Goal: Task Accomplishment & Management: Manage account settings

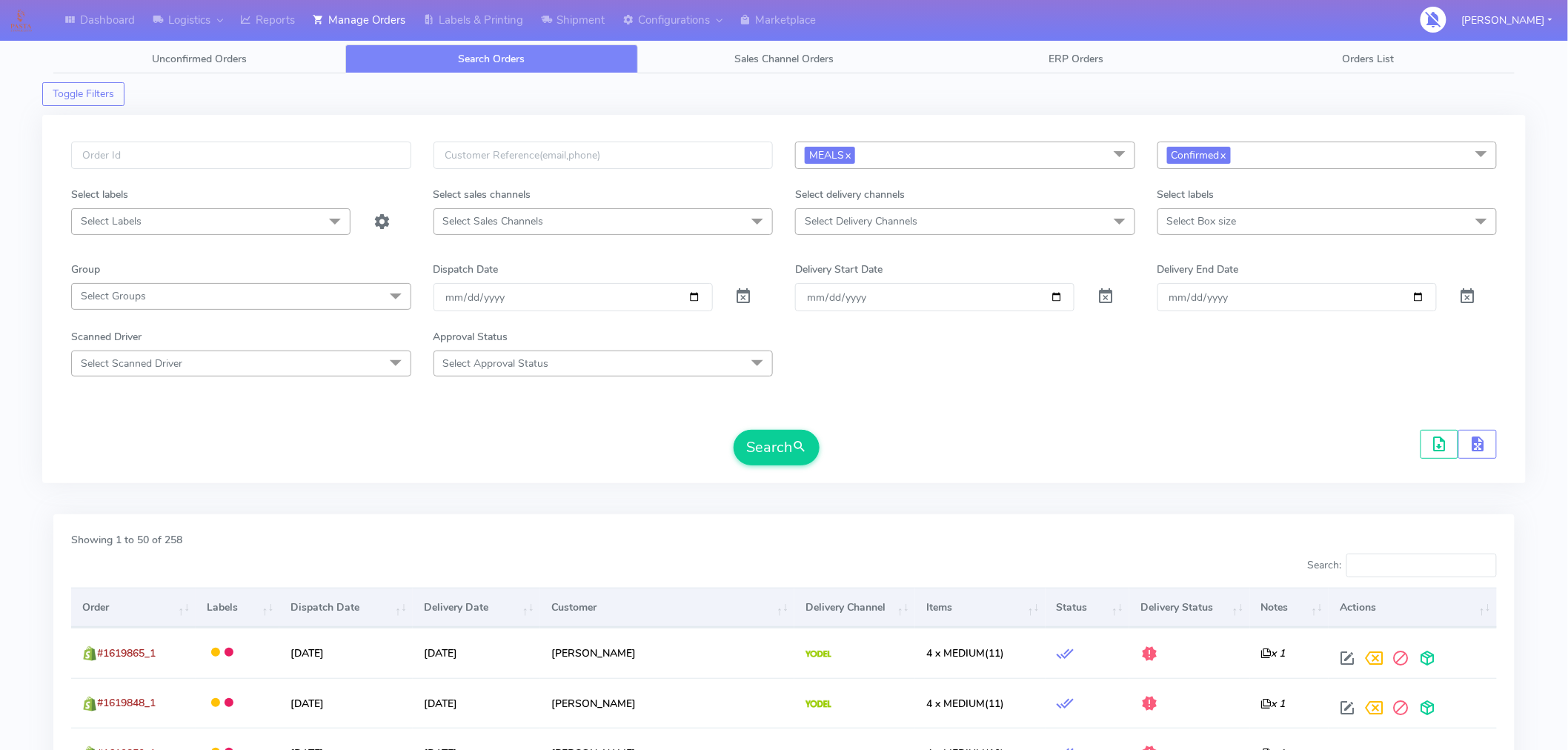
click at [893, 427] on form "MEALS x Select All MEALS ATAVI One Off Pasta Club Gift Kit Event Unknown QCOM C…" at bounding box center [784, 304] width 1426 height 324
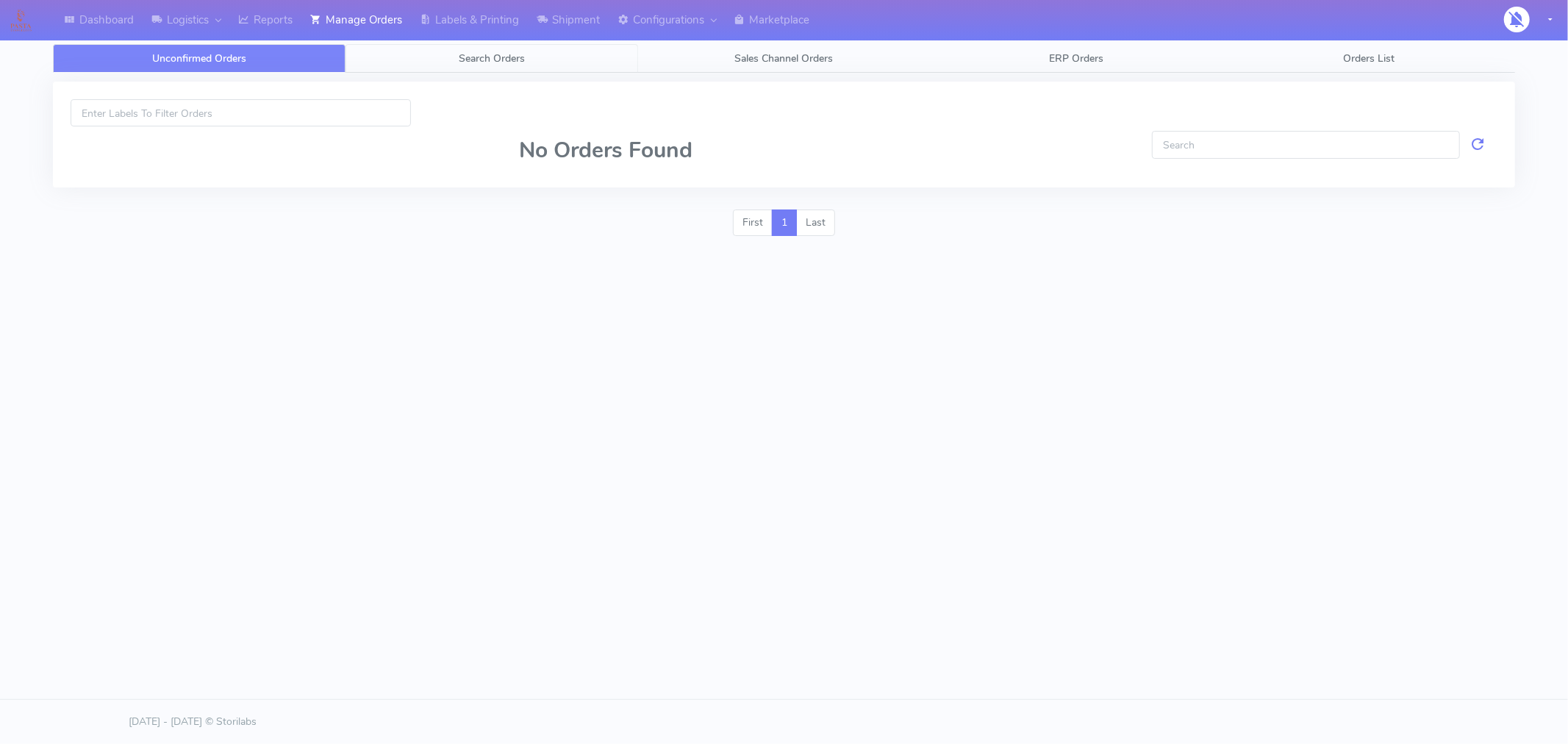
click at [510, 48] on link "Search Orders" at bounding box center [492, 59] width 293 height 29
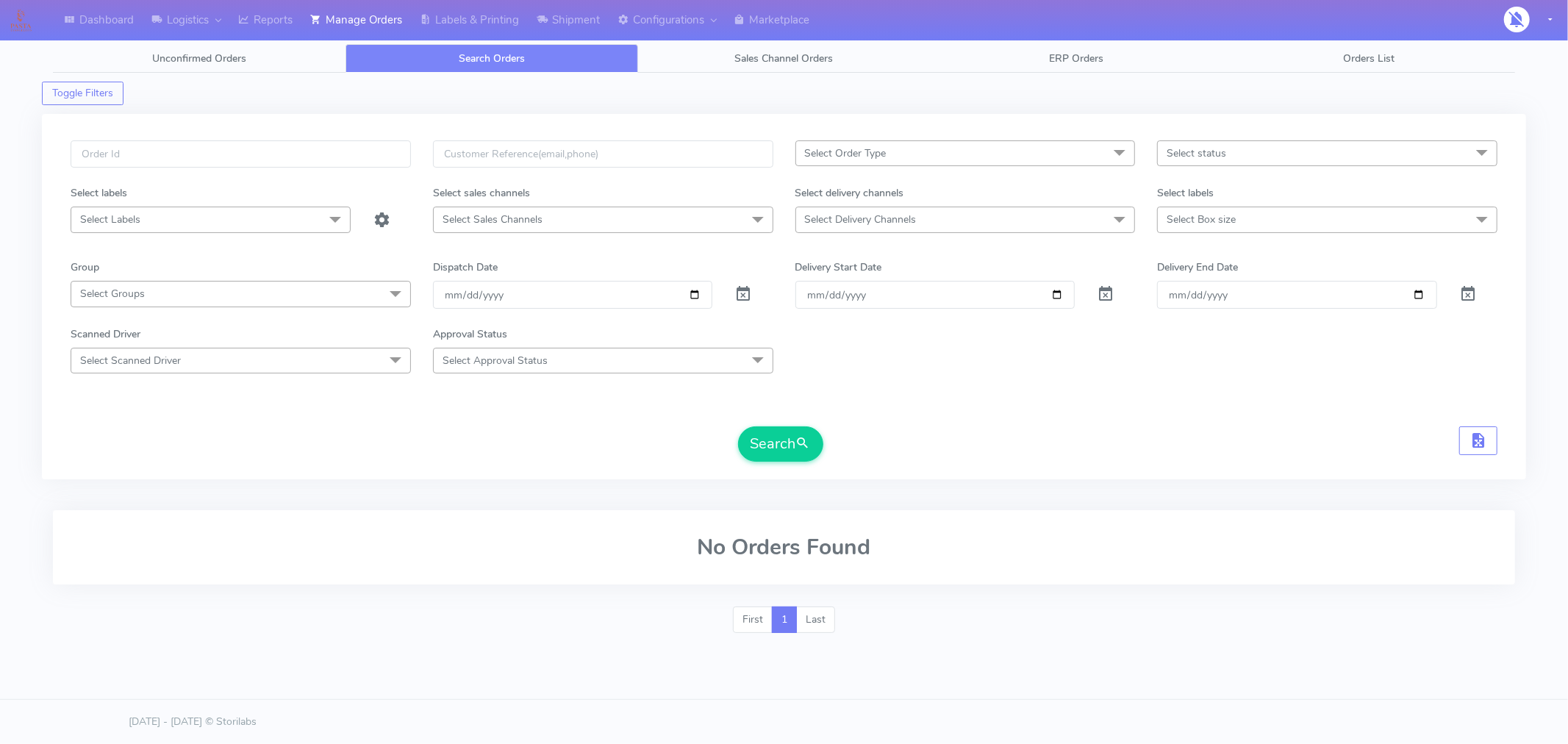
click at [1240, 150] on span "Select status" at bounding box center [1327, 153] width 340 height 25
click at [1035, 373] on div "Scanned Driver Select Scanned Driver No data available Approval Status Select A…" at bounding box center [784, 350] width 1449 height 47
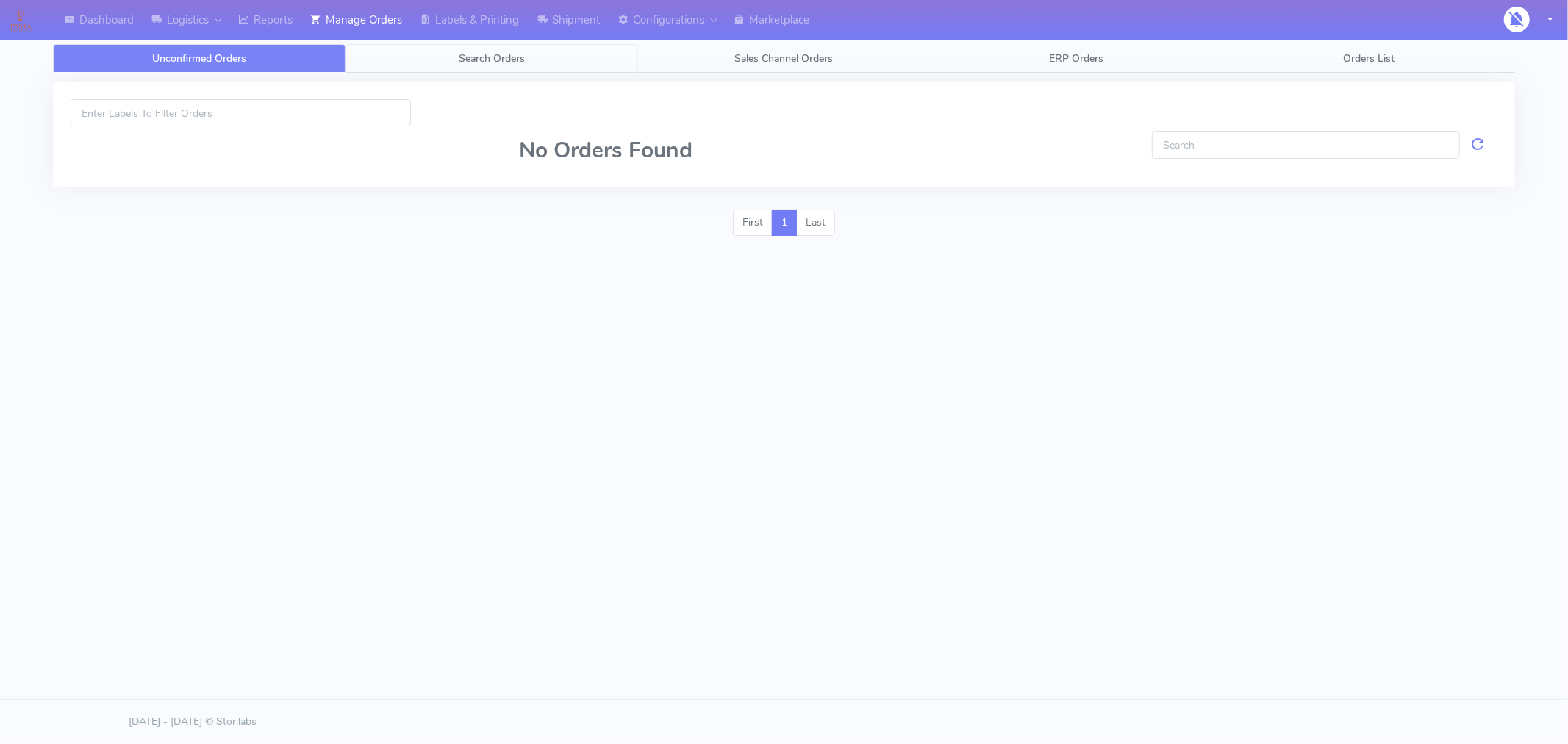
click at [499, 56] on span "Search Orders" at bounding box center [492, 58] width 66 height 14
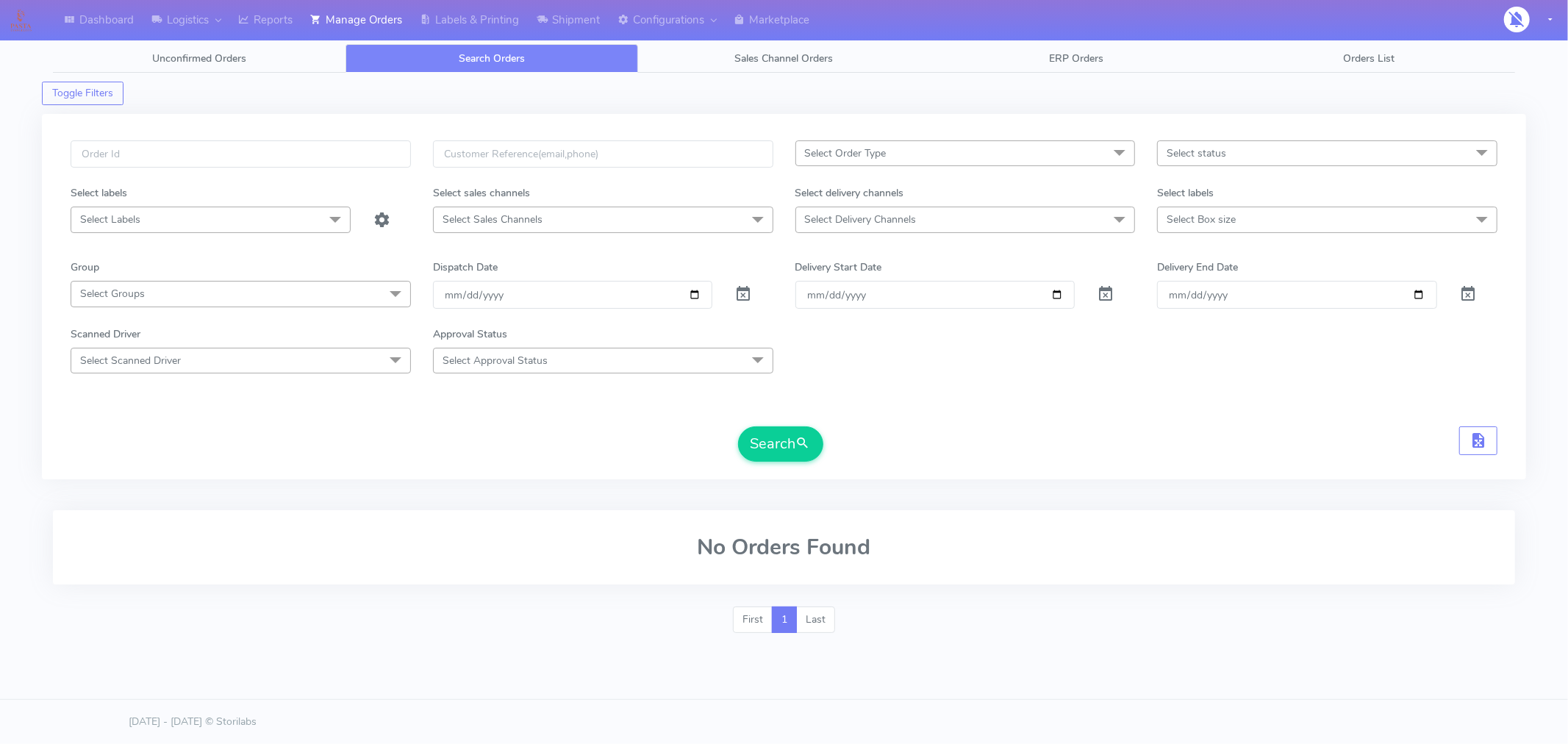
click at [1239, 153] on span "Select status" at bounding box center [1327, 153] width 340 height 25
click at [1044, 493] on div "Select Order Type Select All MEALS ATAVI One Off Pasta Club Gift Kit Event Unkn…" at bounding box center [784, 303] width 1485 height 396
click at [1232, 143] on span "Select status" at bounding box center [1327, 153] width 340 height 25
click at [1174, 481] on div "Select Order Type Select All MEALS ATAVI One Off Pasta Club Gift Kit Event Unkn…" at bounding box center [784, 303] width 1485 height 396
click at [1257, 160] on span "Select status" at bounding box center [1327, 153] width 340 height 25
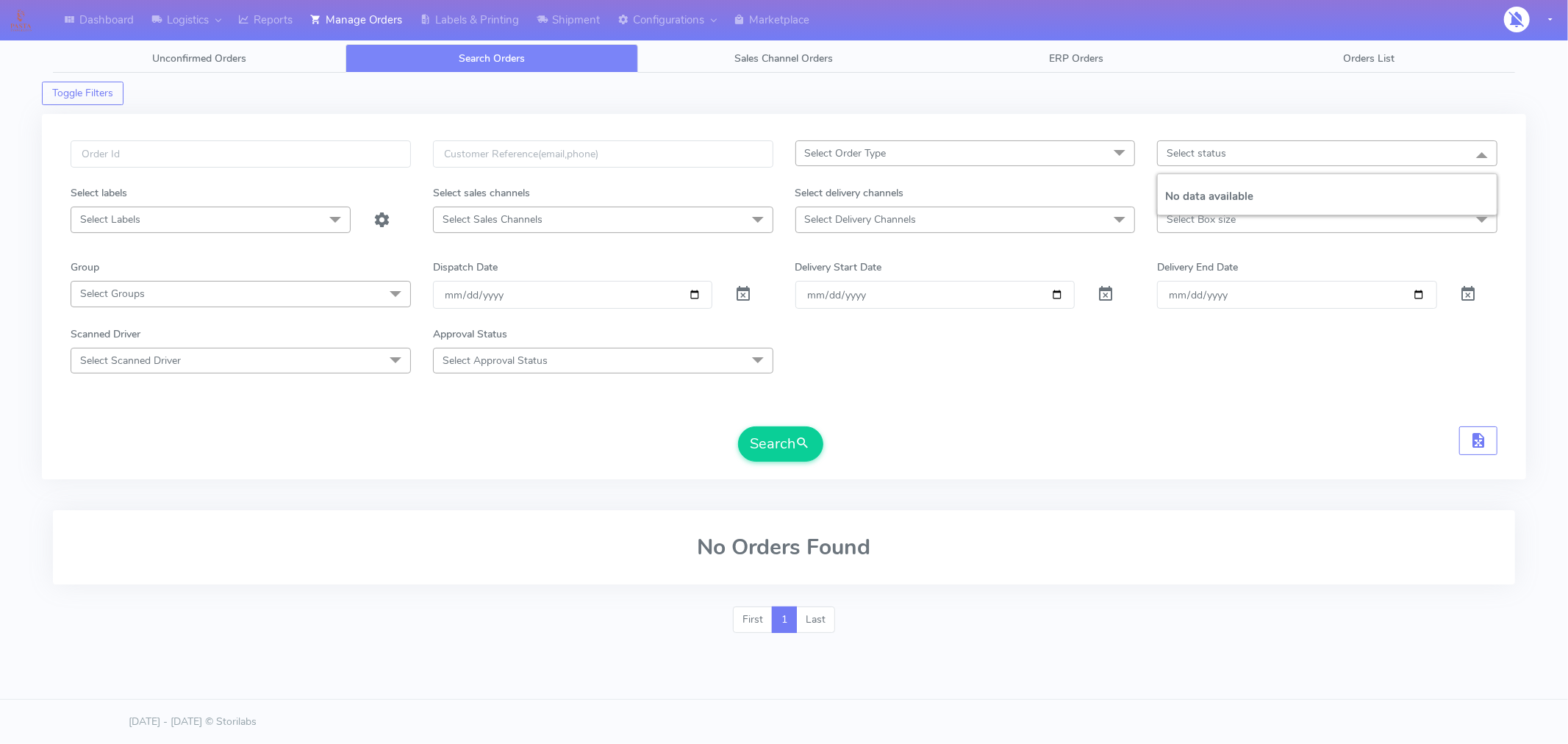
click at [1157, 353] on div "Scanned Driver Select Scanned Driver No data available Approval Status Select A…" at bounding box center [784, 350] width 1449 height 47
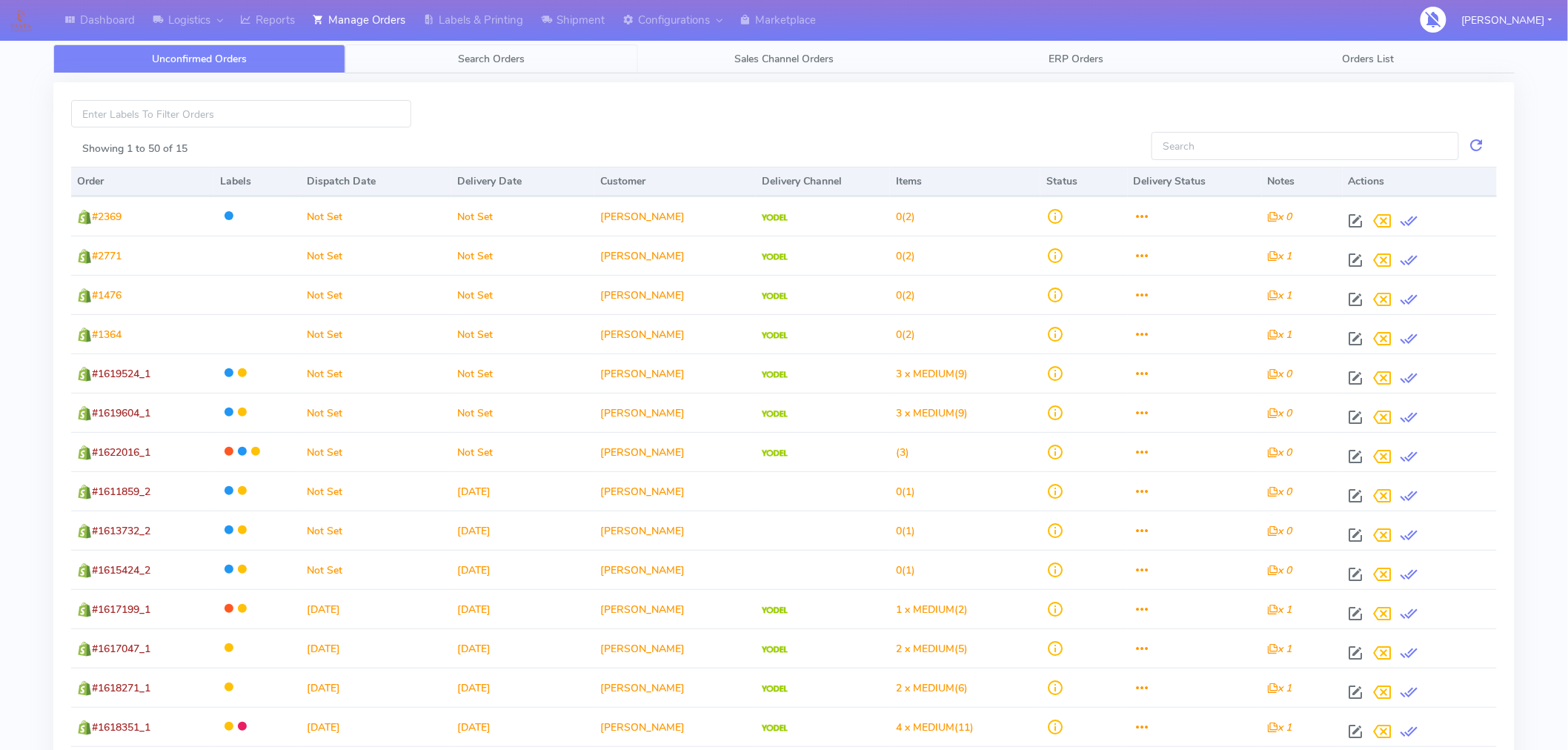
click at [496, 48] on link "Search Orders" at bounding box center [491, 59] width 292 height 29
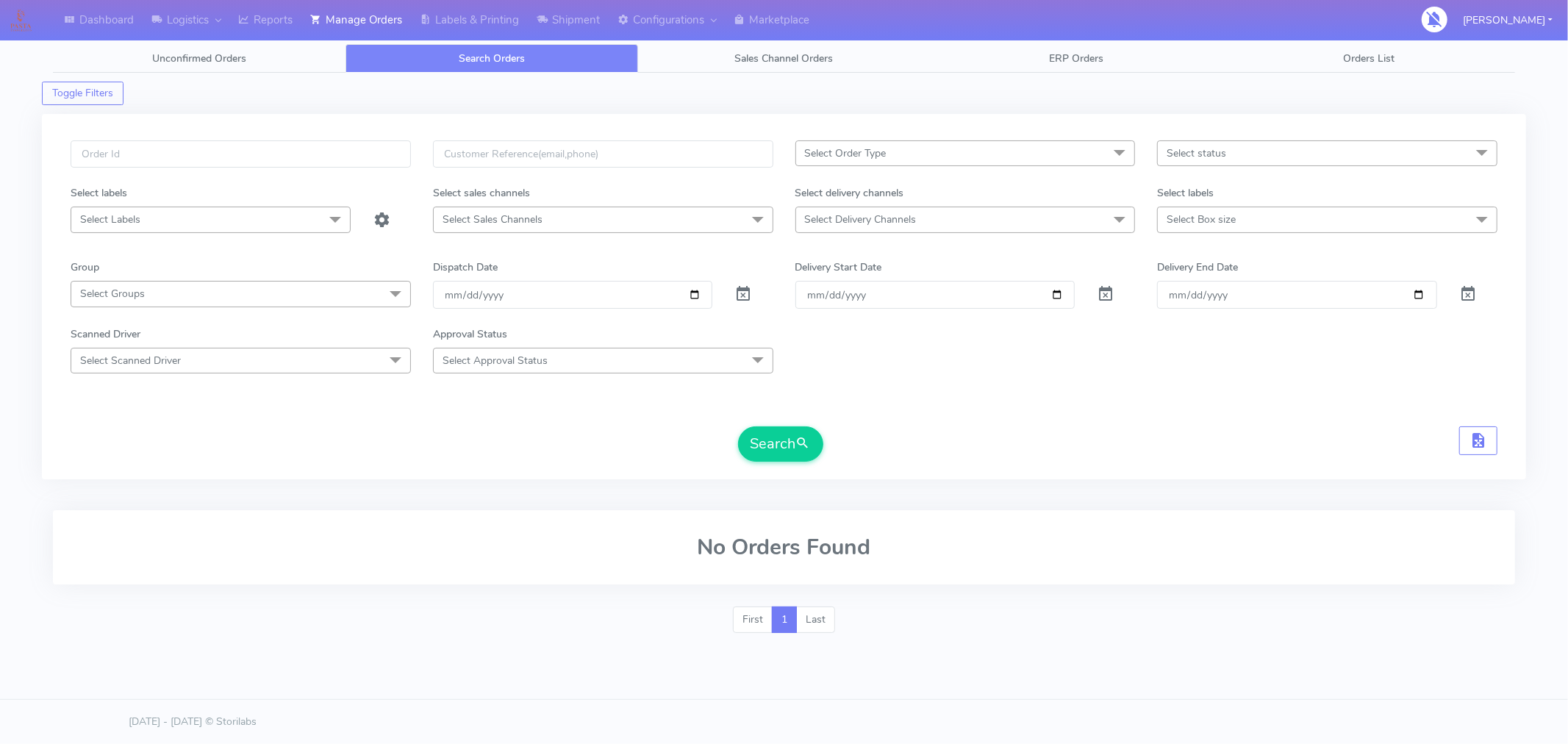
click at [1265, 153] on span "Select status" at bounding box center [1327, 153] width 340 height 25
click at [1202, 328] on div "Sent to Delivery Channel" at bounding box center [1327, 325] width 324 height 15
checkbox input "true"
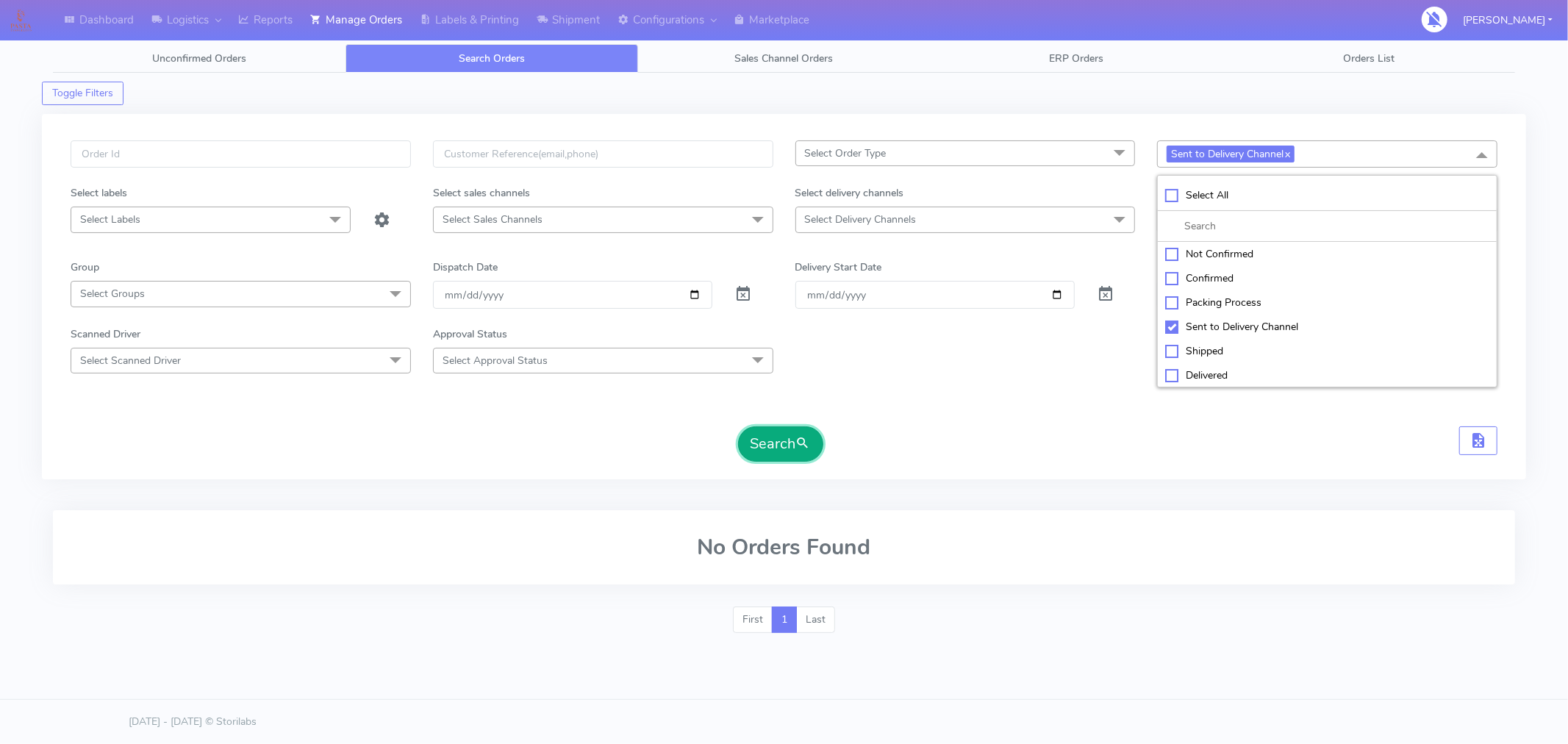
click at [799, 448] on span "submit" at bounding box center [803, 444] width 15 height 20
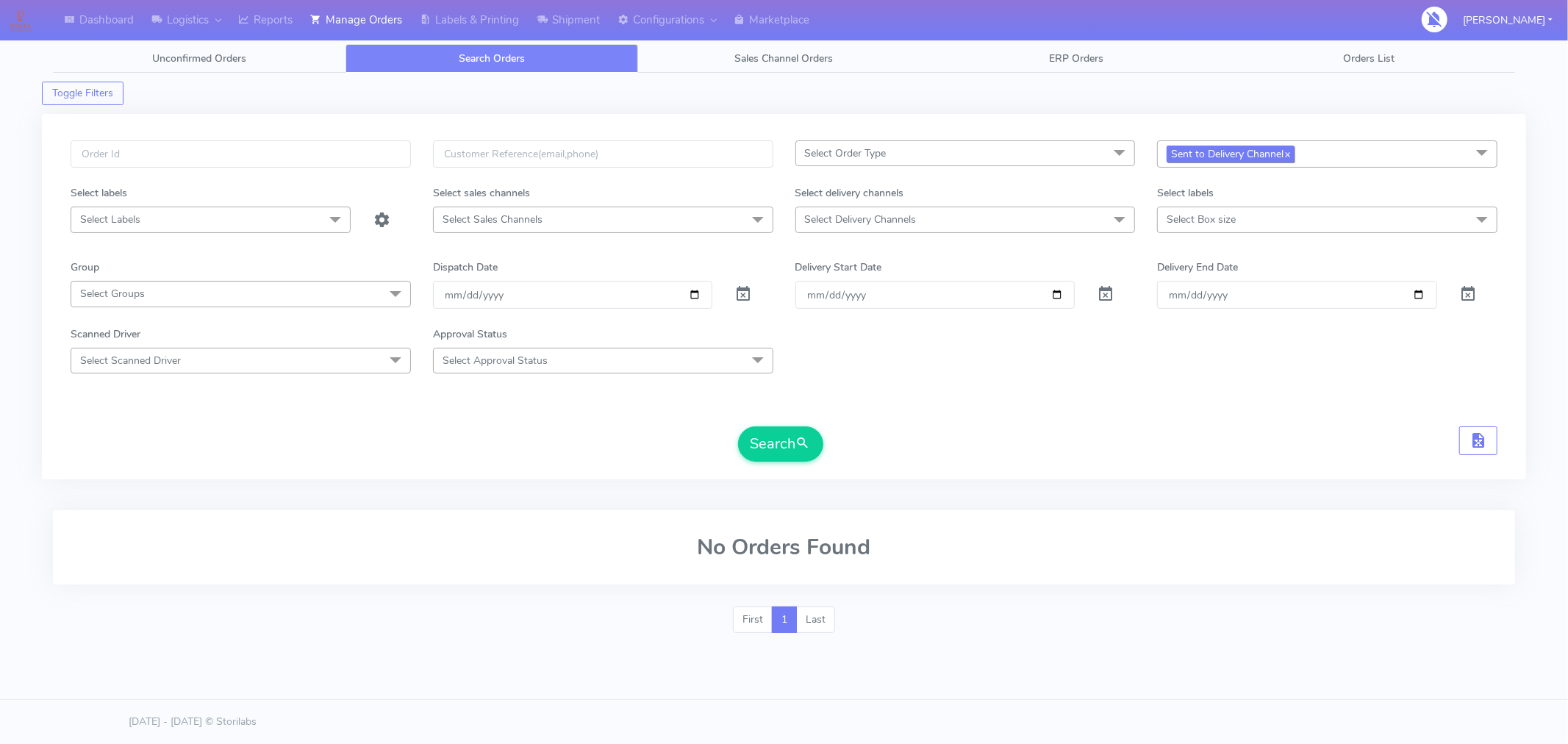
click at [1289, 160] on link "x" at bounding box center [1286, 152] width 6 height 15
click at [696, 299] on input "[DATE]" at bounding box center [572, 295] width 280 height 27
type input "[DATE]"
click at [802, 445] on span "submit" at bounding box center [803, 444] width 15 height 20
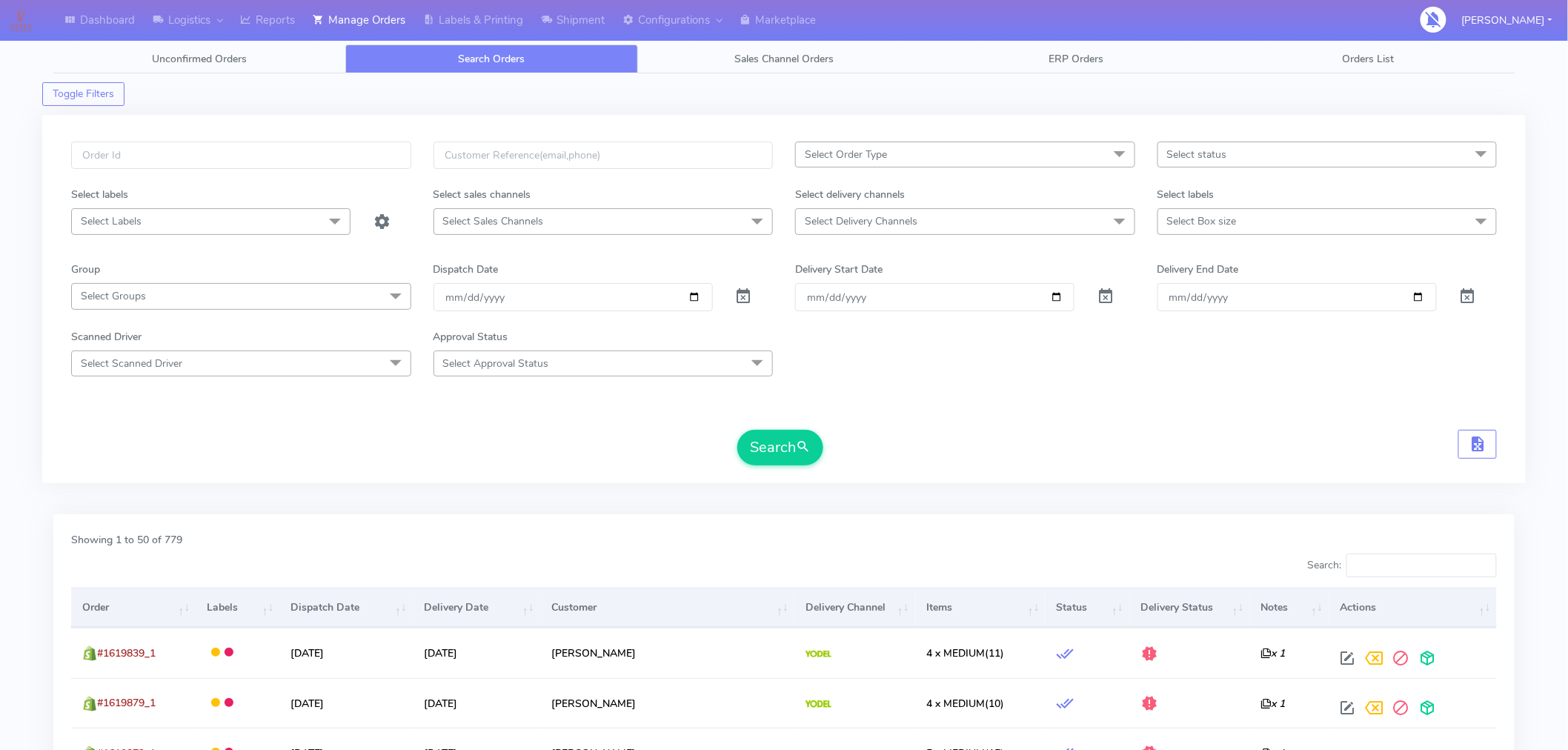
click at [1282, 158] on span "Select status" at bounding box center [1328, 155] width 340 height 26
click at [1236, 275] on div "Confirmed" at bounding box center [1328, 279] width 324 height 16
checkbox input "true"
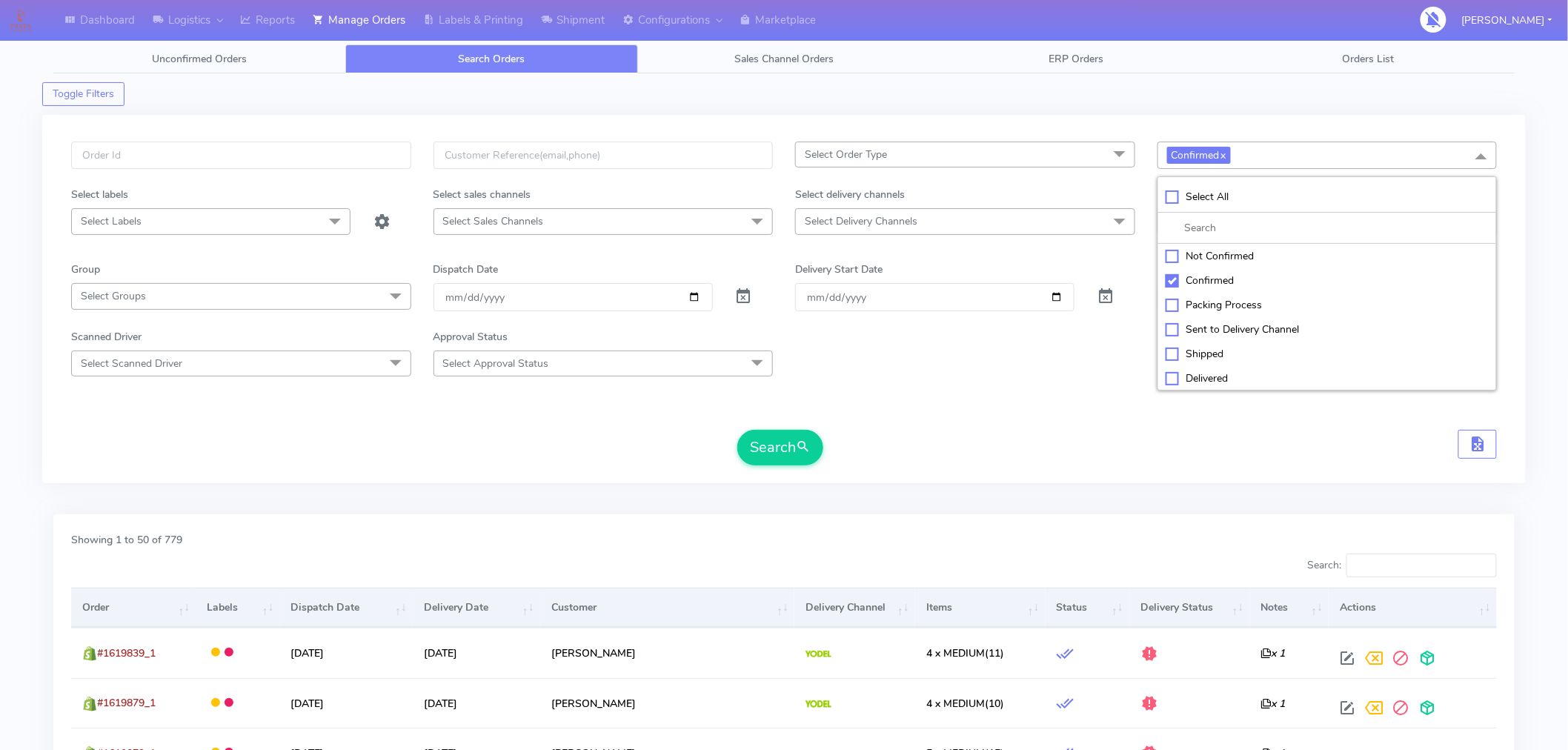
click at [972, 217] on span "Select Delivery Channels" at bounding box center [965, 221] width 340 height 26
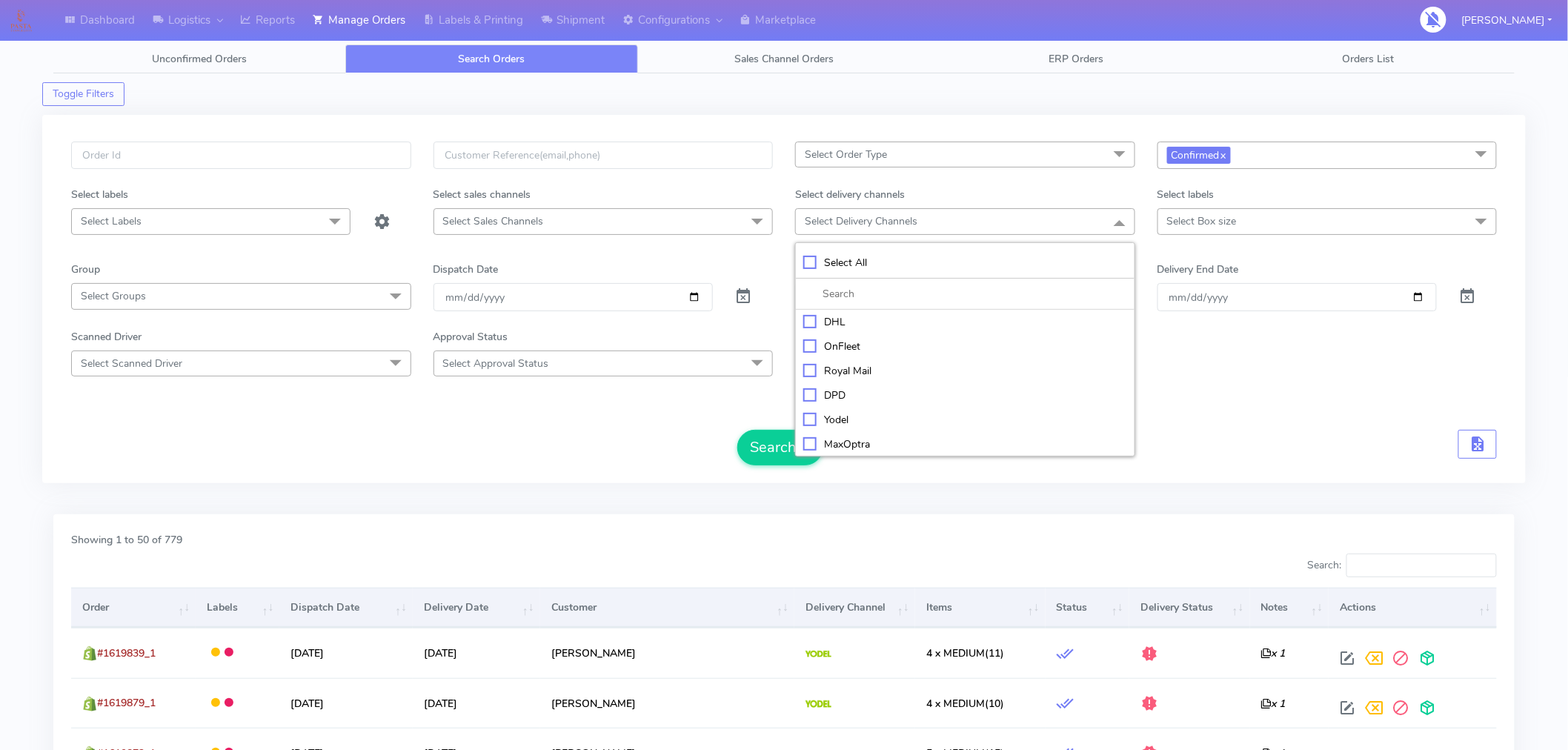
click at [847, 416] on div "Yodel" at bounding box center [965, 420] width 324 height 16
checkbox input "true"
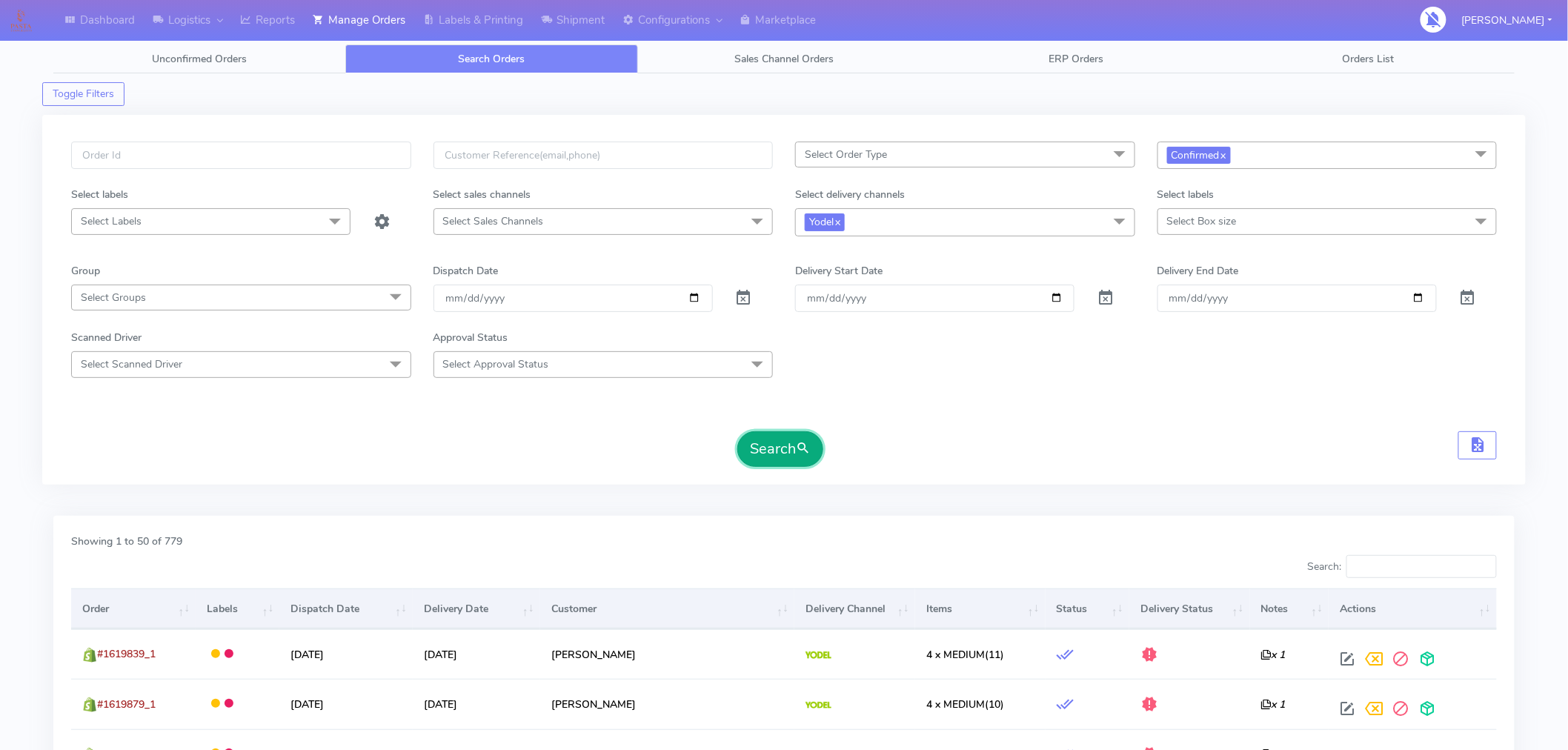
click at [767, 445] on button "Search" at bounding box center [780, 449] width 86 height 36
click at [1483, 445] on span "button" at bounding box center [1477, 447] width 17 height 14
click at [1440, 452] on span "button" at bounding box center [1439, 447] width 17 height 14
click at [1128, 445] on div "Search" at bounding box center [784, 449] width 1426 height 36
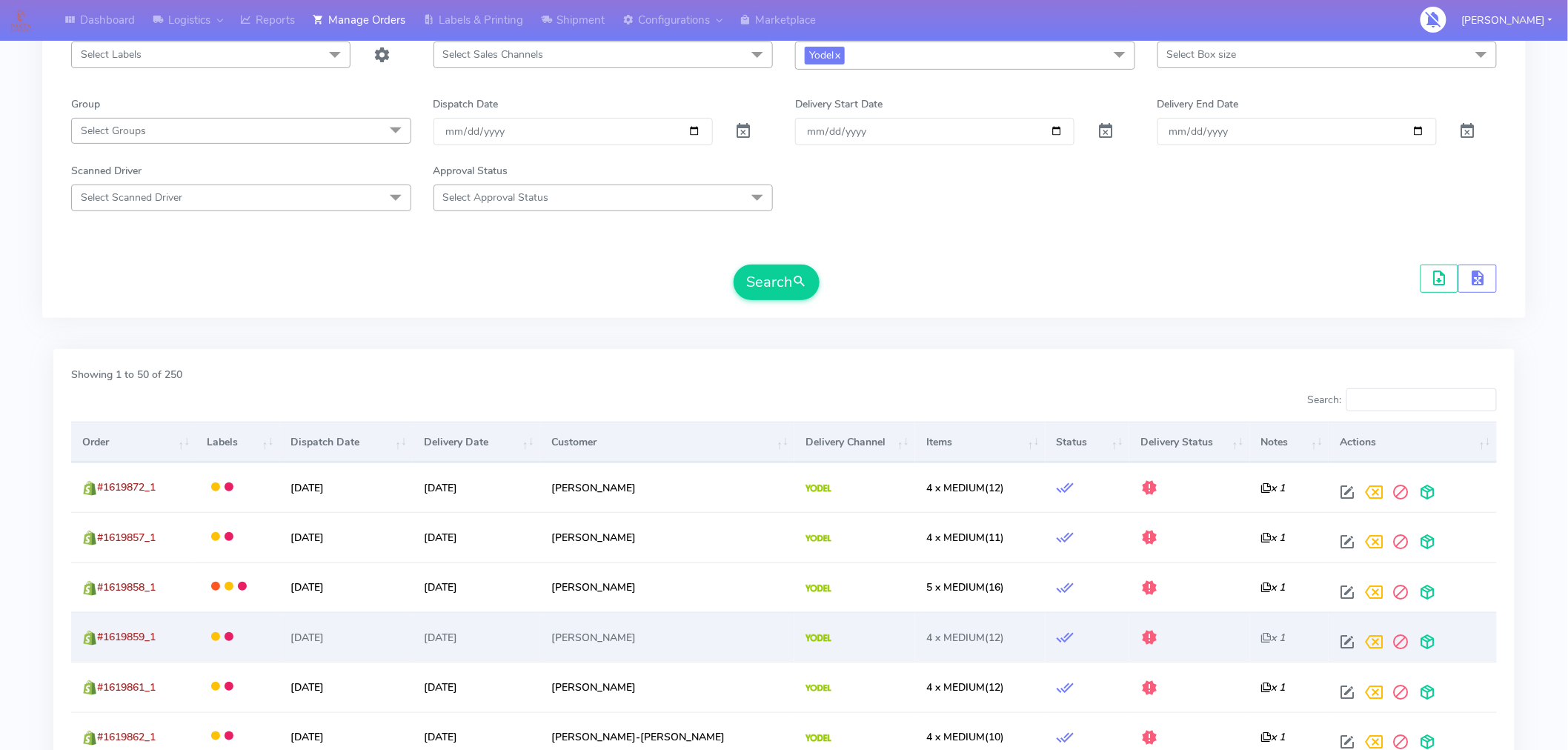
scroll to position [177, 0]
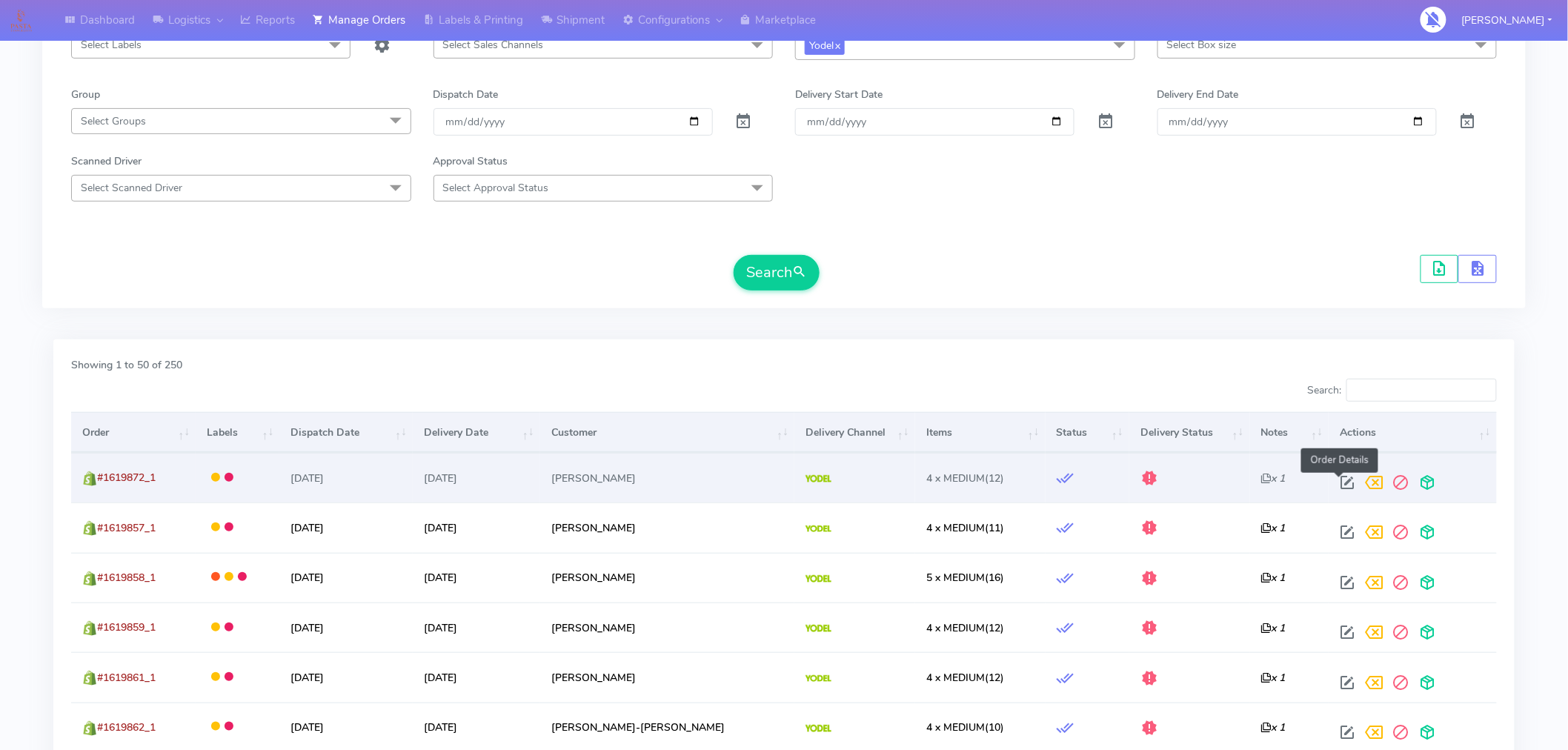
click at [1338, 483] on span at bounding box center [1348, 486] width 27 height 14
select select "5"
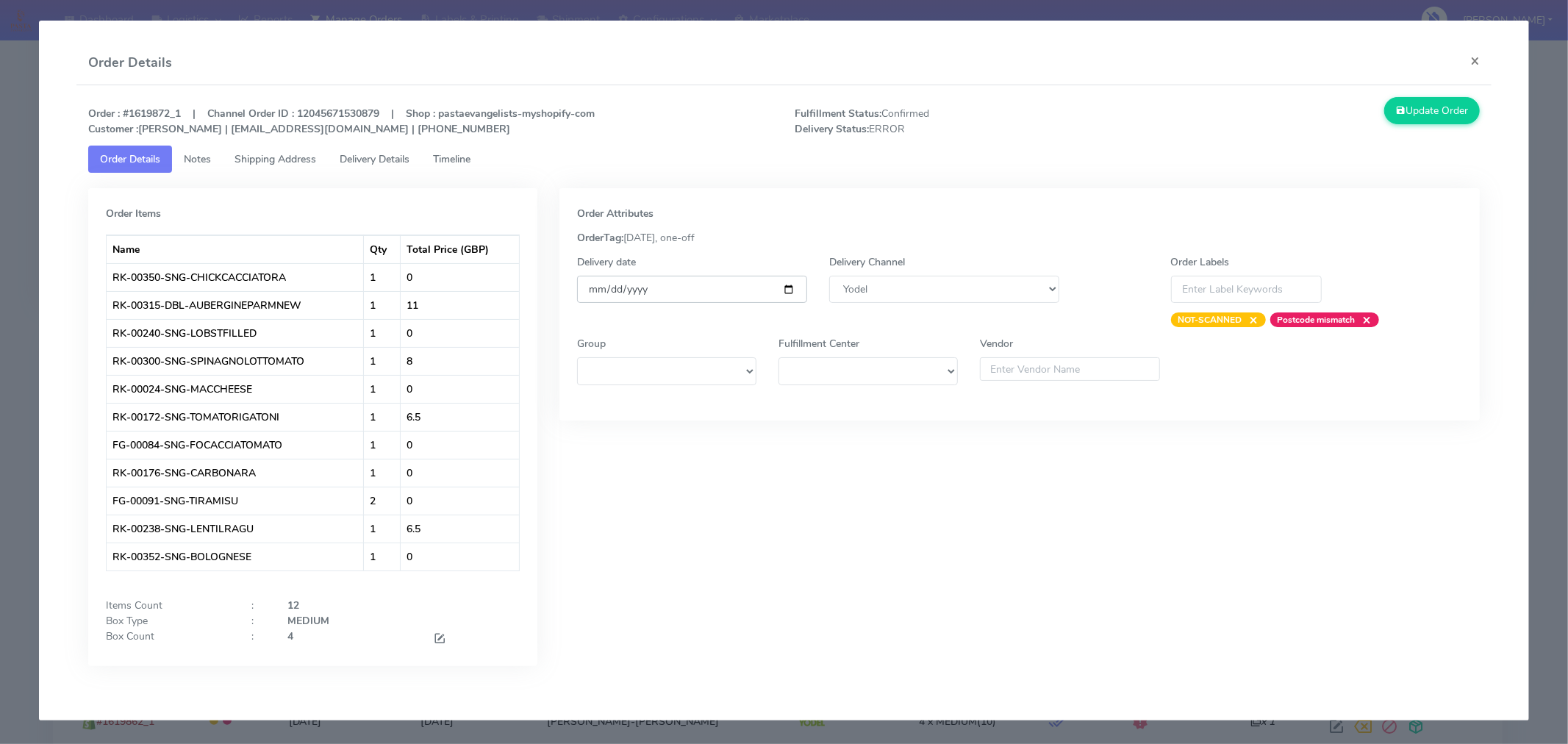
click at [787, 296] on input "[DATE]" at bounding box center [692, 289] width 230 height 27
type input "[DATE]"
click at [1408, 106] on button "Update Order" at bounding box center [1431, 111] width 95 height 27
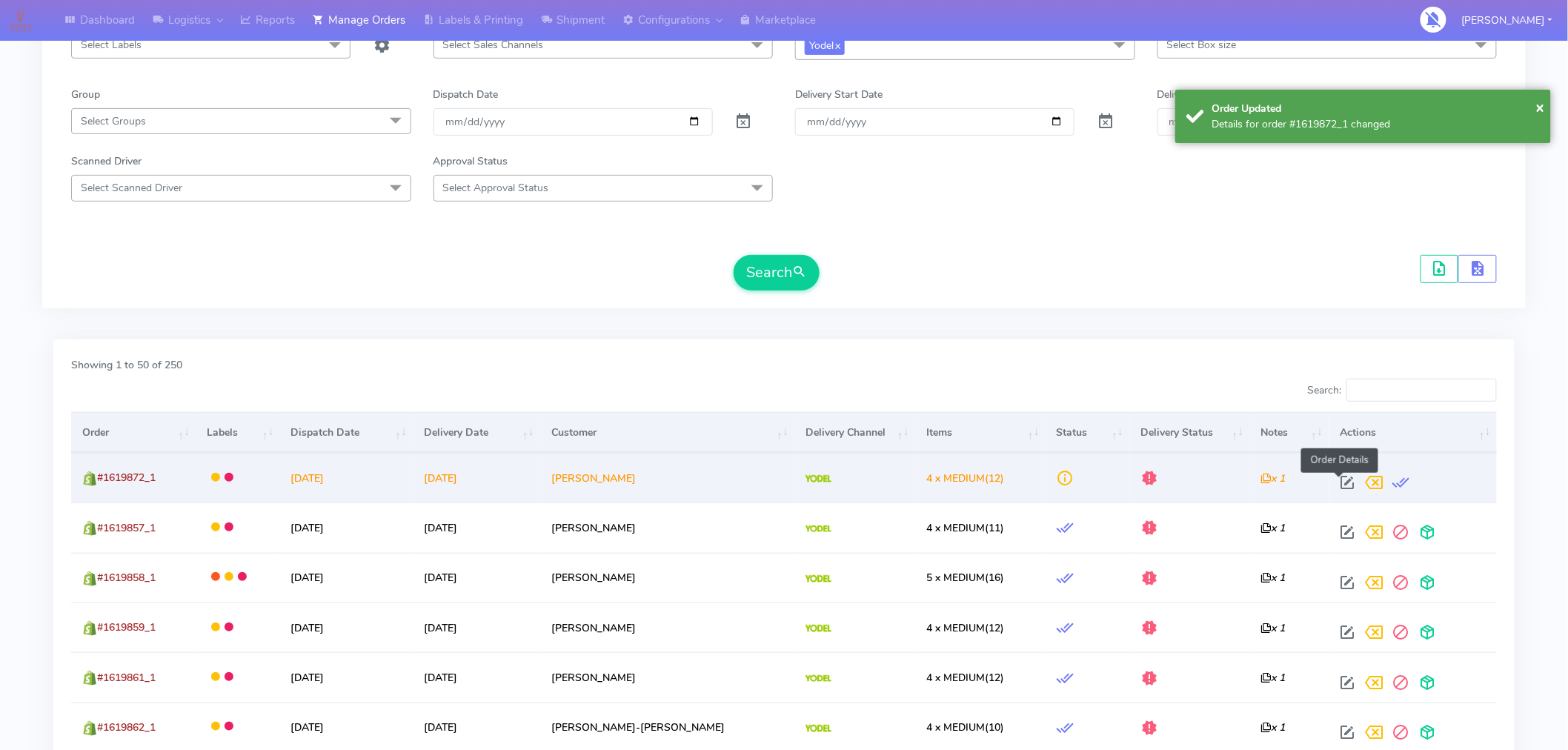
click at [1343, 488] on span at bounding box center [1348, 486] width 27 height 14
select select "5"
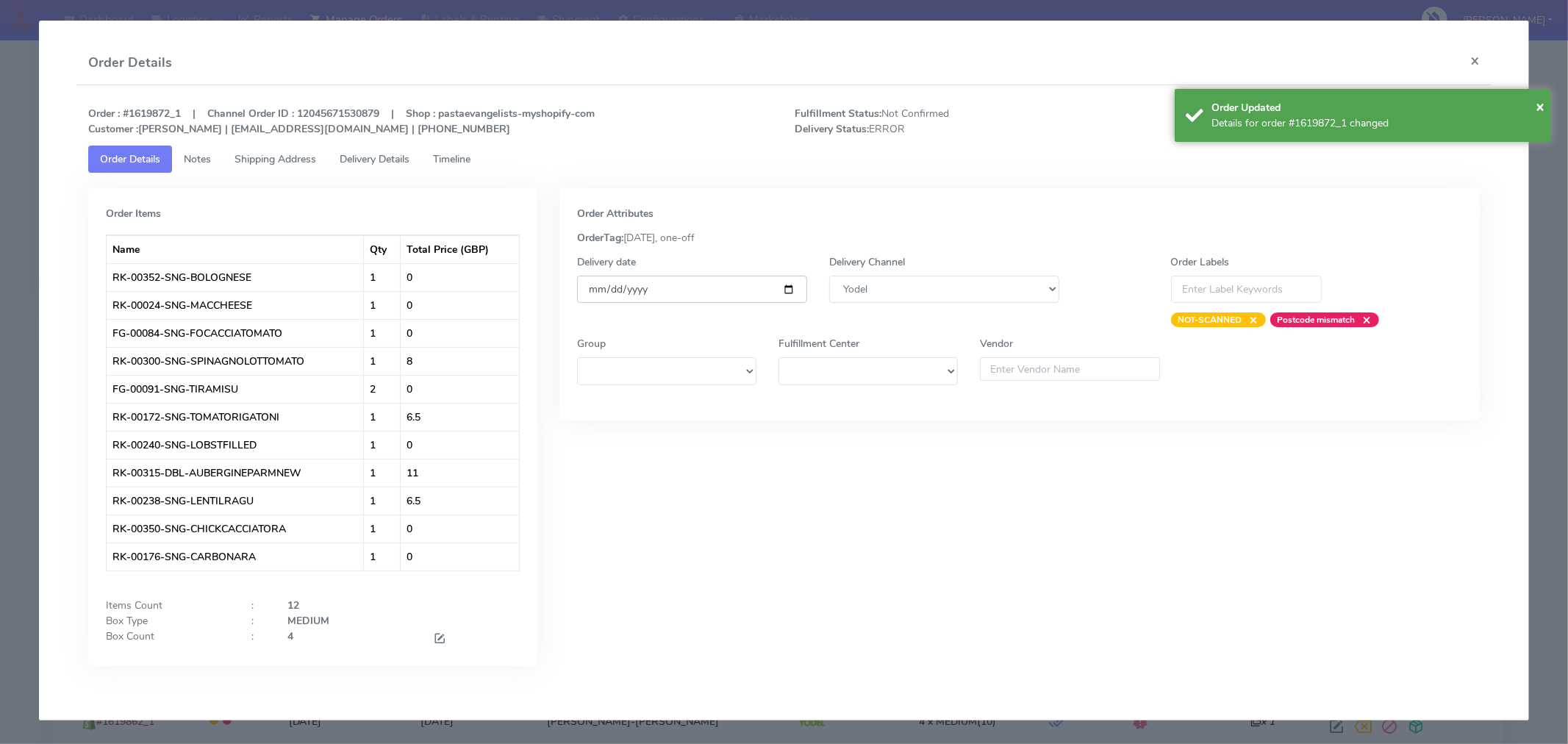
click at [788, 288] on input "[DATE]" at bounding box center [692, 289] width 230 height 27
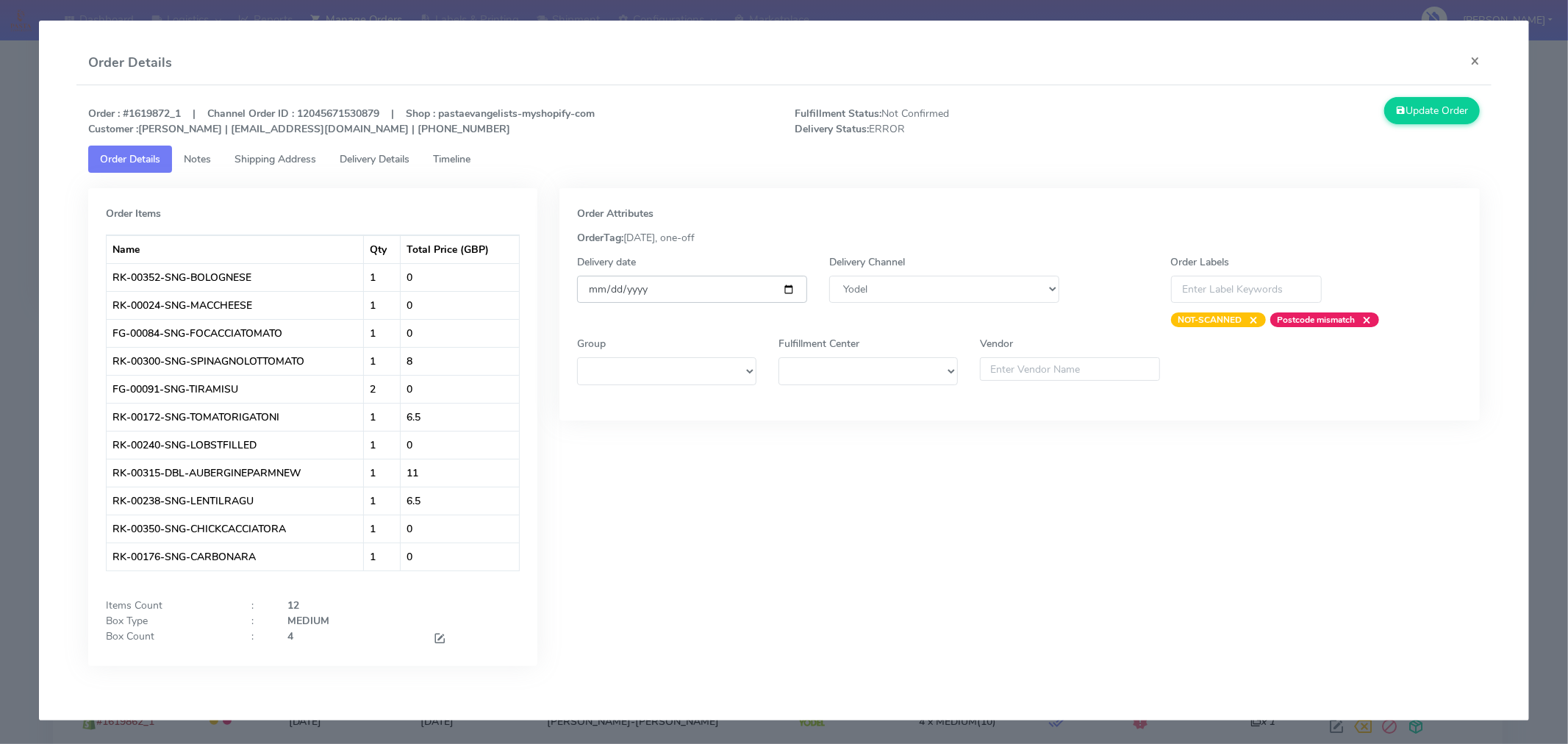
type input "[DATE]"
click at [1430, 100] on button "Update Order" at bounding box center [1431, 111] width 95 height 27
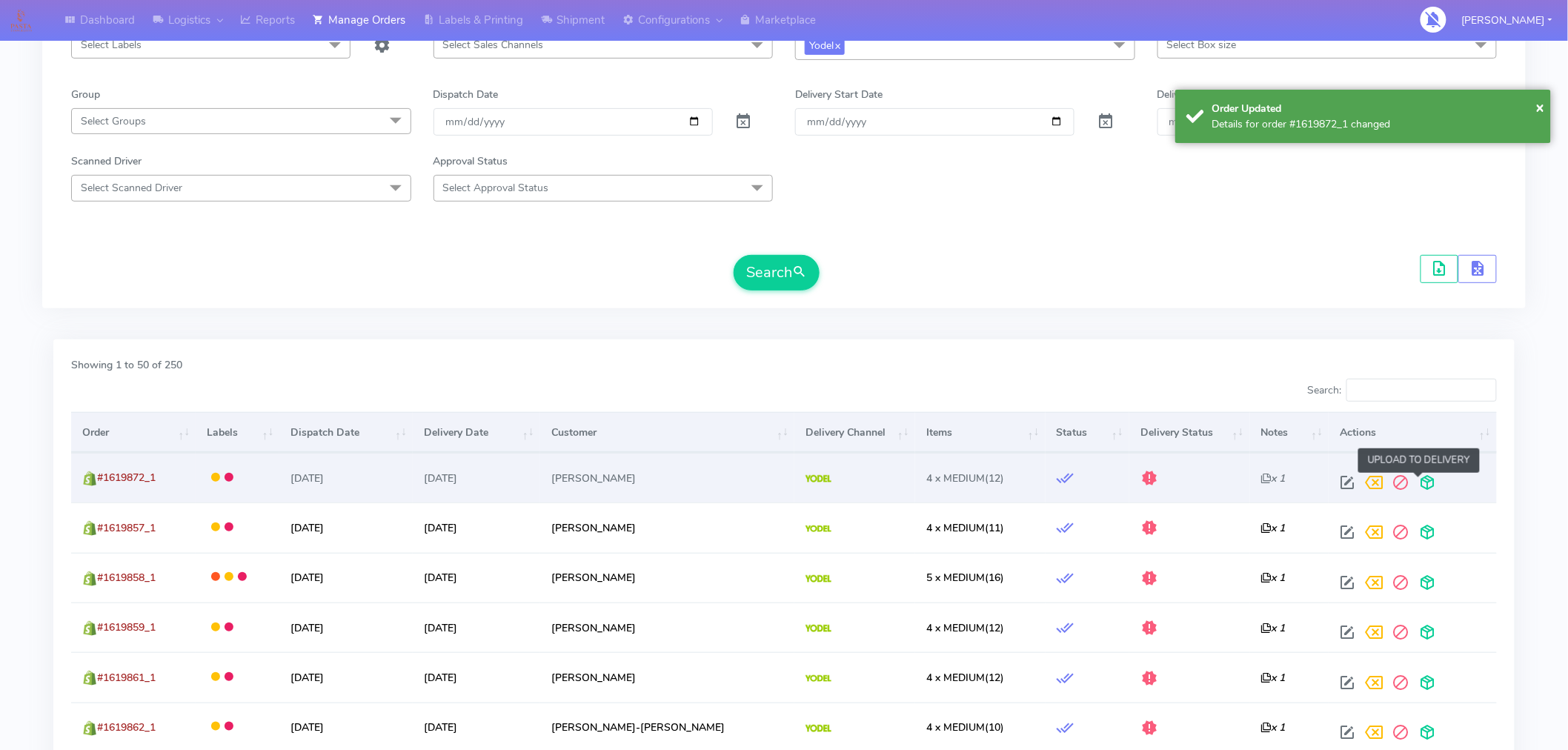
click at [1420, 490] on span at bounding box center [1427, 486] width 27 height 14
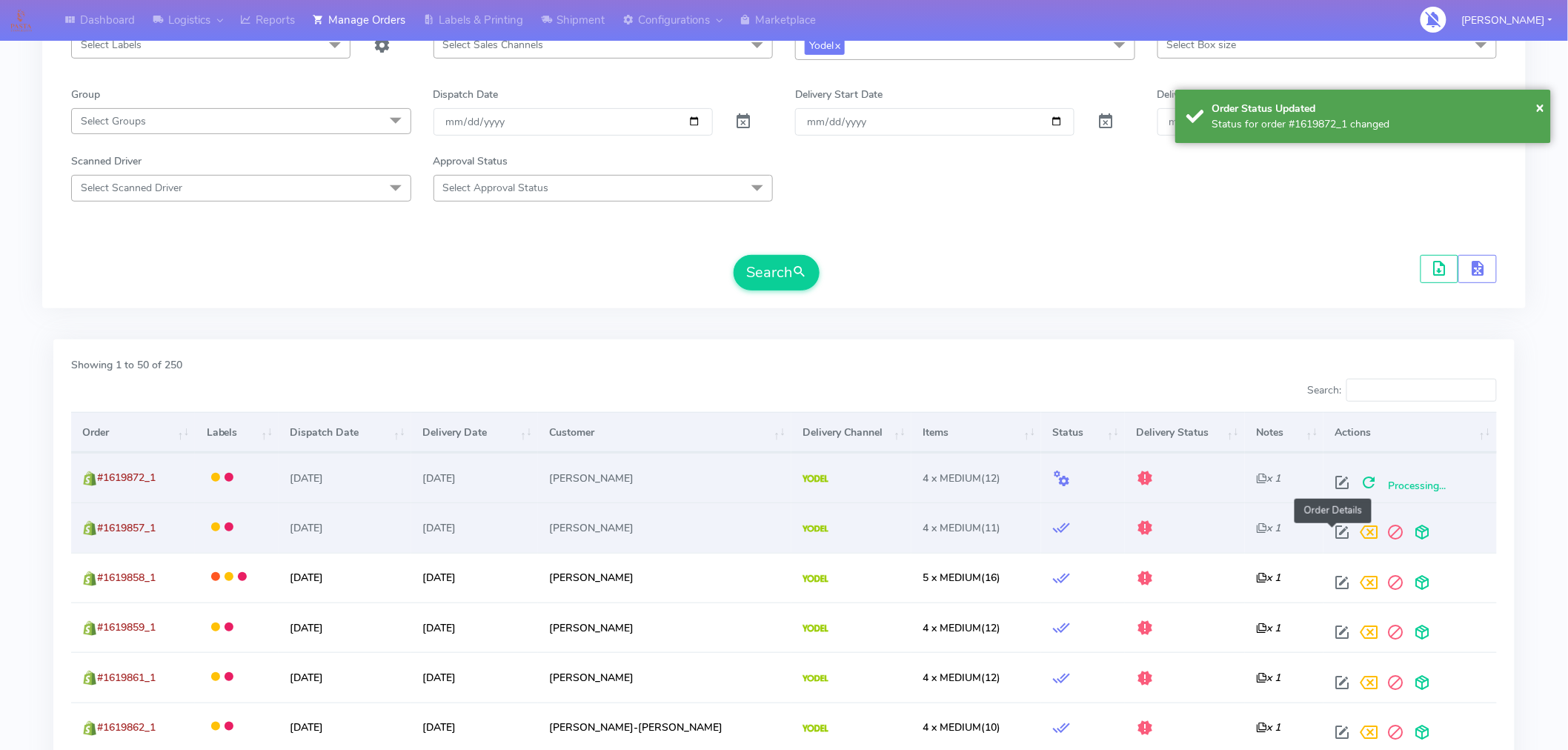
click at [1332, 534] on span at bounding box center [1342, 535] width 27 height 14
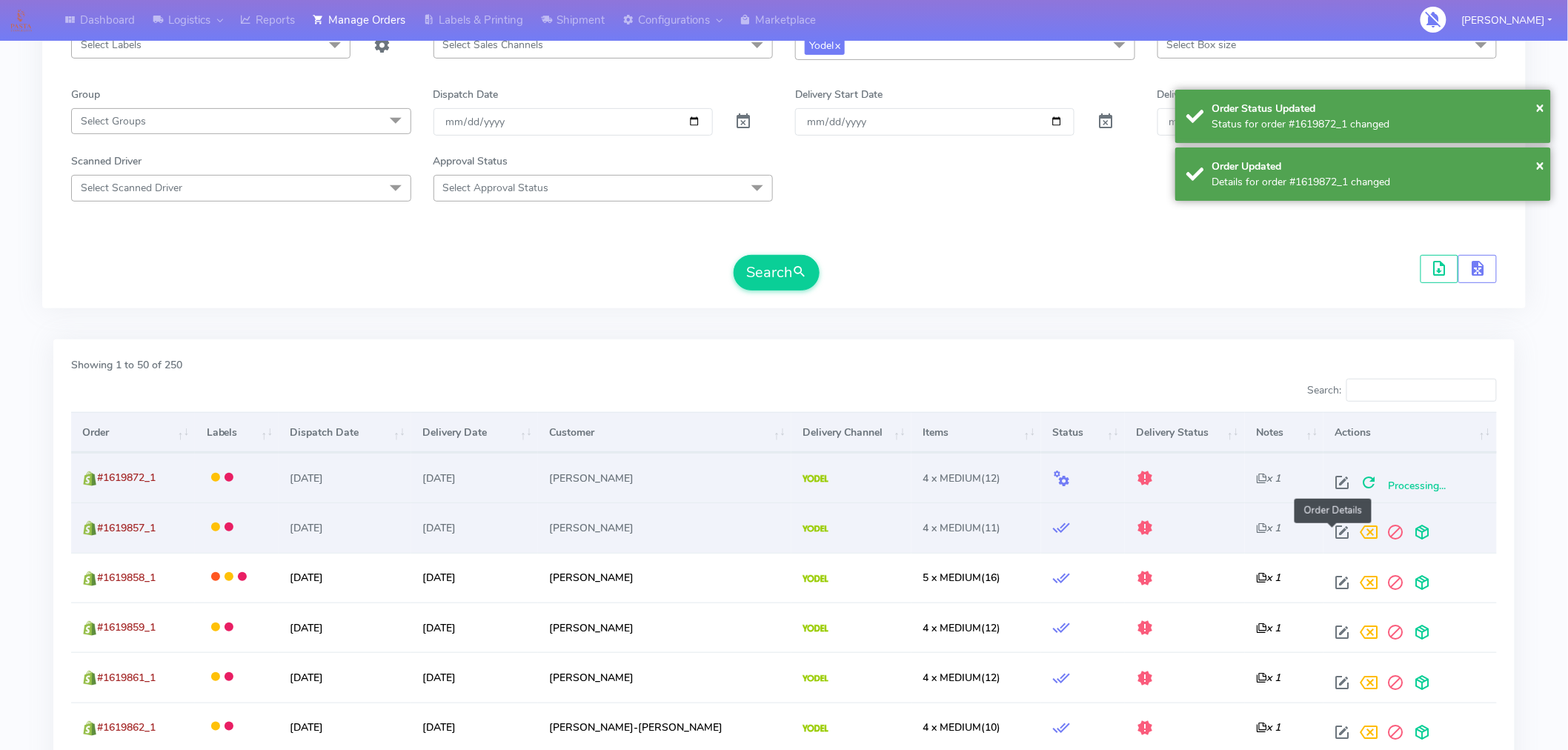
select select "5"
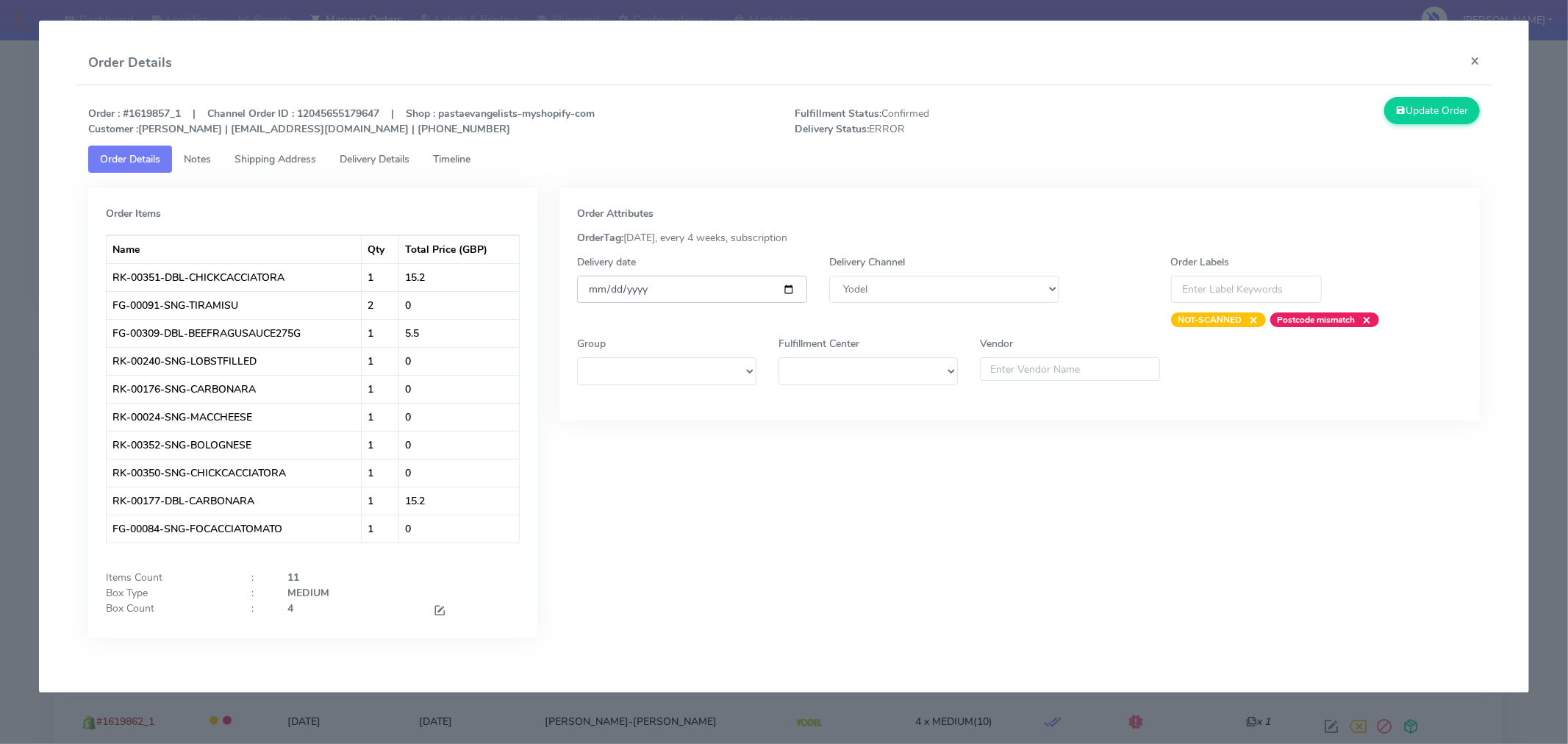
click at [786, 285] on input "[DATE]" at bounding box center [692, 289] width 230 height 27
type input "[DATE]"
click at [1437, 123] on button "Update Order" at bounding box center [1431, 111] width 95 height 27
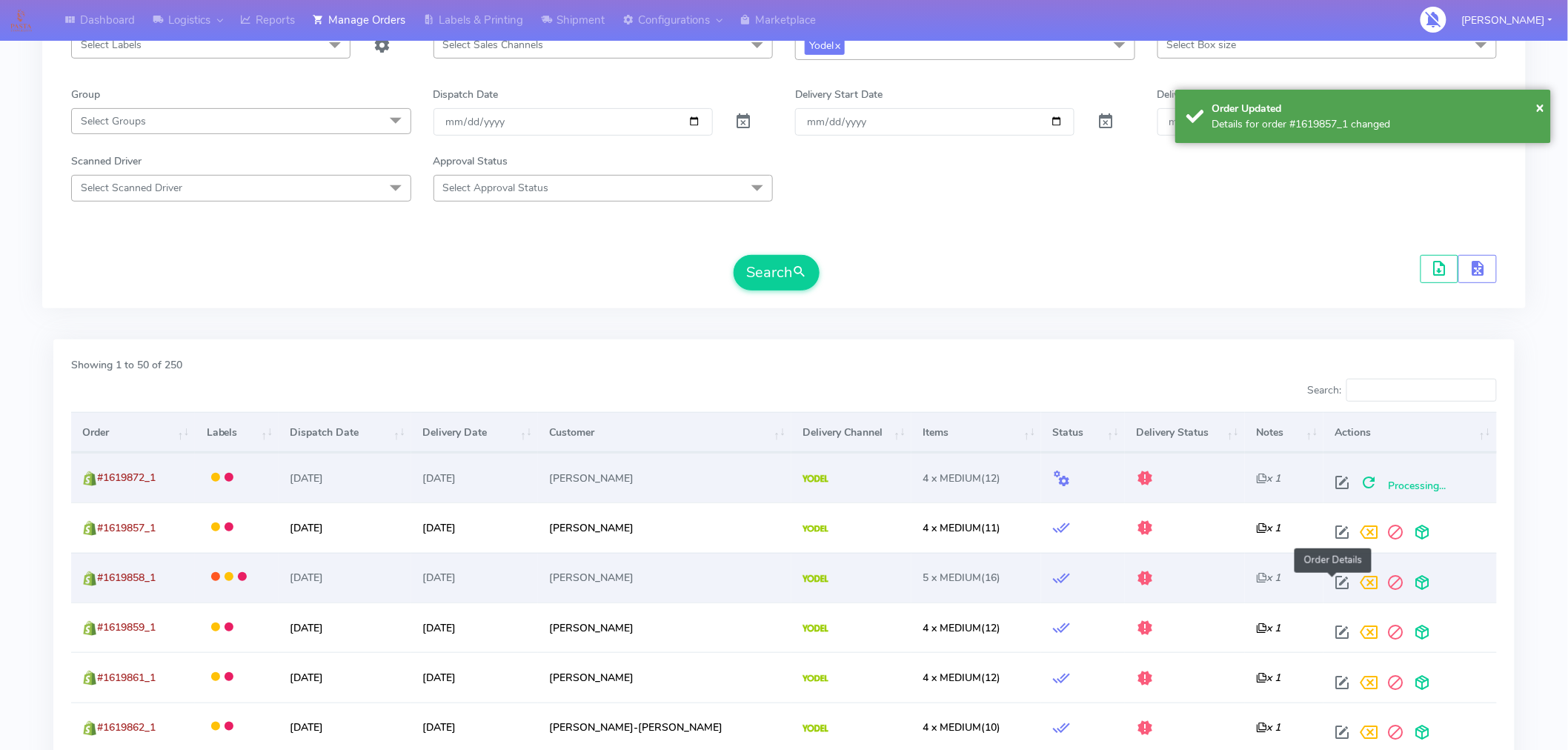
click at [1329, 583] on span at bounding box center [1342, 585] width 27 height 14
select select "5"
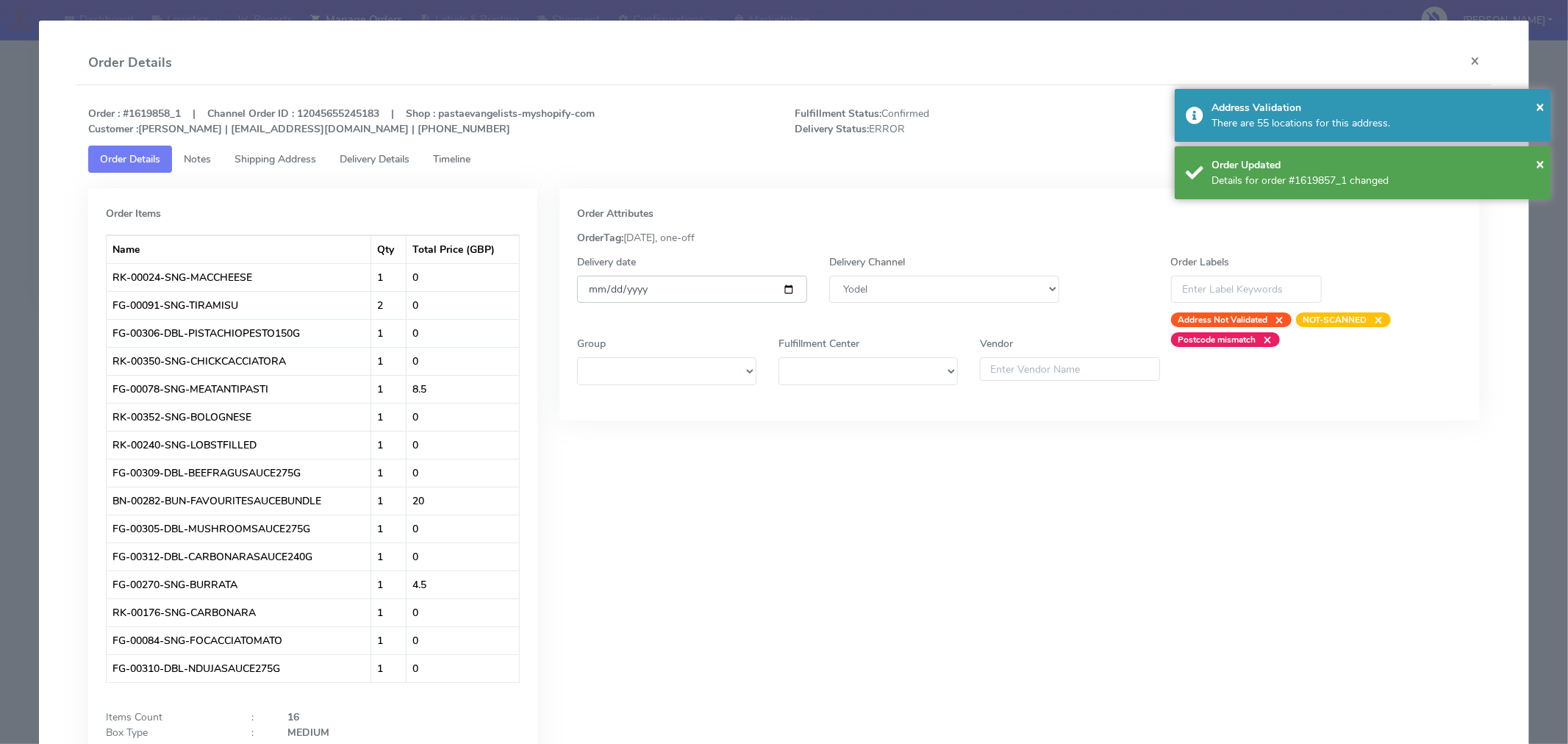
click at [784, 292] on input "[DATE]" at bounding box center [692, 289] width 230 height 27
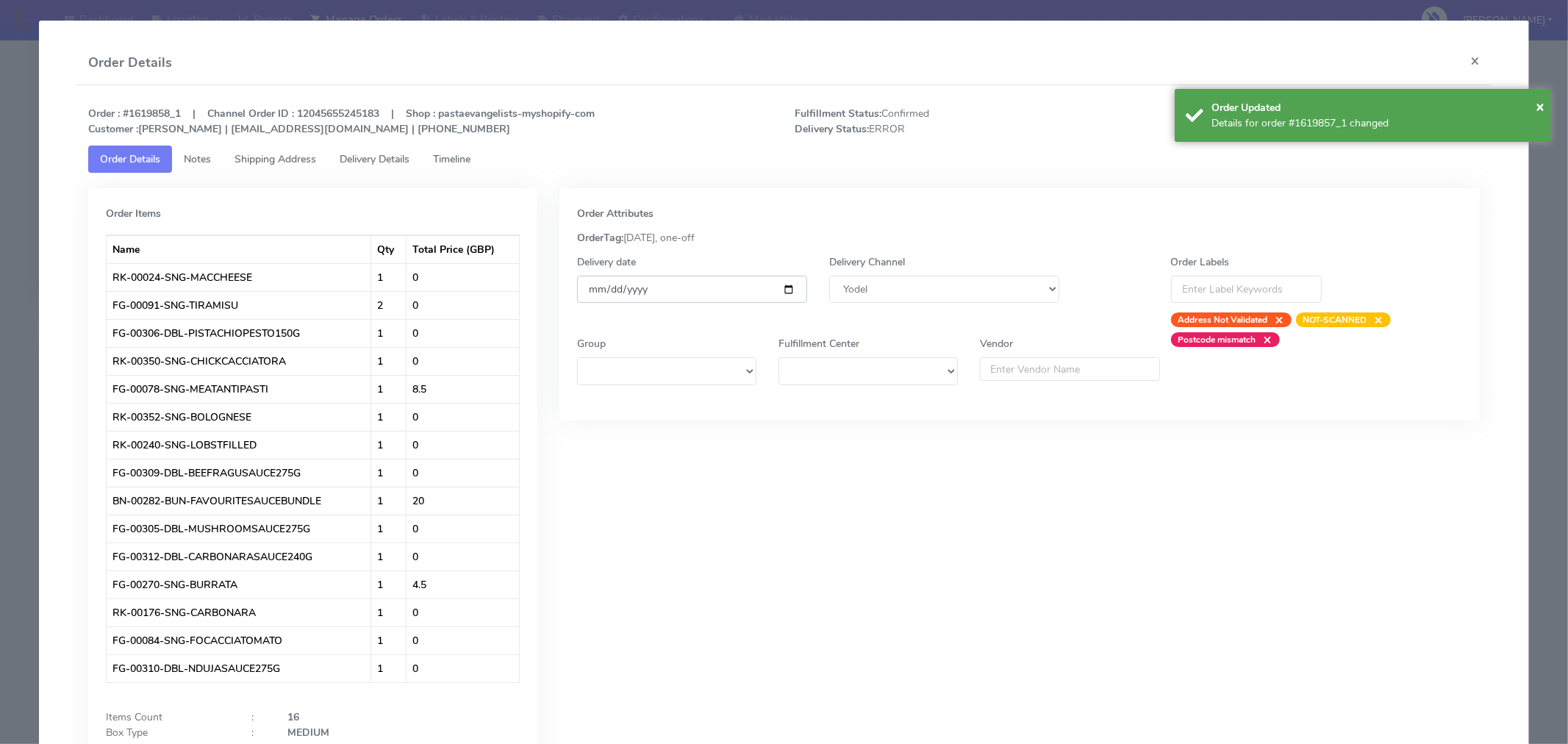
type input "[DATE]"
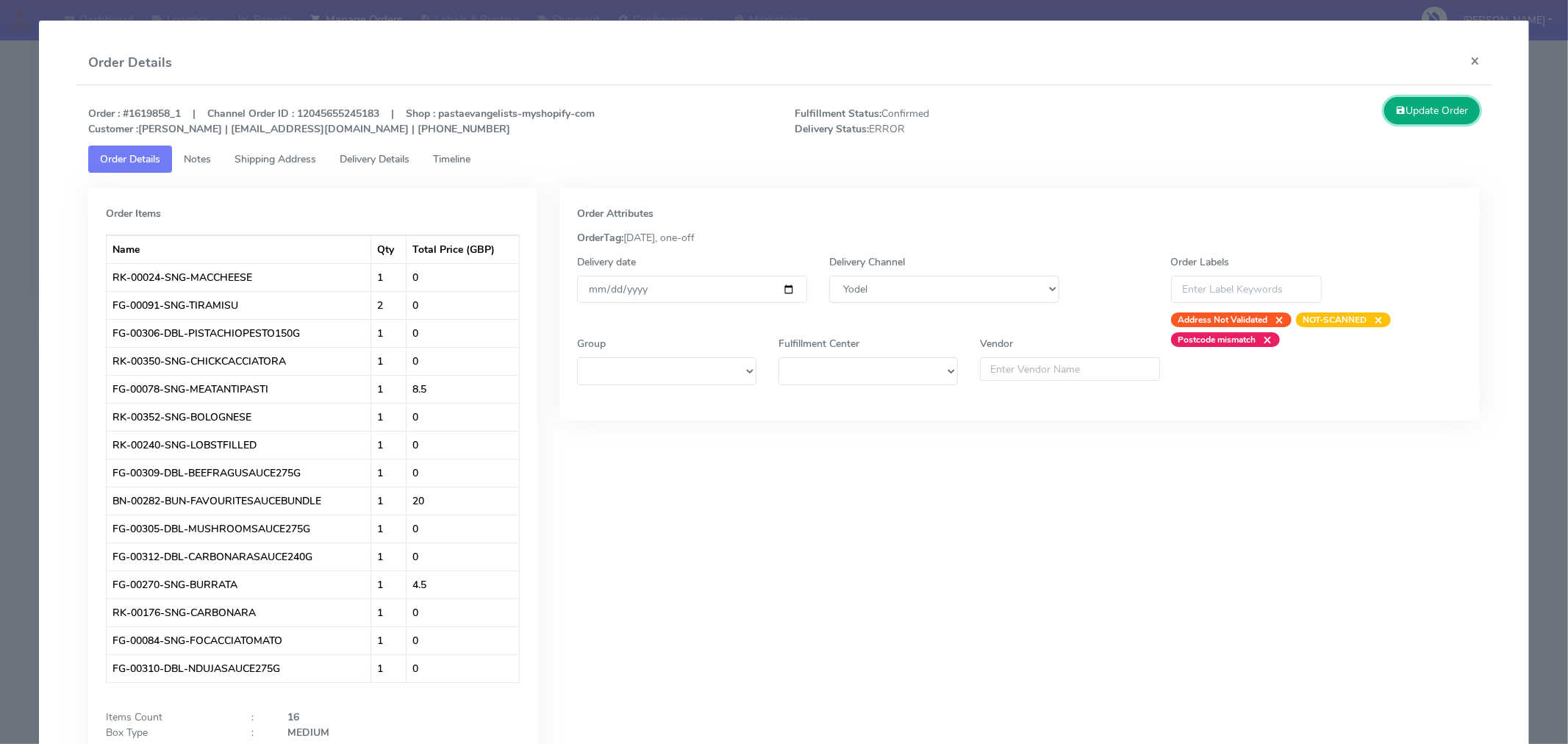
click at [1409, 115] on button "Update Order" at bounding box center [1431, 111] width 95 height 27
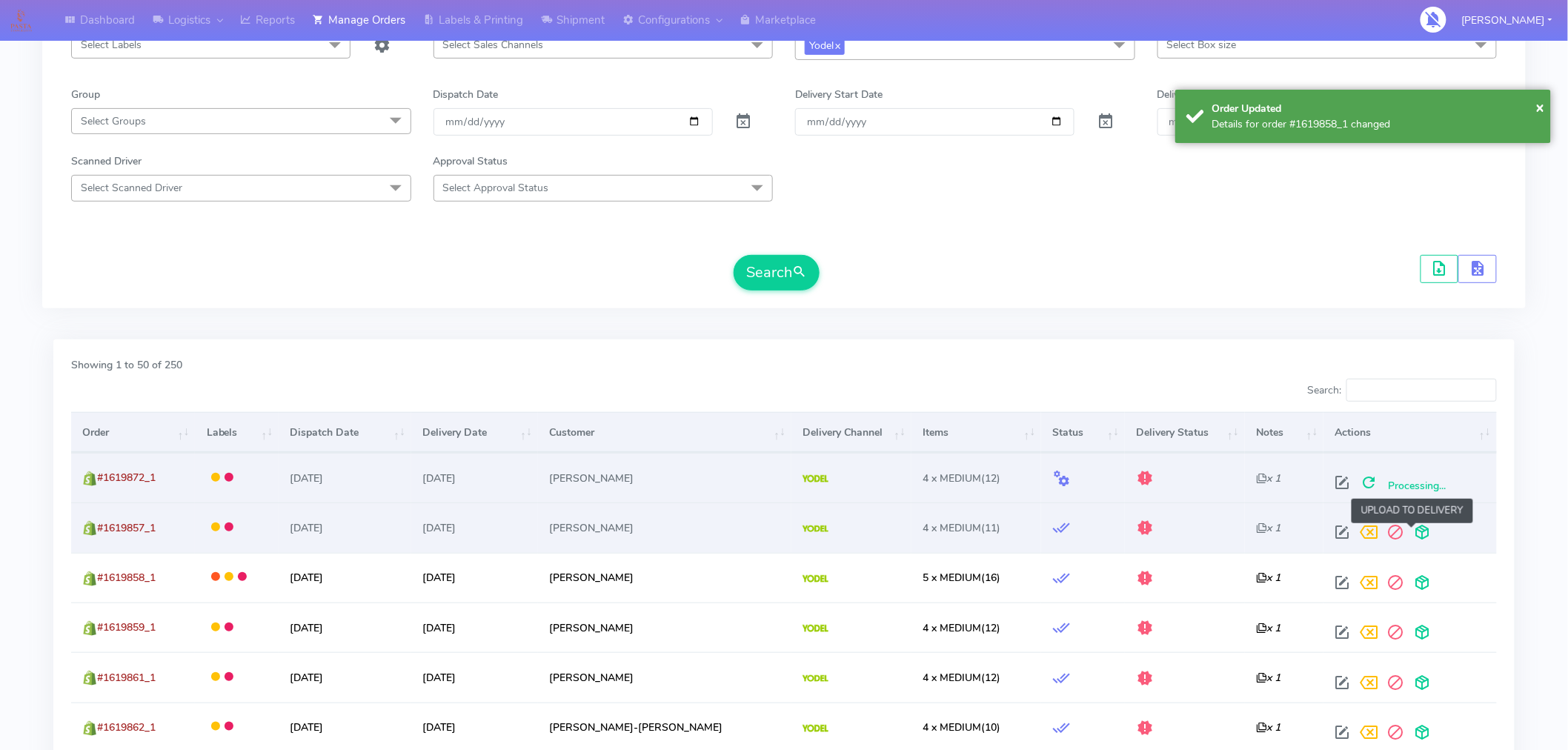
click at [1414, 529] on span at bounding box center [1423, 535] width 27 height 14
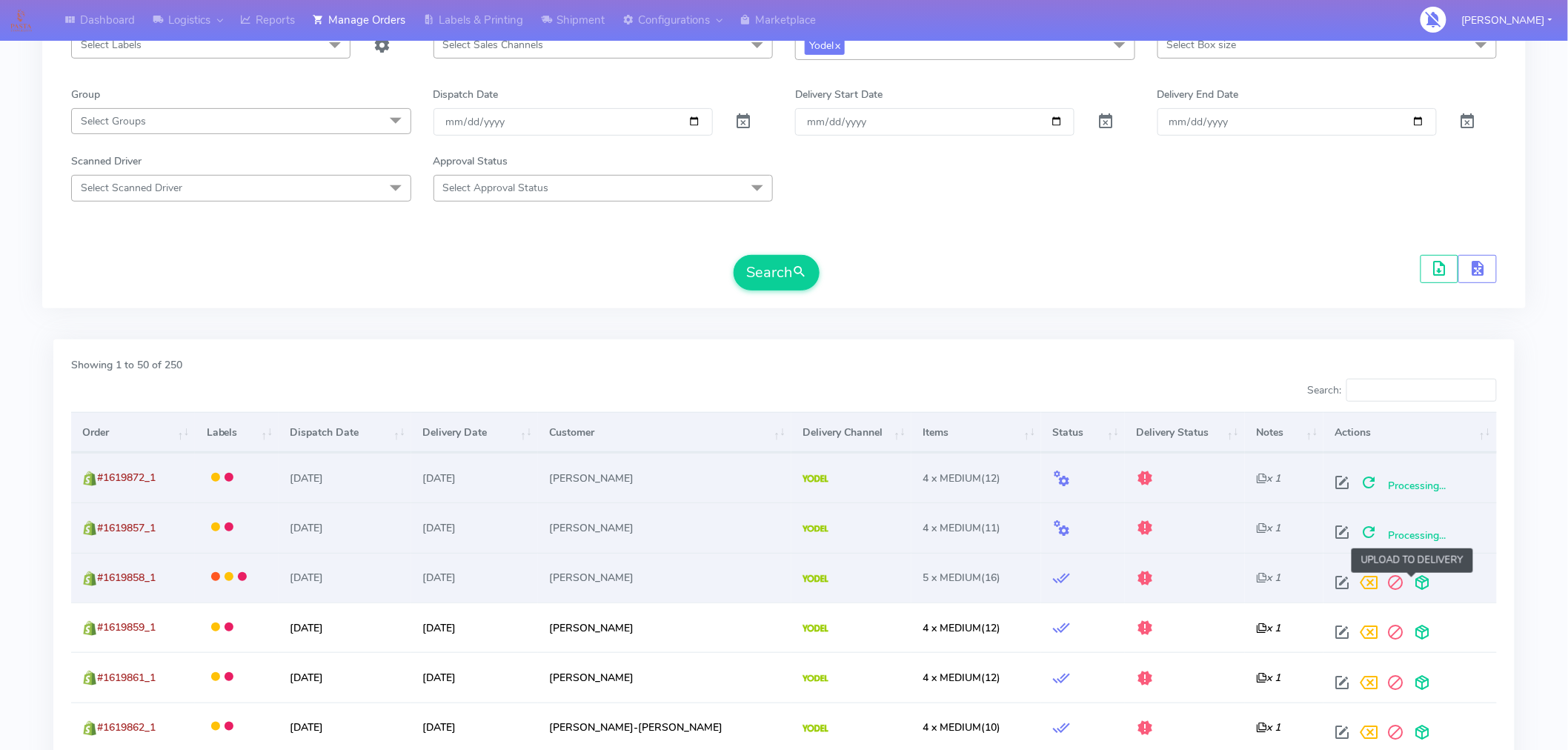
click at [1412, 589] on span at bounding box center [1423, 585] width 27 height 14
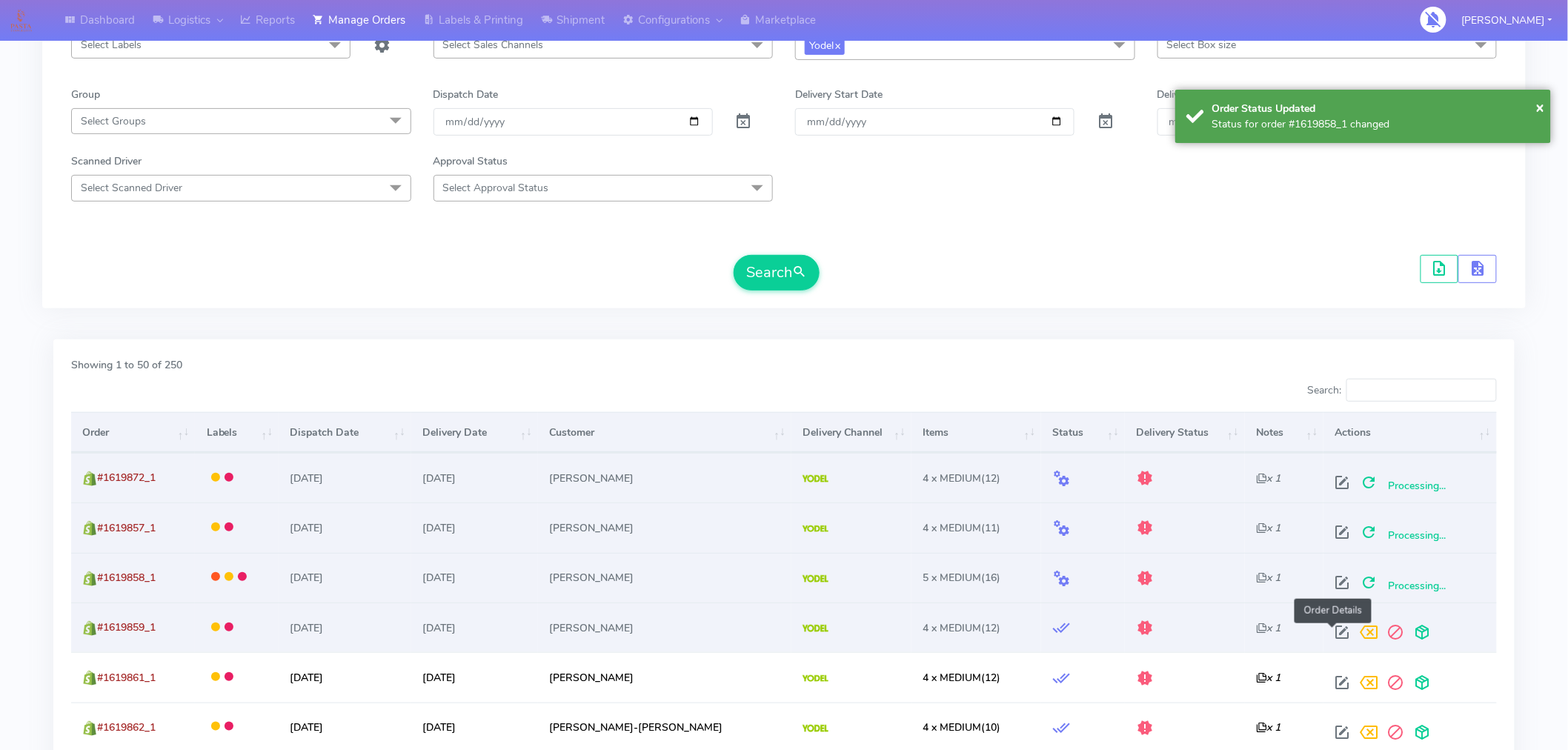
click at [1336, 635] on span at bounding box center [1342, 635] width 27 height 14
select select "5"
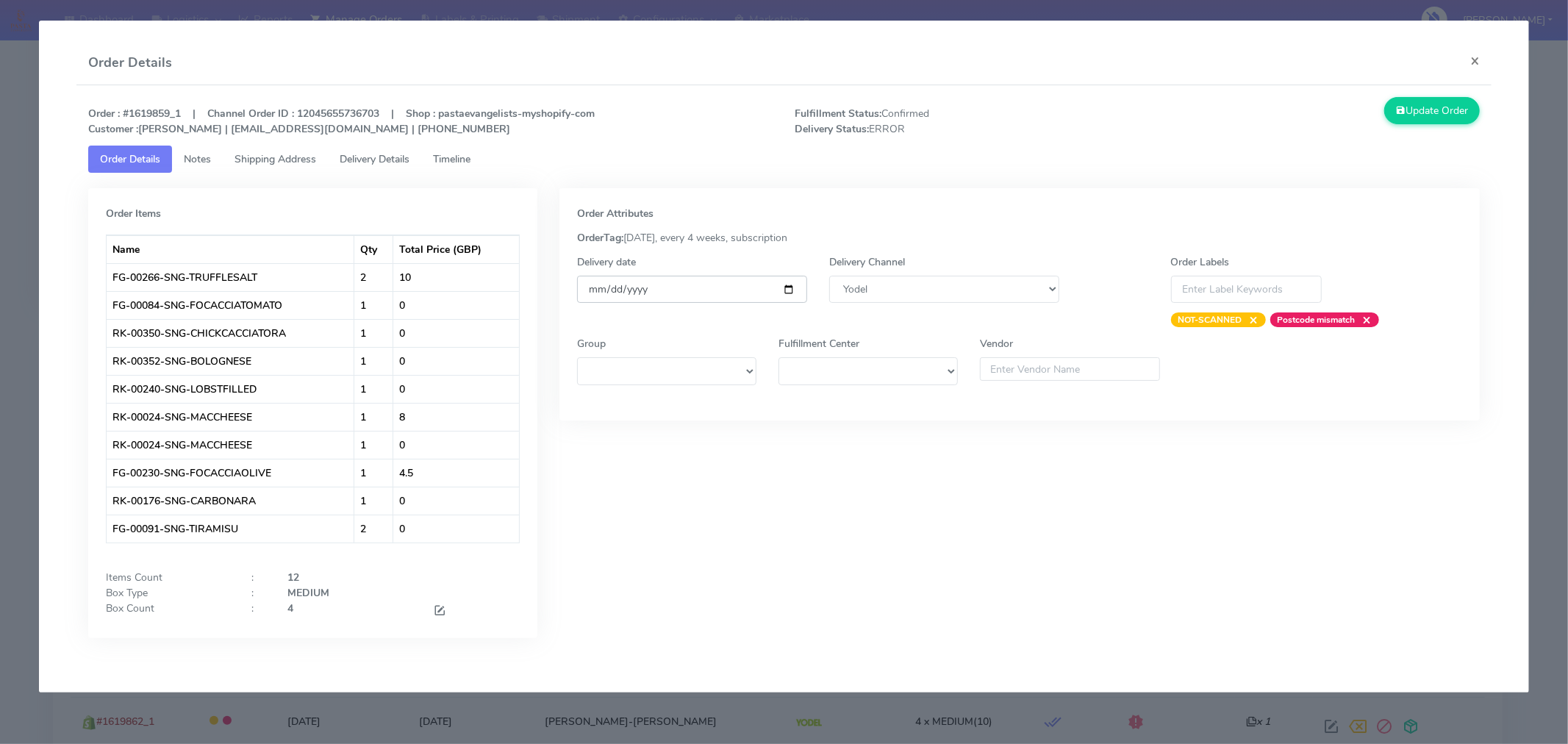
click at [790, 289] on input "[DATE]" at bounding box center [692, 289] width 230 height 27
type input "[DATE]"
click at [1432, 114] on button "Update Order" at bounding box center [1431, 111] width 95 height 27
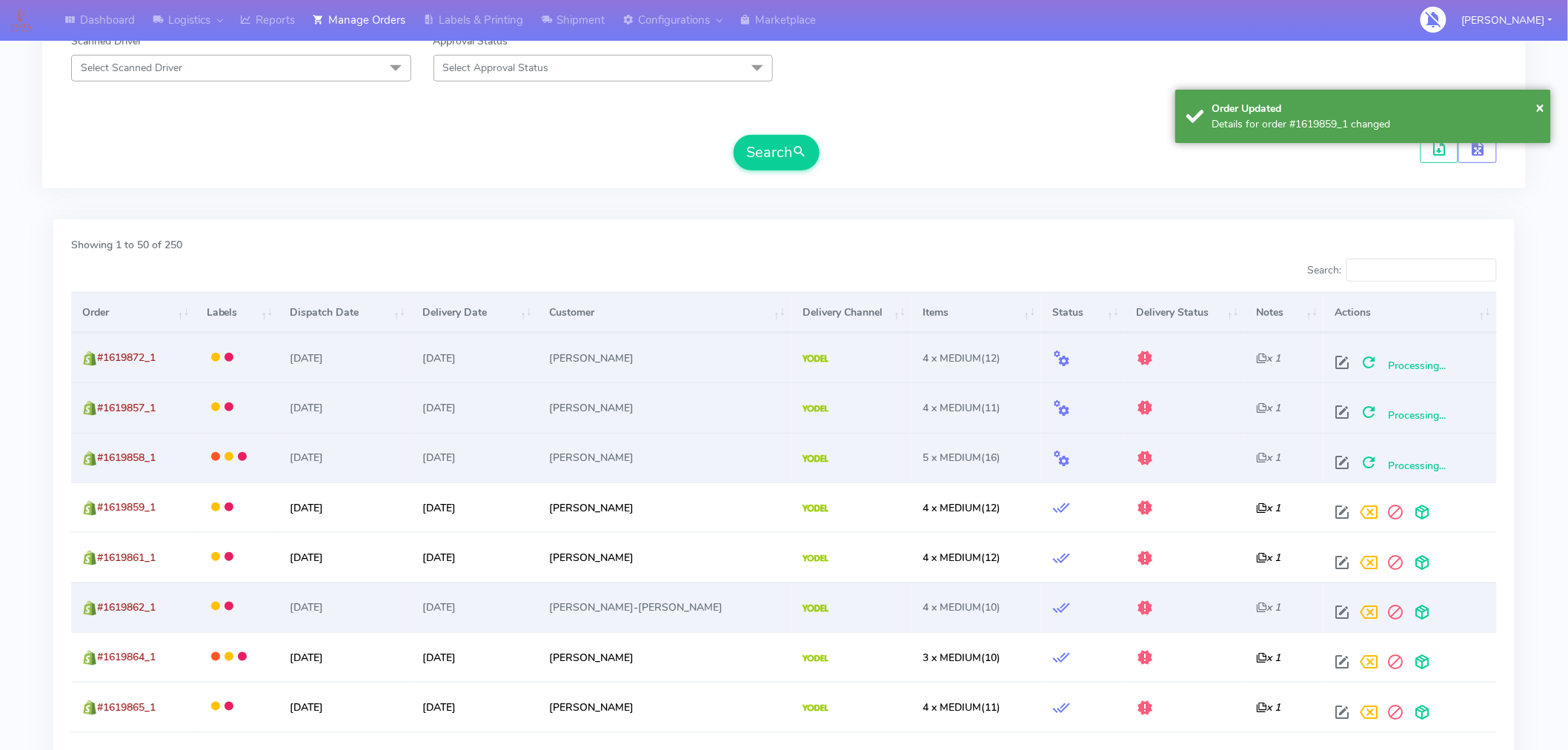
scroll to position [297, 0]
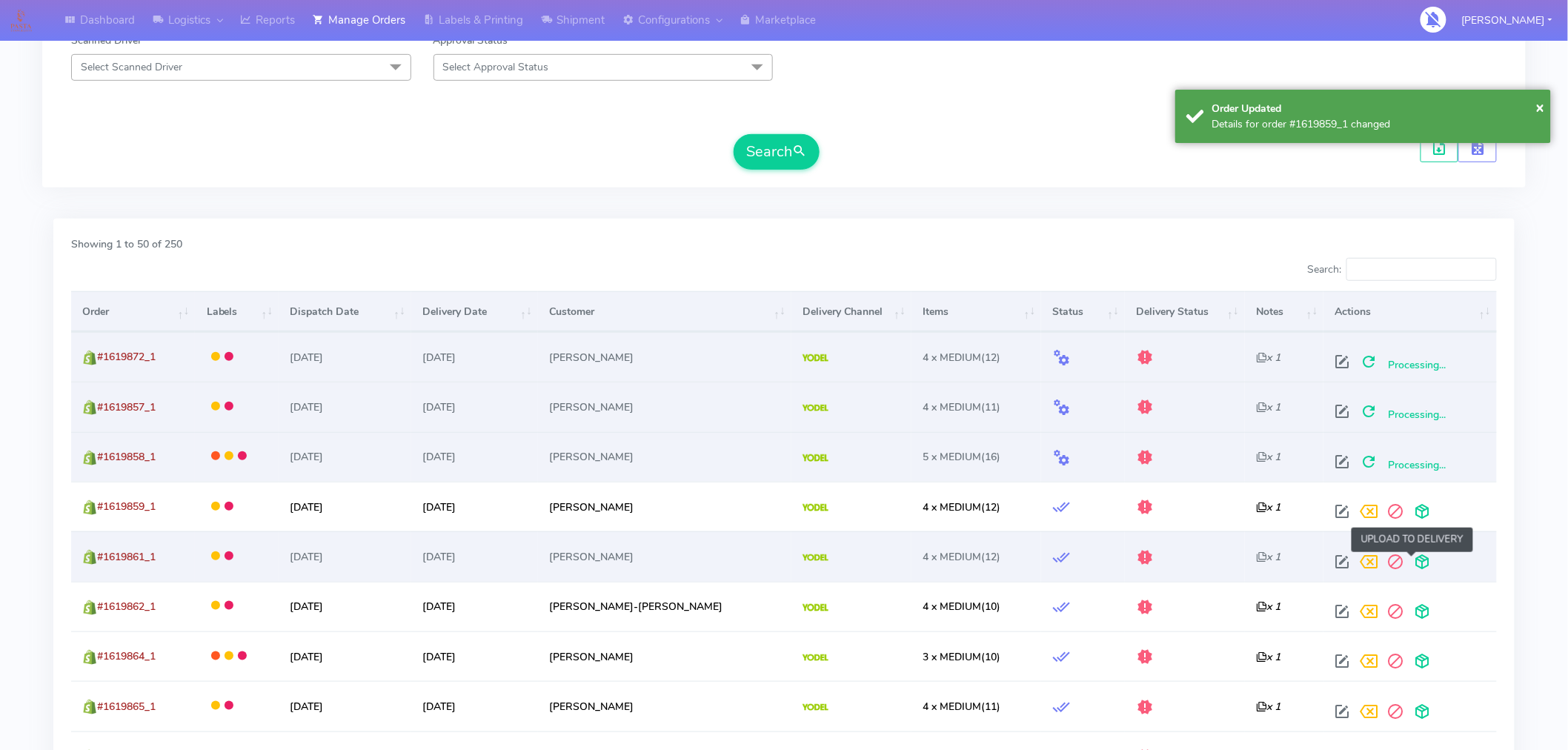
click at [1410, 565] on span at bounding box center [1423, 564] width 27 height 14
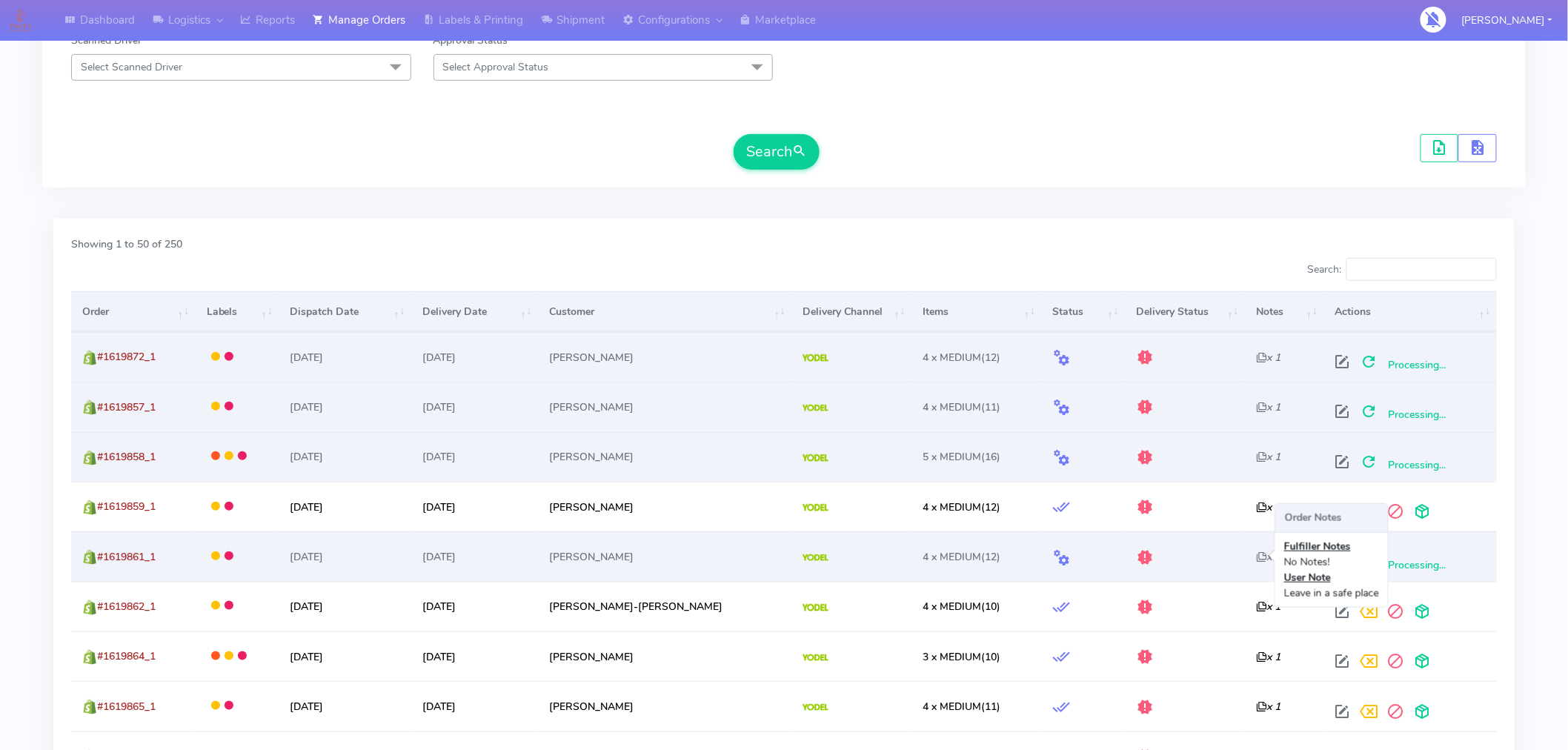
click at [1267, 565] on td "x 1 Order Notes Fulfiller Notes No Notes! User Note Leave in a safe place" at bounding box center [1285, 556] width 79 height 49
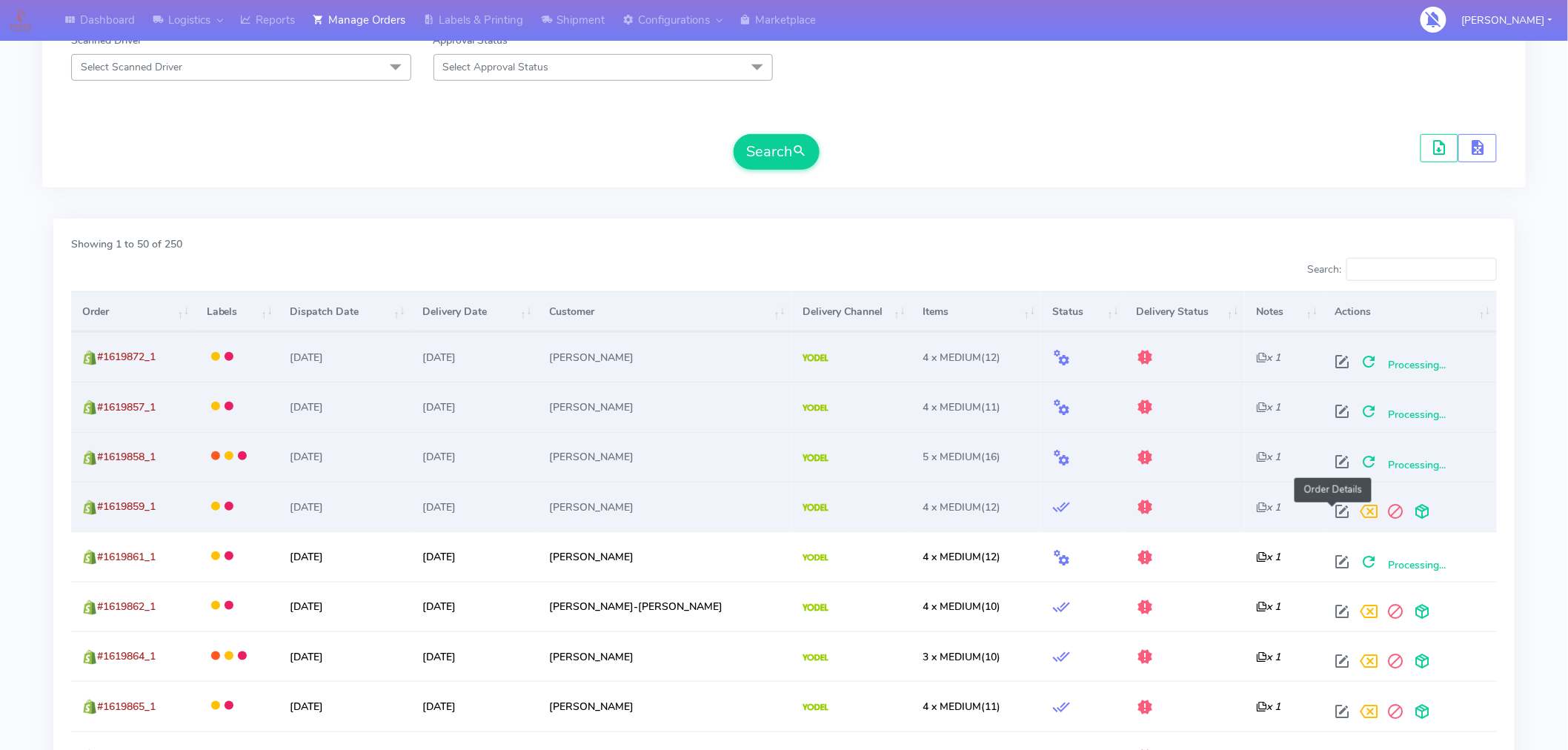
click at [1332, 508] on span at bounding box center [1342, 514] width 27 height 14
select select "5"
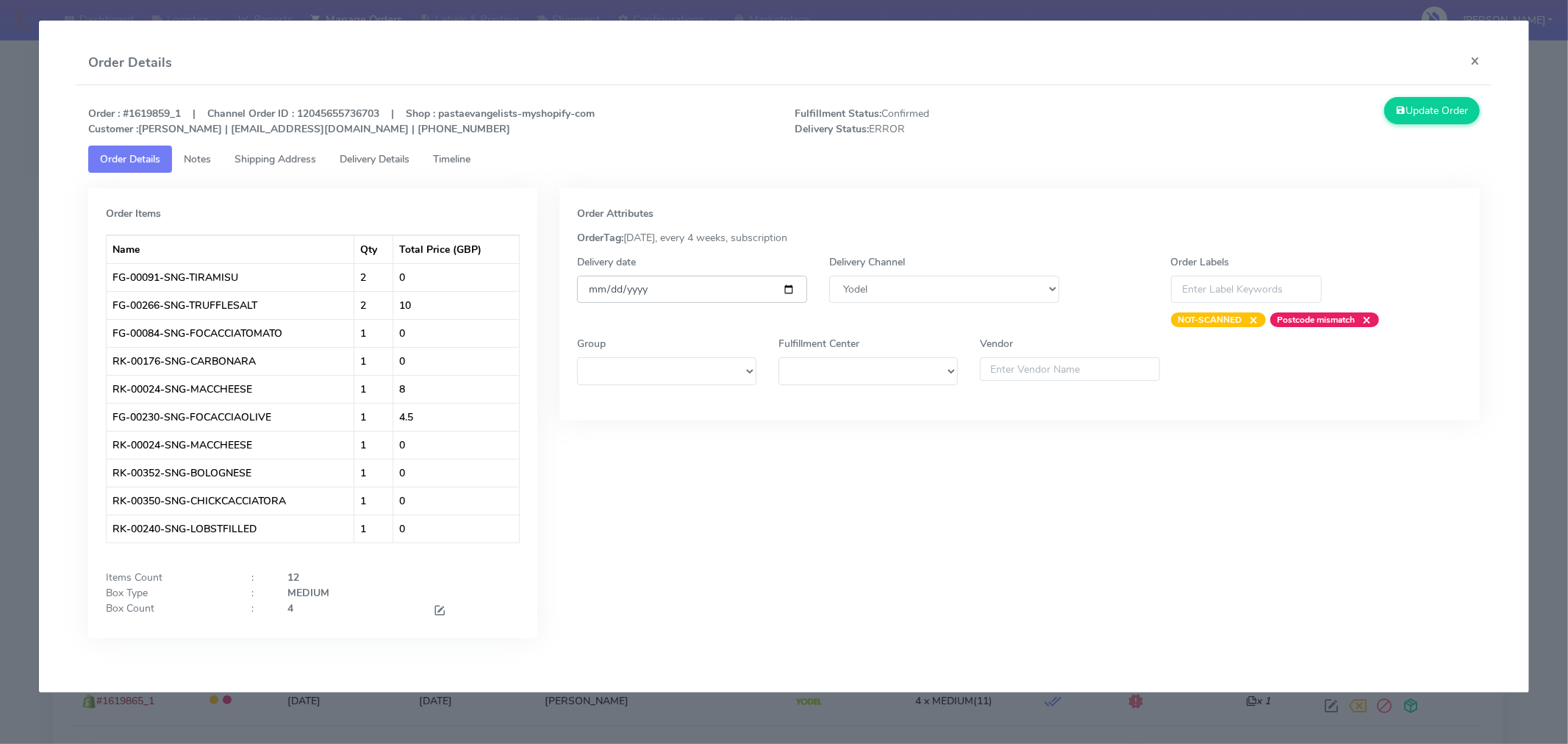
click at [787, 295] on input "[DATE]" at bounding box center [692, 289] width 230 height 27
click at [794, 289] on input "[DATE]" at bounding box center [692, 289] width 230 height 27
type input "[DATE]"
click at [1423, 118] on button "Update Order" at bounding box center [1431, 111] width 95 height 27
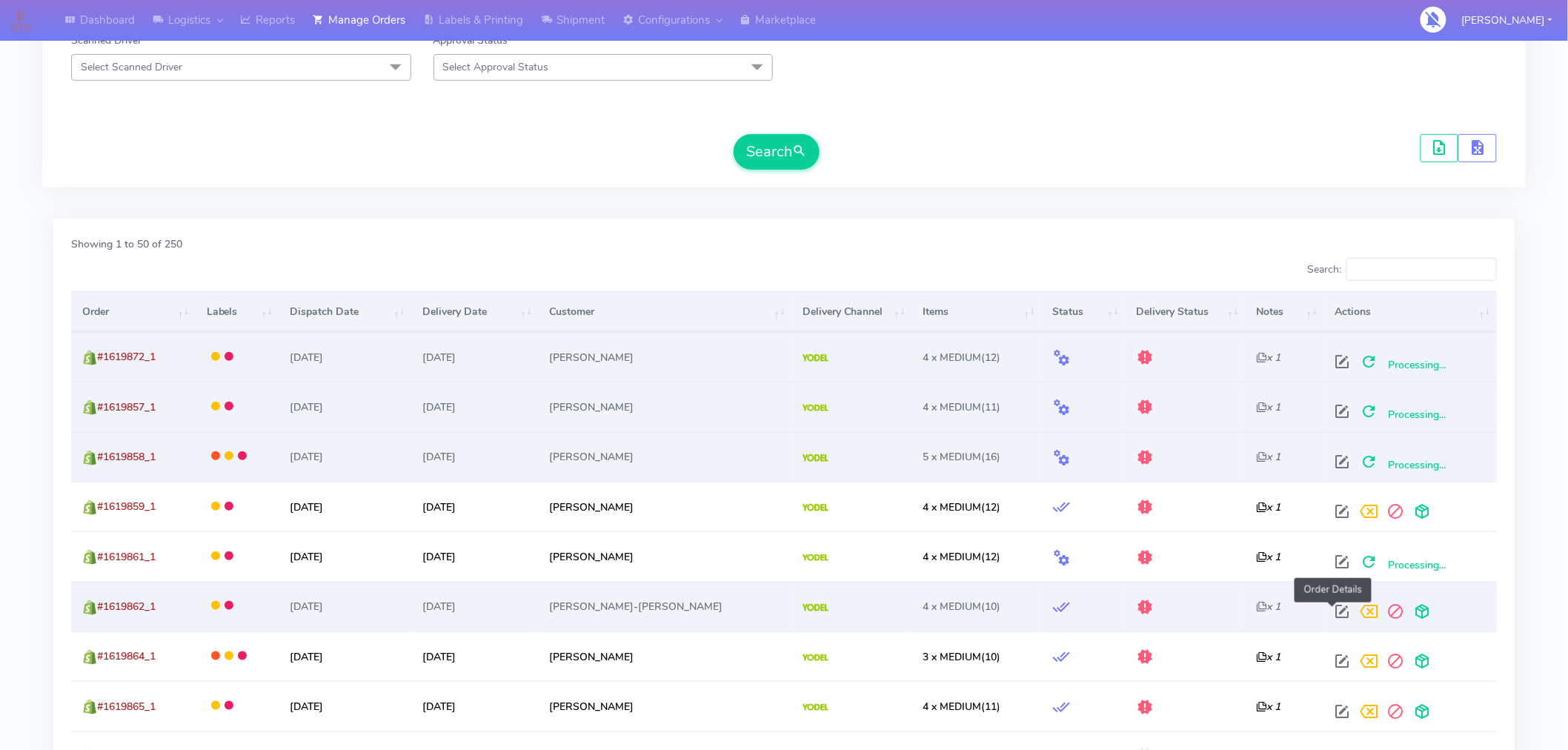
click at [1336, 611] on span at bounding box center [1342, 615] width 27 height 14
select select "5"
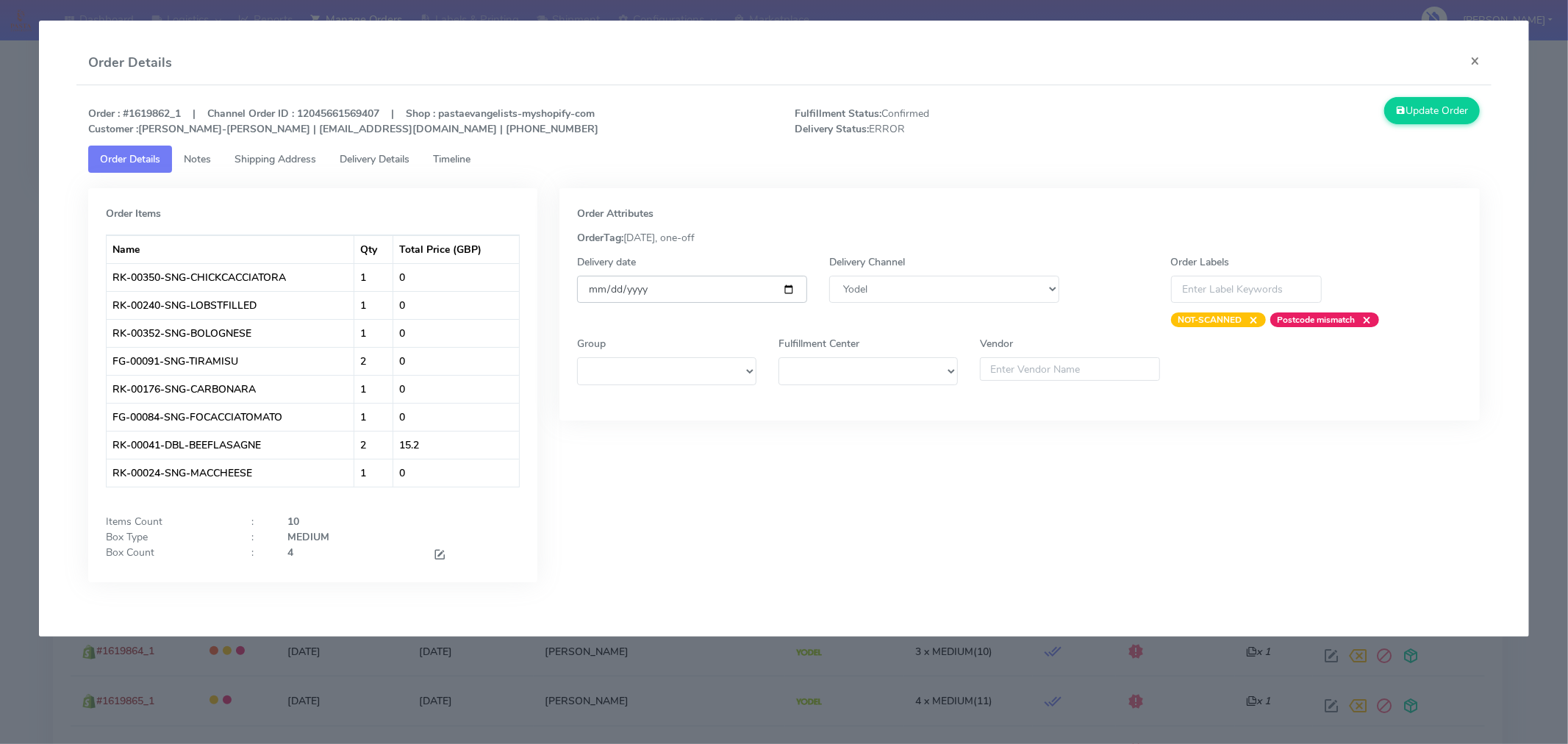
click at [784, 287] on input "[DATE]" at bounding box center [692, 289] width 230 height 27
type input "[DATE]"
click at [1450, 113] on button "Update Order" at bounding box center [1431, 111] width 95 height 27
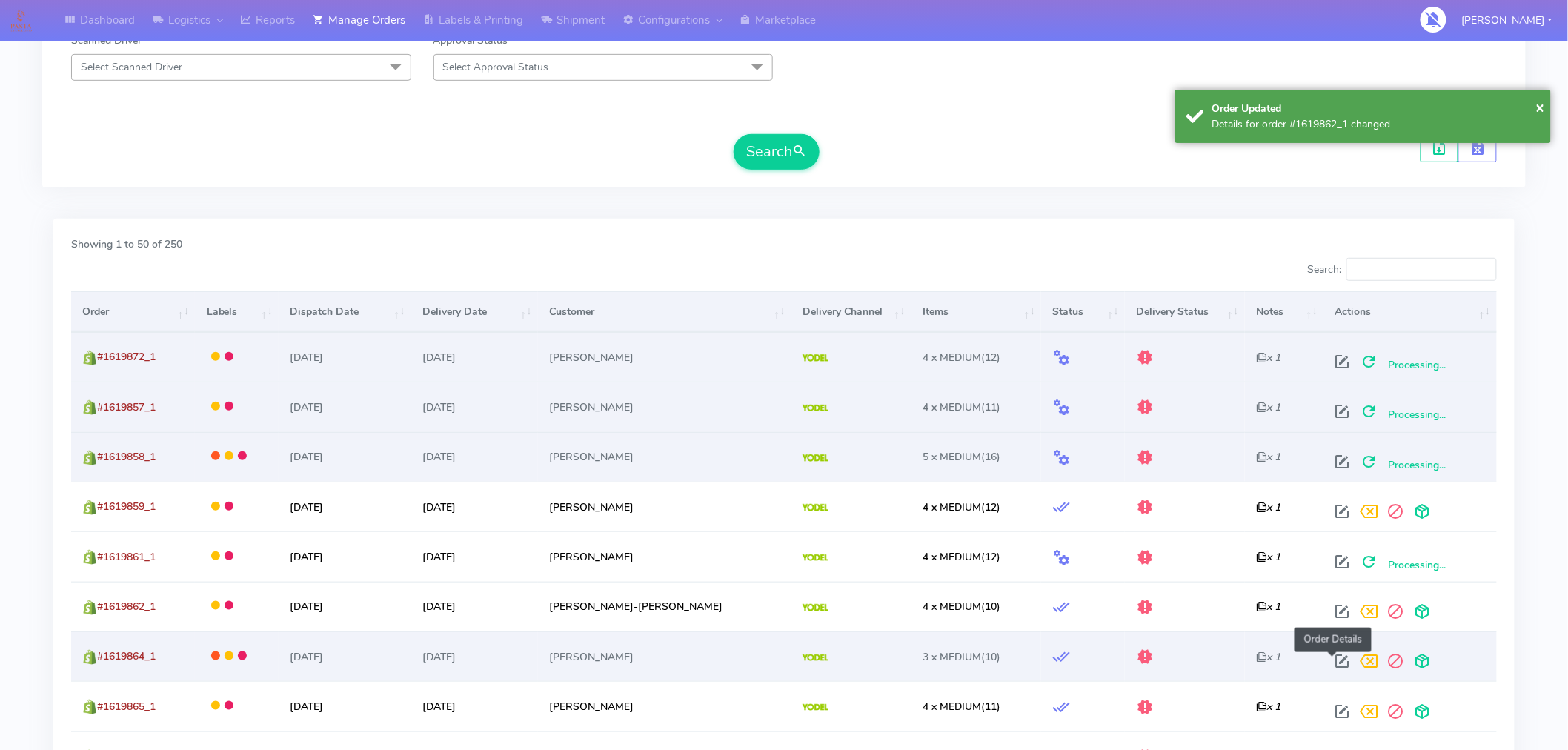
click at [1336, 662] on span at bounding box center [1342, 664] width 27 height 14
select select "5"
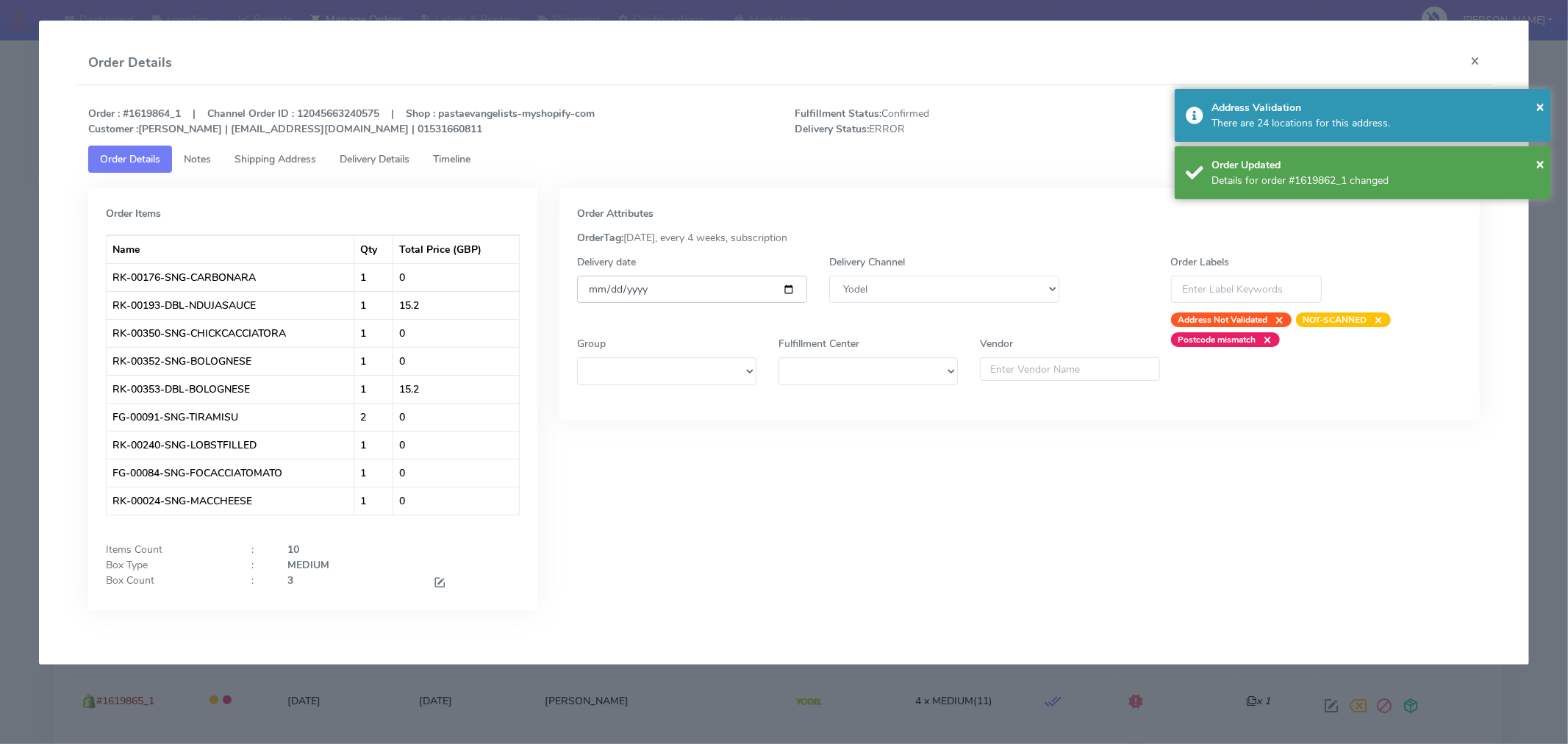
click at [793, 291] on input "[DATE]" at bounding box center [692, 289] width 230 height 27
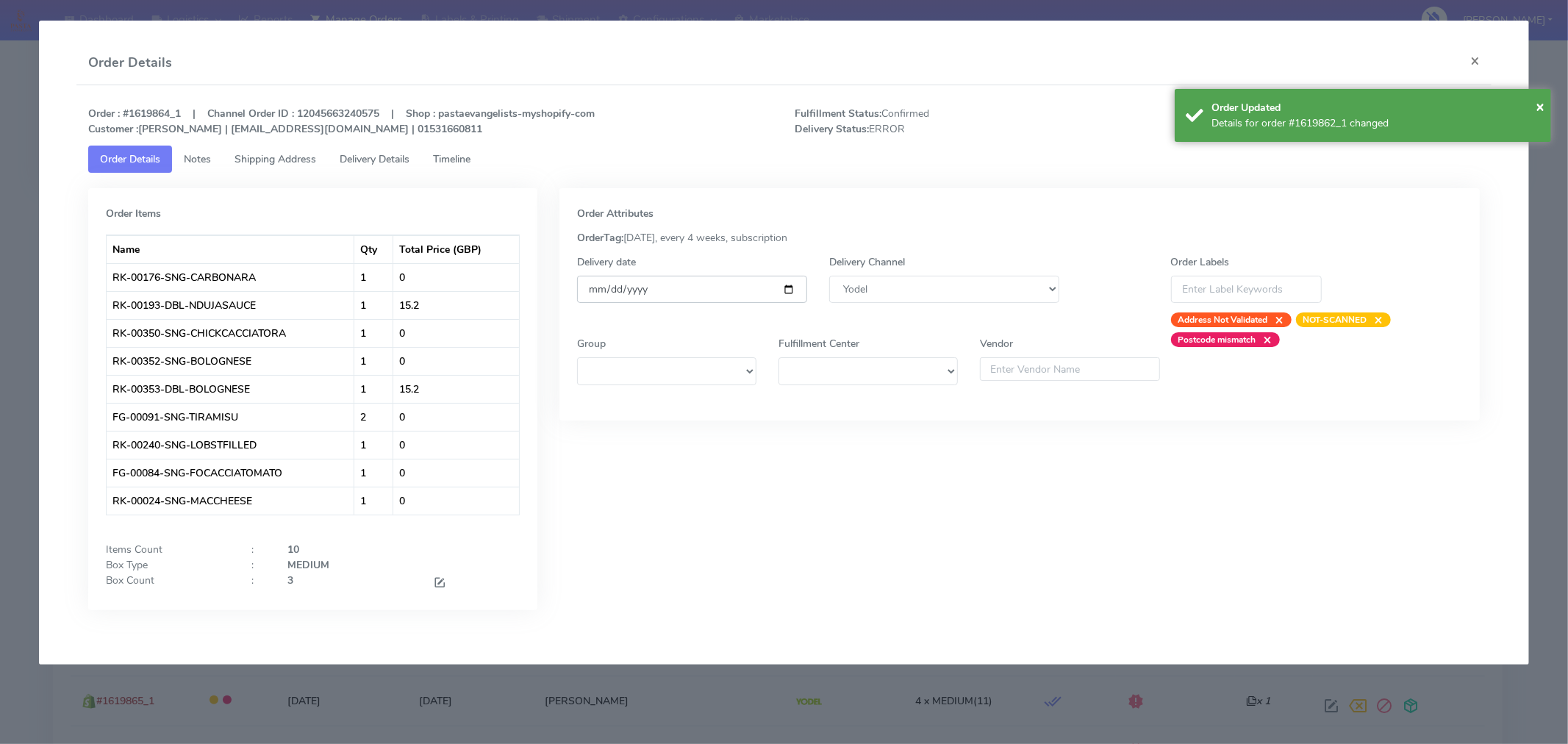
type input "[DATE]"
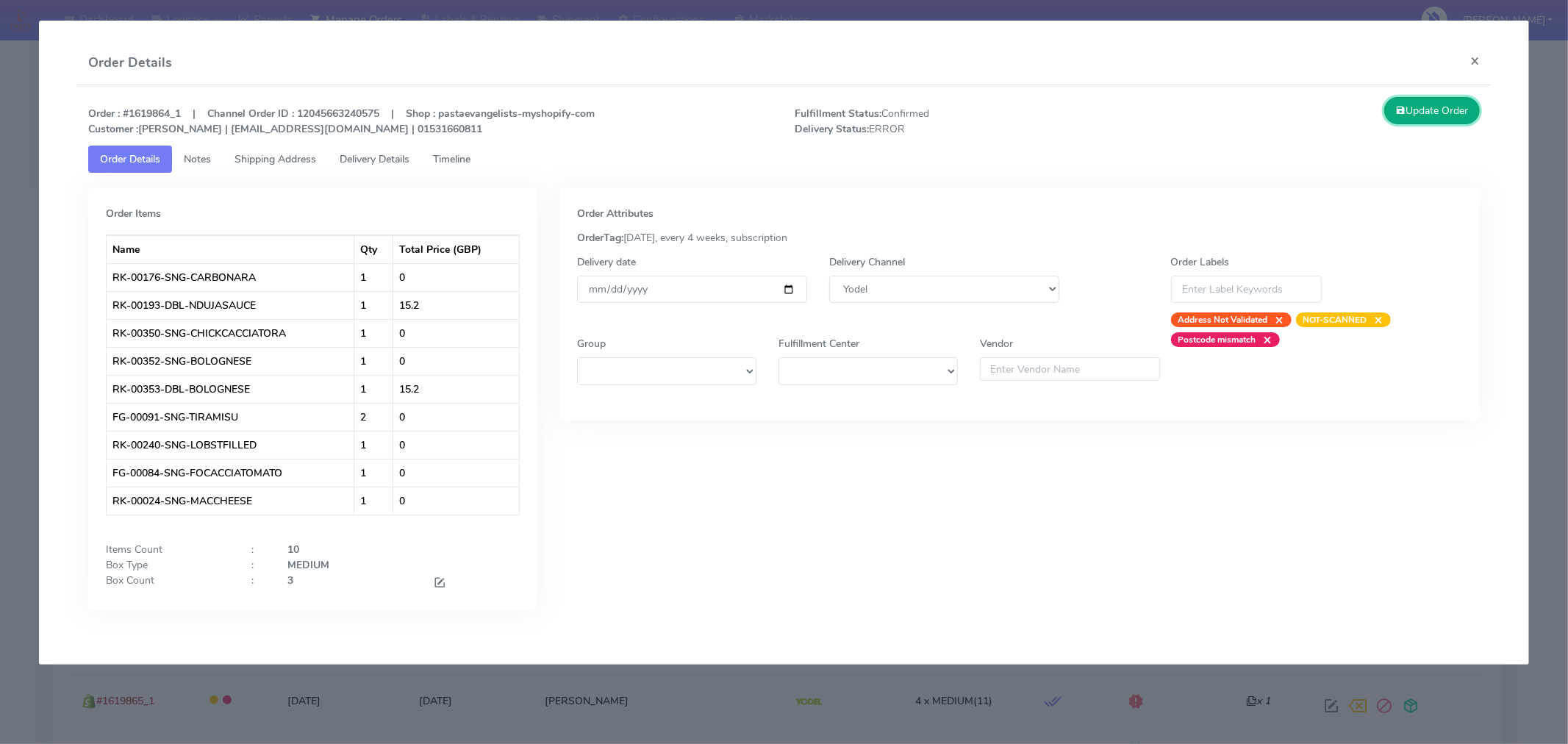
click at [1413, 105] on button "Update Order" at bounding box center [1431, 111] width 95 height 27
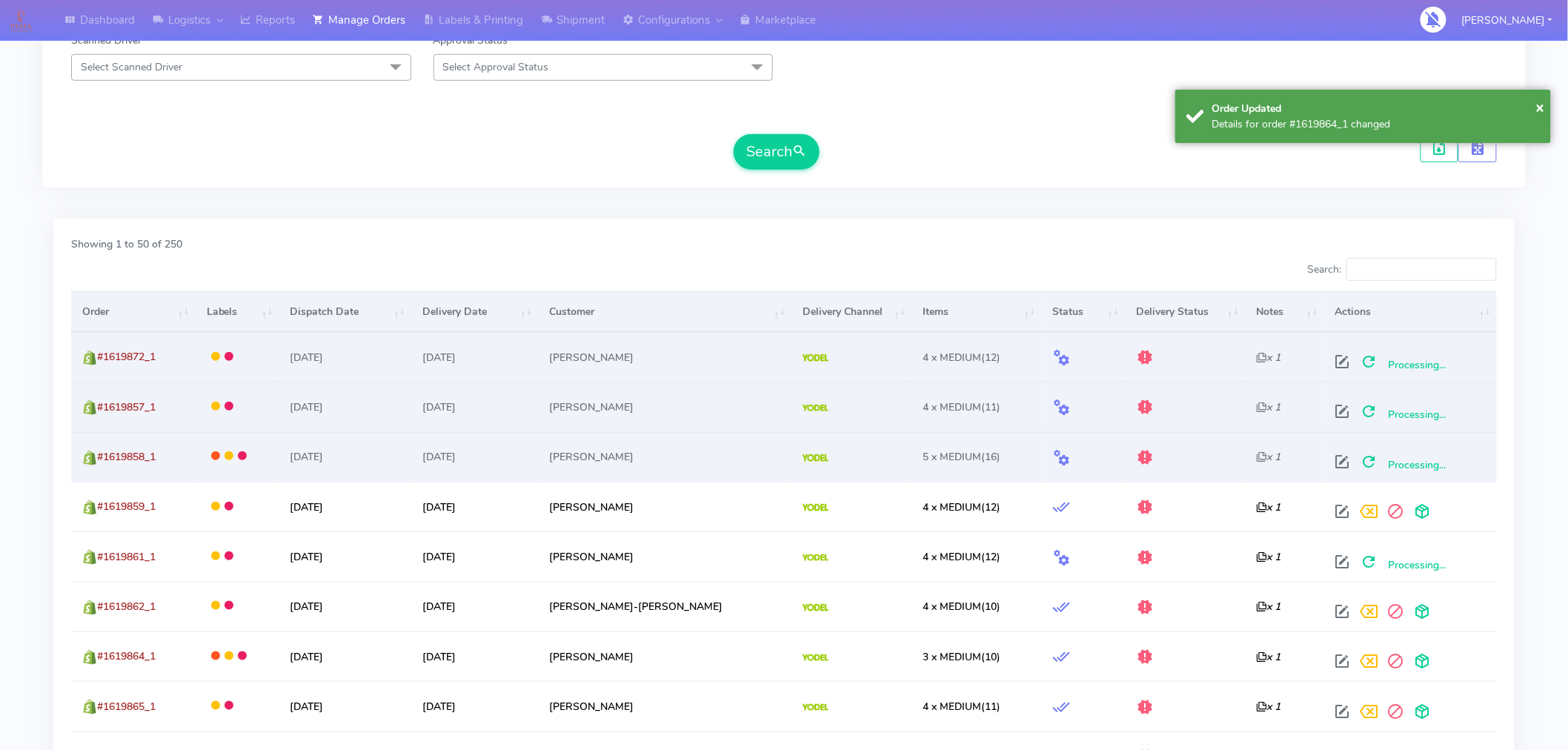
scroll to position [401, 0]
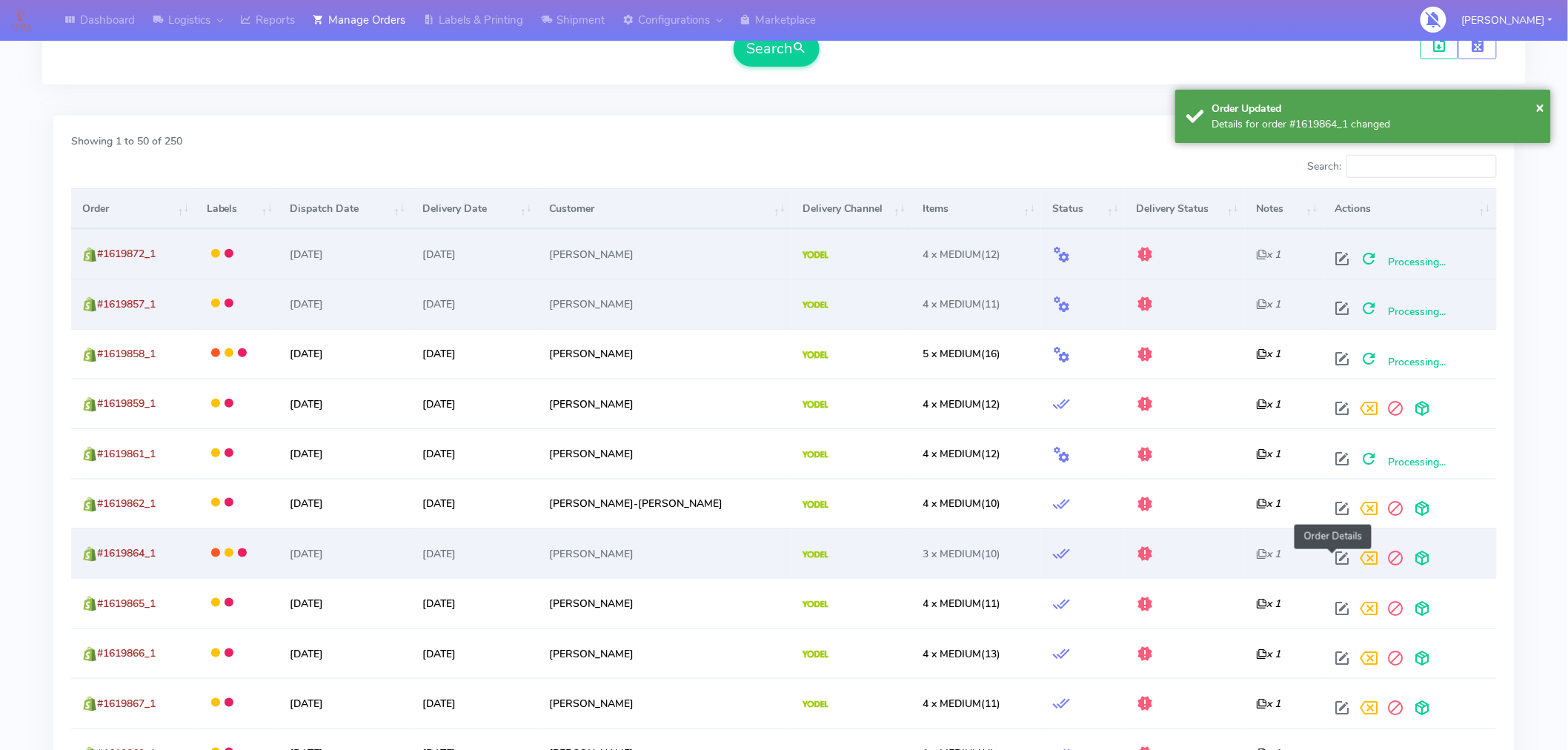
click at [1336, 562] on span at bounding box center [1342, 561] width 27 height 14
select select "5"
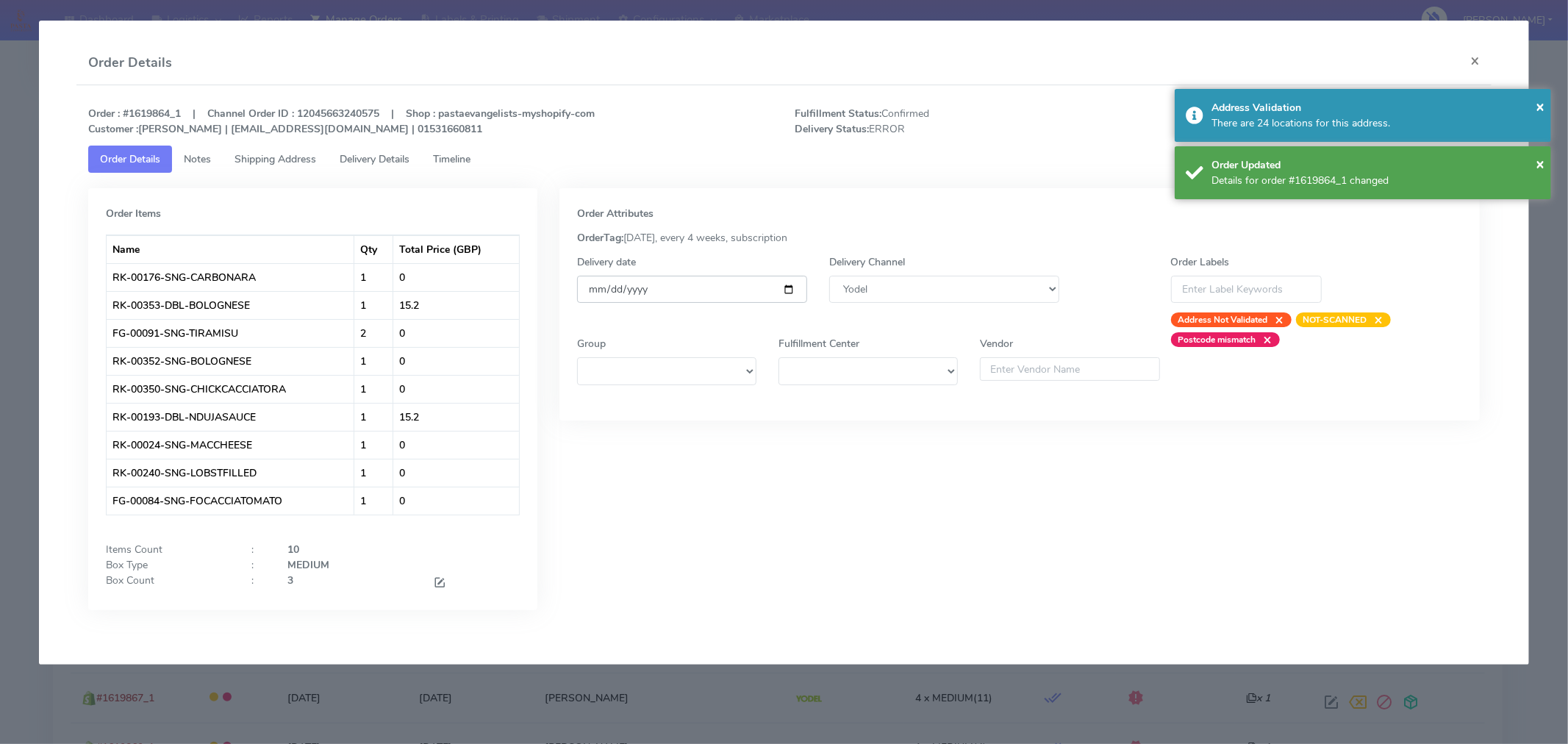
click at [785, 292] on input "[DATE]" at bounding box center [692, 289] width 230 height 27
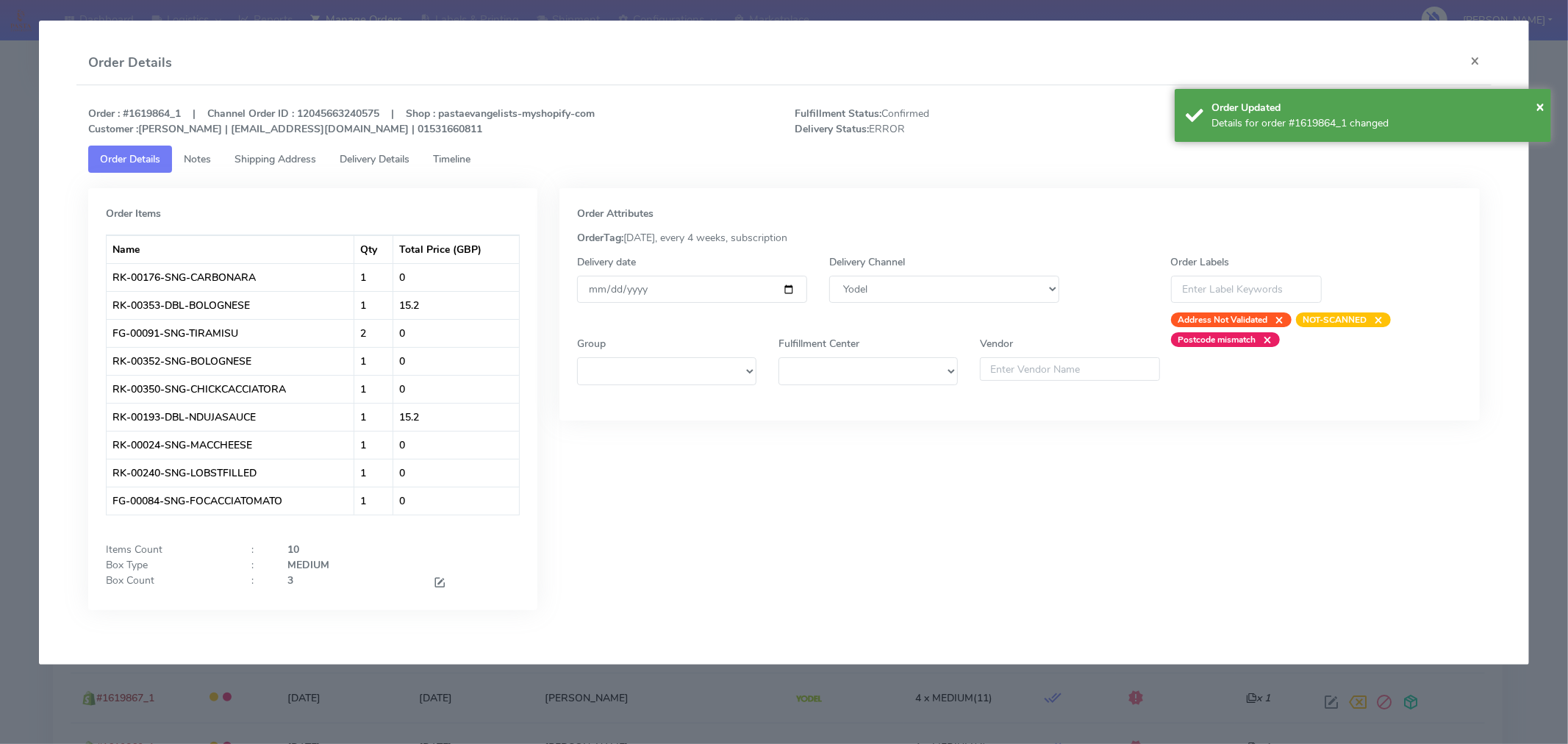
click at [1037, 169] on ul "Order Details Notes Shipping Address Delivery Details Timeline" at bounding box center [784, 159] width 1391 height 27
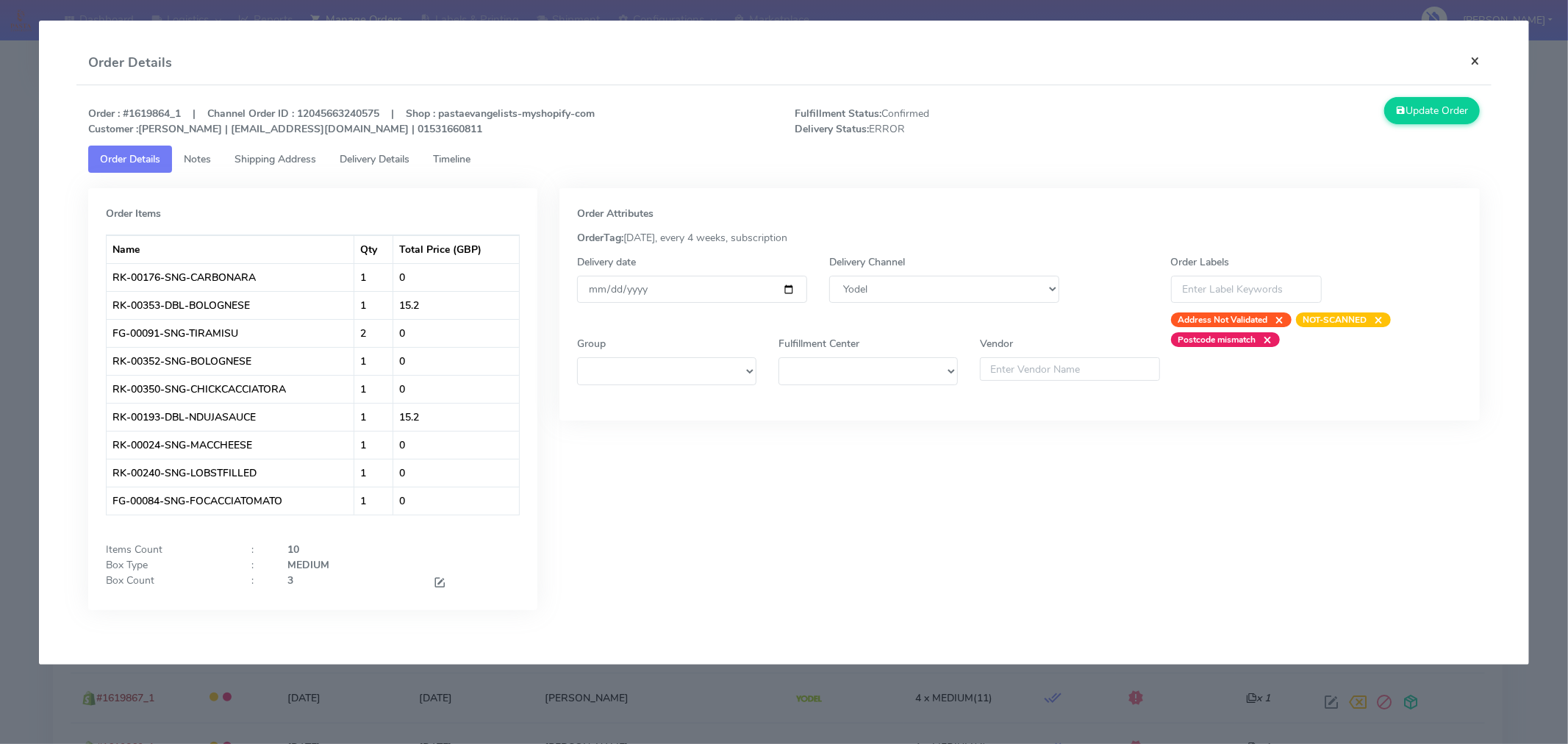
click at [1477, 62] on button "×" at bounding box center [1475, 60] width 33 height 39
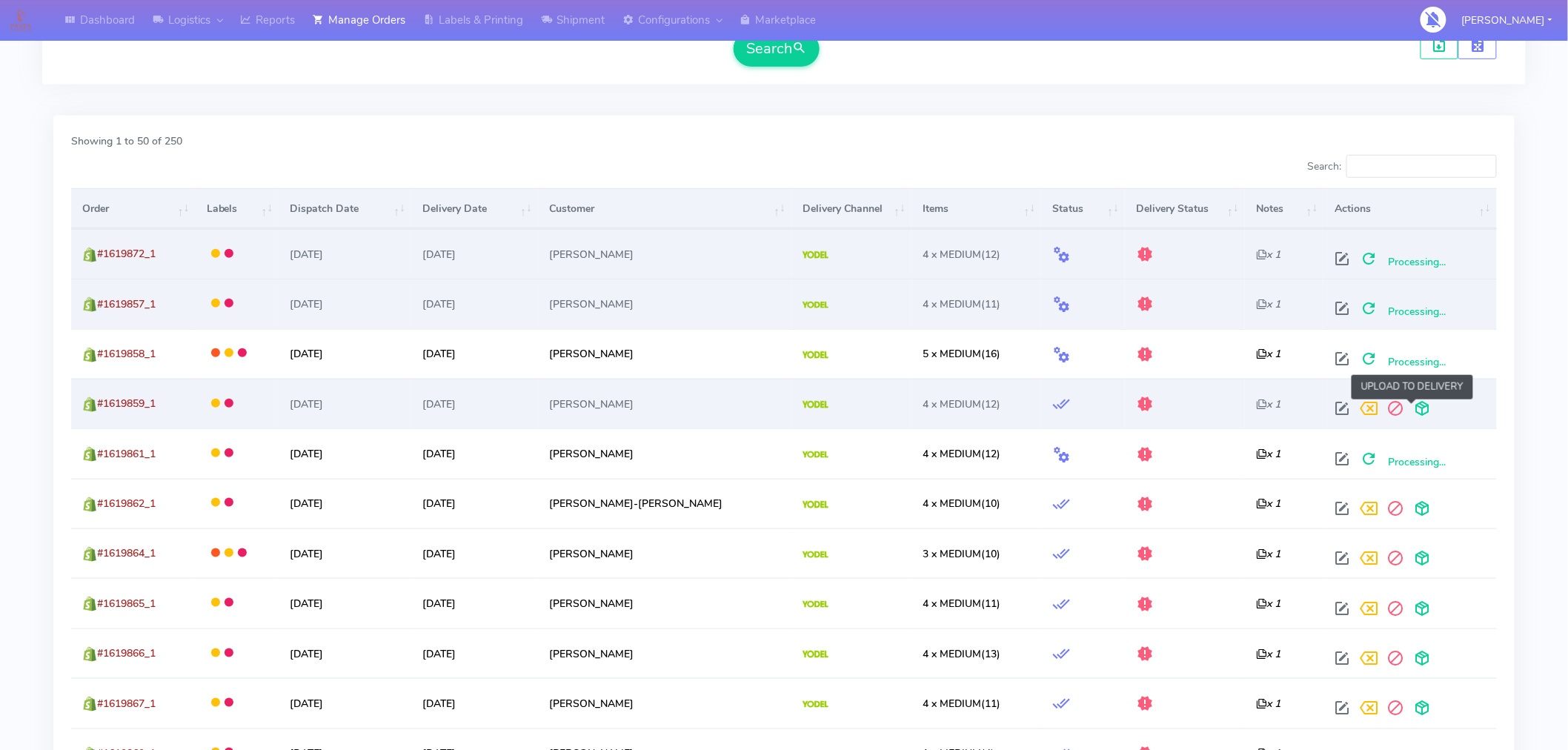
click at [1410, 413] on span at bounding box center [1423, 412] width 27 height 14
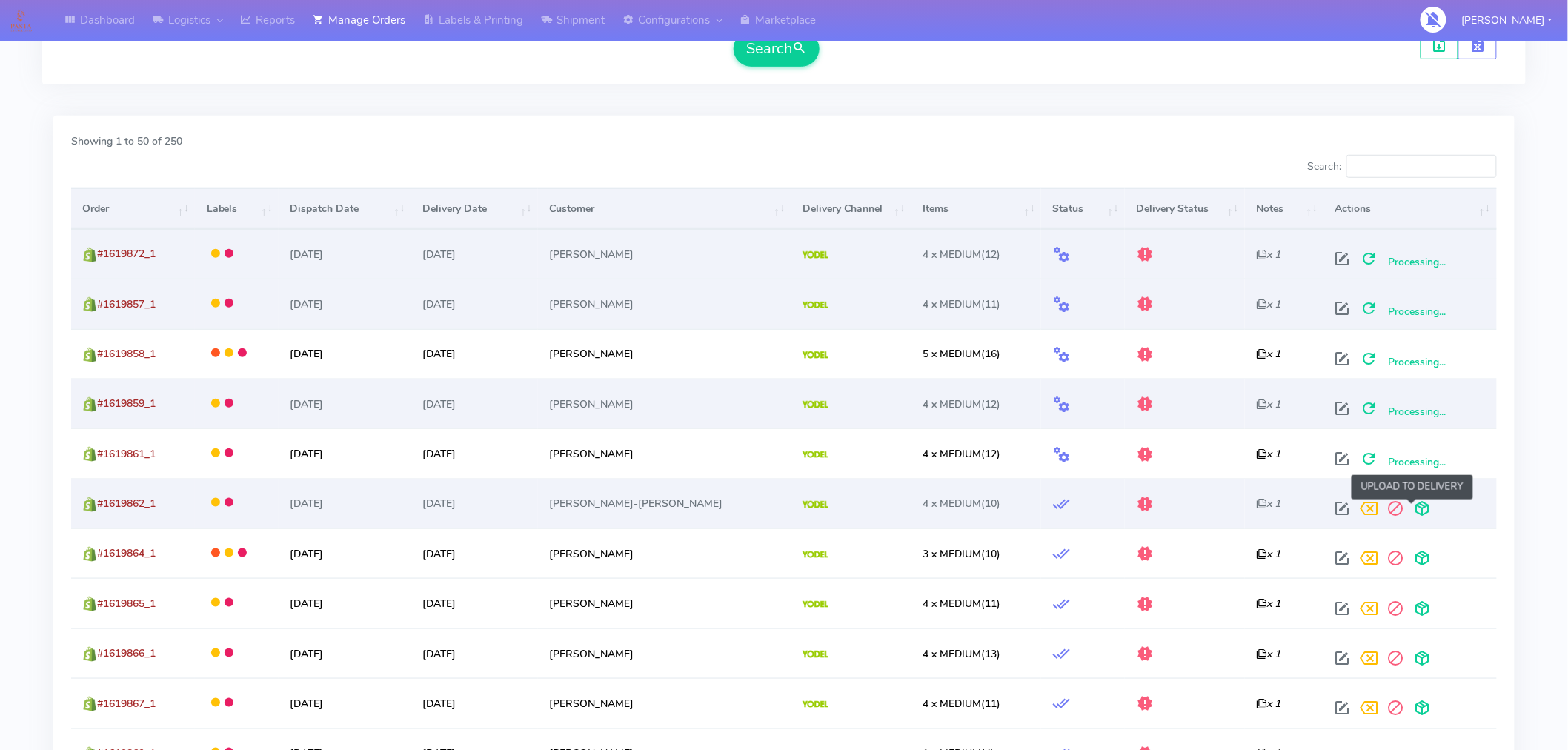
click at [1417, 513] on span at bounding box center [1423, 511] width 27 height 14
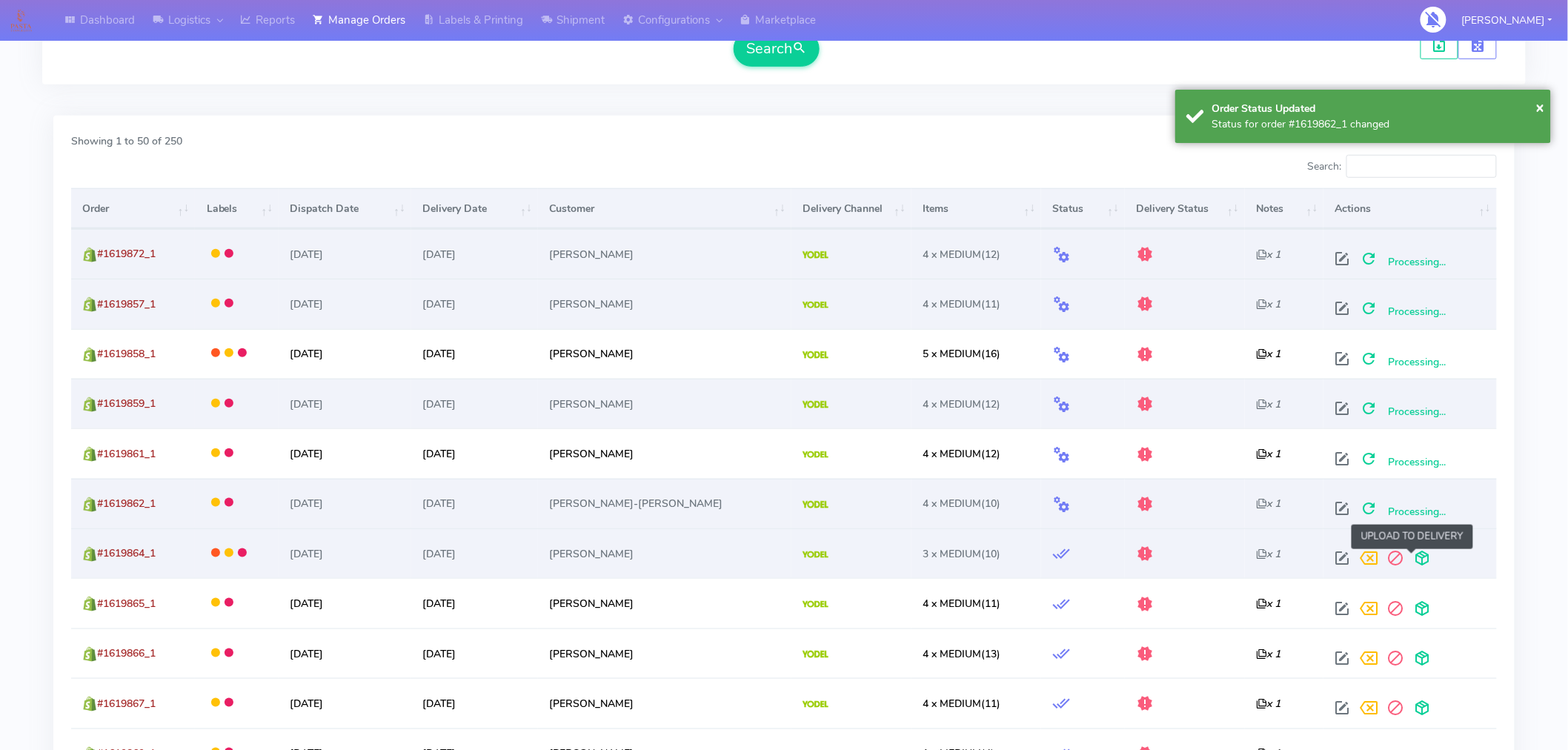
click at [1411, 565] on span at bounding box center [1423, 561] width 27 height 14
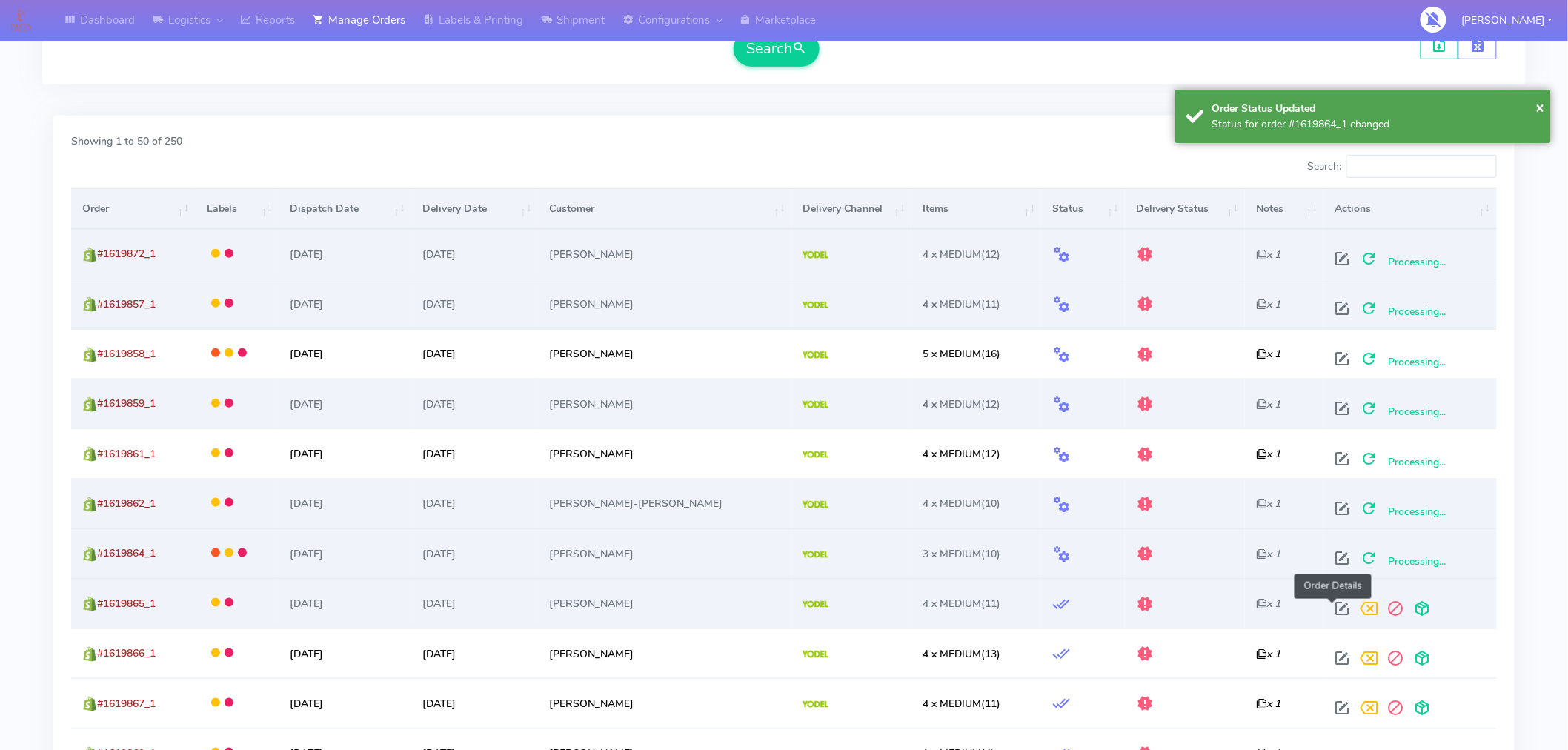
click at [1332, 610] on span at bounding box center [1342, 611] width 27 height 14
select select "5"
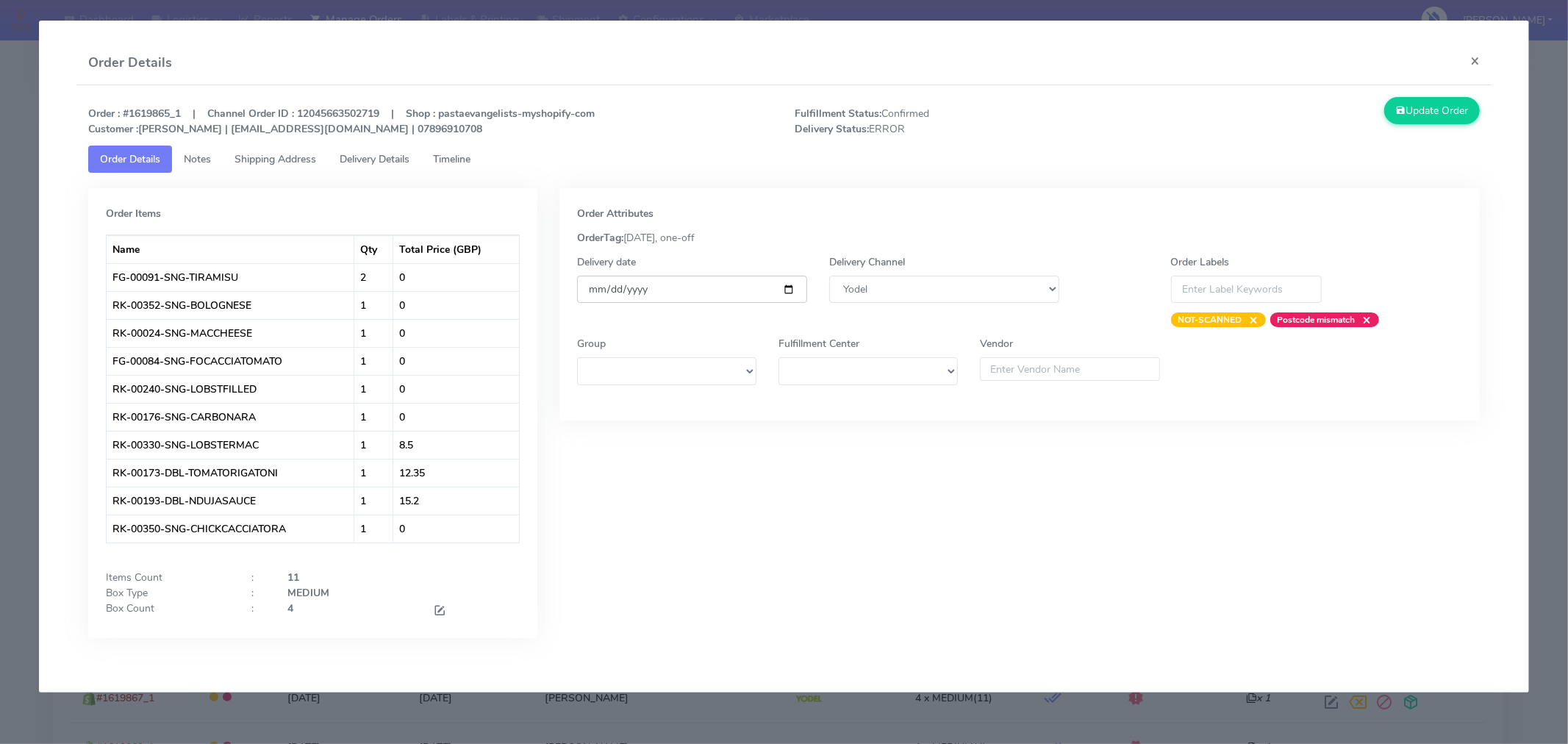
click at [791, 289] on input "[DATE]" at bounding box center [692, 289] width 230 height 27
type input "[DATE]"
click at [1419, 118] on button "Update Order" at bounding box center [1431, 111] width 95 height 27
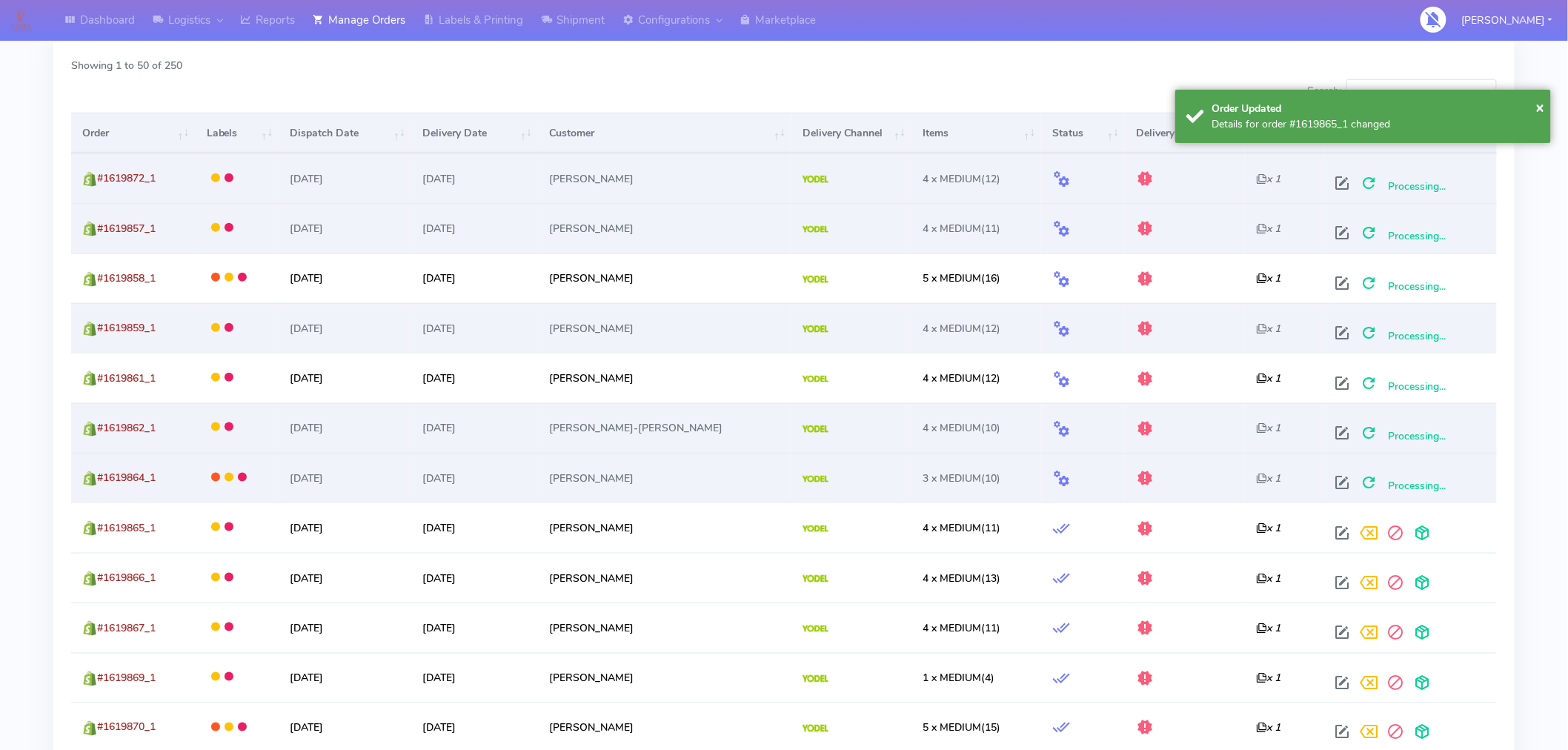
scroll to position [483, 0]
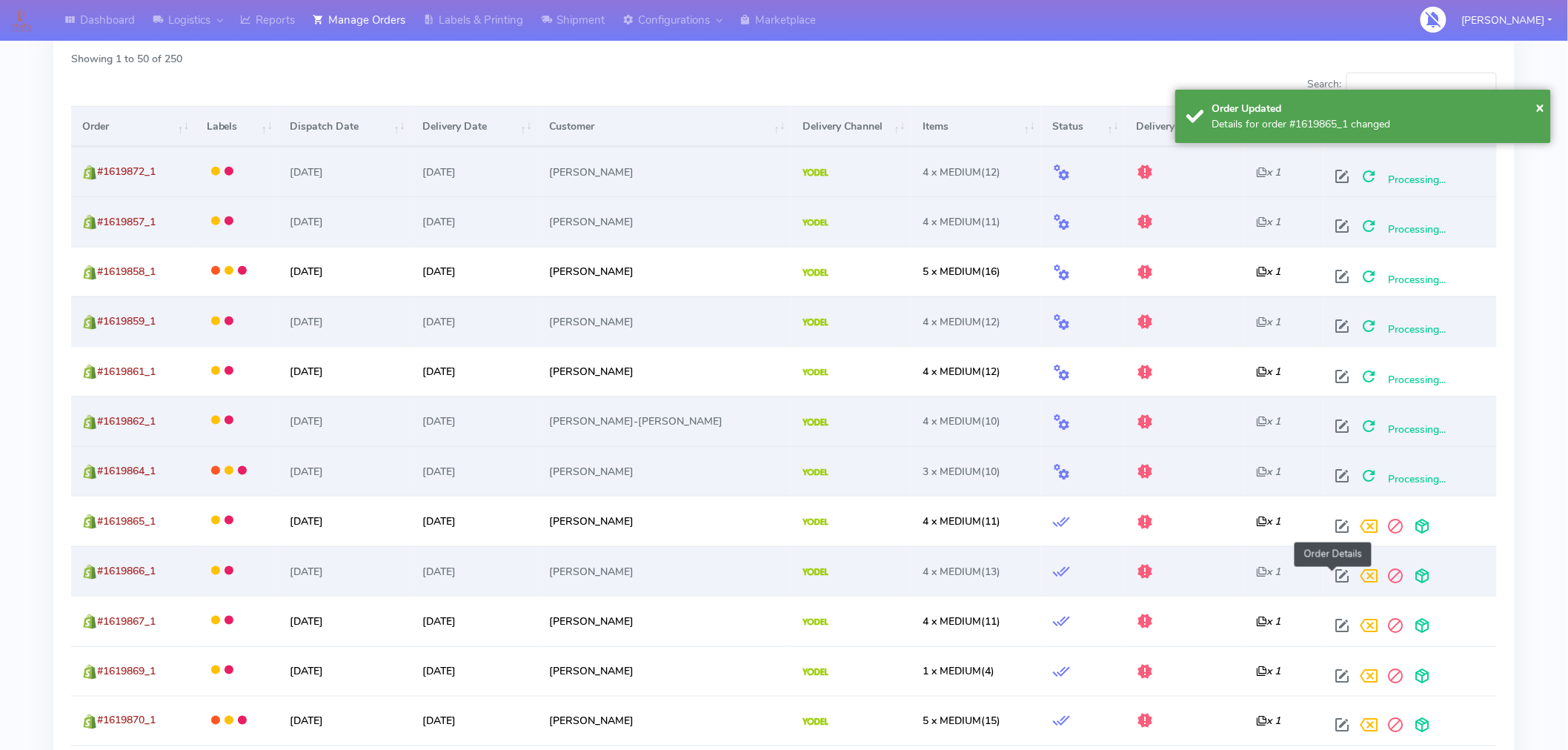
click at [1336, 574] on span at bounding box center [1342, 579] width 27 height 14
select select "5"
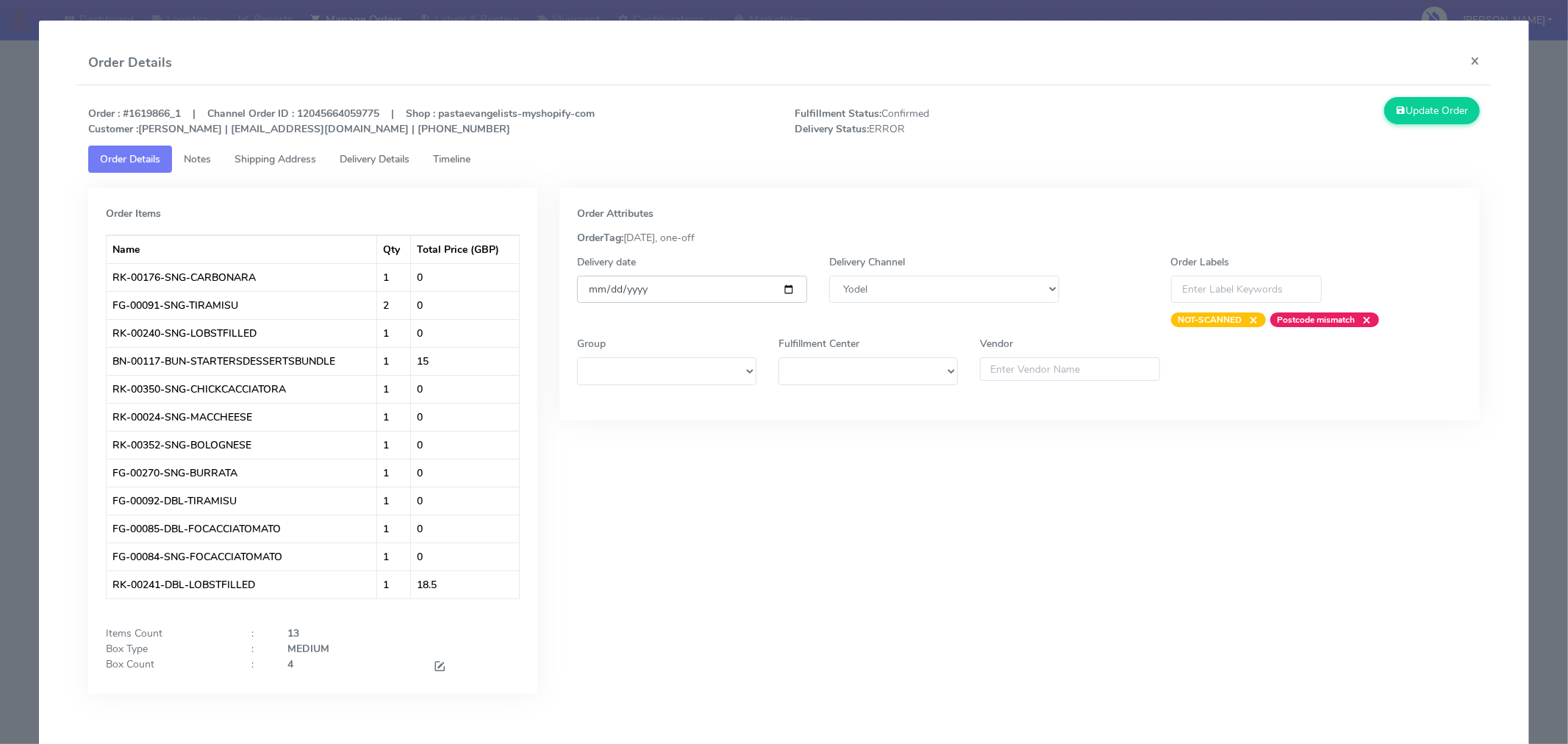
click at [785, 289] on input "[DATE]" at bounding box center [692, 289] width 230 height 27
type input "[DATE]"
click at [1403, 105] on button "Update Order" at bounding box center [1431, 111] width 95 height 27
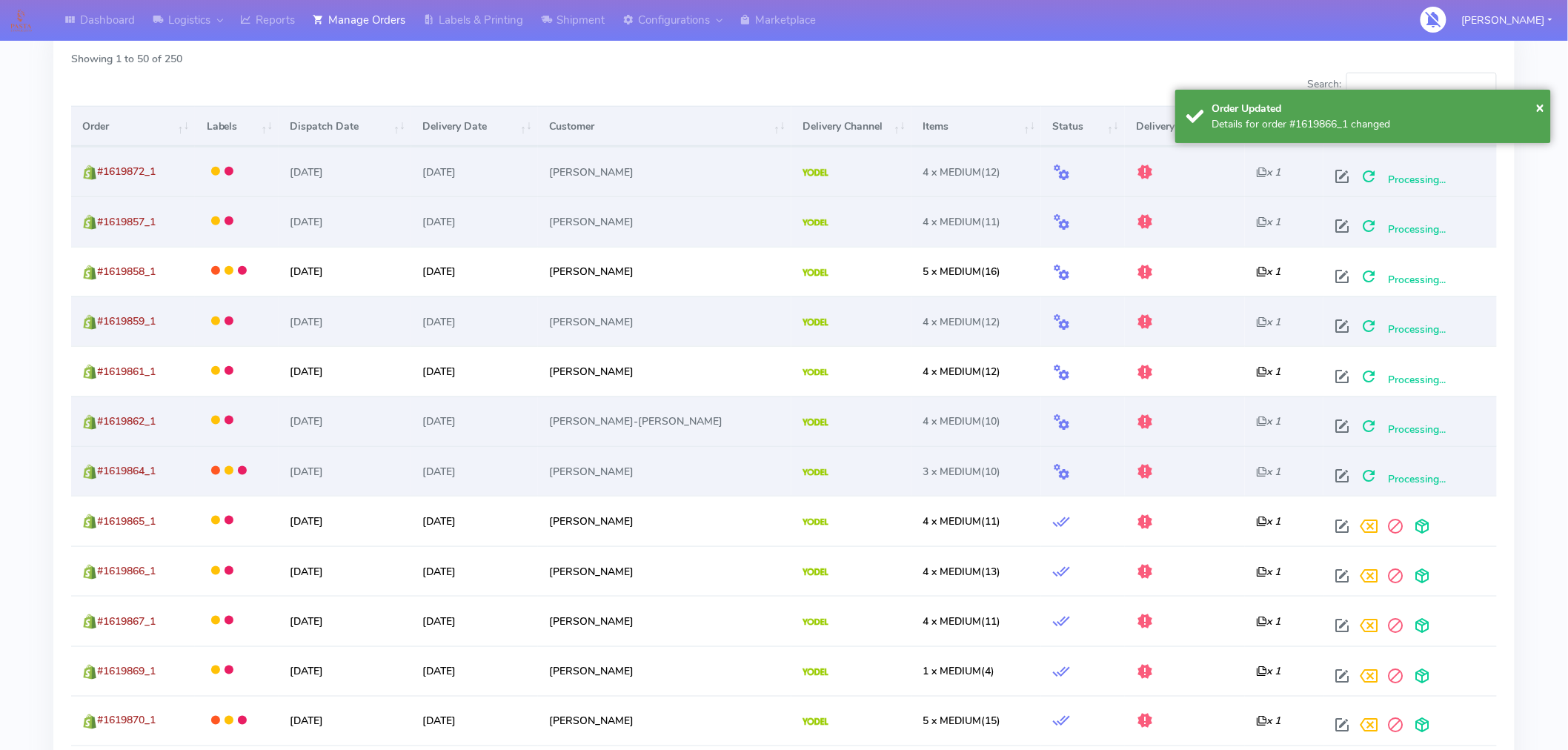
scroll to position [557, 0]
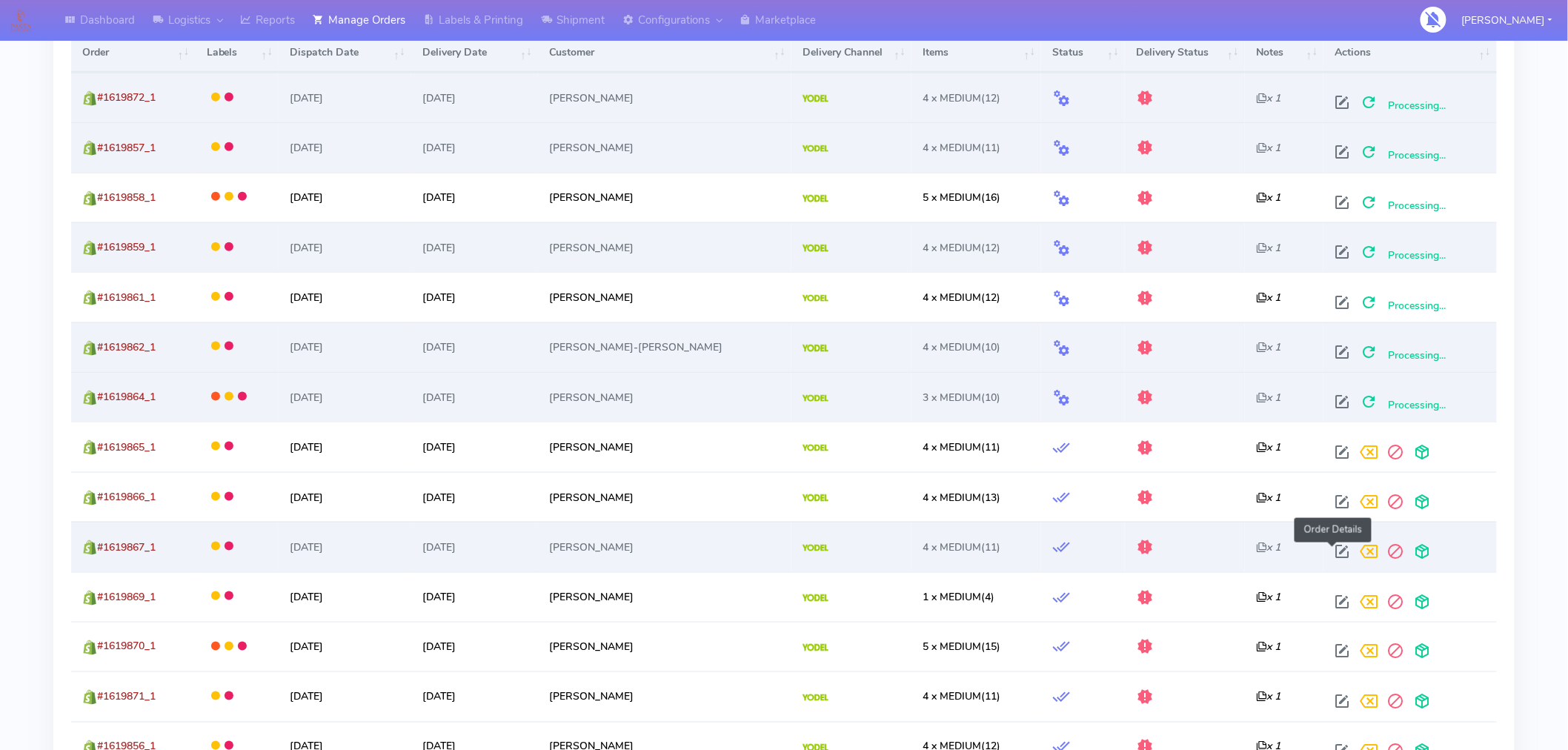
click at [1332, 550] on span at bounding box center [1342, 554] width 27 height 14
select select "5"
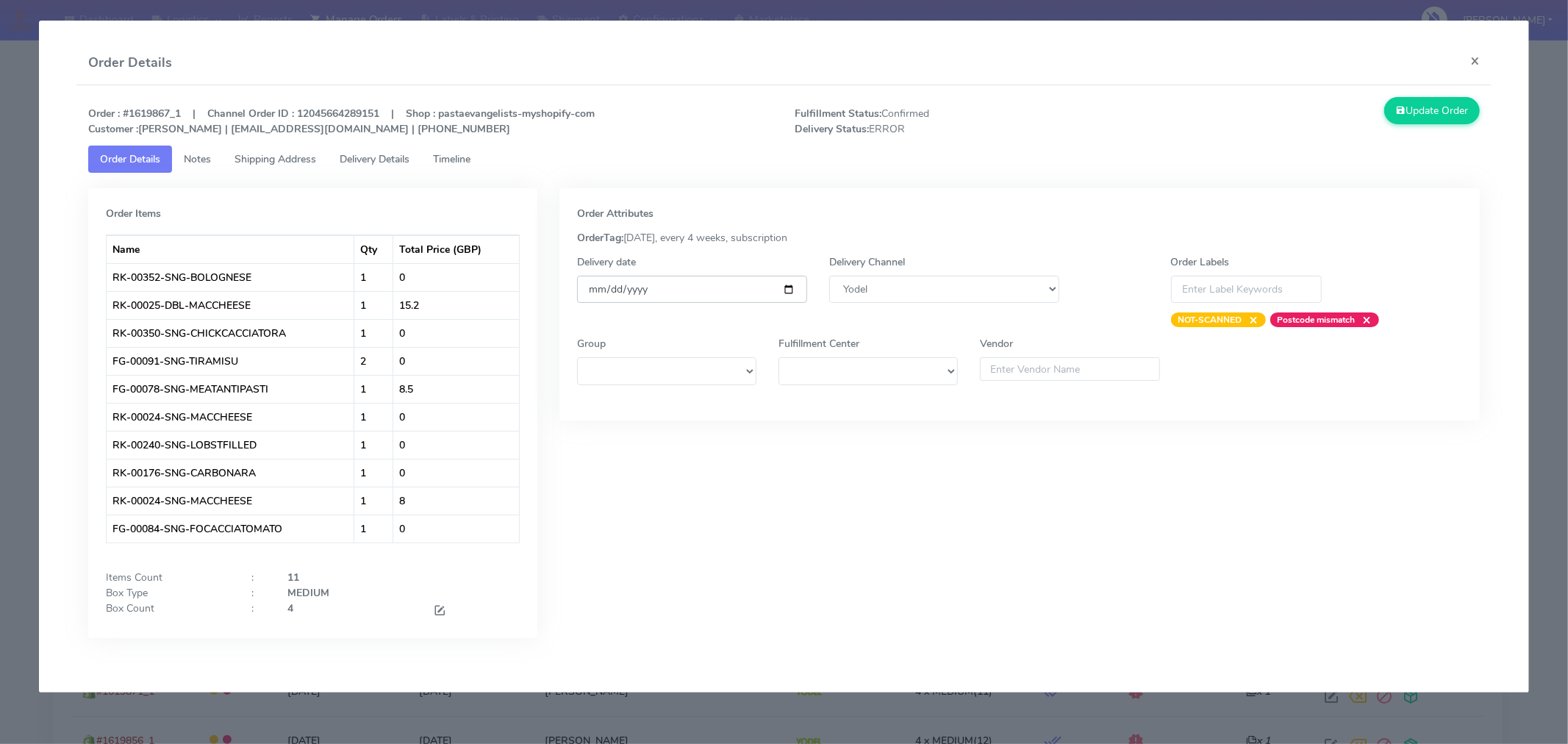
click at [791, 288] on input "[DATE]" at bounding box center [692, 289] width 230 height 27
type input "[DATE]"
click at [1421, 119] on button "Update Order" at bounding box center [1431, 111] width 95 height 27
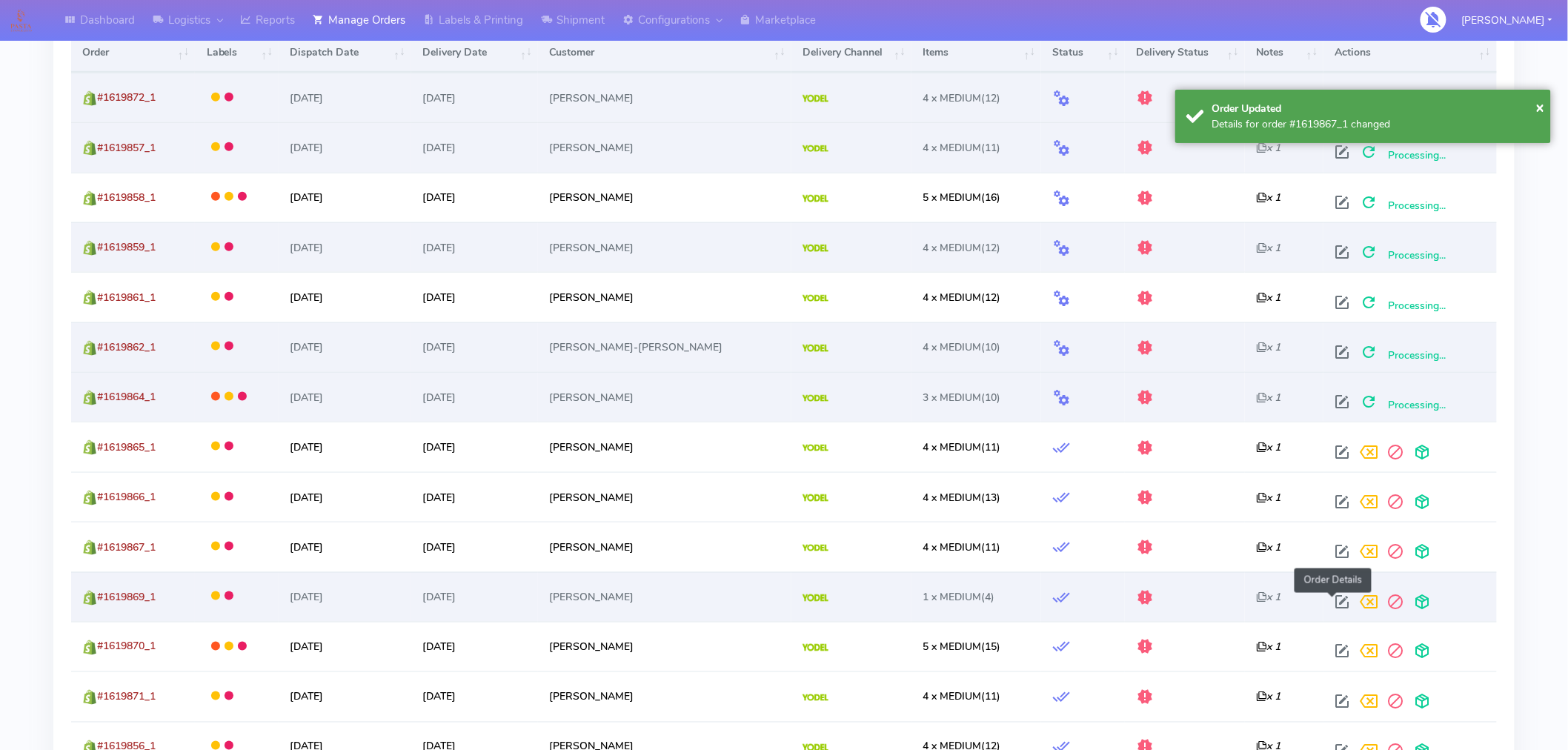
click at [1335, 601] on span at bounding box center [1342, 605] width 27 height 14
select select "5"
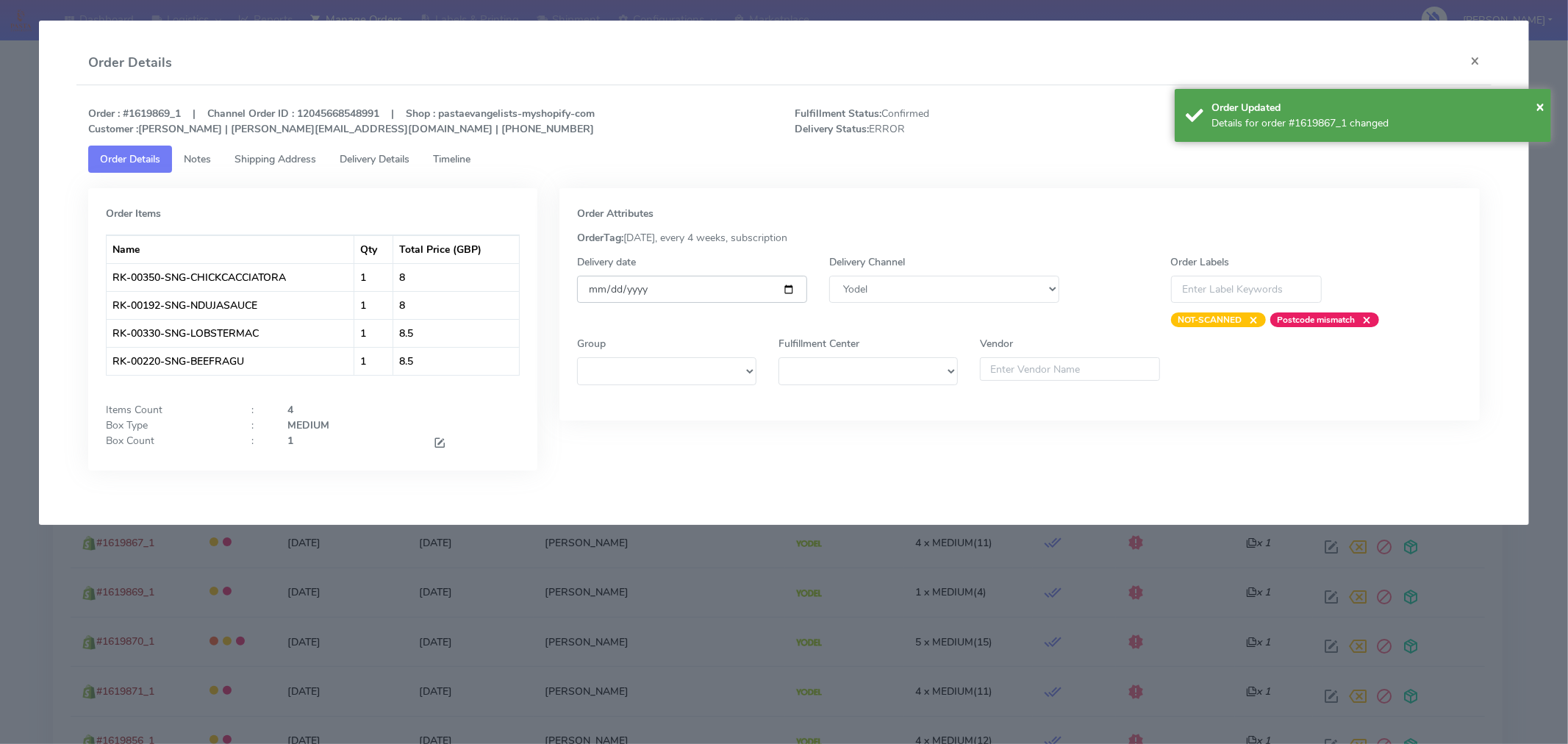
click at [791, 289] on input "[DATE]" at bounding box center [692, 289] width 230 height 27
type input "[DATE]"
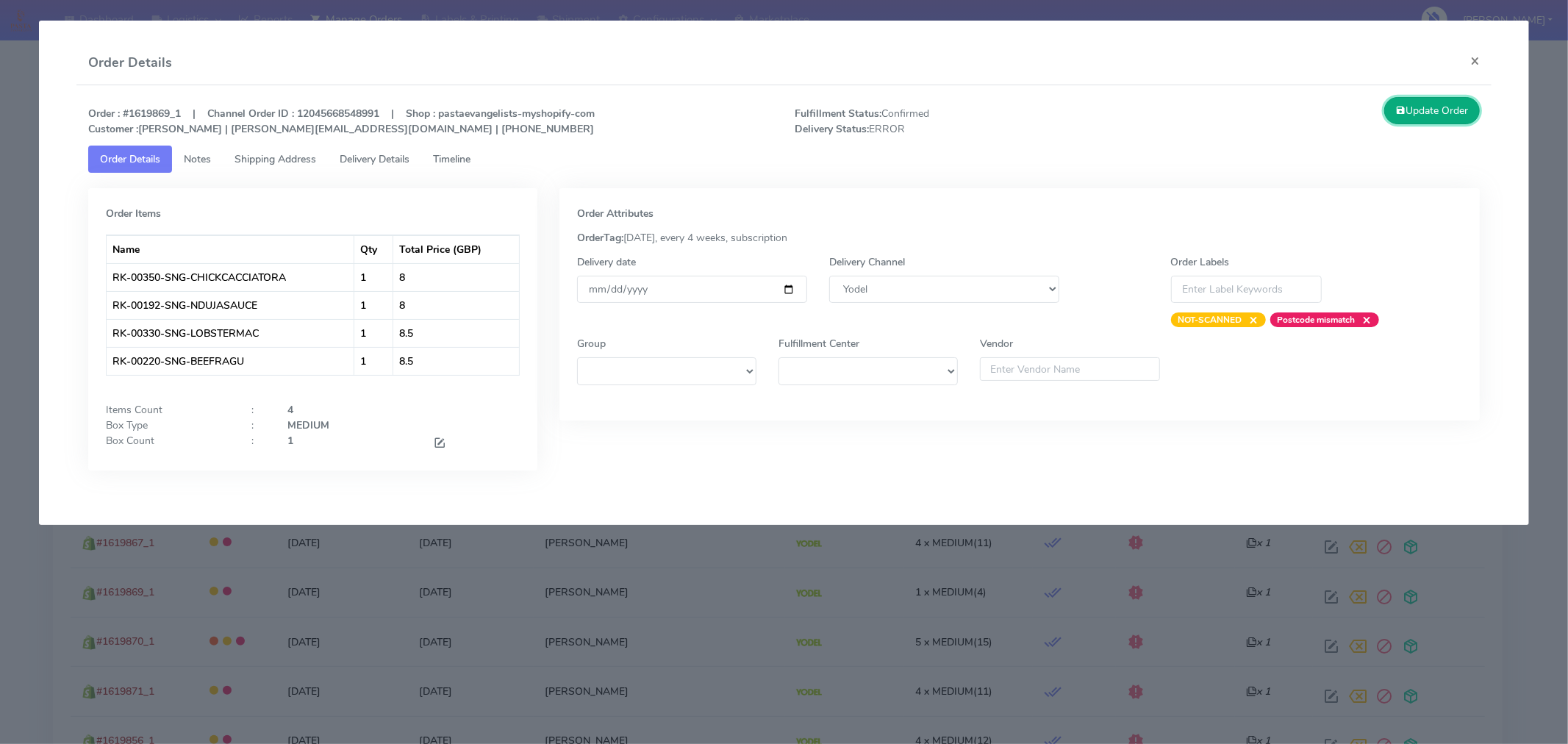
click at [1415, 109] on button "Update Order" at bounding box center [1431, 111] width 95 height 27
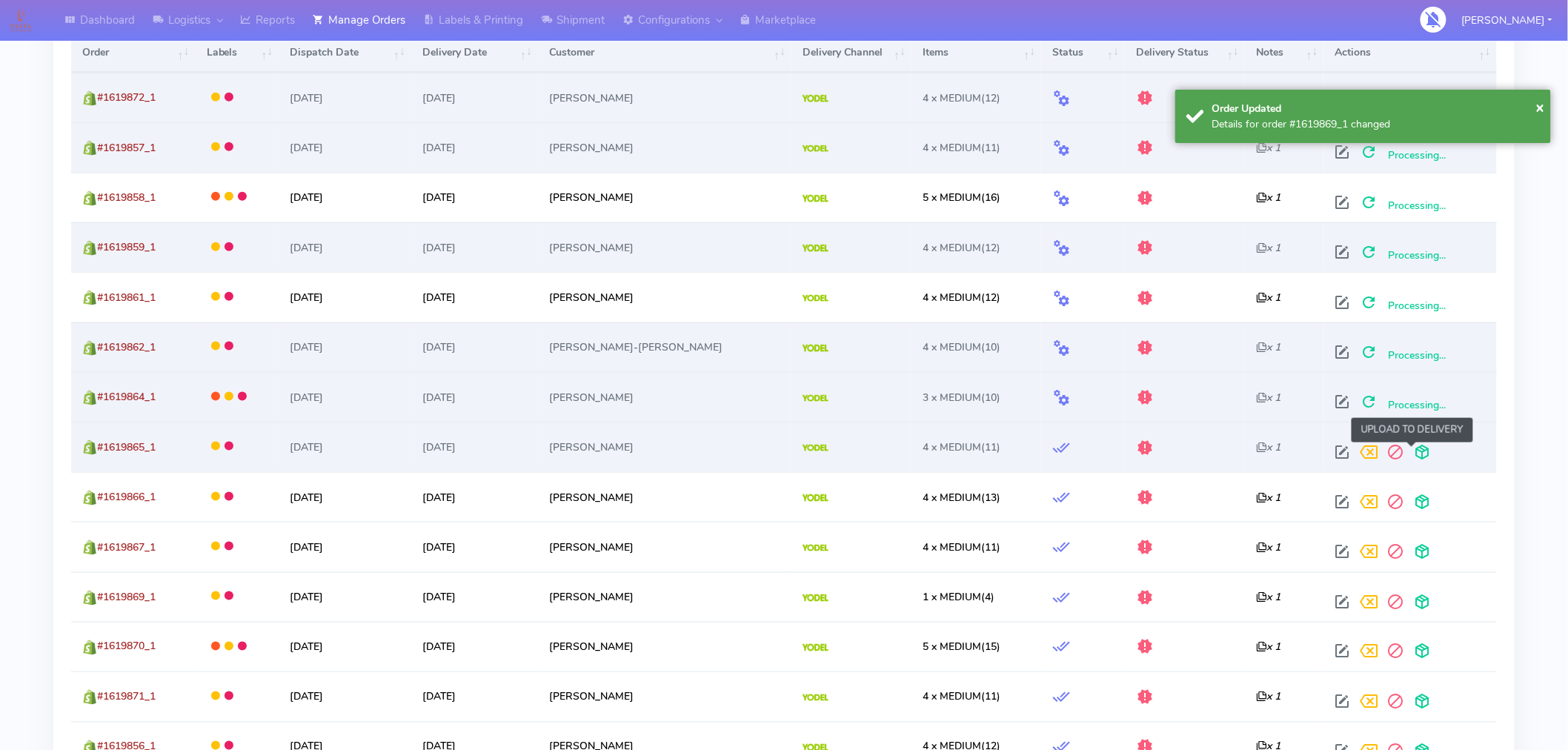
click at [1418, 455] on span at bounding box center [1423, 455] width 27 height 14
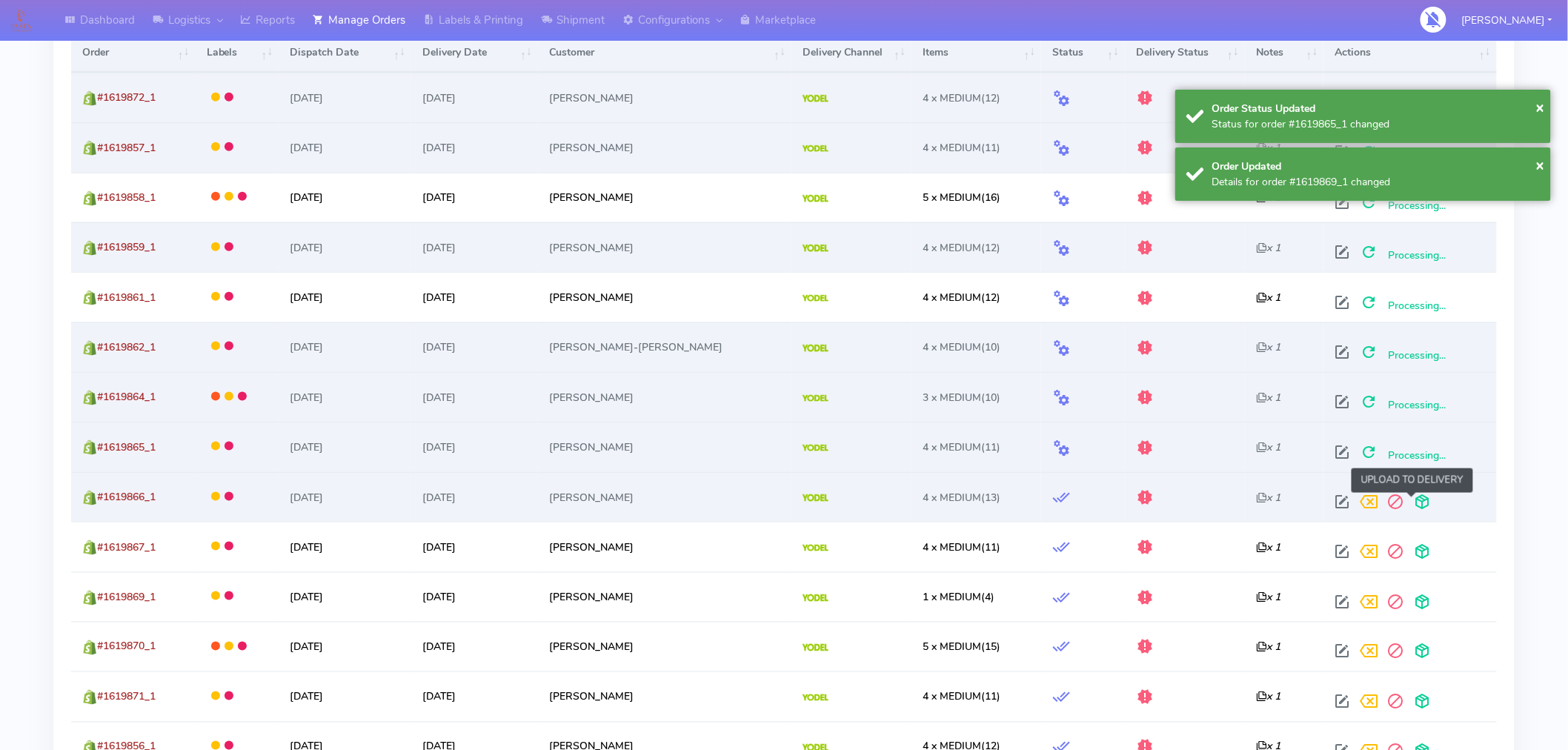
click at [1412, 503] on span at bounding box center [1423, 505] width 27 height 14
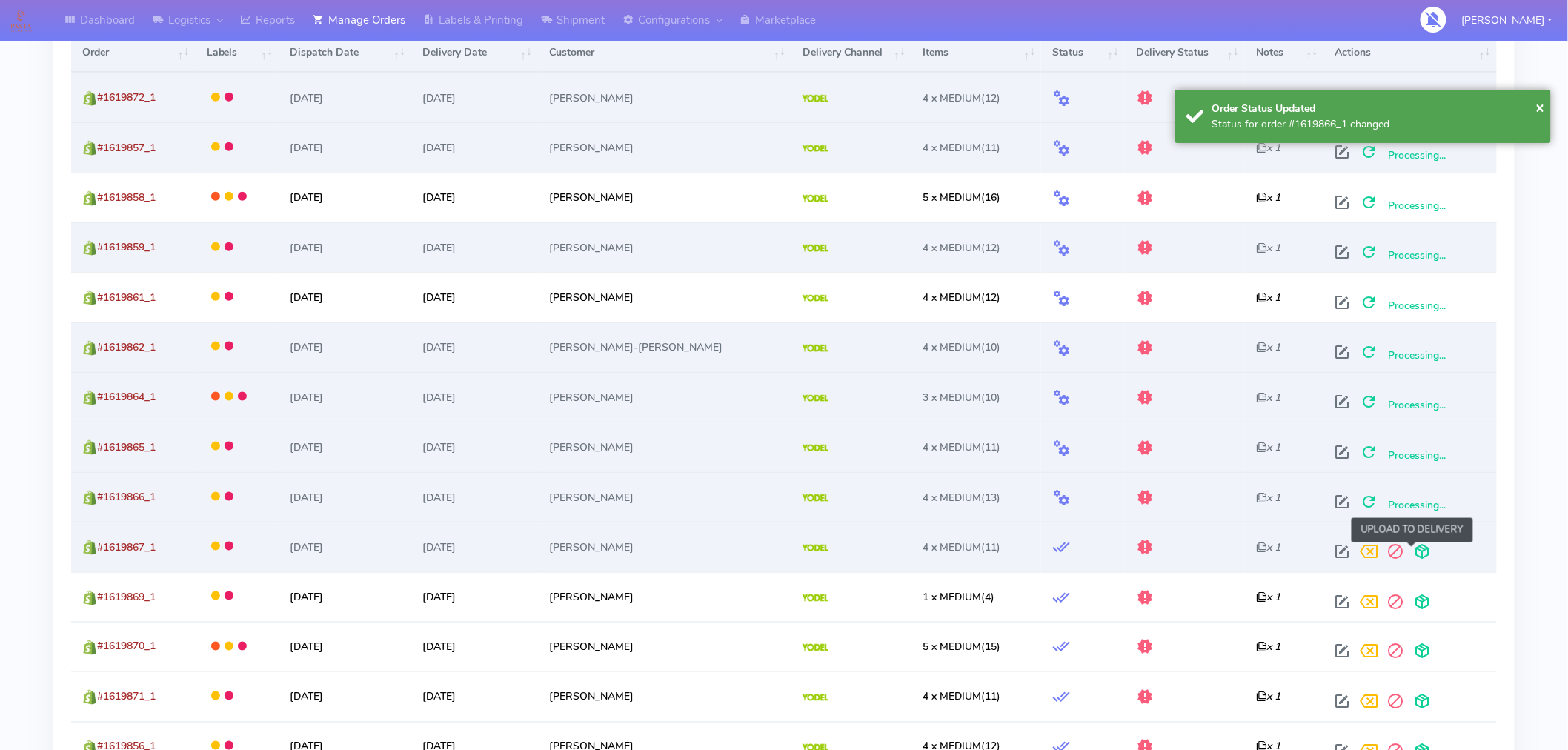
click at [1413, 551] on span at bounding box center [1423, 554] width 27 height 14
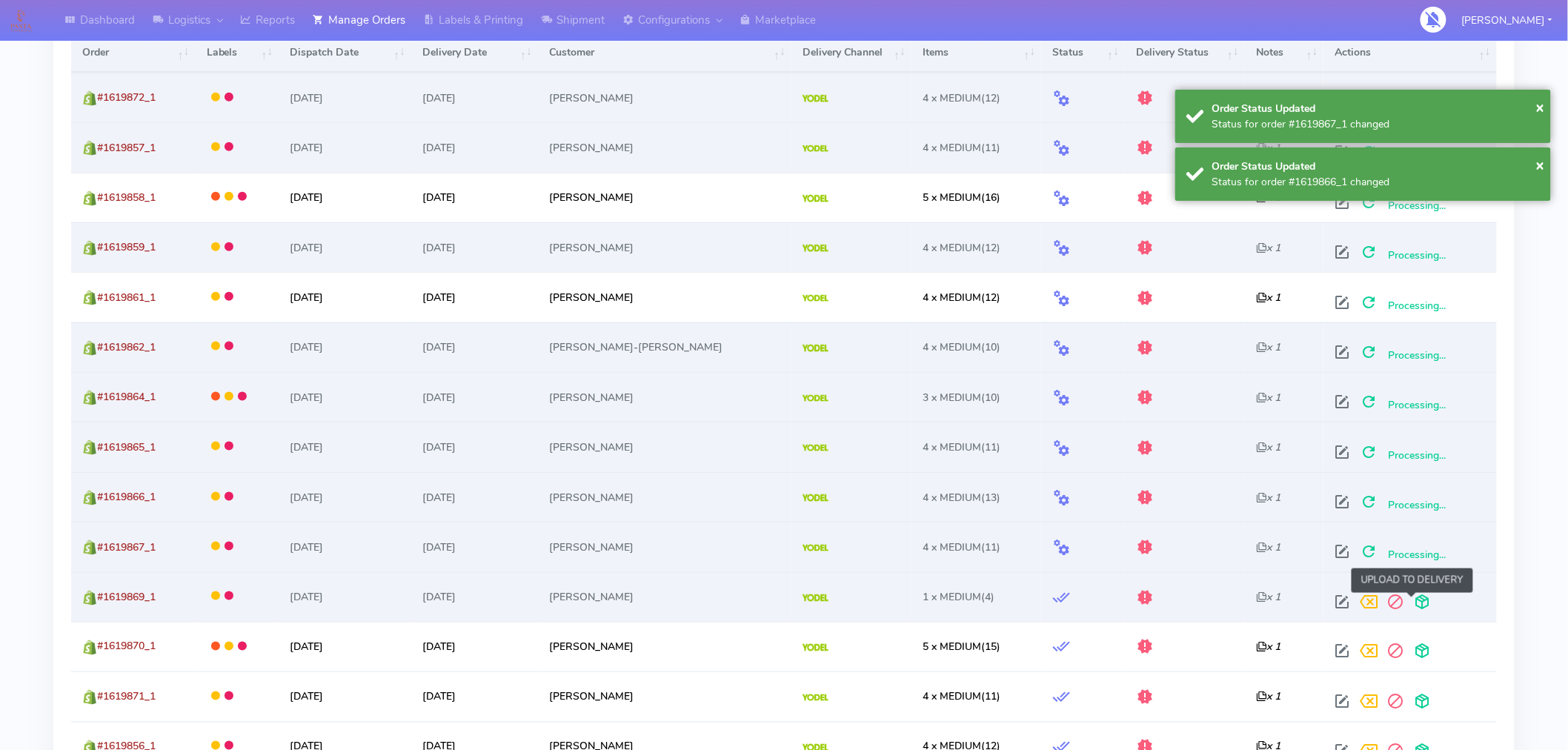
click at [1410, 605] on span at bounding box center [1423, 605] width 27 height 14
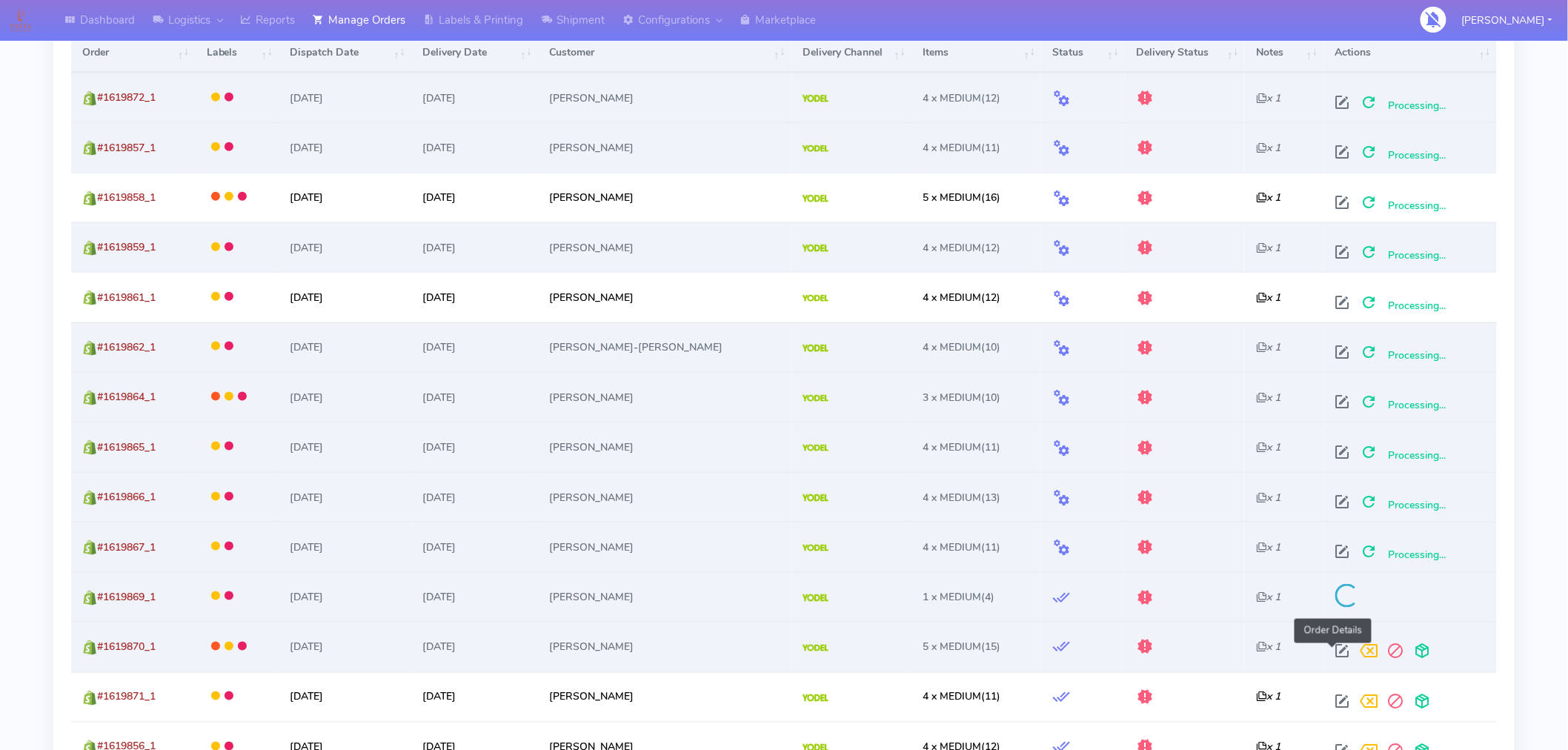
click at [1338, 661] on span at bounding box center [1342, 654] width 27 height 14
select select "5"
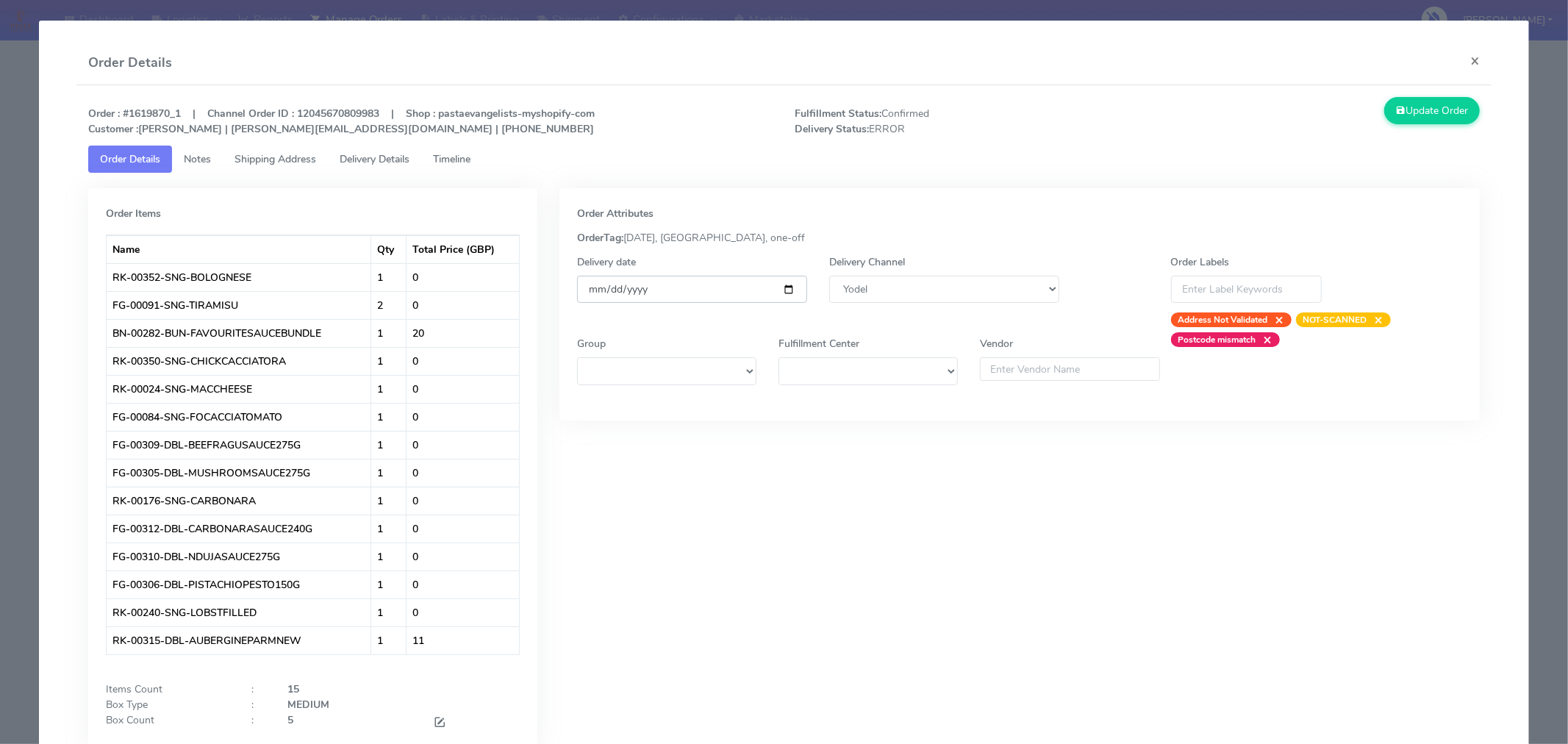
click at [784, 296] on input "[DATE]" at bounding box center [692, 289] width 230 height 27
type input "[DATE]"
click at [1438, 114] on button "Update Order" at bounding box center [1431, 111] width 95 height 27
click at [1468, 64] on button "×" at bounding box center [1475, 60] width 33 height 39
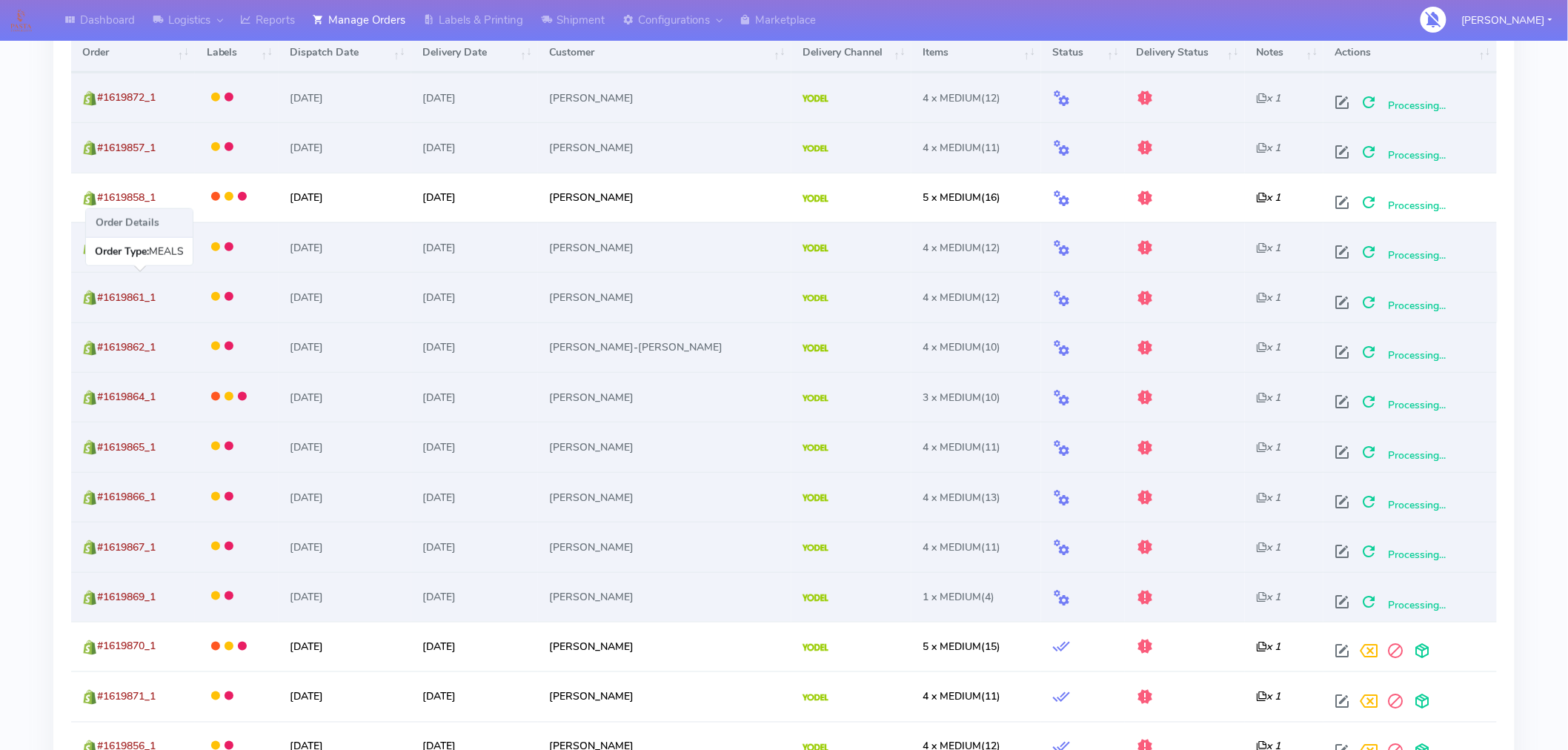
drag, startPoint x: 174, startPoint y: 298, endPoint x: 99, endPoint y: 294, distance: 75.1
click at [99, 294] on td "#1619861_1" at bounding box center [133, 296] width 123 height 49
copy span "#1619861_1"
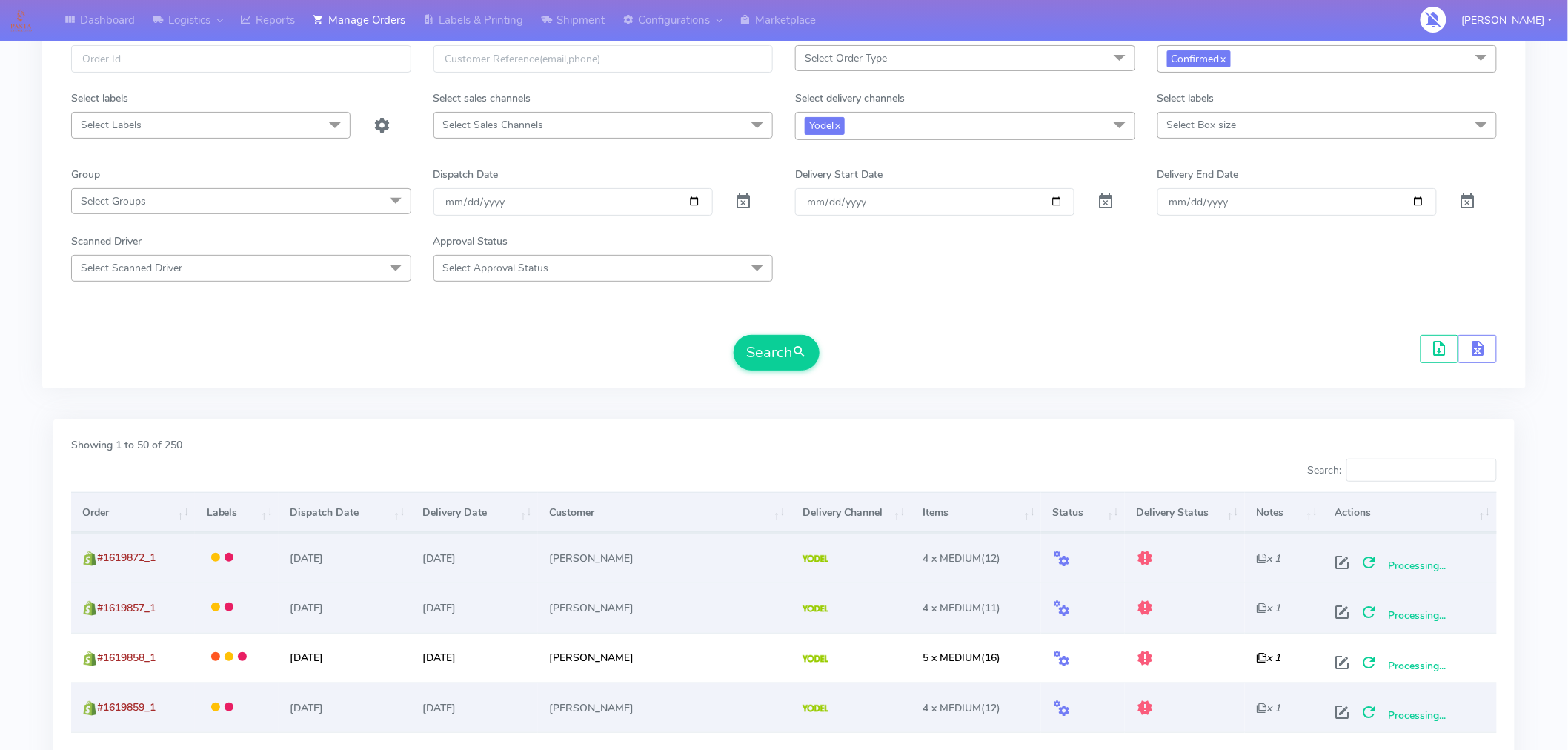
scroll to position [95, 0]
click at [785, 359] on button "Search" at bounding box center [776, 354] width 86 height 36
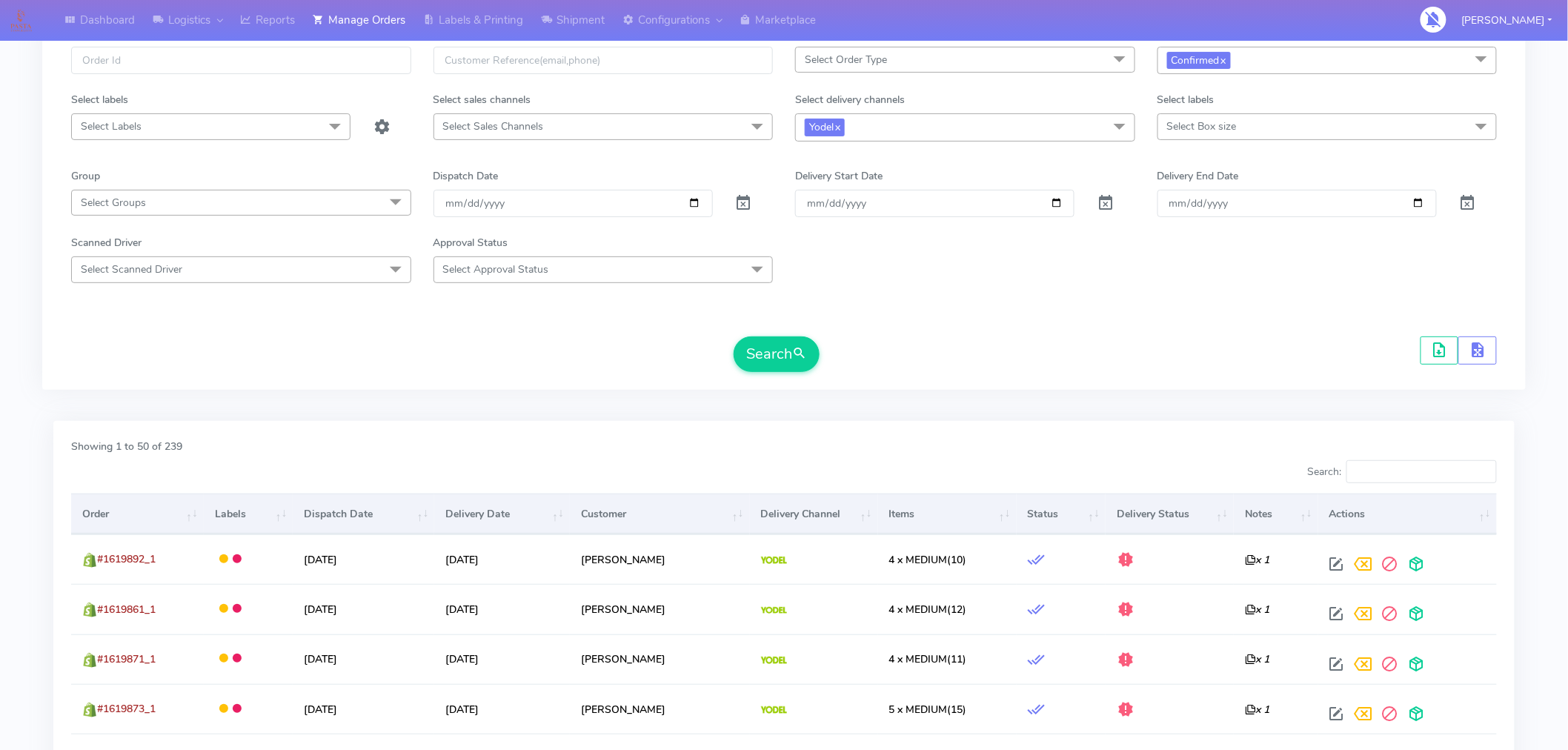
scroll to position [0, 0]
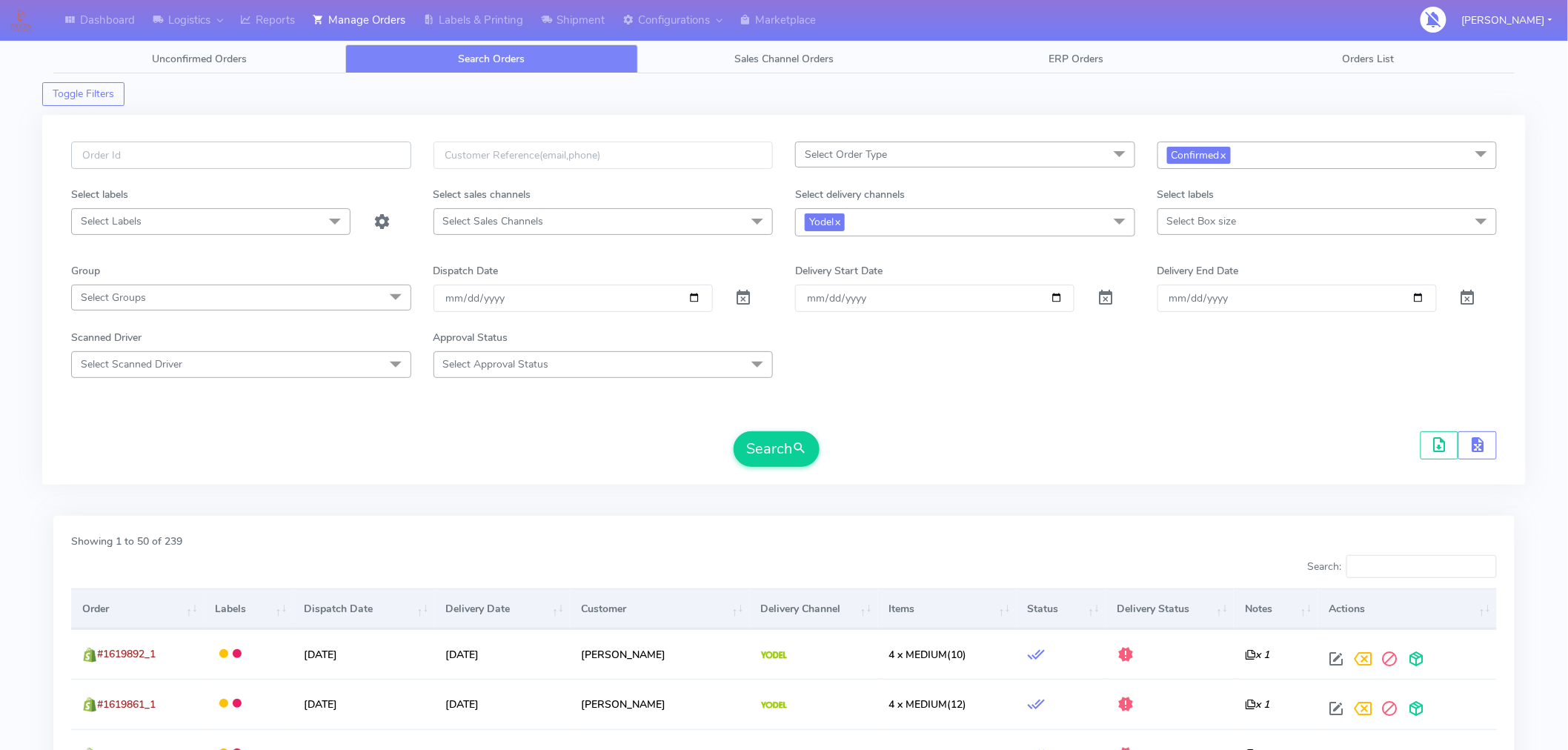
click at [283, 166] on input "text" at bounding box center [241, 155] width 340 height 27
paste input "#1619861_1"
type input "#1619861_1"
click at [752, 447] on button "Search" at bounding box center [776, 449] width 86 height 36
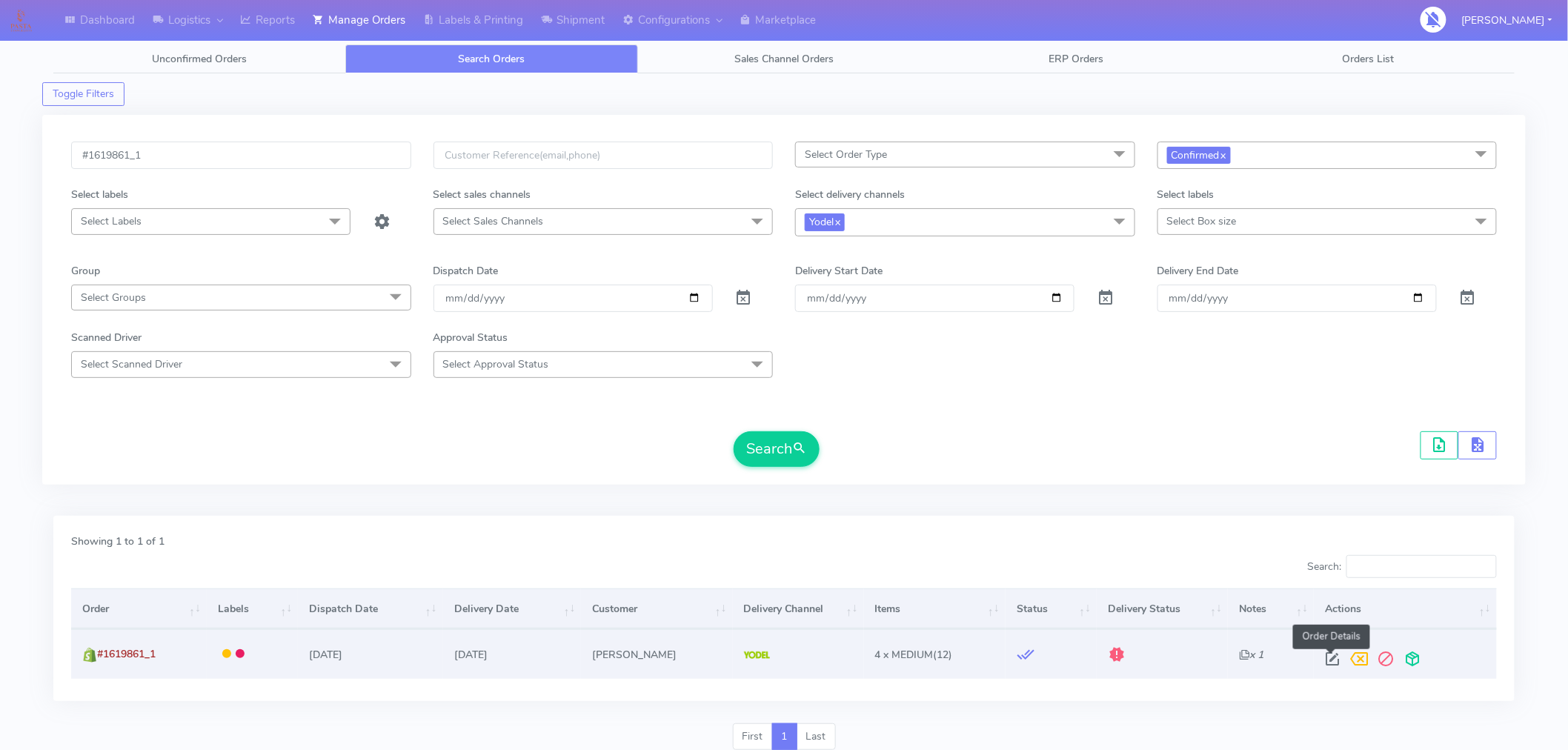
click at [1338, 657] on span at bounding box center [1333, 662] width 27 height 14
select select "5"
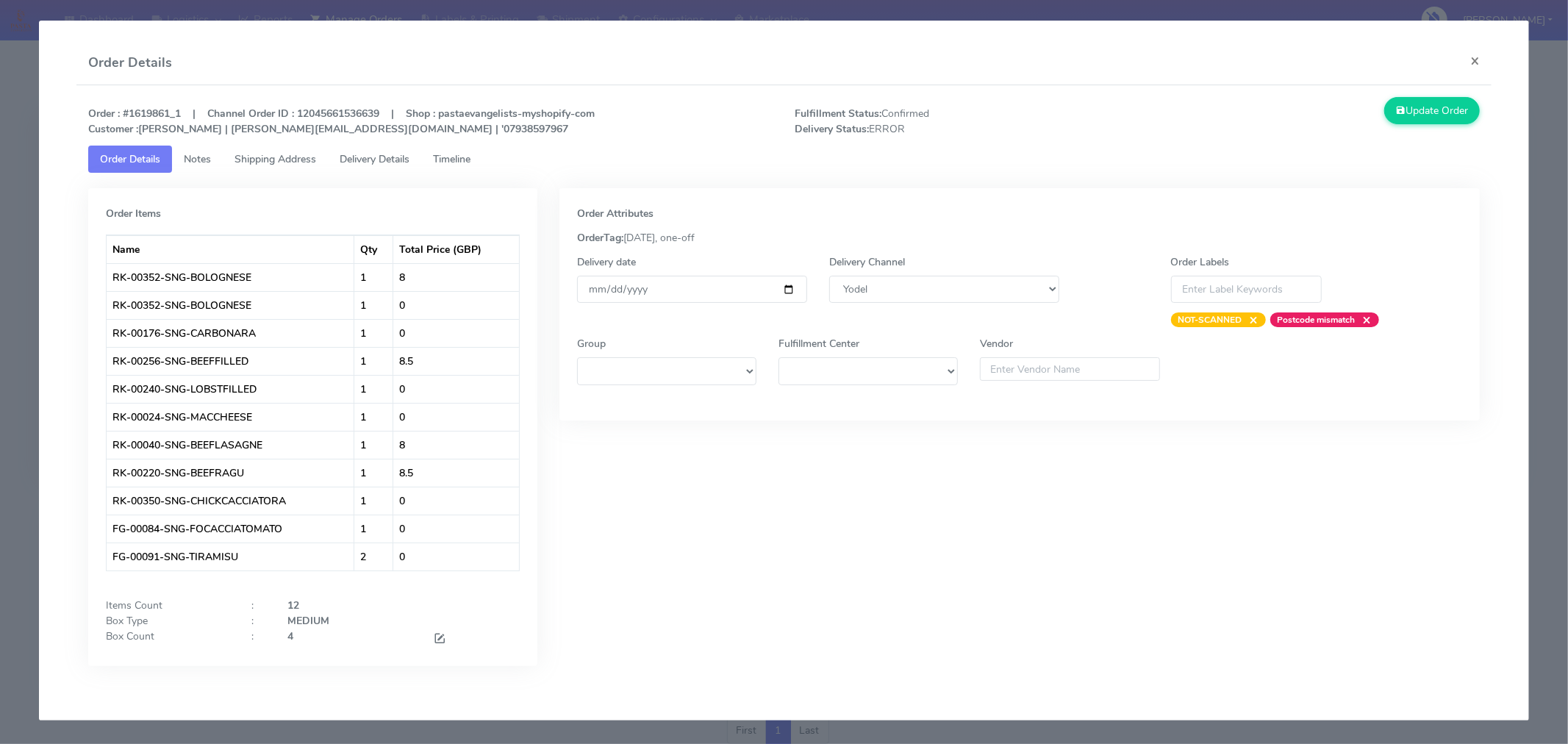
click at [460, 152] on span "Timeline" at bounding box center [451, 159] width 37 height 14
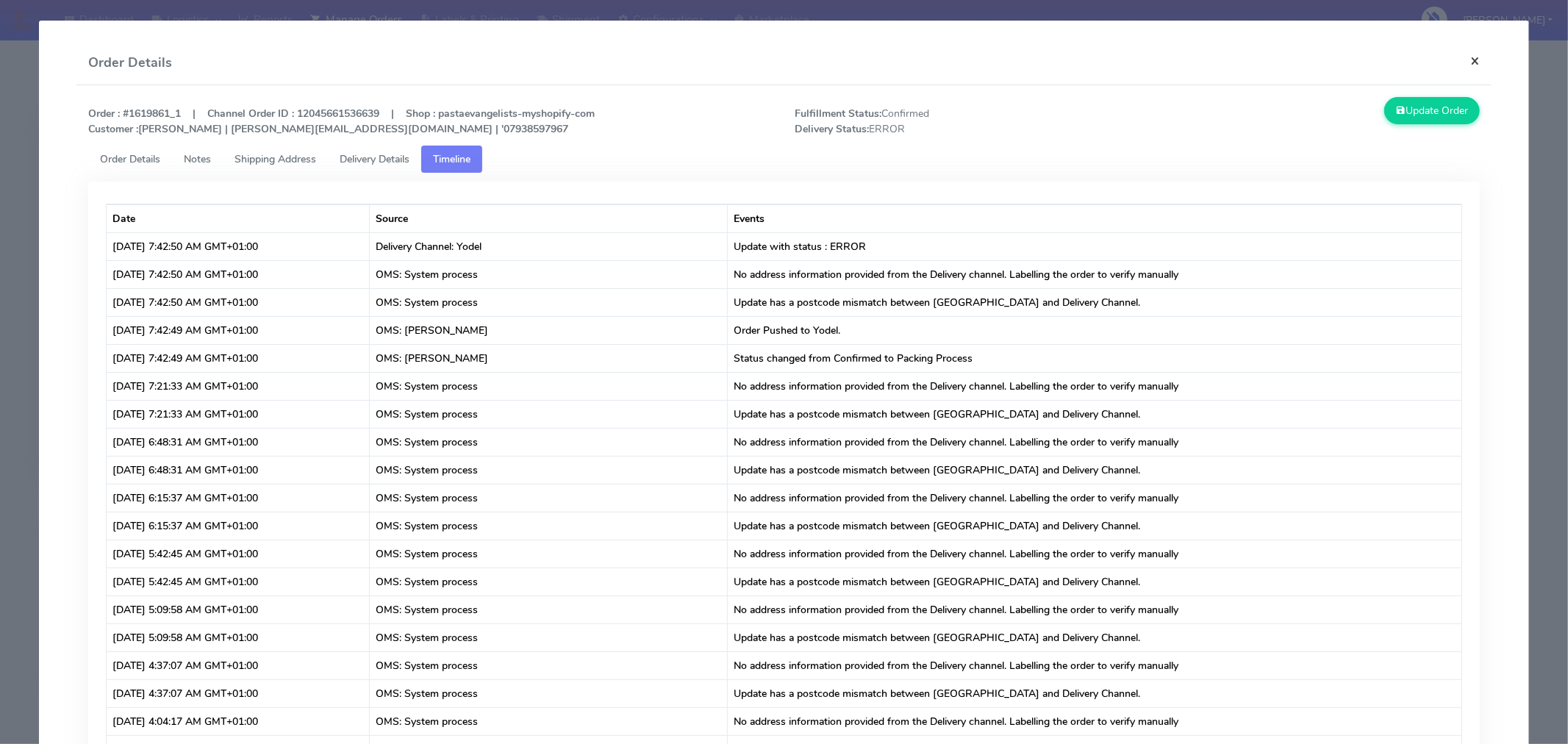
click at [1458, 70] on button "×" at bounding box center [1475, 60] width 33 height 39
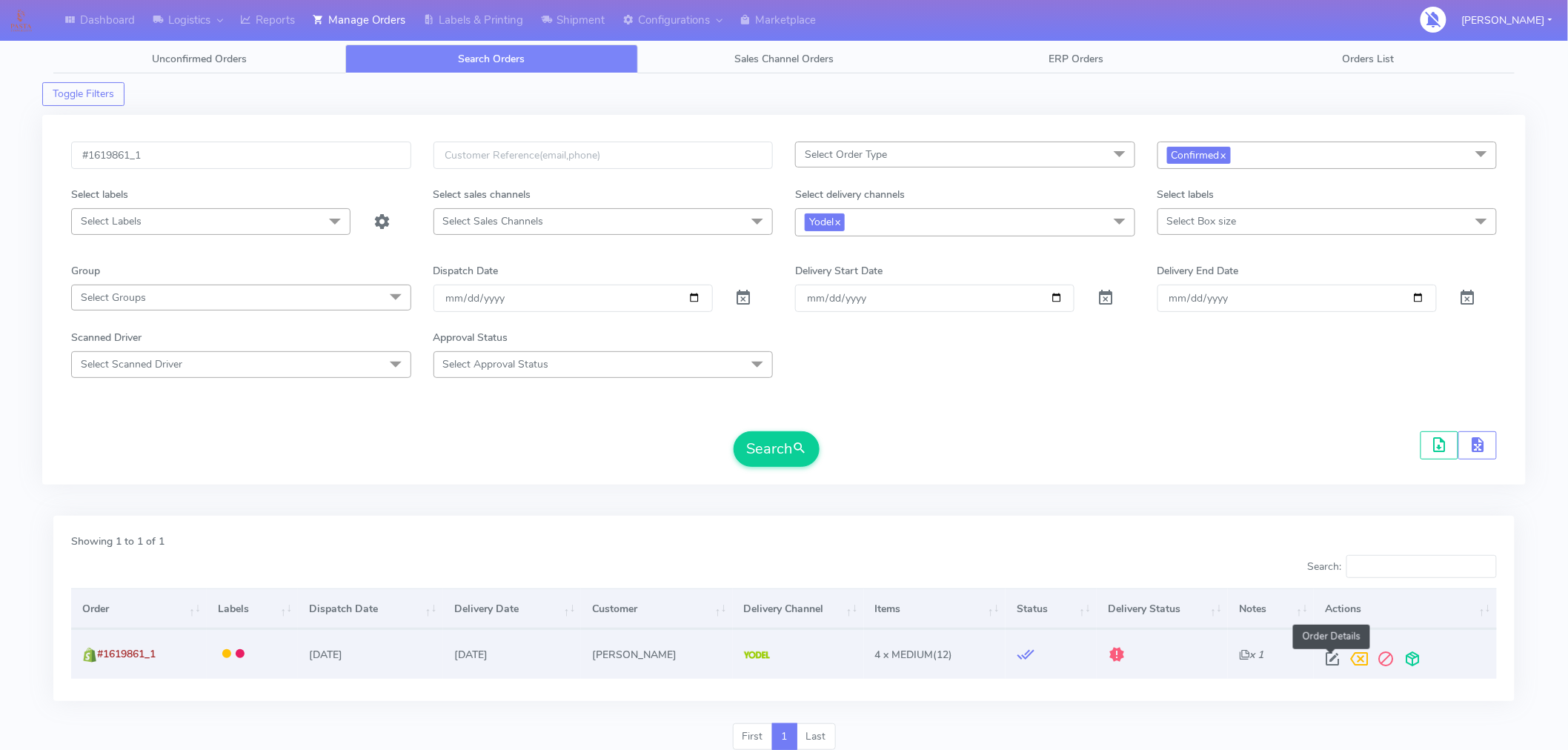
click at [1328, 662] on span at bounding box center [1333, 662] width 27 height 14
select select "5"
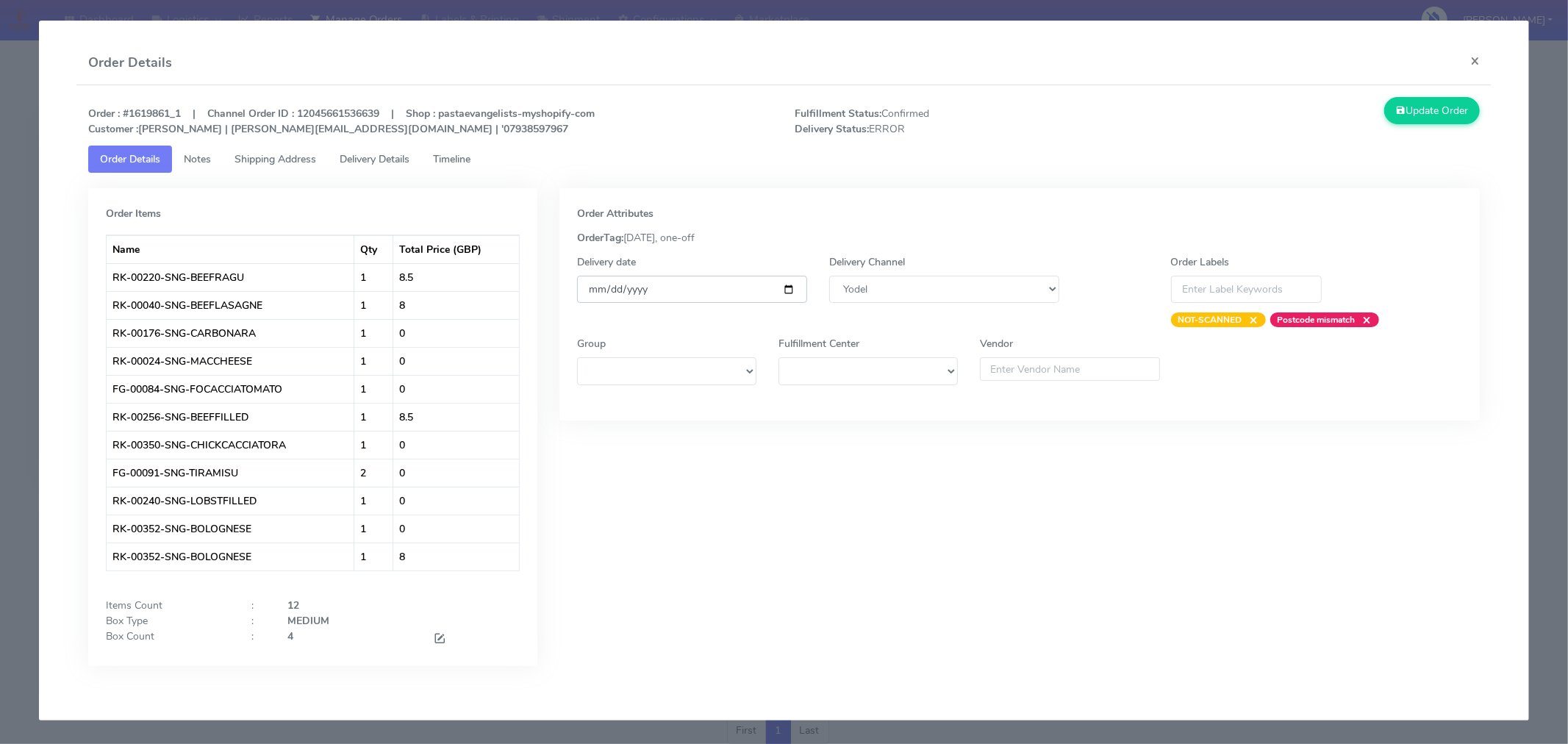
click at [794, 288] on input "[DATE]" at bounding box center [692, 289] width 230 height 27
type input "[DATE]"
click at [1423, 126] on div "Update Order" at bounding box center [1314, 117] width 354 height 40
click at [1425, 122] on button "Update Order" at bounding box center [1431, 111] width 95 height 27
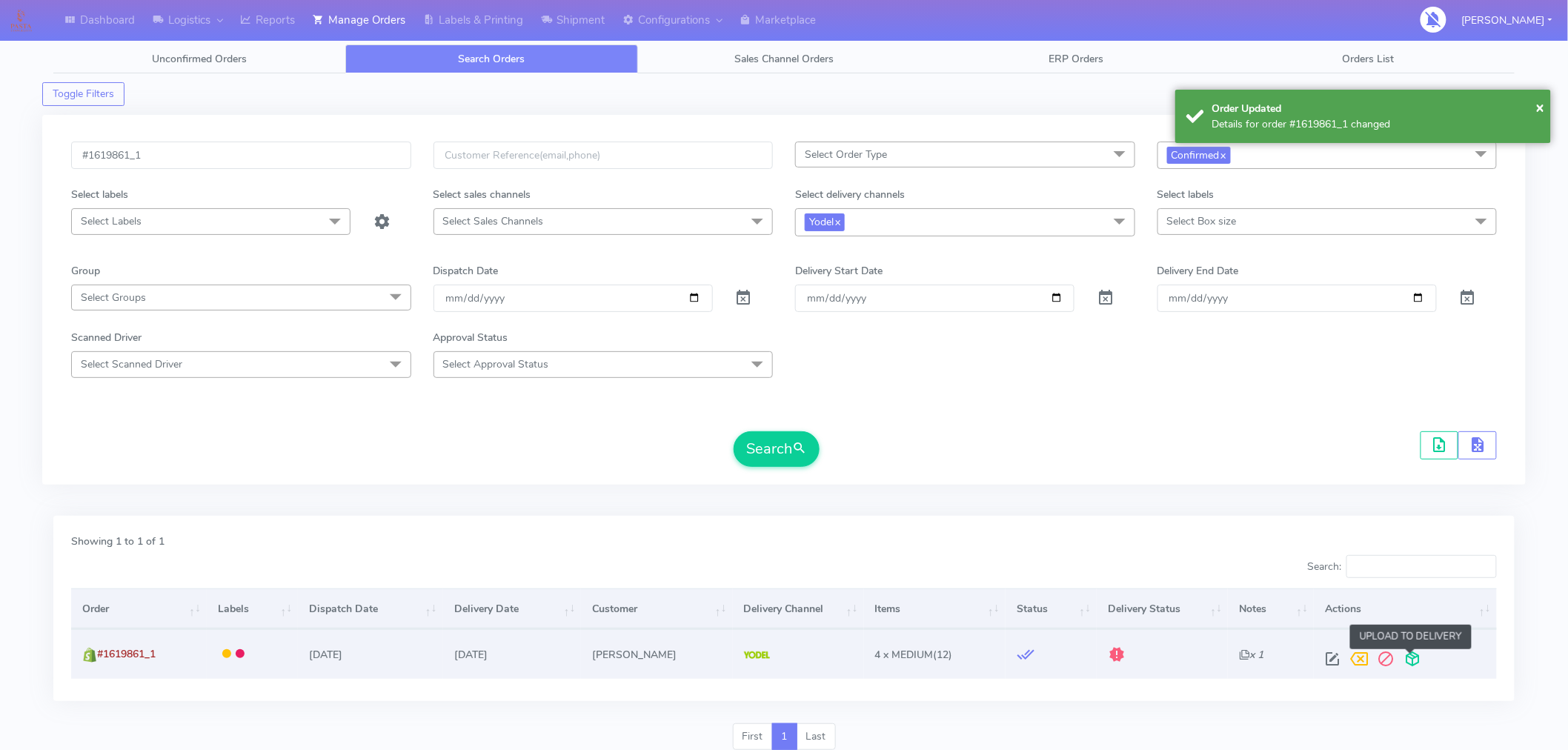
click at [1415, 664] on span at bounding box center [1413, 662] width 27 height 14
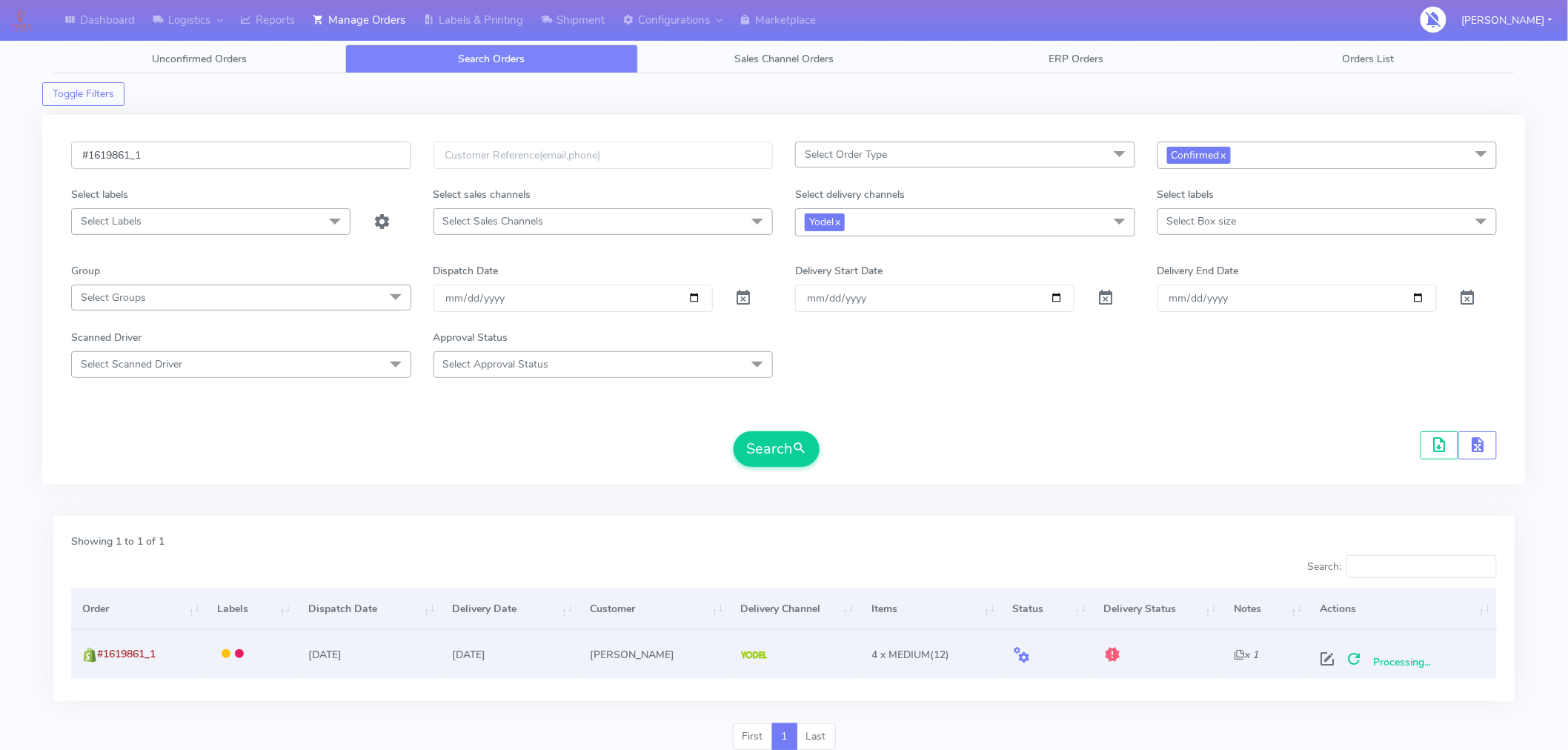
click at [359, 161] on input "#1619861_1" at bounding box center [241, 155] width 340 height 27
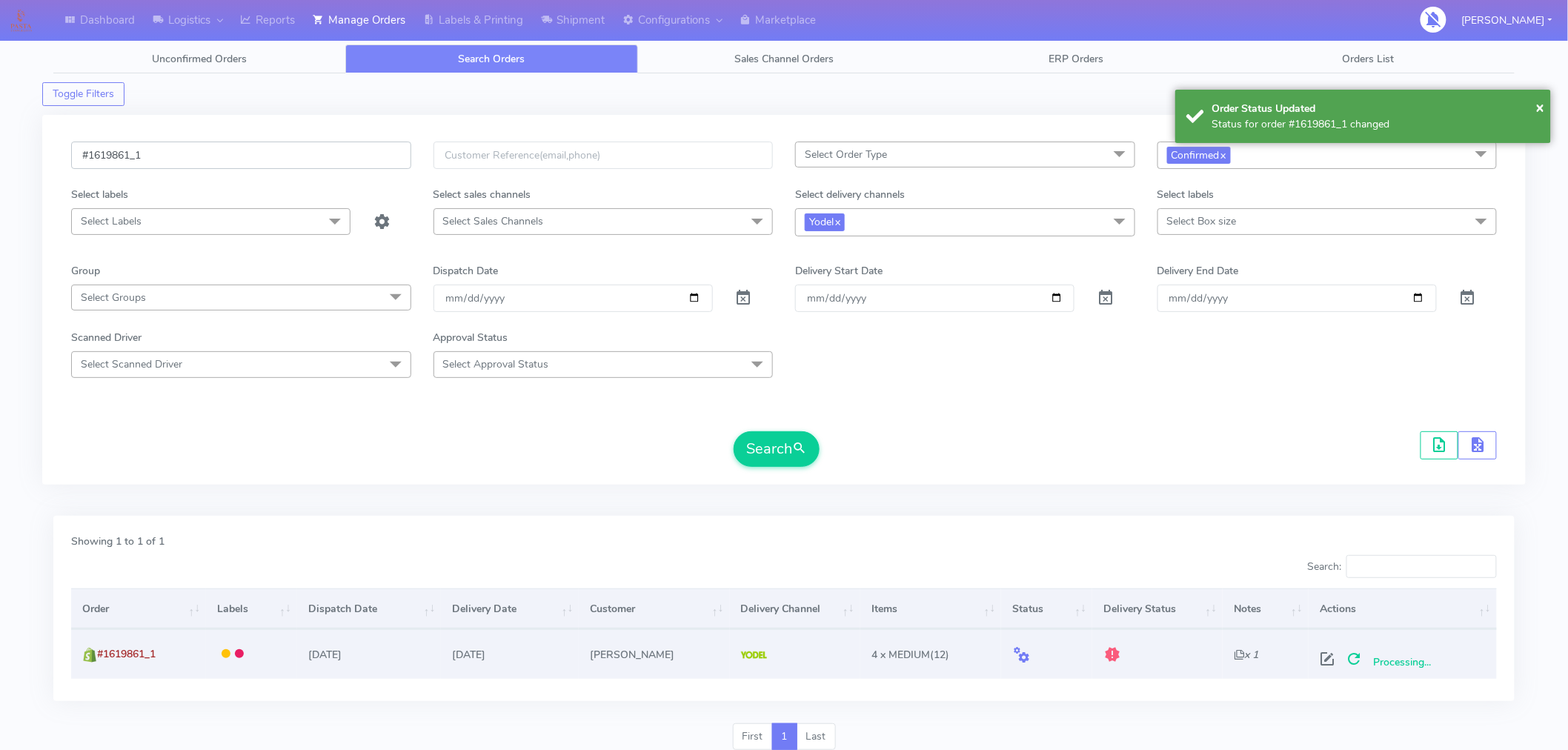
click at [359, 161] on input "#1619861_1" at bounding box center [241, 155] width 340 height 27
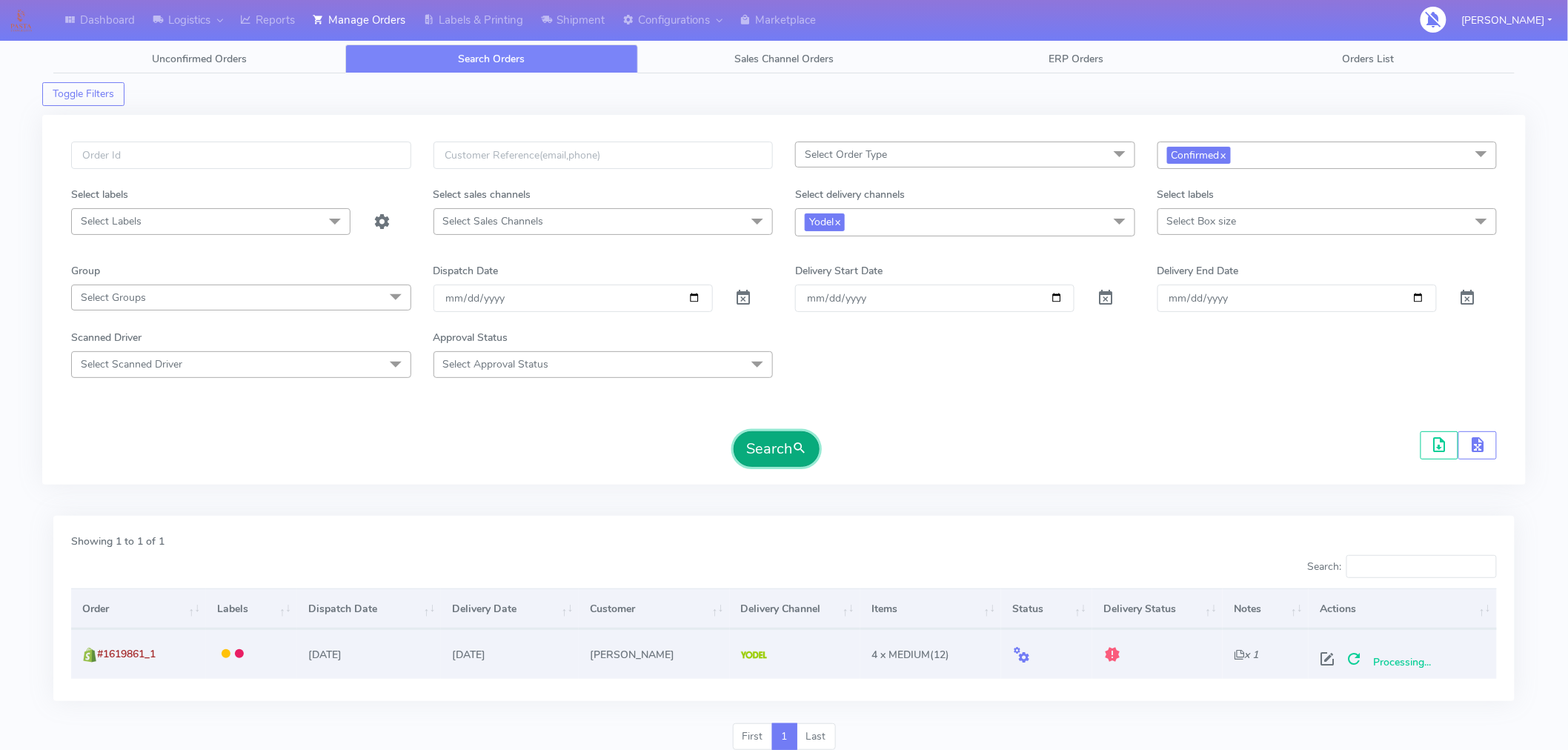
click at [796, 448] on span "submit" at bounding box center [799, 449] width 15 height 20
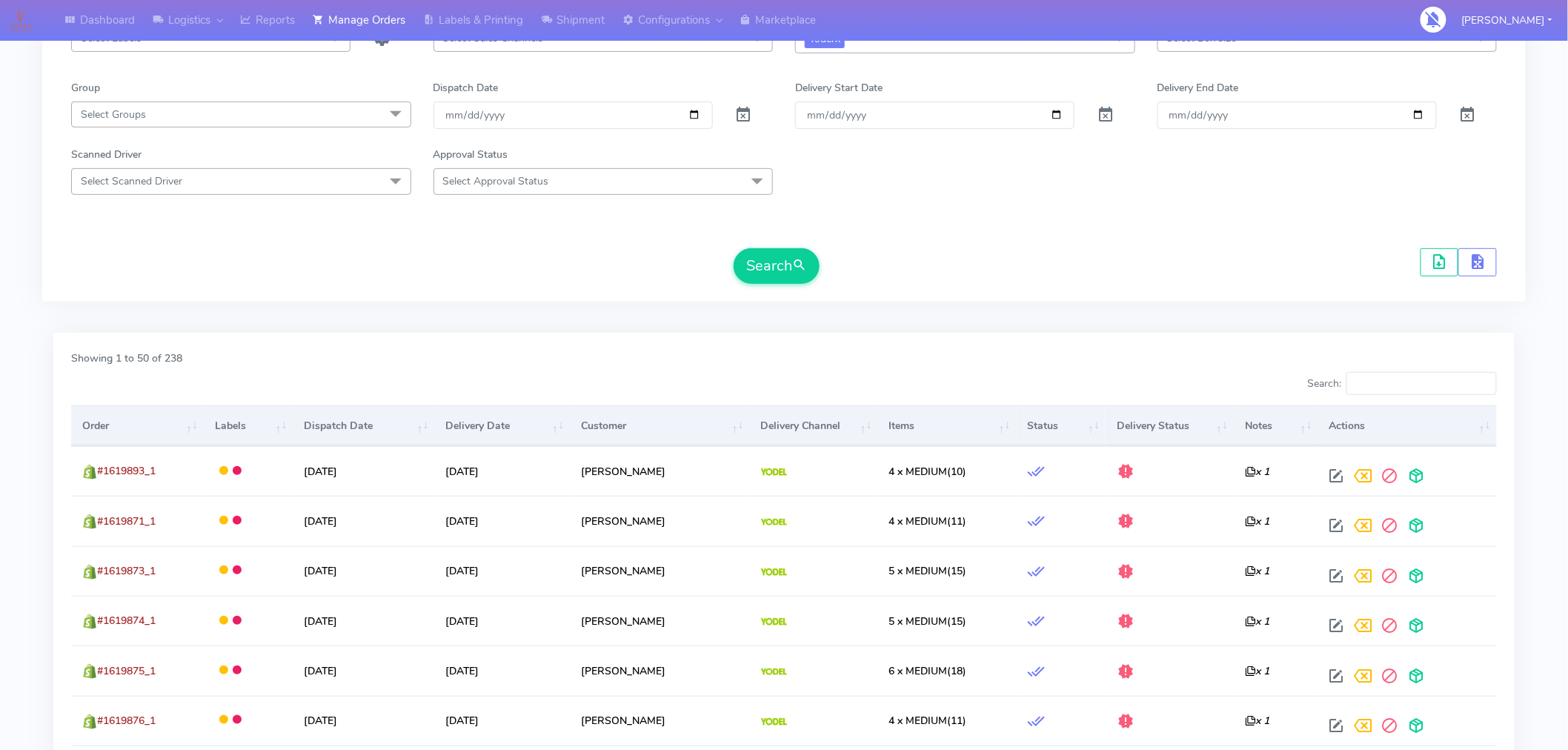
scroll to position [186, 0]
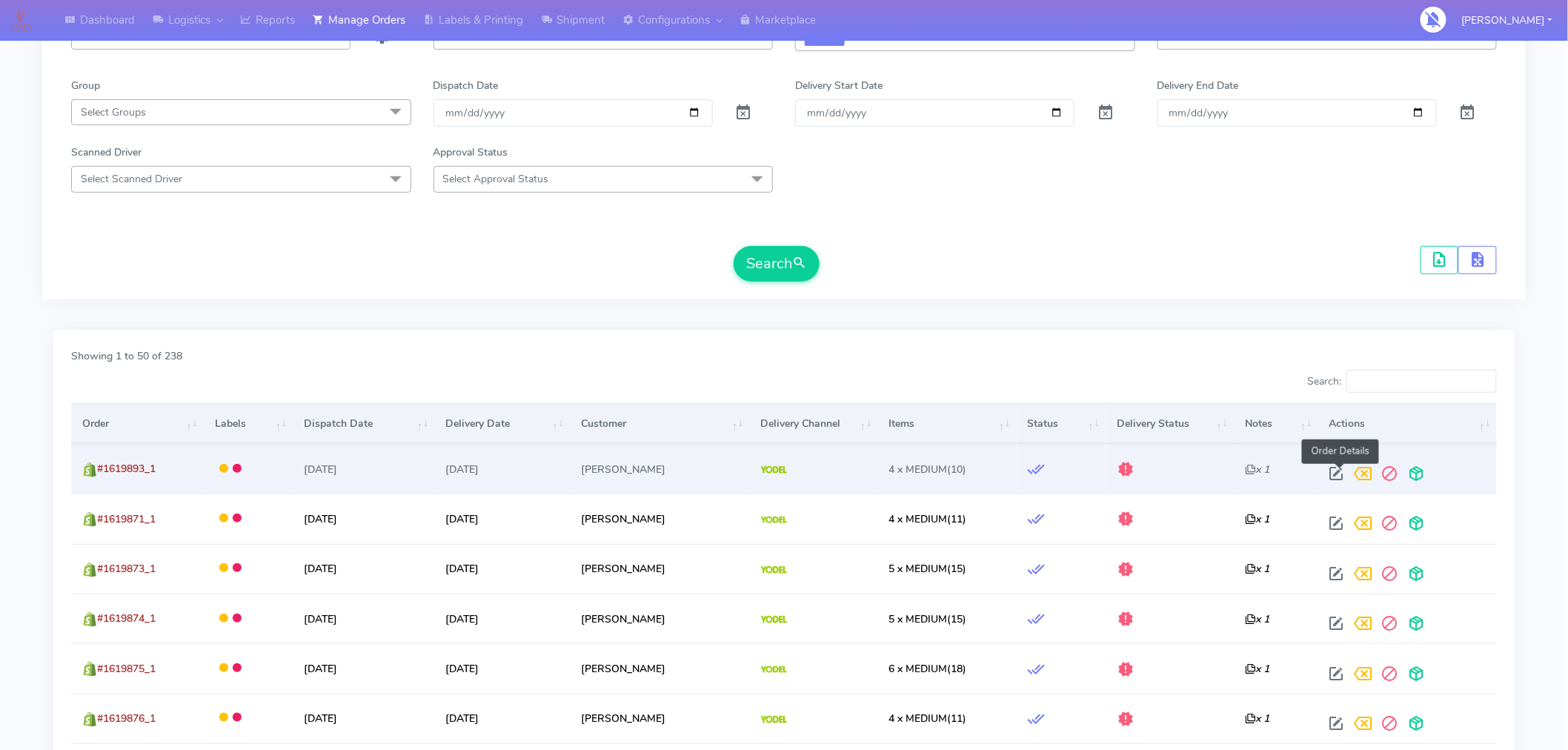
click at [1342, 479] on span at bounding box center [1337, 477] width 27 height 14
select select "5"
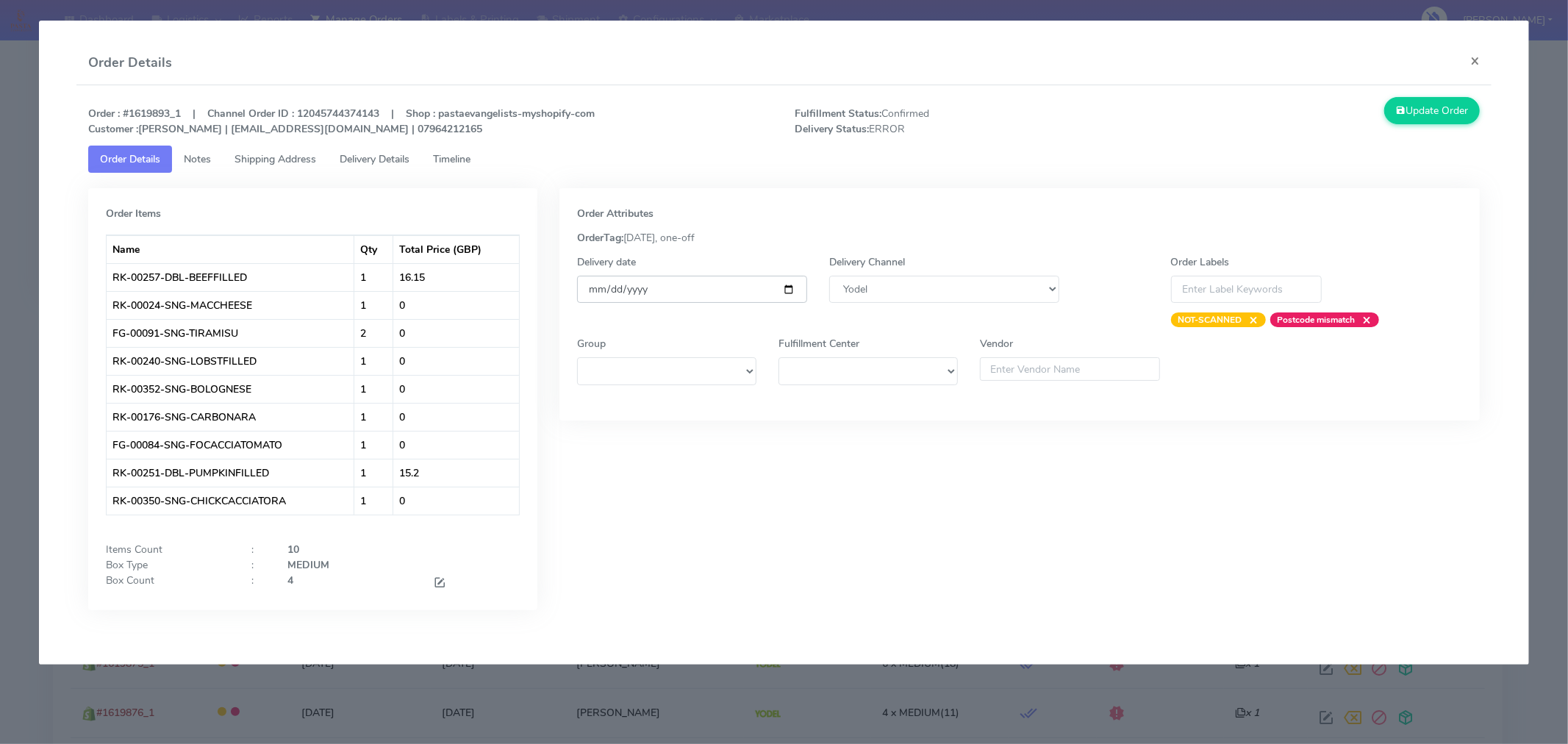
click at [795, 284] on input "[DATE]" at bounding box center [692, 289] width 230 height 27
type input "[DATE]"
click at [1417, 105] on button "Update Order" at bounding box center [1431, 111] width 95 height 27
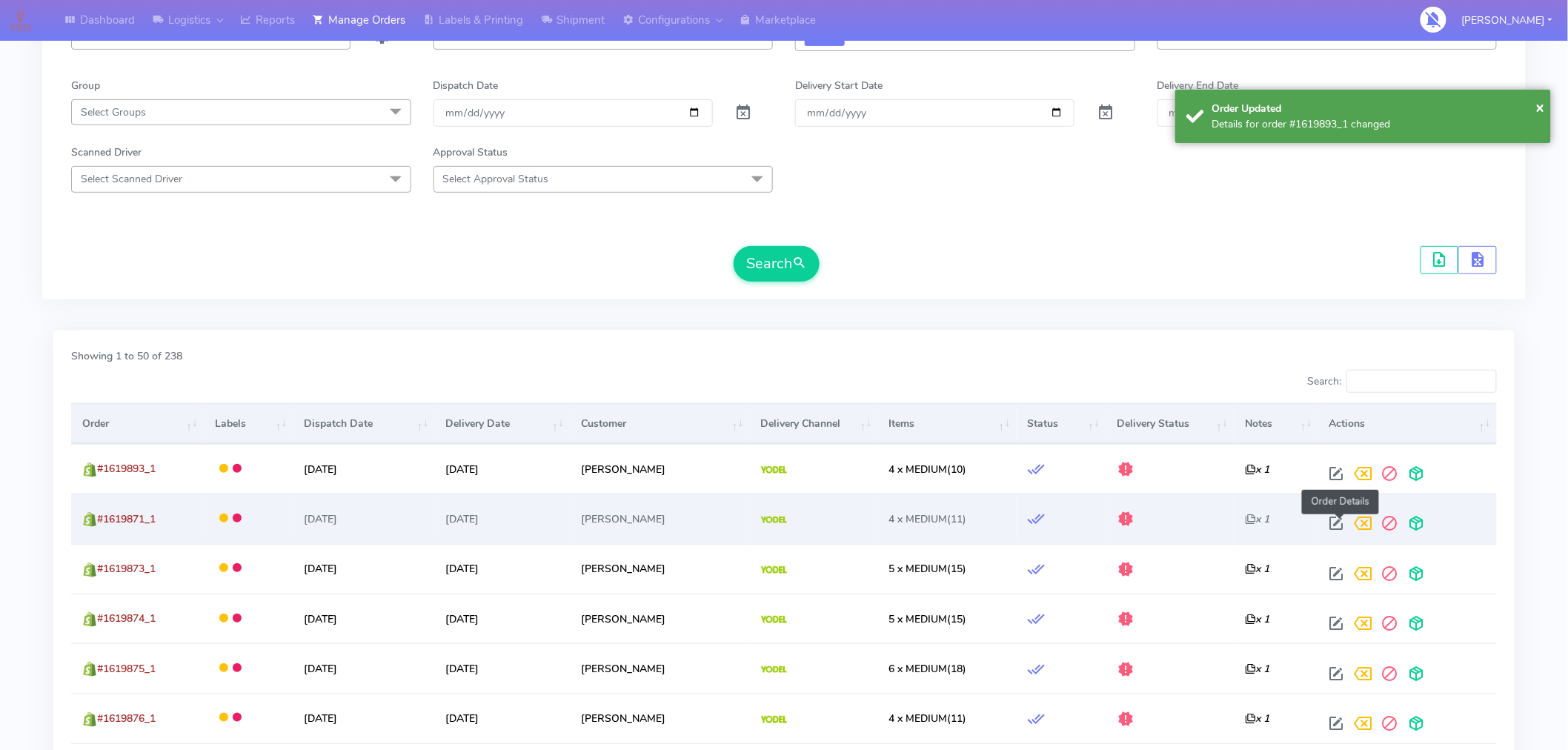
click at [1337, 530] on span at bounding box center [1337, 526] width 27 height 14
select select "5"
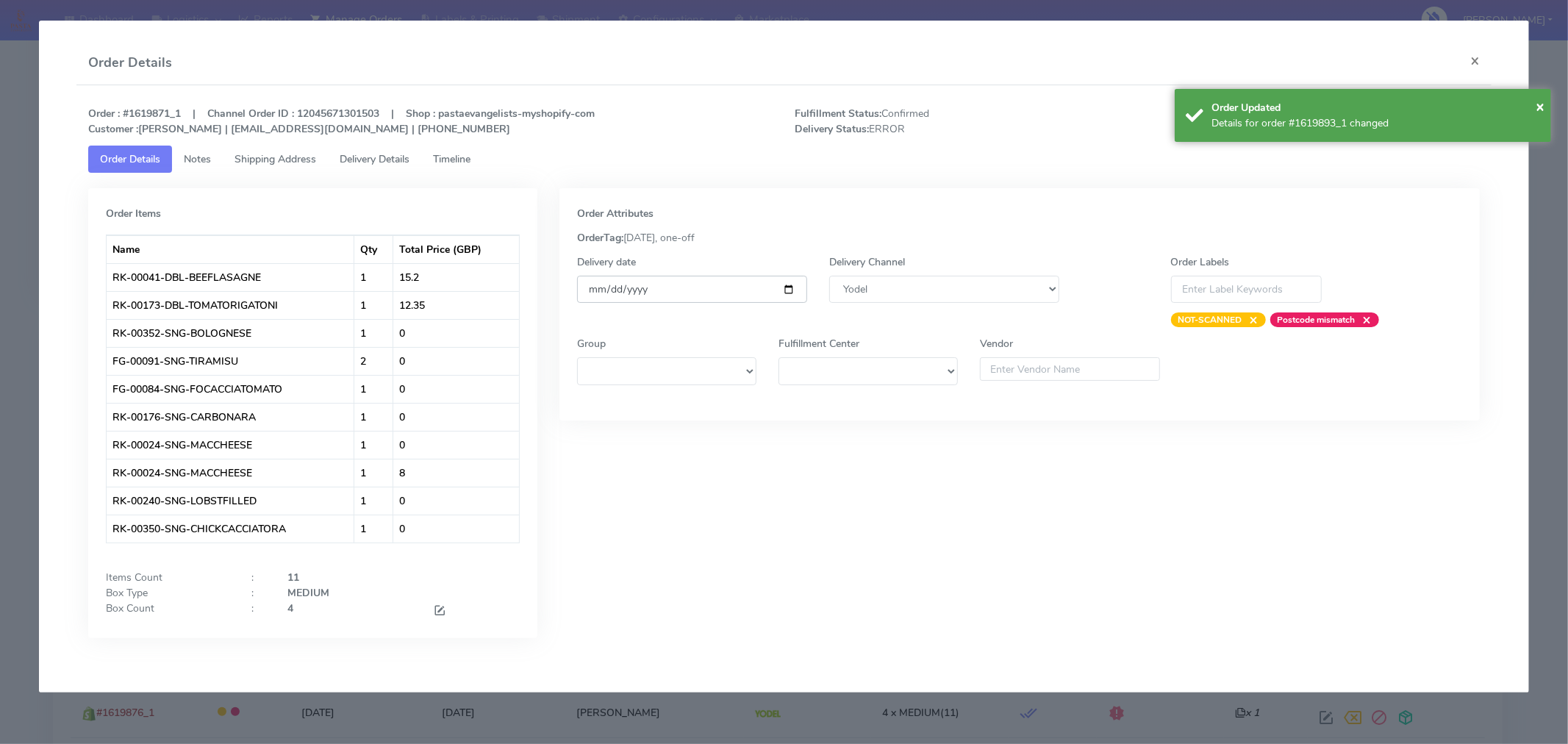
click at [785, 281] on input "[DATE]" at bounding box center [692, 289] width 230 height 27
click at [788, 291] on input "[DATE]" at bounding box center [692, 289] width 230 height 27
type input "[DATE]"
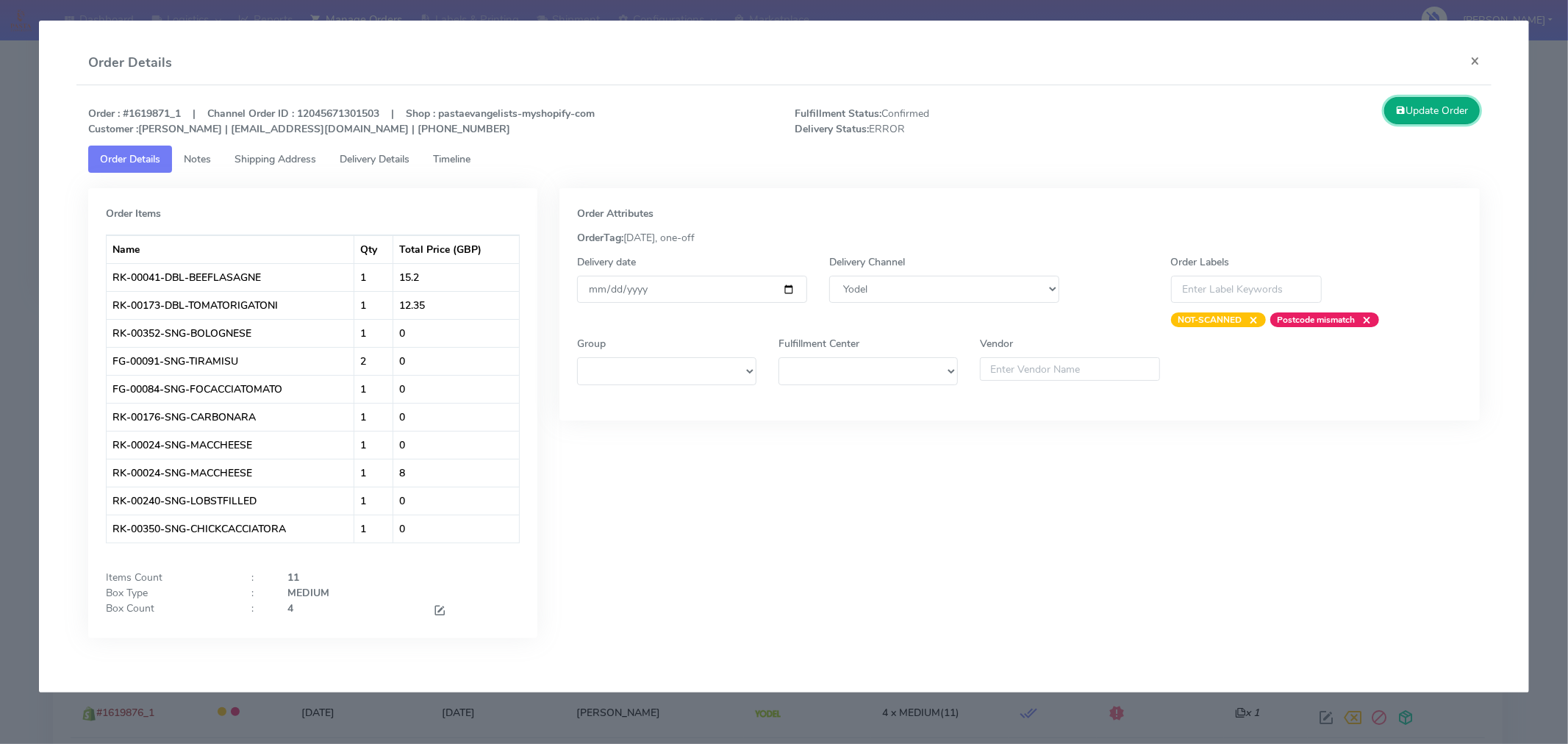
click at [1419, 112] on button "Update Order" at bounding box center [1431, 111] width 95 height 27
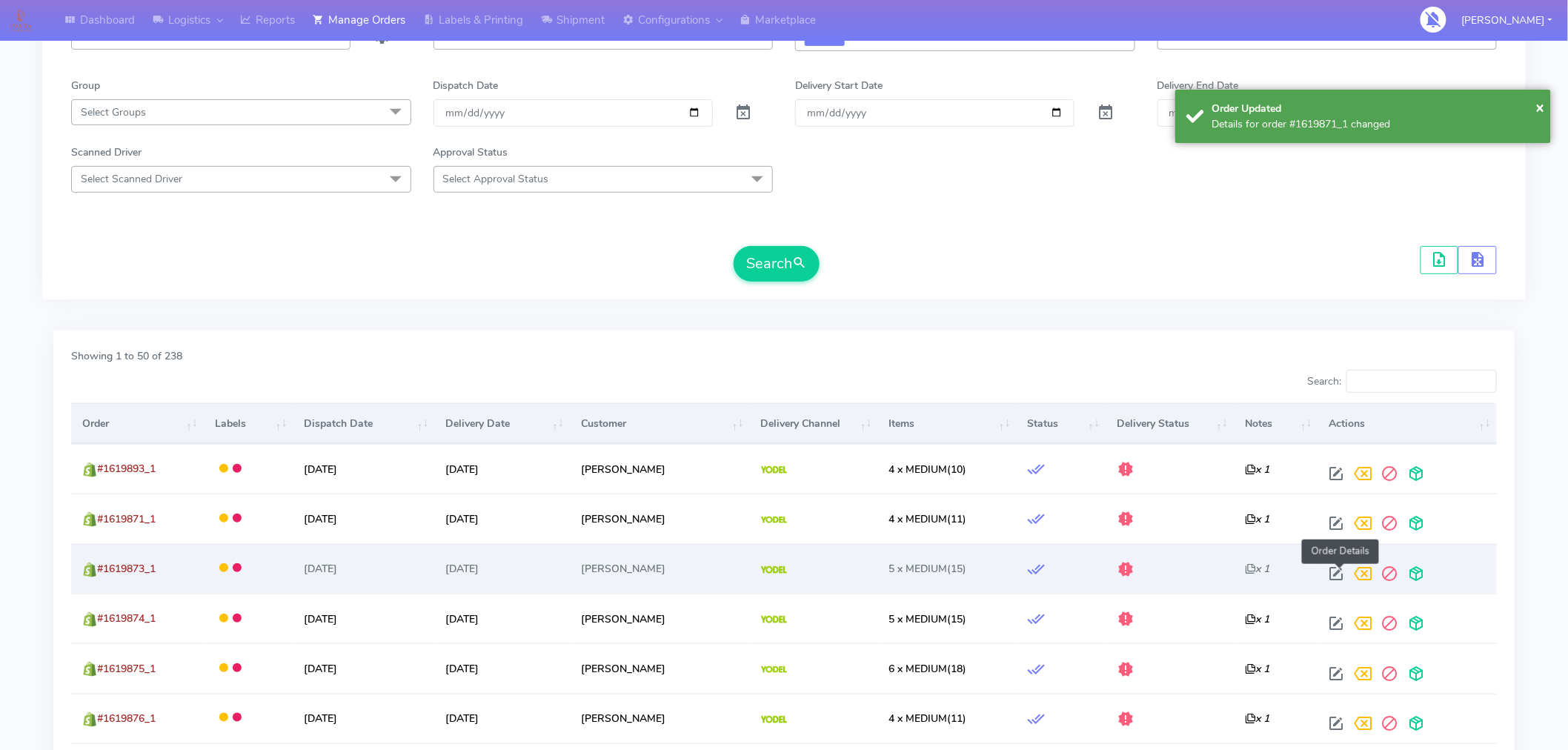
click at [1341, 581] on span at bounding box center [1337, 576] width 27 height 14
select select "5"
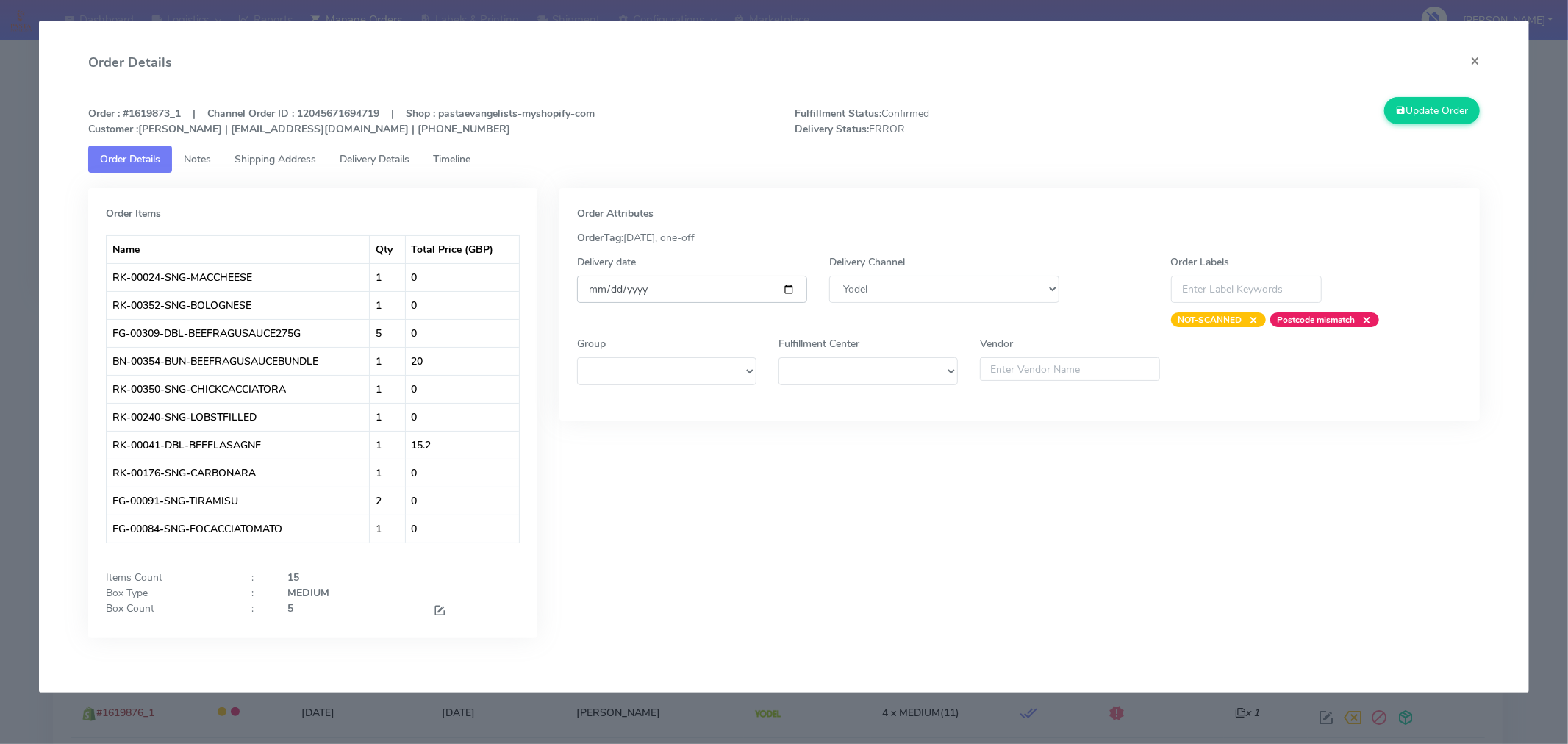
click at [792, 289] on input "[DATE]" at bounding box center [692, 289] width 230 height 27
type input "[DATE]"
click at [1458, 112] on button "Update Order" at bounding box center [1431, 111] width 95 height 27
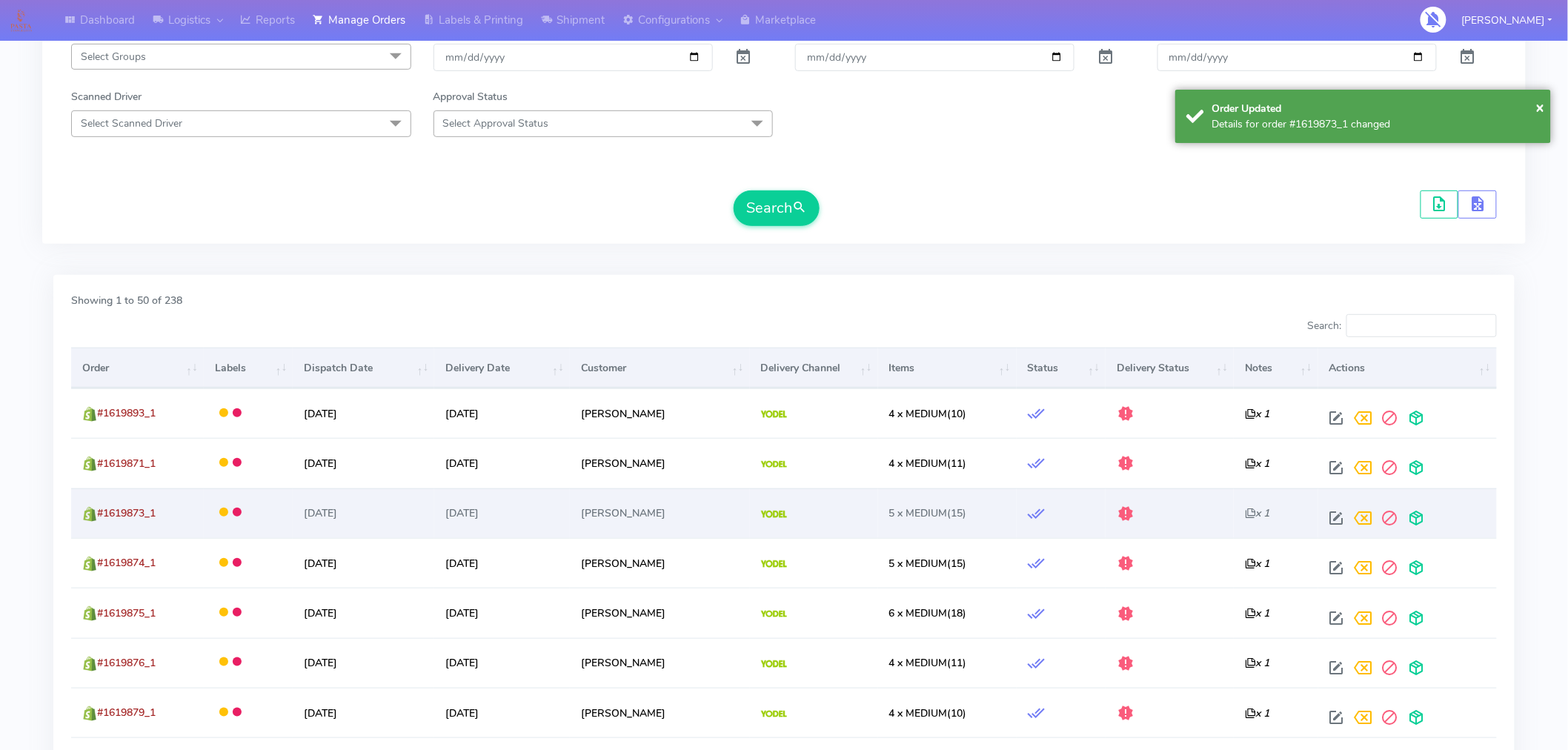
scroll to position [241, 0]
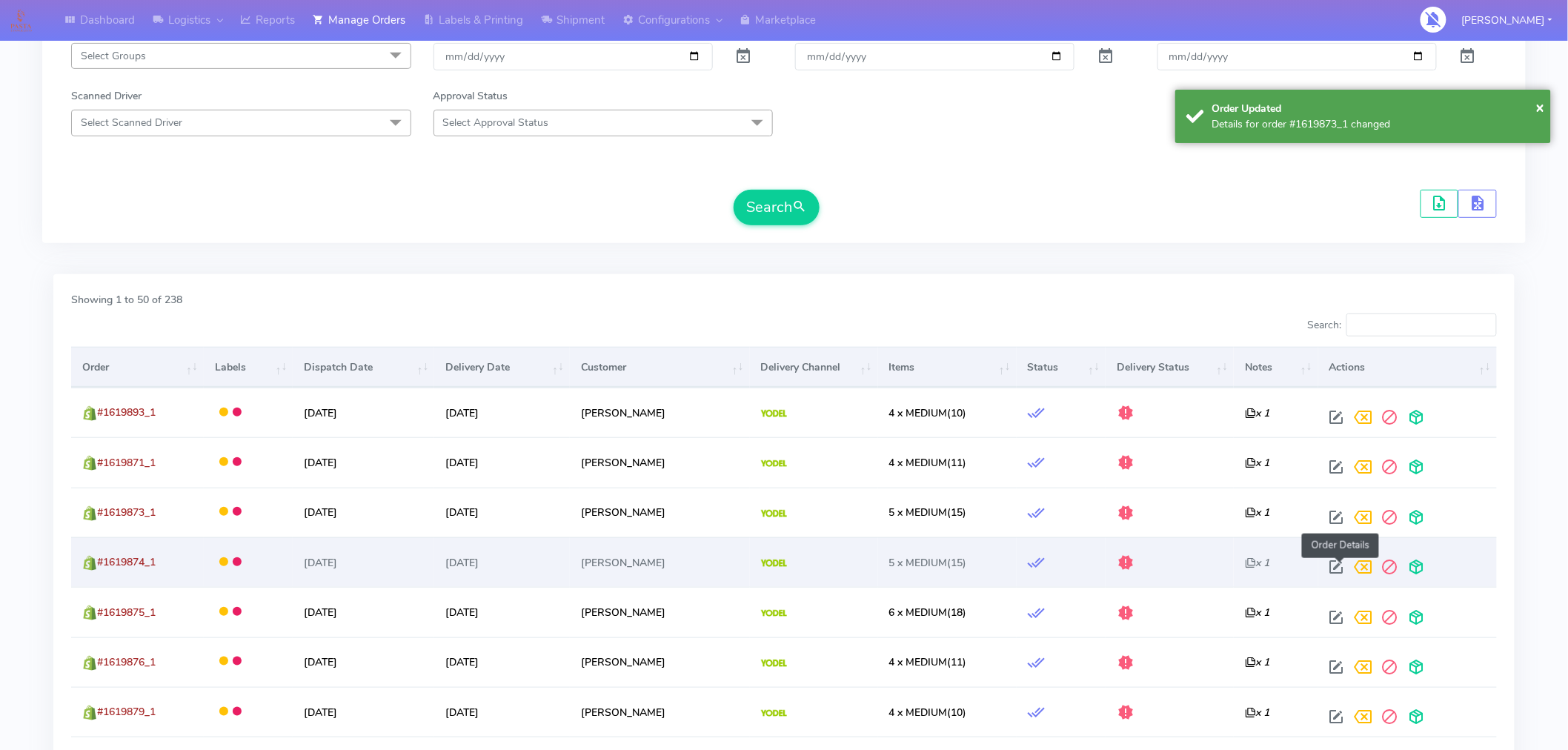
click at [1343, 566] on span at bounding box center [1337, 570] width 27 height 14
select select "5"
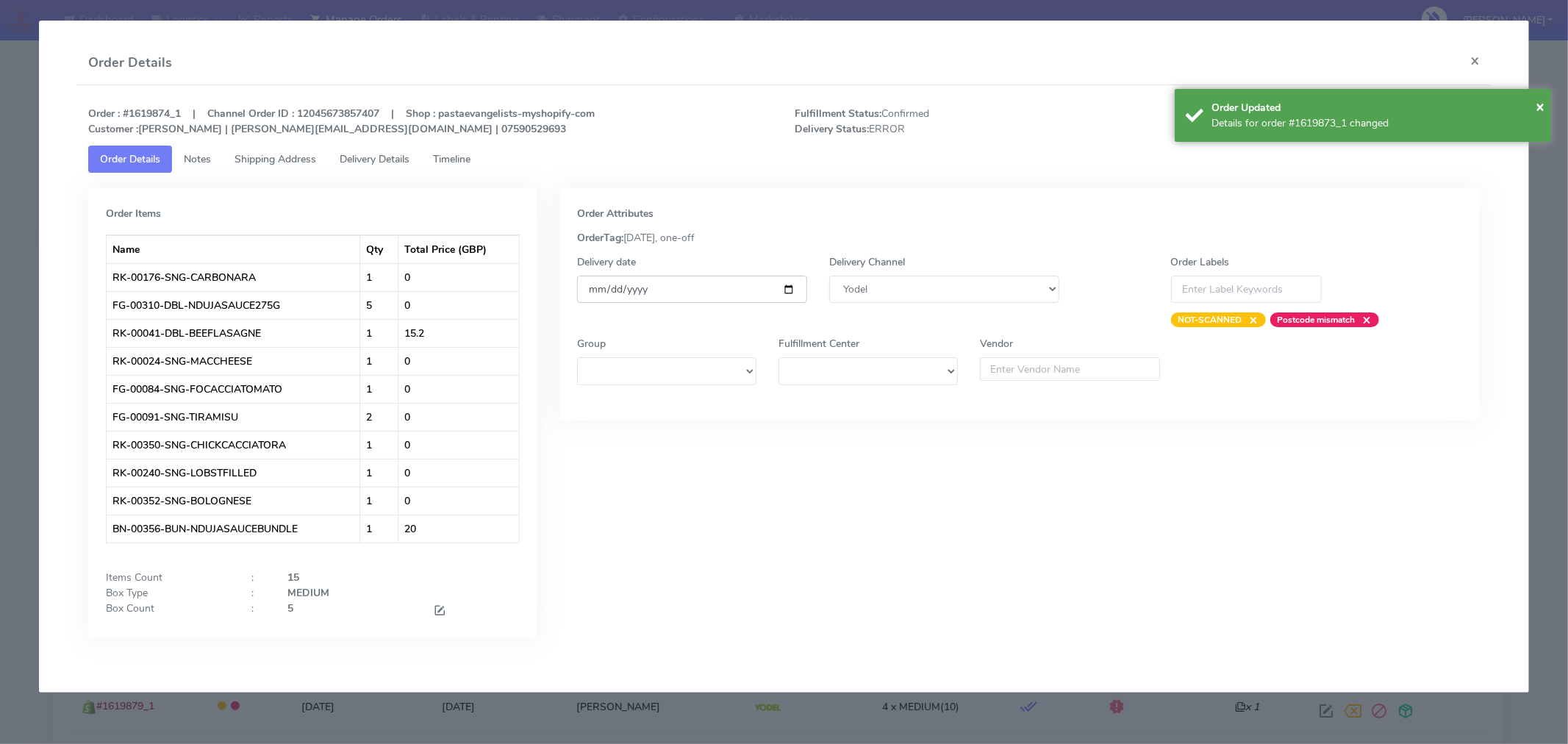
click at [792, 289] on input "[DATE]" at bounding box center [692, 289] width 230 height 27
type input "[DATE]"
click at [1549, 106] on div "× Order Updated Details for order #1619873_1 changed" at bounding box center [1362, 115] width 376 height 53
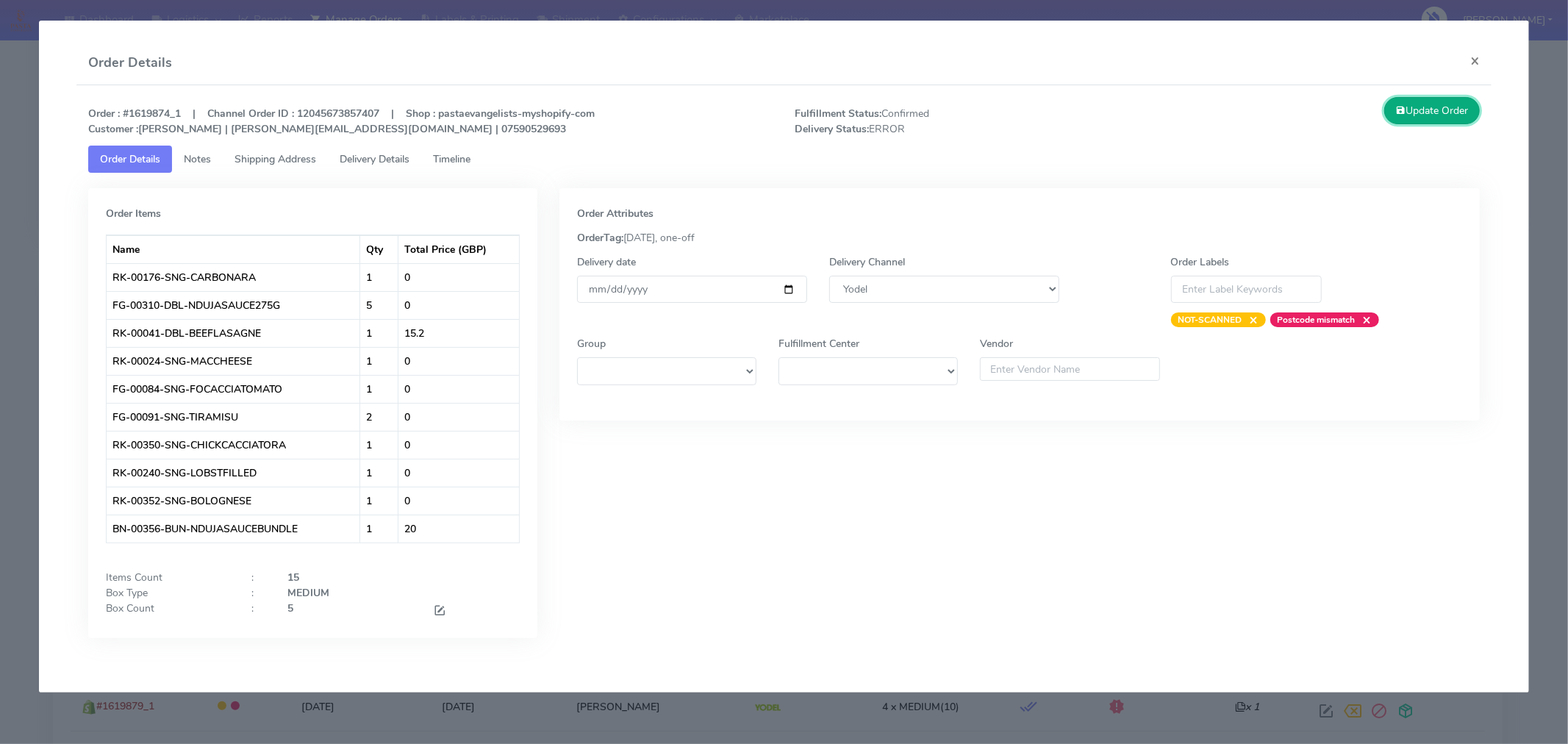
click at [1437, 112] on button "Update Order" at bounding box center [1431, 111] width 95 height 27
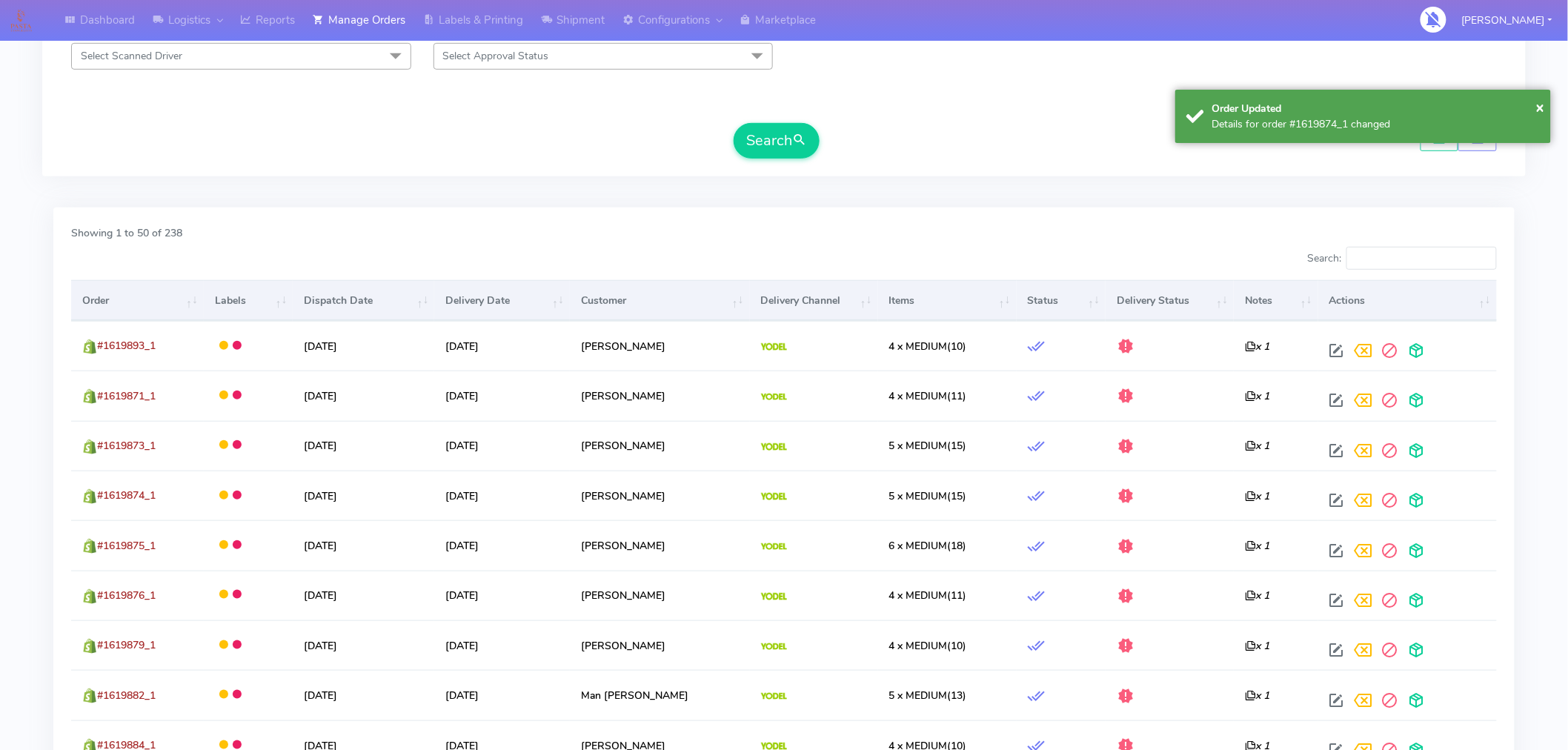
scroll to position [309, 0]
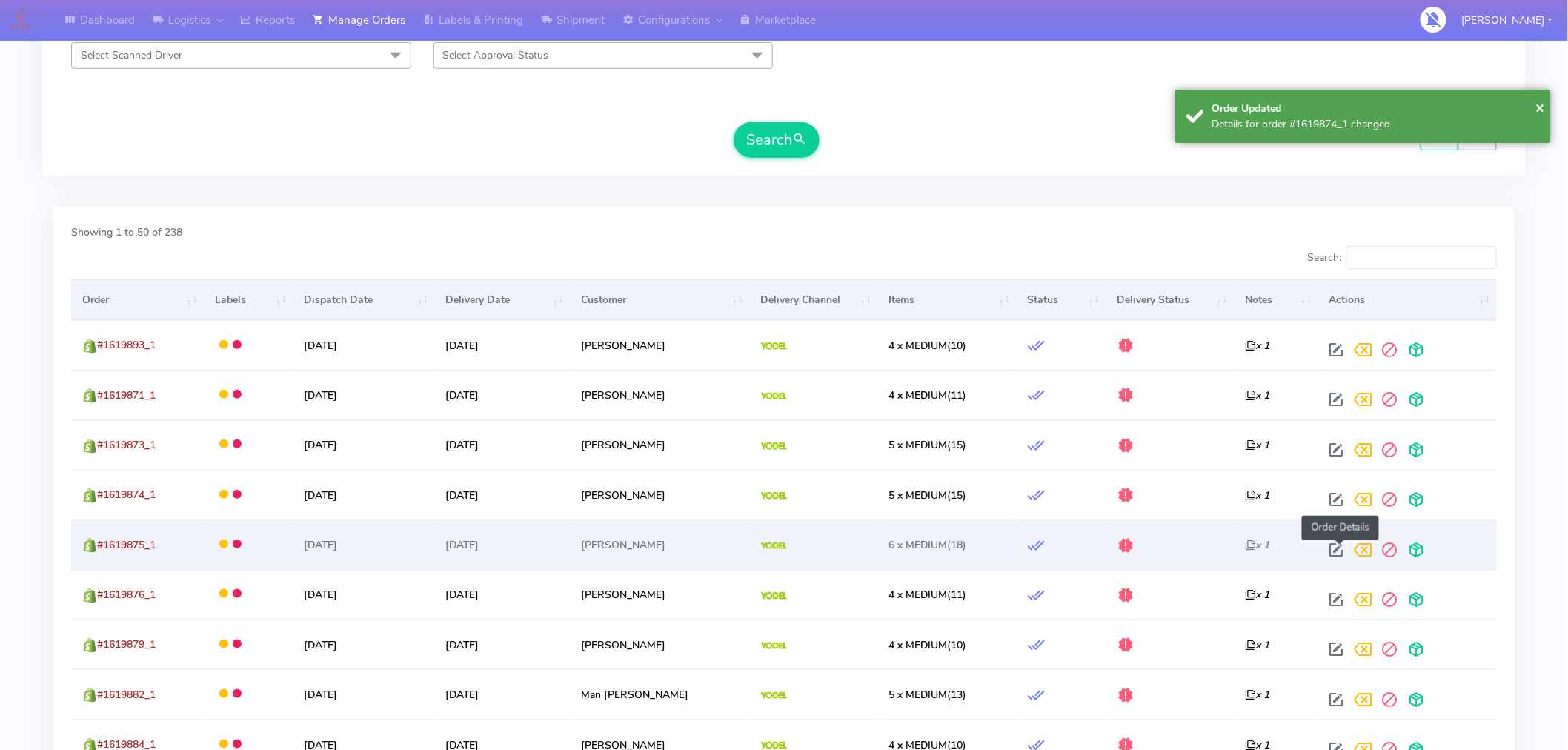
click at [1348, 552] on span at bounding box center [1337, 552] width 27 height 14
select select "5"
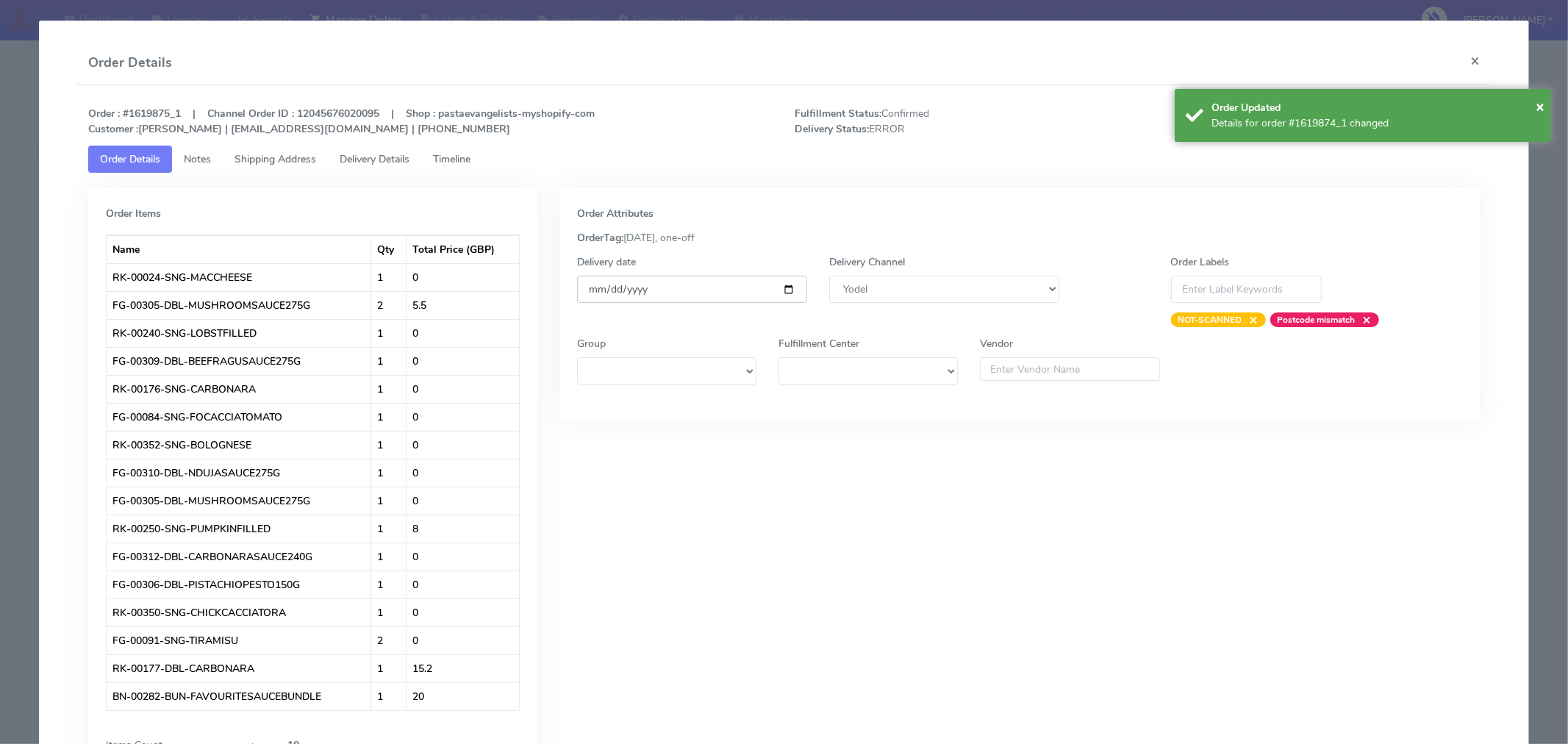
click at [787, 296] on input "[DATE]" at bounding box center [692, 289] width 230 height 27
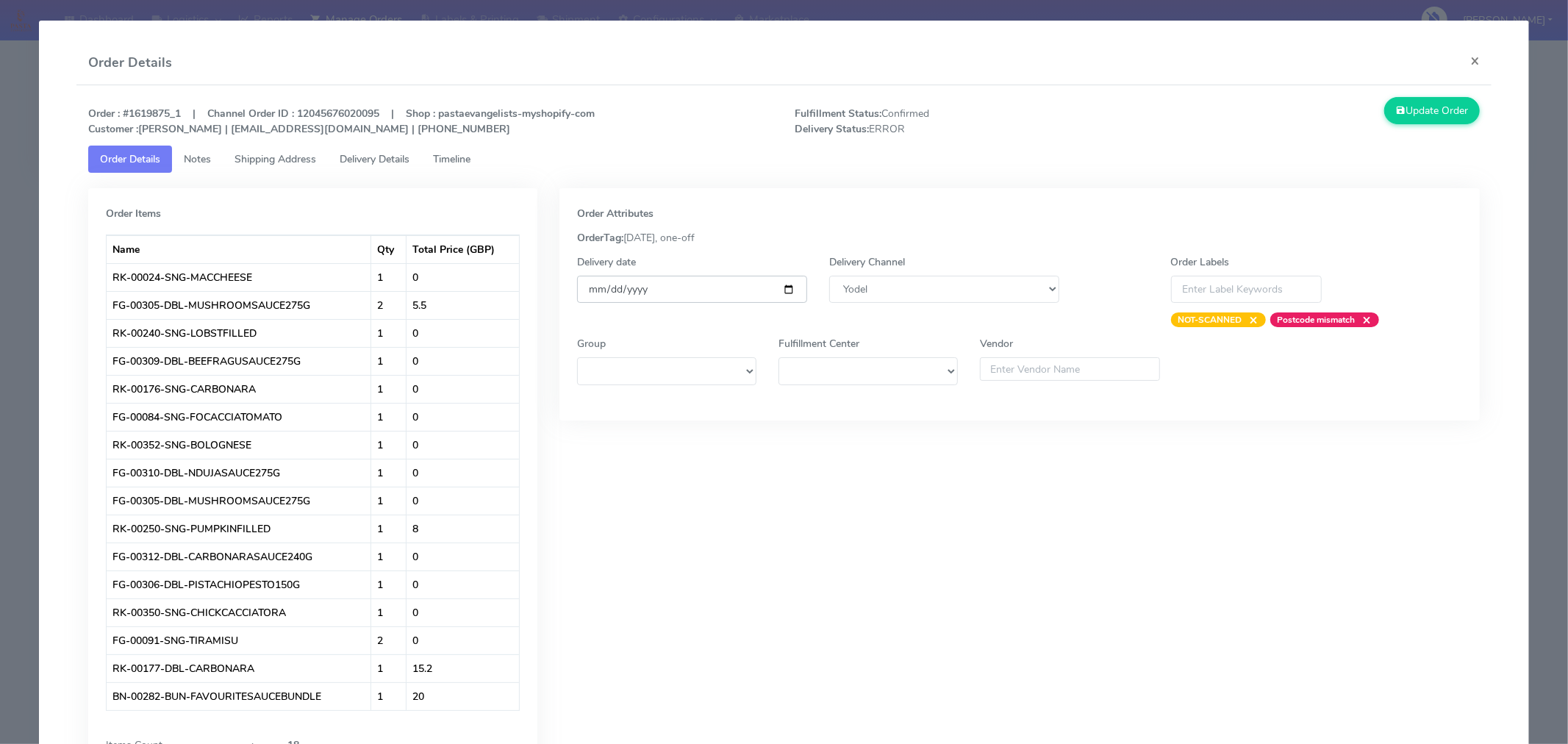
type input "[DATE]"
click at [1398, 114] on button "Update Order" at bounding box center [1431, 111] width 95 height 27
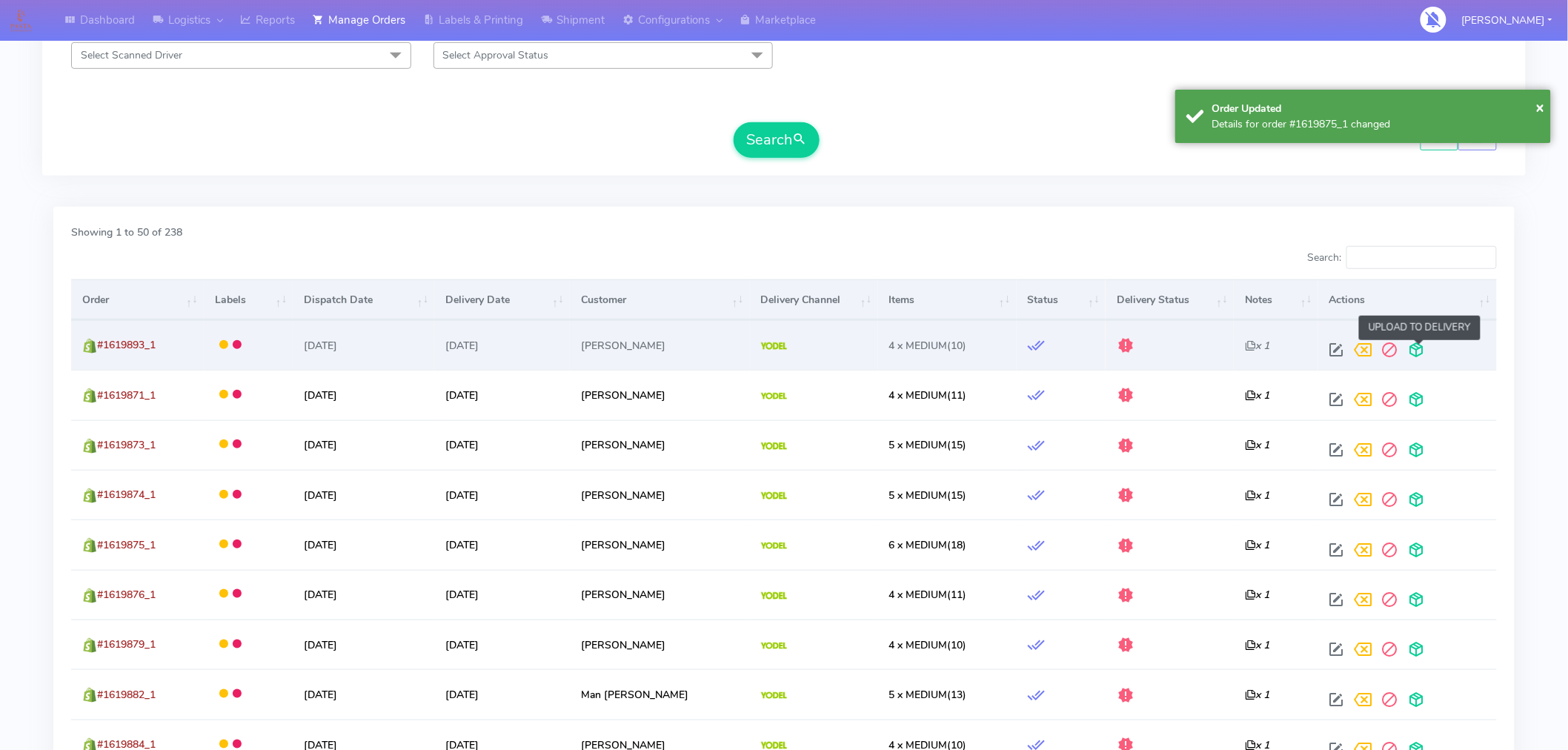
click at [1417, 350] on span at bounding box center [1416, 353] width 27 height 14
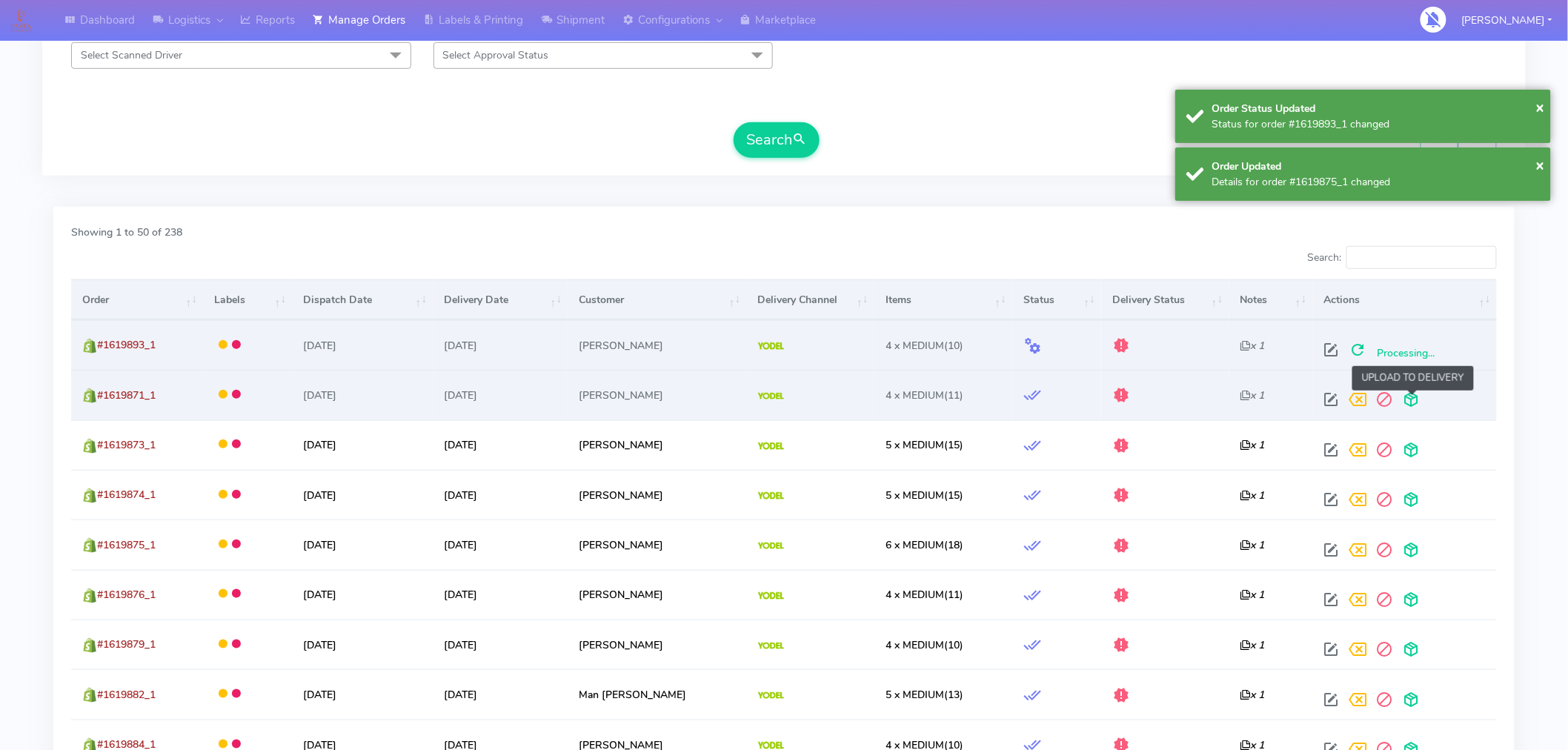
click at [1416, 401] on span at bounding box center [1412, 402] width 27 height 14
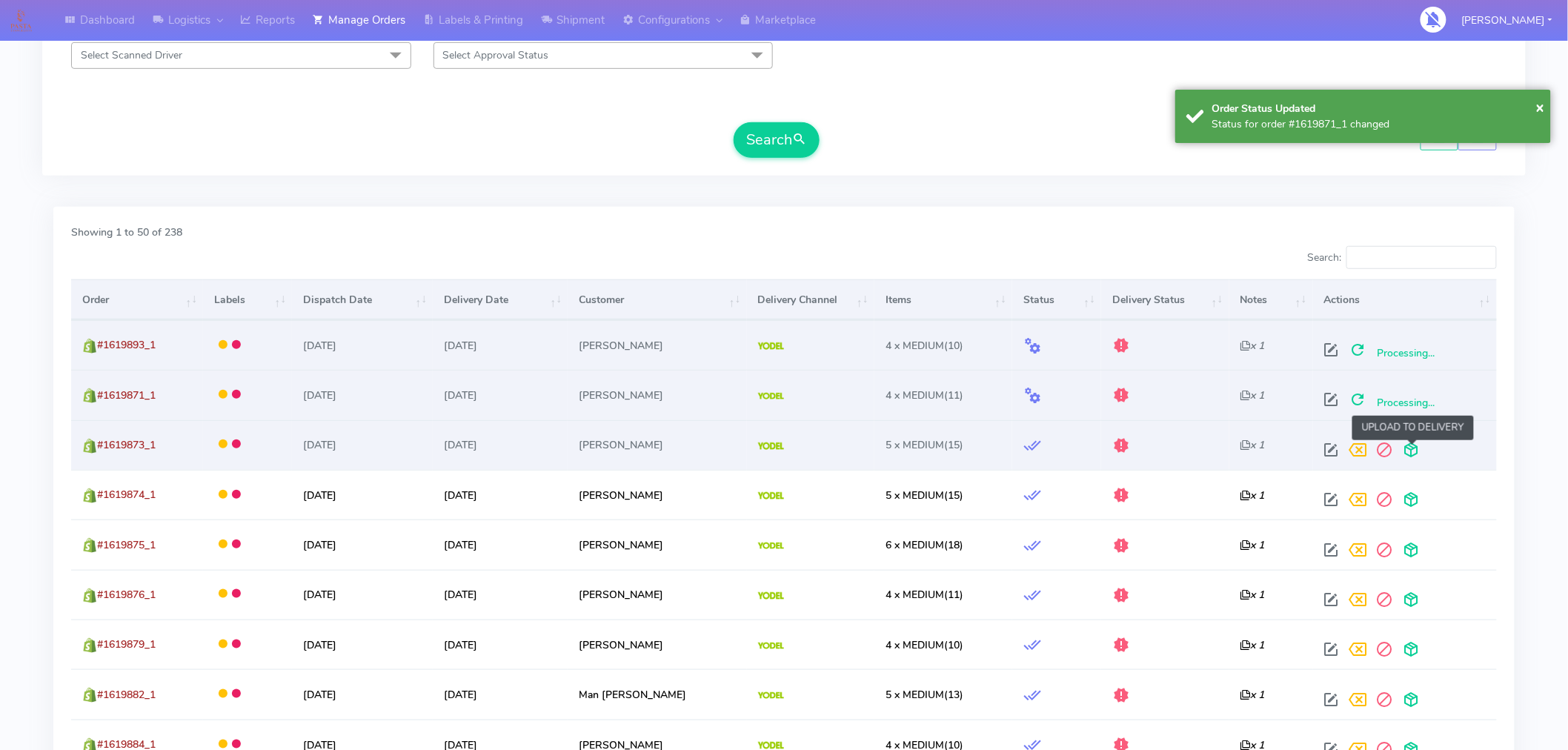
click at [1415, 458] on span at bounding box center [1412, 453] width 27 height 14
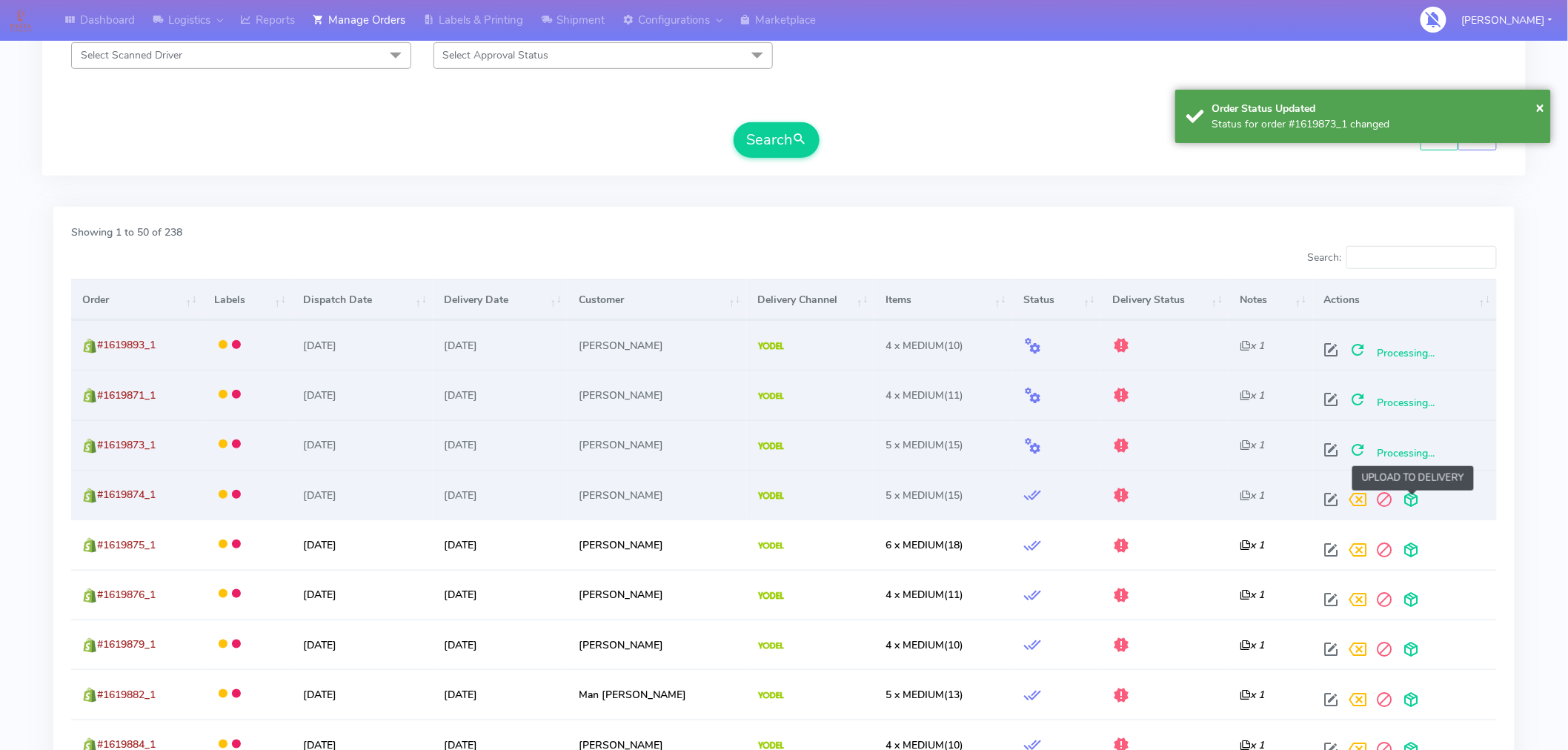
click at [1412, 496] on span at bounding box center [1412, 502] width 27 height 14
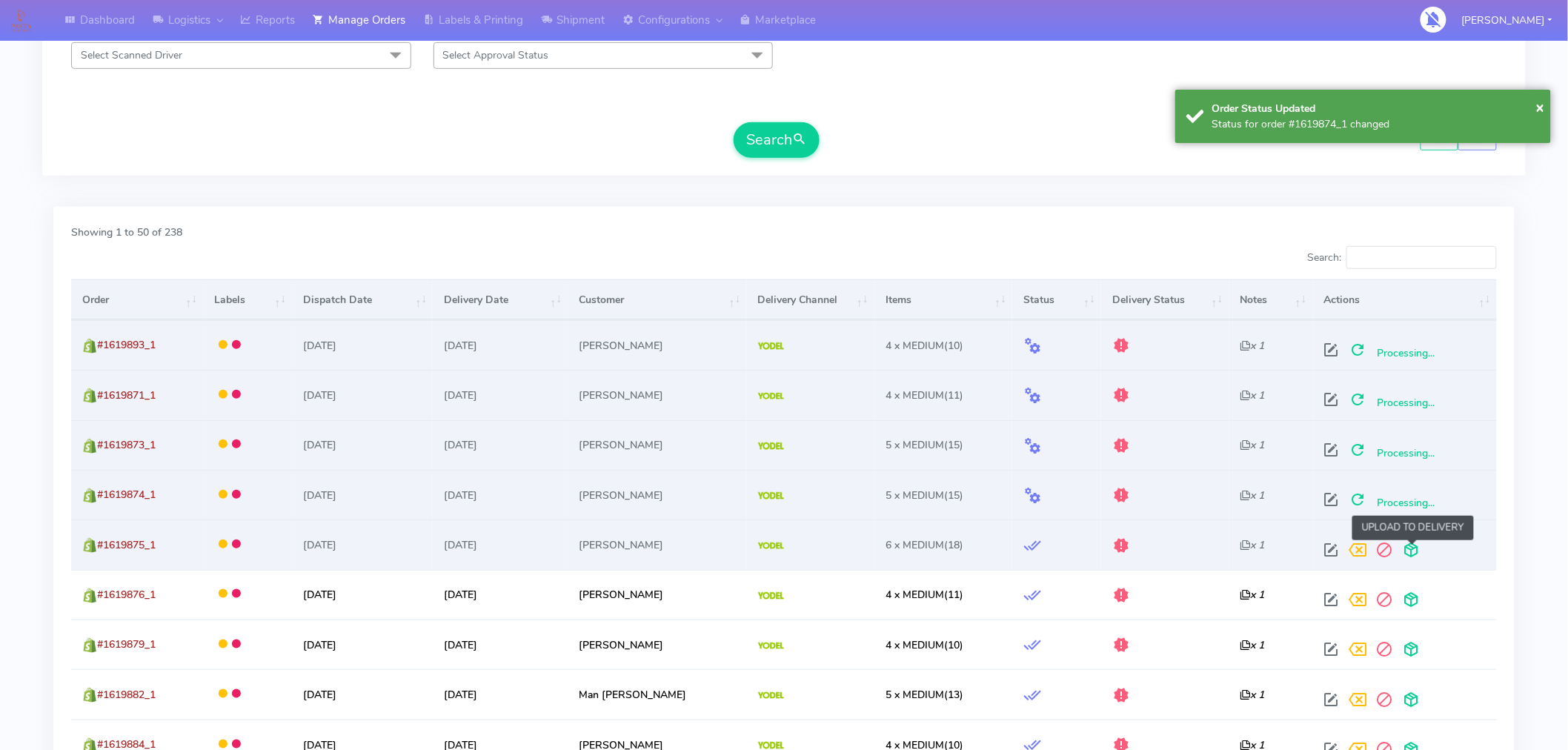
click at [1417, 553] on span at bounding box center [1412, 552] width 27 height 14
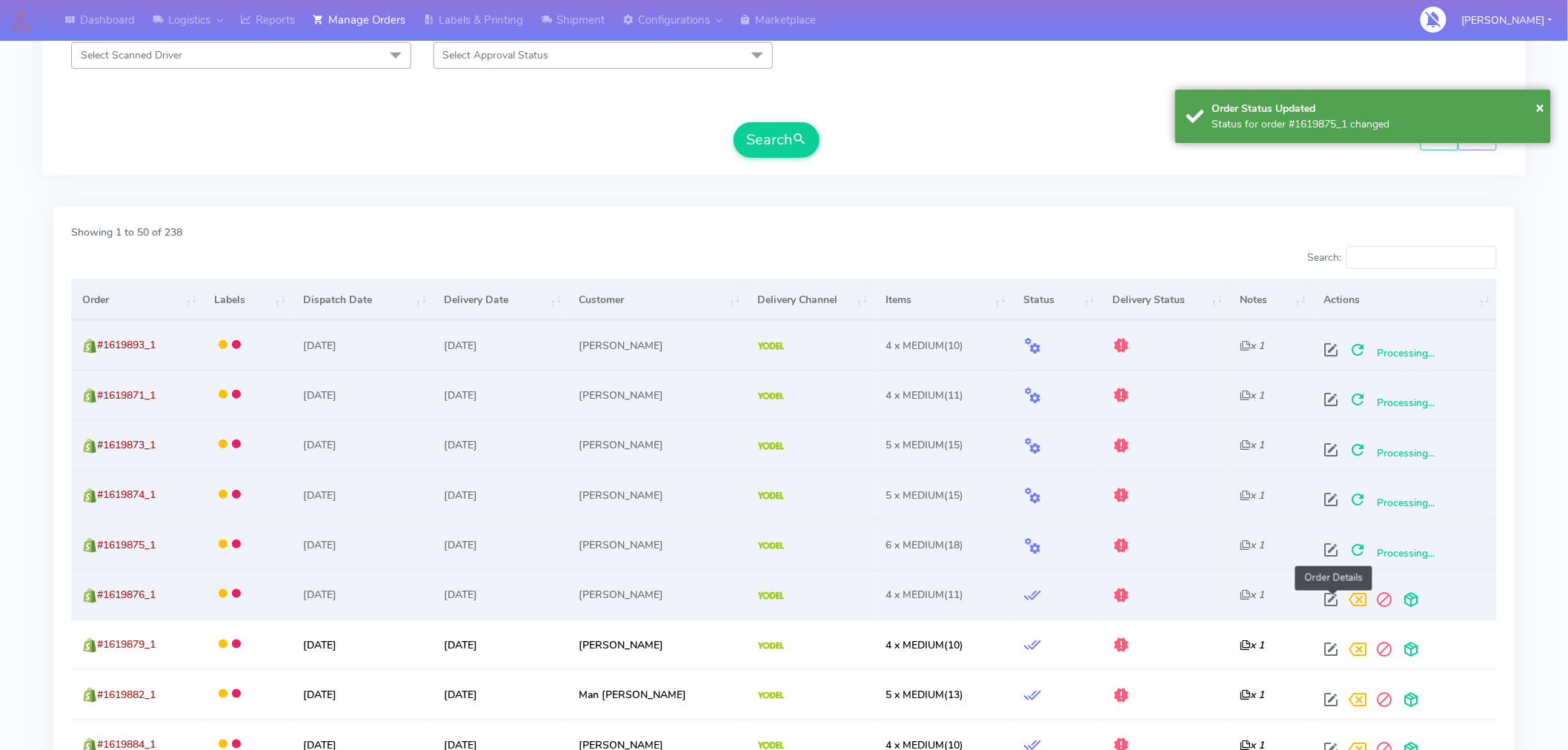
click at [1336, 598] on span at bounding box center [1331, 603] width 27 height 14
select select "5"
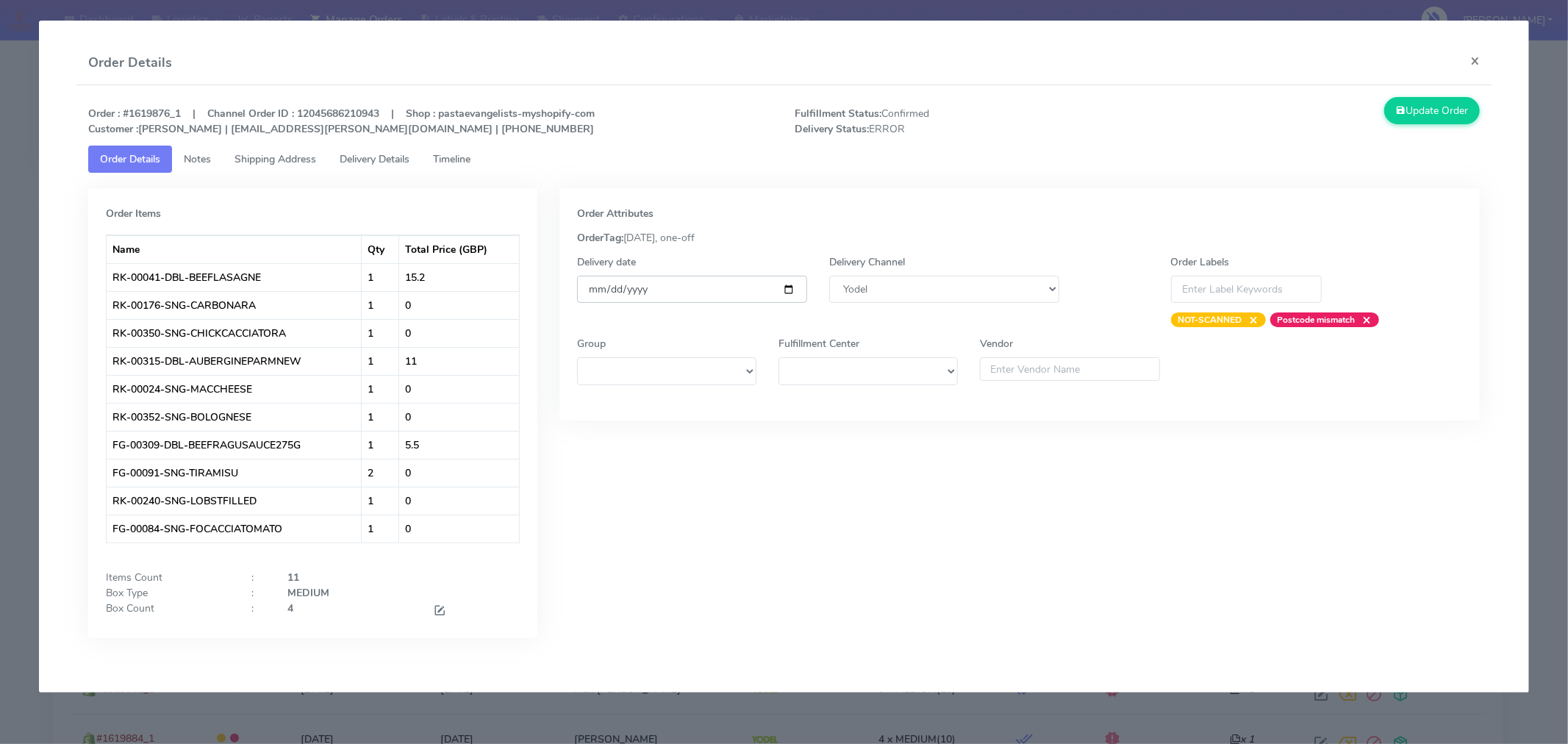
click at [791, 287] on input "[DATE]" at bounding box center [692, 289] width 230 height 27
type input "[DATE]"
click at [1442, 114] on button "Update Order" at bounding box center [1431, 111] width 95 height 27
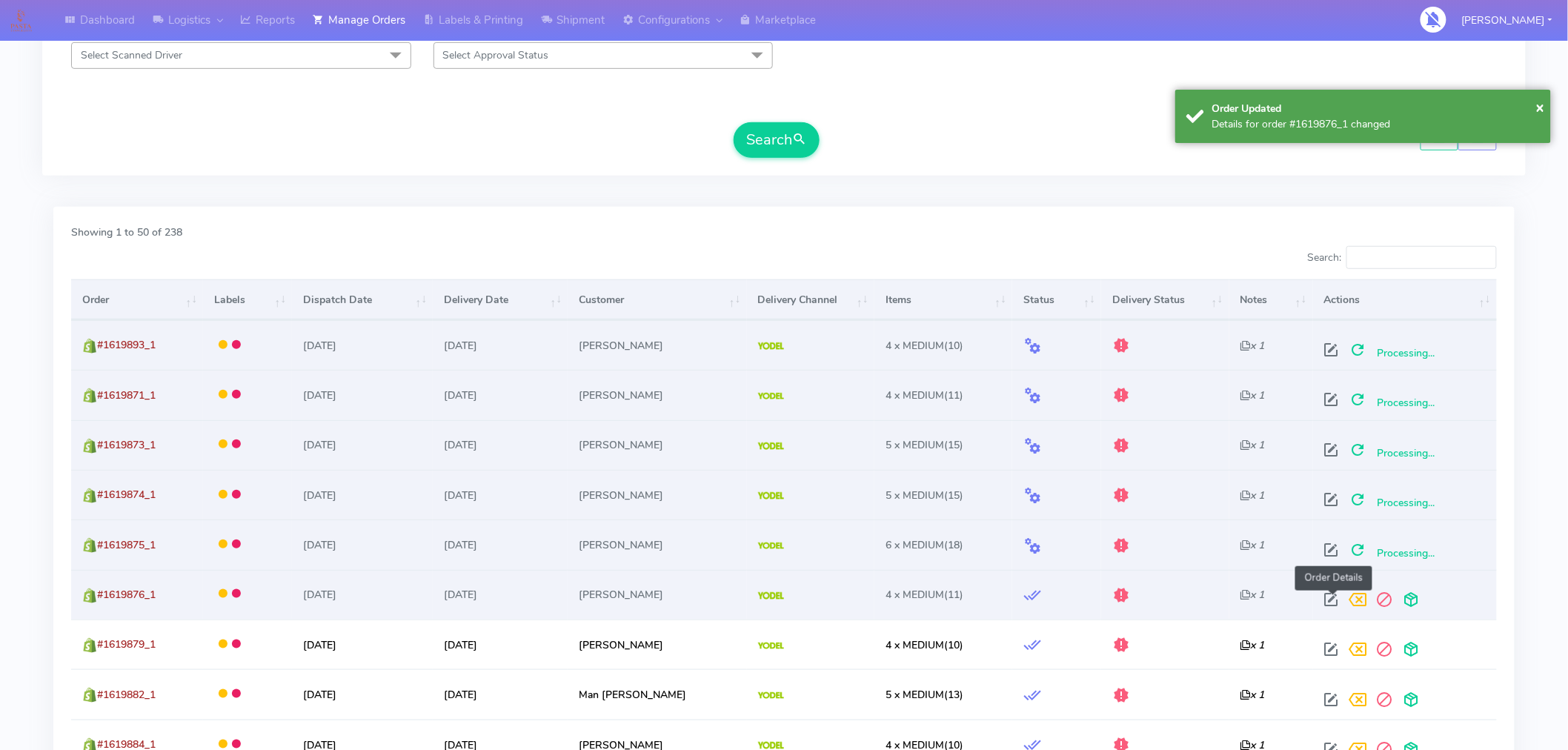
click at [1339, 598] on span at bounding box center [1331, 603] width 27 height 14
select select "5"
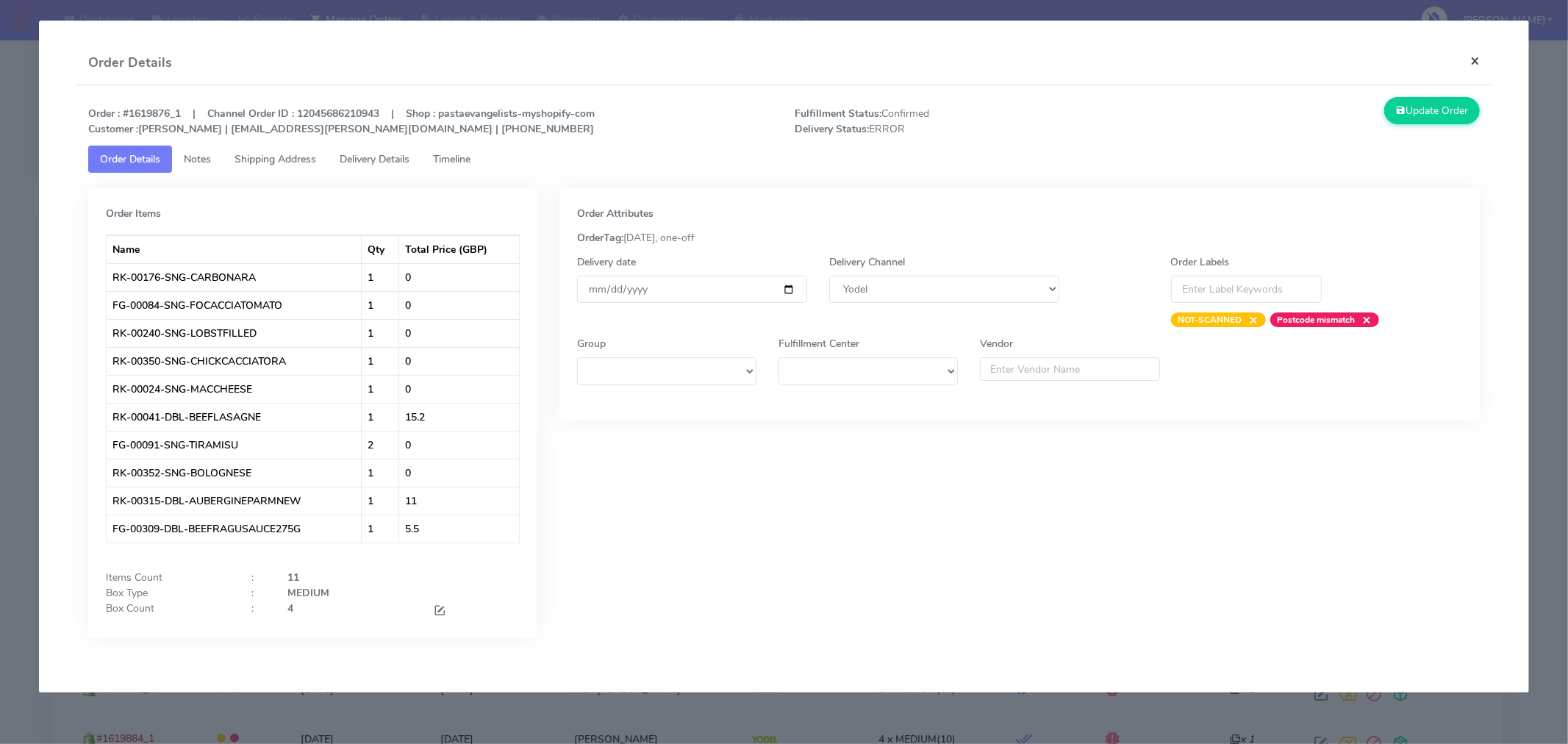
click at [1481, 60] on button "×" at bounding box center [1475, 60] width 33 height 39
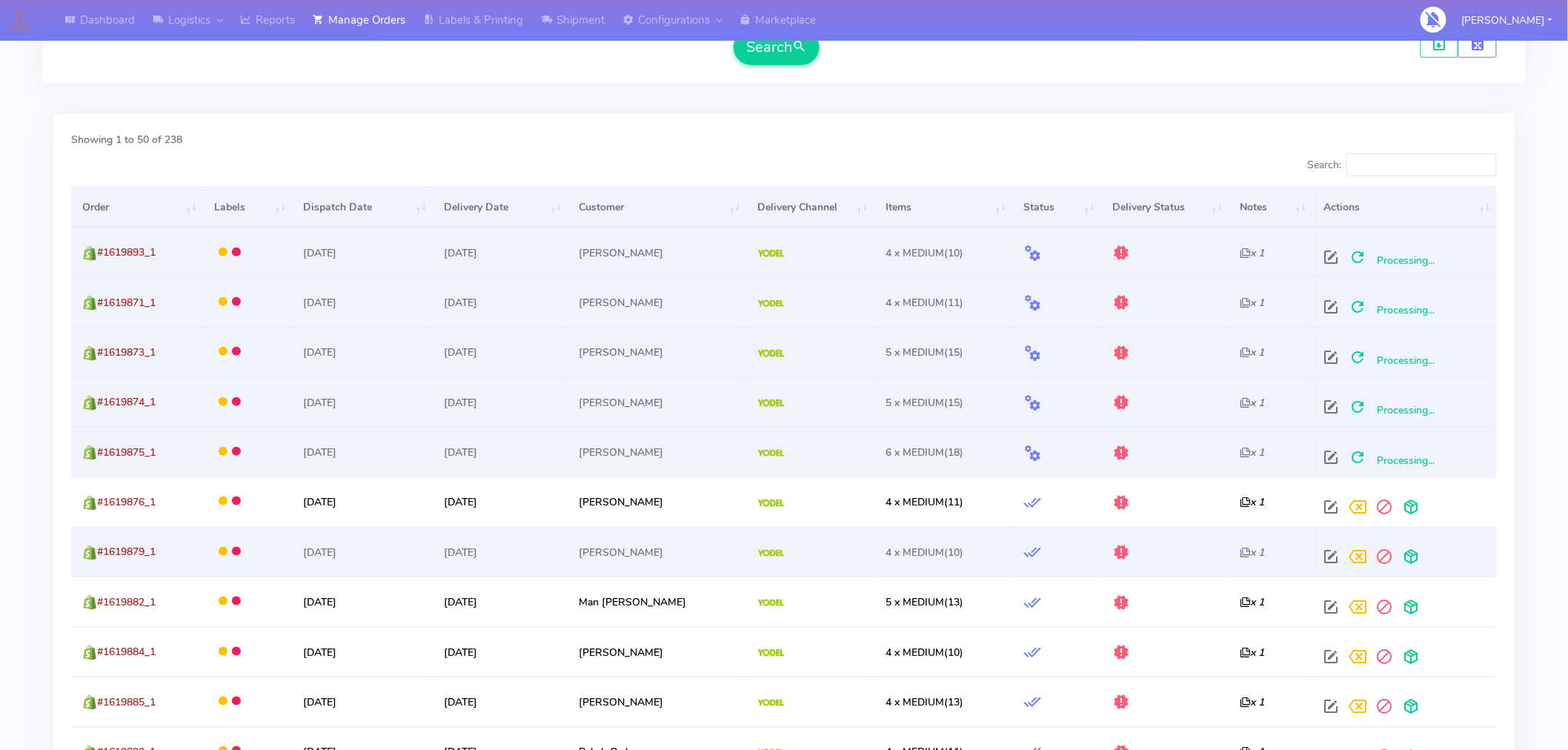
scroll to position [403, 0]
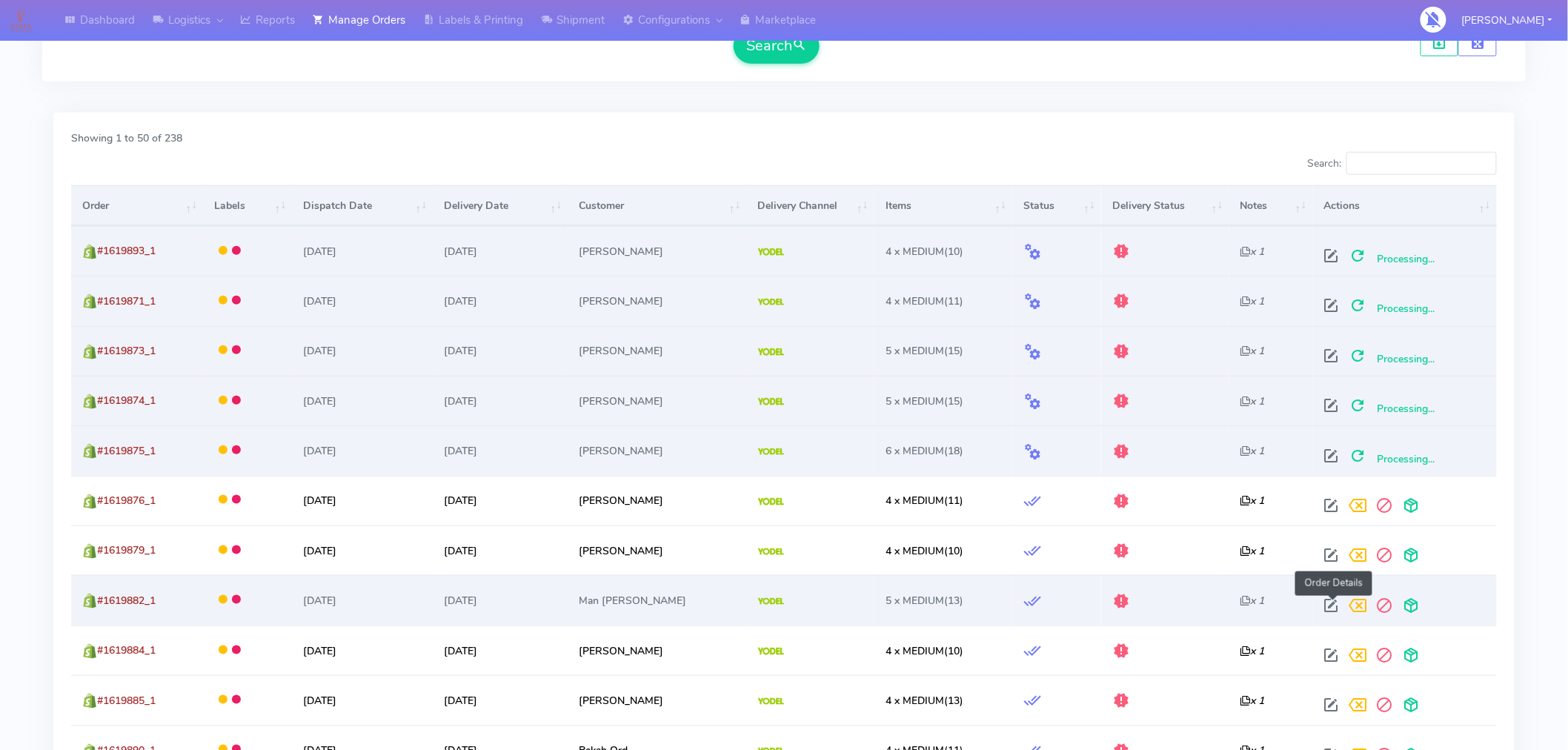
click at [1330, 605] on span at bounding box center [1331, 608] width 27 height 14
select select "5"
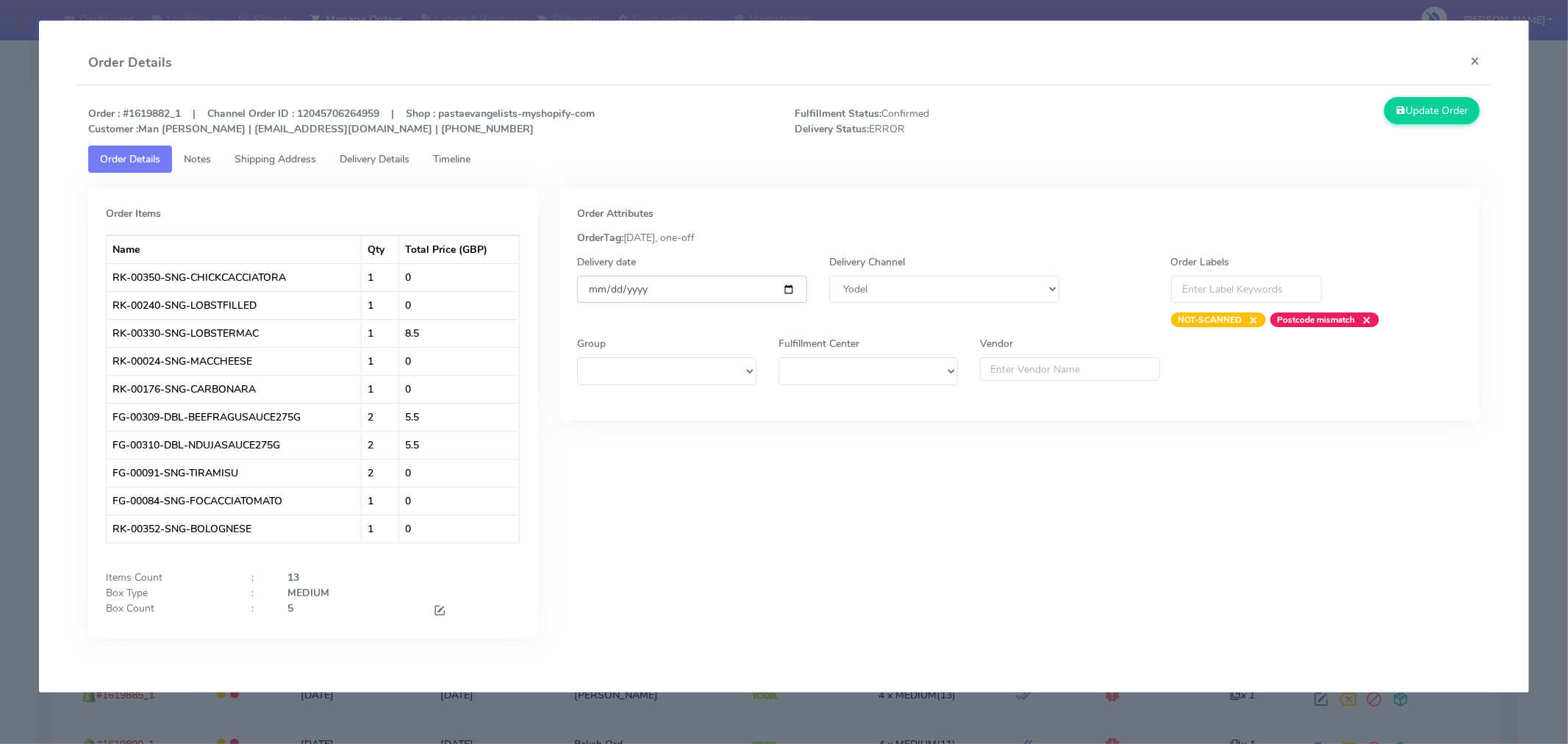
click at [791, 301] on input "[DATE]" at bounding box center [692, 289] width 230 height 27
click at [784, 287] on input "[DATE]" at bounding box center [692, 289] width 230 height 27
type input "[DATE]"
click at [1461, 114] on button "Update Order" at bounding box center [1431, 111] width 95 height 27
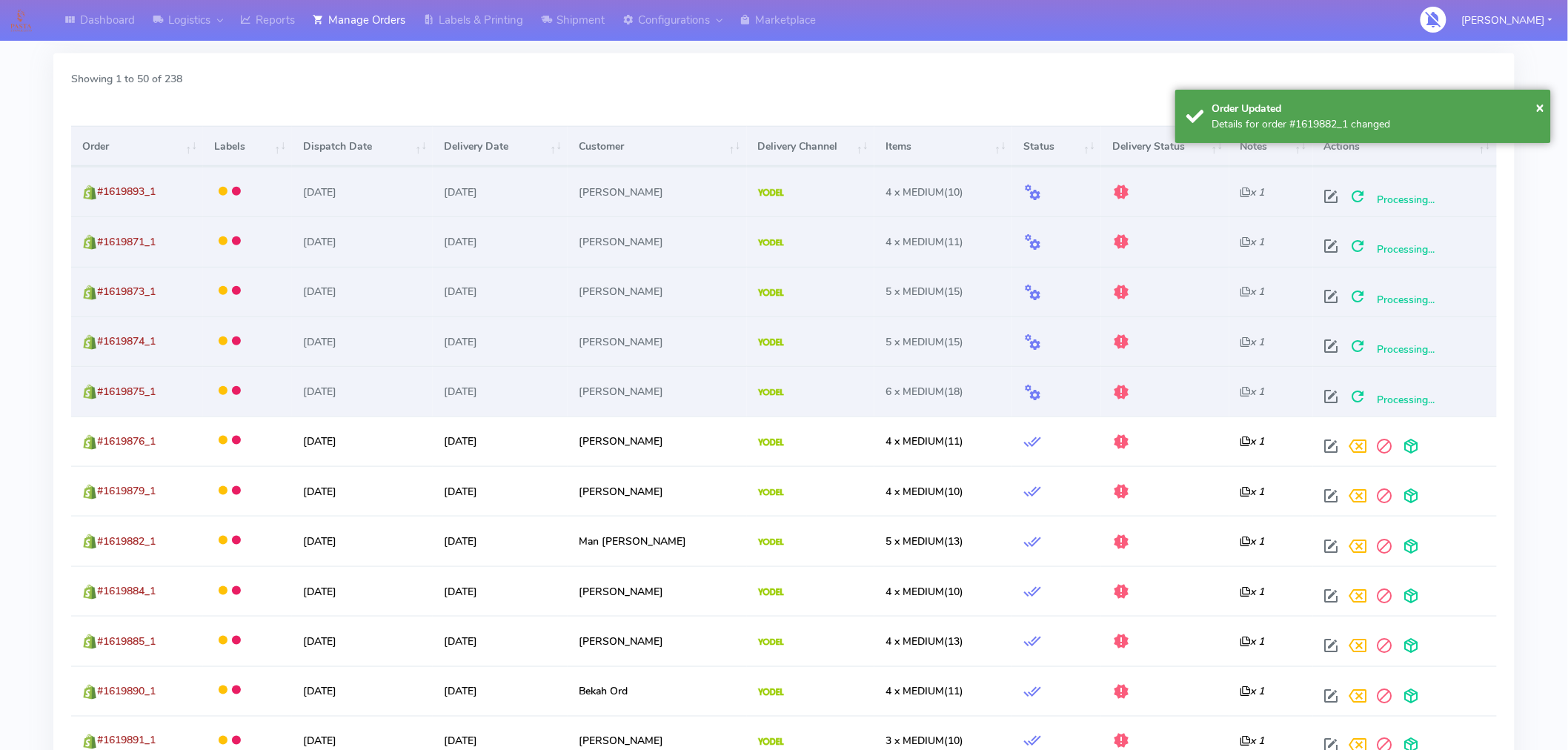
scroll to position [464, 0]
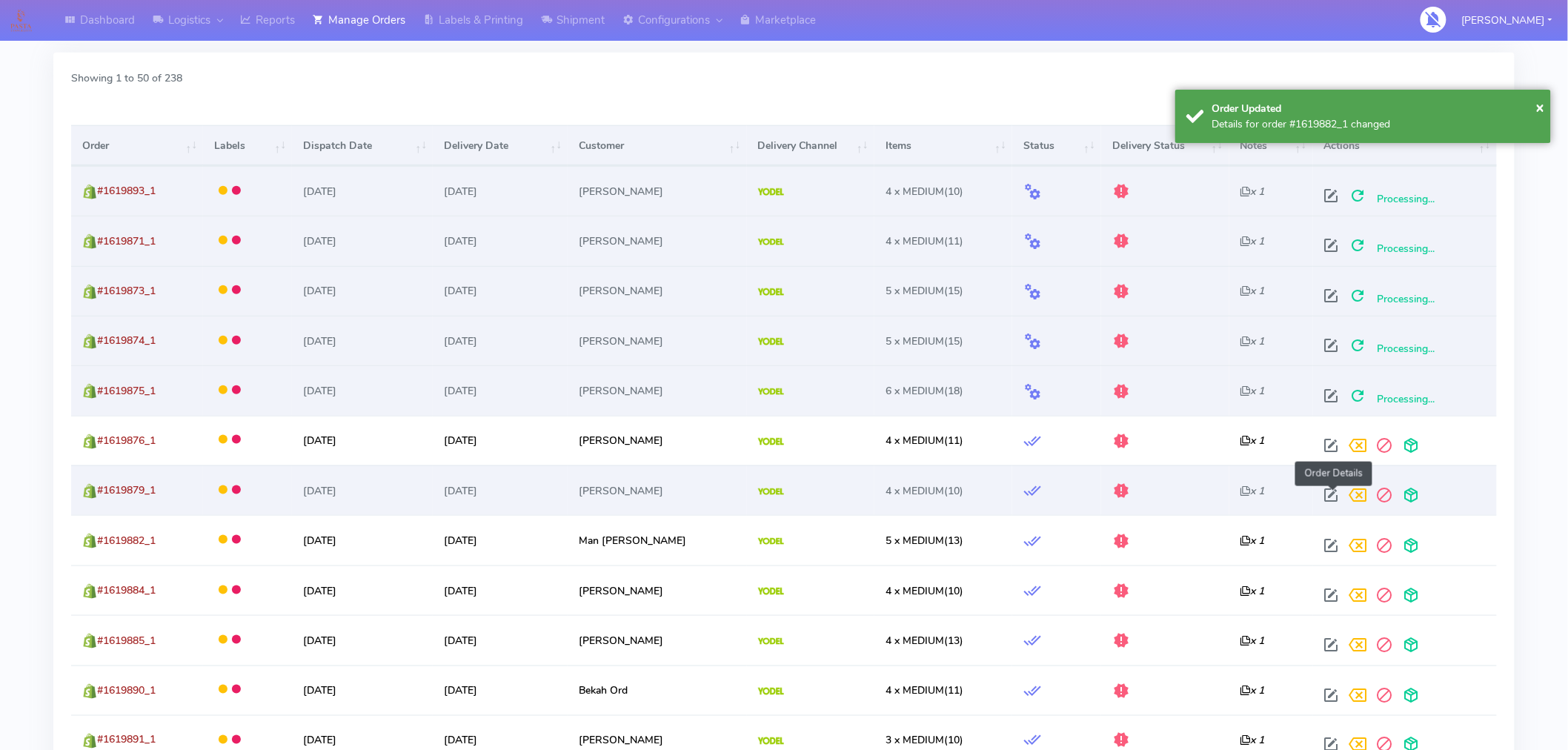
click at [1328, 491] on span at bounding box center [1331, 498] width 27 height 14
select select "5"
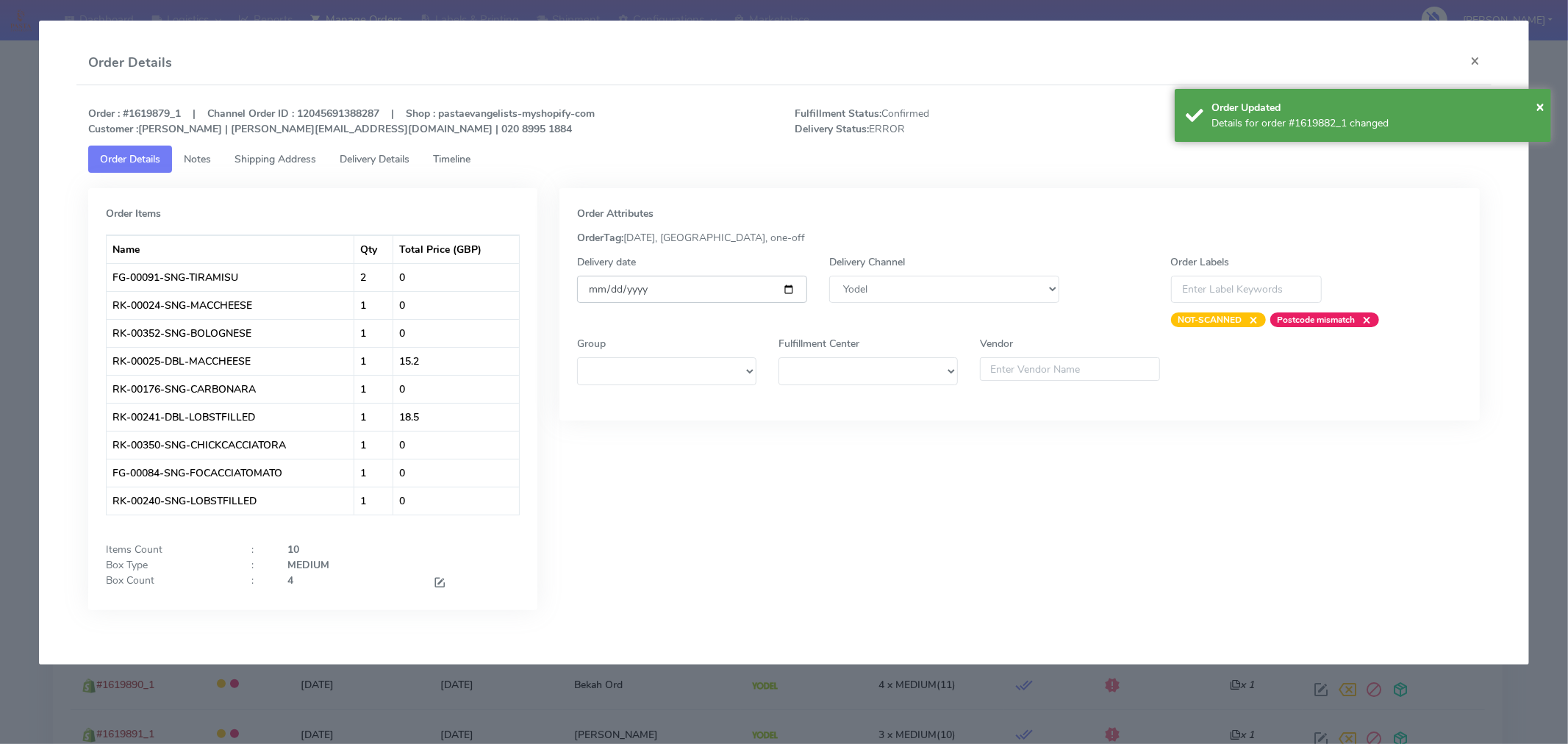
click at [792, 289] on input "[DATE]" at bounding box center [692, 289] width 230 height 27
type input "[DATE]"
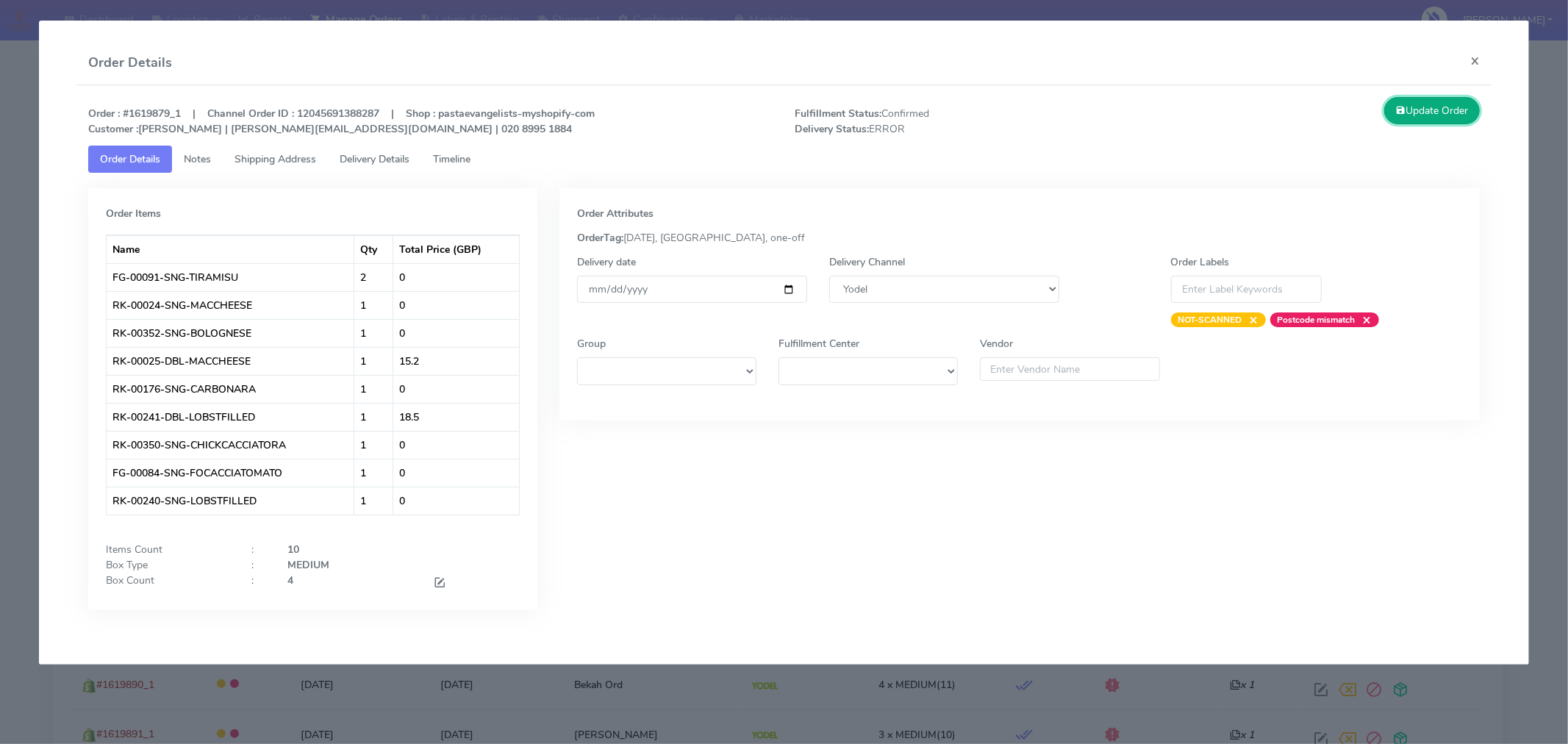
click at [1417, 113] on button "Update Order" at bounding box center [1431, 111] width 95 height 27
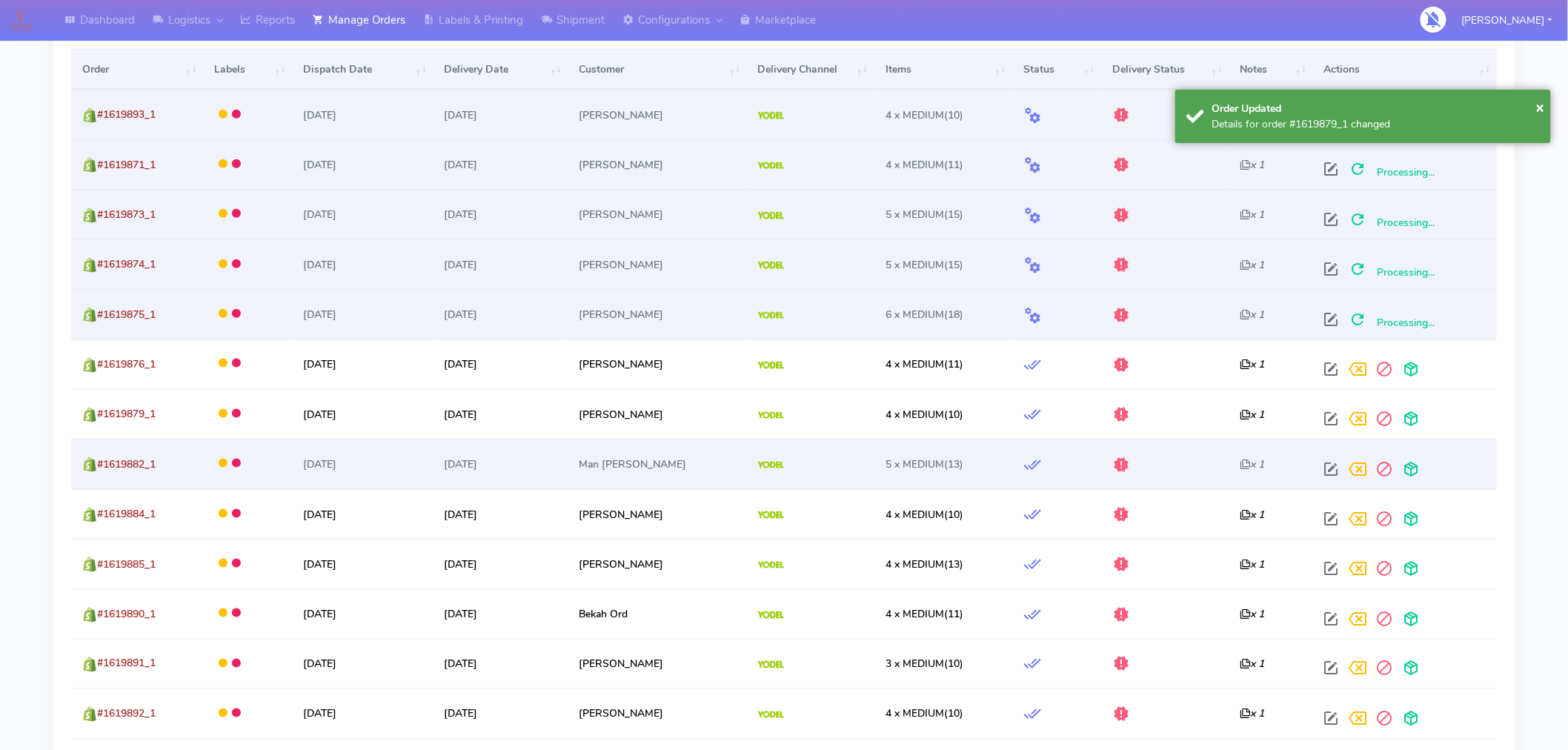
scroll to position [541, 0]
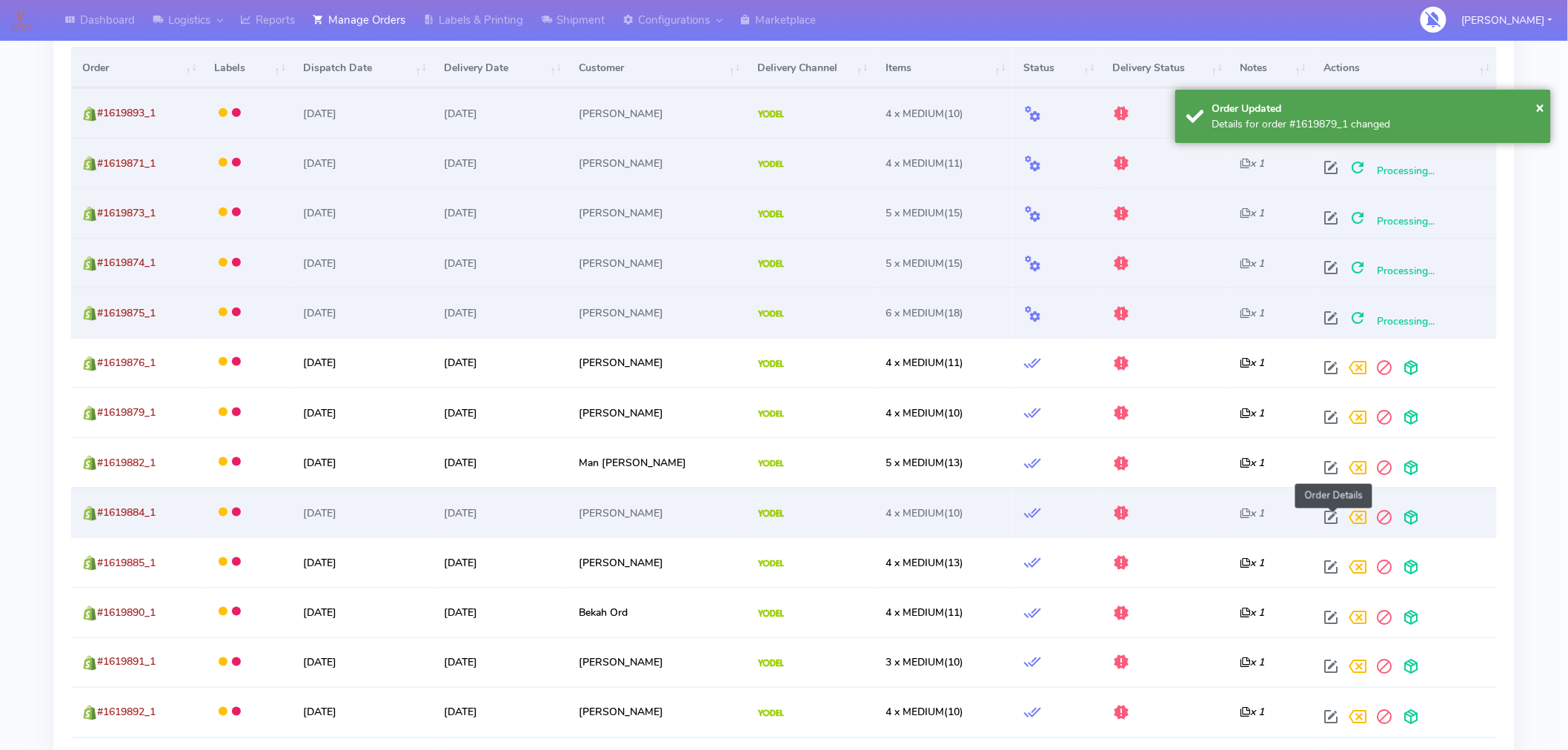
click at [1328, 523] on span at bounding box center [1331, 520] width 27 height 14
select select "5"
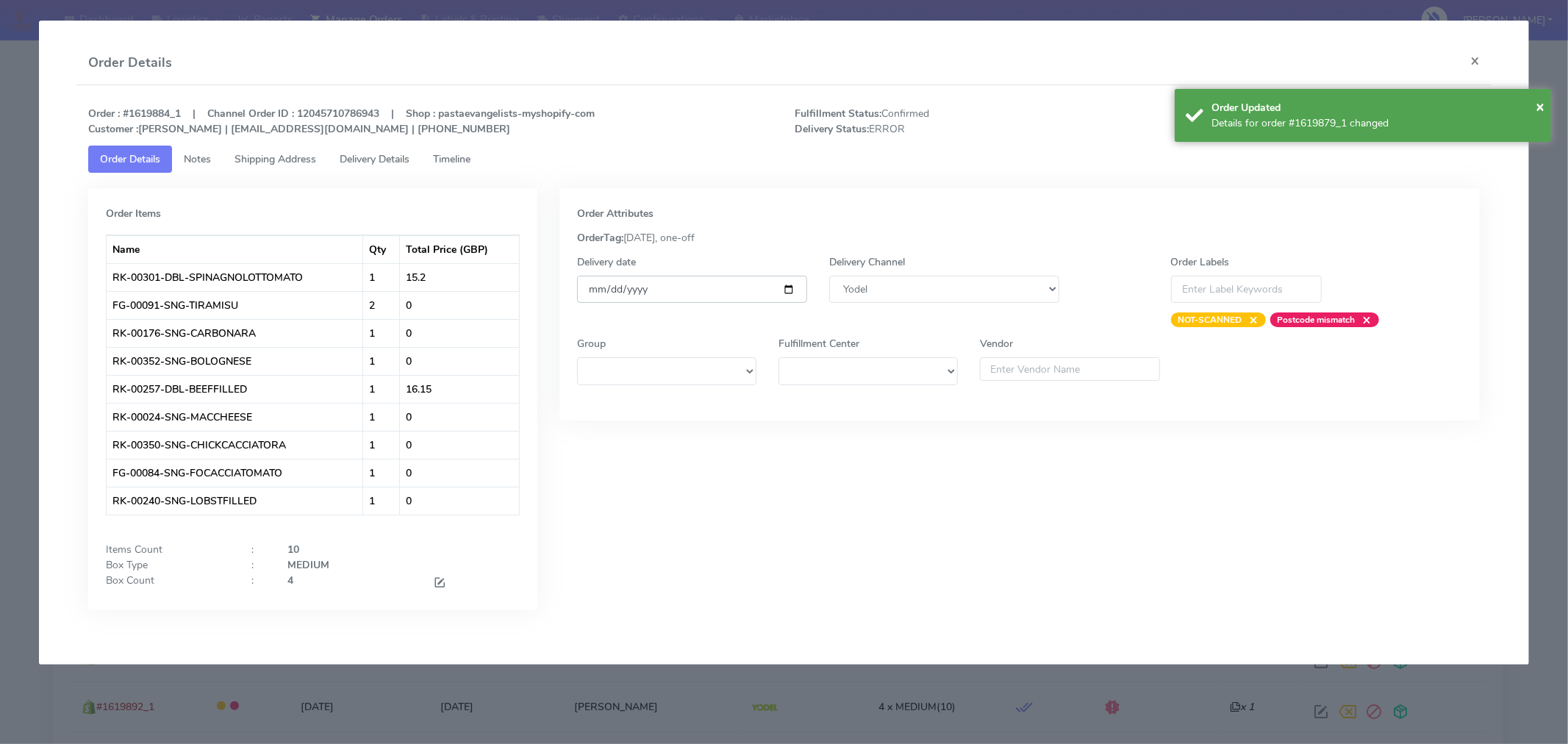
click at [791, 285] on input "[DATE]" at bounding box center [692, 289] width 230 height 27
type input "[DATE]"
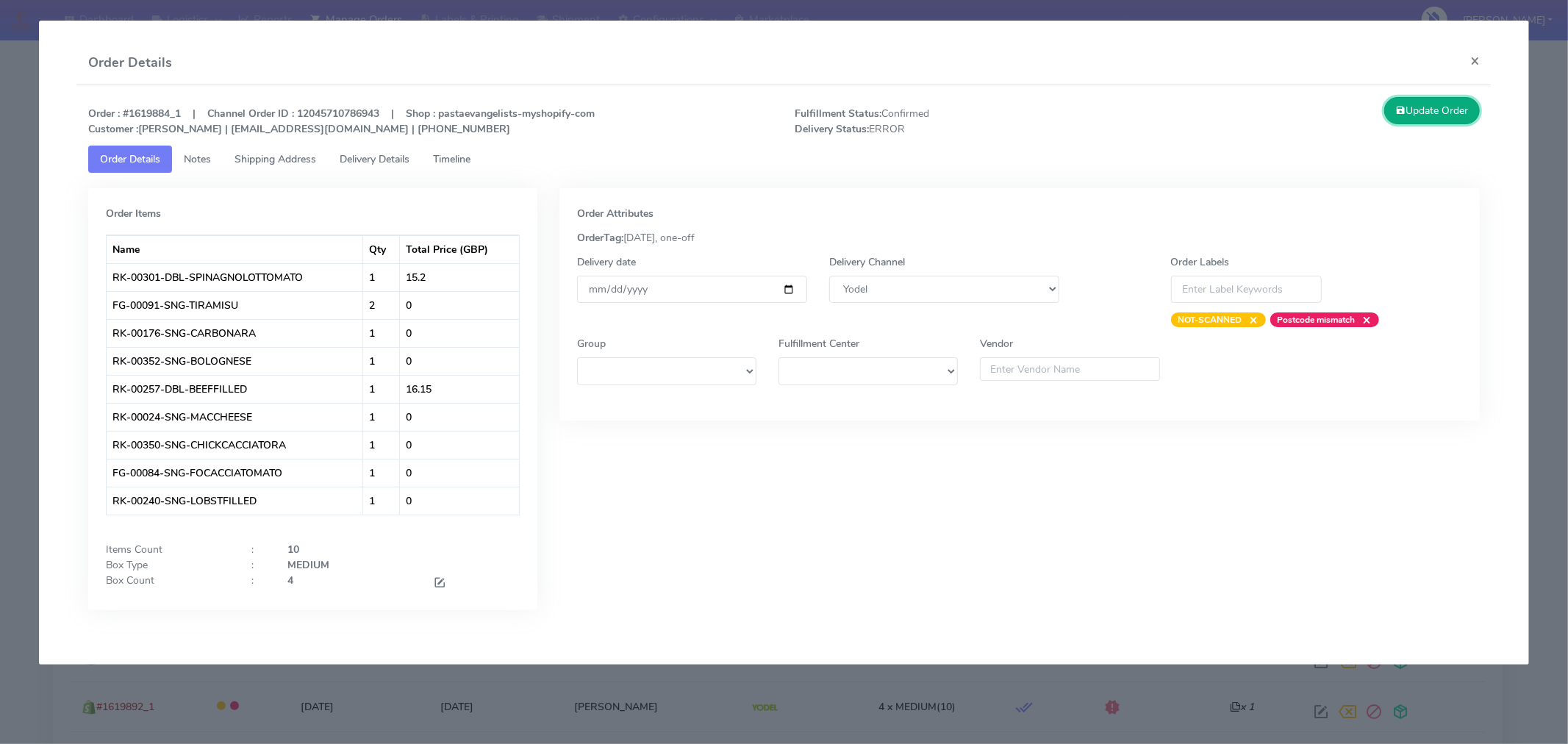
click at [1422, 119] on button "Update Order" at bounding box center [1431, 111] width 95 height 27
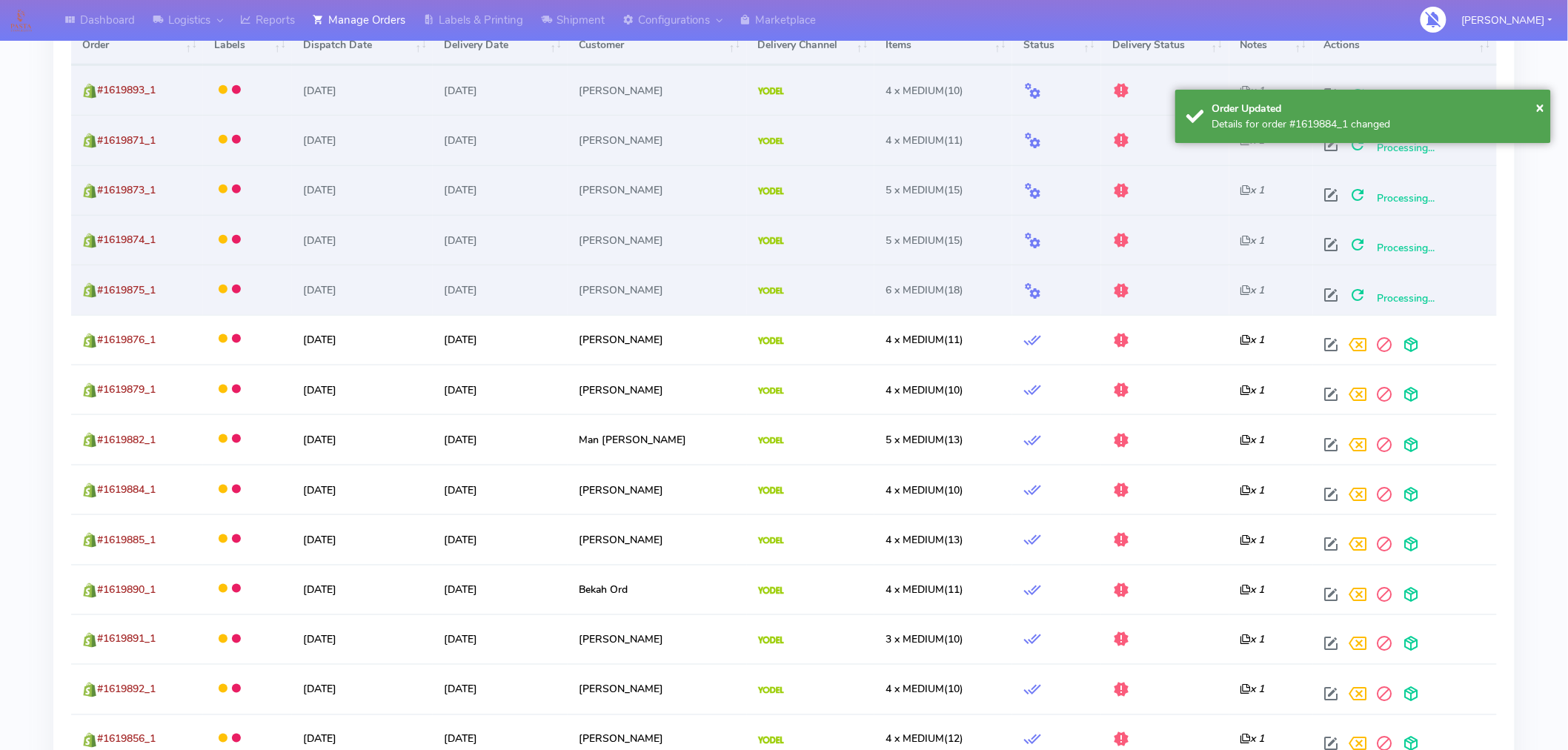
scroll to position [565, 0]
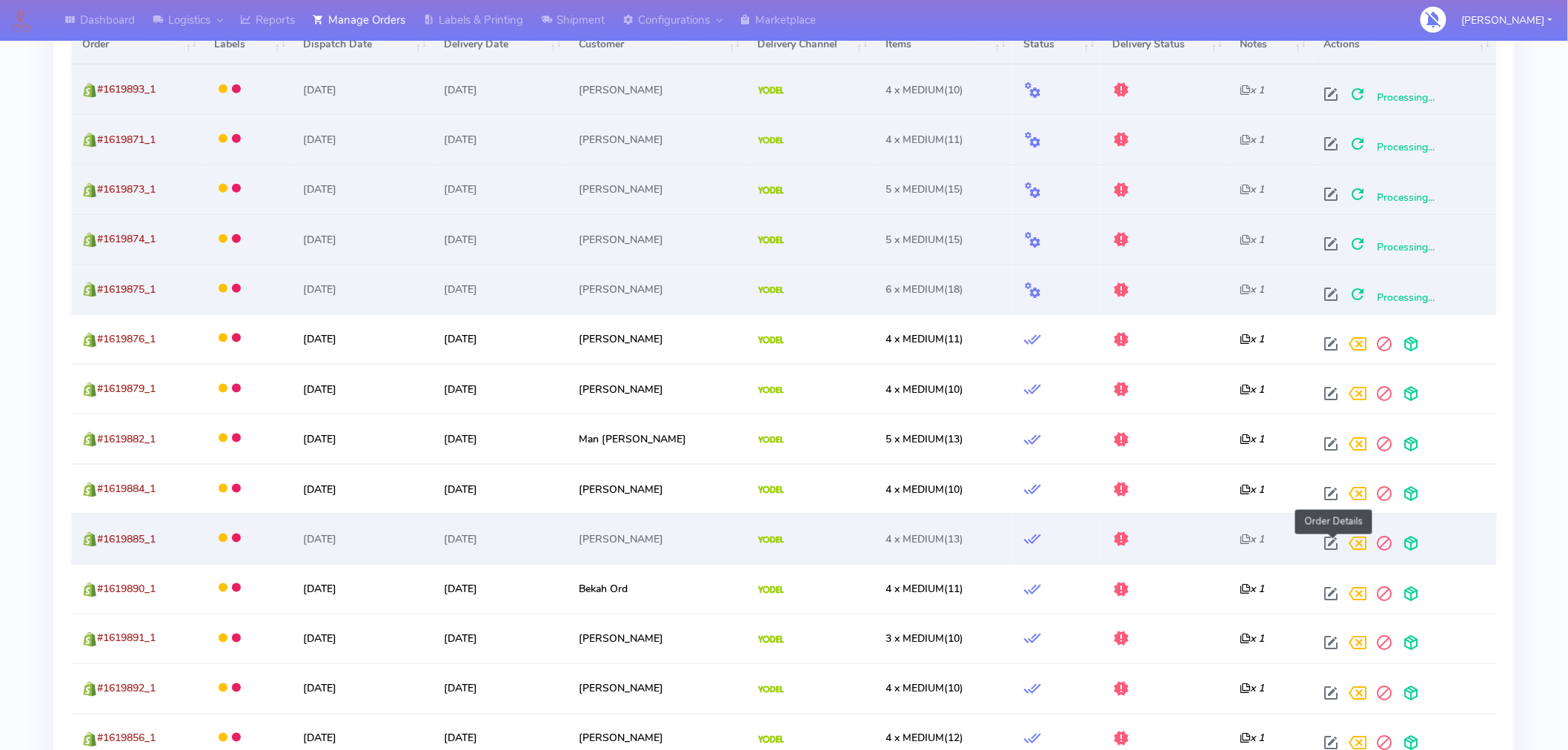
click at [1336, 540] on span at bounding box center [1331, 546] width 27 height 14
select select "5"
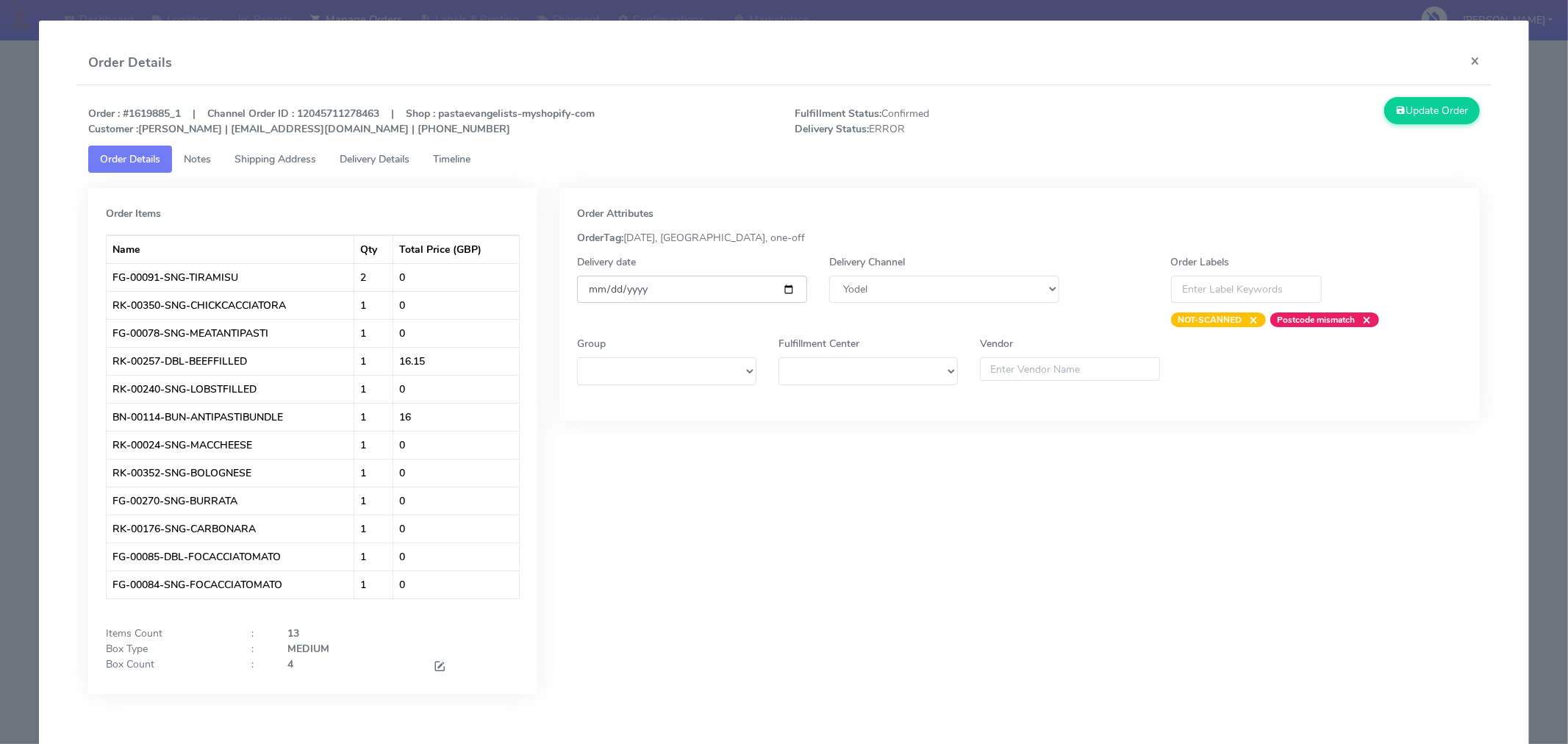
click at [784, 285] on input "[DATE]" at bounding box center [692, 289] width 230 height 27
type input "[DATE]"
click at [1399, 113] on button "Update Order" at bounding box center [1431, 111] width 95 height 27
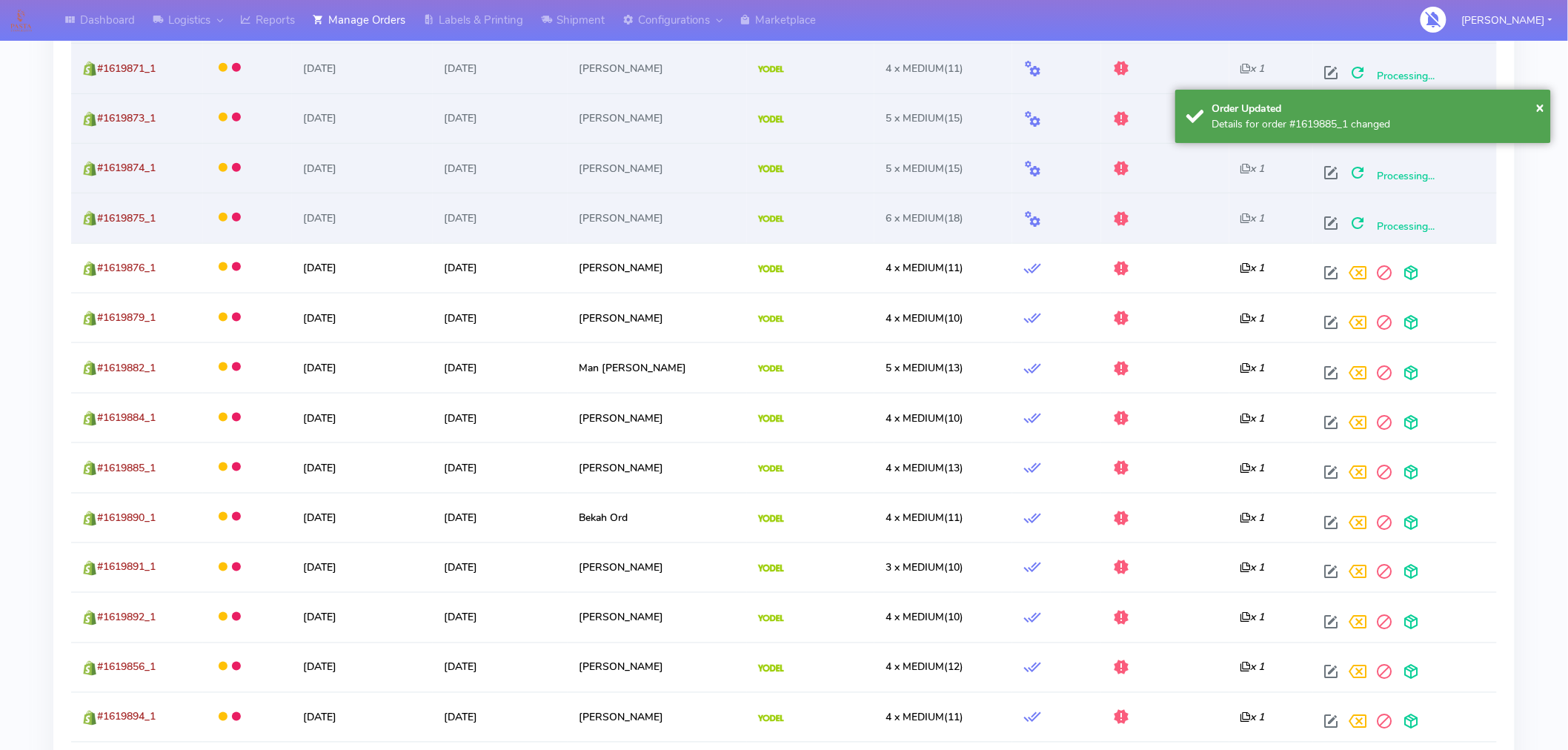
scroll to position [640, 0]
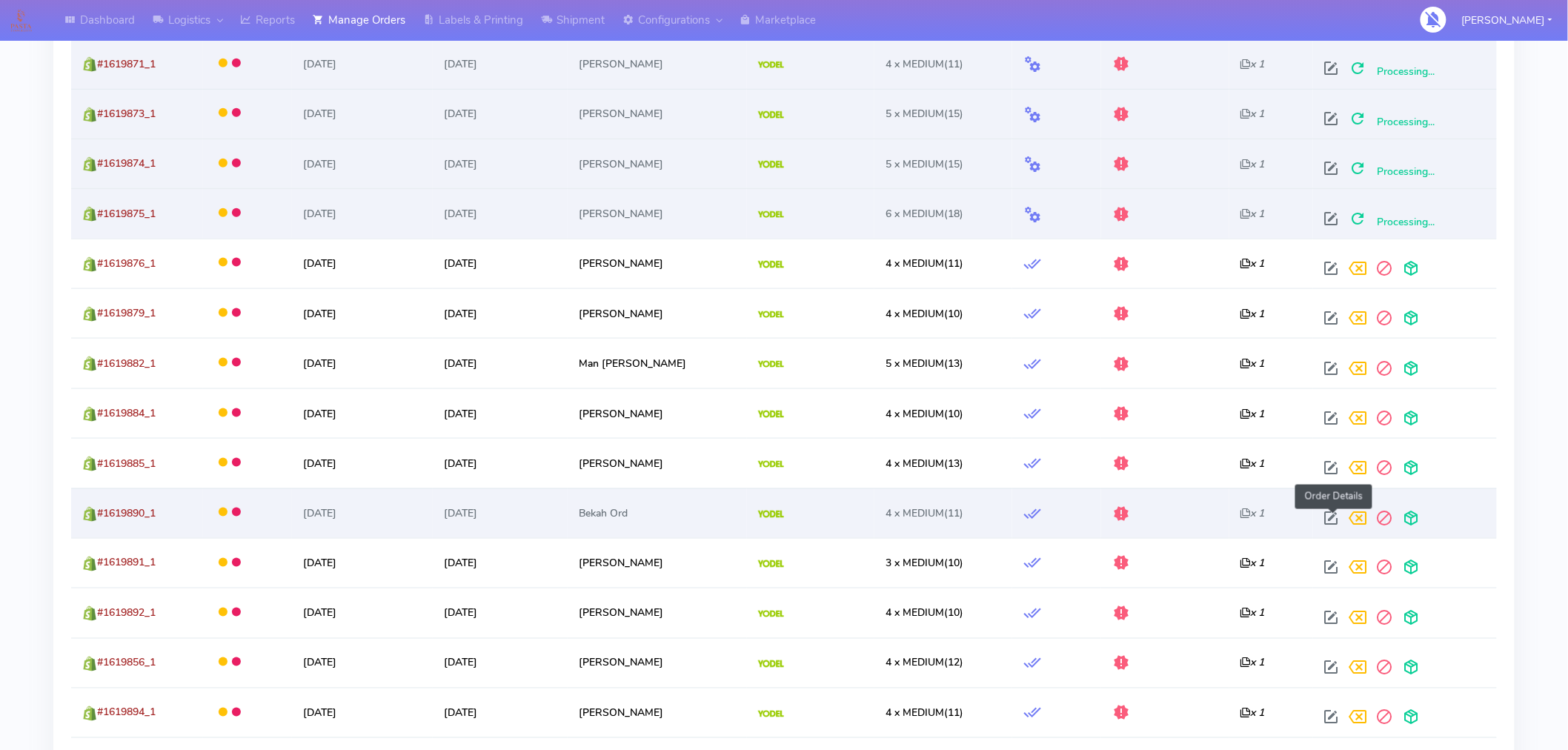
click at [1335, 515] on span at bounding box center [1331, 521] width 27 height 14
select select "5"
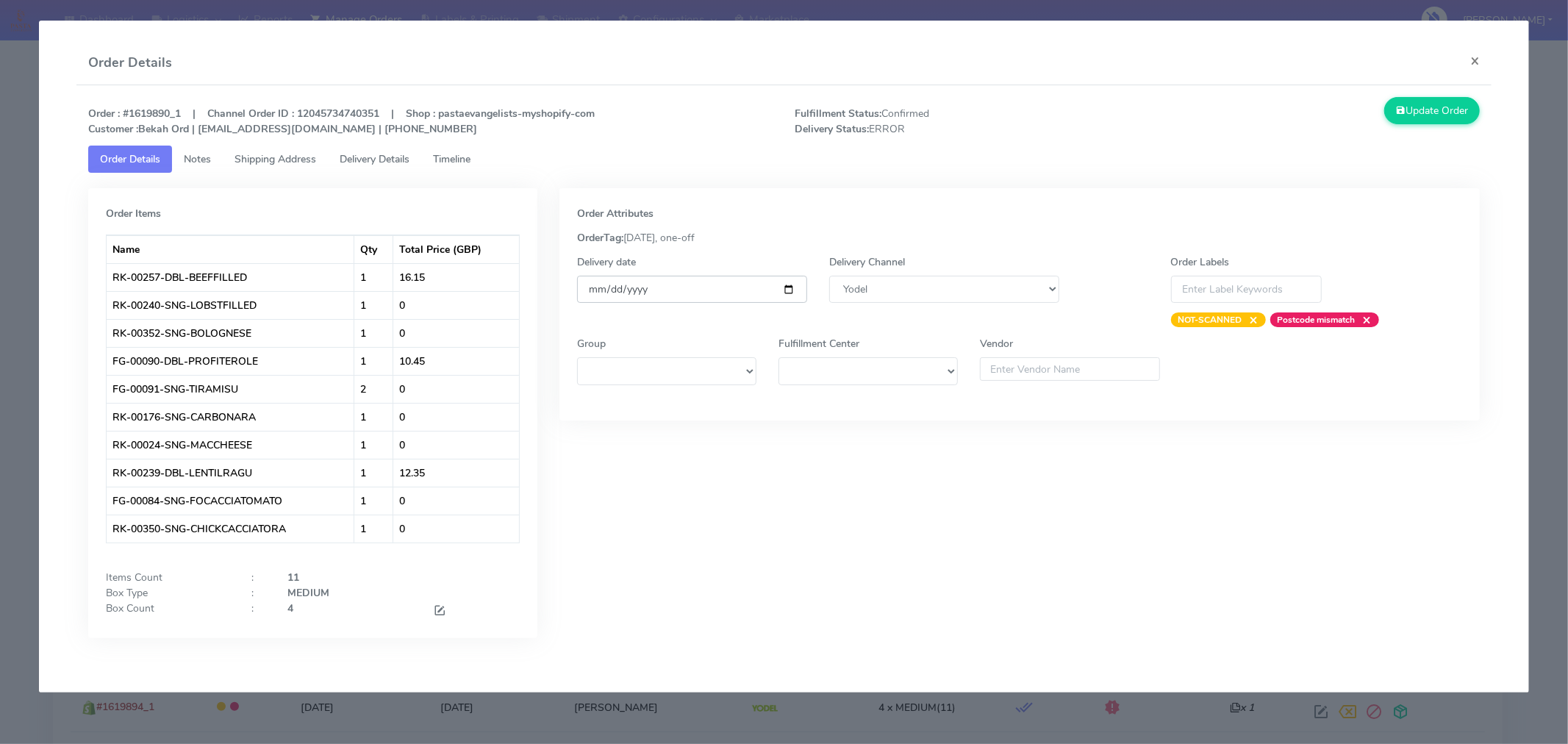
click at [783, 290] on input "[DATE]" at bounding box center [692, 289] width 230 height 27
type input "[DATE]"
click at [1453, 111] on button "Update Order" at bounding box center [1431, 111] width 95 height 27
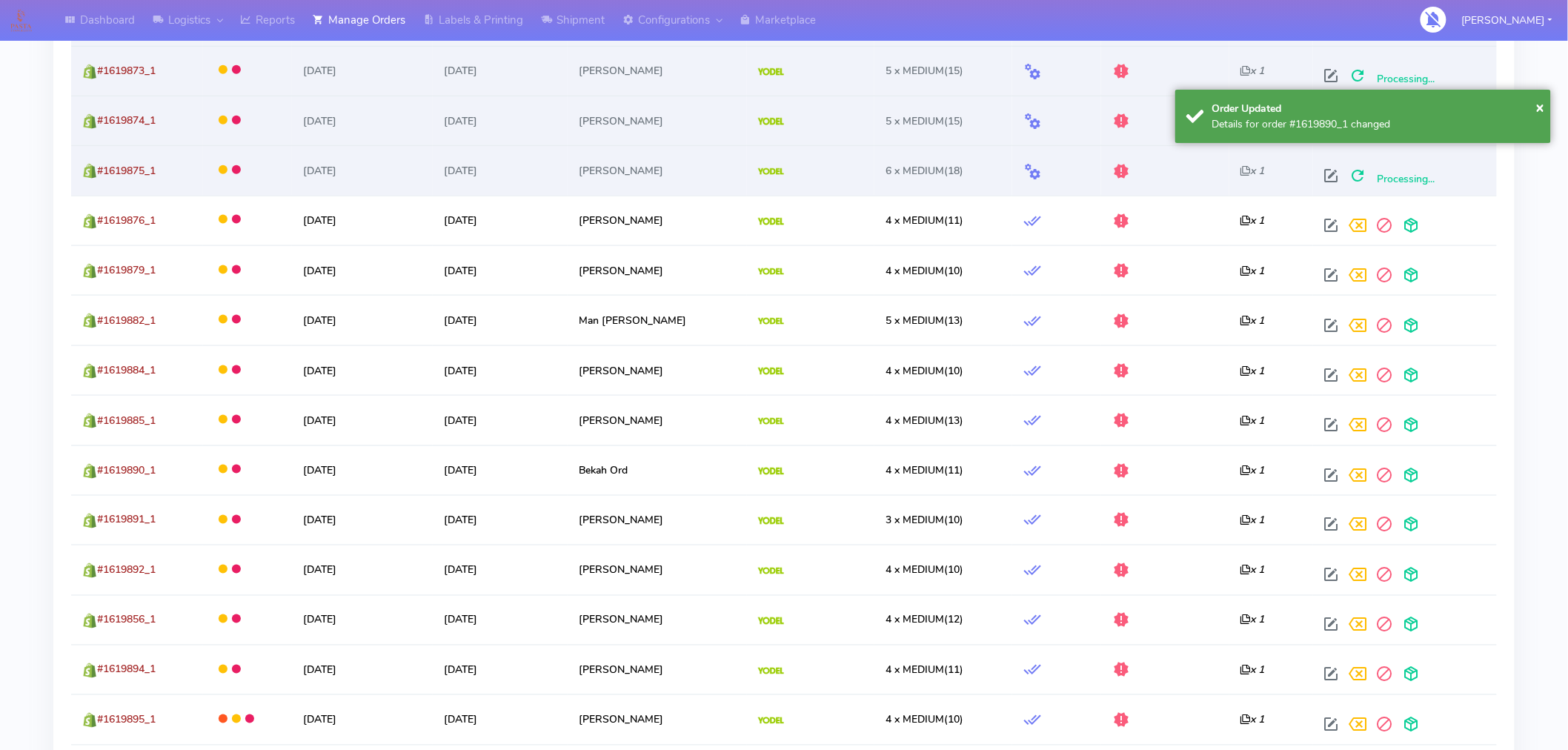
scroll to position [684, 0]
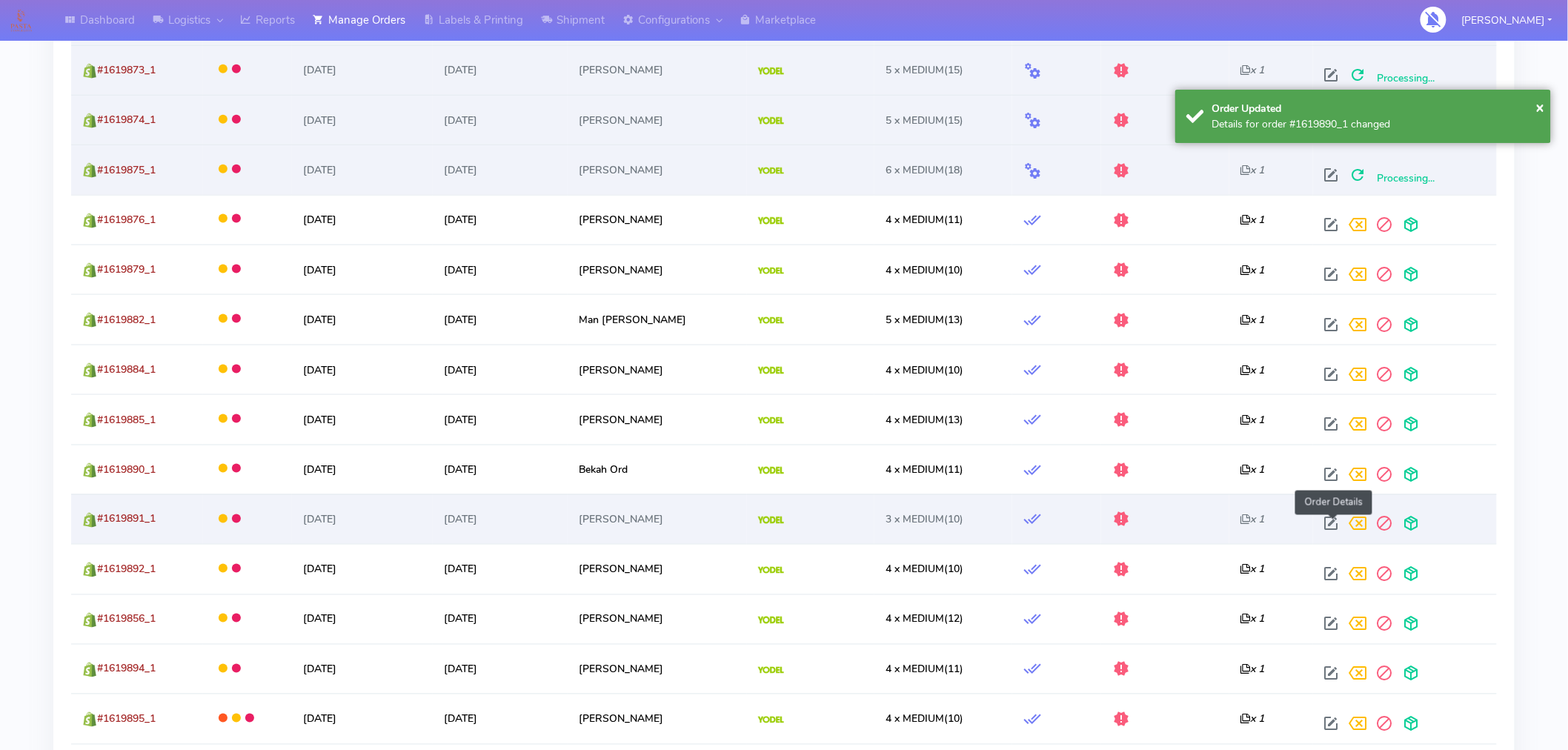
click at [1336, 520] on span at bounding box center [1331, 527] width 27 height 14
select select "5"
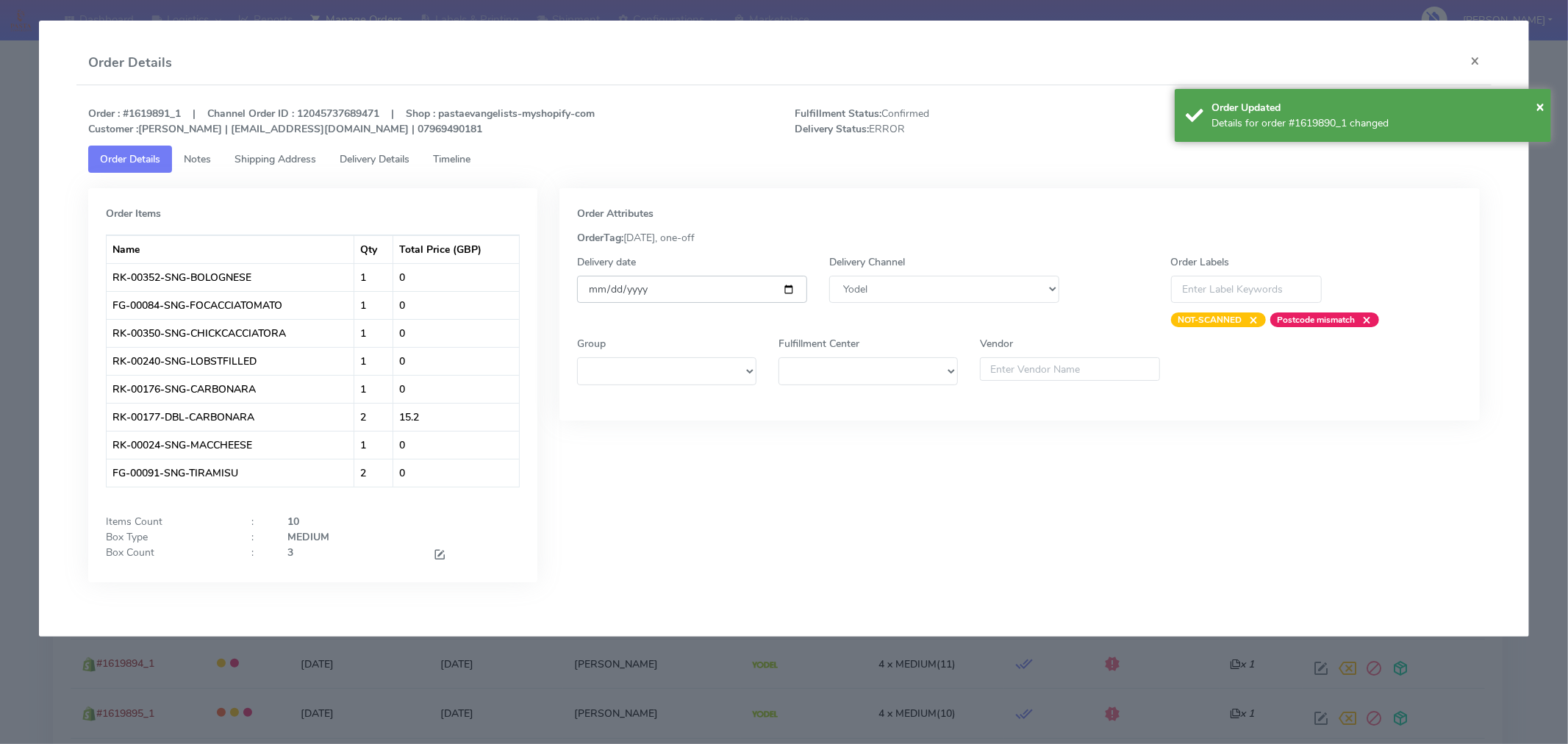
click at [788, 293] on input "[DATE]" at bounding box center [692, 289] width 230 height 27
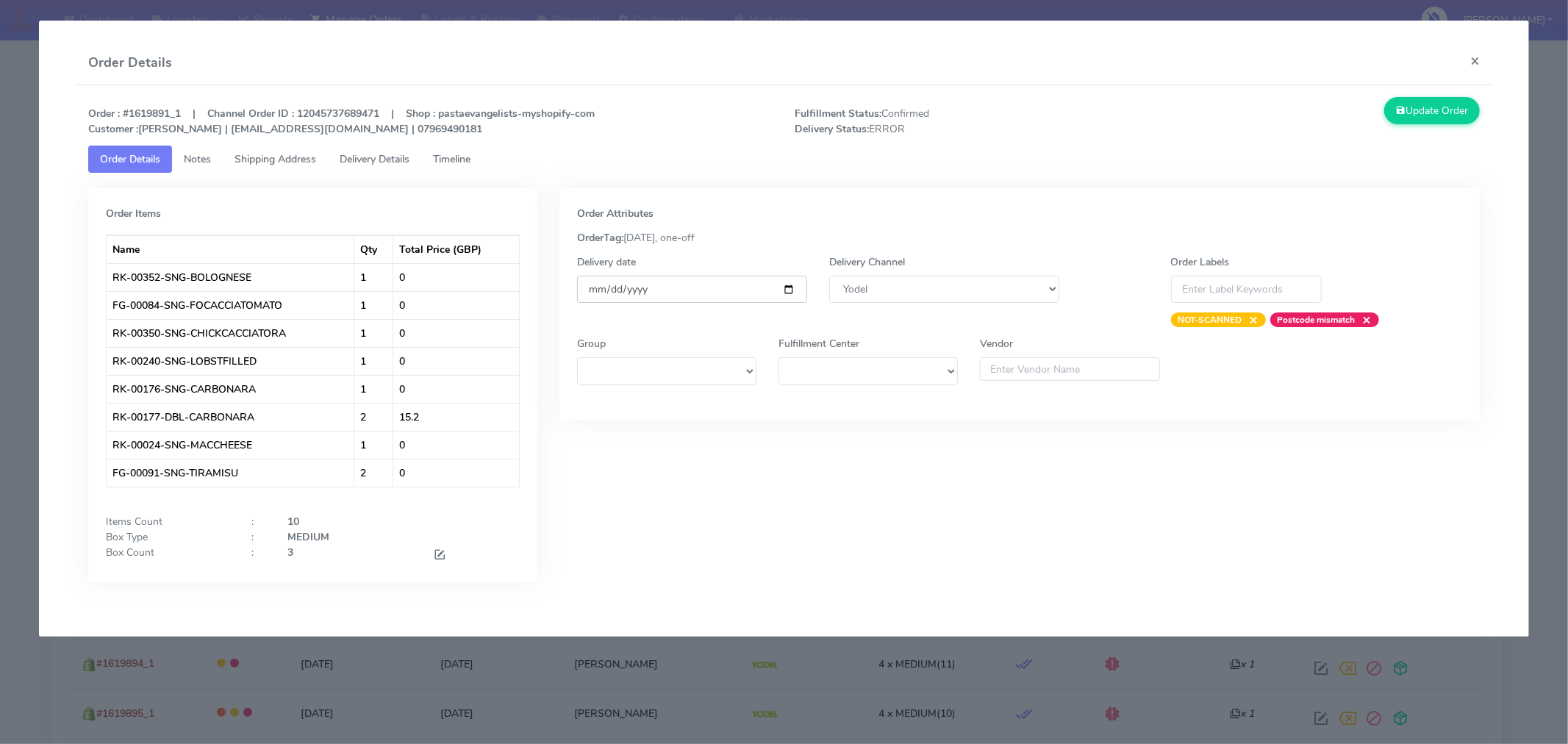
type input "[DATE]"
click at [1407, 103] on button "Update Order" at bounding box center [1431, 111] width 95 height 27
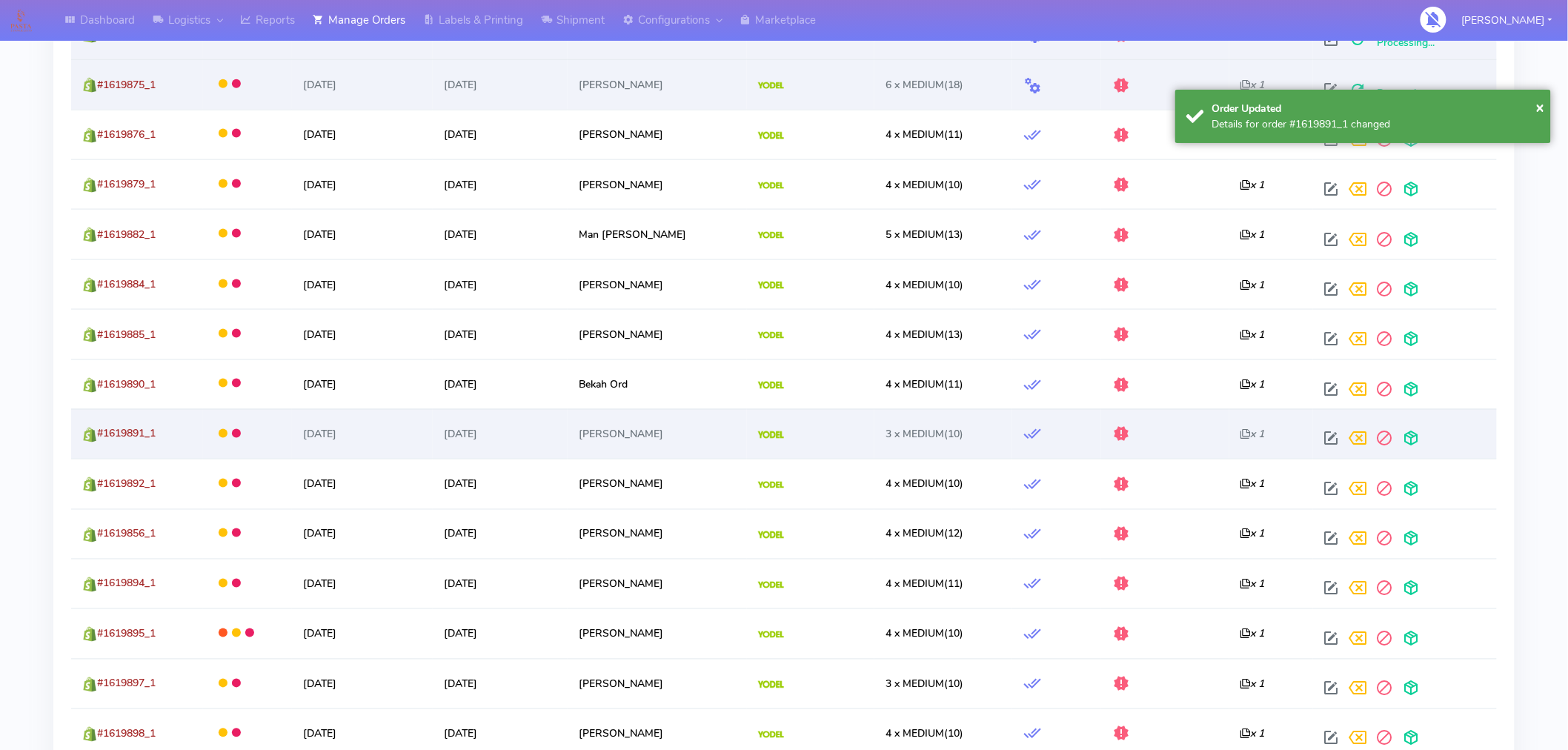
scroll to position [771, 0]
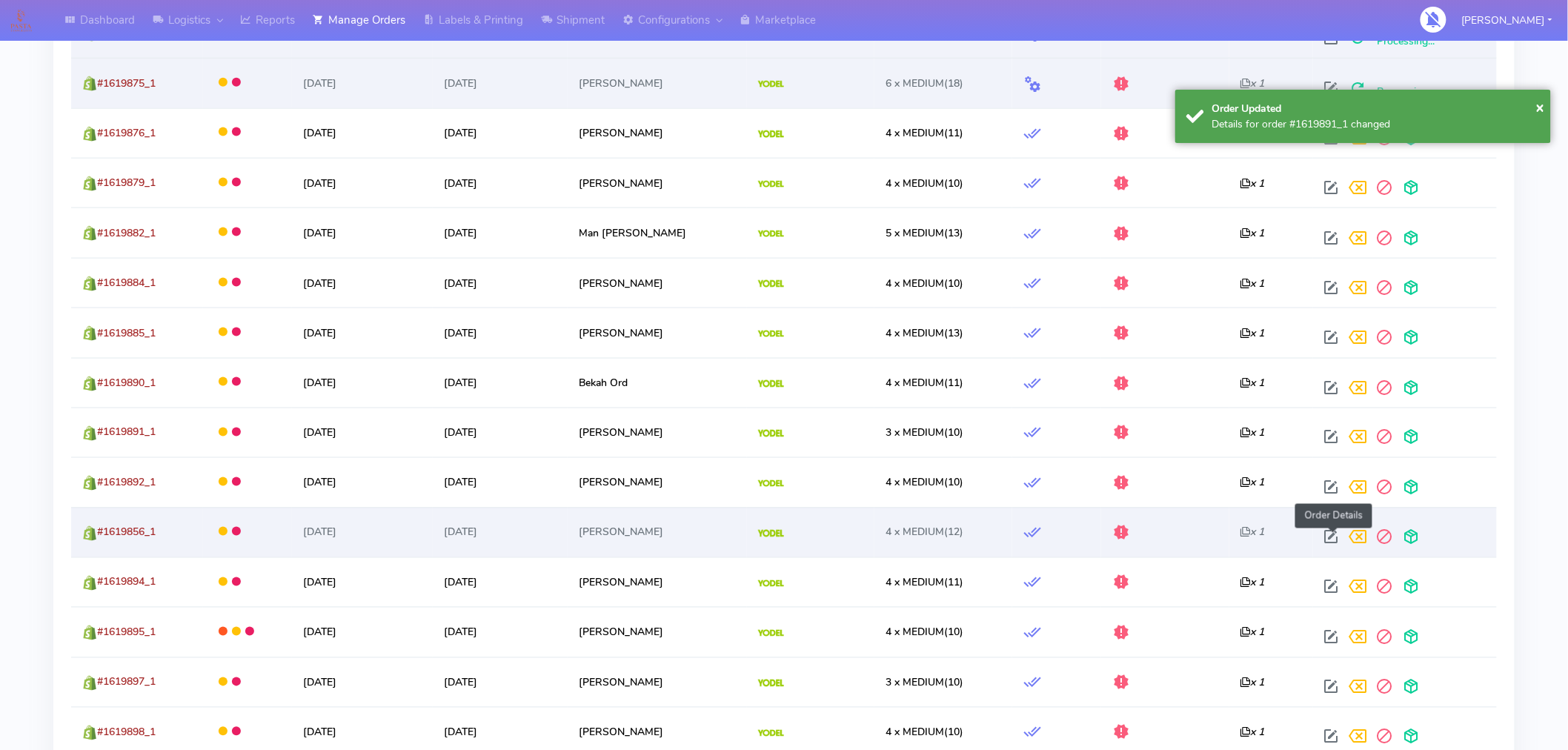
click at [1336, 537] on span at bounding box center [1331, 541] width 27 height 14
select select "5"
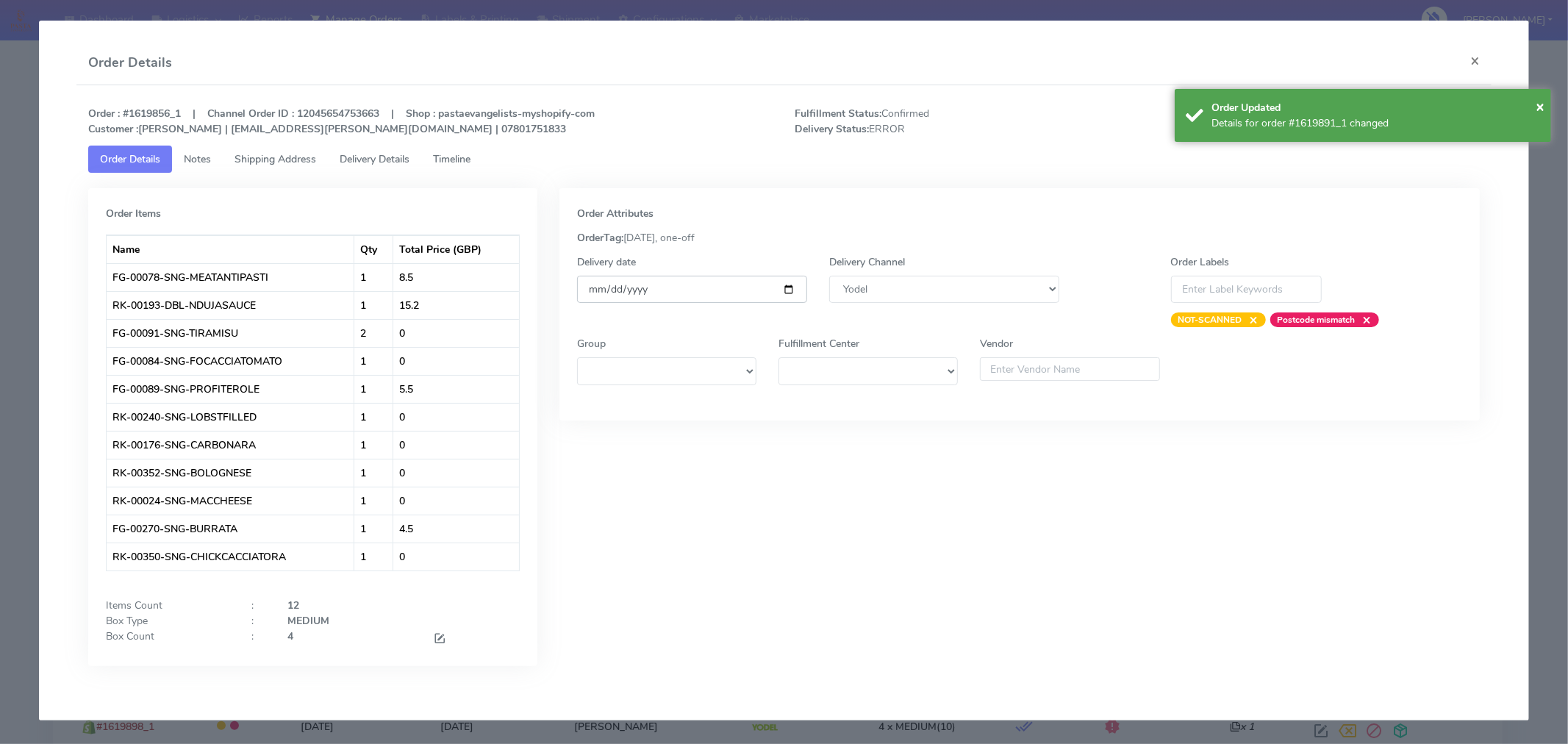
click at [794, 292] on input "[DATE]" at bounding box center [692, 289] width 230 height 27
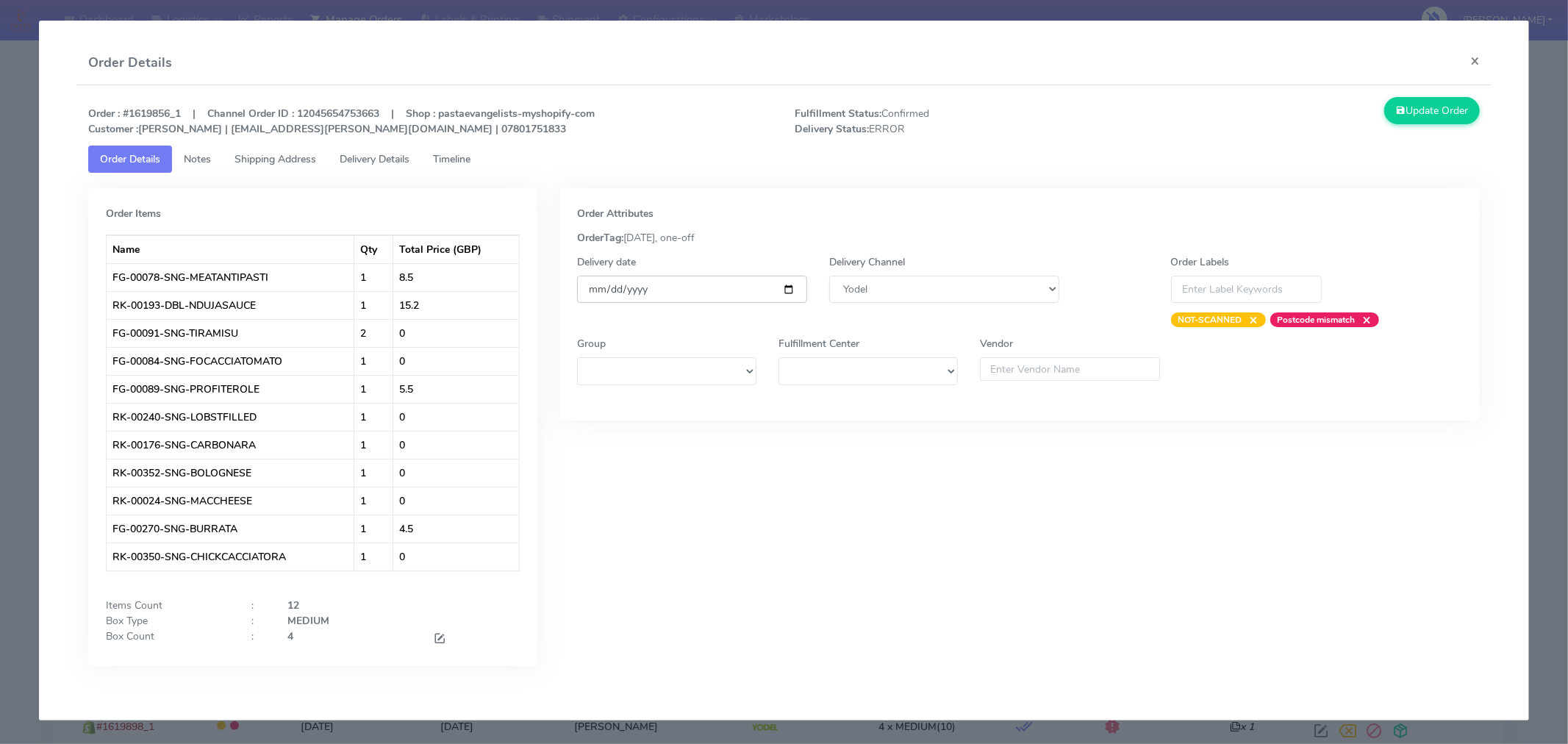
type input "[DATE]"
click at [1408, 113] on button "Update Order" at bounding box center [1431, 111] width 95 height 27
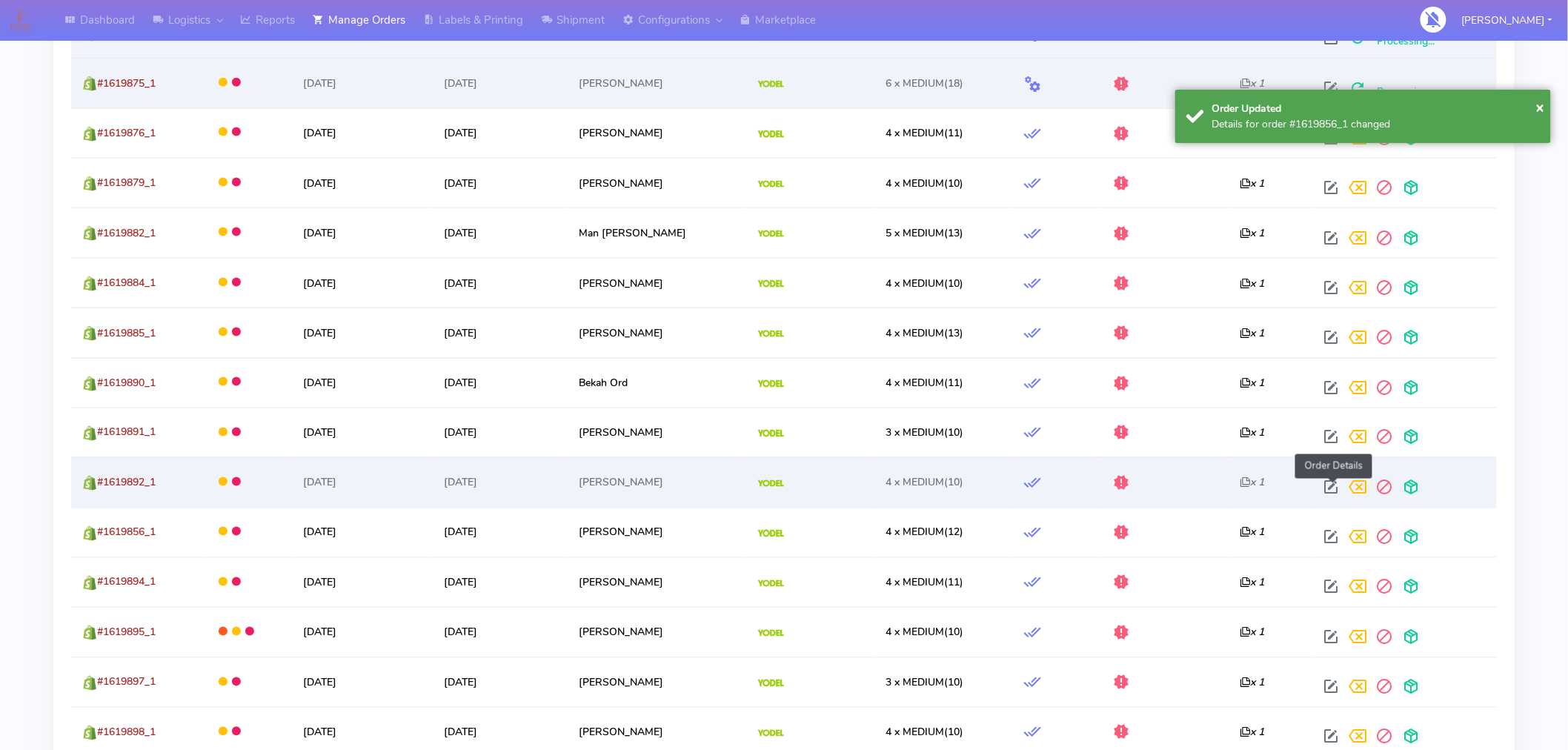
click at [1330, 491] on span at bounding box center [1331, 490] width 27 height 14
select select "5"
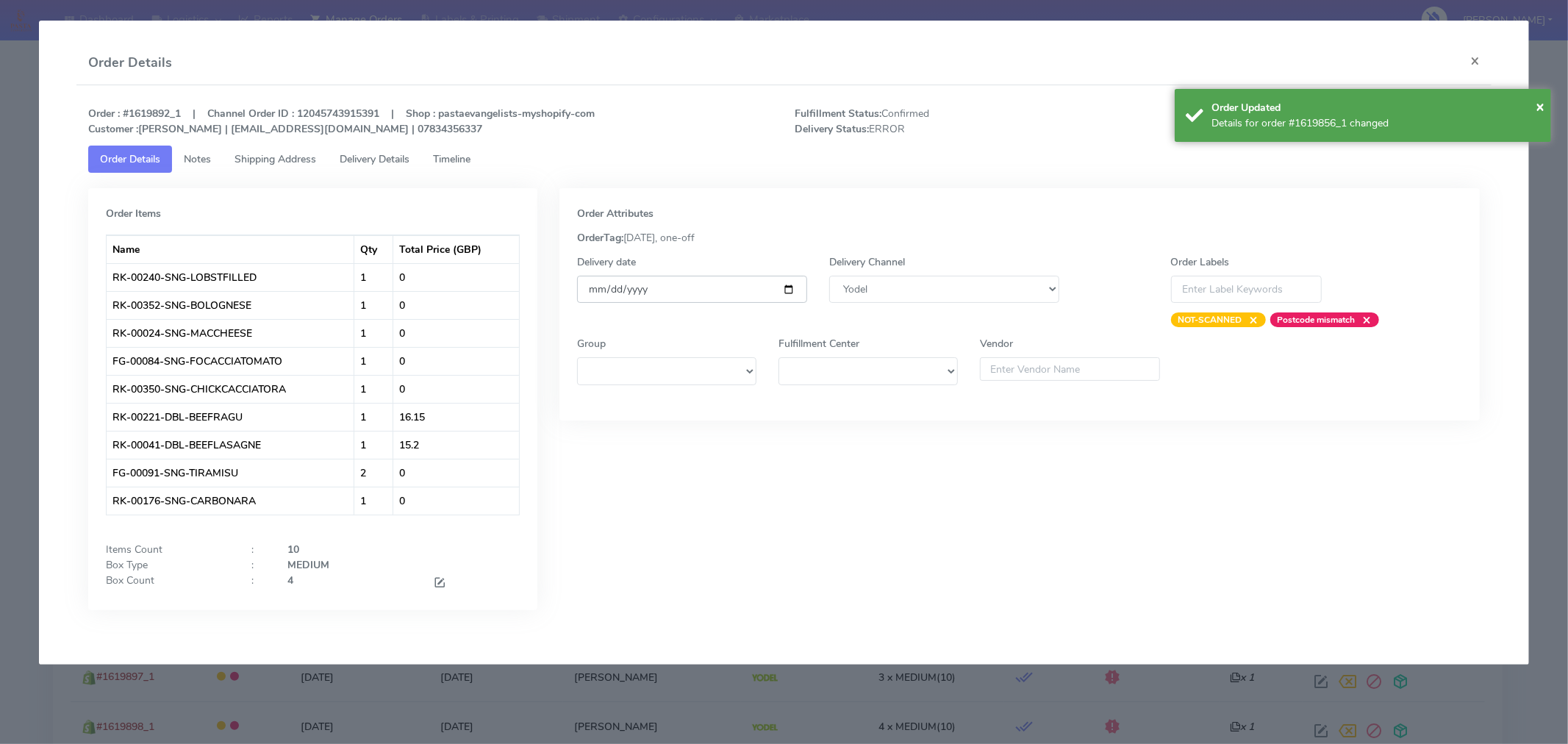
click at [793, 292] on input "[DATE]" at bounding box center [692, 289] width 230 height 27
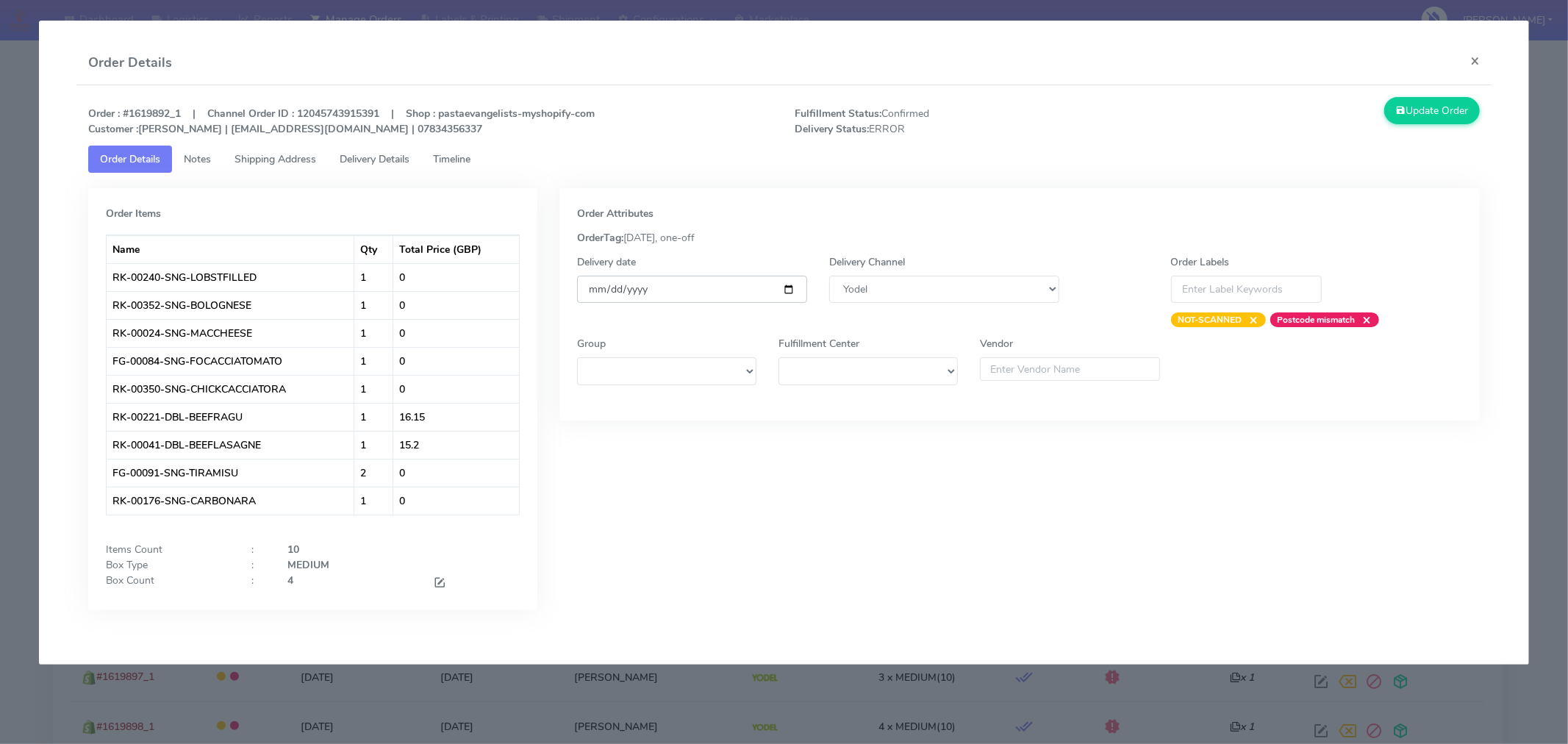
type input "[DATE]"
click at [1427, 114] on button "Update Order" at bounding box center [1431, 111] width 95 height 27
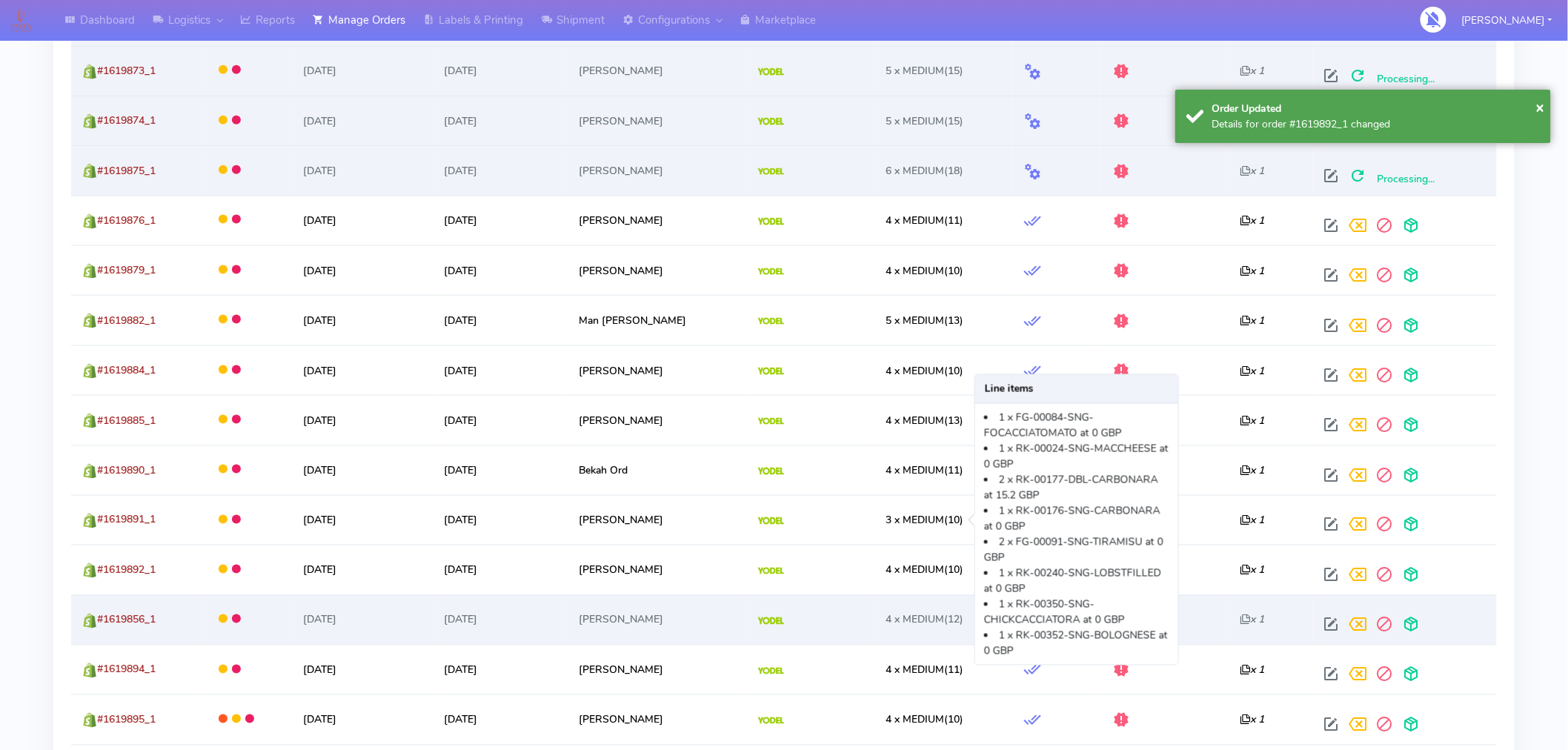
scroll to position [554, 0]
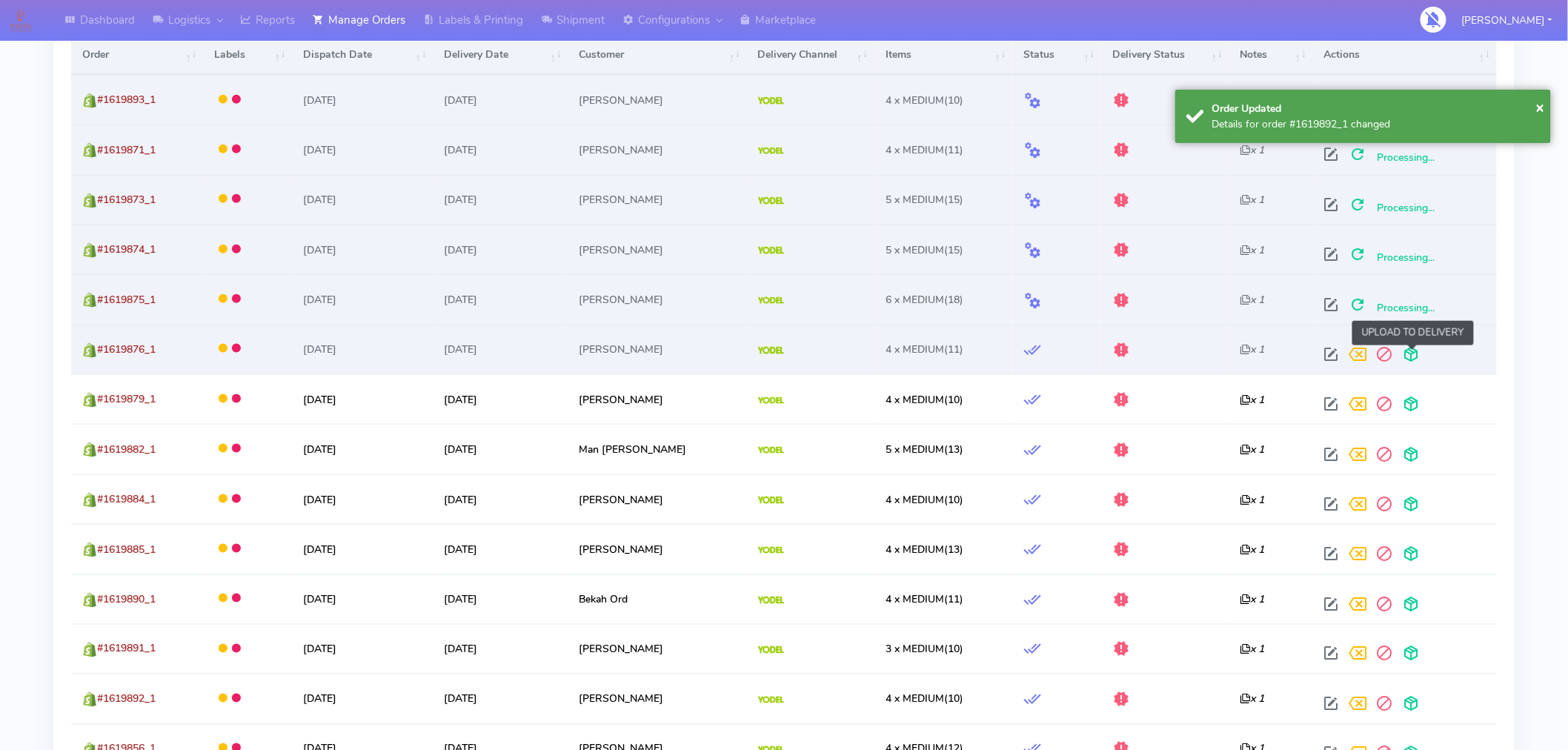
click at [1411, 354] on span at bounding box center [1412, 357] width 27 height 14
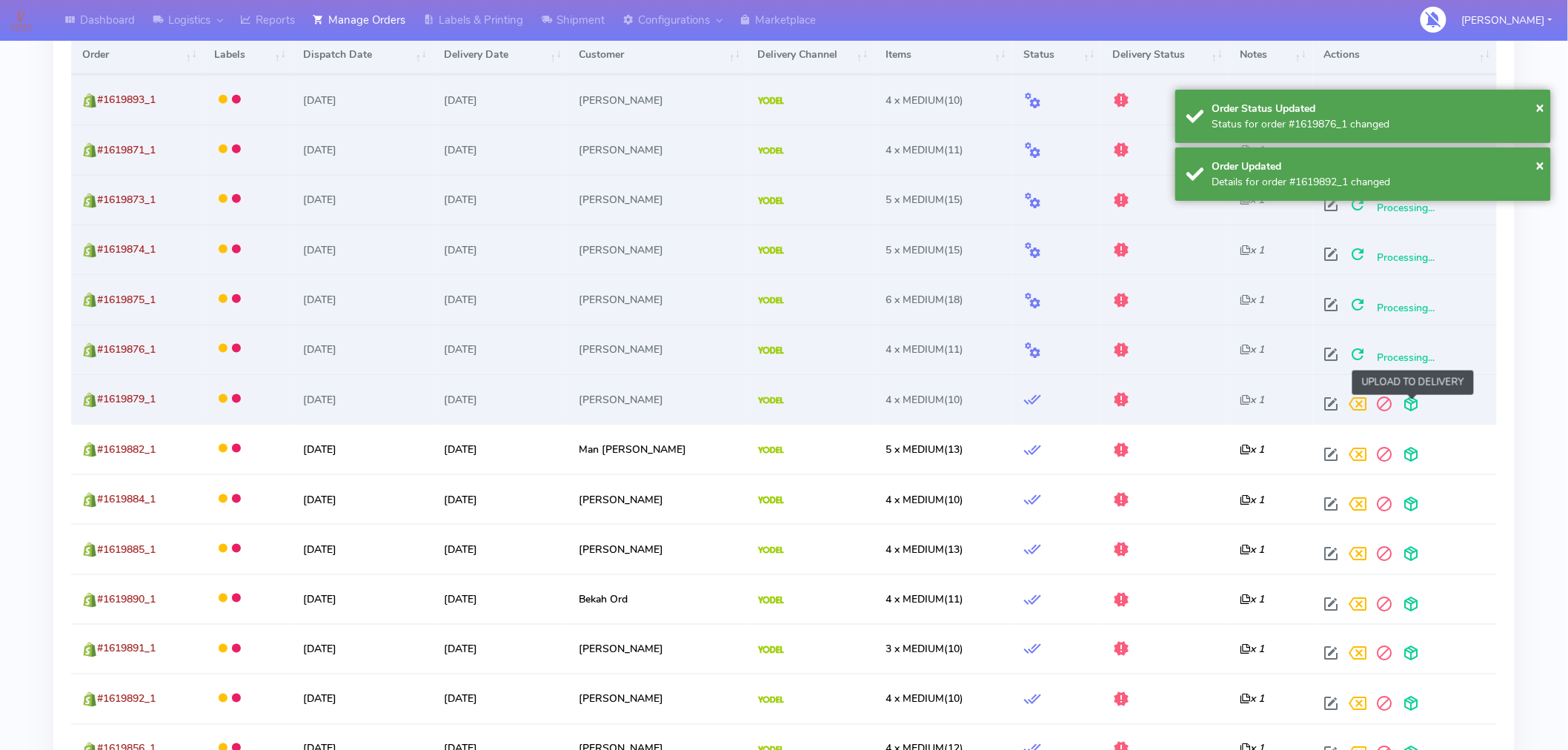
click at [1414, 402] on span at bounding box center [1412, 407] width 27 height 14
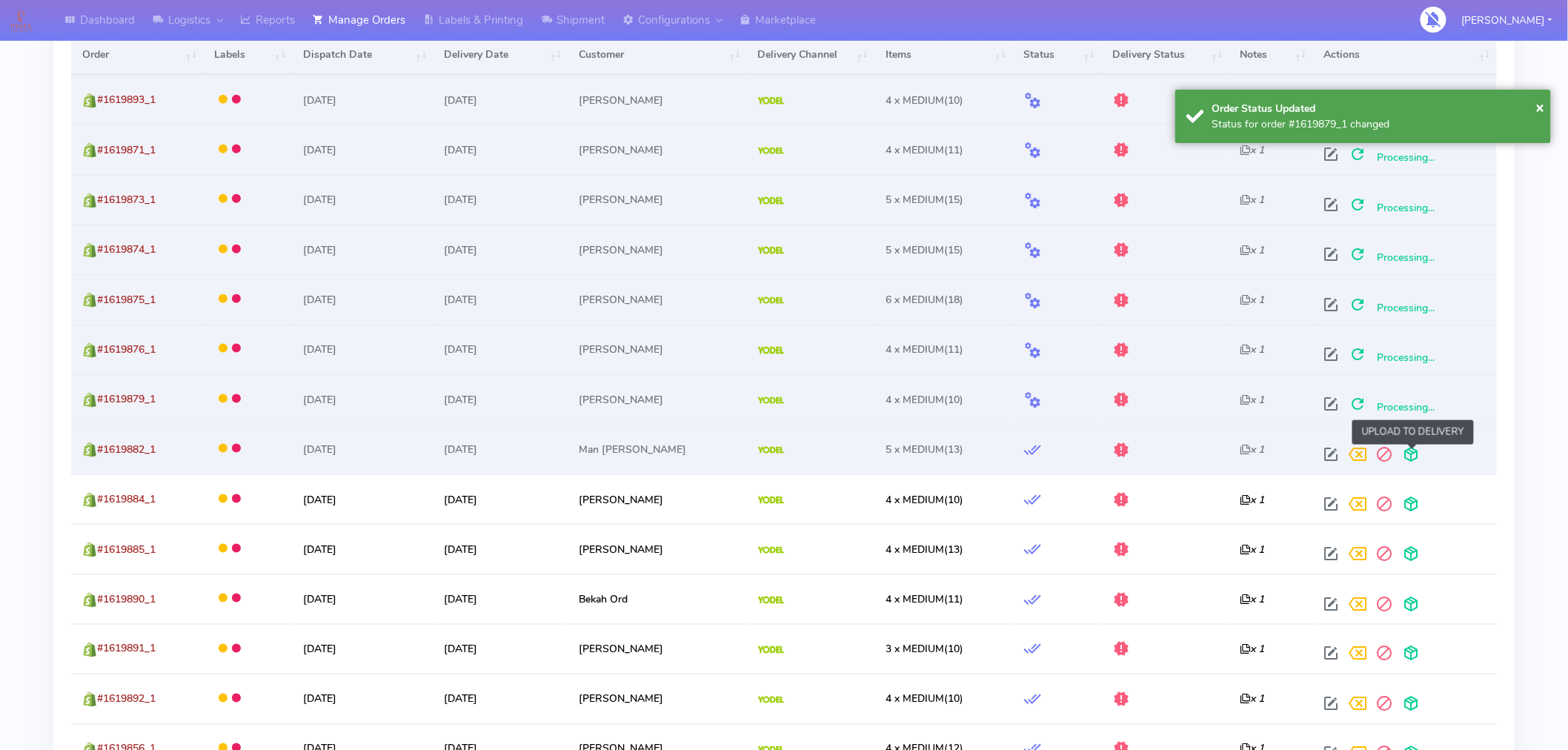
click at [1418, 453] on span at bounding box center [1412, 457] width 27 height 14
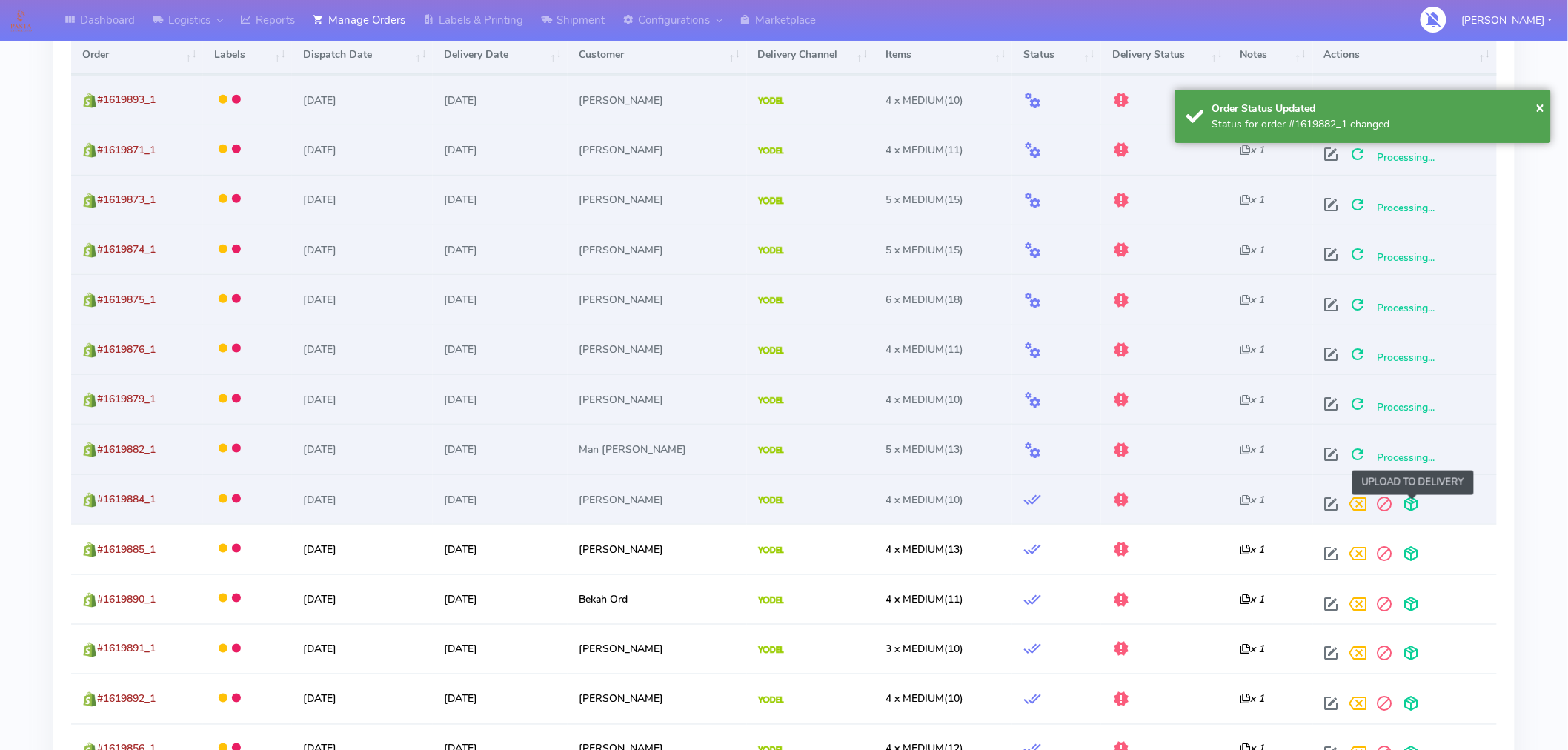
click at [1406, 505] on span at bounding box center [1412, 507] width 27 height 14
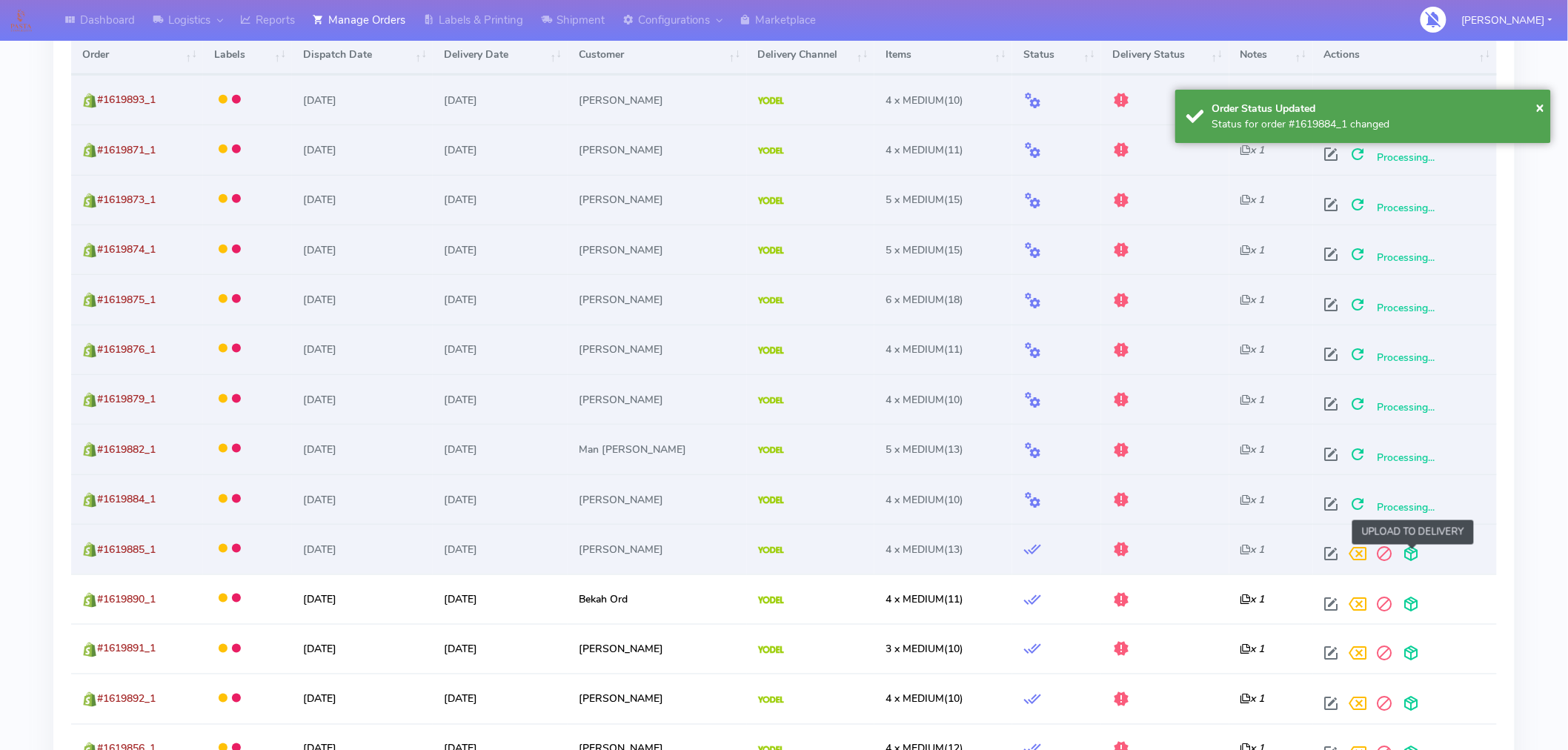
click at [1414, 556] on span at bounding box center [1412, 556] width 27 height 14
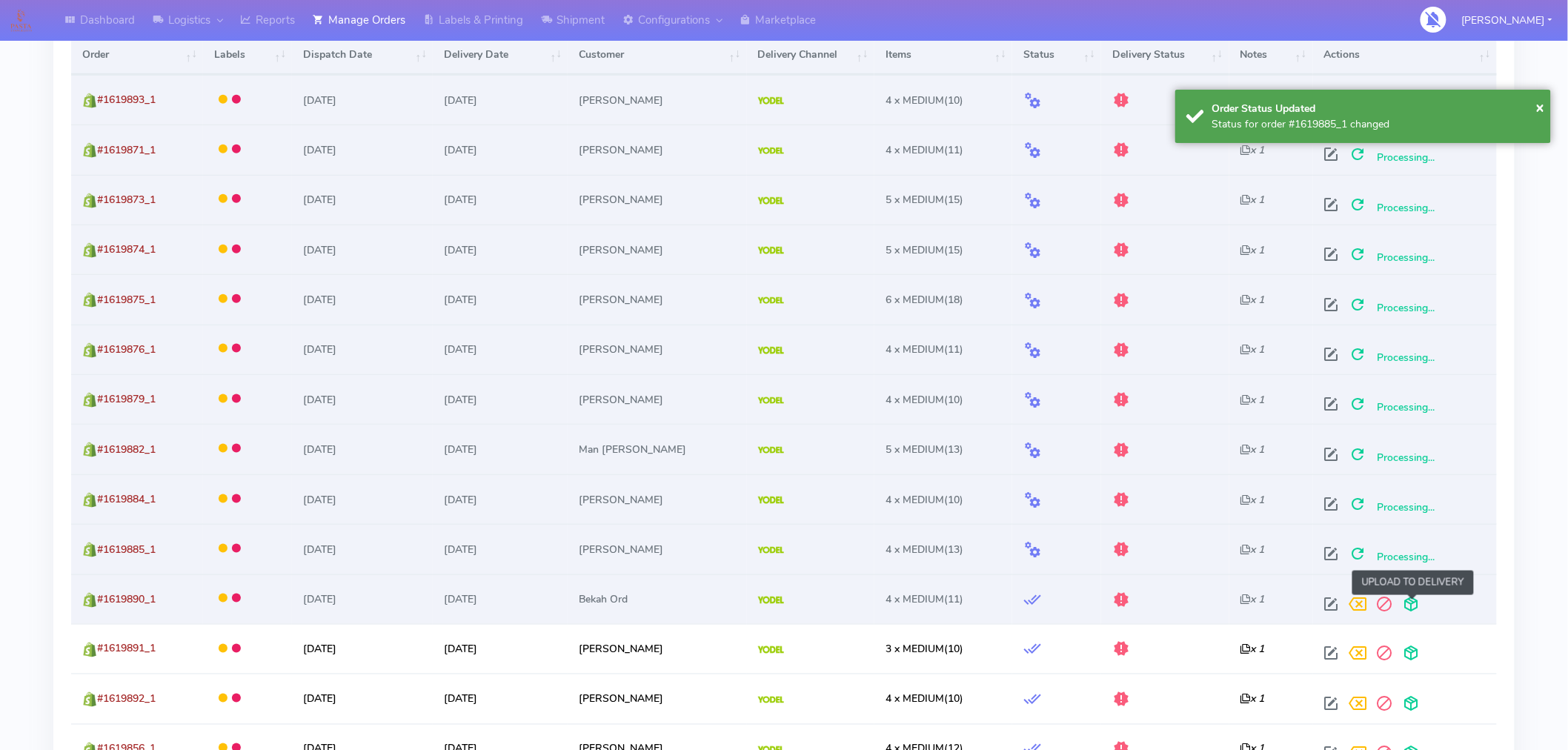
click at [1413, 608] on span at bounding box center [1412, 607] width 27 height 14
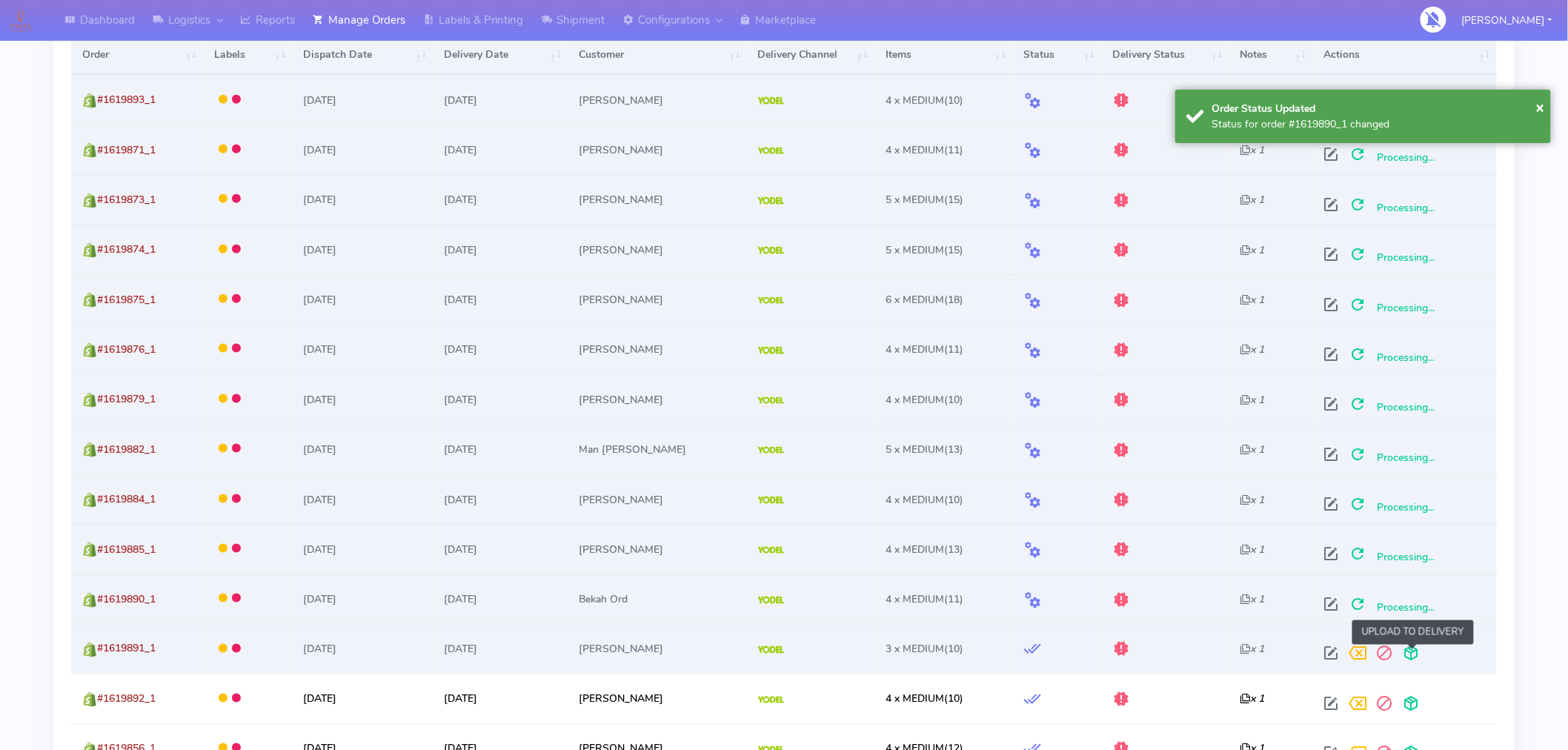
click at [1410, 656] on span at bounding box center [1412, 657] width 27 height 14
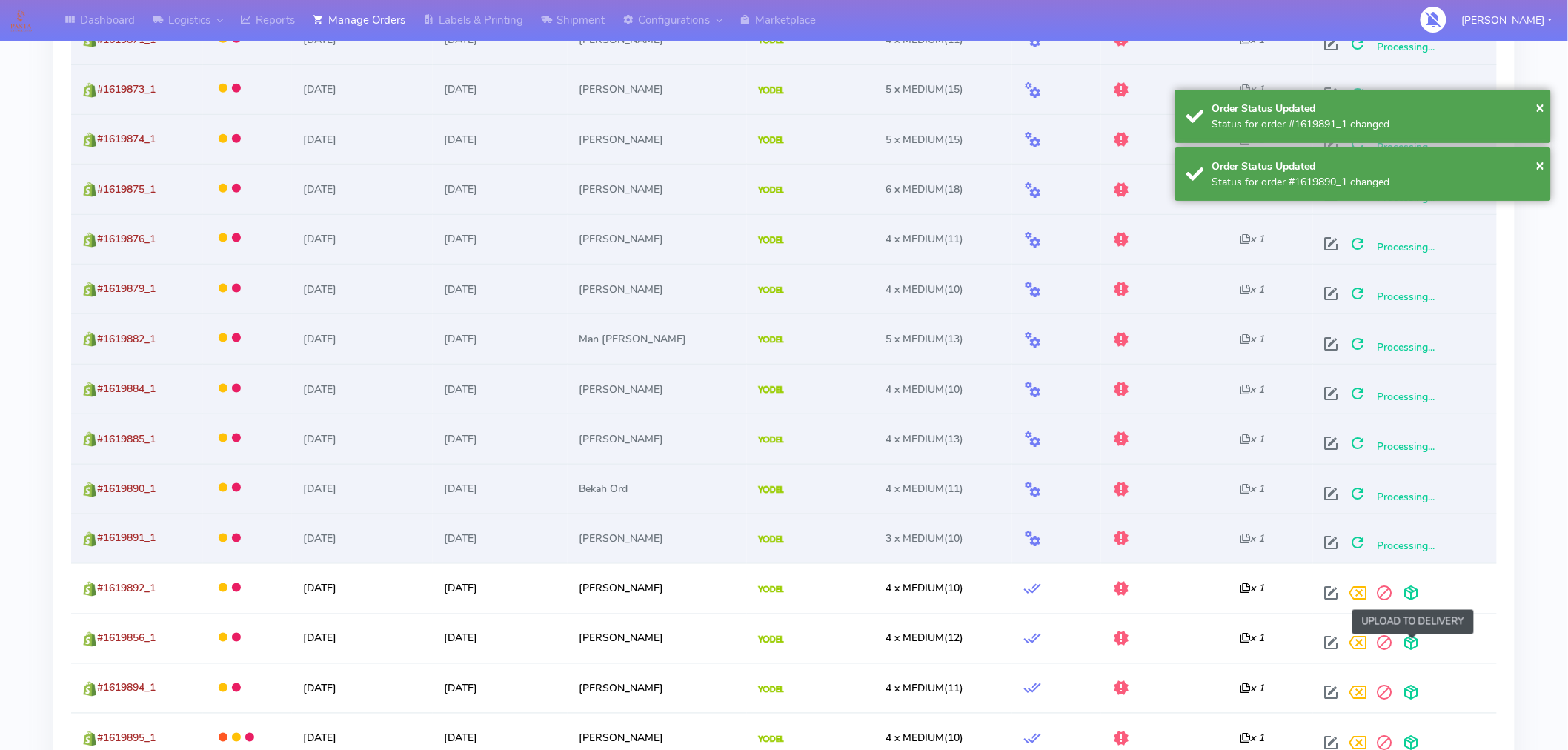
scroll to position [666, 0]
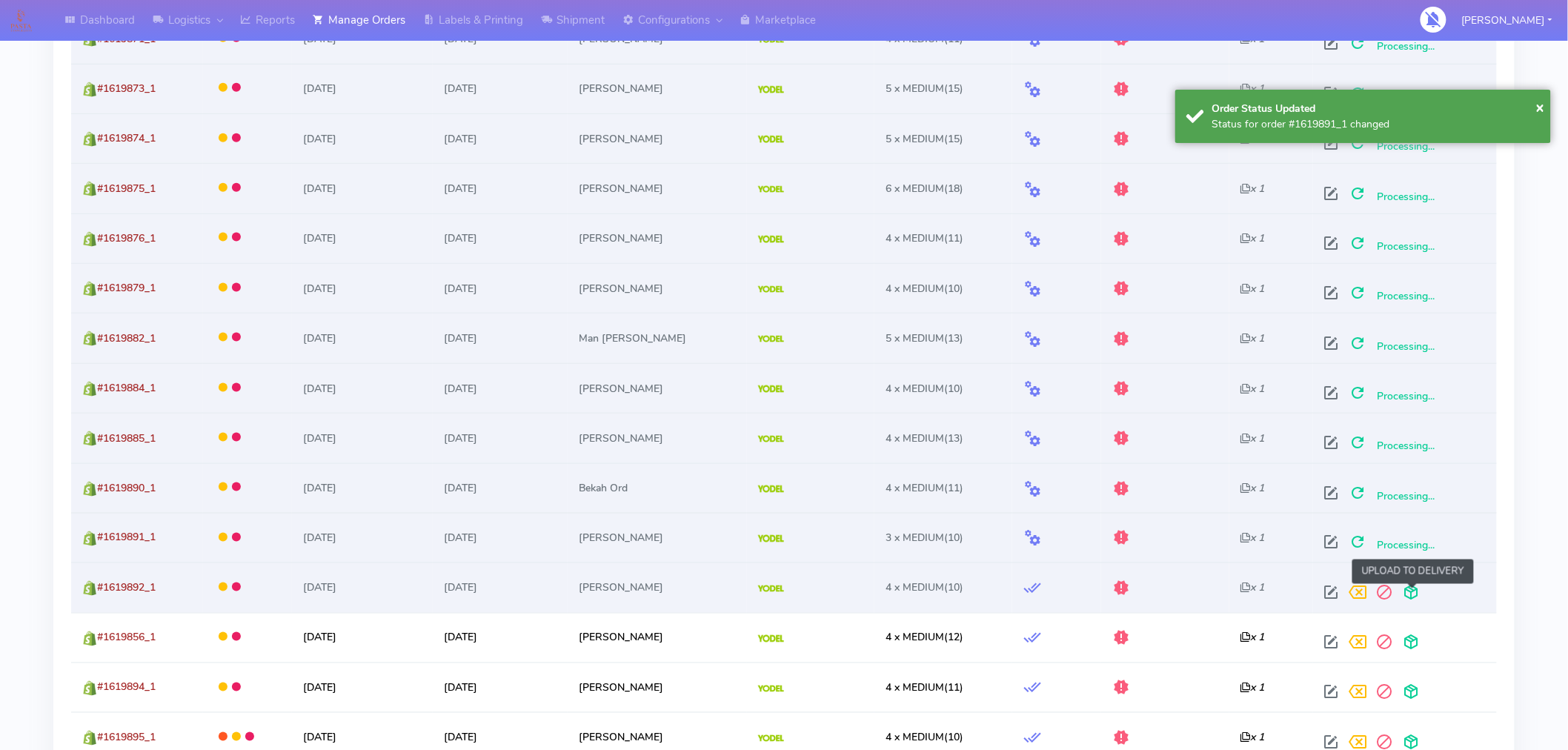
click at [1415, 596] on span at bounding box center [1412, 595] width 27 height 14
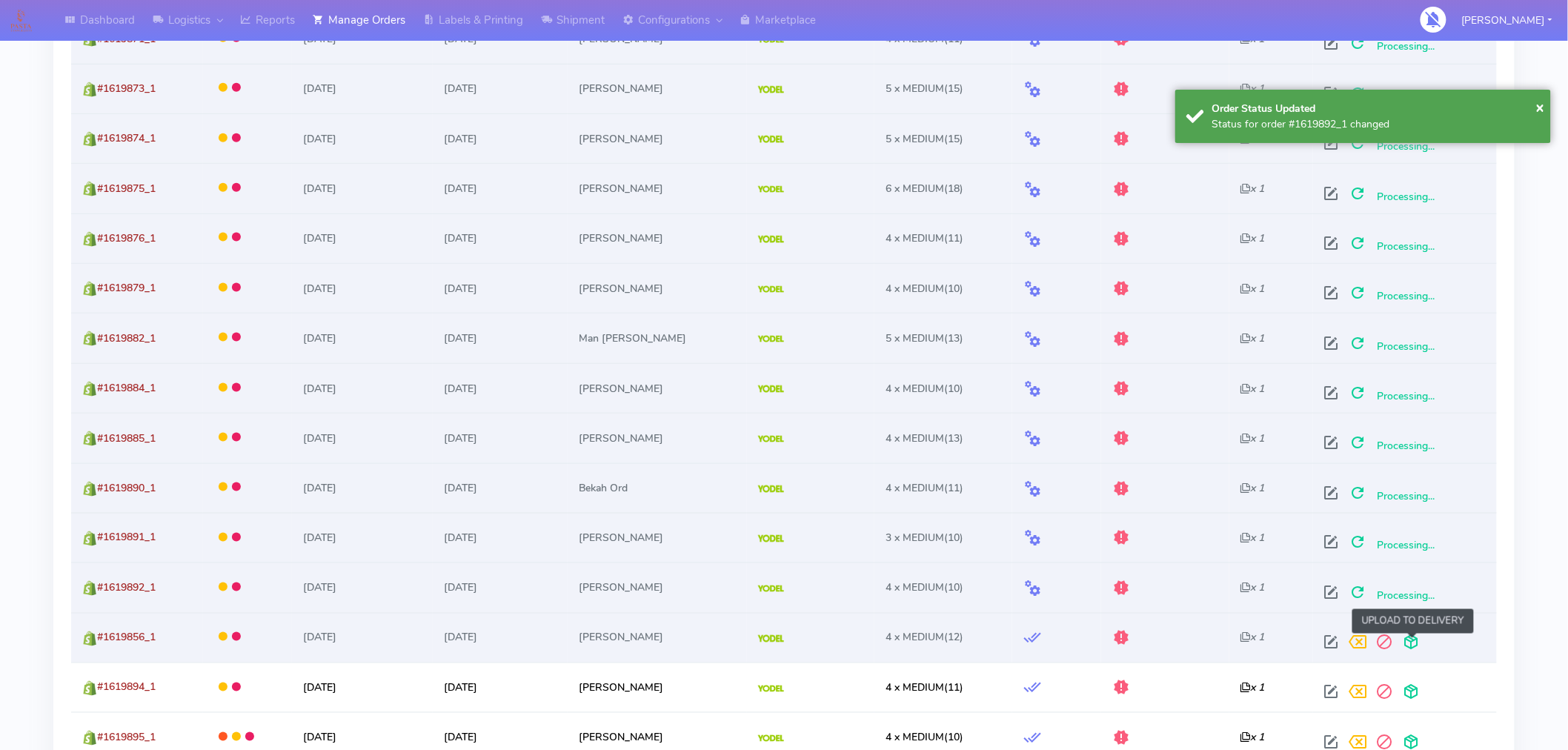
click at [1415, 645] on span at bounding box center [1412, 646] width 27 height 14
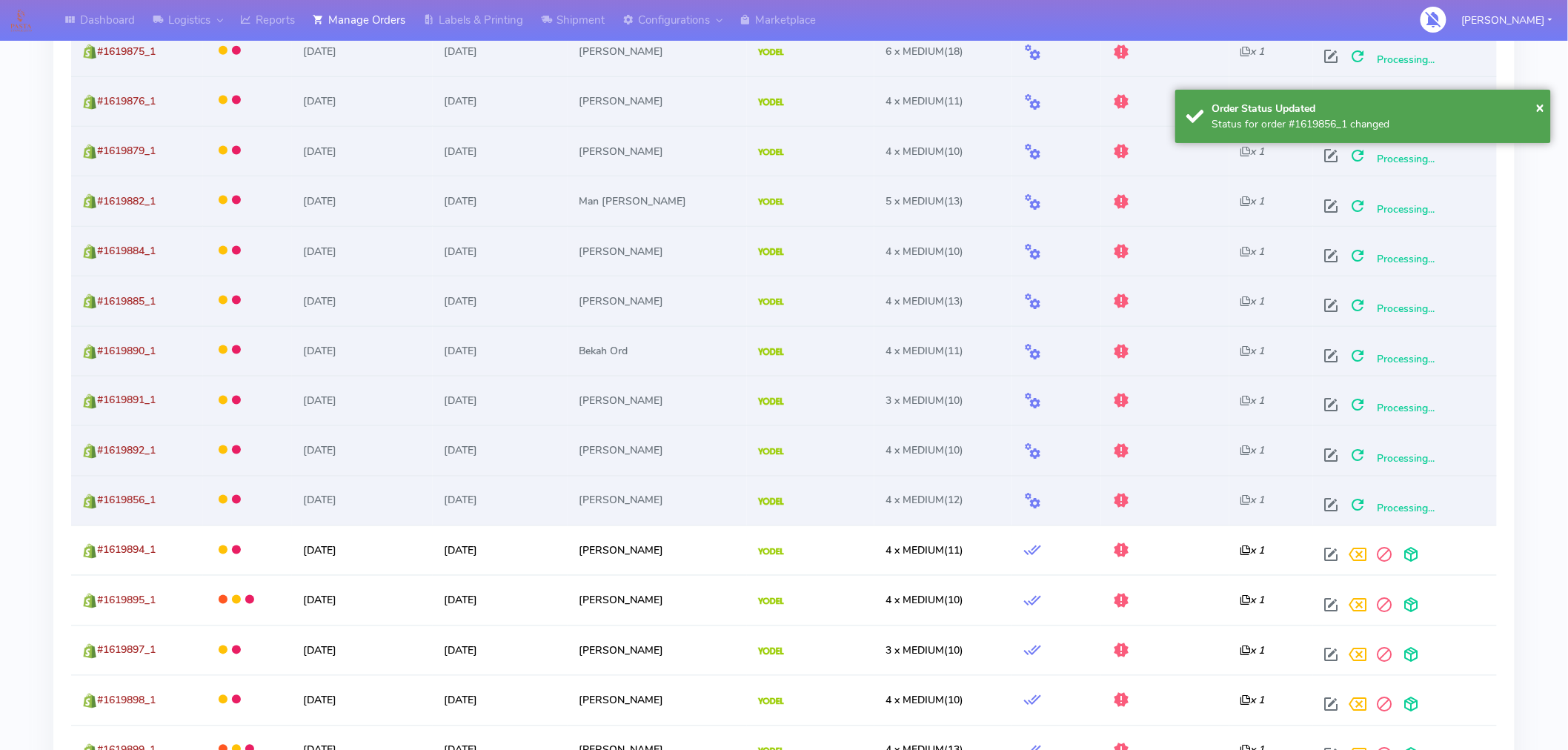
scroll to position [804, 0]
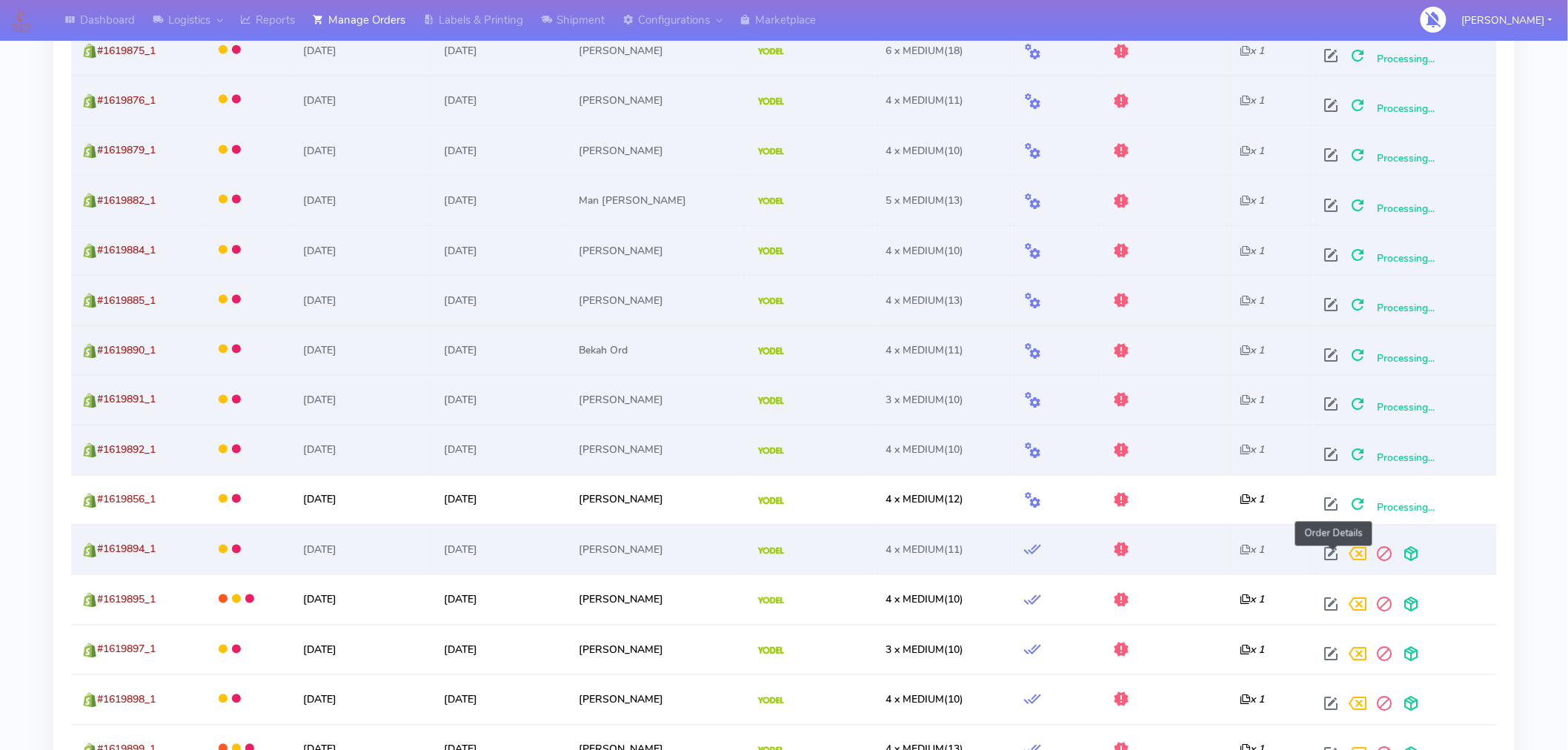
click at [1329, 553] on span at bounding box center [1331, 557] width 27 height 14
select select "5"
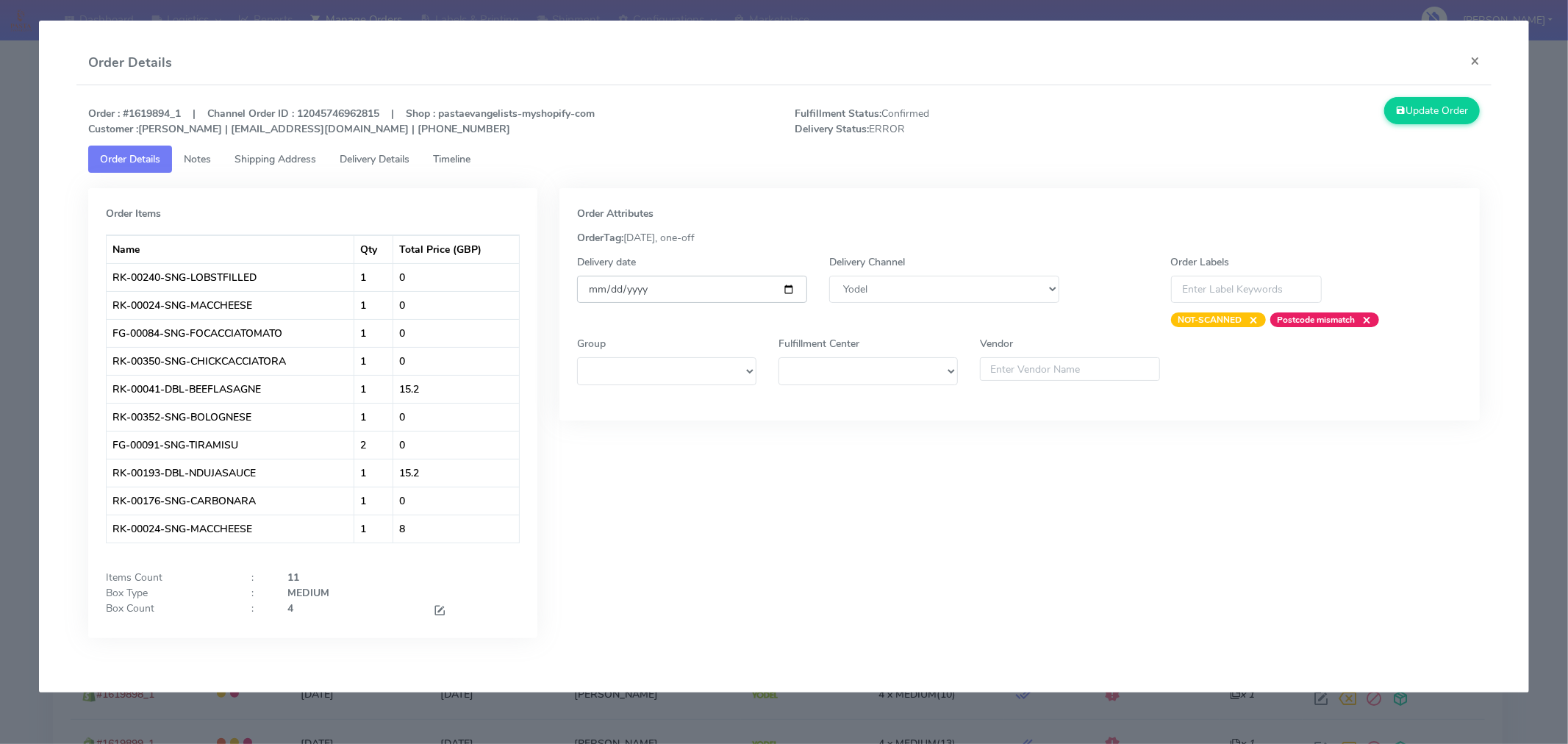
click at [786, 289] on input "[DATE]" at bounding box center [692, 289] width 230 height 27
type input "[DATE]"
click at [1401, 113] on icon at bounding box center [1400, 110] width 10 height 14
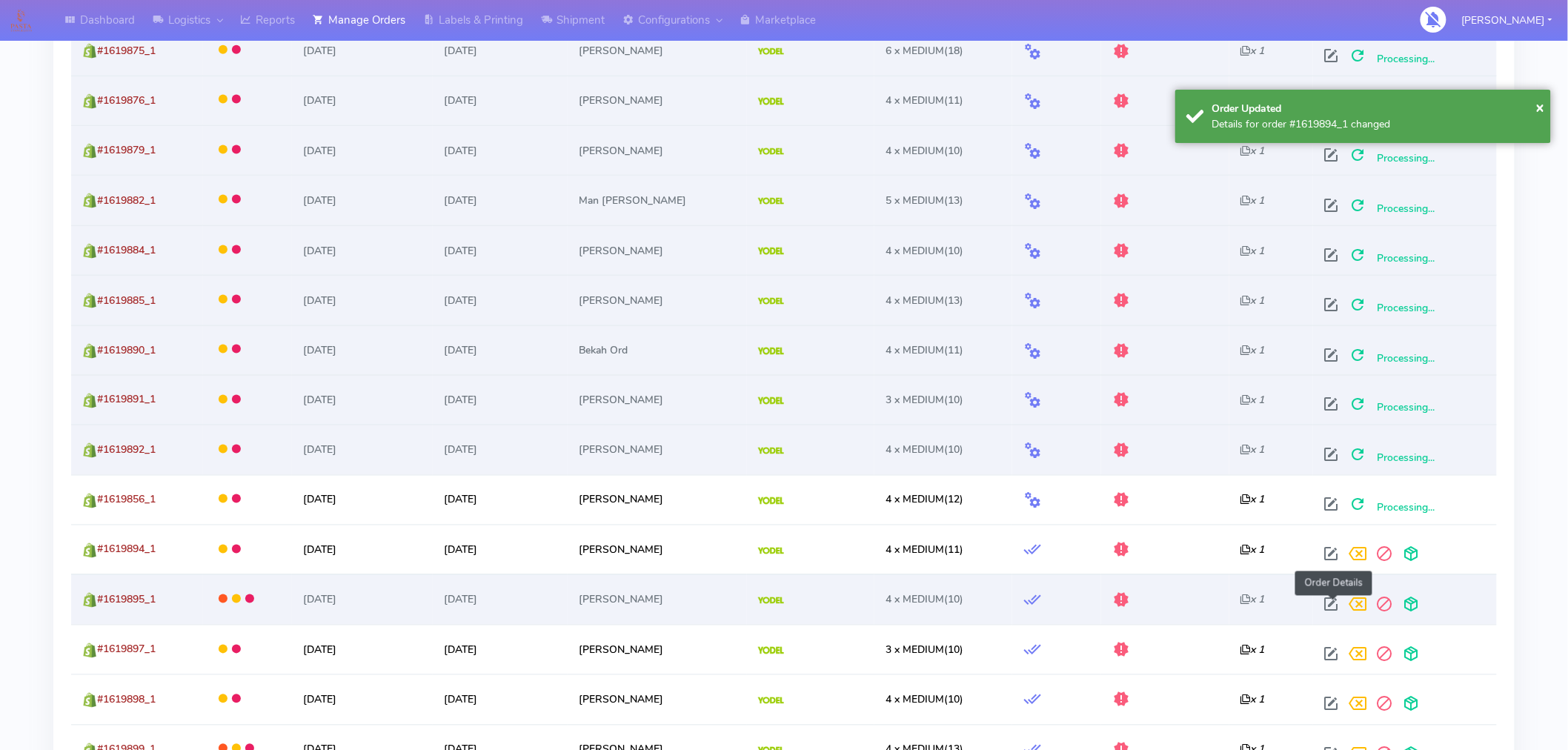
click at [1332, 608] on span at bounding box center [1331, 607] width 27 height 14
select select "5"
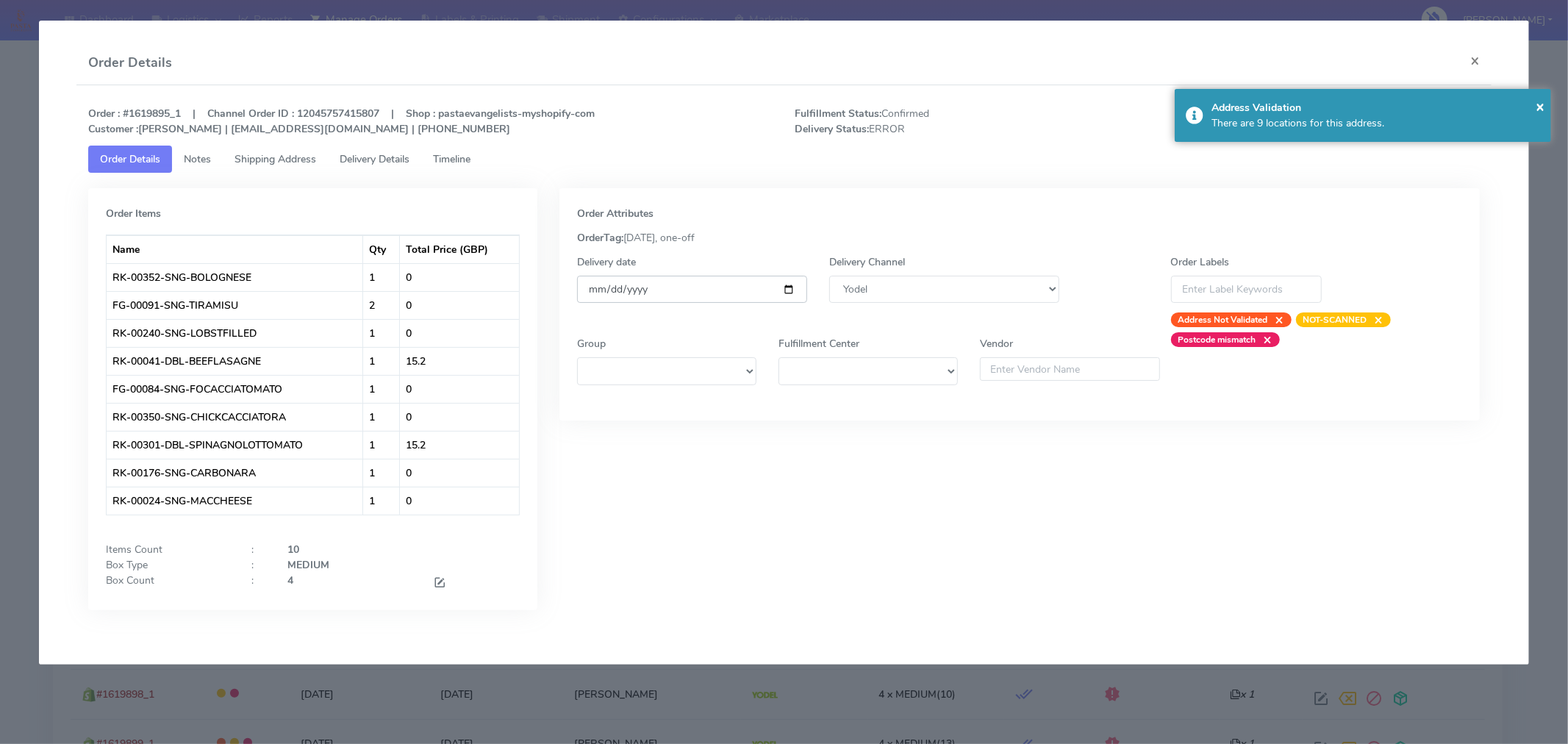
click at [790, 285] on input "[DATE]" at bounding box center [692, 289] width 230 height 27
type input "[DATE]"
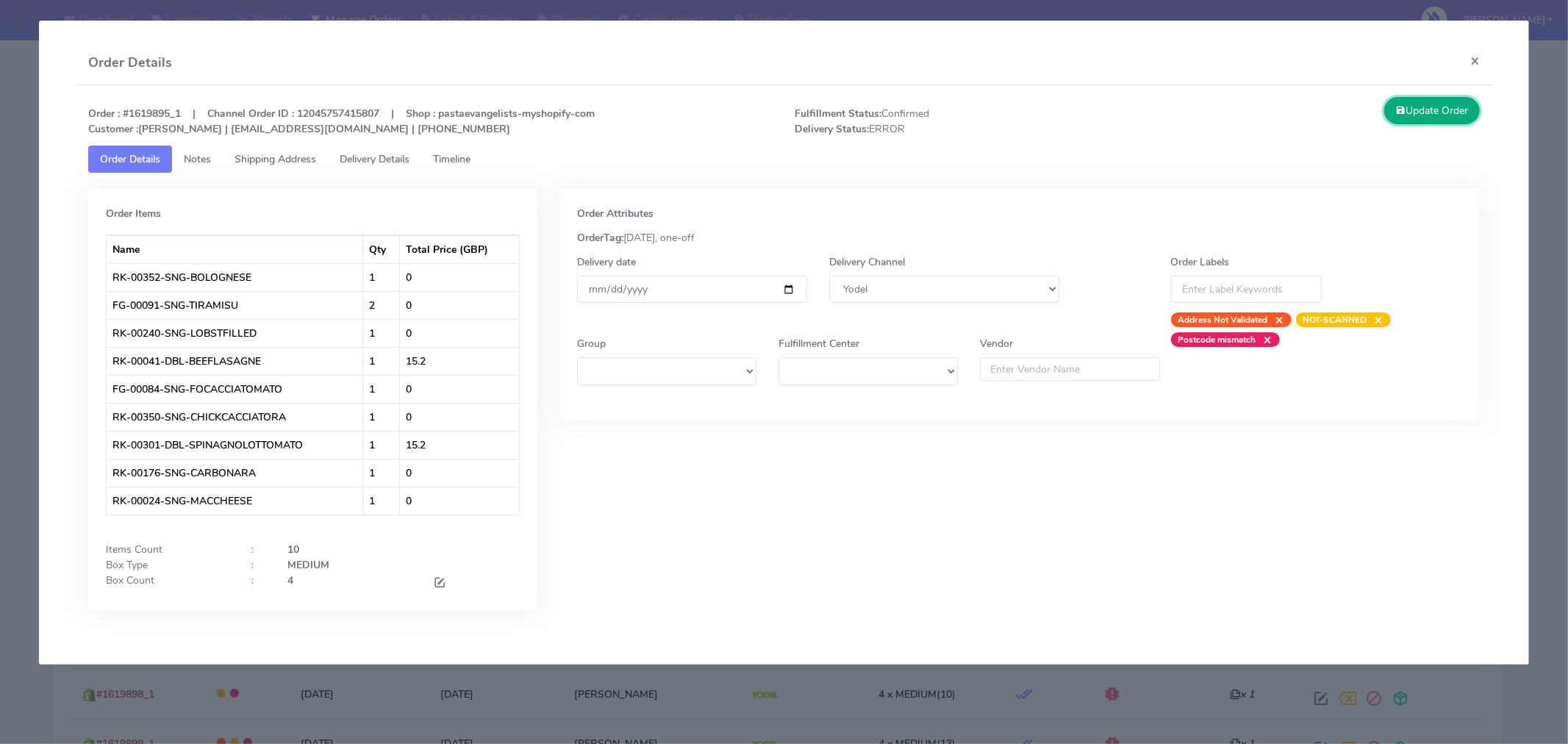
click at [1405, 122] on button "Update Order" at bounding box center [1431, 111] width 95 height 27
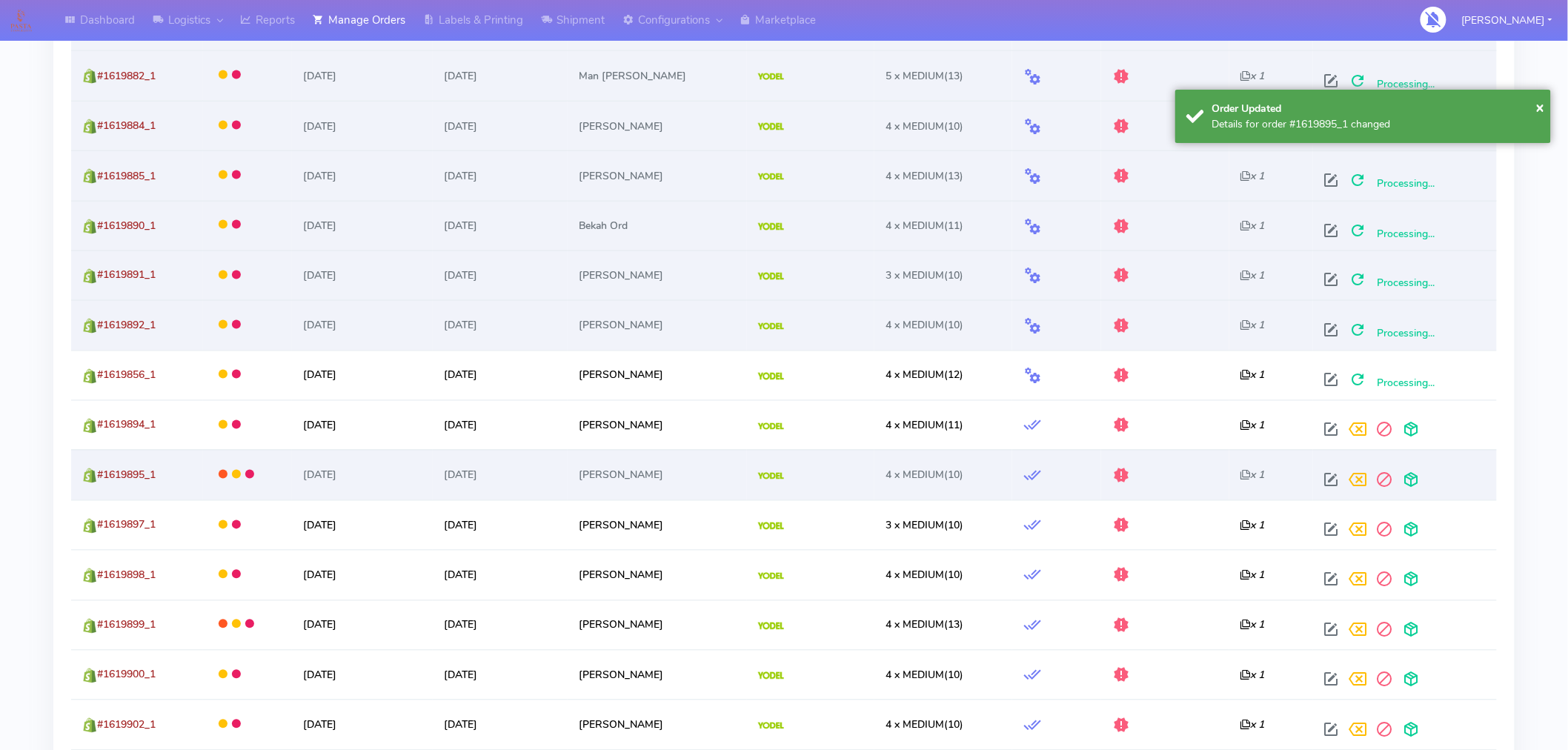
scroll to position [929, 0]
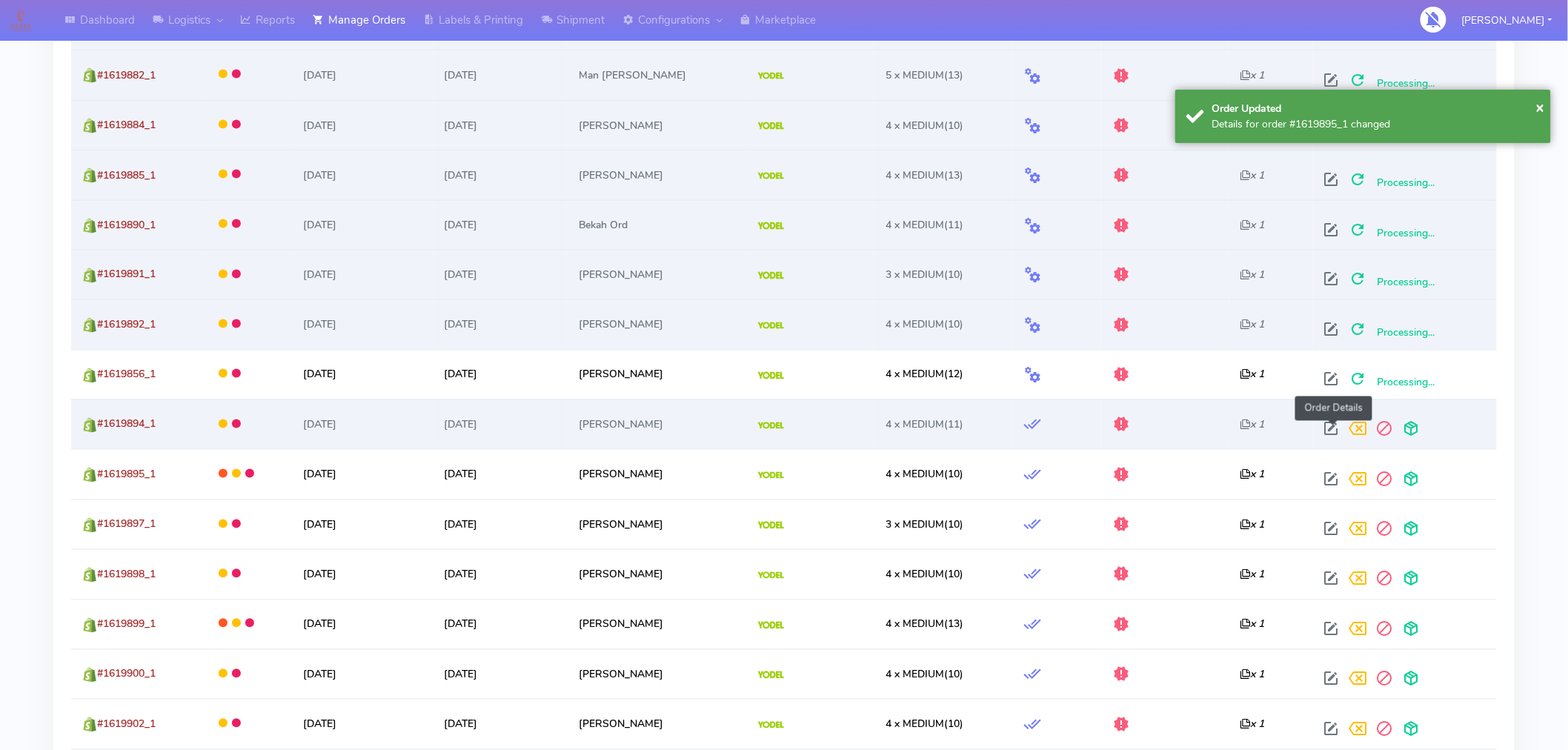
click at [1336, 428] on span at bounding box center [1331, 432] width 27 height 14
select select "5"
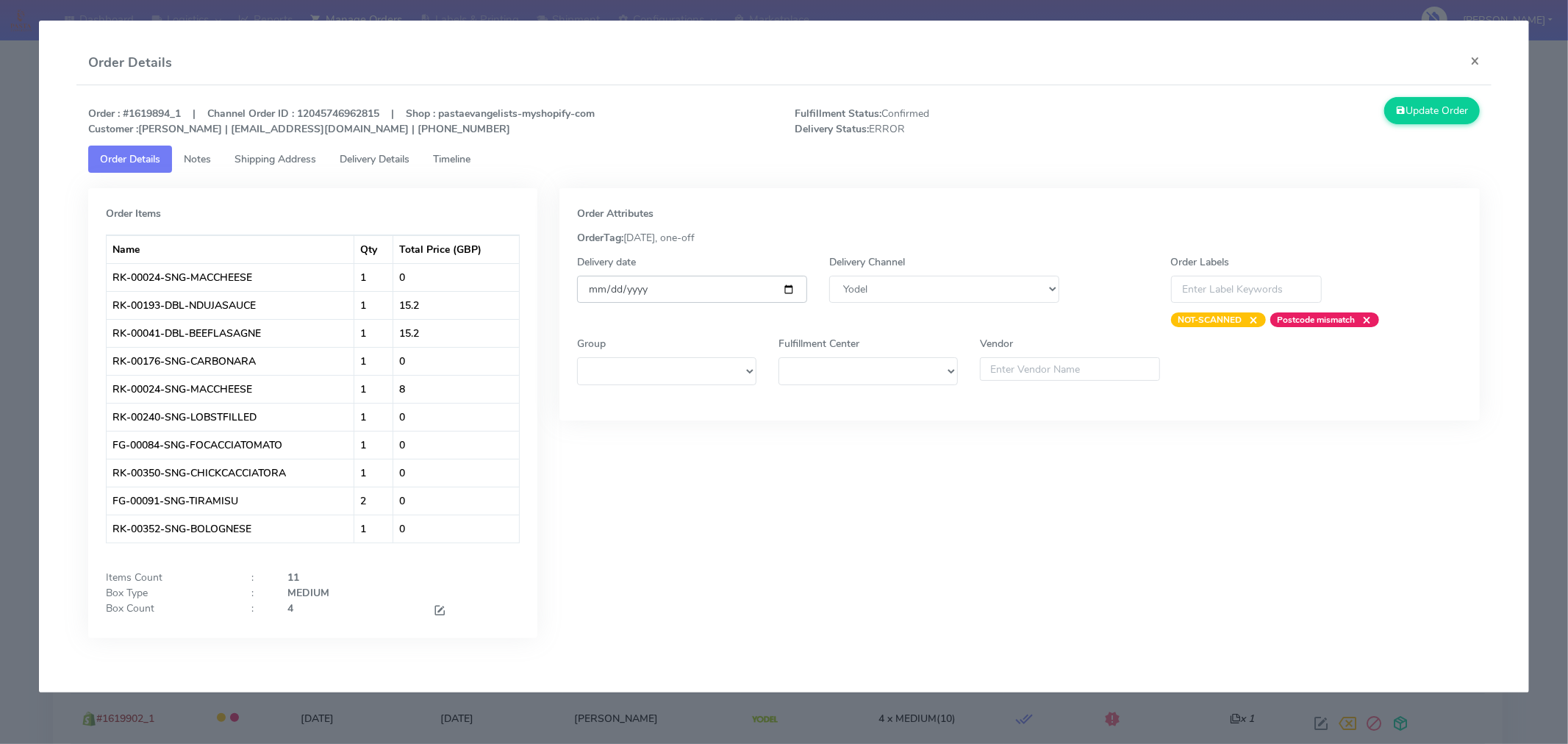
click at [786, 285] on input "[DATE]" at bounding box center [692, 289] width 230 height 27
click at [1480, 57] on button "×" at bounding box center [1475, 60] width 33 height 39
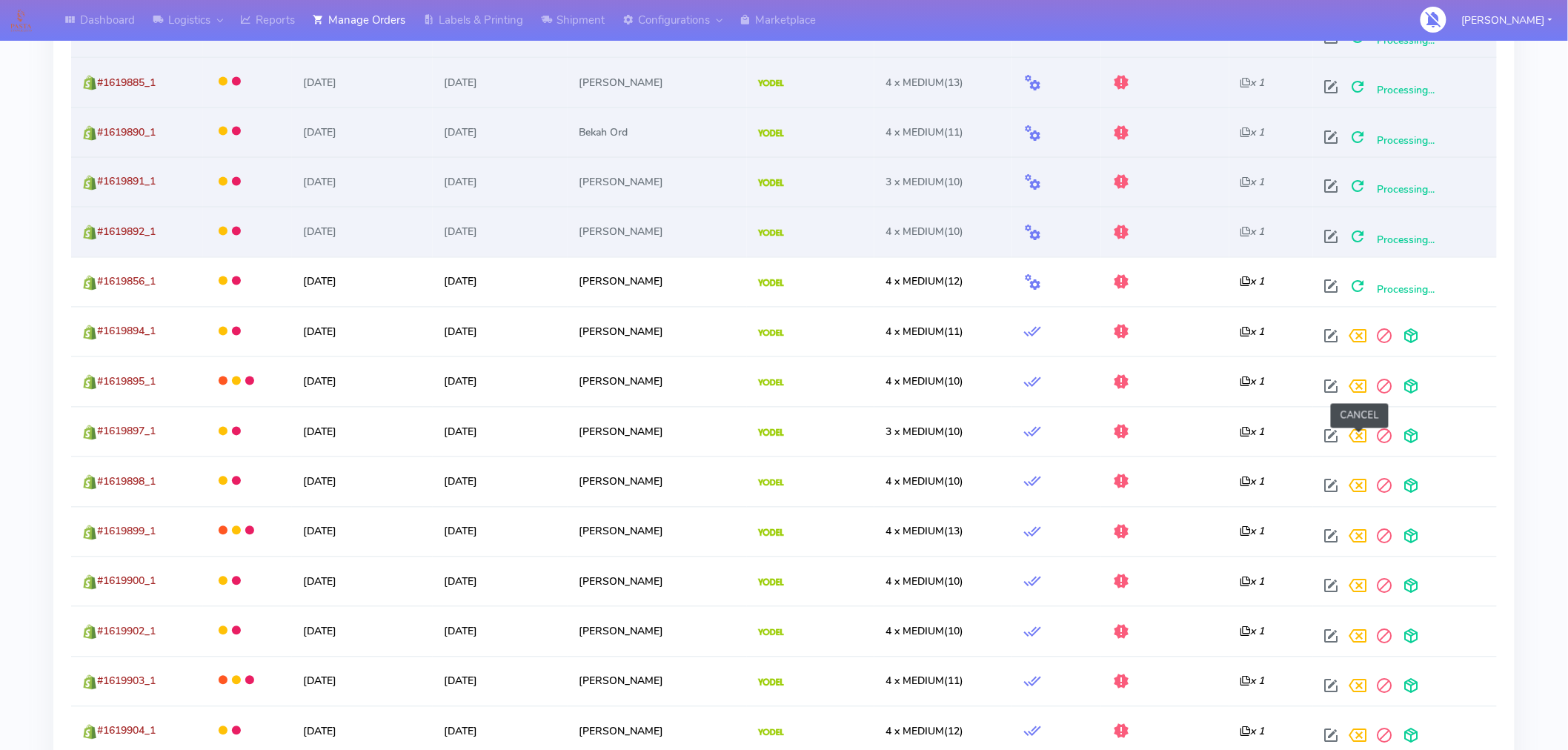
scroll to position [1023, 0]
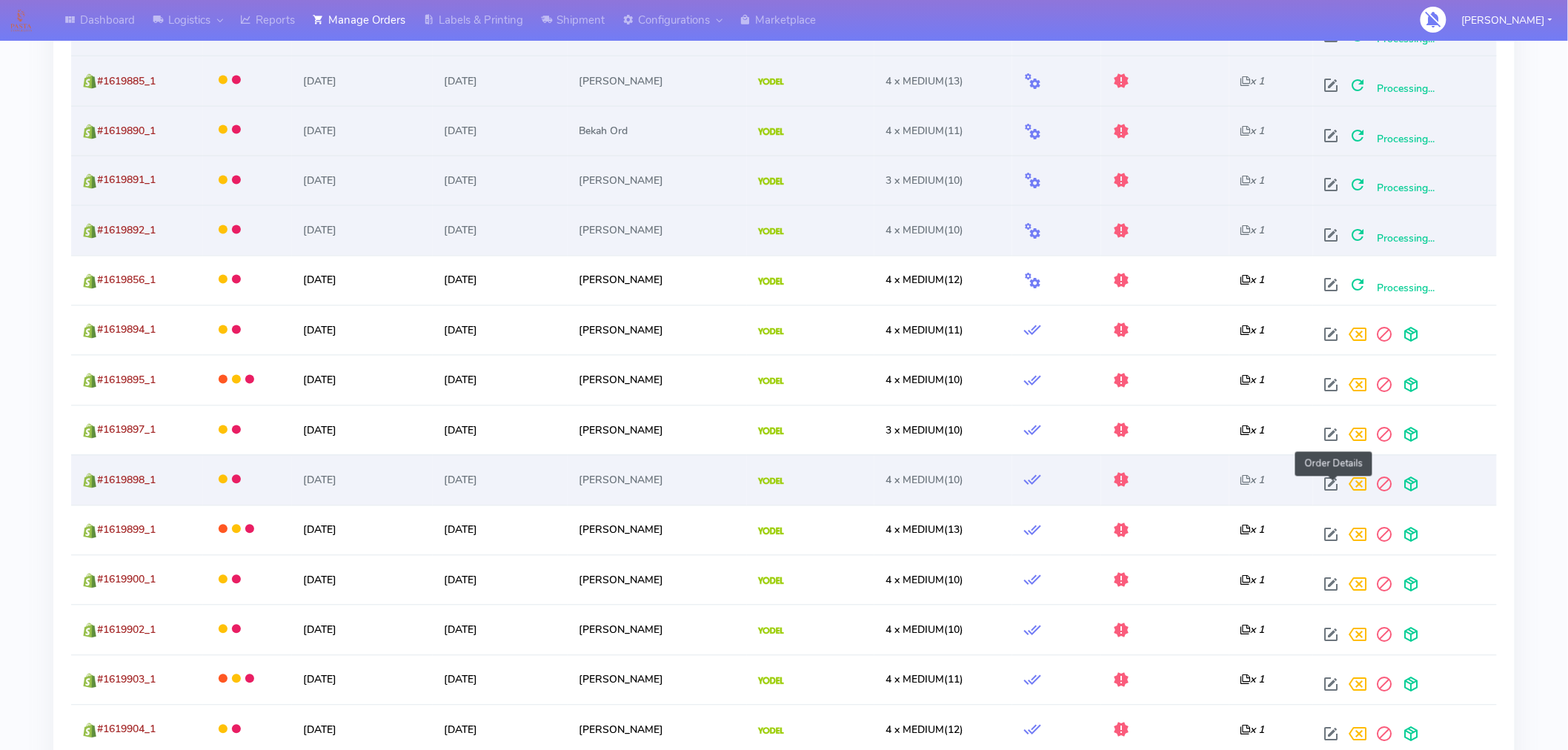
click at [1331, 488] on span at bounding box center [1331, 488] width 27 height 14
select select "5"
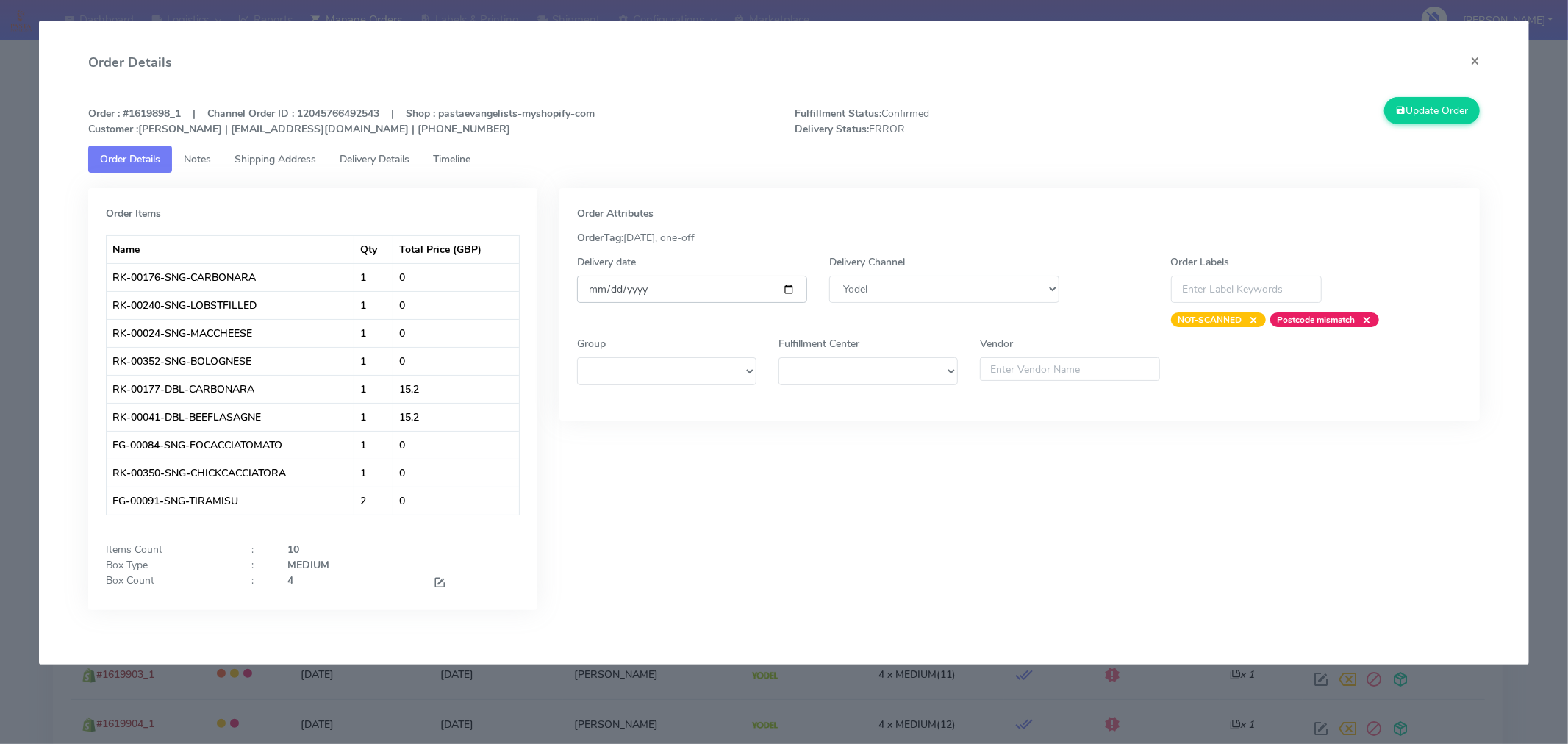
click at [792, 287] on input "[DATE]" at bounding box center [692, 289] width 230 height 27
type input "[DATE]"
click at [1407, 106] on button "Update Order" at bounding box center [1431, 111] width 95 height 27
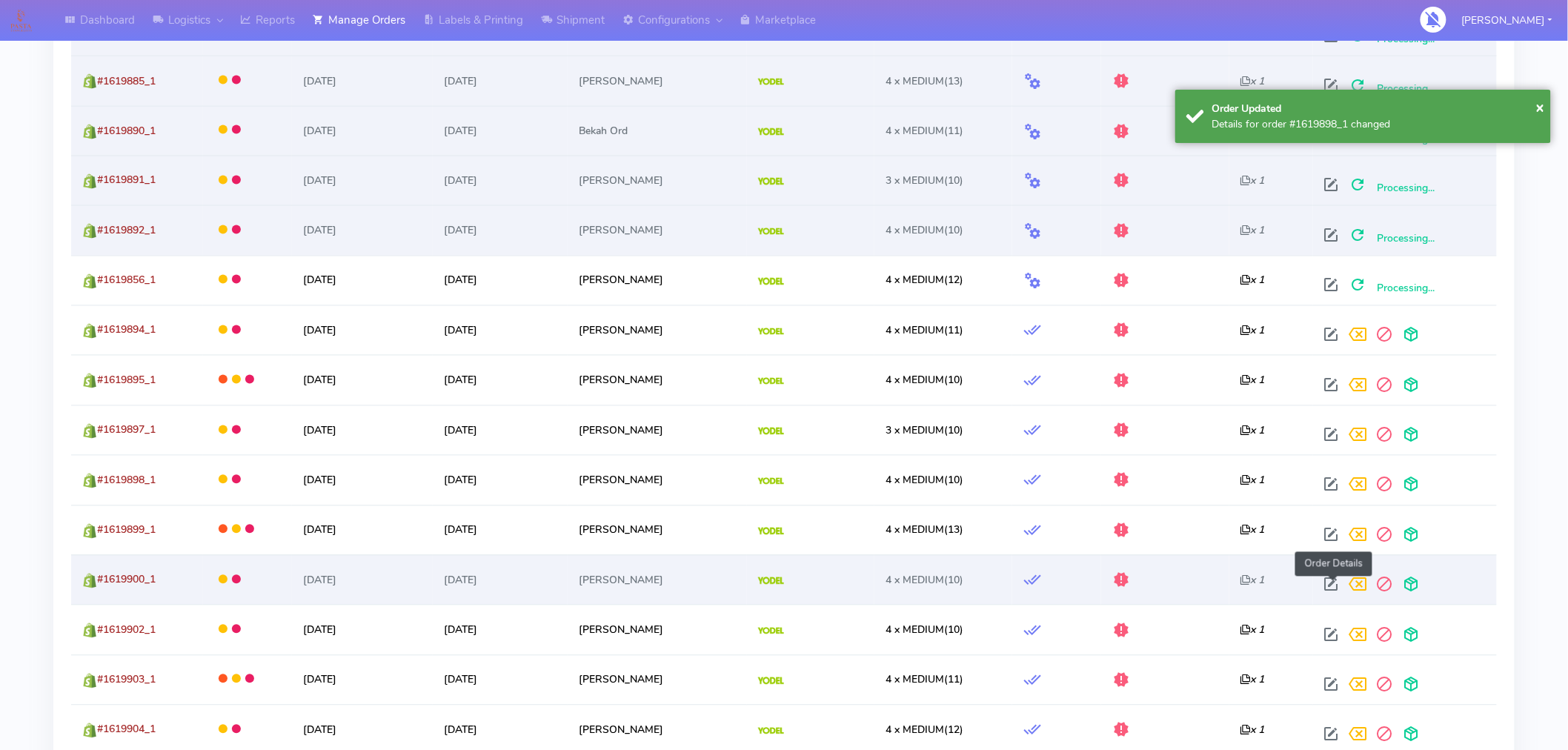
click at [1337, 589] on span at bounding box center [1331, 587] width 27 height 14
select select "5"
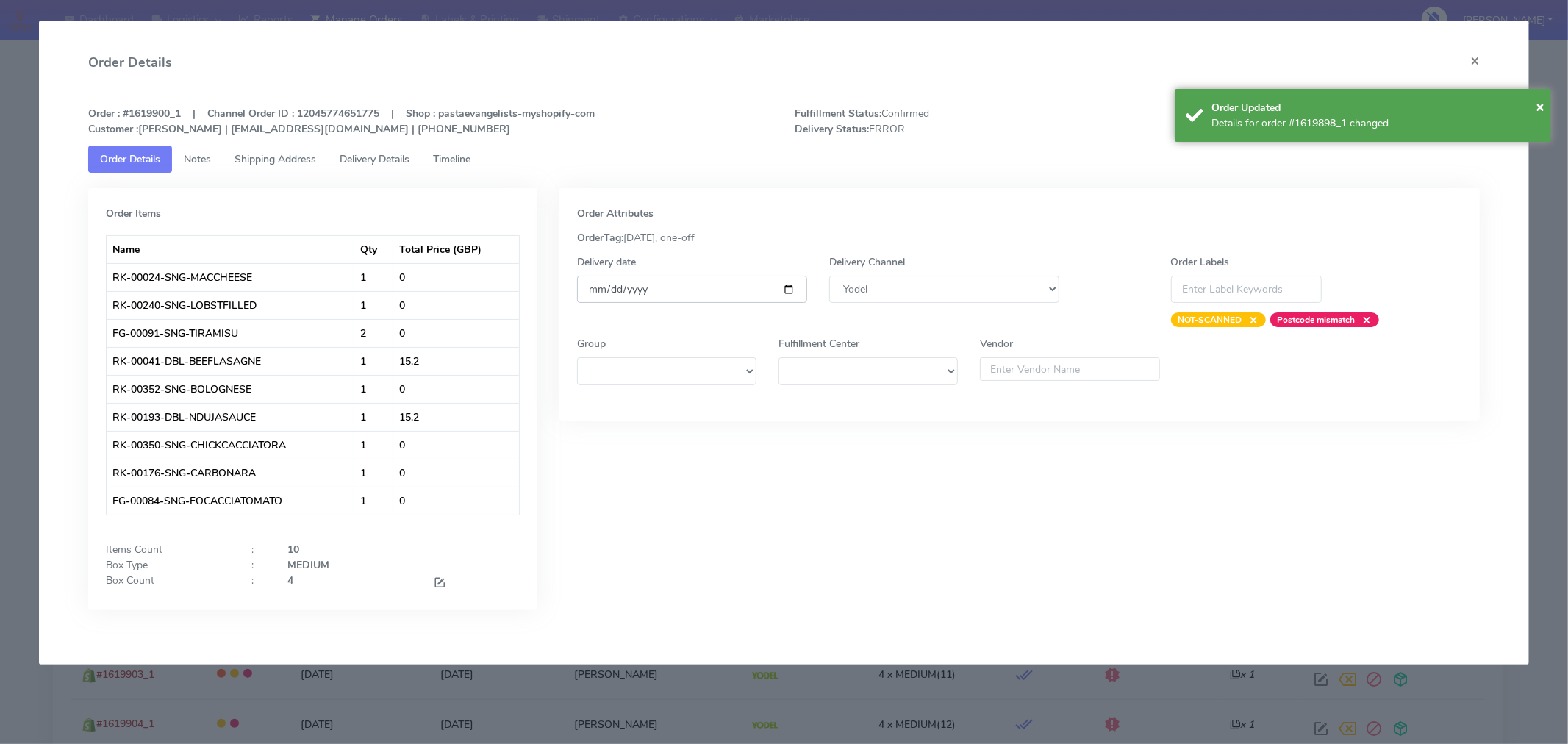
click at [793, 289] on input "[DATE]" at bounding box center [692, 289] width 230 height 27
type input "[DATE]"
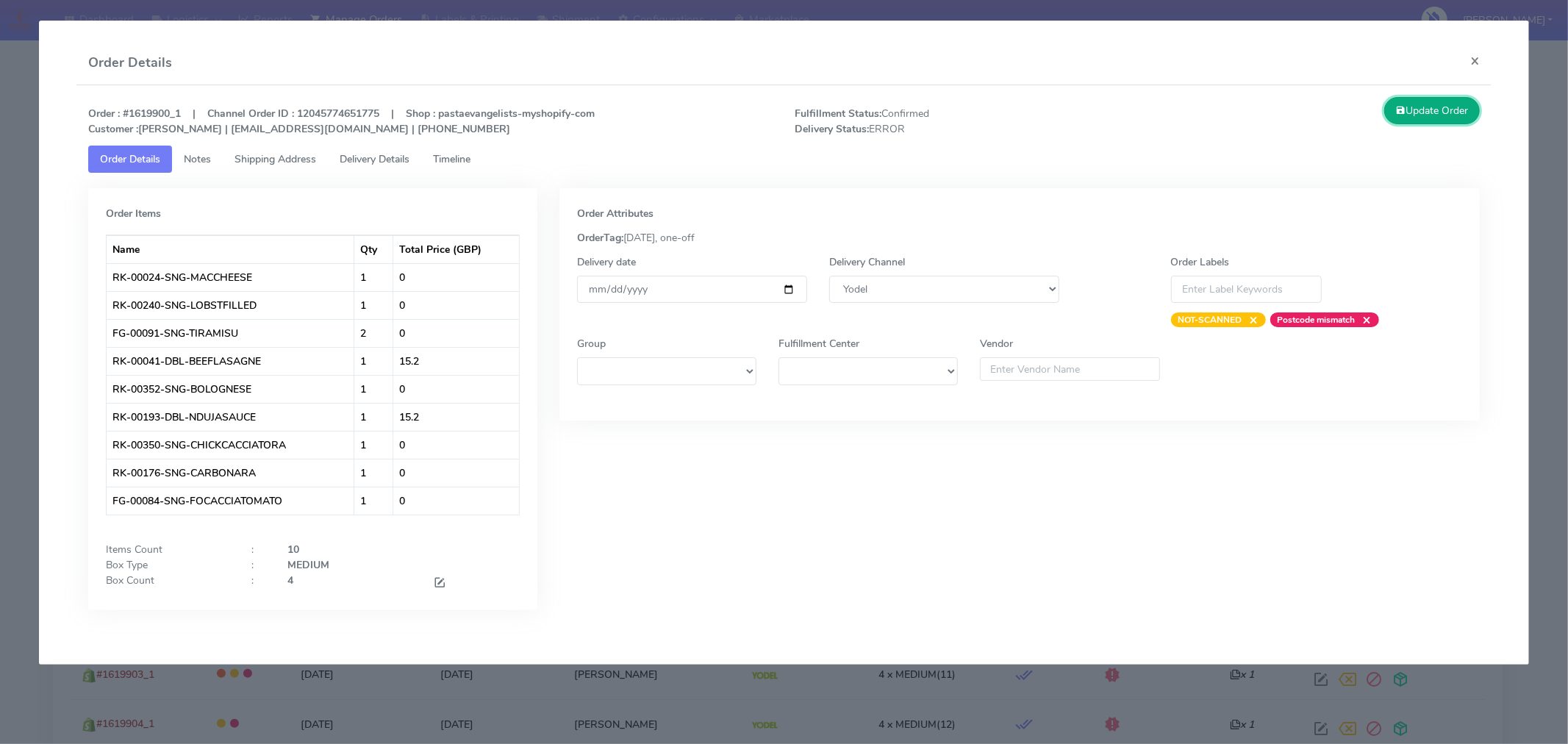
click at [1430, 119] on button "Update Order" at bounding box center [1431, 111] width 95 height 27
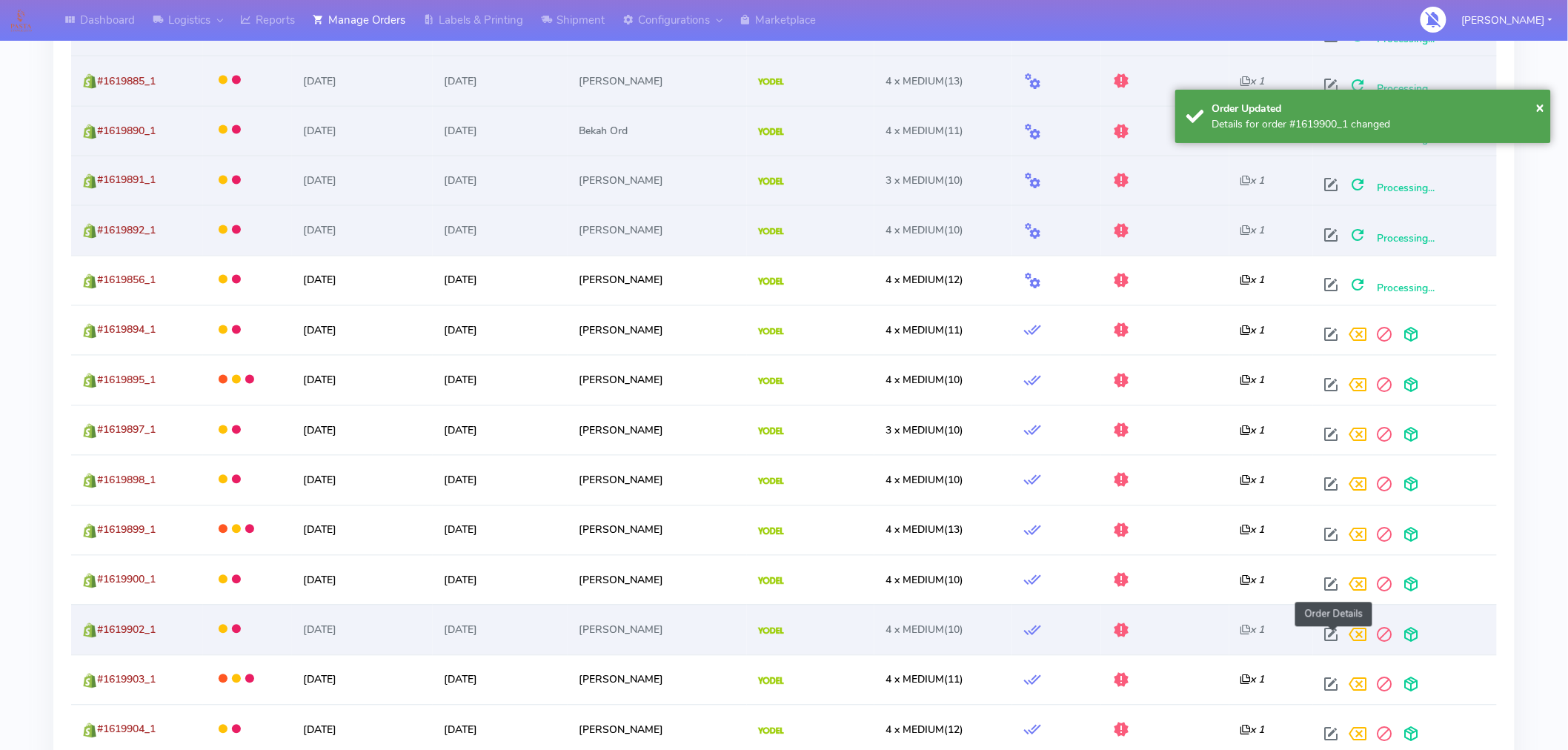
click at [1336, 635] on span at bounding box center [1331, 638] width 27 height 14
select select "5"
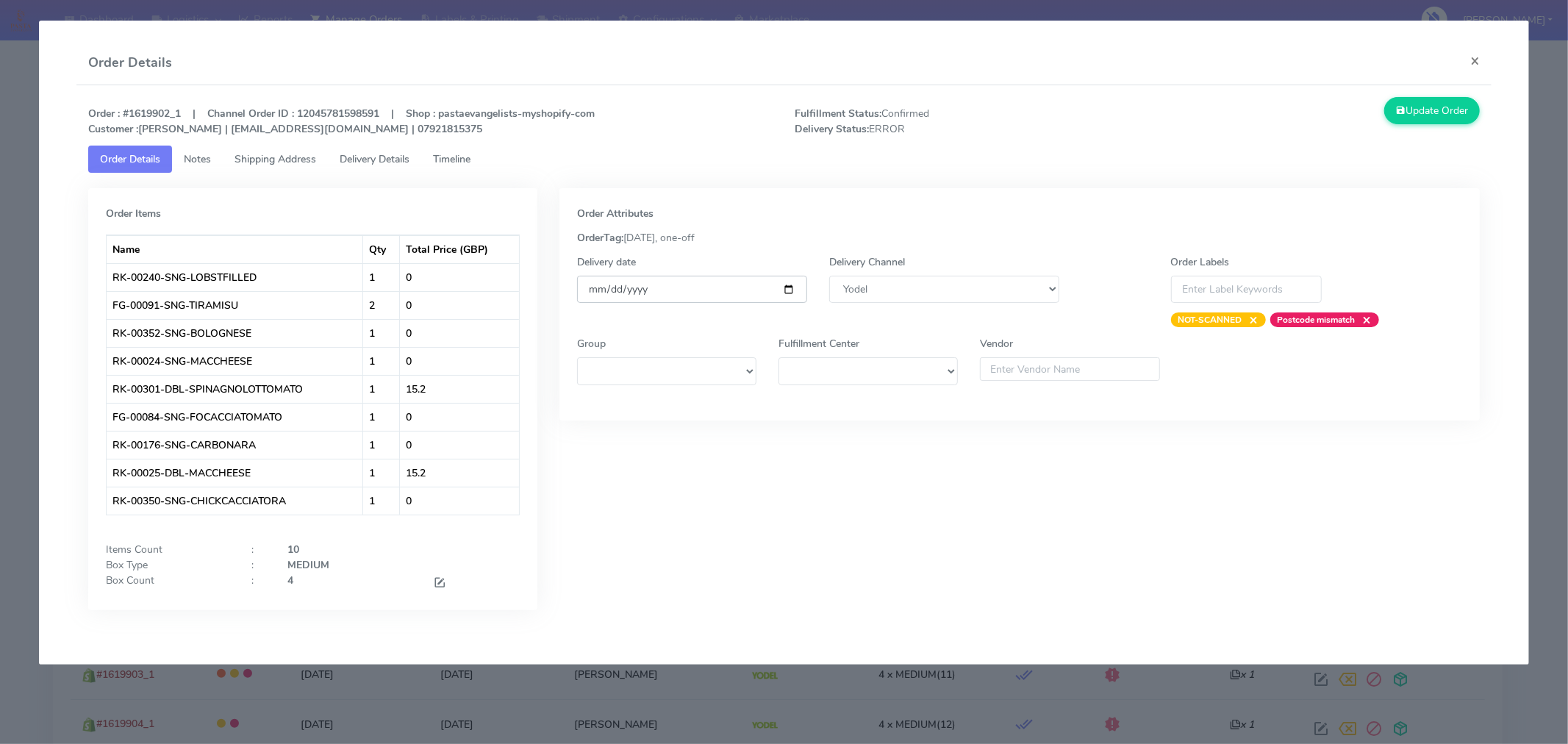
click at [786, 285] on input "[DATE]" at bounding box center [692, 289] width 230 height 27
type input "[DATE]"
click at [1417, 115] on button "Update Order" at bounding box center [1431, 111] width 95 height 27
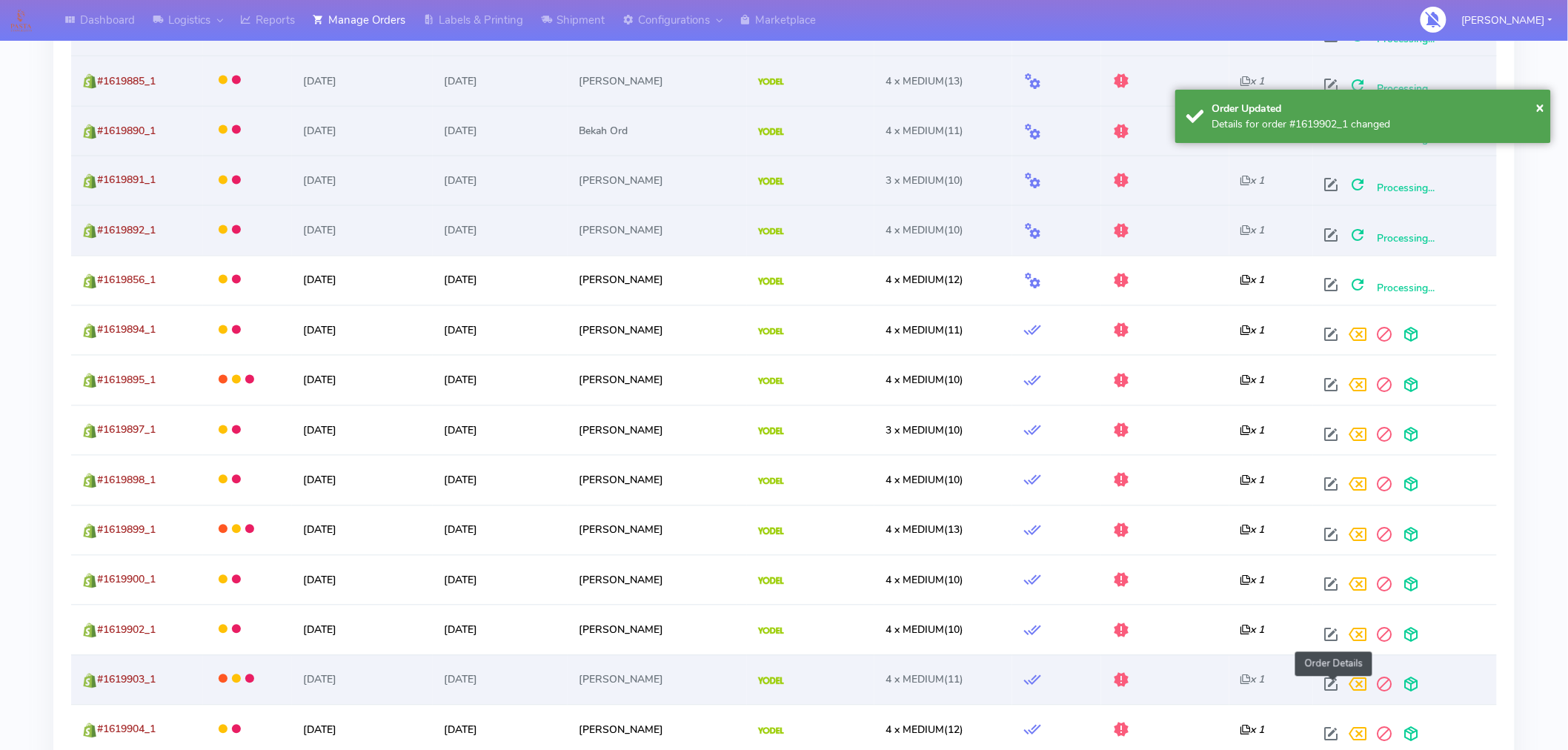
click at [1332, 688] on span at bounding box center [1331, 688] width 27 height 14
select select "5"
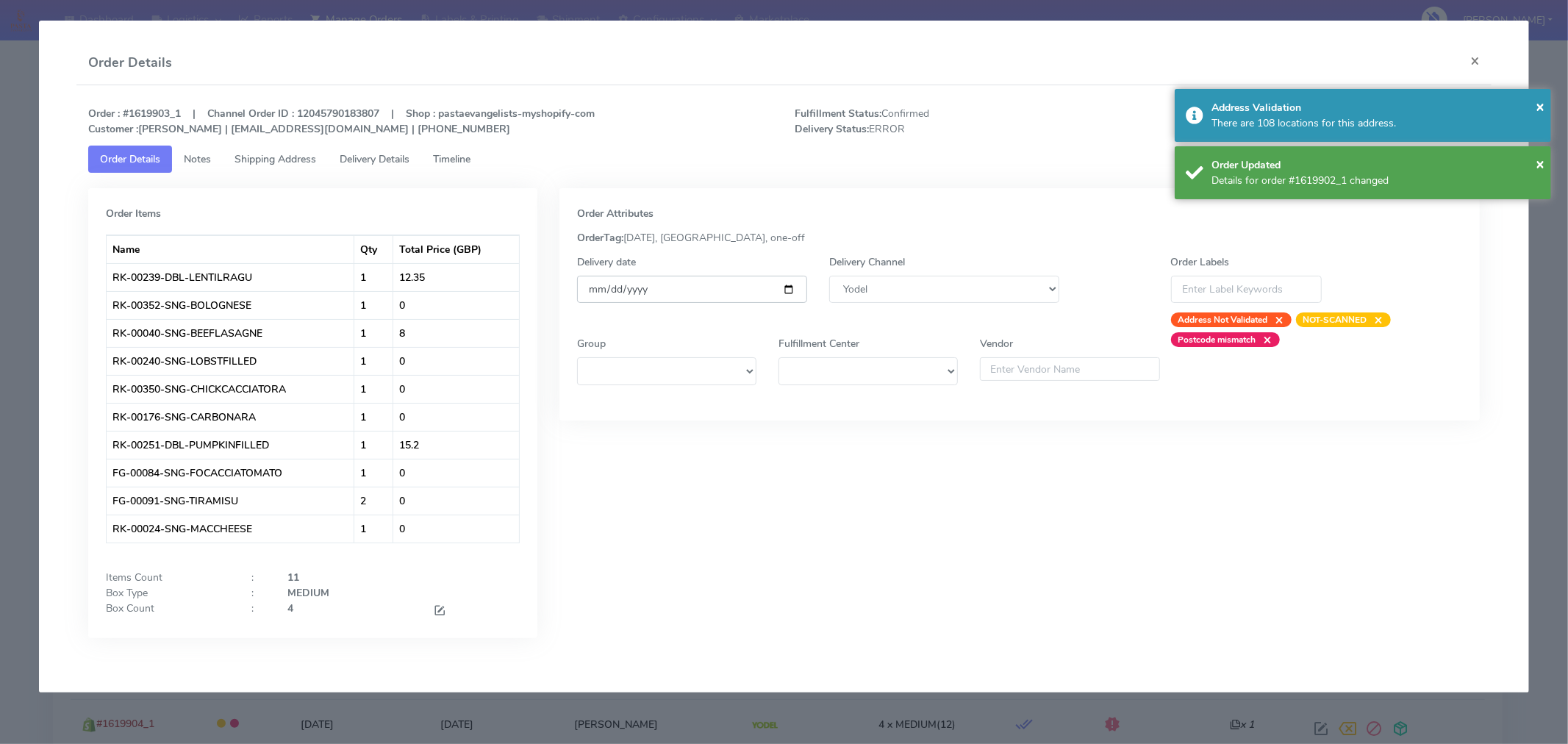
click at [788, 289] on input "[DATE]" at bounding box center [692, 289] width 230 height 27
type input "[DATE]"
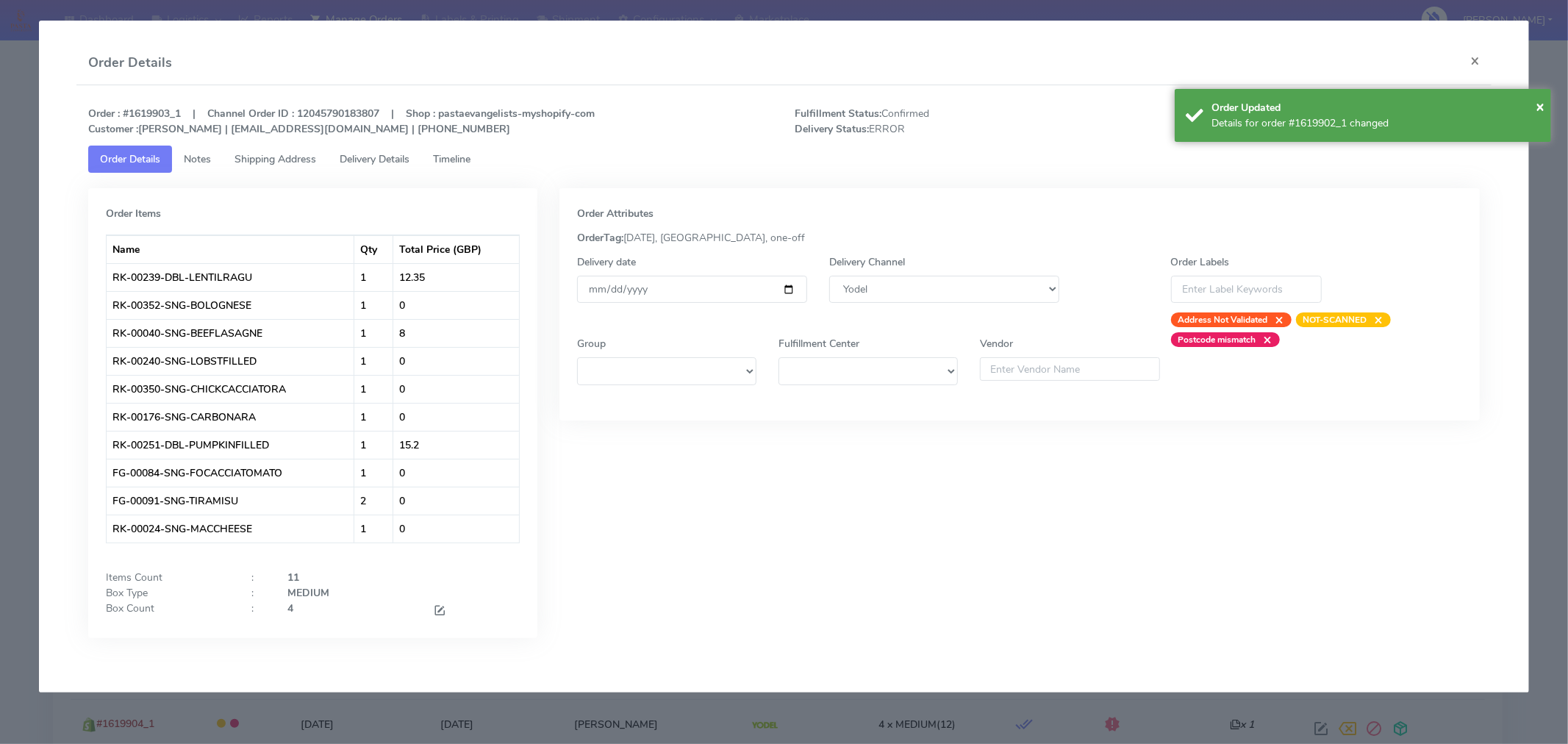
click at [1553, 107] on modal-container "Order Details × Order : #1619903_1 | Channel Order ID : 12045790183807 | Shop :…" at bounding box center [784, 372] width 1568 height 744
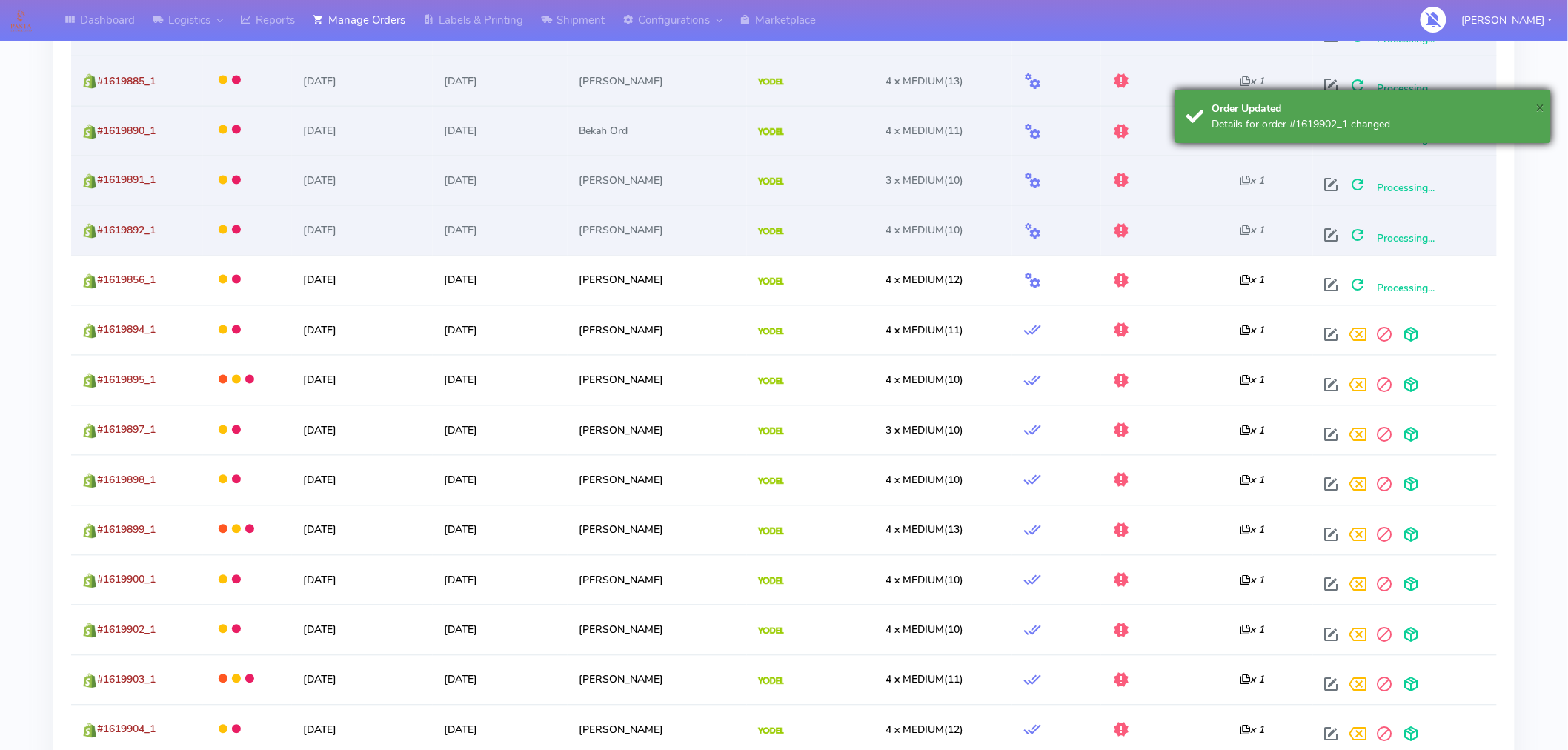
click at [1538, 112] on span "×" at bounding box center [1540, 107] width 9 height 20
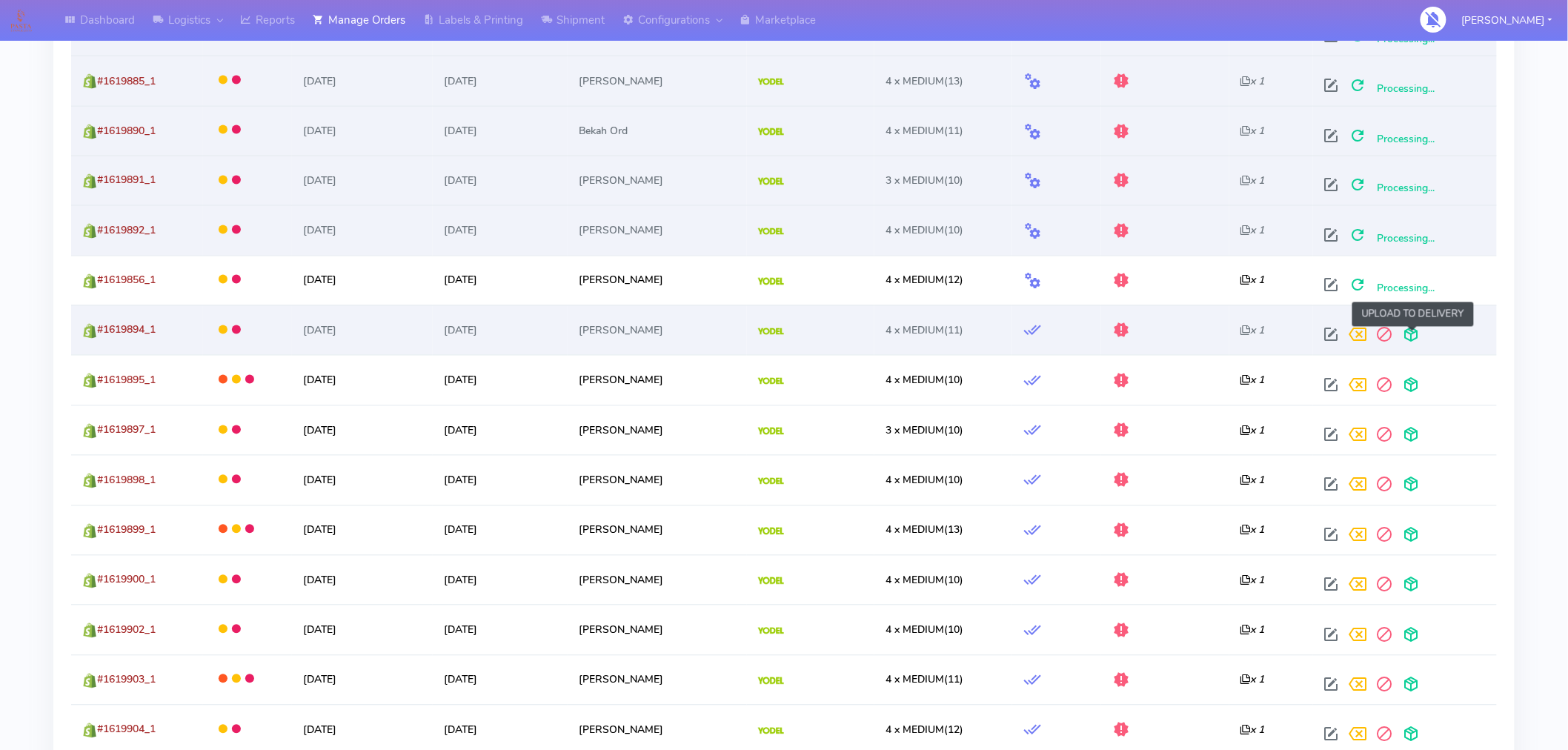
click at [1413, 337] on span at bounding box center [1412, 338] width 27 height 14
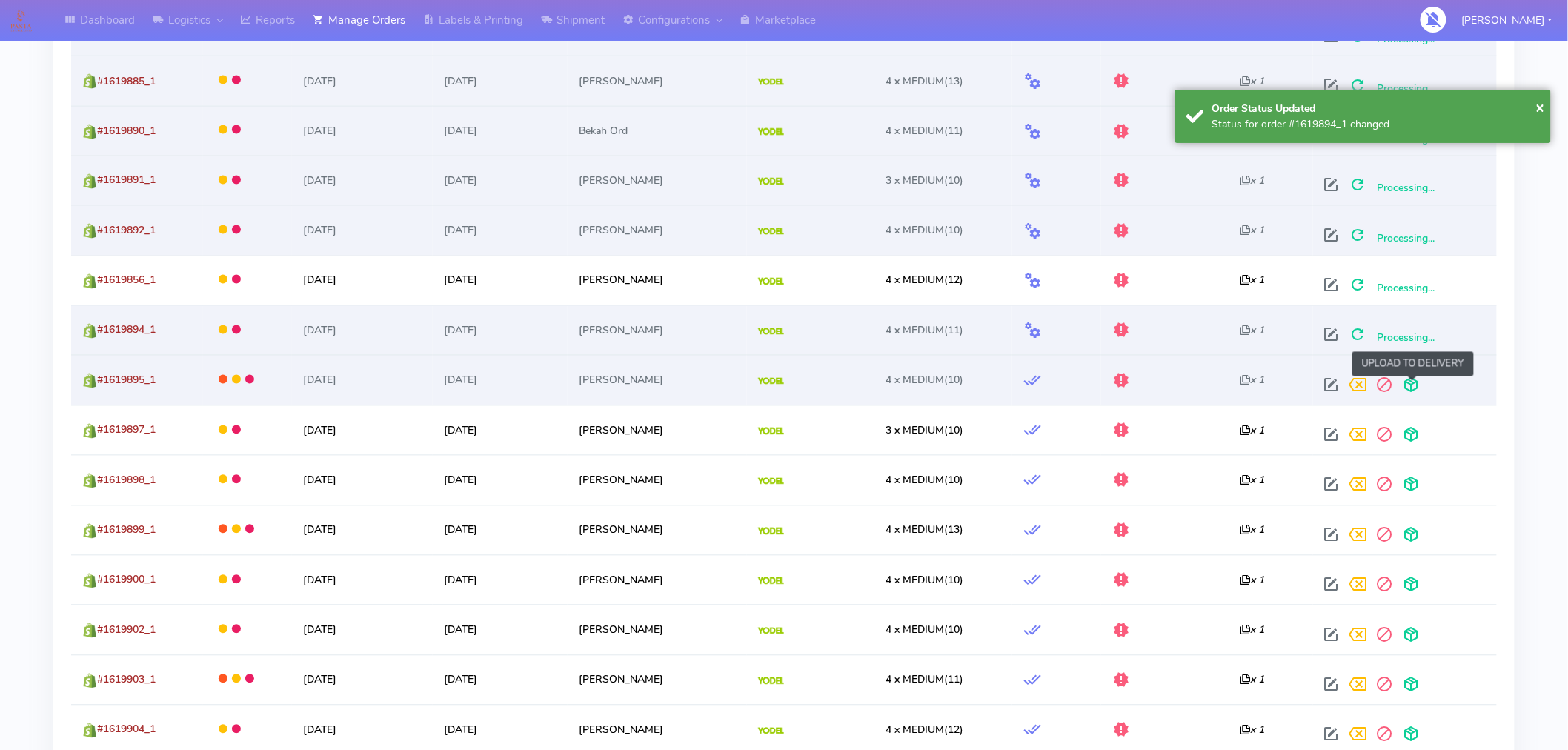
click at [1413, 382] on span at bounding box center [1412, 388] width 27 height 14
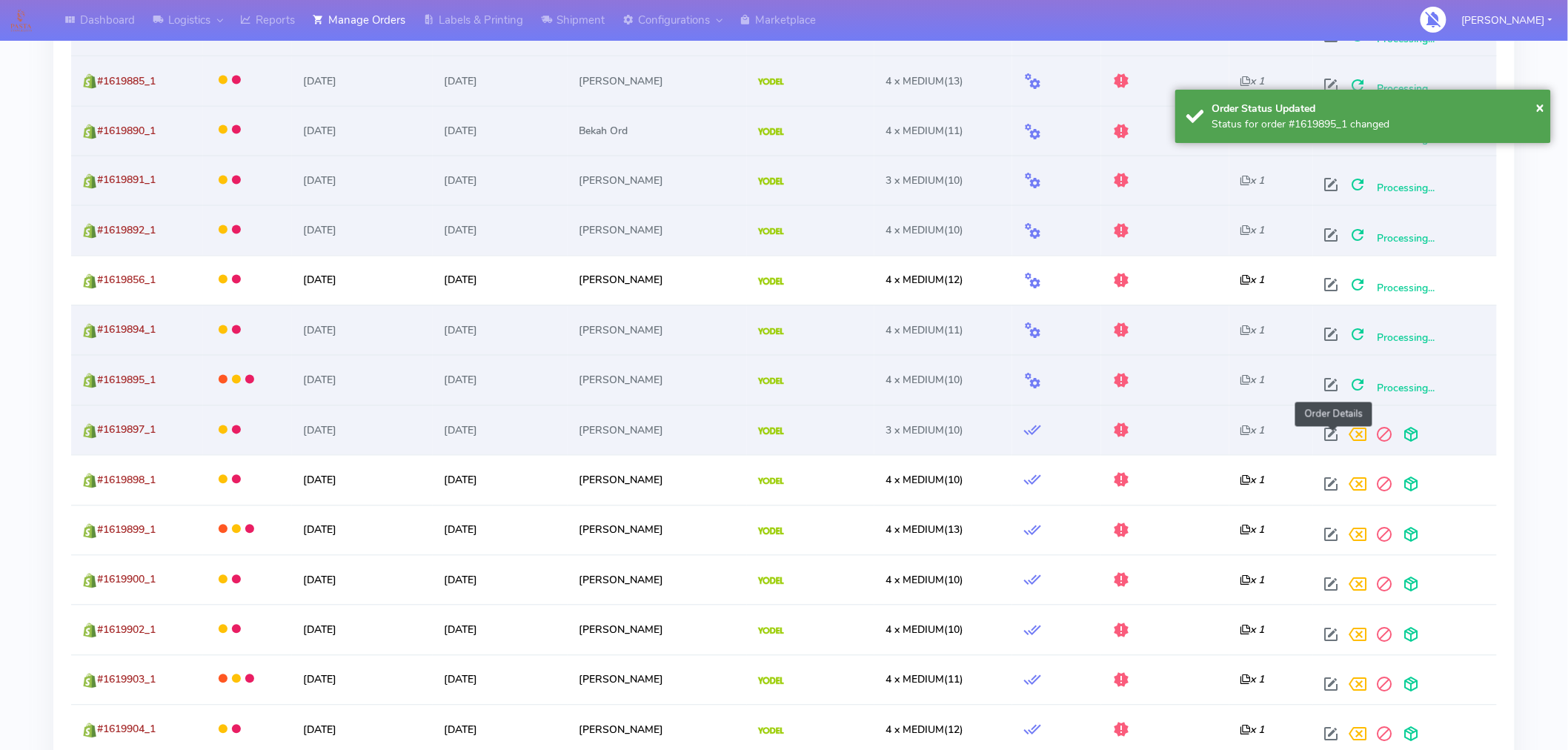
click at [1337, 438] on span at bounding box center [1331, 438] width 27 height 14
select select "5"
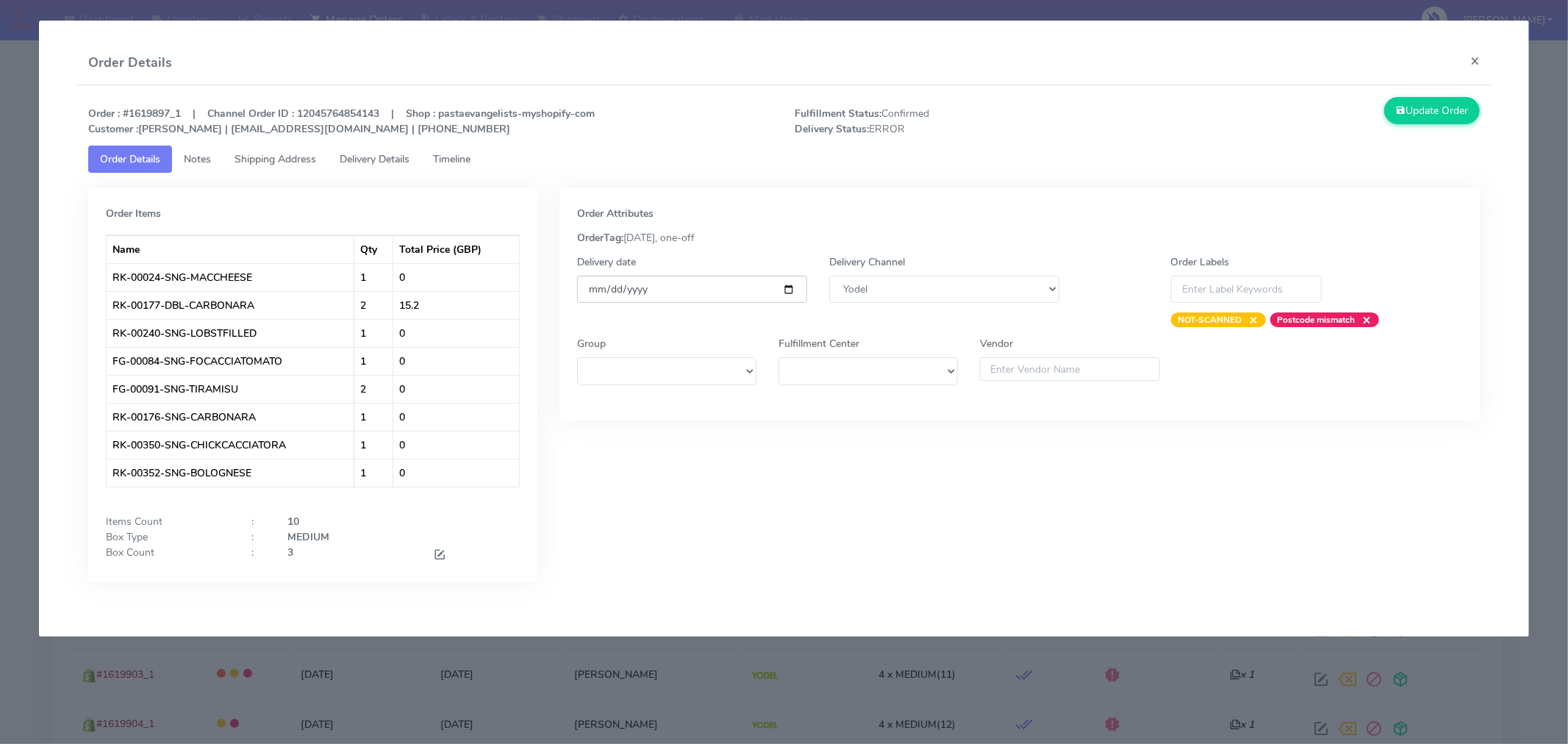
click at [783, 290] on input "[DATE]" at bounding box center [692, 289] width 230 height 27
type input "[DATE]"
click at [1411, 107] on button "Update Order" at bounding box center [1431, 111] width 95 height 27
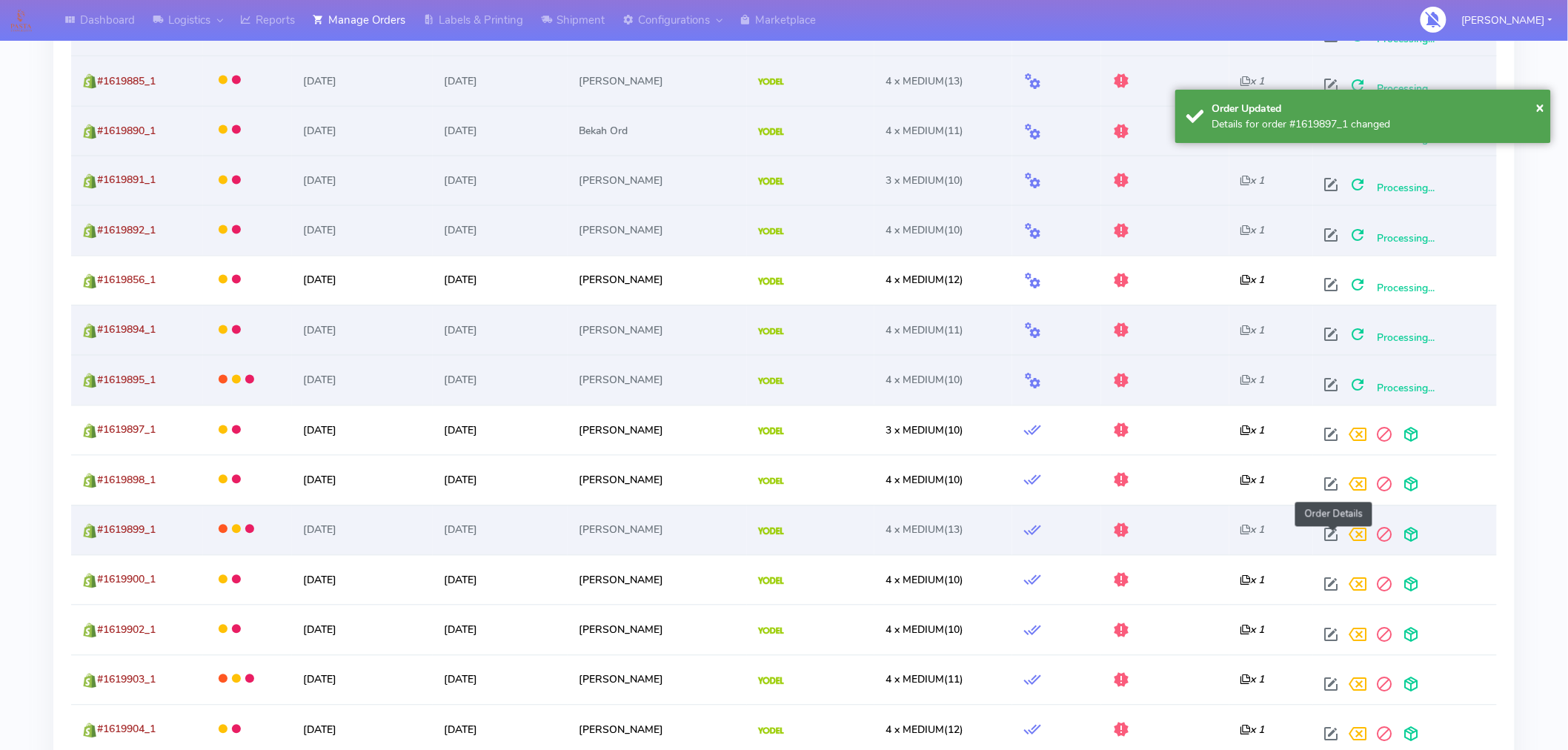
click at [1341, 534] on span at bounding box center [1331, 538] width 27 height 14
select select "5"
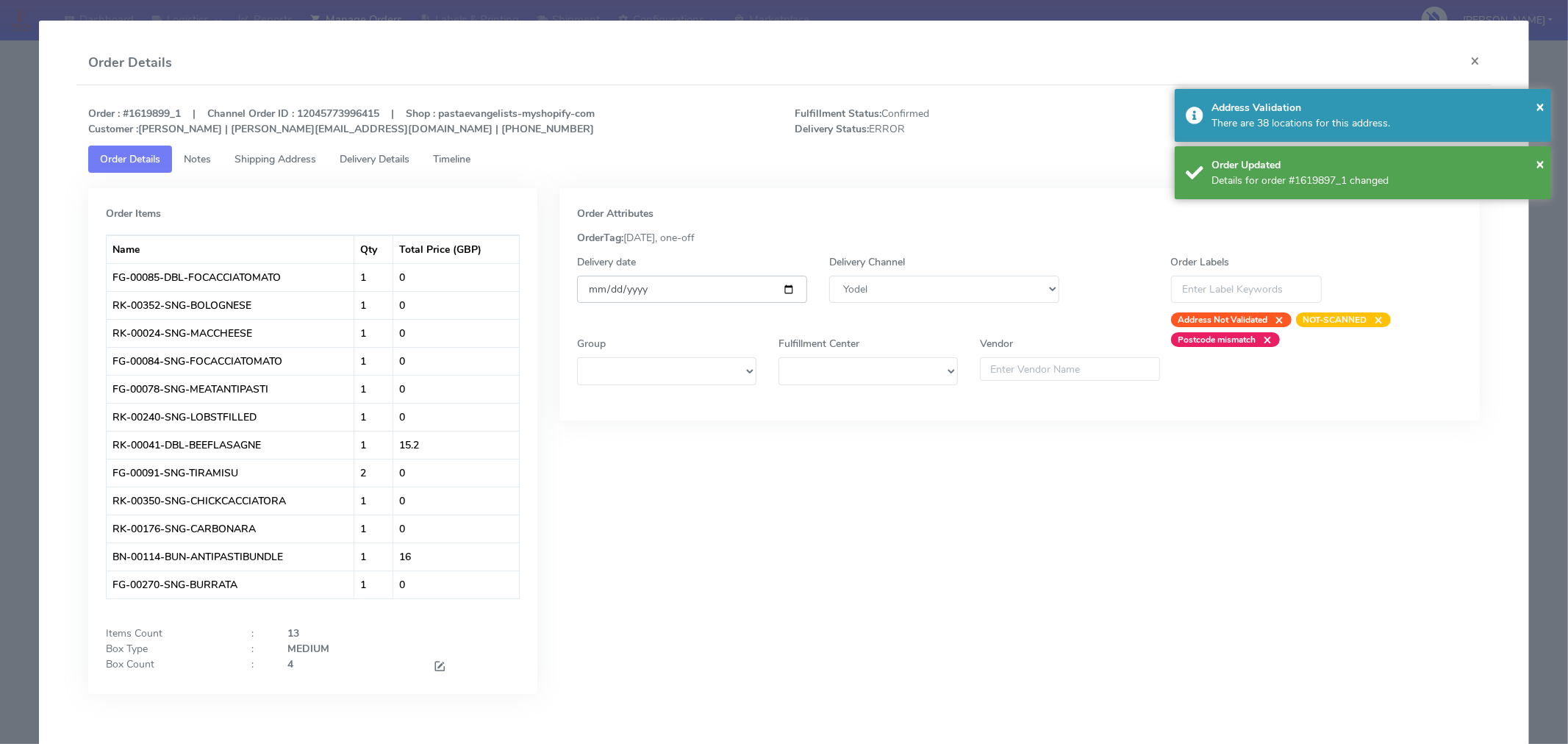
click at [779, 294] on input "[DATE]" at bounding box center [692, 289] width 230 height 27
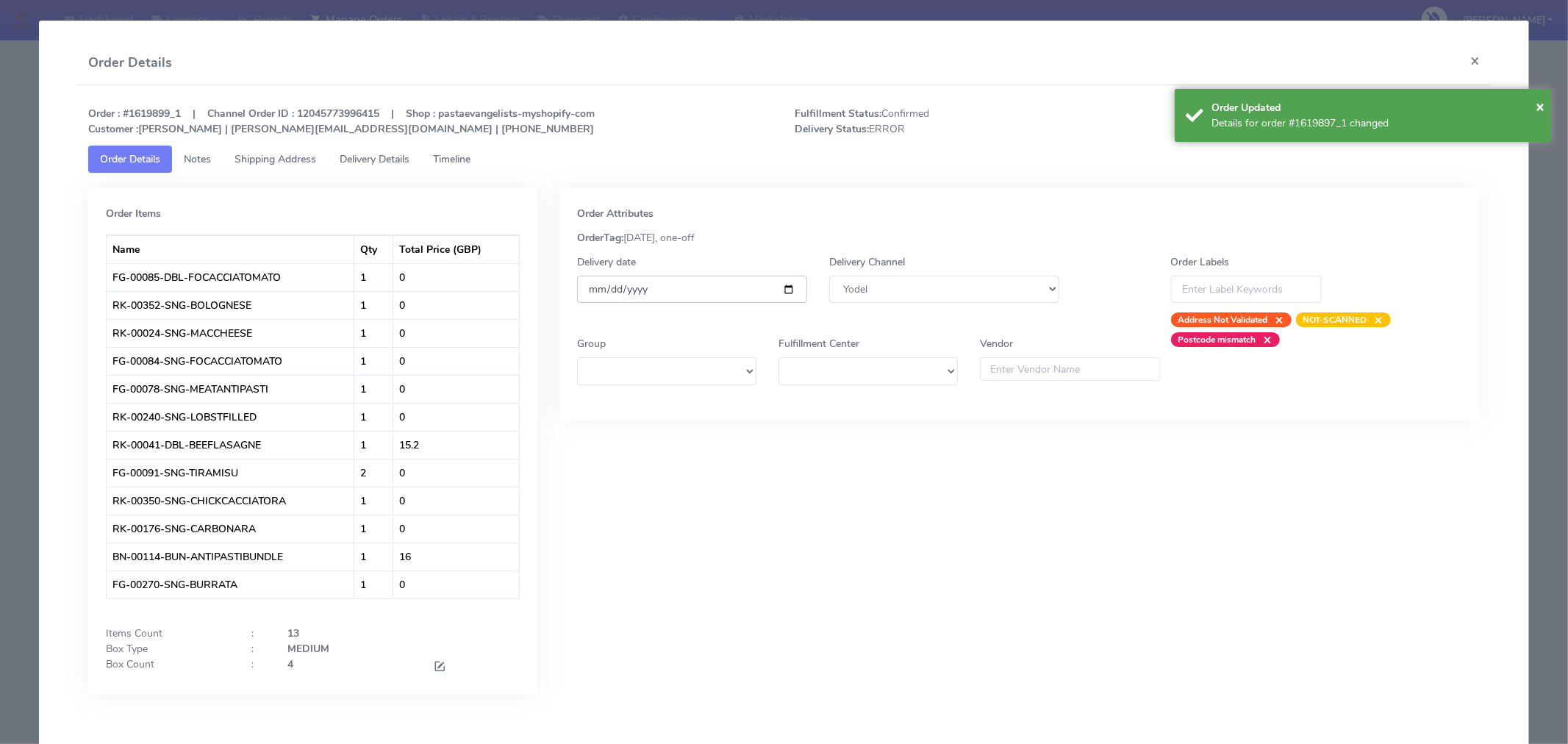
type input "[DATE]"
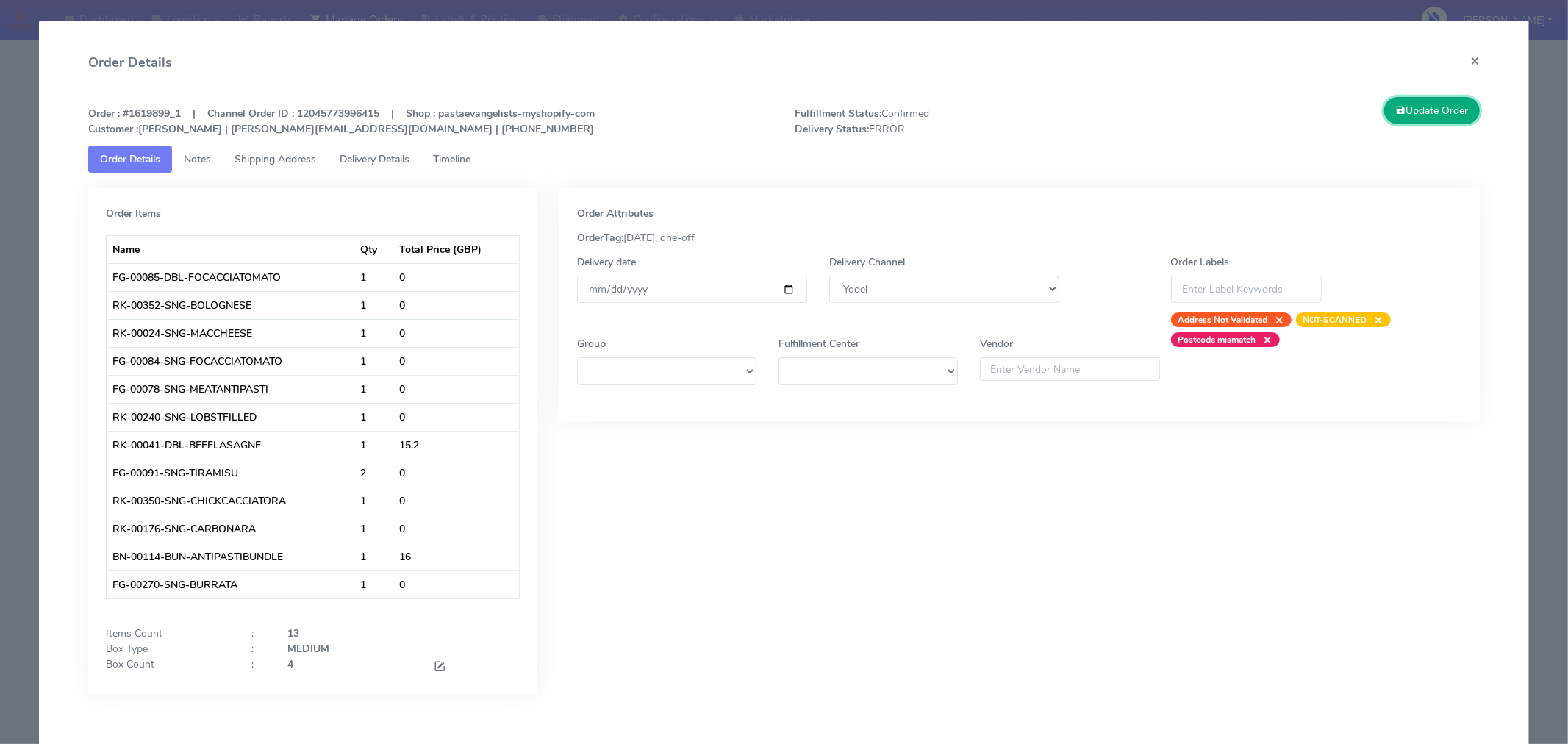
click at [1399, 111] on button "Update Order" at bounding box center [1431, 111] width 95 height 27
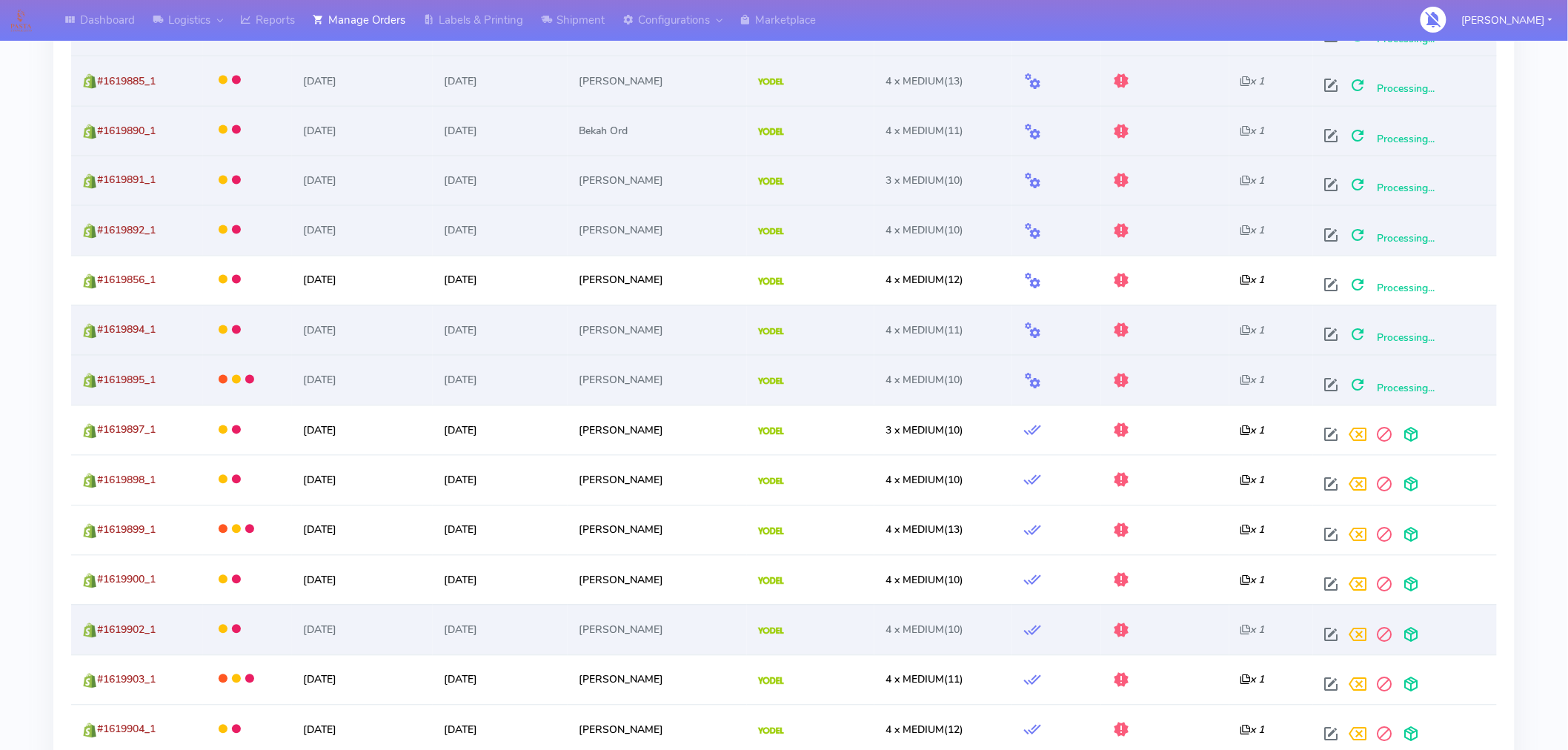
click at [1329, 611] on td at bounding box center [1404, 629] width 184 height 49
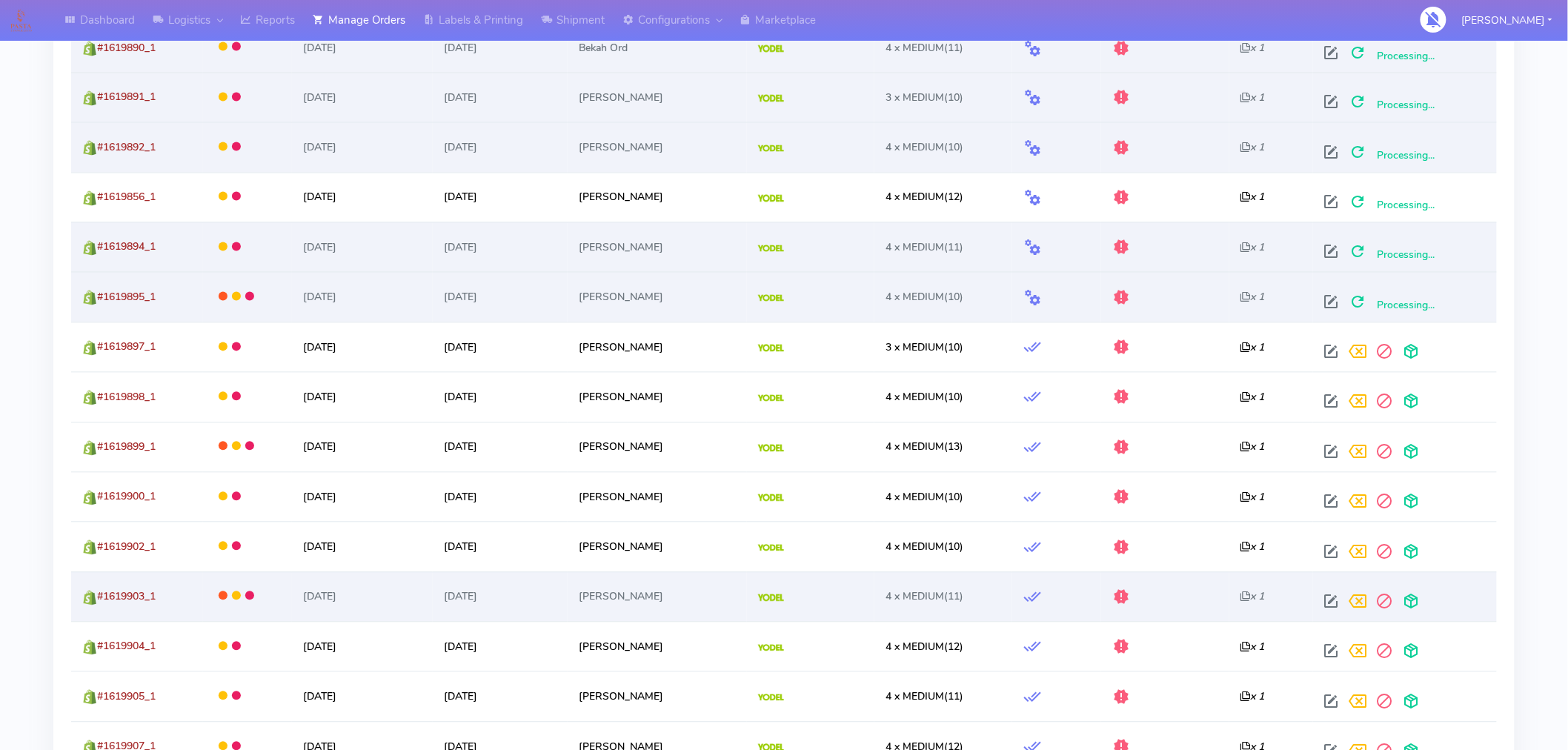
scroll to position [1107, 0]
click at [1339, 602] on span at bounding box center [1331, 604] width 27 height 14
select select "5"
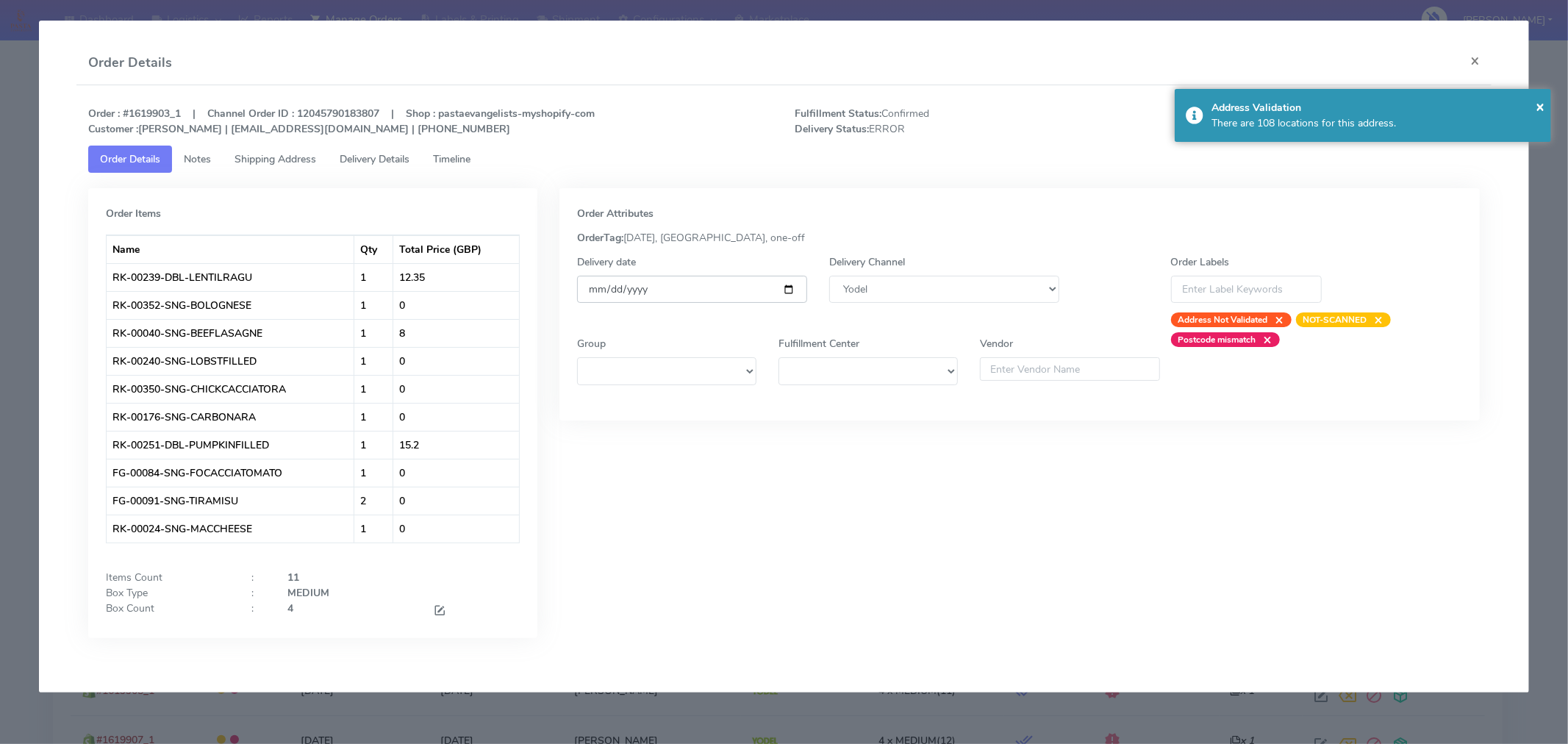
click at [787, 289] on input "[DATE]" at bounding box center [692, 289] width 230 height 27
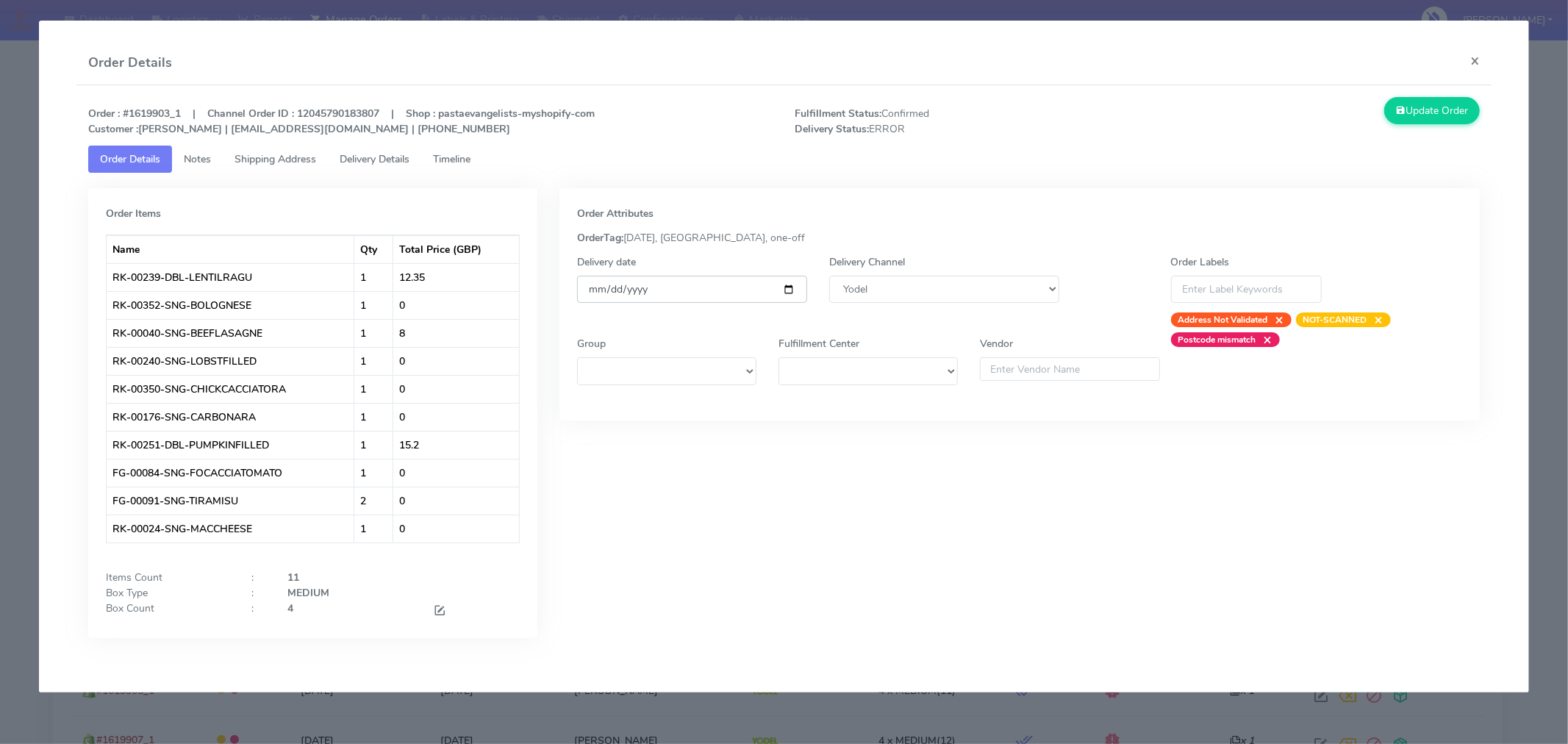
type input "[DATE]"
click at [1407, 104] on button "Update Order" at bounding box center [1431, 111] width 95 height 27
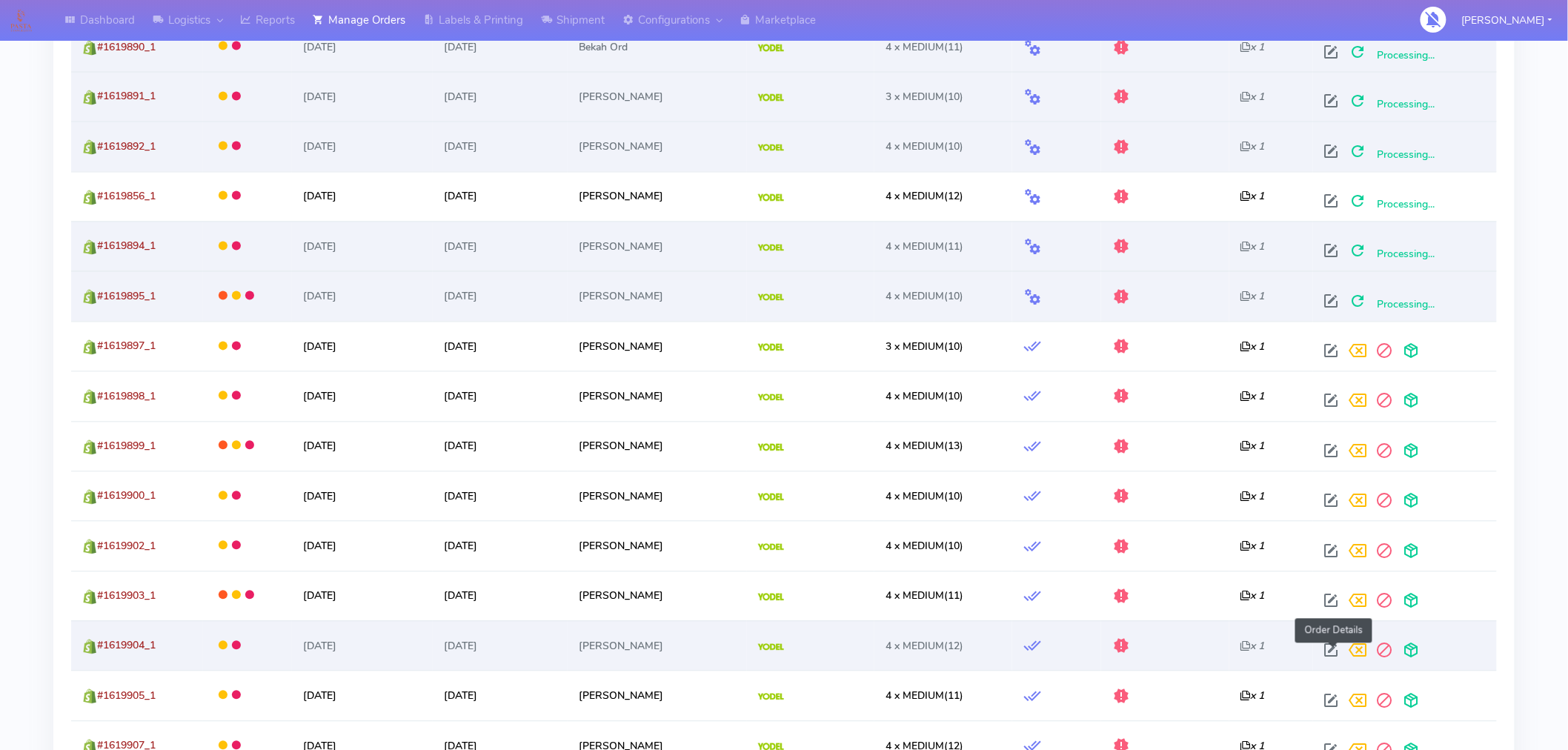
click at [1332, 658] on span at bounding box center [1331, 654] width 27 height 14
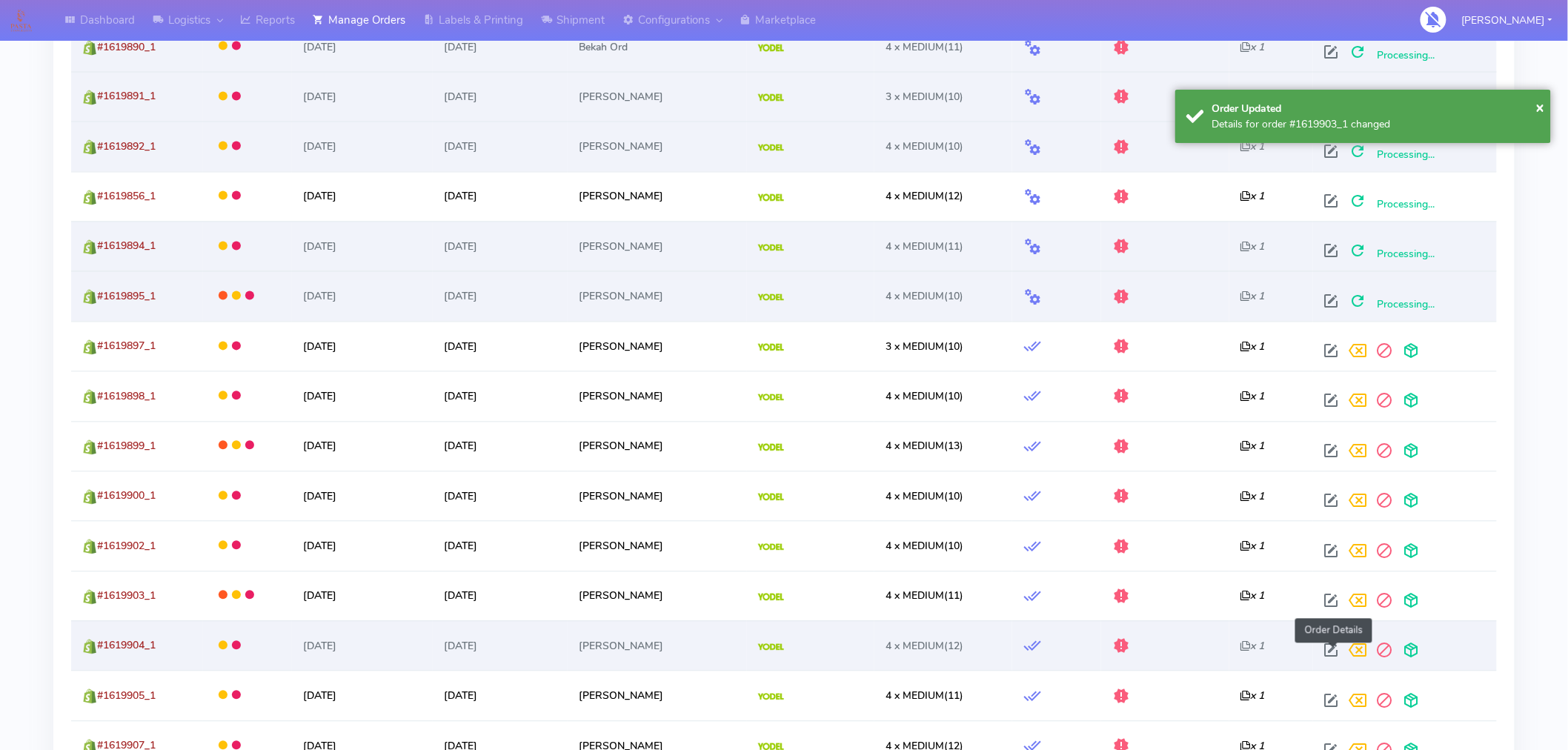
select select "5"
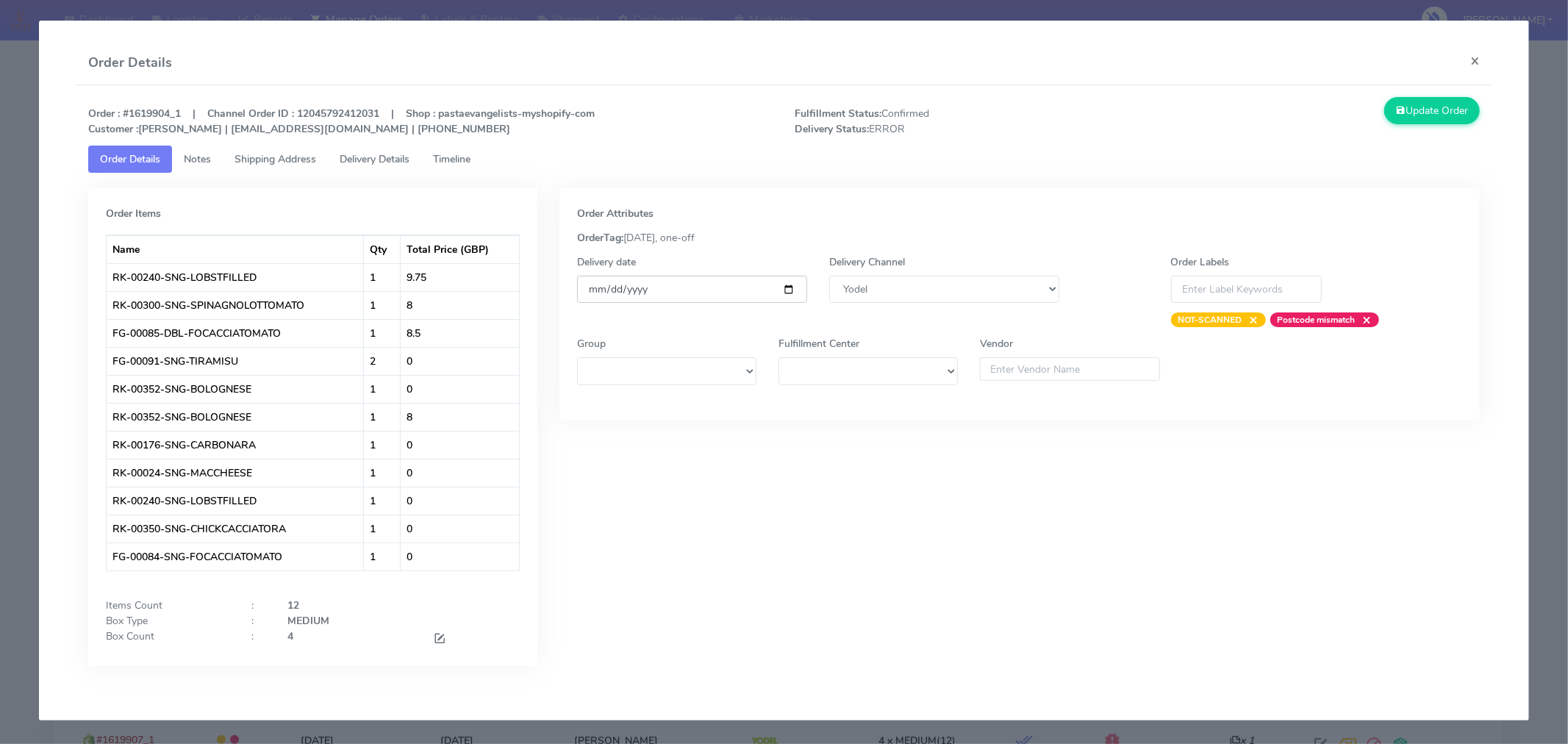
click at [785, 288] on input "[DATE]" at bounding box center [692, 289] width 230 height 27
type input "[DATE]"
click at [1449, 113] on button "Update Order" at bounding box center [1431, 111] width 95 height 27
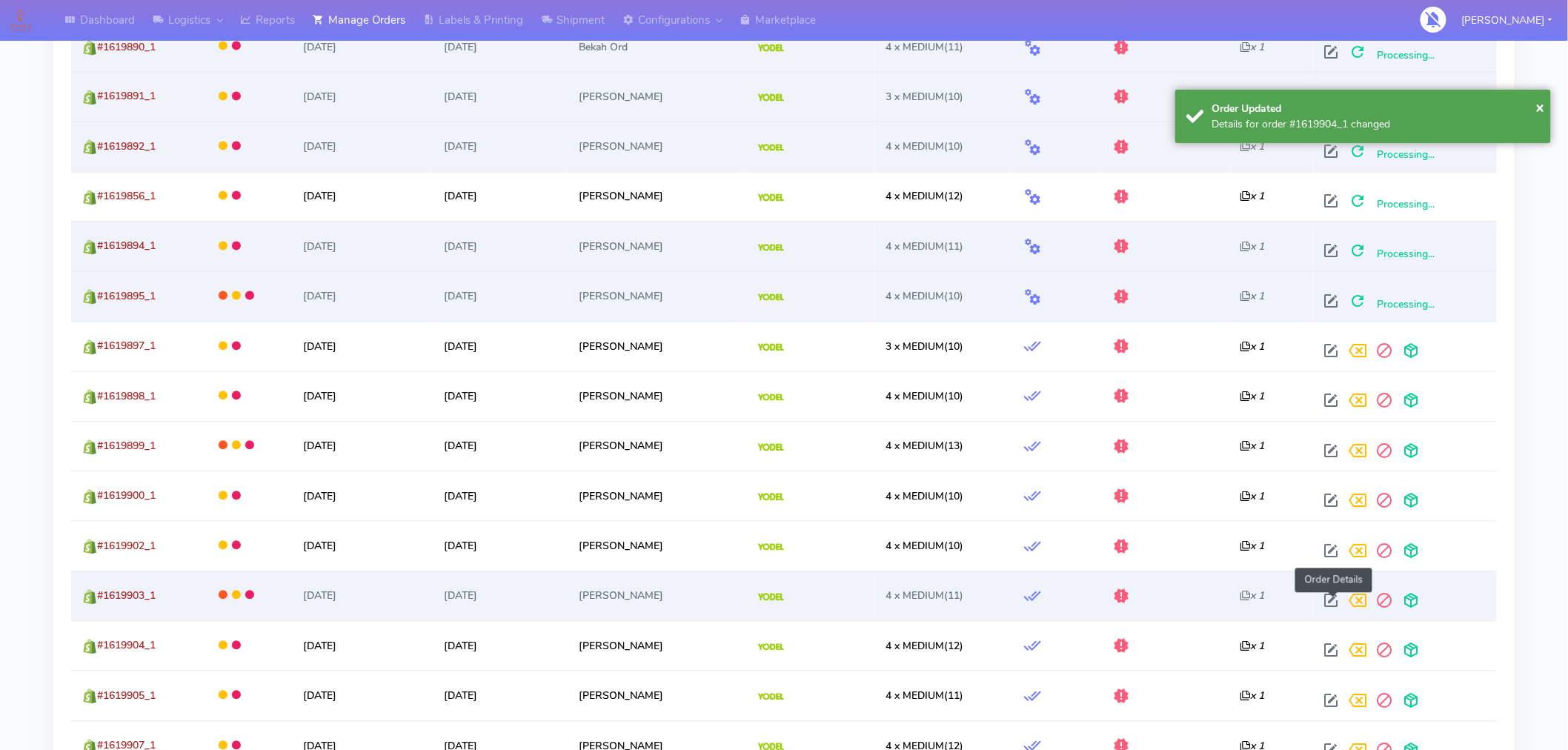
click at [1334, 609] on span at bounding box center [1331, 604] width 27 height 14
select select "5"
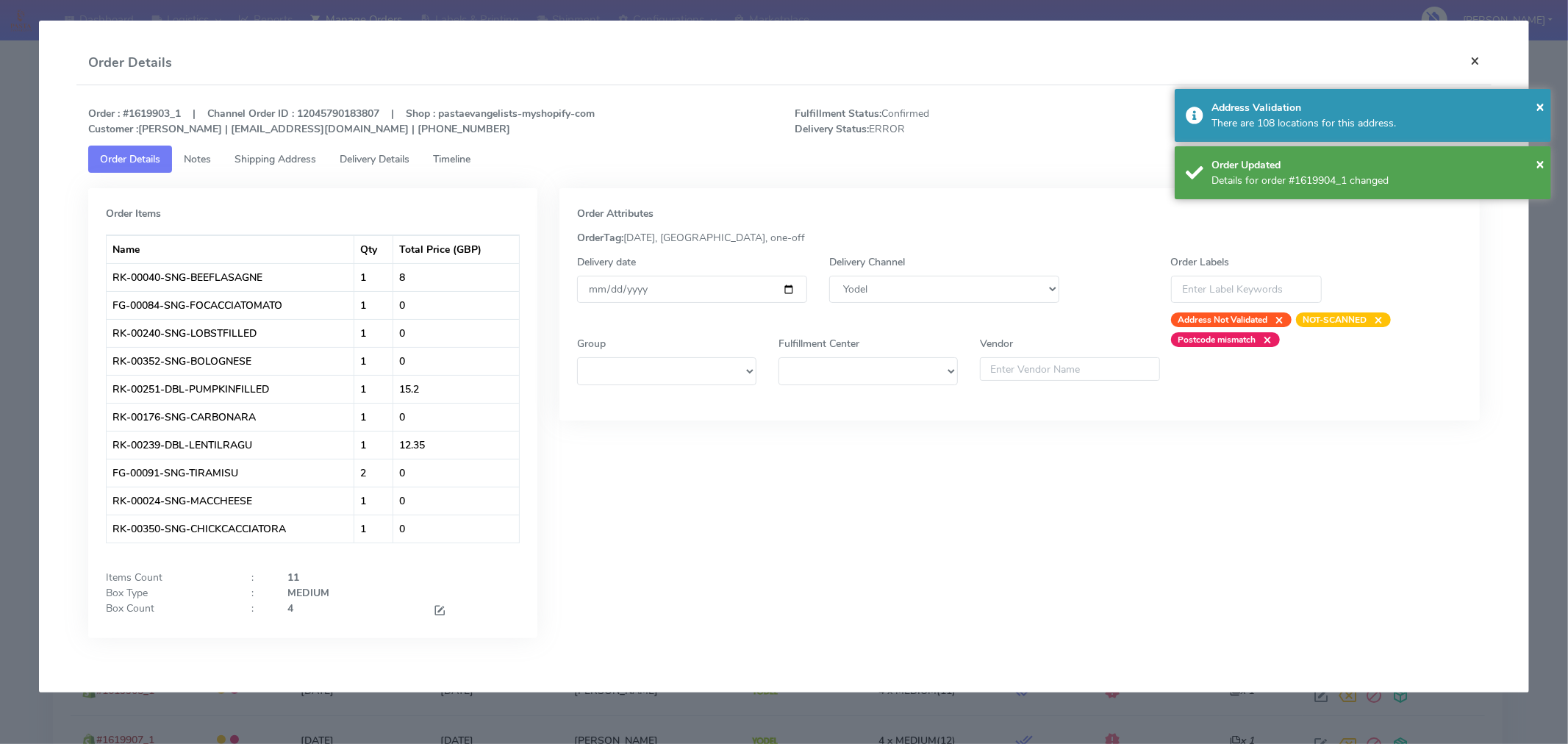
click at [1473, 61] on button "×" at bounding box center [1475, 60] width 33 height 39
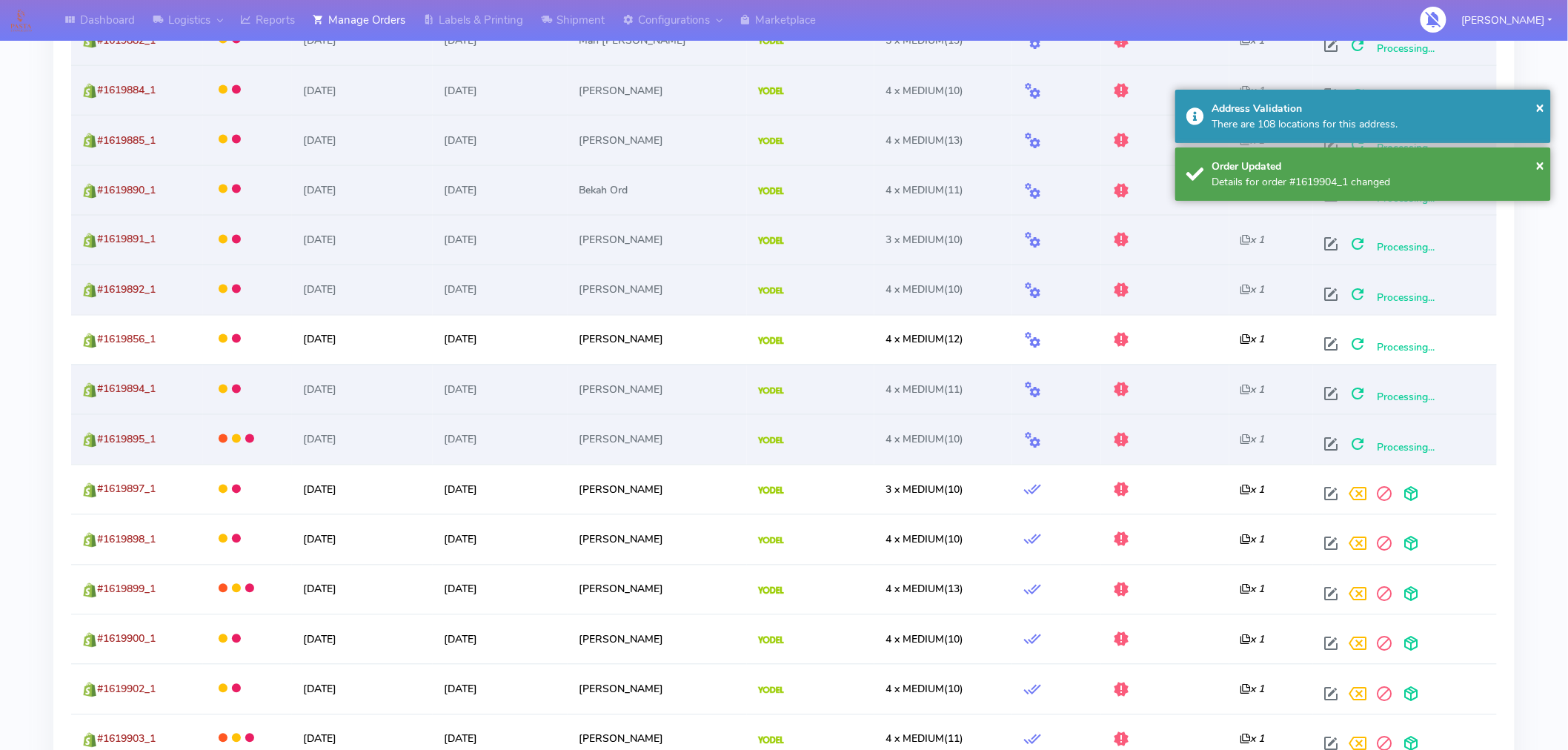
scroll to position [962, 0]
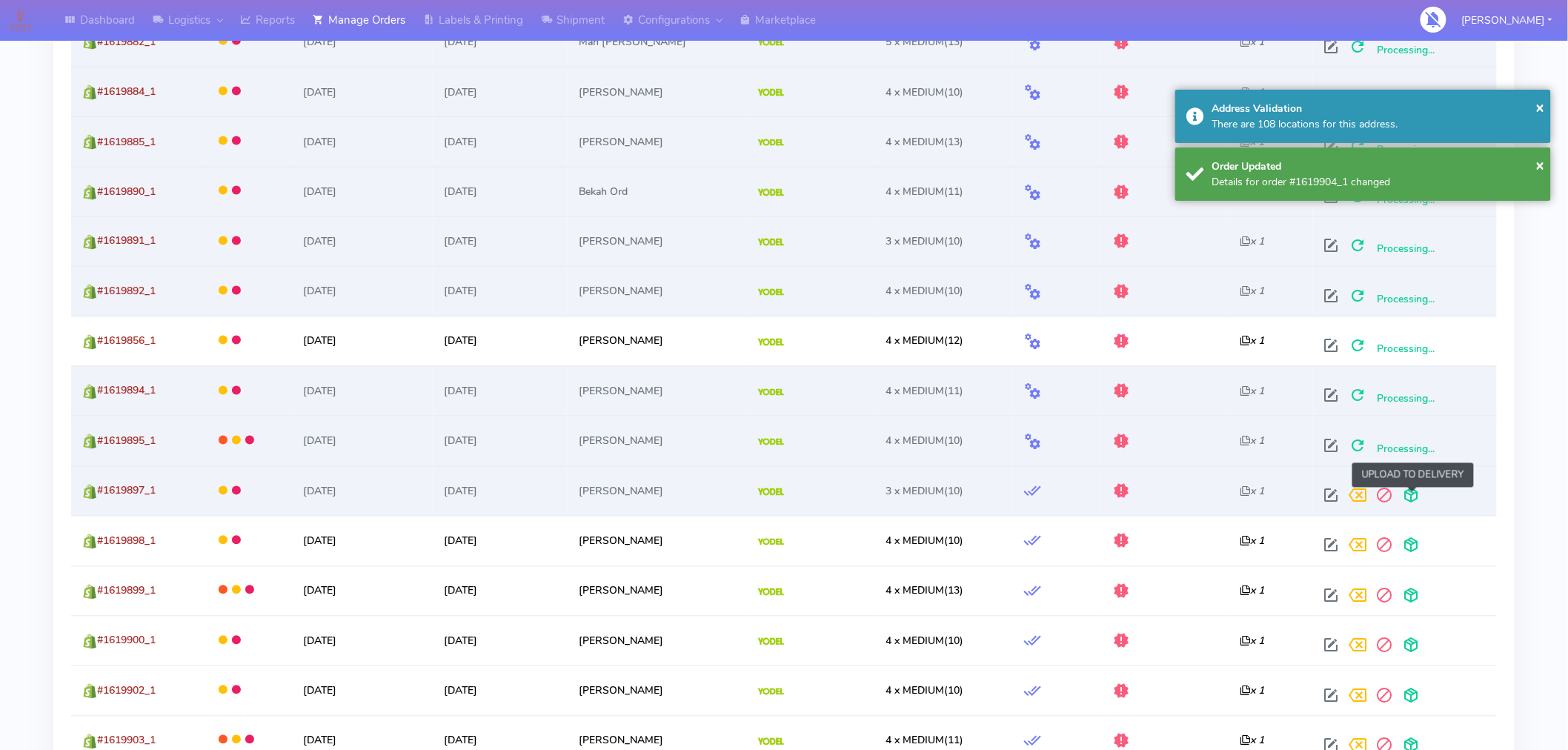
click at [1410, 495] on span at bounding box center [1412, 498] width 27 height 14
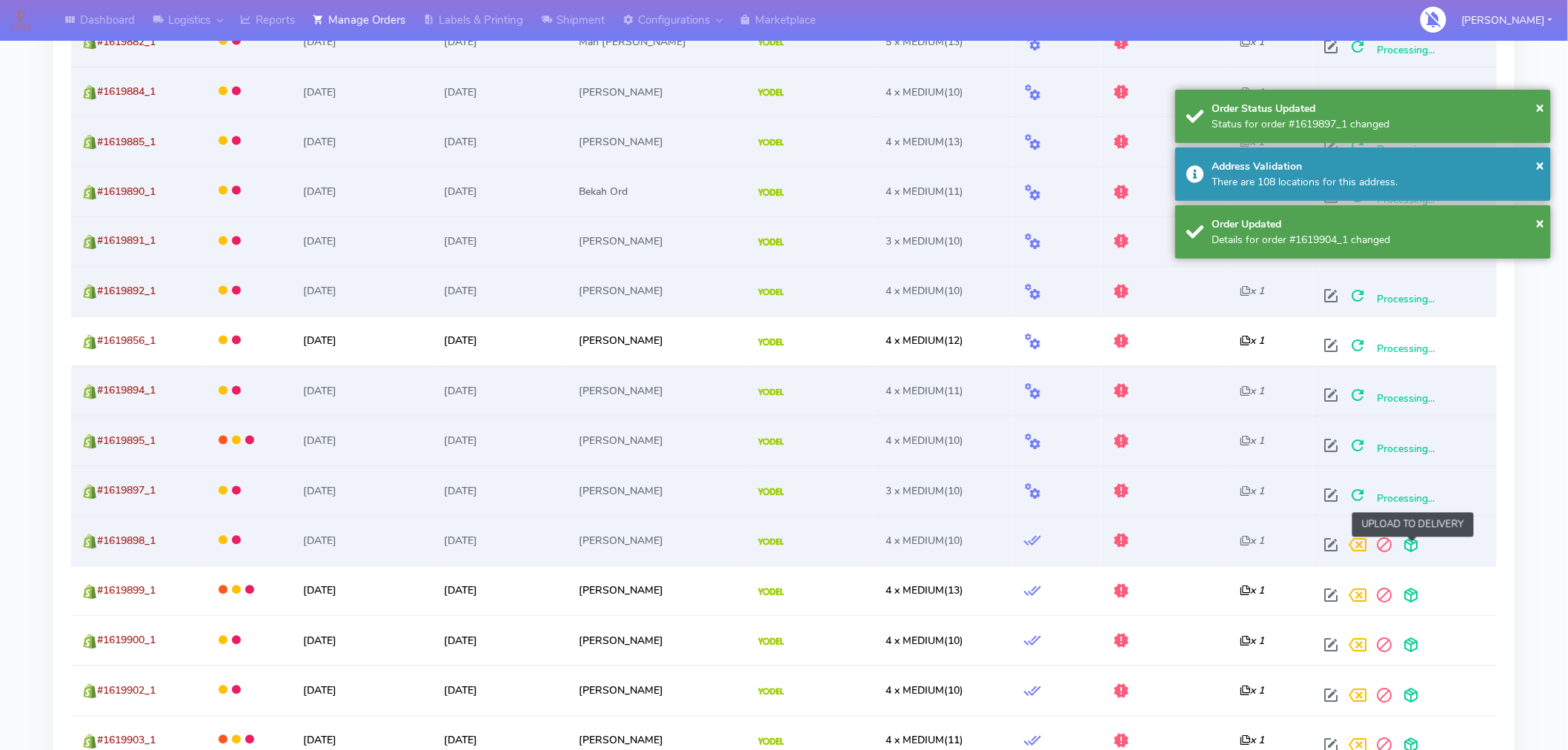
click at [1414, 542] on span at bounding box center [1412, 549] width 27 height 14
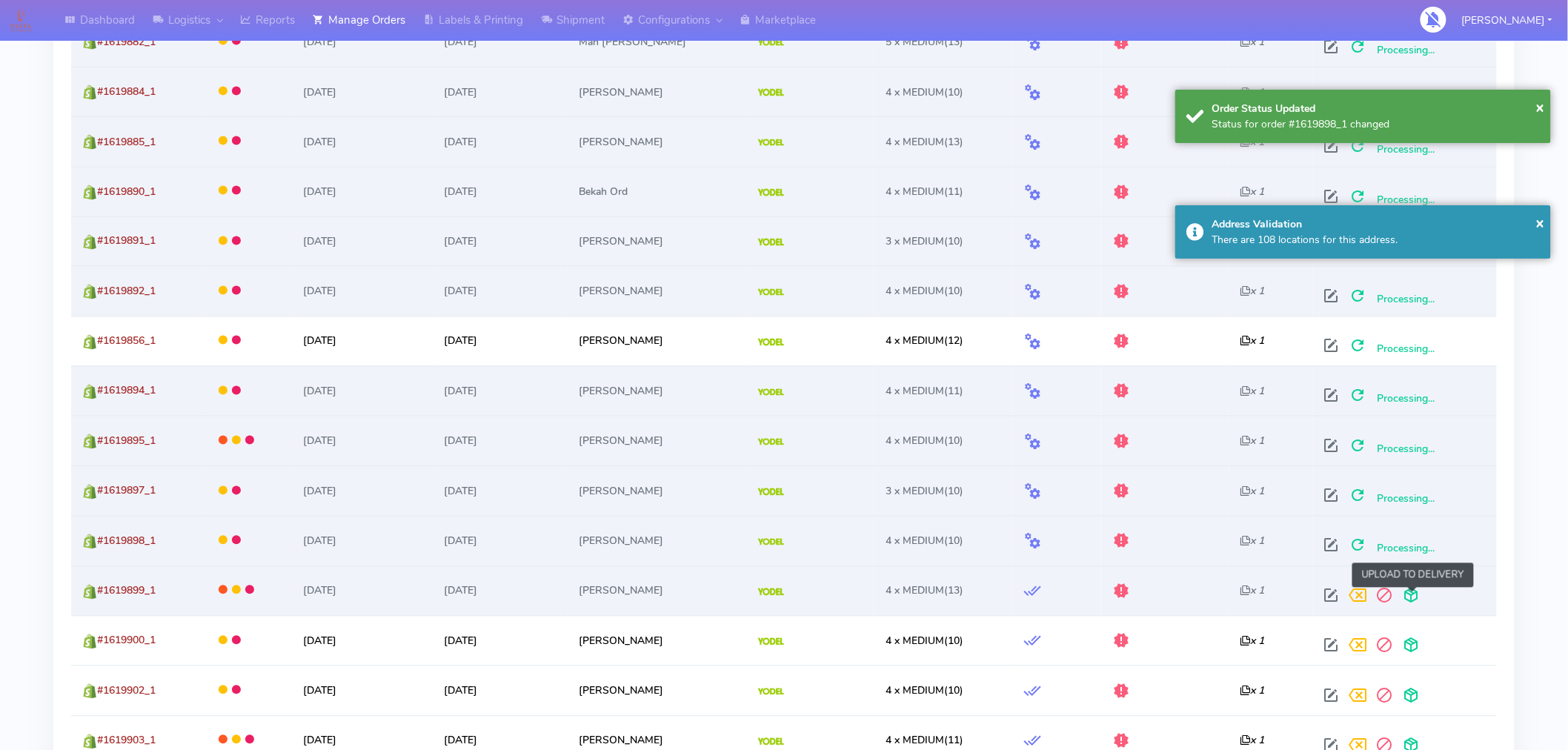
click at [1416, 593] on span at bounding box center [1412, 599] width 27 height 14
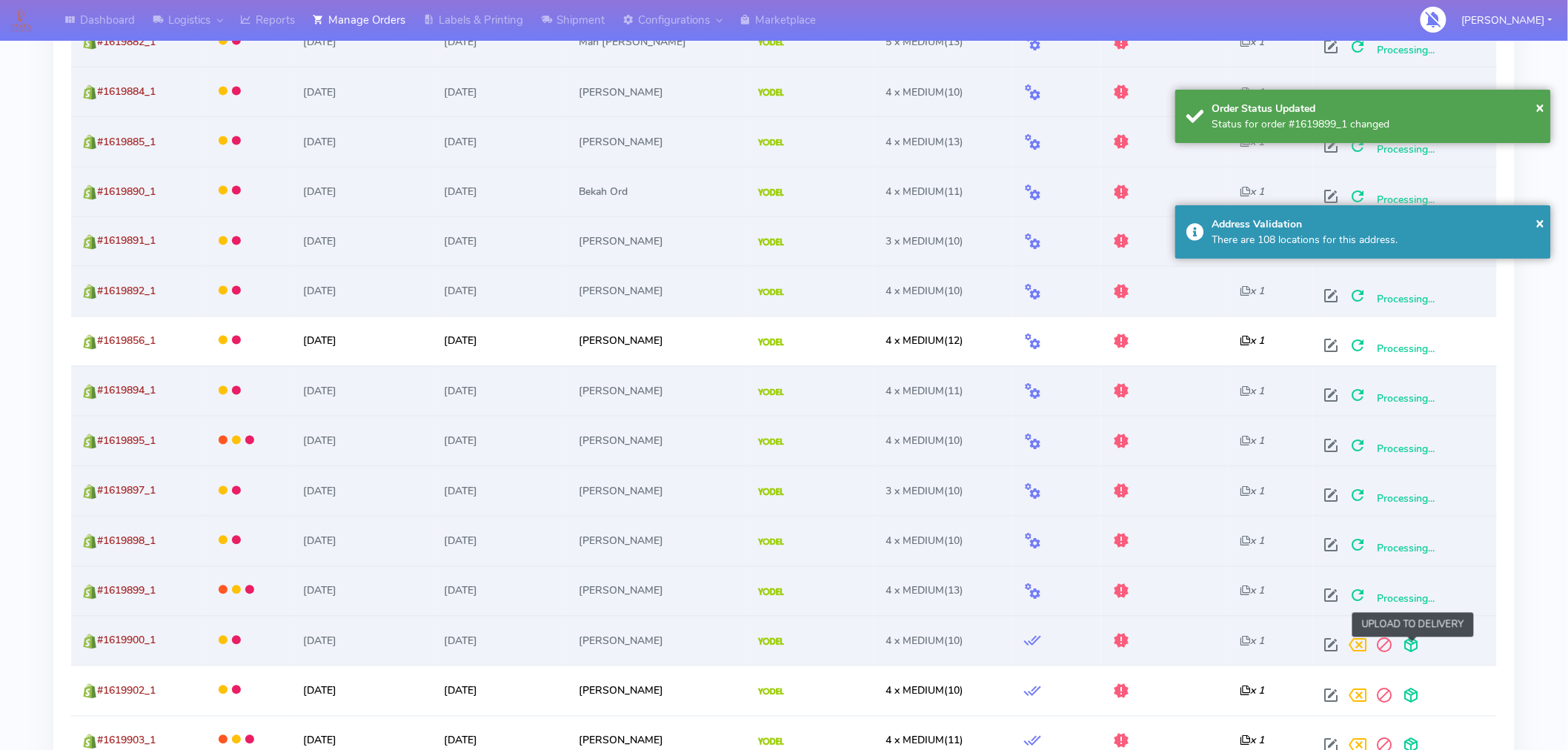
click at [1415, 648] on span at bounding box center [1412, 648] width 27 height 14
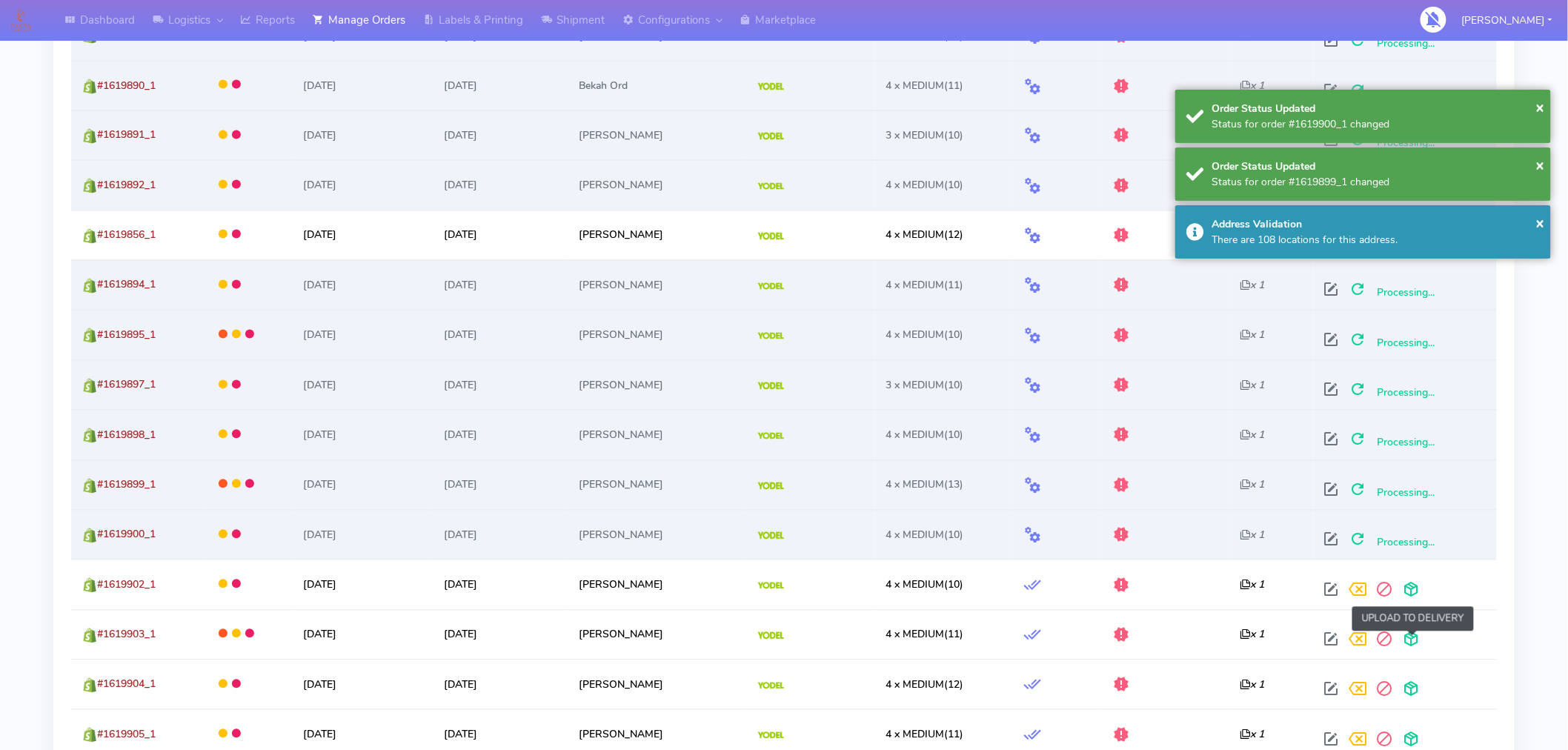
scroll to position [1069, 0]
click at [1415, 648] on span at bounding box center [1412, 642] width 27 height 14
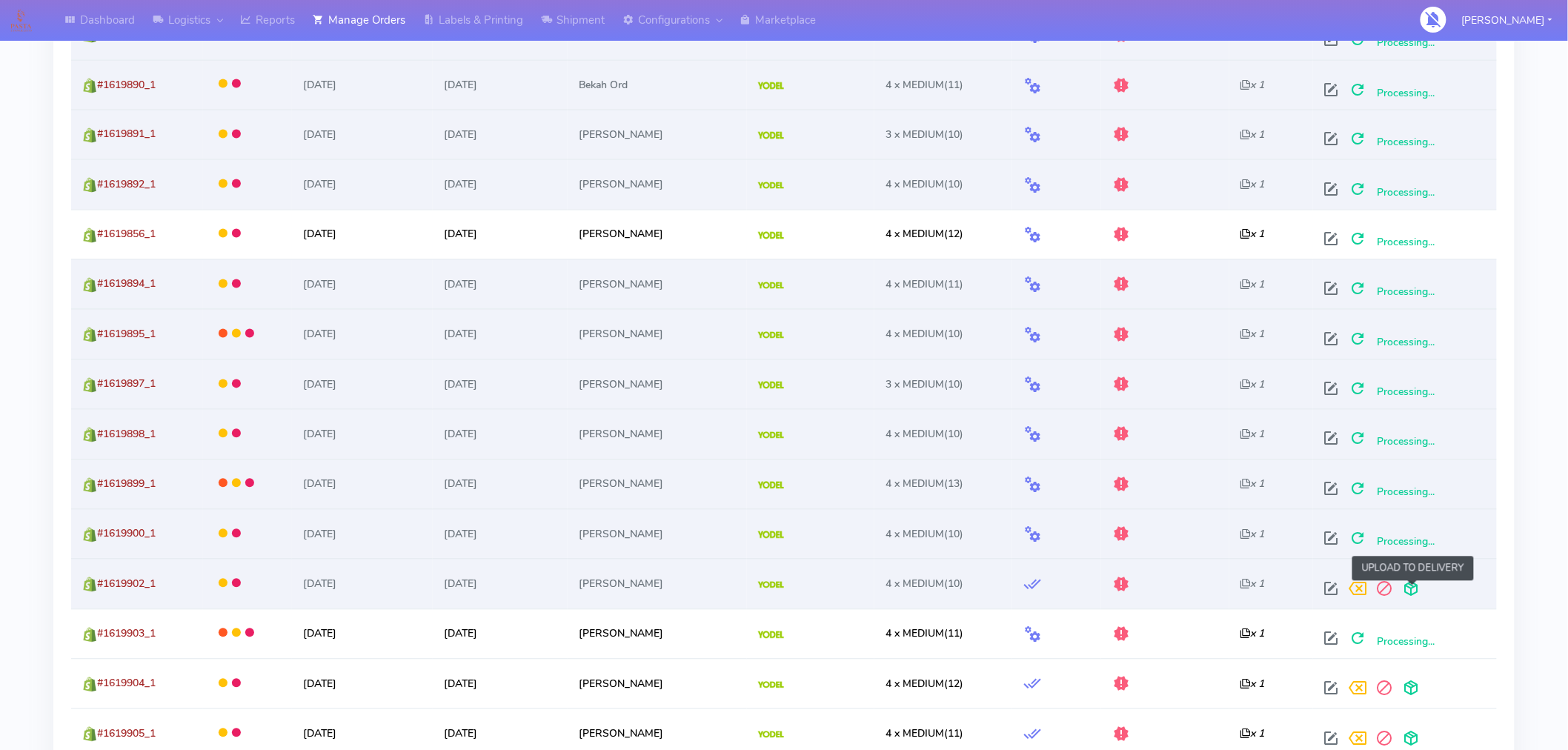
click at [1410, 589] on span at bounding box center [1412, 592] width 27 height 14
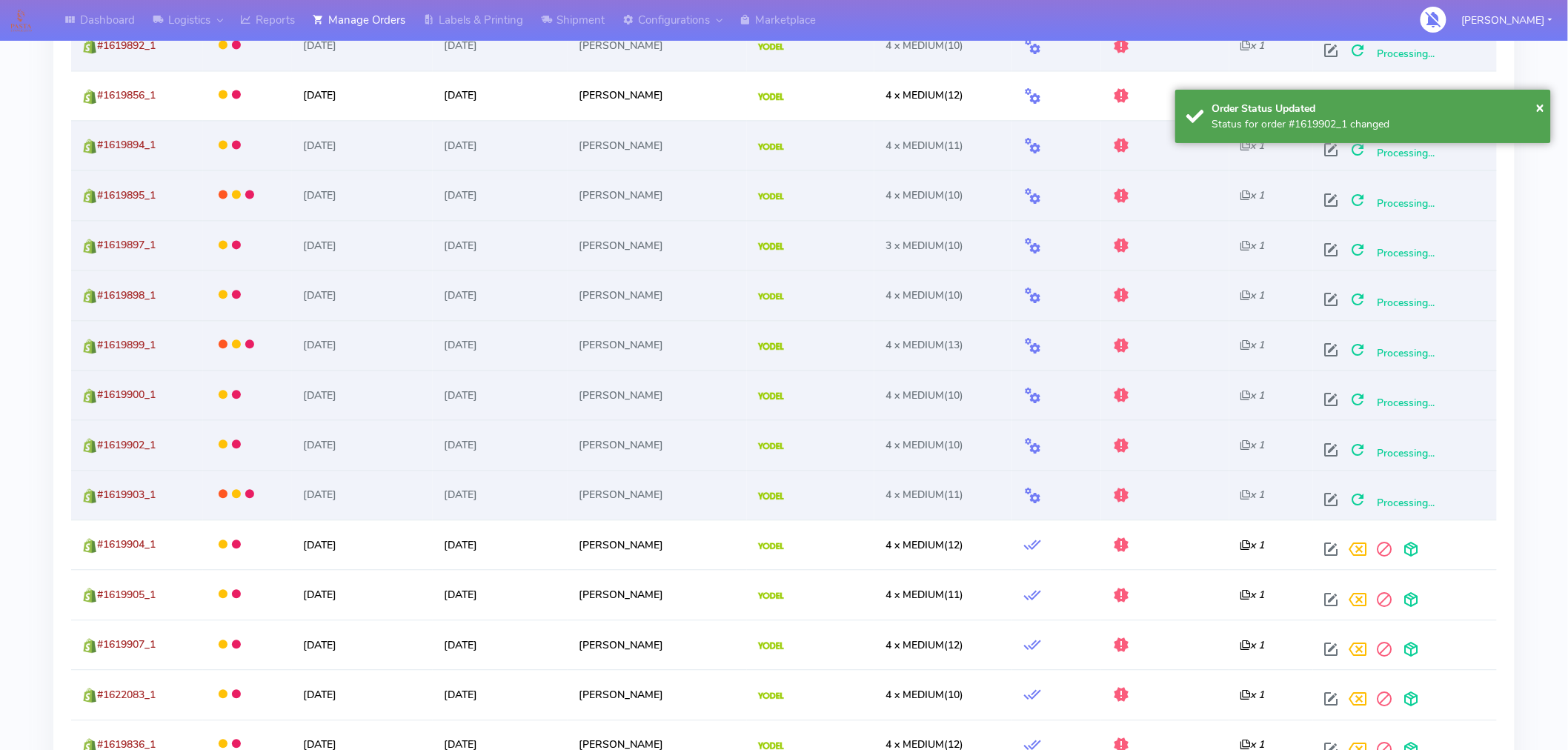
scroll to position [1213, 0]
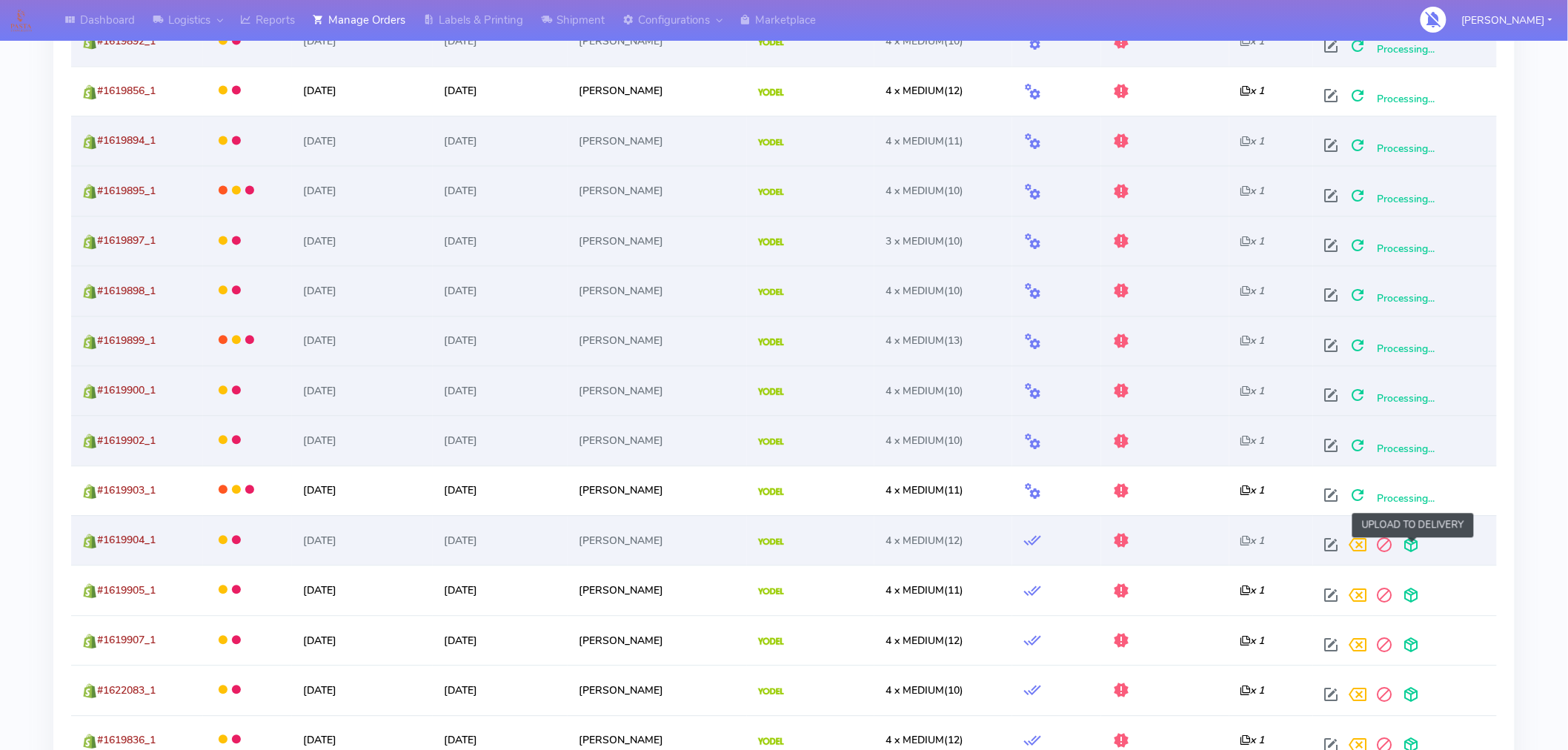
click at [1420, 545] on span at bounding box center [1412, 548] width 27 height 14
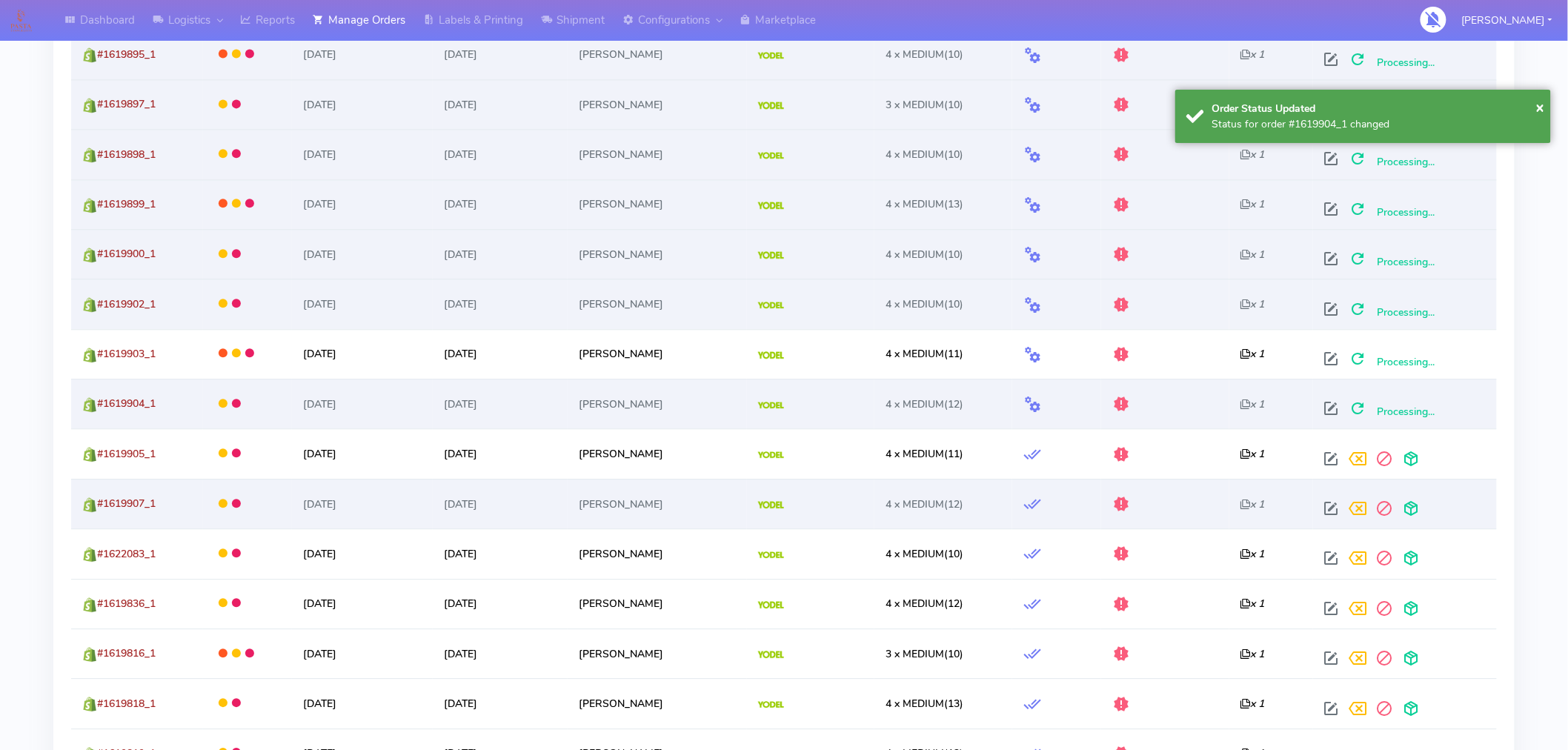
scroll to position [1355, 0]
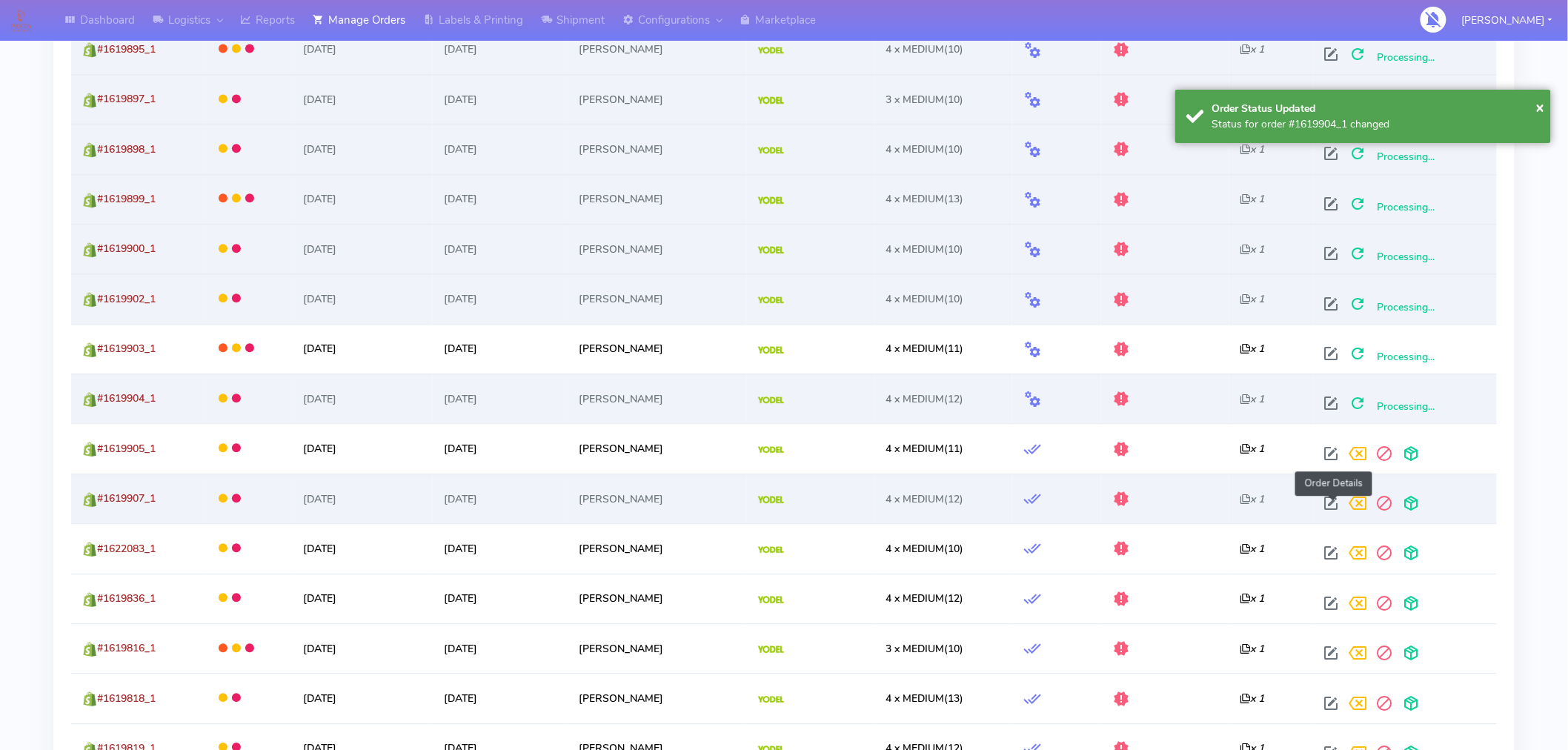
click at [1336, 508] on span at bounding box center [1331, 506] width 27 height 14
select select "5"
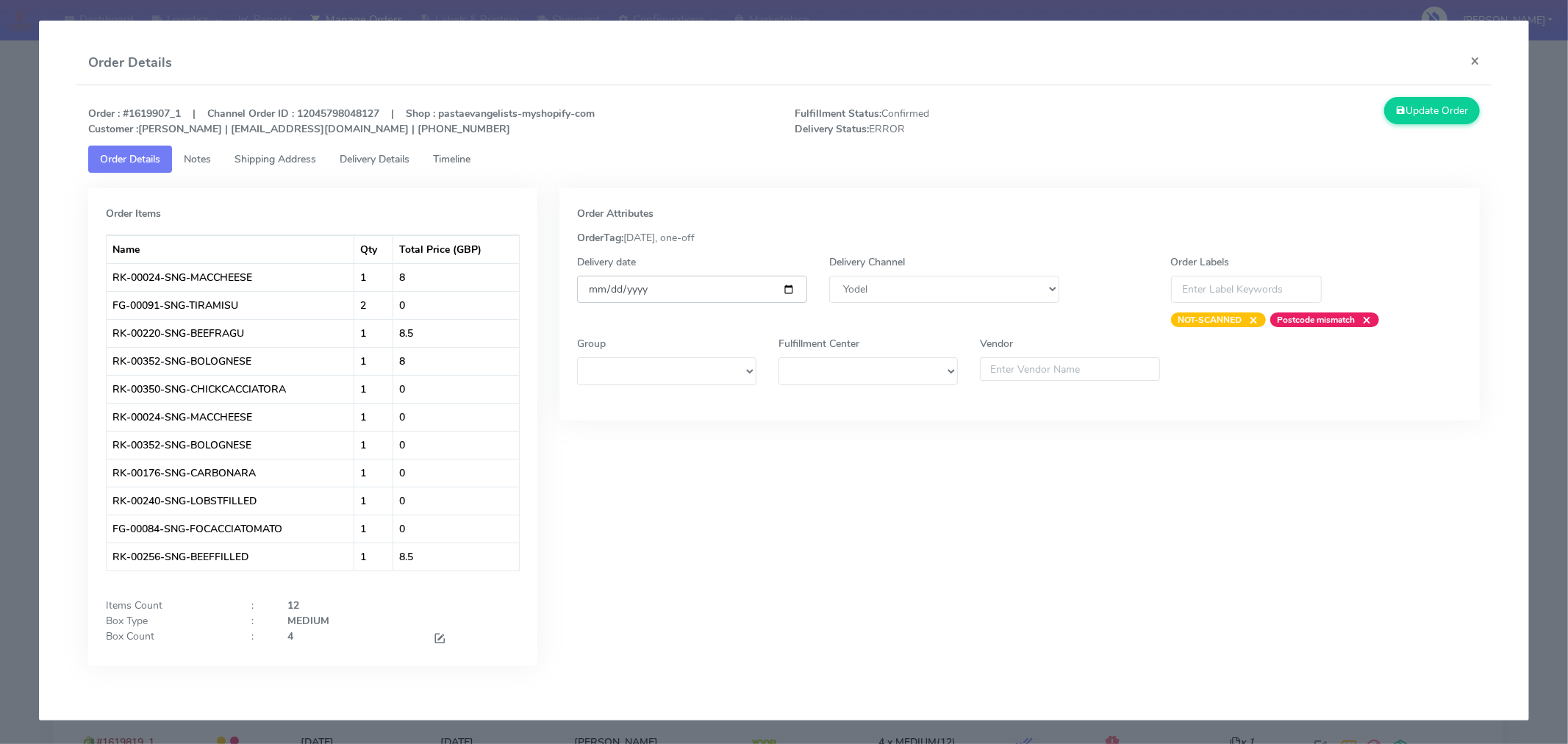
click at [791, 290] on input "[DATE]" at bounding box center [692, 289] width 230 height 27
type input "[DATE]"
click at [1431, 106] on button "Update Order" at bounding box center [1431, 111] width 95 height 27
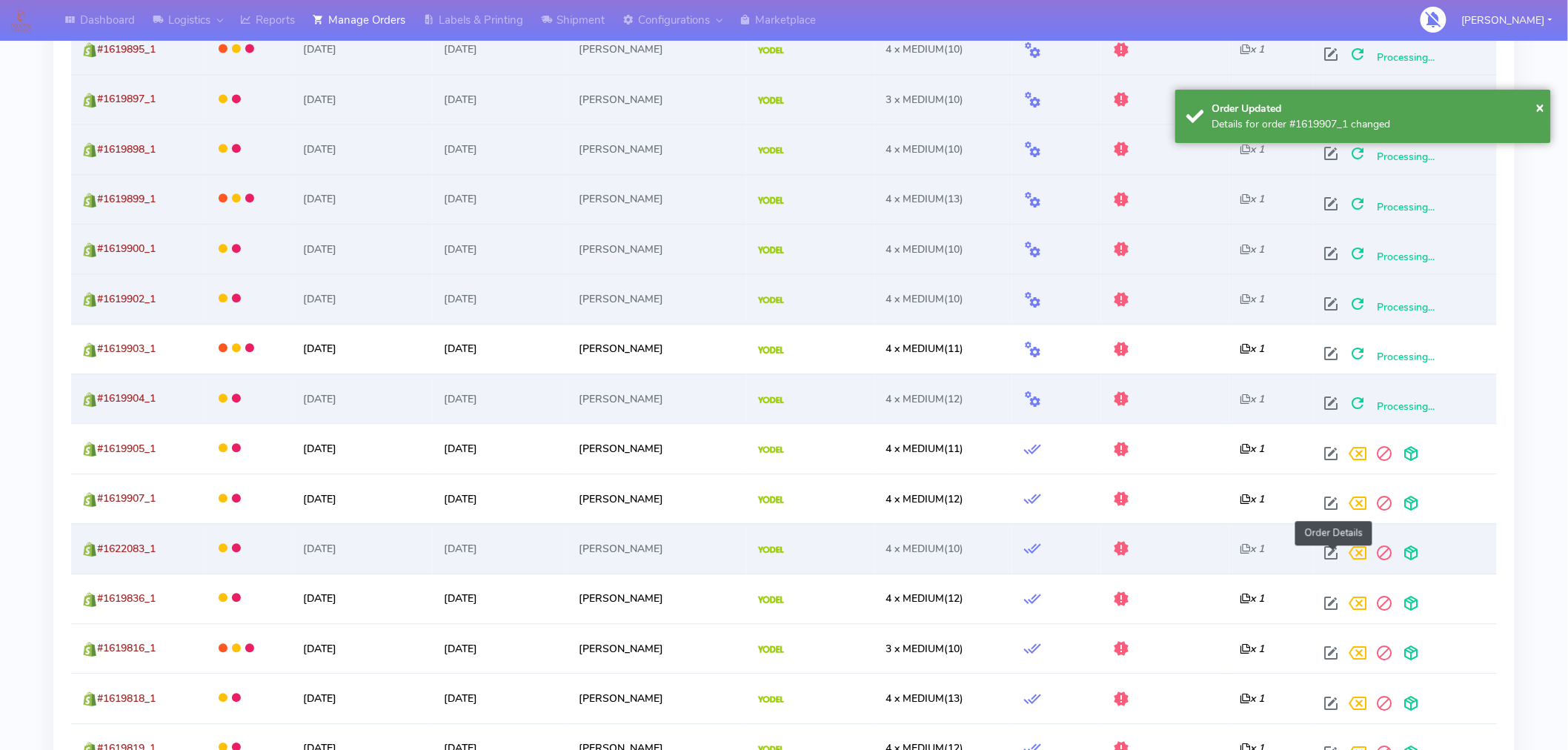
click at [1331, 556] on span at bounding box center [1331, 556] width 27 height 14
select select "5"
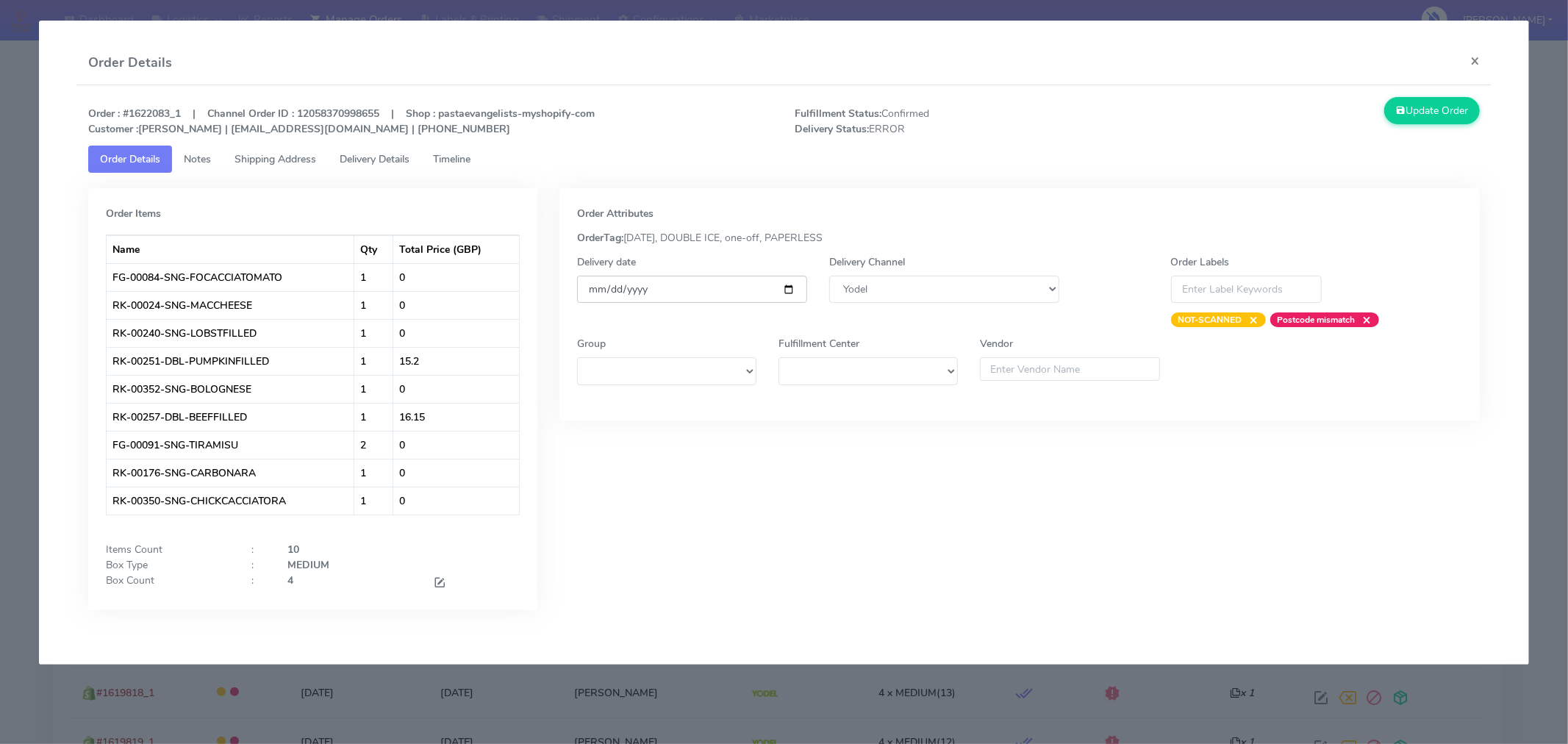
click at [791, 290] on input "[DATE]" at bounding box center [692, 289] width 230 height 27
type input "[DATE]"
click at [1410, 121] on button "Update Order" at bounding box center [1431, 111] width 95 height 27
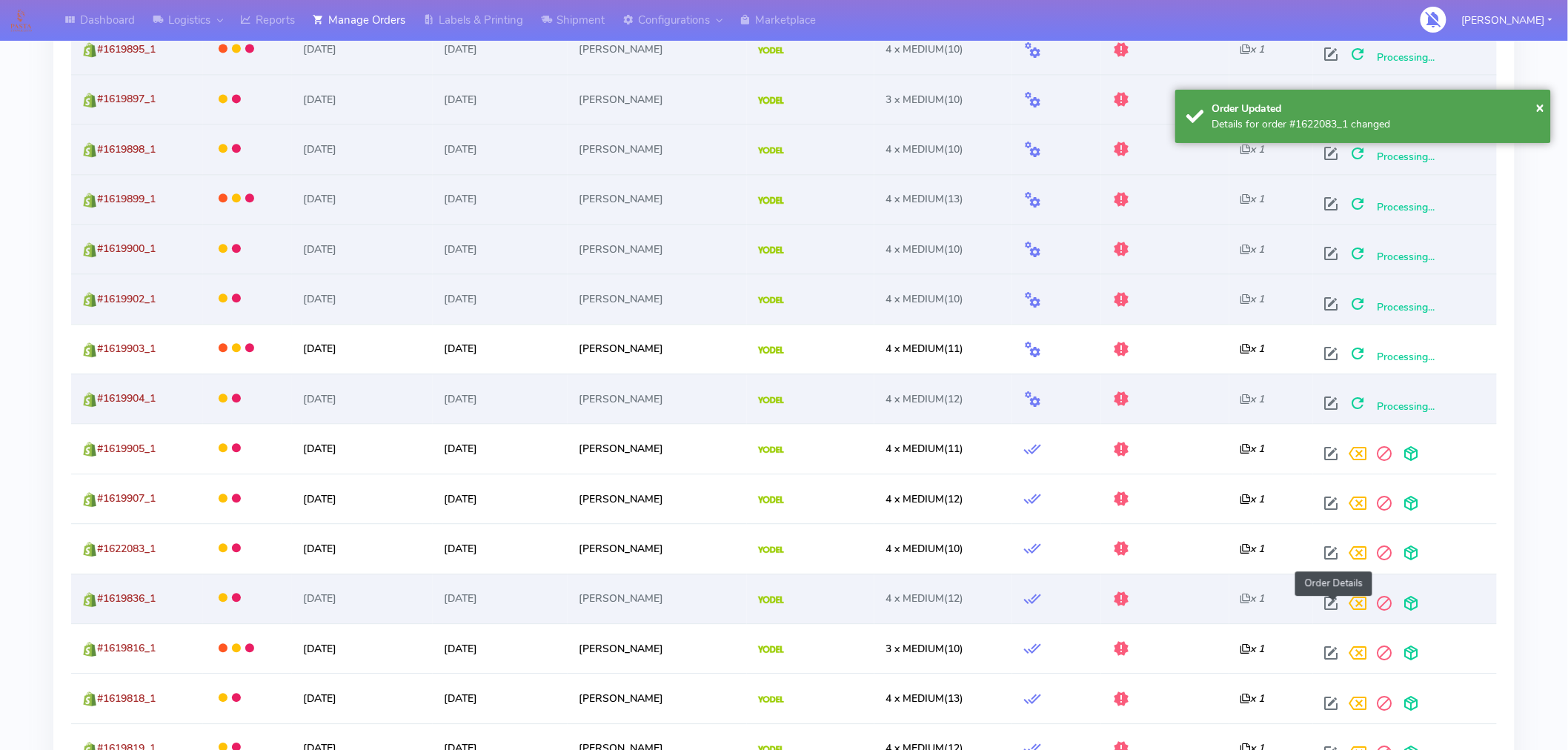
click at [1339, 600] on span at bounding box center [1331, 606] width 27 height 14
select select "5"
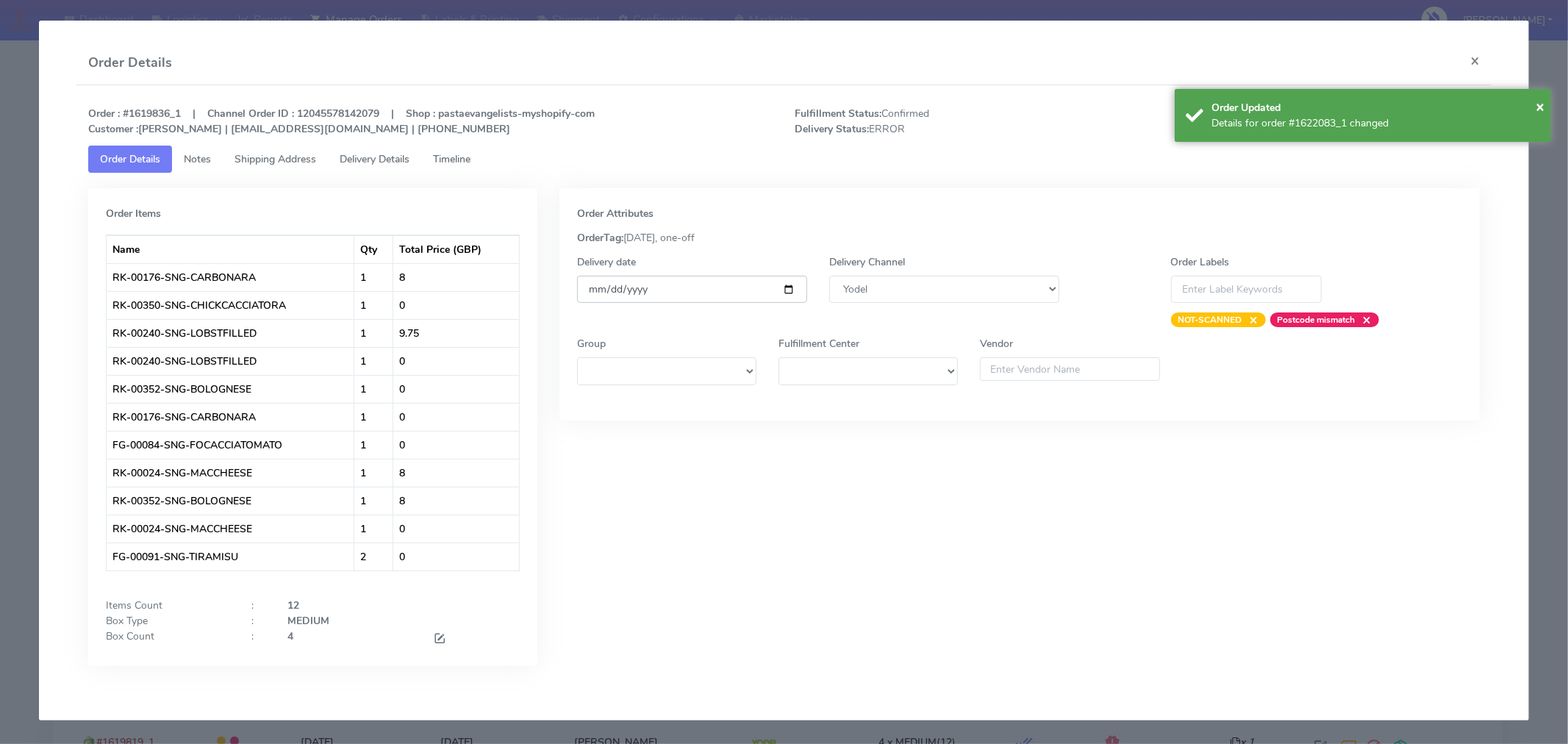
click at [790, 287] on input "[DATE]" at bounding box center [692, 289] width 230 height 27
type input "[DATE]"
click at [1543, 106] on span "×" at bounding box center [1540, 106] width 9 height 20
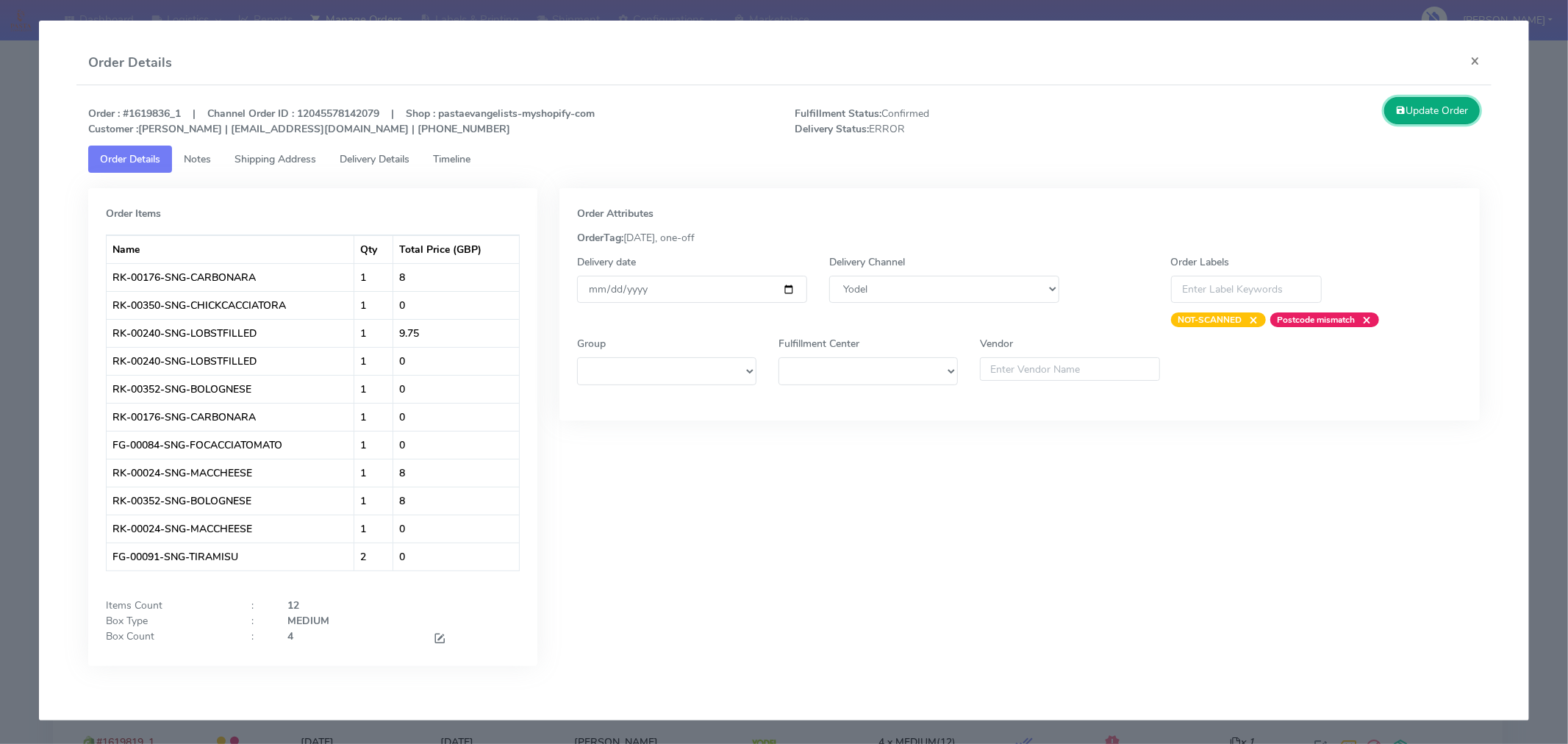
click at [1436, 113] on button "Update Order" at bounding box center [1431, 111] width 95 height 27
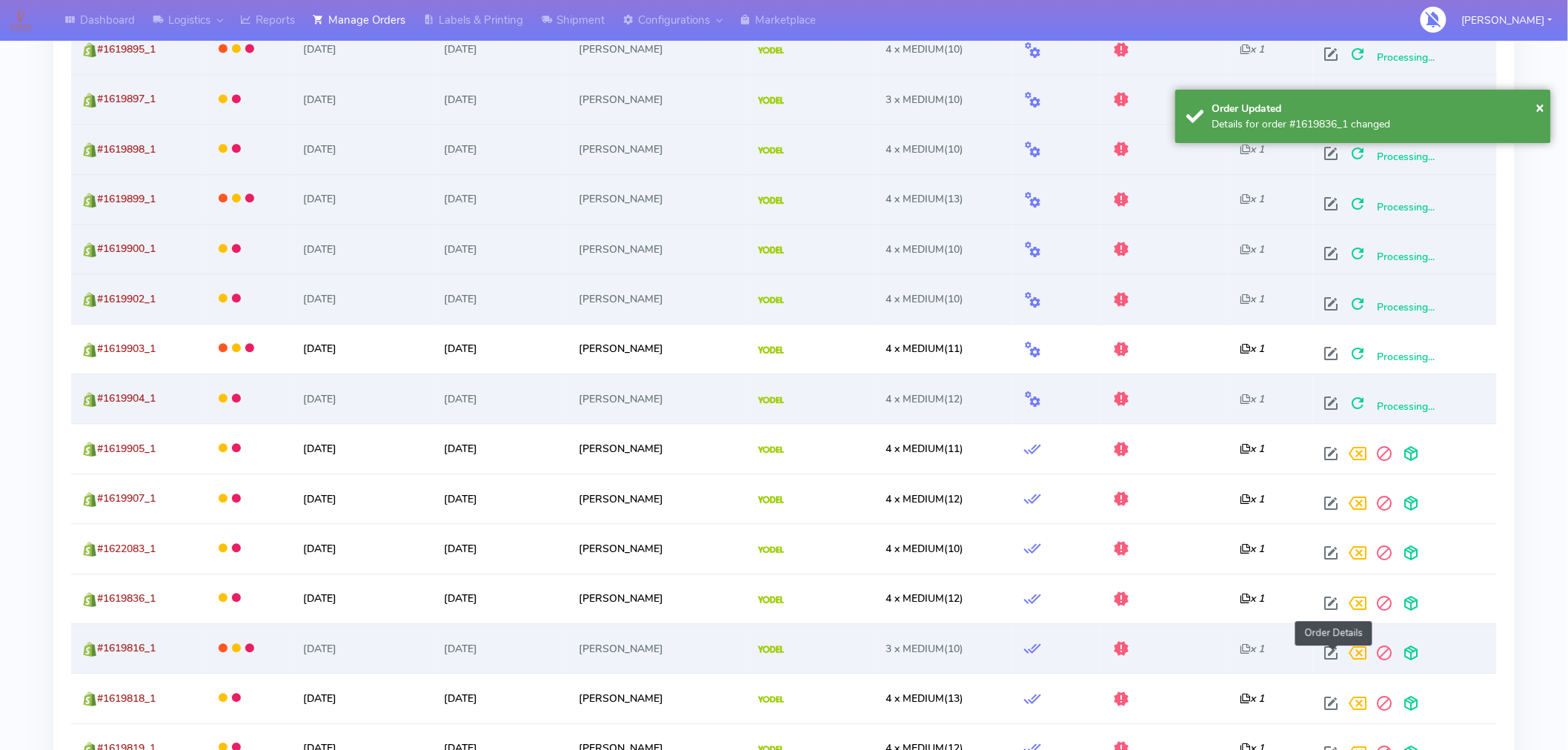
click at [1334, 658] on span at bounding box center [1331, 656] width 27 height 14
select select "5"
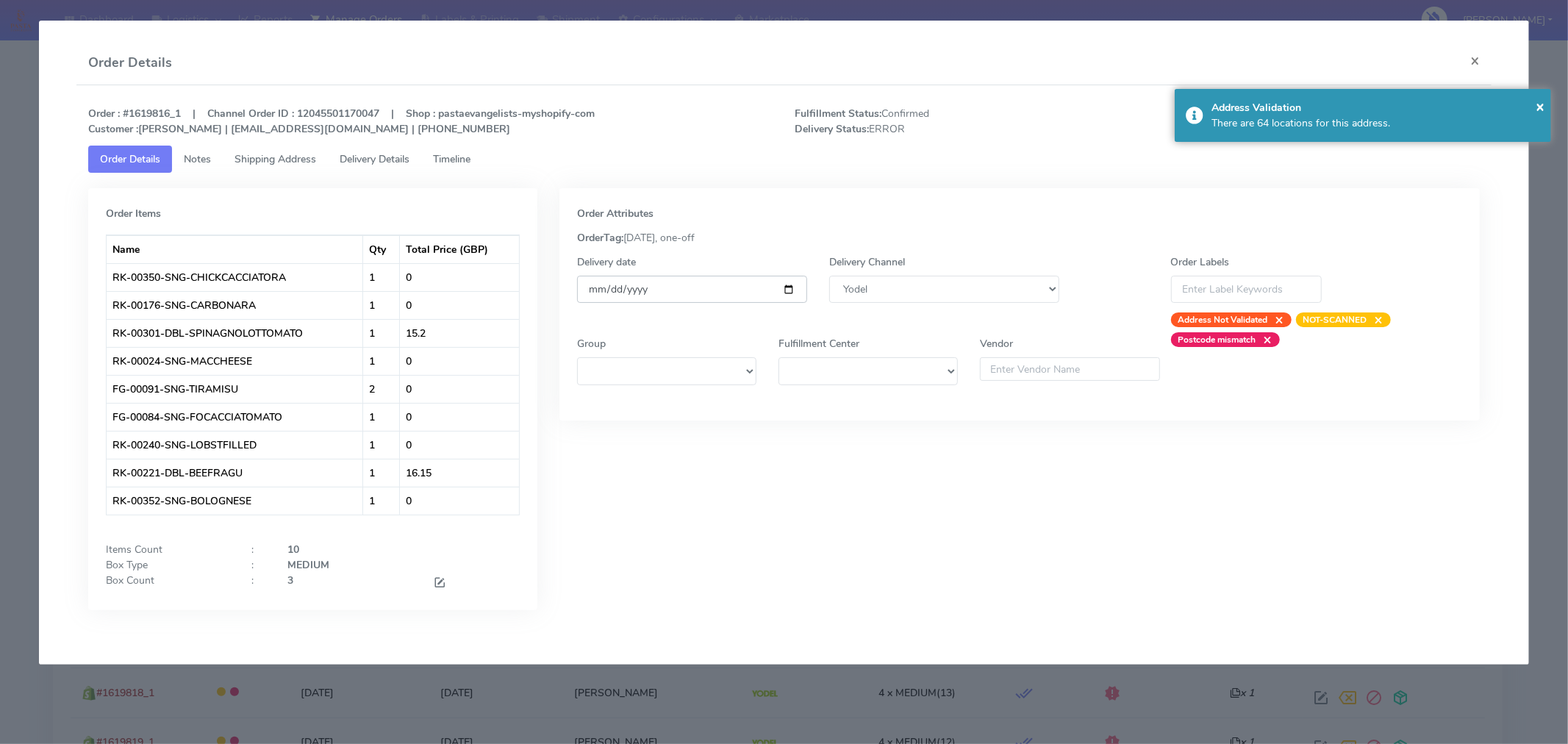
click at [788, 289] on input "[DATE]" at bounding box center [692, 289] width 230 height 27
type input "[DATE]"
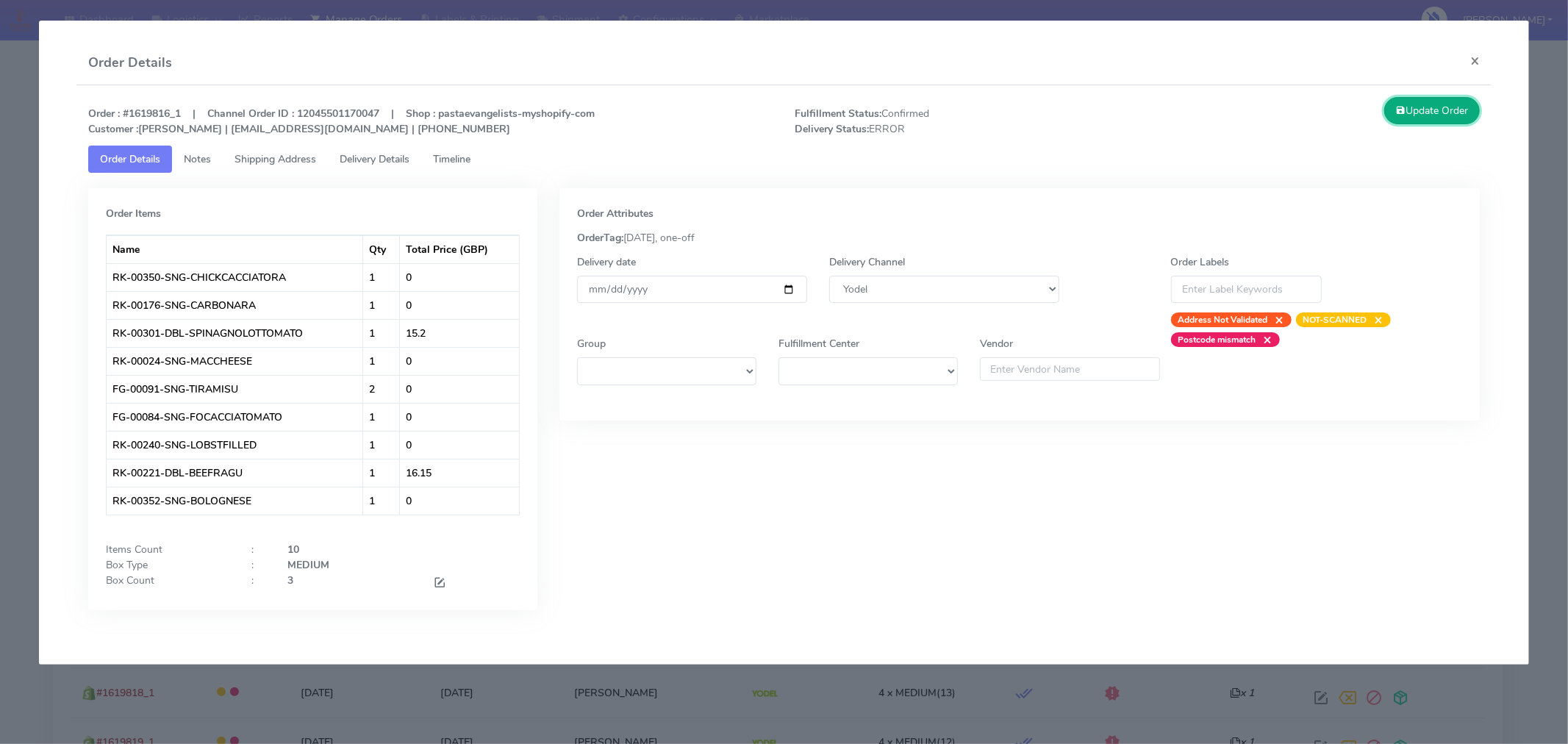
click at [1422, 113] on button "Update Order" at bounding box center [1431, 111] width 95 height 27
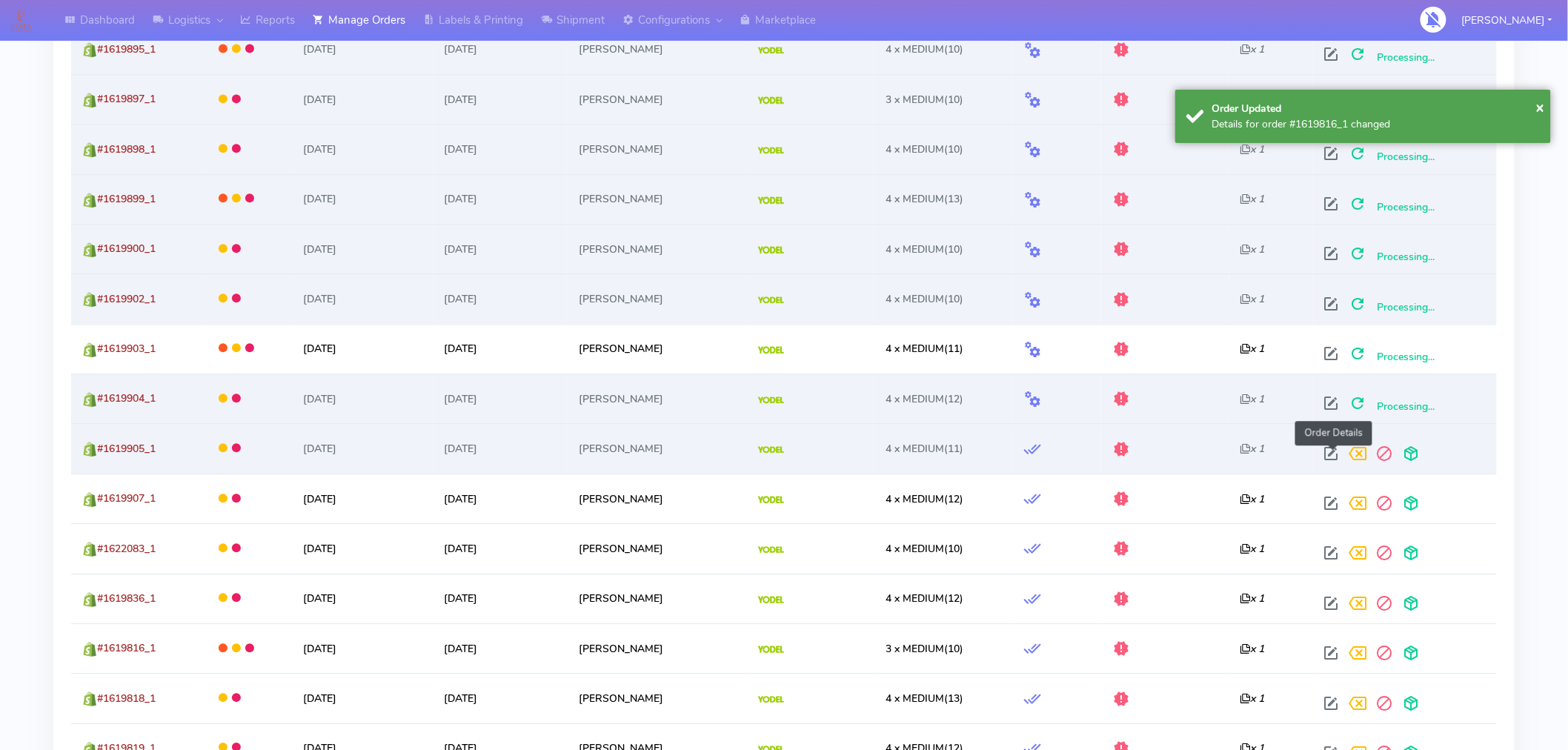
click at [1334, 460] on span at bounding box center [1331, 456] width 27 height 14
select select "5"
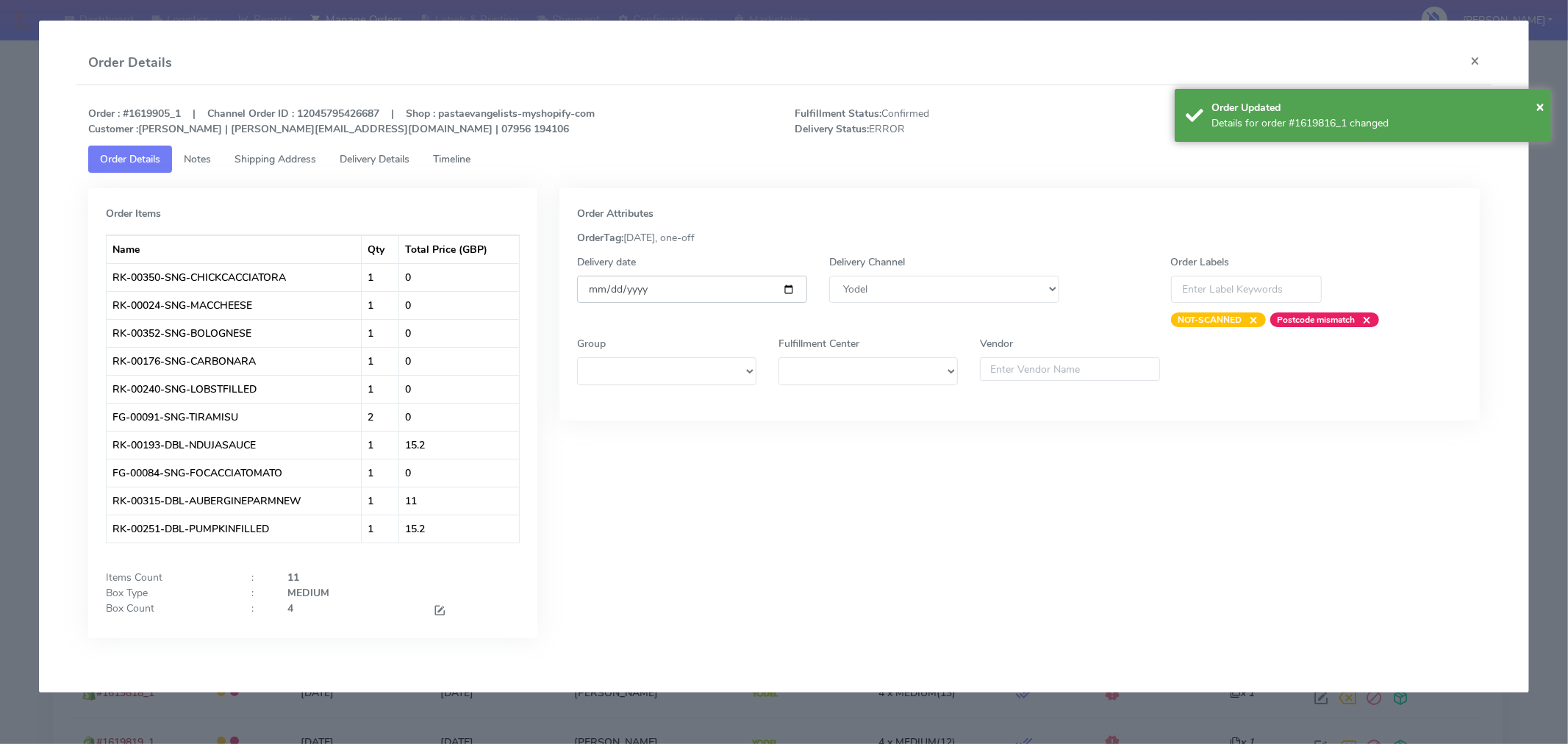
click at [786, 289] on input "[DATE]" at bounding box center [692, 289] width 230 height 27
type input "[DATE]"
click at [1538, 109] on span "×" at bounding box center [1540, 106] width 9 height 20
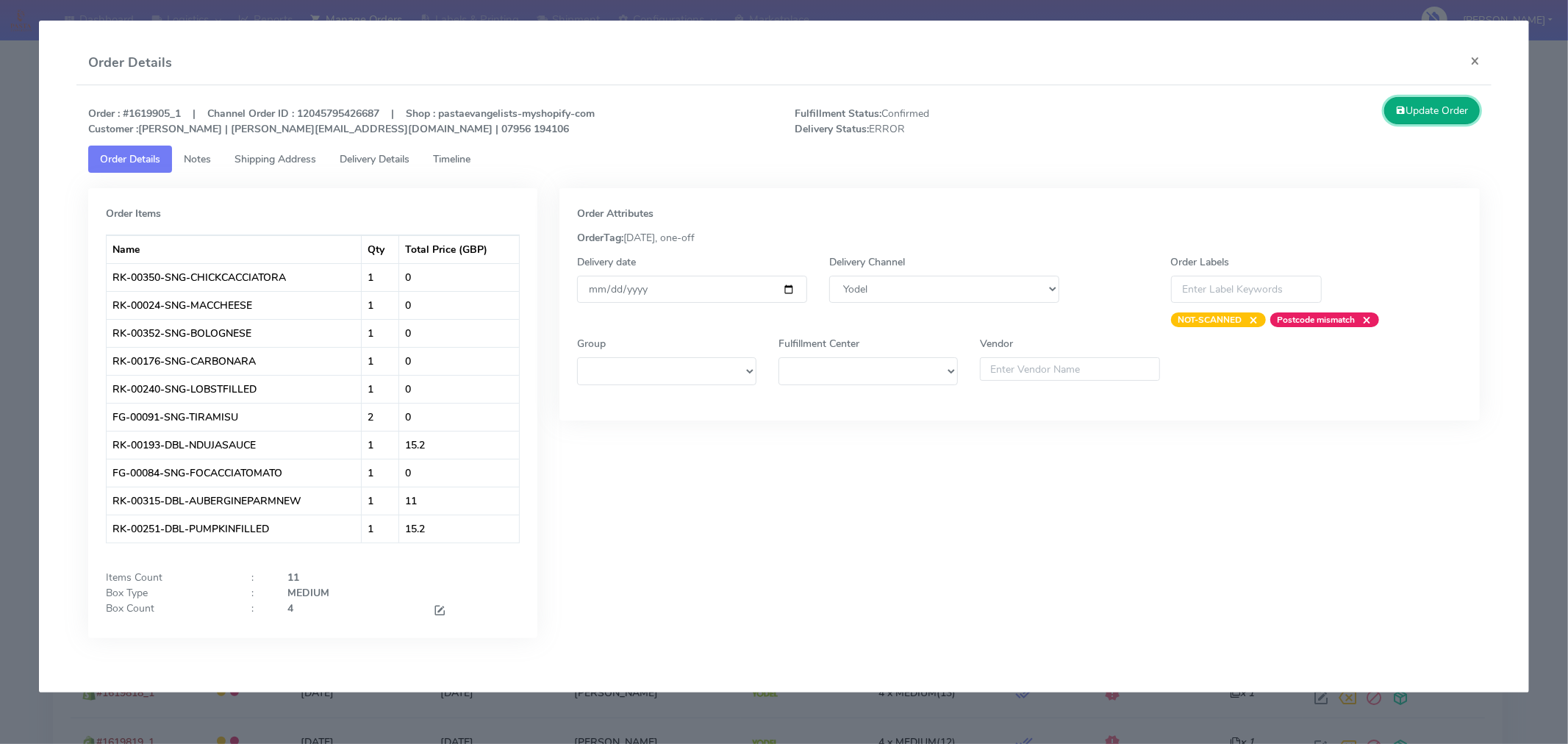
click at [1443, 109] on button "Update Order" at bounding box center [1431, 111] width 95 height 27
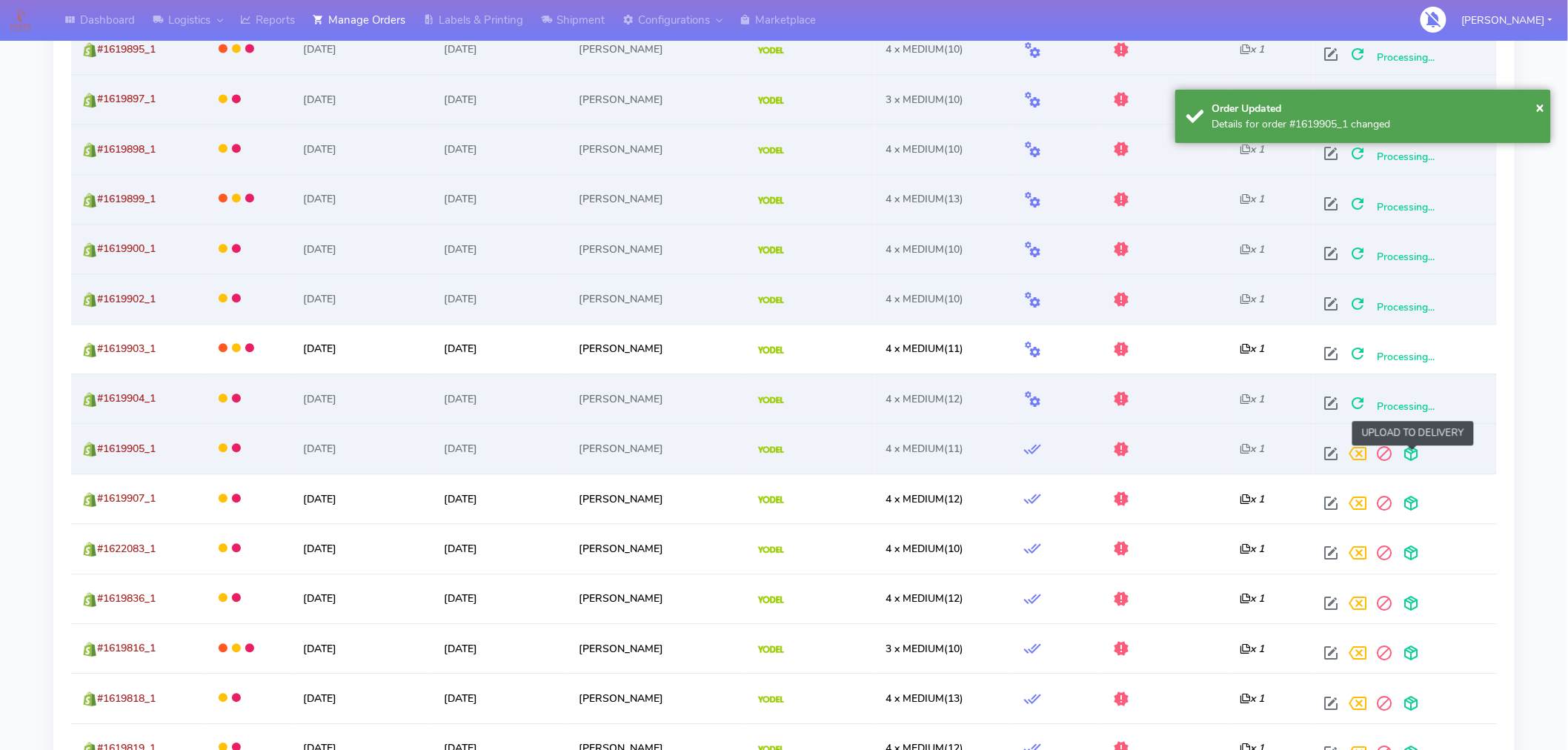
click at [1413, 454] on span at bounding box center [1412, 456] width 27 height 14
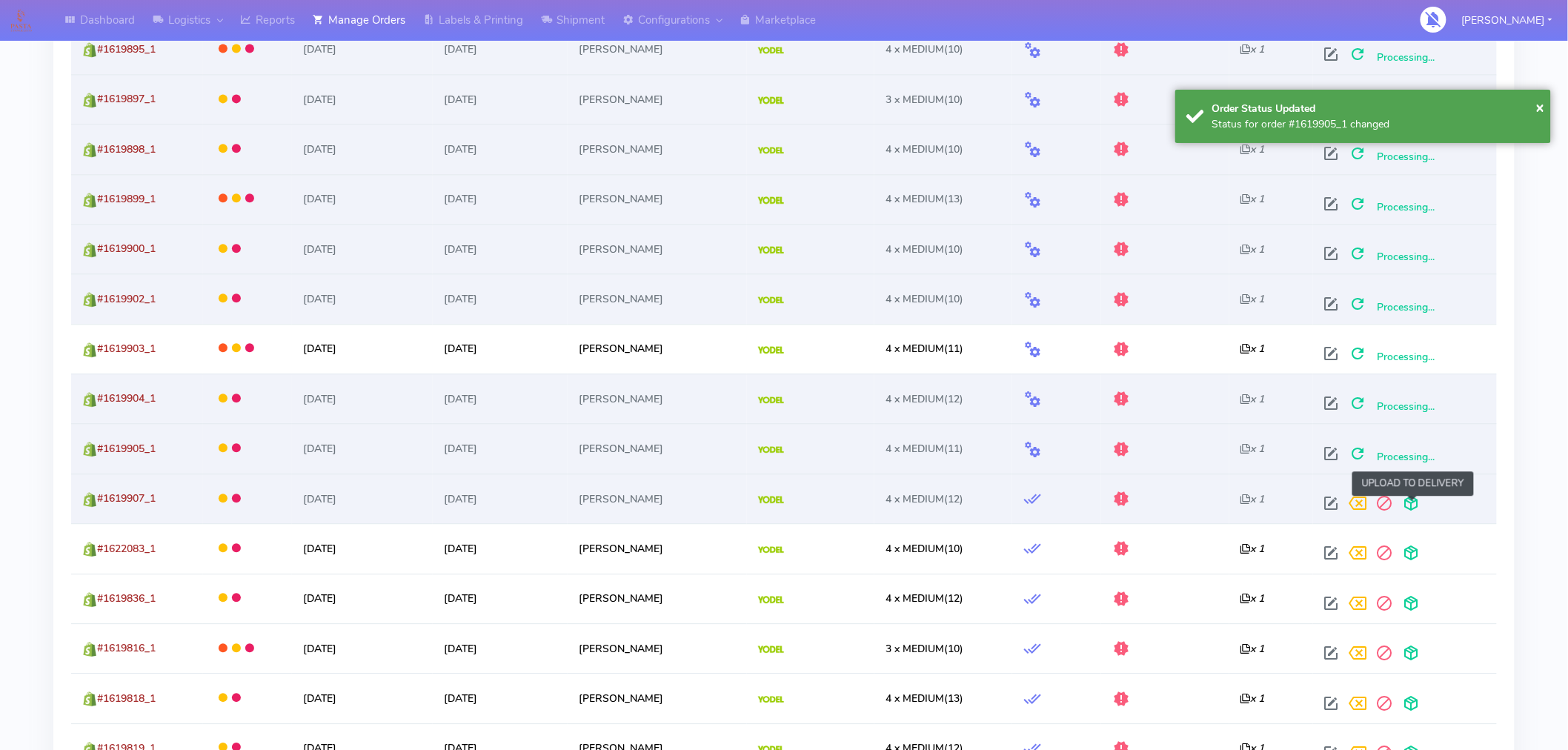
click at [1420, 504] on span at bounding box center [1412, 506] width 27 height 14
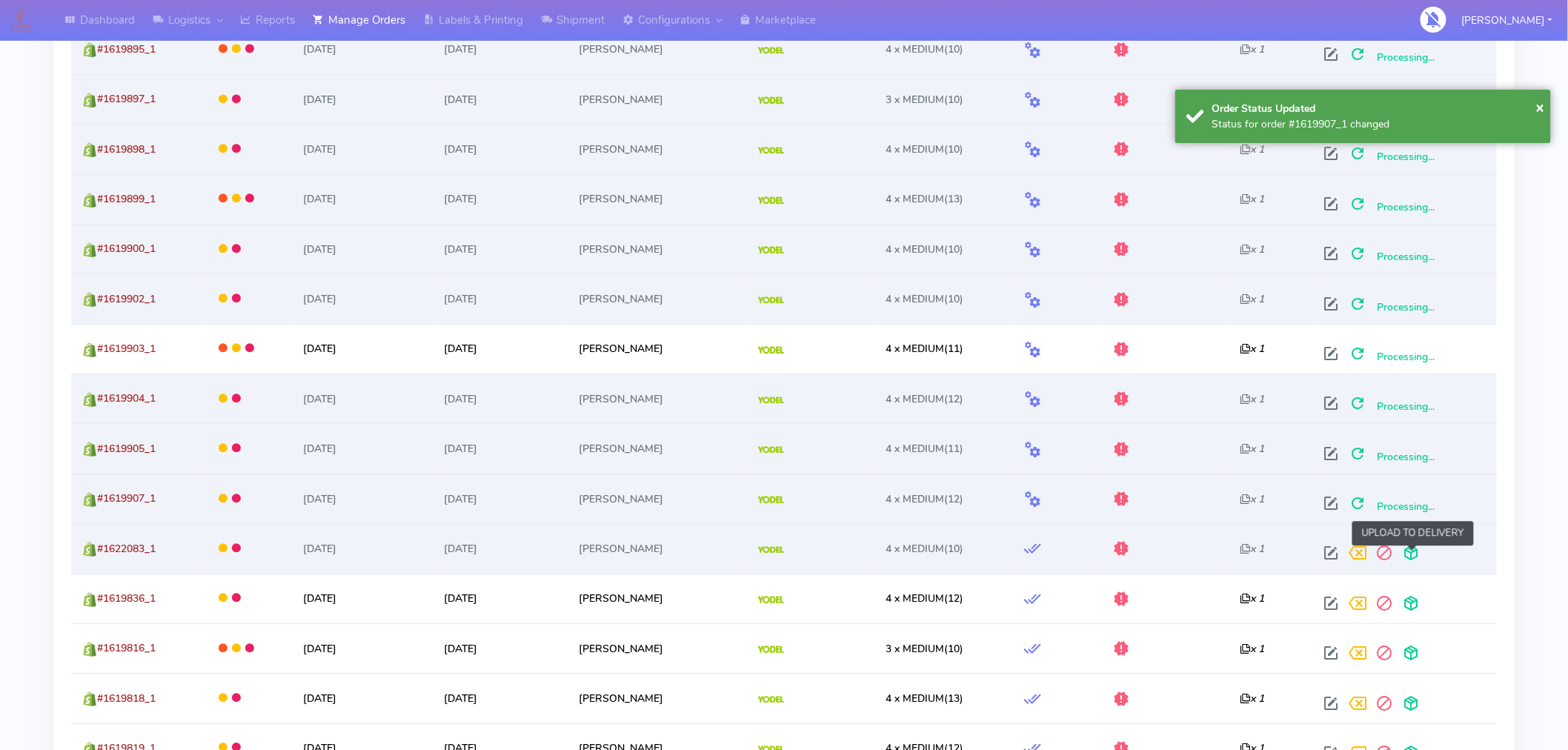
click at [1412, 558] on span at bounding box center [1412, 556] width 27 height 14
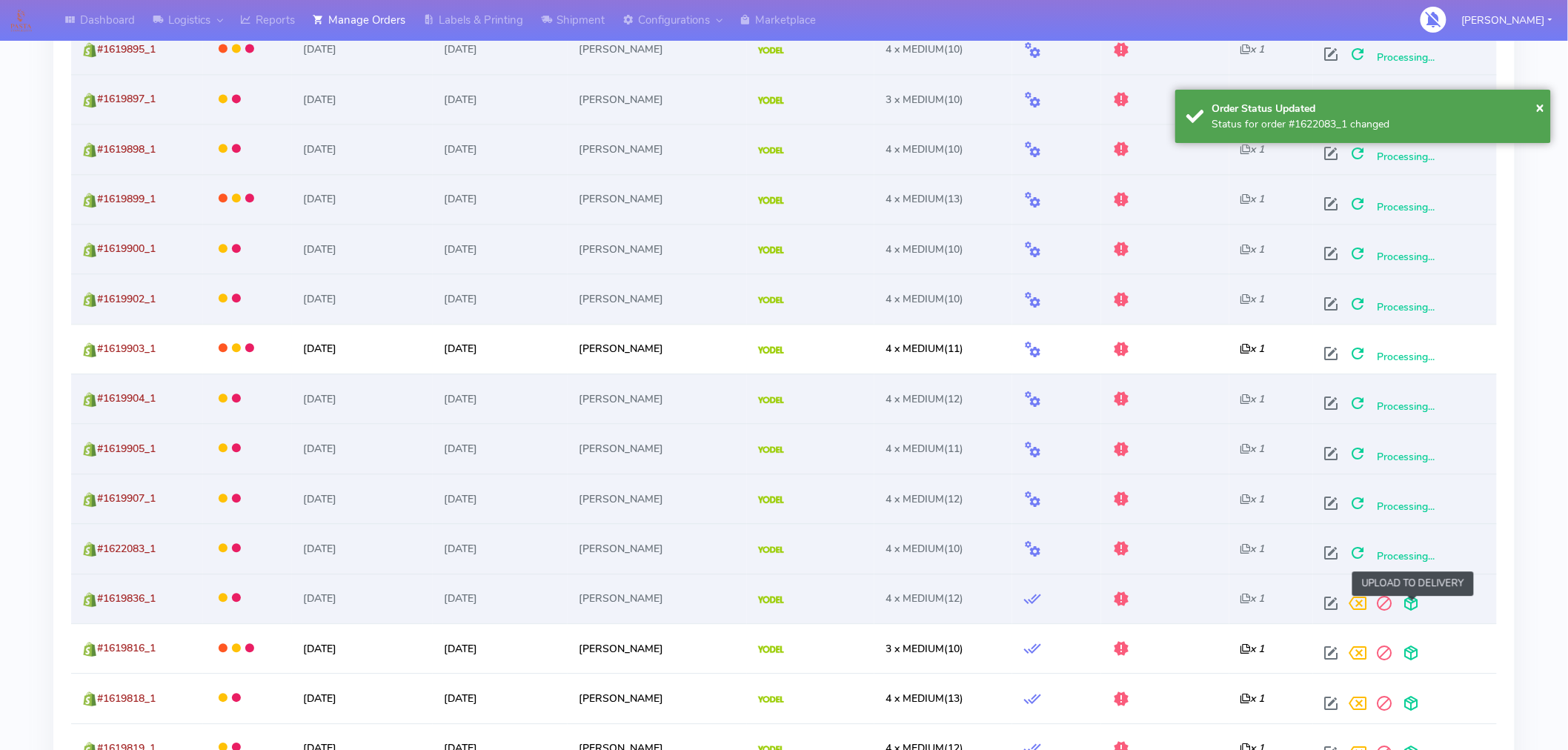
click at [1409, 601] on span at bounding box center [1412, 606] width 27 height 14
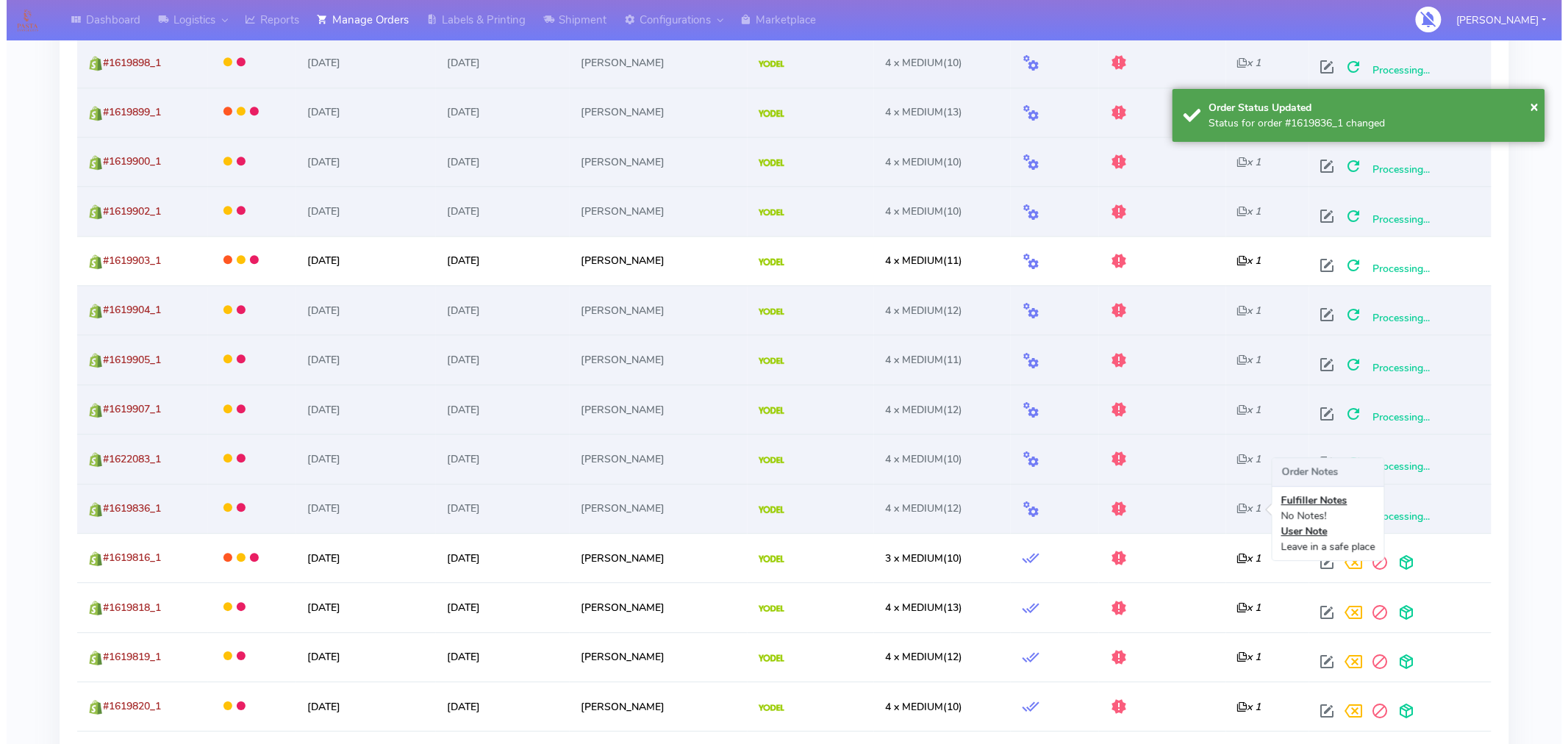
scroll to position [1431, 0]
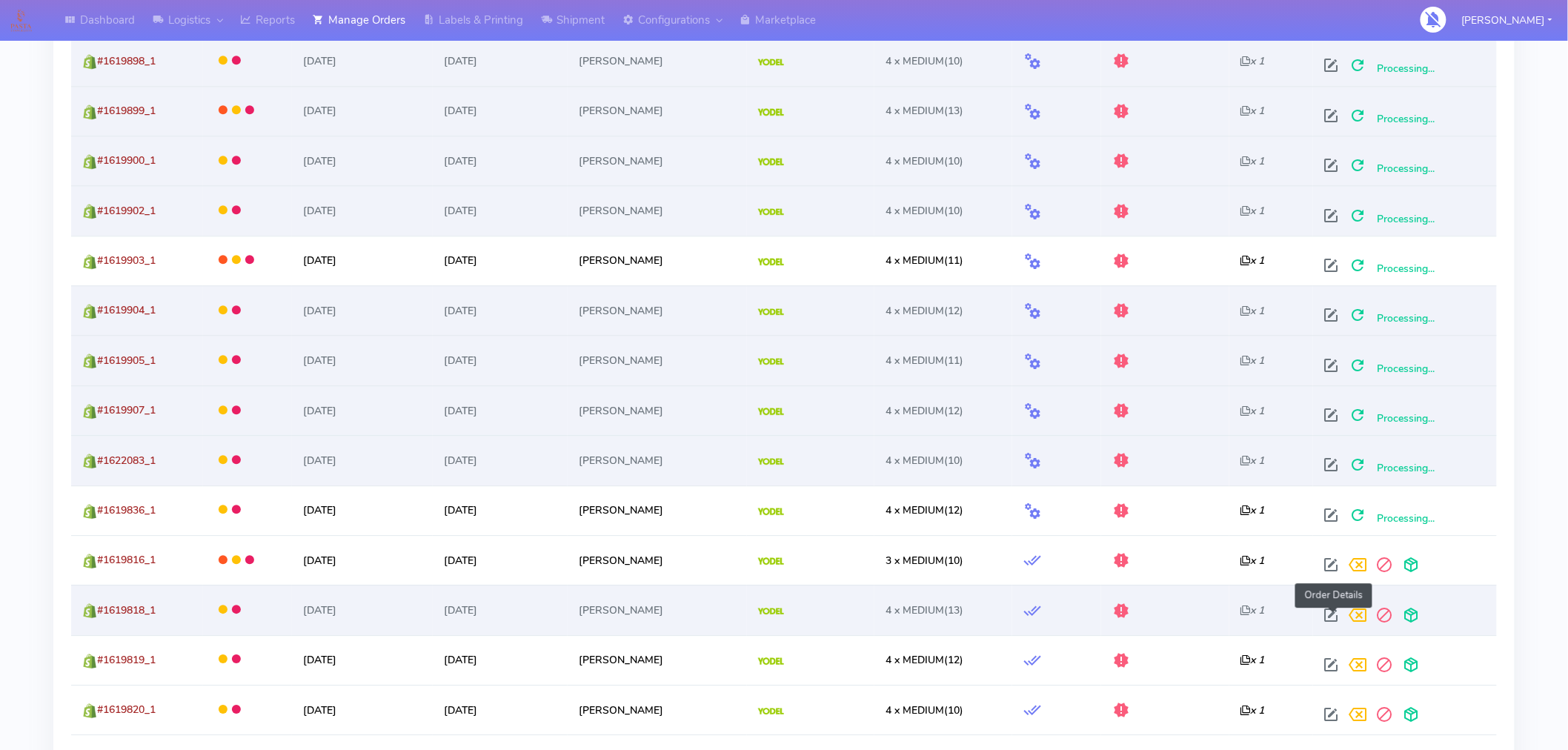
click at [1338, 616] on span at bounding box center [1331, 618] width 27 height 14
select select "5"
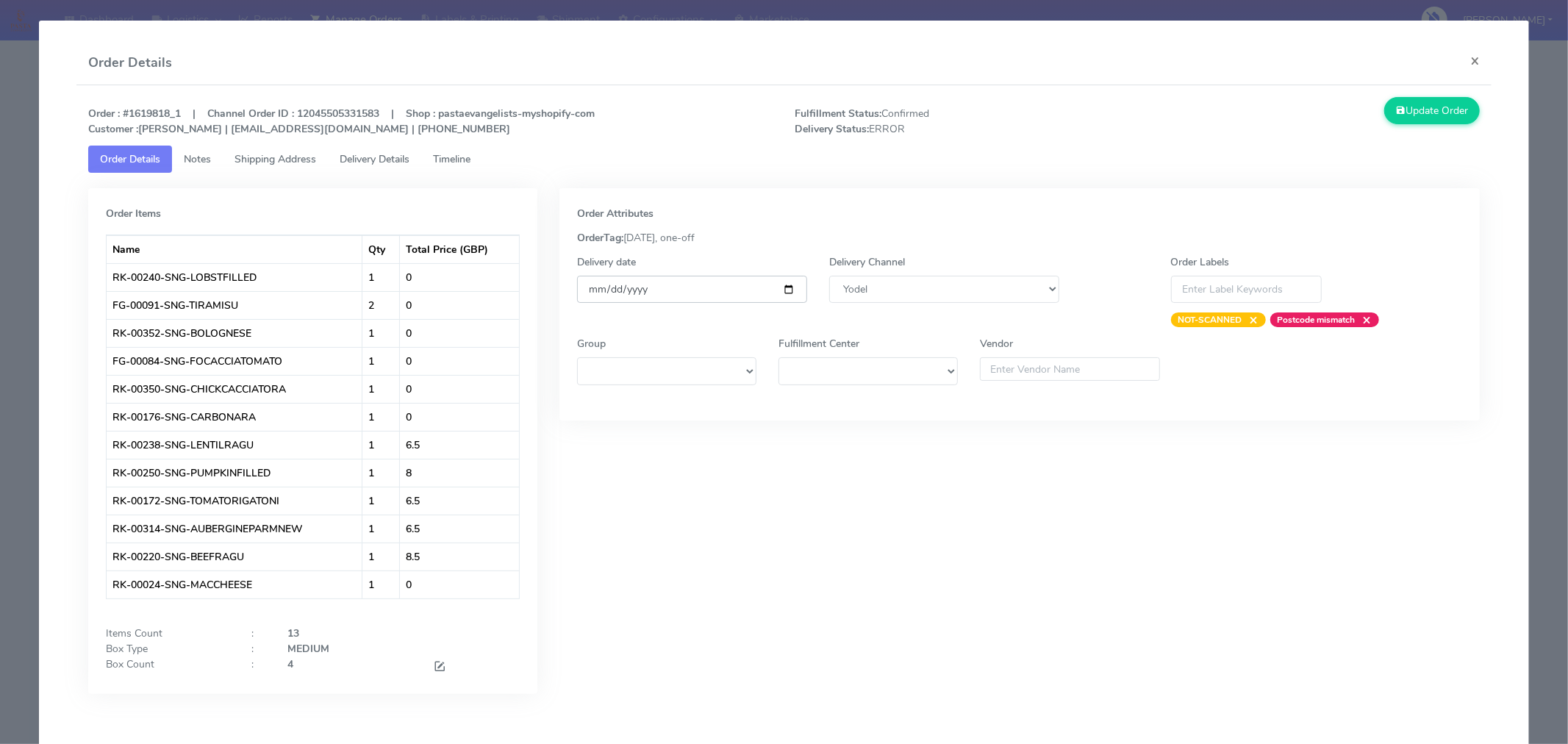
click at [786, 291] on input "[DATE]" at bounding box center [692, 289] width 230 height 27
type input "[DATE]"
click at [1430, 116] on button "Update Order" at bounding box center [1431, 111] width 95 height 27
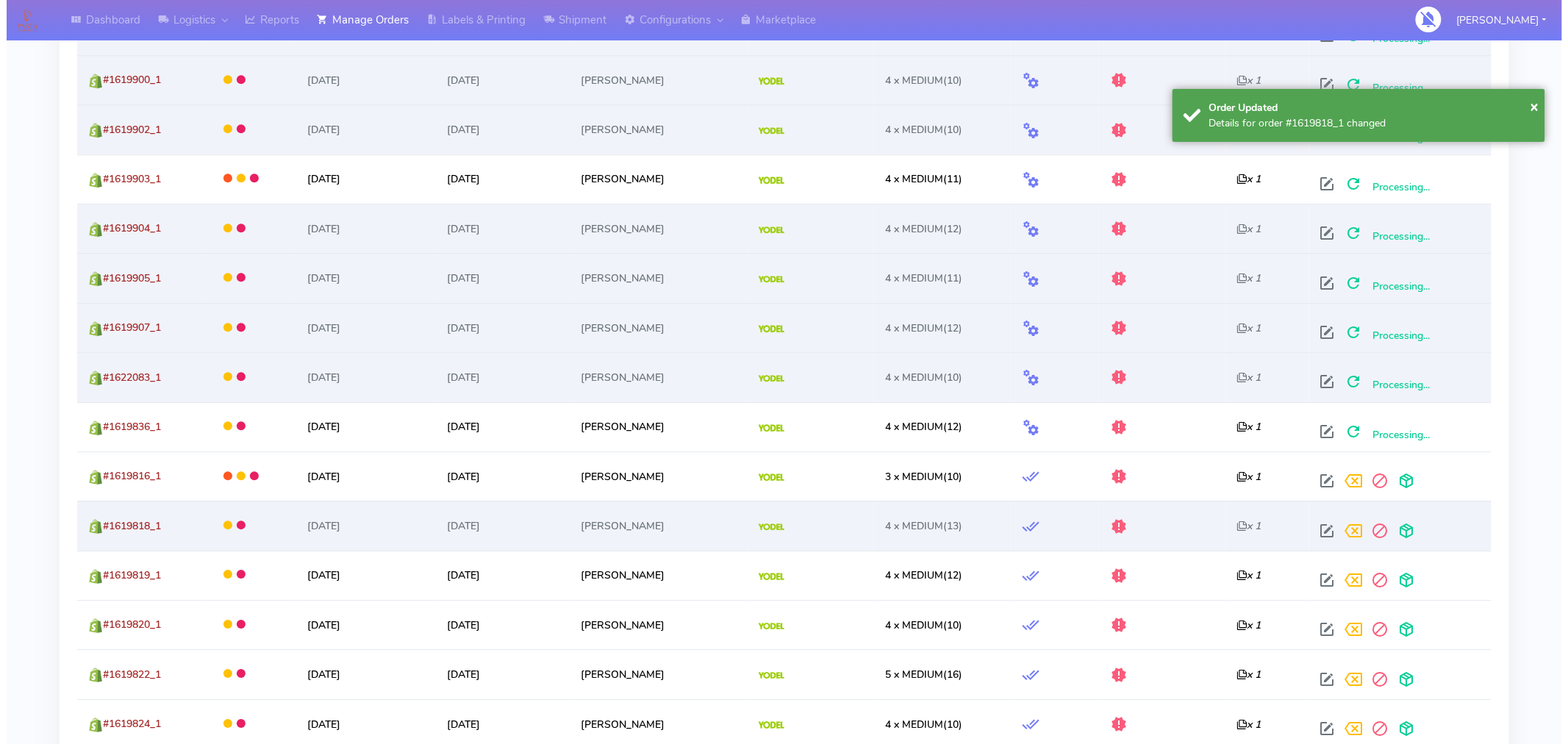
scroll to position [1515, 0]
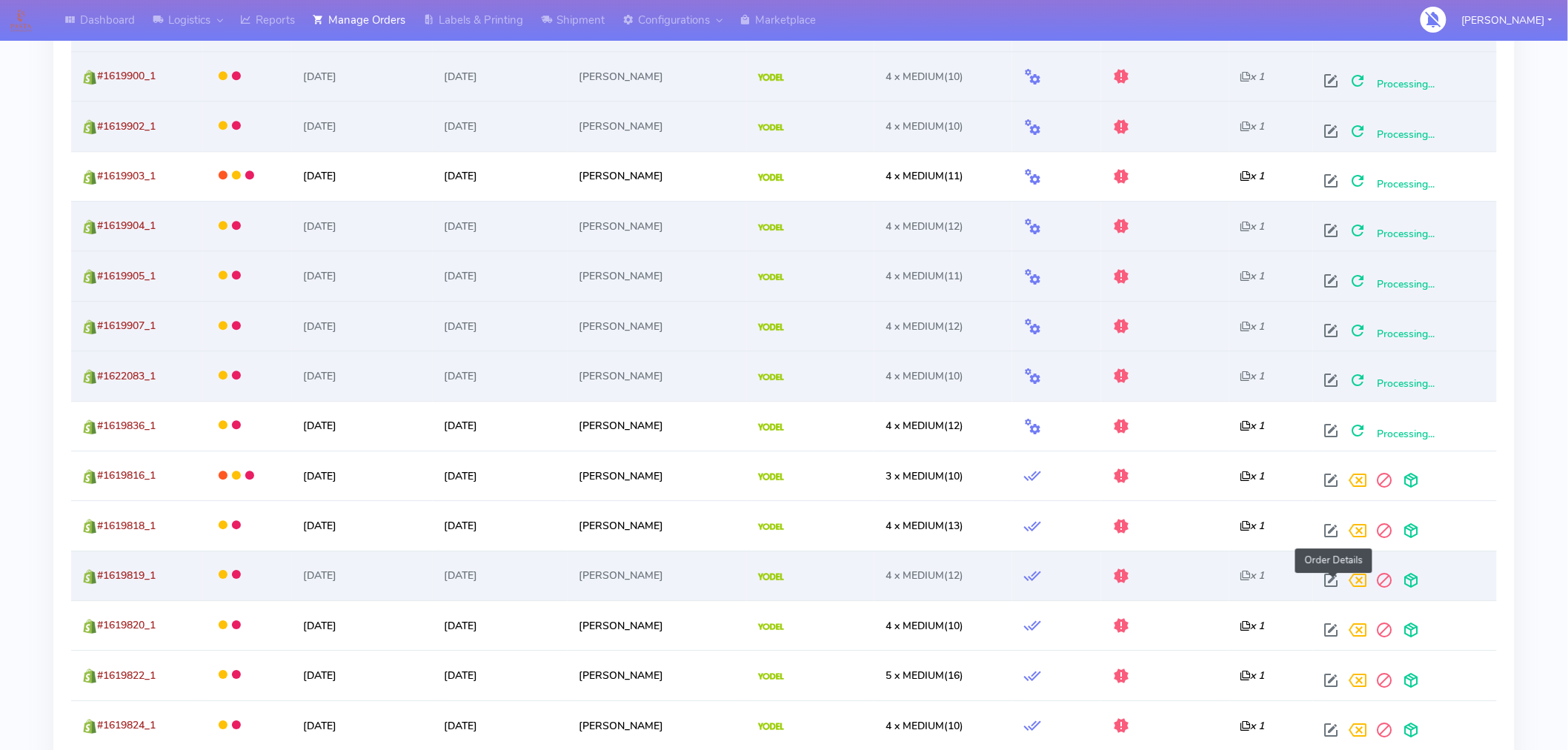
click at [1335, 577] on span at bounding box center [1331, 584] width 27 height 14
select select "5"
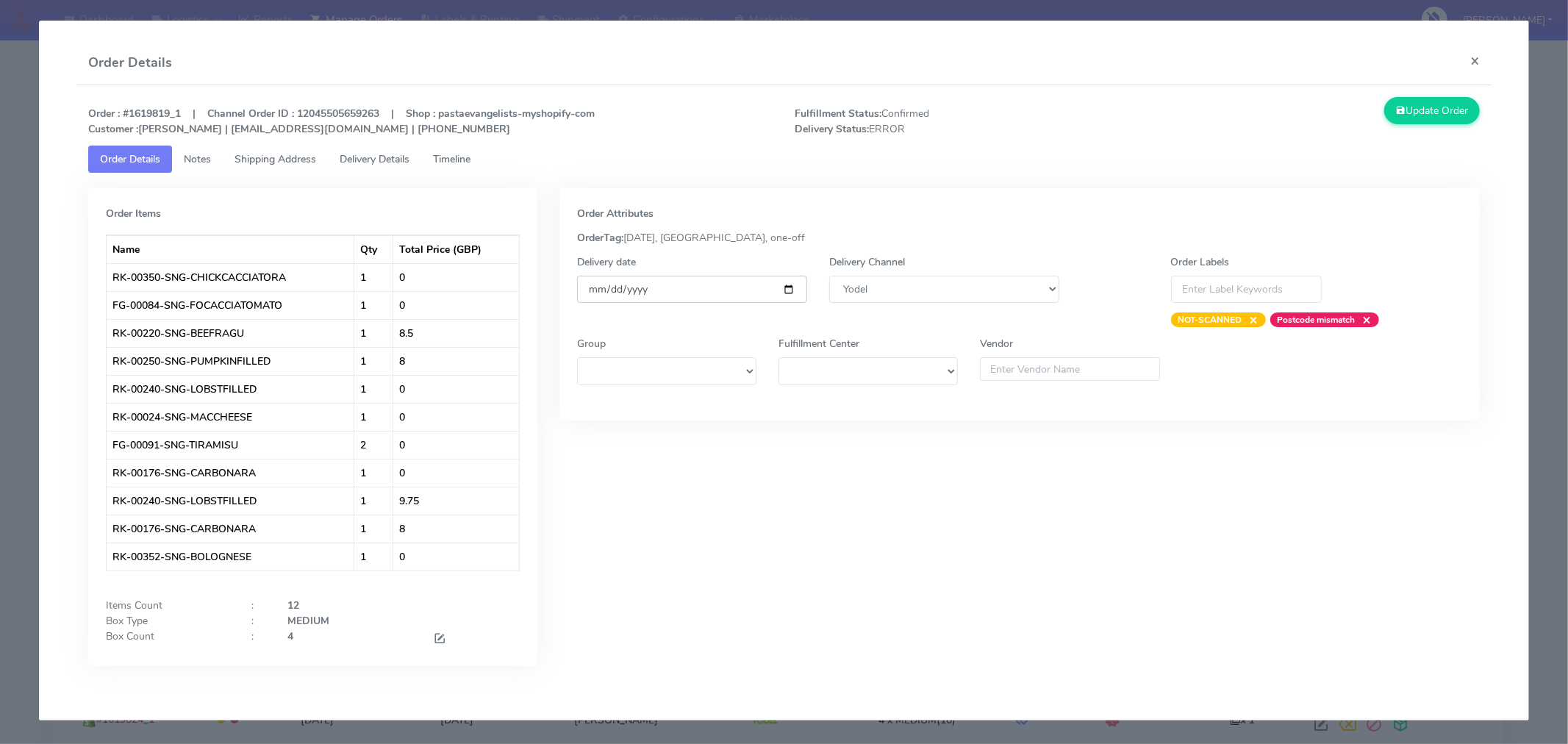
click at [790, 285] on input "[DATE]" at bounding box center [692, 289] width 230 height 27
type input "[DATE]"
click at [1441, 122] on button "Update Order" at bounding box center [1431, 111] width 95 height 27
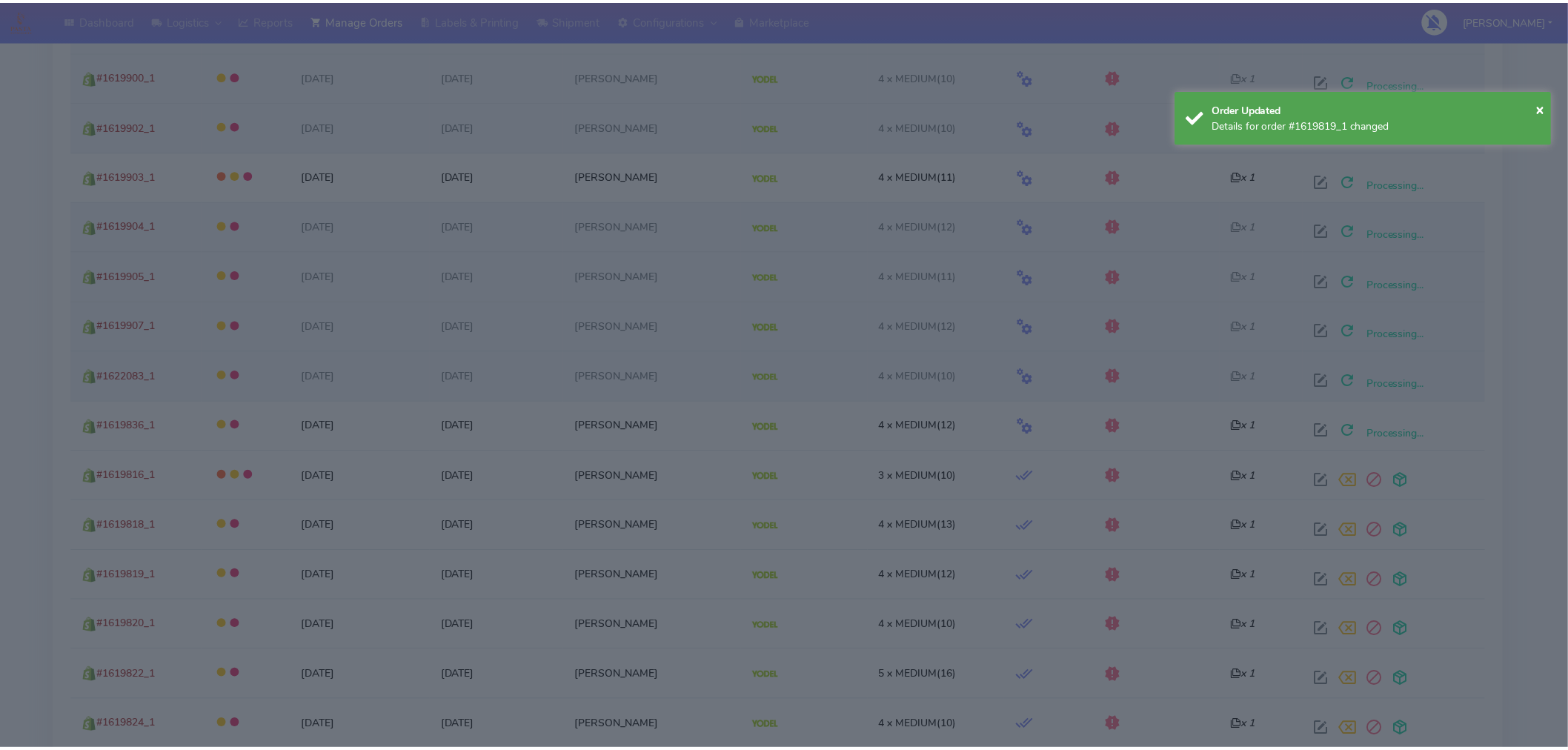
scroll to position [1543, 0]
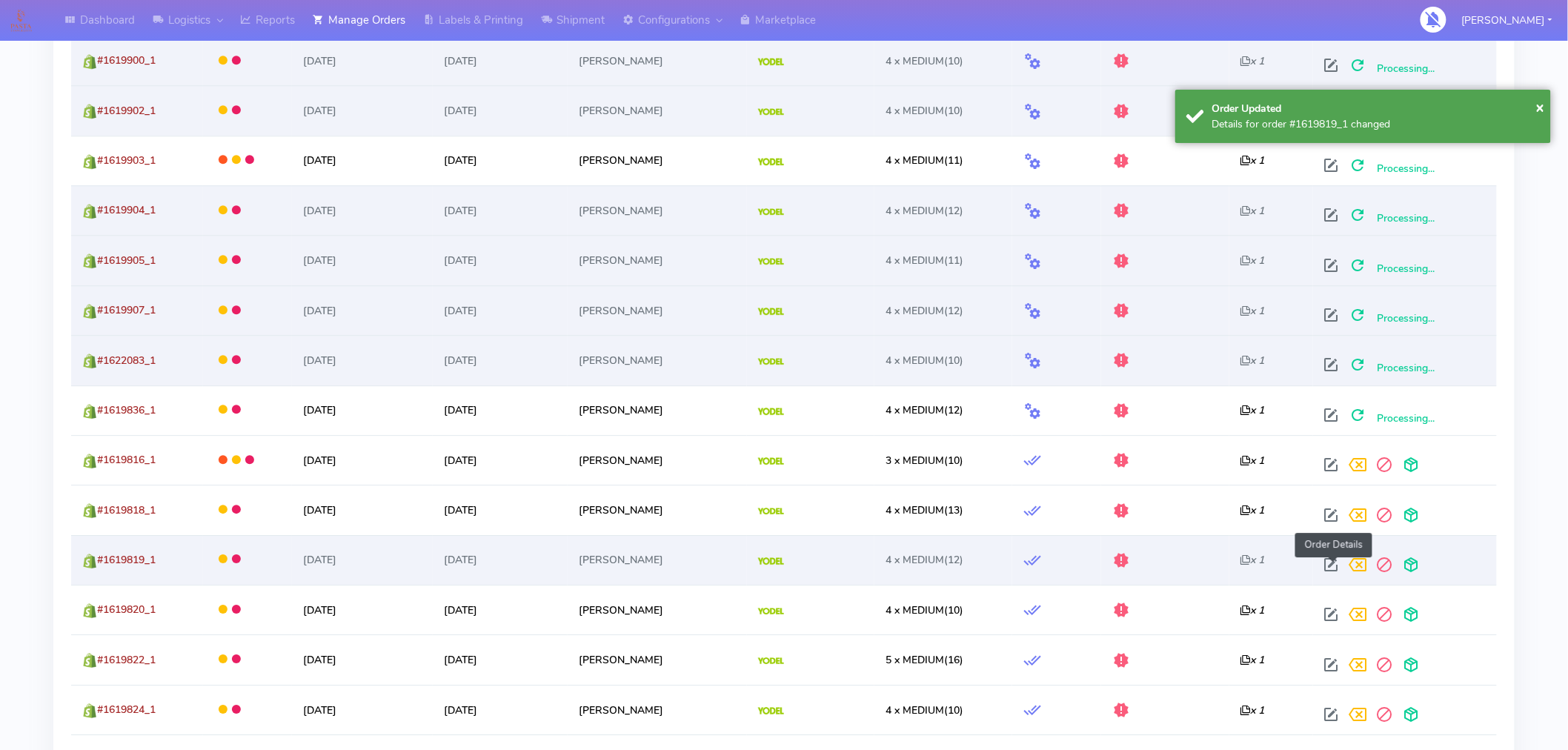
click at [1332, 569] on span at bounding box center [1331, 568] width 27 height 14
select select "5"
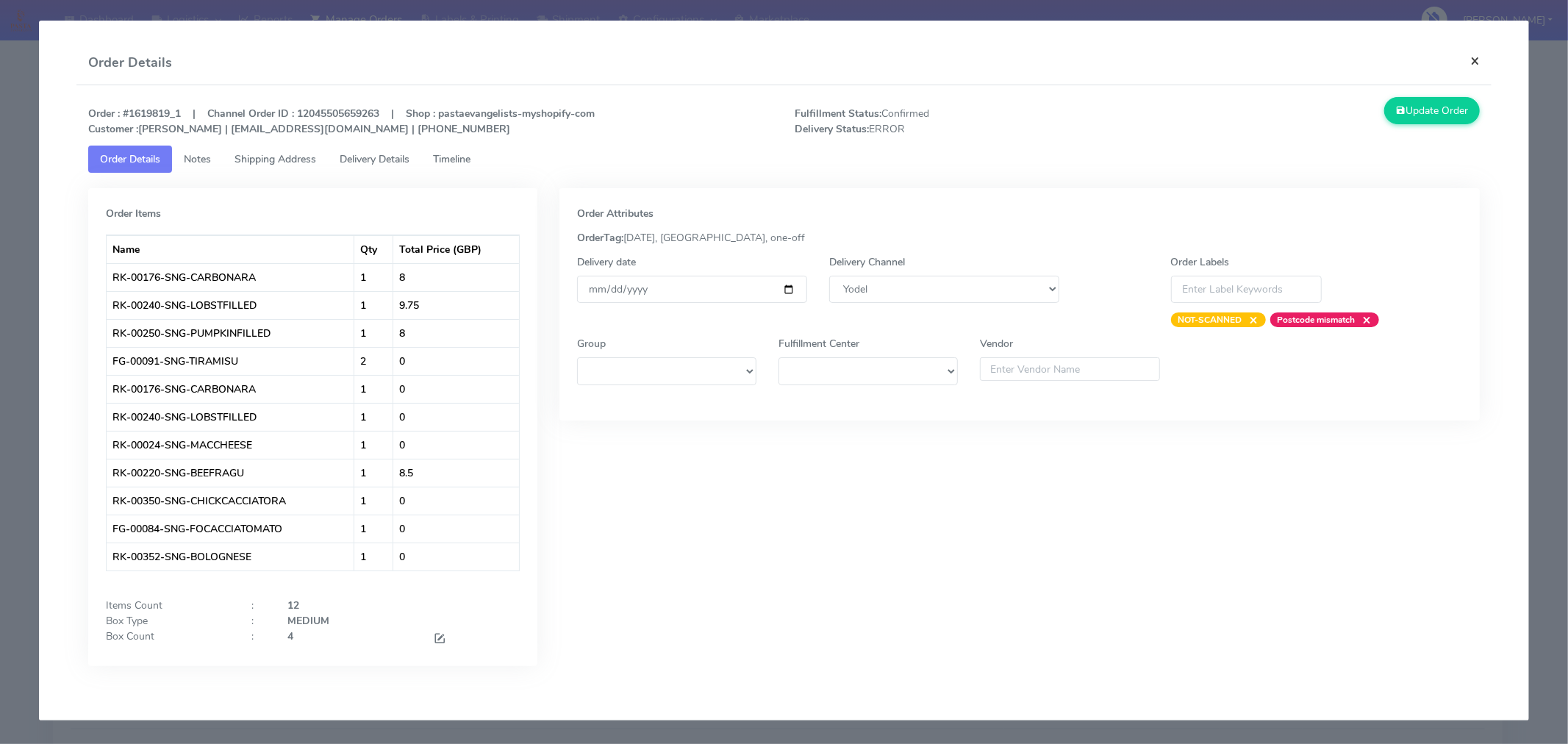
click at [1473, 63] on button "×" at bounding box center [1475, 60] width 33 height 39
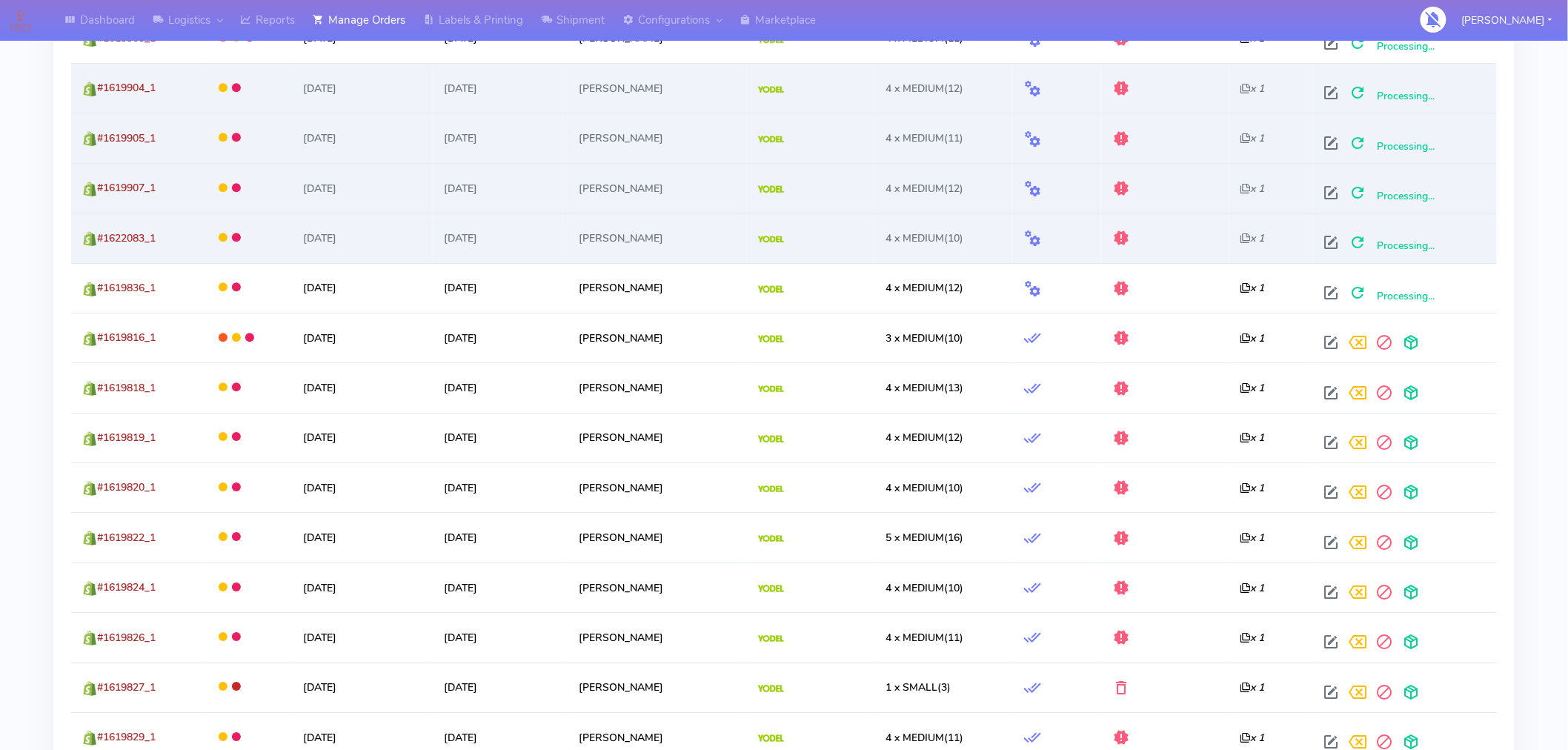
scroll to position [1666, 0]
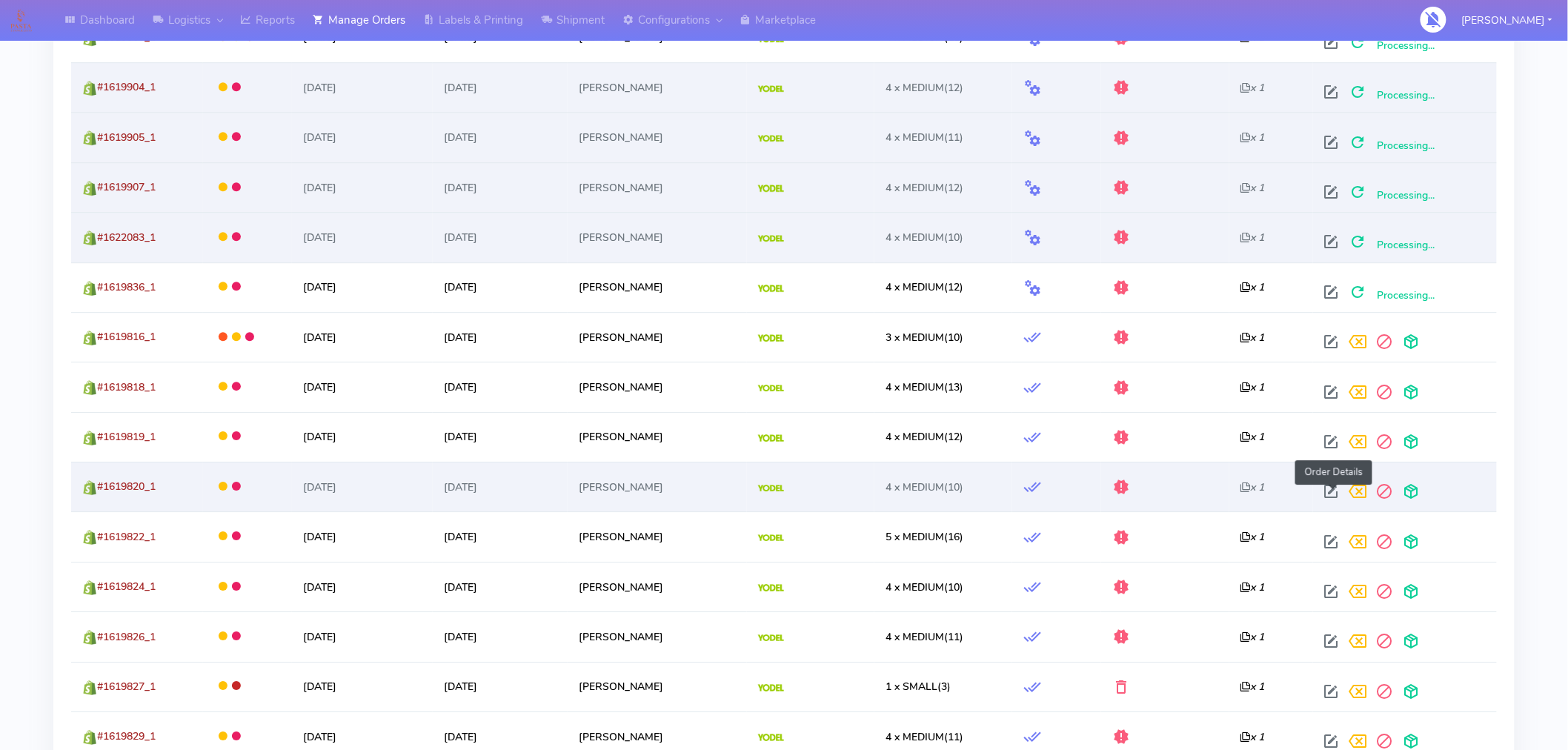
click at [1332, 495] on span at bounding box center [1331, 494] width 27 height 14
select select "5"
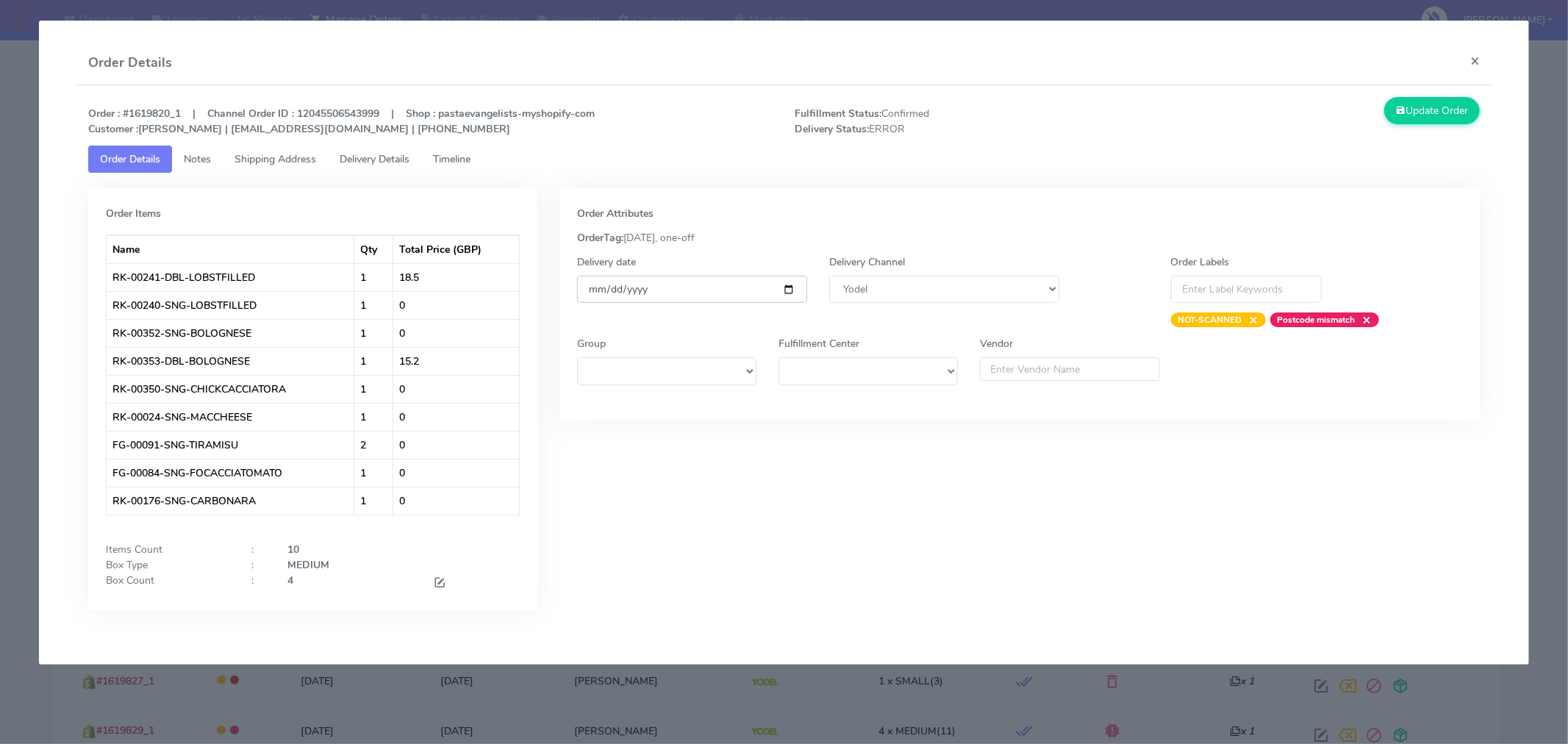
click at [786, 285] on input "[DATE]" at bounding box center [692, 289] width 230 height 27
type input "[DATE]"
click at [1418, 113] on button "Update Order" at bounding box center [1431, 111] width 95 height 27
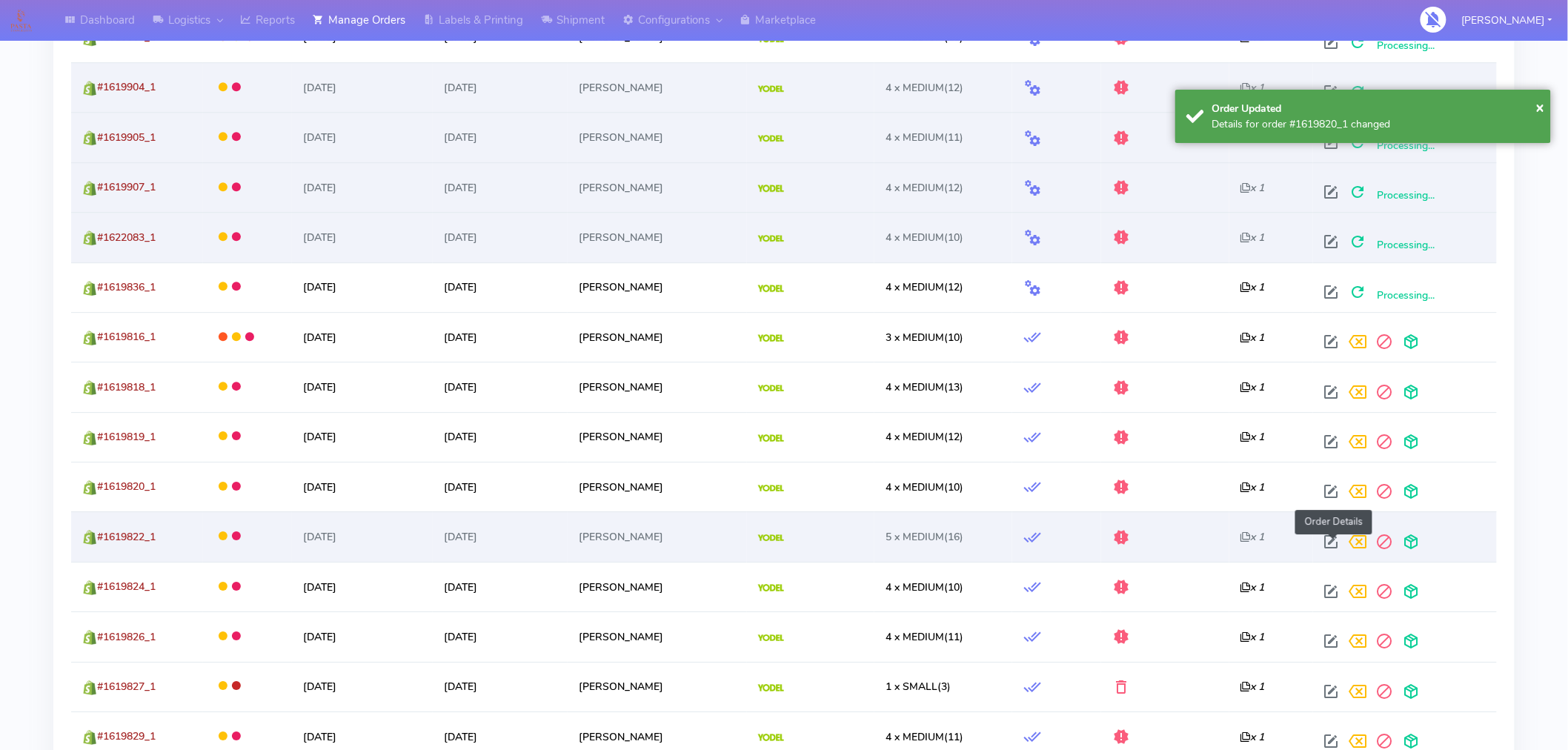
click at [1329, 545] on span at bounding box center [1331, 544] width 27 height 14
select select "5"
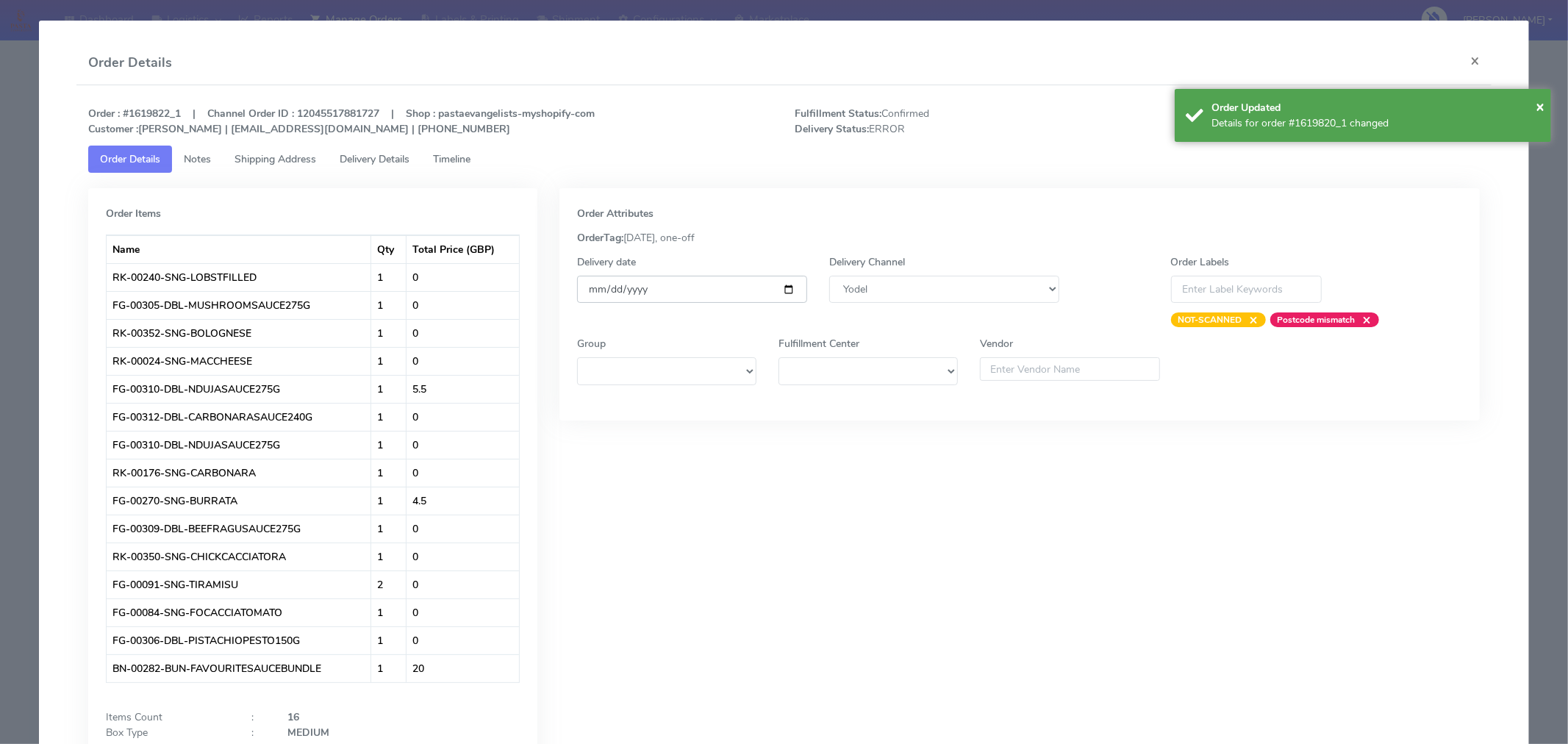
click at [778, 291] on input "[DATE]" at bounding box center [692, 289] width 230 height 27
type input "[DATE]"
click at [1534, 106] on div "Order Updated" at bounding box center [1376, 107] width 328 height 15
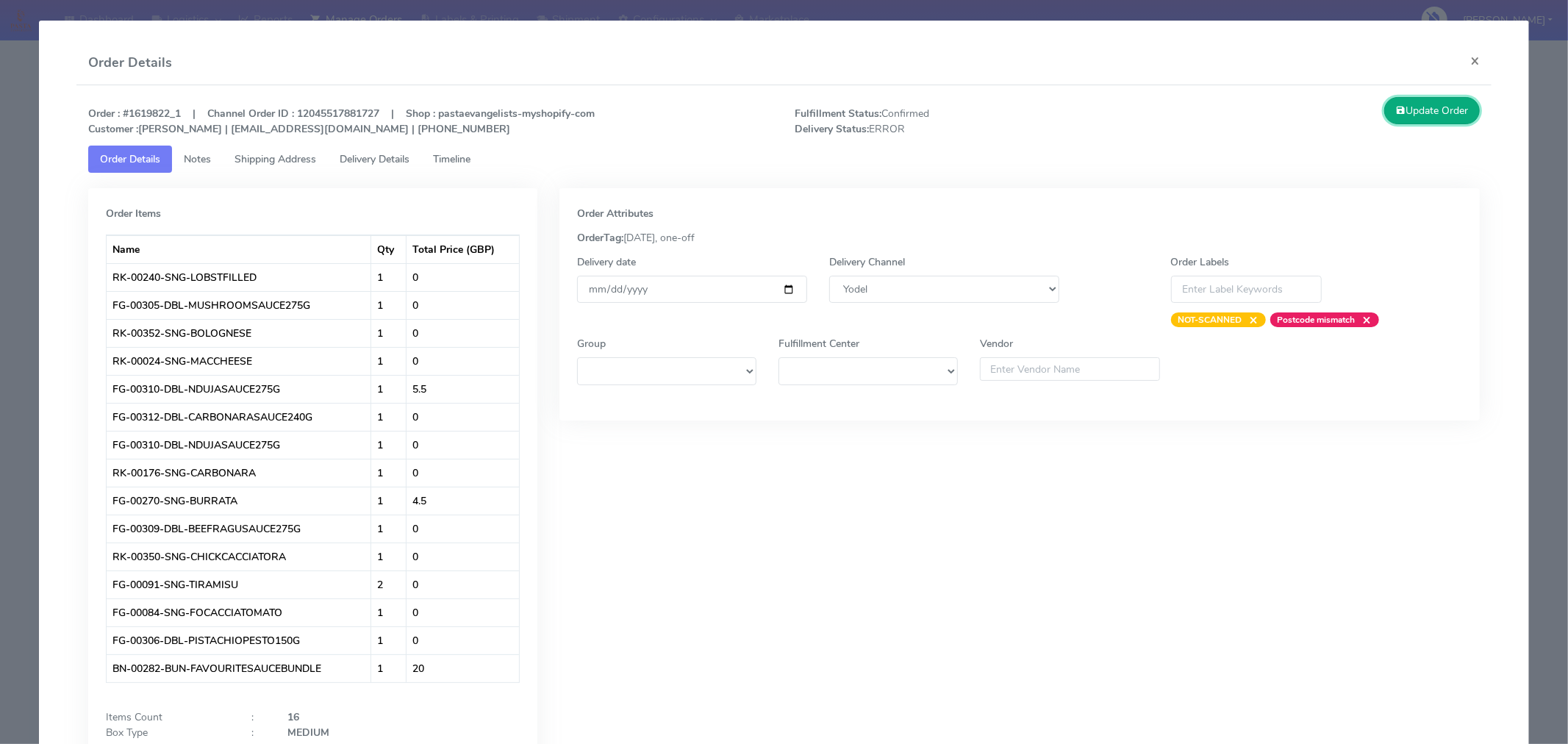
click at [1434, 105] on button "Update Order" at bounding box center [1431, 111] width 95 height 27
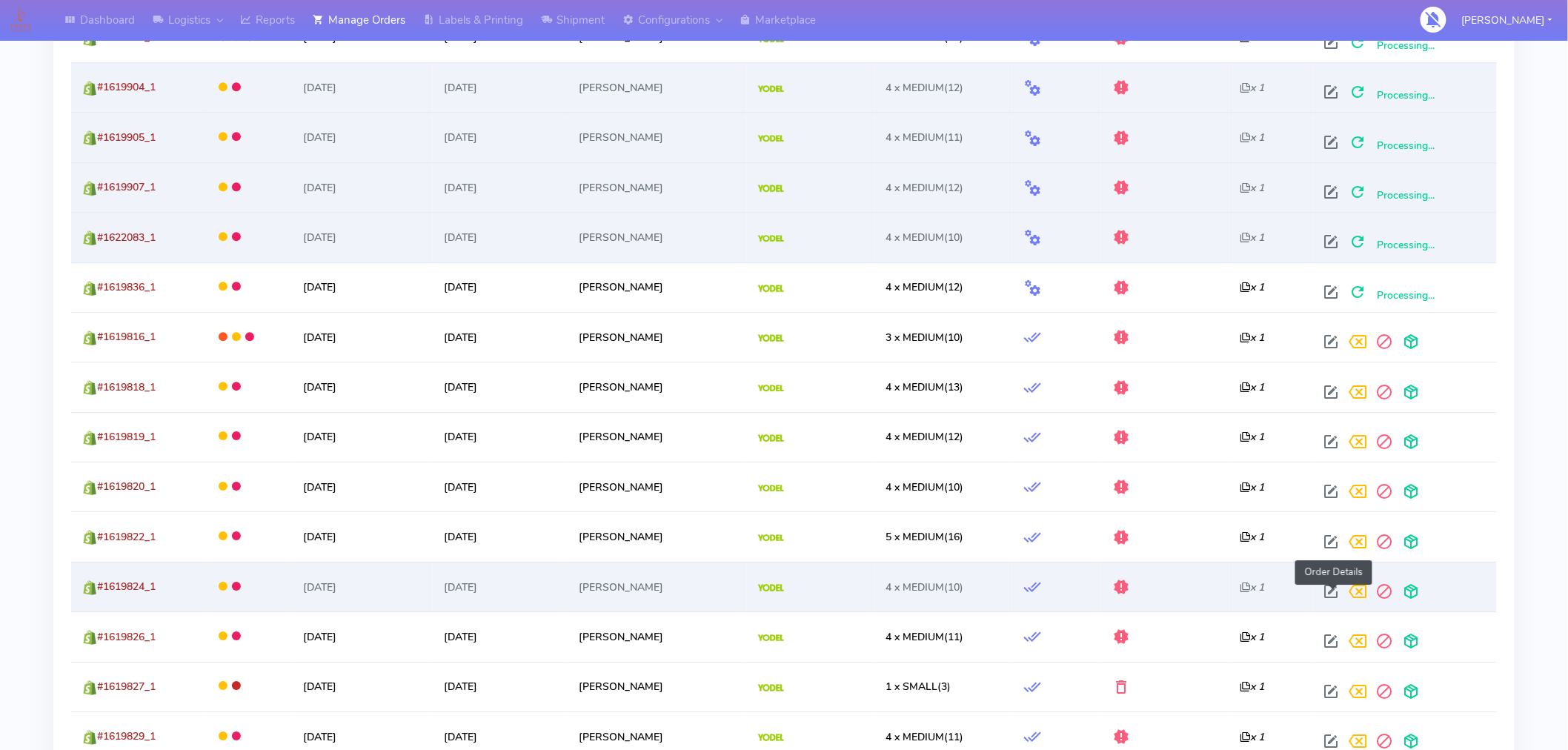
click at [1332, 593] on span at bounding box center [1331, 595] width 27 height 14
select select "5"
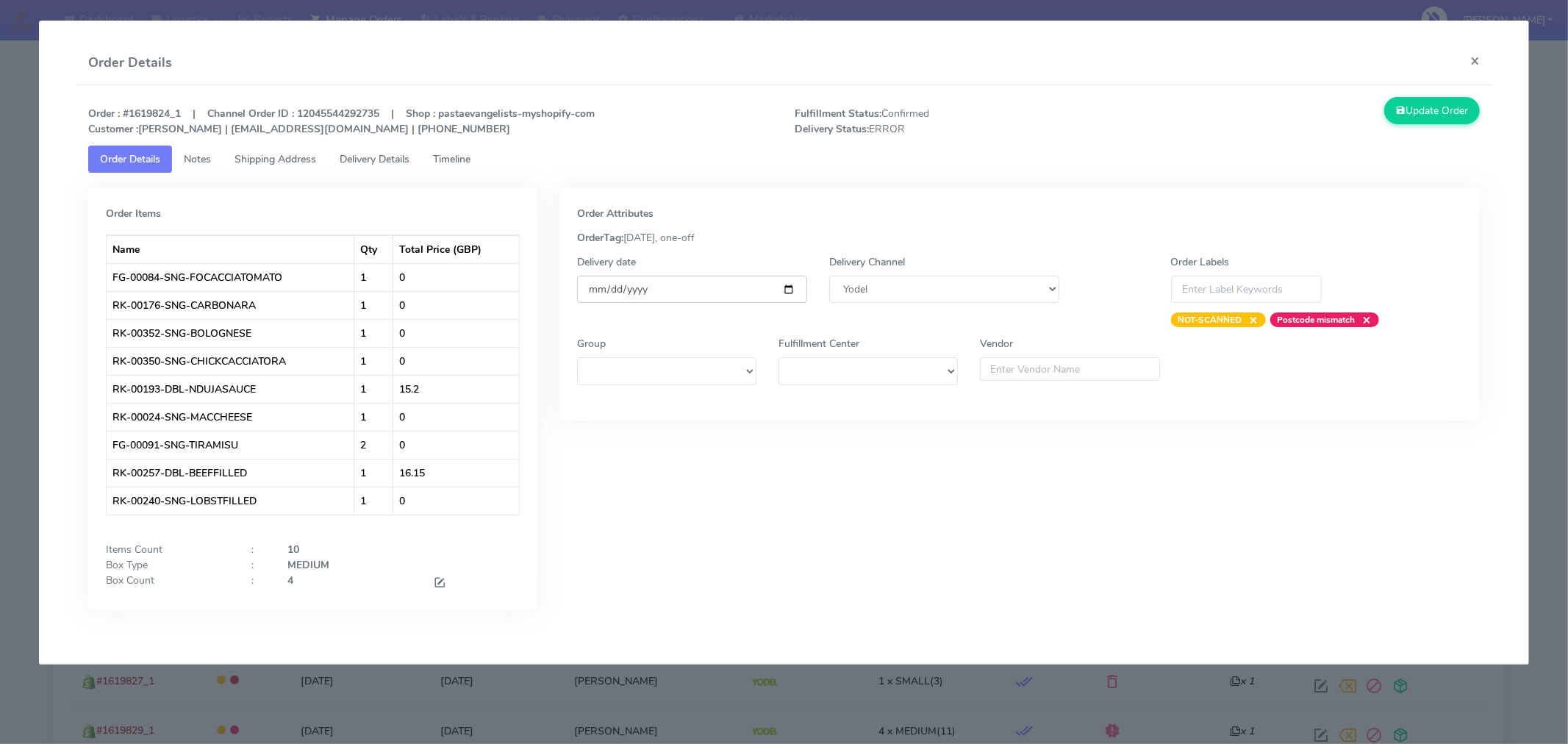
click at [789, 285] on input "[DATE]" at bounding box center [692, 289] width 230 height 27
type input "[DATE]"
click at [1434, 121] on button "Update Order" at bounding box center [1431, 111] width 95 height 27
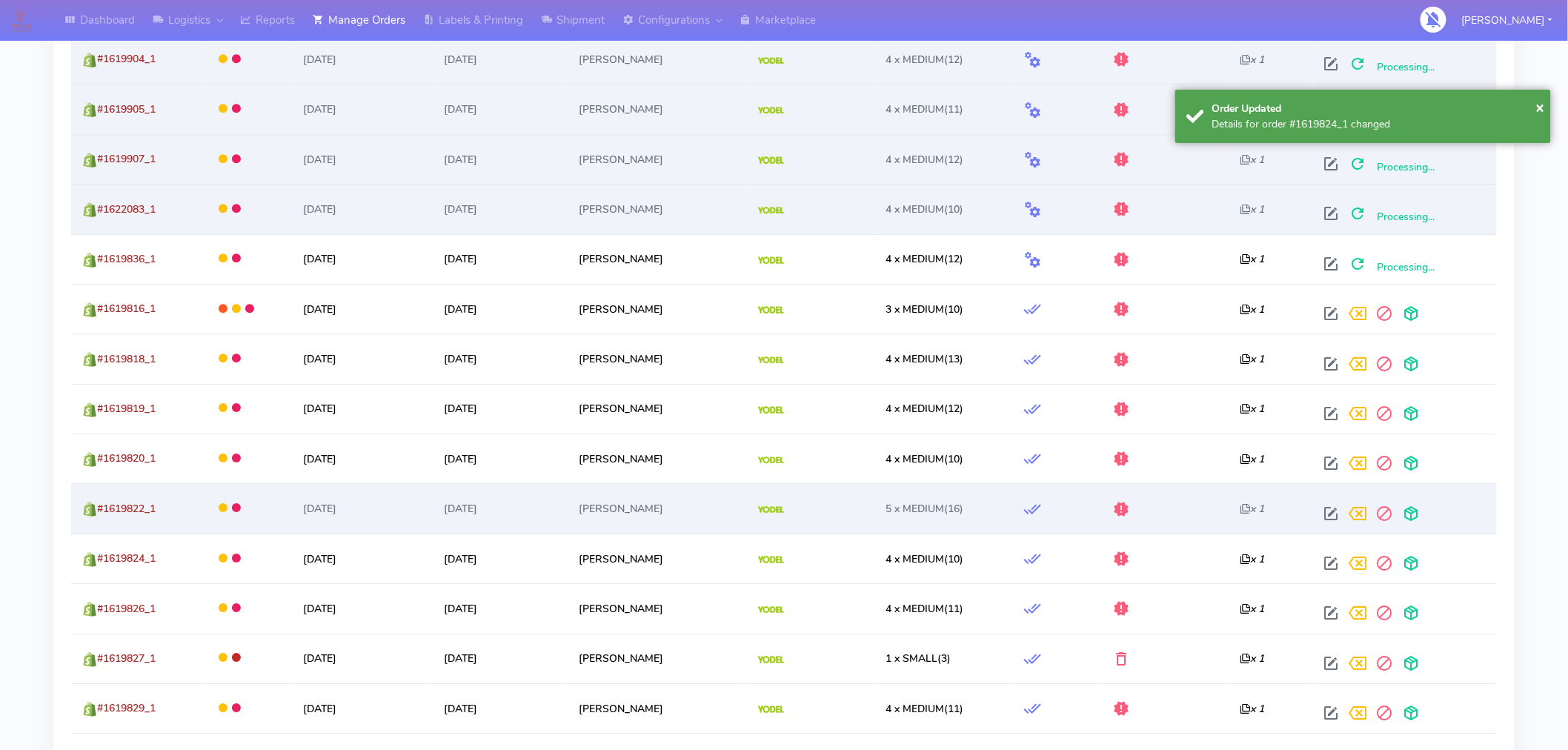
scroll to position [1695, 0]
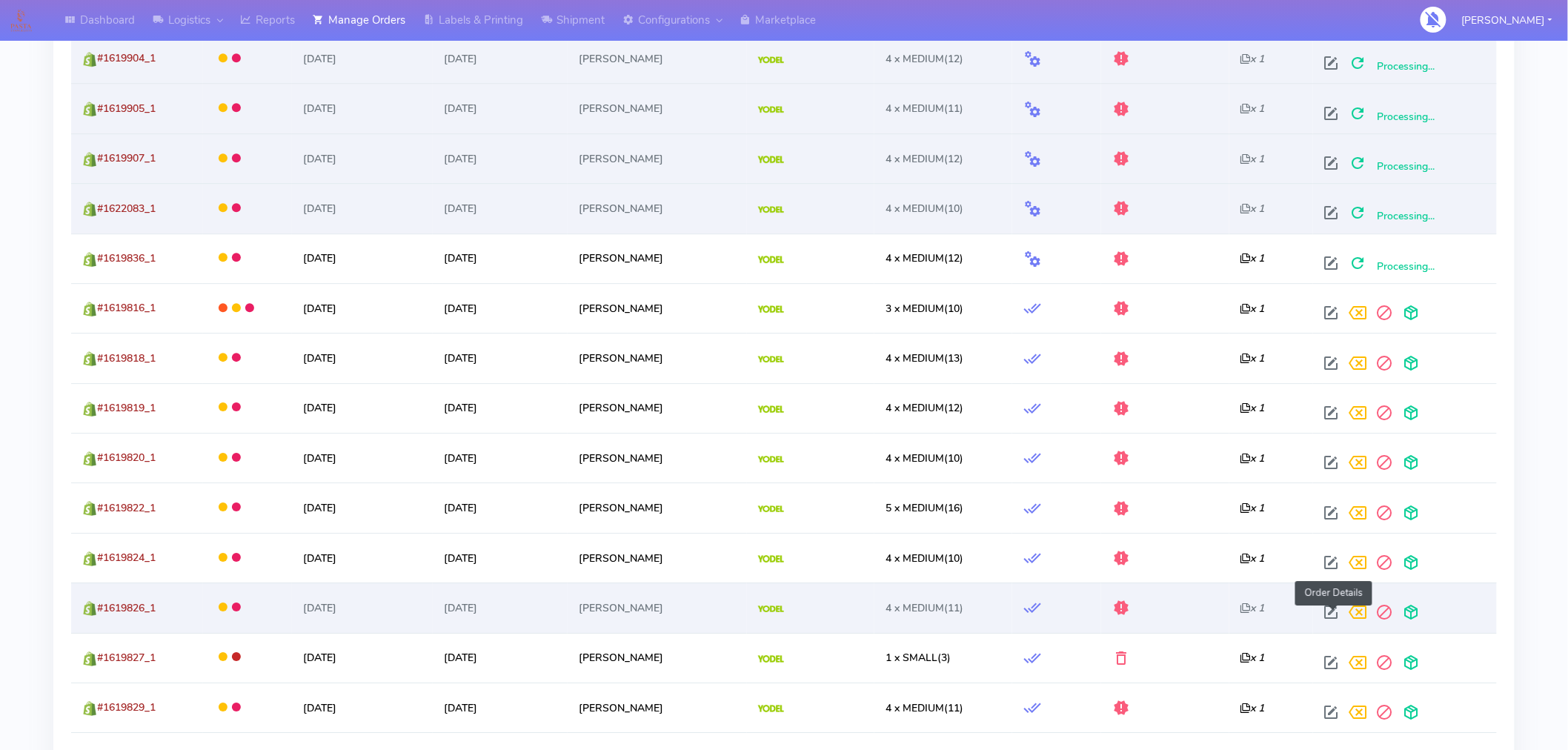
click at [1332, 613] on span at bounding box center [1331, 615] width 27 height 14
select select "5"
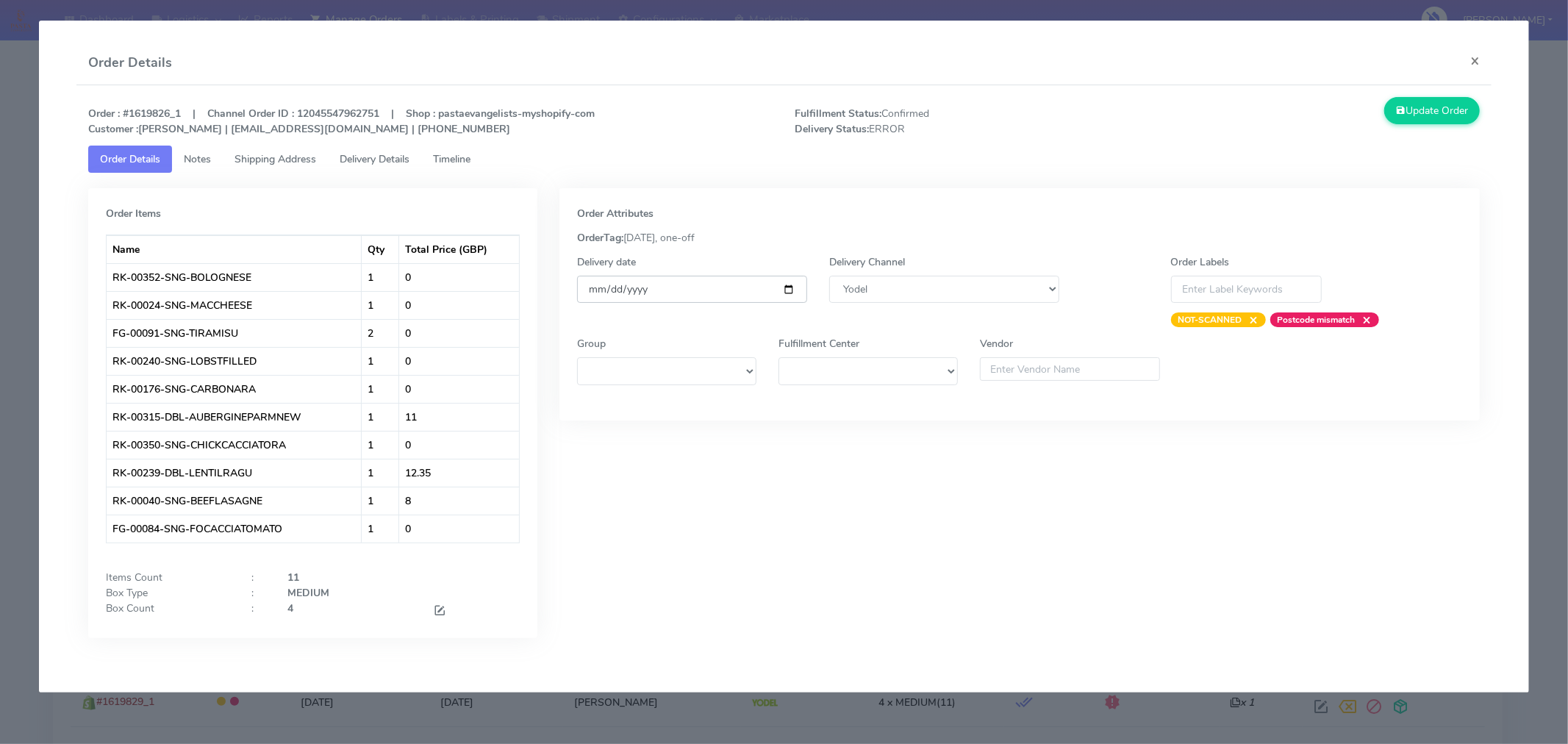
click at [785, 289] on input "[DATE]" at bounding box center [692, 289] width 230 height 27
type input "[DATE]"
click at [1437, 111] on button "Update Order" at bounding box center [1431, 111] width 95 height 27
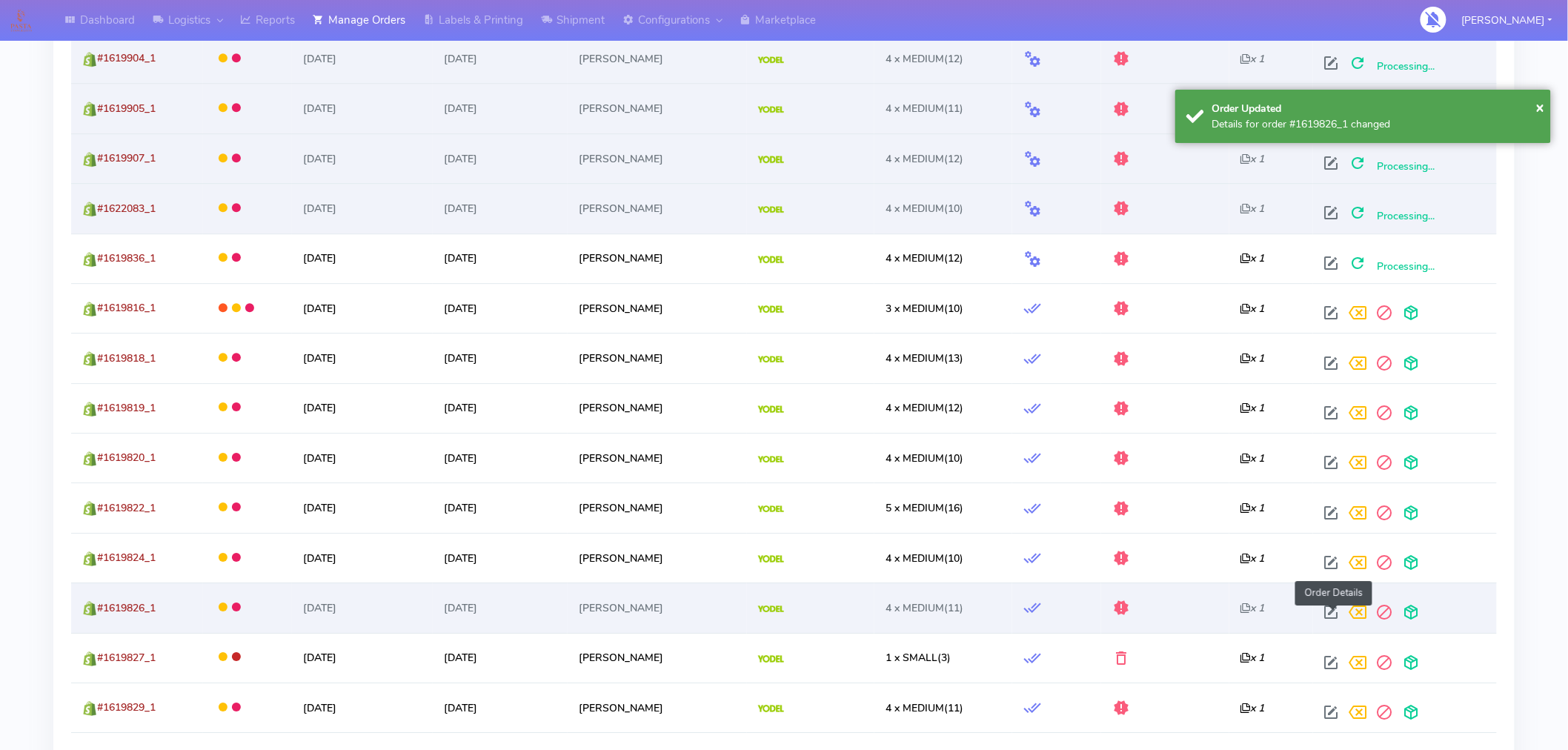
click at [1336, 613] on span at bounding box center [1331, 615] width 27 height 14
select select "5"
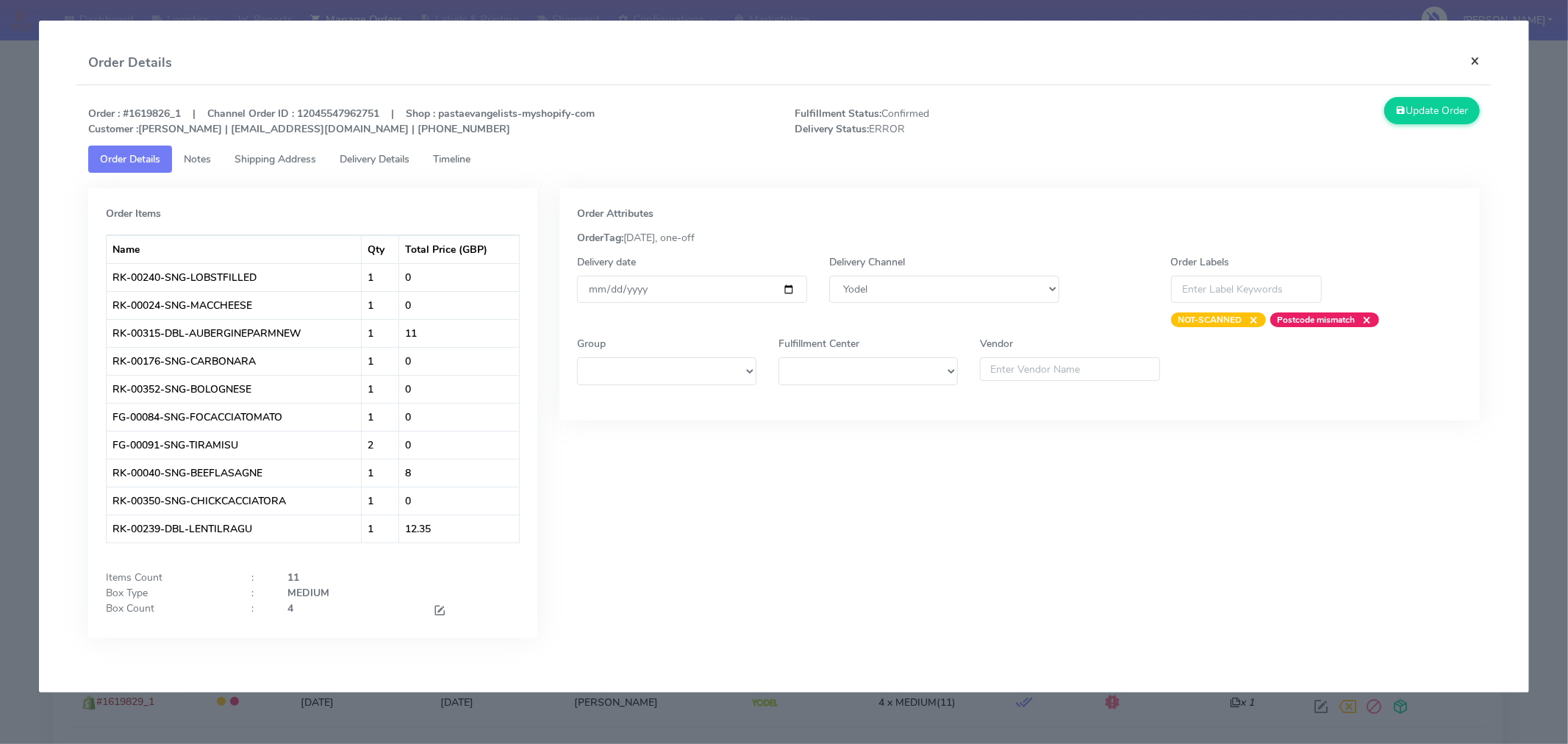
click at [1470, 66] on button "×" at bounding box center [1475, 60] width 33 height 39
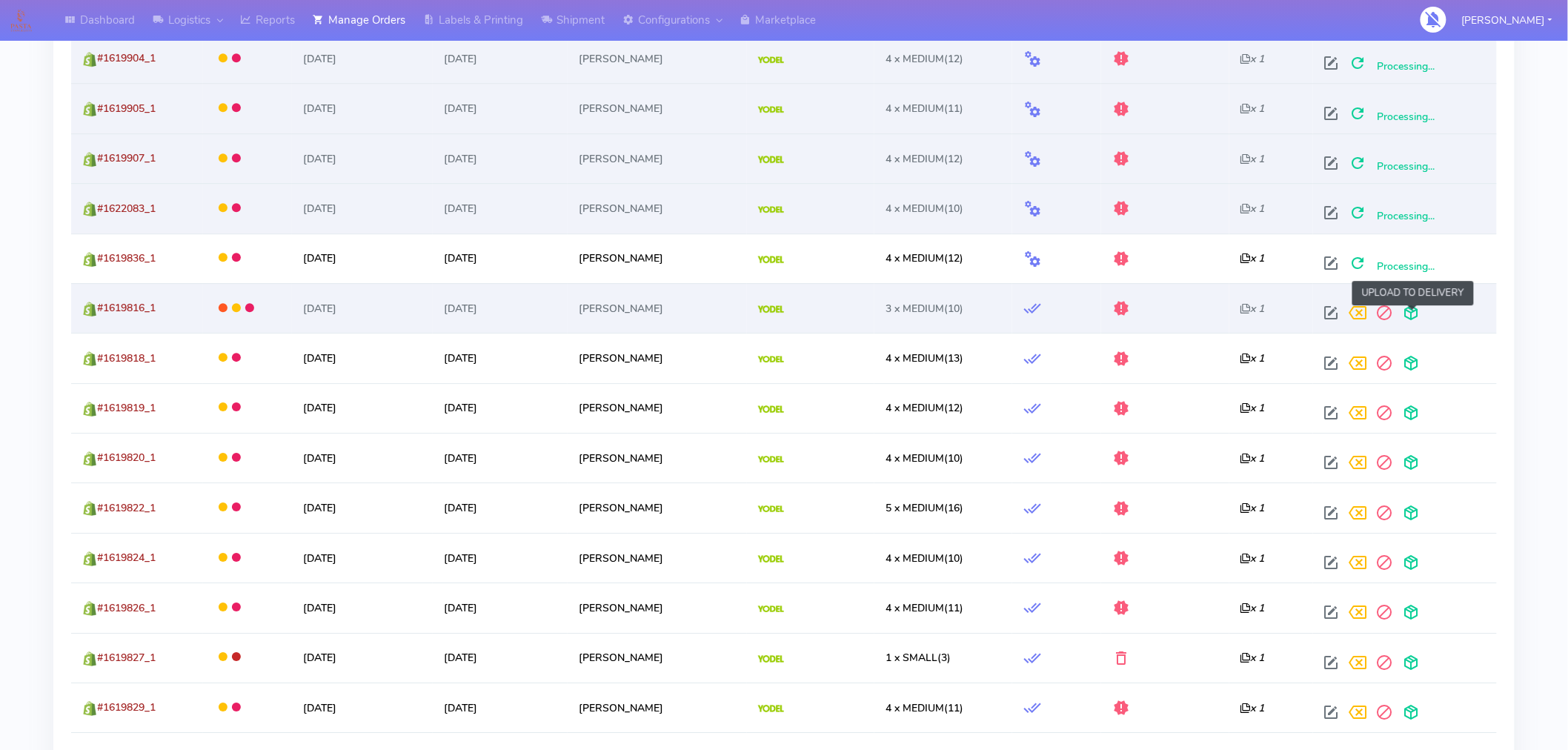
click at [1413, 311] on span at bounding box center [1412, 316] width 27 height 14
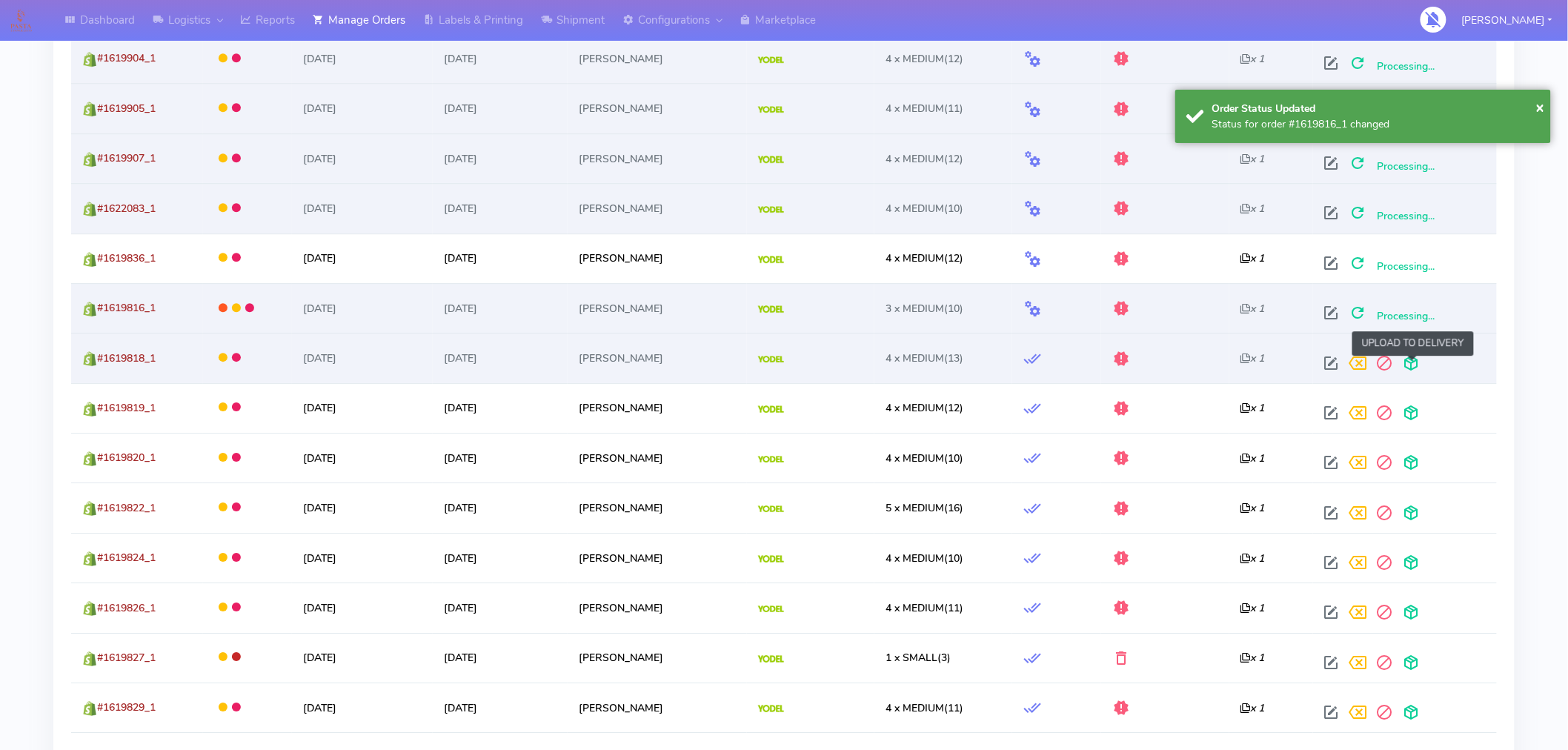
click at [1413, 366] on span at bounding box center [1412, 366] width 27 height 14
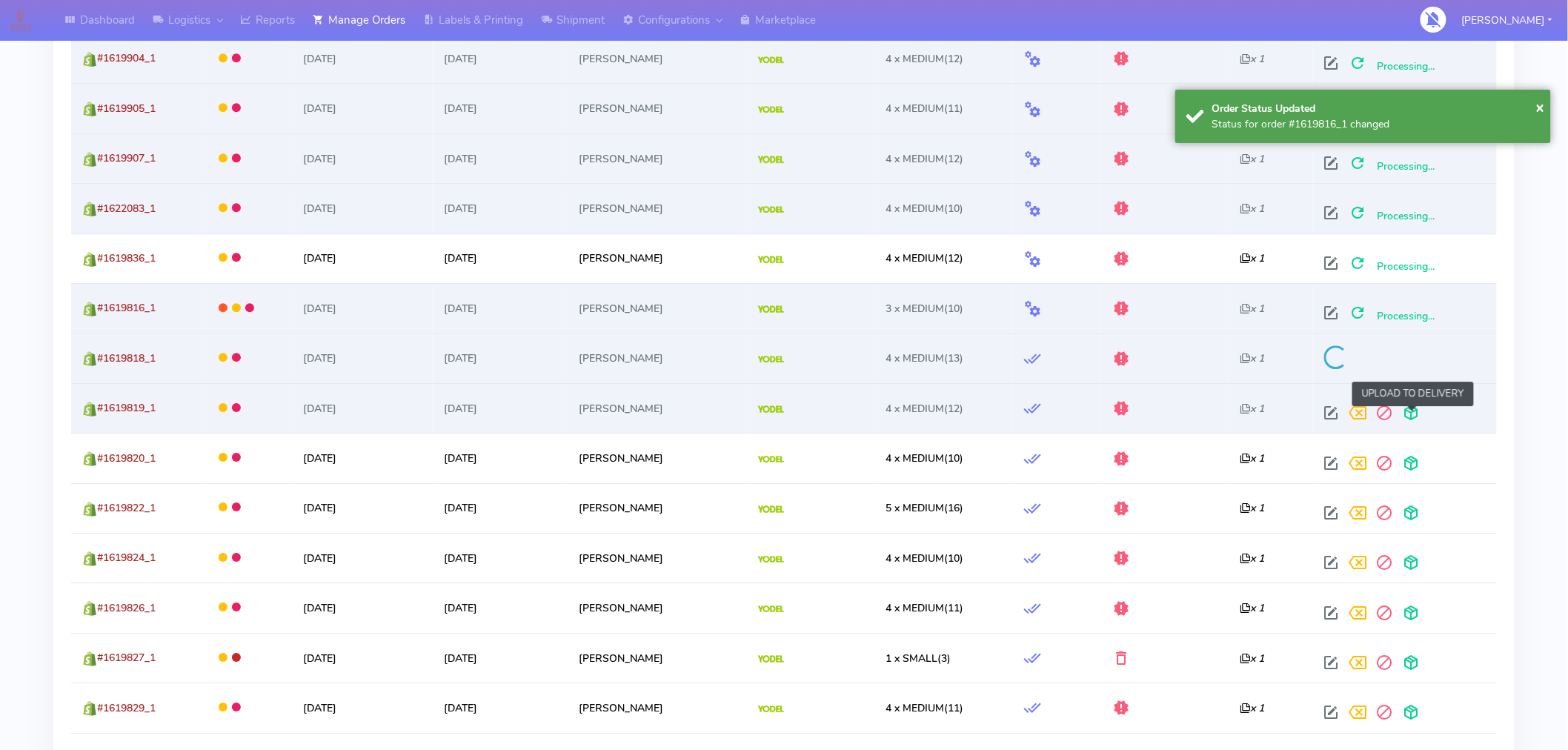
click at [1410, 420] on span at bounding box center [1412, 415] width 27 height 14
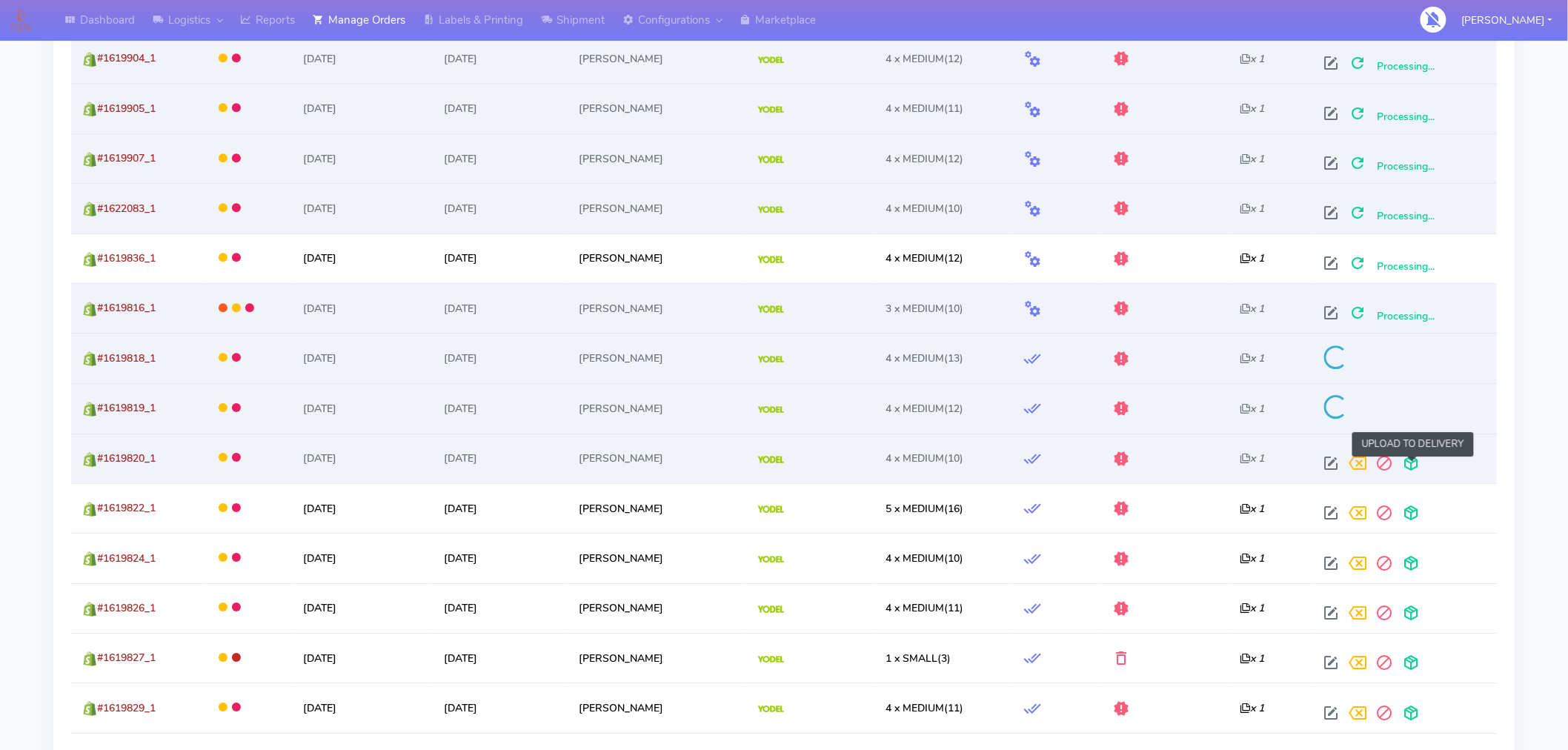
click at [1413, 466] on span at bounding box center [1412, 466] width 27 height 14
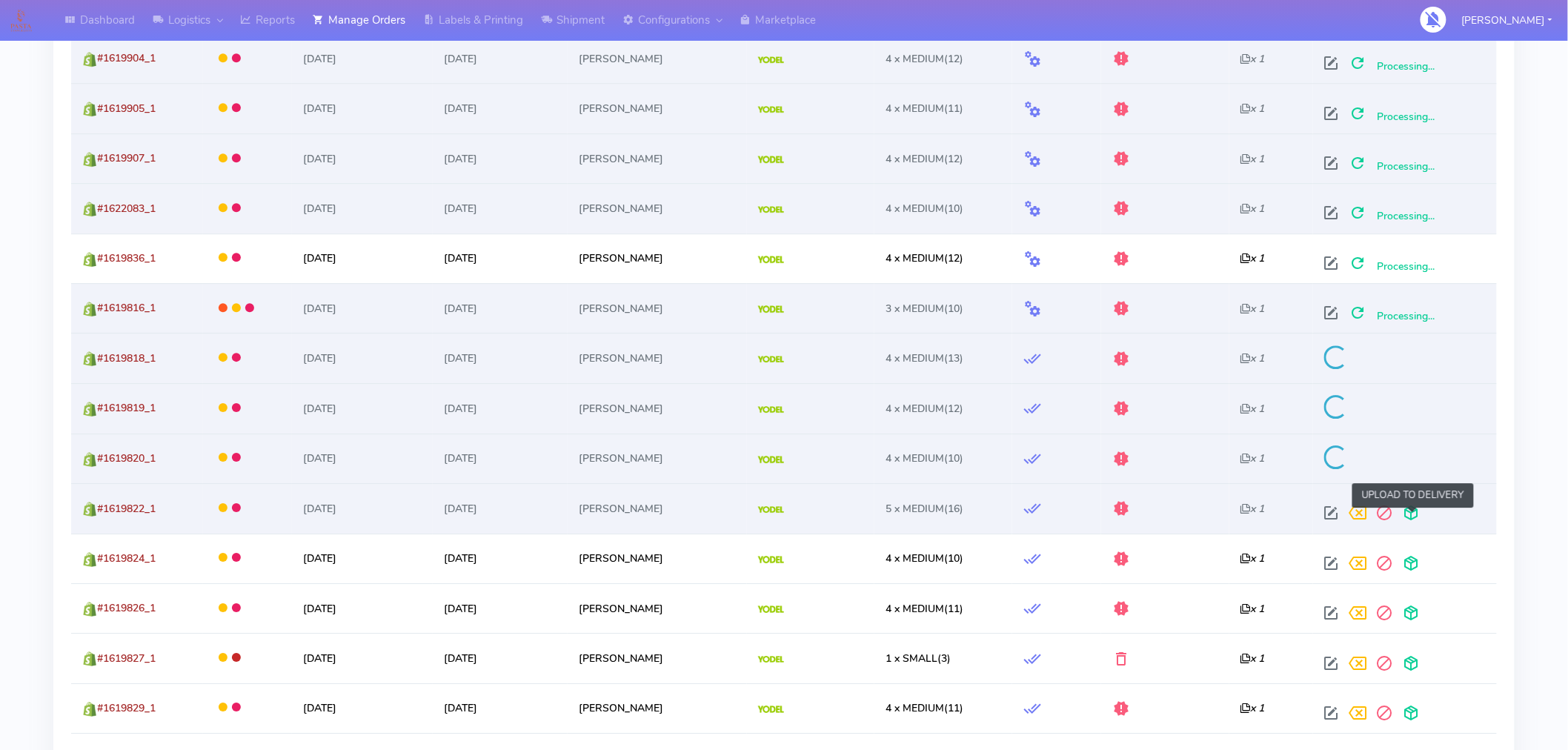
click at [1414, 519] on span at bounding box center [1412, 516] width 27 height 14
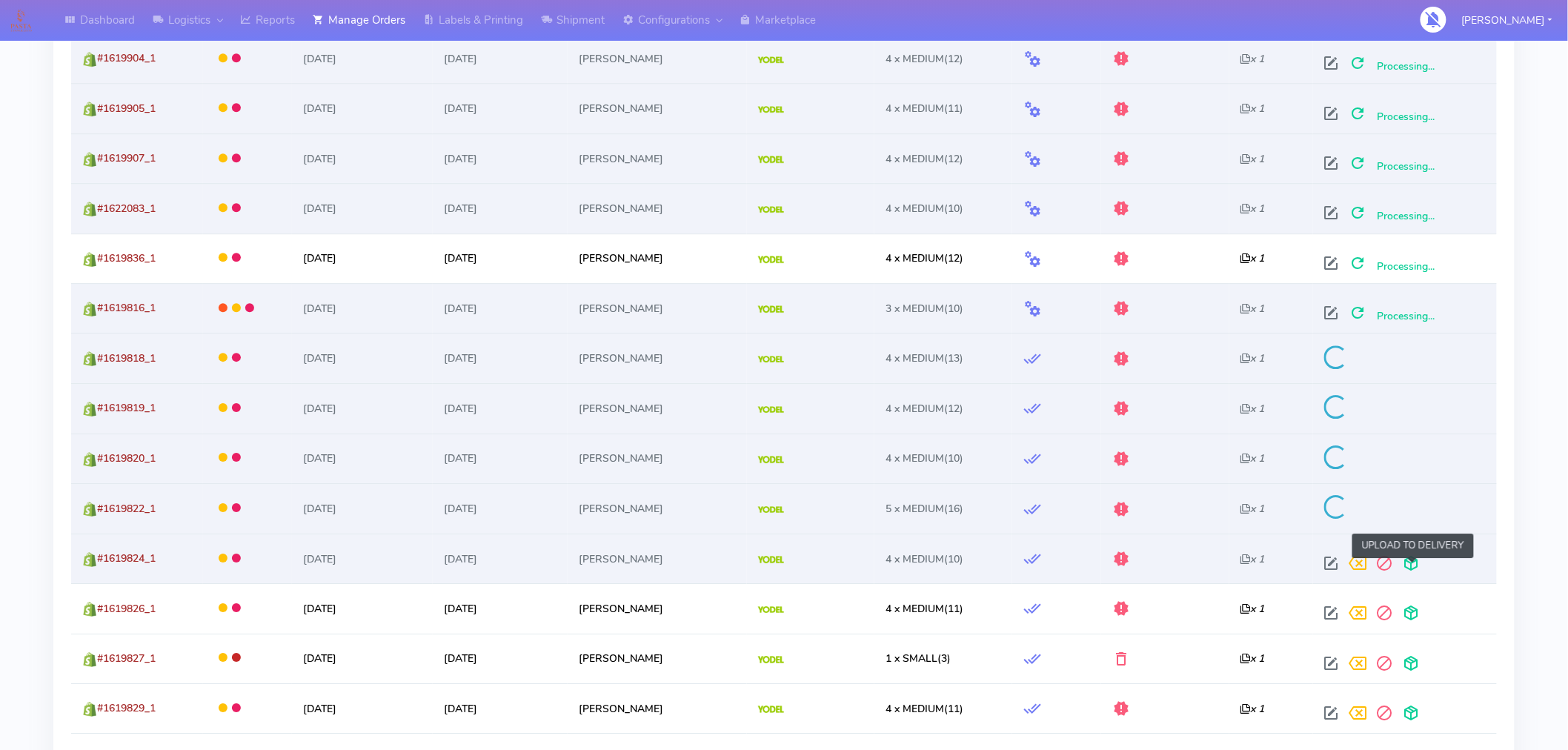
click at [1414, 562] on span at bounding box center [1412, 566] width 27 height 14
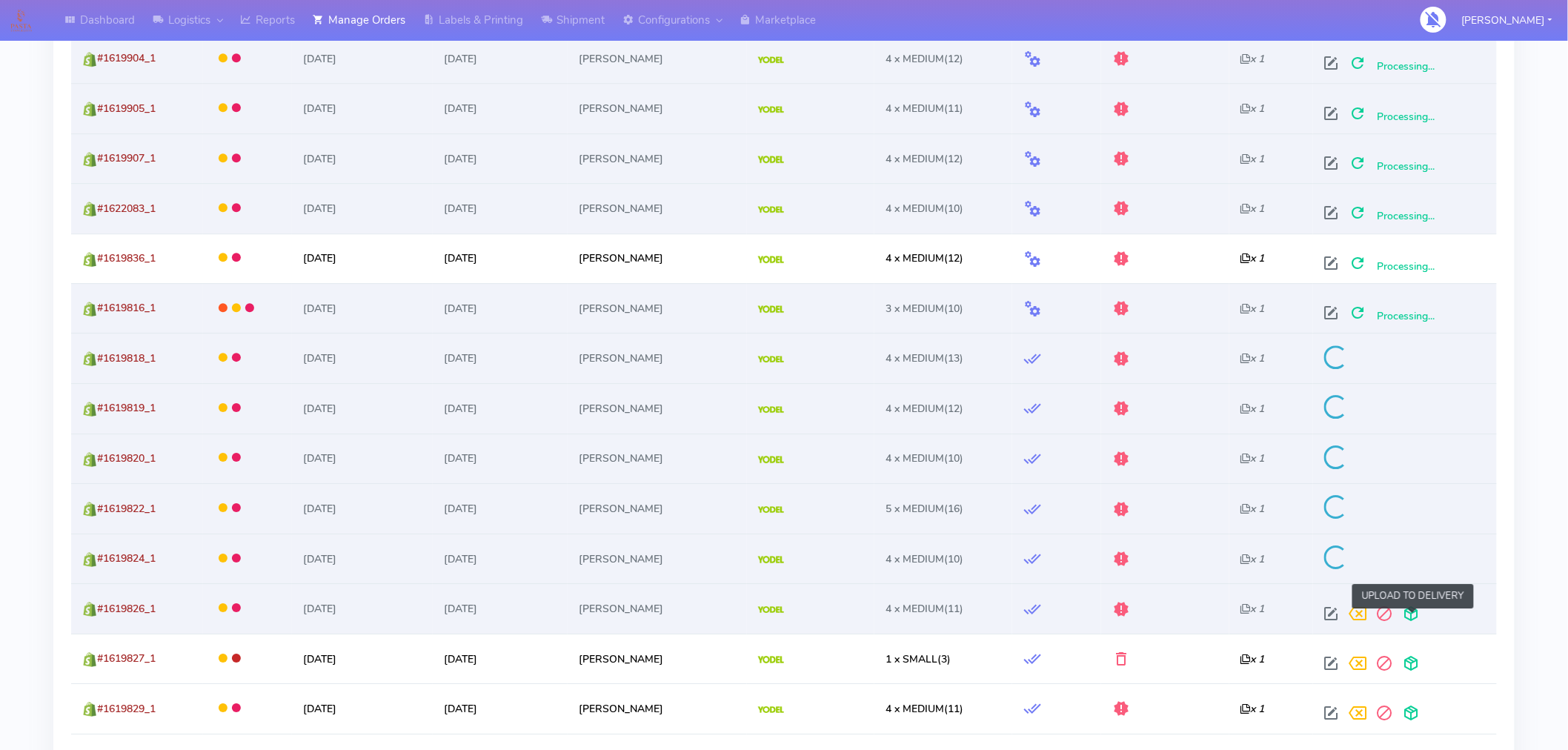
click at [1412, 621] on span at bounding box center [1412, 616] width 27 height 14
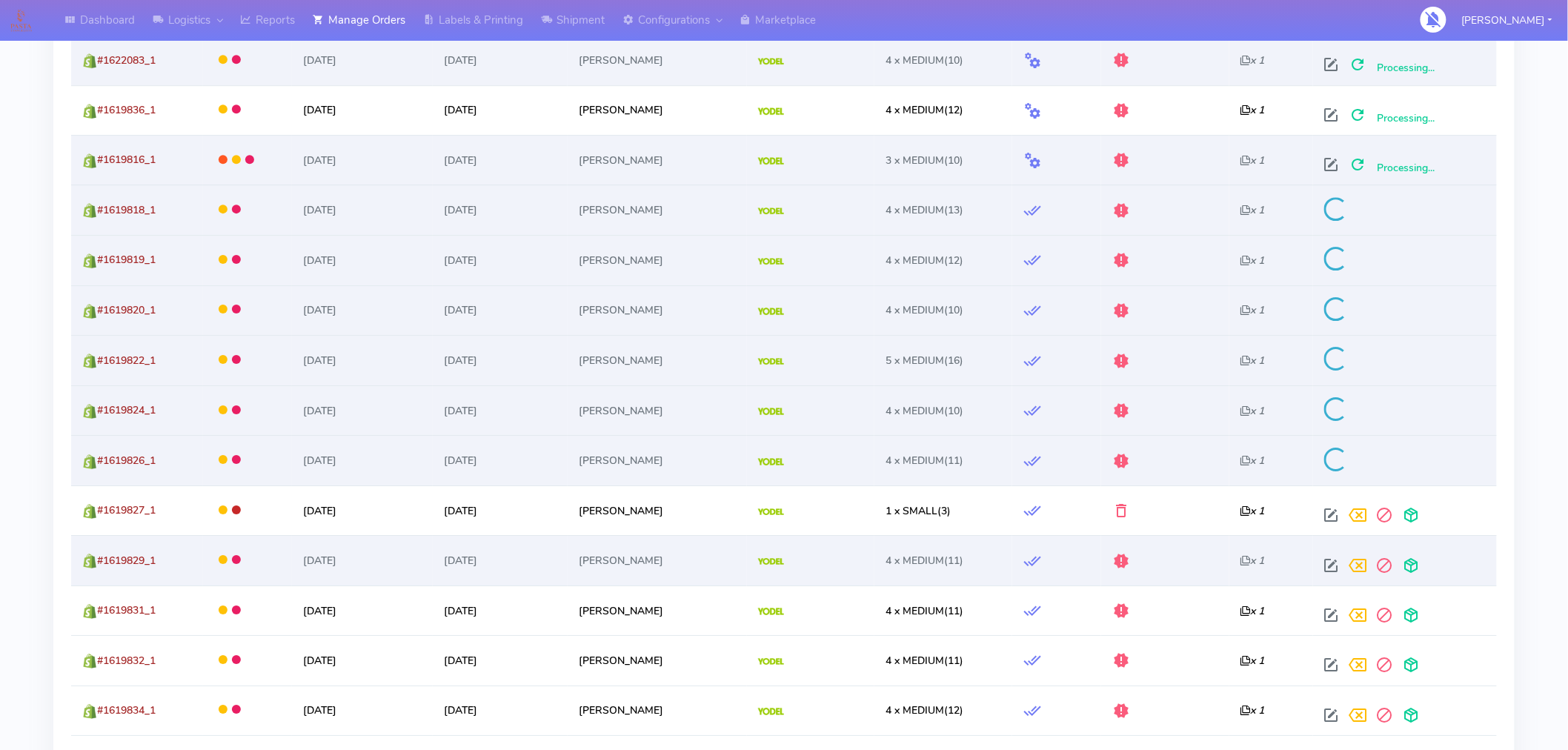
scroll to position [1844, 0]
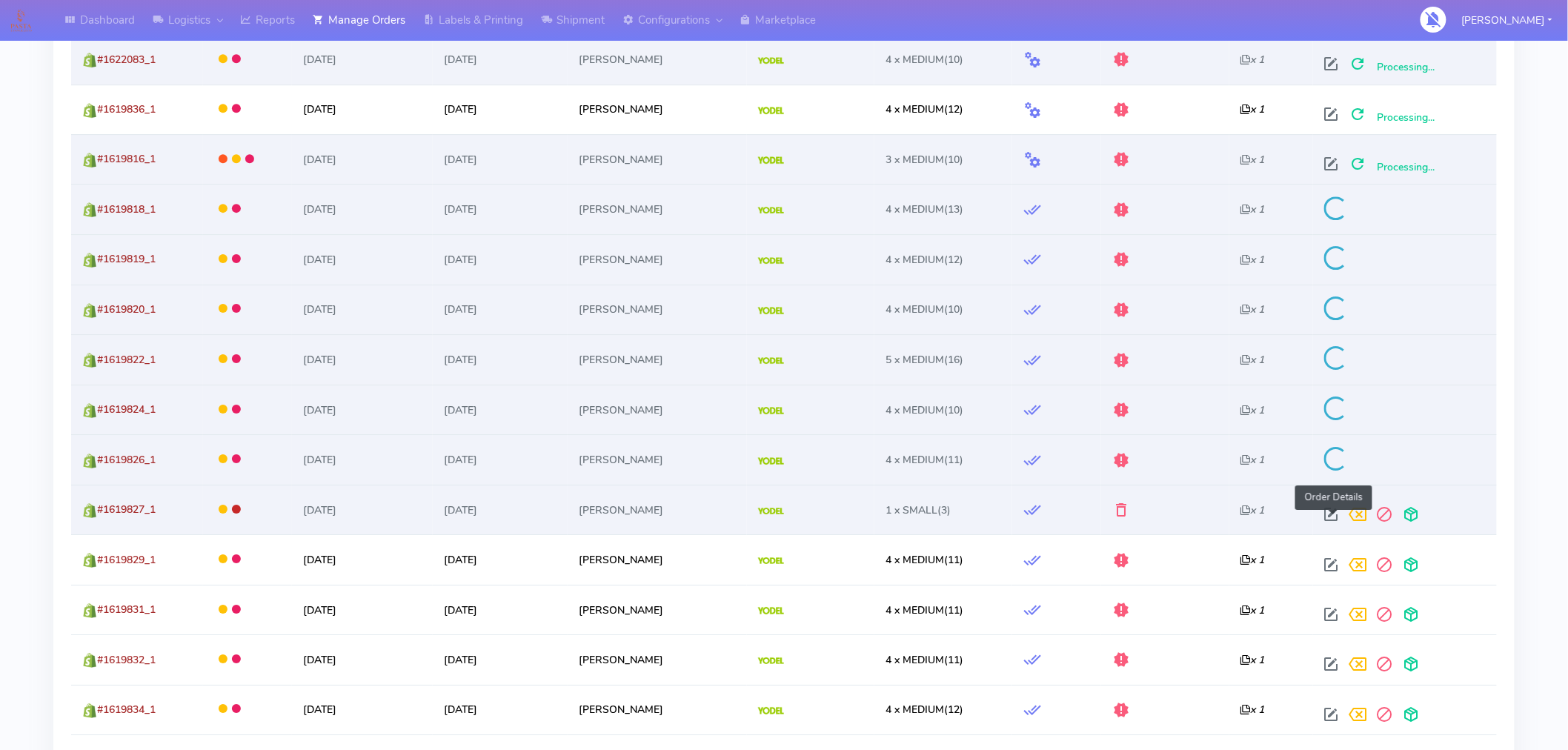
click at [1328, 518] on span at bounding box center [1331, 517] width 27 height 14
select select "5"
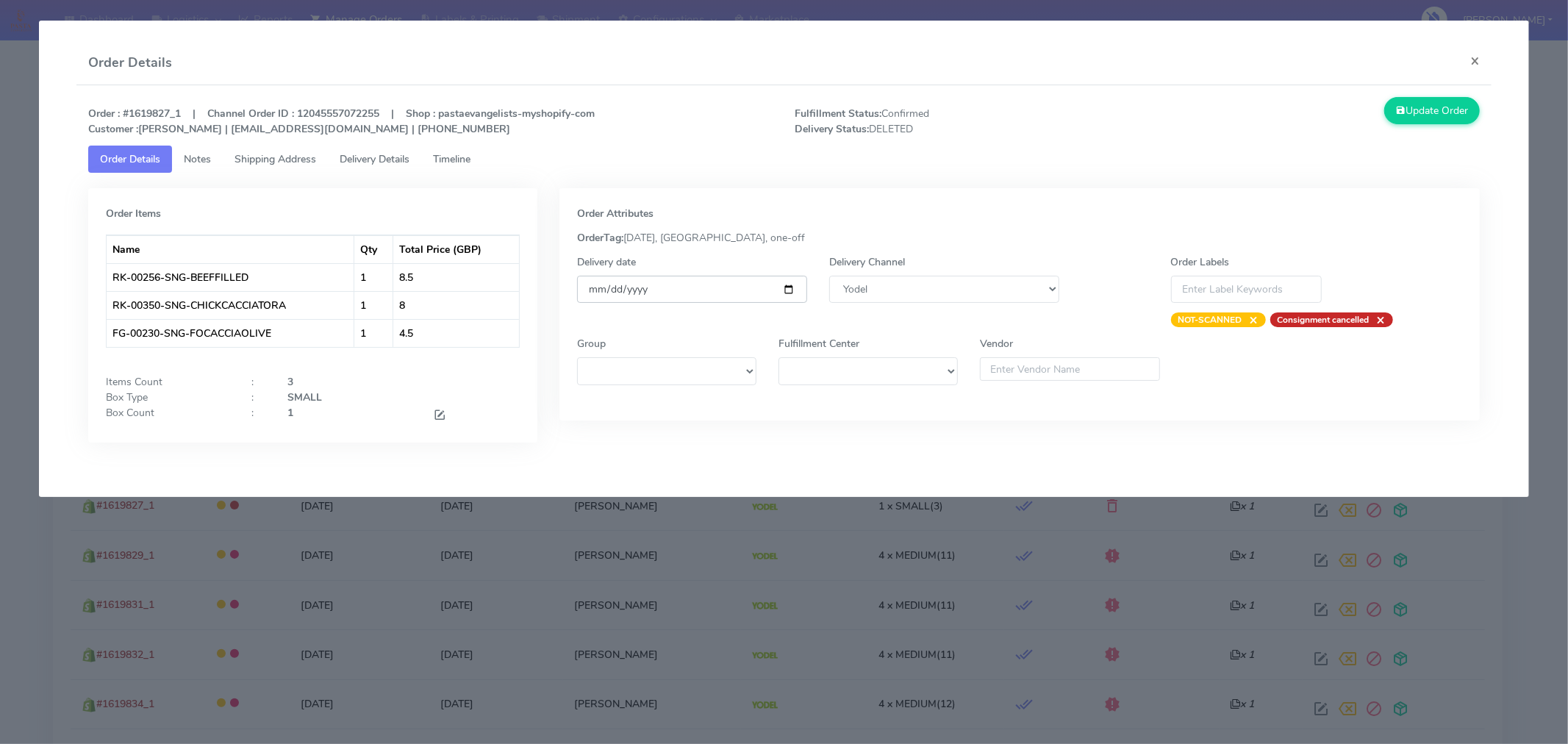
click at [784, 291] on input "[DATE]" at bounding box center [692, 289] width 230 height 27
type input "[DATE]"
click at [1434, 107] on button "Update Order" at bounding box center [1431, 111] width 95 height 27
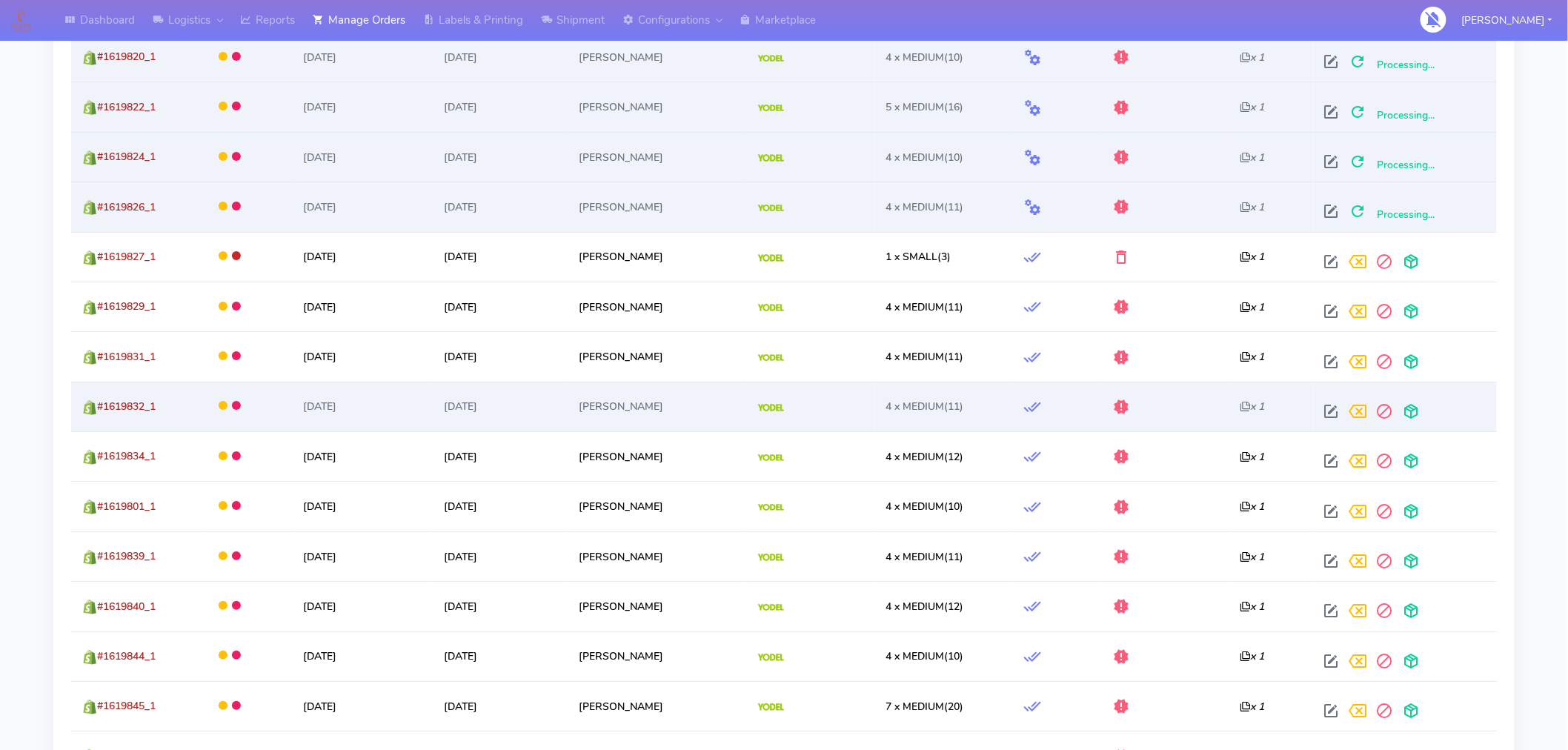
scroll to position [2098, 0]
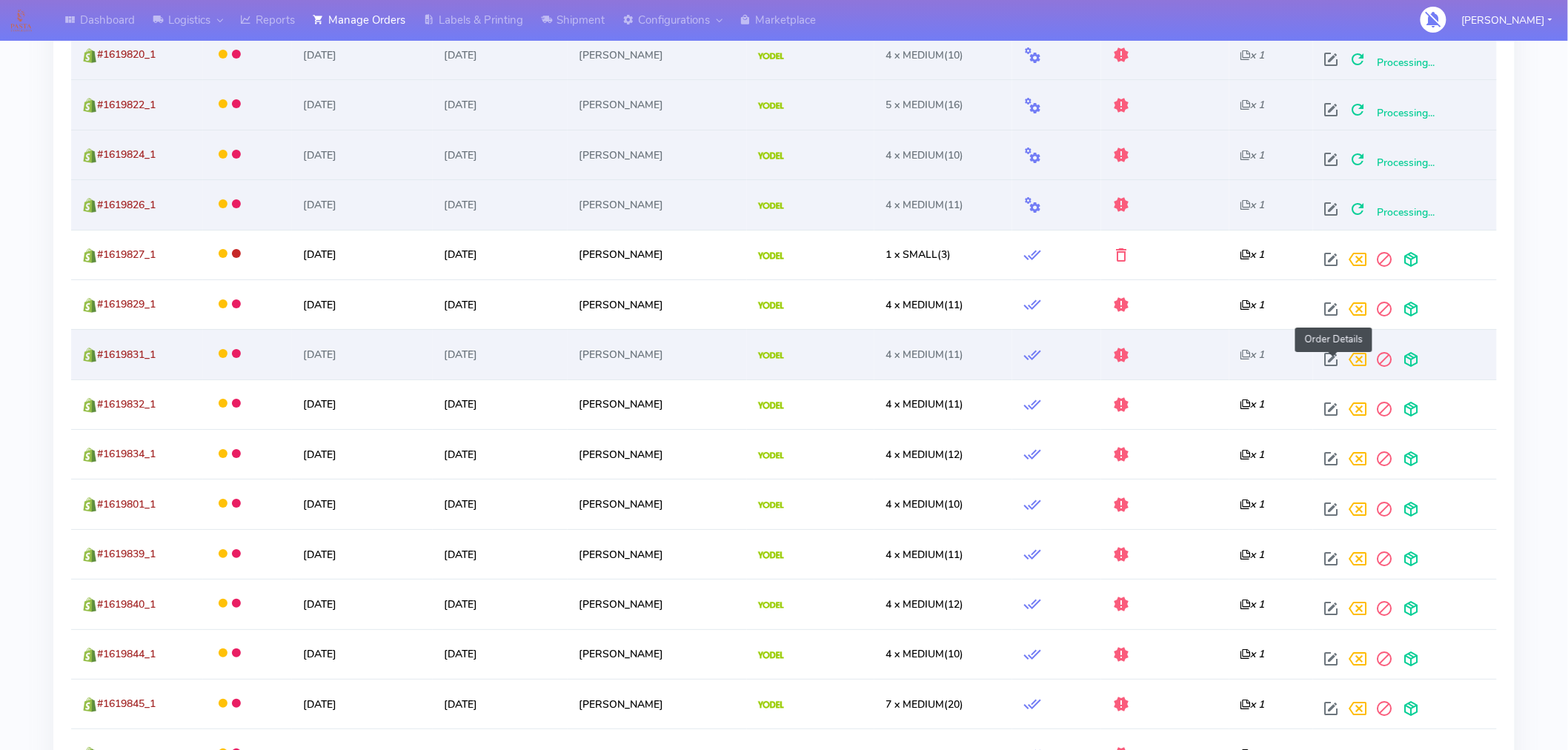
click at [1336, 365] on span at bounding box center [1331, 362] width 27 height 14
select select "5"
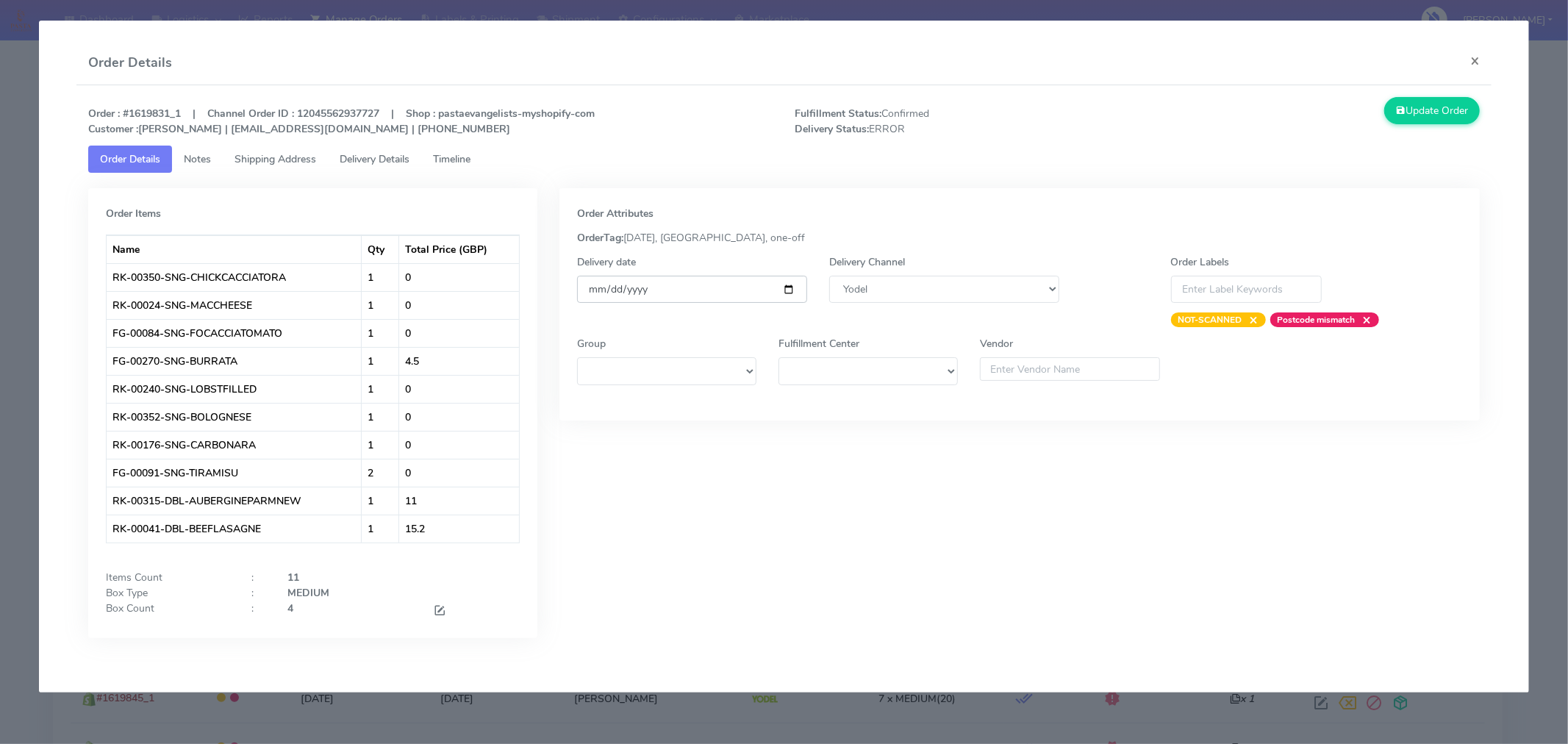
click at [788, 285] on input "[DATE]" at bounding box center [692, 289] width 230 height 27
type input "[DATE]"
click at [1453, 111] on button "Update Order" at bounding box center [1431, 111] width 95 height 27
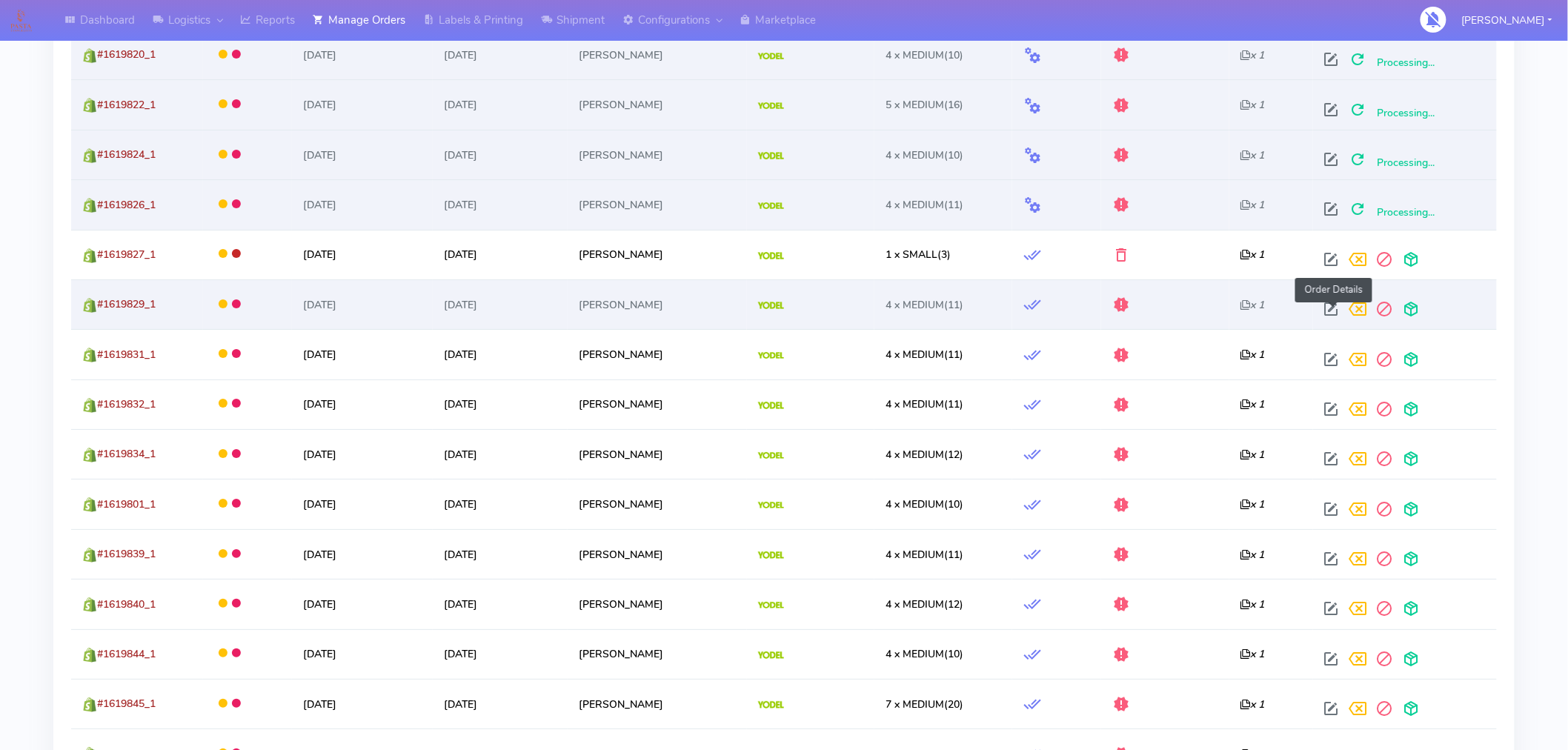
click at [1336, 315] on span at bounding box center [1331, 312] width 27 height 14
select select "5"
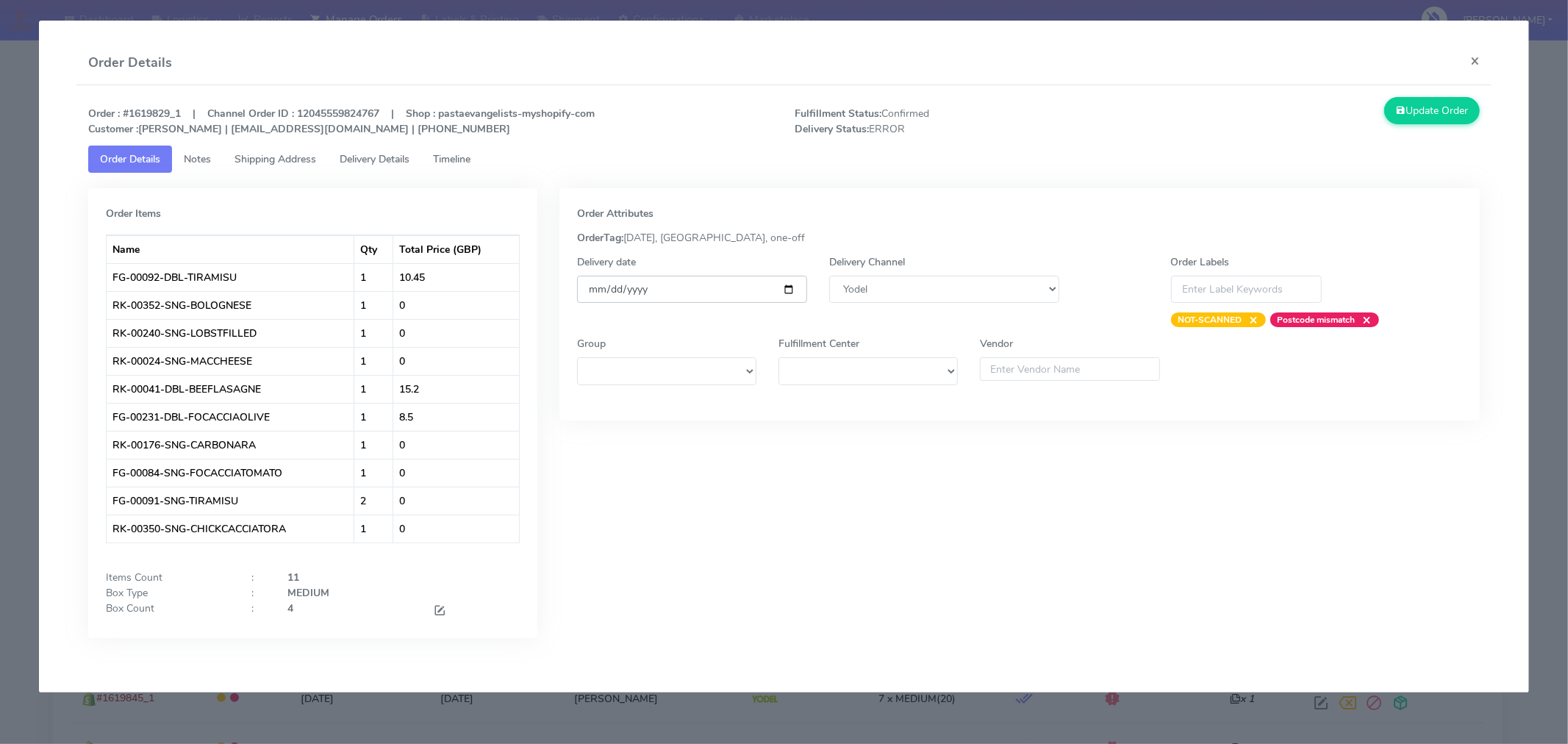
click at [789, 289] on input "[DATE]" at bounding box center [692, 289] width 230 height 27
type input "[DATE]"
click at [1452, 107] on button "Update Order" at bounding box center [1431, 111] width 95 height 27
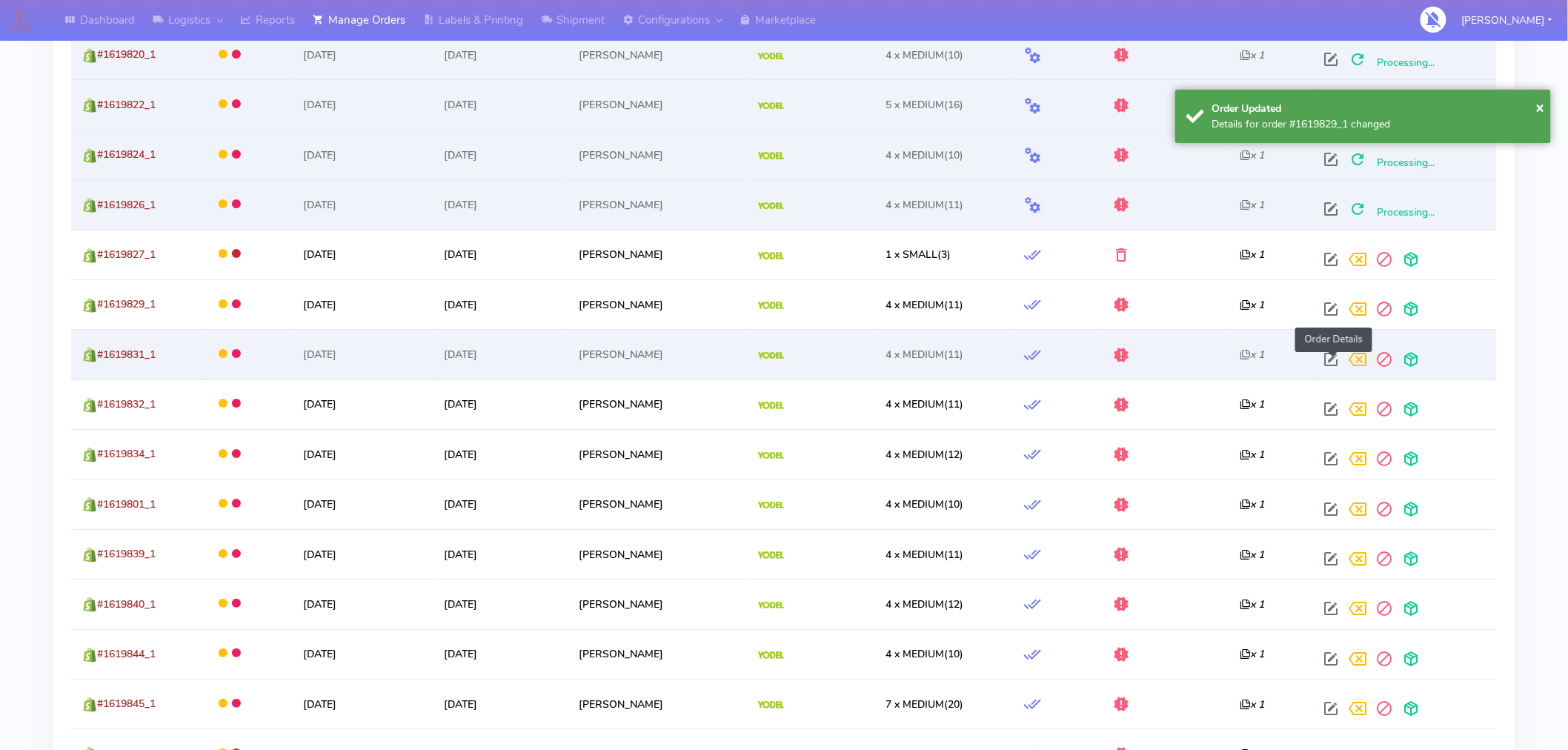
click at [1332, 366] on span at bounding box center [1331, 362] width 27 height 14
select select "5"
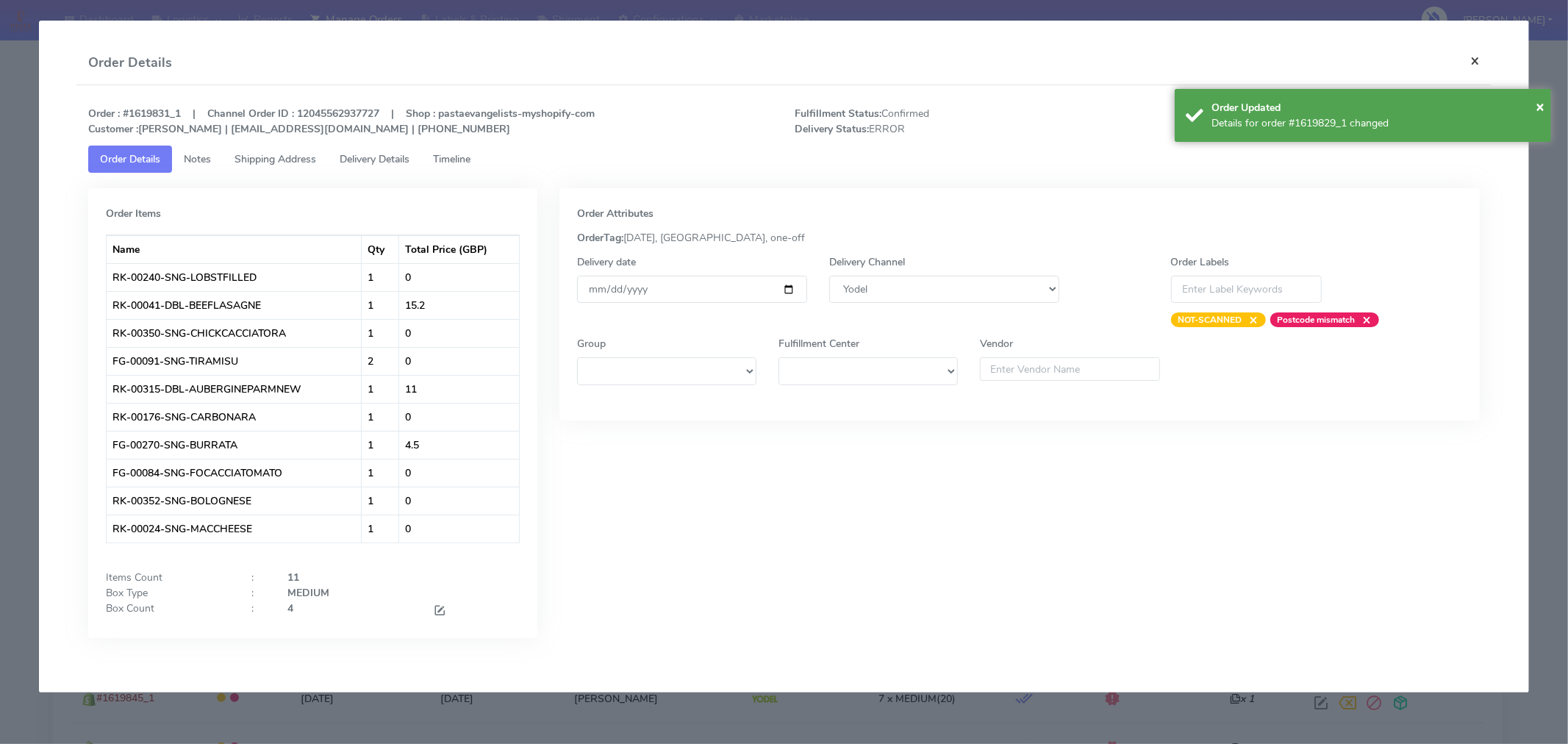
click at [1466, 60] on button "×" at bounding box center [1475, 60] width 33 height 39
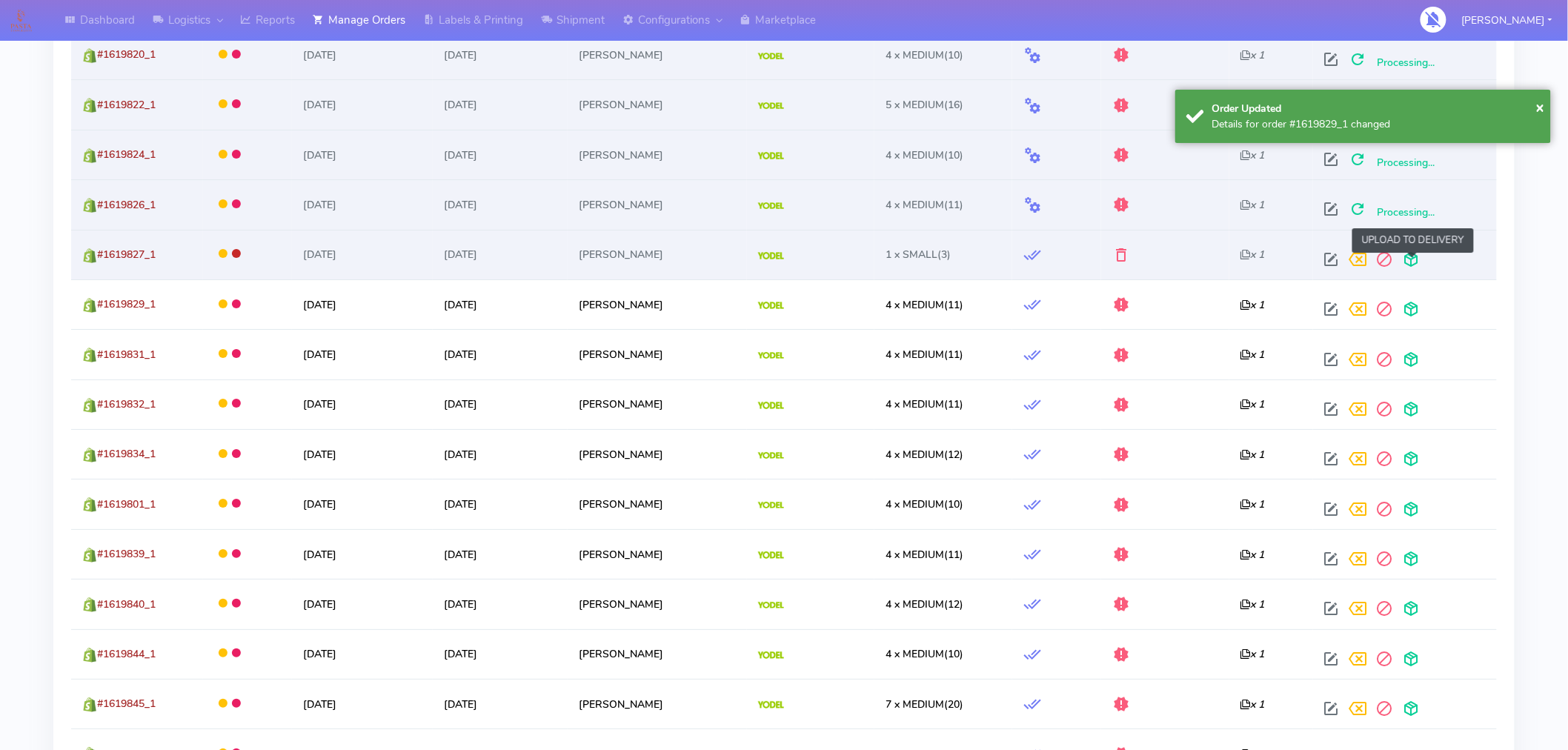
click at [1414, 265] on span at bounding box center [1412, 262] width 27 height 14
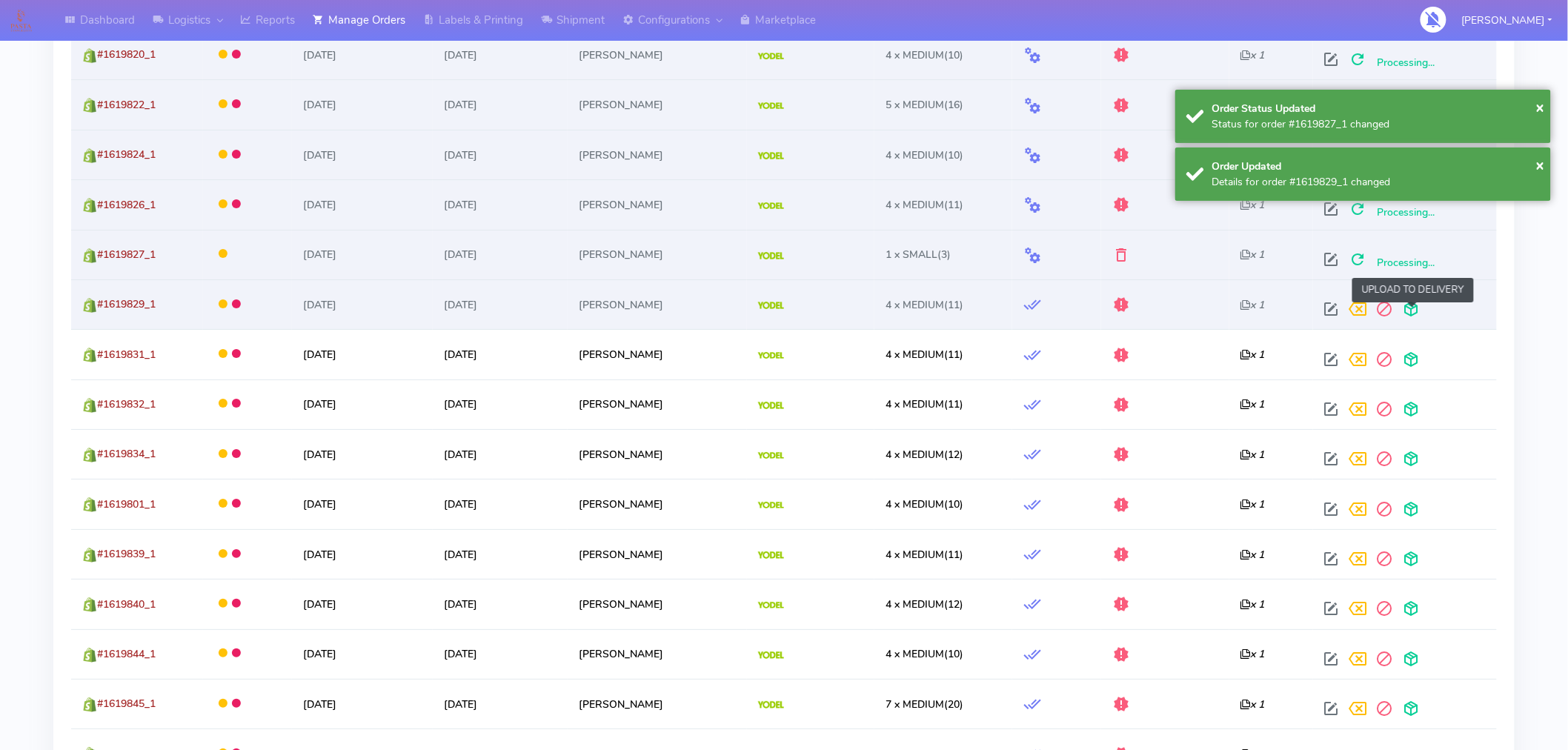
click at [1415, 314] on span at bounding box center [1412, 312] width 27 height 14
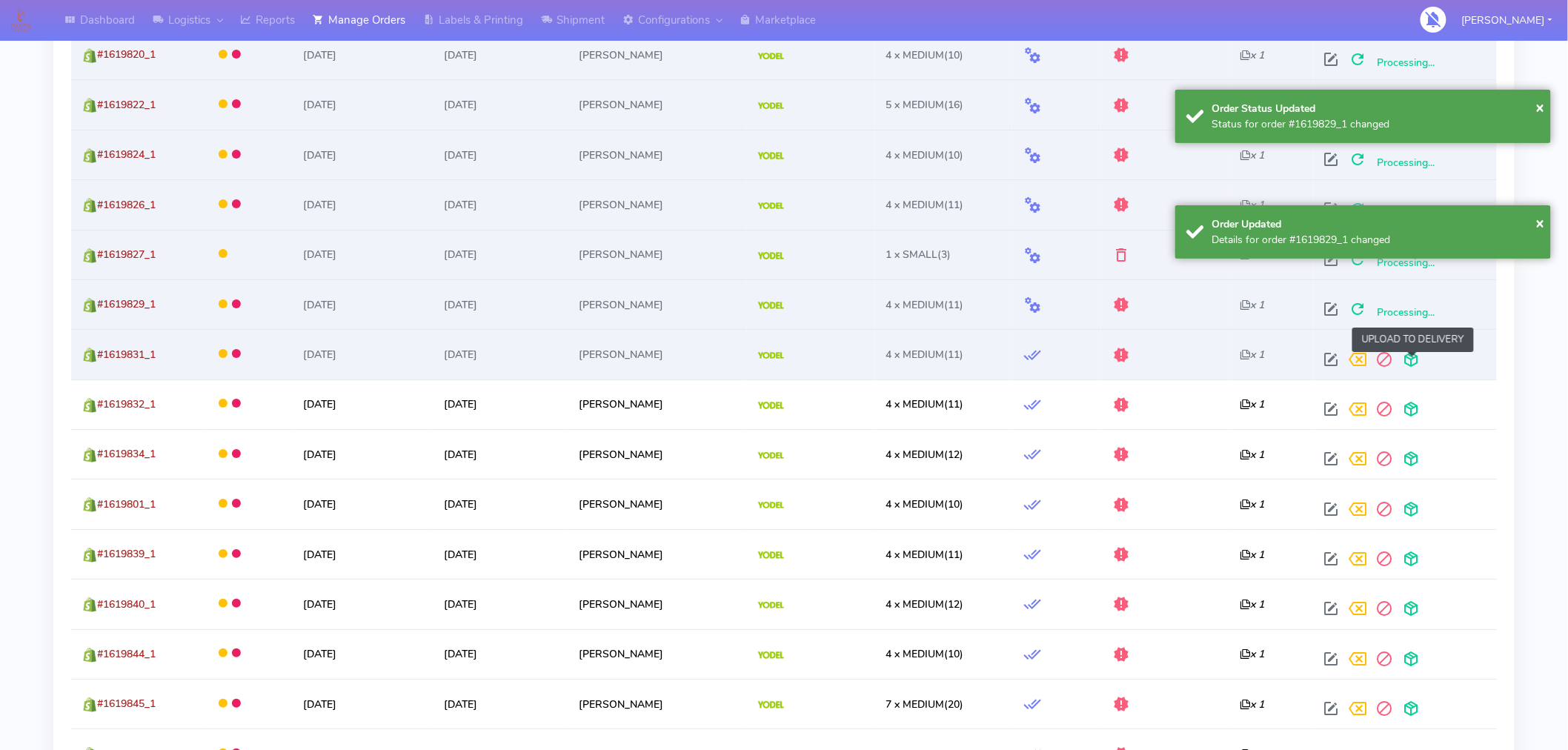
click at [1413, 361] on span at bounding box center [1412, 362] width 27 height 14
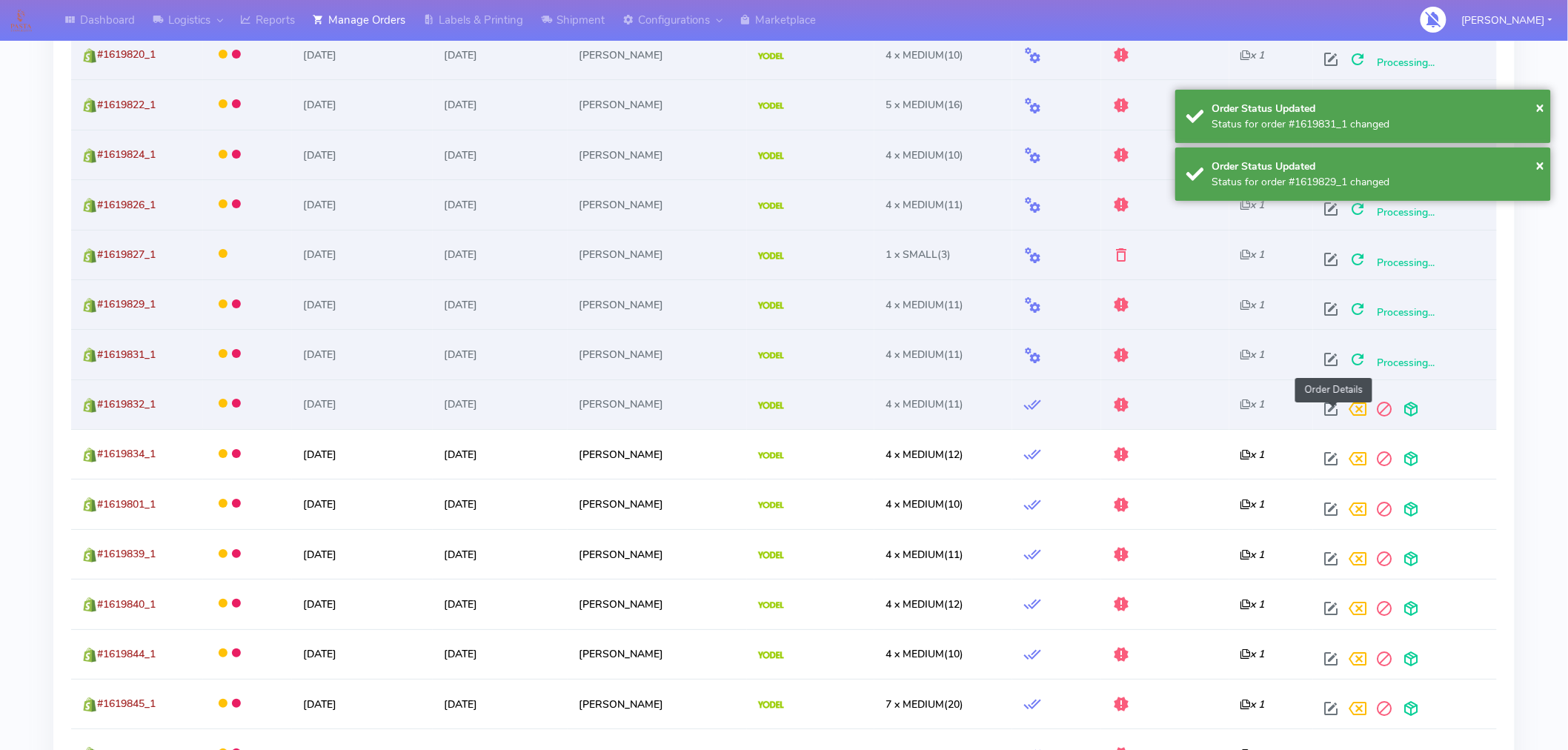
click at [1329, 411] on span at bounding box center [1331, 412] width 27 height 14
select select "5"
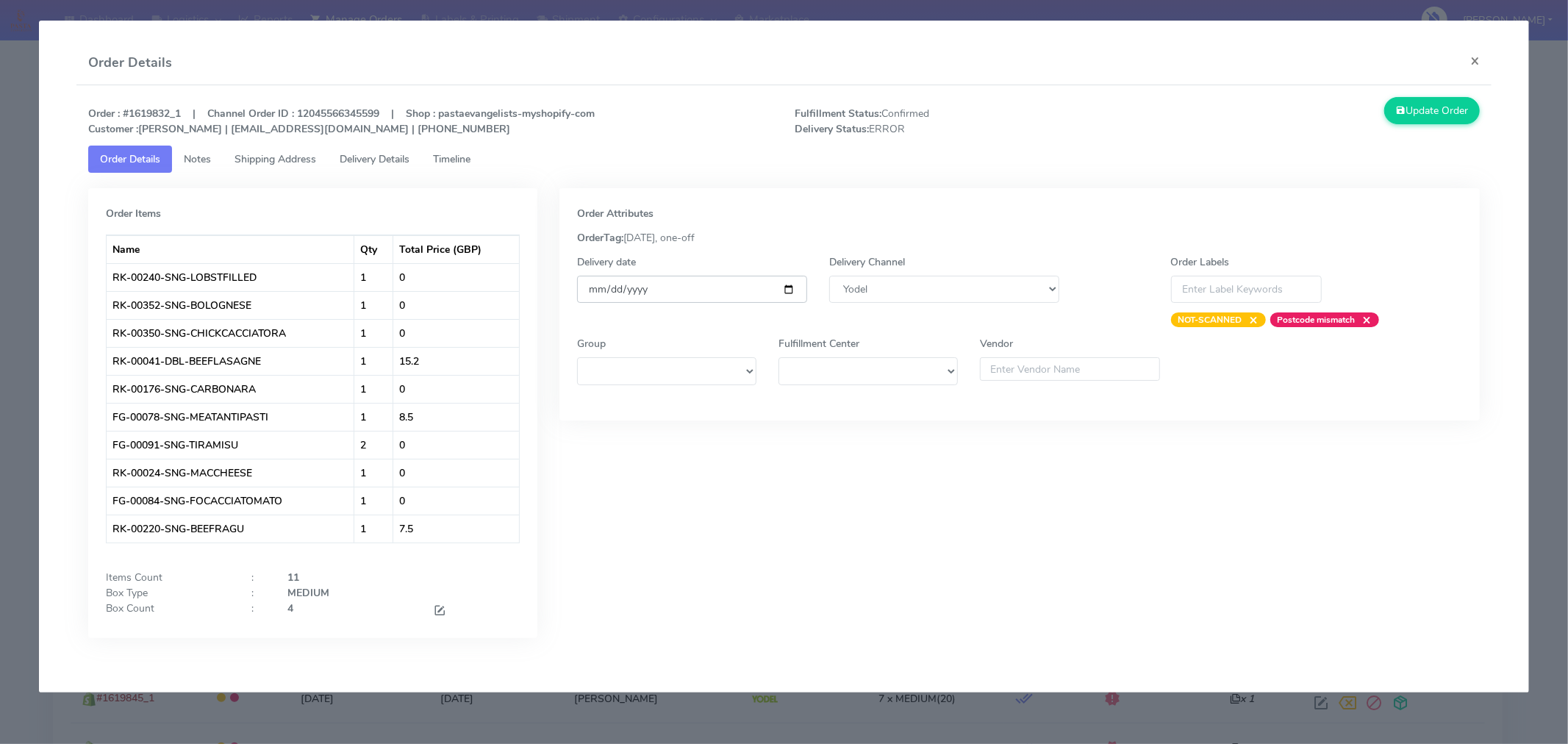
click at [785, 290] on input "[DATE]" at bounding box center [692, 289] width 230 height 27
type input "[DATE]"
click at [1441, 122] on button "Update Order" at bounding box center [1431, 111] width 95 height 27
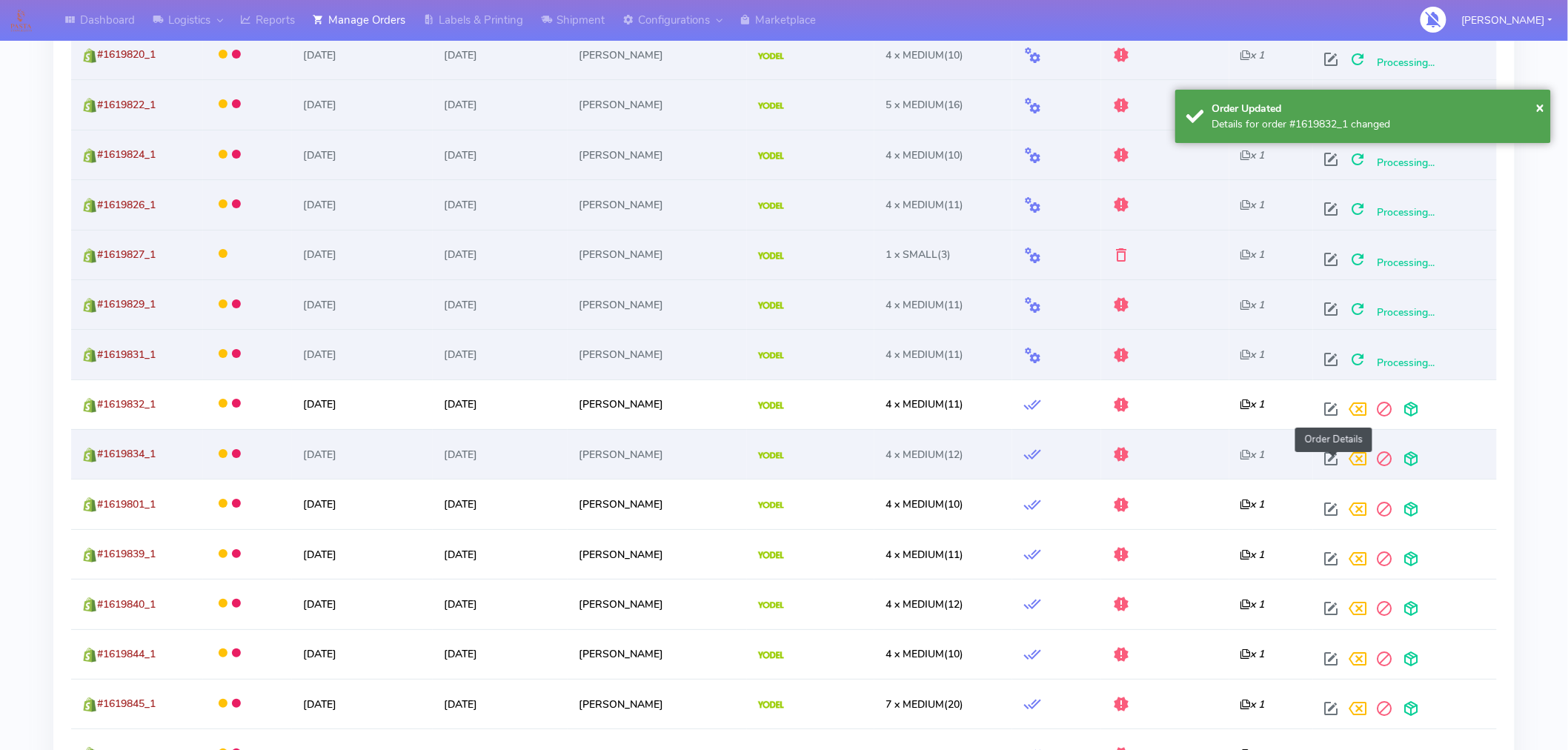
click at [1331, 466] on span at bounding box center [1331, 462] width 27 height 14
select select "5"
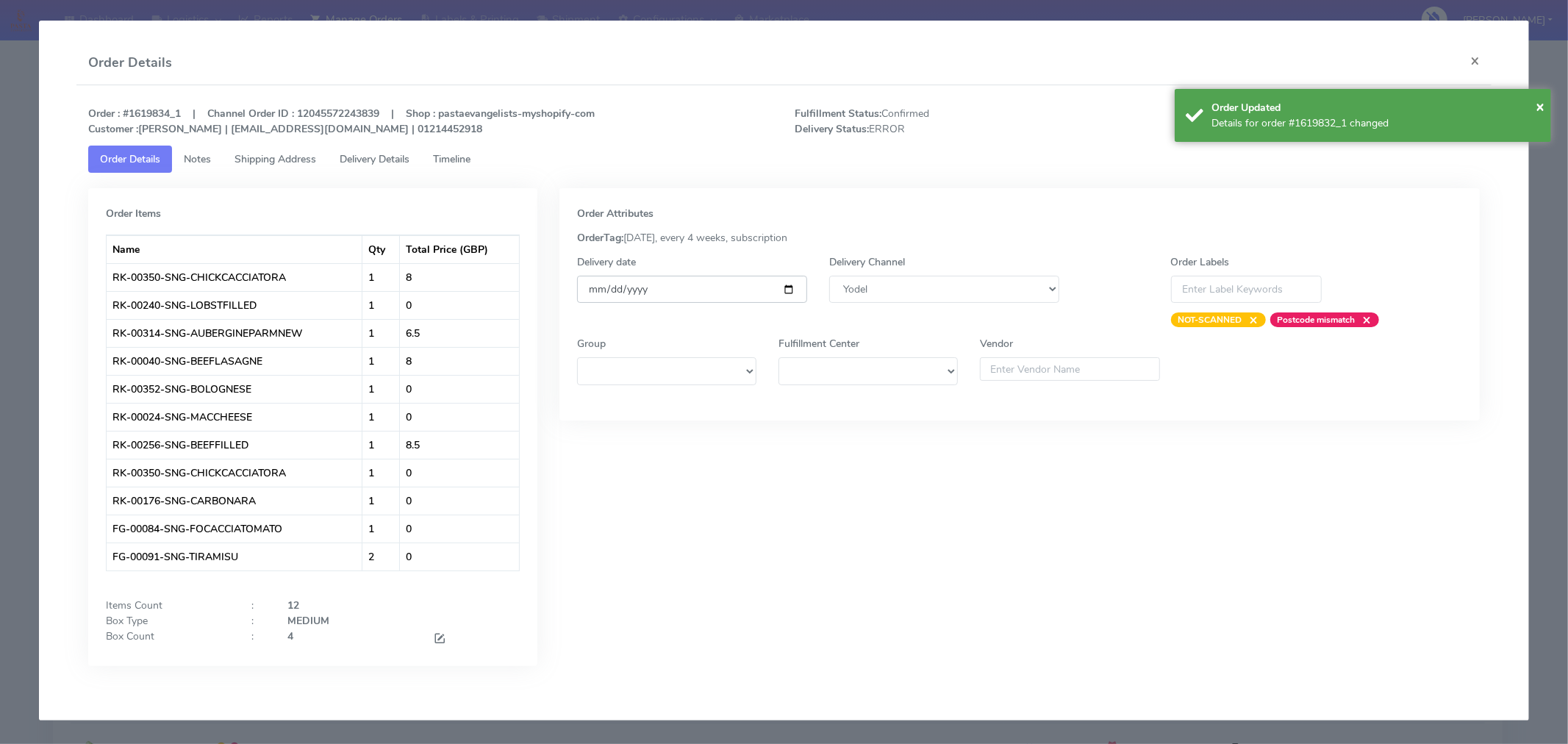
click at [790, 289] on input "[DATE]" at bounding box center [692, 289] width 230 height 27
type input "[DATE]"
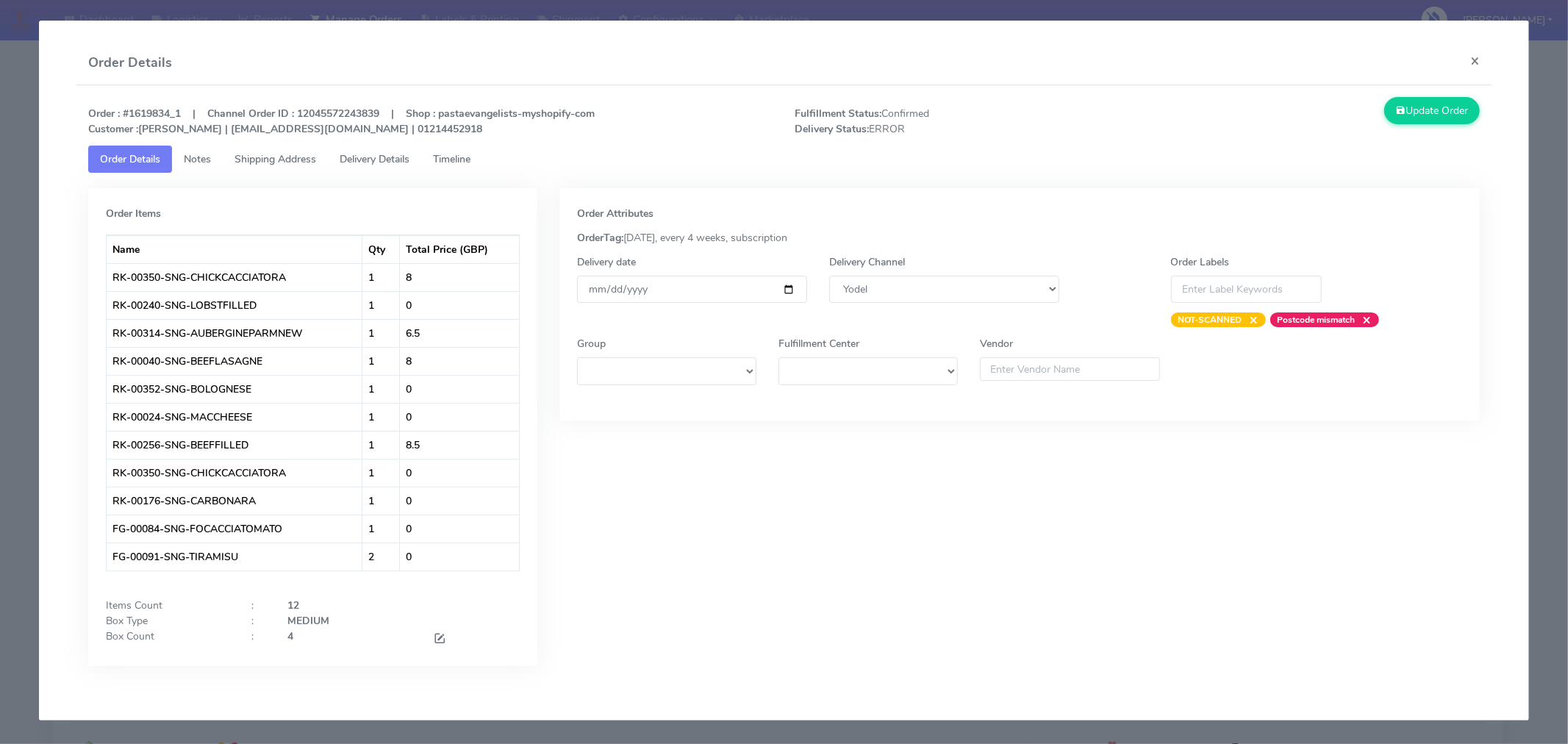
click at [1465, 126] on div "Update Order" at bounding box center [1314, 117] width 354 height 40
click at [1453, 114] on button "Update Order" at bounding box center [1431, 111] width 95 height 27
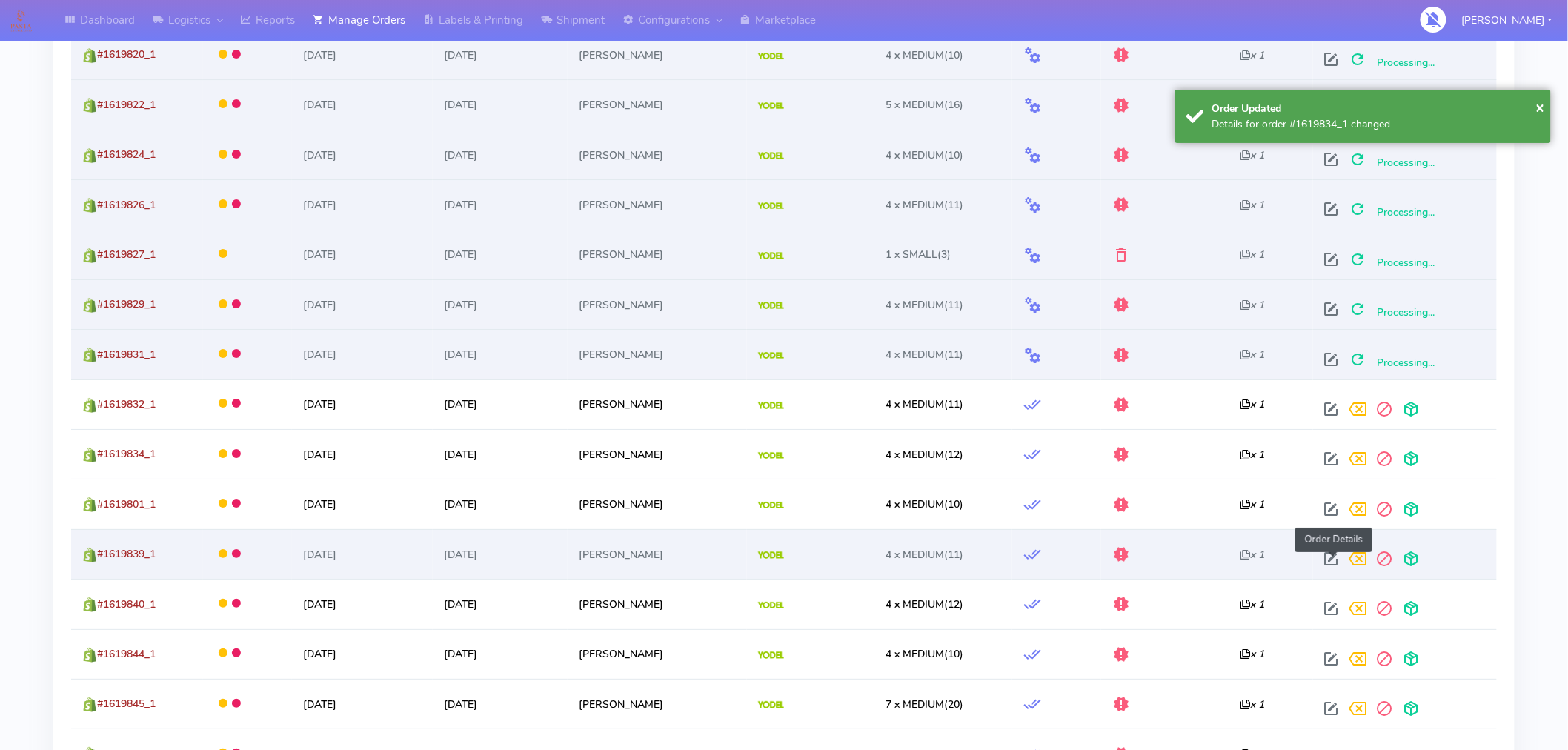
click at [1337, 565] on span at bounding box center [1331, 562] width 27 height 14
select select "5"
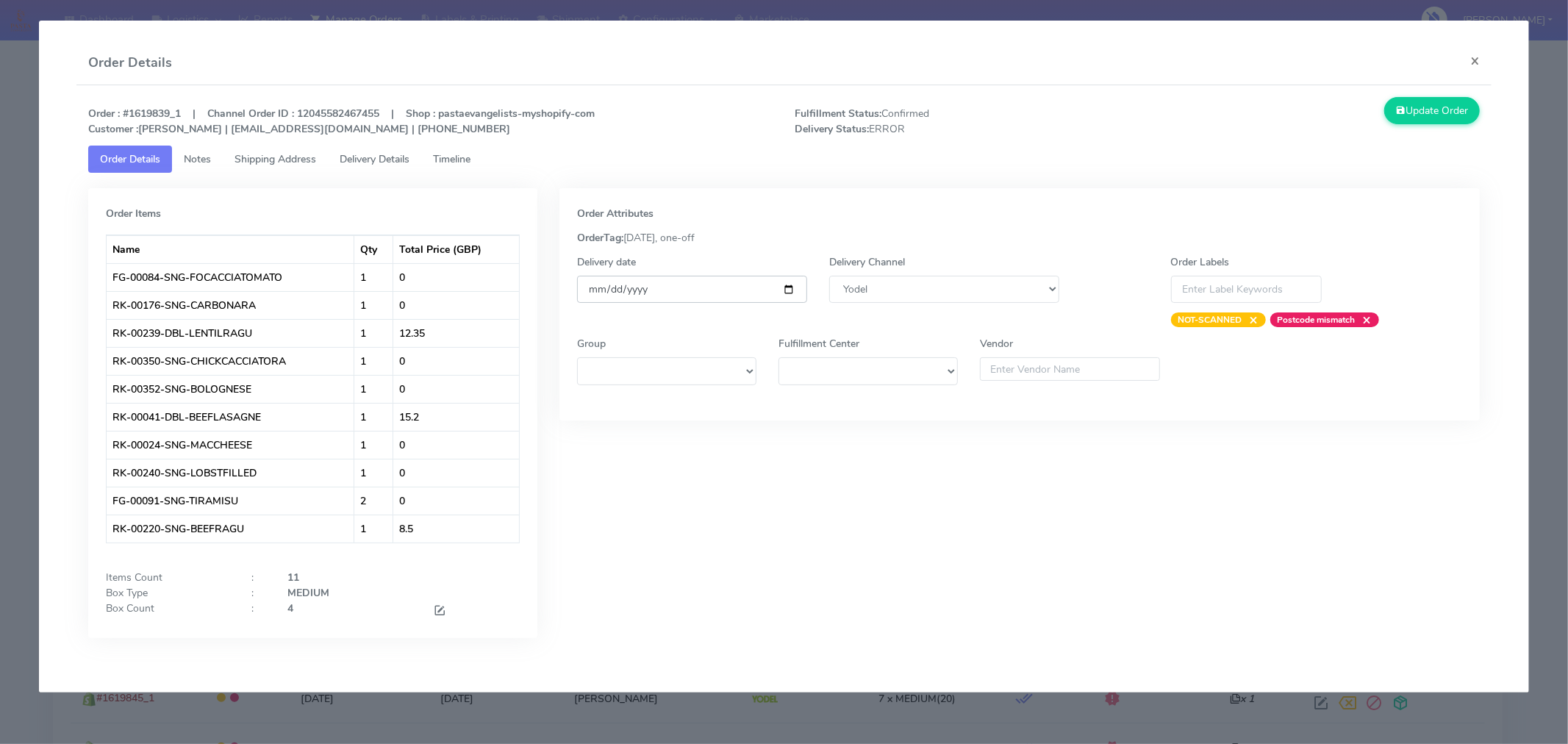
click at [791, 289] on input "[DATE]" at bounding box center [692, 289] width 230 height 27
type input "[DATE]"
click at [1426, 118] on button "Update Order" at bounding box center [1431, 111] width 95 height 27
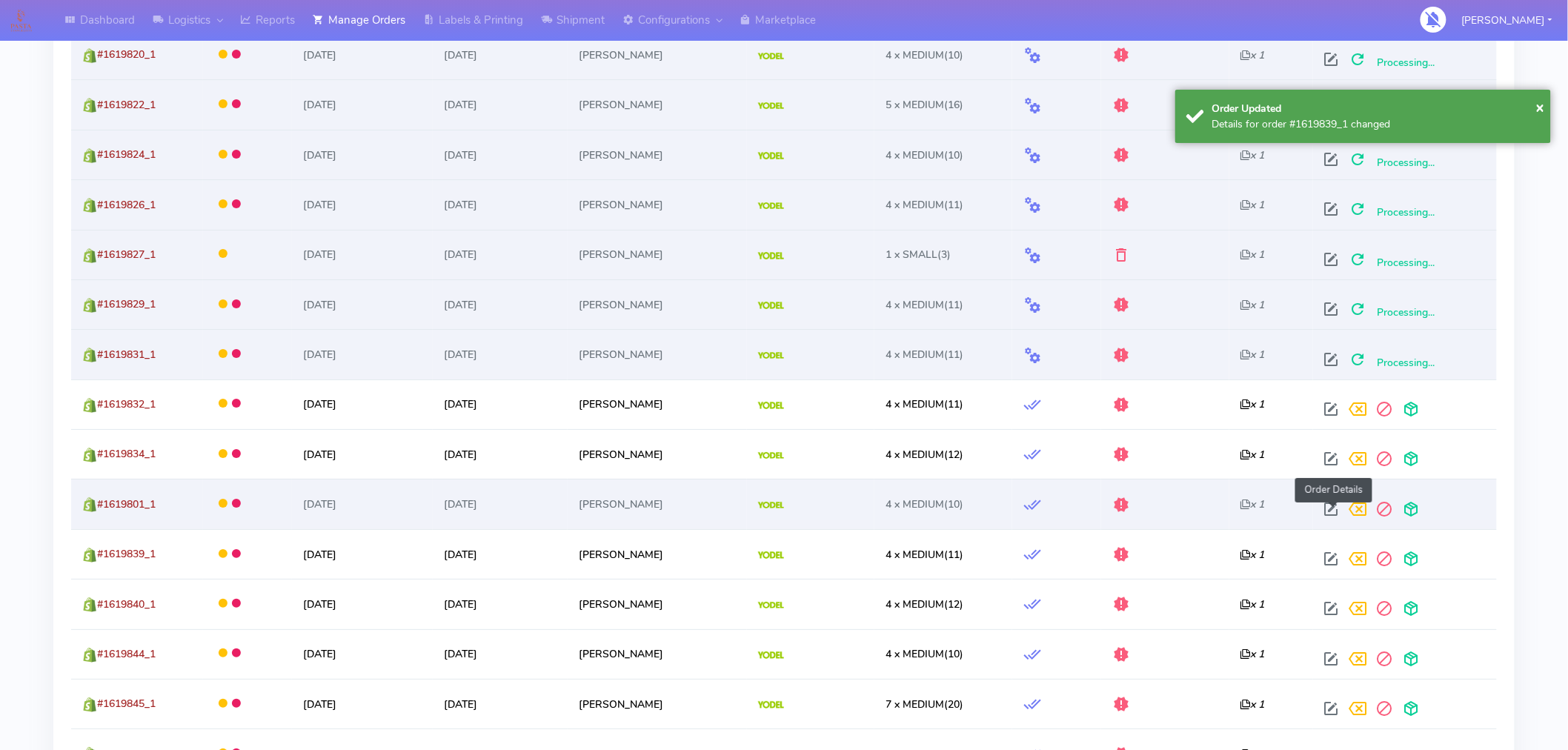
click at [1332, 515] on span at bounding box center [1331, 512] width 27 height 14
select select "5"
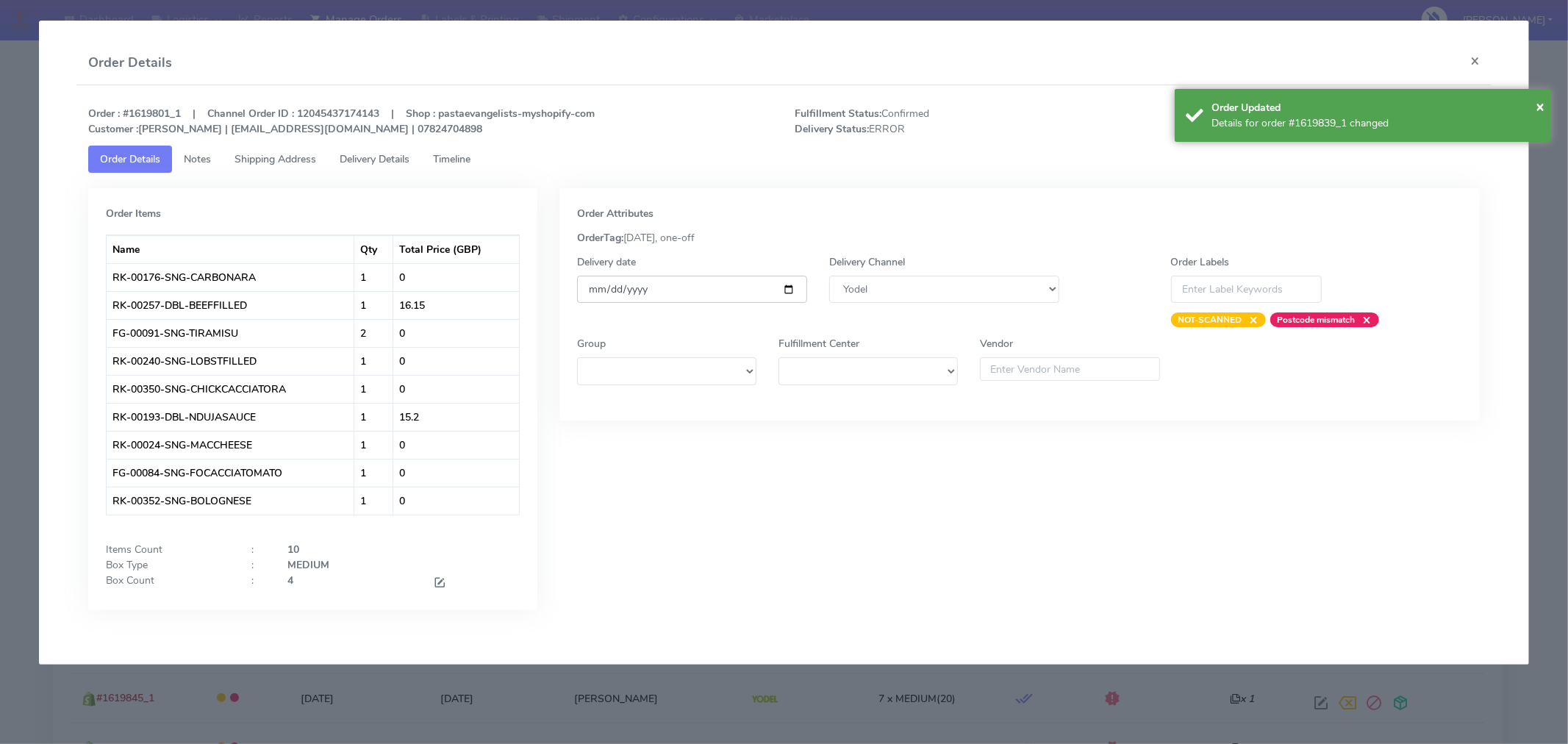
click at [788, 284] on input "[DATE]" at bounding box center [692, 289] width 230 height 27
type input "[DATE]"
click at [1539, 106] on span "×" at bounding box center [1540, 106] width 9 height 20
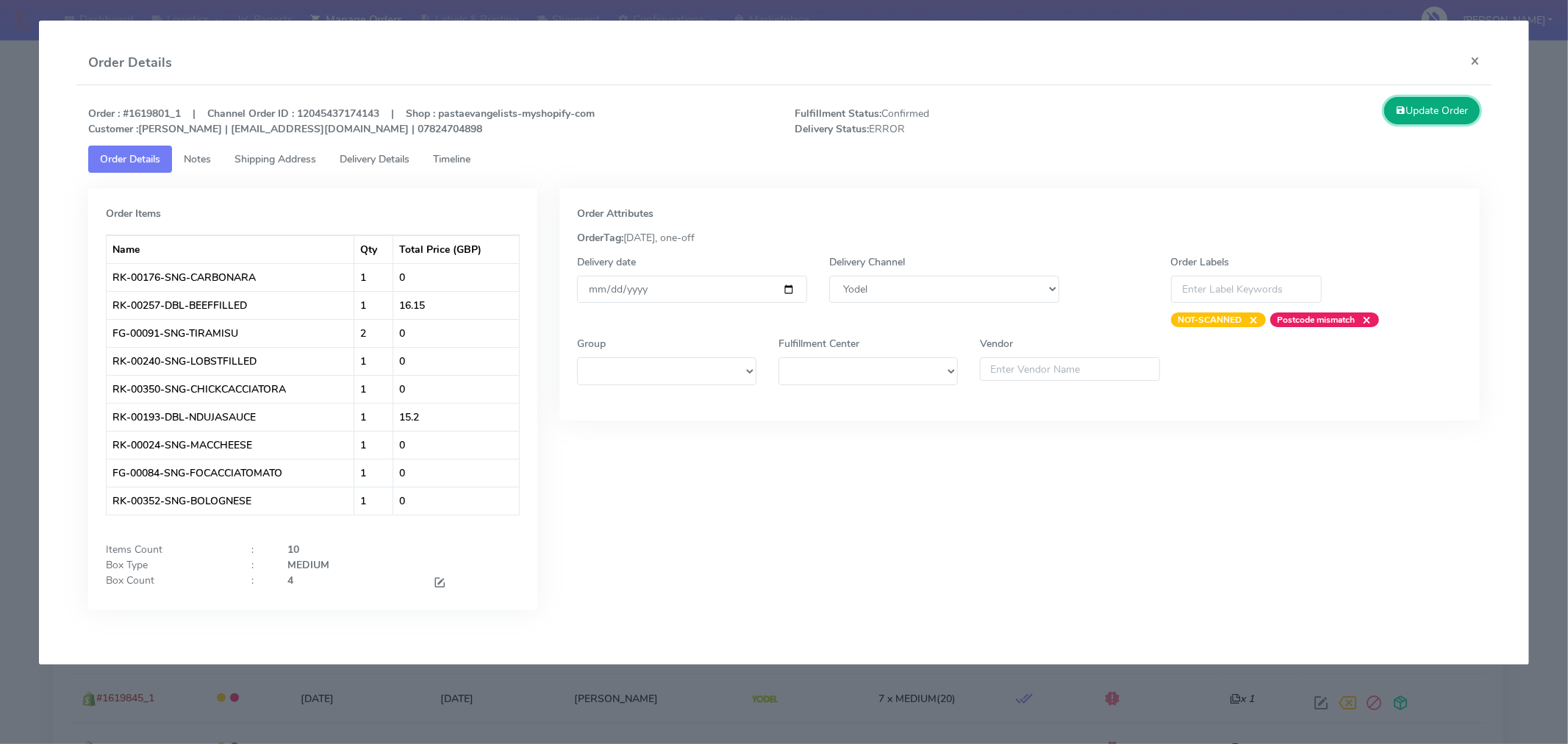
click at [1460, 113] on button "Update Order" at bounding box center [1431, 111] width 95 height 27
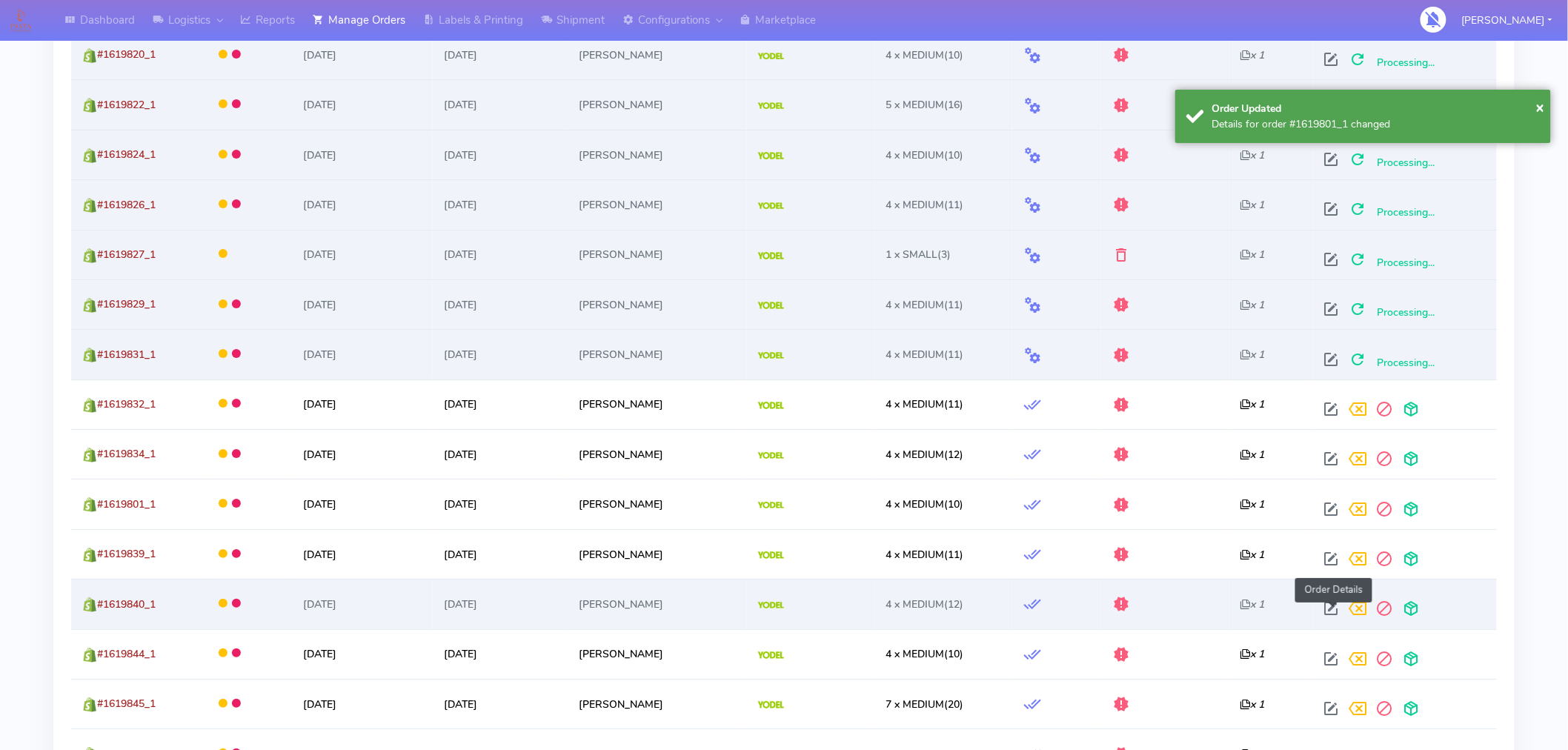
click at [1331, 613] on span at bounding box center [1331, 611] width 27 height 14
select select "5"
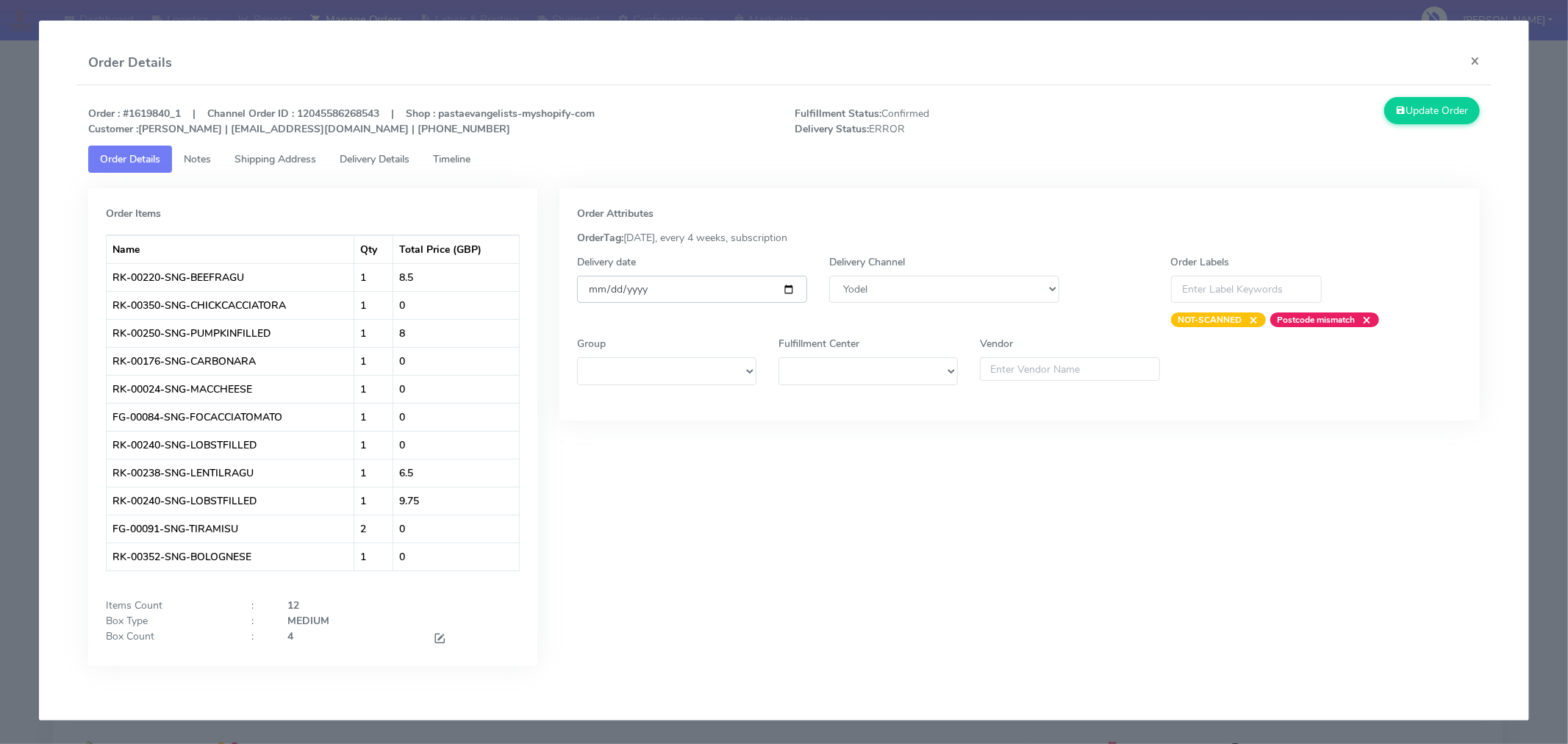
click at [789, 289] on input "[DATE]" at bounding box center [692, 289] width 230 height 27
type input "[DATE]"
click at [1411, 114] on button "Update Order" at bounding box center [1431, 111] width 95 height 27
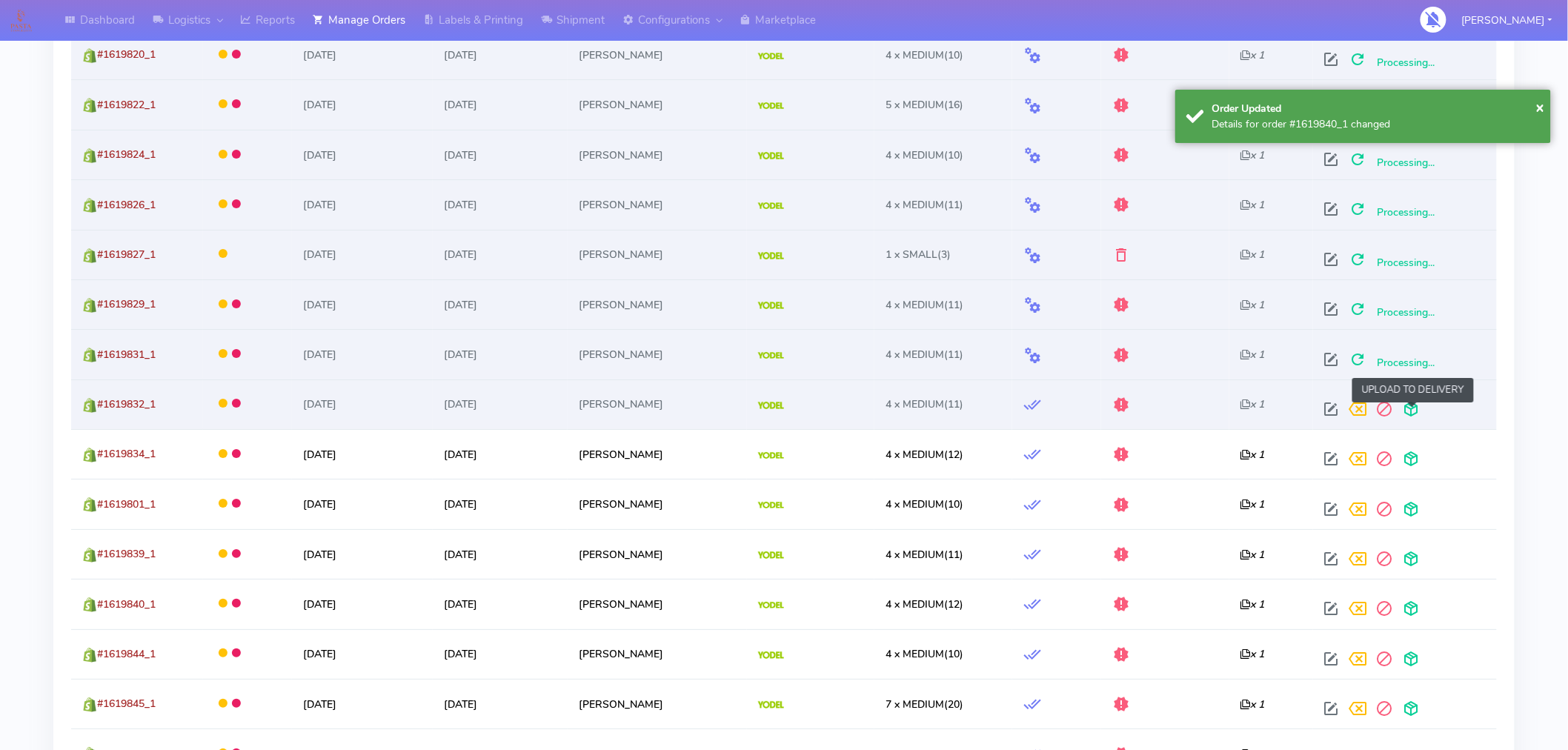
click at [1419, 416] on span at bounding box center [1412, 412] width 27 height 14
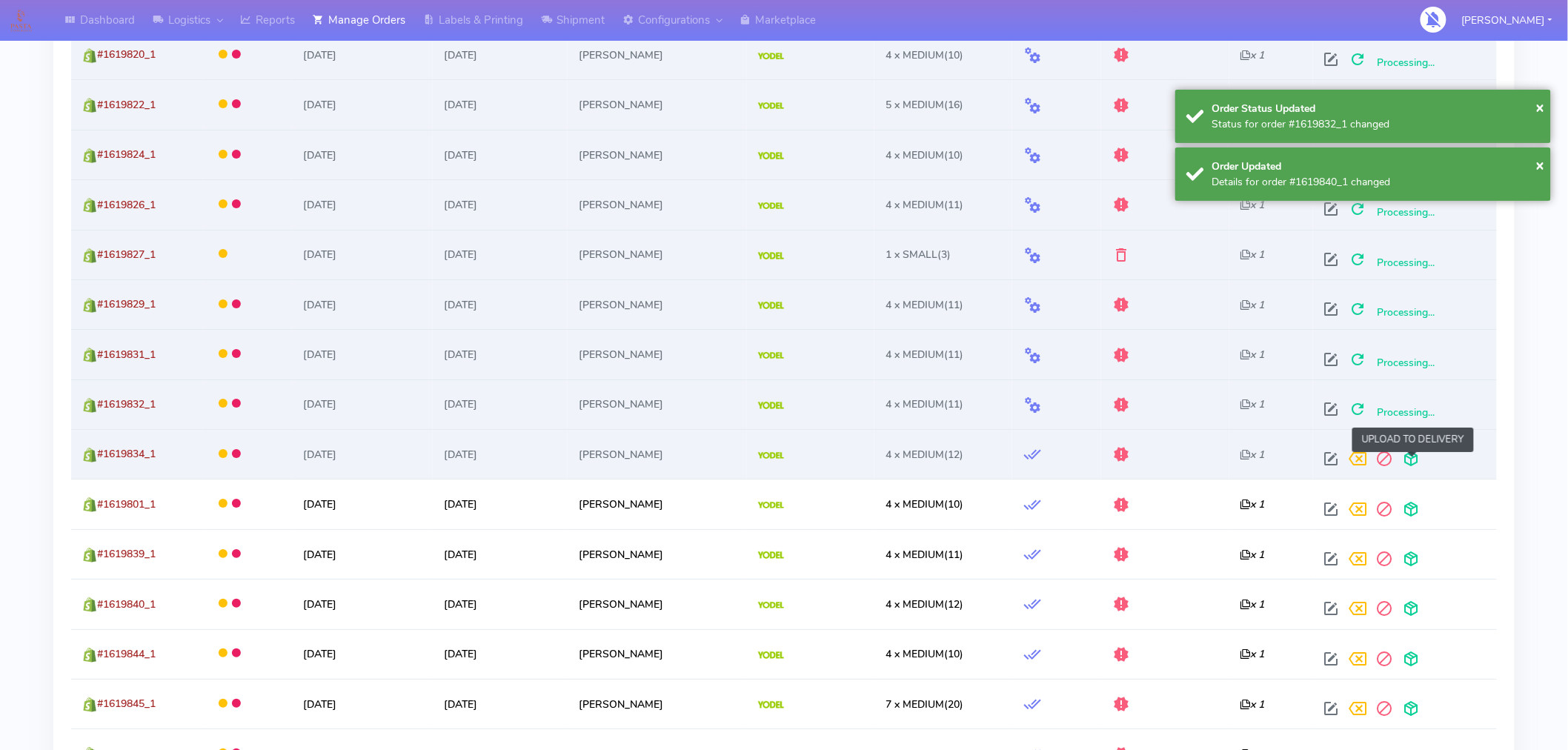
click at [1412, 469] on span at bounding box center [1412, 462] width 27 height 14
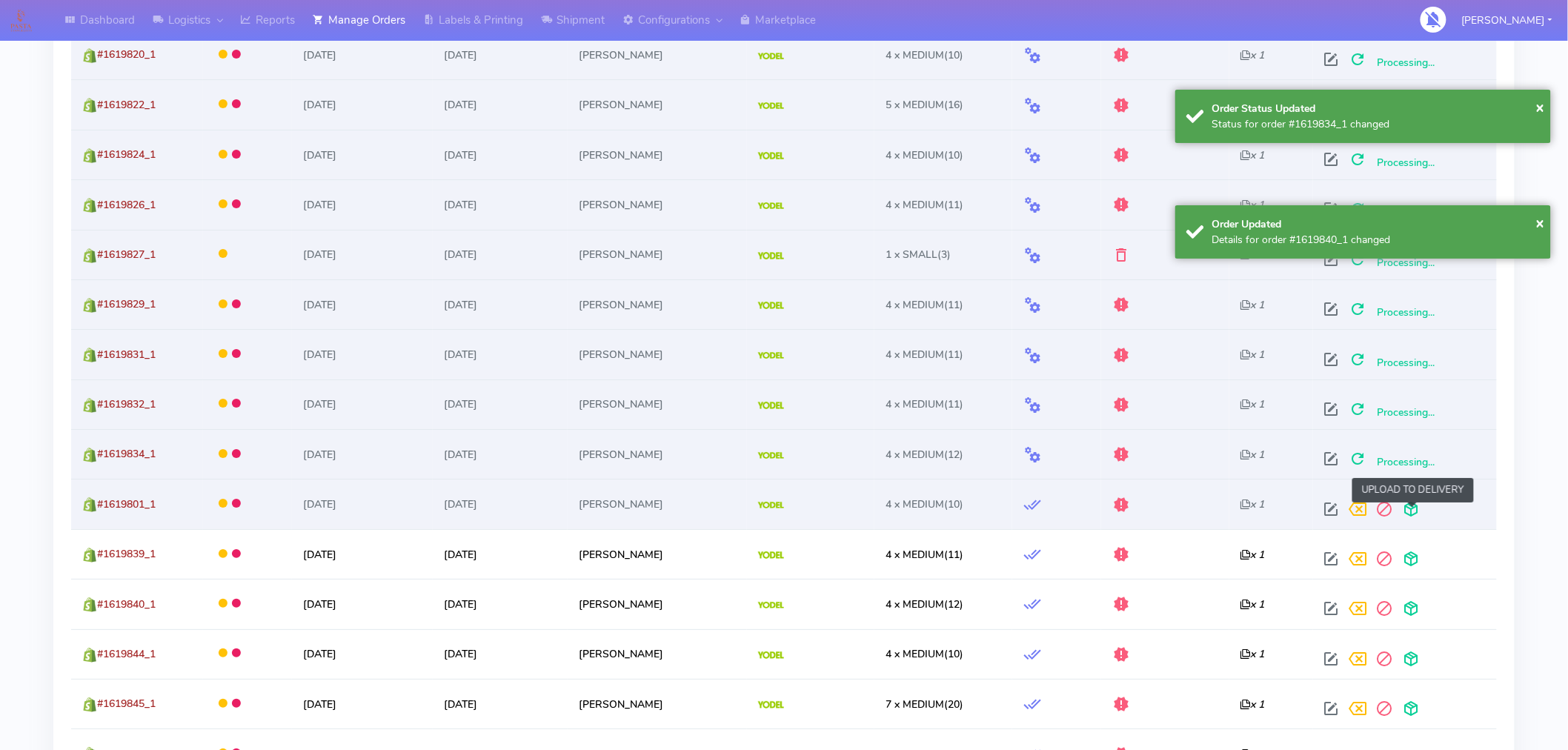
click at [1410, 512] on span at bounding box center [1412, 512] width 27 height 14
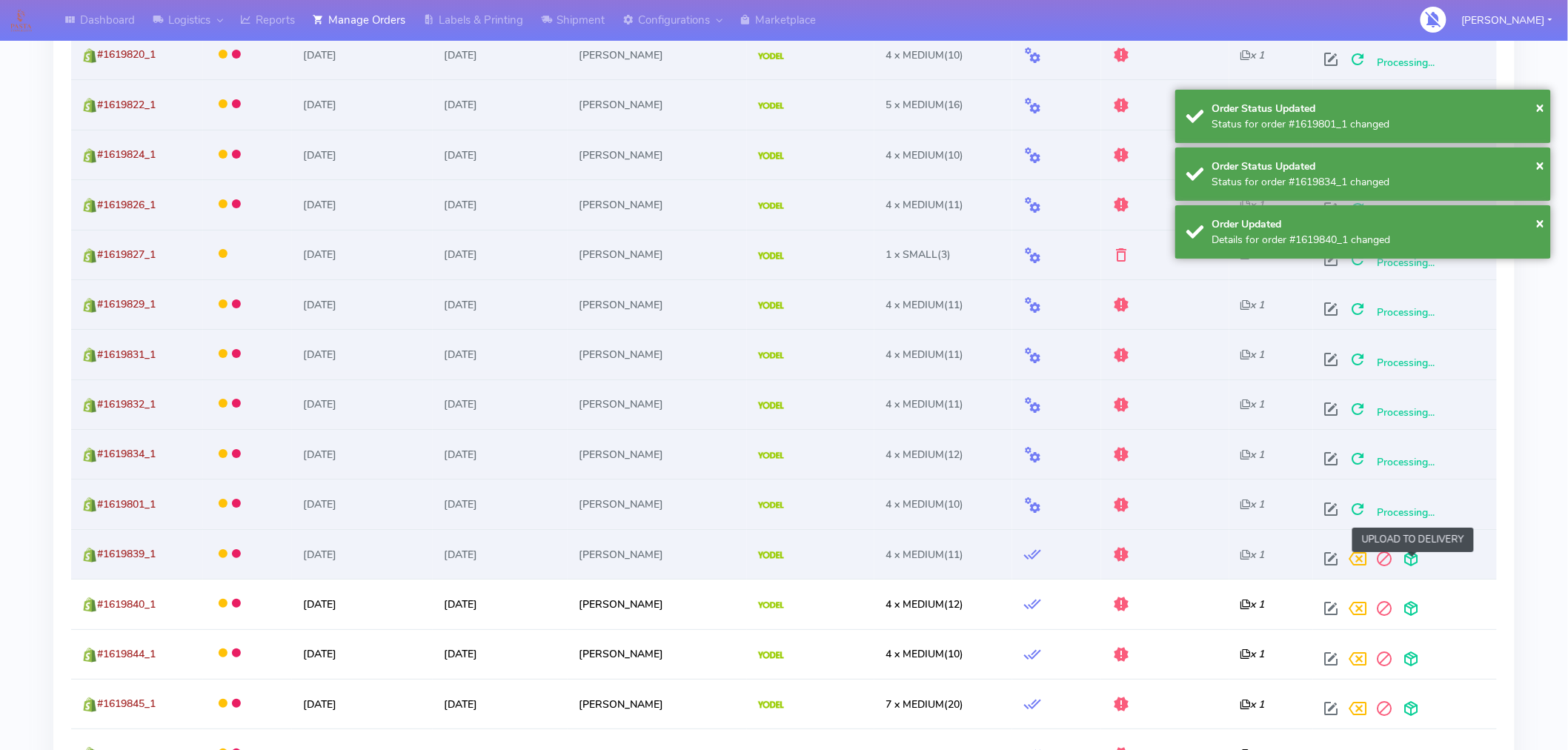
click at [1412, 559] on span at bounding box center [1412, 562] width 27 height 14
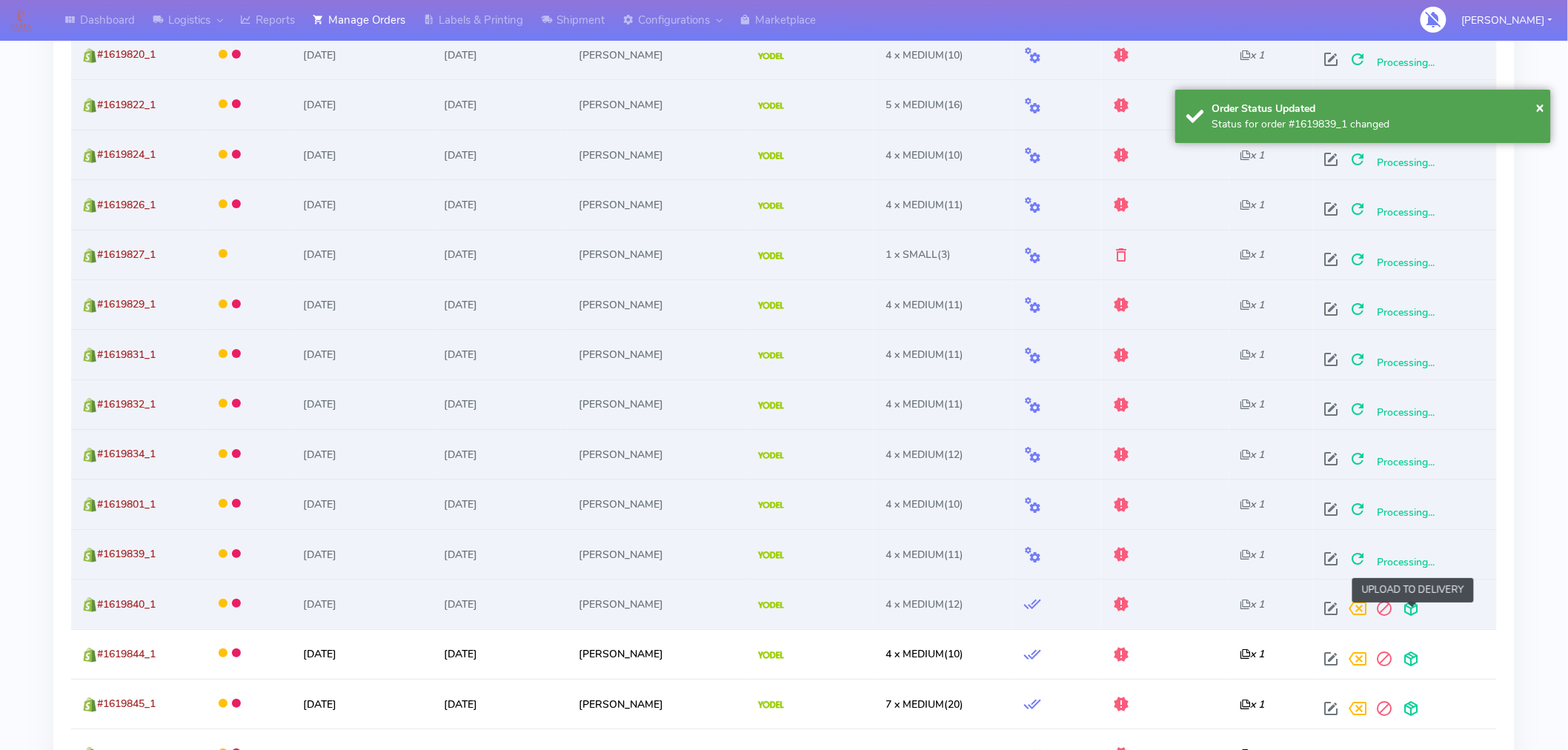
click at [1405, 613] on span at bounding box center [1412, 611] width 27 height 14
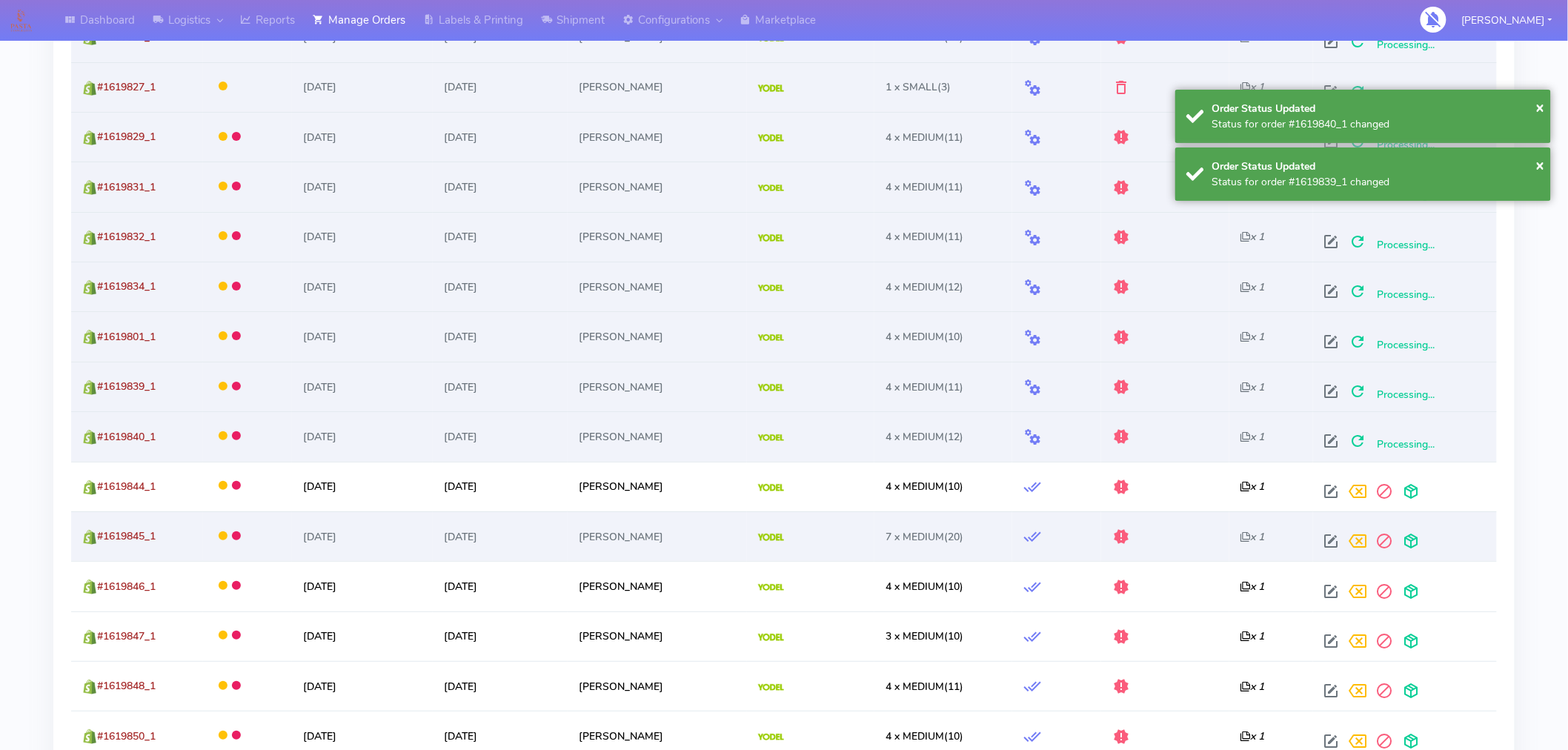
scroll to position [2266, 0]
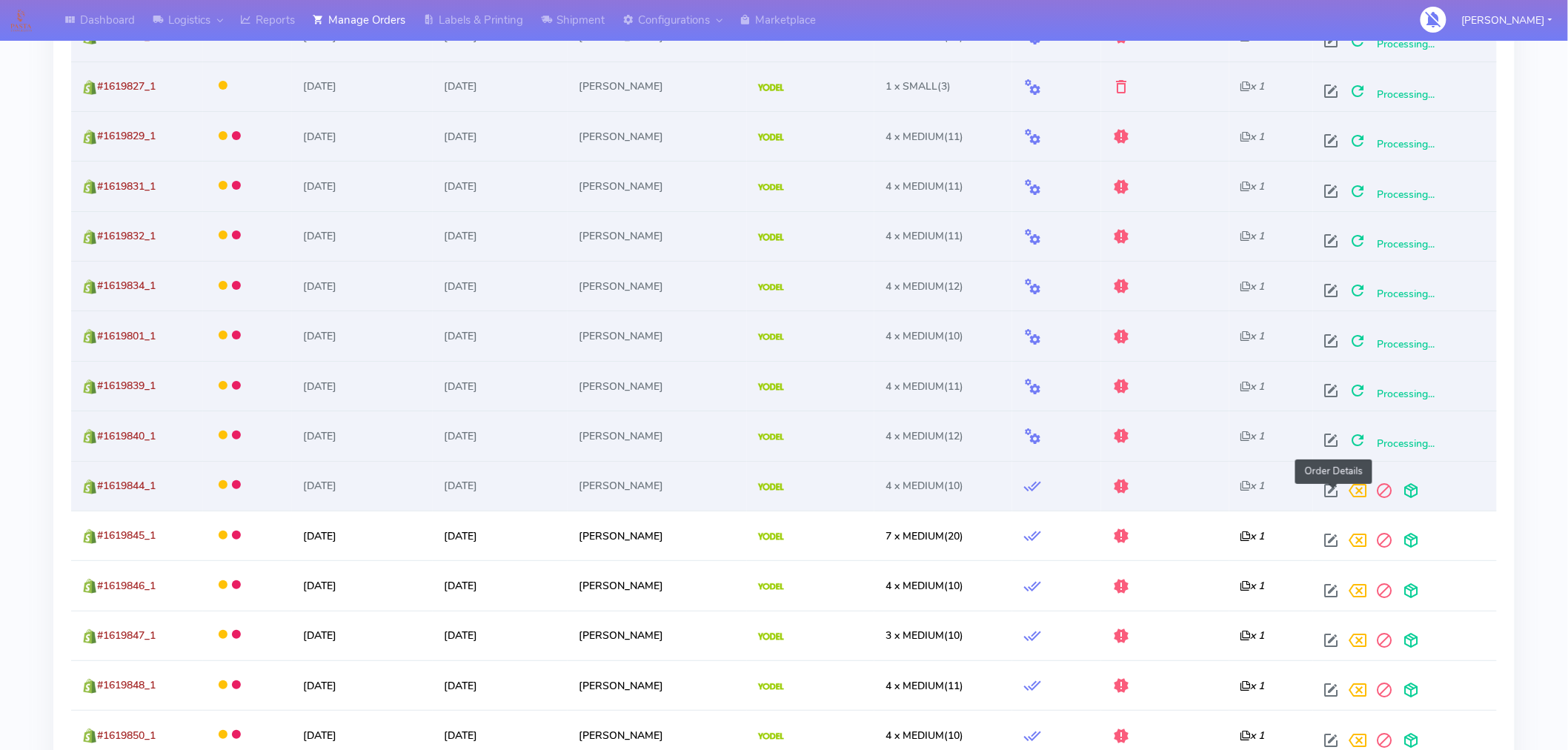
click at [1332, 493] on span at bounding box center [1331, 494] width 27 height 14
select select "5"
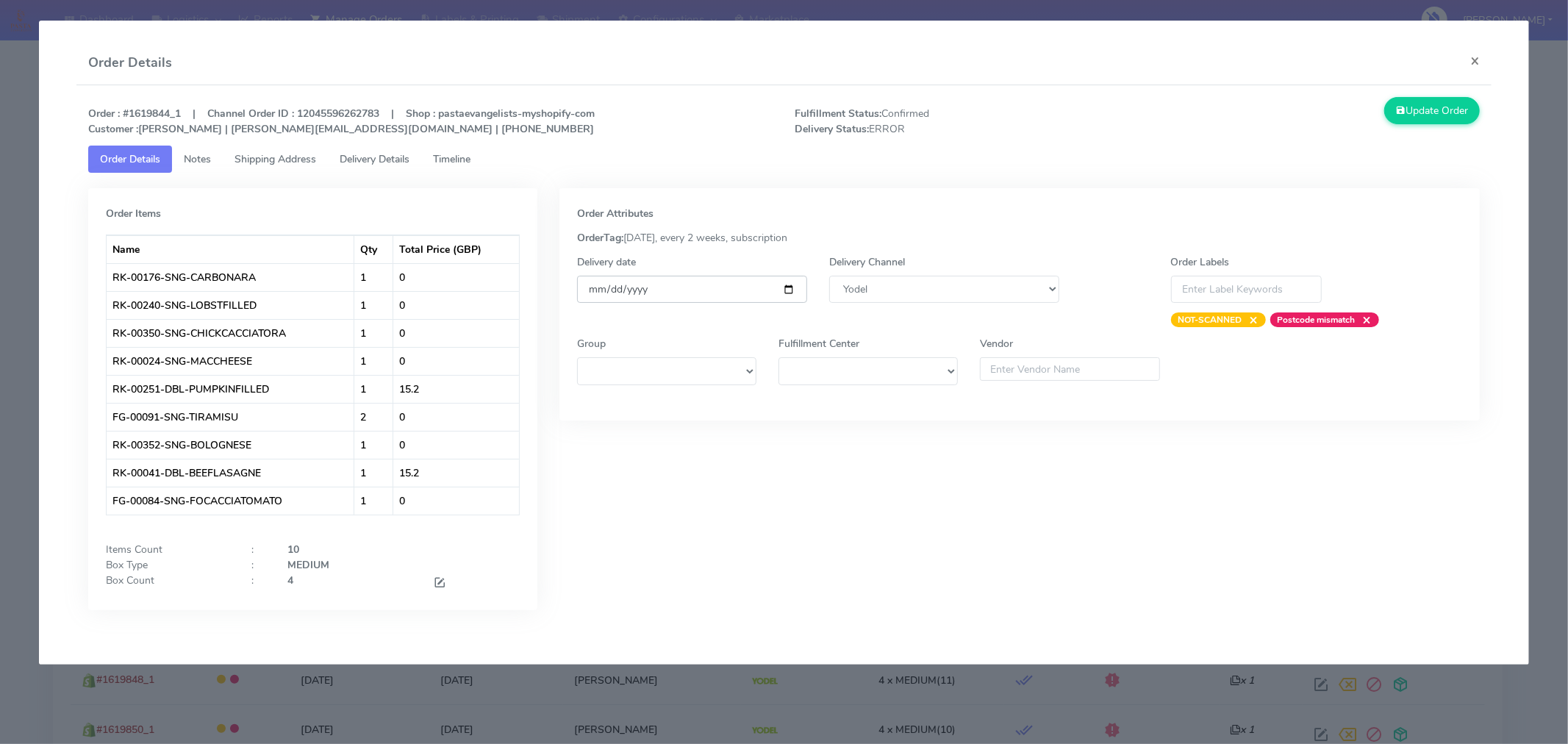
click at [782, 285] on input "[DATE]" at bounding box center [692, 289] width 230 height 27
type input "[DATE]"
click at [1453, 111] on button "Update Order" at bounding box center [1431, 111] width 95 height 27
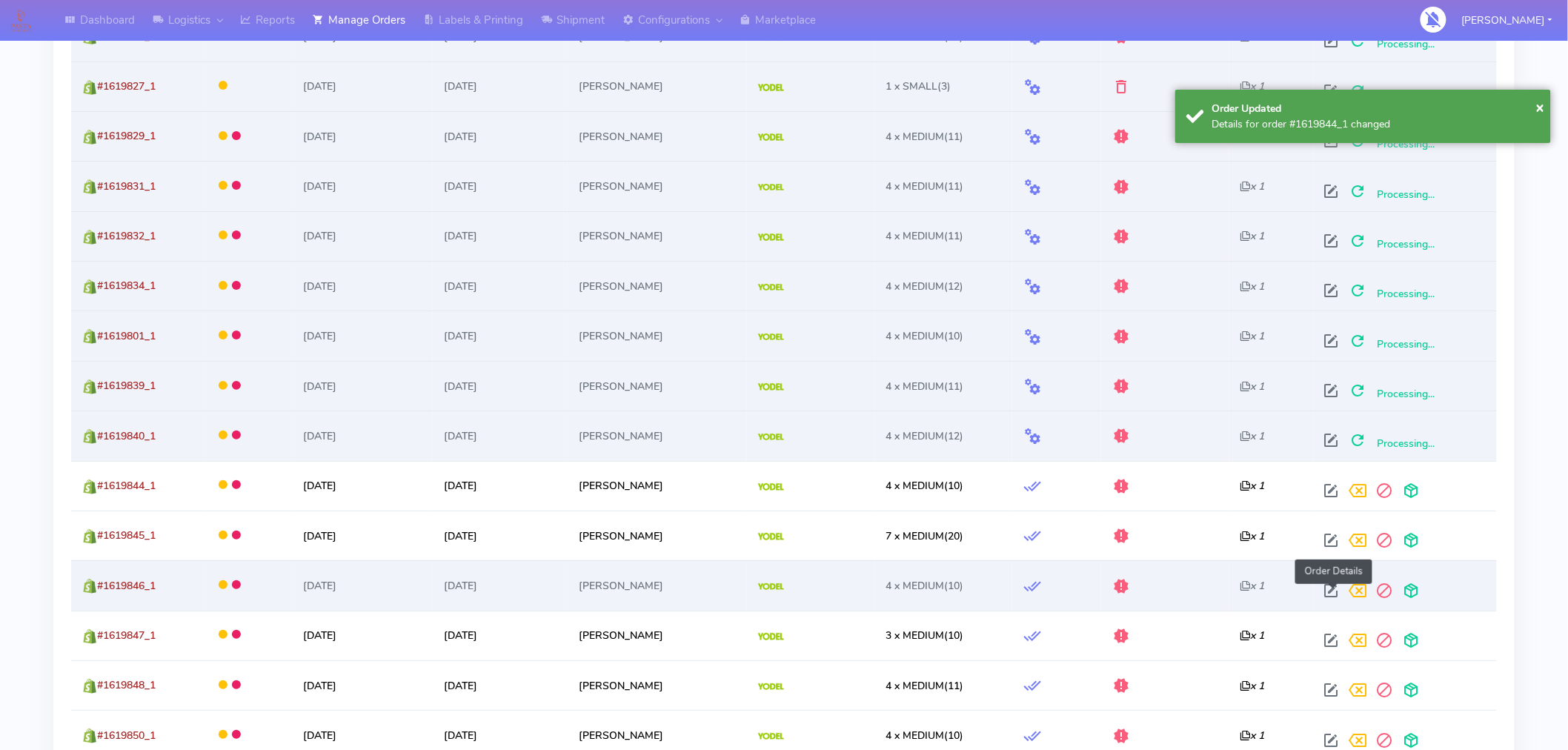
click at [1328, 596] on span at bounding box center [1331, 594] width 27 height 14
select select "5"
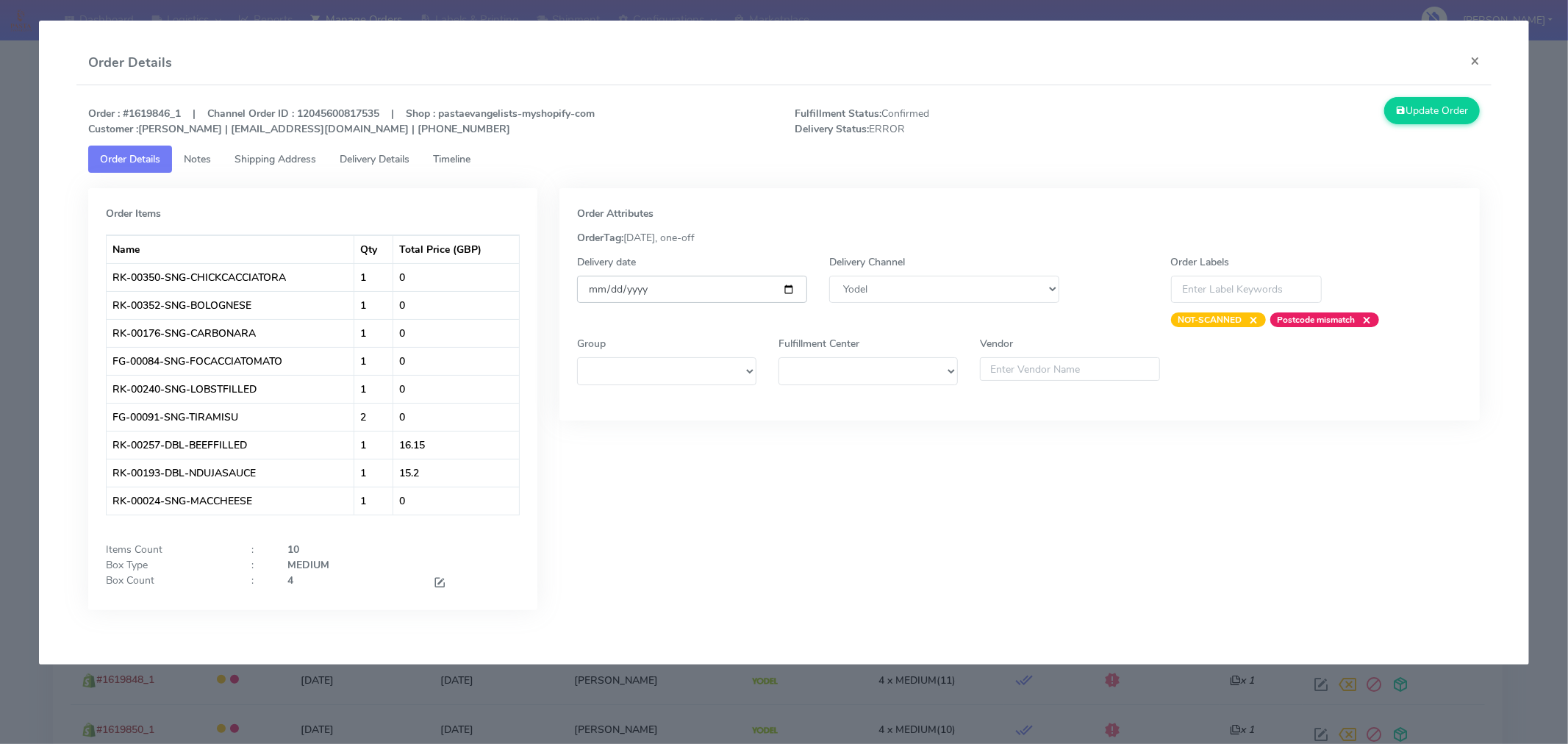
click at [790, 296] on input "[DATE]" at bounding box center [692, 289] width 230 height 27
type input "[DATE]"
click at [1422, 107] on button "Update Order" at bounding box center [1431, 111] width 95 height 27
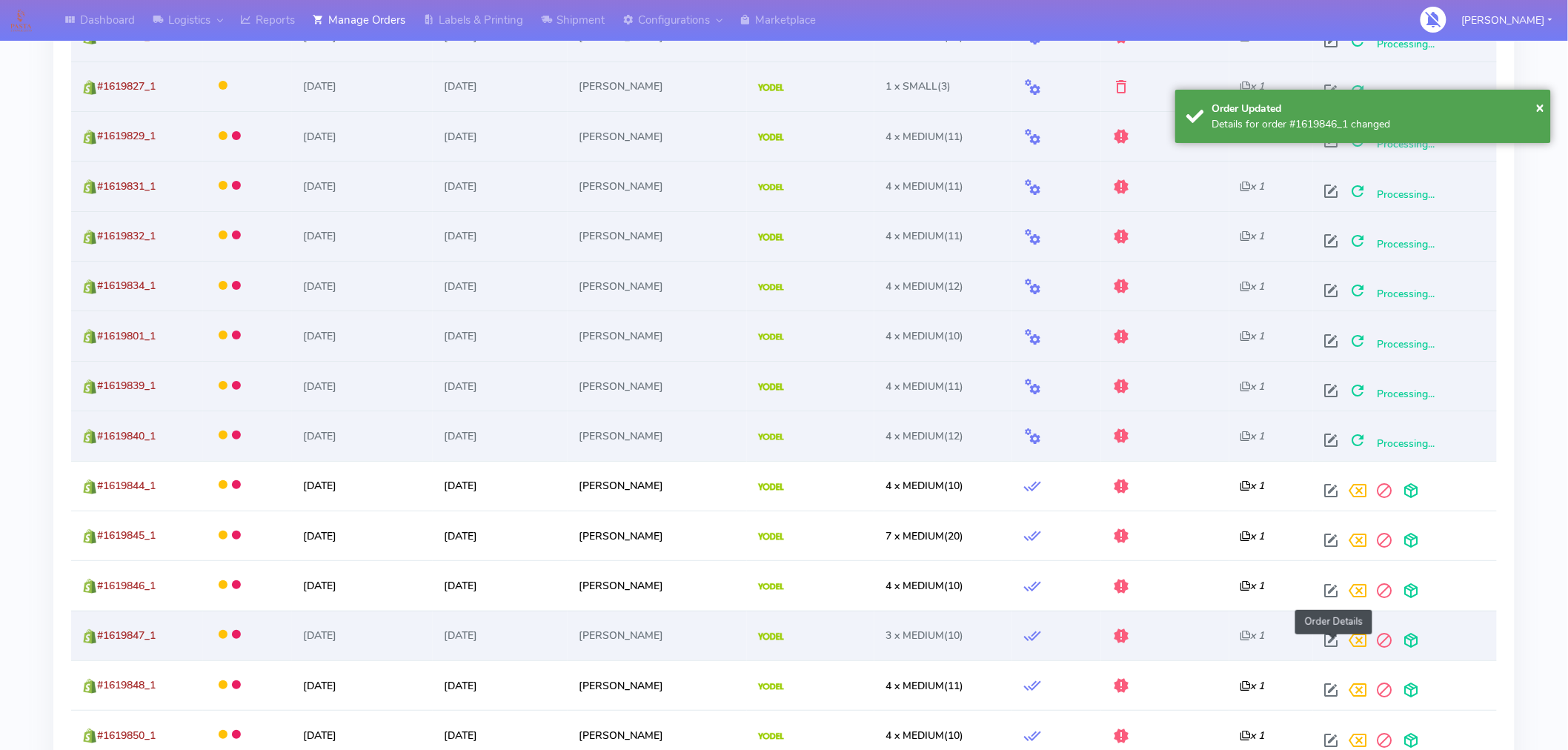
click at [1338, 639] on span at bounding box center [1331, 643] width 27 height 14
select select "5"
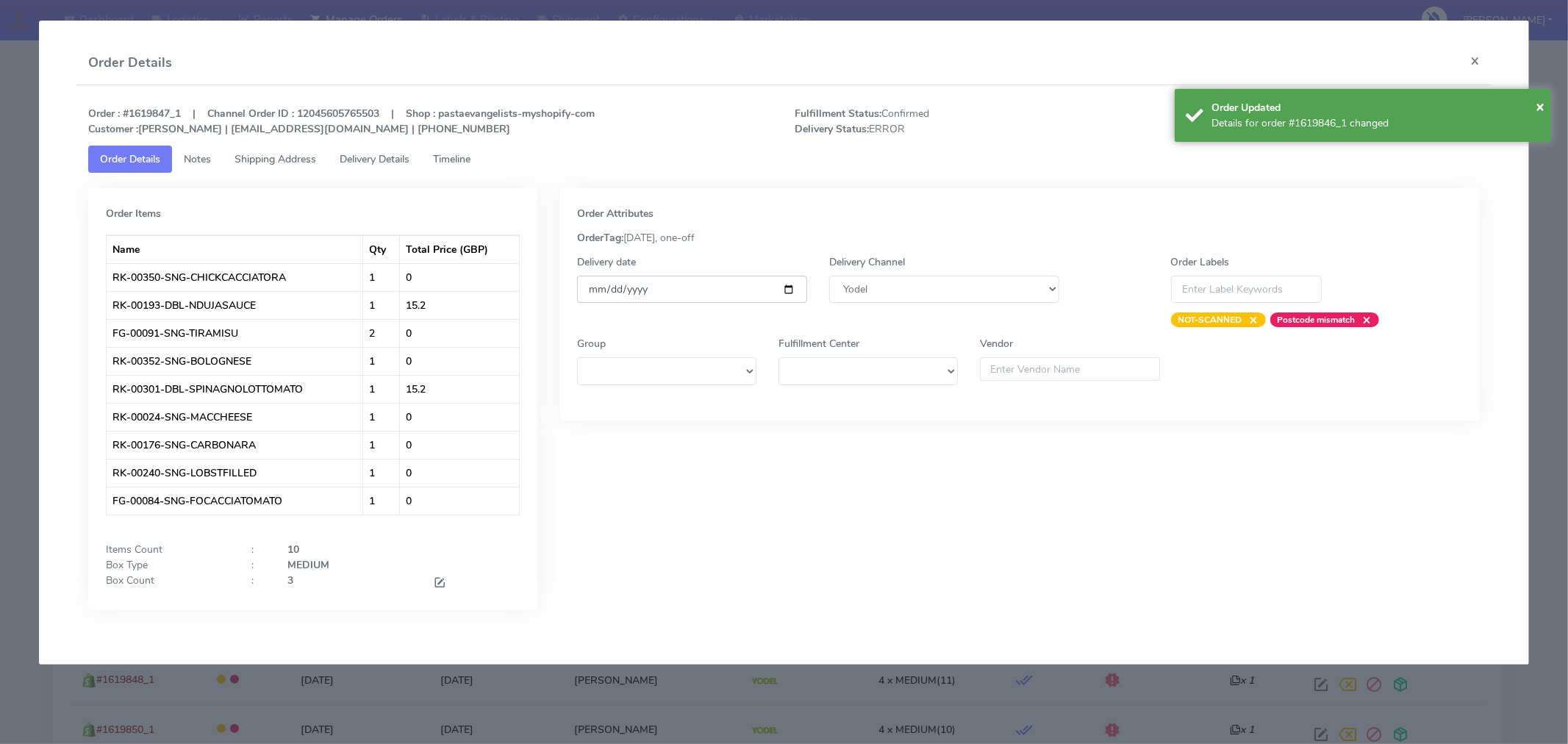
click at [791, 290] on input "[DATE]" at bounding box center [692, 289] width 230 height 27
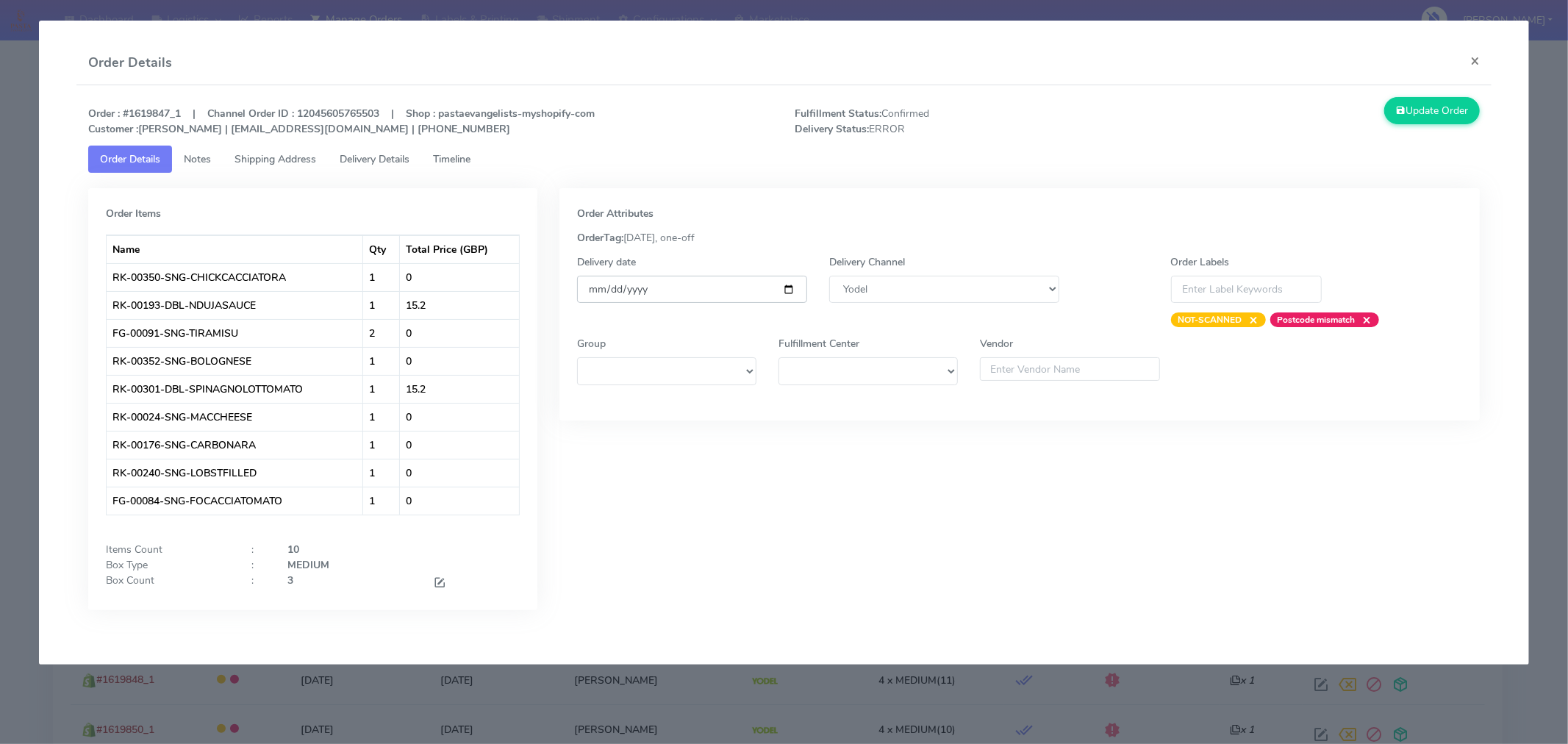
type input "[DATE]"
click at [1424, 105] on button "Update Order" at bounding box center [1431, 111] width 95 height 27
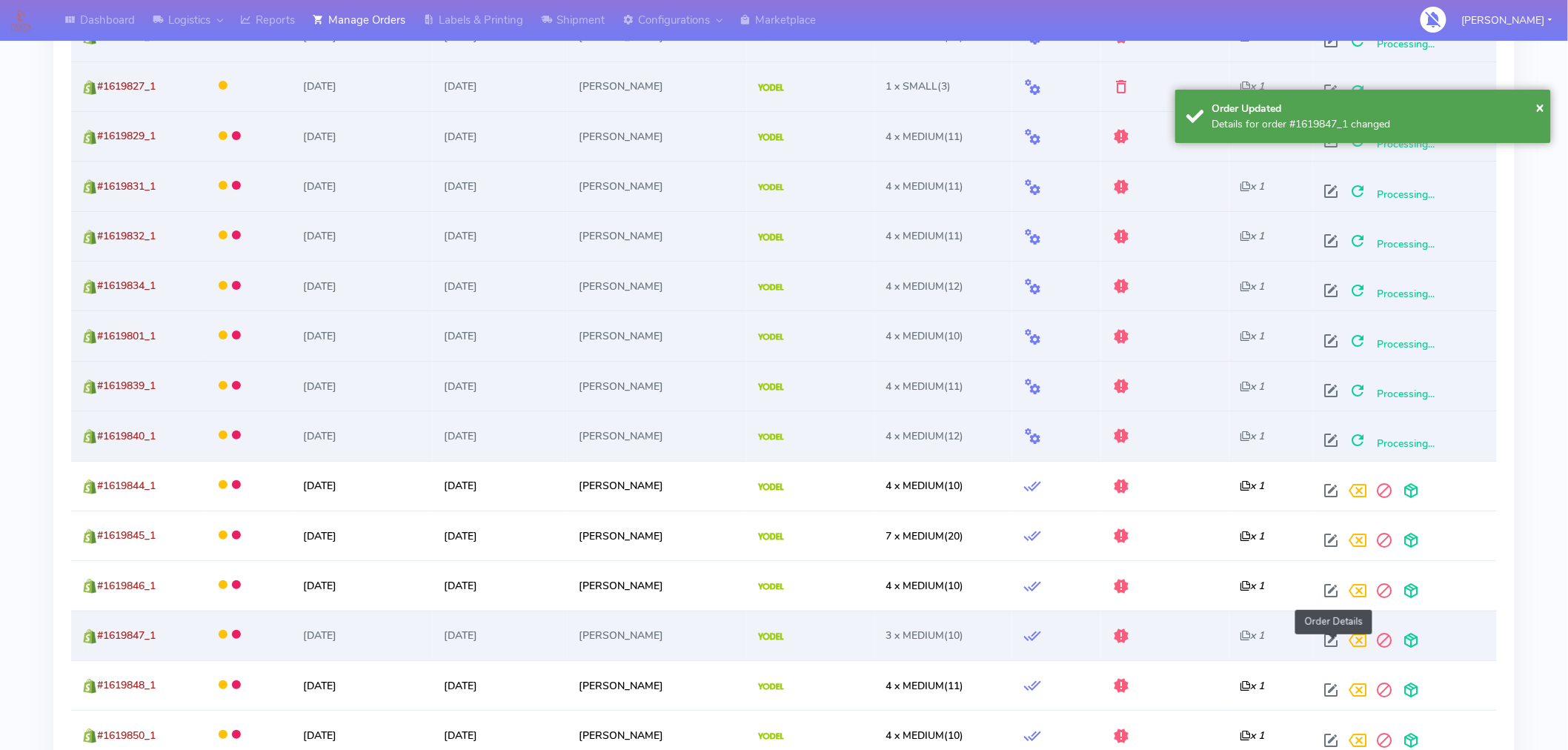
click at [1332, 645] on span at bounding box center [1331, 643] width 27 height 14
select select "5"
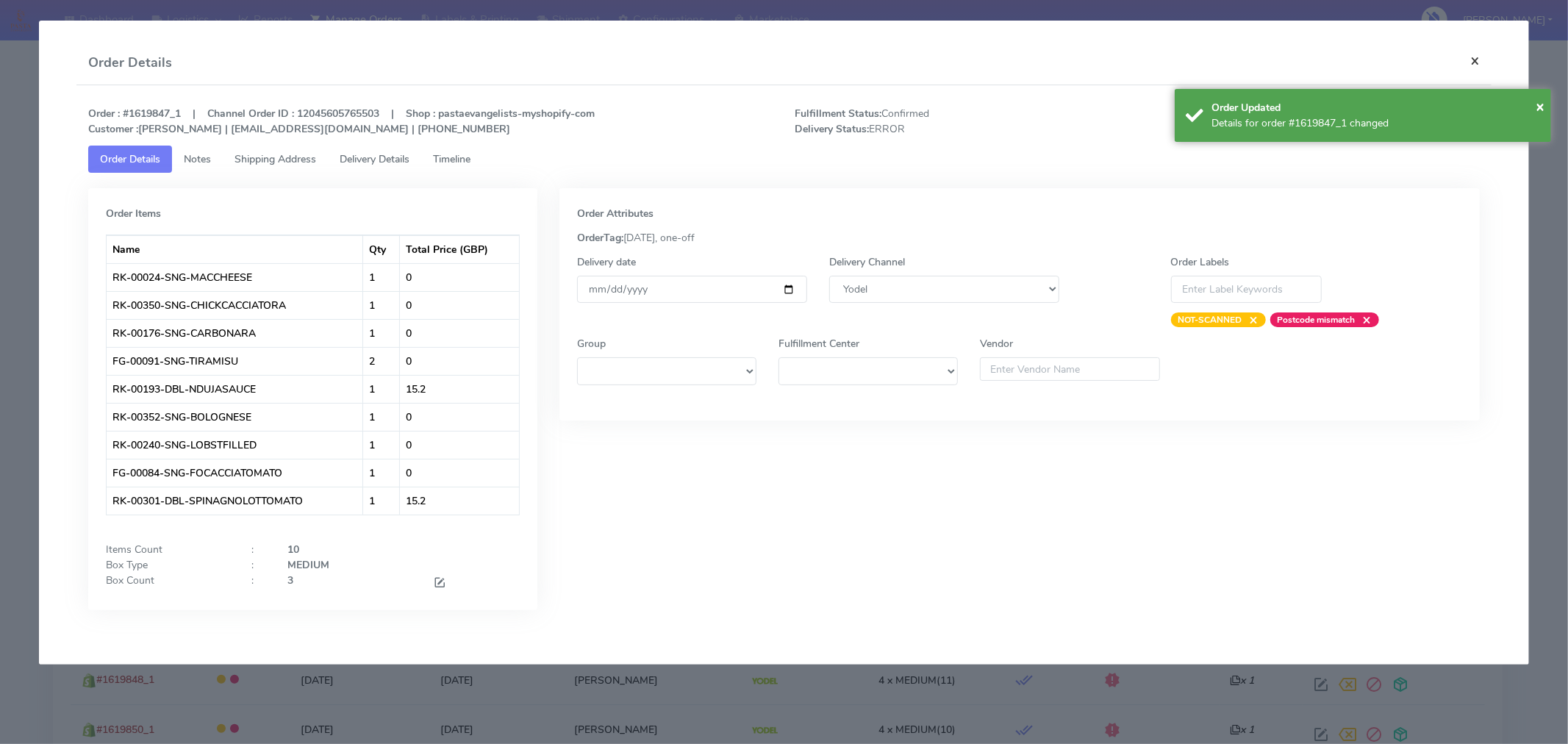
click at [1480, 60] on button "×" at bounding box center [1475, 60] width 33 height 39
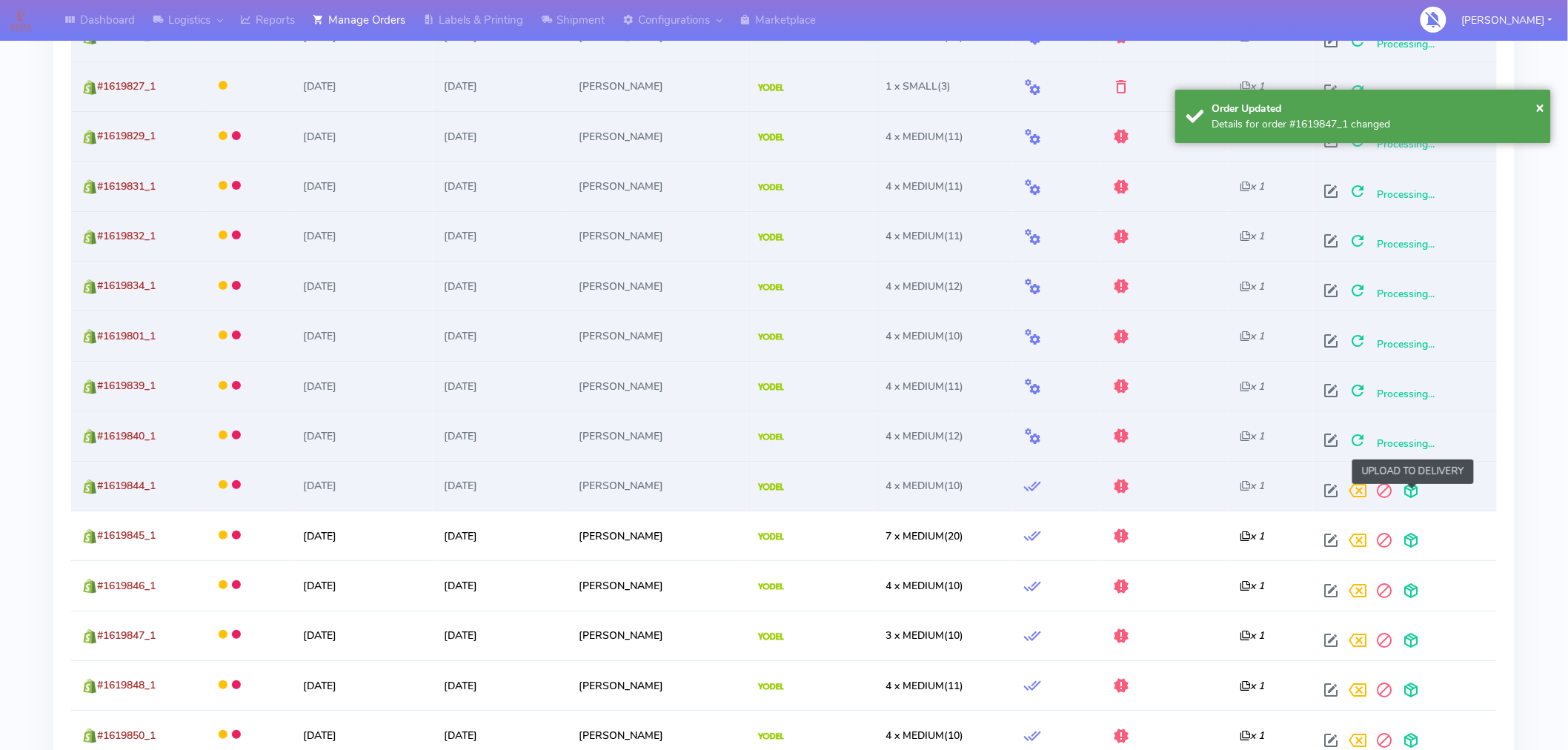
click at [1409, 501] on span at bounding box center [1412, 494] width 27 height 14
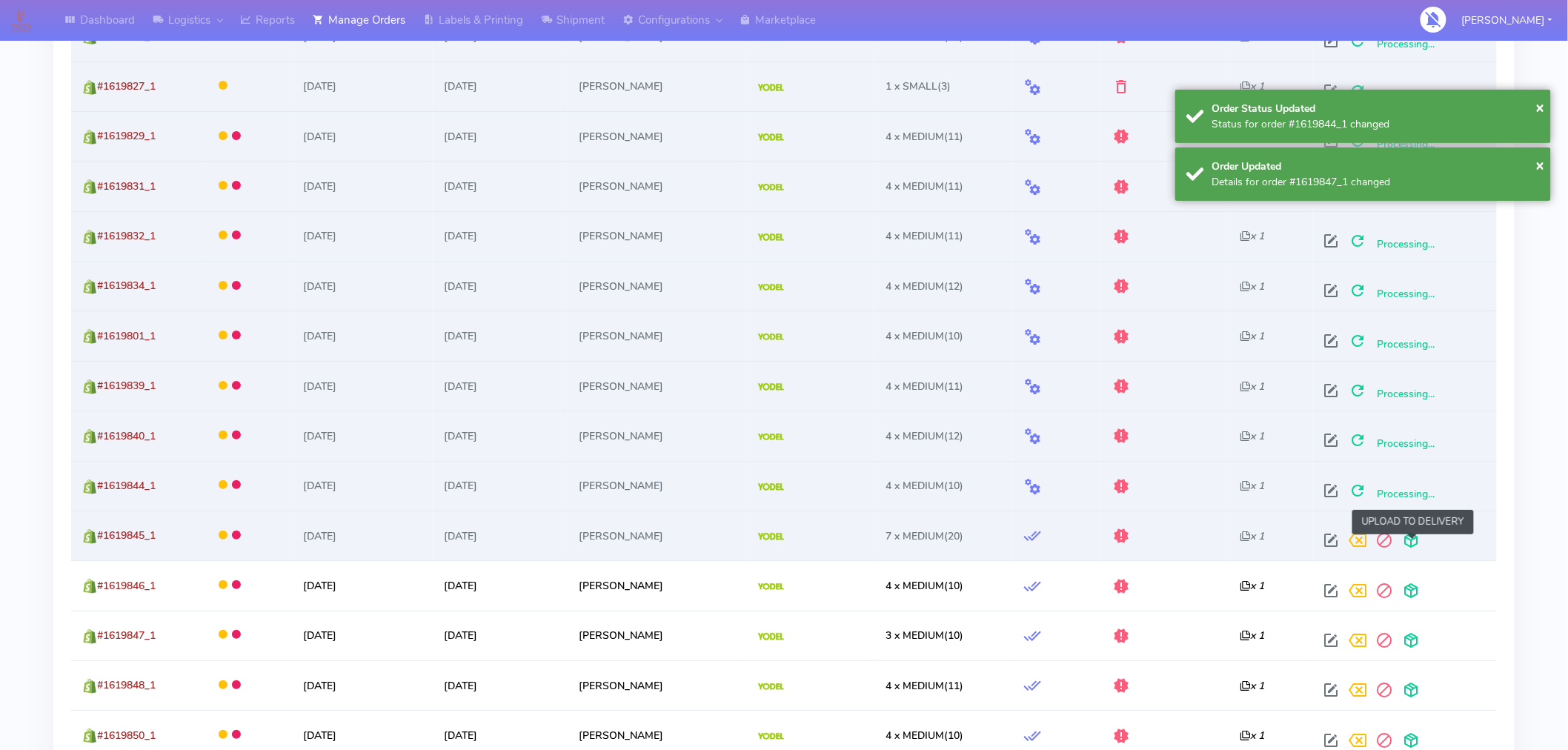
click at [1409, 544] on span at bounding box center [1412, 543] width 27 height 14
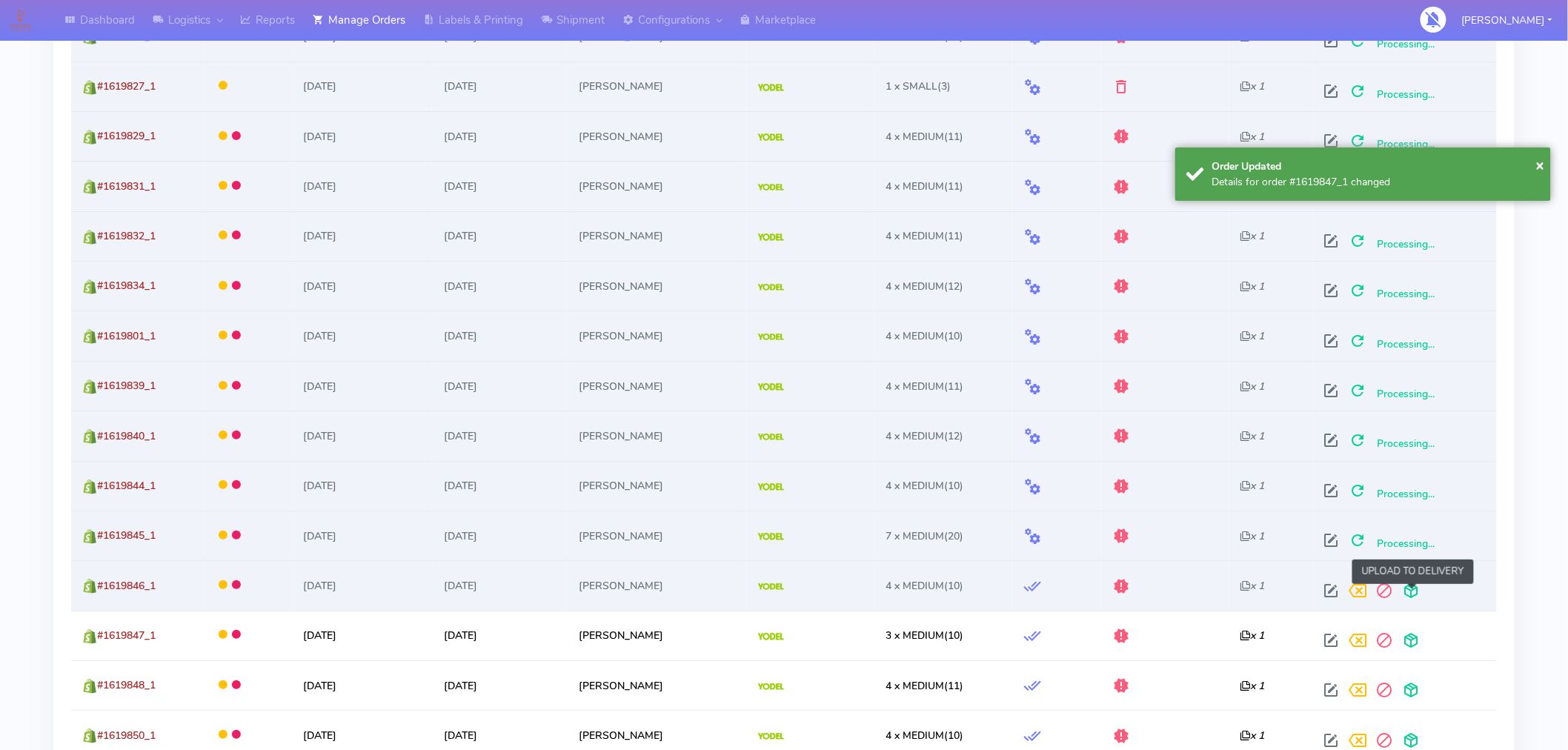
click at [1411, 596] on span at bounding box center [1412, 594] width 27 height 14
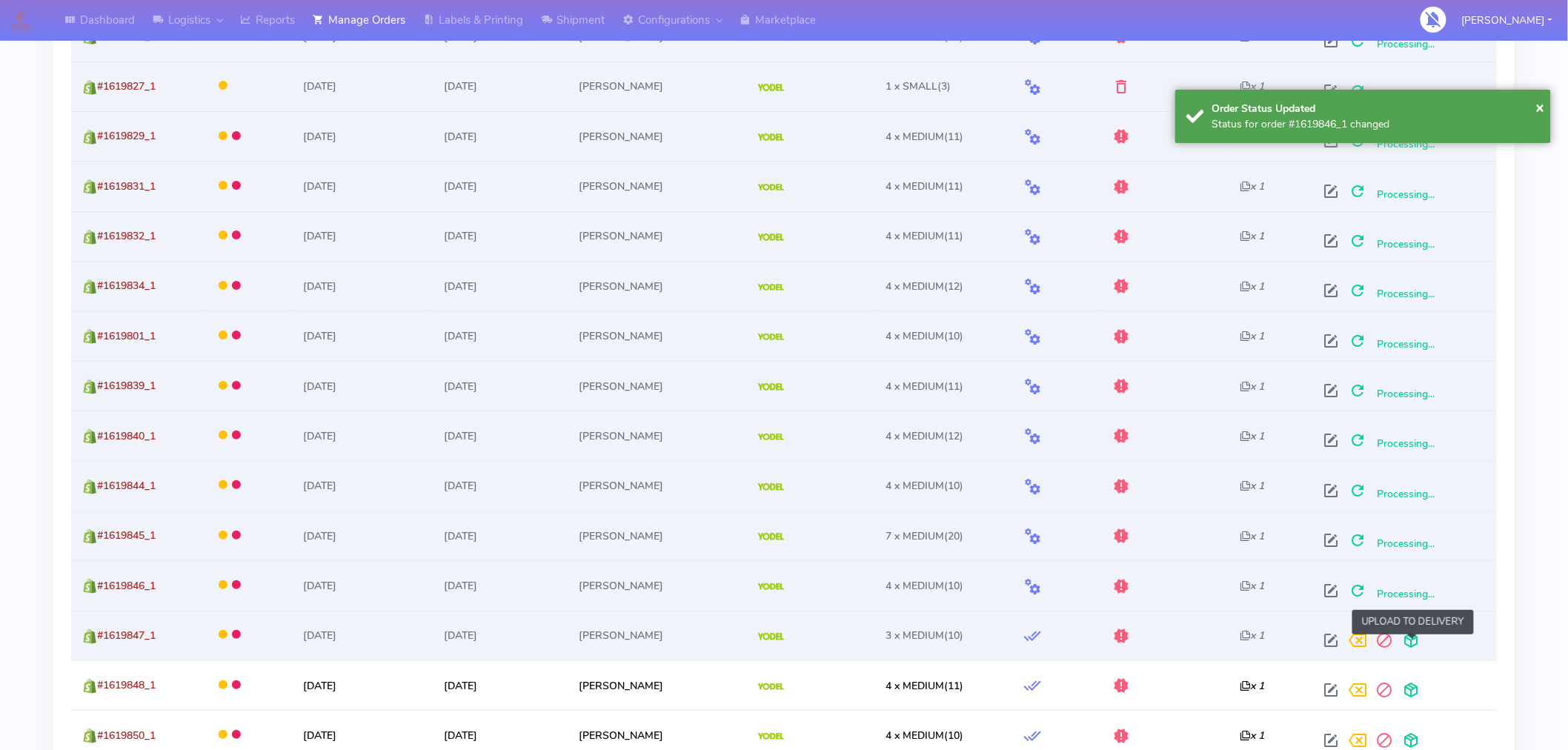
click at [1411, 644] on span at bounding box center [1412, 643] width 27 height 14
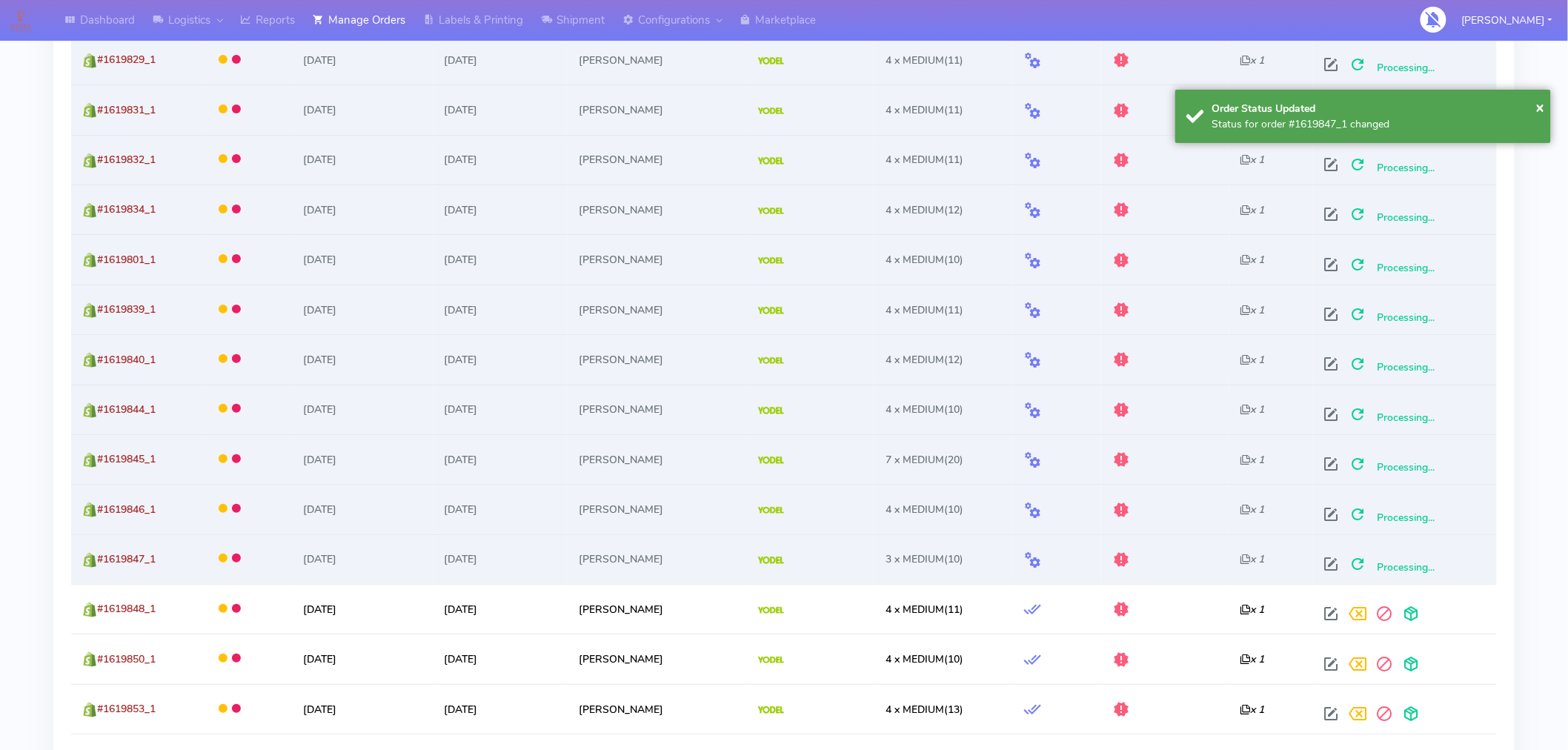
scroll to position [2343, 0]
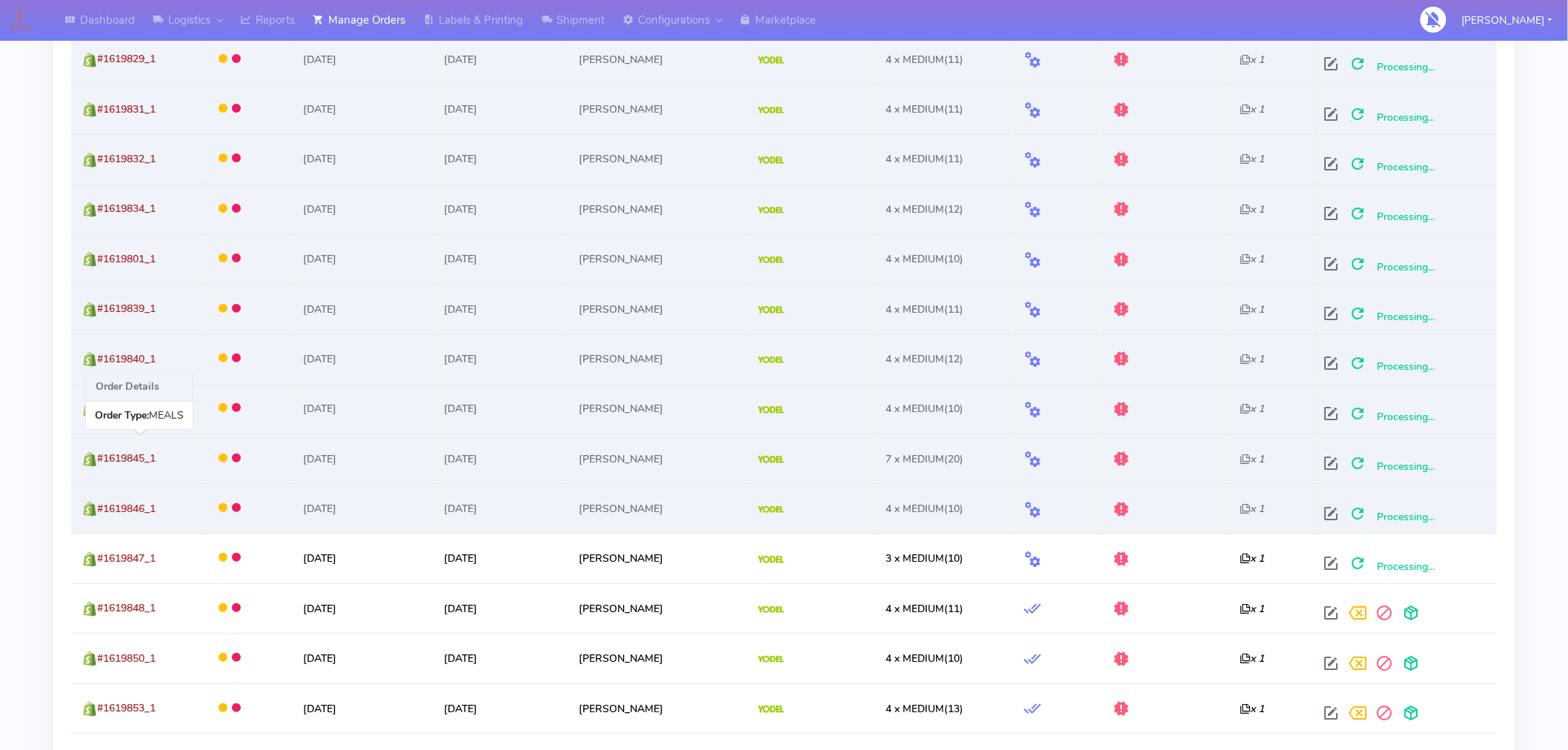
drag, startPoint x: 164, startPoint y: 469, endPoint x: 99, endPoint y: 461, distance: 65.5
click at [99, 461] on td "#1619845_1" at bounding box center [137, 458] width 132 height 49
copy span "#1619845_1"
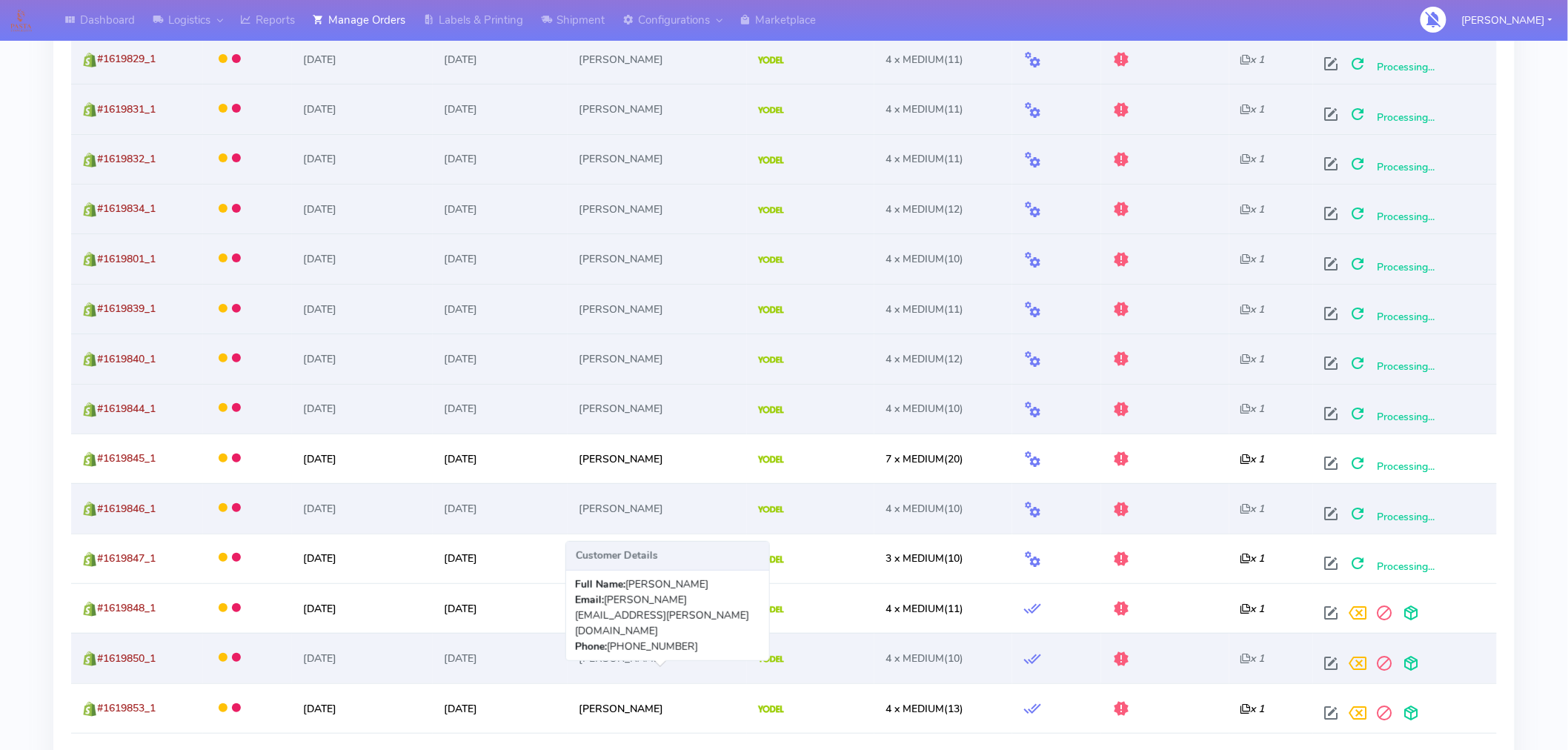
click at [732, 648] on td "[PERSON_NAME]" at bounding box center [656, 658] width 178 height 49
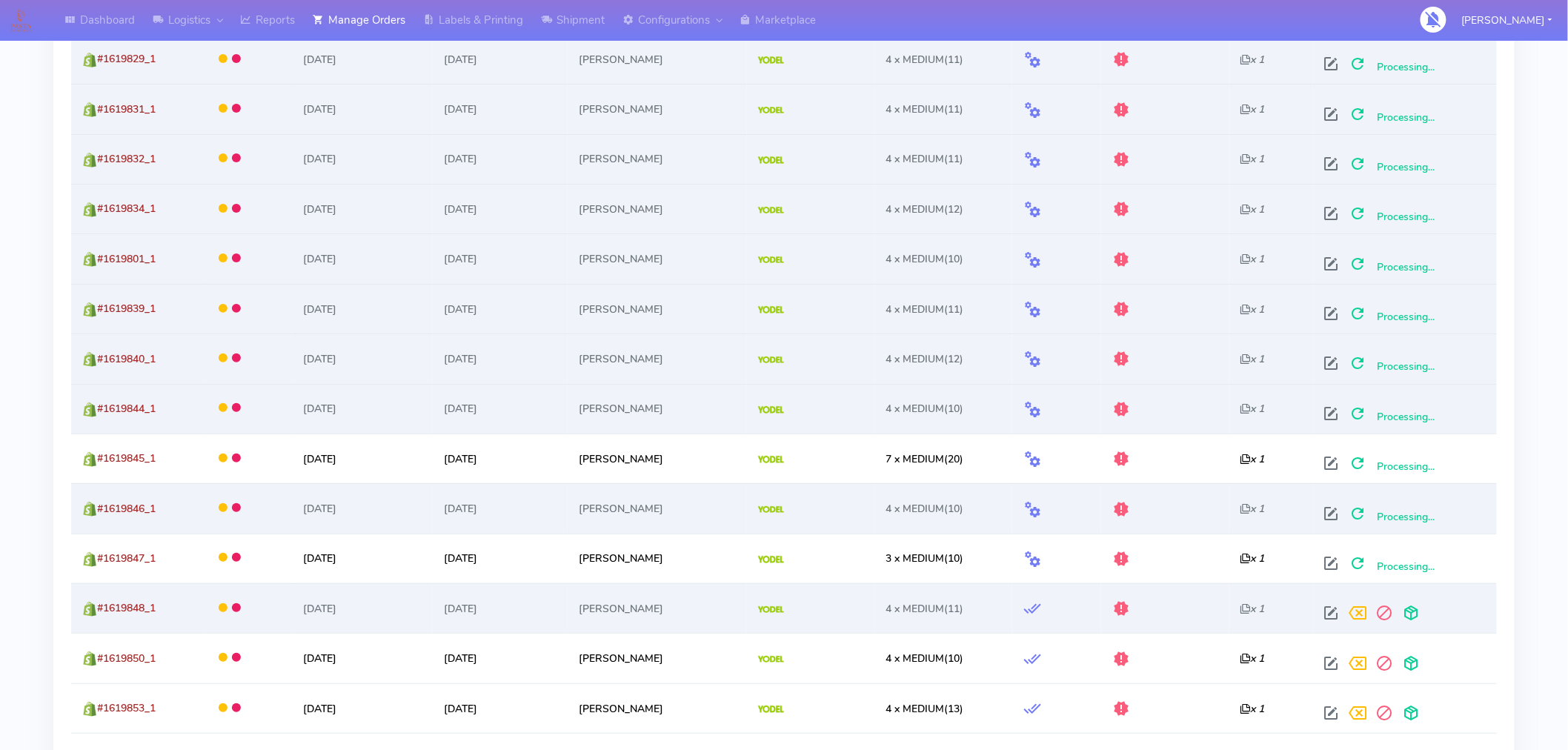
scroll to position [2456, 0]
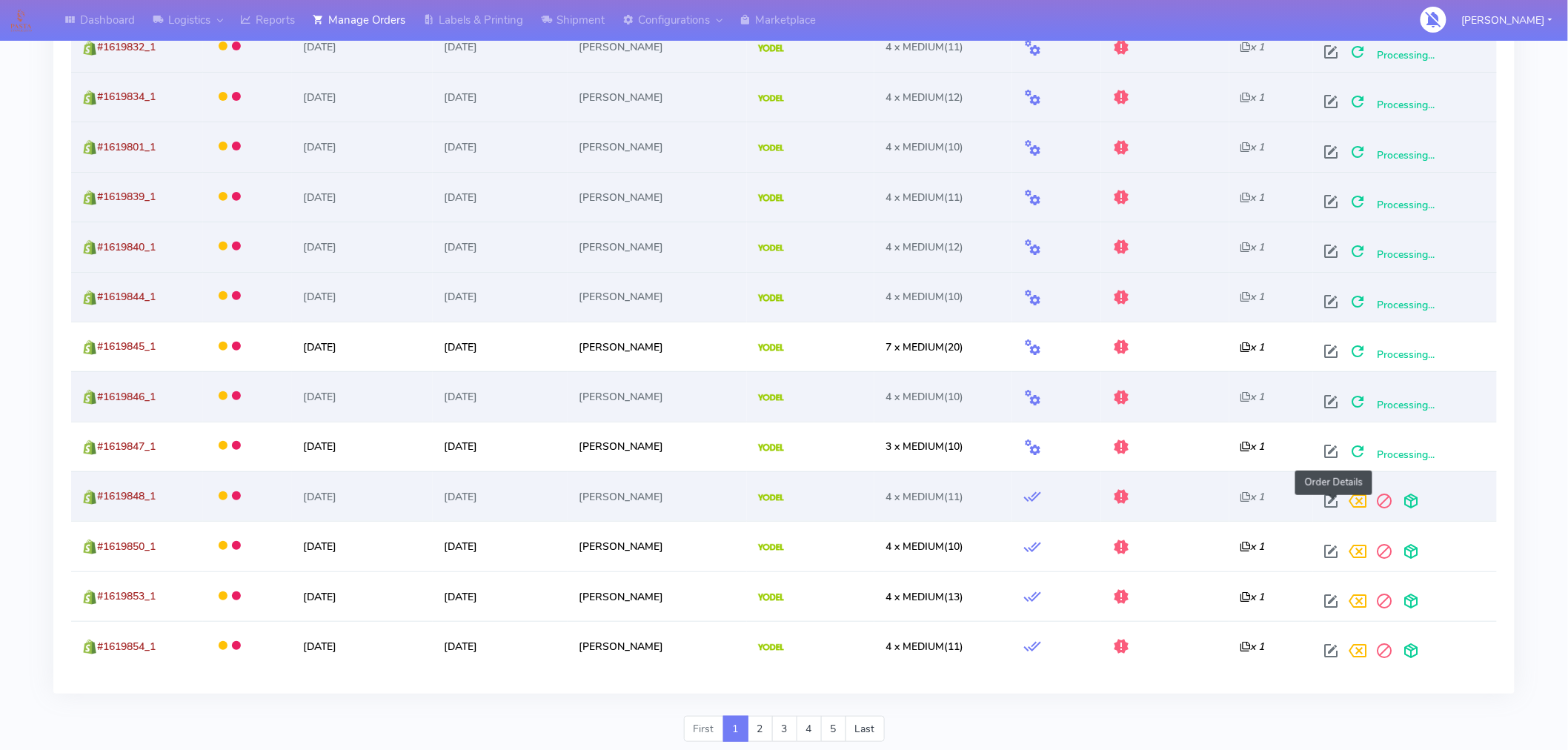
click at [1335, 505] on span at bounding box center [1331, 504] width 27 height 14
select select "5"
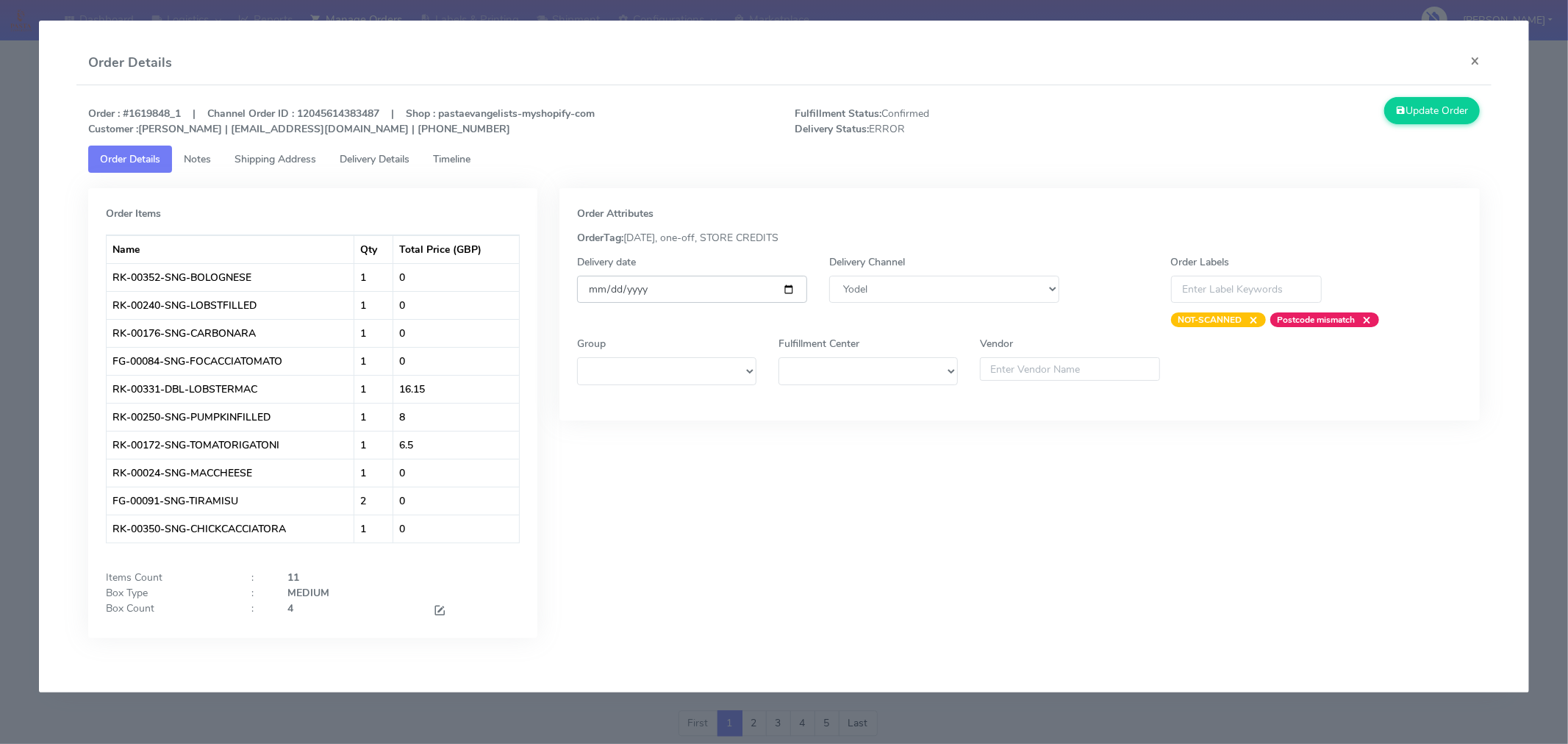
click at [788, 285] on input "[DATE]" at bounding box center [692, 289] width 230 height 27
type input "[DATE]"
click at [1426, 104] on button "Update Order" at bounding box center [1431, 111] width 95 height 27
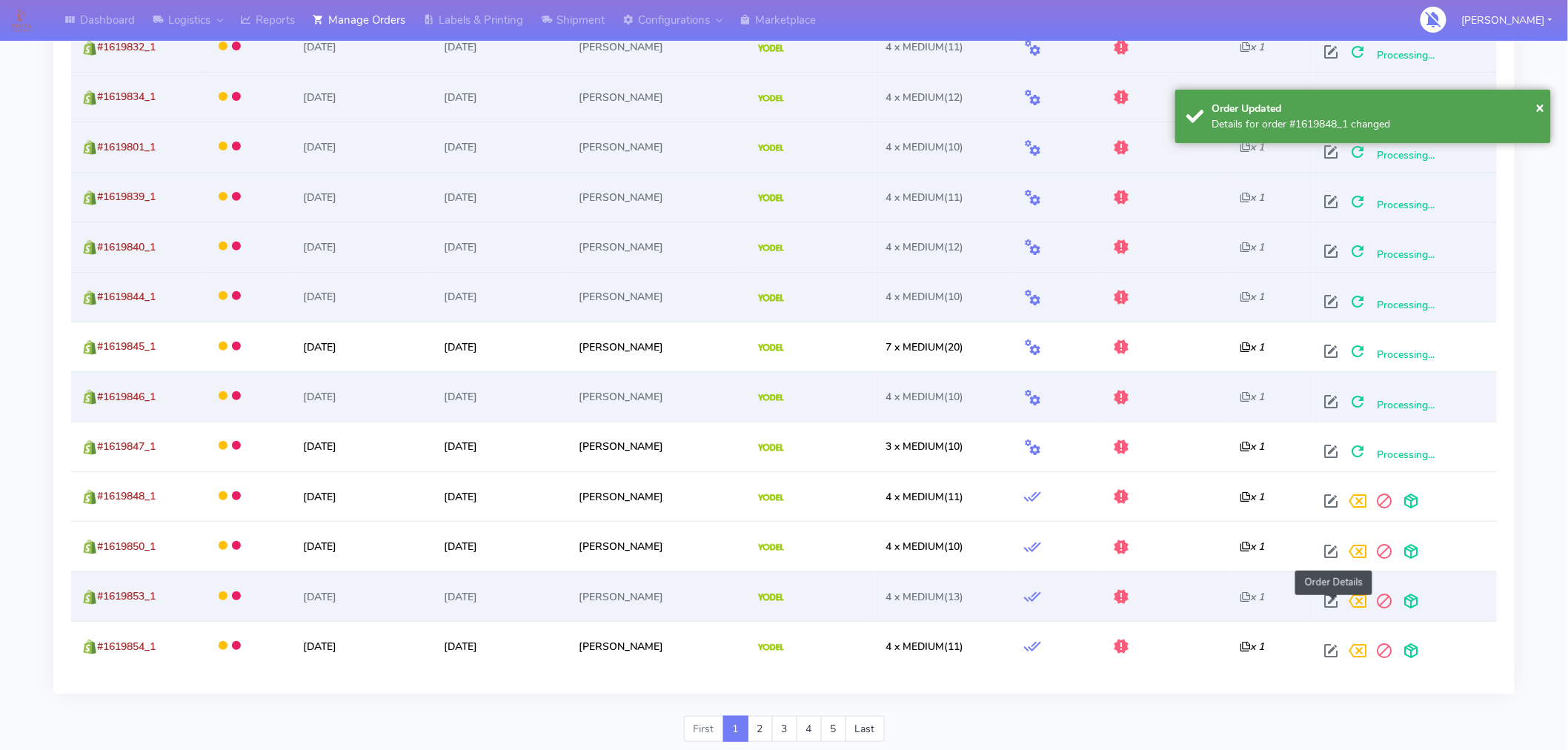
click at [1343, 612] on span at bounding box center [1331, 604] width 27 height 14
select select "5"
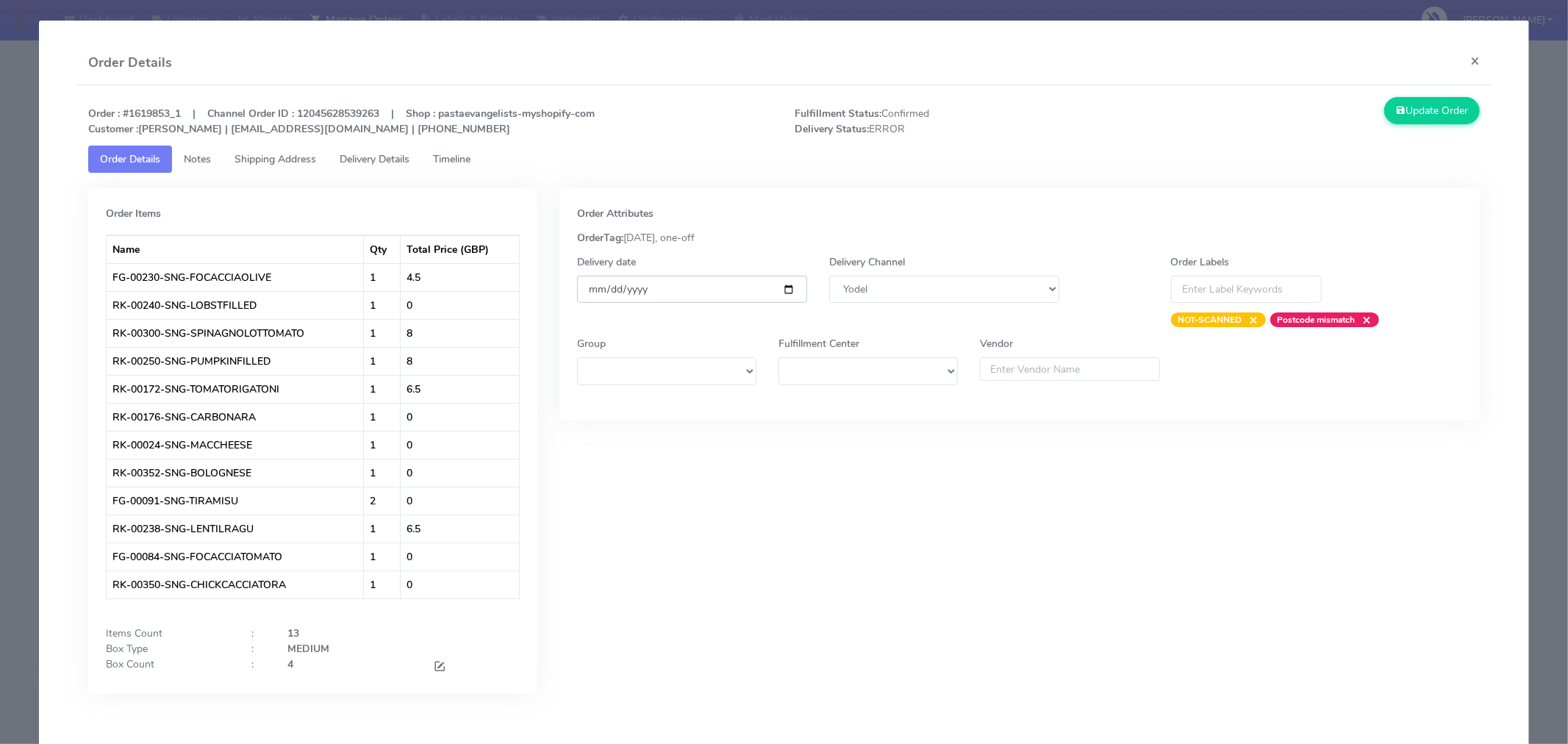
click at [782, 294] on input "[DATE]" at bounding box center [692, 289] width 230 height 27
type input "[DATE]"
click at [1416, 105] on button "Update Order" at bounding box center [1431, 111] width 95 height 27
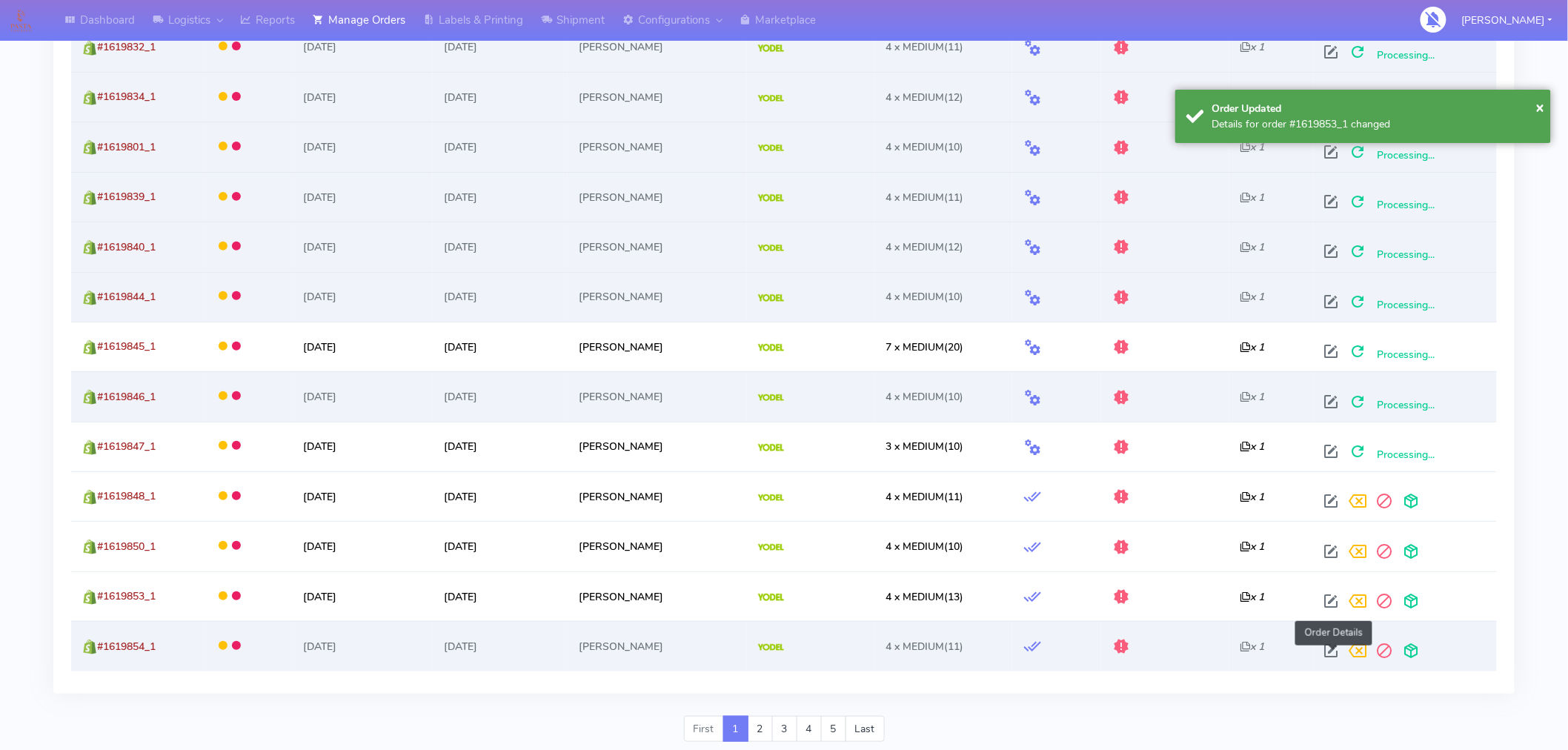
click at [1329, 653] on span at bounding box center [1331, 654] width 27 height 14
select select "5"
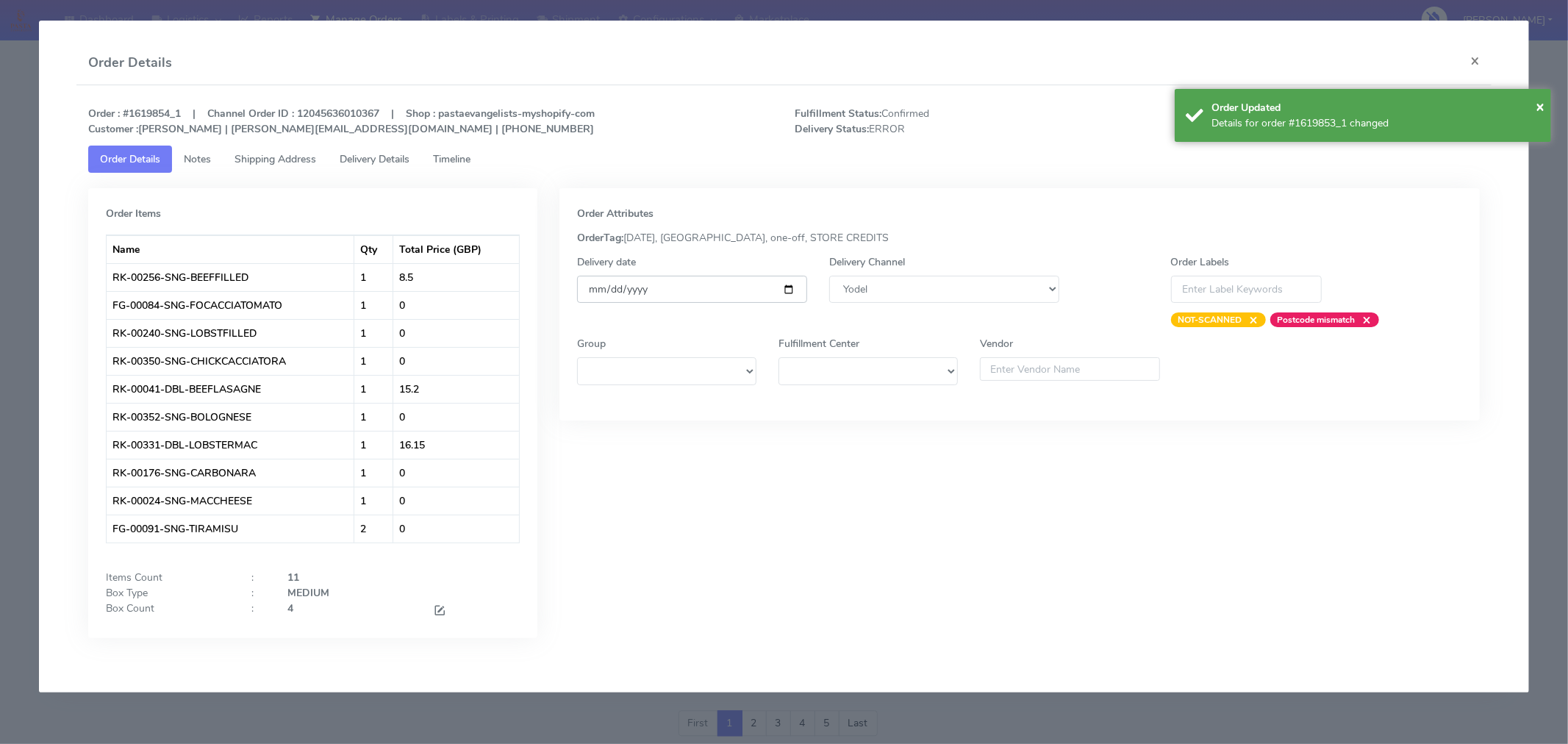
click at [786, 289] on input "[DATE]" at bounding box center [692, 289] width 230 height 27
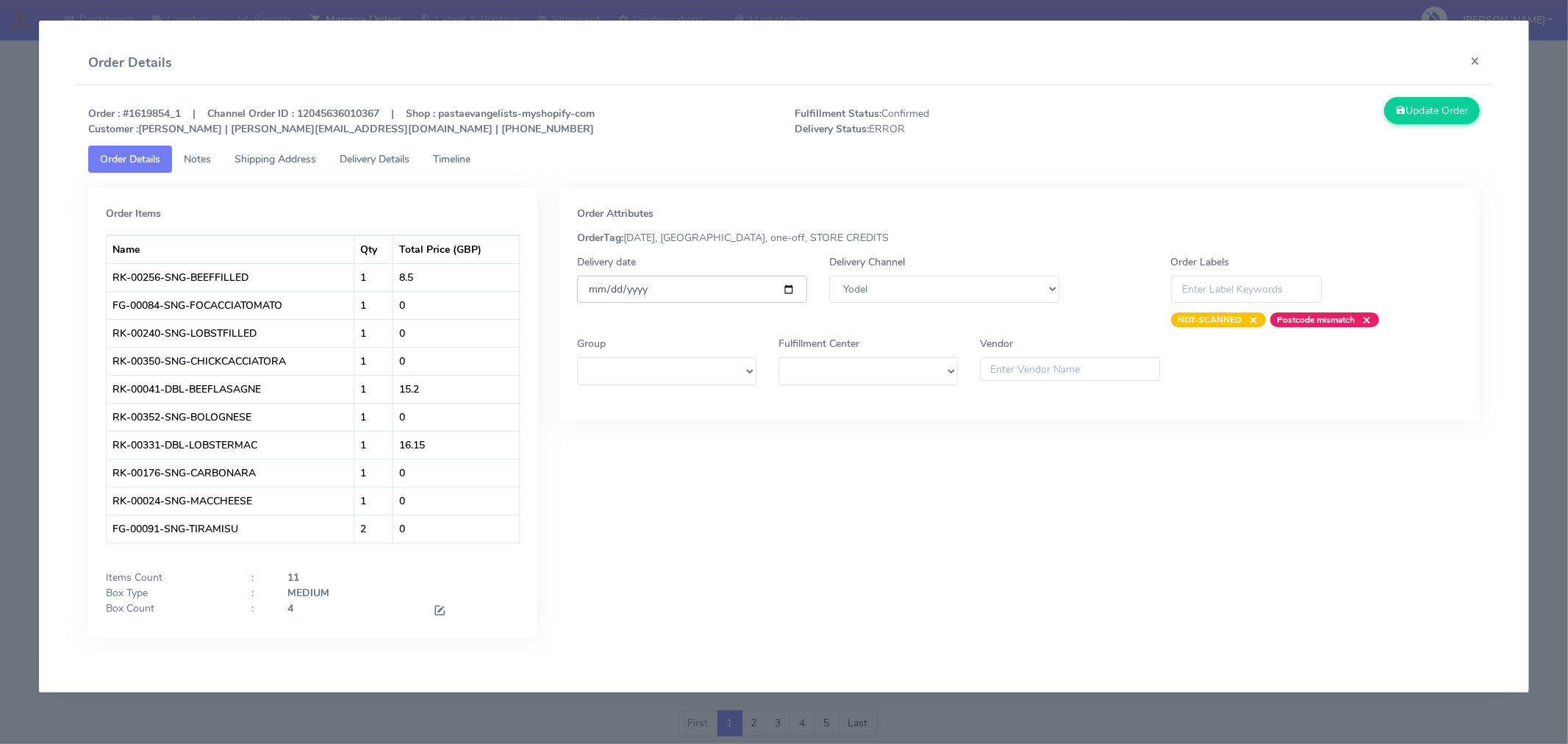
type input "[DATE]"
click at [1411, 109] on button "Update Order" at bounding box center [1431, 111] width 95 height 27
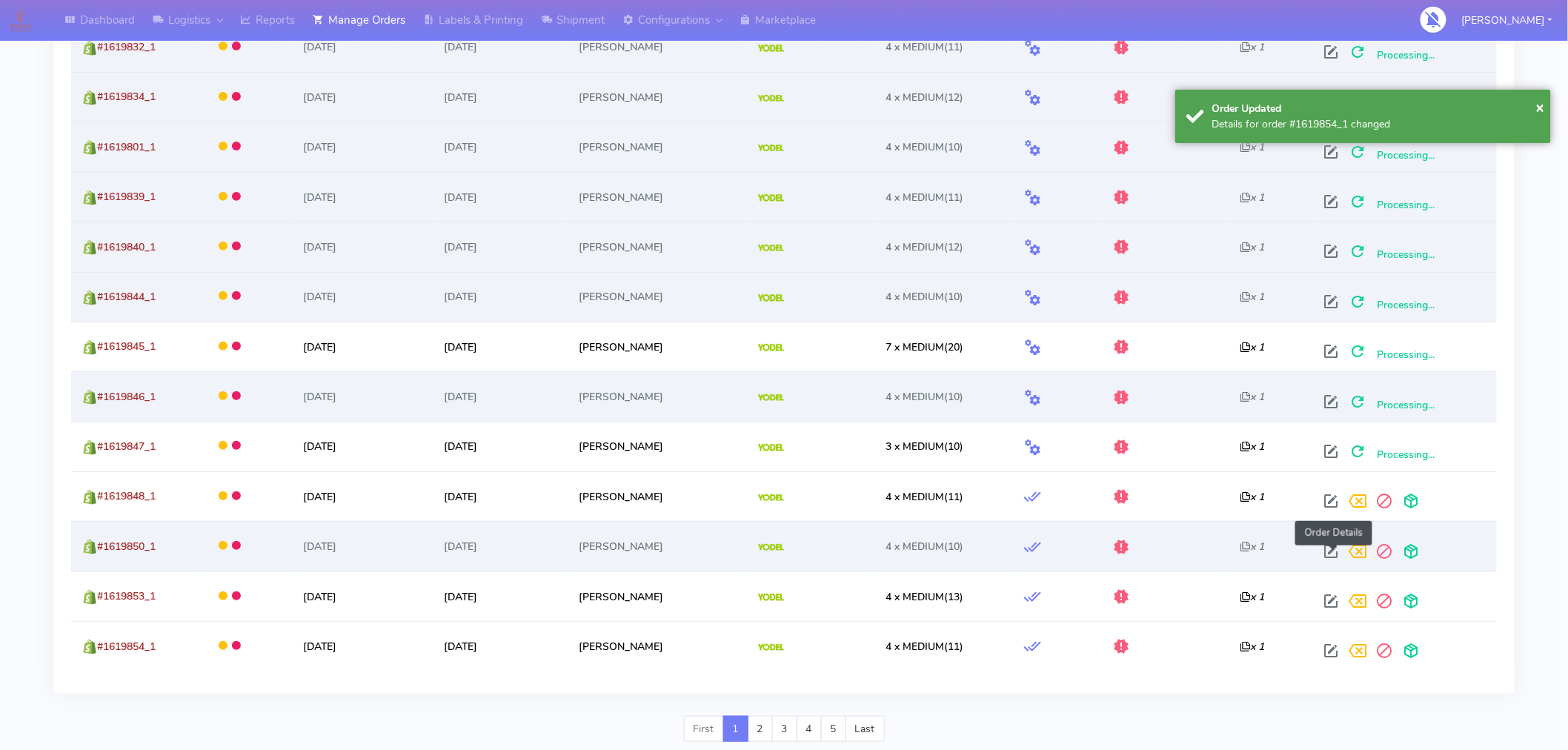
click at [1337, 560] on span at bounding box center [1331, 554] width 27 height 14
select select "5"
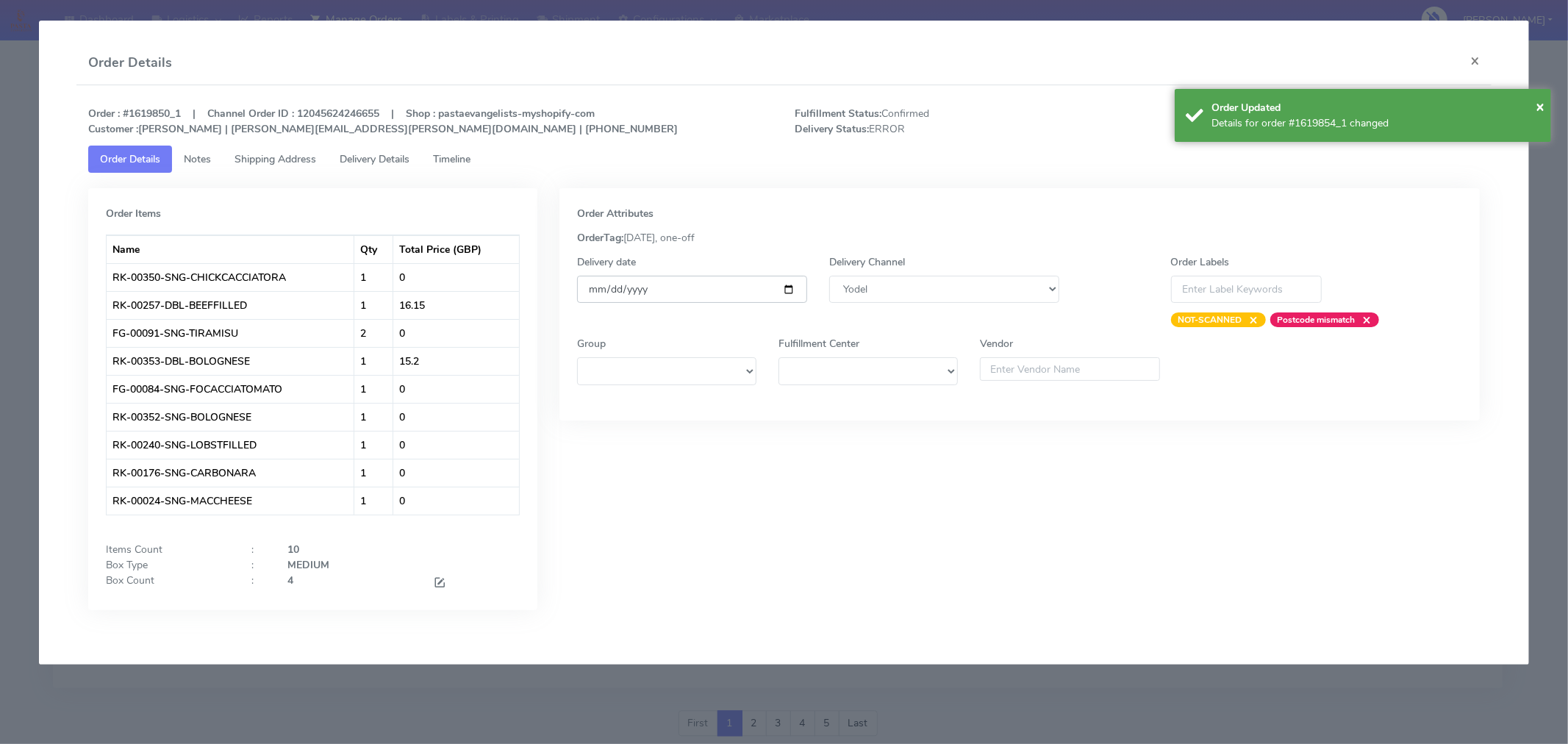
click at [786, 289] on input "[DATE]" at bounding box center [692, 289] width 230 height 27
type input "[DATE]"
click at [1535, 107] on span "×" at bounding box center [1540, 106] width 9 height 20
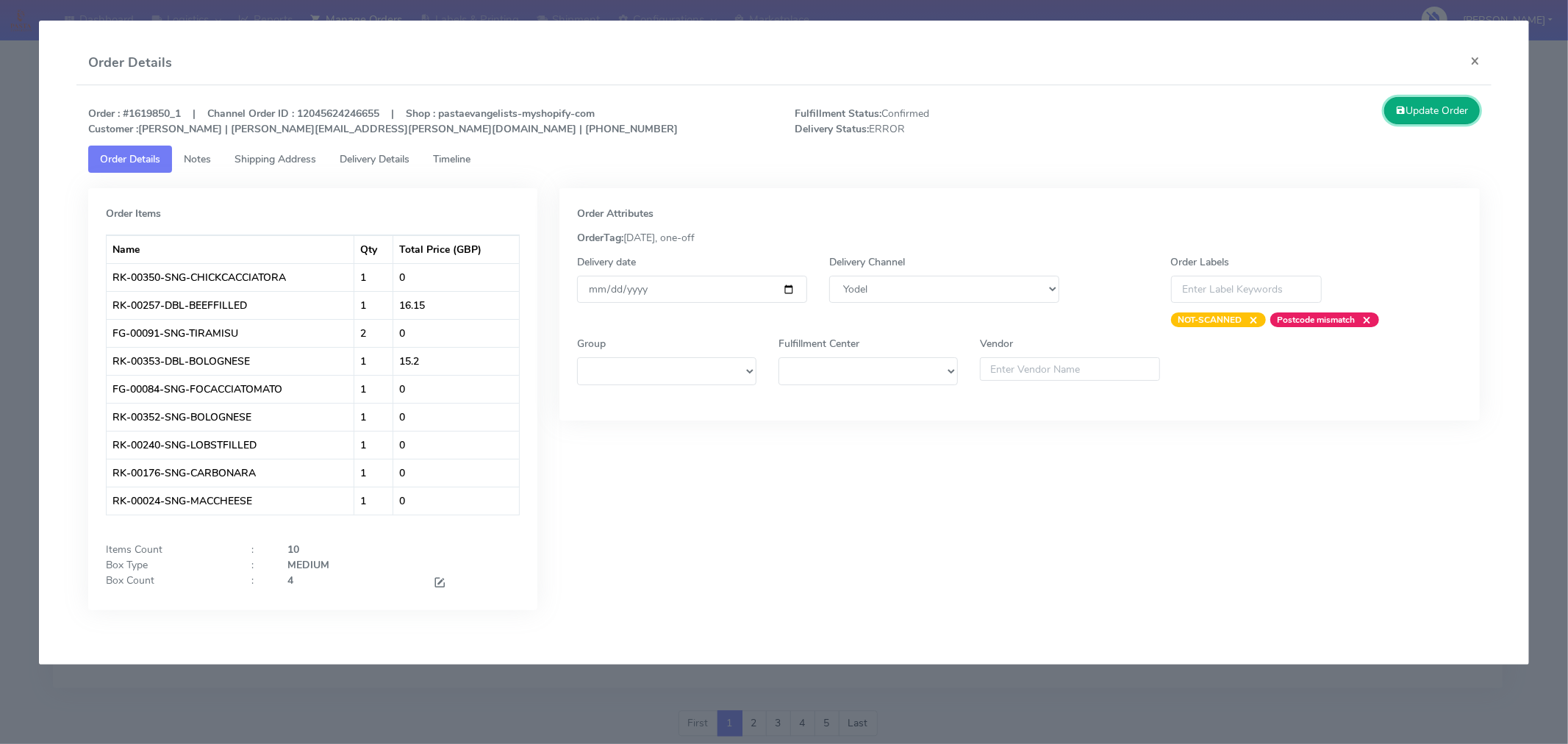
click at [1449, 123] on button "Update Order" at bounding box center [1431, 111] width 95 height 27
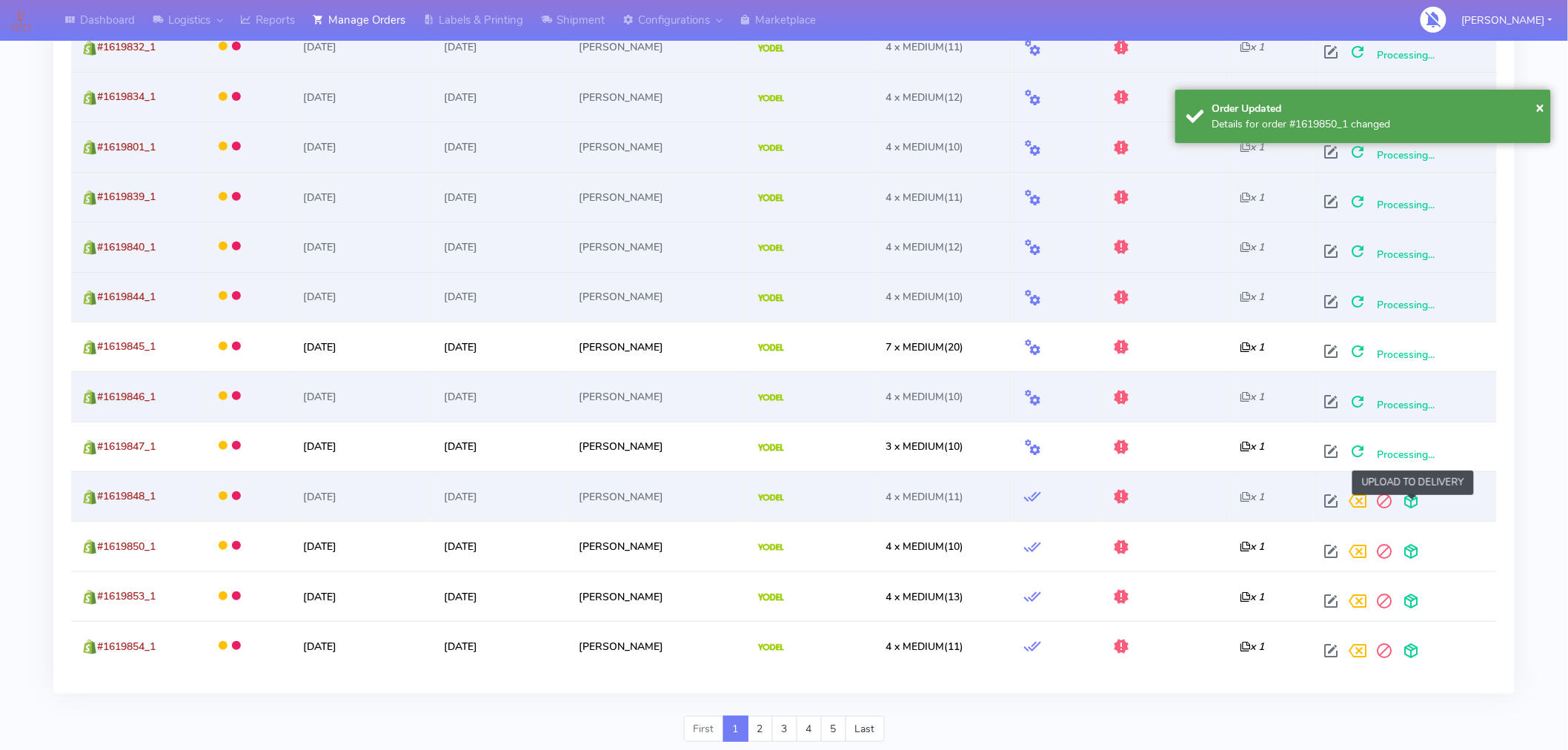
click at [1410, 507] on span at bounding box center [1412, 504] width 27 height 14
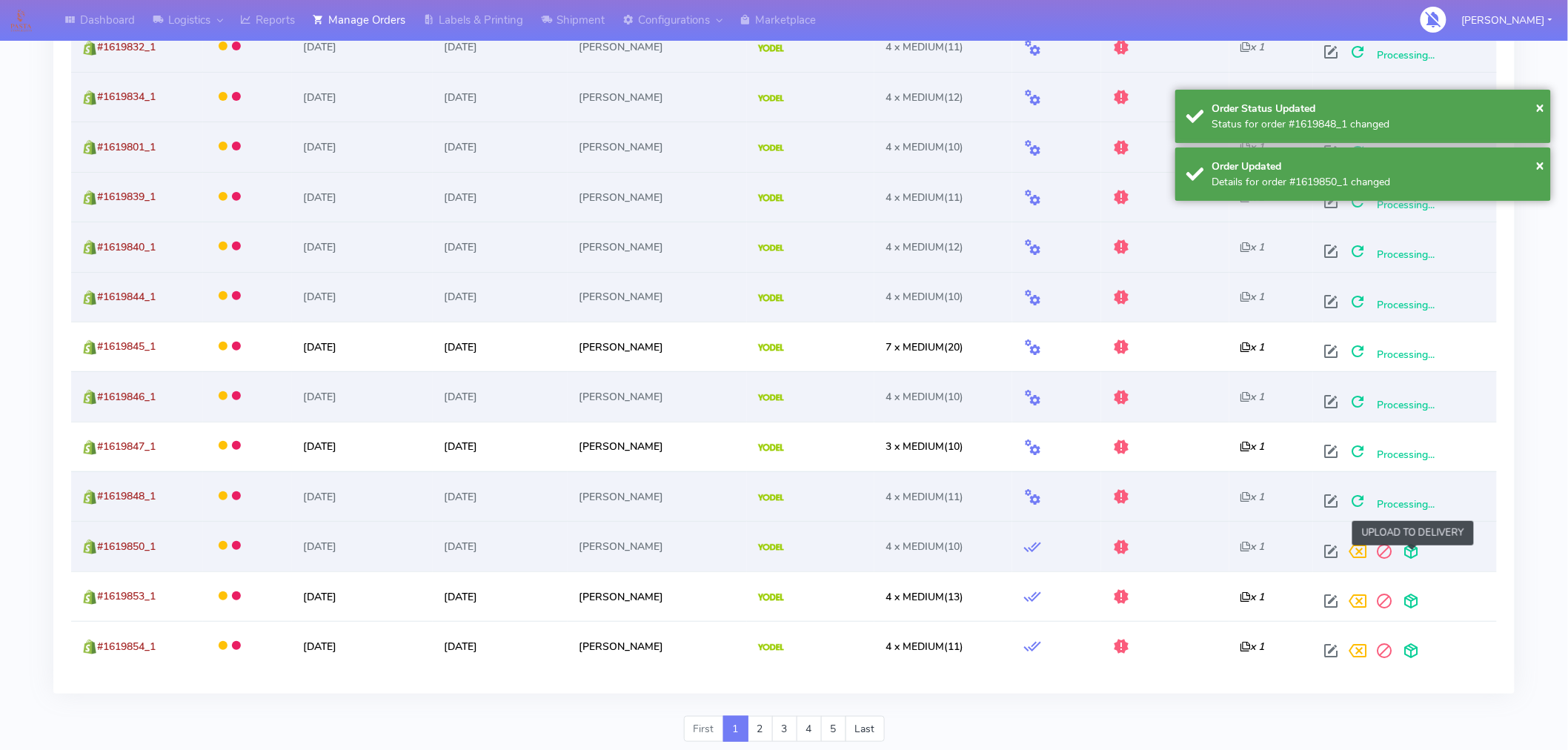
click at [1413, 557] on span at bounding box center [1412, 554] width 27 height 14
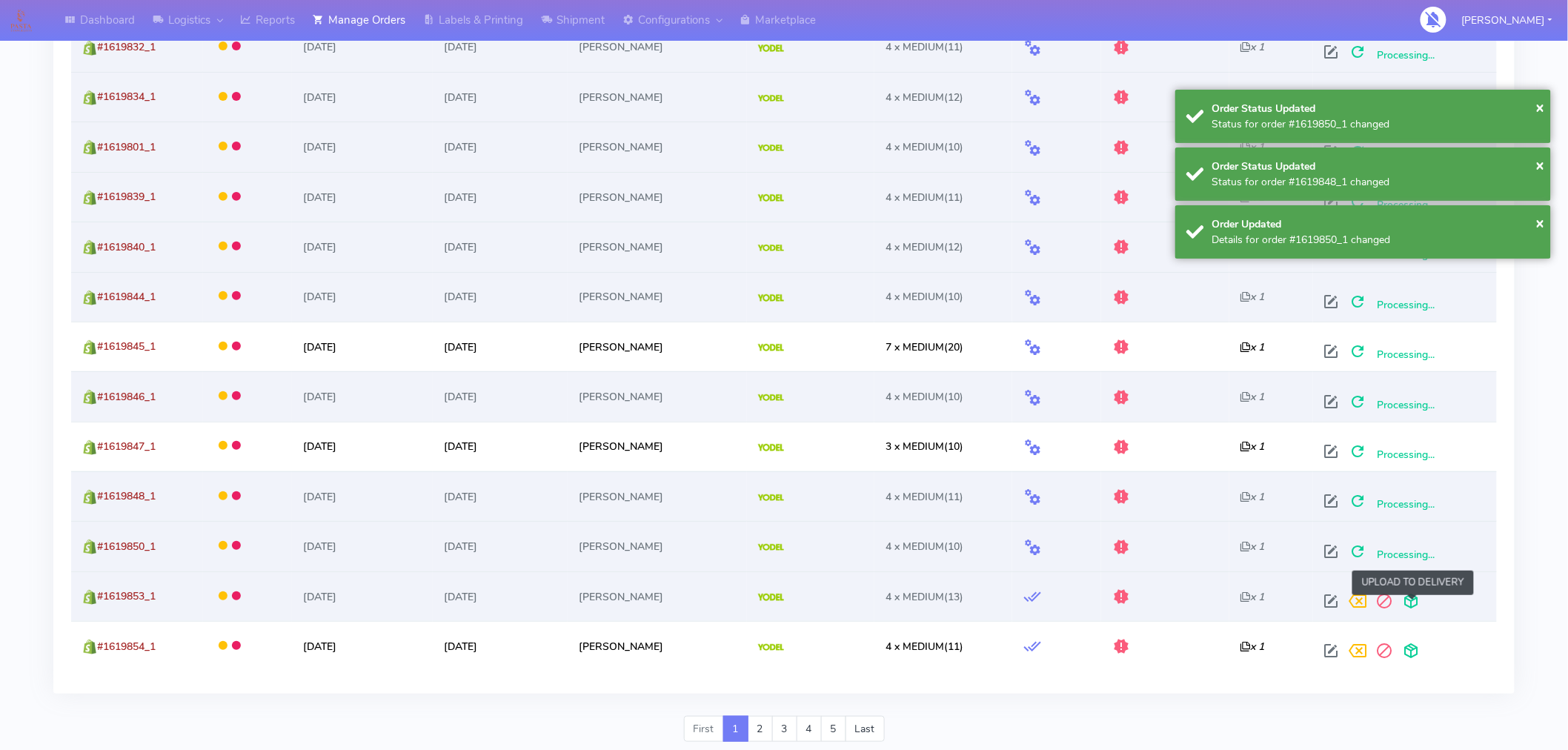
click at [1416, 605] on span at bounding box center [1412, 604] width 27 height 14
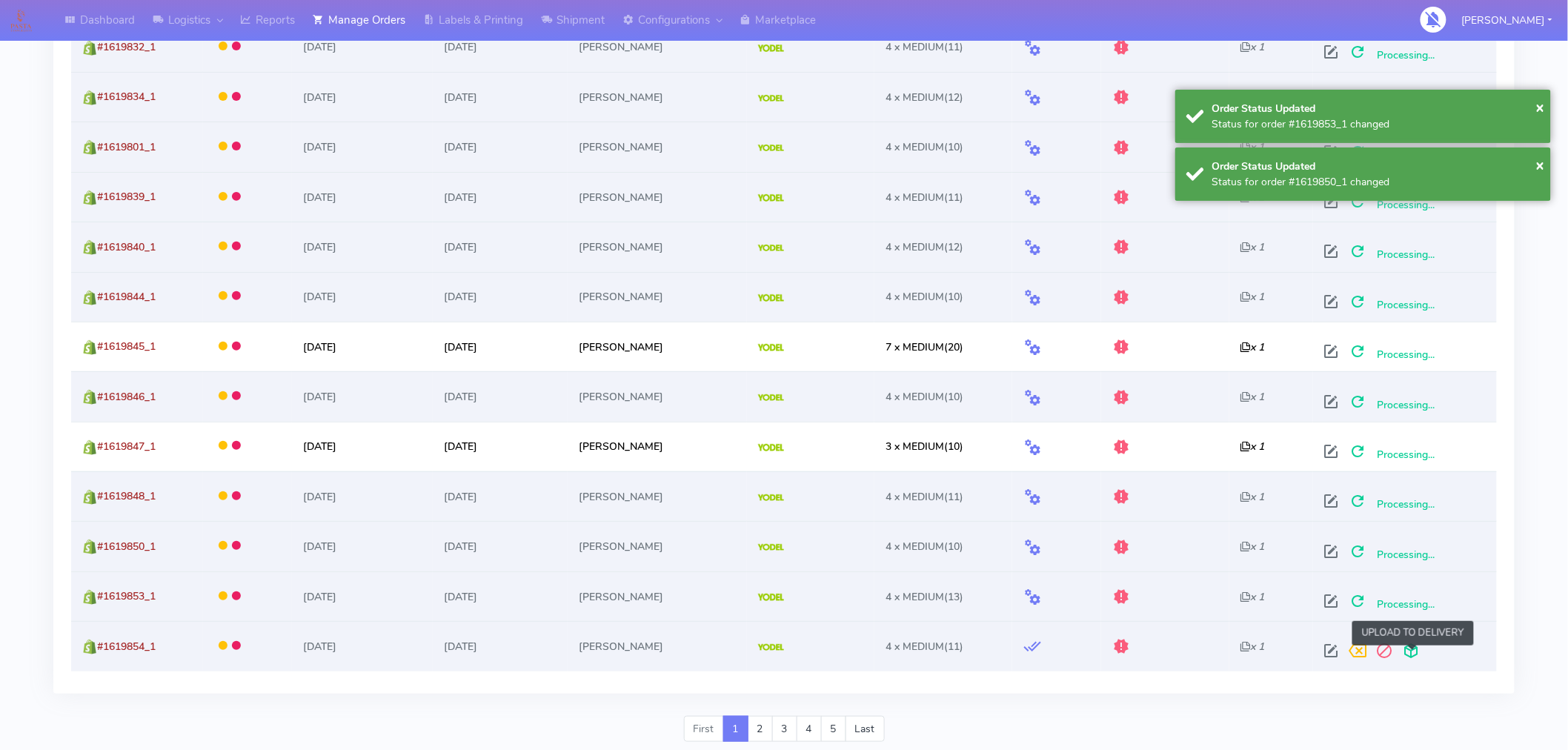
click at [1417, 655] on span at bounding box center [1412, 654] width 27 height 14
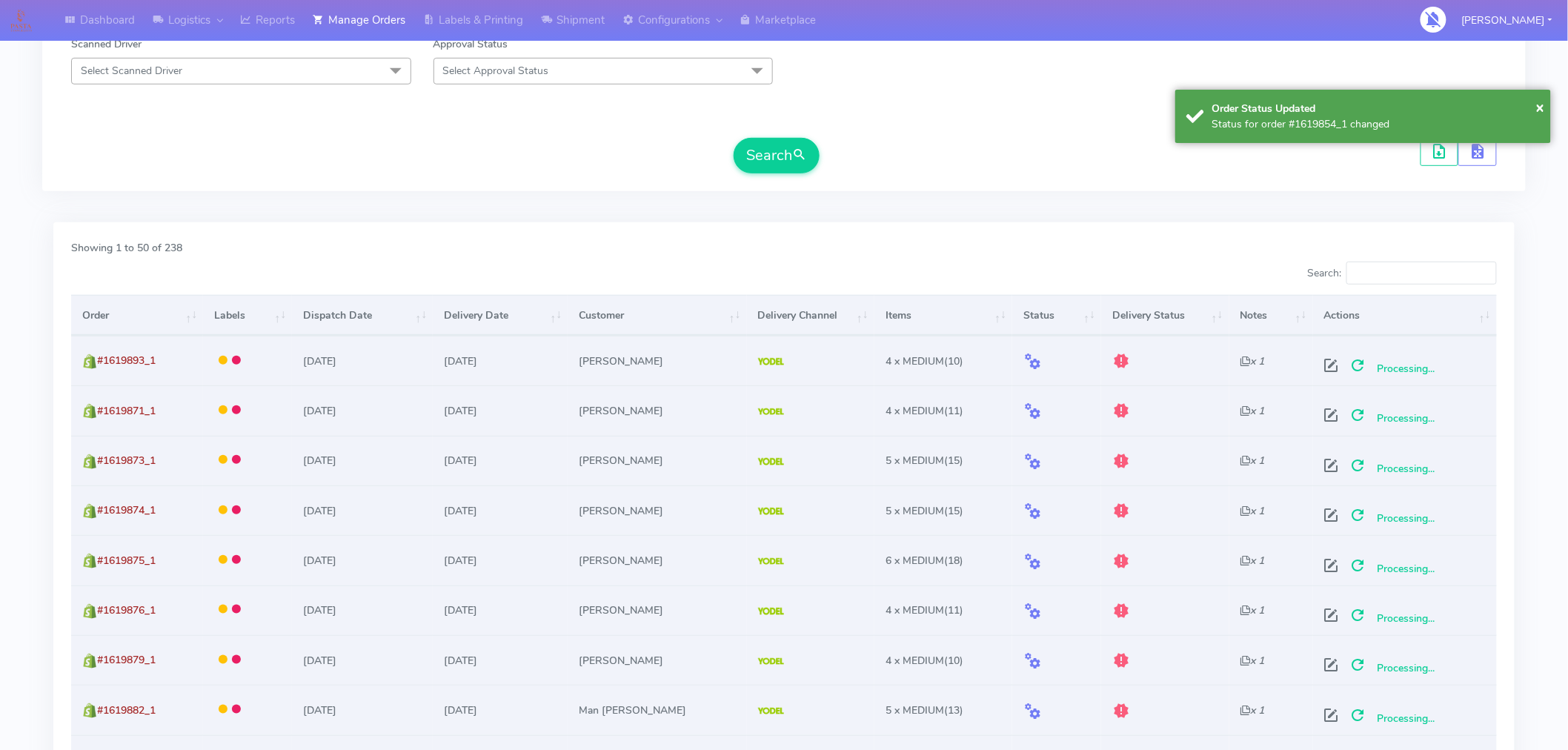
scroll to position [0, 0]
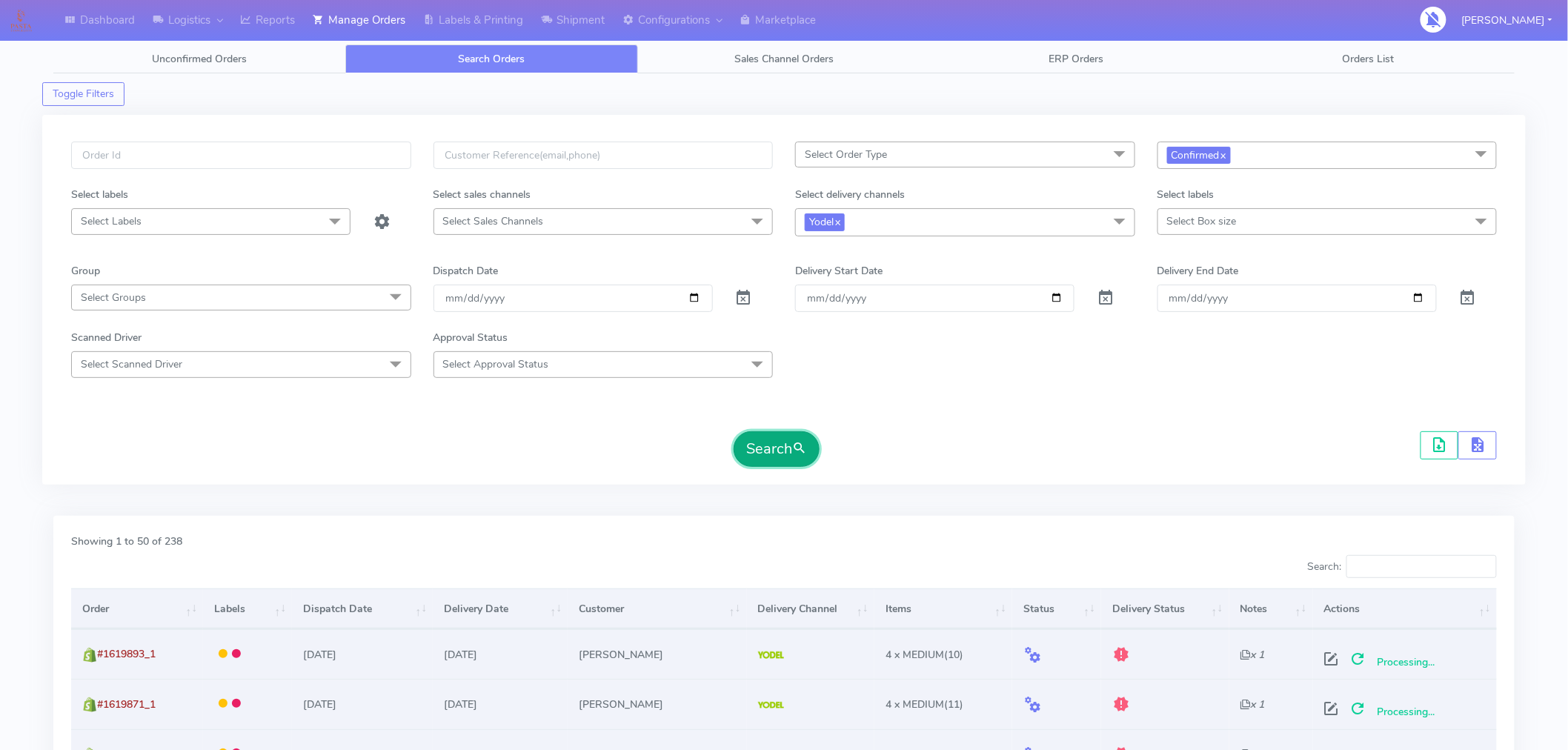
click at [784, 452] on button "Search" at bounding box center [776, 449] width 86 height 36
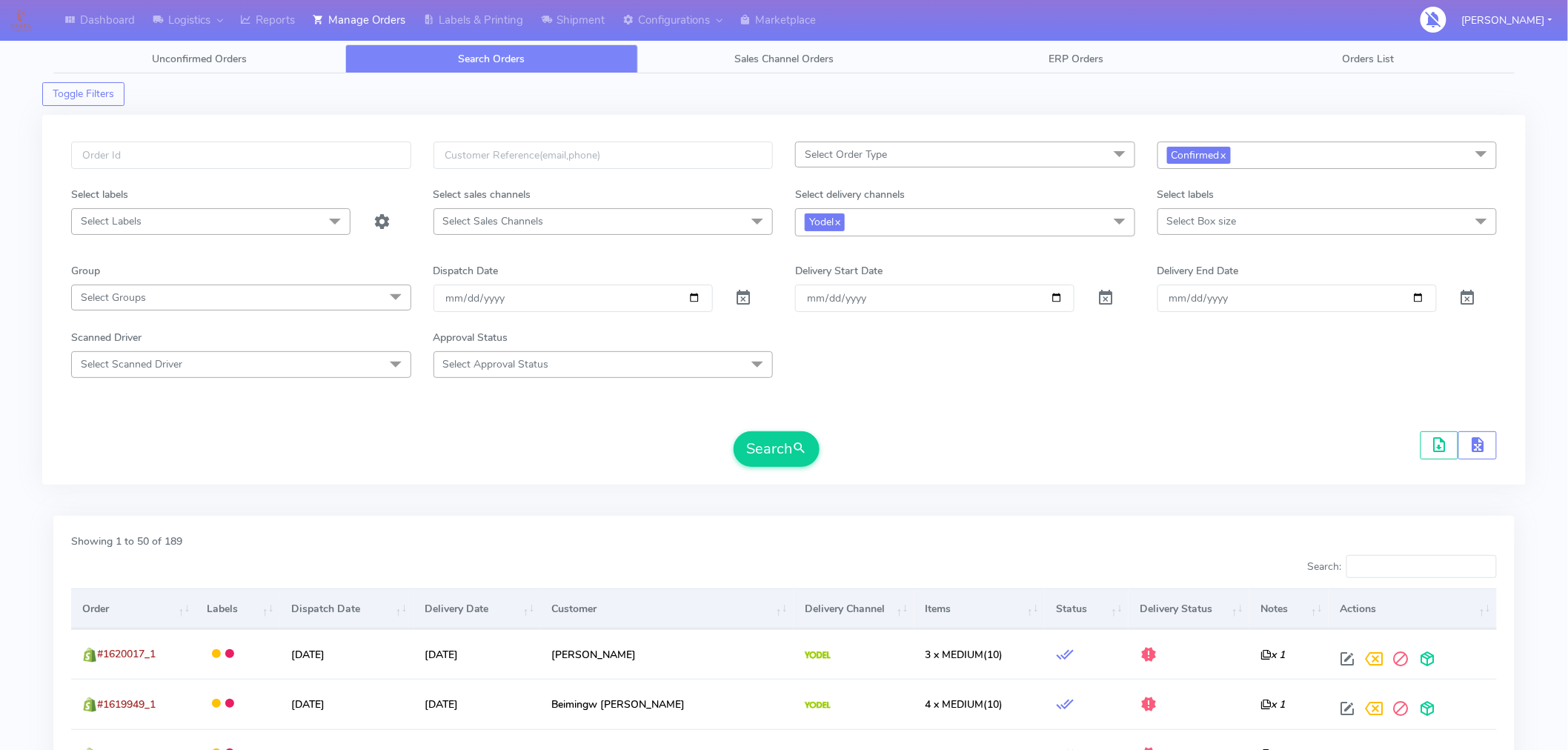
scroll to position [187, 0]
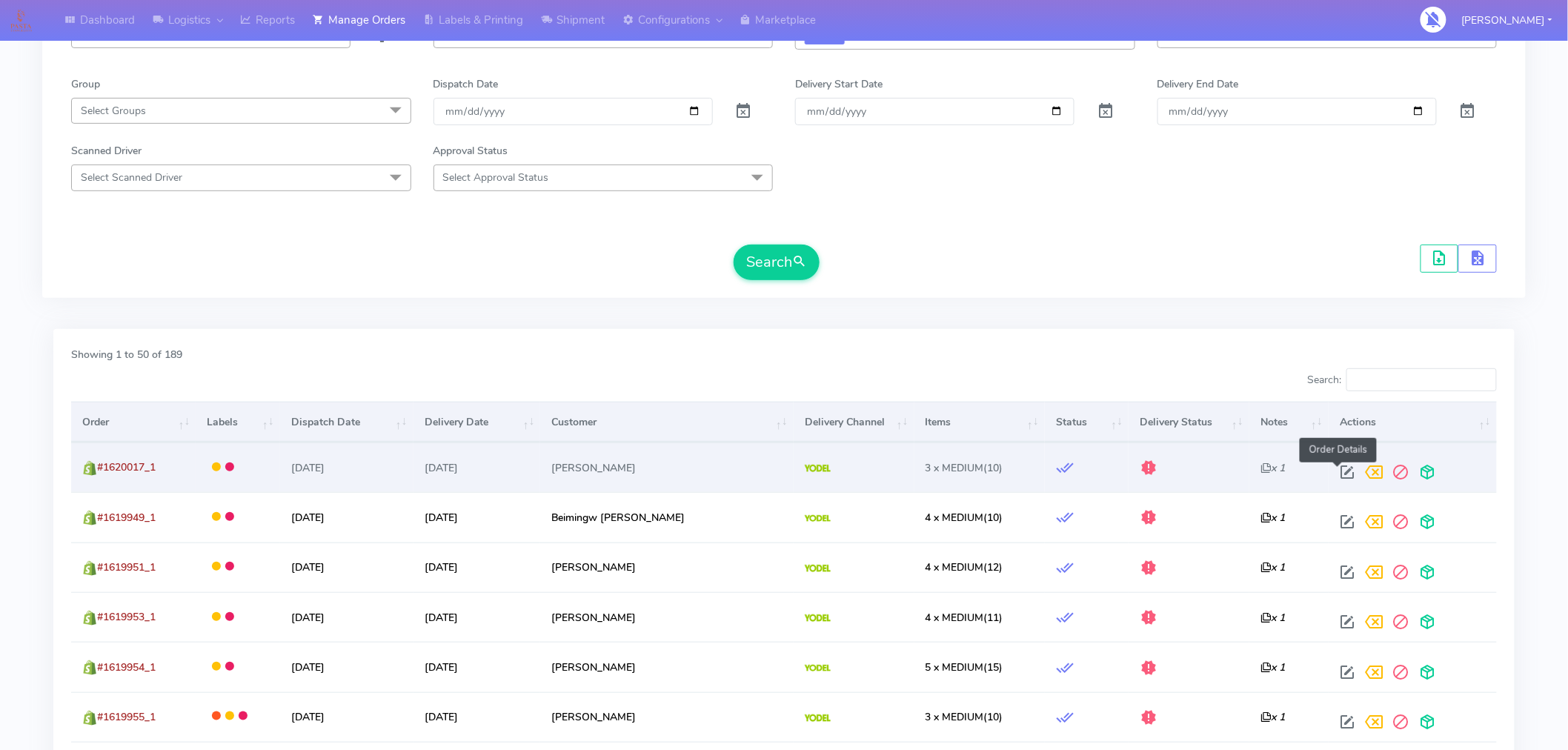
click at [1336, 470] on span at bounding box center [1347, 475] width 27 height 14
select select "5"
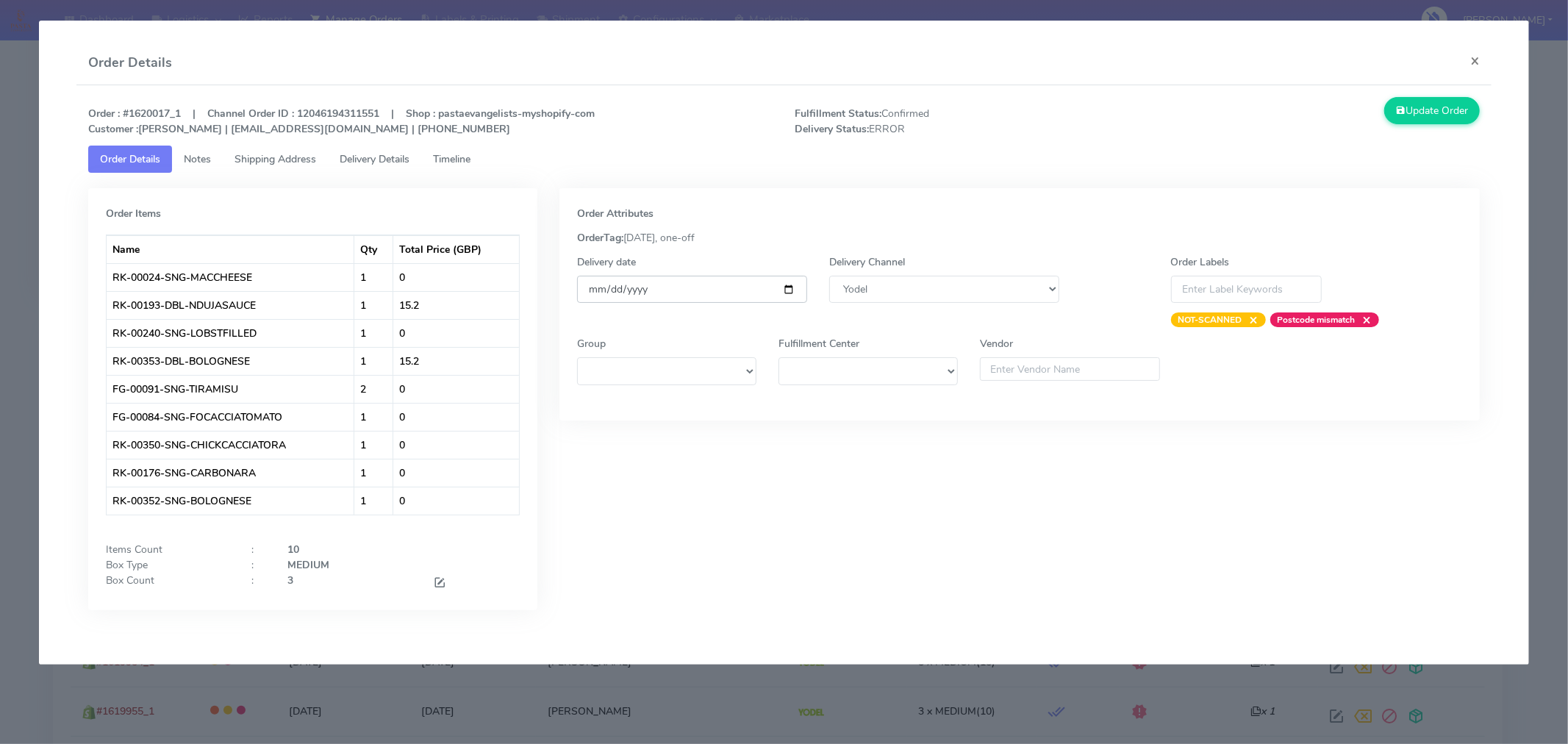
click at [794, 288] on input "[DATE]" at bounding box center [692, 289] width 230 height 27
type input "[DATE]"
click at [1413, 122] on button "Update Order" at bounding box center [1431, 111] width 95 height 27
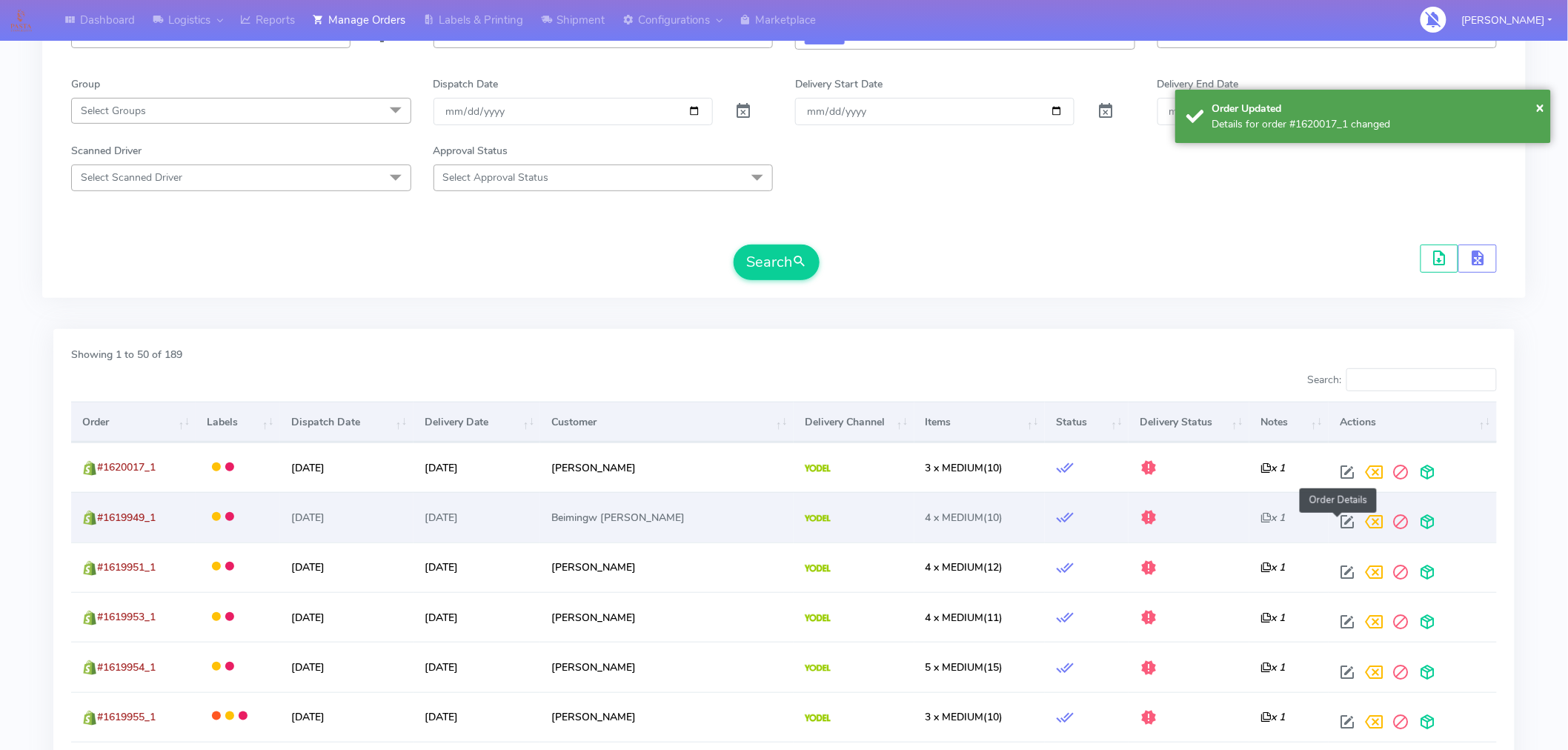
click at [1339, 521] on span at bounding box center [1347, 525] width 27 height 14
select select "5"
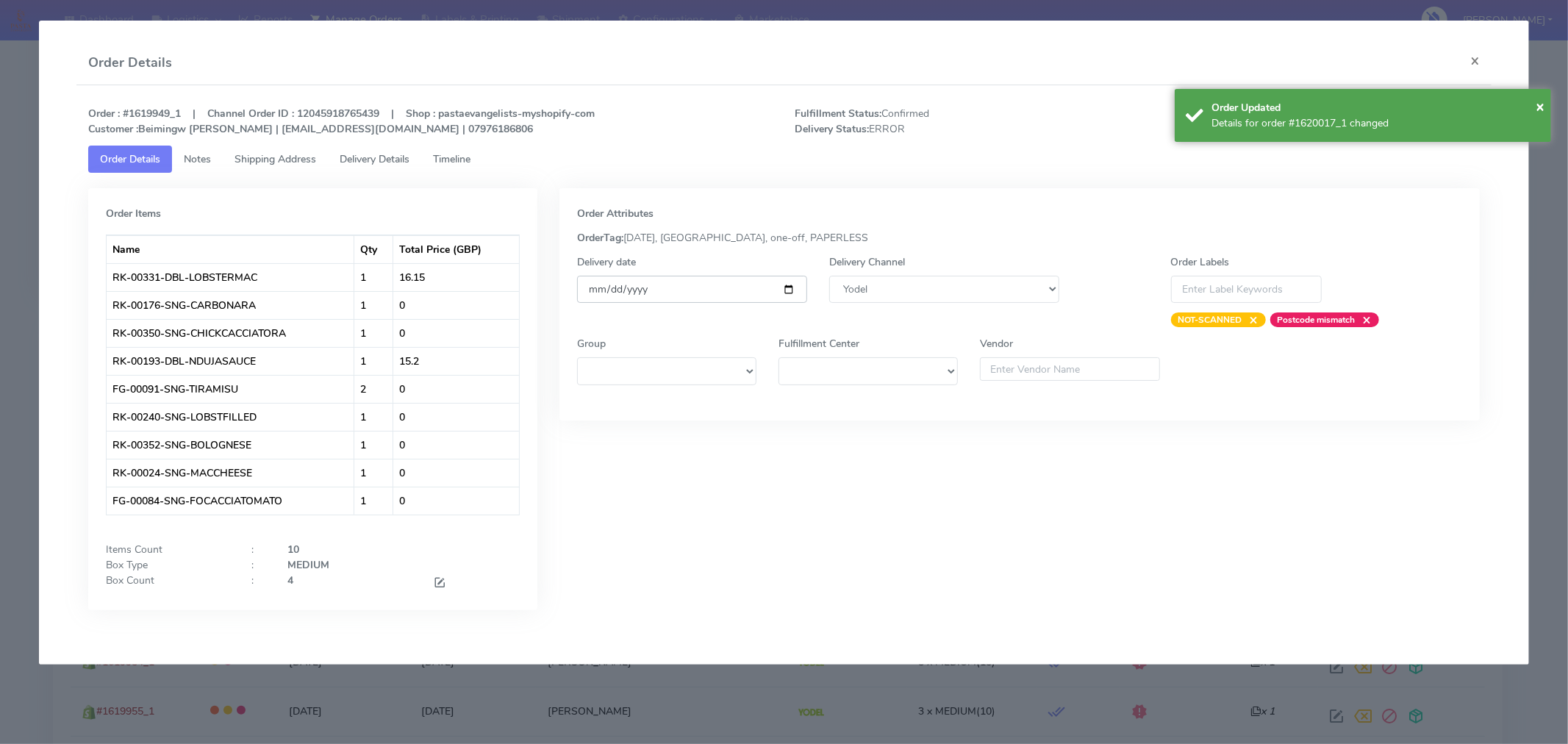
click at [793, 297] on input "[DATE]" at bounding box center [692, 289] width 230 height 27
click at [790, 291] on input "[DATE]" at bounding box center [692, 289] width 230 height 27
type input "[DATE]"
click at [1538, 109] on span "×" at bounding box center [1540, 106] width 9 height 20
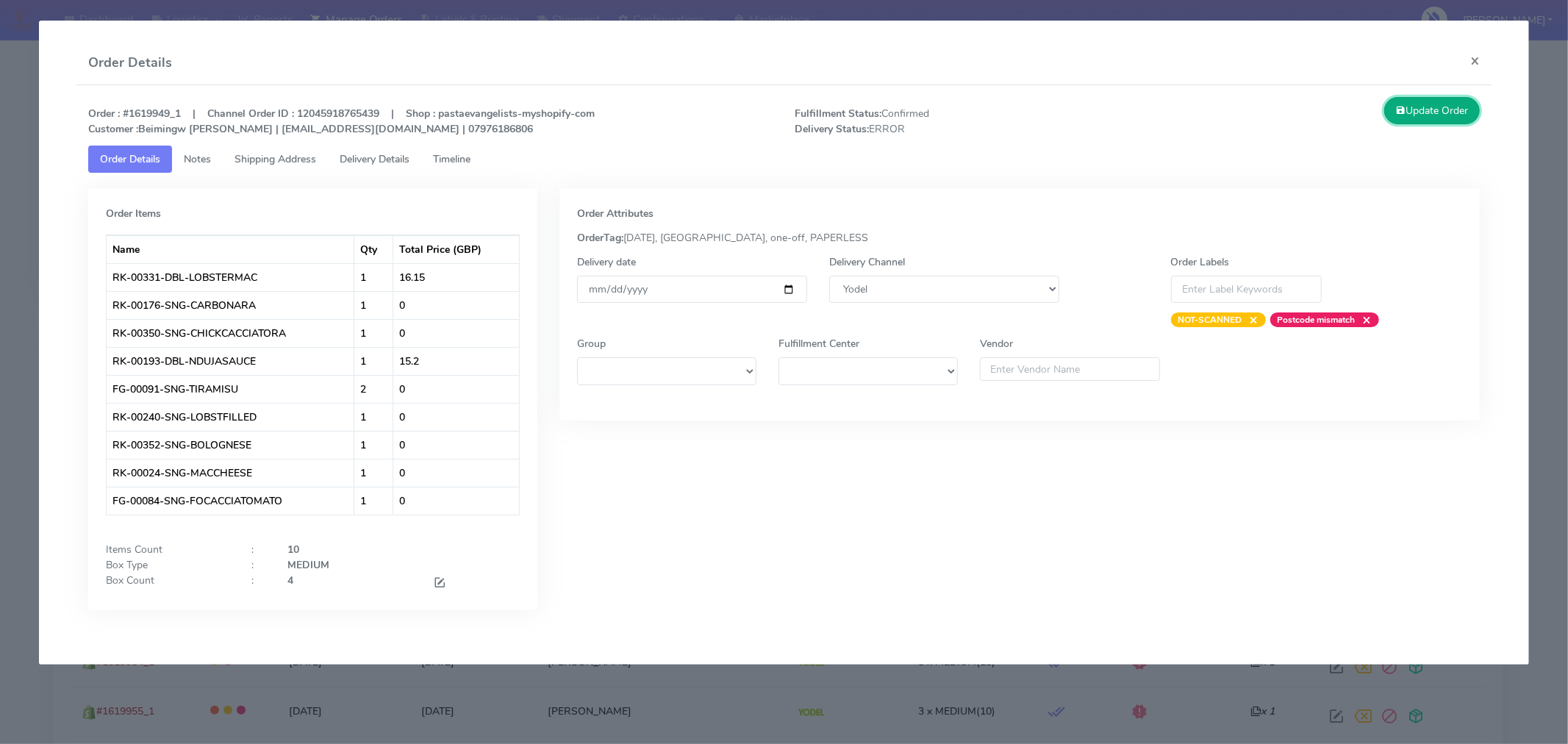
click at [1457, 109] on button "Update Order" at bounding box center [1431, 111] width 95 height 27
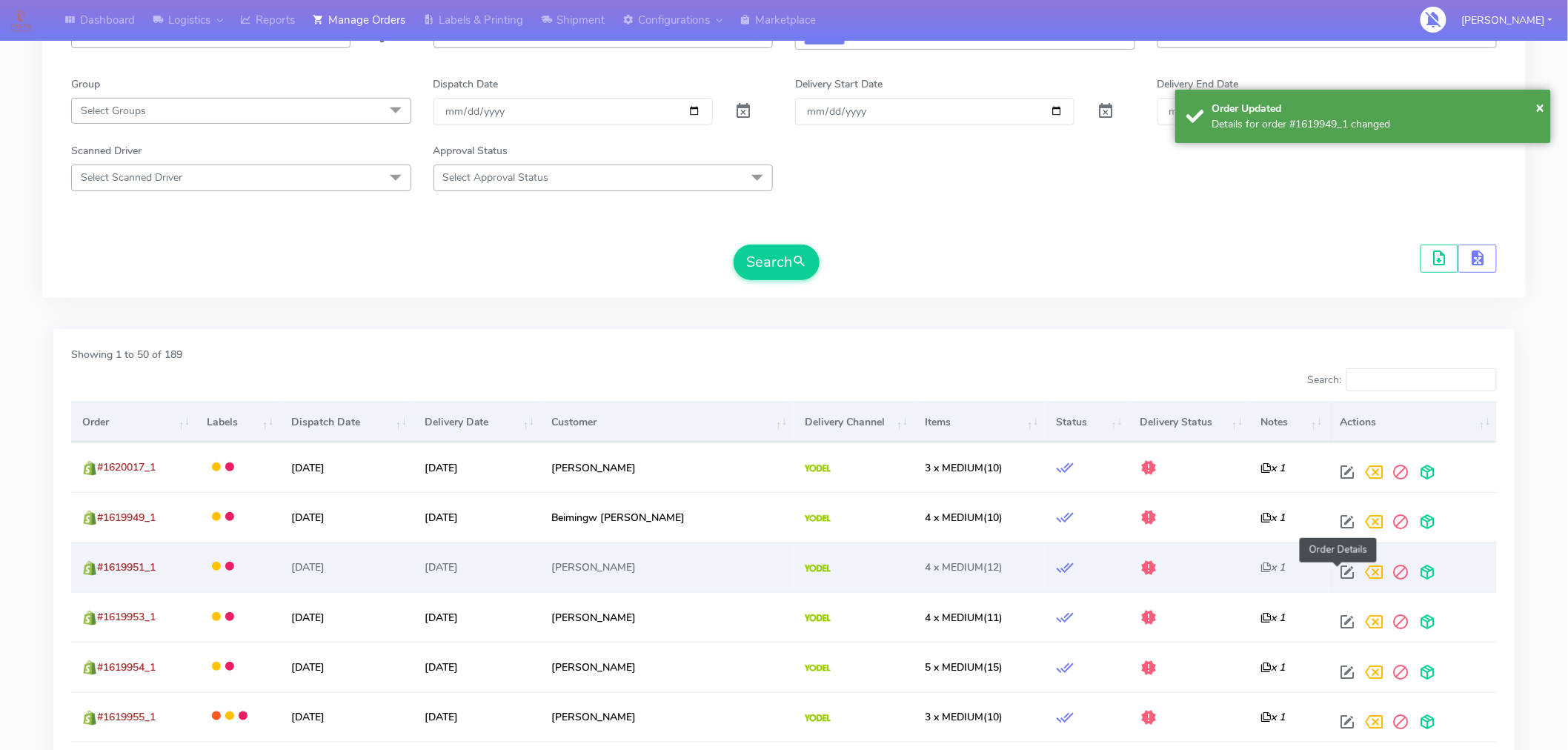
click at [1339, 573] on span at bounding box center [1347, 575] width 27 height 14
select select "5"
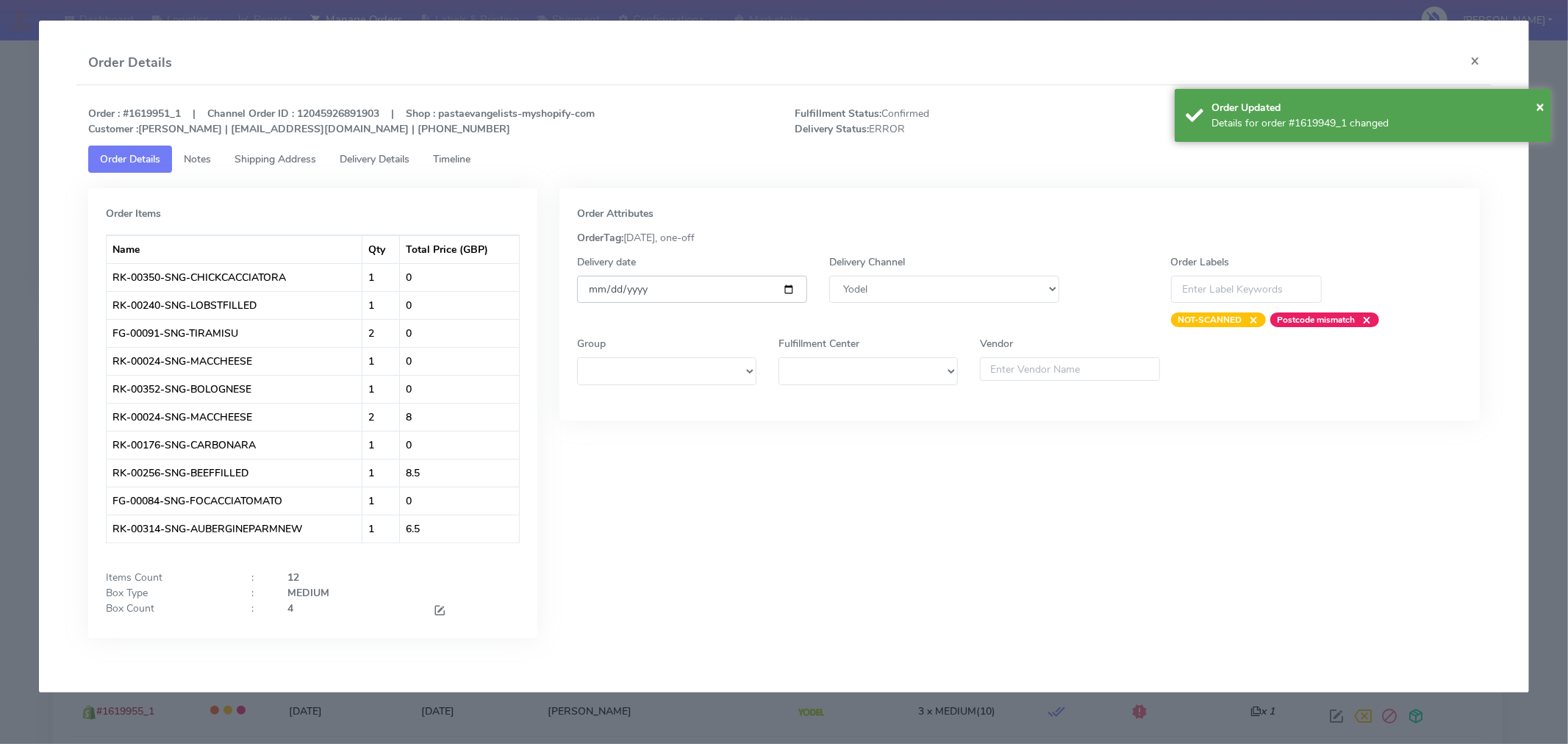
click at [790, 284] on input "[DATE]" at bounding box center [692, 289] width 230 height 27
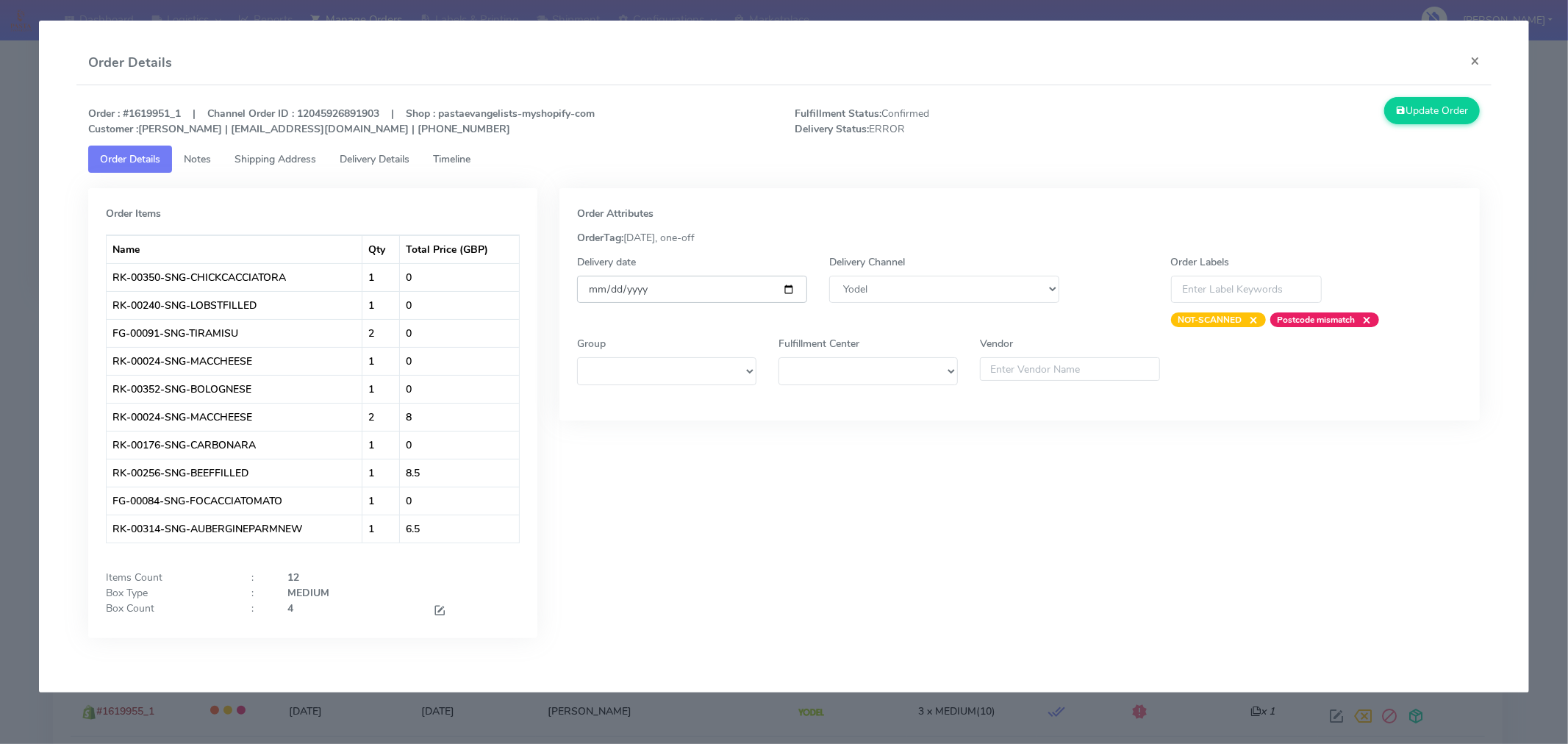
type input "[DATE]"
click at [1418, 112] on button "Update Order" at bounding box center [1431, 111] width 95 height 27
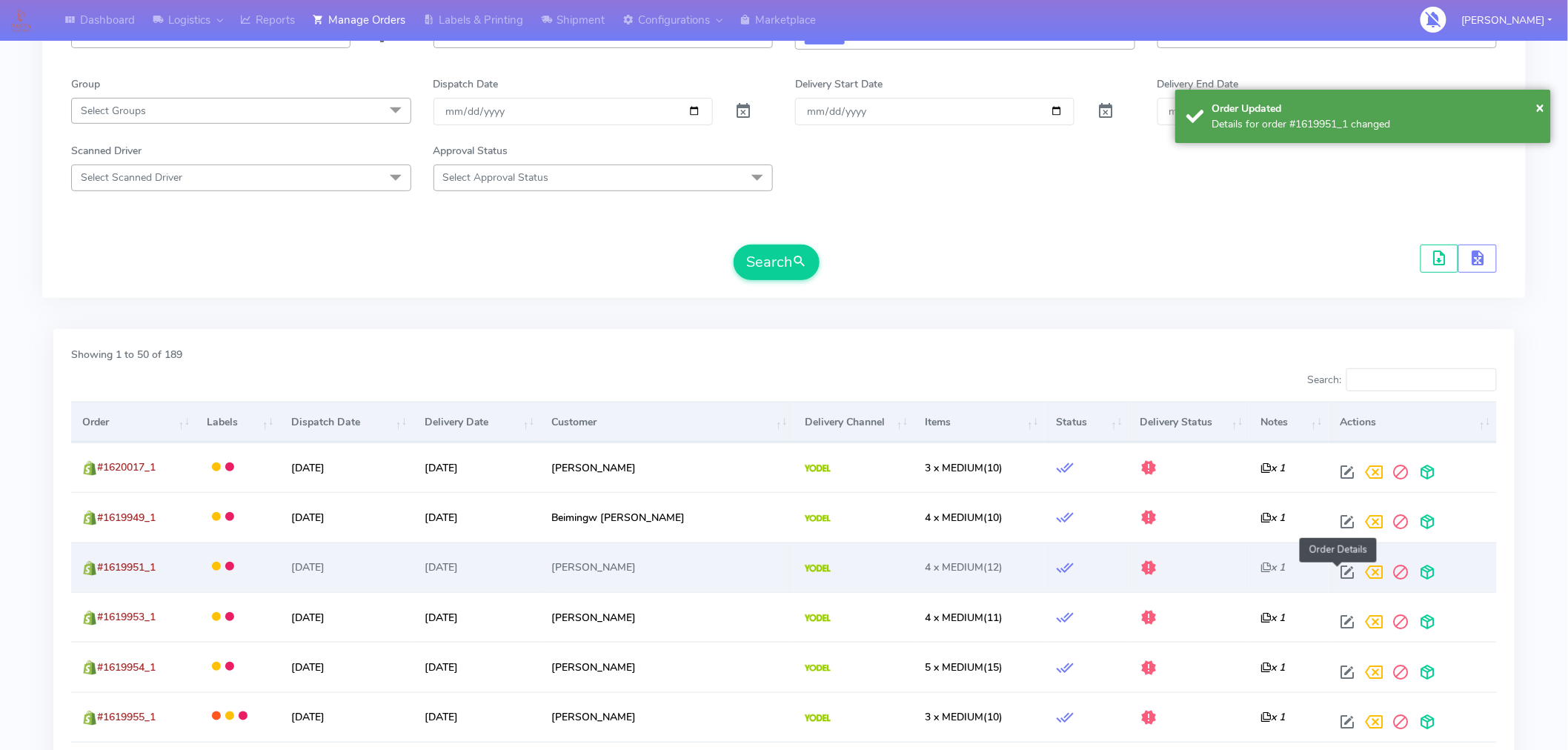
click at [1339, 578] on span at bounding box center [1347, 575] width 27 height 14
select select "5"
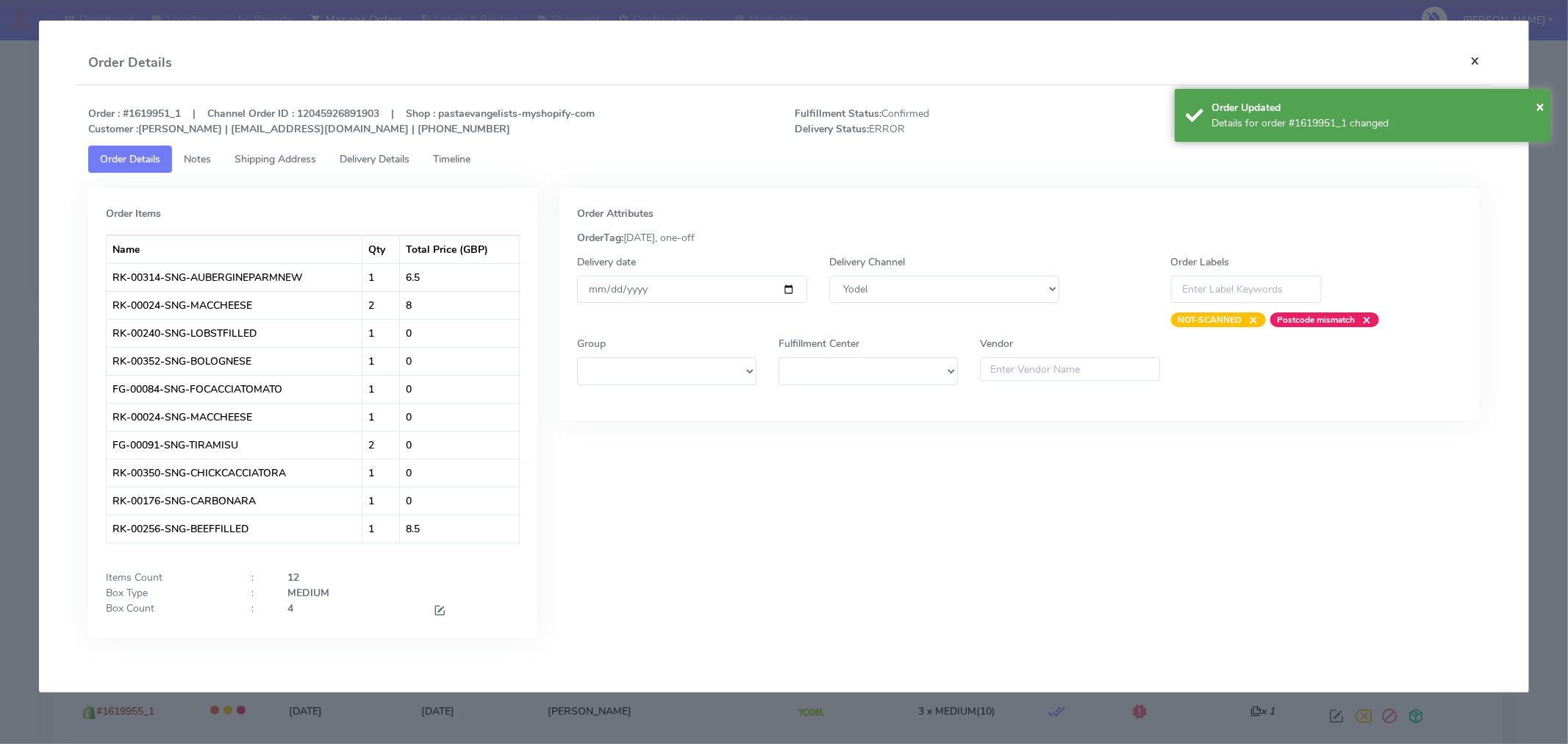
click at [1474, 64] on button "×" at bounding box center [1475, 60] width 33 height 39
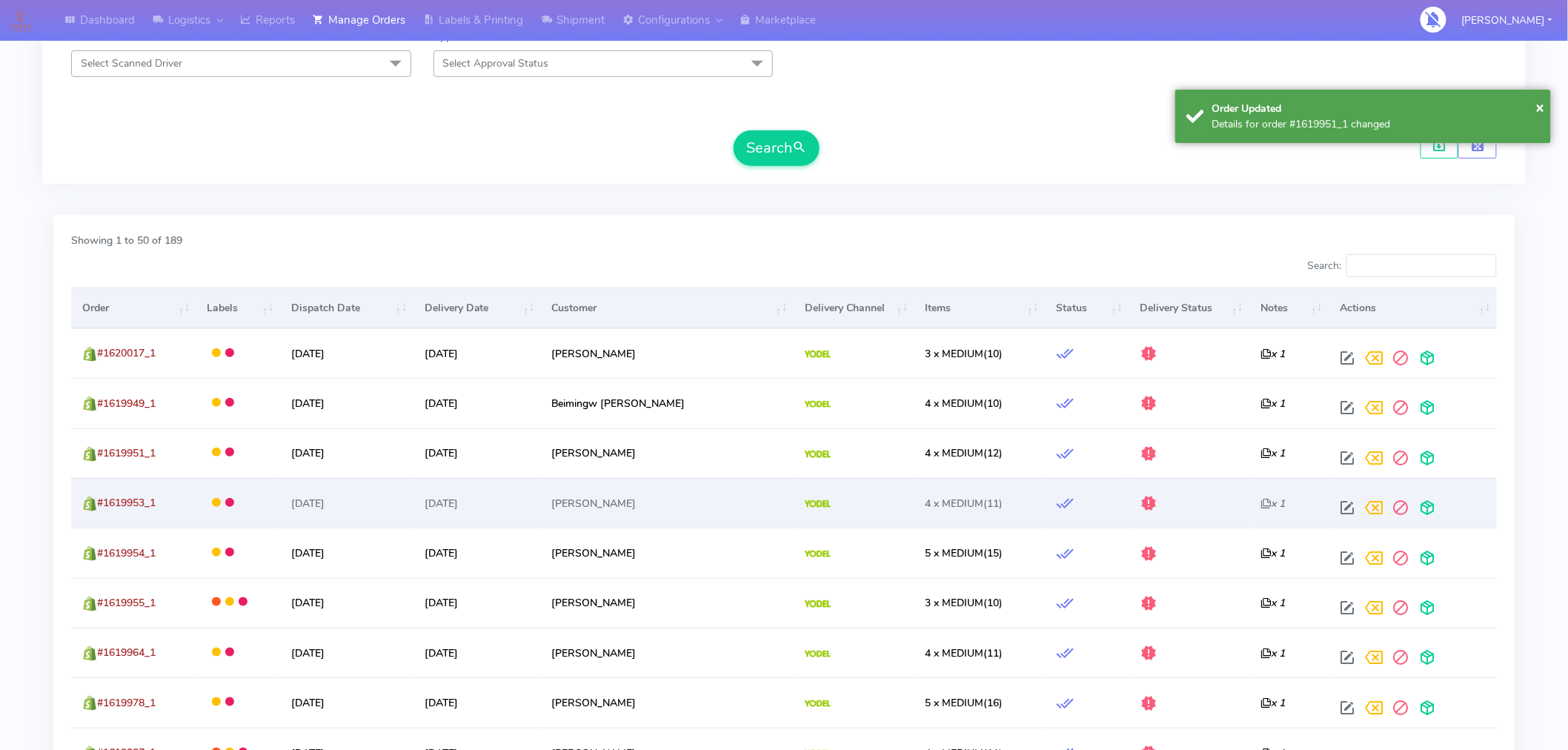
scroll to position [307, 0]
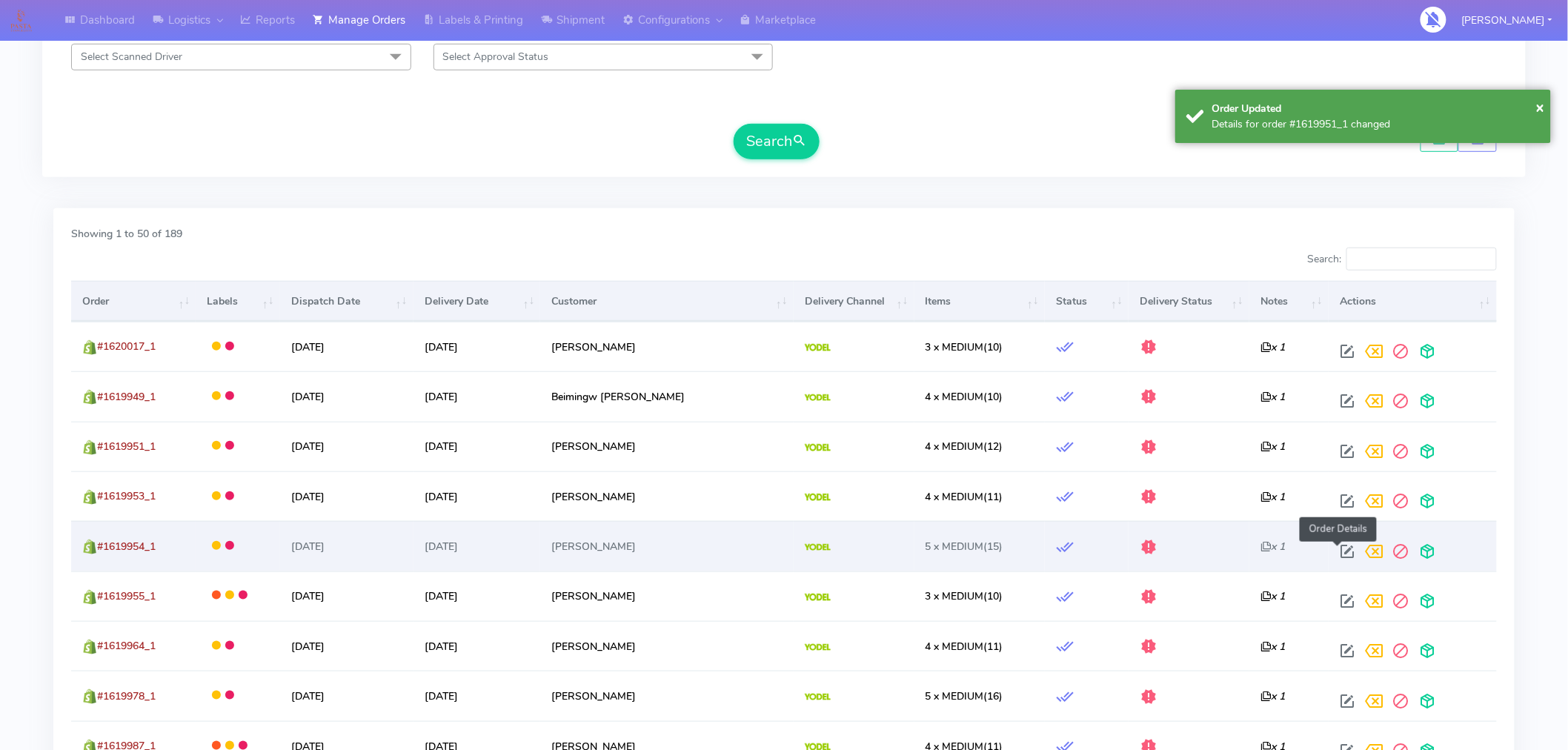
click at [1334, 553] on span at bounding box center [1347, 554] width 27 height 14
select select "5"
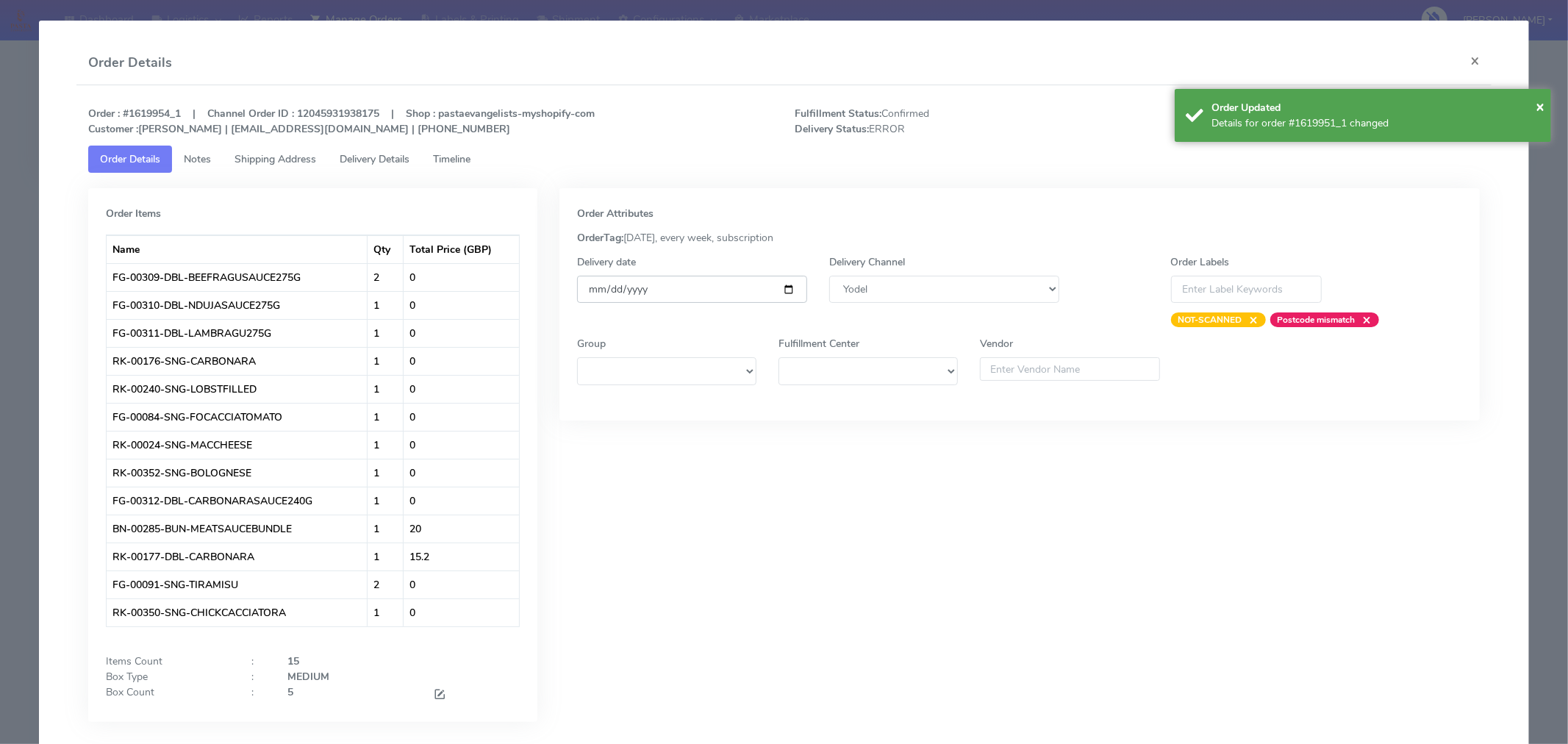
click at [783, 289] on input "[DATE]" at bounding box center [692, 289] width 230 height 27
type input "[DATE]"
click at [1538, 107] on span "×" at bounding box center [1540, 106] width 9 height 20
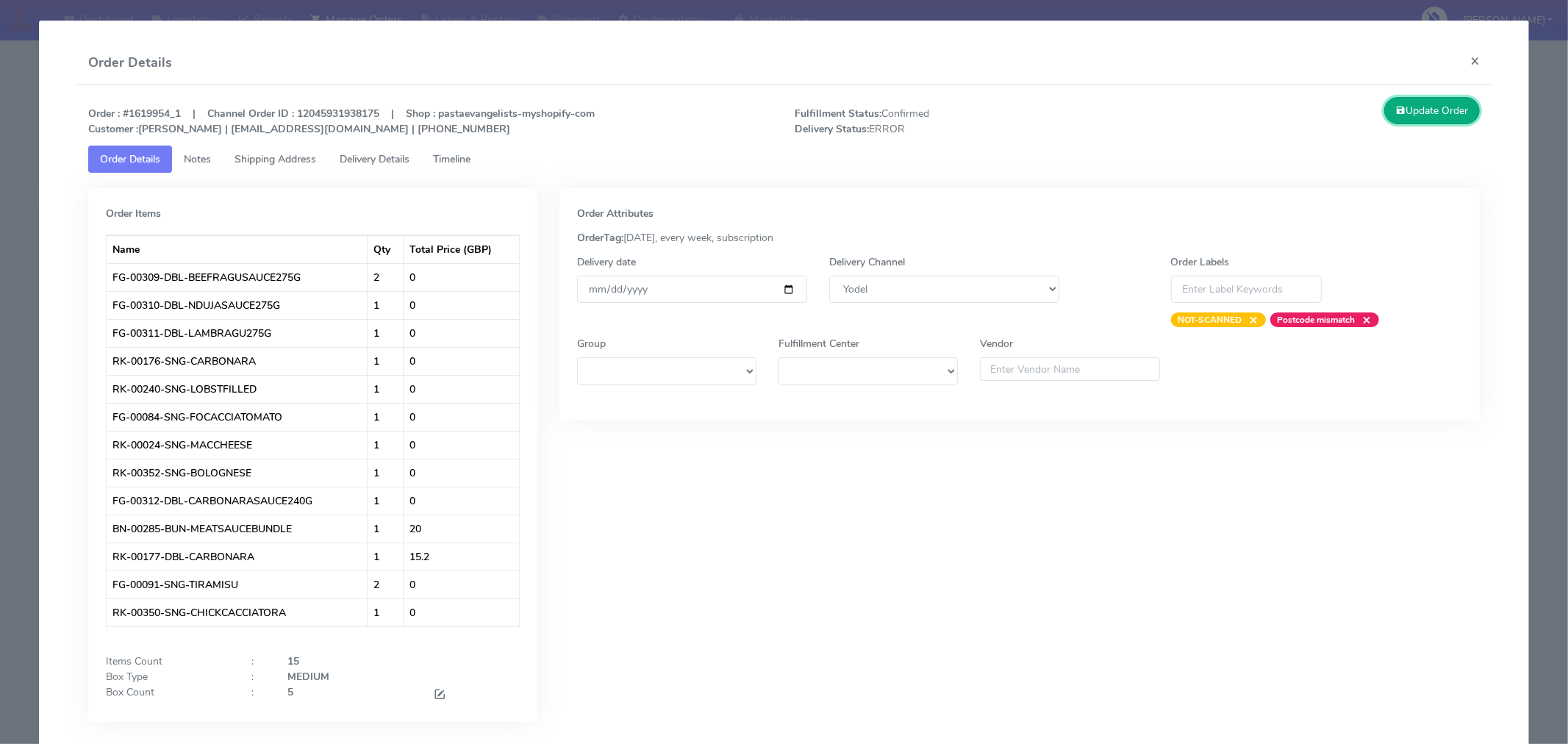
click at [1422, 112] on button "Update Order" at bounding box center [1431, 111] width 95 height 27
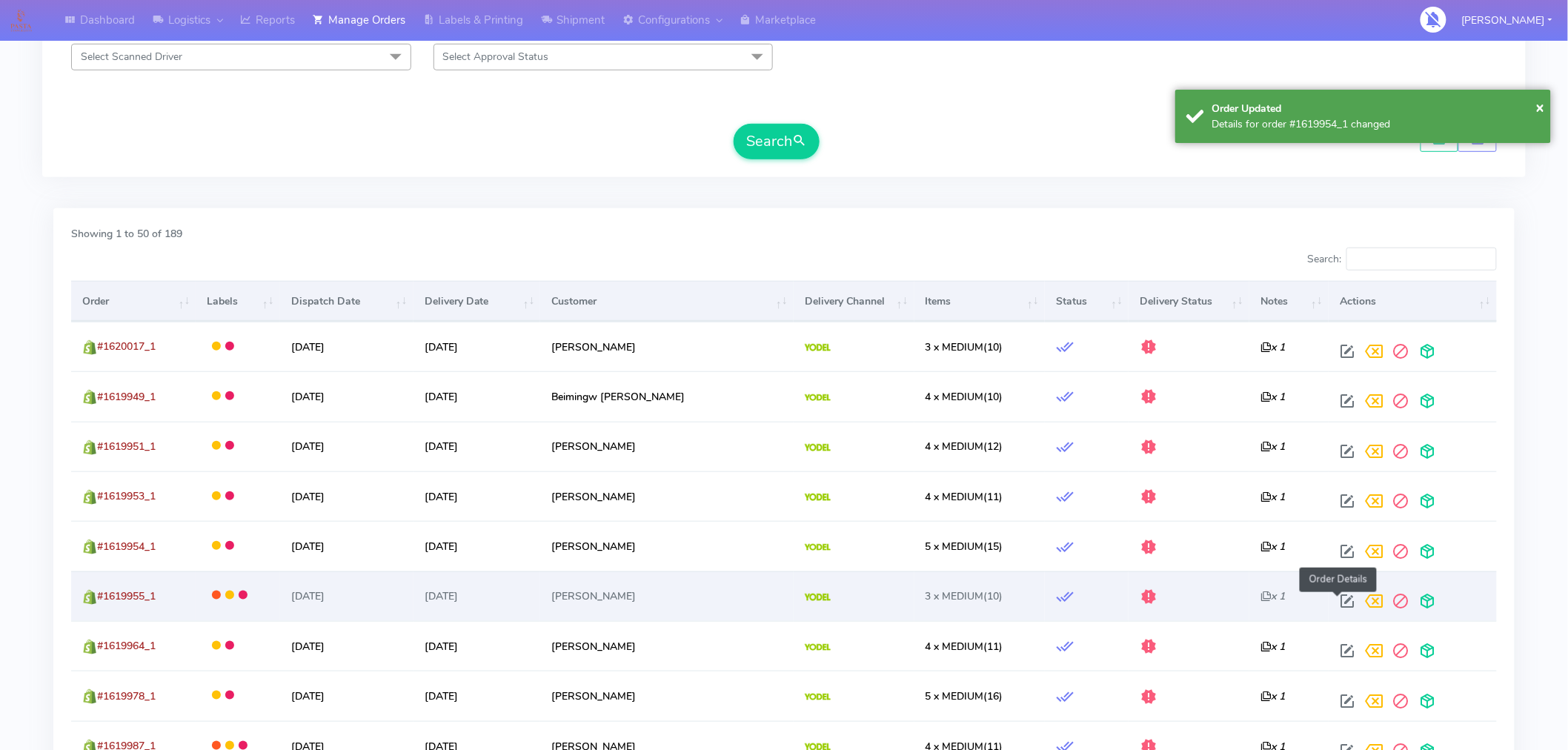
click at [1344, 598] on span at bounding box center [1347, 604] width 27 height 14
select select "5"
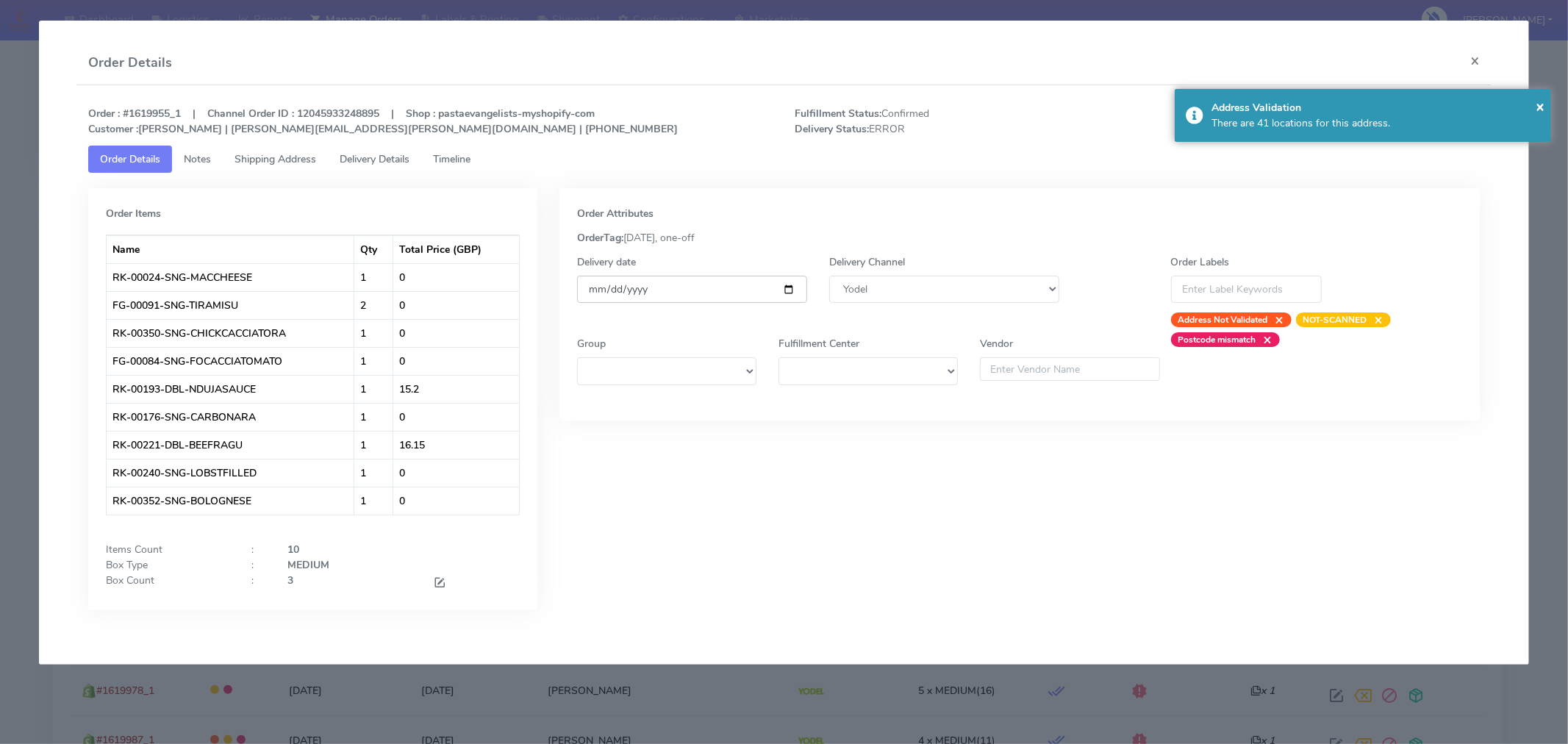
click at [786, 287] on input "[DATE]" at bounding box center [692, 289] width 230 height 27
type input "[DATE]"
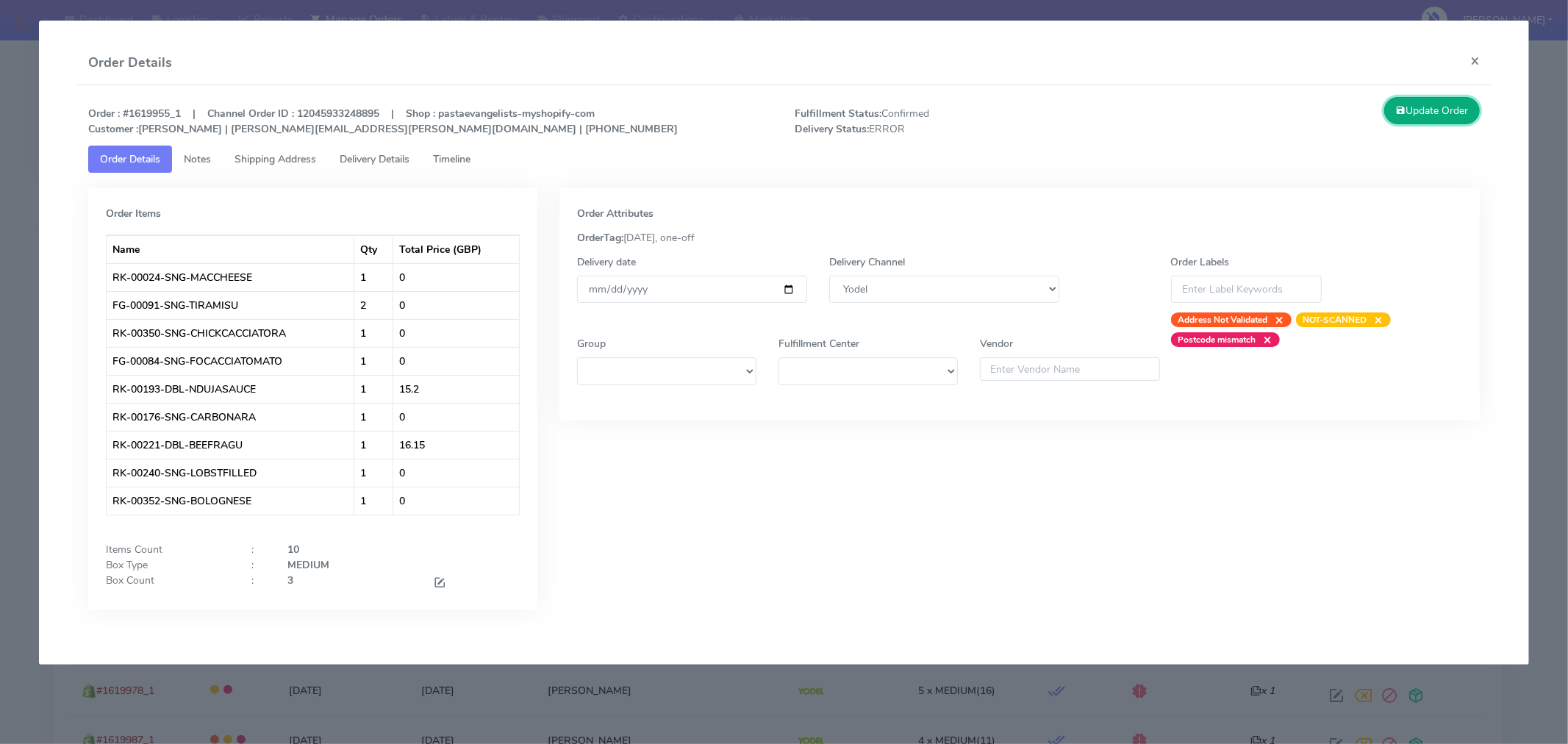
click at [1435, 116] on button "Update Order" at bounding box center [1431, 111] width 95 height 27
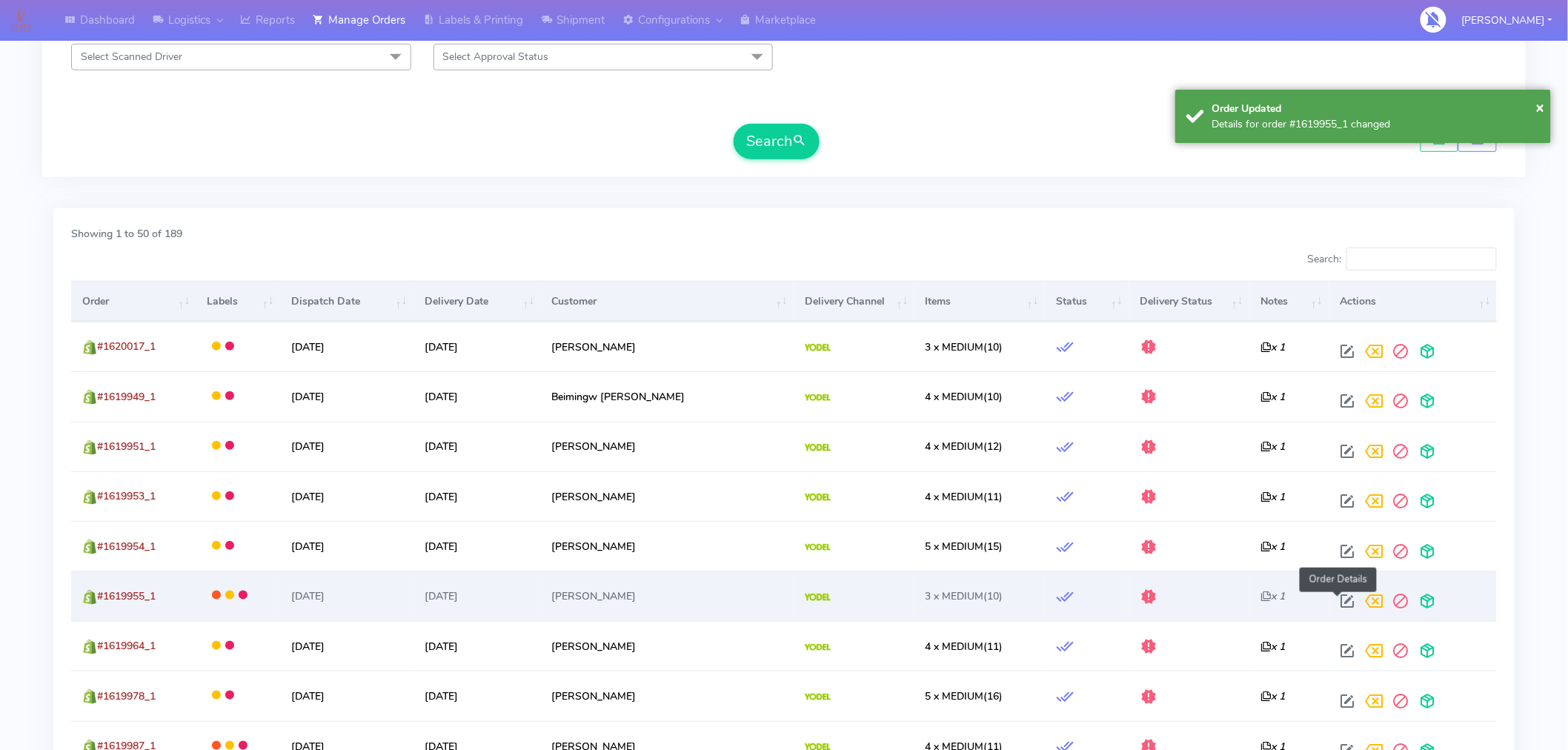
click at [1339, 605] on span at bounding box center [1347, 604] width 27 height 14
select select "5"
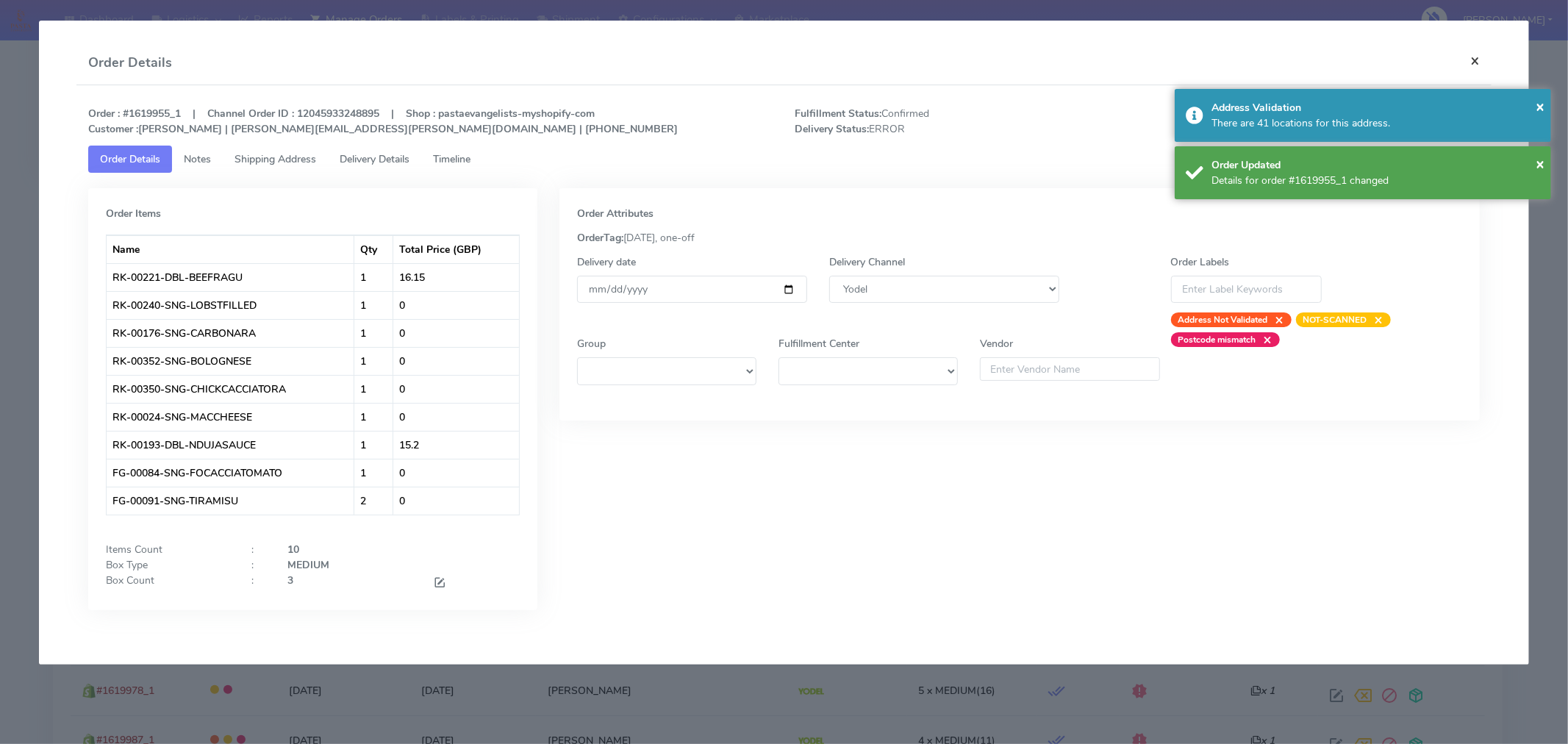
click at [1477, 54] on button "×" at bounding box center [1475, 60] width 33 height 39
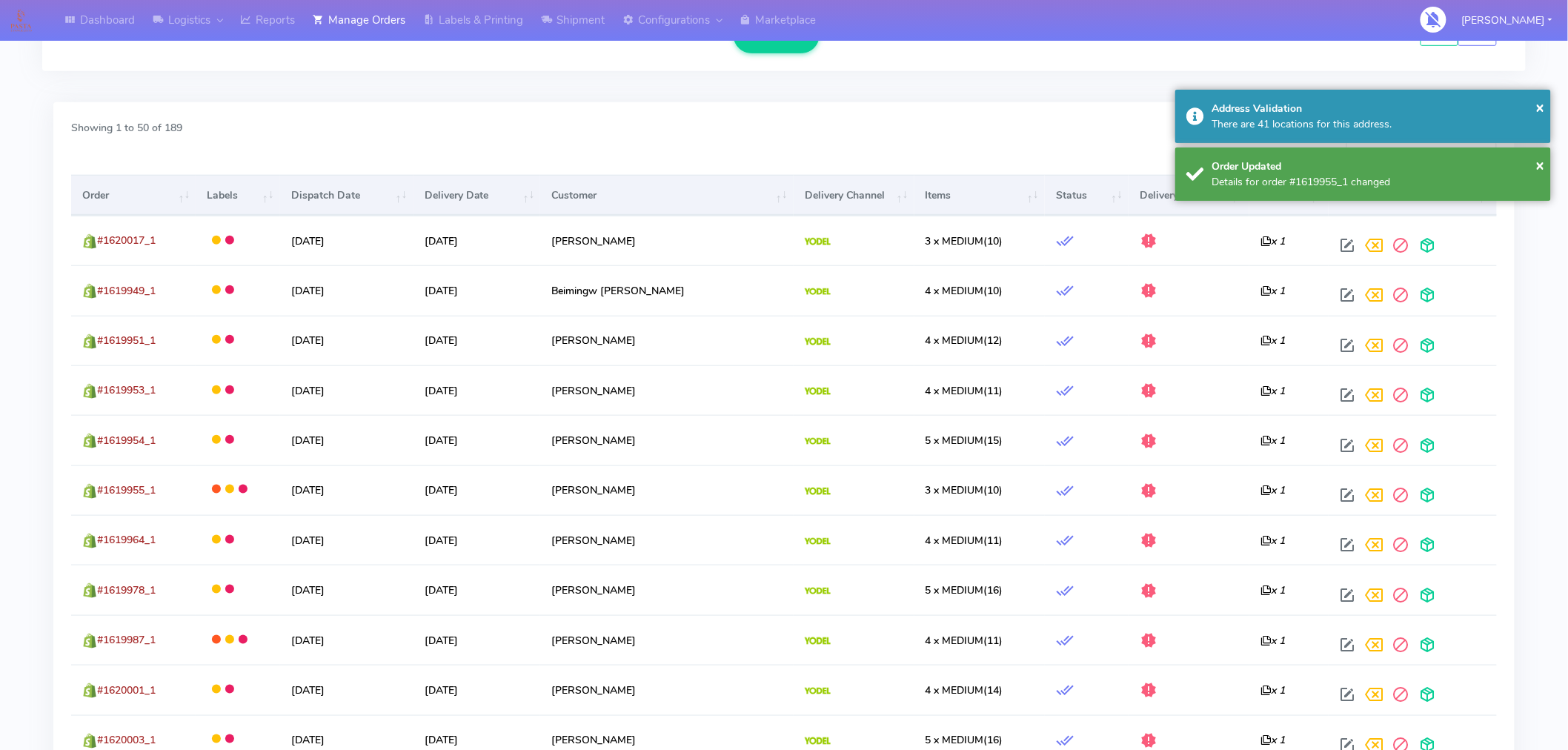
scroll to position [415, 0]
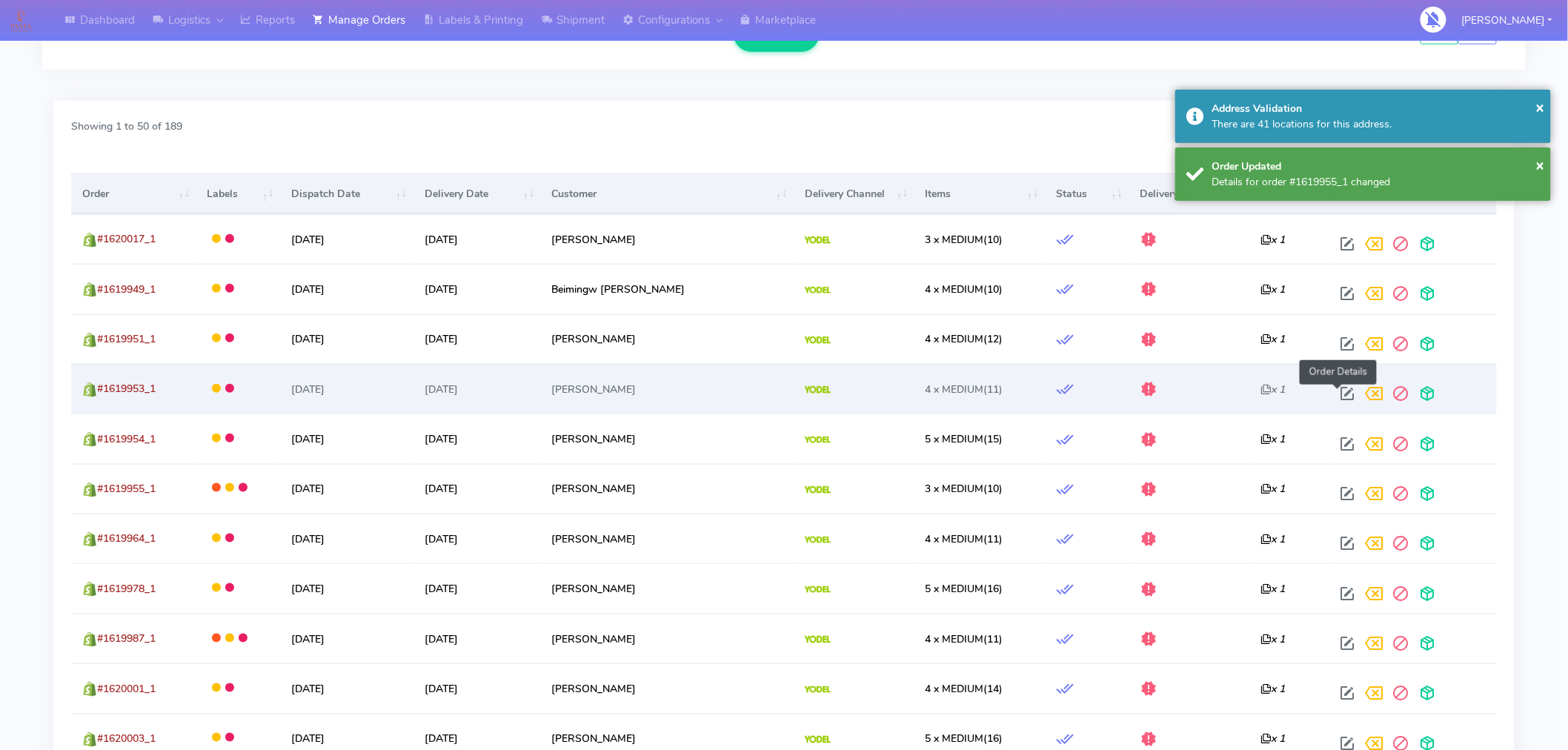
click at [1339, 393] on span at bounding box center [1347, 396] width 27 height 14
select select "5"
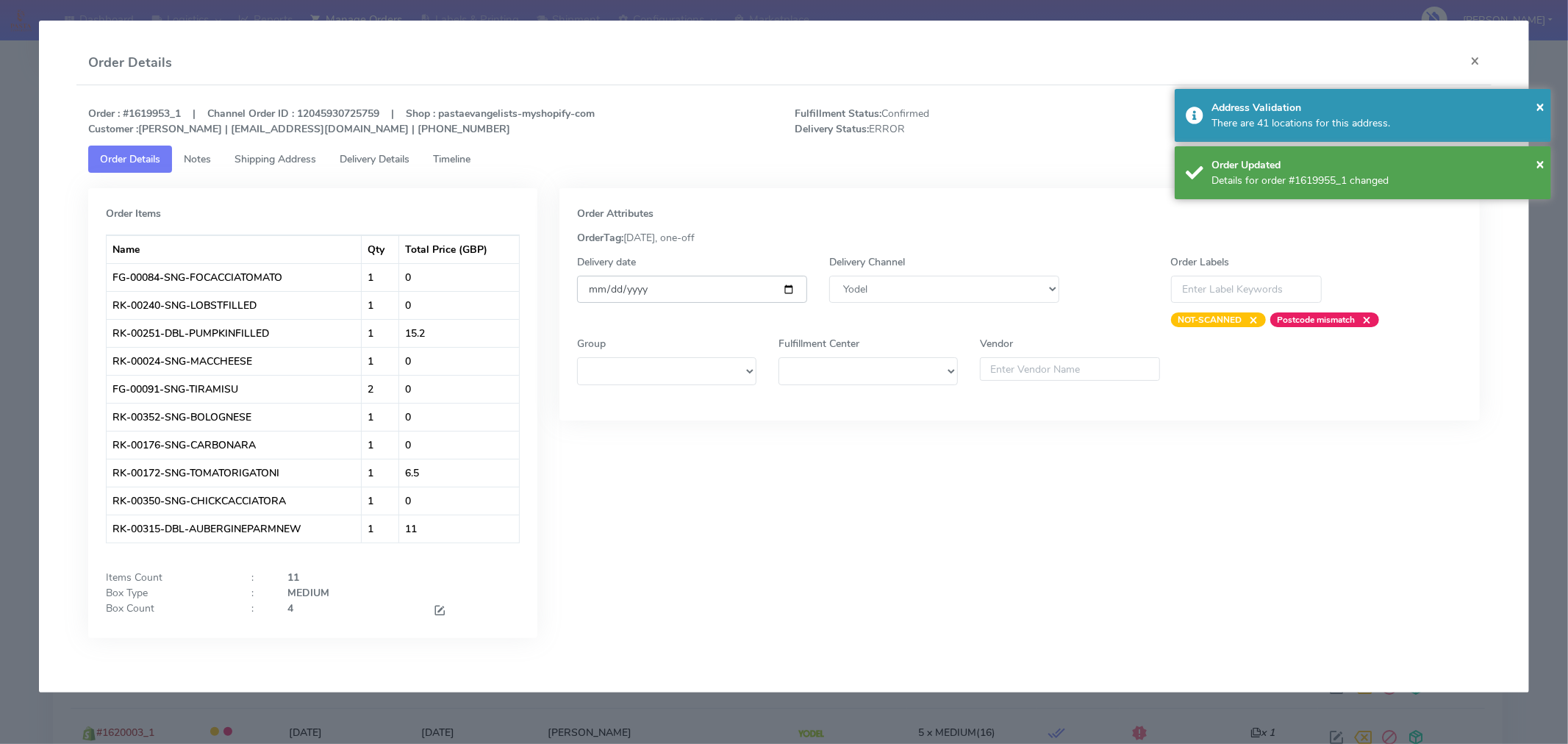
click at [785, 283] on input "[DATE]" at bounding box center [692, 289] width 230 height 27
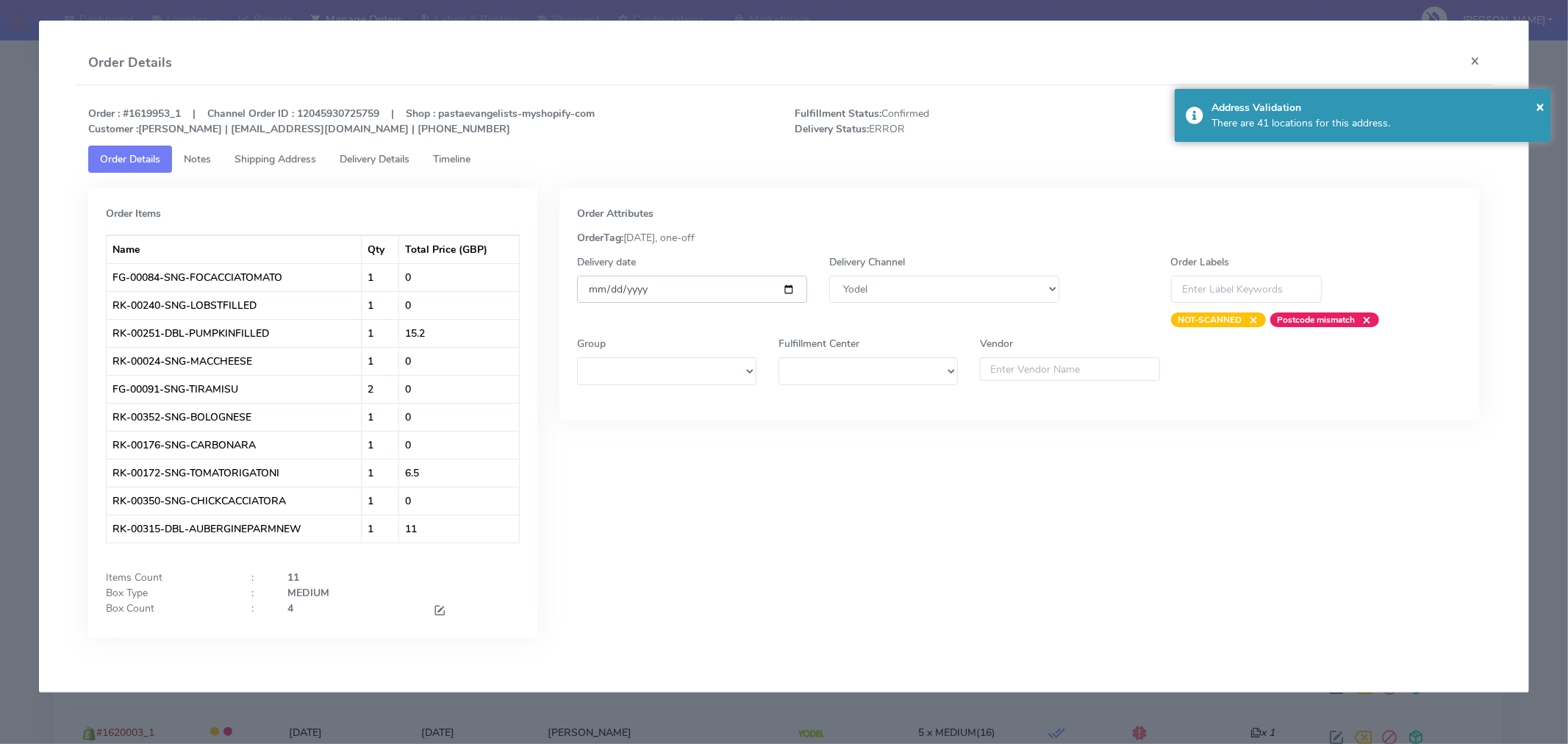
type input "[DATE]"
click at [1539, 116] on button "×" at bounding box center [1540, 106] width 9 height 22
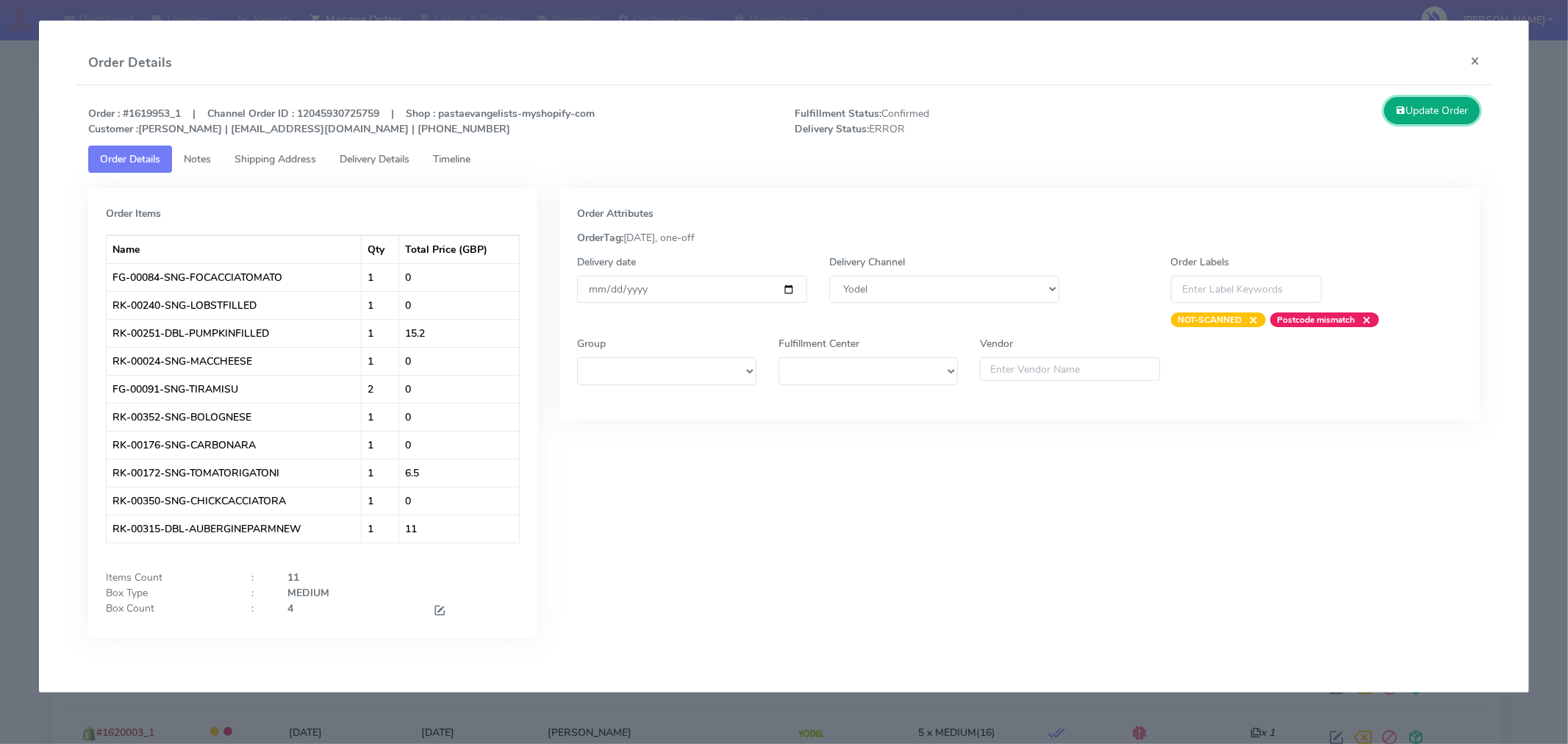
click at [1453, 113] on button "Update Order" at bounding box center [1431, 111] width 95 height 27
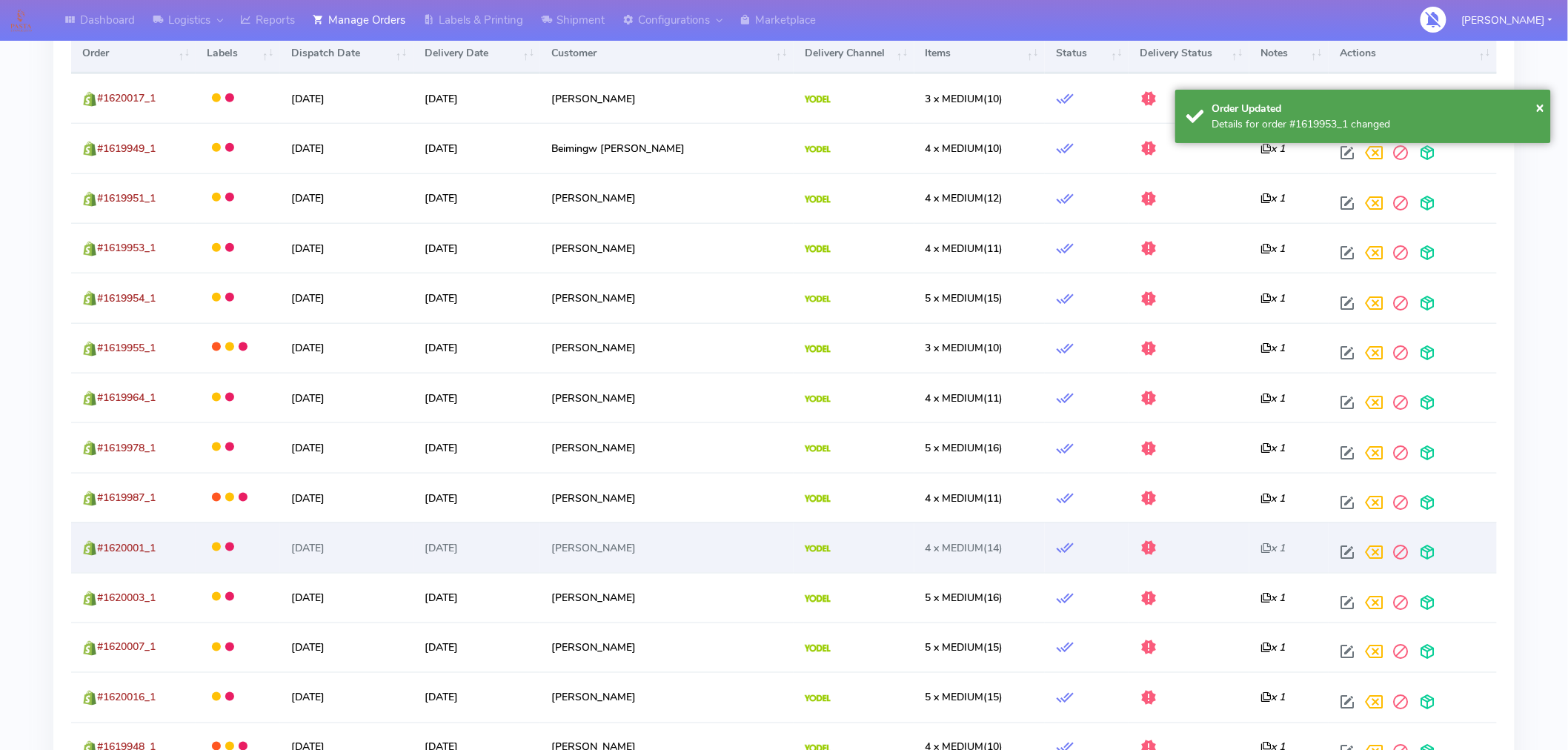
scroll to position [561, 0]
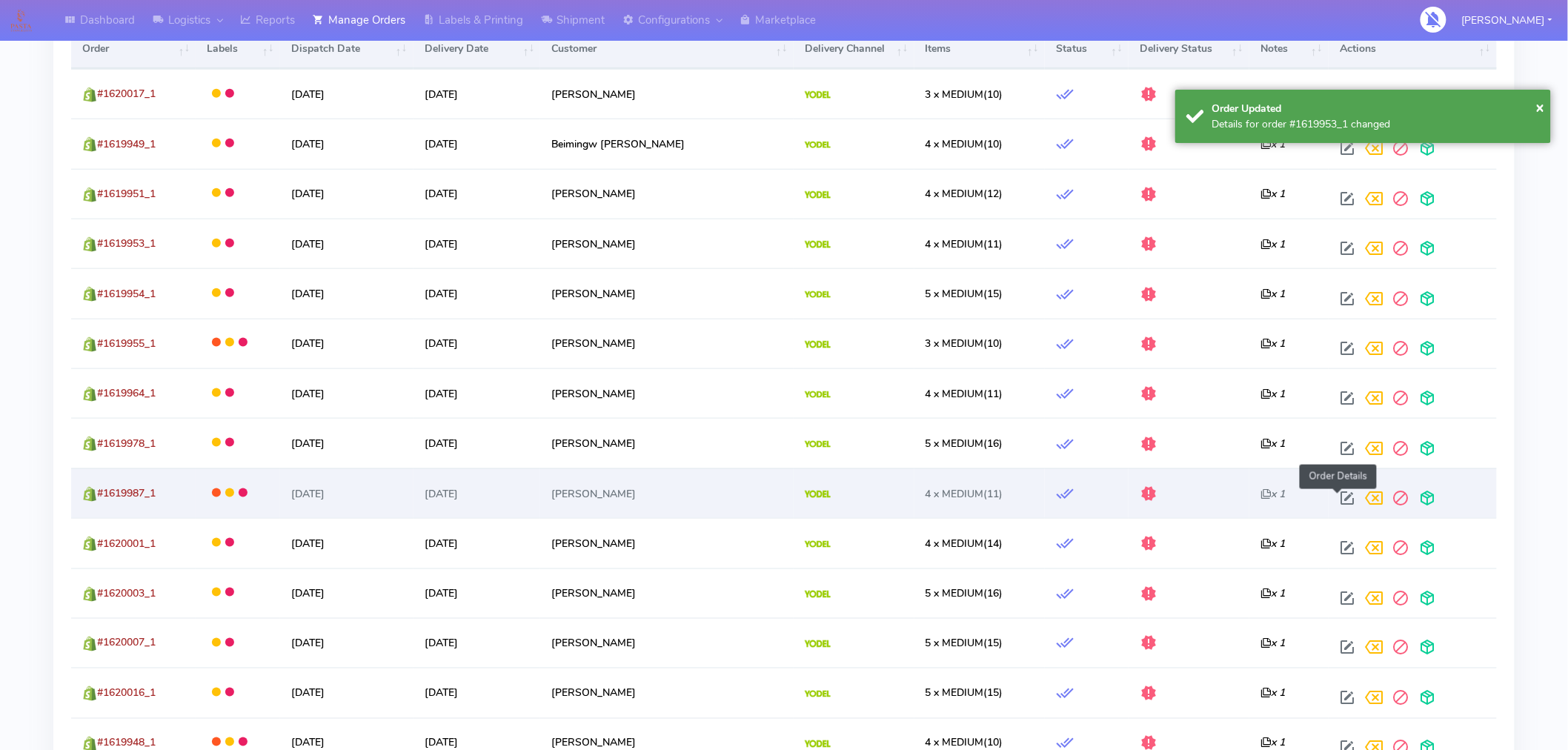
click at [1336, 497] on span at bounding box center [1347, 501] width 27 height 14
select select "5"
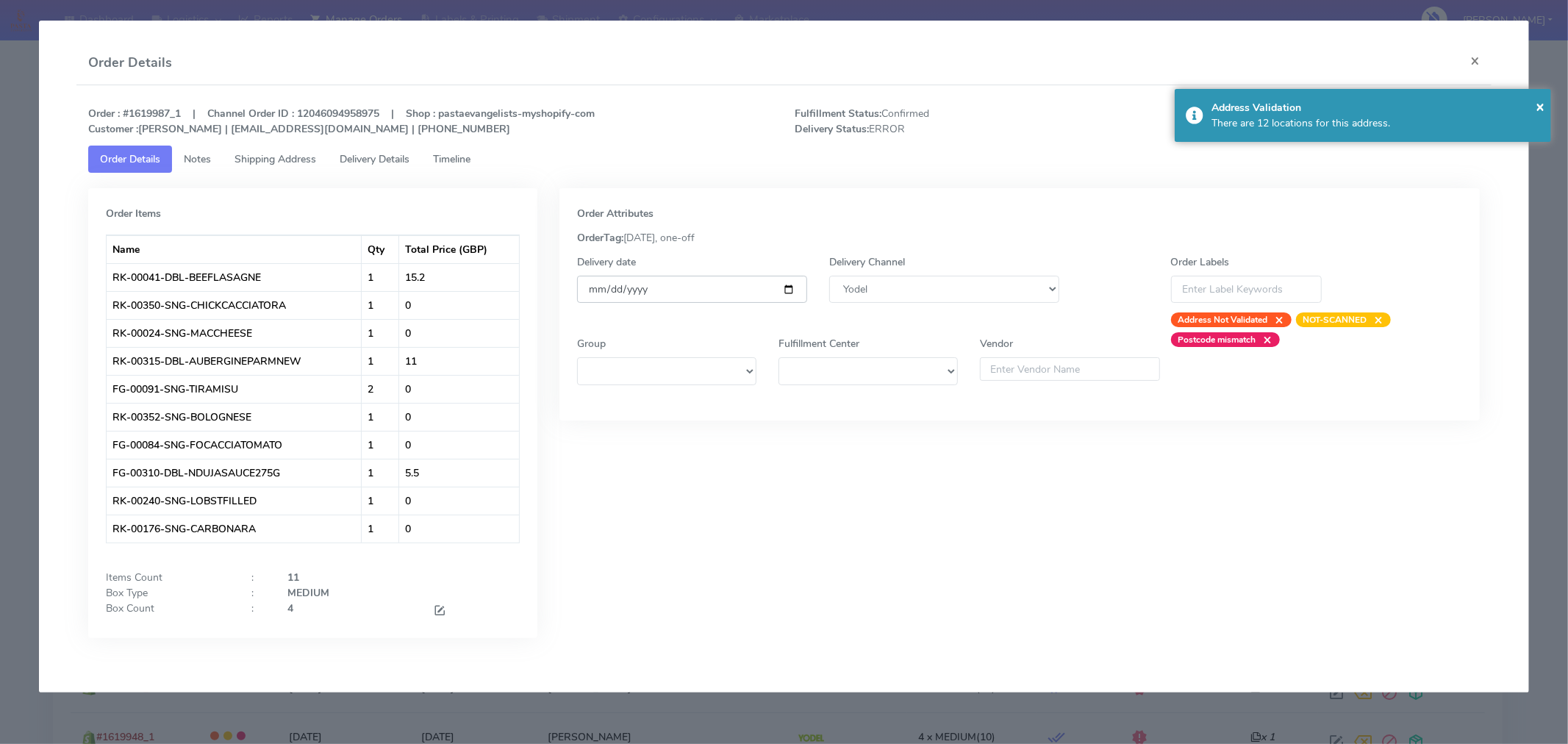
click at [790, 289] on input "[DATE]" at bounding box center [692, 289] width 230 height 27
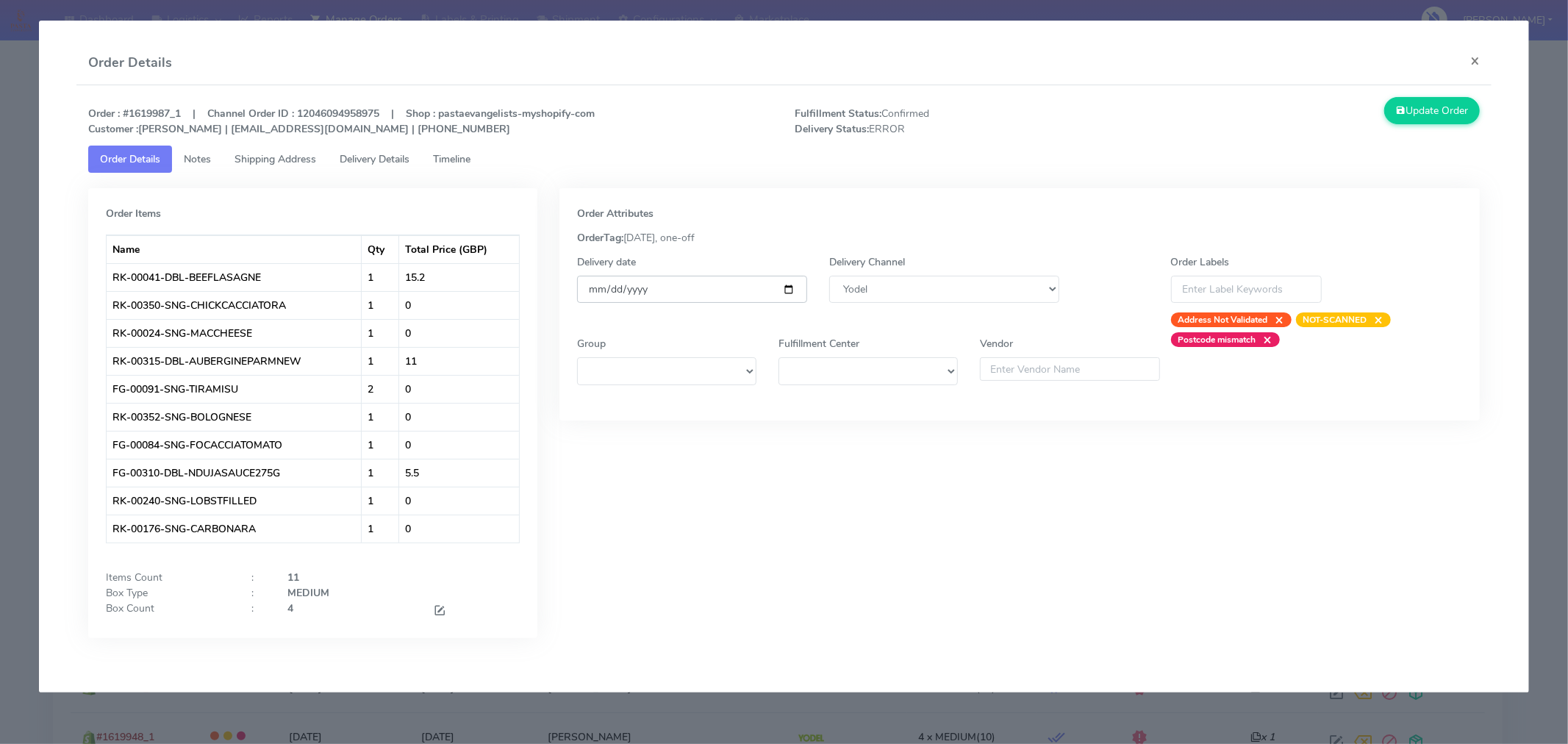
type input "[DATE]"
click at [1414, 109] on button "Update Order" at bounding box center [1431, 111] width 95 height 27
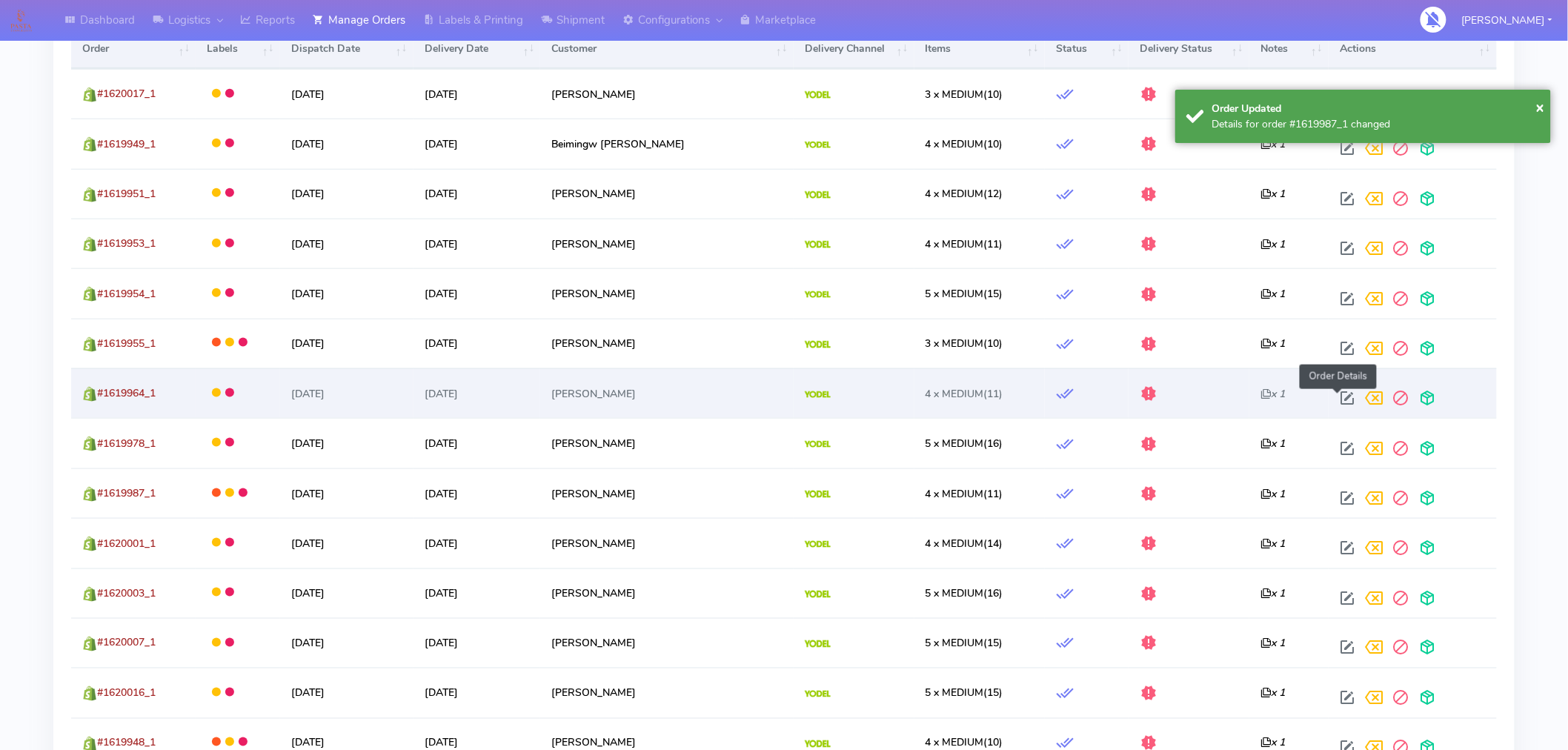
click at [1335, 405] on span at bounding box center [1347, 401] width 27 height 14
select select "5"
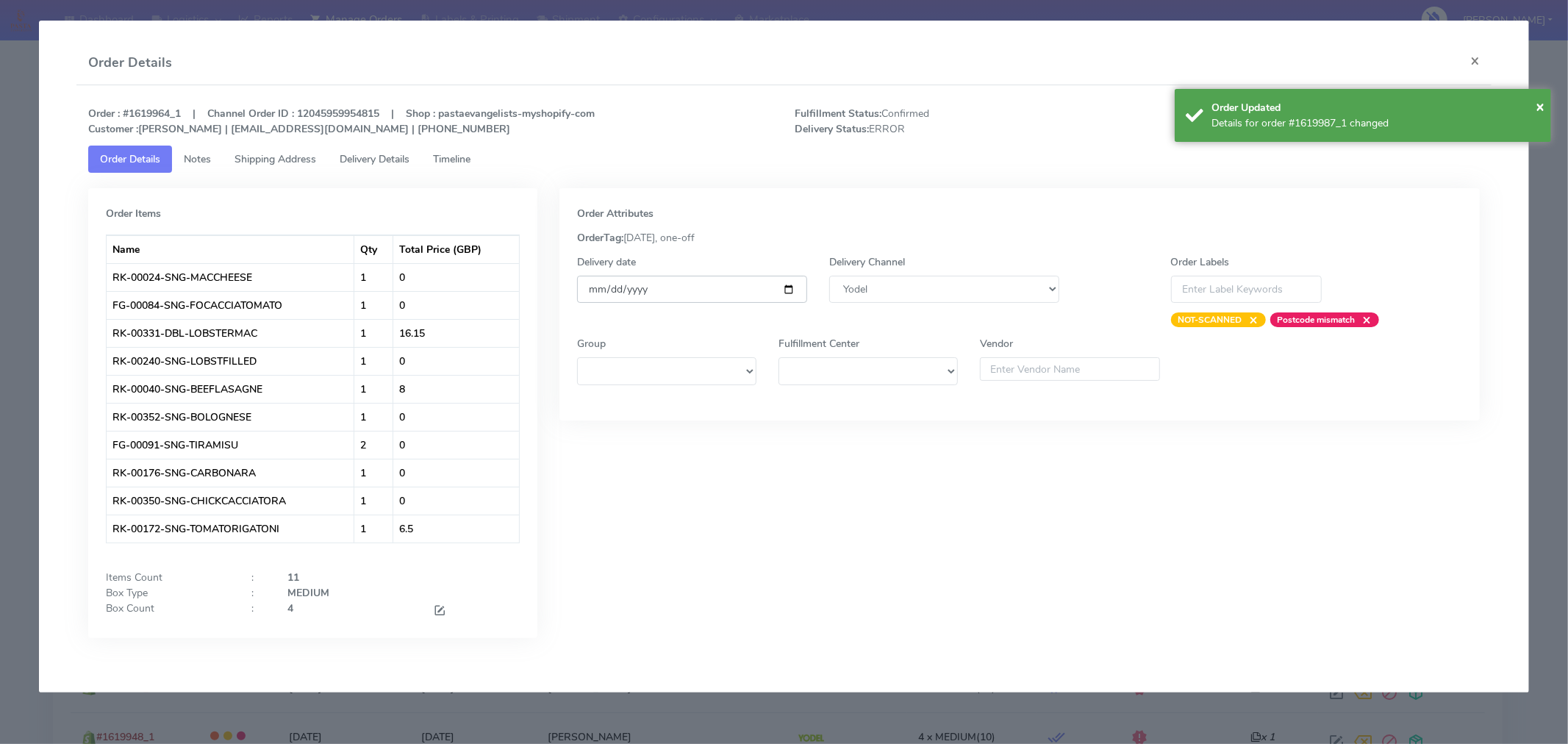
click at [794, 290] on input "[DATE]" at bounding box center [692, 289] width 230 height 27
type input "[DATE]"
click at [1538, 107] on span "×" at bounding box center [1540, 106] width 9 height 20
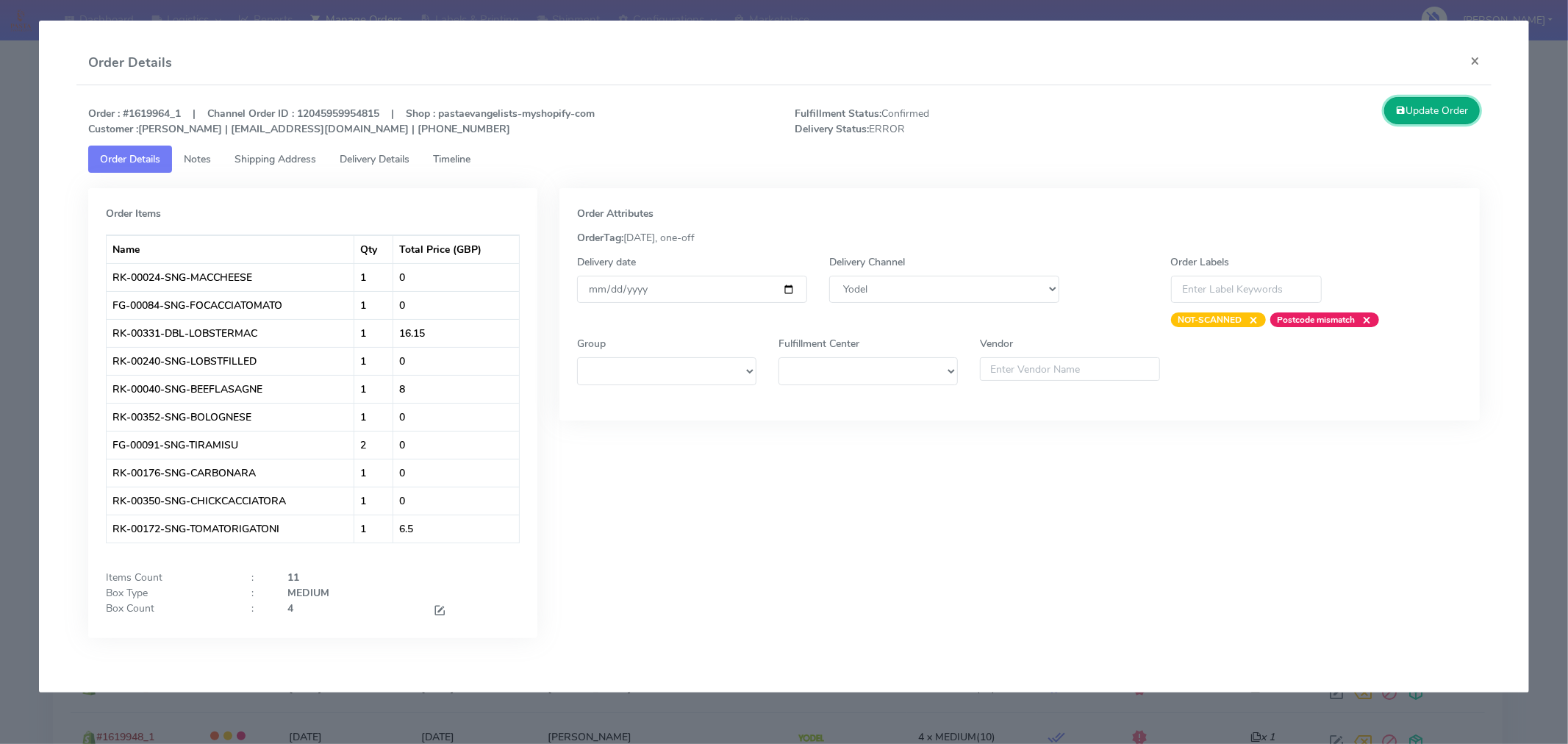
click at [1457, 107] on button "Update Order" at bounding box center [1431, 111] width 95 height 27
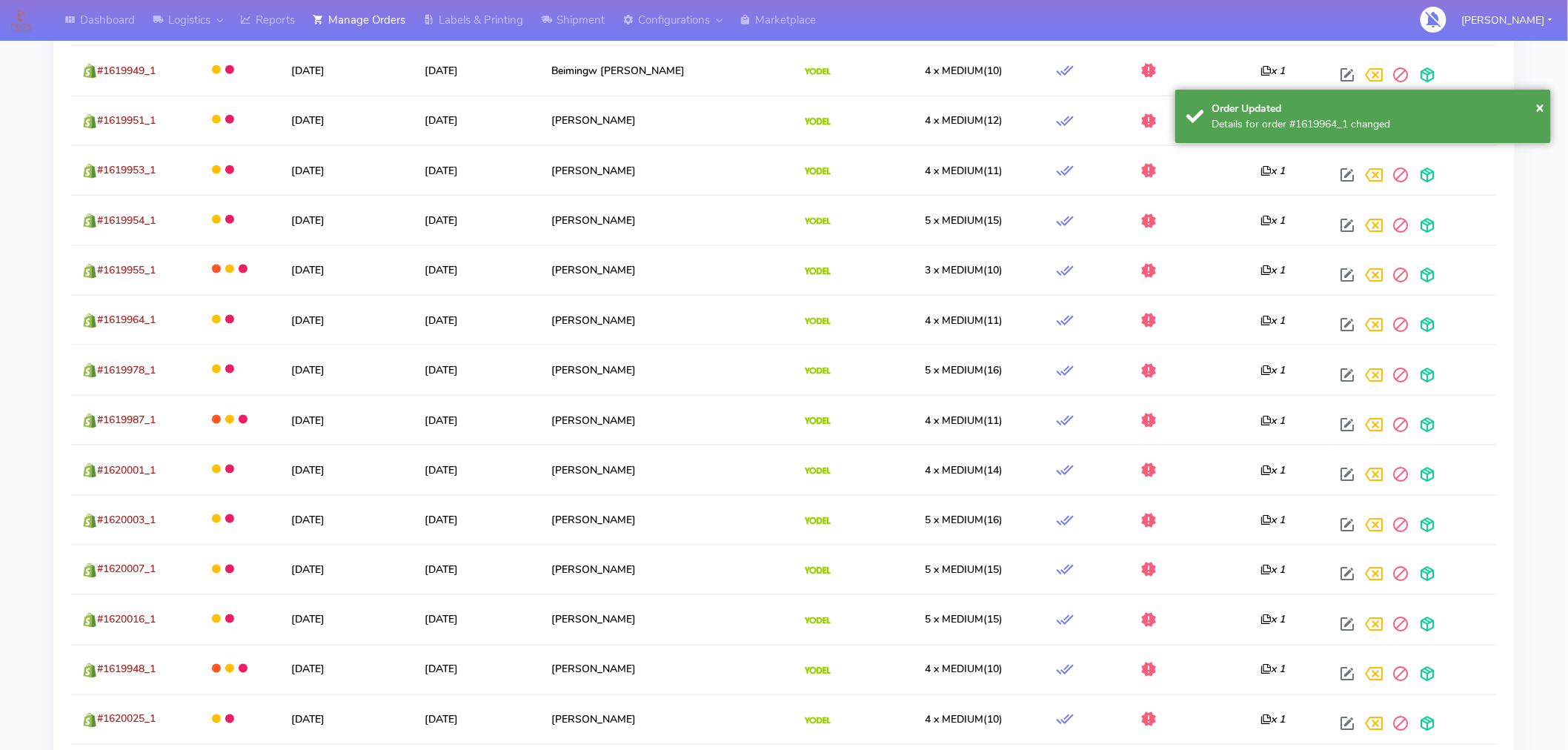
scroll to position [640, 0]
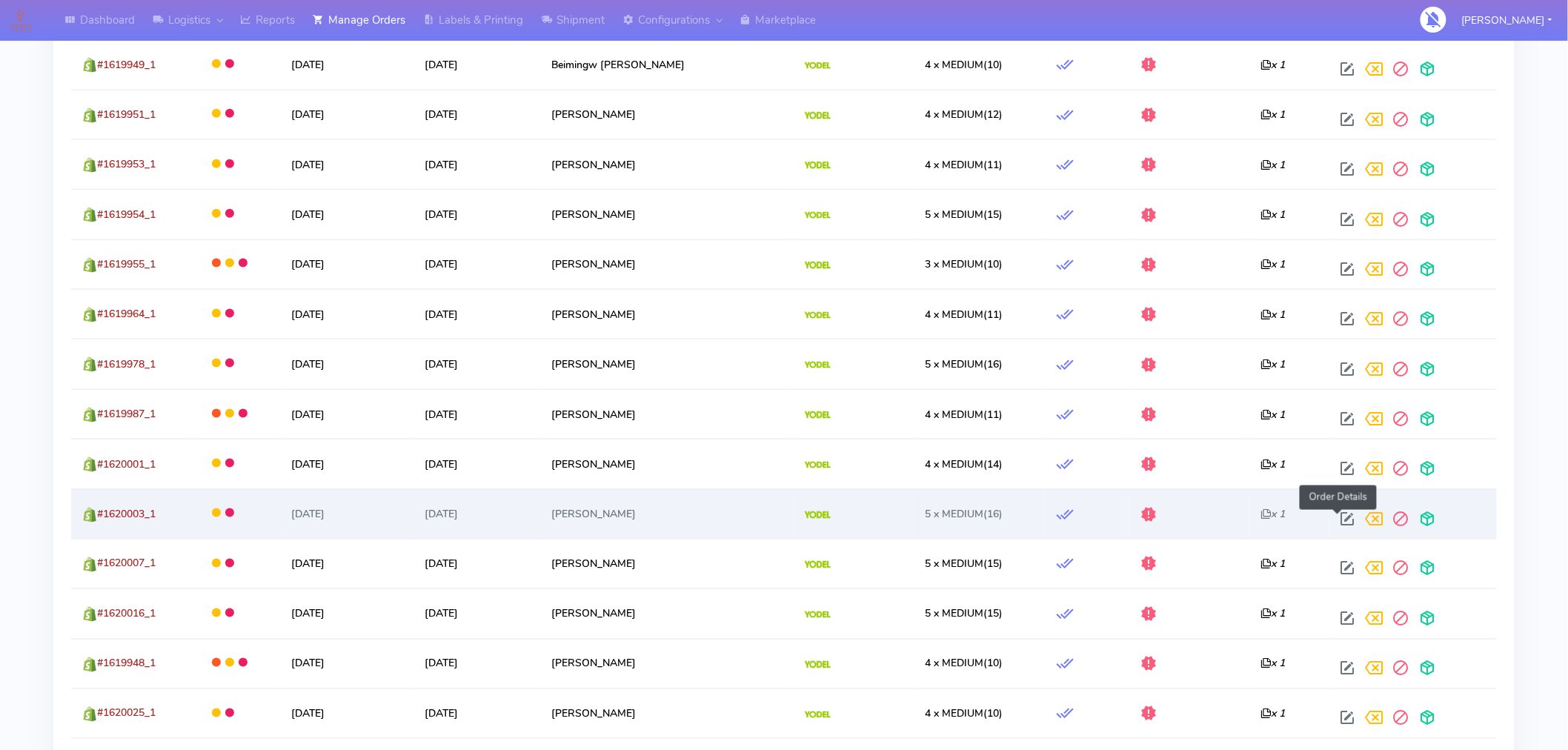
click at [1336, 515] on span at bounding box center [1347, 521] width 27 height 14
select select "5"
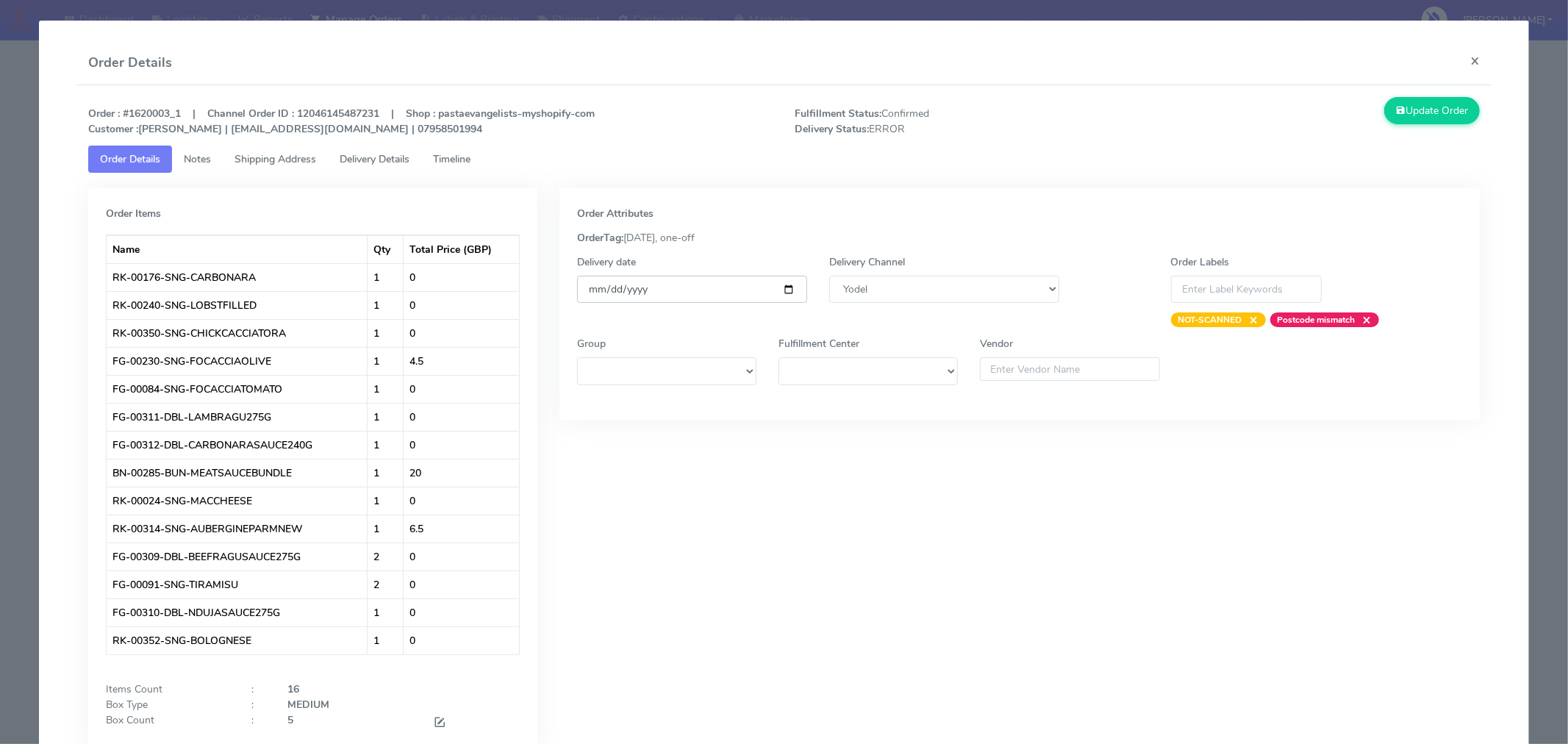
click at [784, 289] on input "[DATE]" at bounding box center [692, 289] width 230 height 27
type input "[DATE]"
click at [1436, 107] on button "Update Order" at bounding box center [1431, 111] width 95 height 27
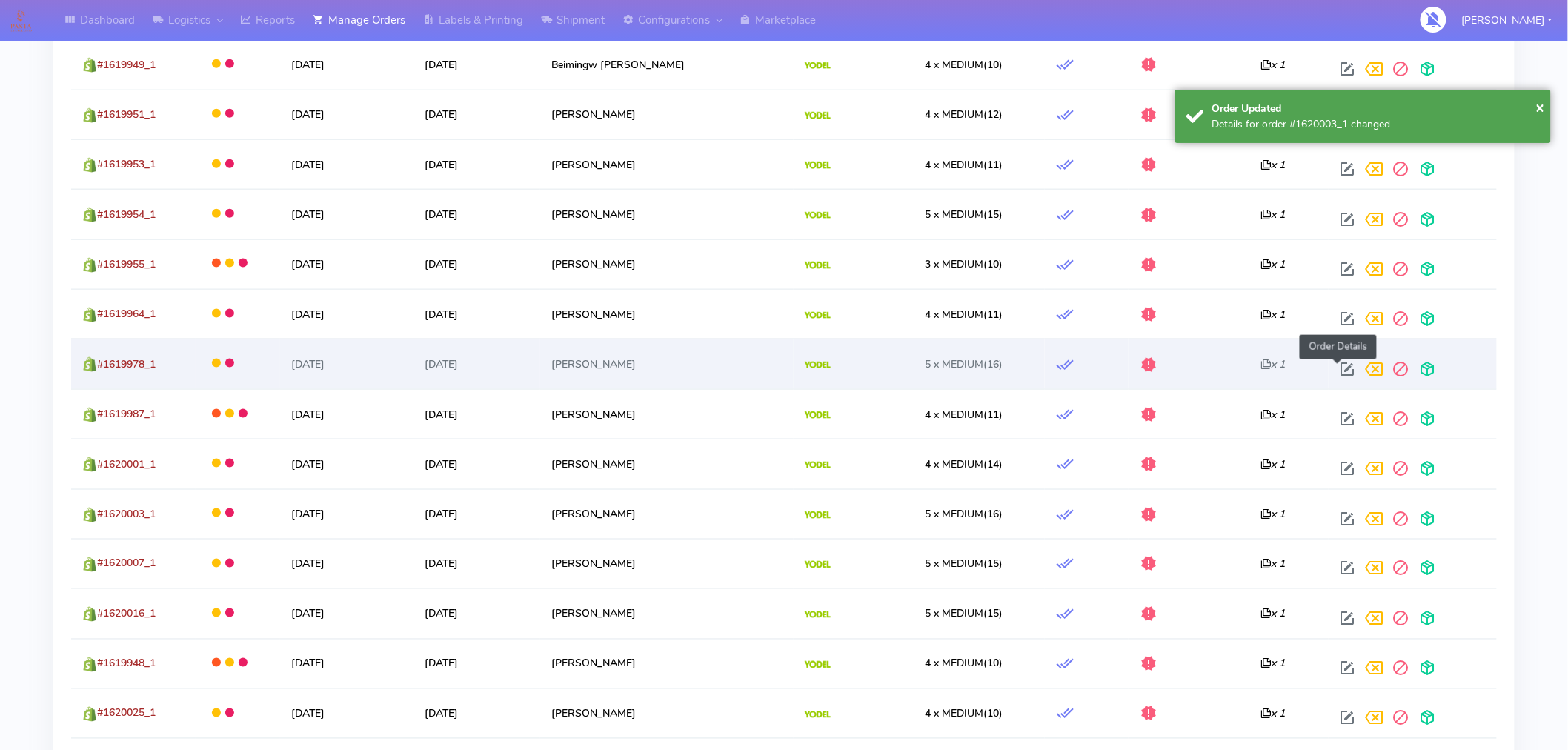
click at [1339, 370] on span at bounding box center [1347, 372] width 27 height 14
select select "5"
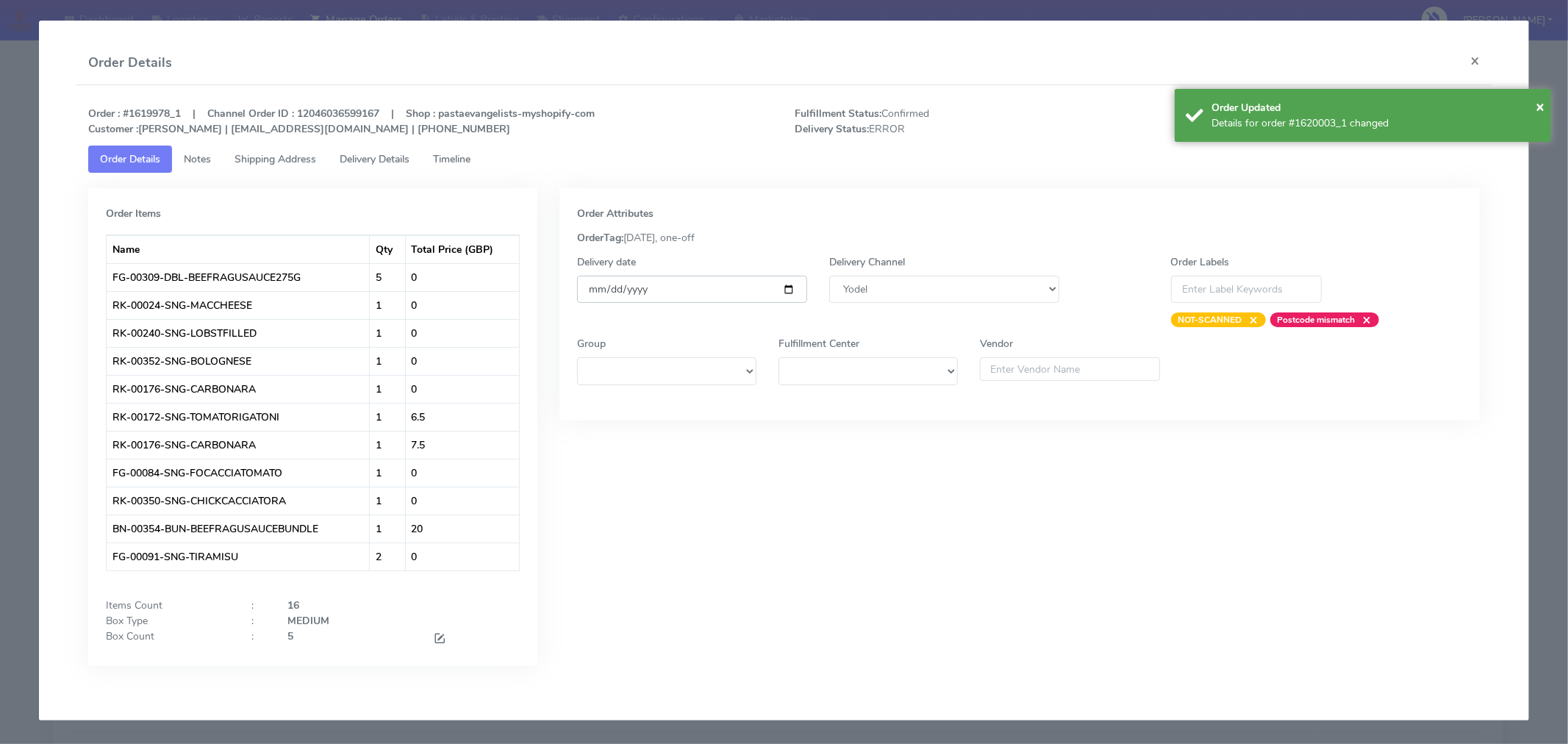
click at [792, 294] on input "[DATE]" at bounding box center [692, 289] width 230 height 27
type input "[DATE]"
click at [1535, 104] on span "×" at bounding box center [1540, 106] width 9 height 20
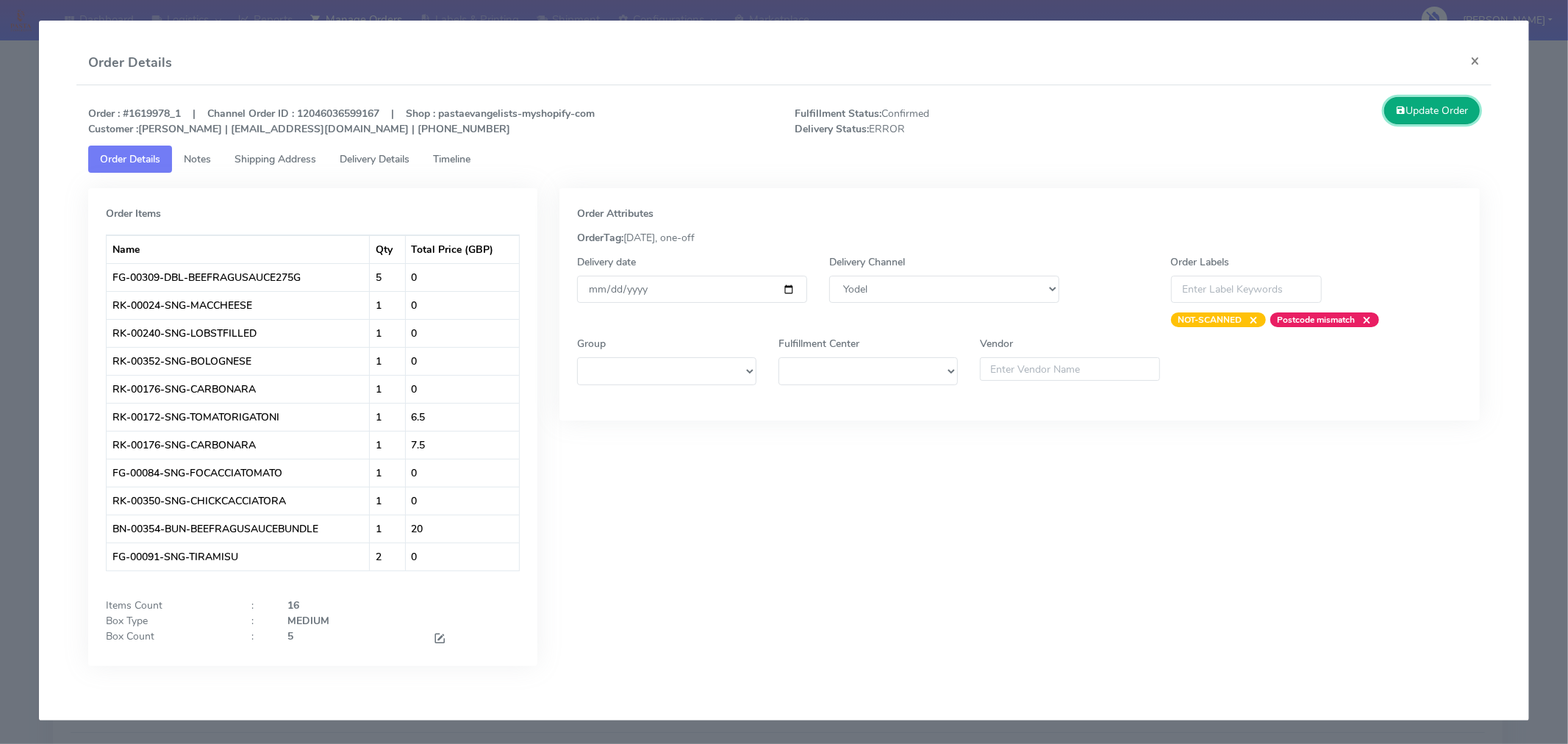
click at [1445, 118] on button "Update Order" at bounding box center [1431, 111] width 95 height 27
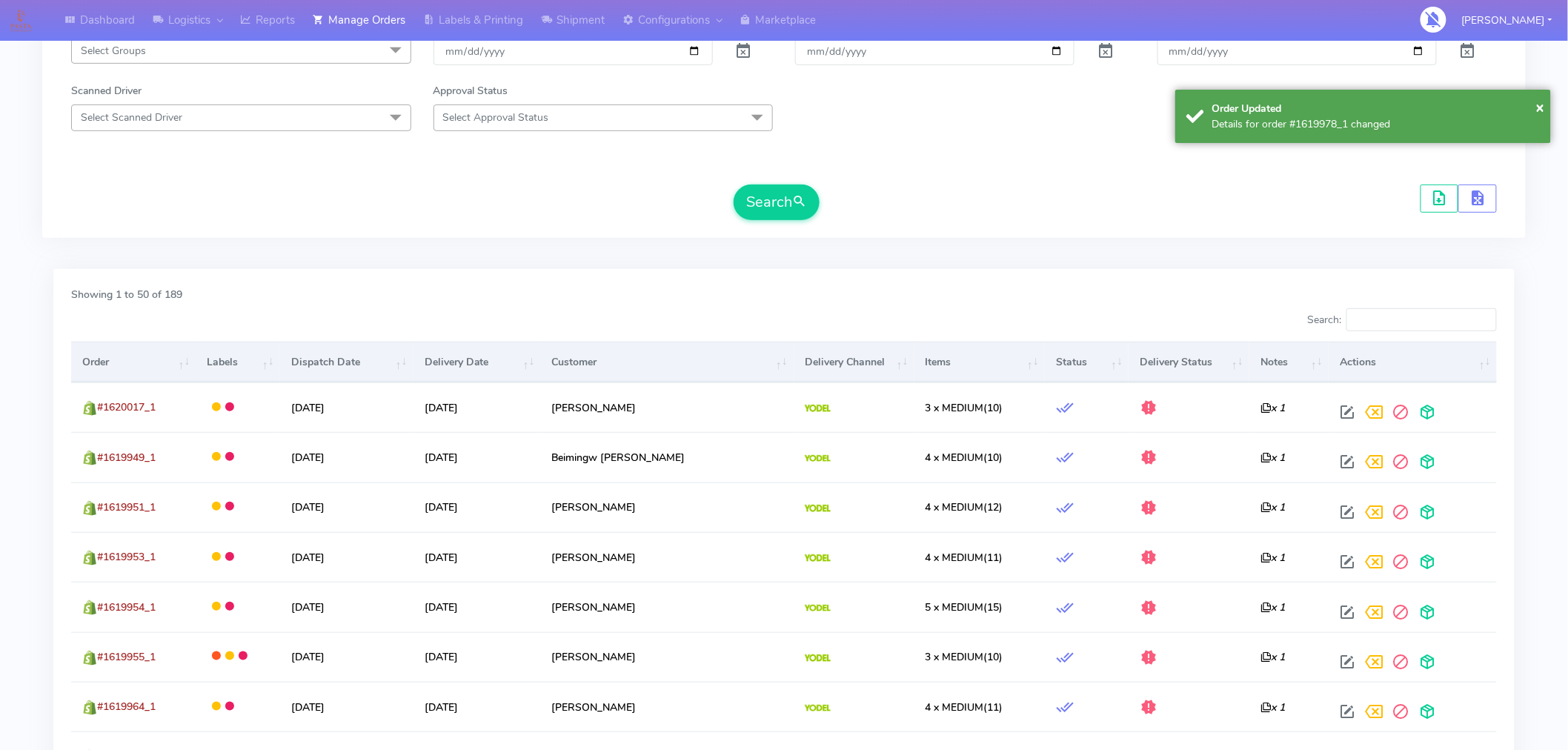
scroll to position [237, 0]
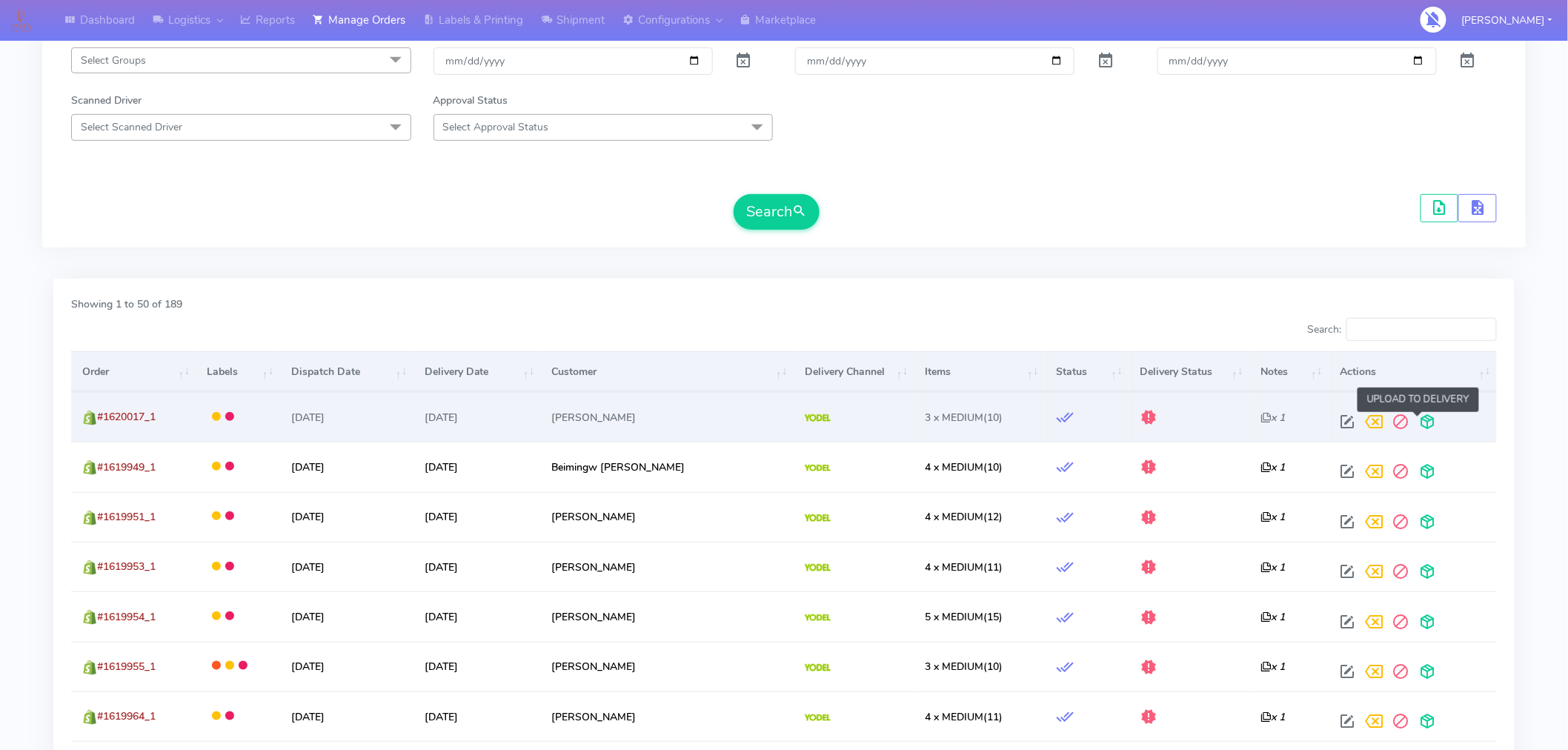
click at [1418, 423] on span at bounding box center [1427, 424] width 27 height 14
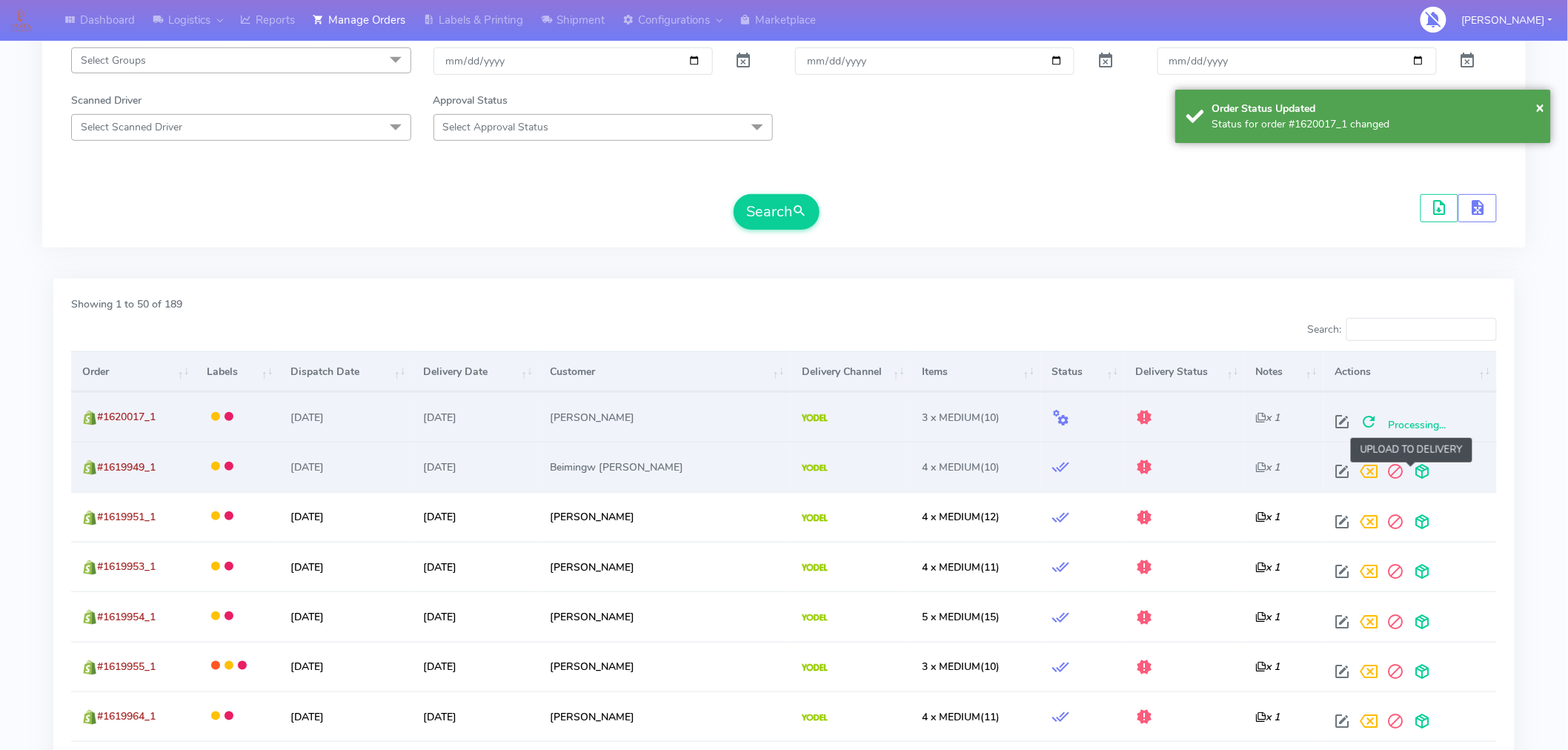
click at [1417, 478] on span at bounding box center [1422, 474] width 27 height 14
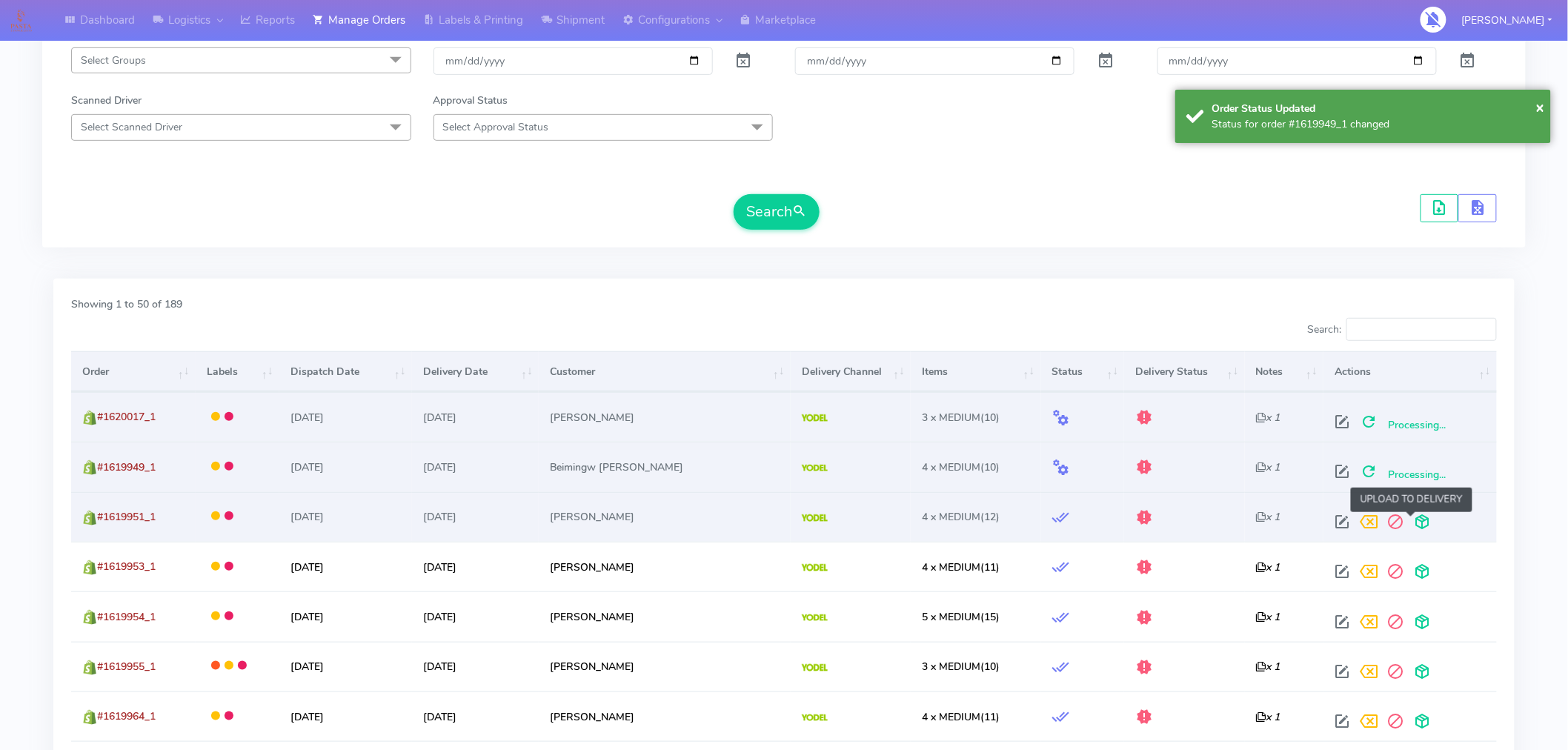
click at [1409, 519] on span at bounding box center [1422, 525] width 27 height 14
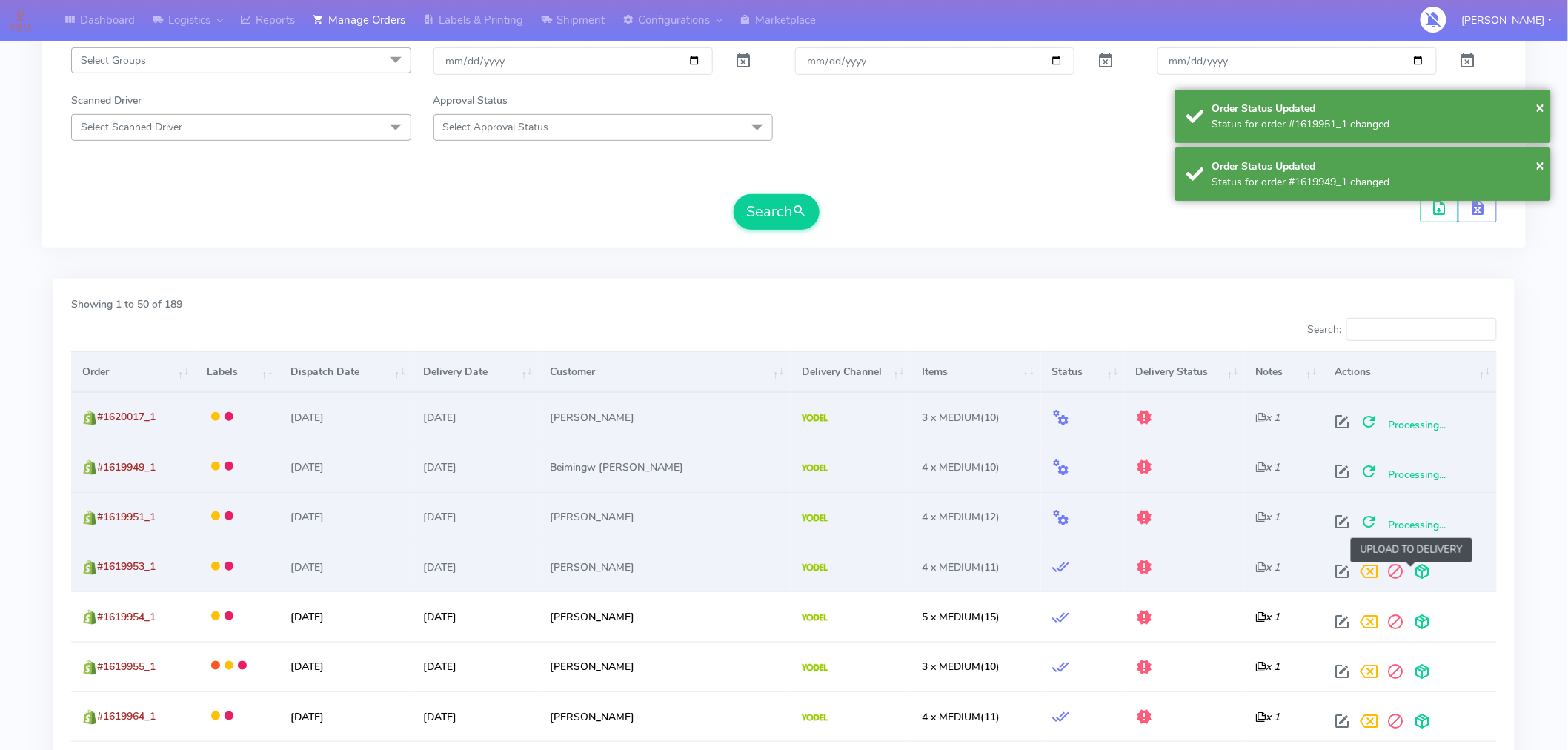
click at [1409, 568] on span at bounding box center [1422, 574] width 27 height 14
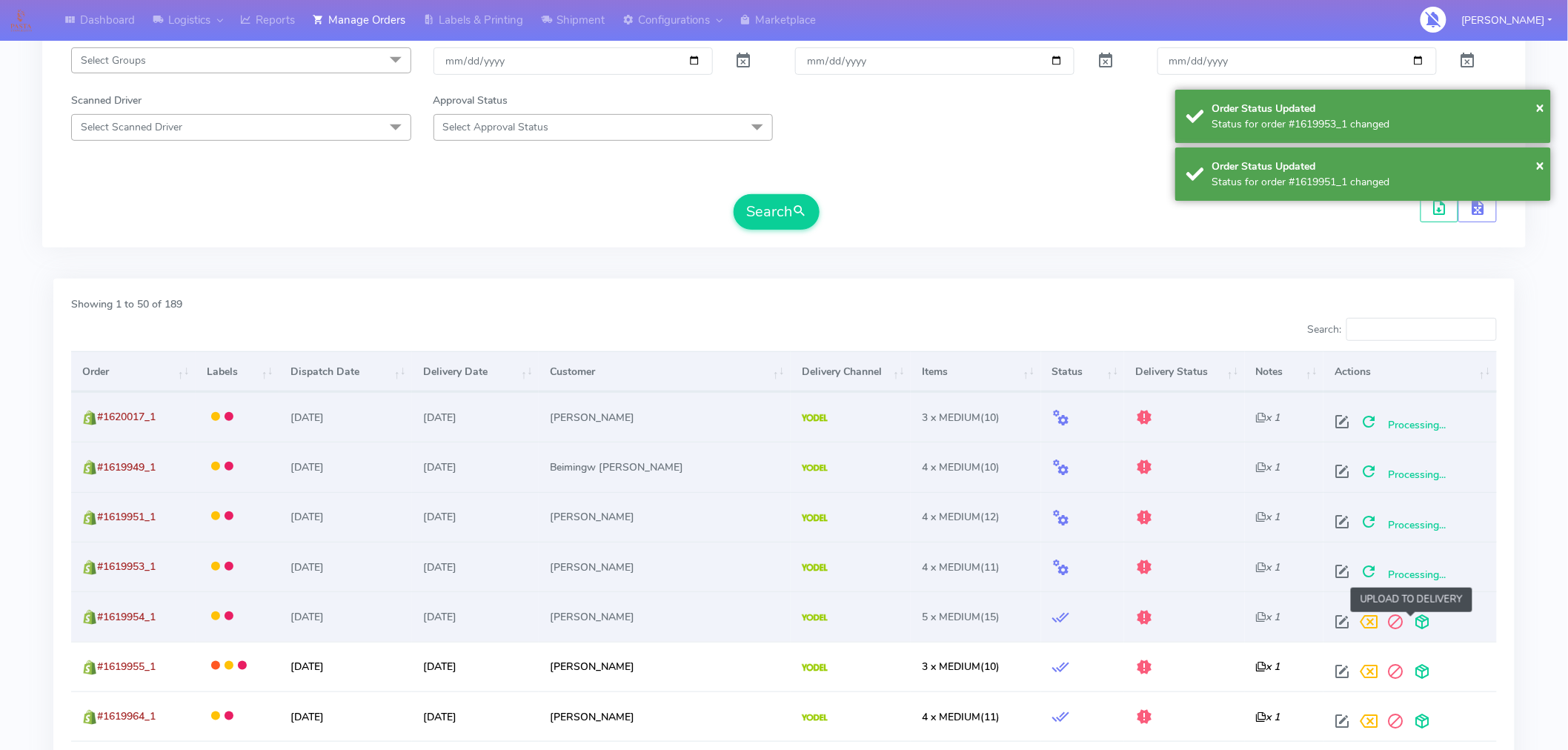
click at [1414, 621] on span at bounding box center [1422, 625] width 27 height 14
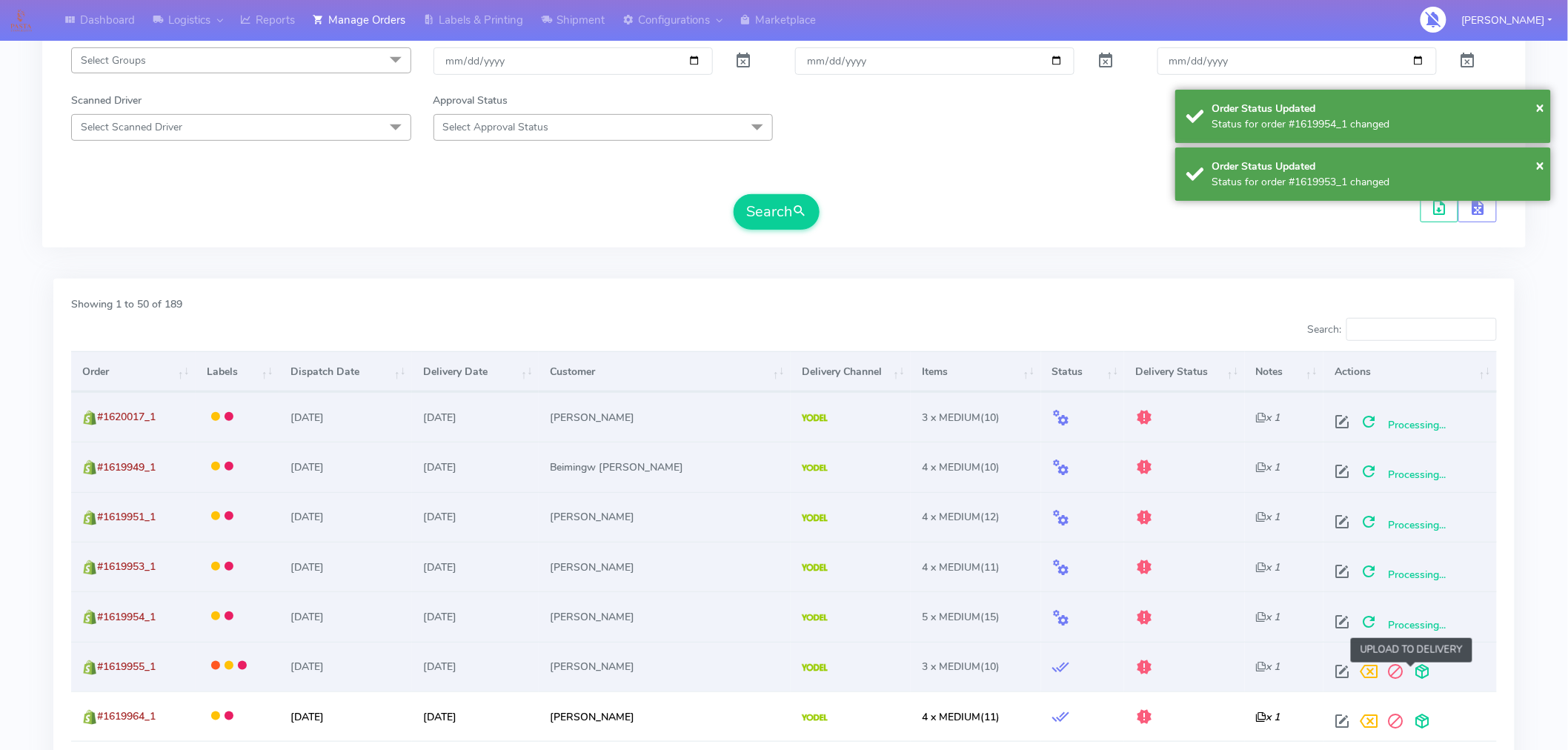
click at [1410, 673] on span at bounding box center [1422, 674] width 27 height 14
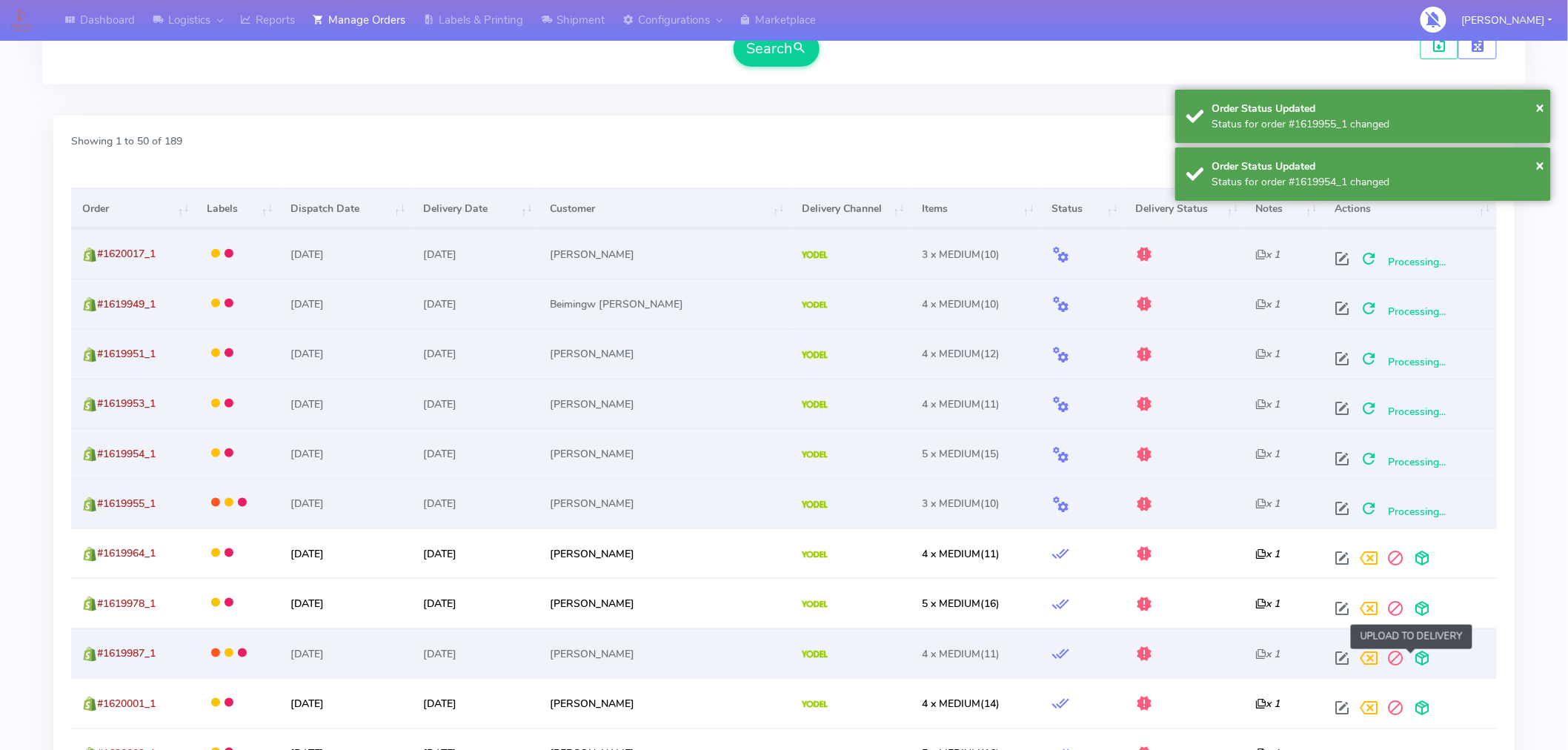
scroll to position [404, 0]
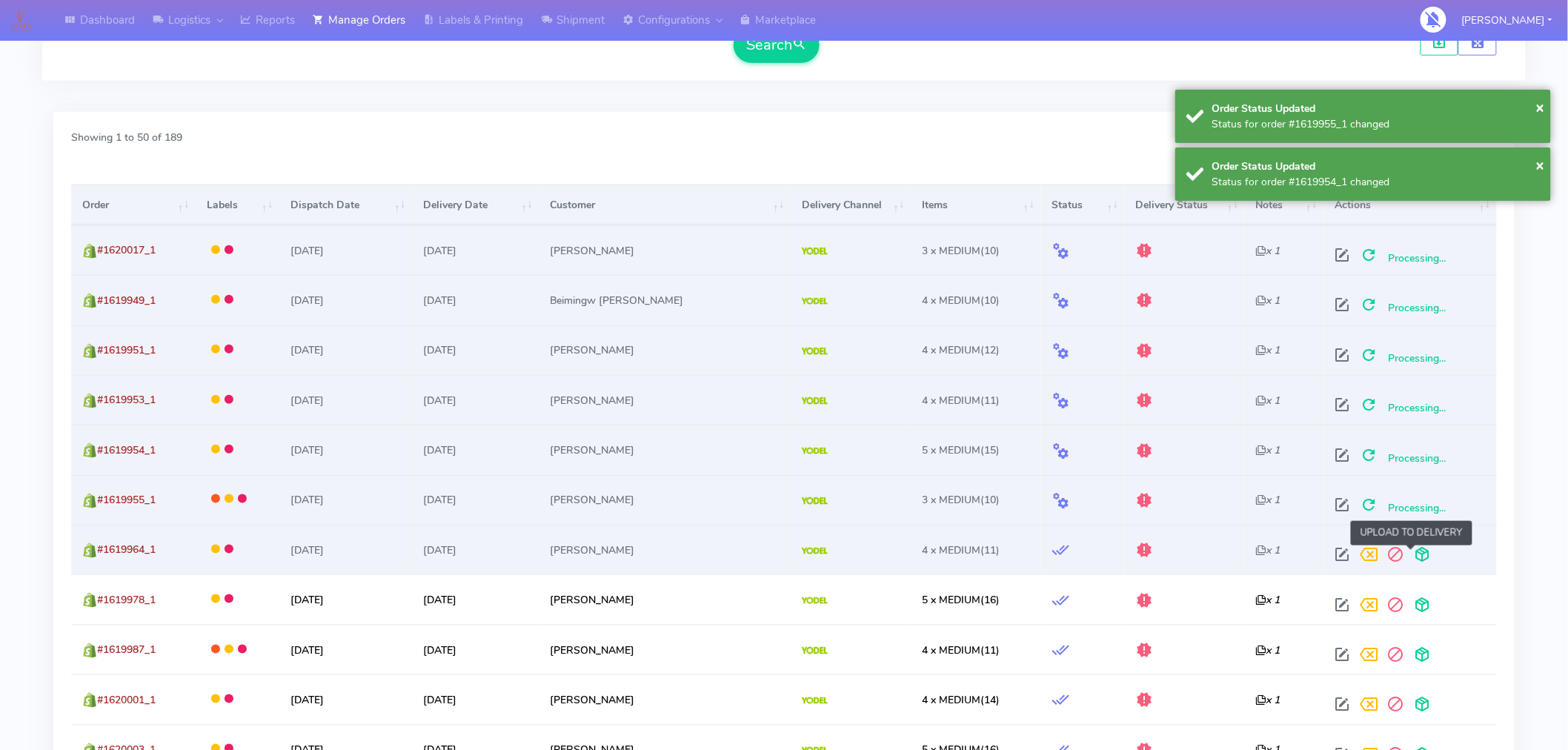
click at [1412, 558] on span at bounding box center [1422, 557] width 27 height 14
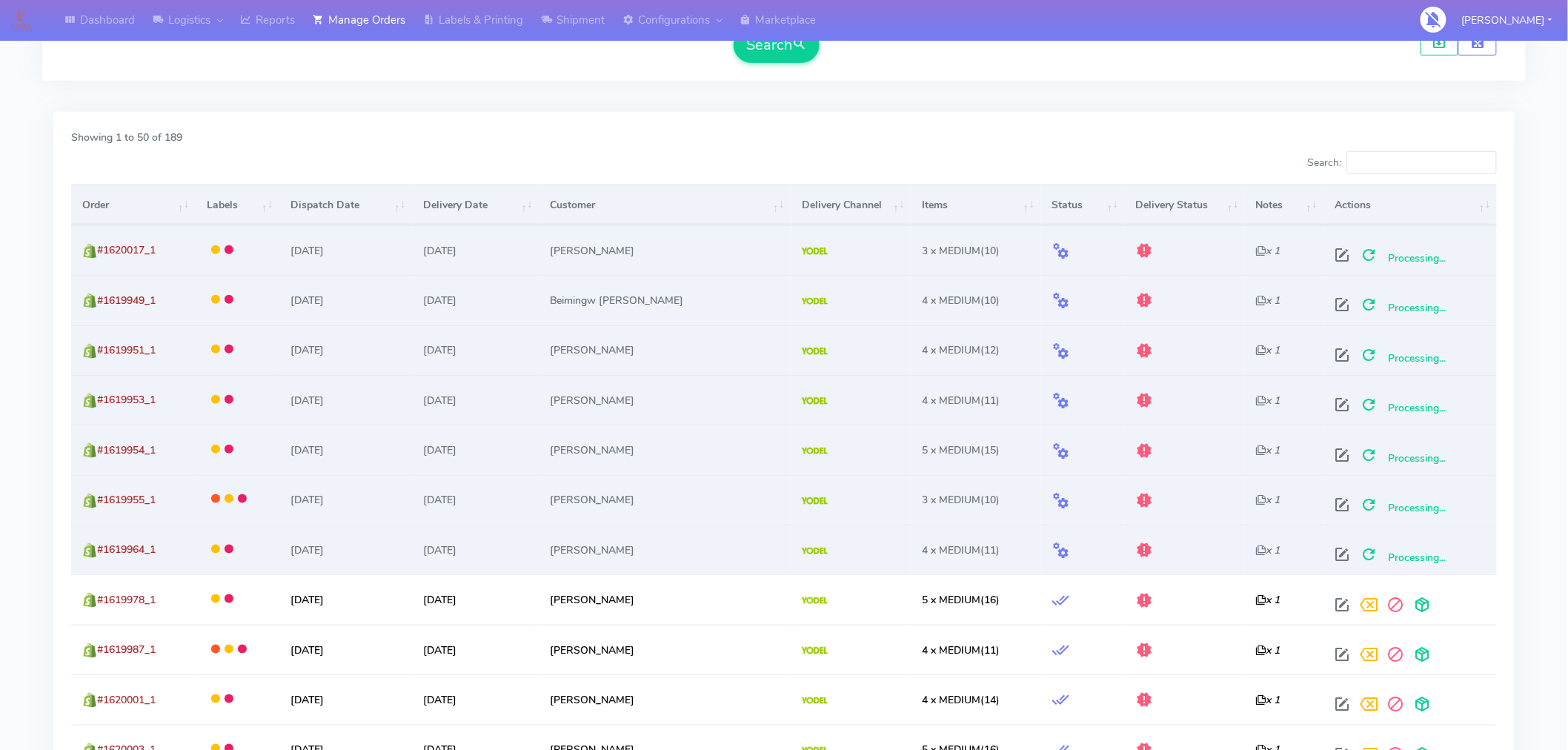
scroll to position [467, 0]
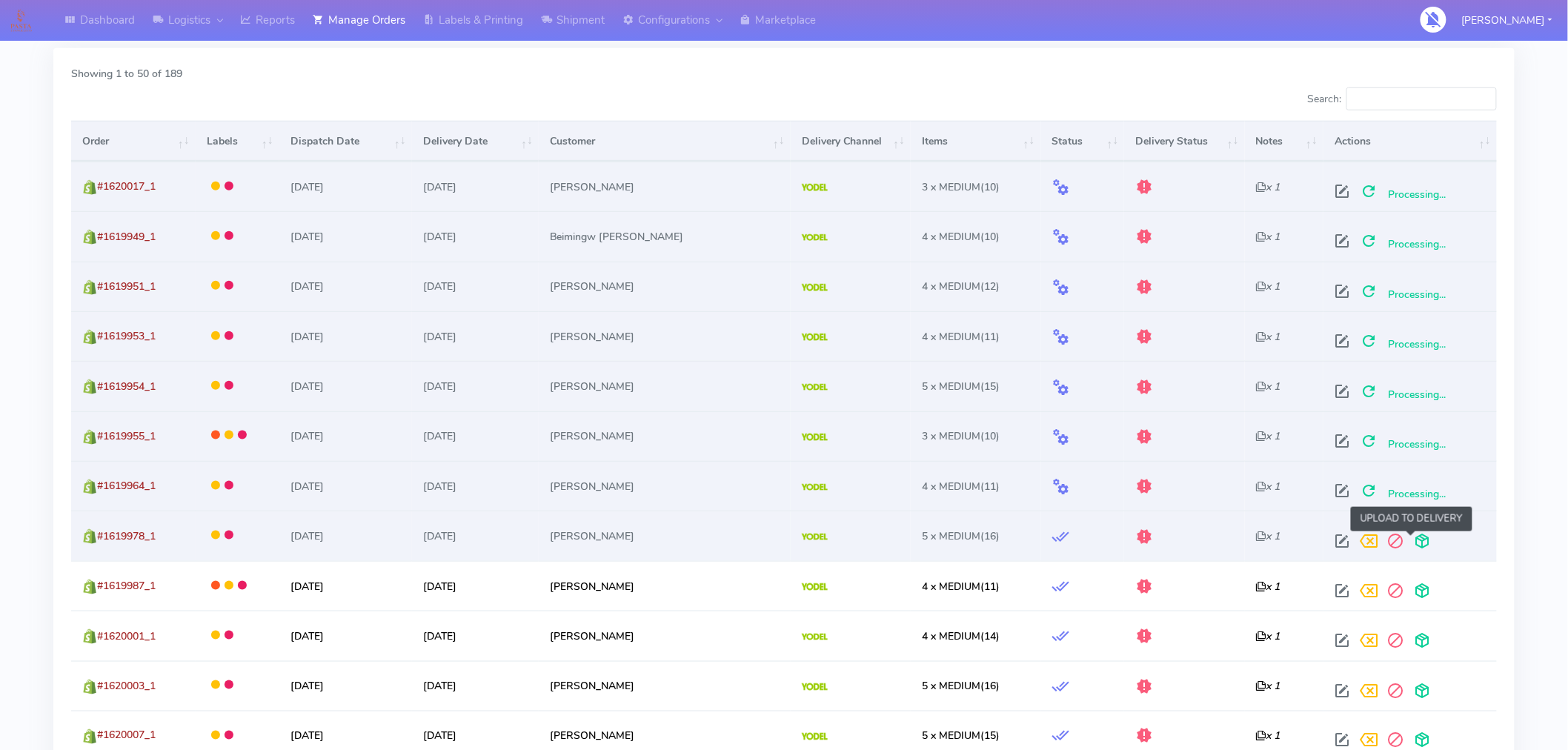
click at [1411, 547] on span at bounding box center [1422, 544] width 27 height 14
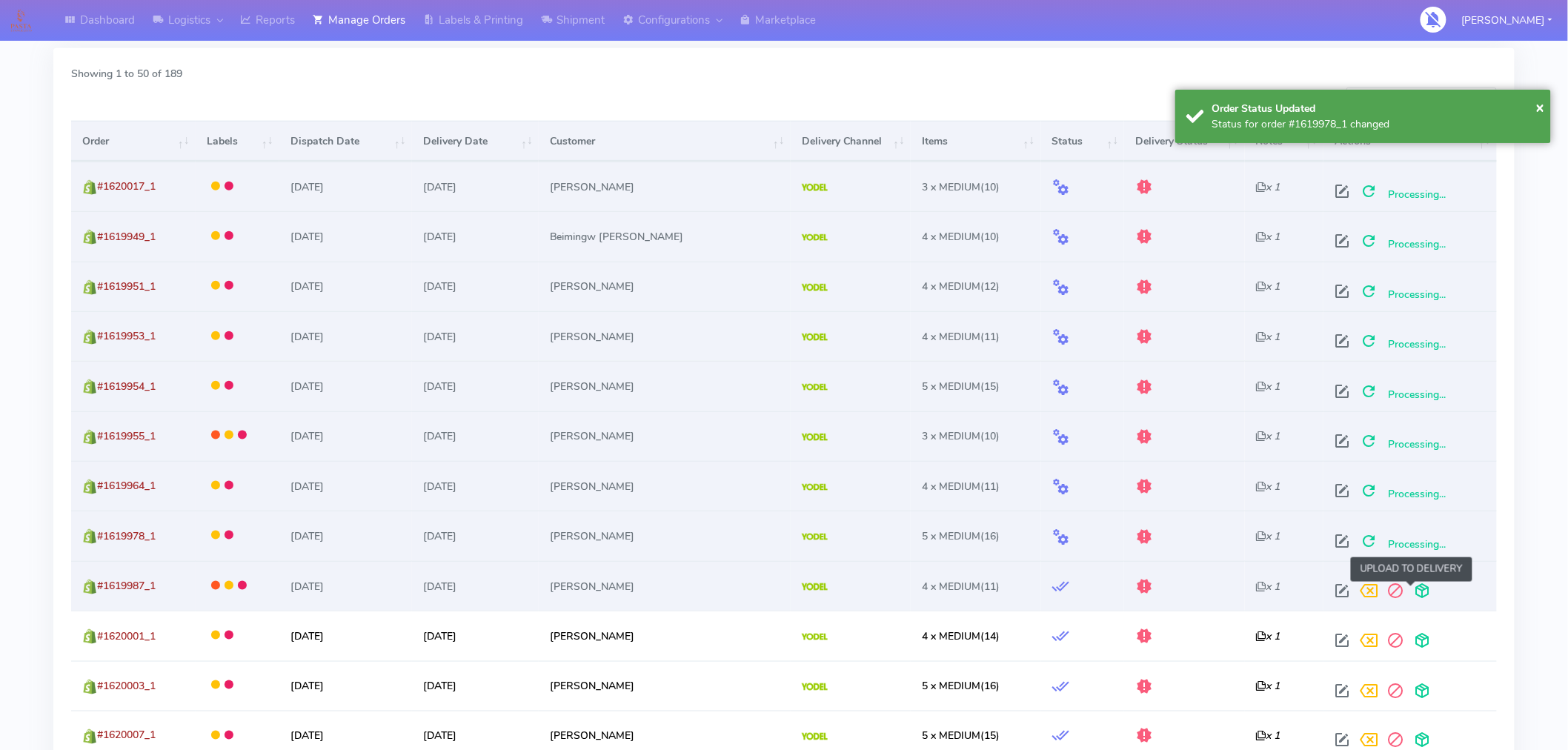
click at [1410, 591] on span at bounding box center [1422, 594] width 27 height 14
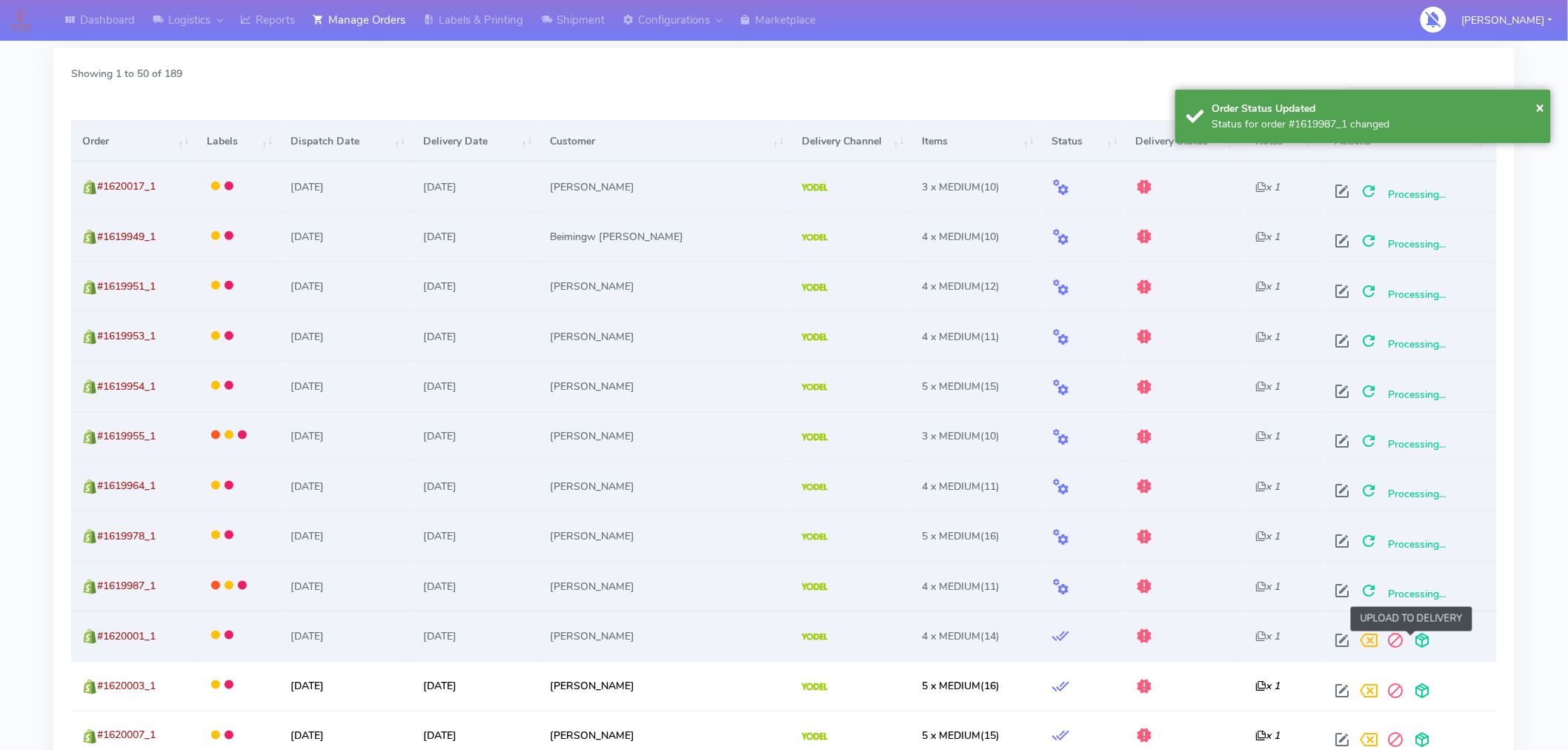
click at [1409, 641] on span at bounding box center [1422, 643] width 27 height 14
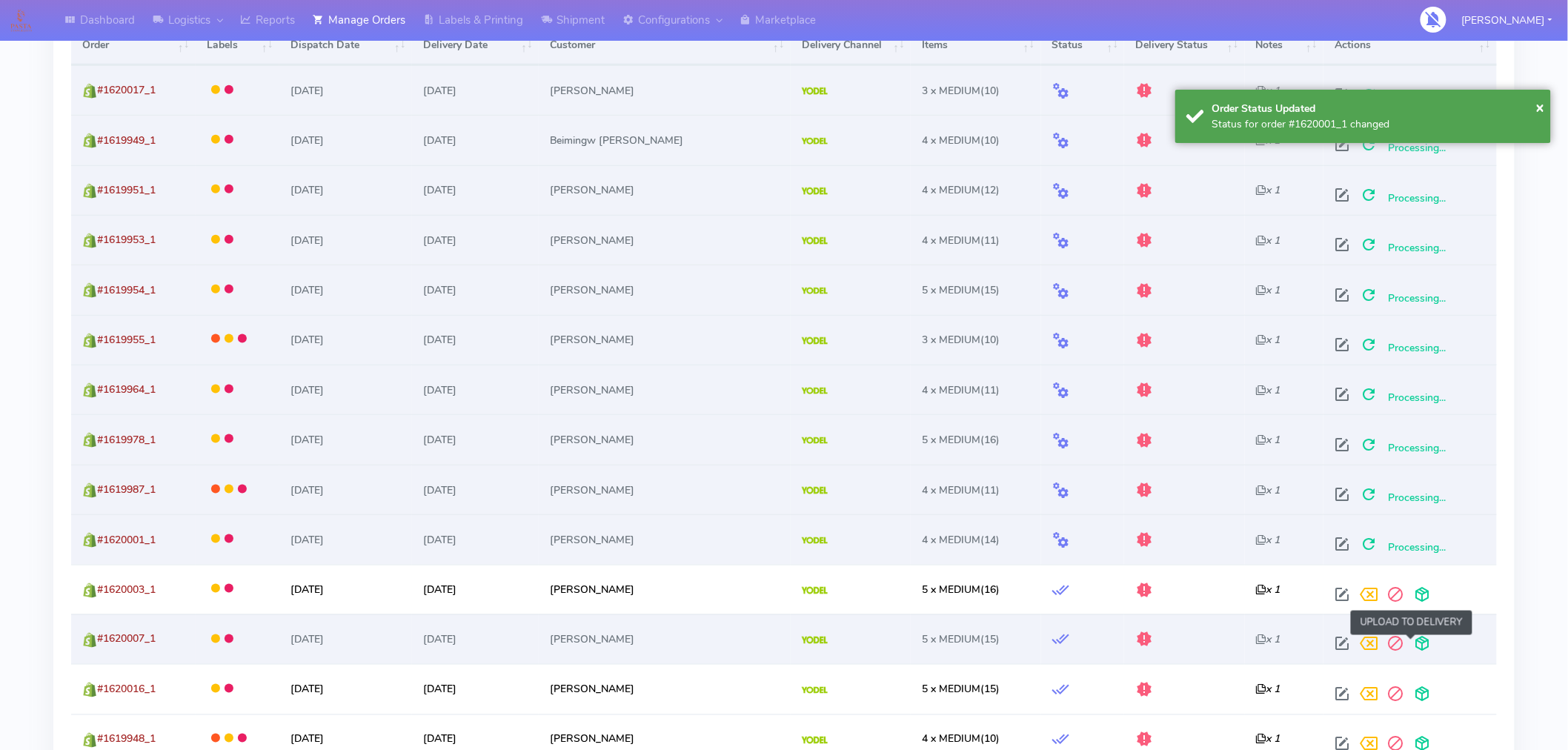
scroll to position [565, 0]
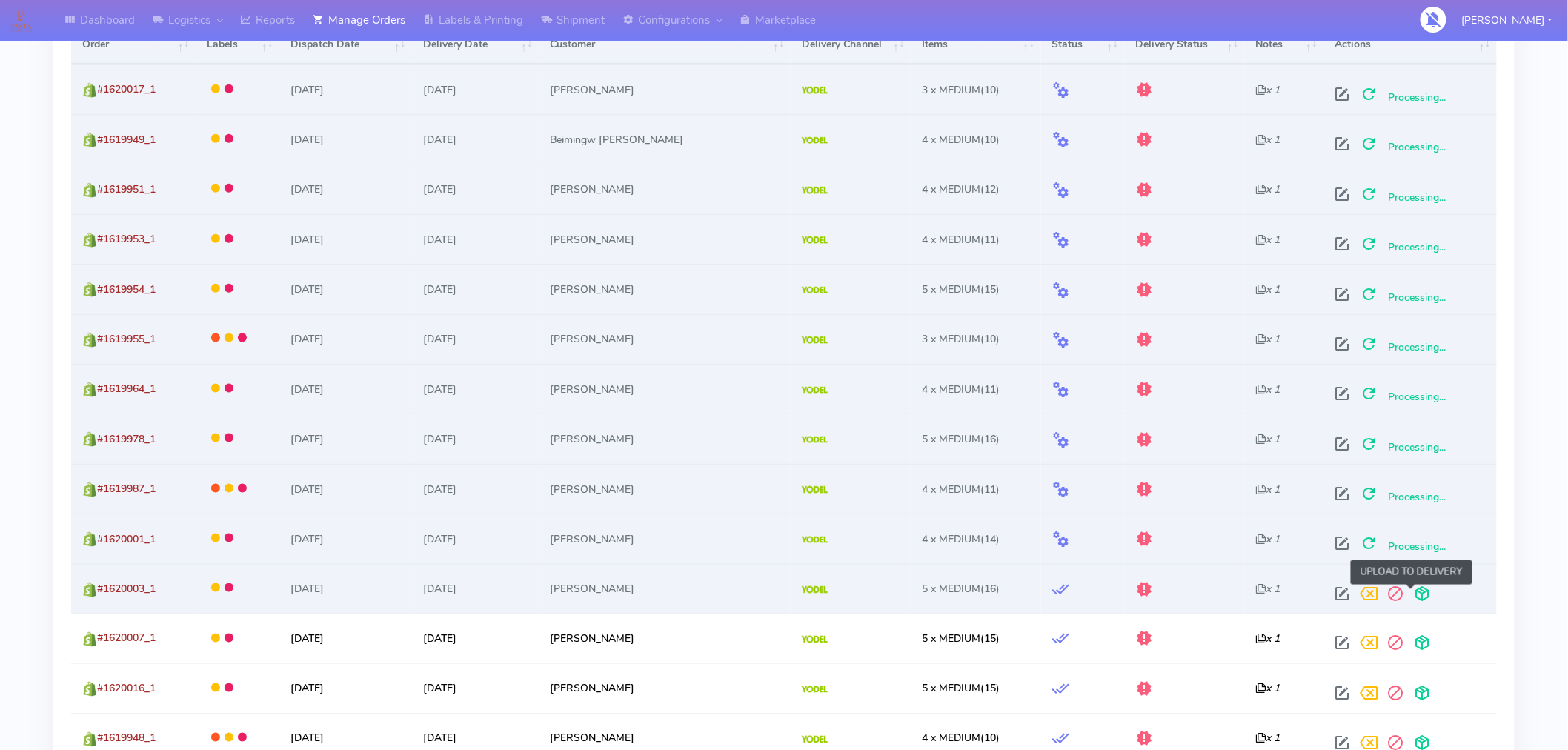
click at [1413, 599] on span at bounding box center [1422, 596] width 27 height 14
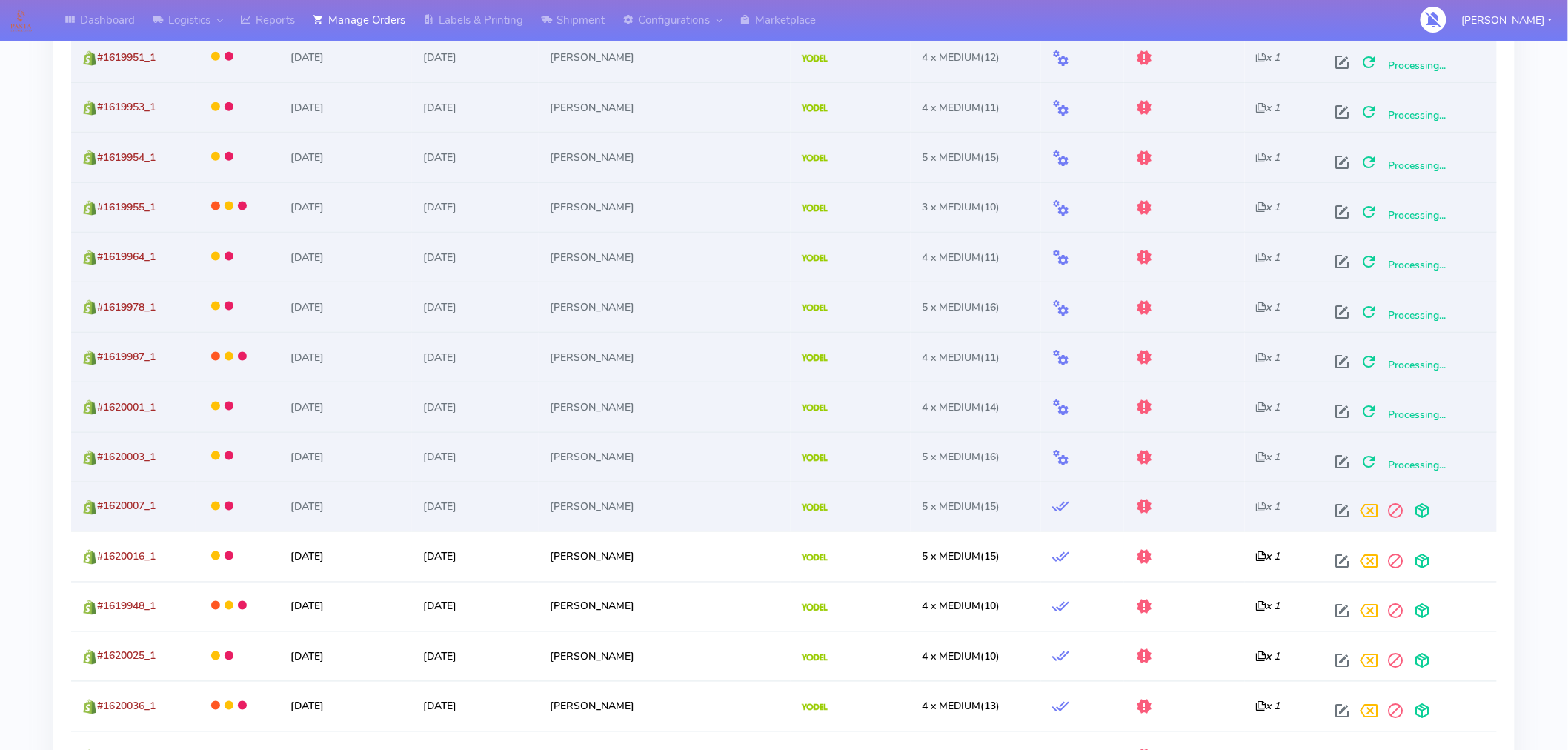
scroll to position [699, 0]
click at [1332, 511] on span at bounding box center [1341, 512] width 27 height 14
select select "5"
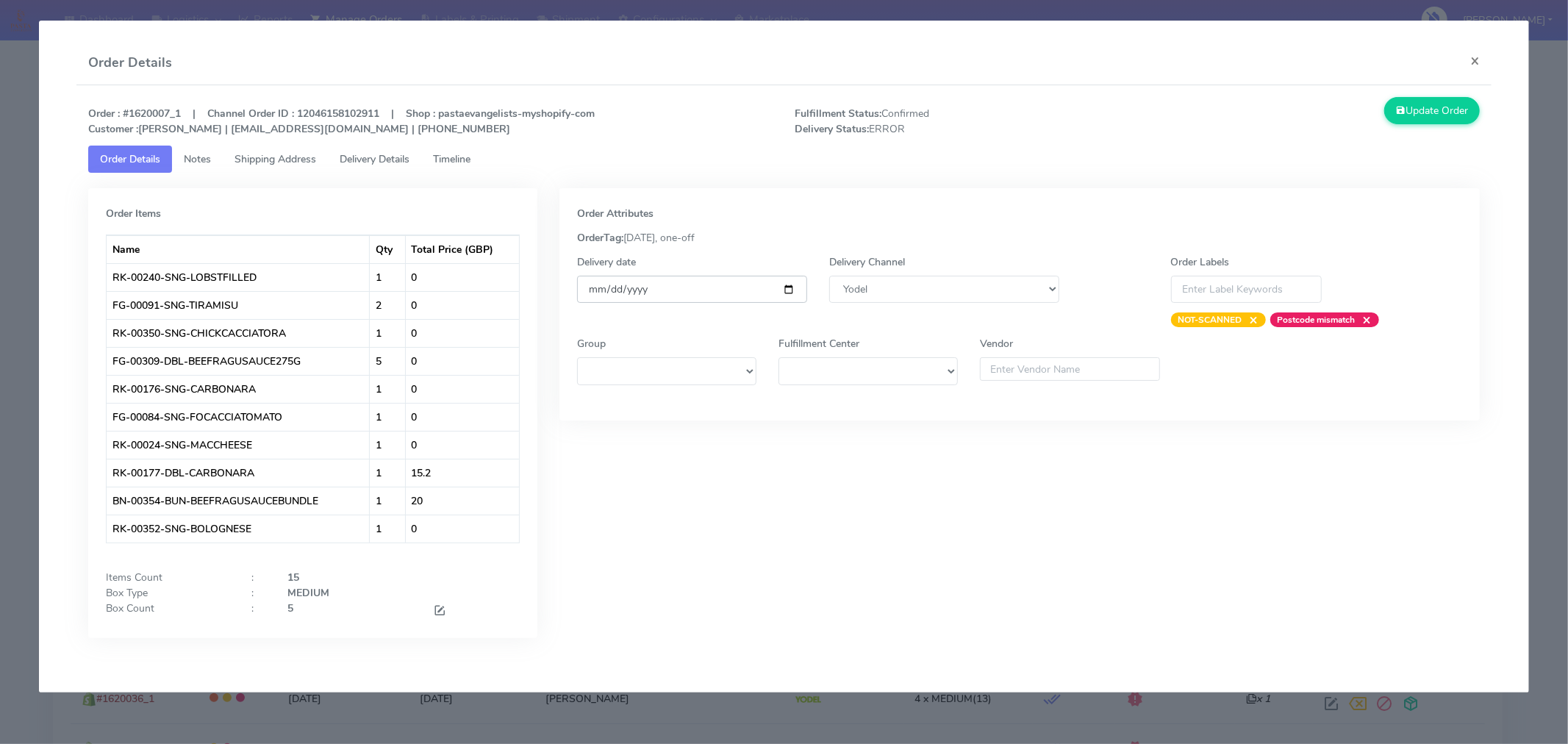
click at [790, 290] on input "[DATE]" at bounding box center [692, 289] width 230 height 27
type input "[DATE]"
click at [1443, 107] on button "Update Order" at bounding box center [1431, 111] width 95 height 27
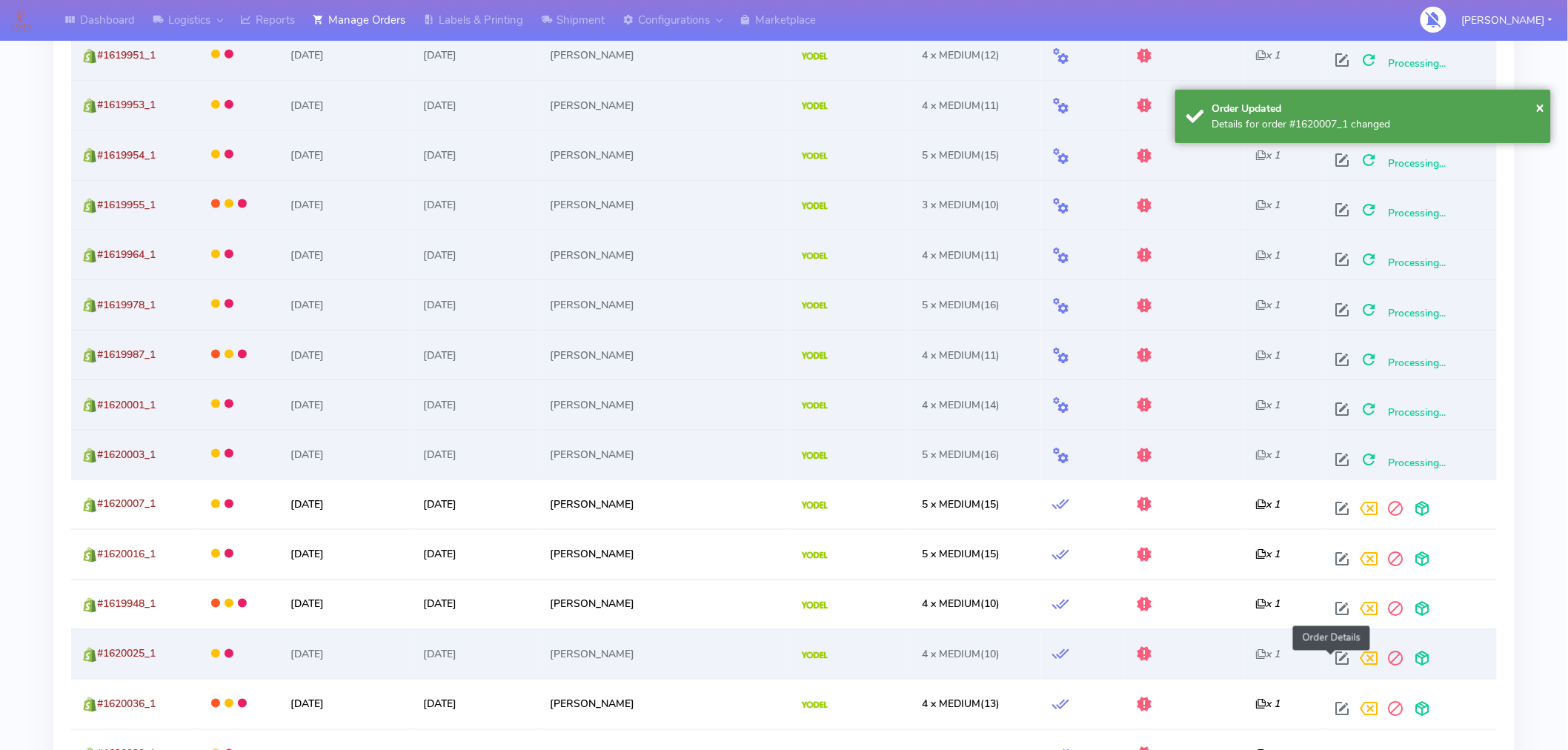
click at [1336, 657] on span at bounding box center [1341, 662] width 27 height 14
select select "5"
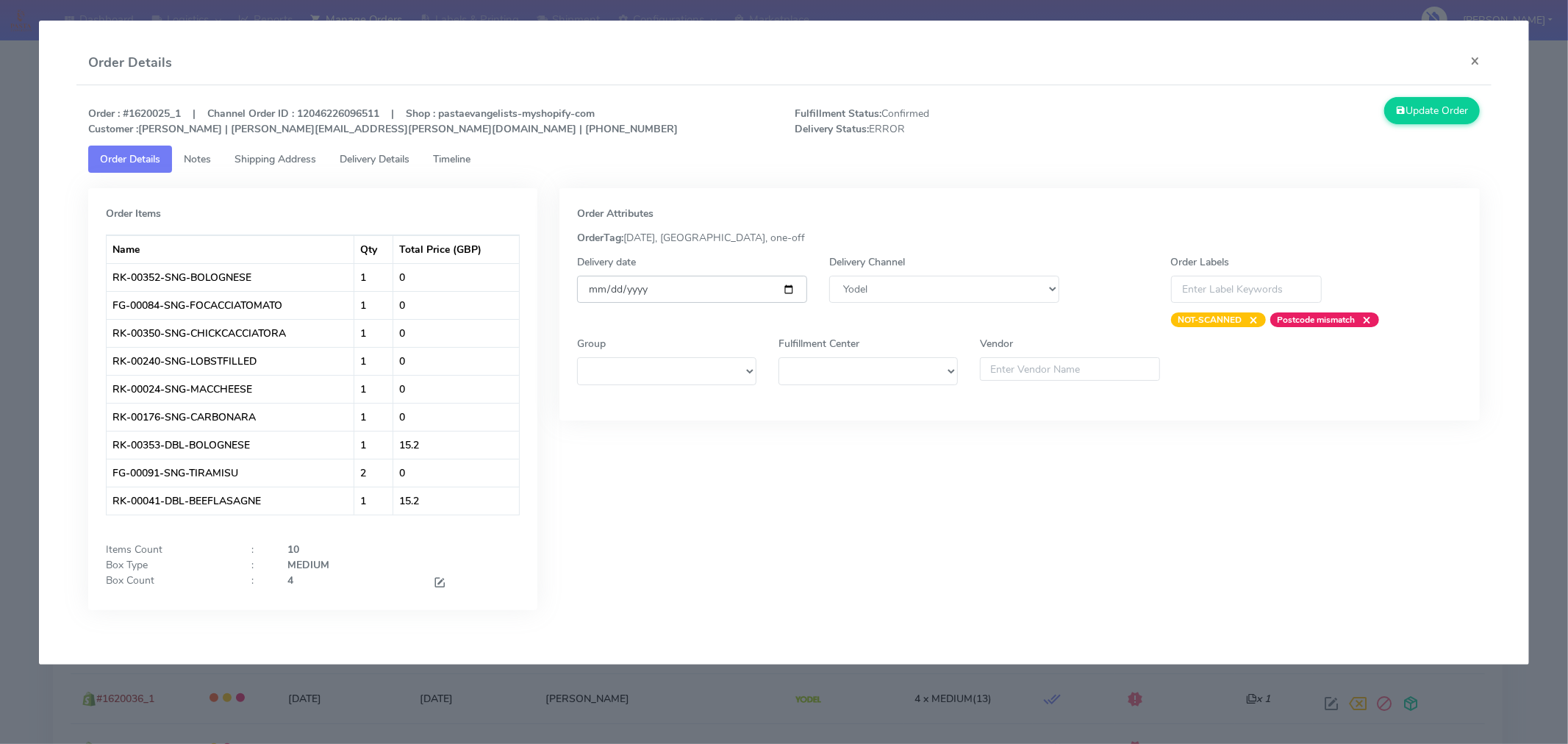
click at [787, 289] on input "[DATE]" at bounding box center [692, 289] width 230 height 27
type input "[DATE]"
click at [1413, 106] on button "Update Order" at bounding box center [1431, 111] width 95 height 27
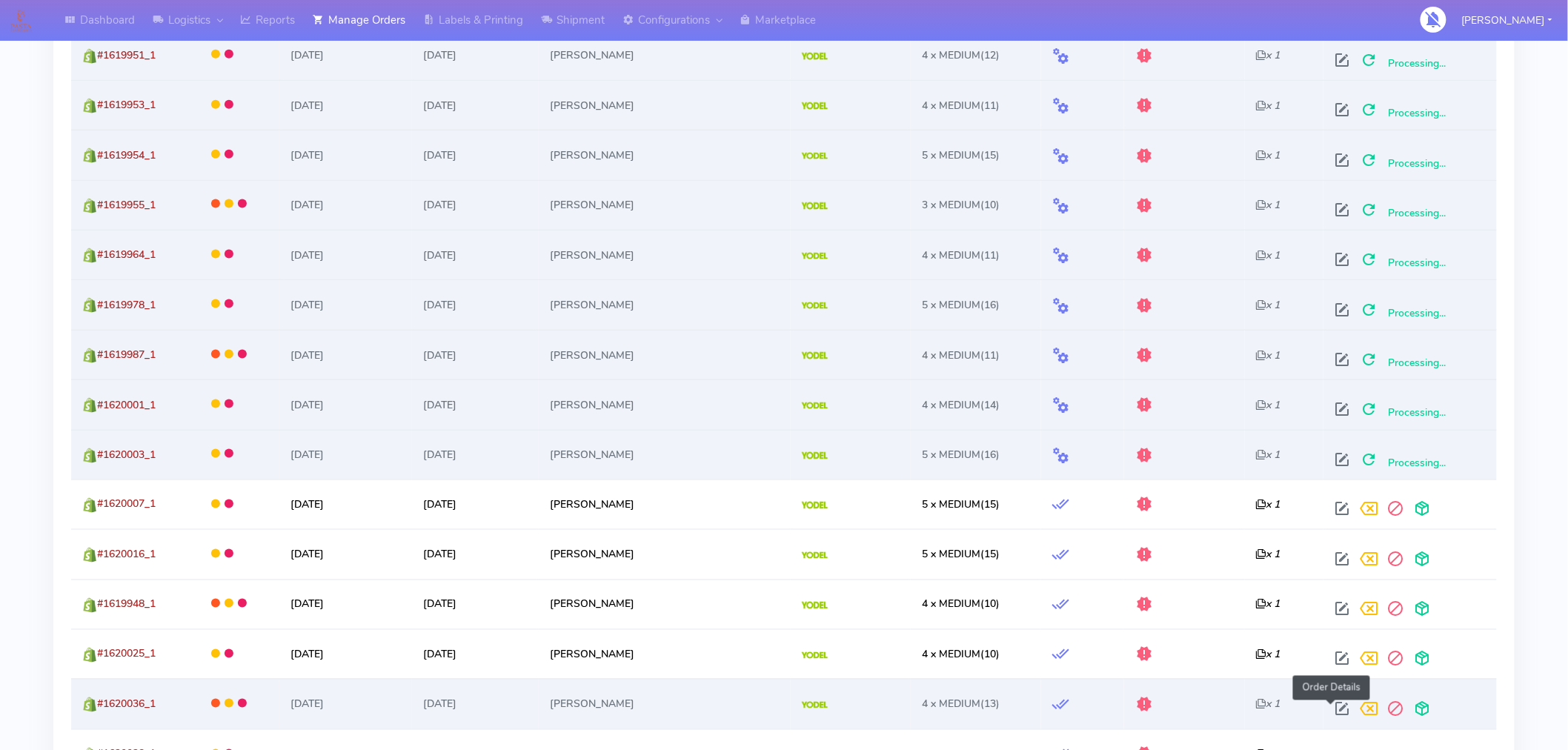
click at [1331, 716] on span at bounding box center [1341, 712] width 27 height 14
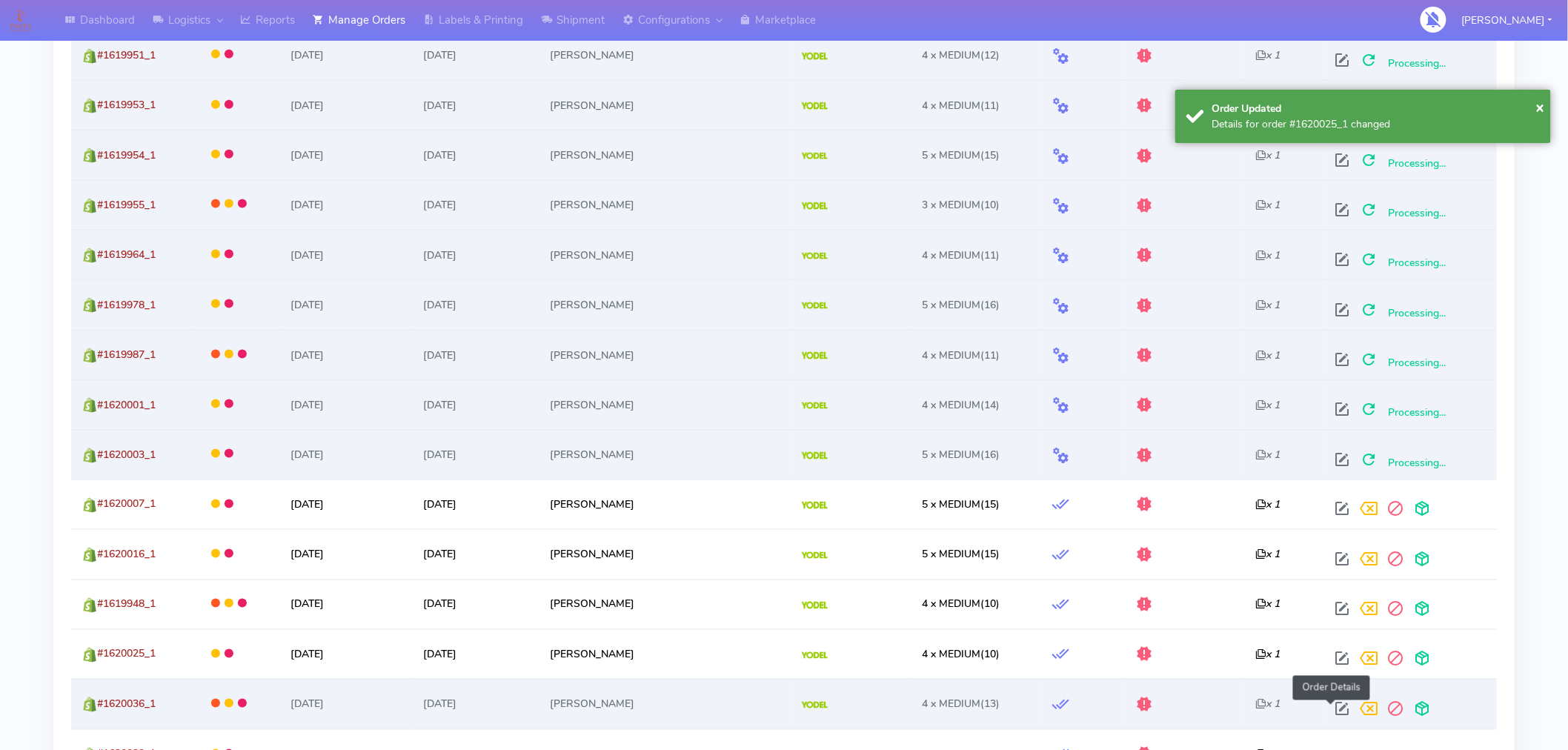
select select "5"
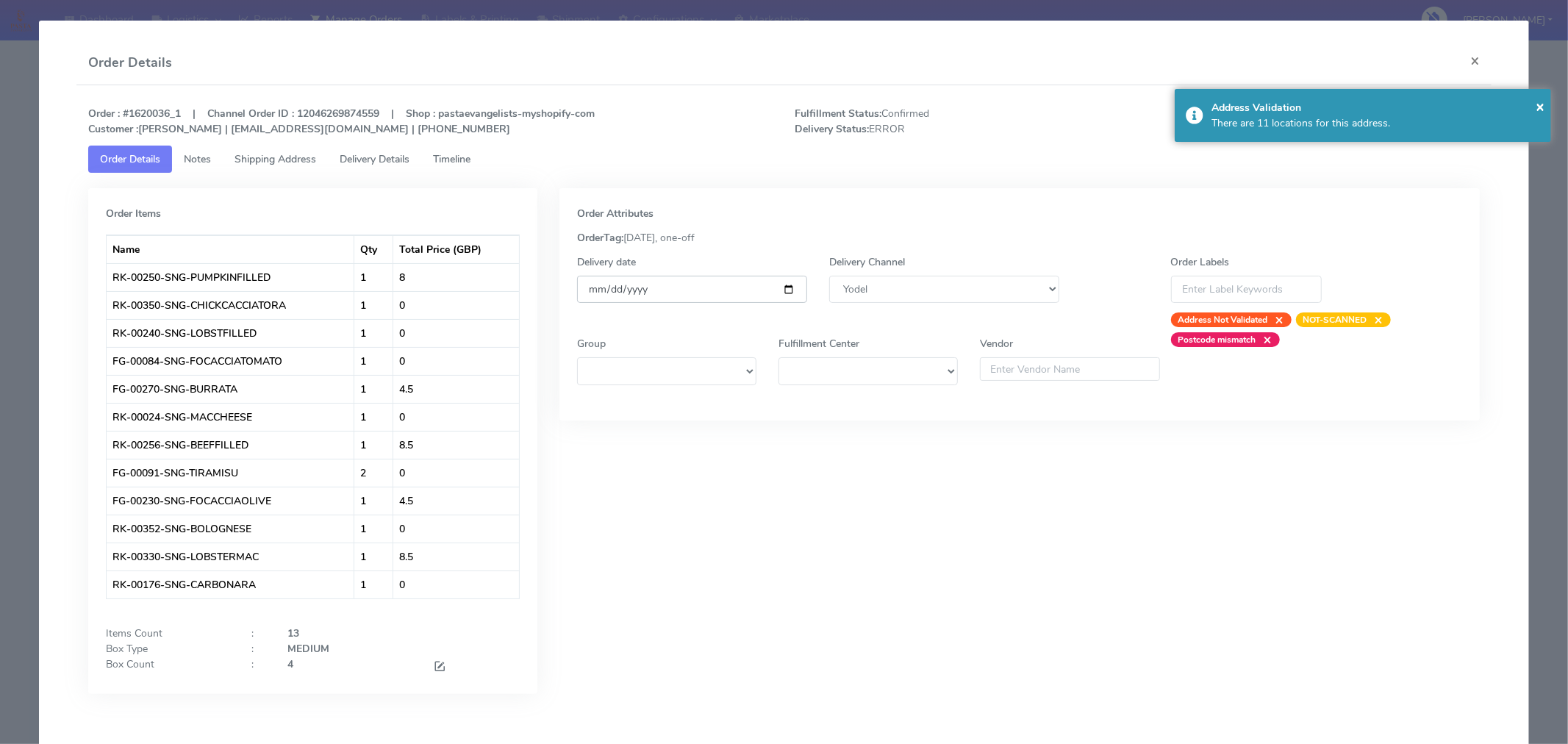
click at [789, 289] on input "[DATE]" at bounding box center [692, 289] width 230 height 27
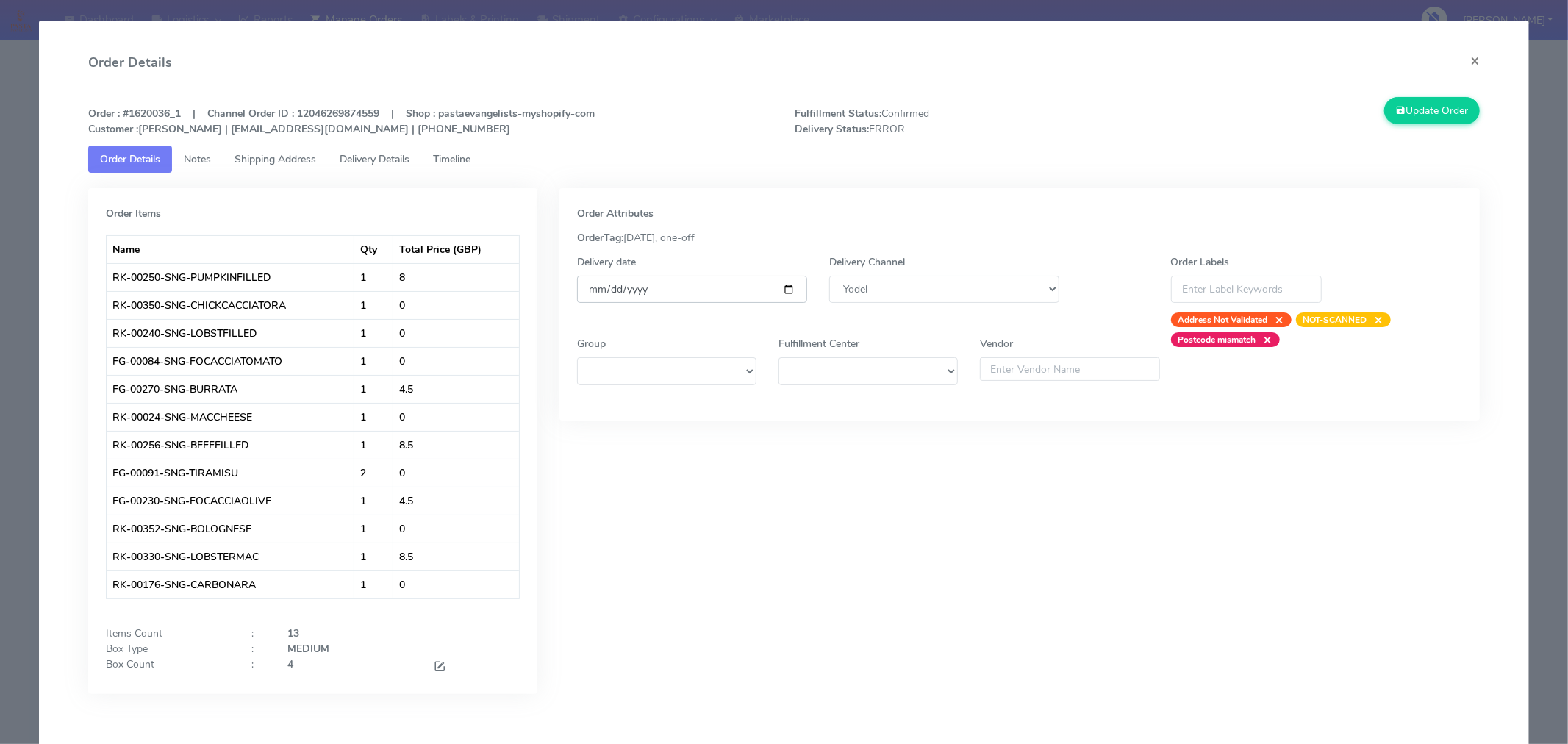
type input "[DATE]"
click at [1430, 113] on button "Update Order" at bounding box center [1431, 111] width 95 height 27
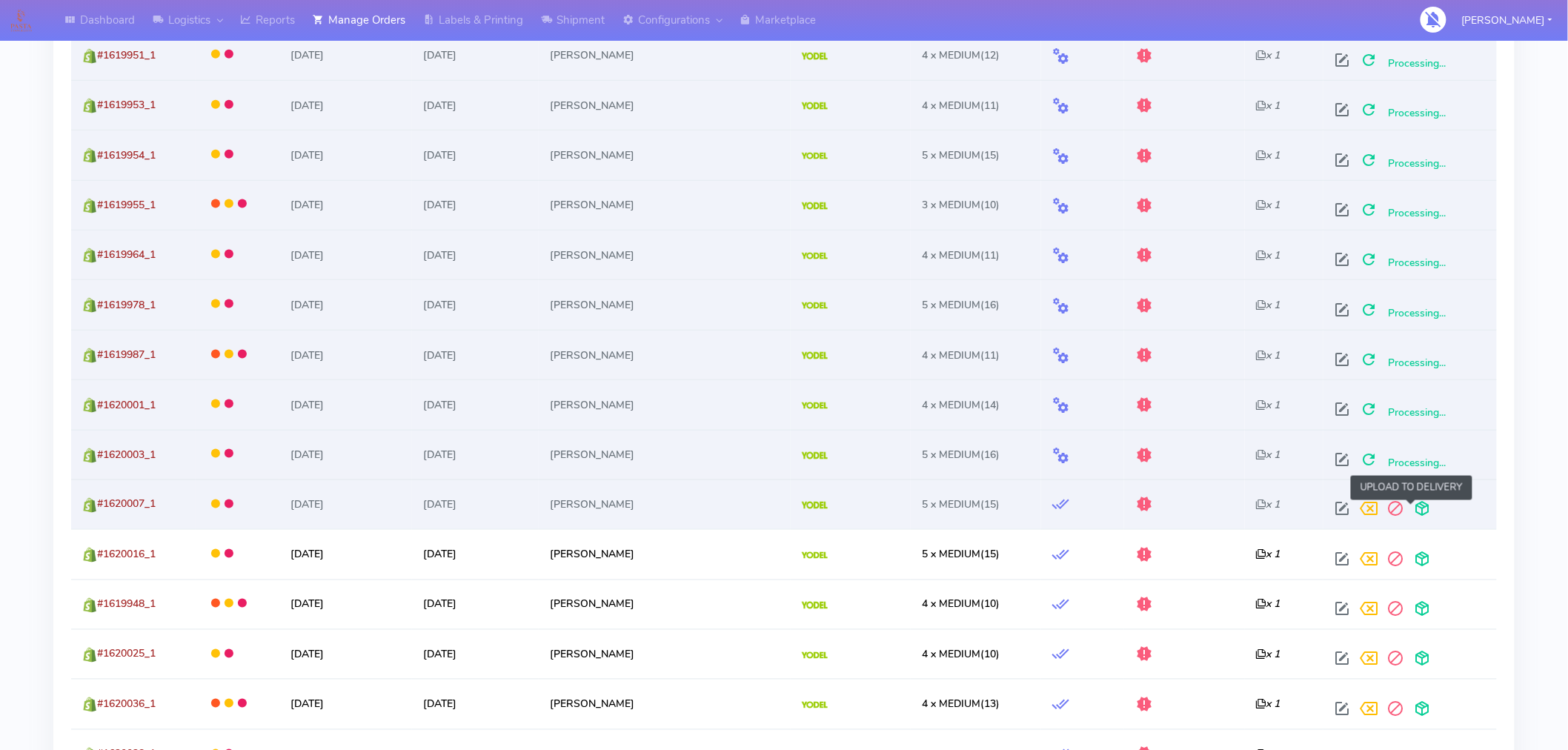
click at [1413, 514] on span at bounding box center [1422, 512] width 27 height 14
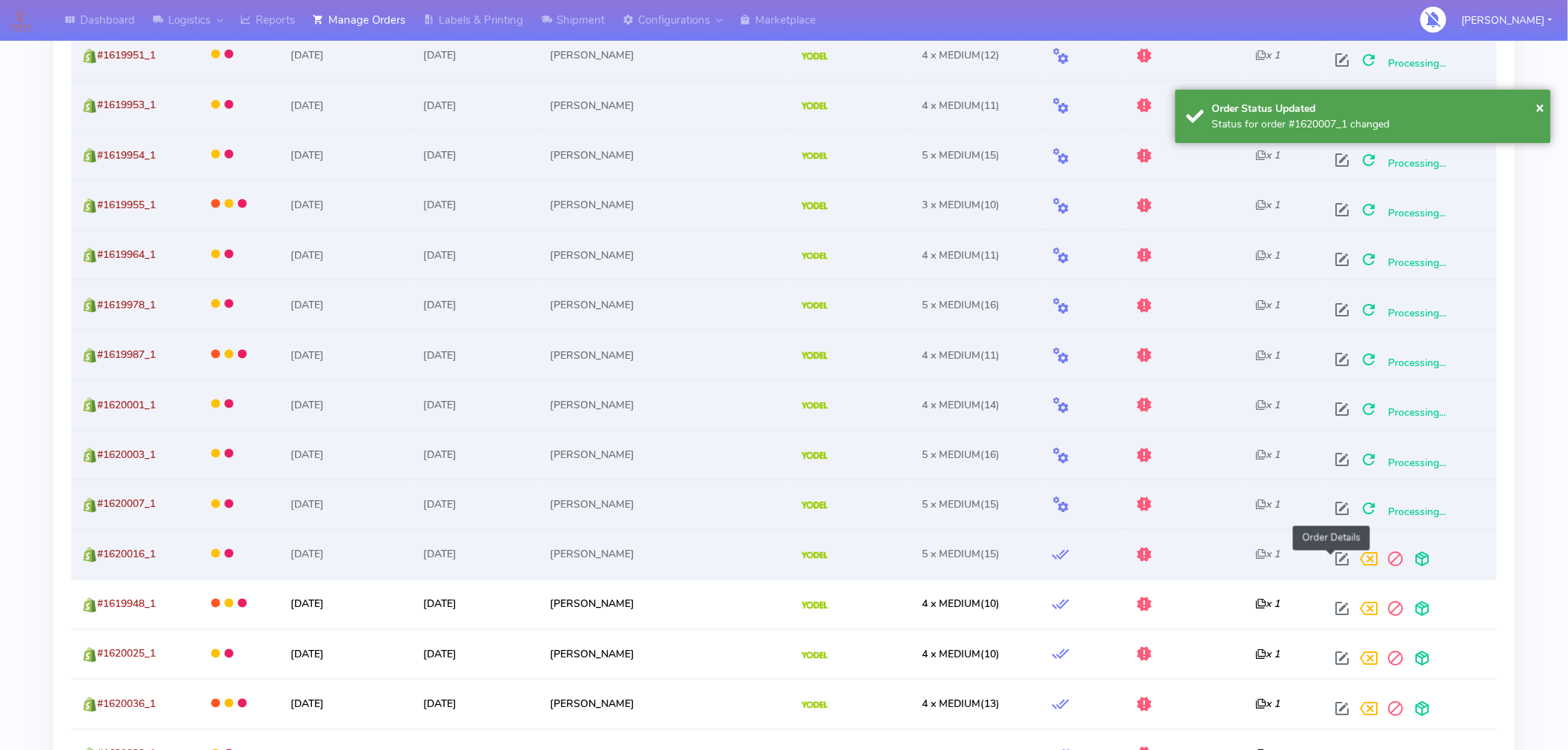
click at [1328, 556] on span at bounding box center [1341, 562] width 27 height 14
select select "5"
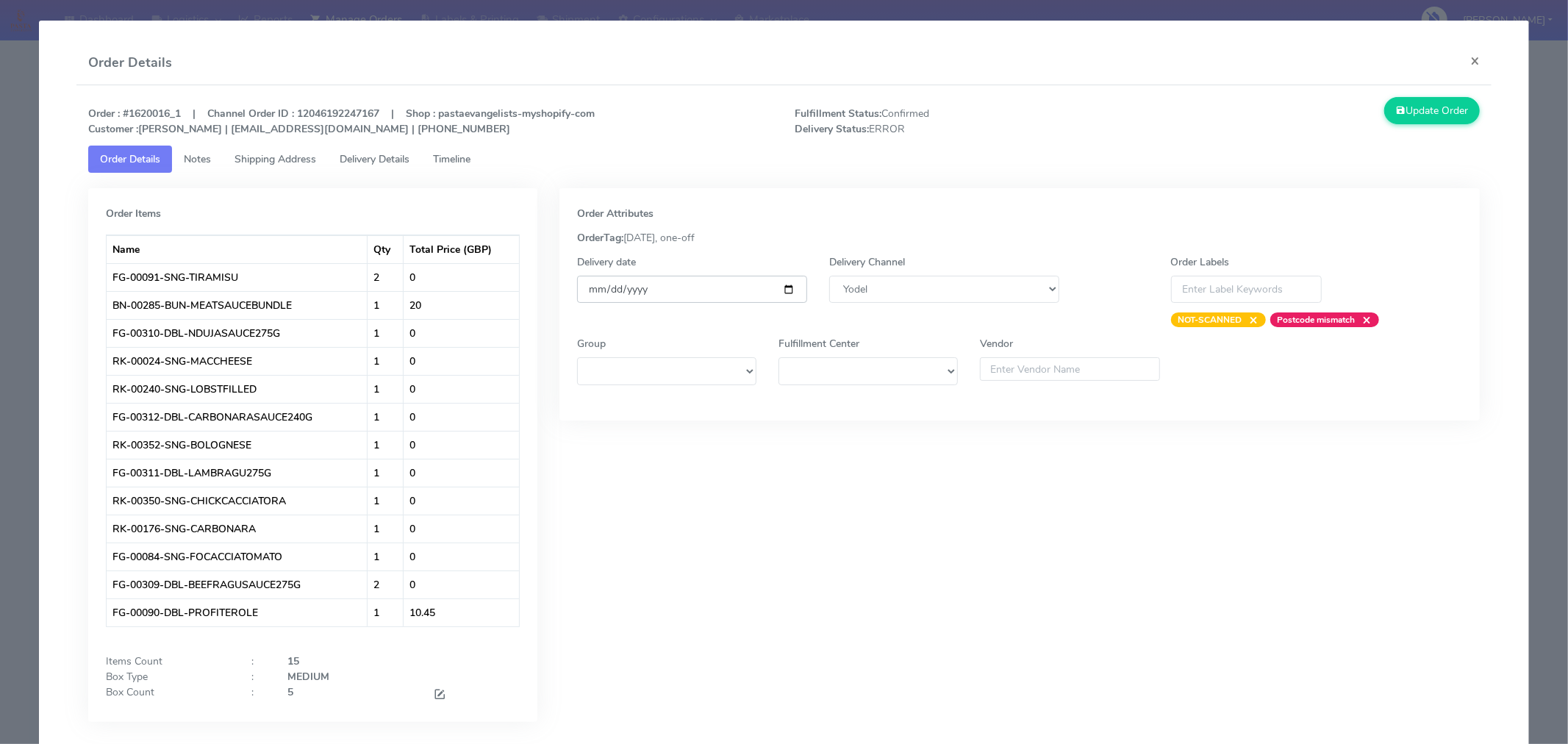
click at [782, 288] on input "[DATE]" at bounding box center [692, 289] width 230 height 27
type input "[DATE]"
click at [1416, 118] on button "Update Order" at bounding box center [1431, 111] width 95 height 27
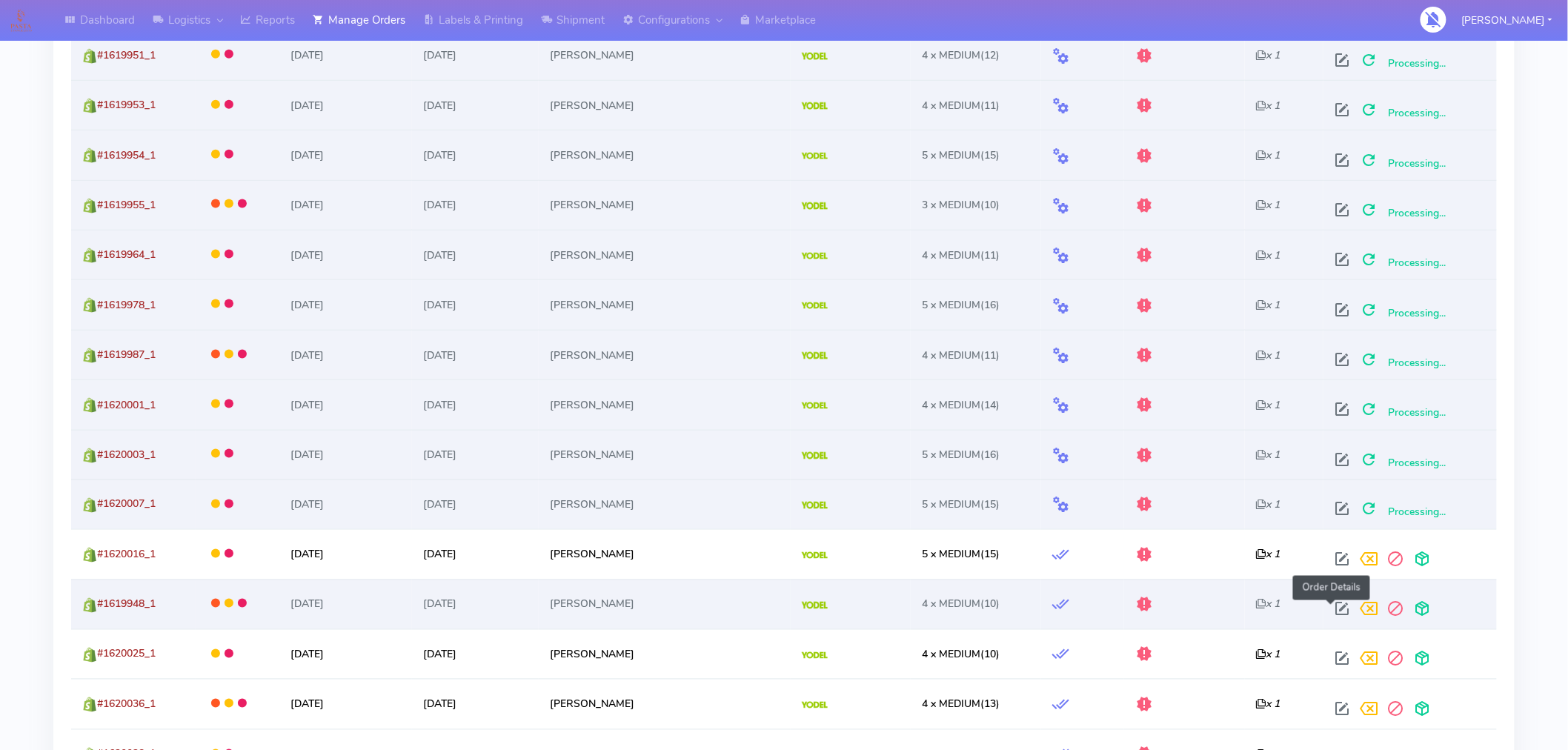
click at [1328, 605] on span at bounding box center [1341, 612] width 27 height 14
select select "5"
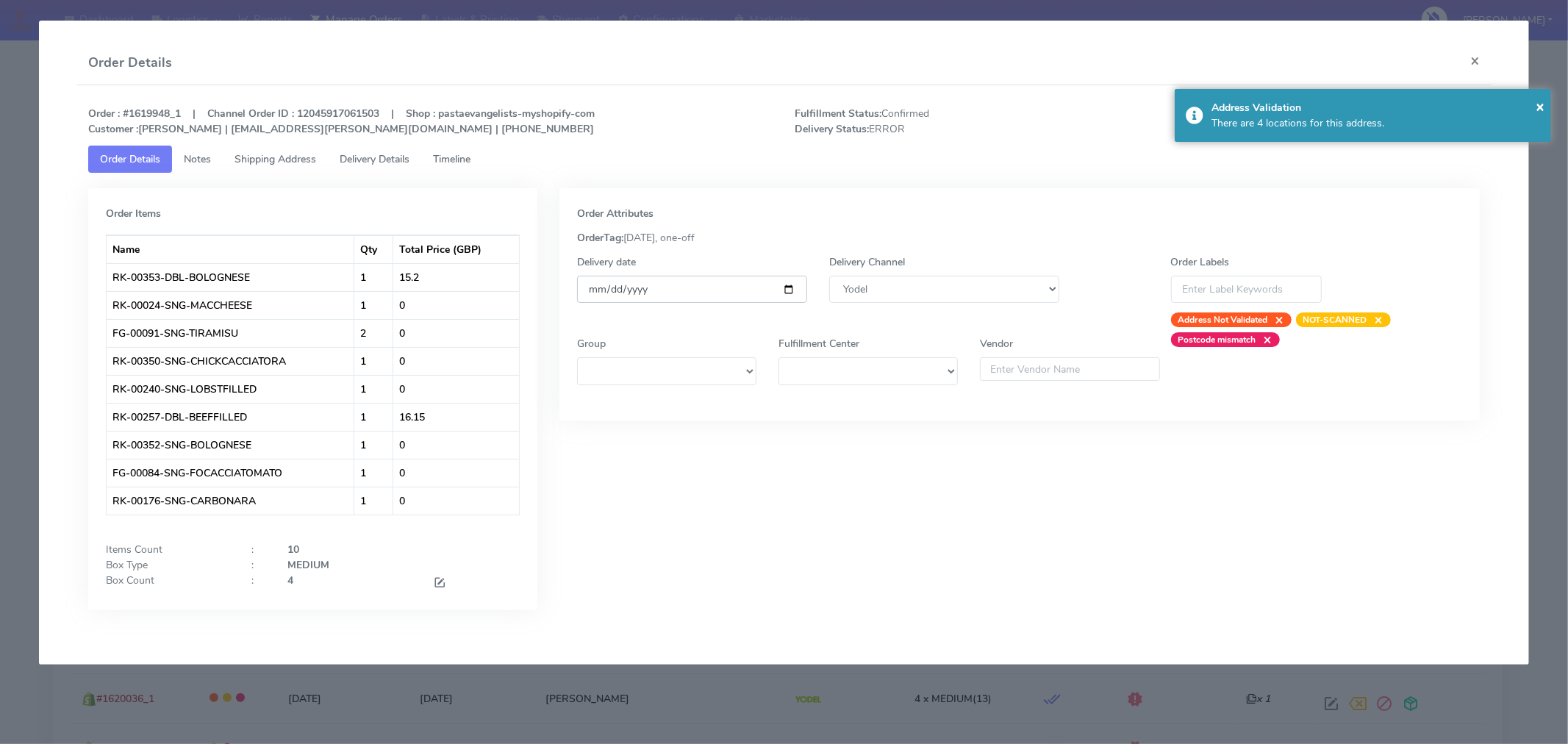
click at [787, 290] on input "[DATE]" at bounding box center [692, 289] width 230 height 27
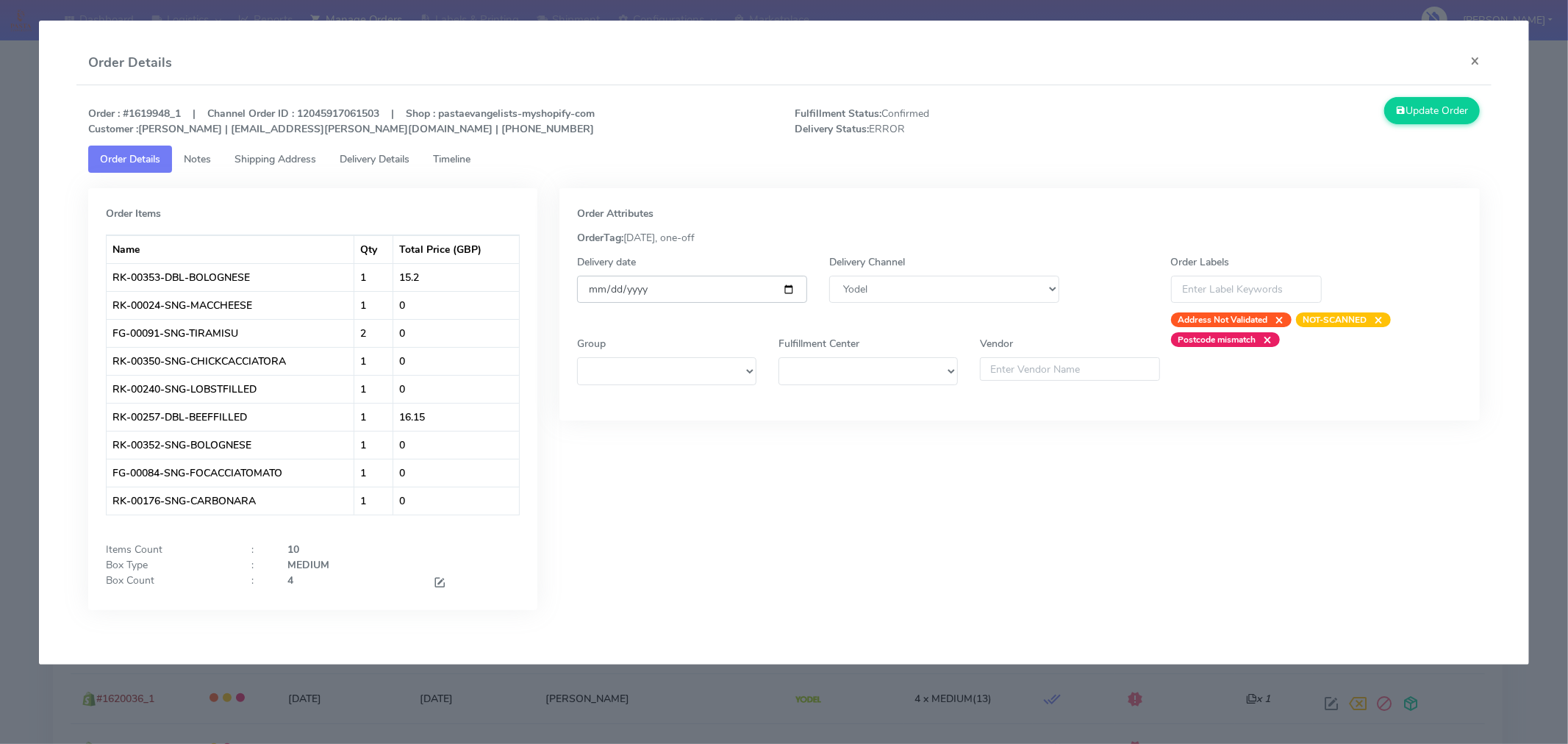
type input "[DATE]"
click at [1421, 114] on button "Update Order" at bounding box center [1431, 111] width 95 height 27
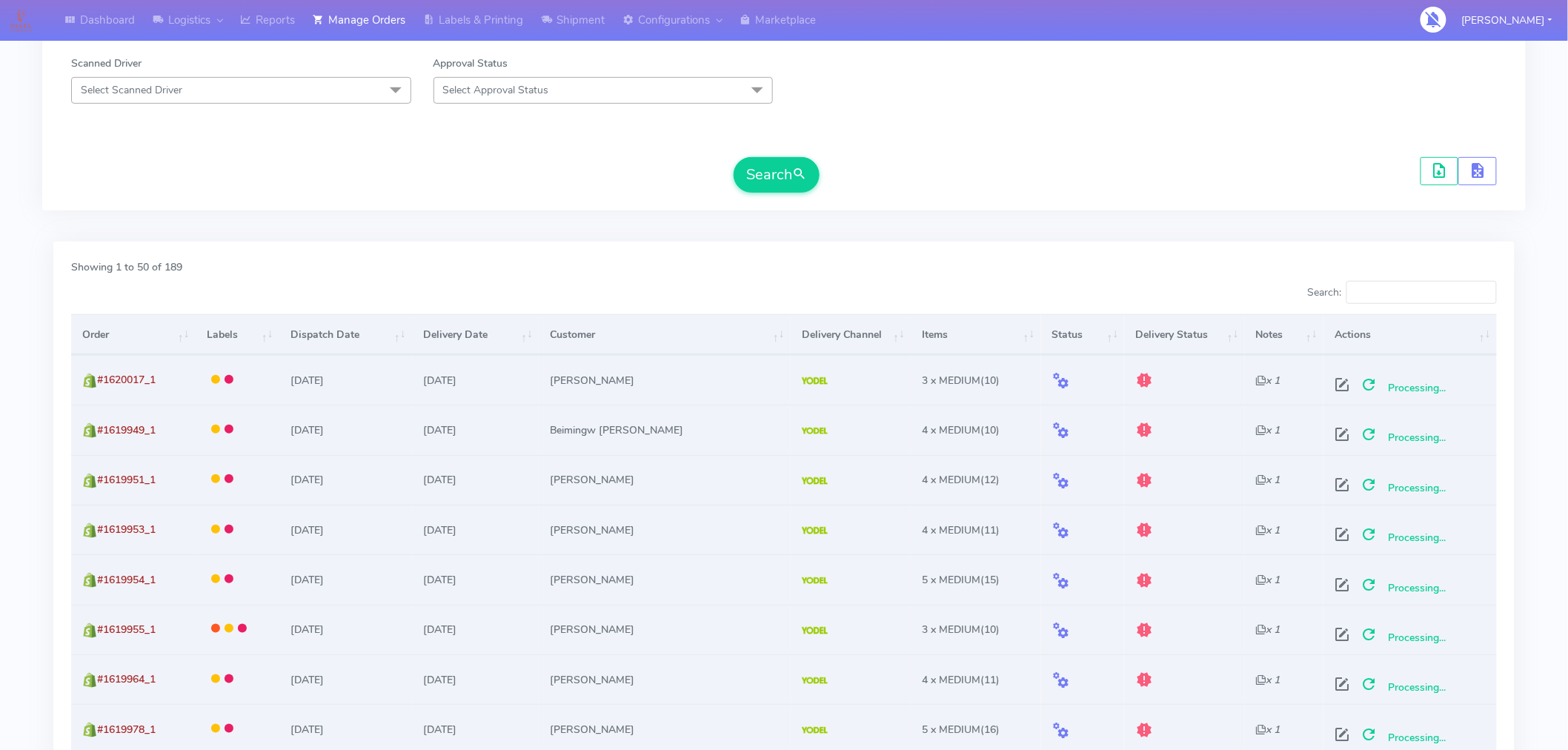
scroll to position [0, 0]
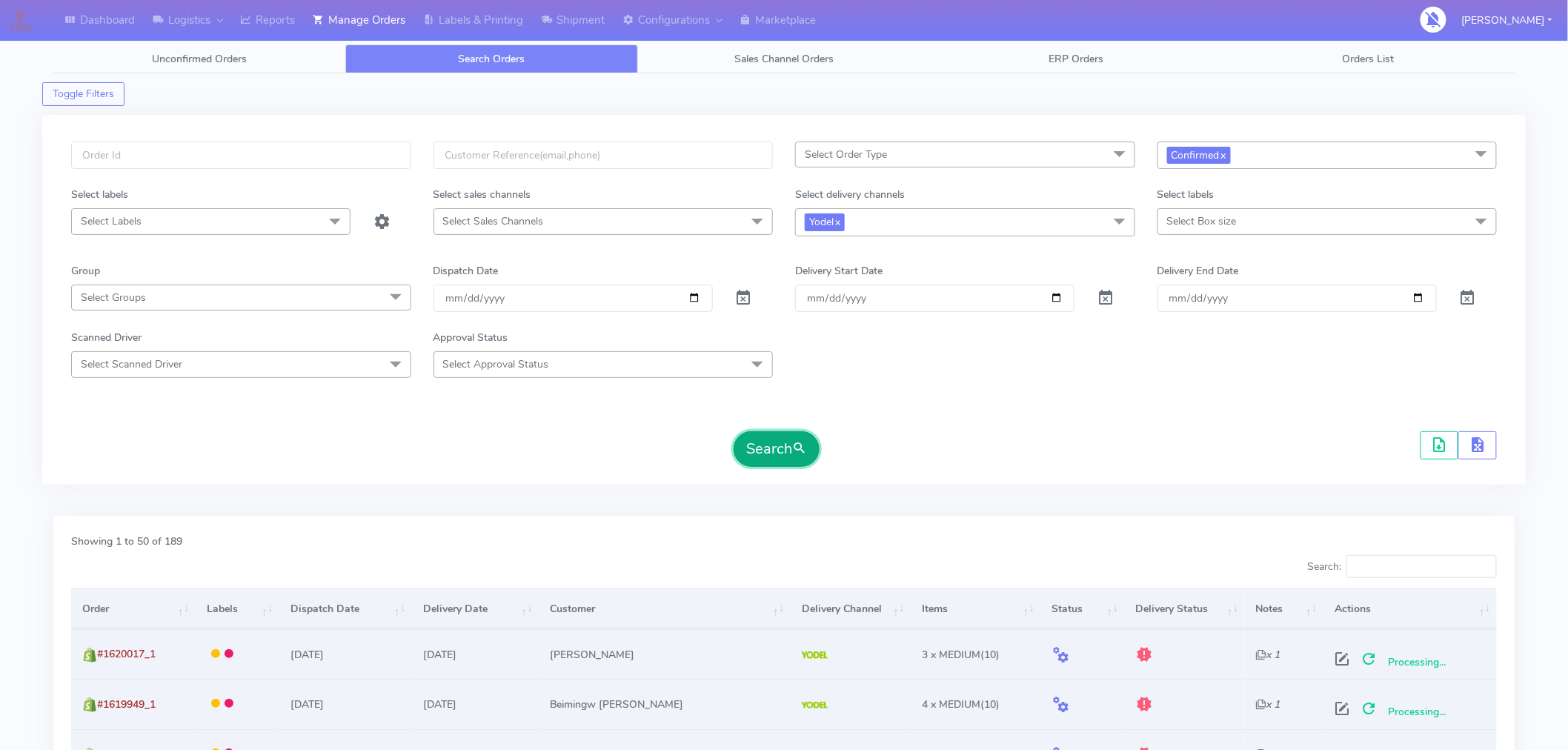
click at [790, 449] on button "Search" at bounding box center [776, 449] width 86 height 36
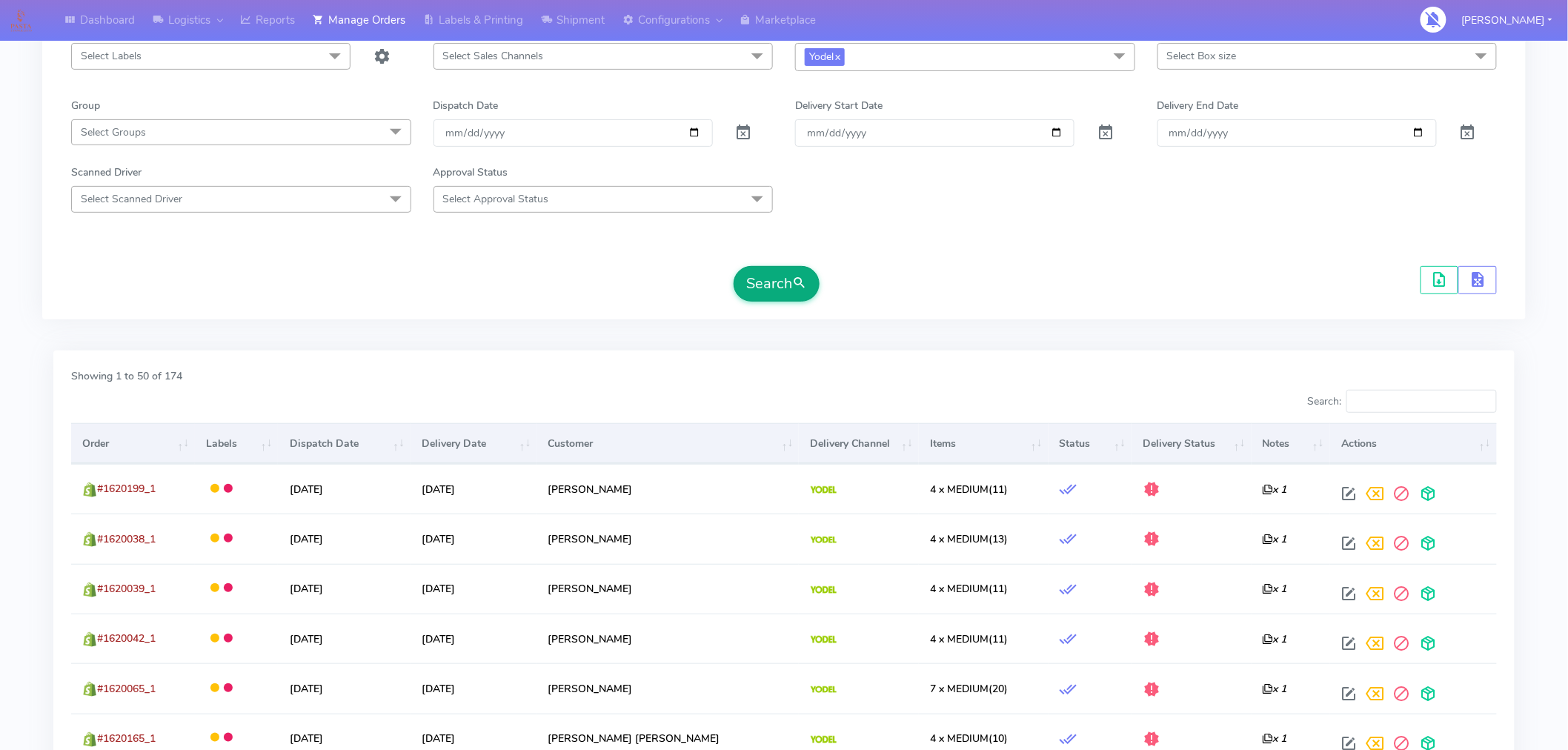
scroll to position [166, 0]
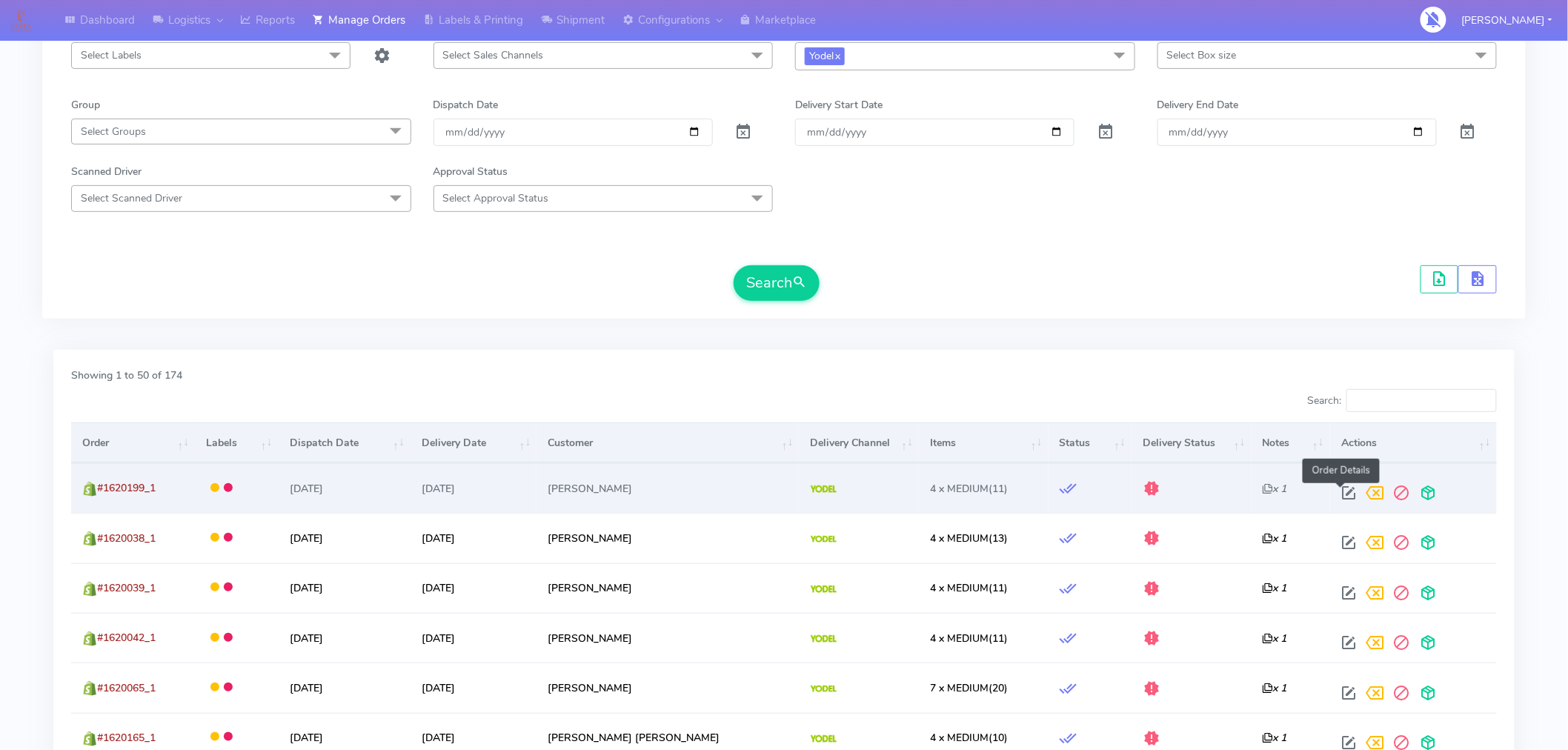
click at [1339, 491] on span at bounding box center [1349, 496] width 27 height 14
select select "5"
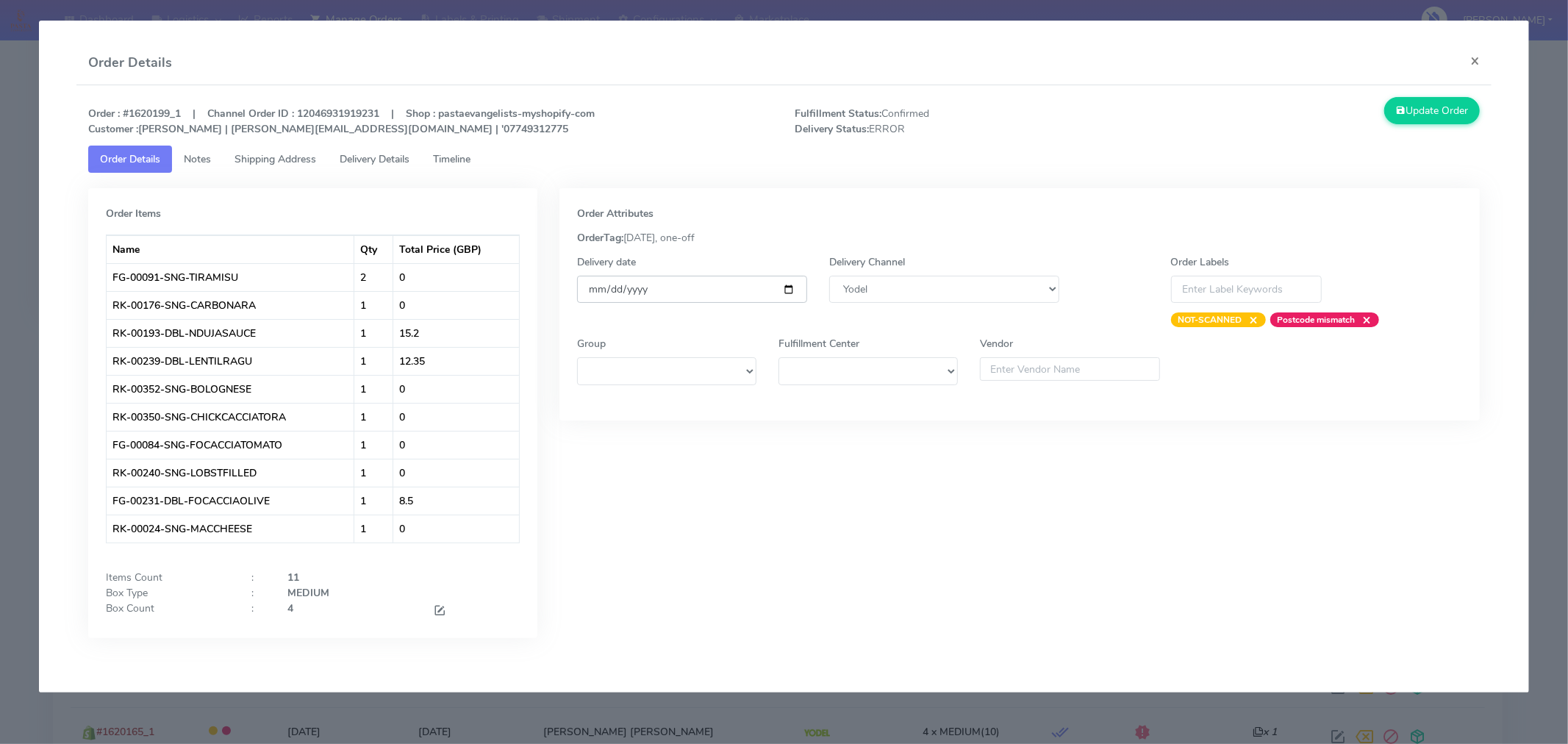
click at [792, 289] on input "[DATE]" at bounding box center [692, 289] width 230 height 27
type input "[DATE]"
click at [1428, 109] on button "Update Order" at bounding box center [1431, 111] width 95 height 27
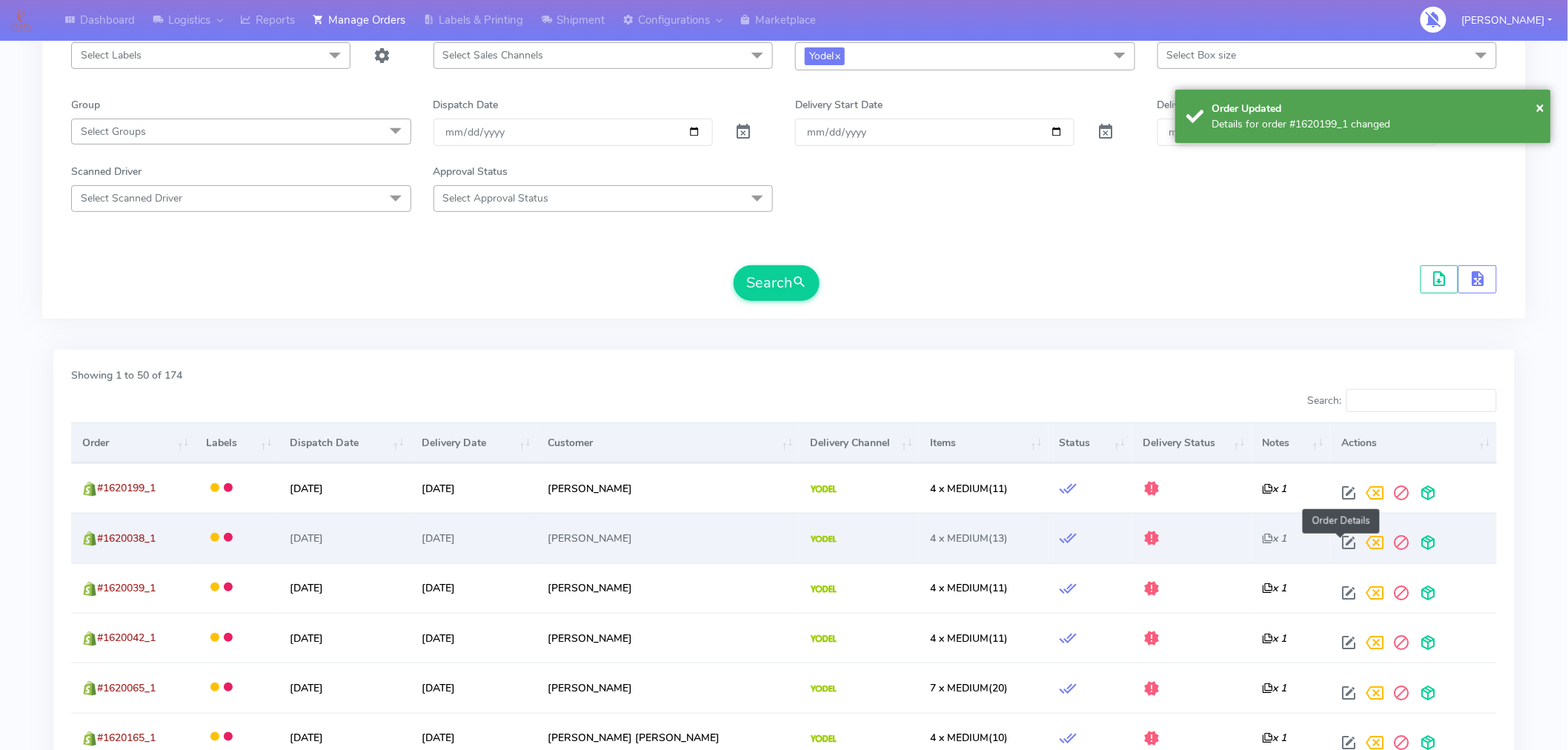
click at [1337, 544] on span at bounding box center [1349, 545] width 27 height 14
select select "5"
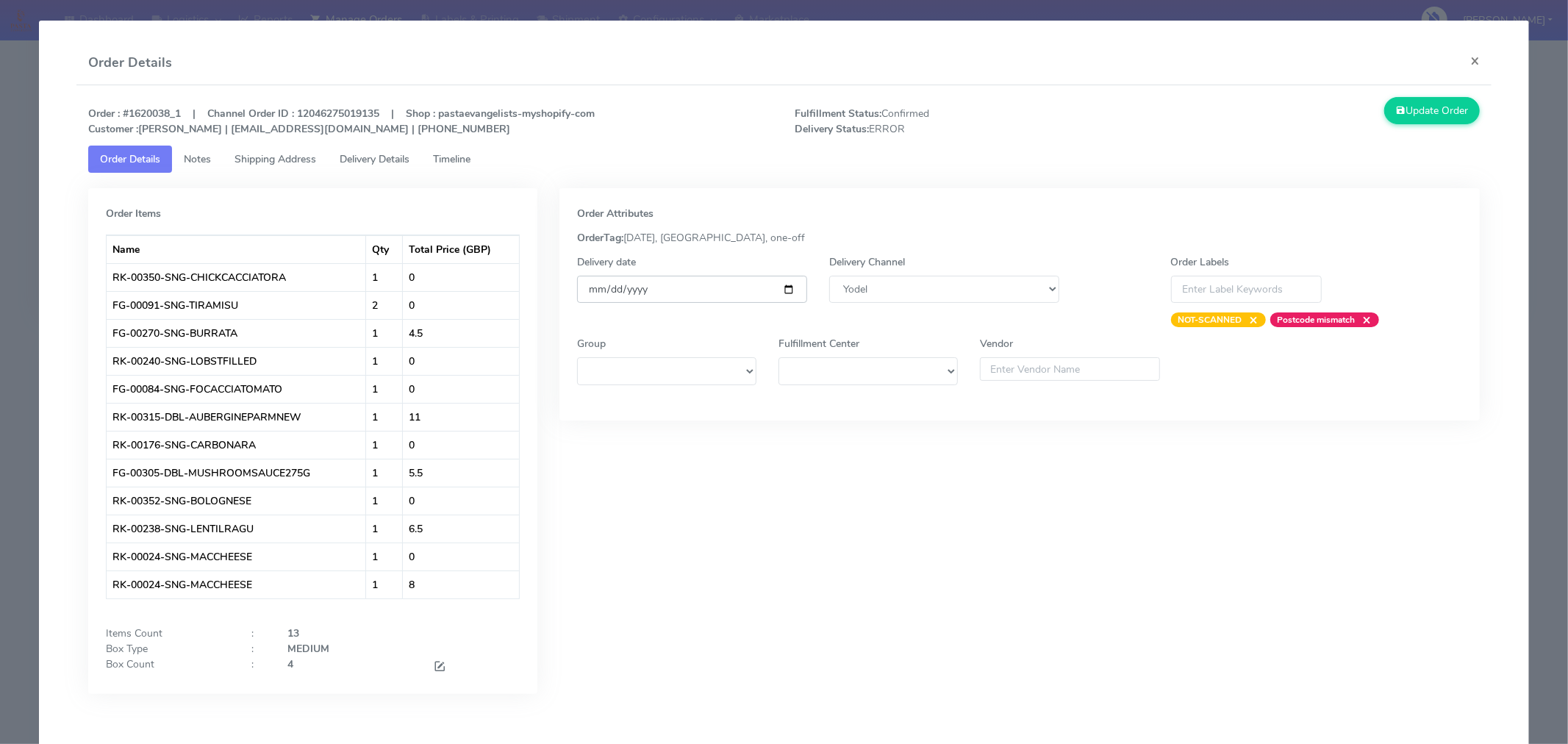
click at [788, 289] on input "[DATE]" at bounding box center [692, 289] width 230 height 27
type input "[DATE]"
click at [1393, 106] on button "Update Order" at bounding box center [1431, 111] width 95 height 27
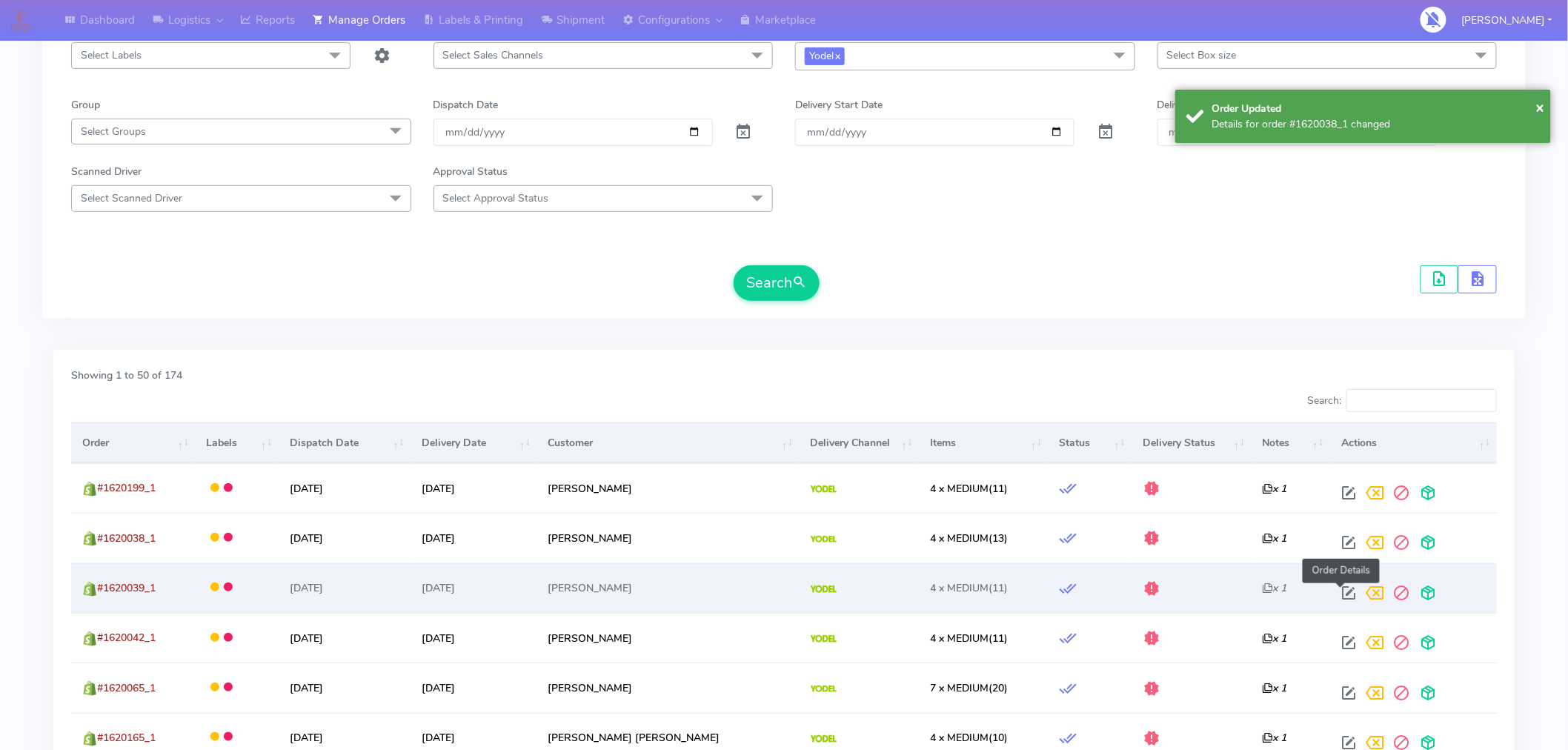
click at [1344, 598] on span at bounding box center [1349, 595] width 27 height 14
select select "5"
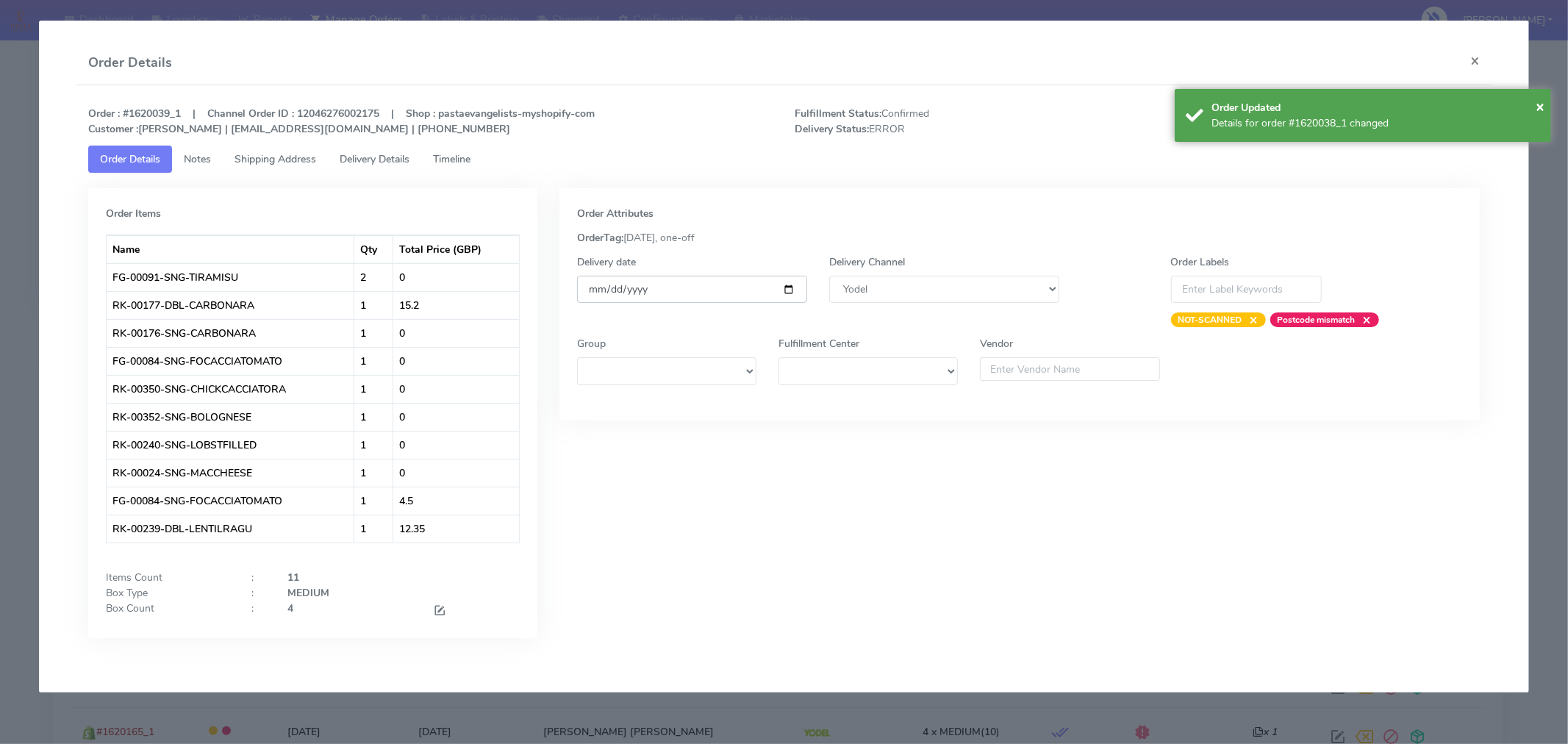
click at [785, 289] on input "[DATE]" at bounding box center [692, 289] width 230 height 27
type input "[DATE]"
click at [1536, 111] on span "×" at bounding box center [1540, 106] width 9 height 20
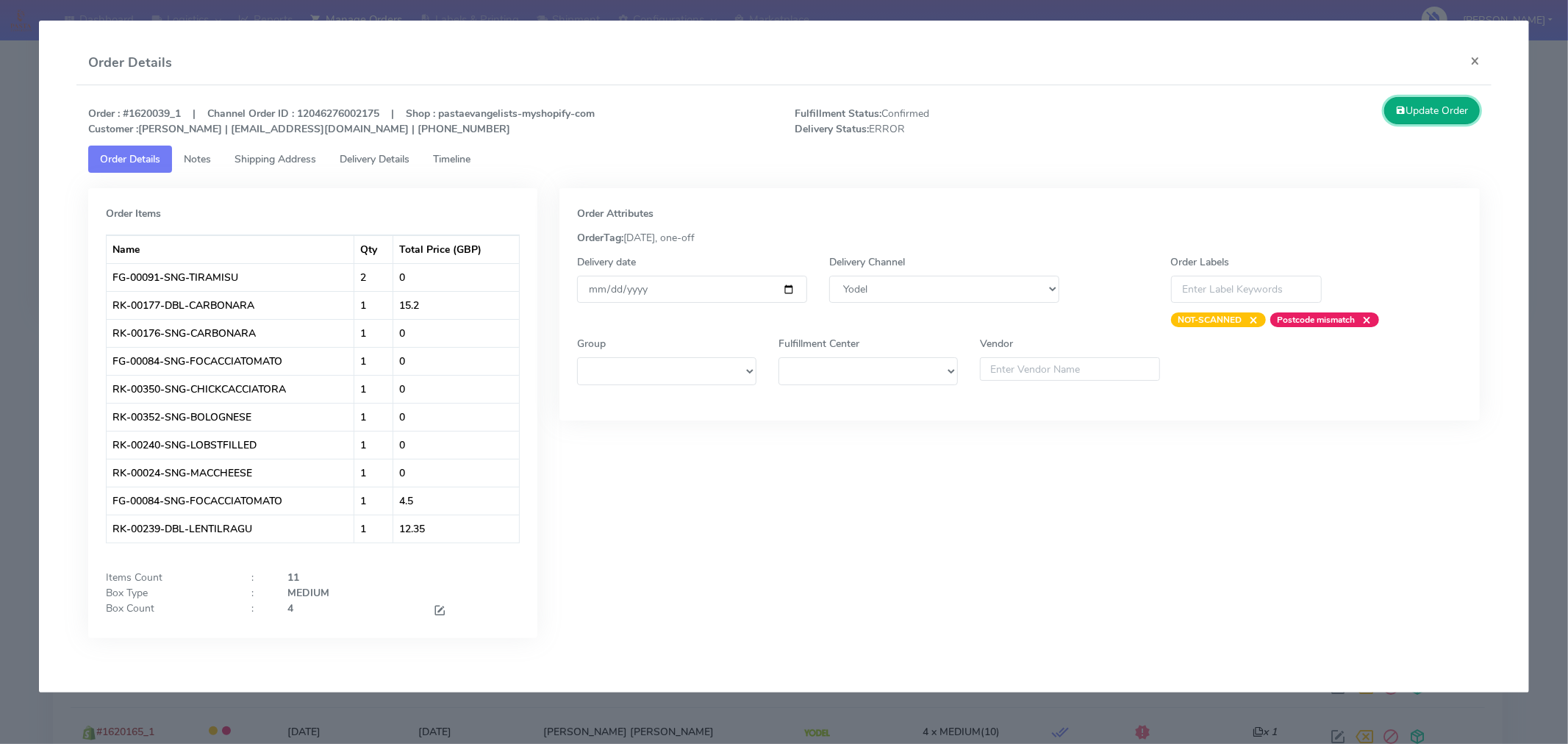
click at [1444, 113] on button "Update Order" at bounding box center [1431, 111] width 95 height 27
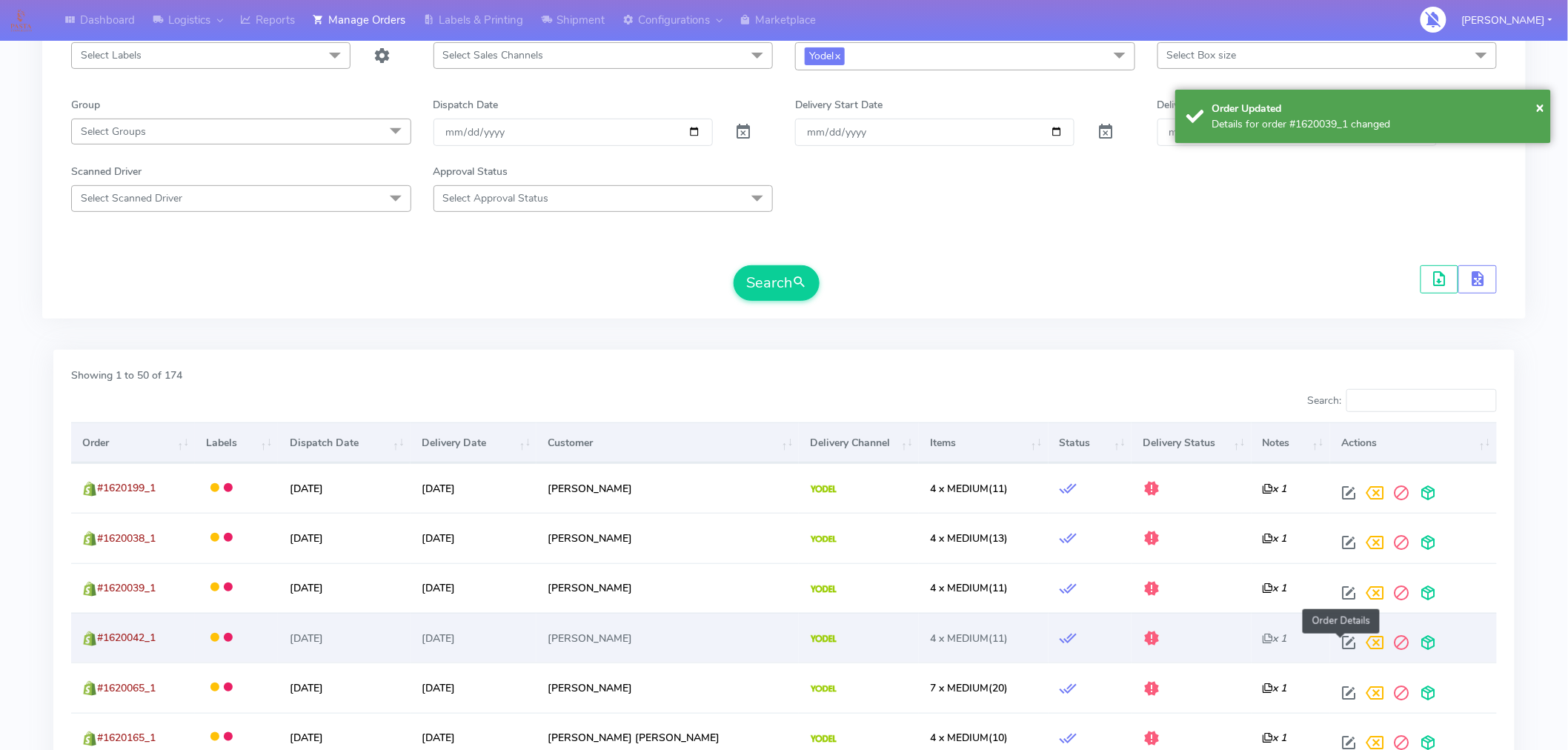
click at [1339, 644] on span at bounding box center [1349, 646] width 27 height 14
select select "5"
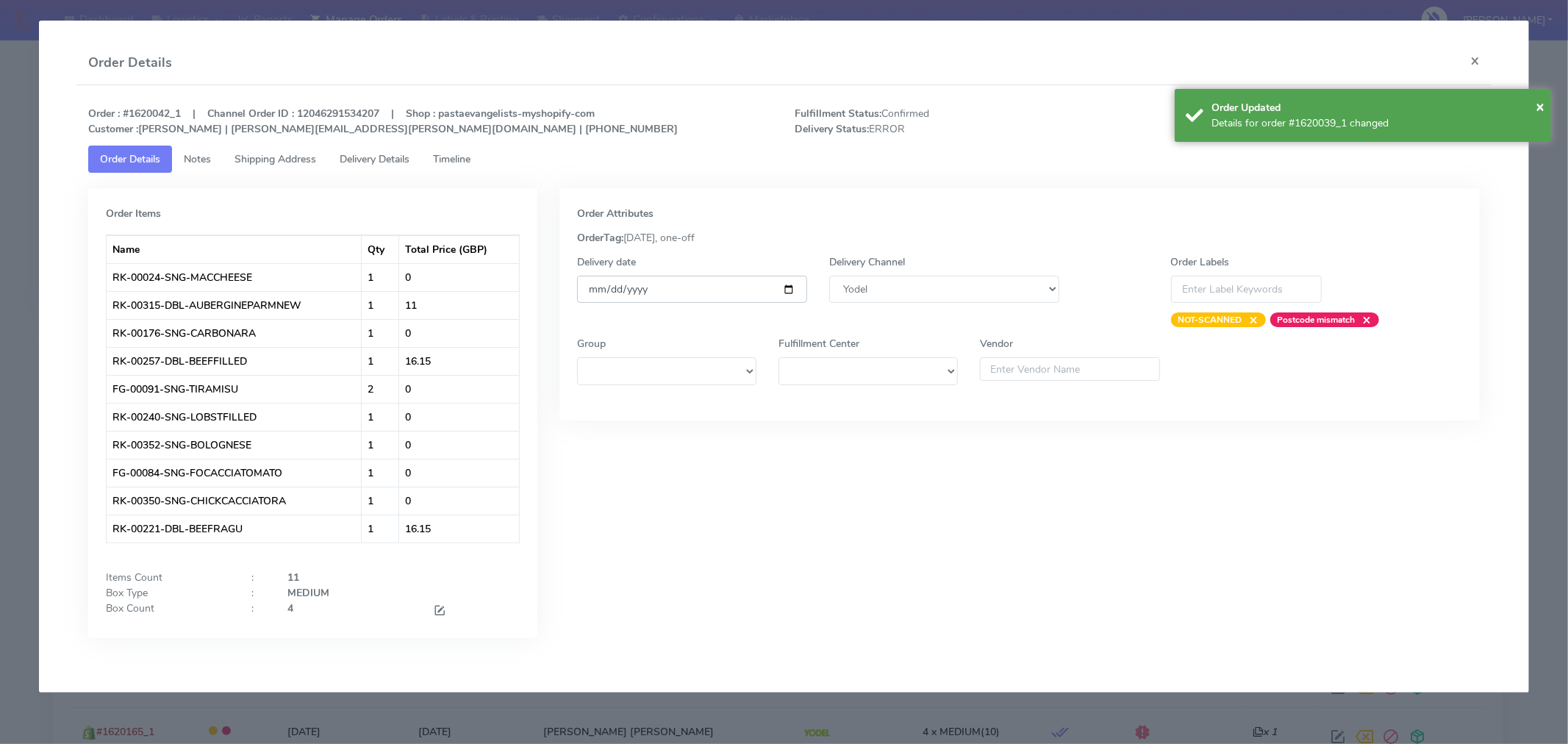
click at [789, 285] on input "[DATE]" at bounding box center [692, 289] width 230 height 27
type input "[DATE]"
click at [1538, 108] on span "×" at bounding box center [1540, 106] width 9 height 20
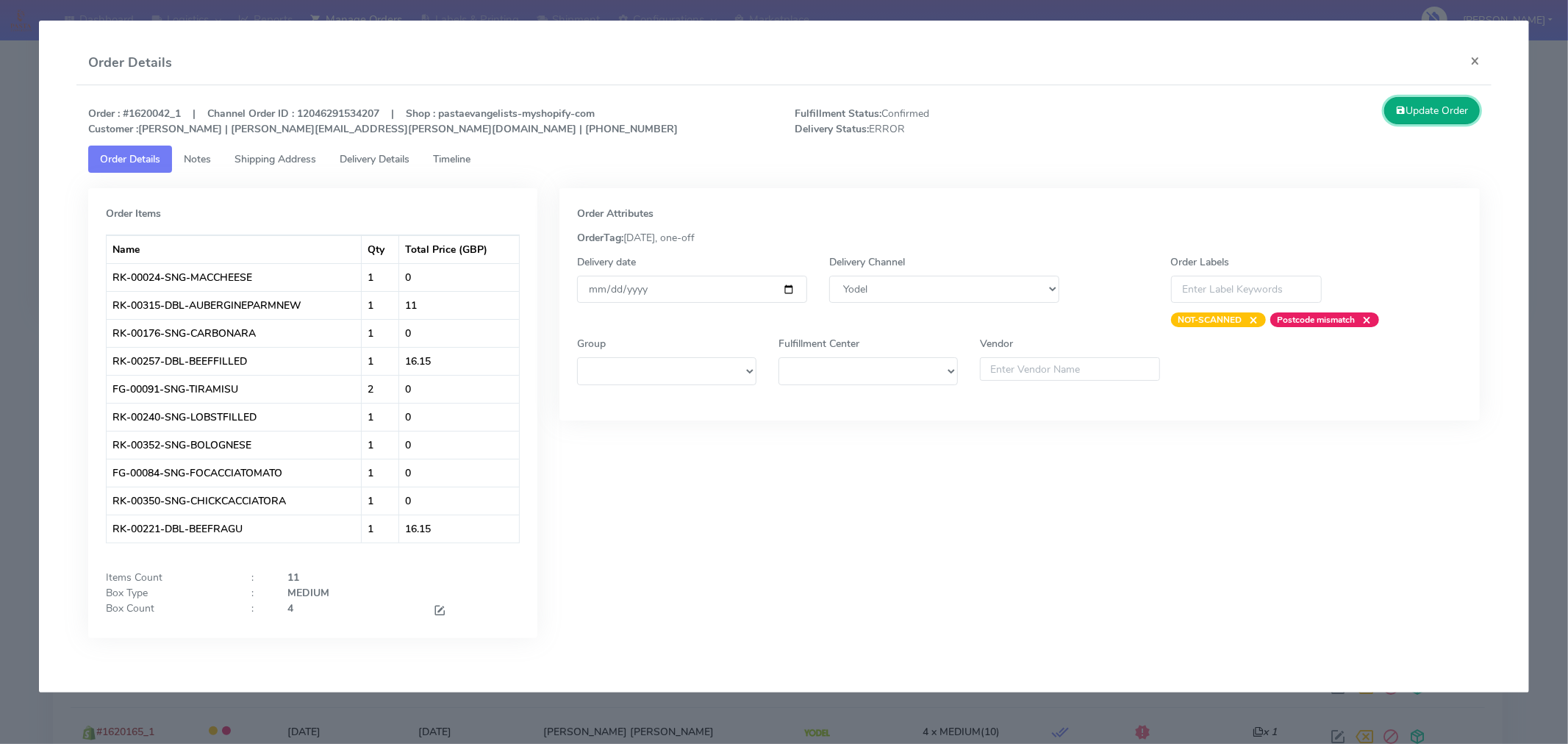
click at [1451, 119] on button "Update Order" at bounding box center [1431, 111] width 95 height 27
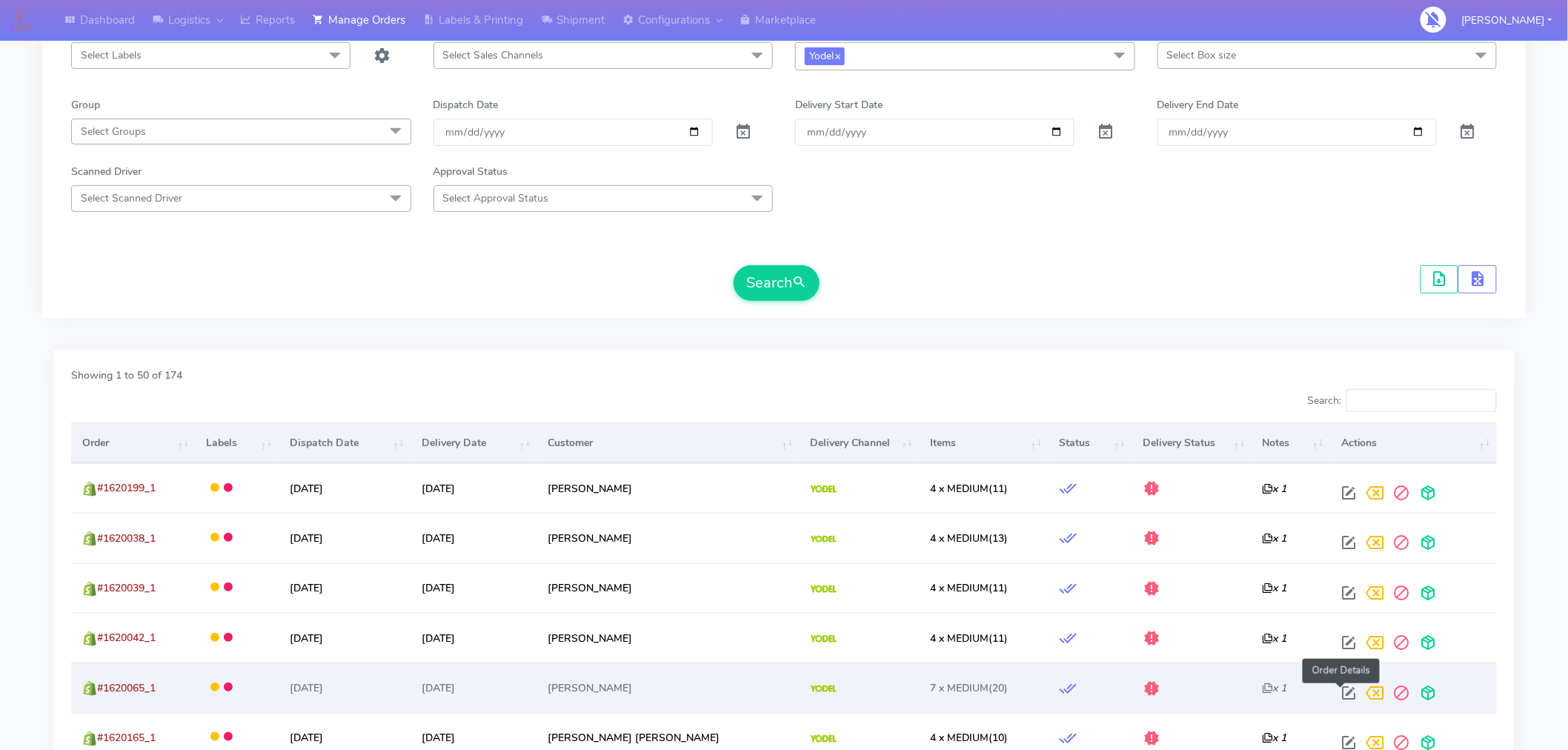
click at [1341, 698] on span at bounding box center [1349, 696] width 27 height 14
select select "5"
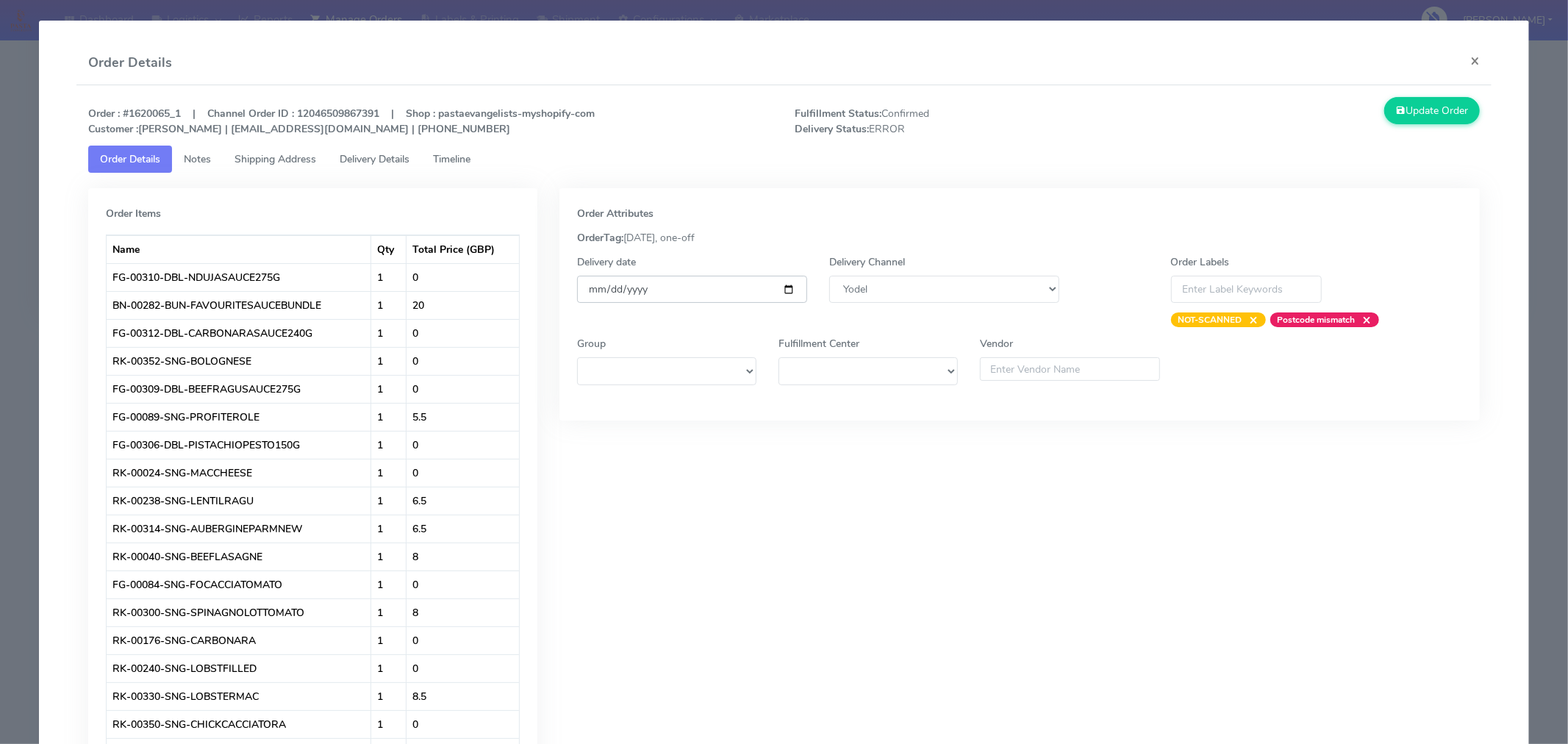
click at [783, 289] on input "[DATE]" at bounding box center [692, 289] width 230 height 27
type input "[DATE]"
click at [1398, 114] on button "Update Order" at bounding box center [1431, 111] width 95 height 27
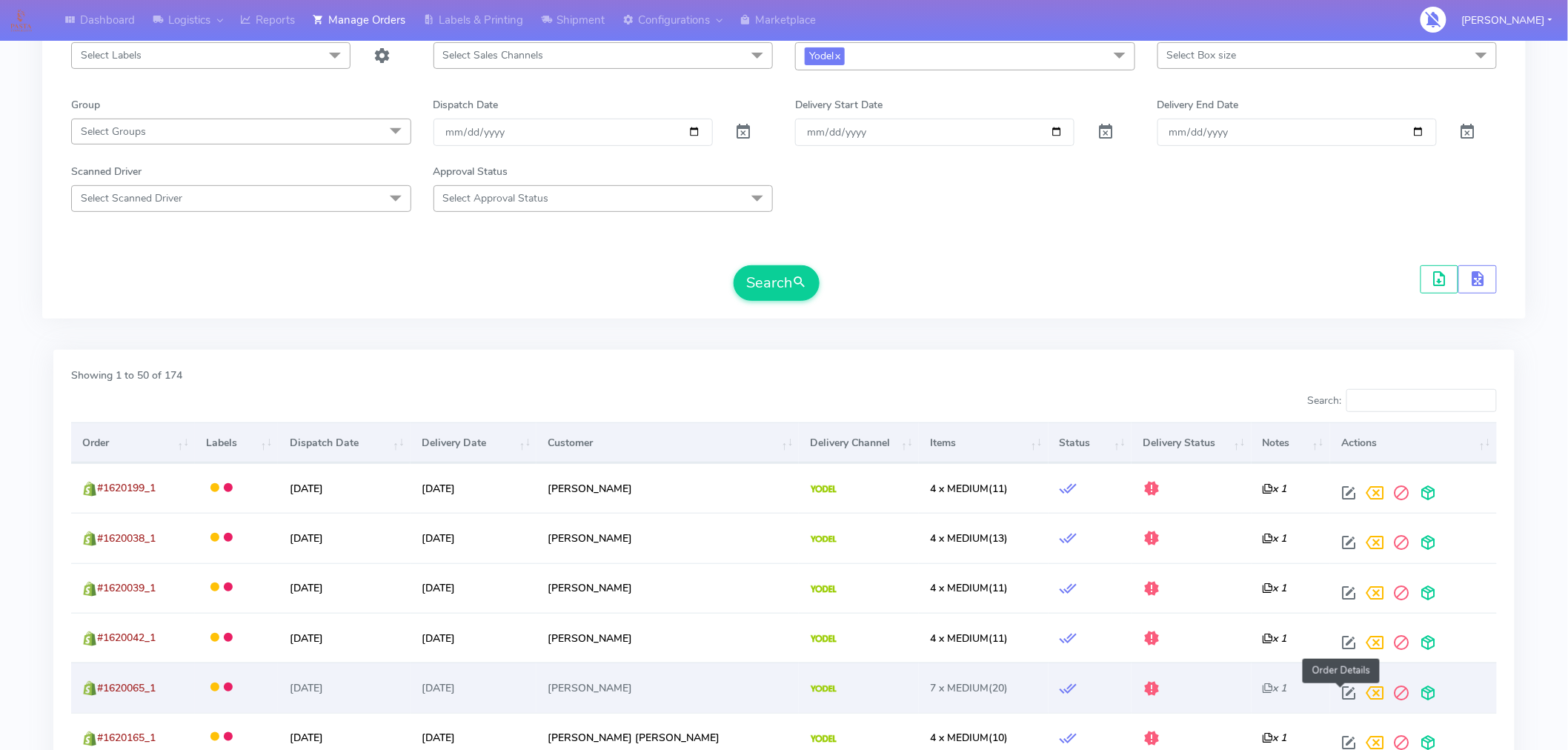
click at [1338, 697] on span at bounding box center [1349, 696] width 27 height 14
select select "5"
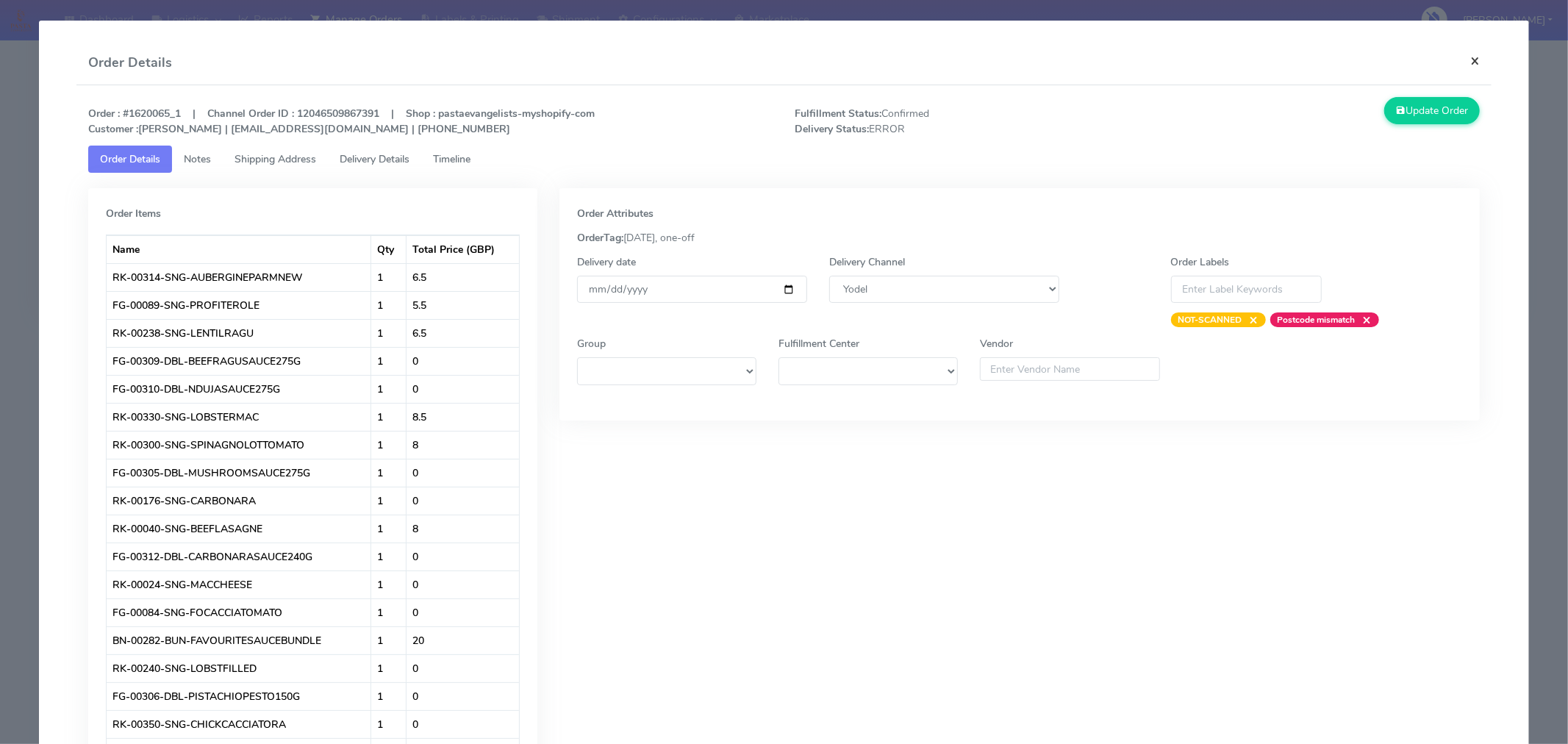
click at [1458, 59] on button "×" at bounding box center [1475, 60] width 33 height 39
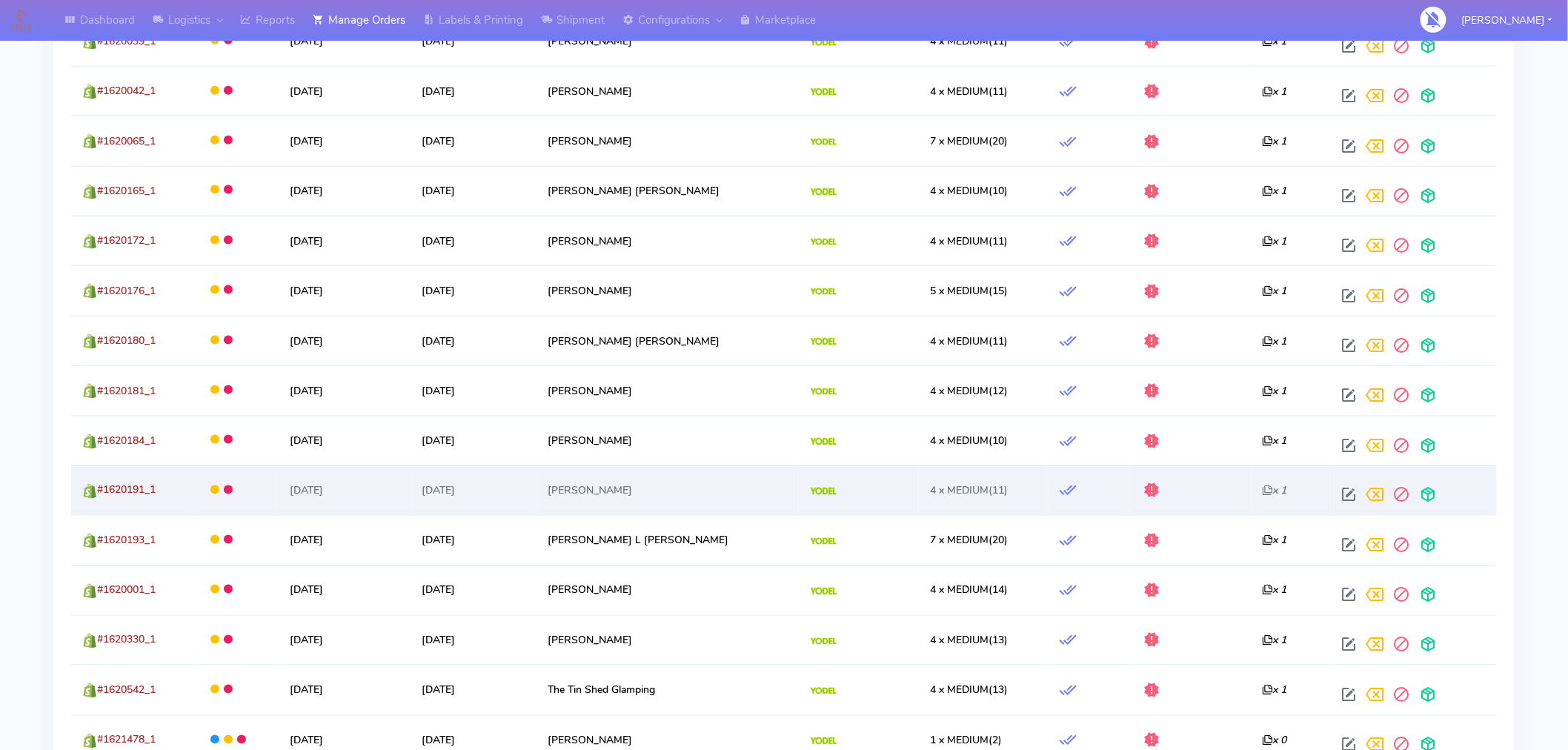
scroll to position [731, 0]
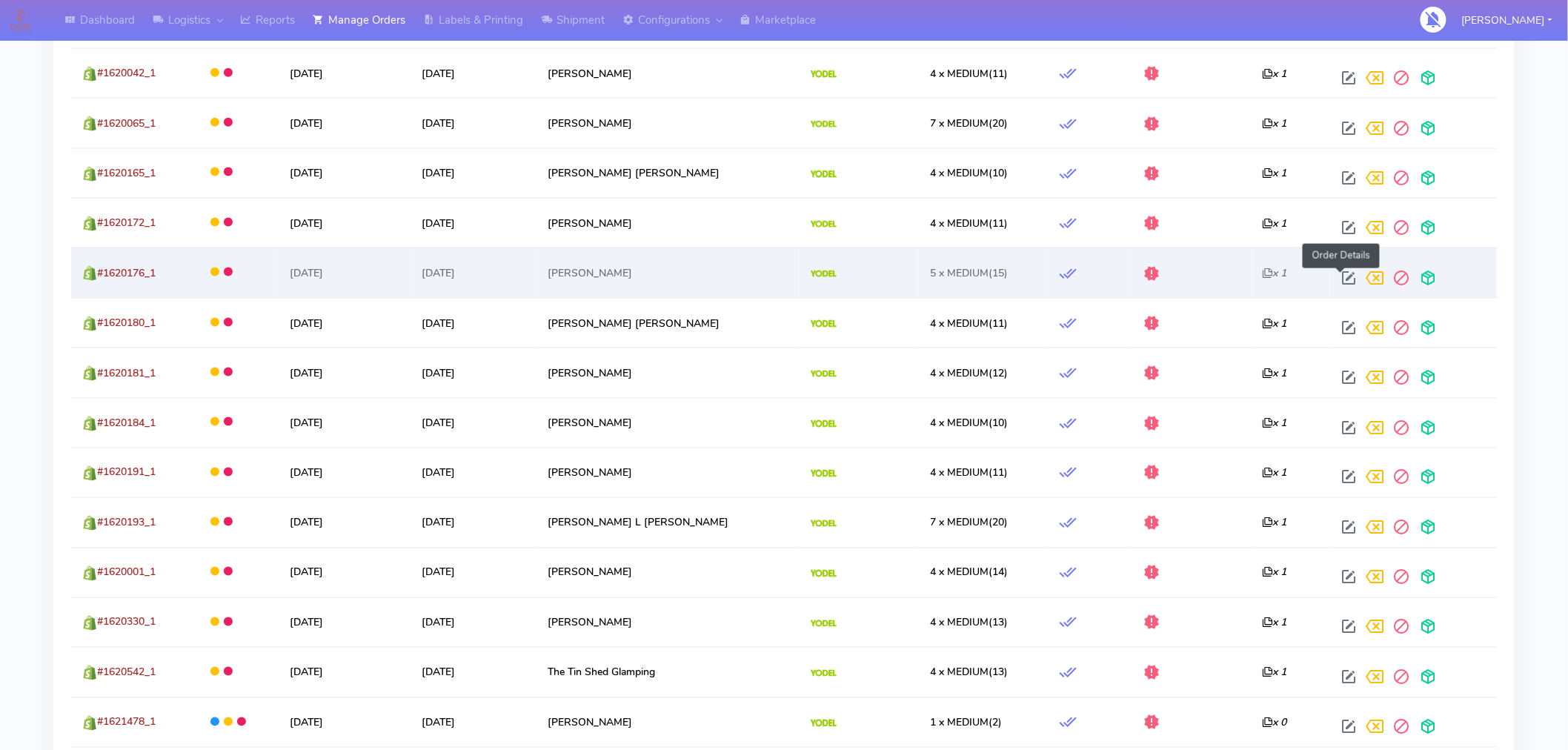
click at [1344, 274] on span at bounding box center [1349, 281] width 27 height 14
select select "5"
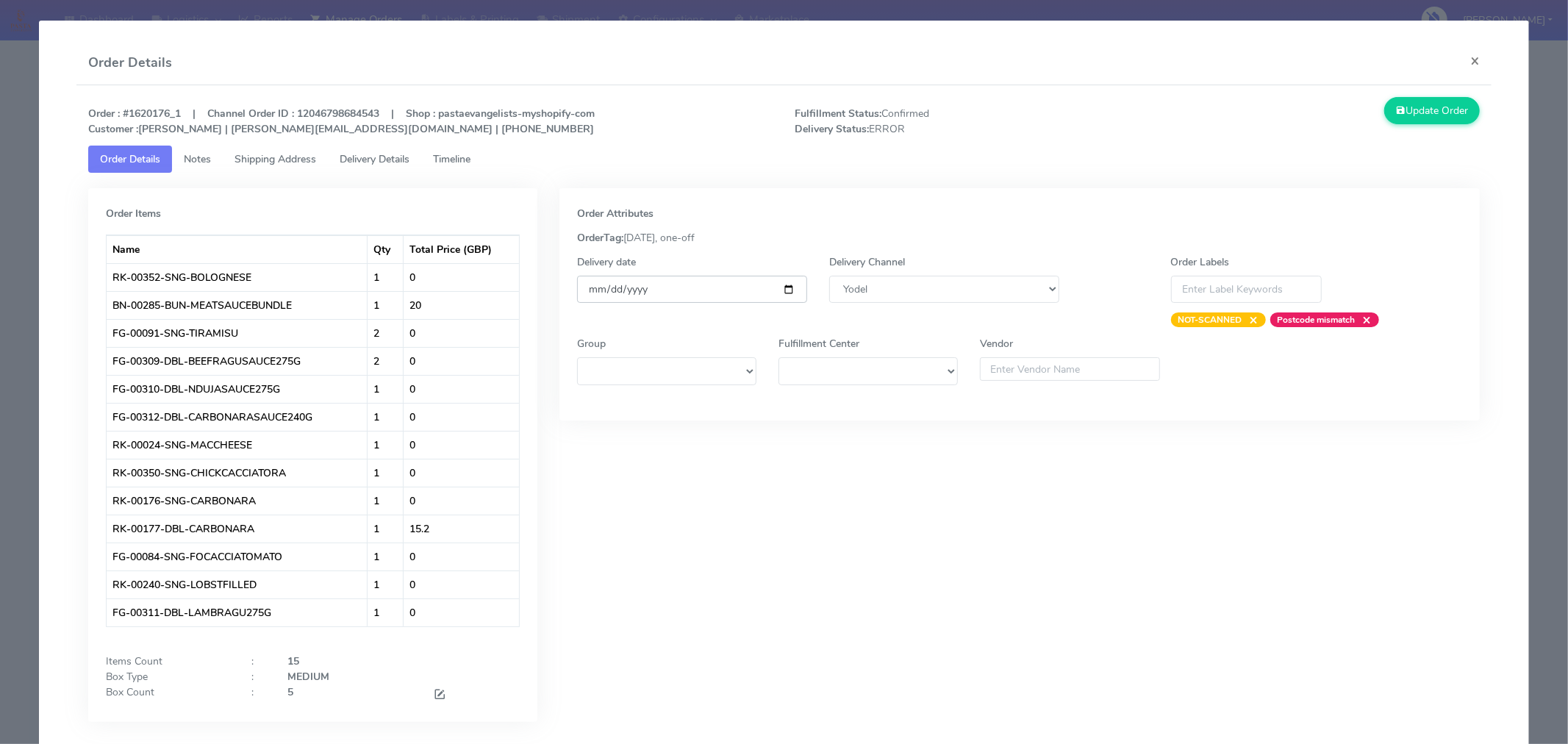
click at [784, 292] on input "[DATE]" at bounding box center [692, 289] width 230 height 27
type input "[DATE]"
click at [1415, 121] on button "Update Order" at bounding box center [1431, 111] width 95 height 27
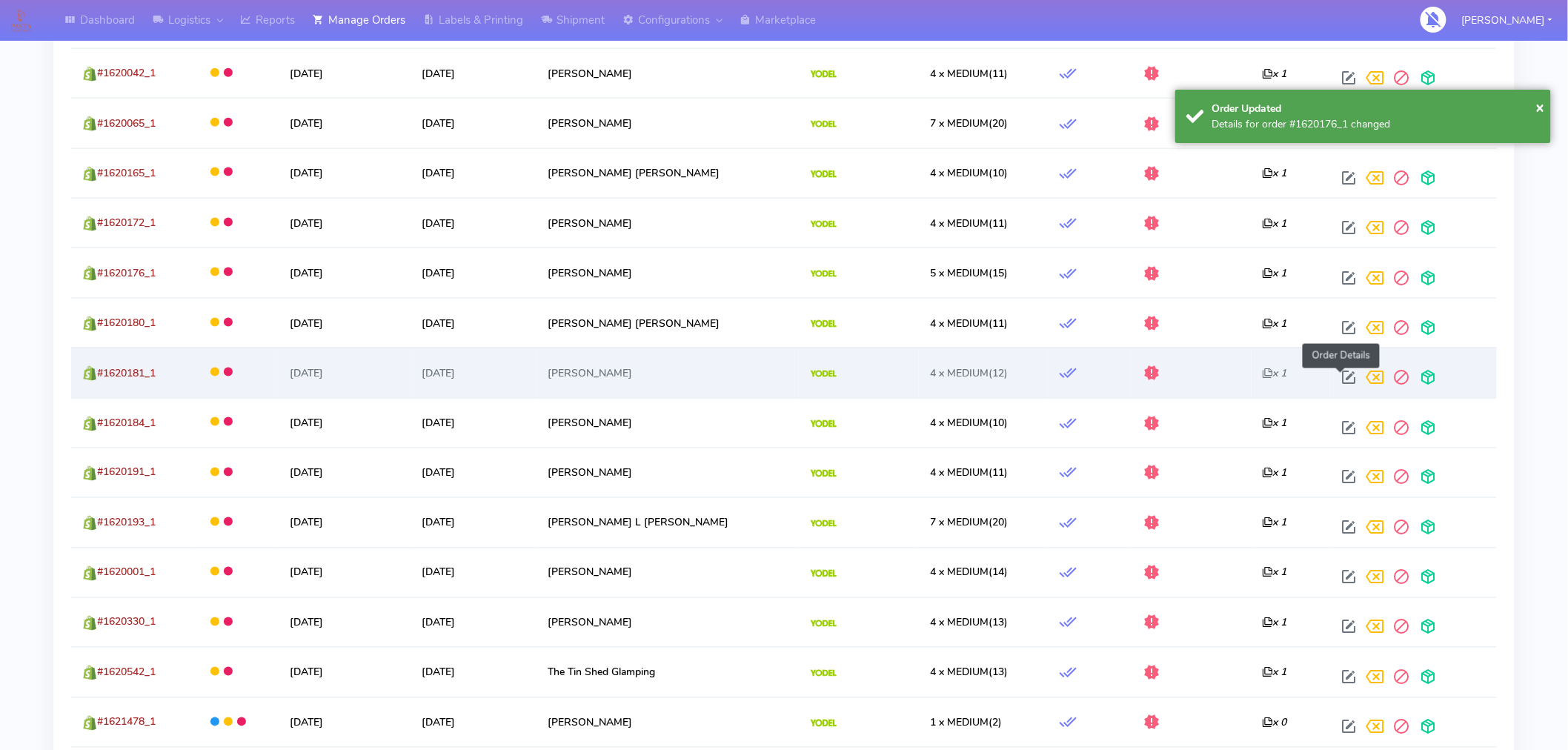
click at [1342, 378] on span at bounding box center [1349, 380] width 27 height 14
select select "5"
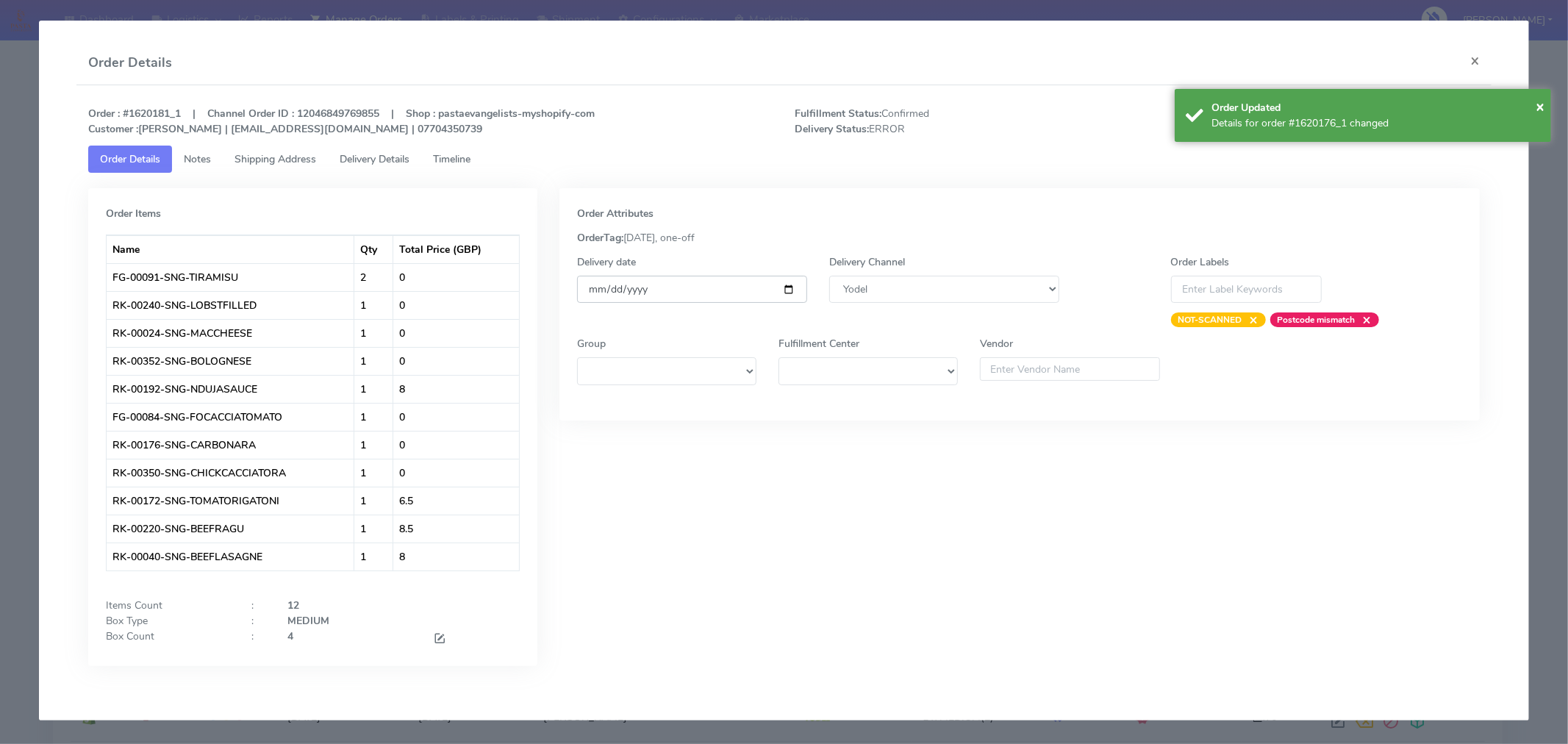
click at [791, 290] on input "[DATE]" at bounding box center [692, 289] width 230 height 27
type input "[DATE]"
click at [1537, 101] on span "×" at bounding box center [1540, 106] width 9 height 20
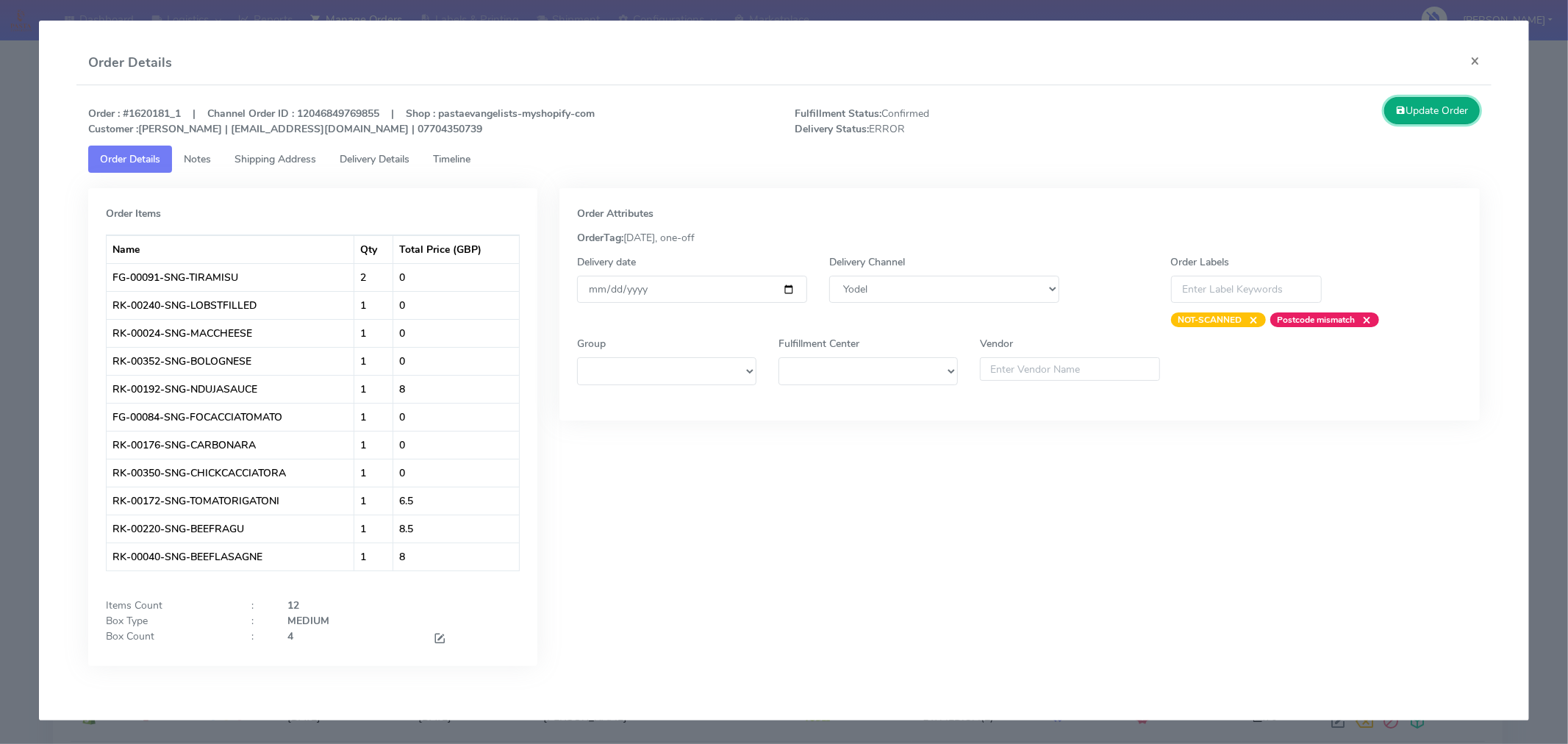
click at [1458, 111] on button "Update Order" at bounding box center [1431, 111] width 95 height 27
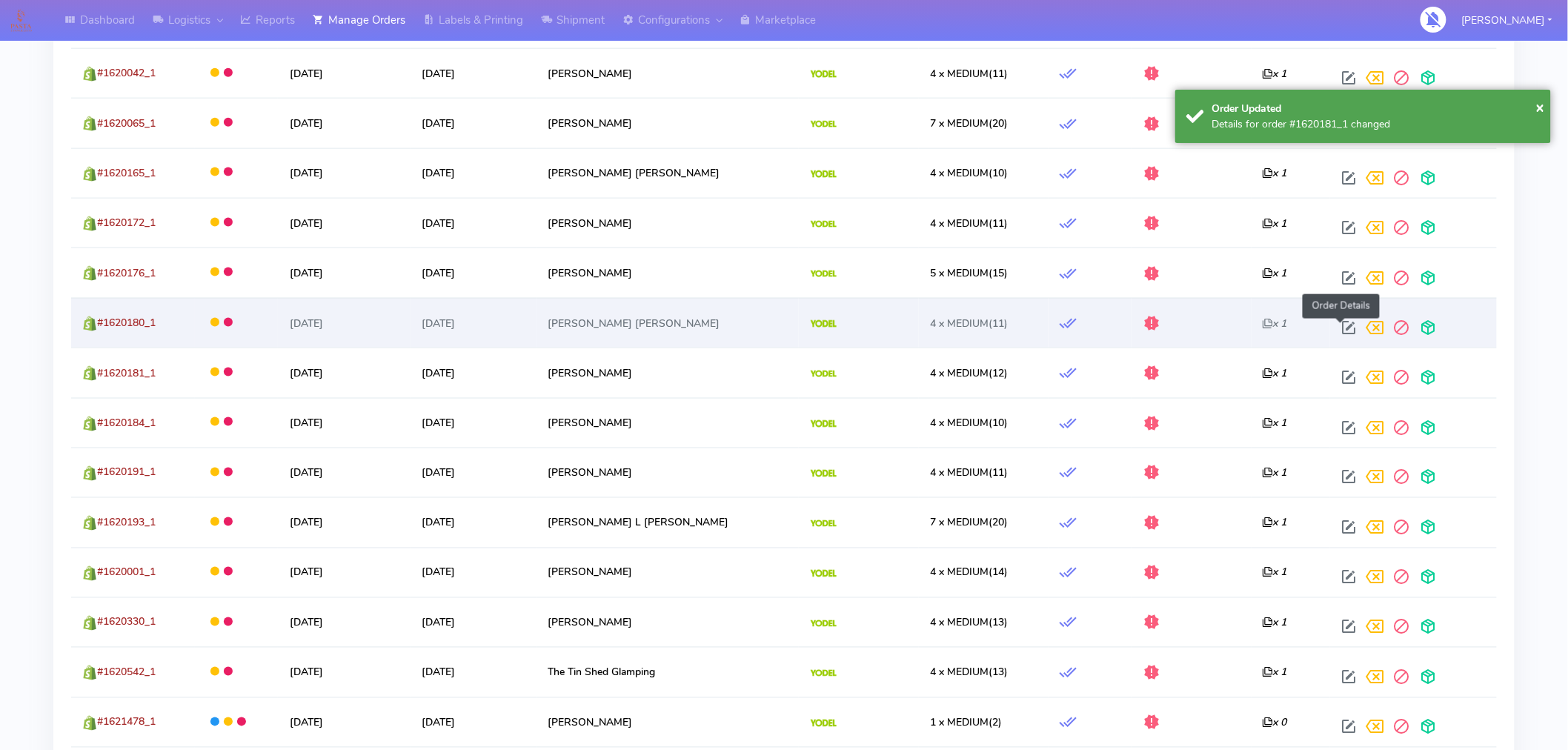
click at [1341, 330] on span at bounding box center [1349, 330] width 27 height 14
select select "5"
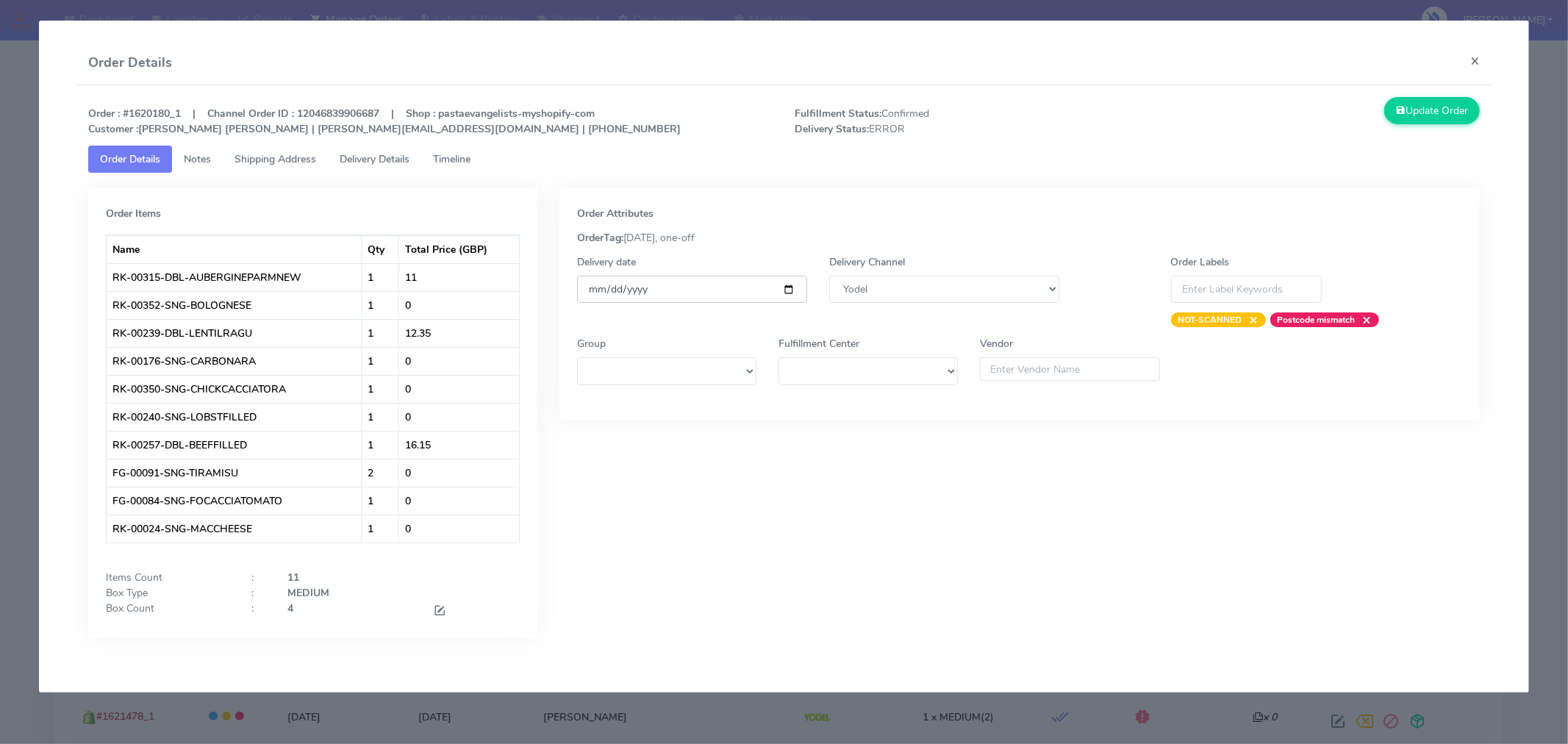
click at [792, 288] on input "[DATE]" at bounding box center [692, 289] width 230 height 27
type input "[DATE]"
click at [1406, 111] on button "Update Order" at bounding box center [1431, 111] width 95 height 27
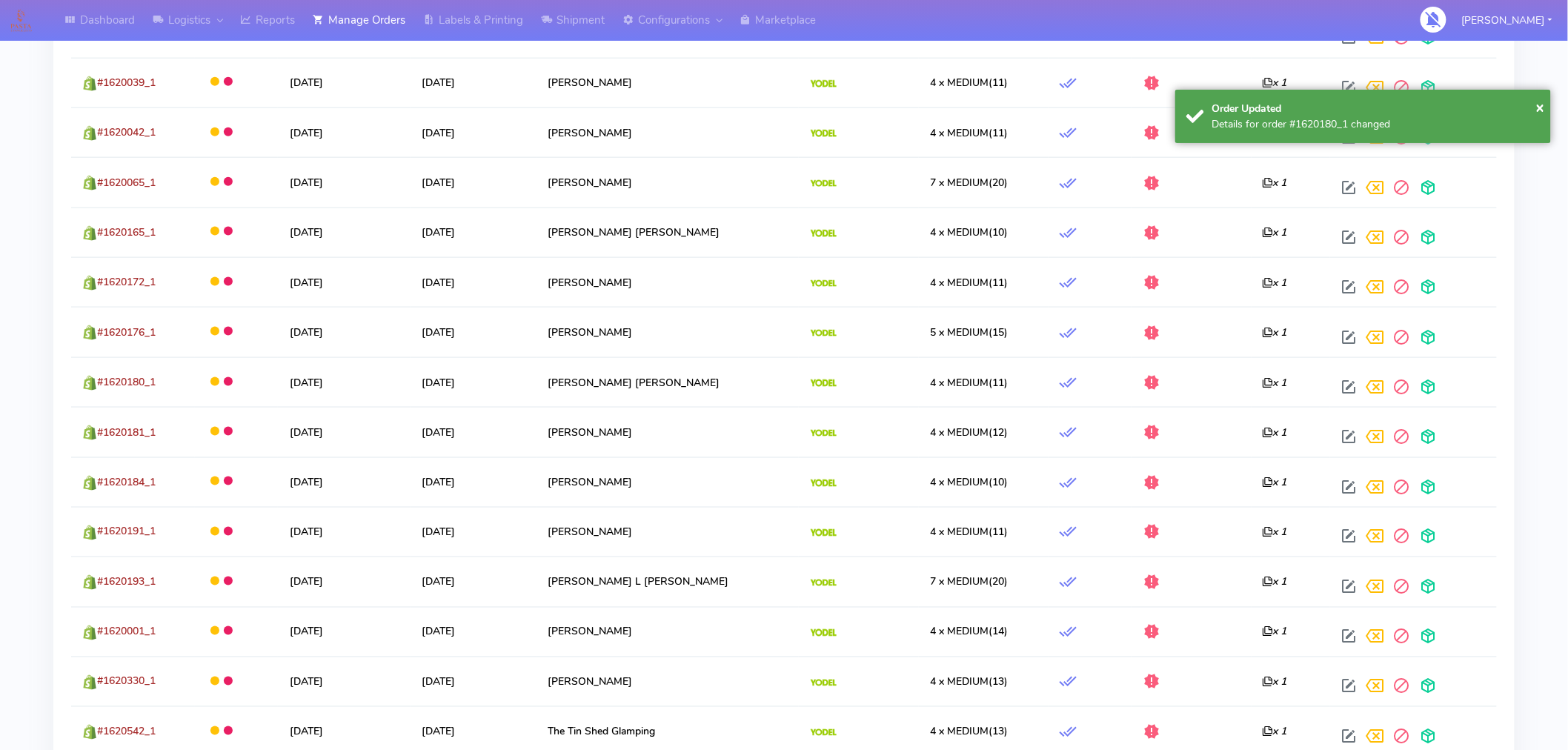
scroll to position [663, 0]
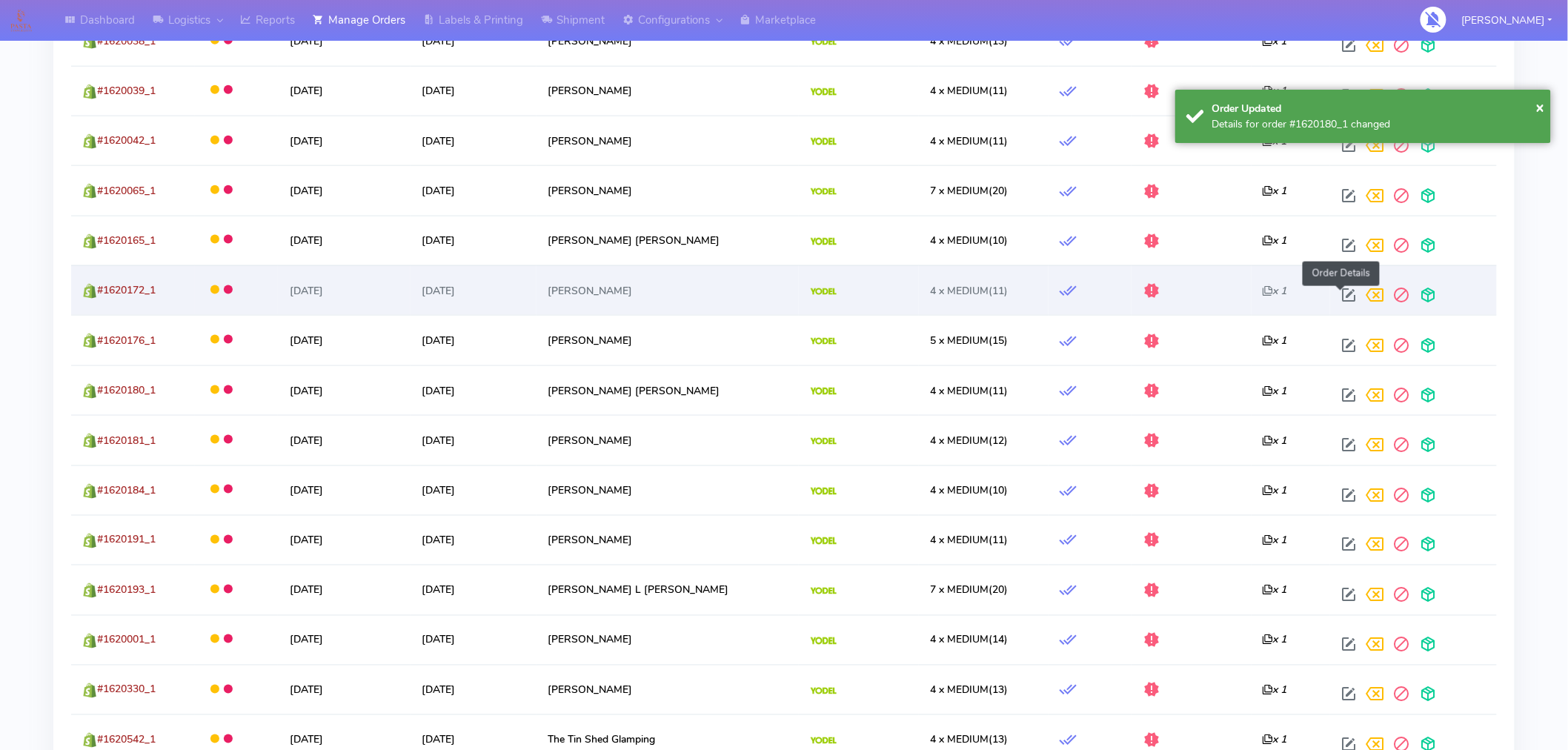
click at [1343, 297] on span at bounding box center [1349, 298] width 27 height 14
select select "5"
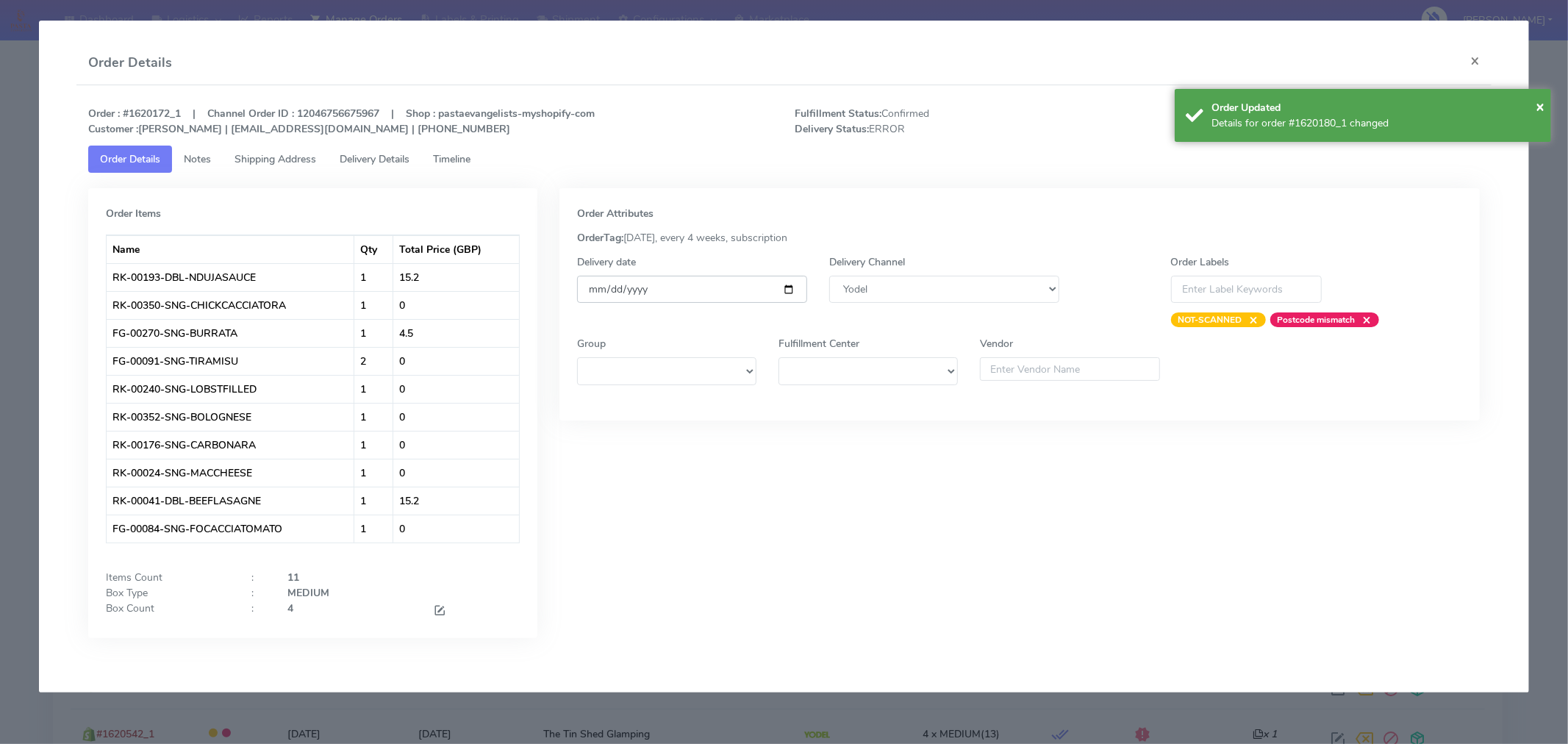
click at [787, 290] on input "[DATE]" at bounding box center [692, 289] width 230 height 27
type input "[DATE]"
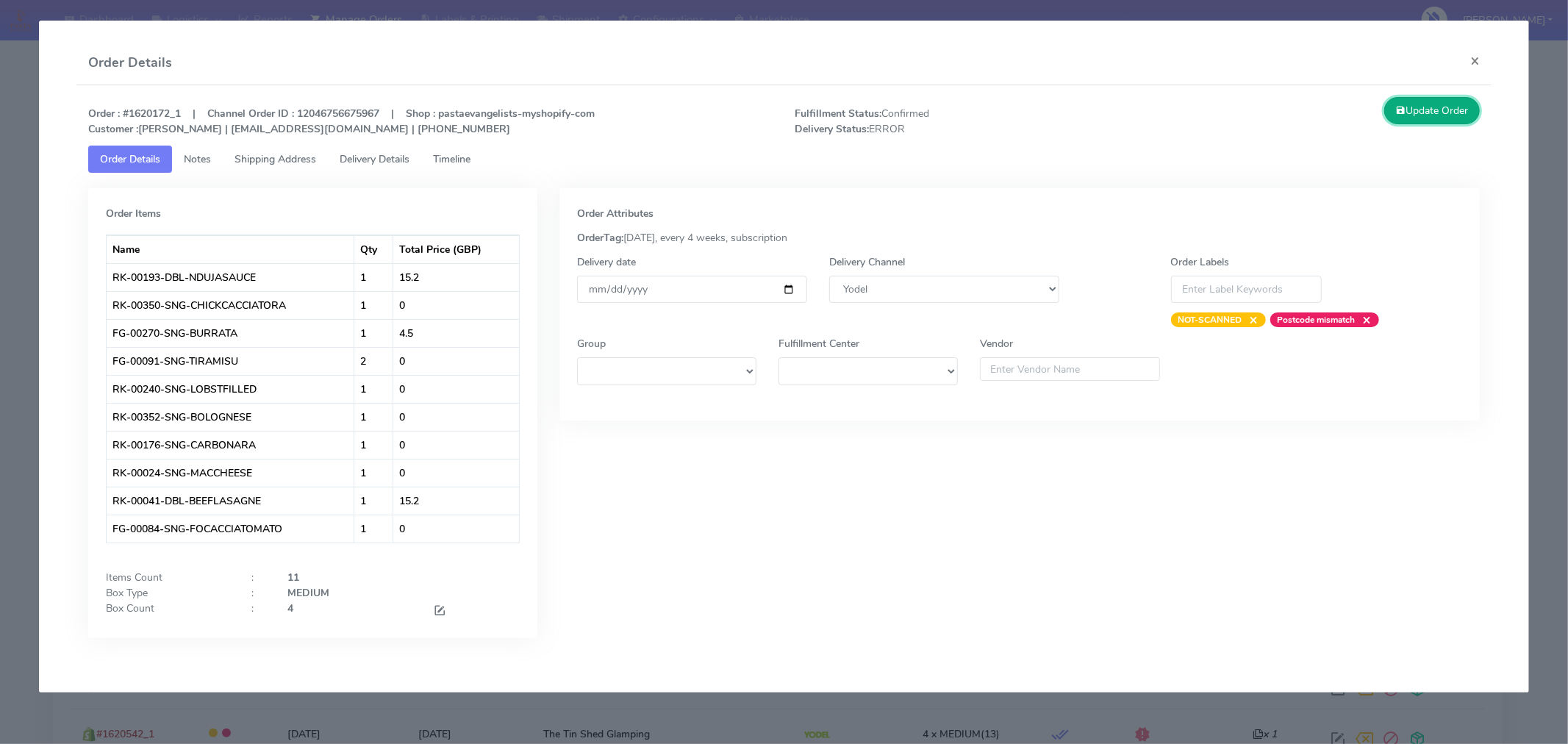
click at [1406, 111] on button "Update Order" at bounding box center [1431, 111] width 95 height 27
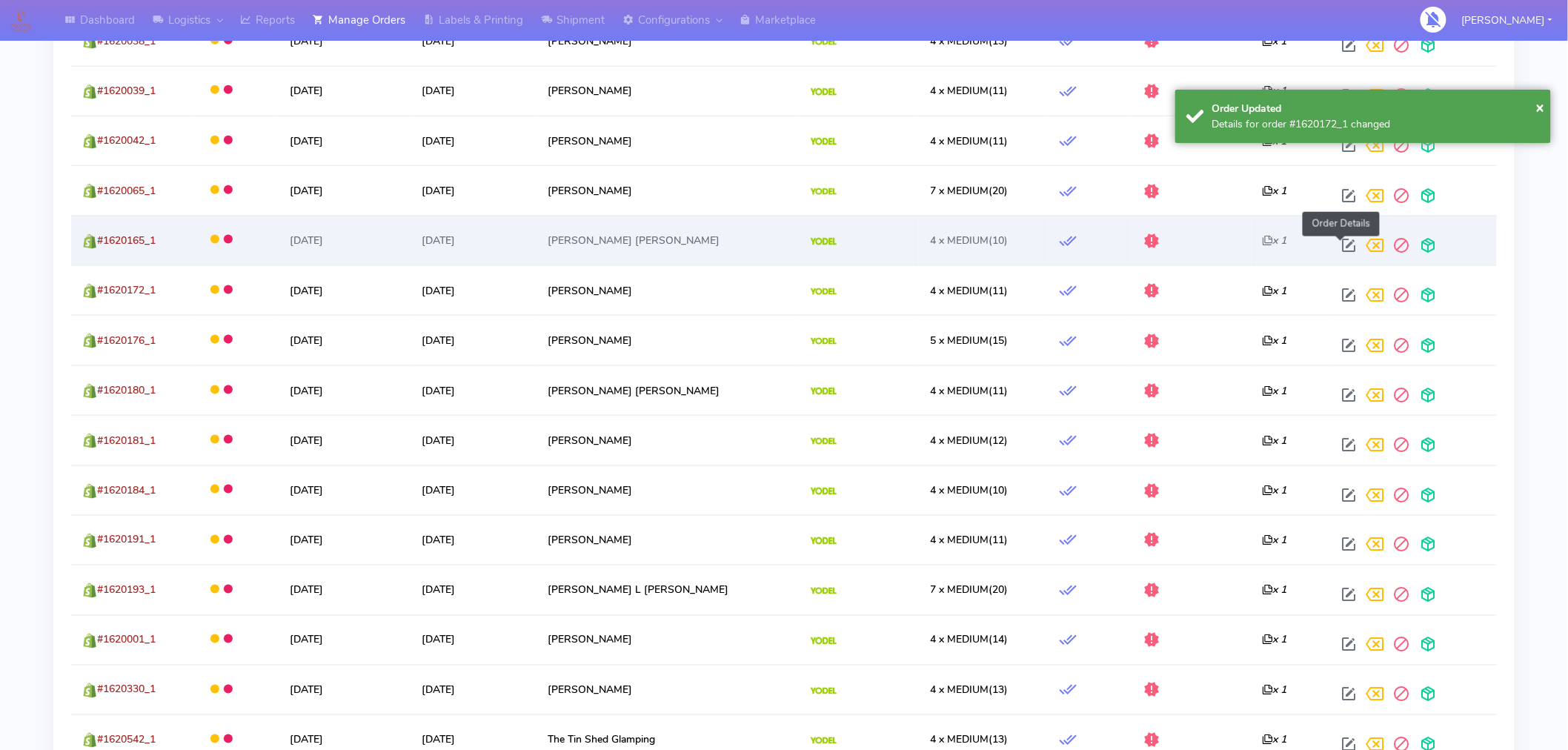
click at [1336, 245] on span at bounding box center [1349, 248] width 27 height 14
select select "5"
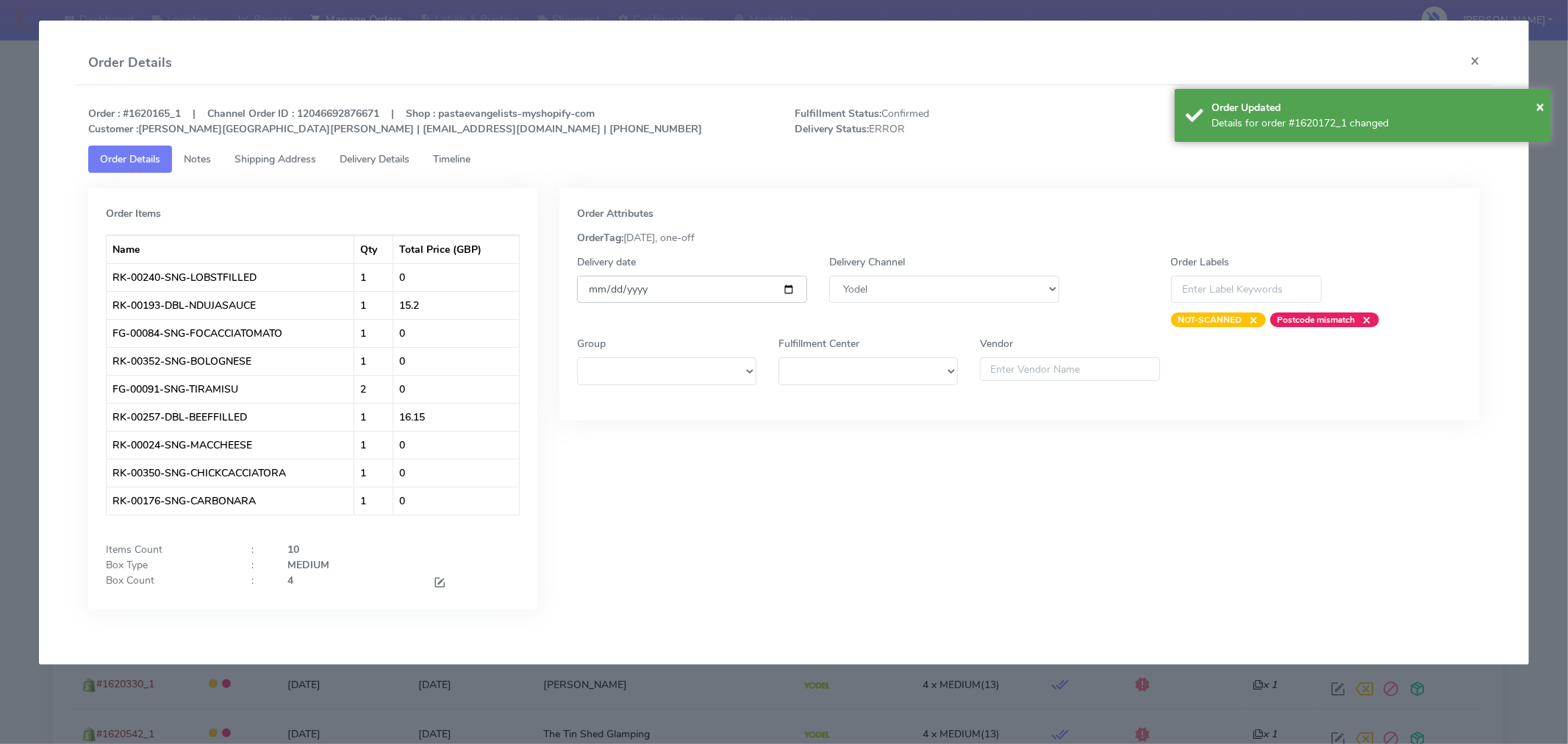
click at [784, 289] on input "[DATE]" at bounding box center [692, 289] width 230 height 27
type input "[DATE]"
click at [1535, 113] on span "×" at bounding box center [1540, 106] width 9 height 20
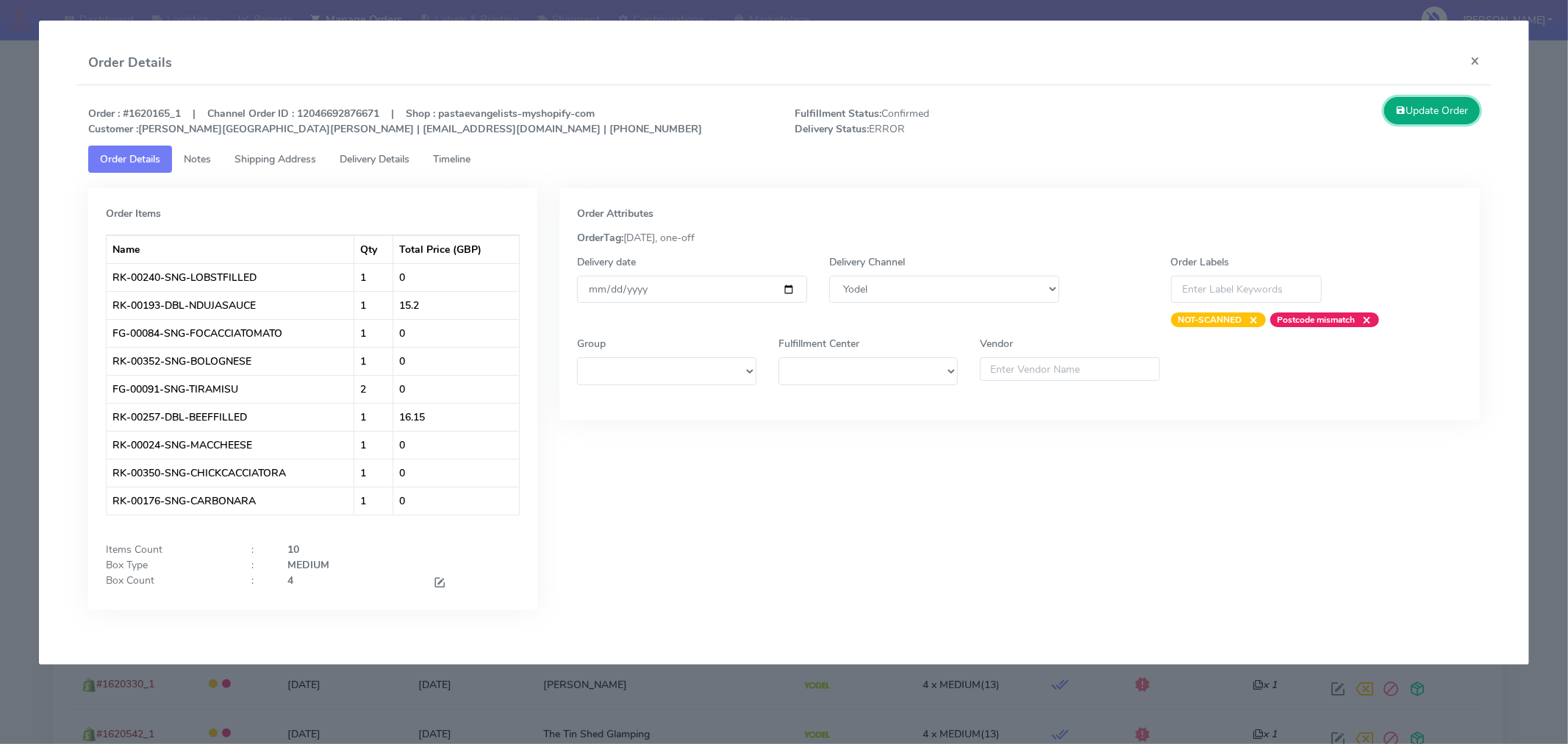
click at [1450, 114] on button "Update Order" at bounding box center [1431, 111] width 95 height 27
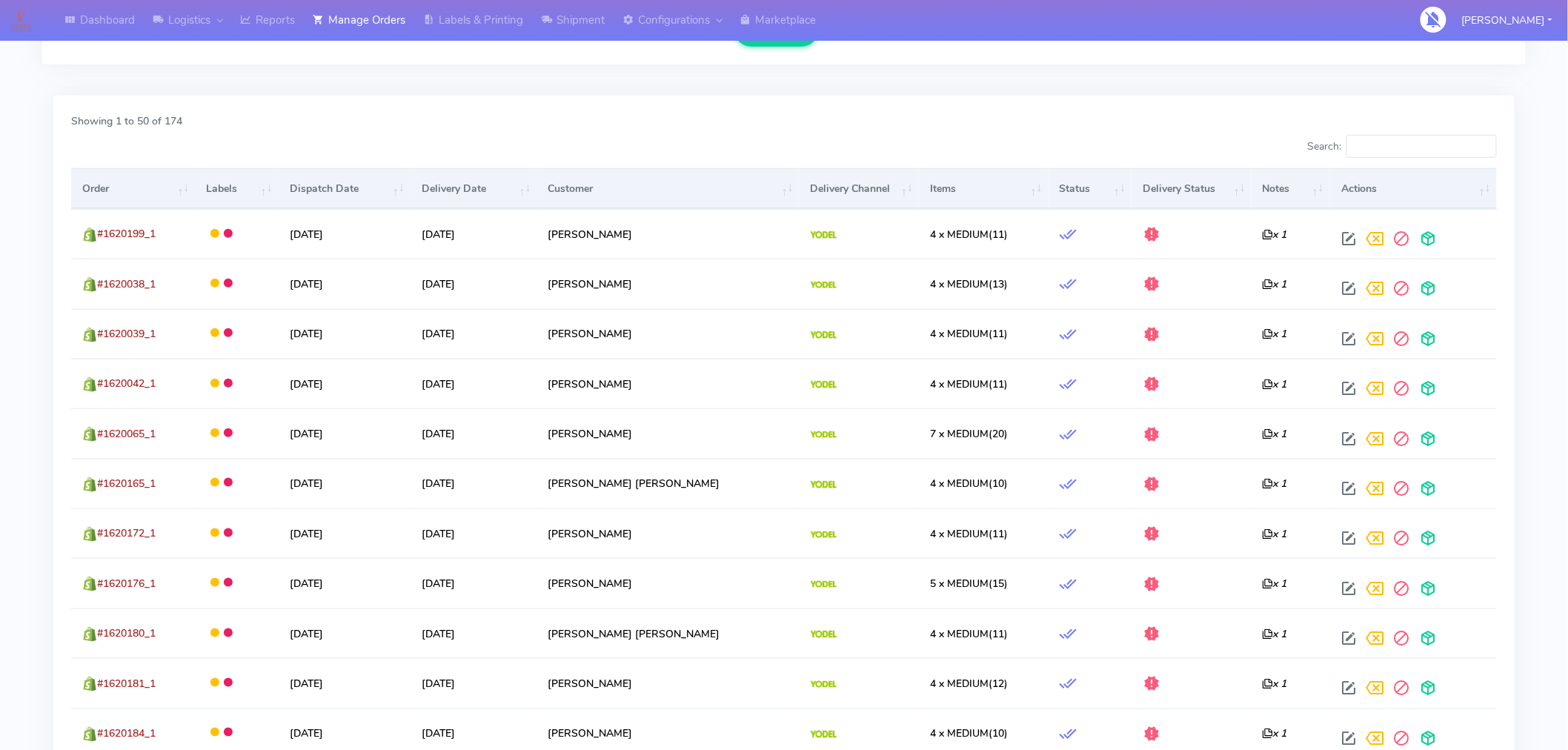
scroll to position [419, 0]
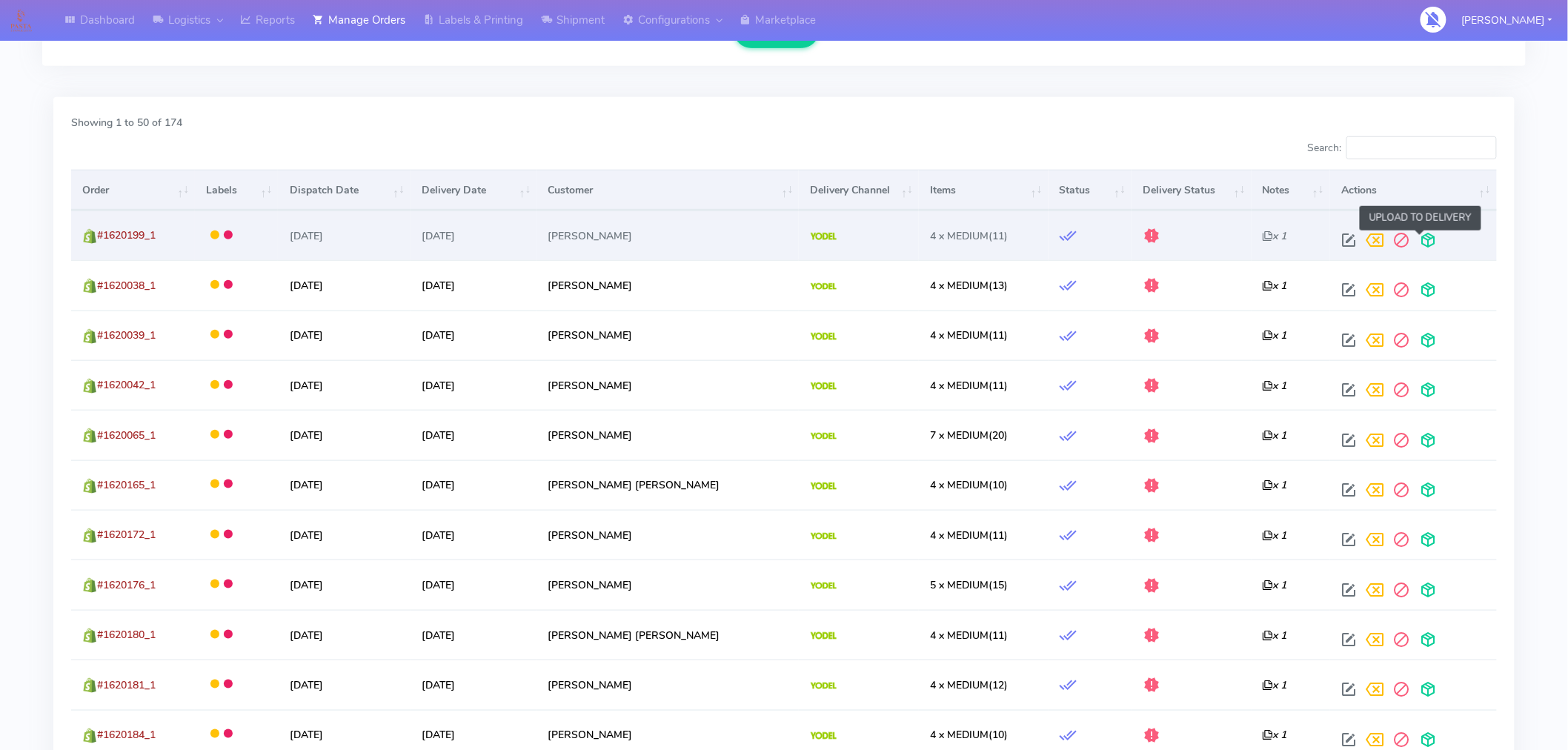
click at [1424, 247] on span at bounding box center [1428, 243] width 27 height 14
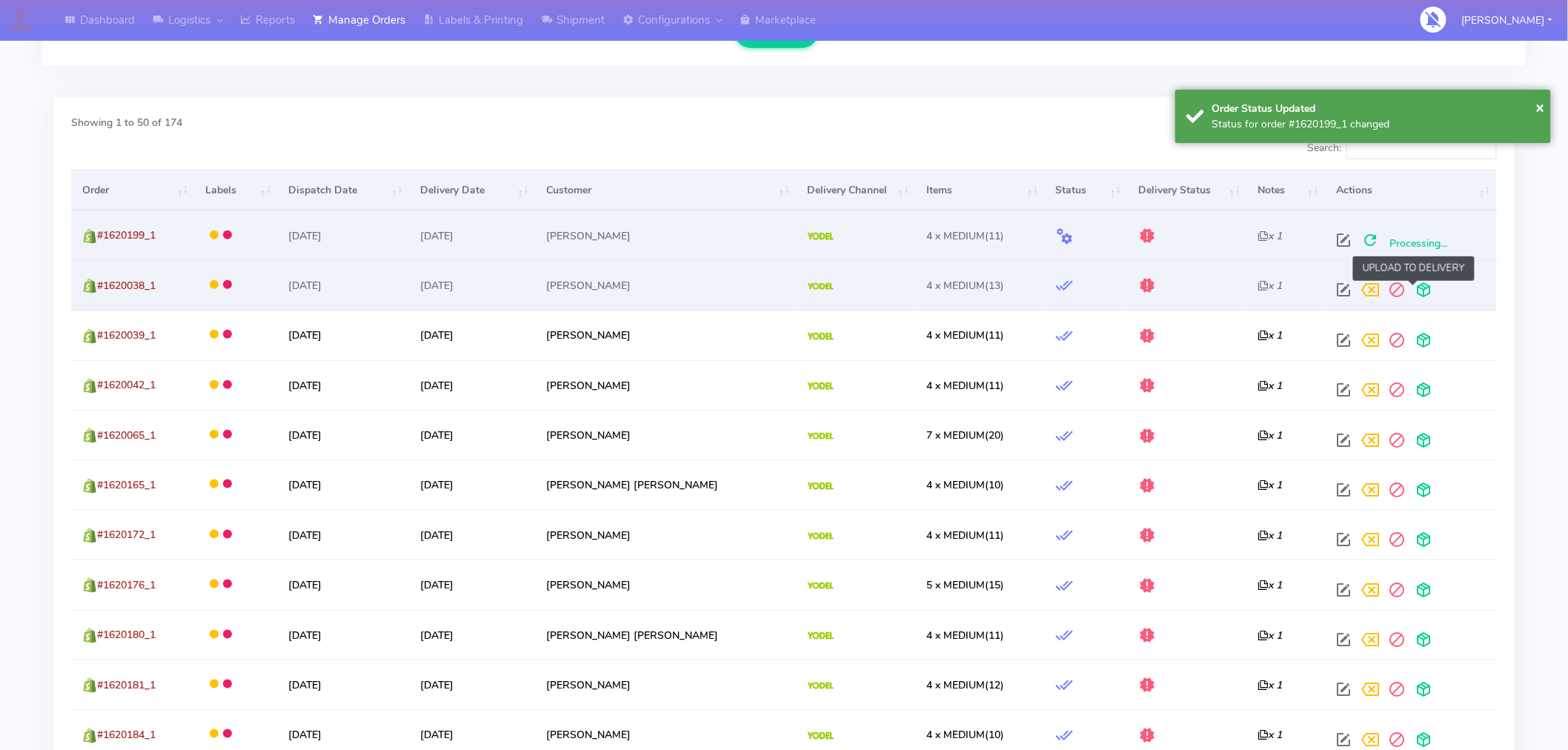
click at [1420, 289] on span at bounding box center [1423, 293] width 27 height 14
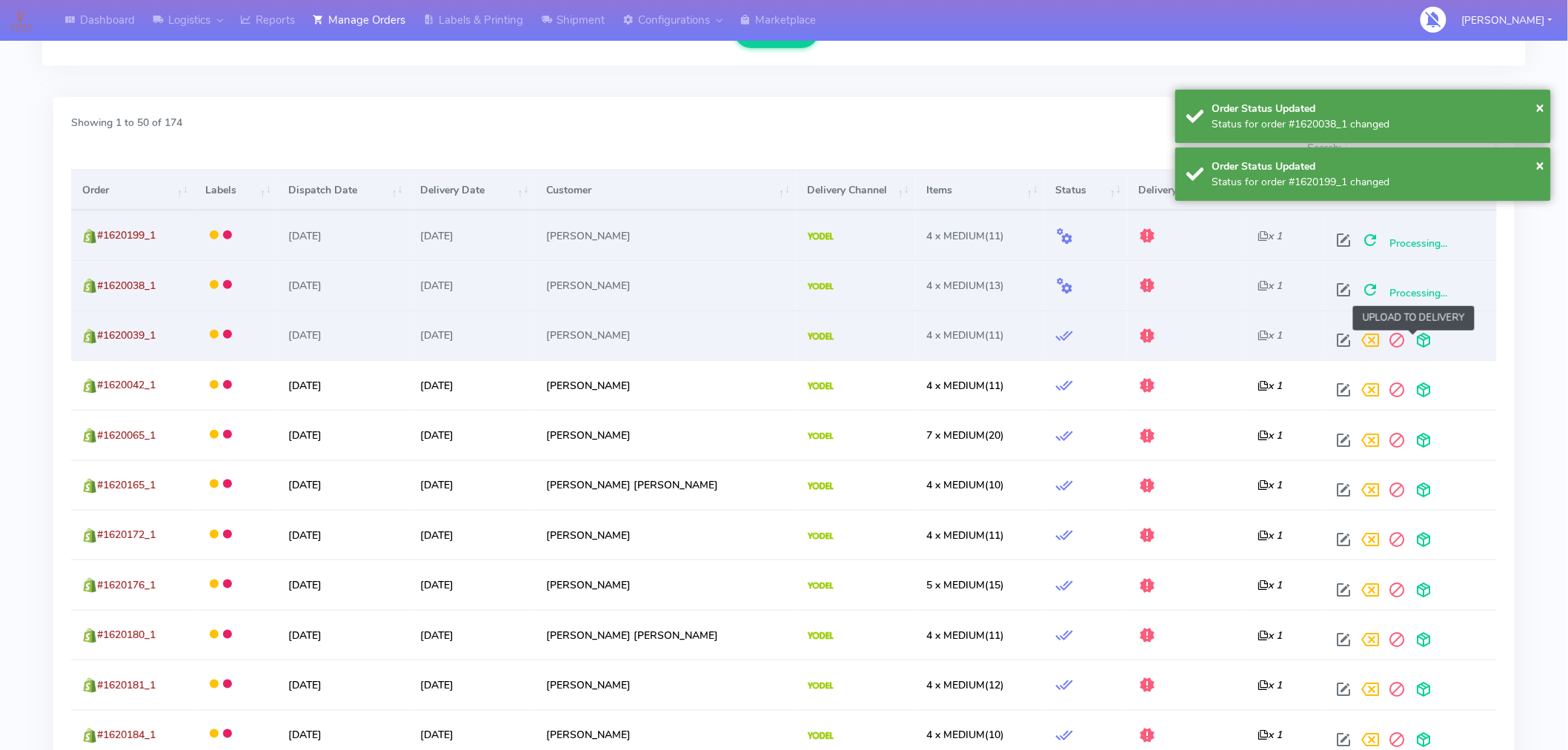
click at [1412, 337] on span at bounding box center [1423, 343] width 27 height 14
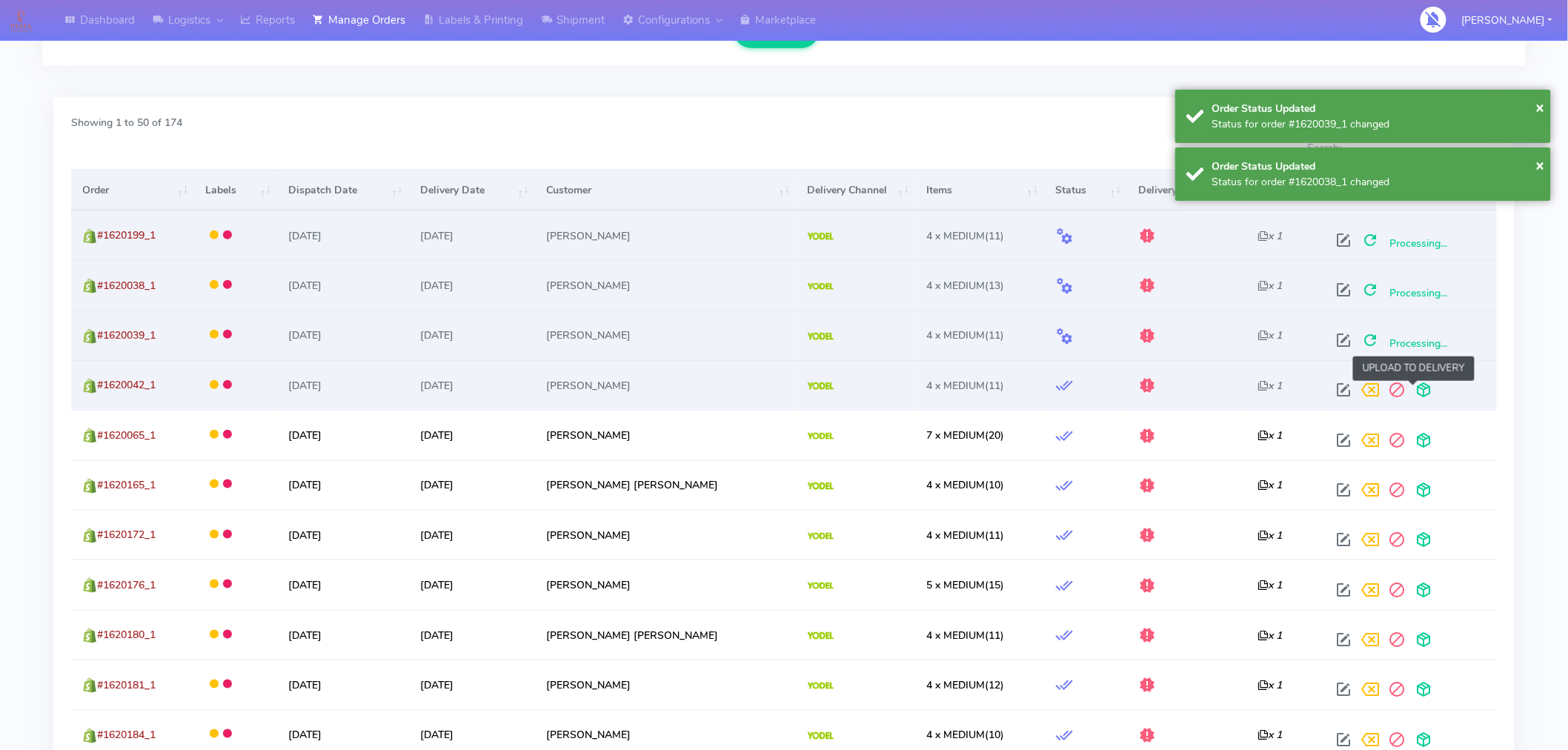
click at [1412, 391] on span at bounding box center [1423, 392] width 27 height 14
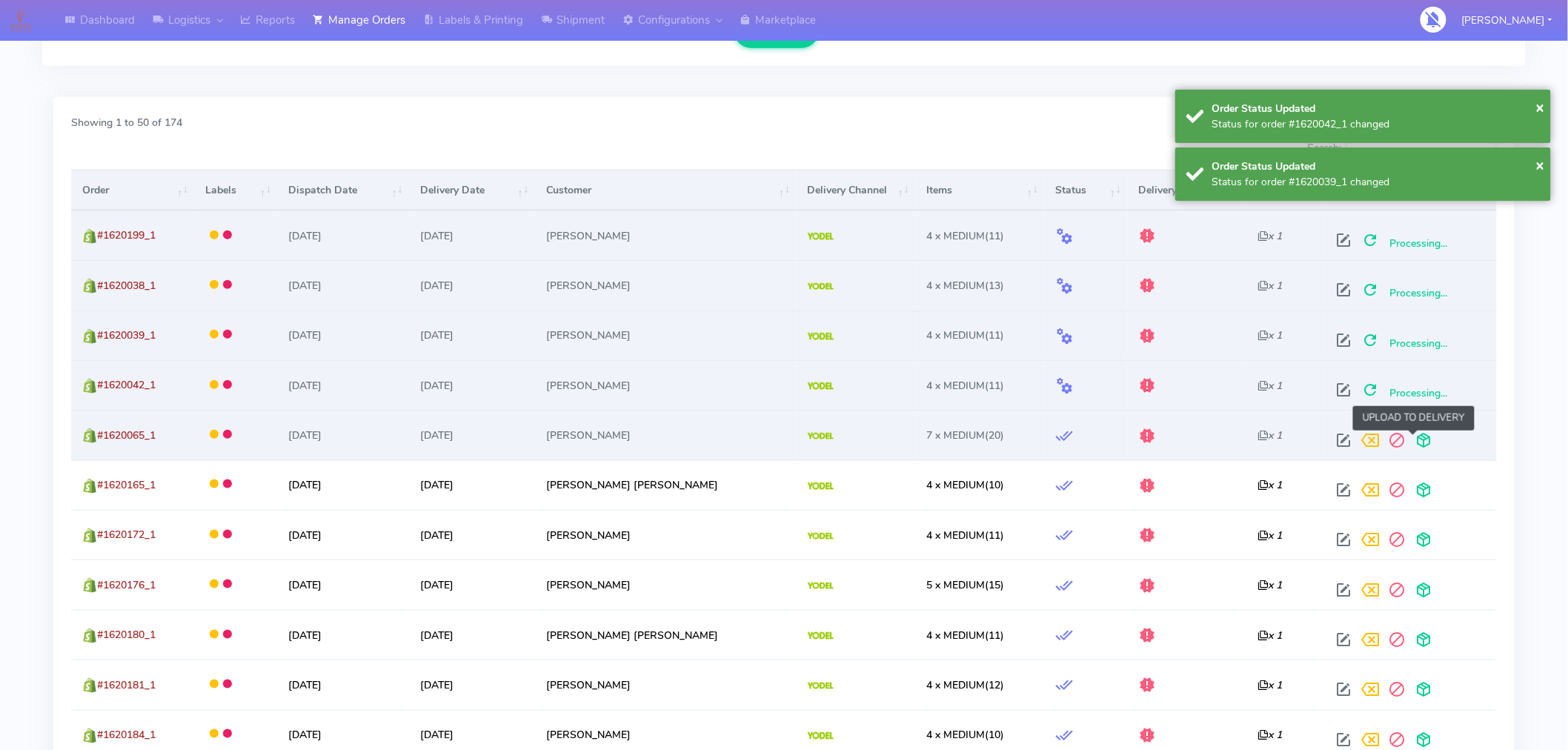
click at [1418, 441] on span at bounding box center [1423, 443] width 27 height 14
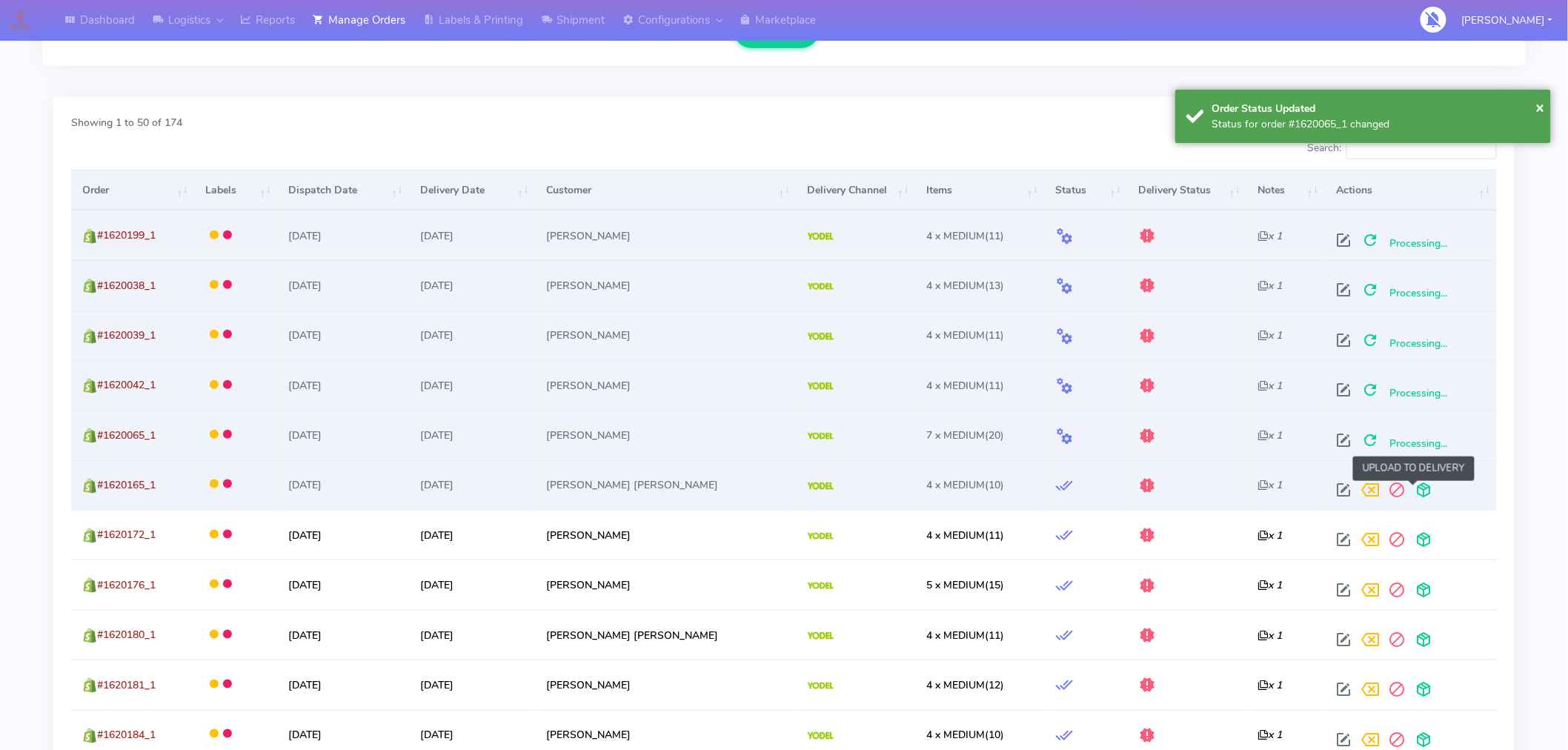
click at [1412, 487] on span at bounding box center [1423, 493] width 27 height 14
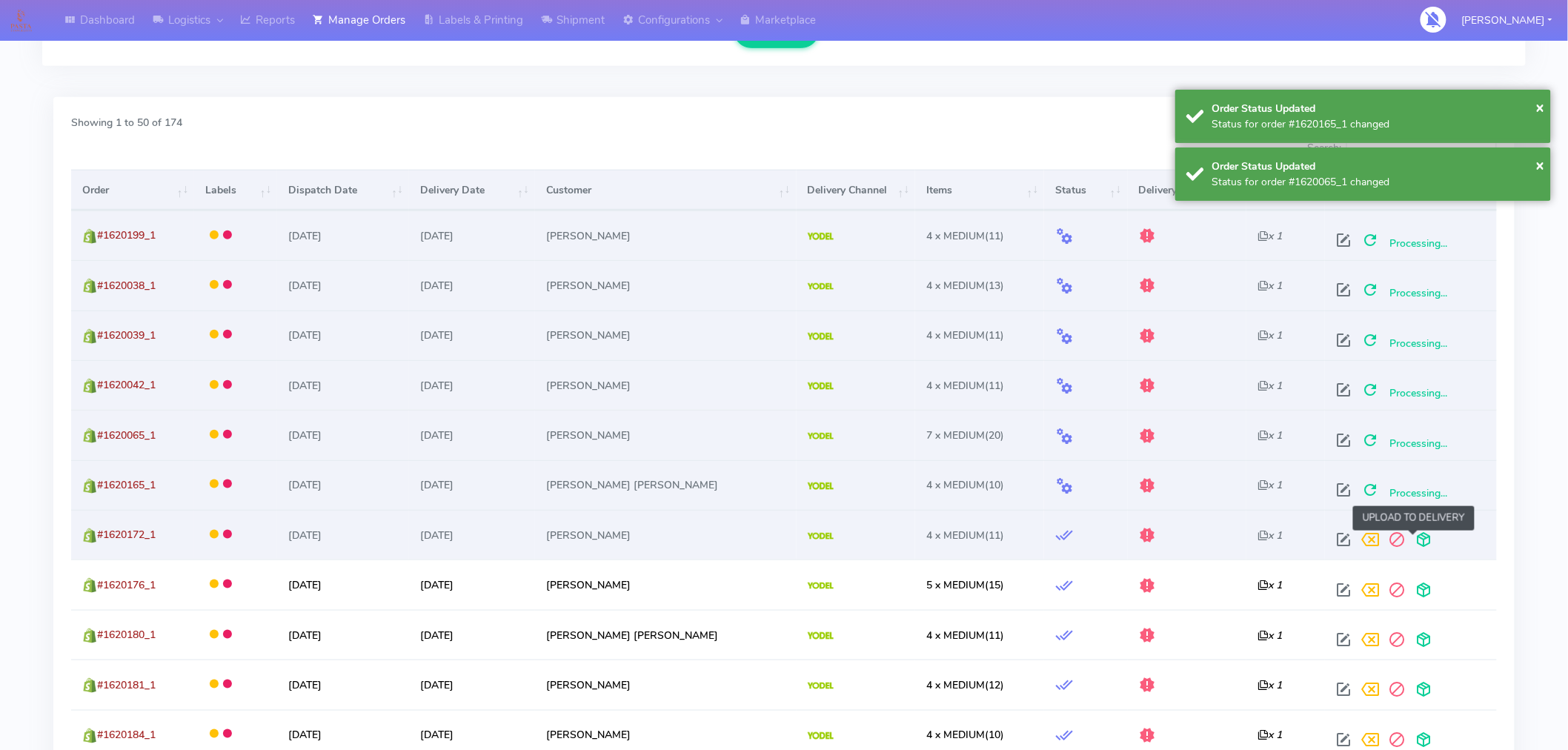
click at [1412, 546] on span at bounding box center [1423, 542] width 27 height 14
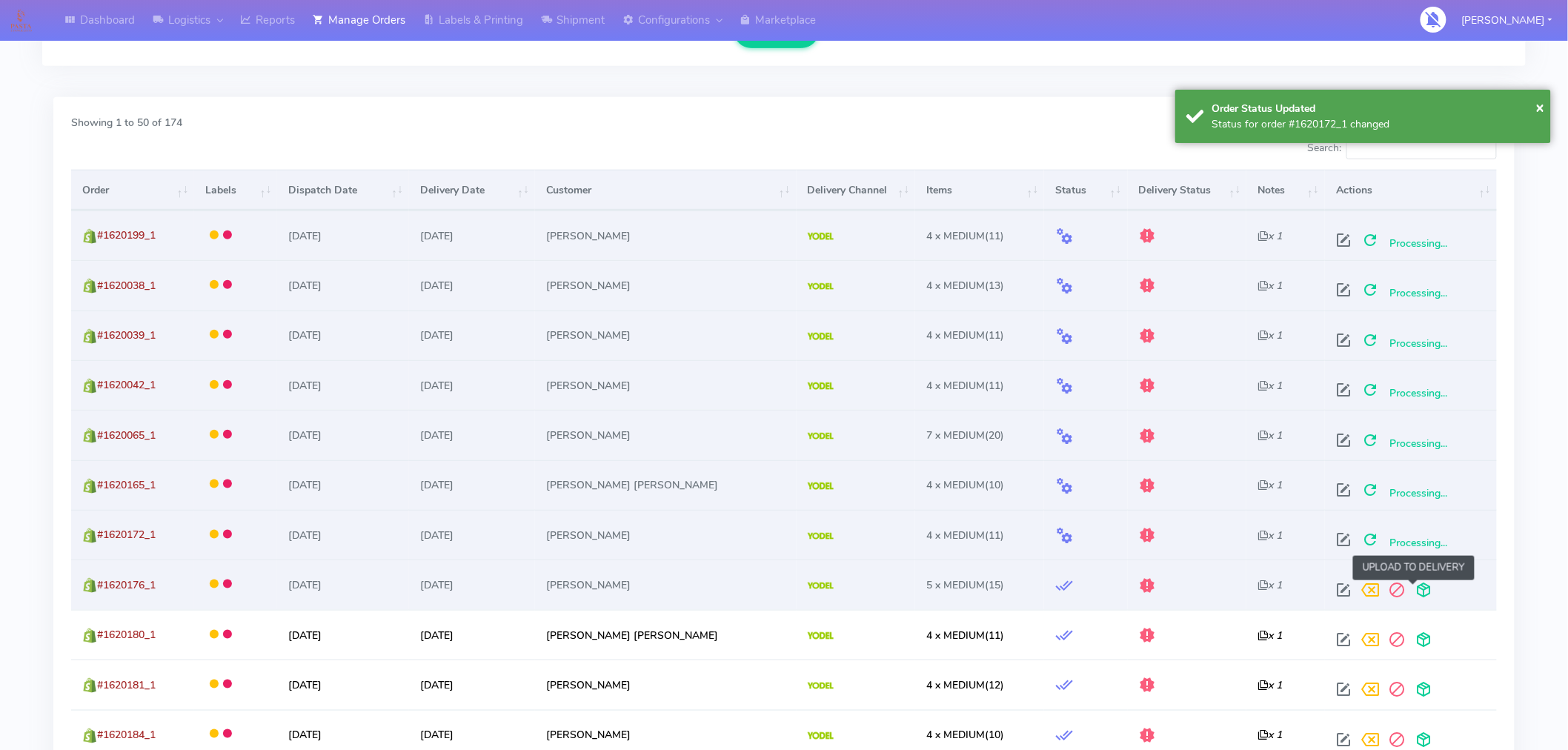
click at [1412, 588] on span at bounding box center [1423, 593] width 27 height 14
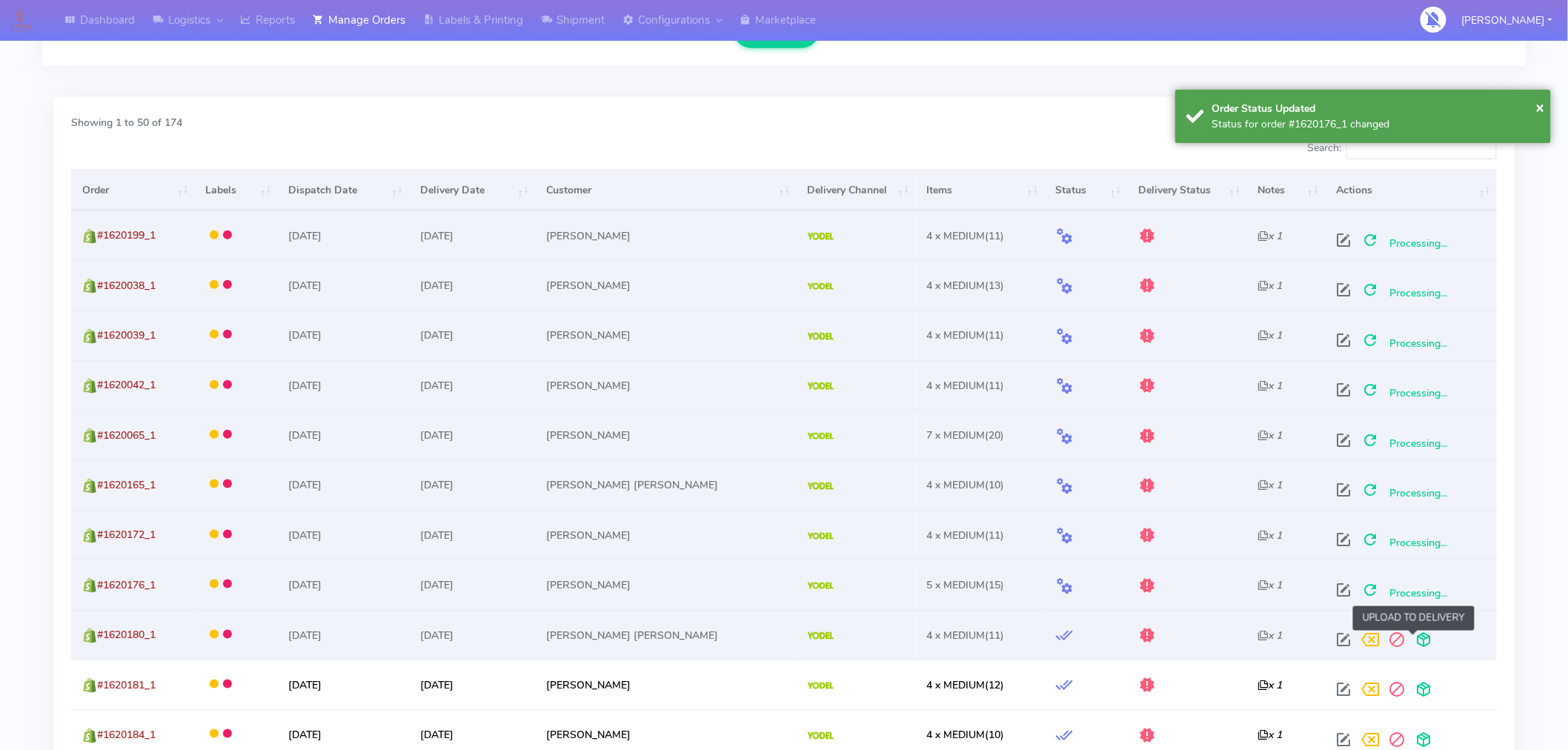
click at [1412, 640] on span at bounding box center [1423, 642] width 27 height 14
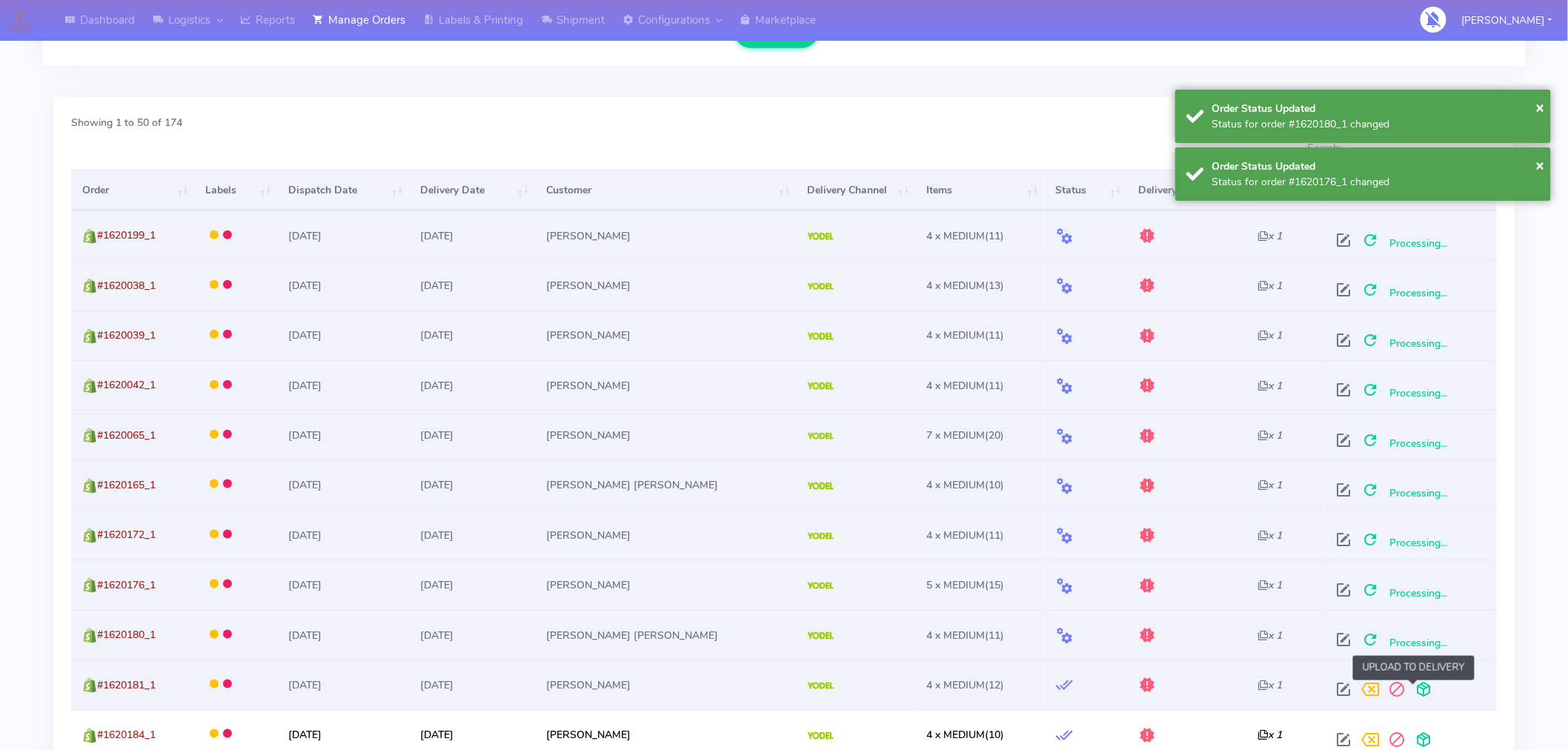
click at [1412, 688] on span at bounding box center [1423, 692] width 27 height 14
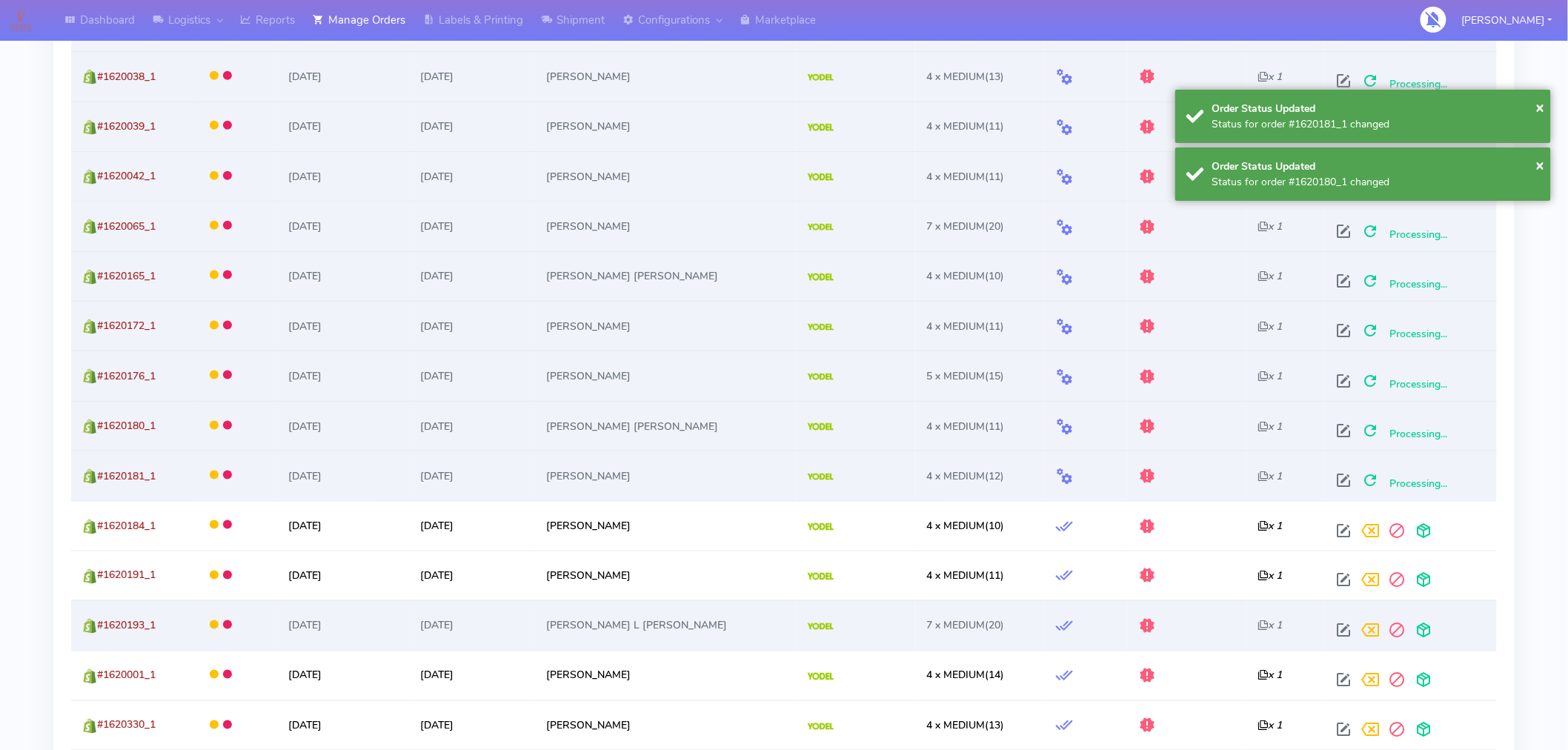
scroll to position [640, 0]
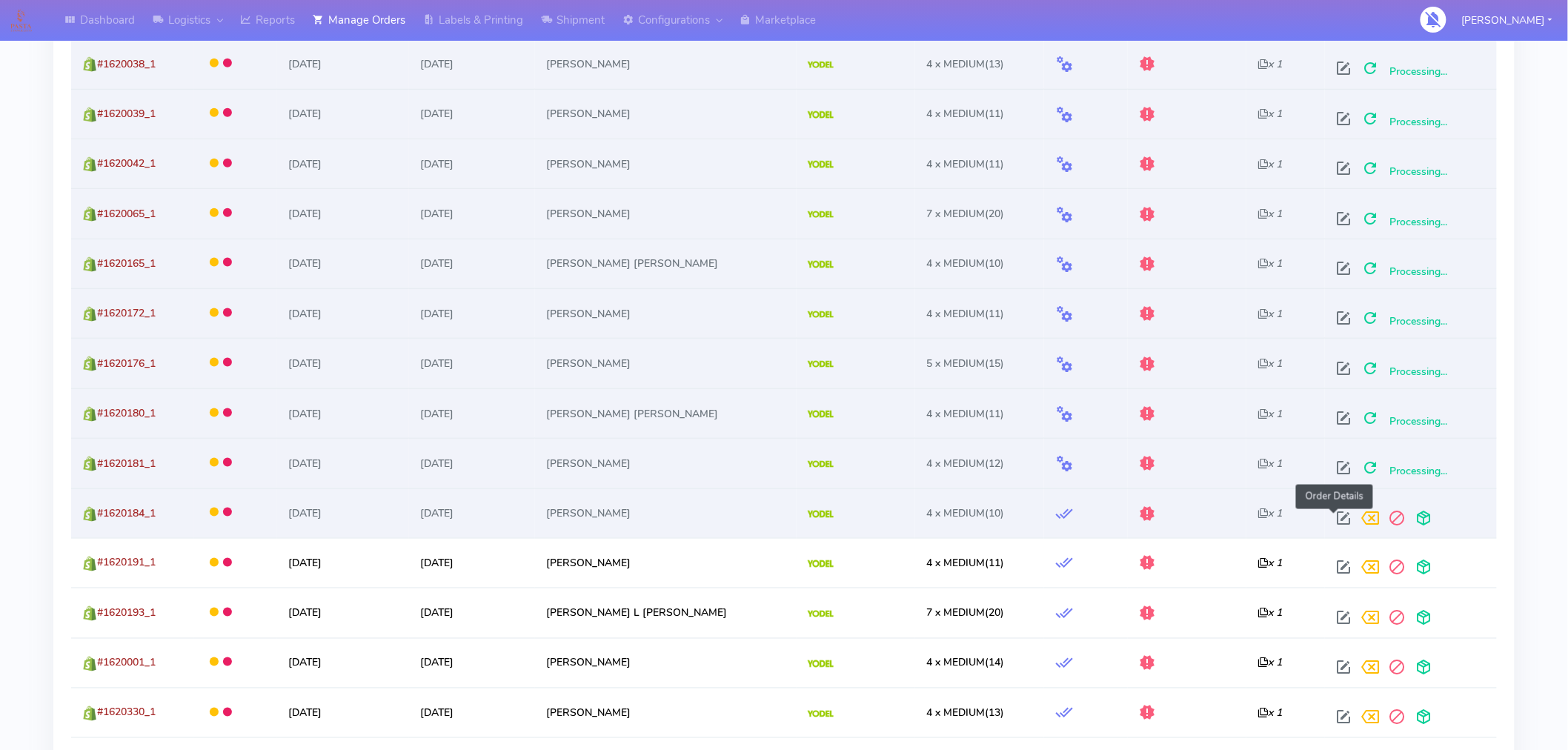
click at [1332, 520] on span at bounding box center [1343, 521] width 27 height 14
select select "5"
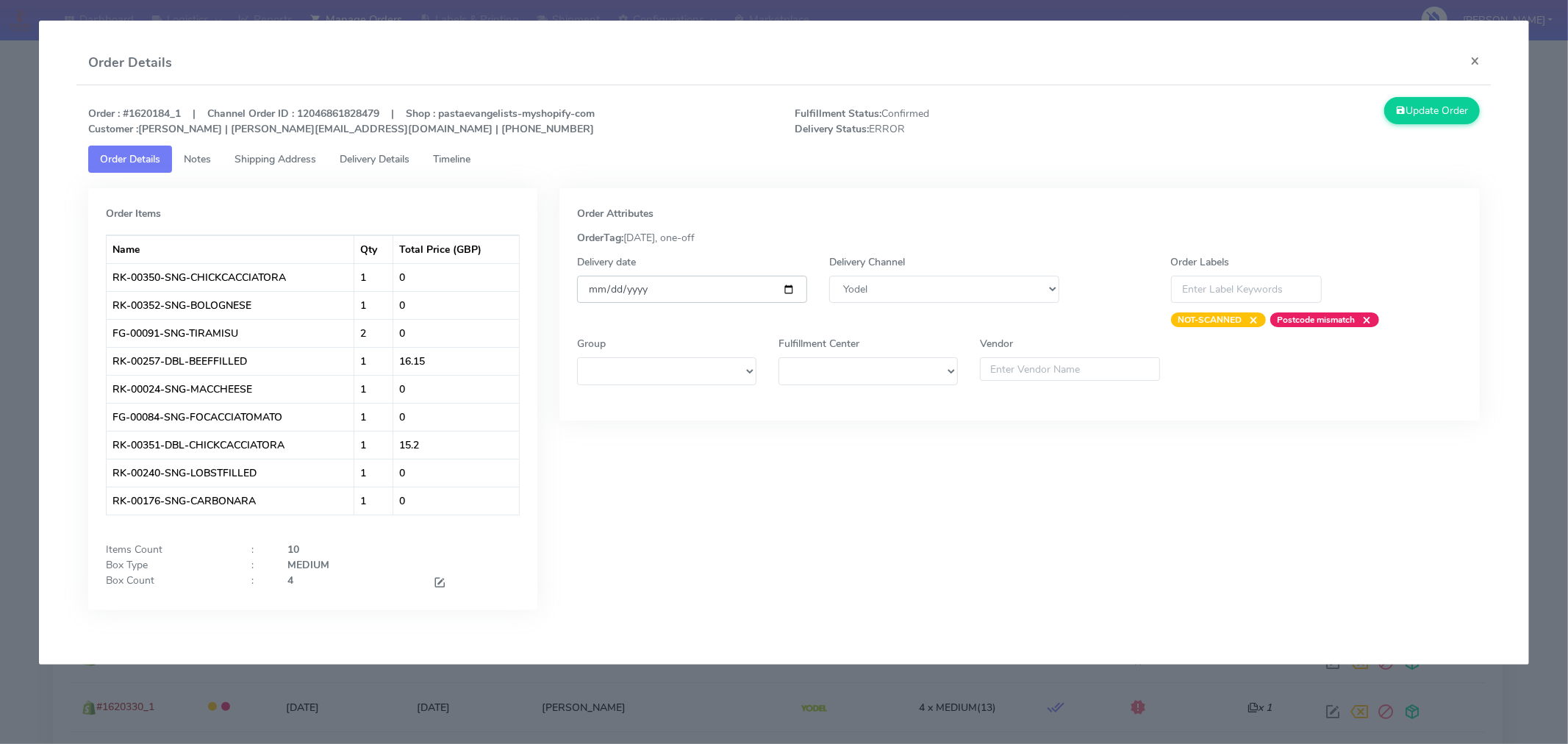
click at [785, 284] on input "[DATE]" at bounding box center [692, 289] width 230 height 27
type input "[DATE]"
click at [1398, 105] on icon at bounding box center [1400, 110] width 10 height 14
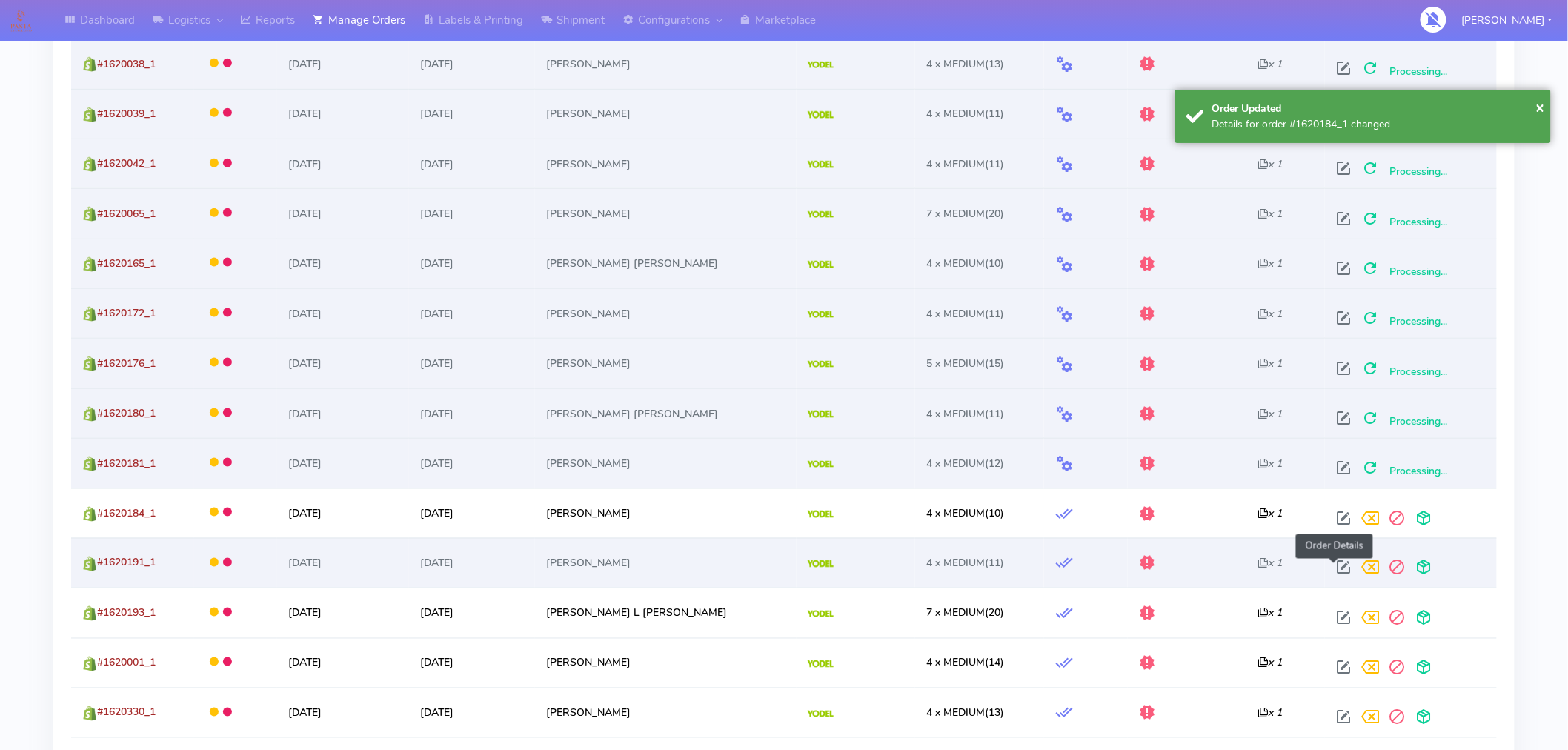
click at [1335, 571] on span at bounding box center [1343, 571] width 27 height 14
select select "5"
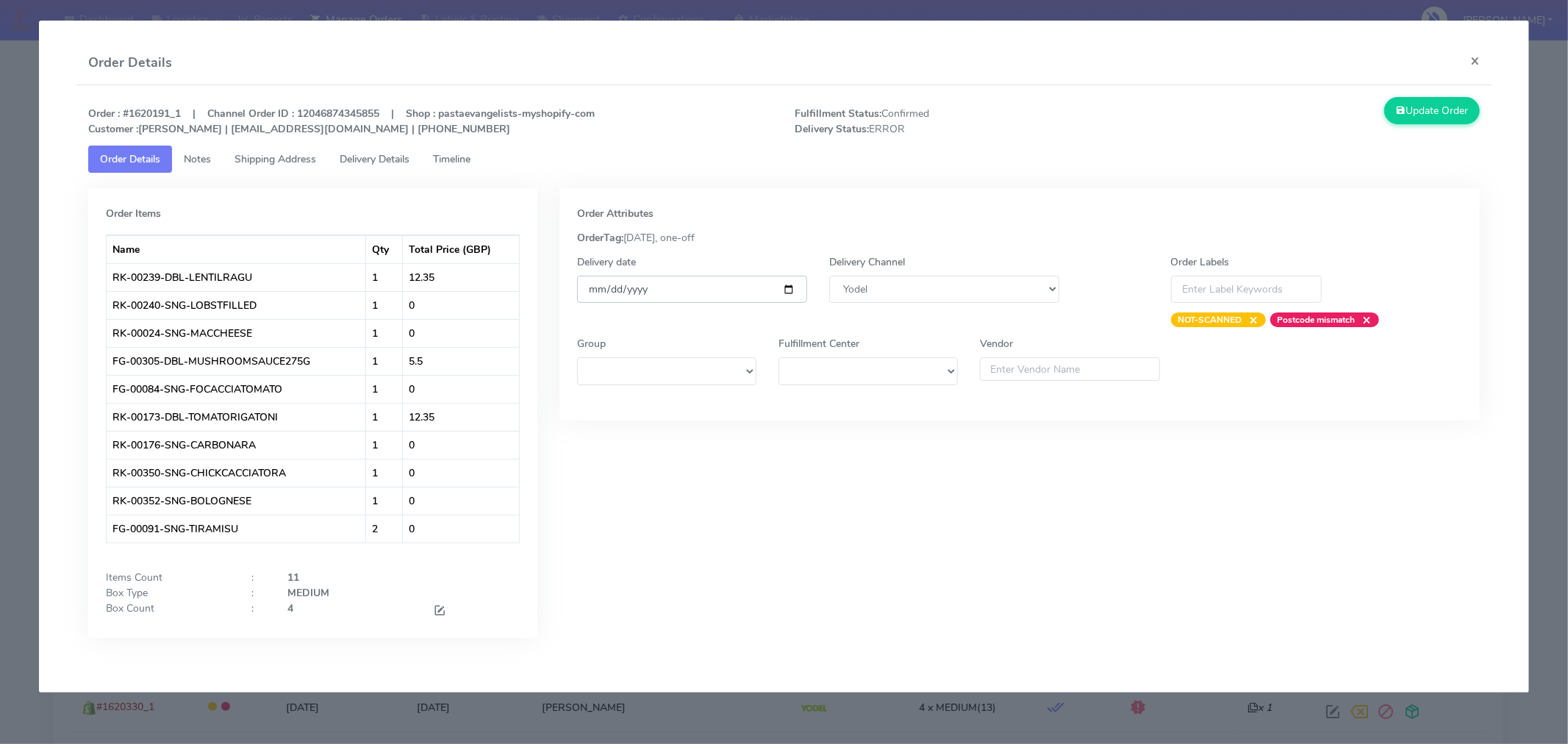
click at [785, 297] on input "[DATE]" at bounding box center [692, 289] width 230 height 27
click at [784, 287] on input "[DATE]" at bounding box center [692, 289] width 230 height 27
type input "[DATE]"
click at [1407, 114] on button "Update Order" at bounding box center [1431, 111] width 95 height 27
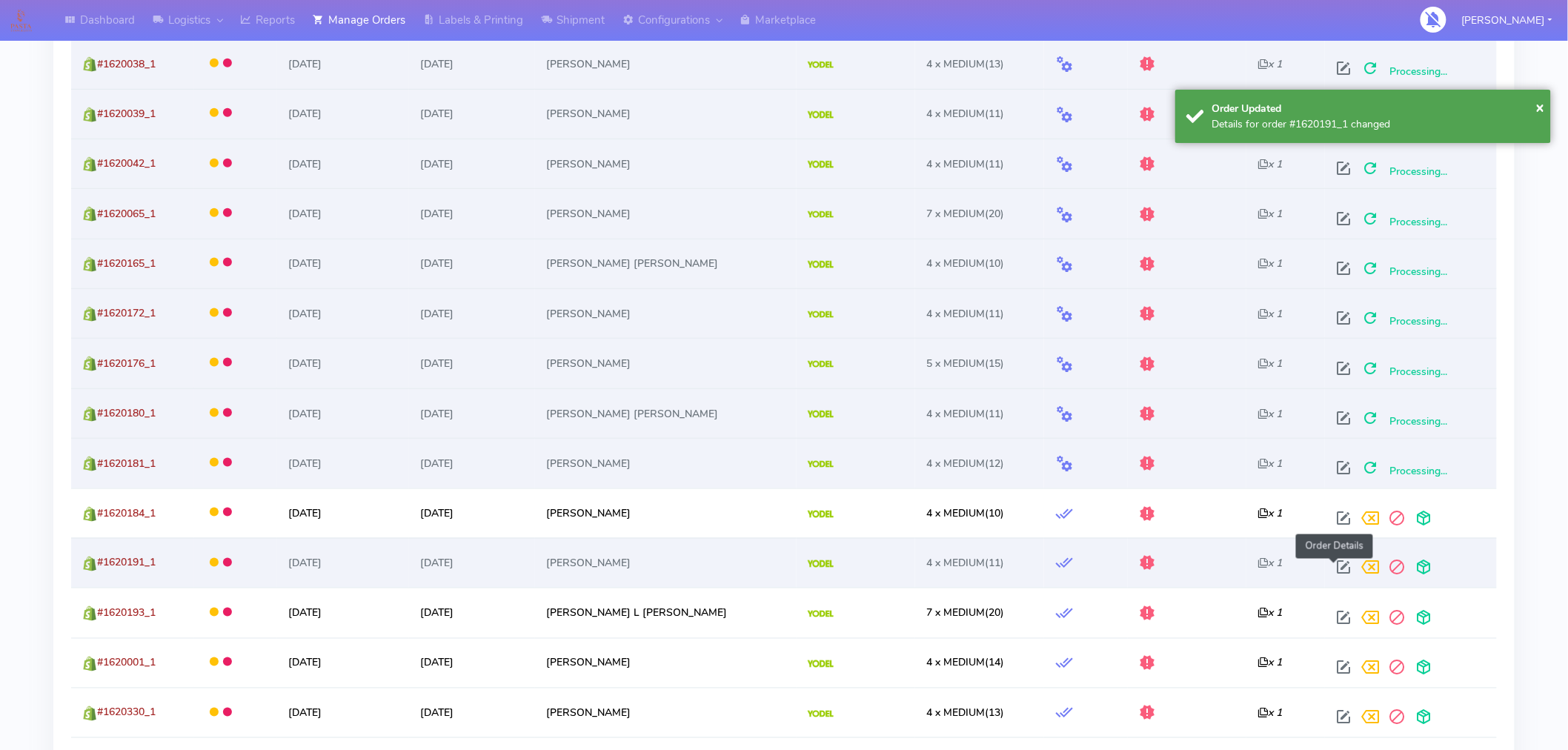
click at [1336, 573] on span at bounding box center [1343, 571] width 27 height 14
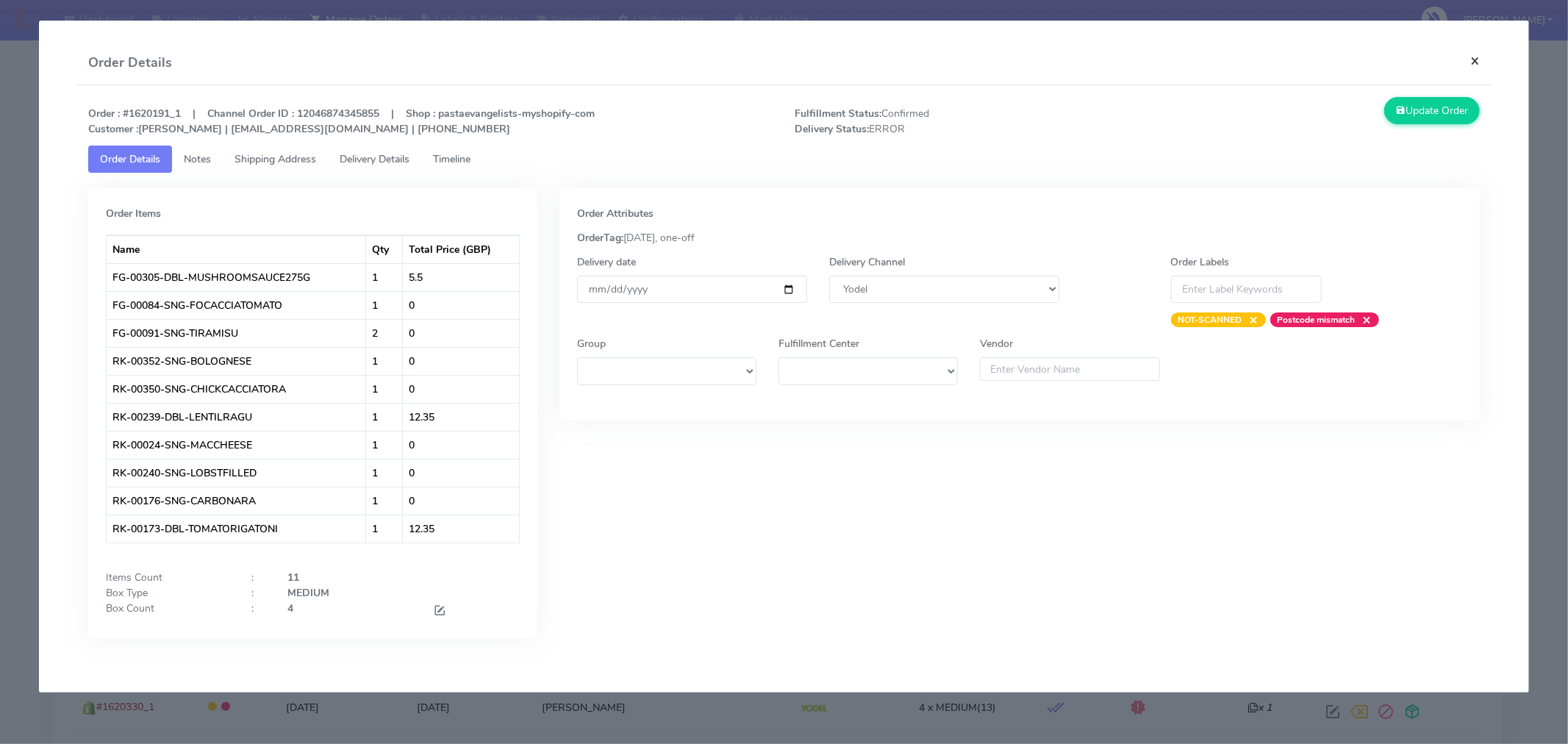
click at [1474, 60] on button "×" at bounding box center [1475, 60] width 33 height 39
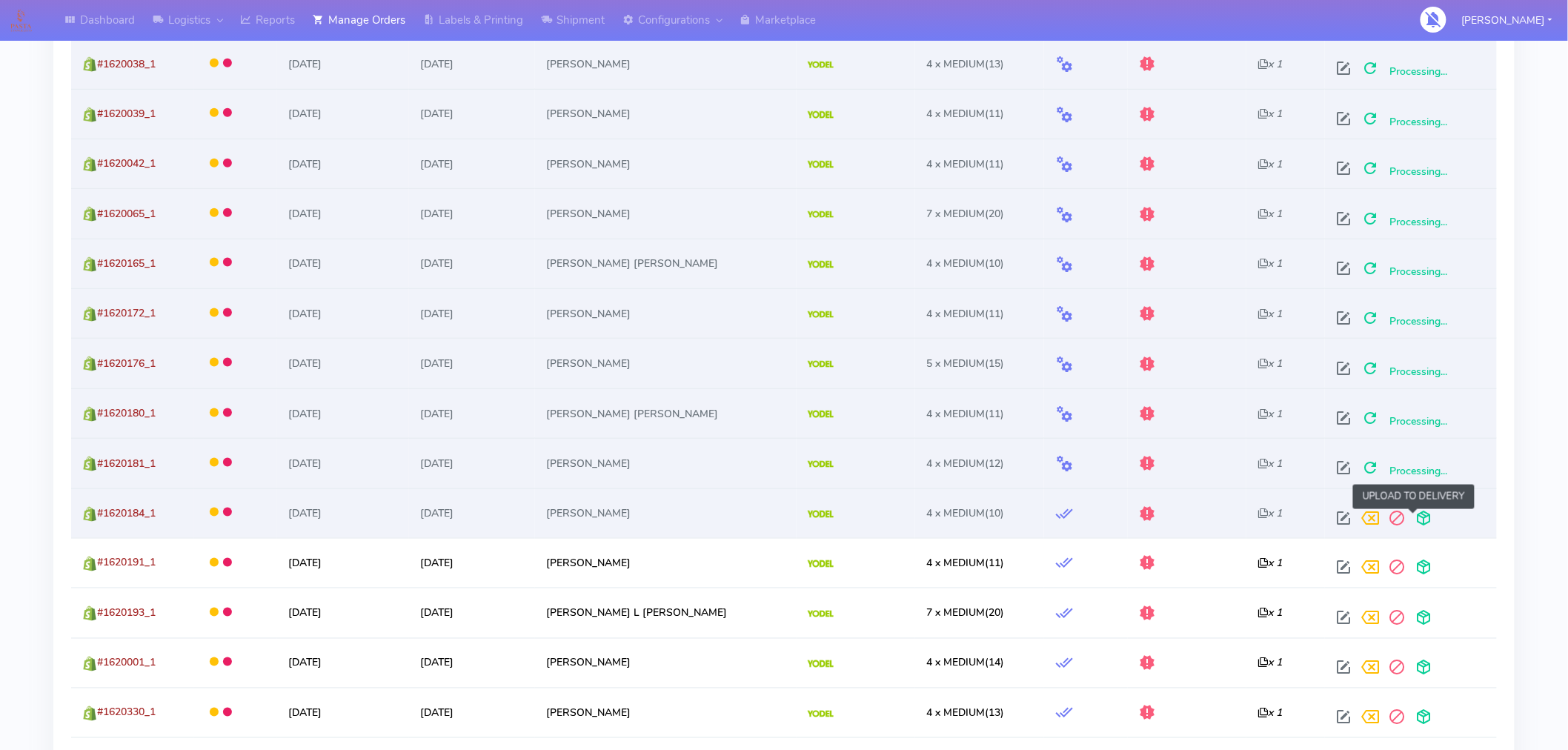
click at [1410, 516] on span at bounding box center [1423, 521] width 27 height 14
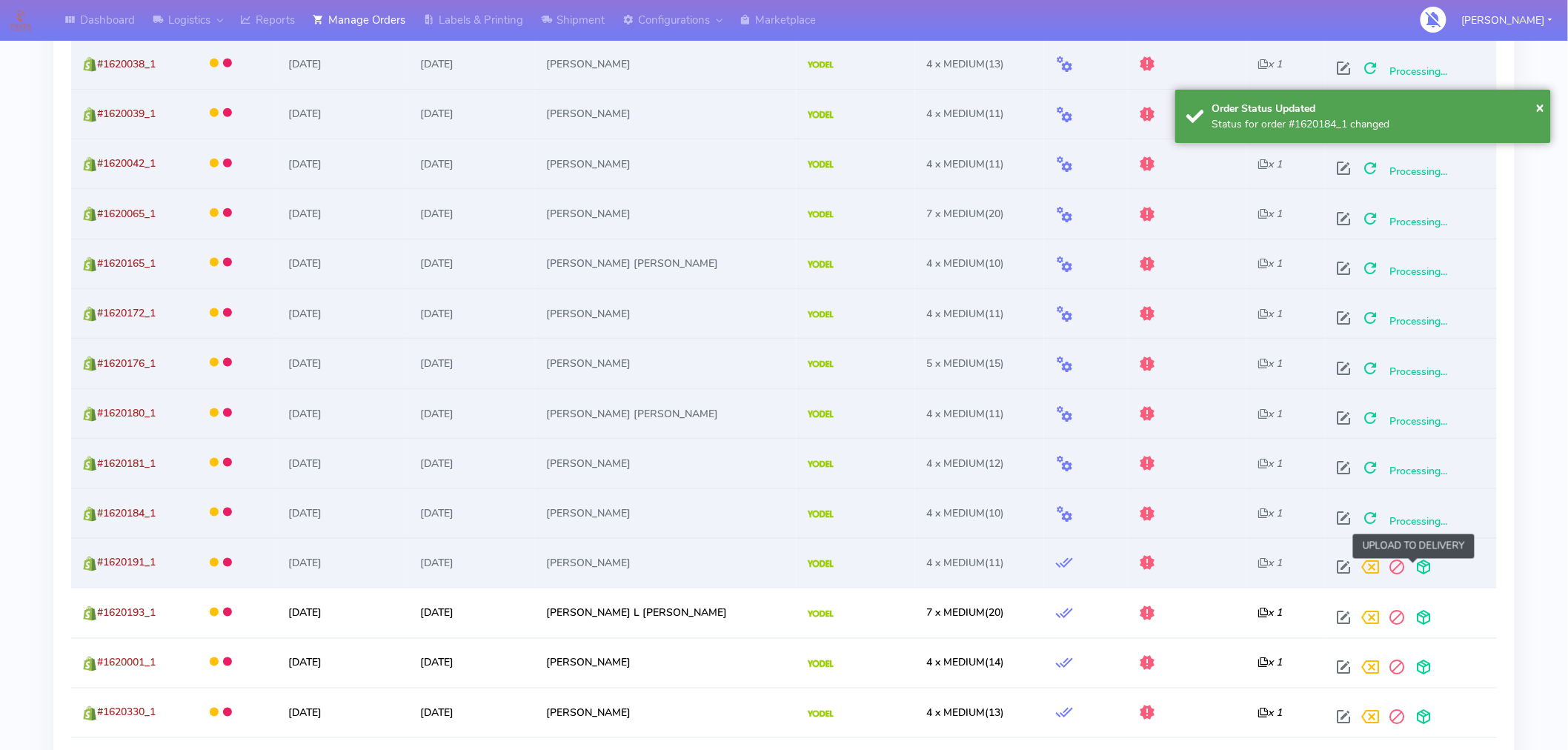
click at [1410, 570] on span at bounding box center [1423, 571] width 27 height 14
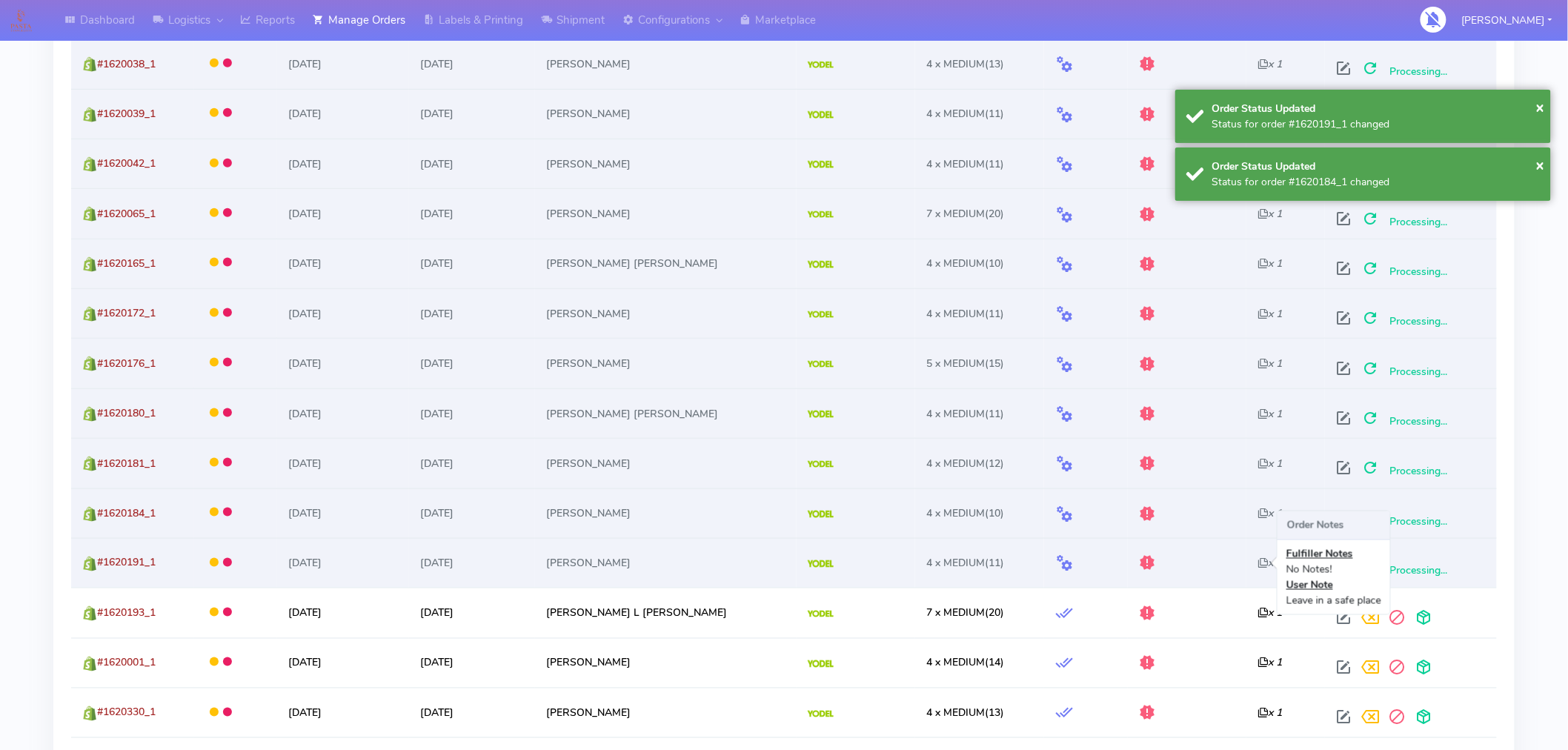
scroll to position [0, 0]
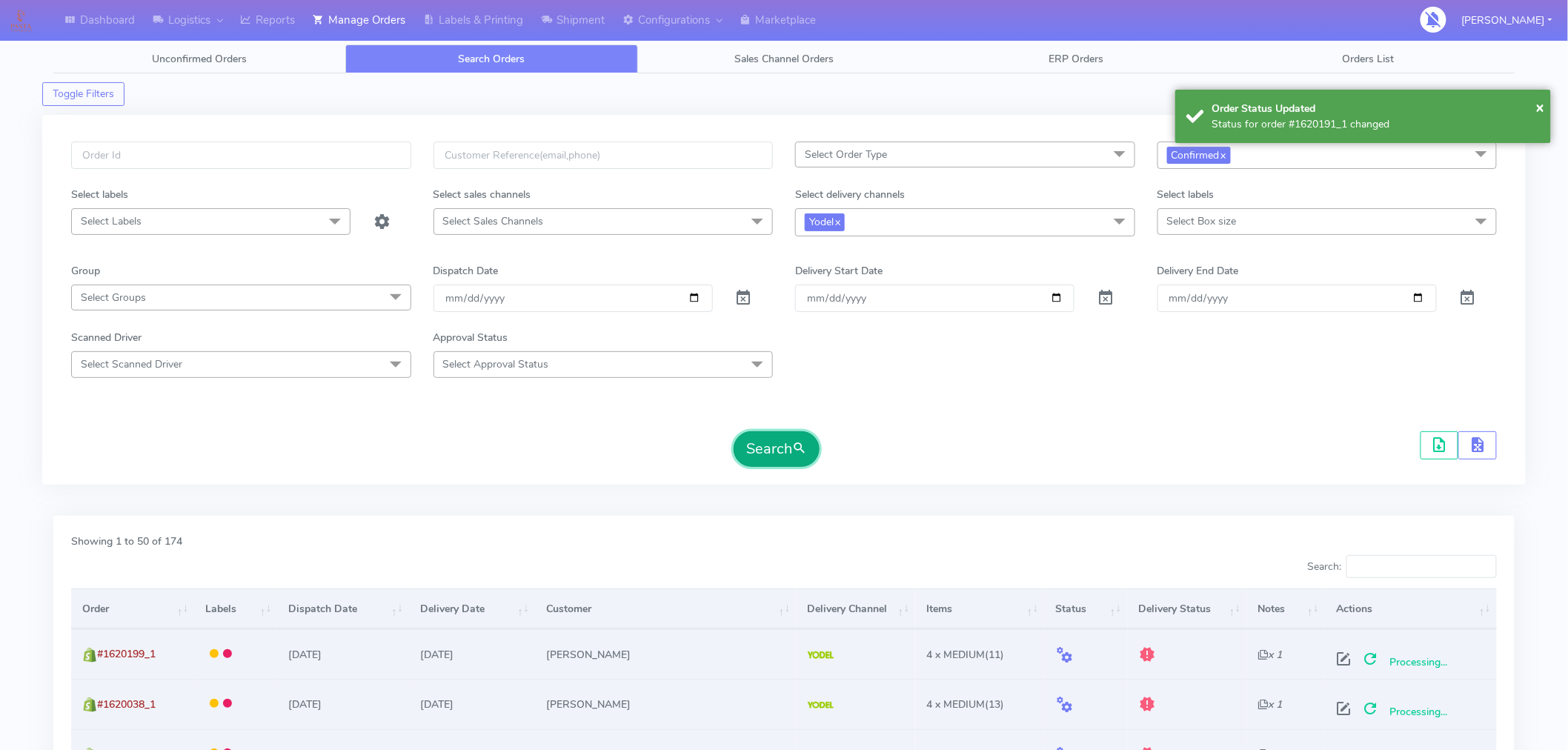
click at [781, 450] on button "Search" at bounding box center [776, 449] width 86 height 36
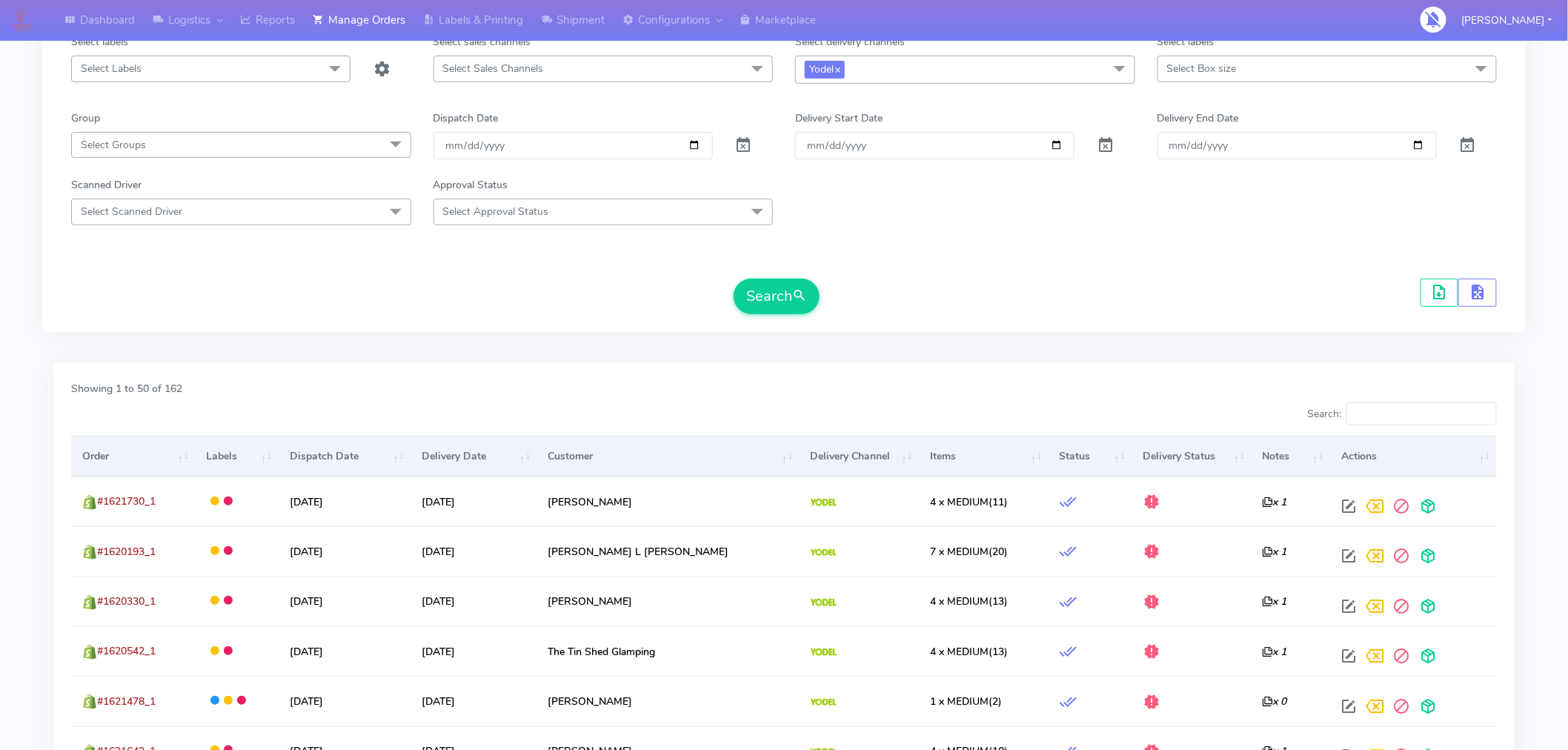
scroll to position [156, 0]
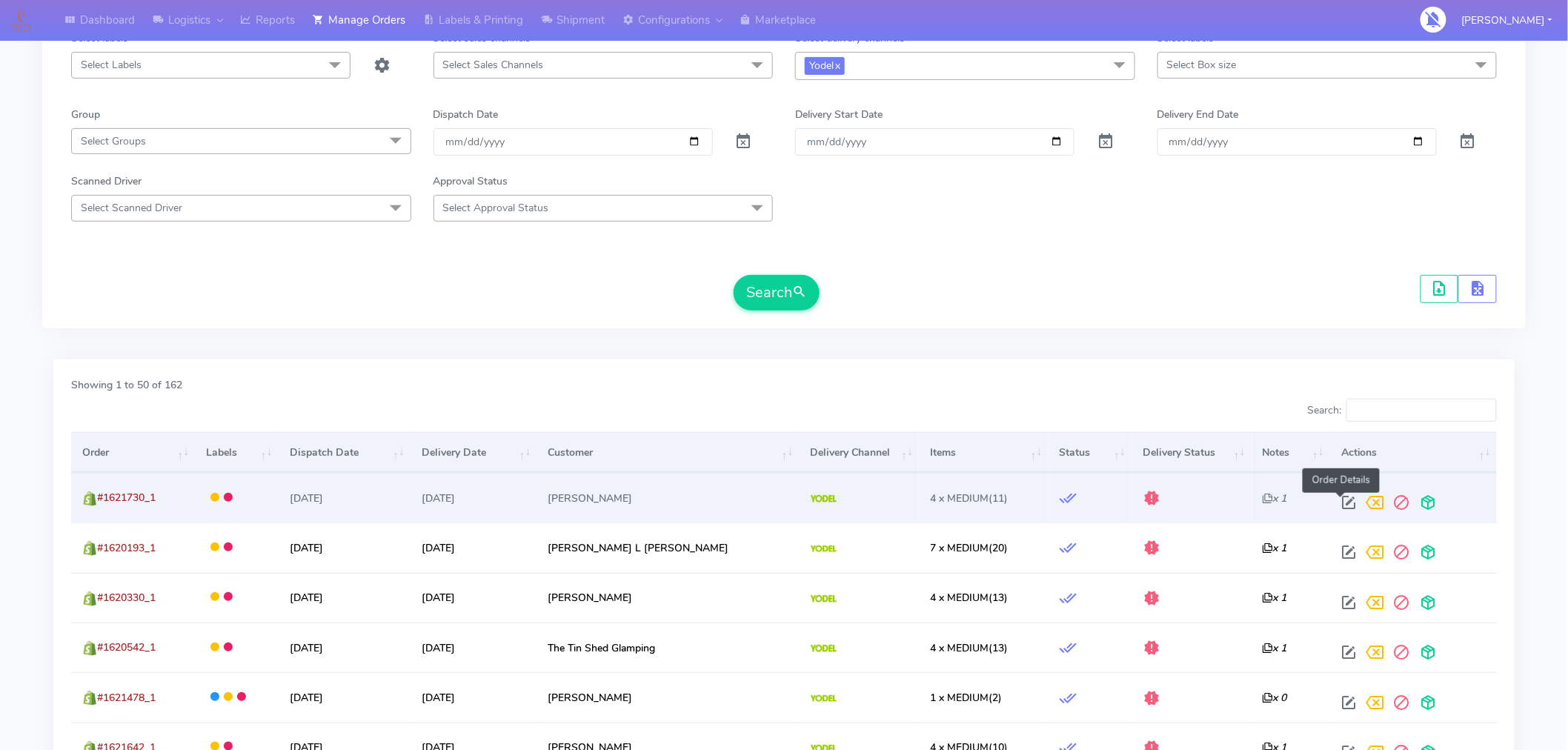
click at [1348, 499] on span at bounding box center [1349, 506] width 27 height 14
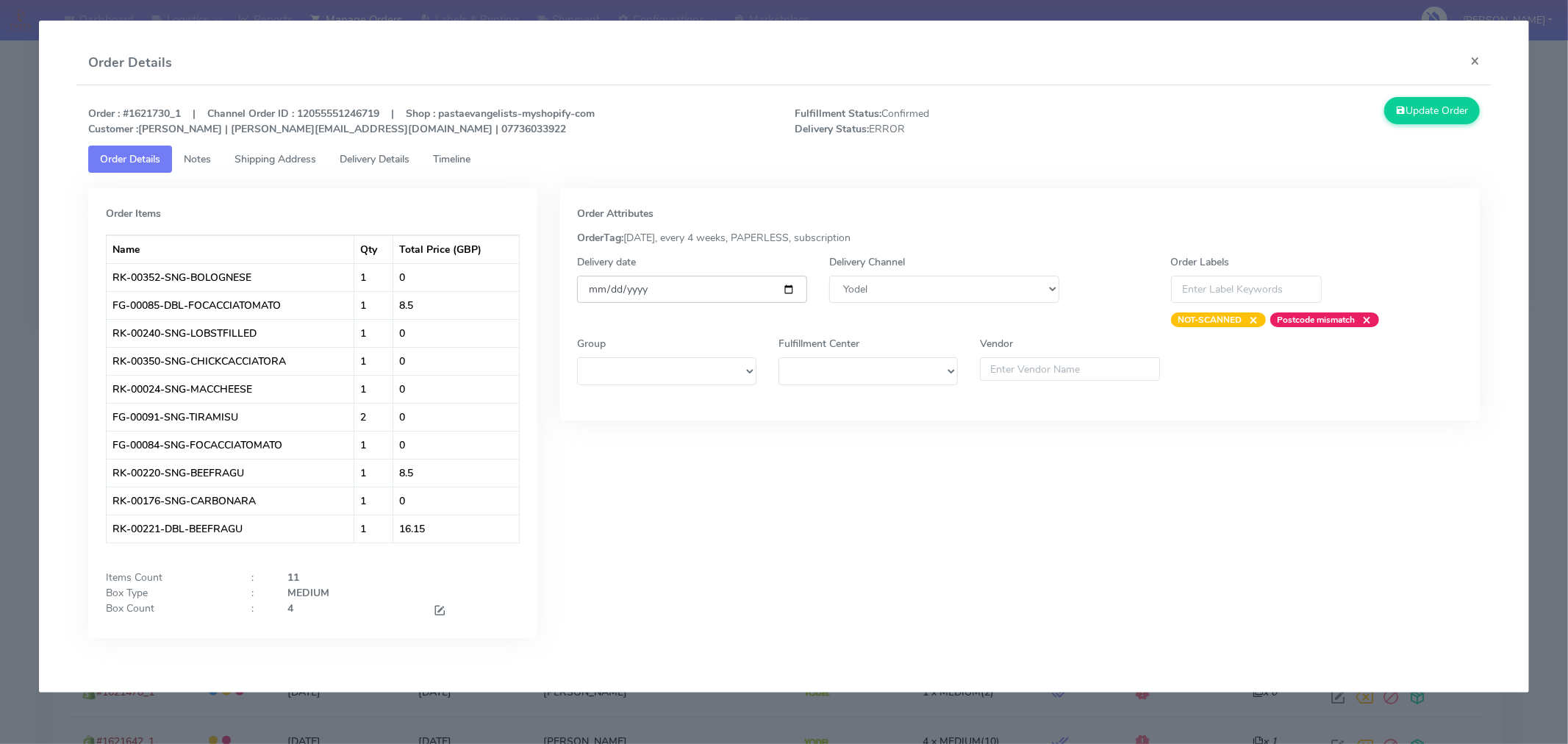
click at [790, 289] on input "[DATE]" at bounding box center [692, 289] width 230 height 27
click at [1425, 113] on button "Update Order" at bounding box center [1431, 111] width 95 height 27
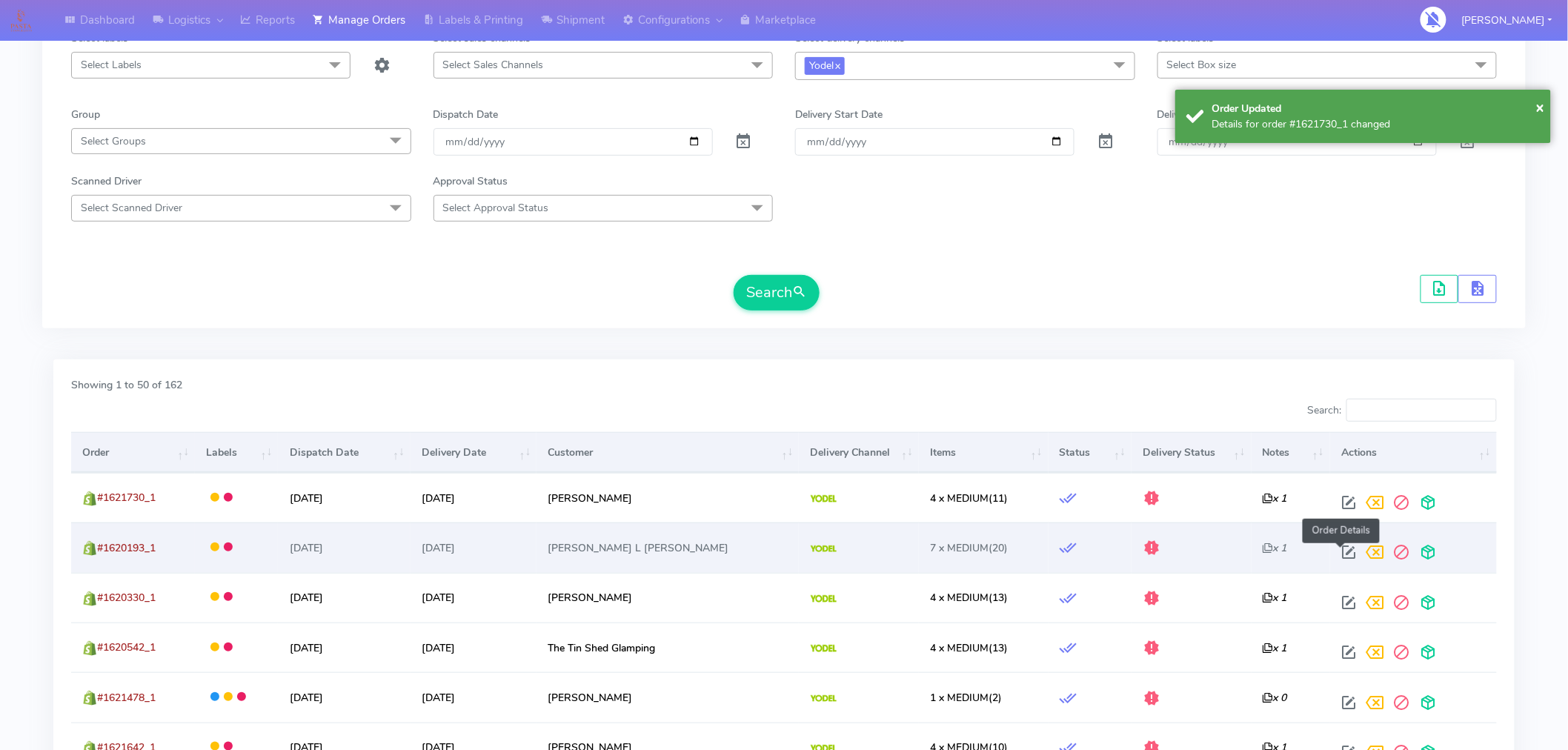
click at [1338, 559] on span at bounding box center [1349, 555] width 27 height 14
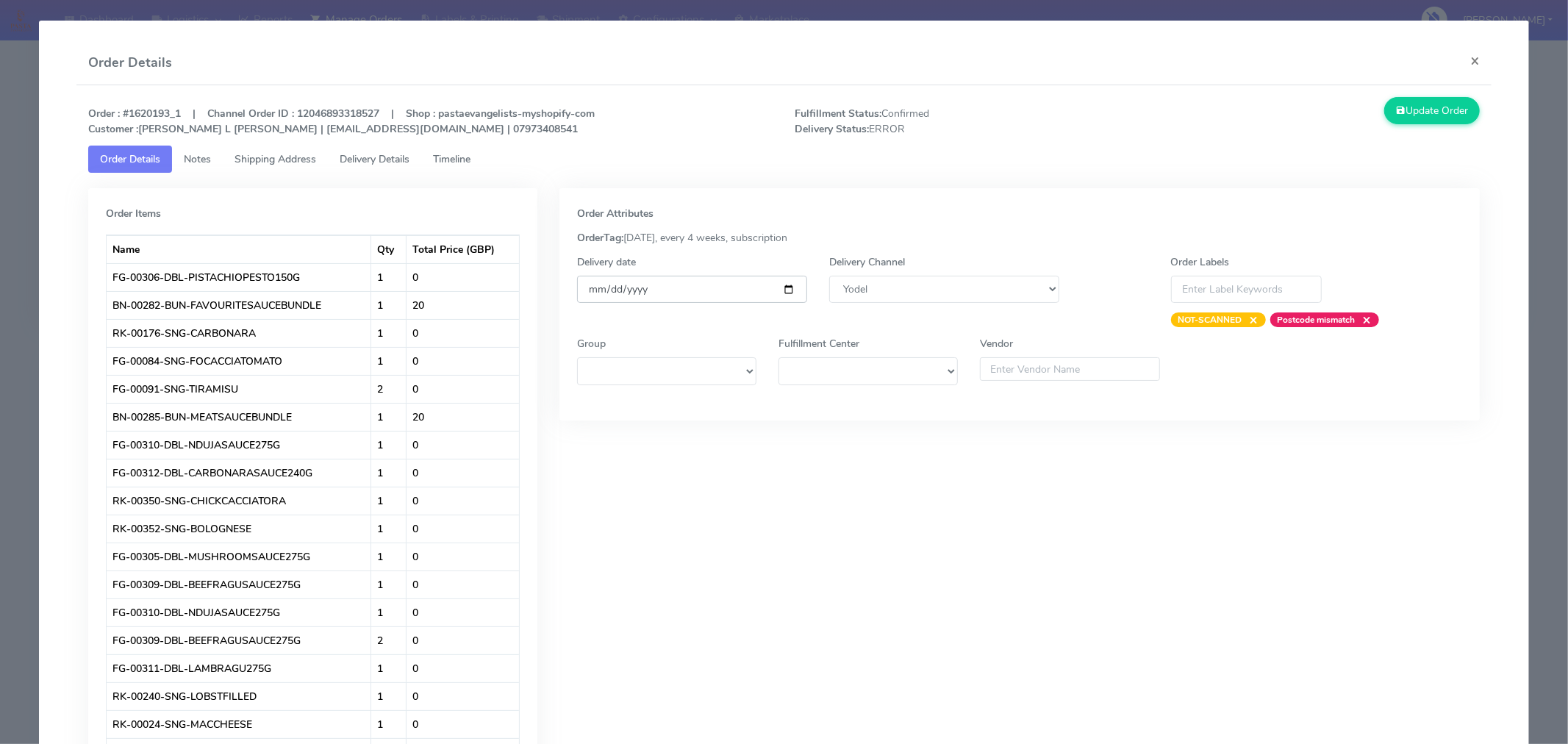
click at [779, 294] on input "[DATE]" at bounding box center [692, 289] width 230 height 27
click at [1405, 113] on button "Update Order" at bounding box center [1431, 111] width 95 height 27
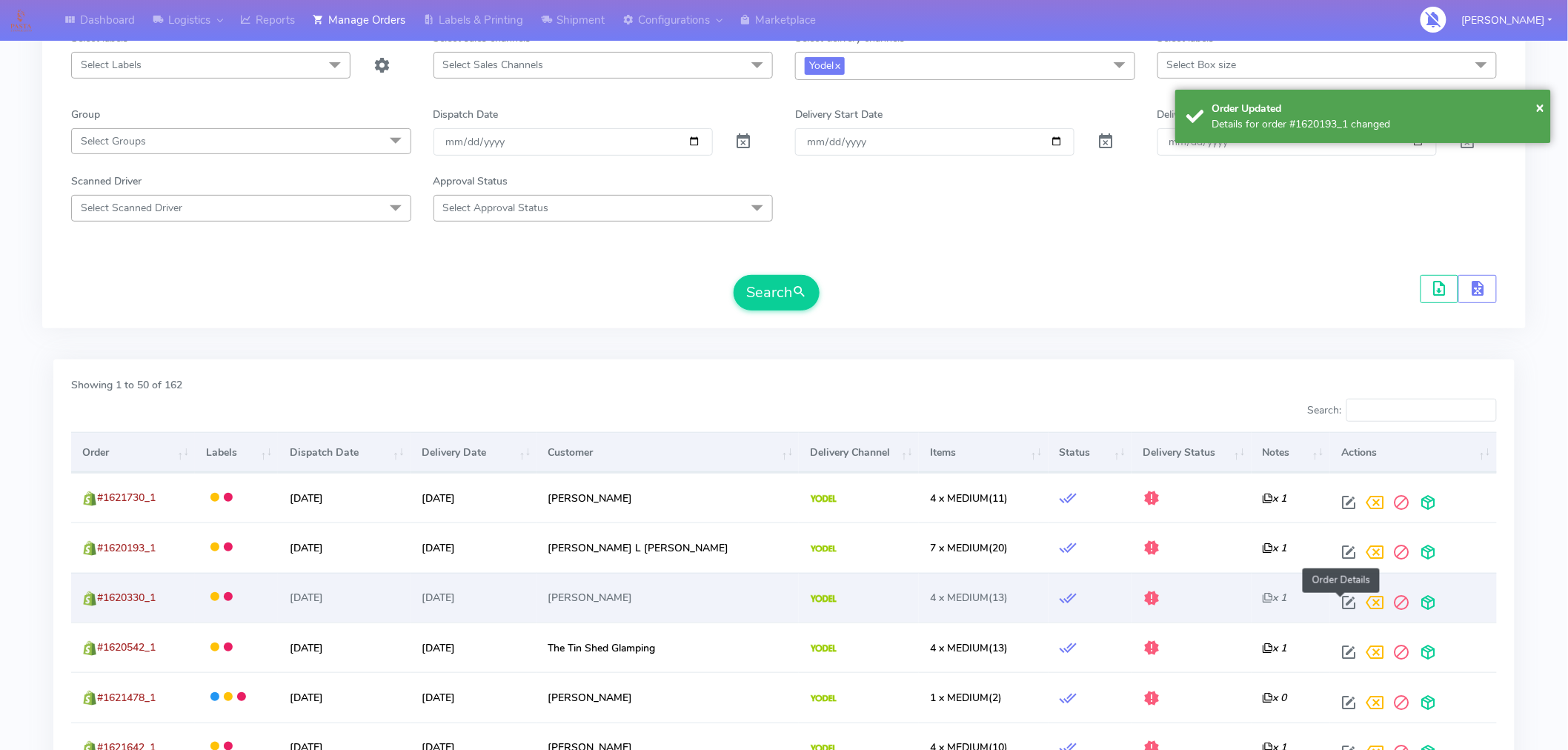
click at [1339, 608] on span at bounding box center [1349, 605] width 27 height 14
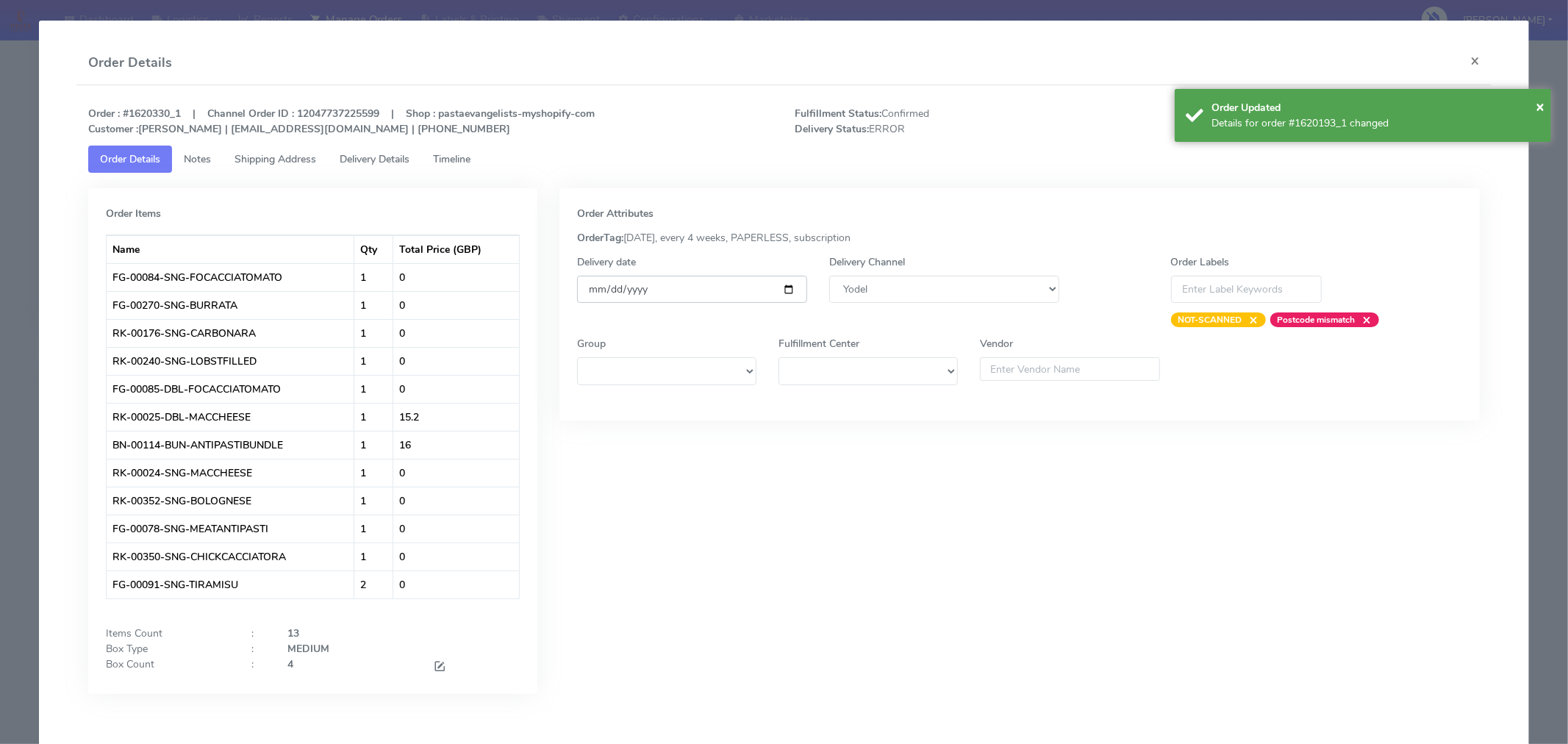
click at [787, 292] on input "[DATE]" at bounding box center [692, 289] width 230 height 27
click at [1529, 104] on div "Order Updated" at bounding box center [1376, 107] width 328 height 15
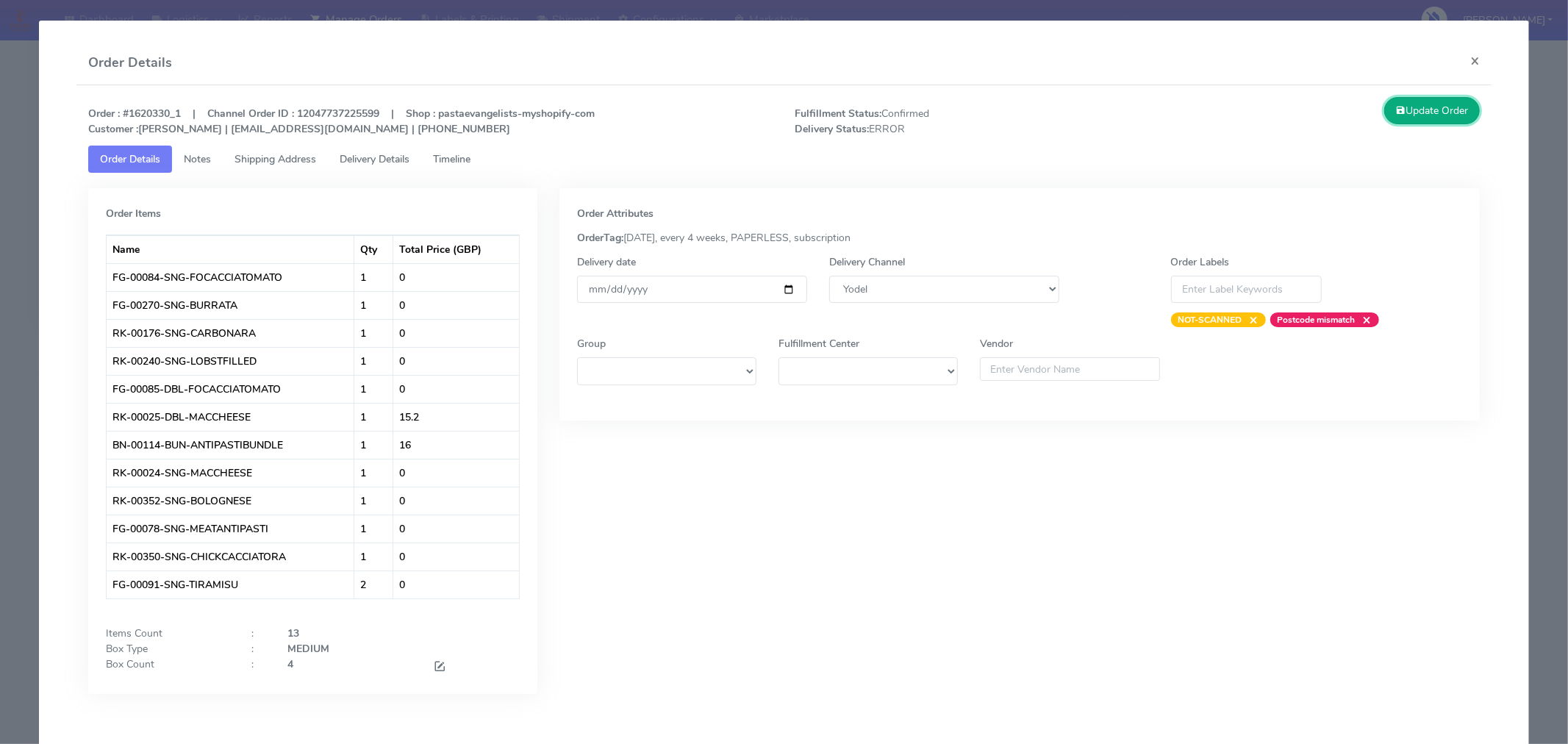
click at [1426, 115] on button "Update Order" at bounding box center [1431, 111] width 95 height 27
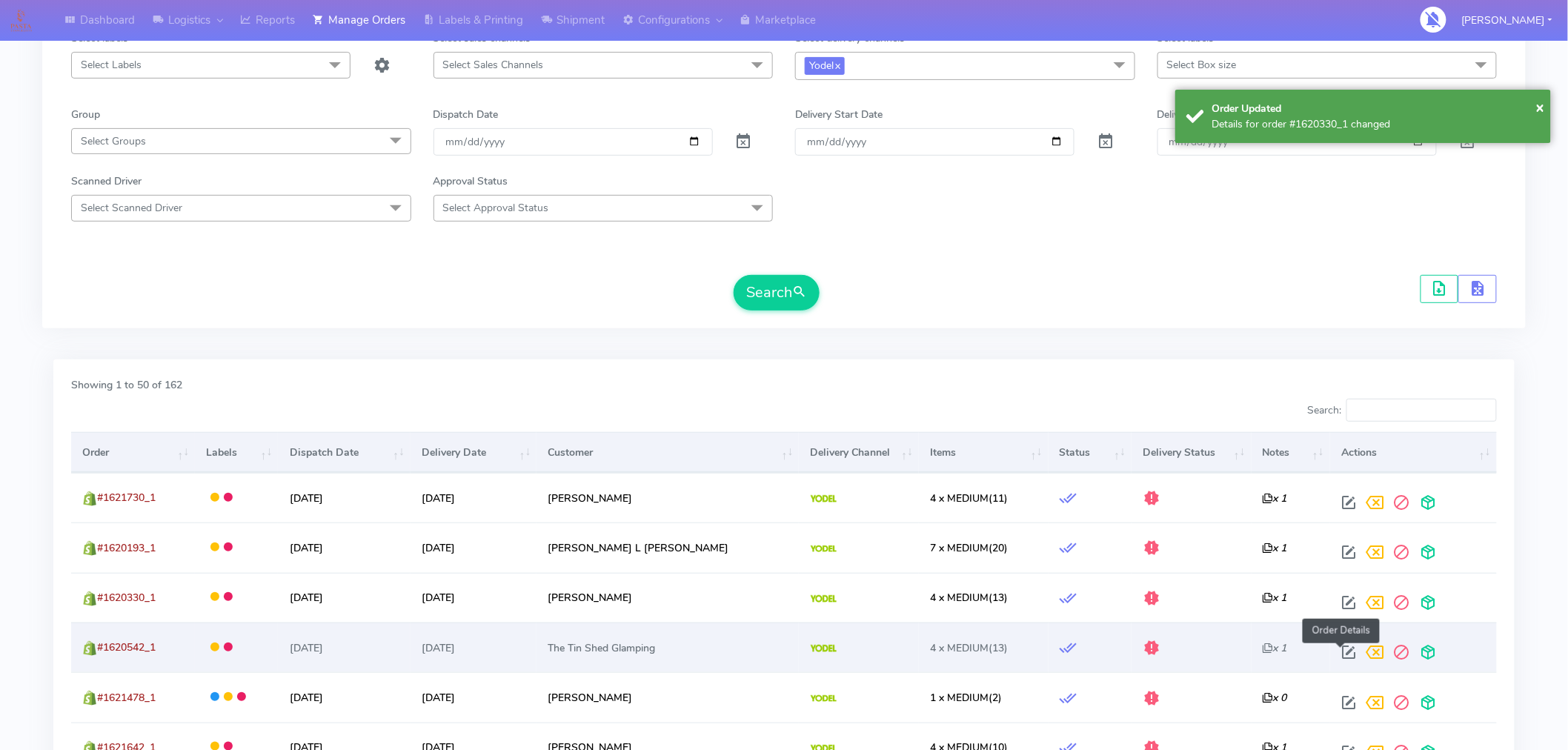
click at [1343, 655] on span at bounding box center [1349, 655] width 27 height 14
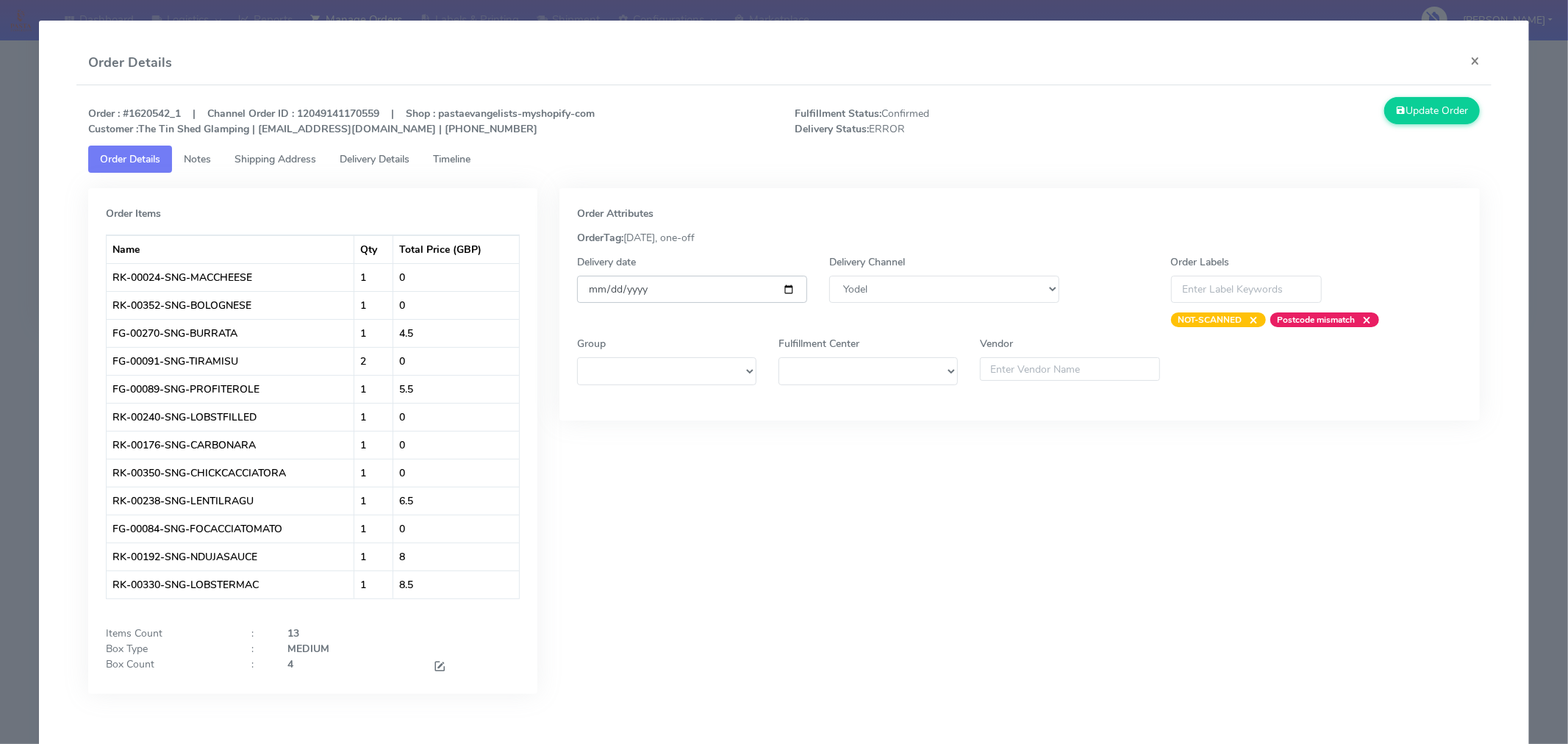
click at [782, 289] on input "[DATE]" at bounding box center [692, 289] width 230 height 27
click at [1432, 116] on button "Update Order" at bounding box center [1431, 111] width 95 height 27
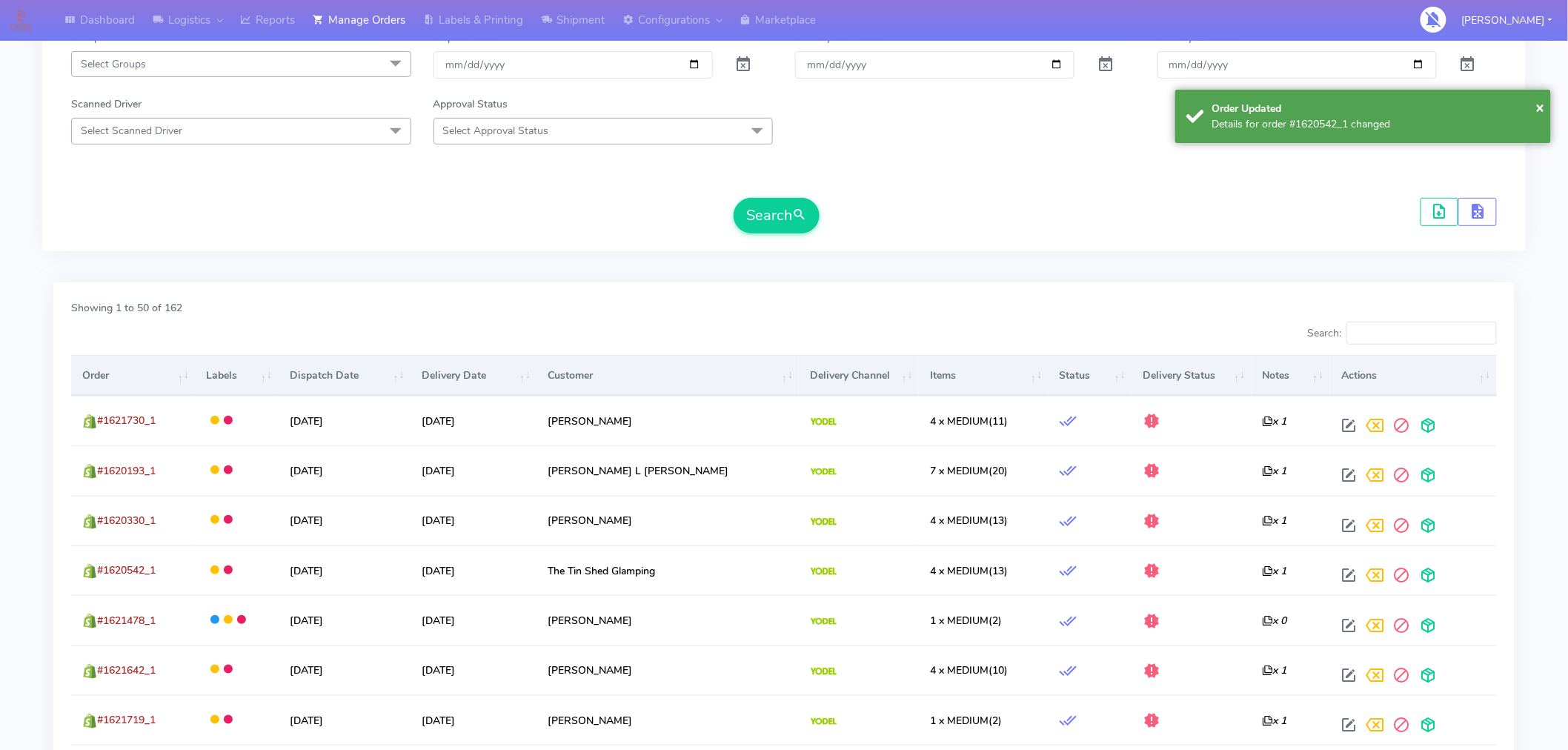
scroll to position [235, 0]
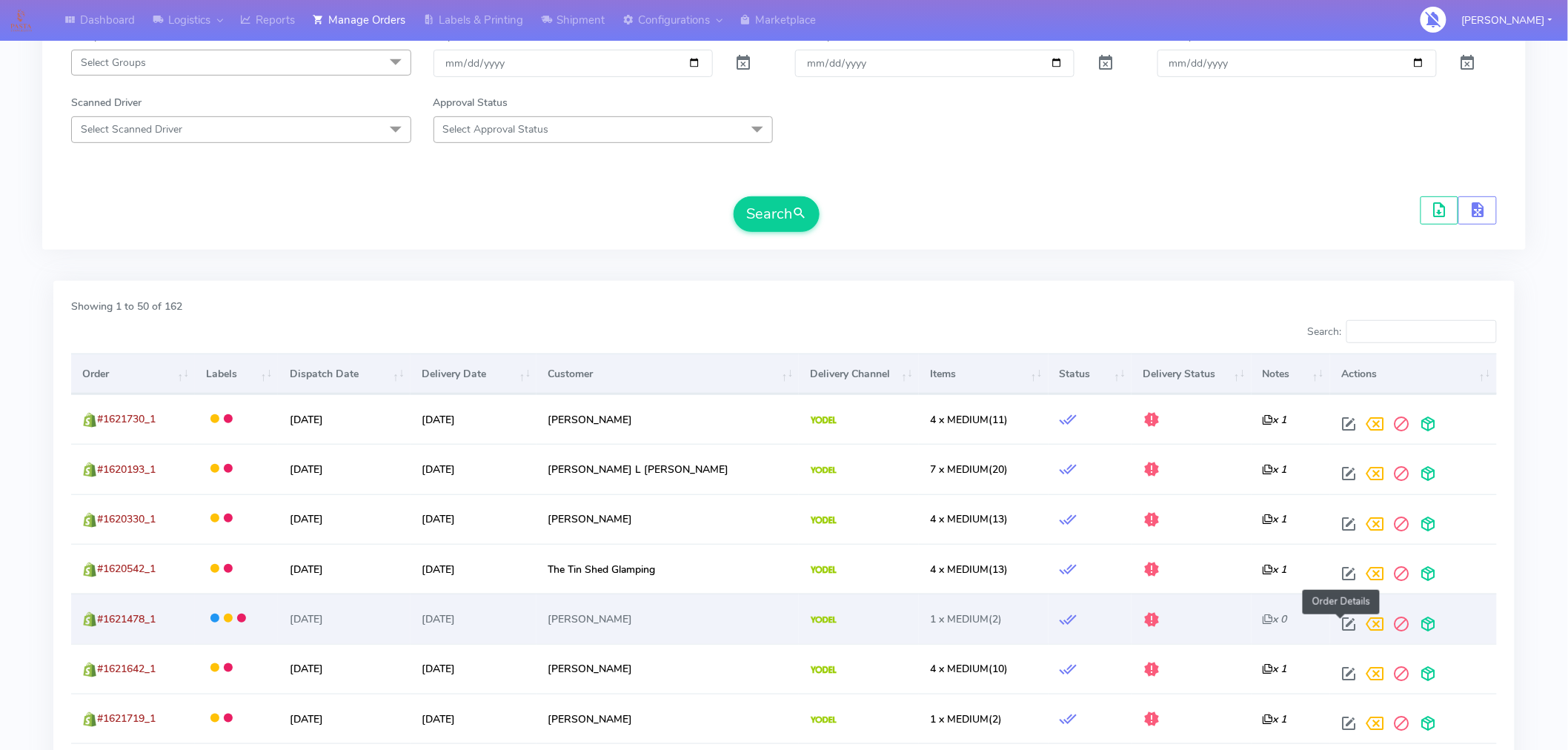
click at [1337, 631] on span at bounding box center [1349, 627] width 27 height 14
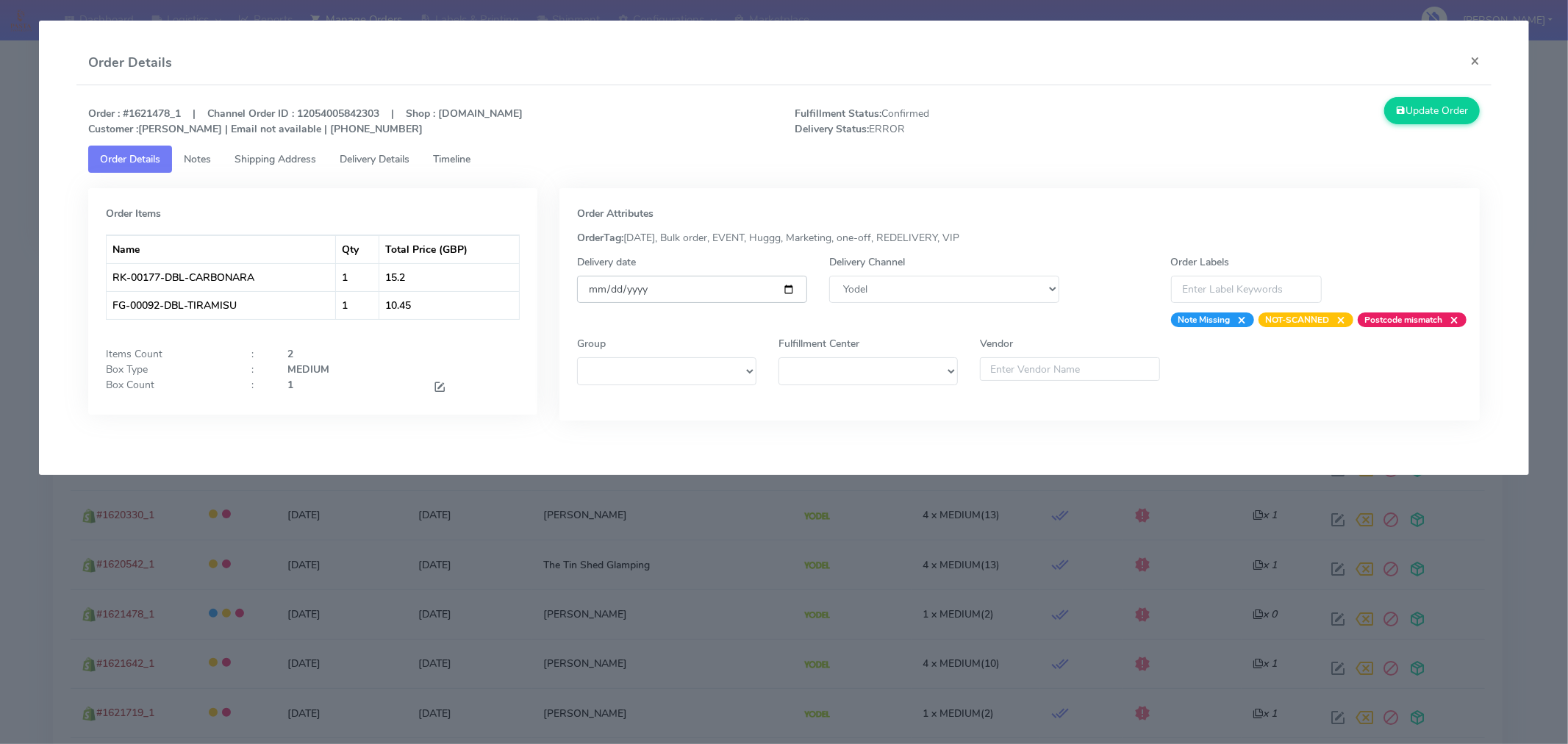
click at [791, 285] on input "[DATE]" at bounding box center [692, 289] width 230 height 27
click at [1415, 114] on button "Update Order" at bounding box center [1431, 111] width 95 height 27
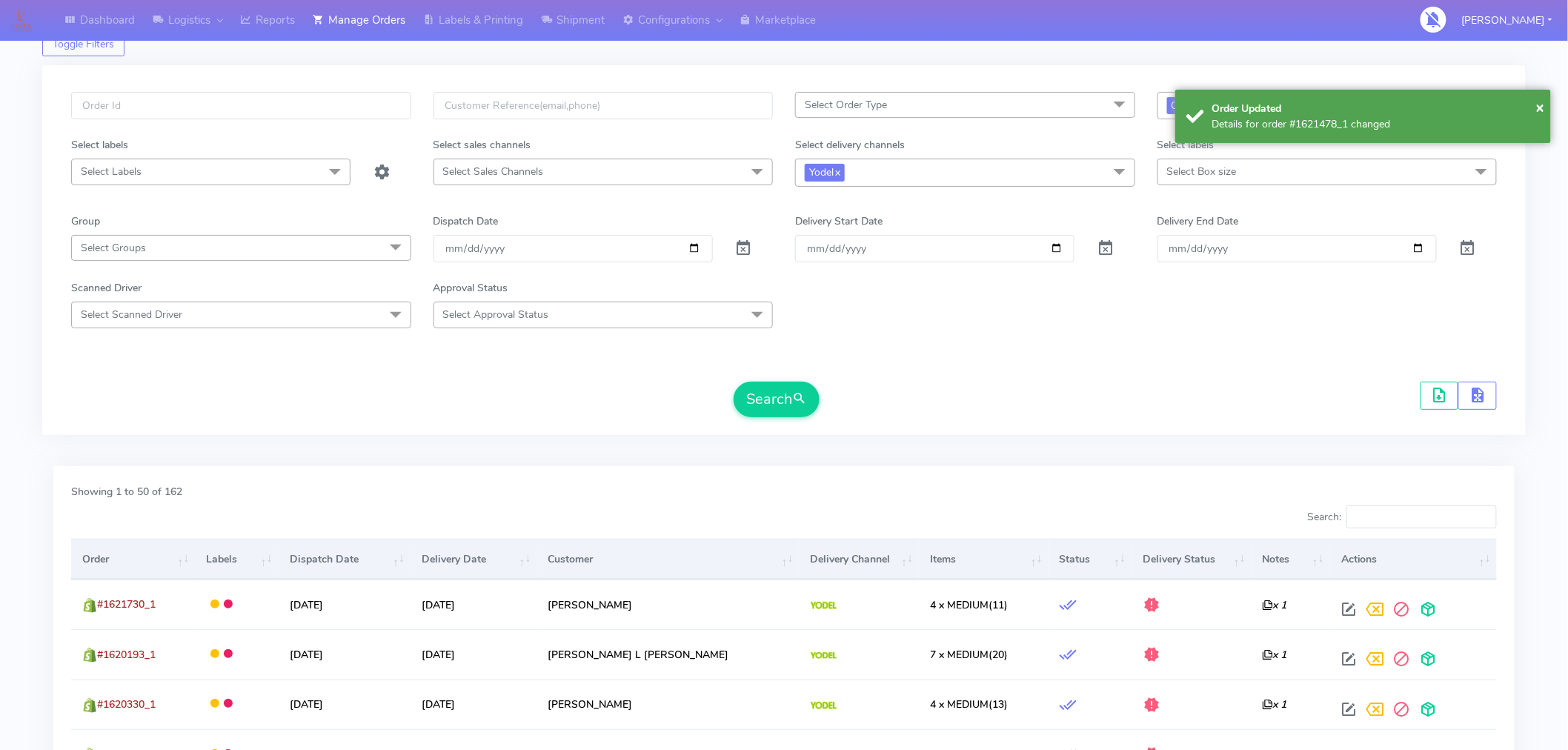
scroll to position [0, 0]
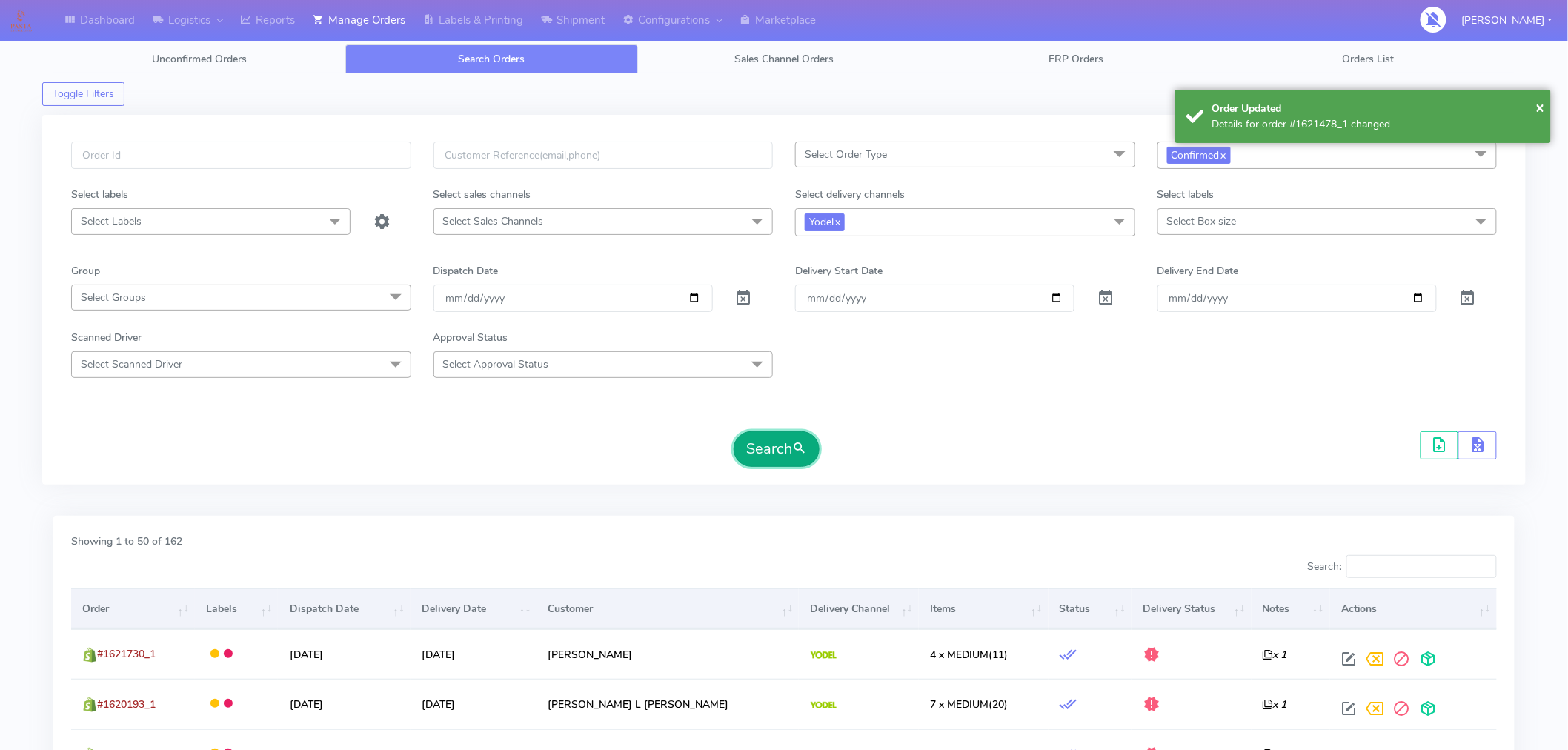
click at [803, 448] on span "submit" at bounding box center [799, 449] width 15 height 20
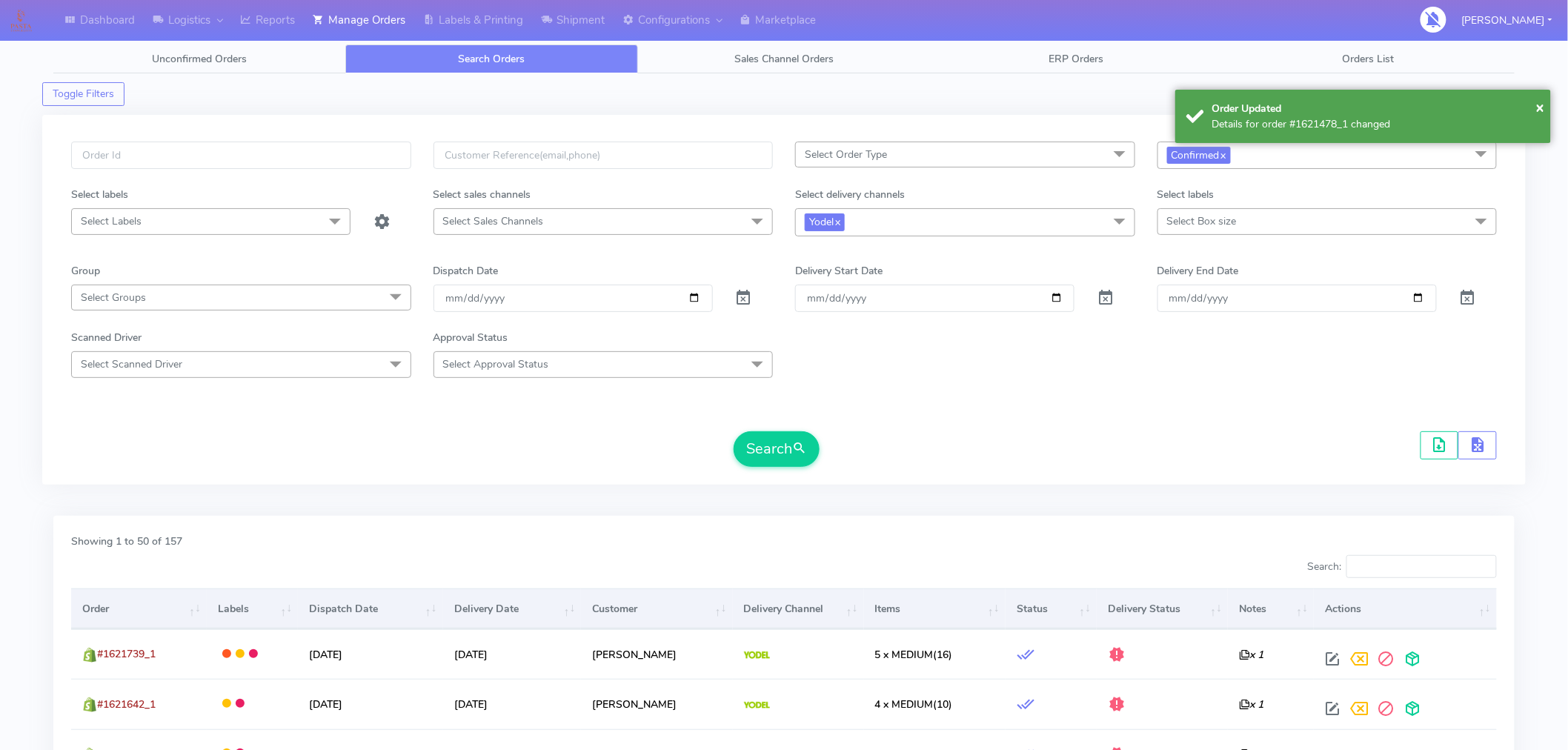
click at [1343, 405] on form "Select Order Type Select All MEALS ATAVI One Off Pasta Club Gift Kit Event Unkn…" at bounding box center [784, 305] width 1426 height 326
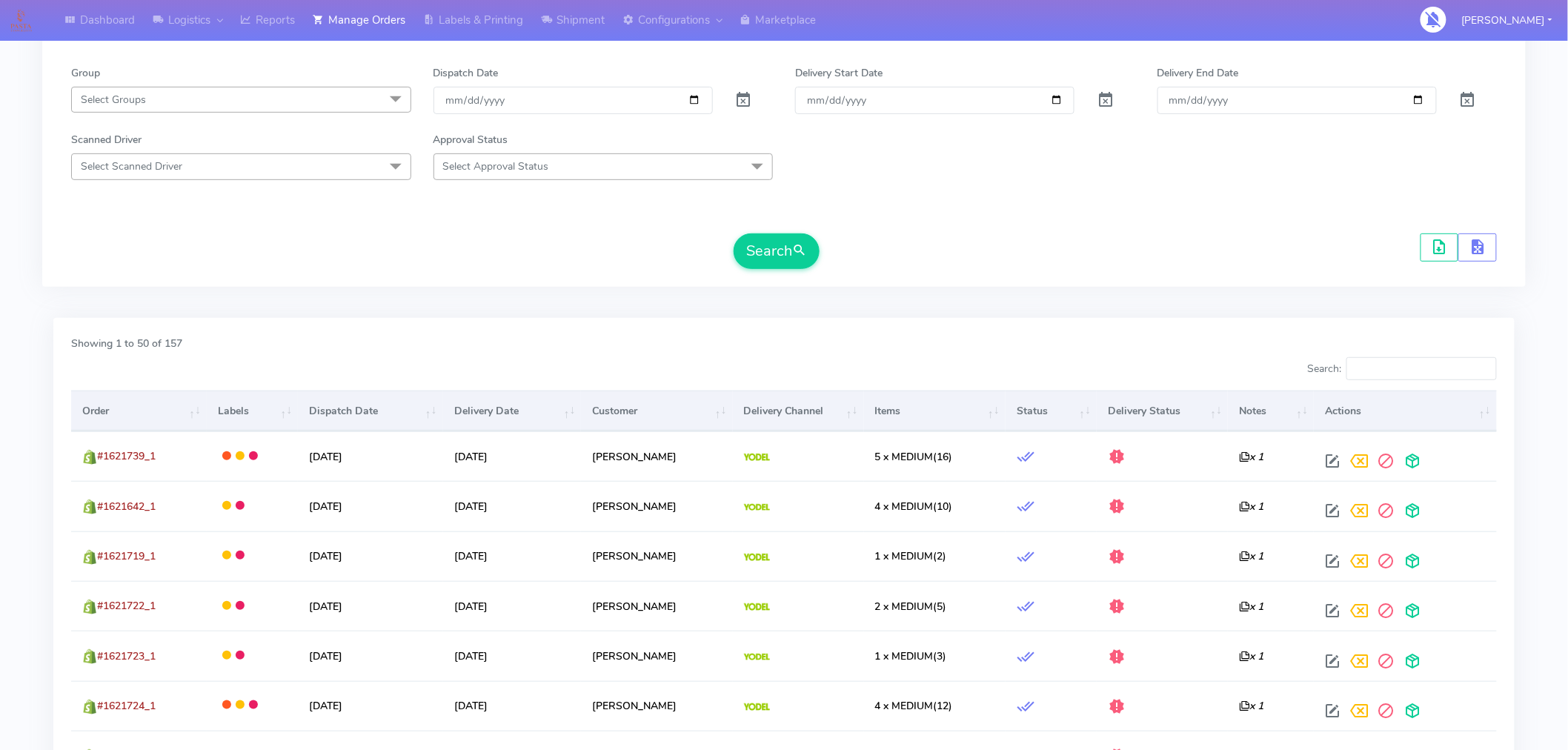
scroll to position [208, 0]
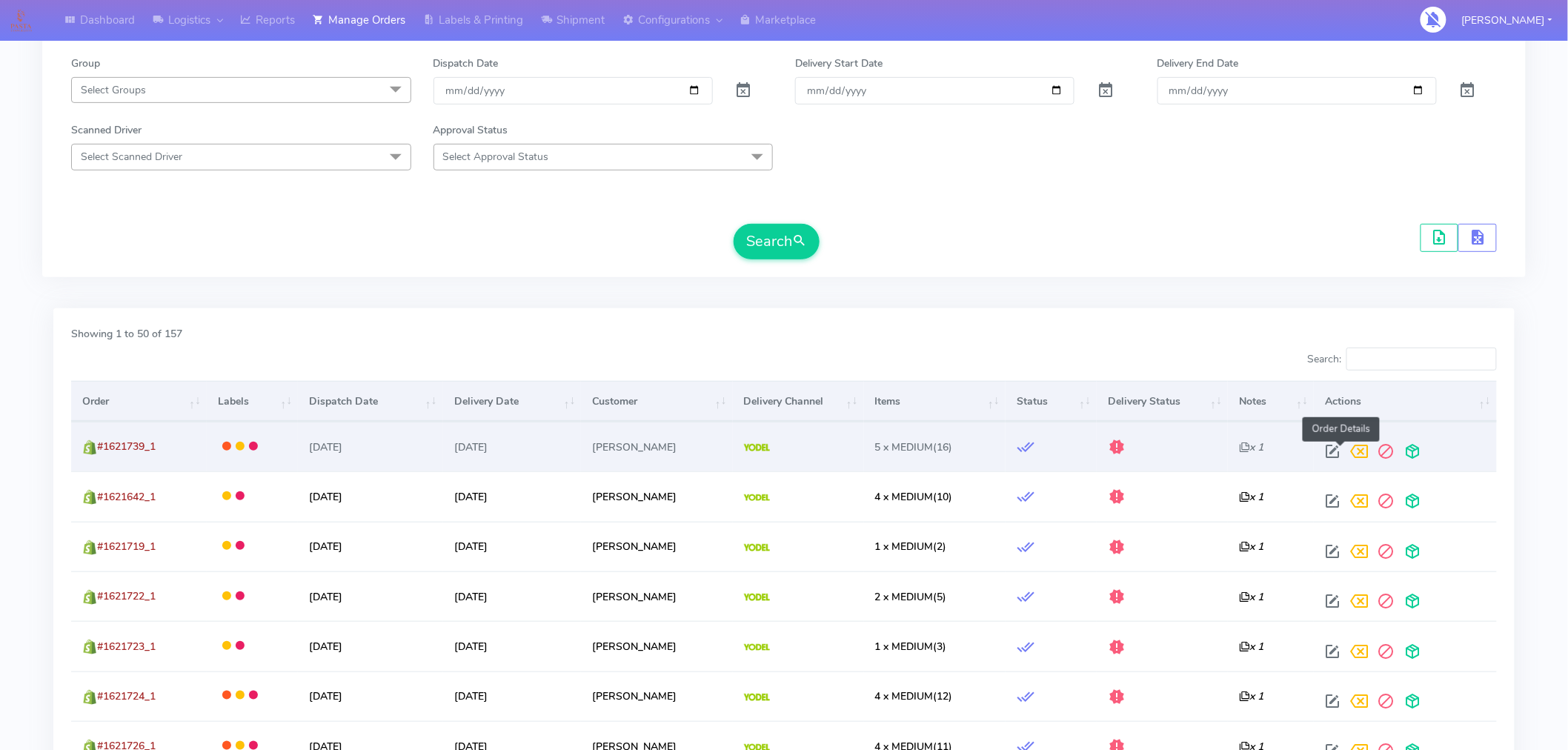
click at [1339, 454] on span at bounding box center [1333, 455] width 27 height 14
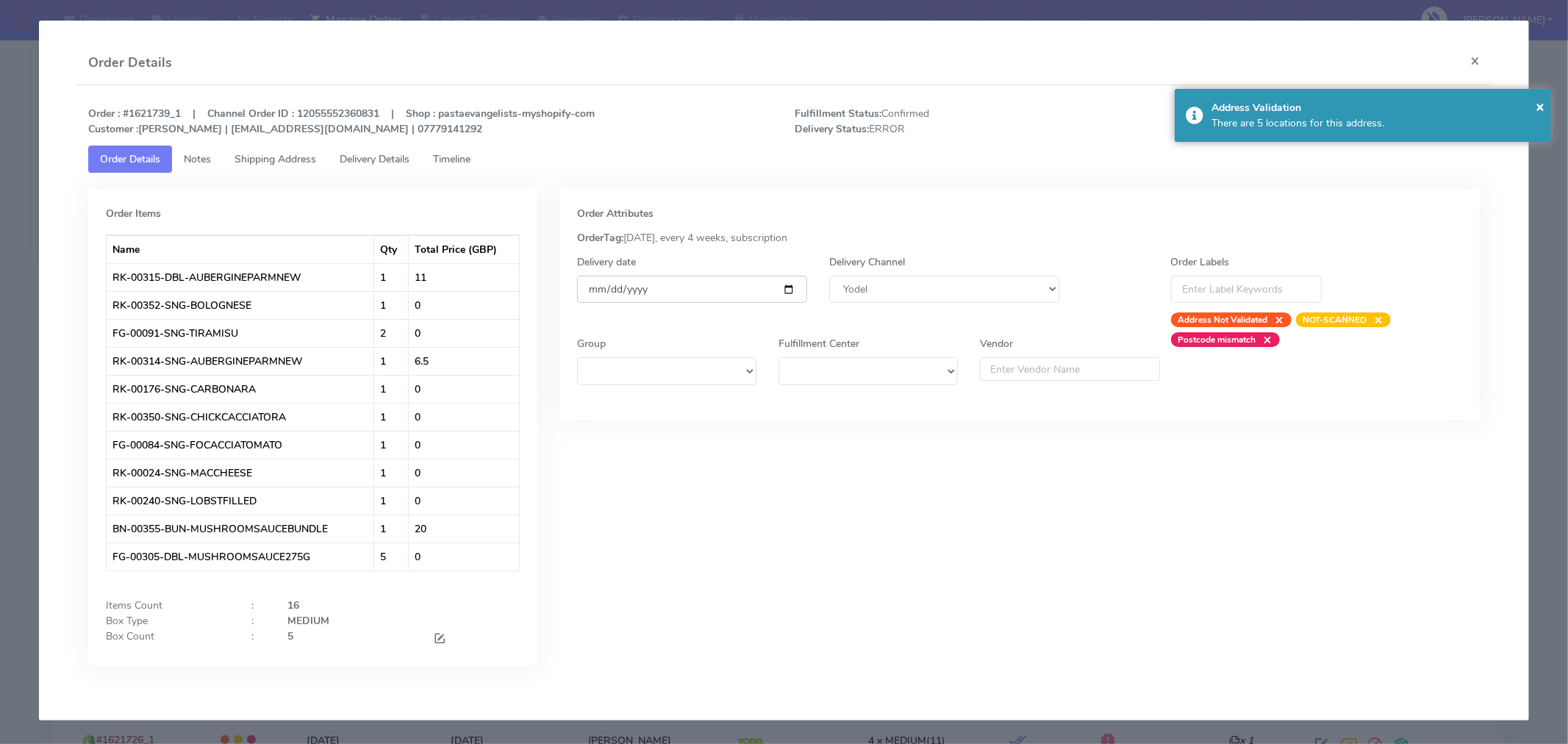
click at [785, 288] on input "[DATE]" at bounding box center [692, 289] width 230 height 27
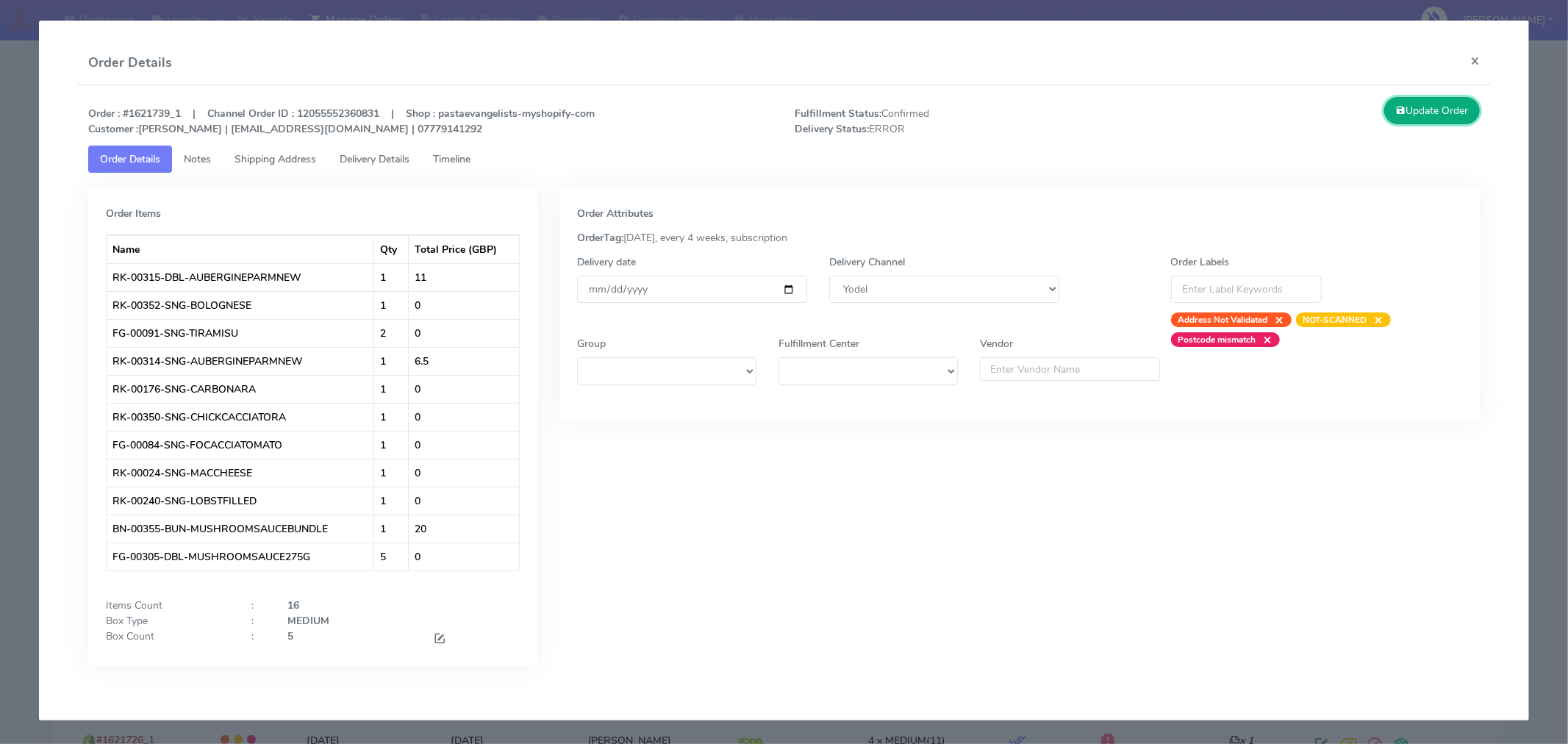
click at [1412, 111] on button "Update Order" at bounding box center [1431, 111] width 95 height 27
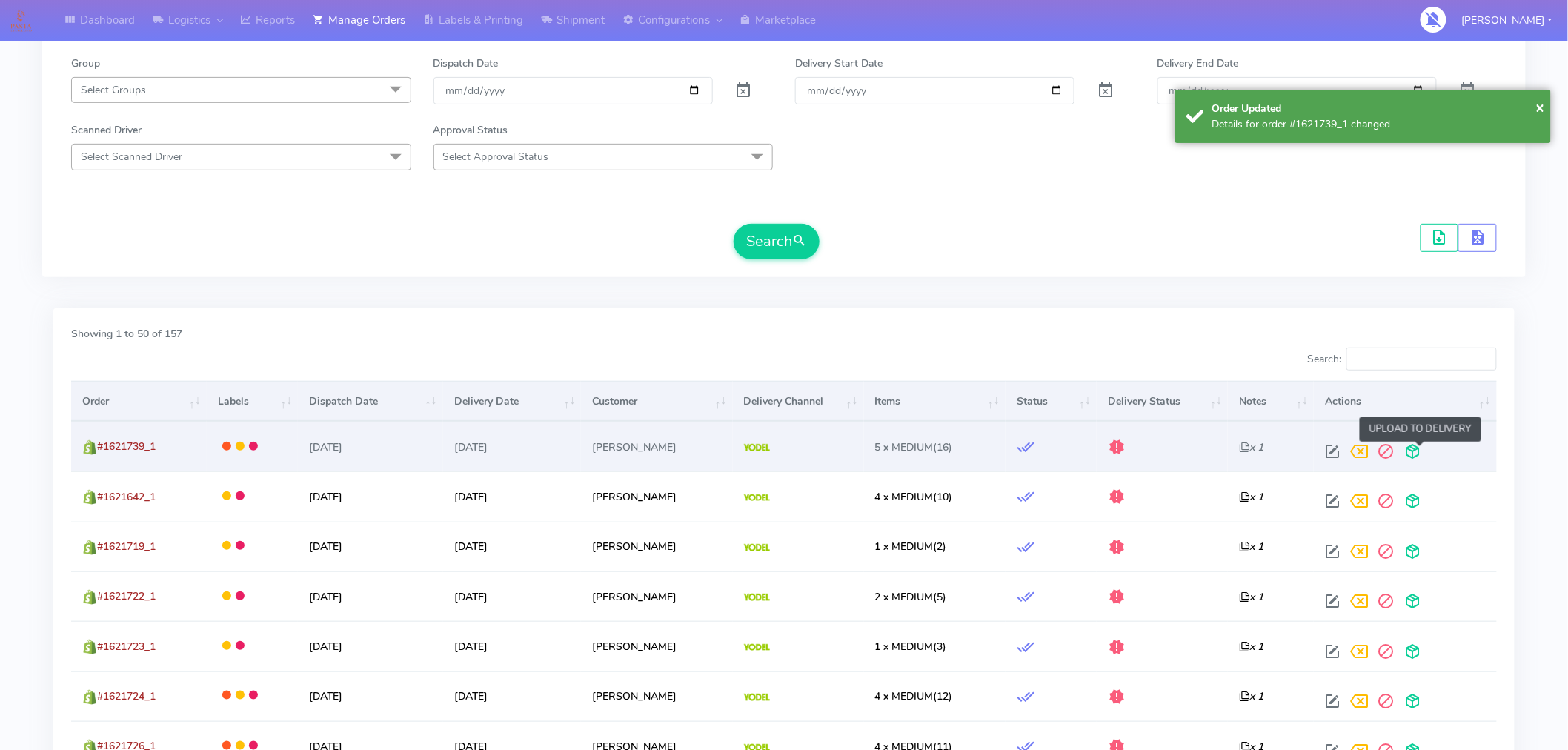
click at [1418, 455] on span at bounding box center [1413, 455] width 27 height 14
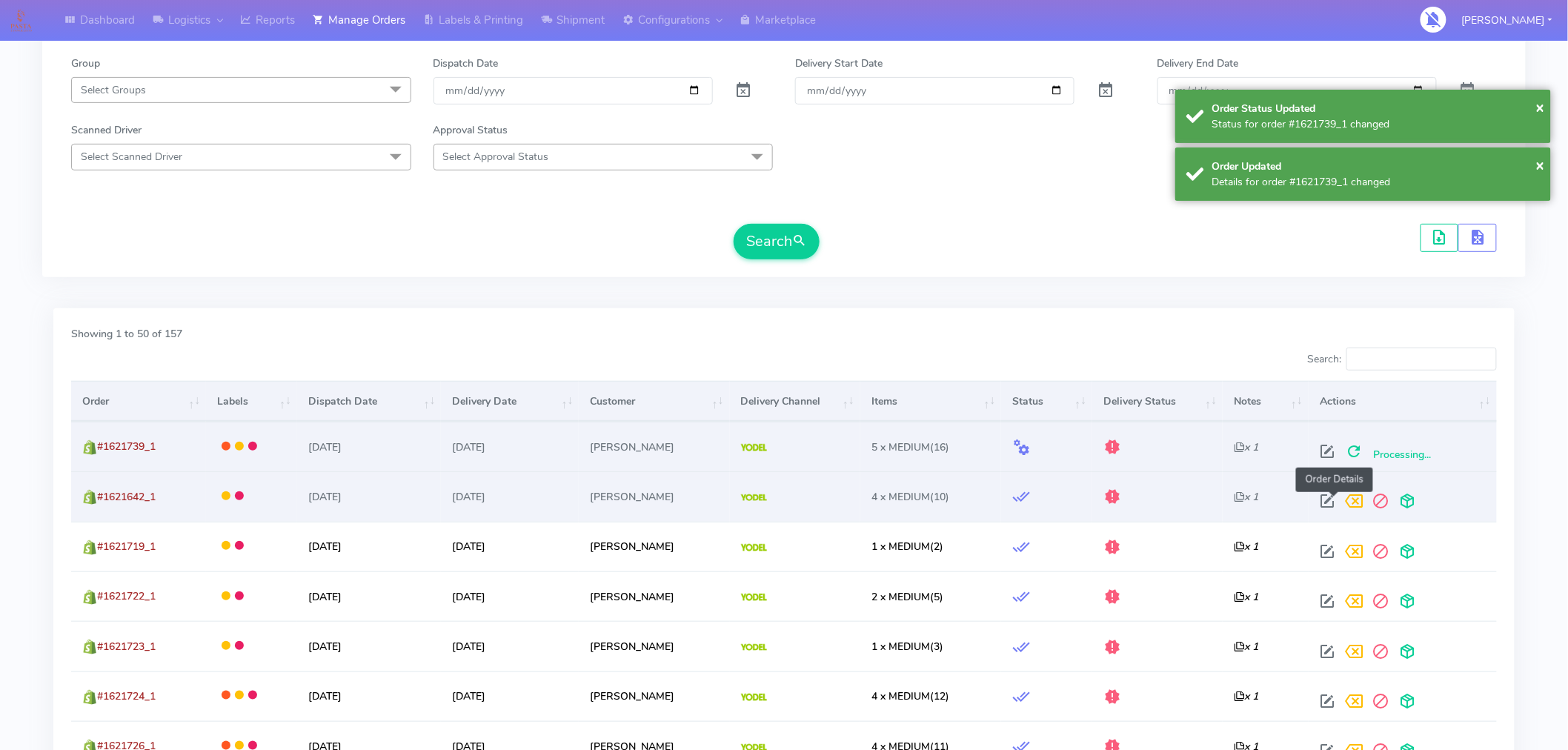
click at [1332, 501] on span at bounding box center [1327, 504] width 27 height 14
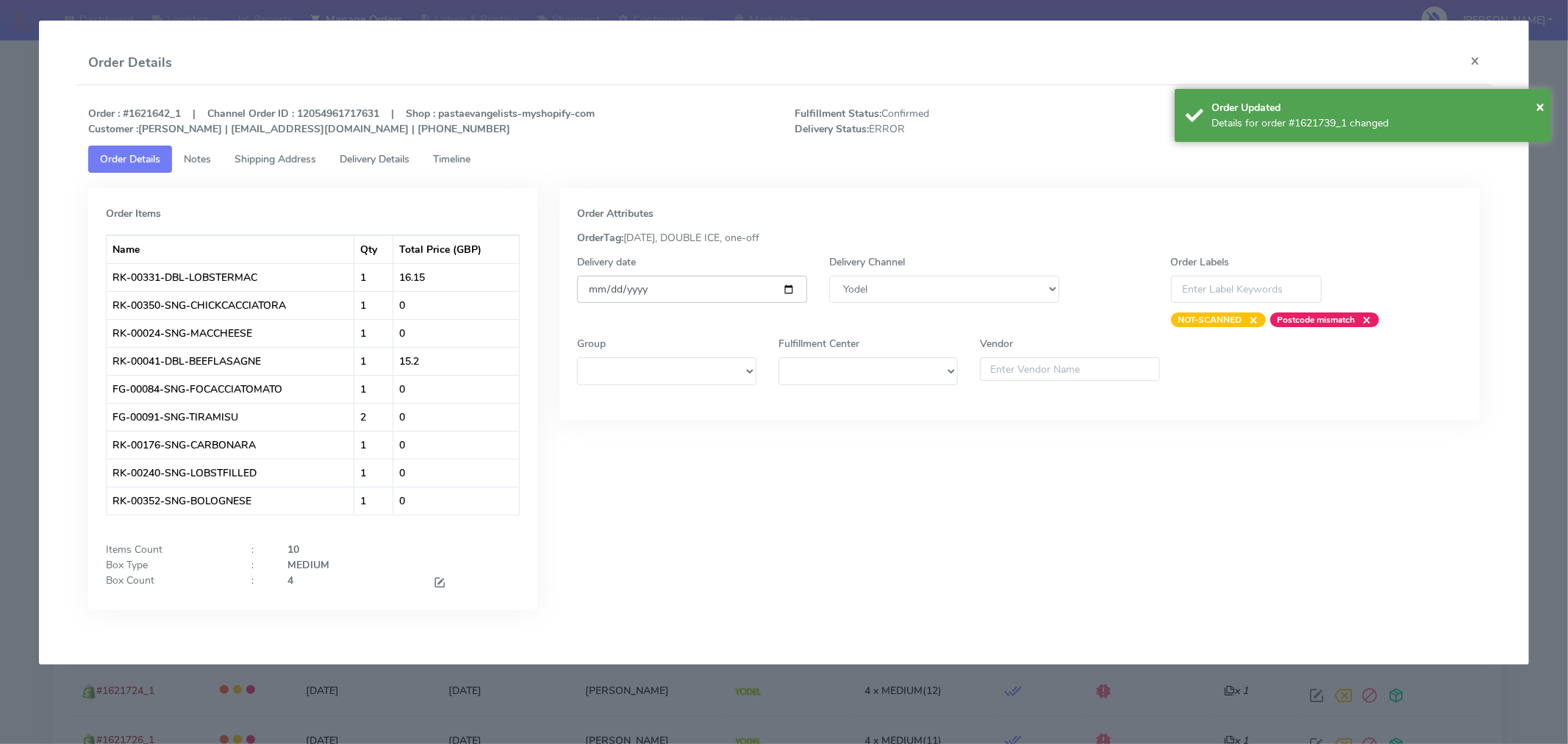
click at [789, 287] on input "[DATE]" at bounding box center [692, 289] width 230 height 27
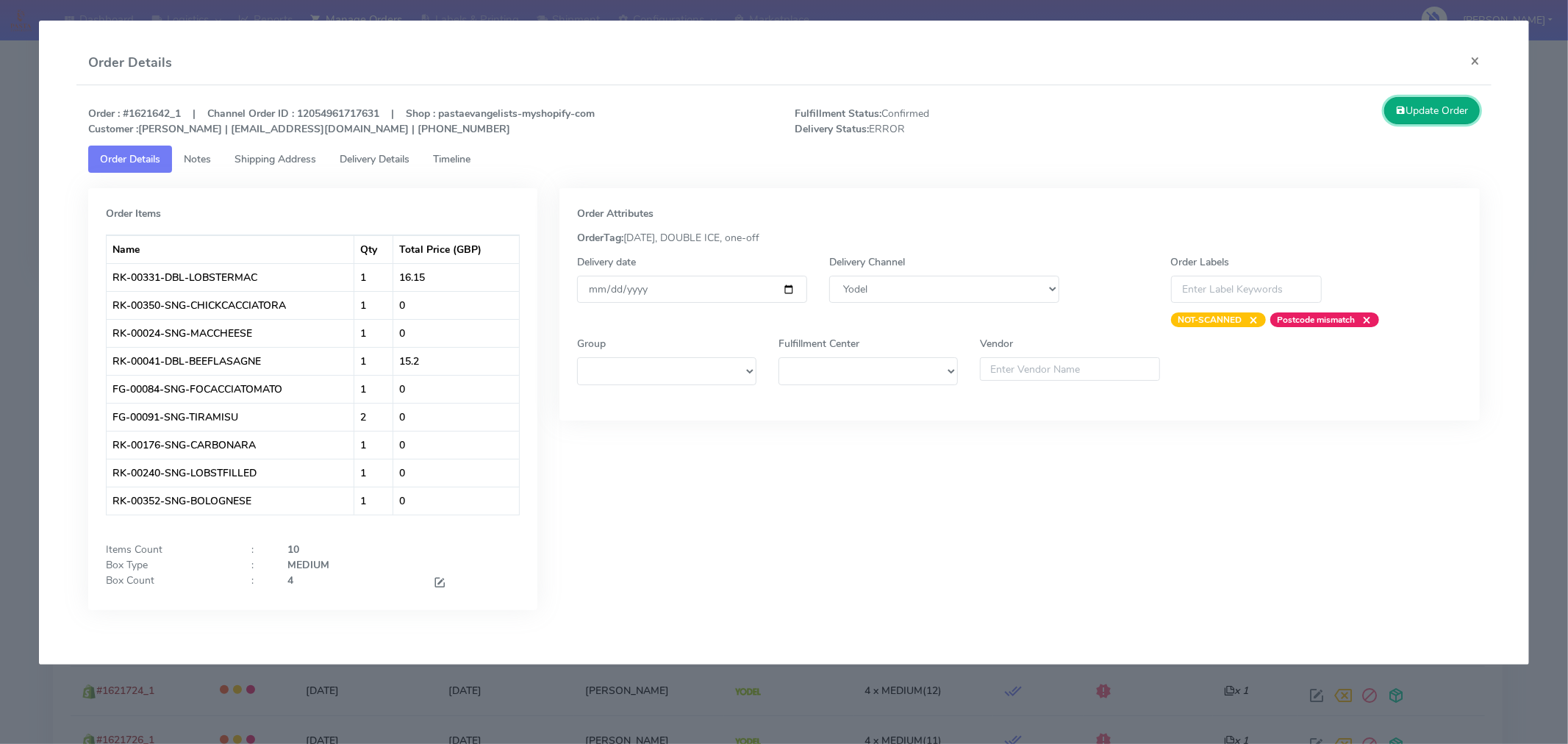
click at [1411, 111] on button "Update Order" at bounding box center [1431, 111] width 95 height 27
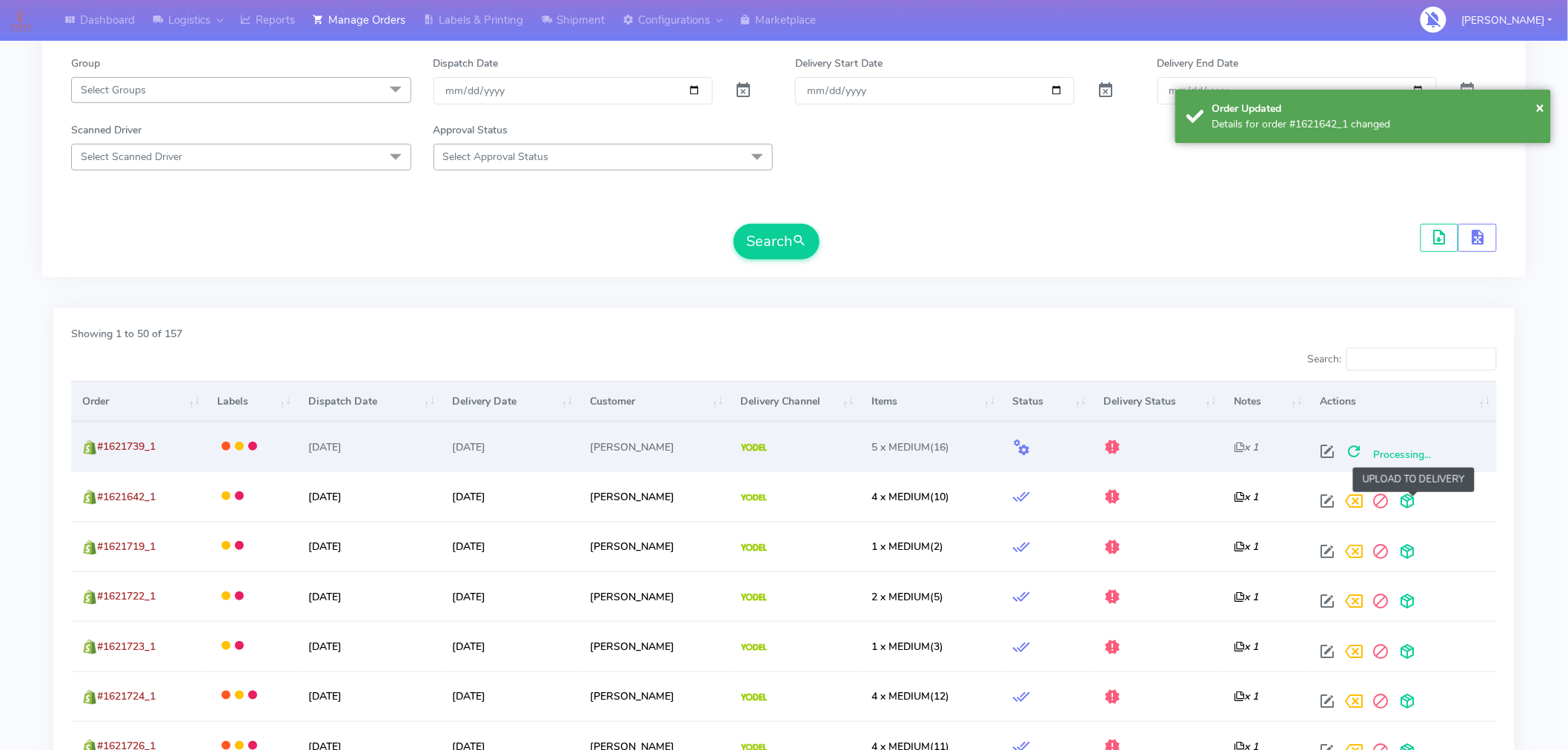
click at [1418, 505] on span at bounding box center [1407, 504] width 27 height 14
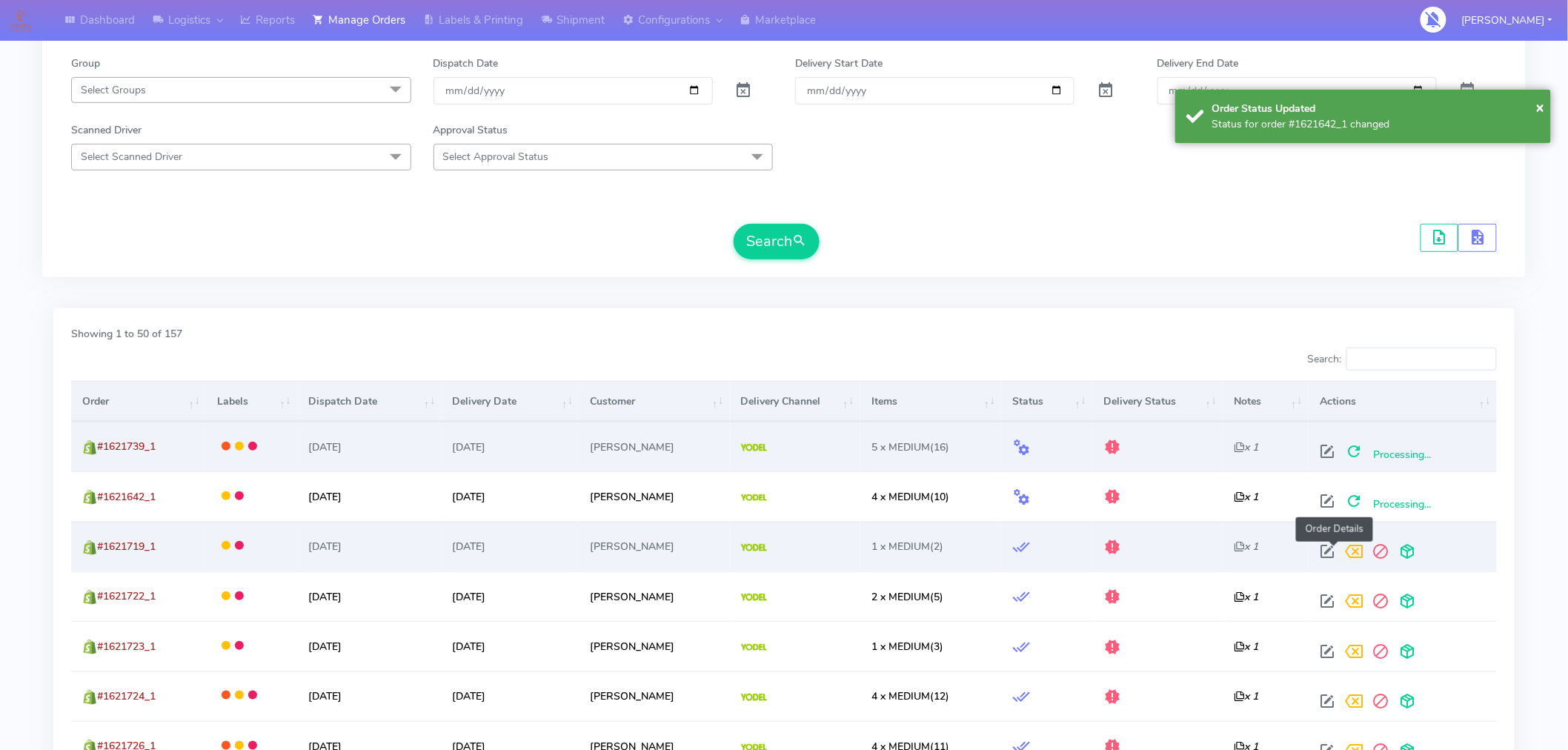
click at [1331, 548] on span at bounding box center [1327, 554] width 27 height 14
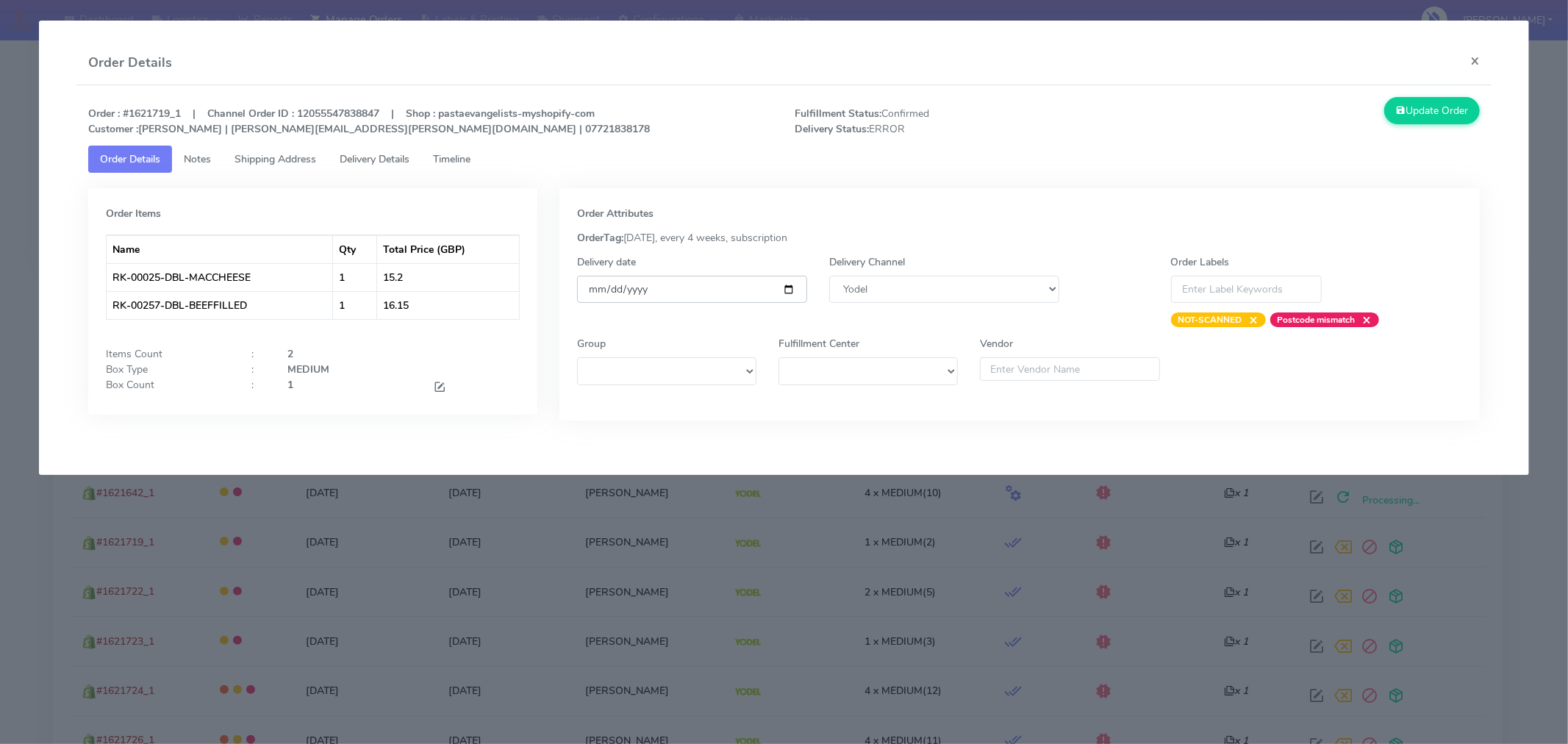
click at [785, 290] on input "[DATE]" at bounding box center [692, 289] width 230 height 27
click at [1434, 112] on button "Update Order" at bounding box center [1431, 111] width 95 height 27
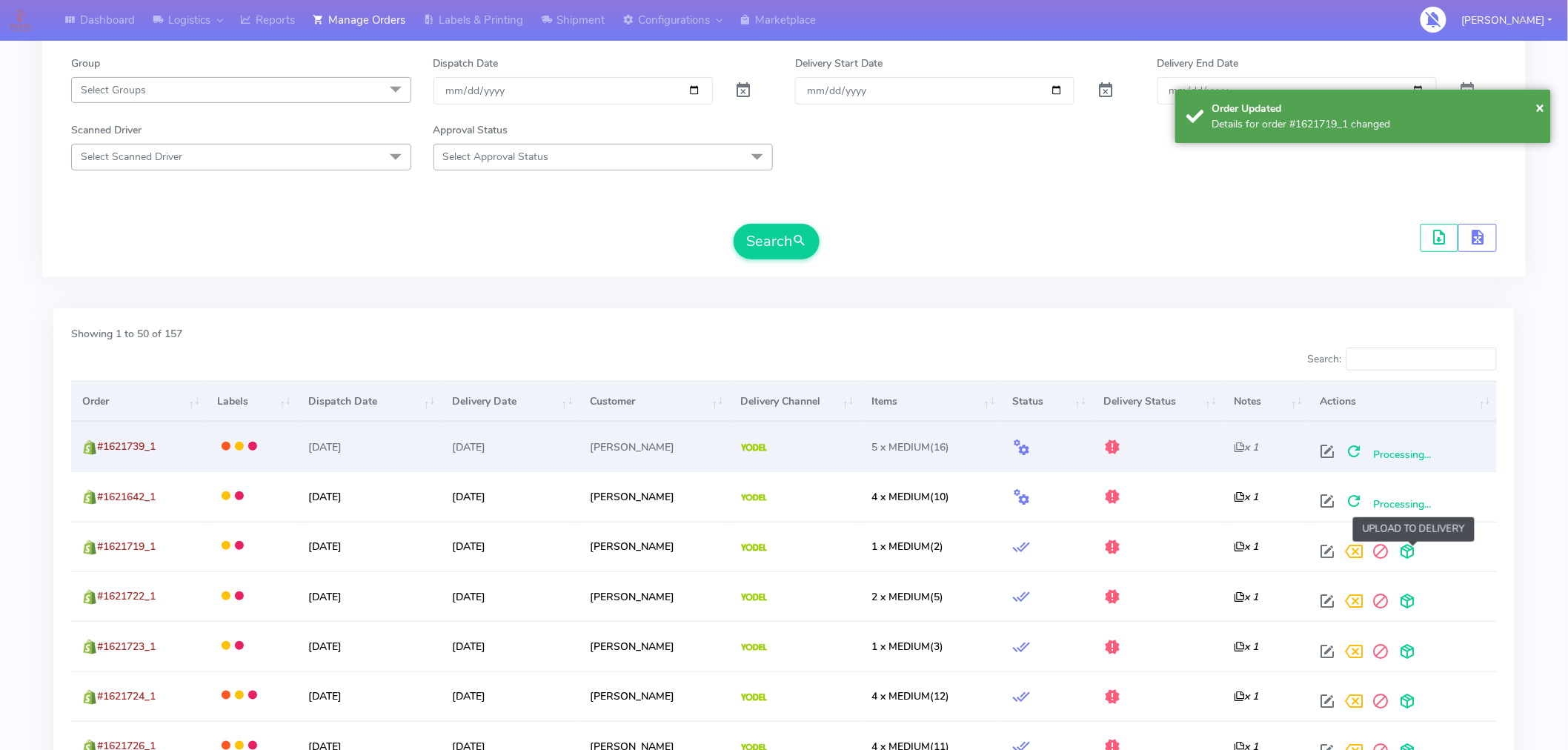
click at [1408, 552] on span at bounding box center [1407, 554] width 27 height 14
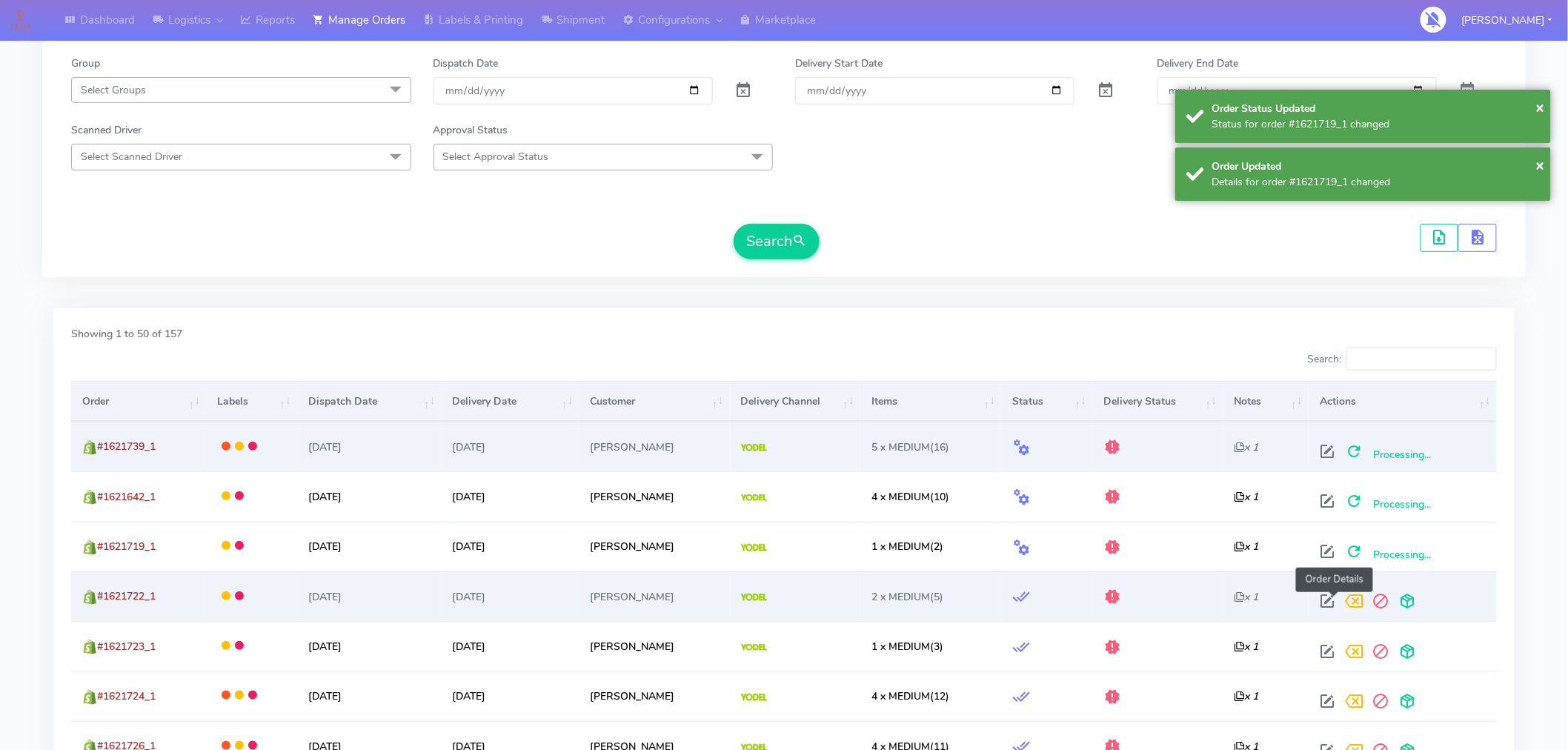
click at [1339, 602] on span at bounding box center [1327, 604] width 27 height 14
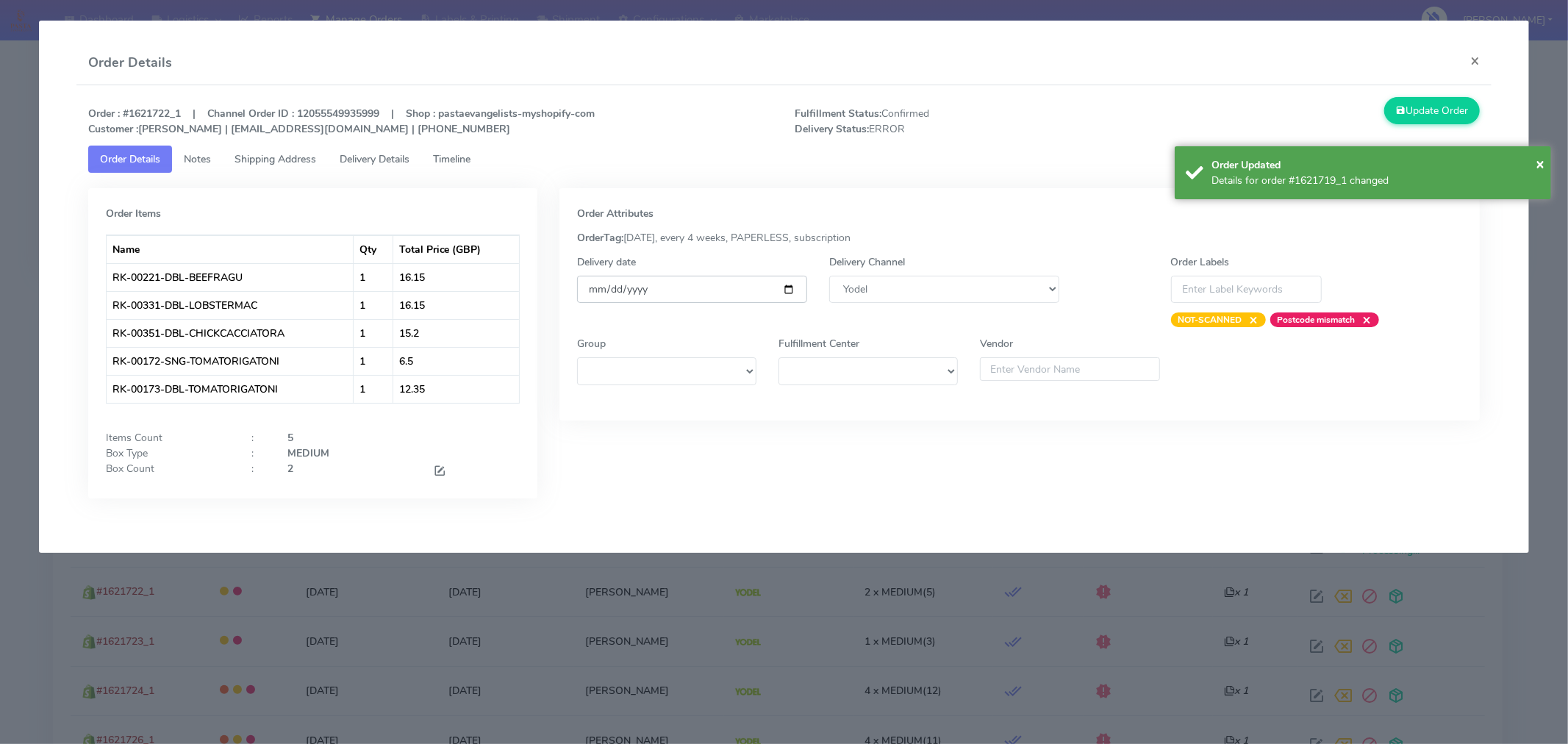
click at [785, 289] on input "[DATE]" at bounding box center [692, 289] width 230 height 27
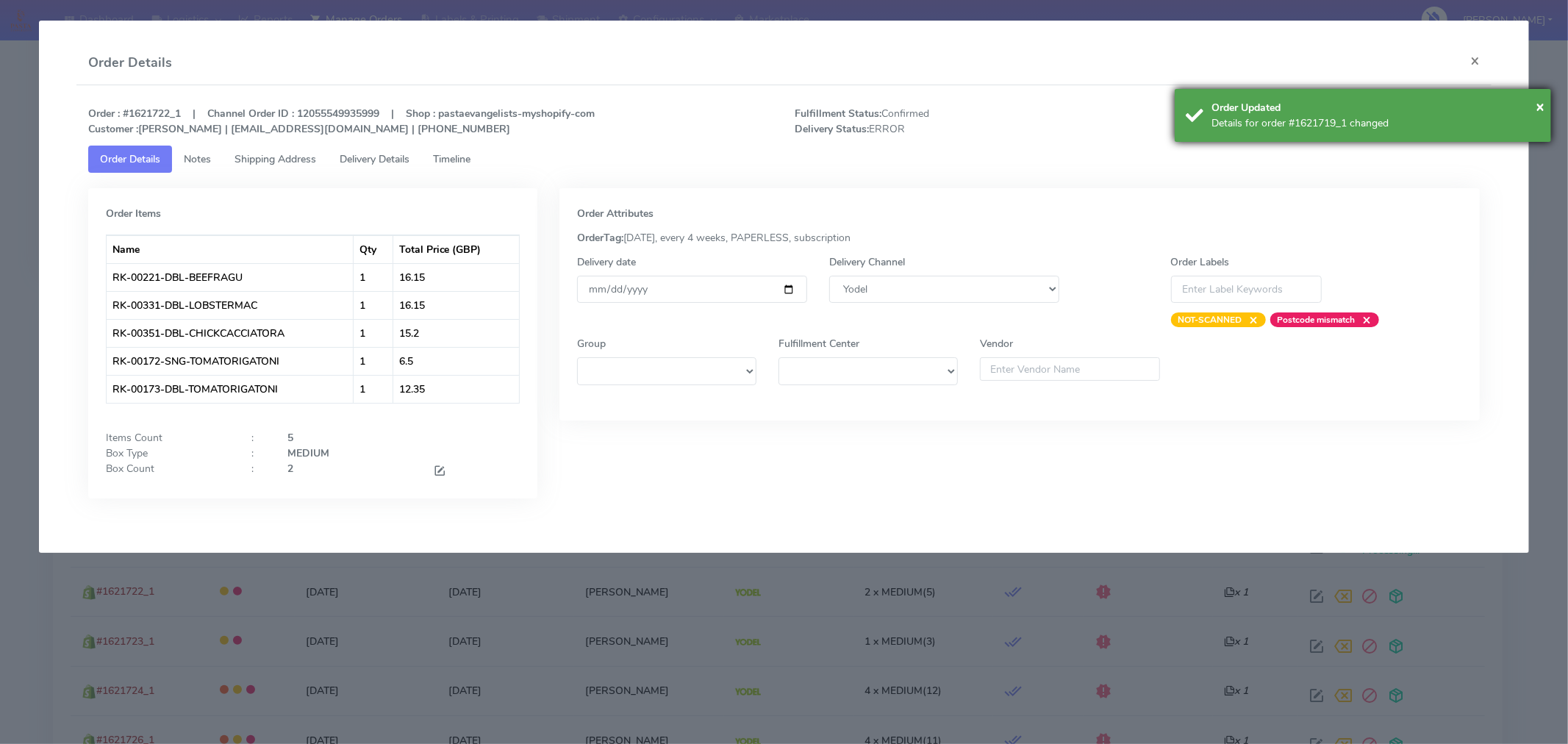
click at [1534, 113] on div "Order Updated" at bounding box center [1376, 107] width 328 height 15
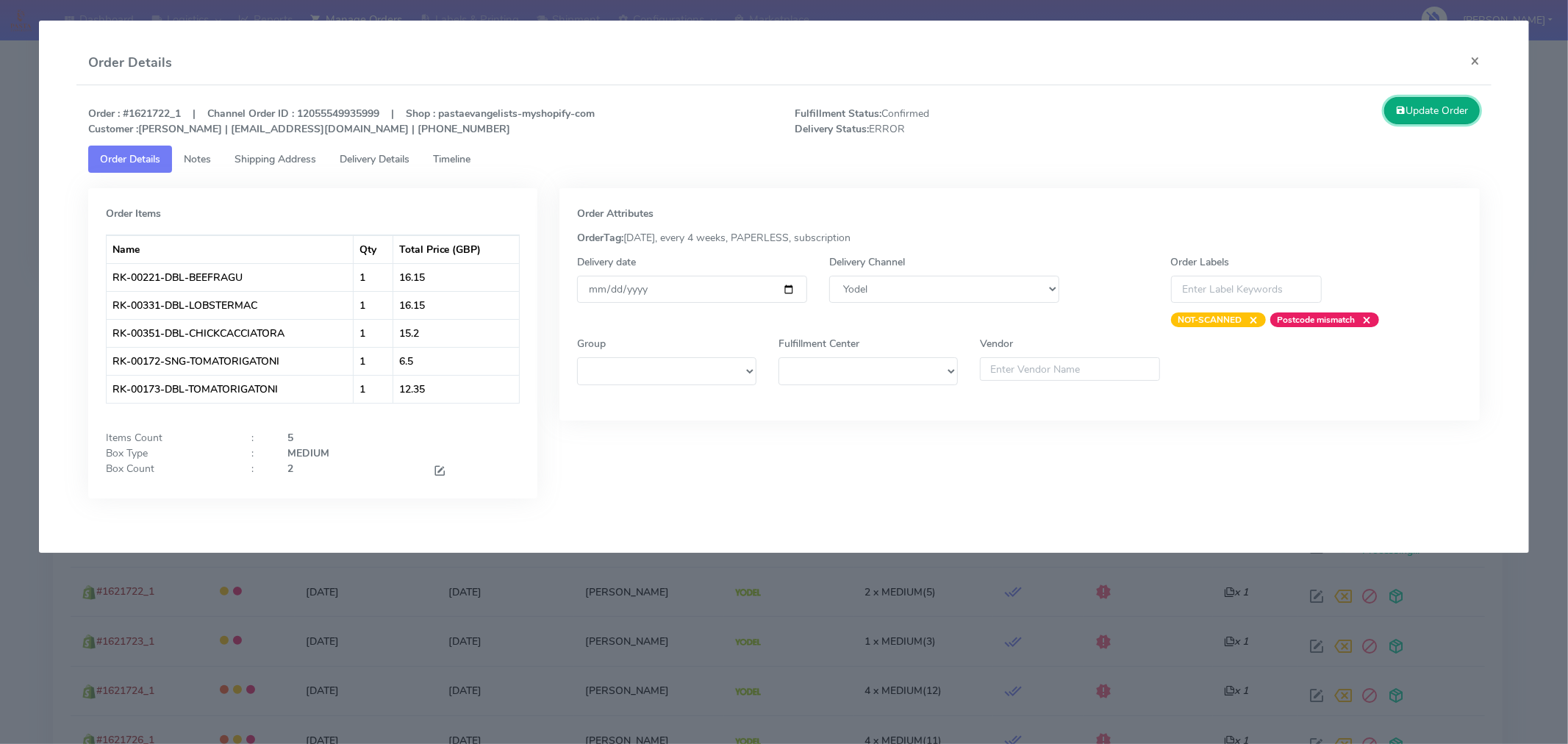
click at [1438, 121] on button "Update Order" at bounding box center [1431, 111] width 95 height 27
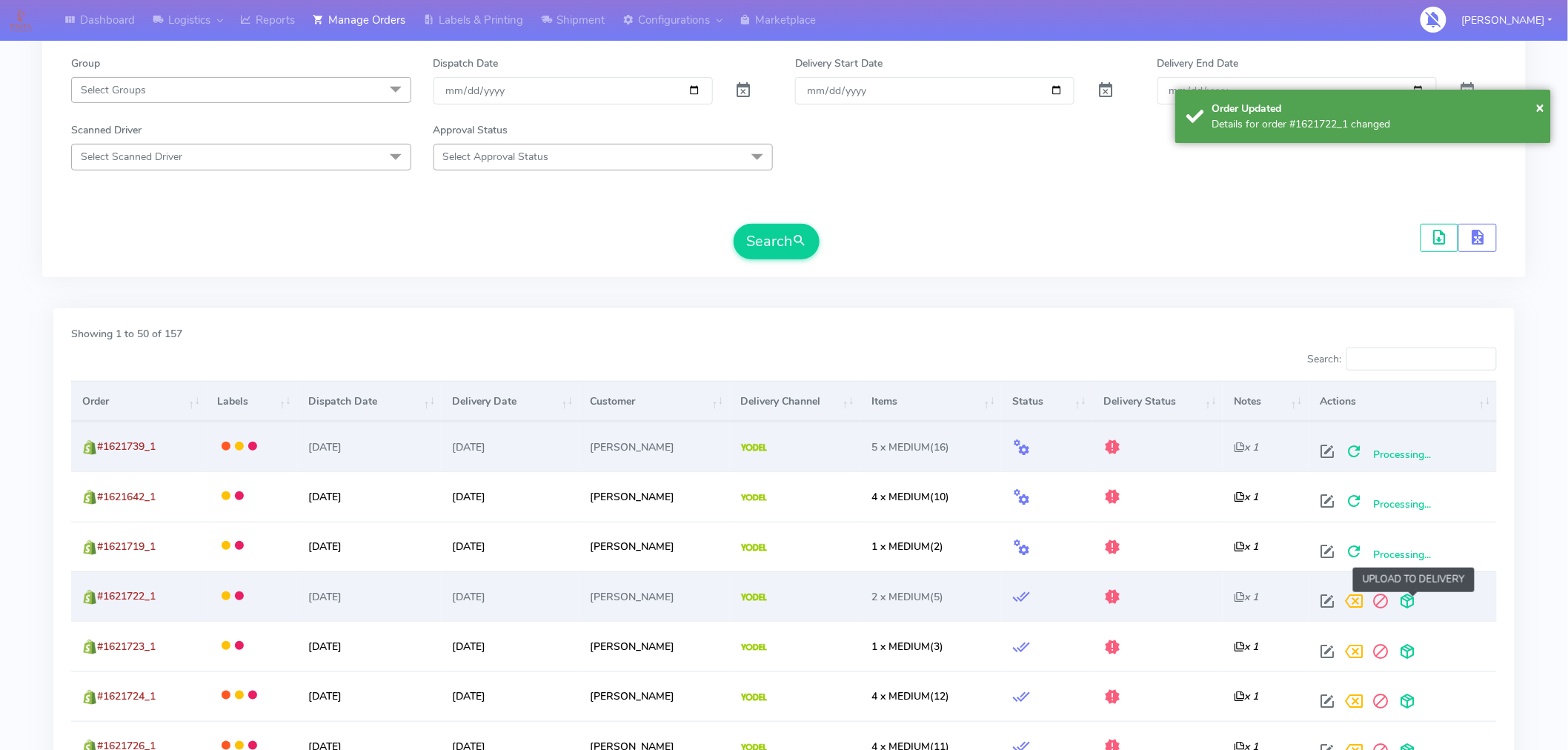
click at [1411, 599] on span at bounding box center [1407, 604] width 27 height 14
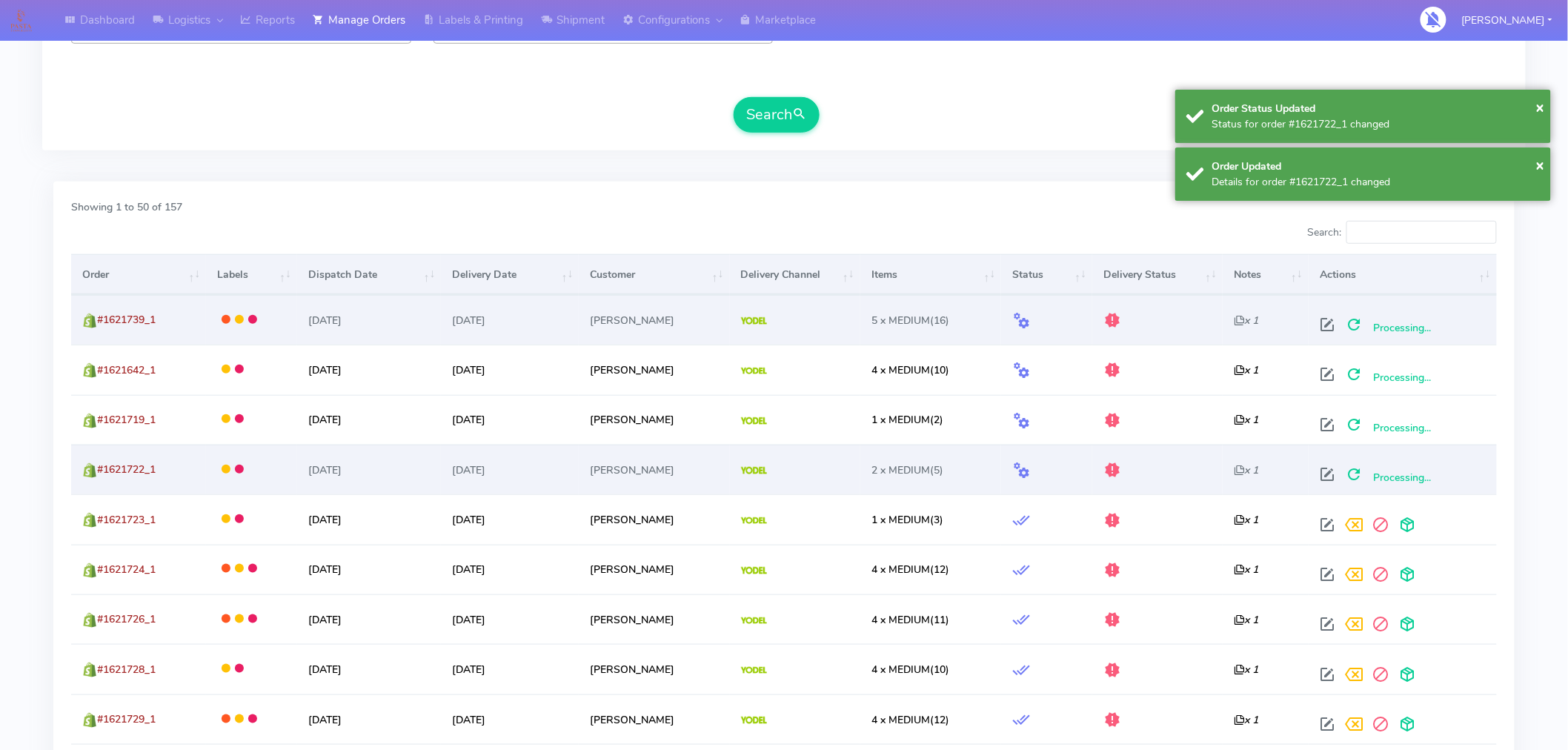
scroll to position [361, 0]
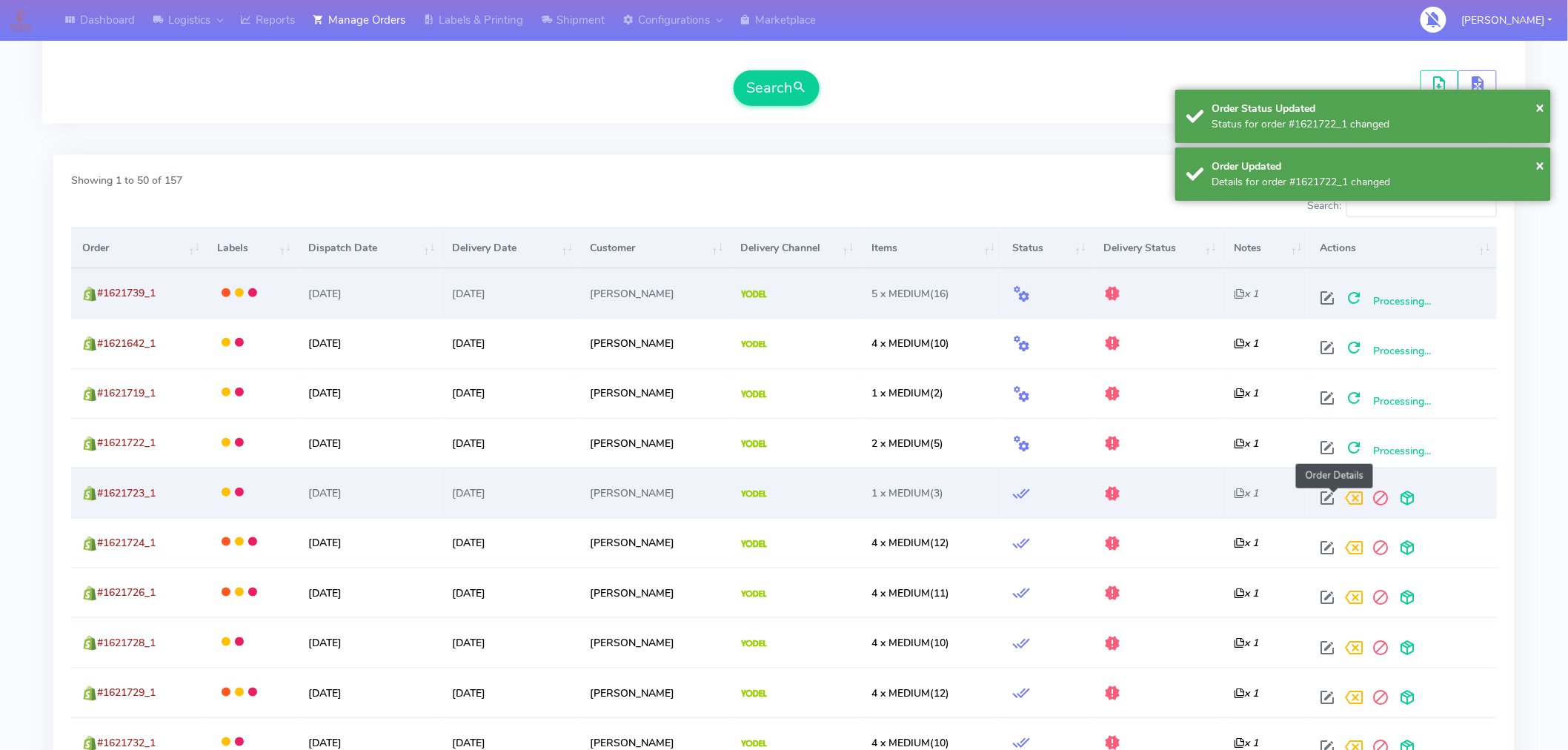
click at [1334, 495] on span at bounding box center [1327, 501] width 27 height 14
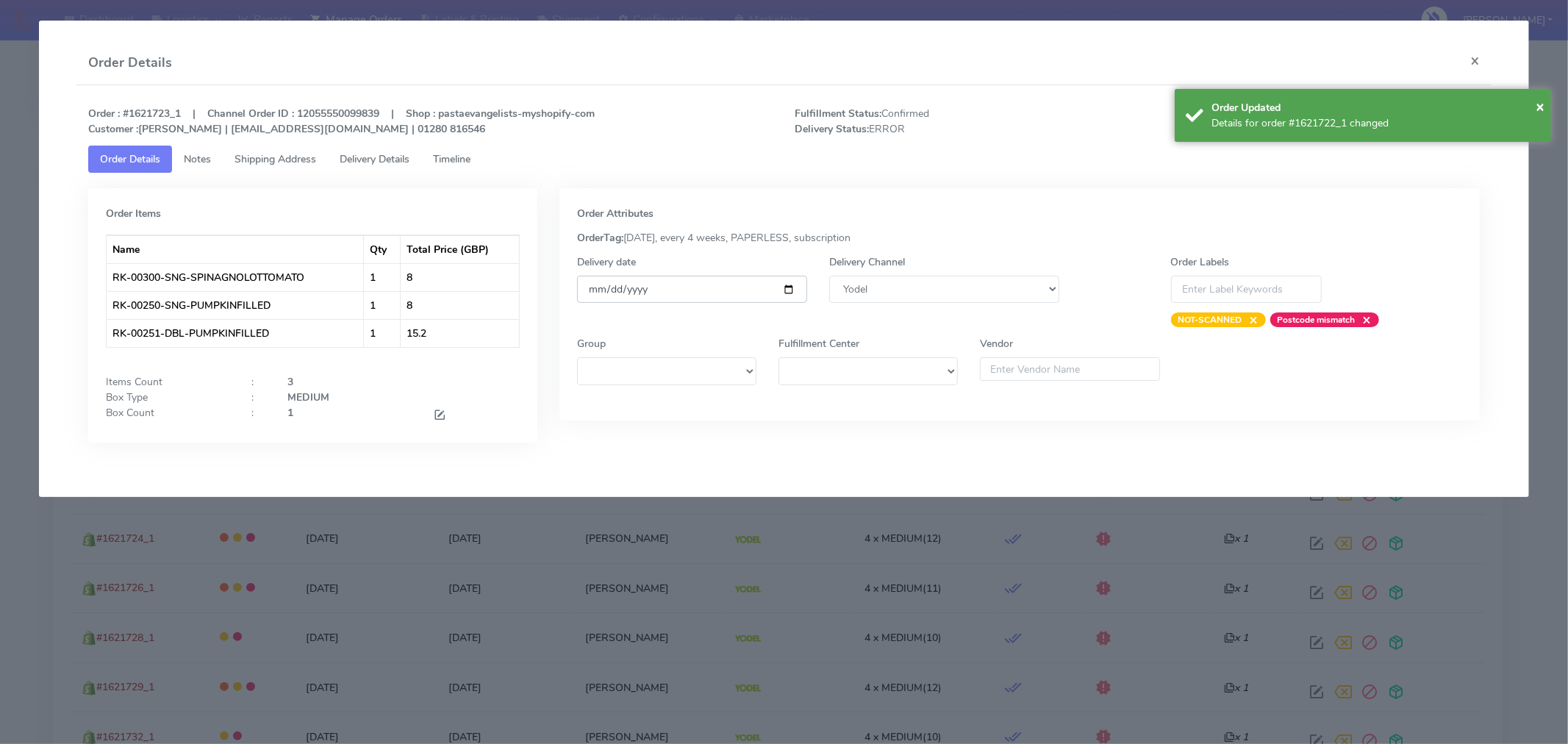
click at [788, 289] on input "[DATE]" at bounding box center [692, 289] width 230 height 27
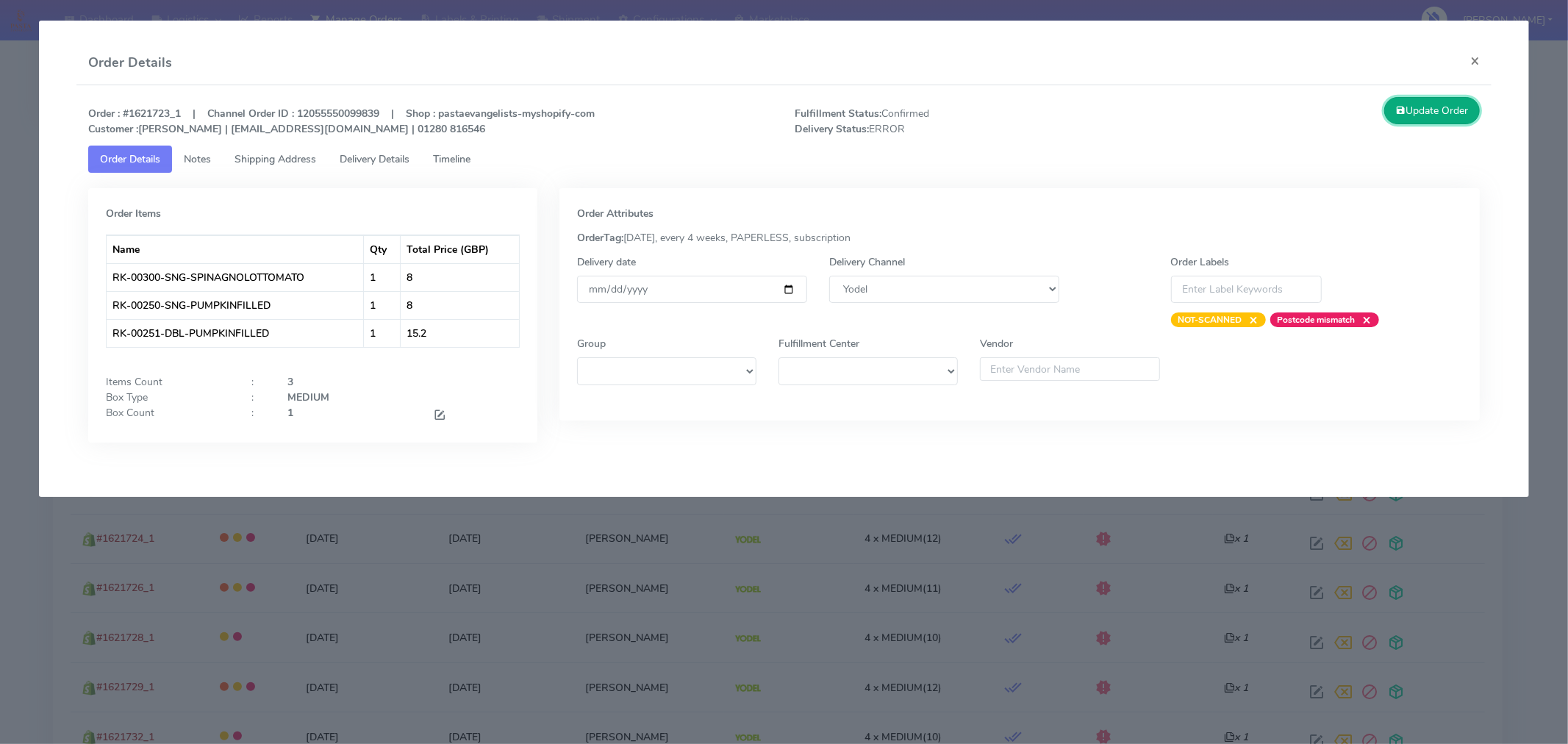
click at [1429, 109] on button "Update Order" at bounding box center [1431, 111] width 95 height 27
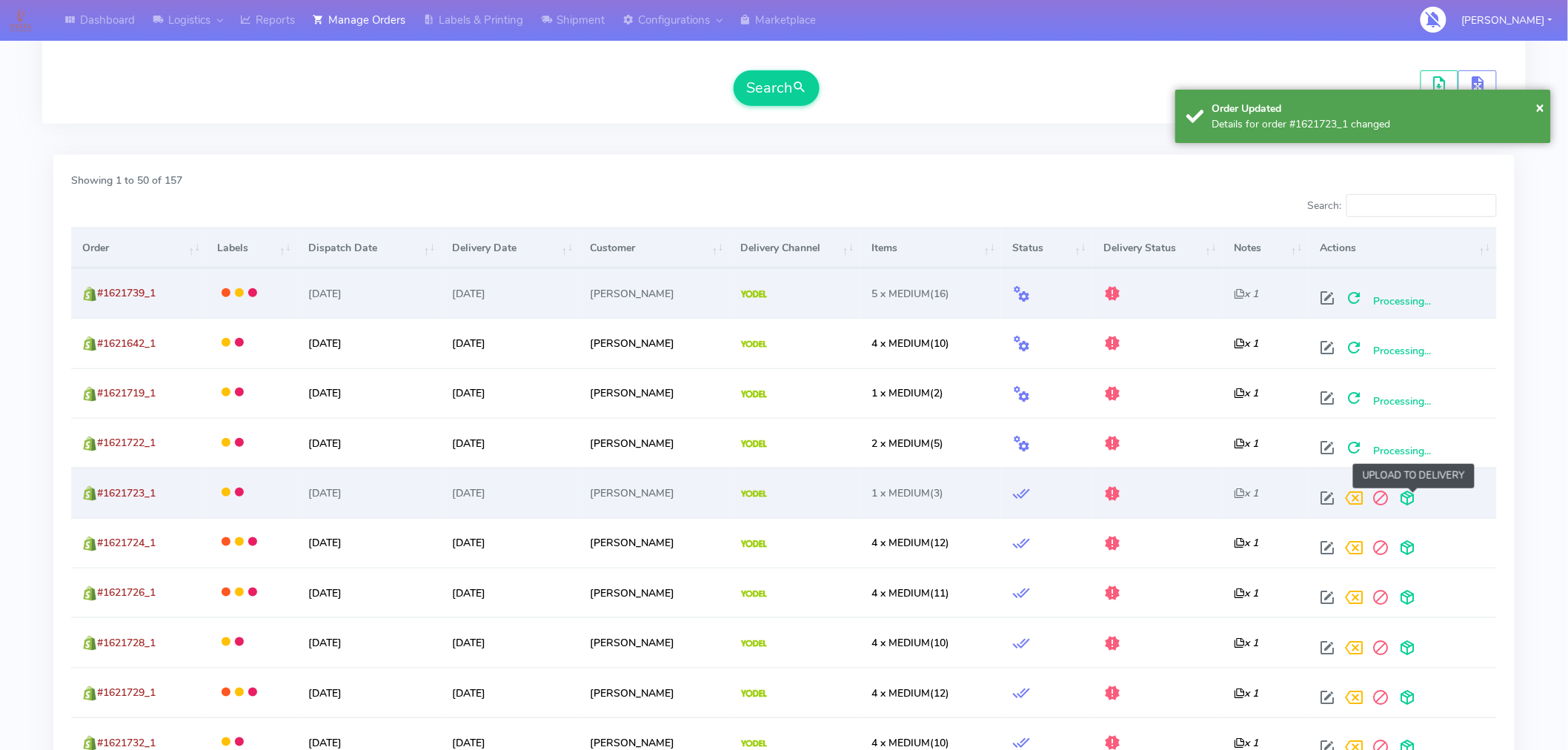
click at [1415, 500] on span at bounding box center [1407, 501] width 27 height 14
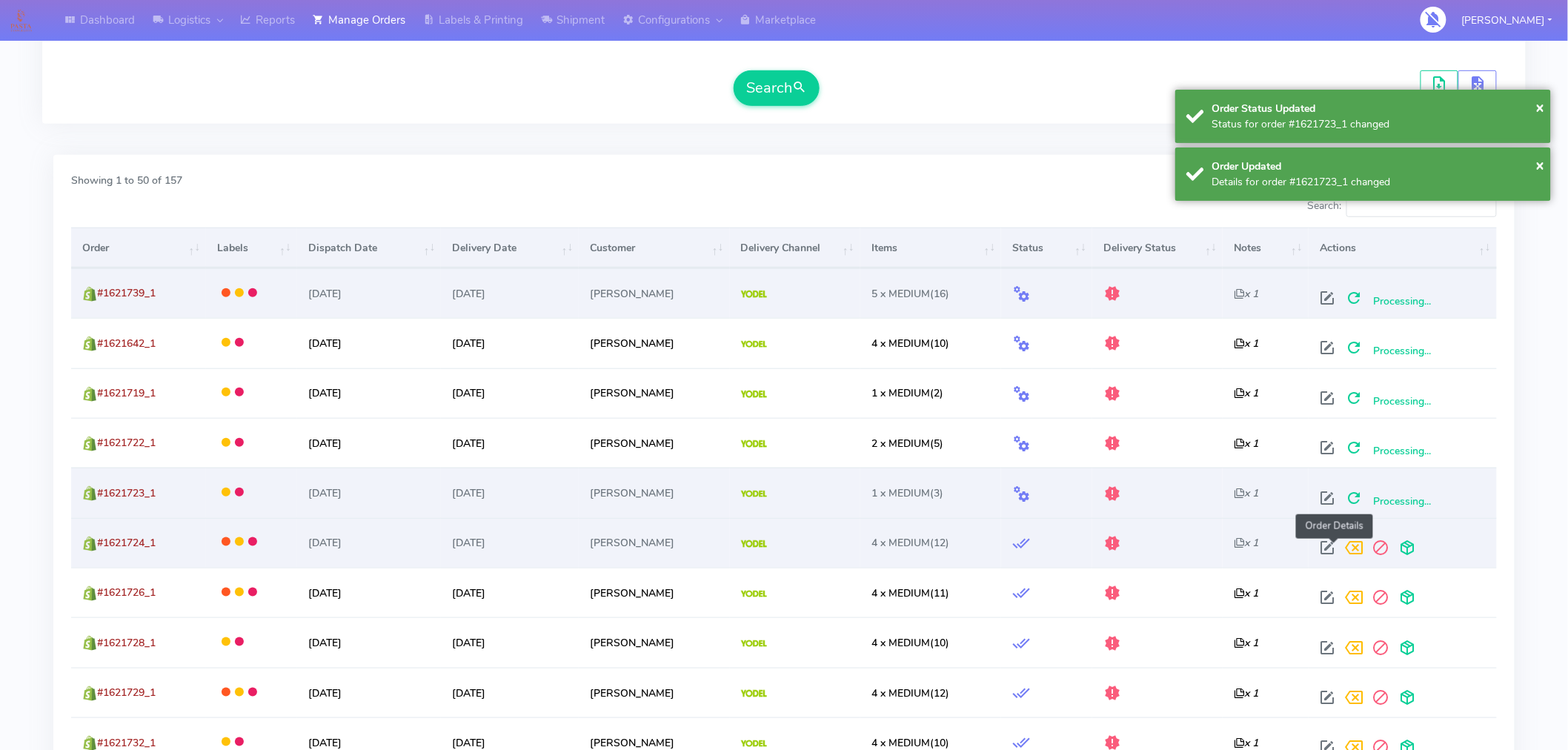
click at [1332, 552] on span at bounding box center [1327, 551] width 27 height 14
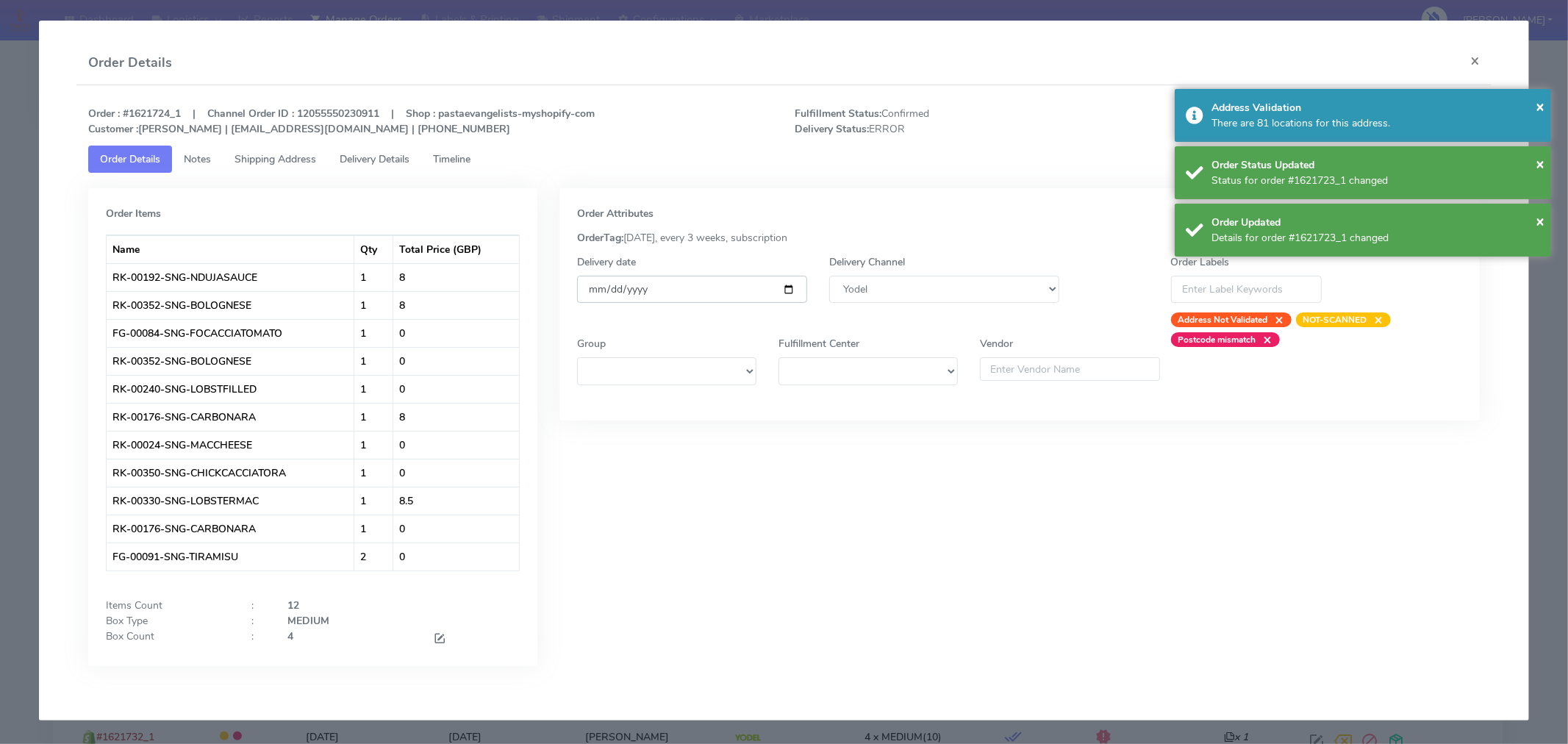
click at [789, 289] on input "[DATE]" at bounding box center [692, 289] width 230 height 27
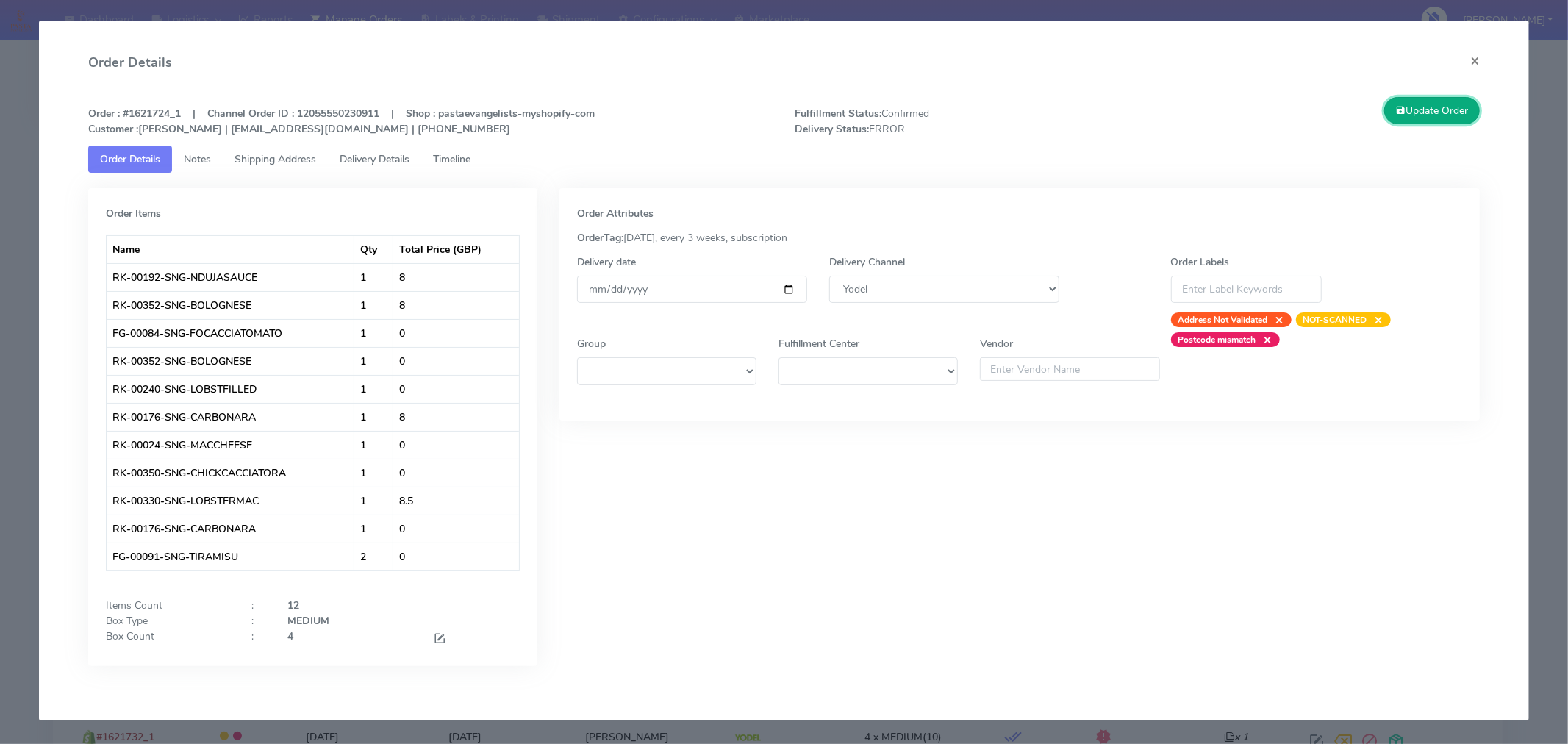
click at [1442, 116] on button "Update Order" at bounding box center [1431, 111] width 95 height 27
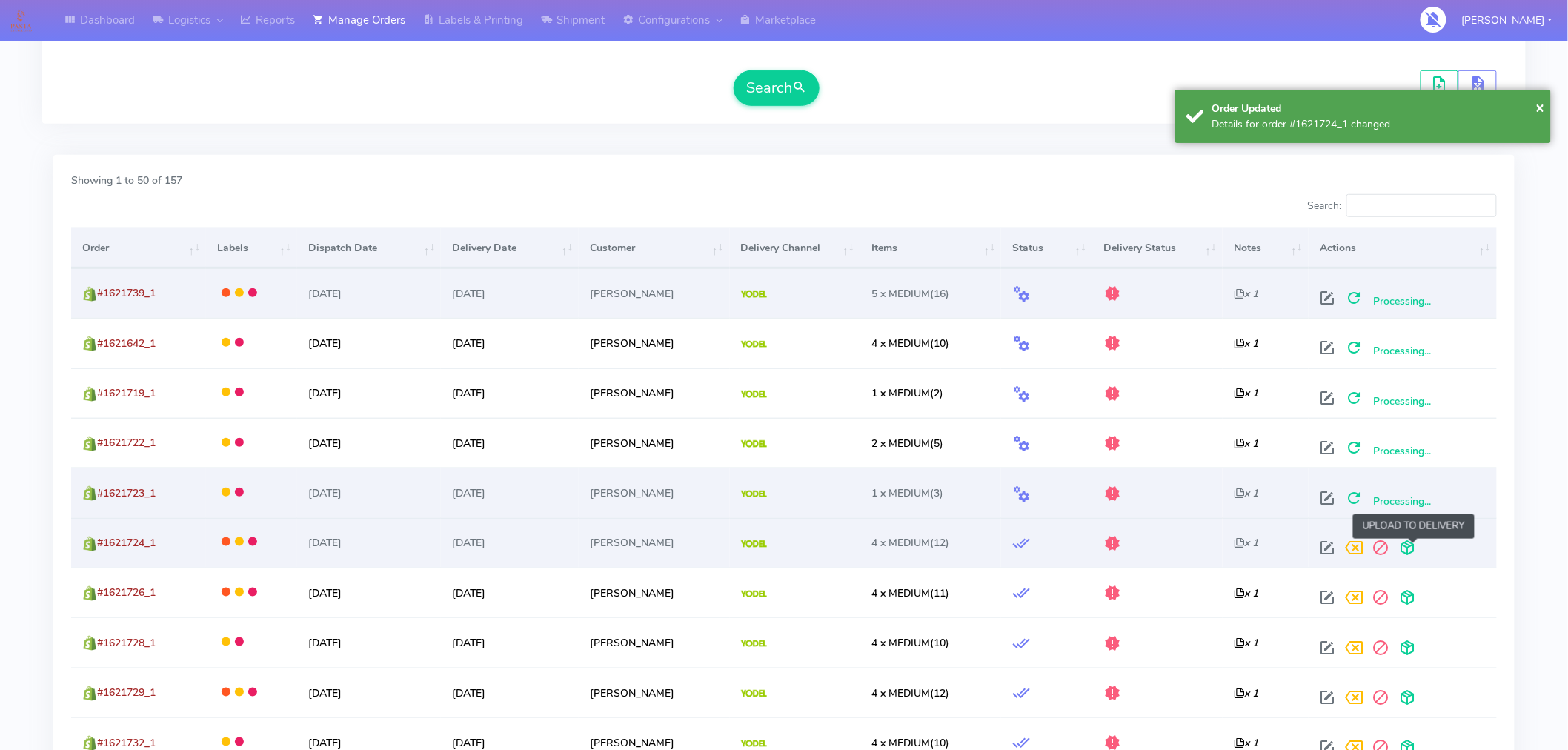
click at [1406, 550] on span at bounding box center [1407, 551] width 27 height 14
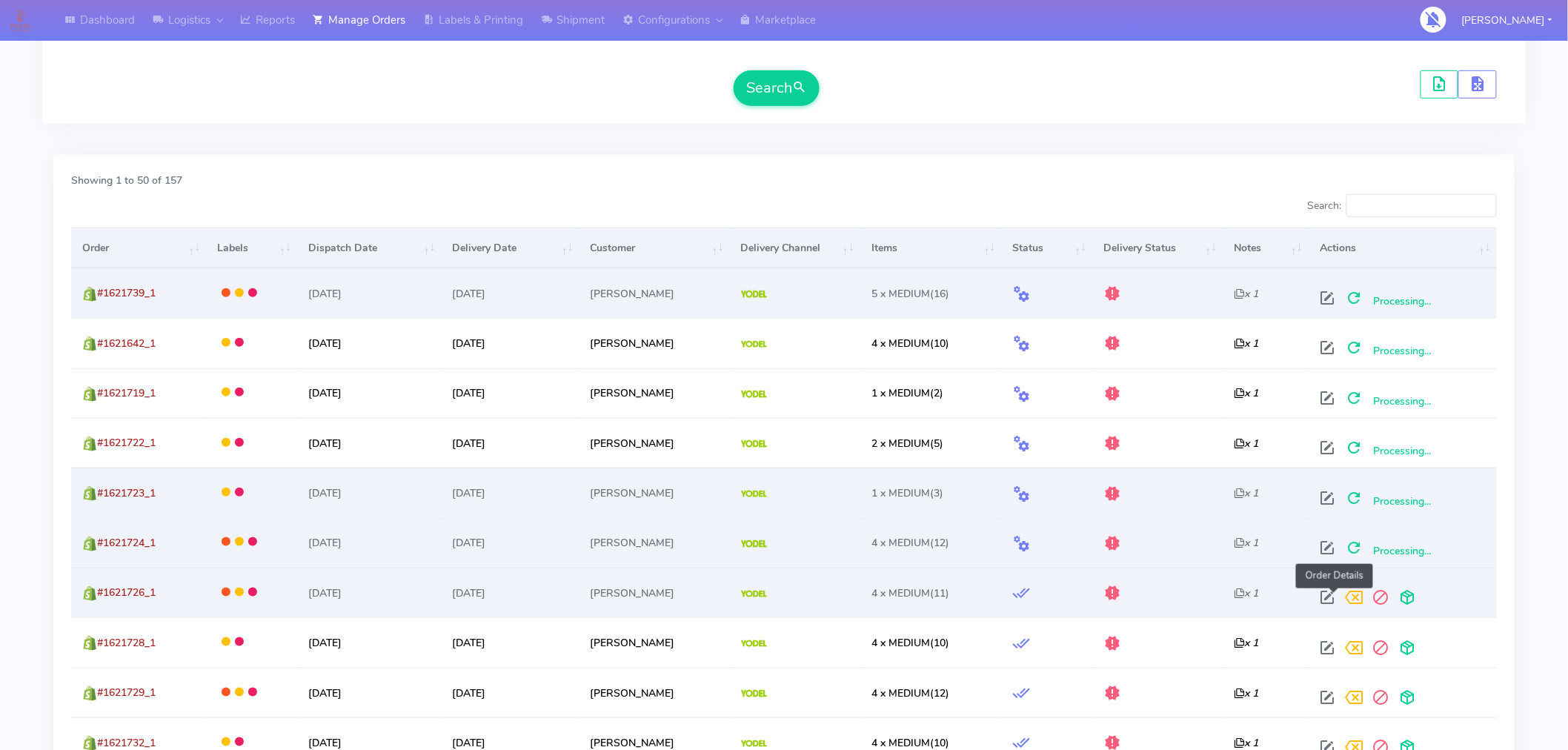
click at [1336, 603] on span at bounding box center [1327, 600] width 27 height 14
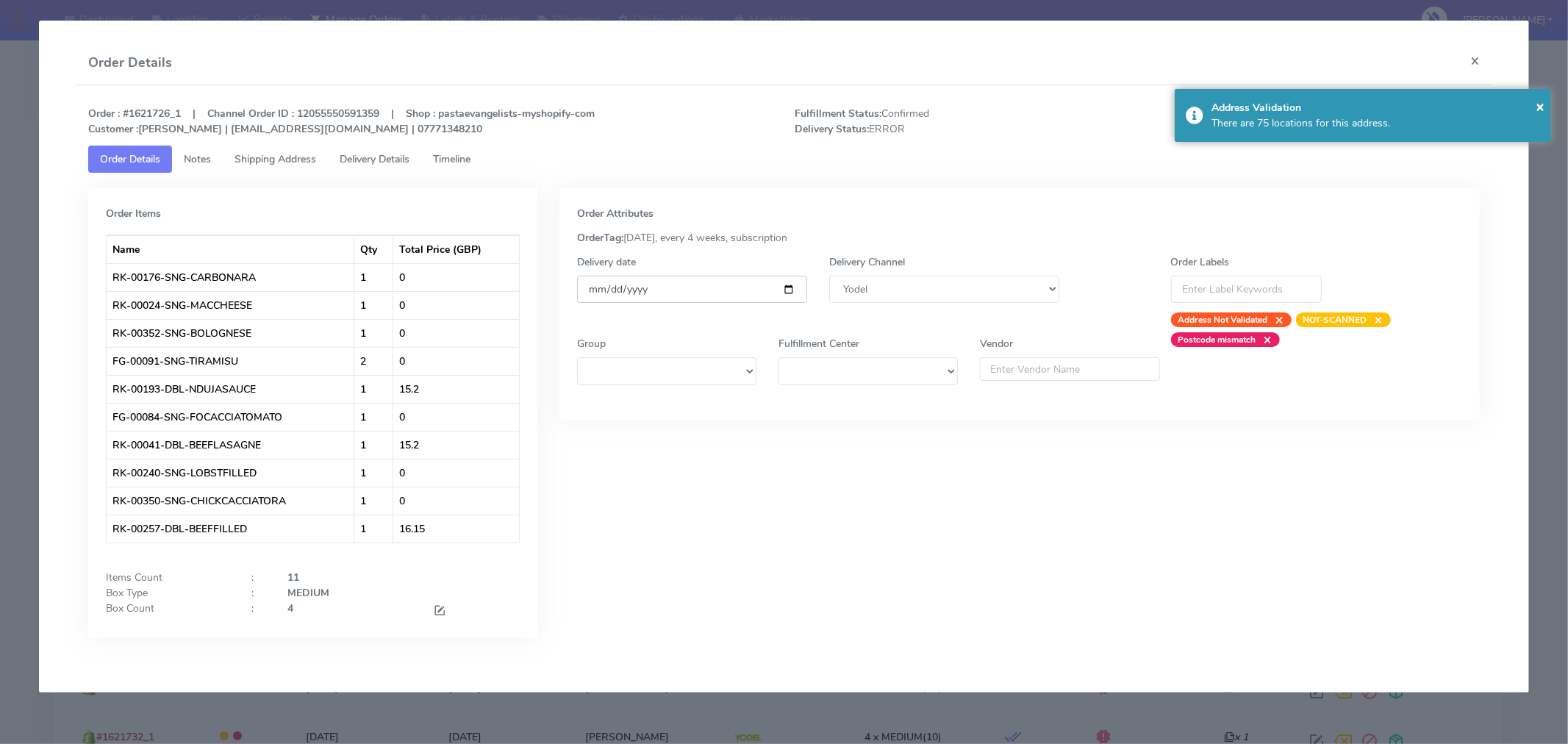
click at [784, 291] on input "[DATE]" at bounding box center [692, 289] width 230 height 27
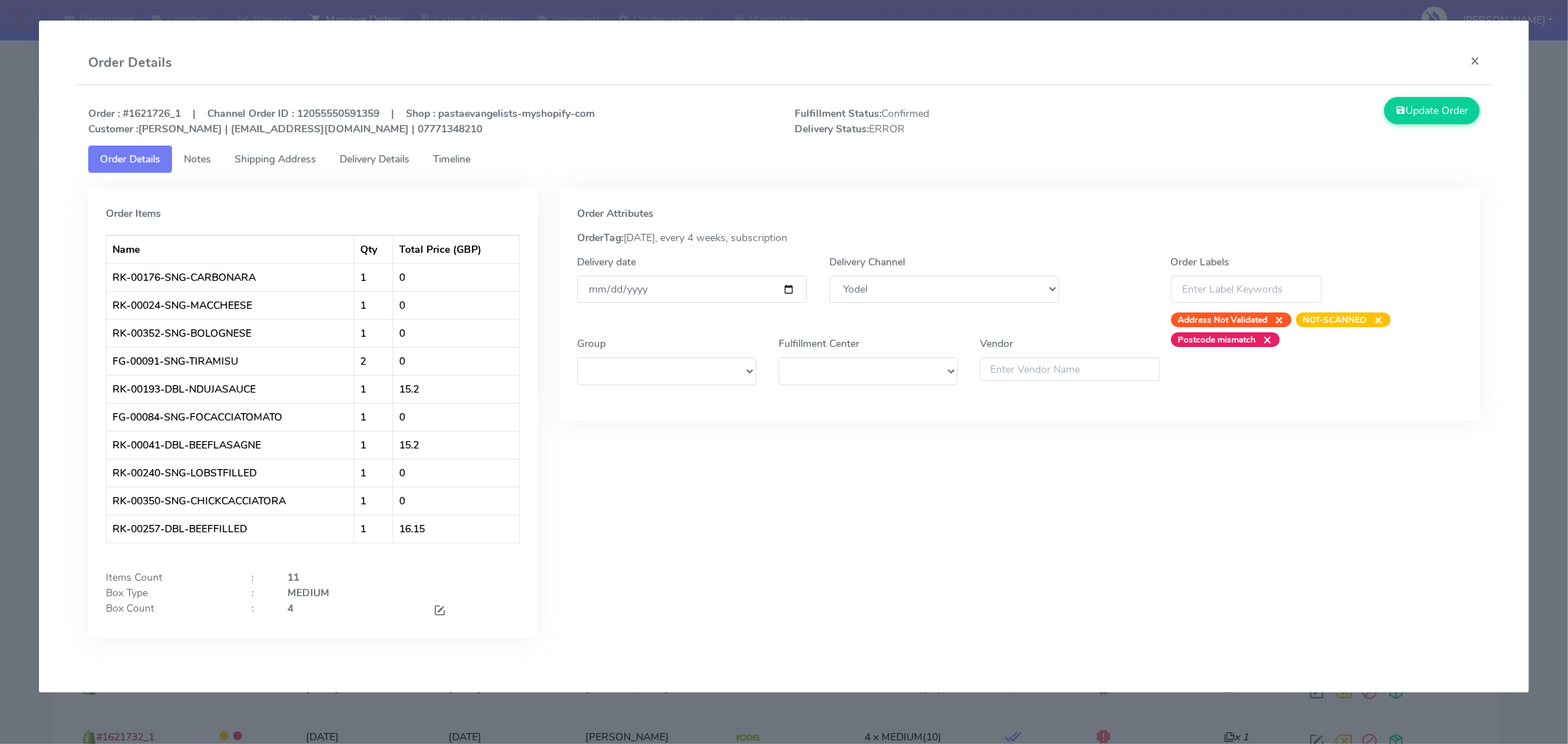
click at [1394, 125] on div "Update Order" at bounding box center [1314, 117] width 354 height 40
drag, startPoint x: 1417, startPoint y: 134, endPoint x: 1419, endPoint y: 111, distance: 23.1
click at [1419, 111] on button "Update Order" at bounding box center [1431, 111] width 95 height 27
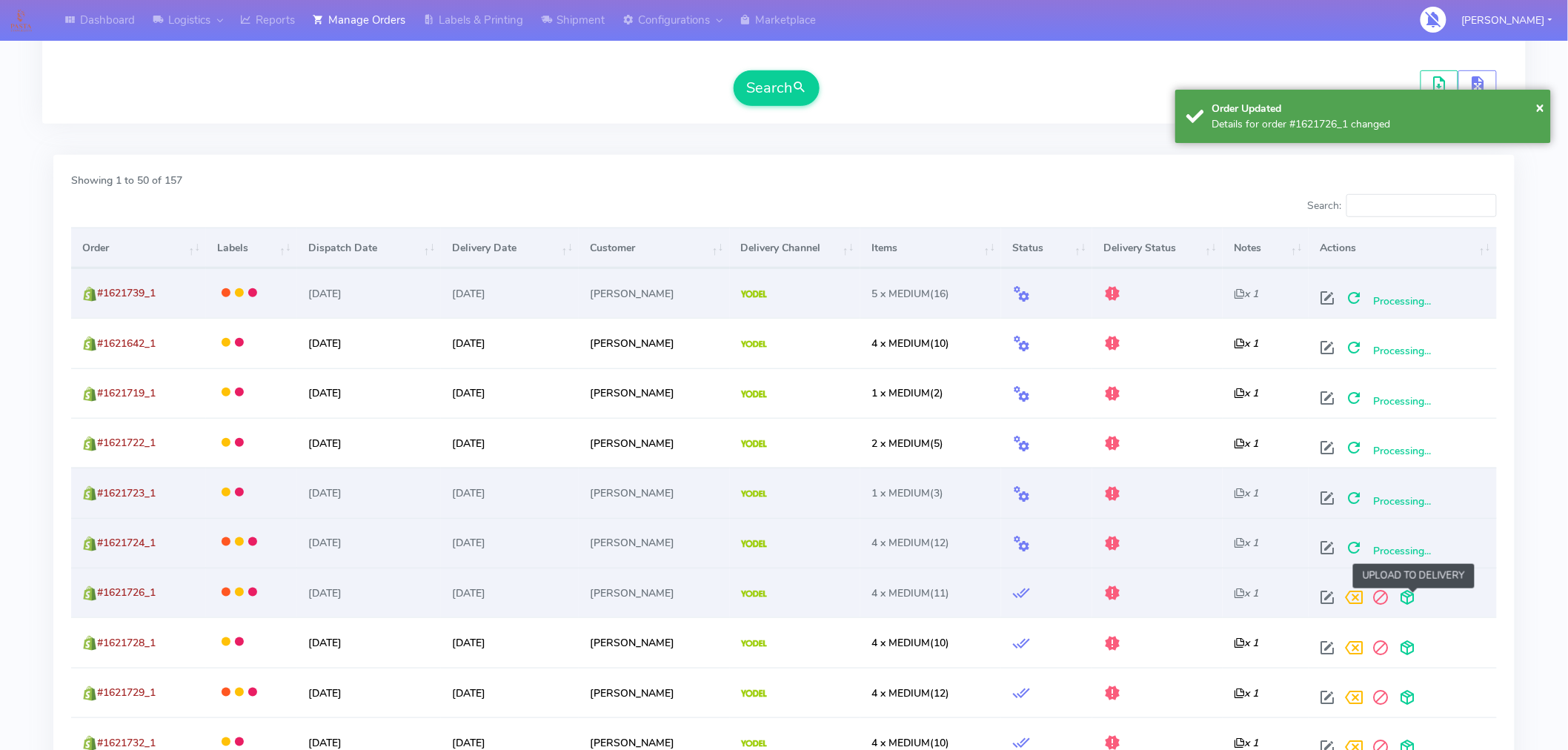
click at [1417, 596] on span at bounding box center [1407, 600] width 27 height 14
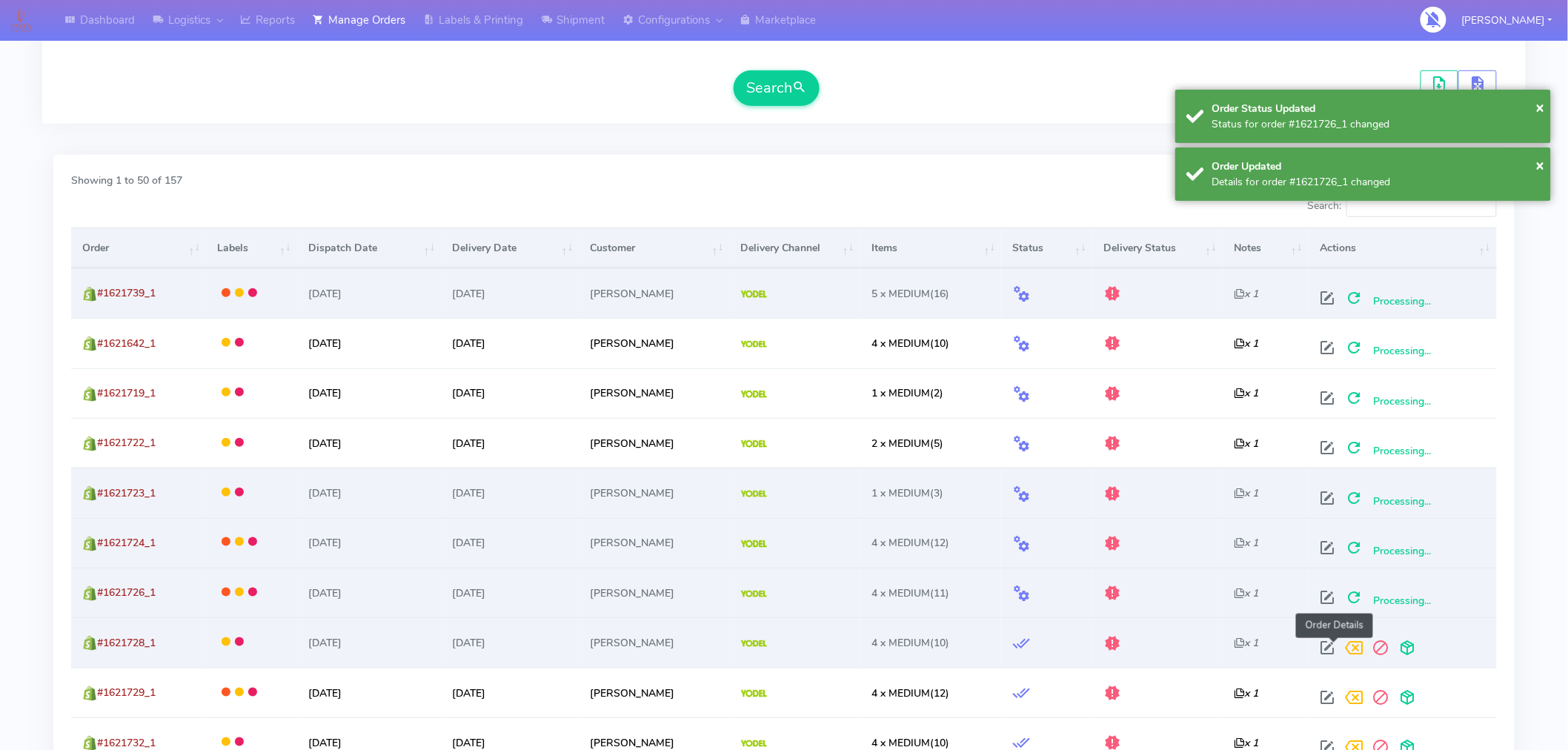
click at [1328, 645] on span at bounding box center [1327, 650] width 27 height 14
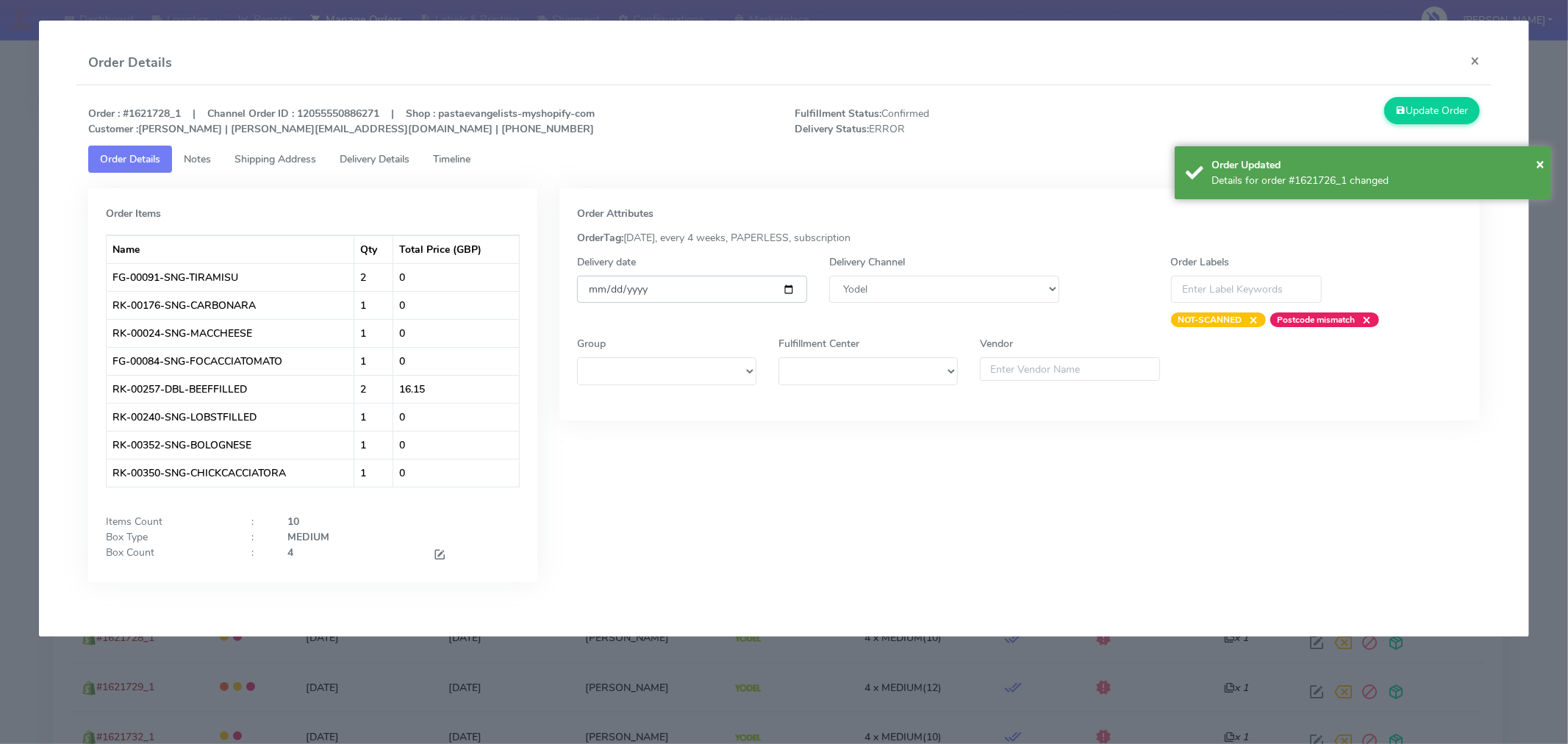
click at [794, 282] on input "[DATE]" at bounding box center [692, 289] width 230 height 27
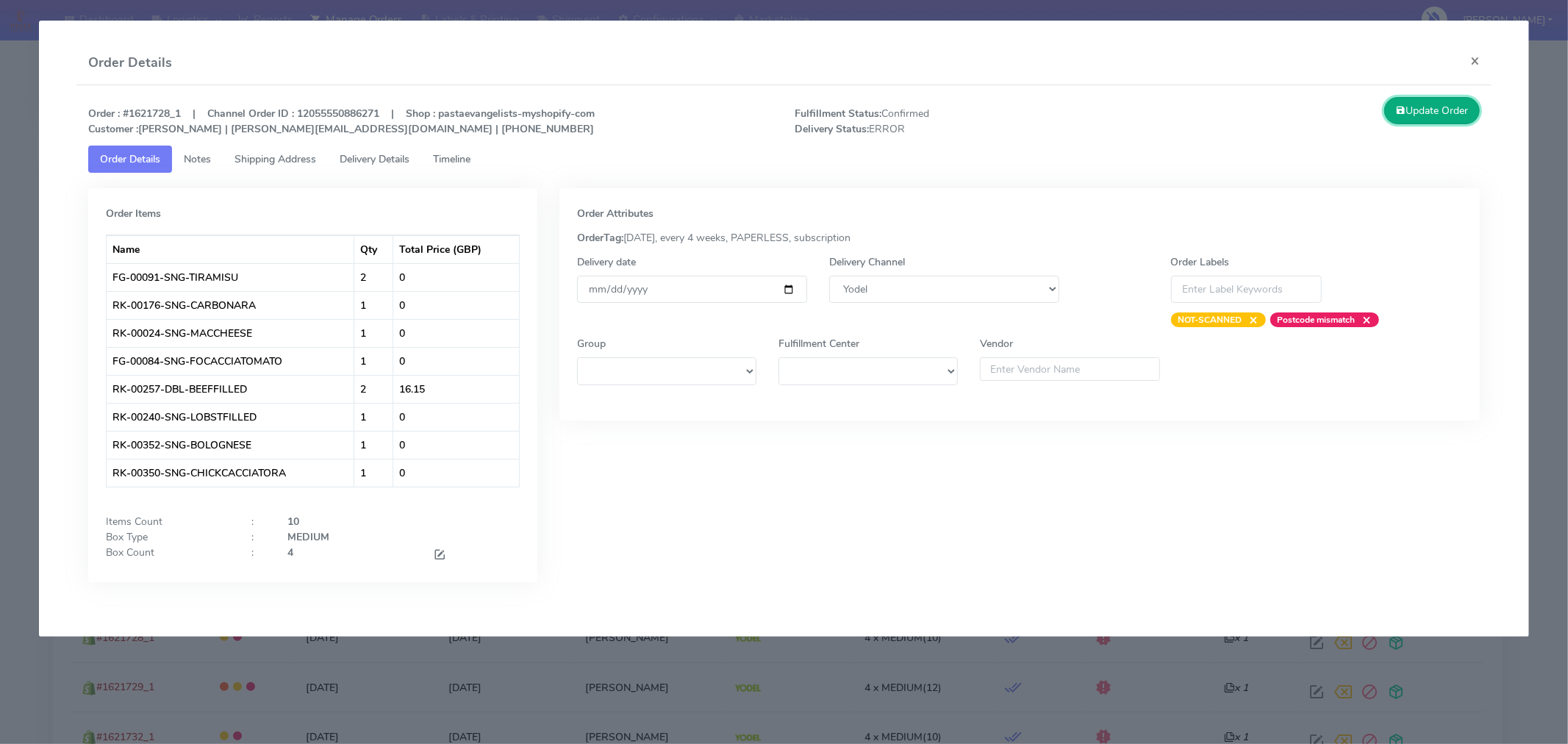
click at [1456, 116] on button "Update Order" at bounding box center [1431, 111] width 95 height 27
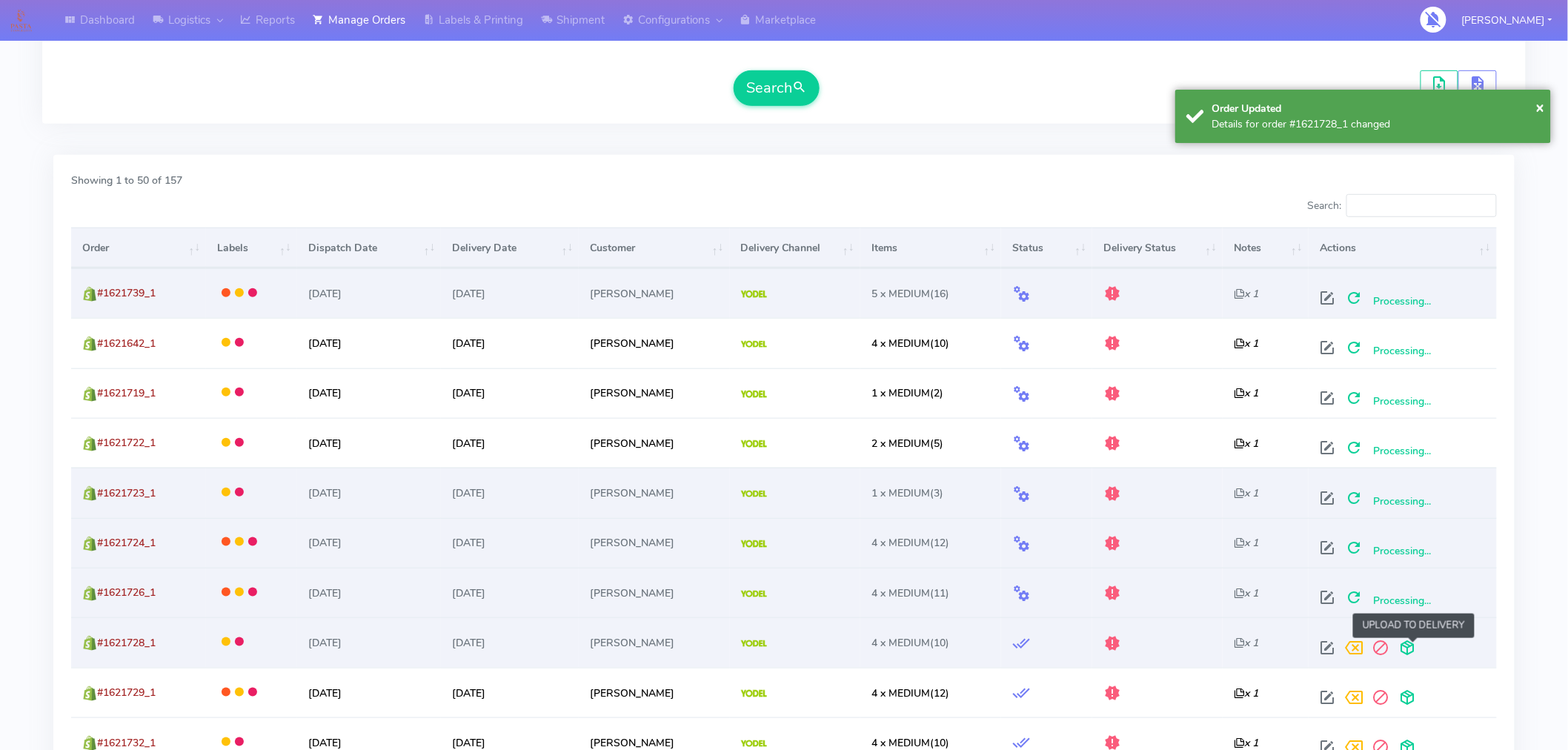
click at [1420, 648] on span at bounding box center [1407, 650] width 27 height 14
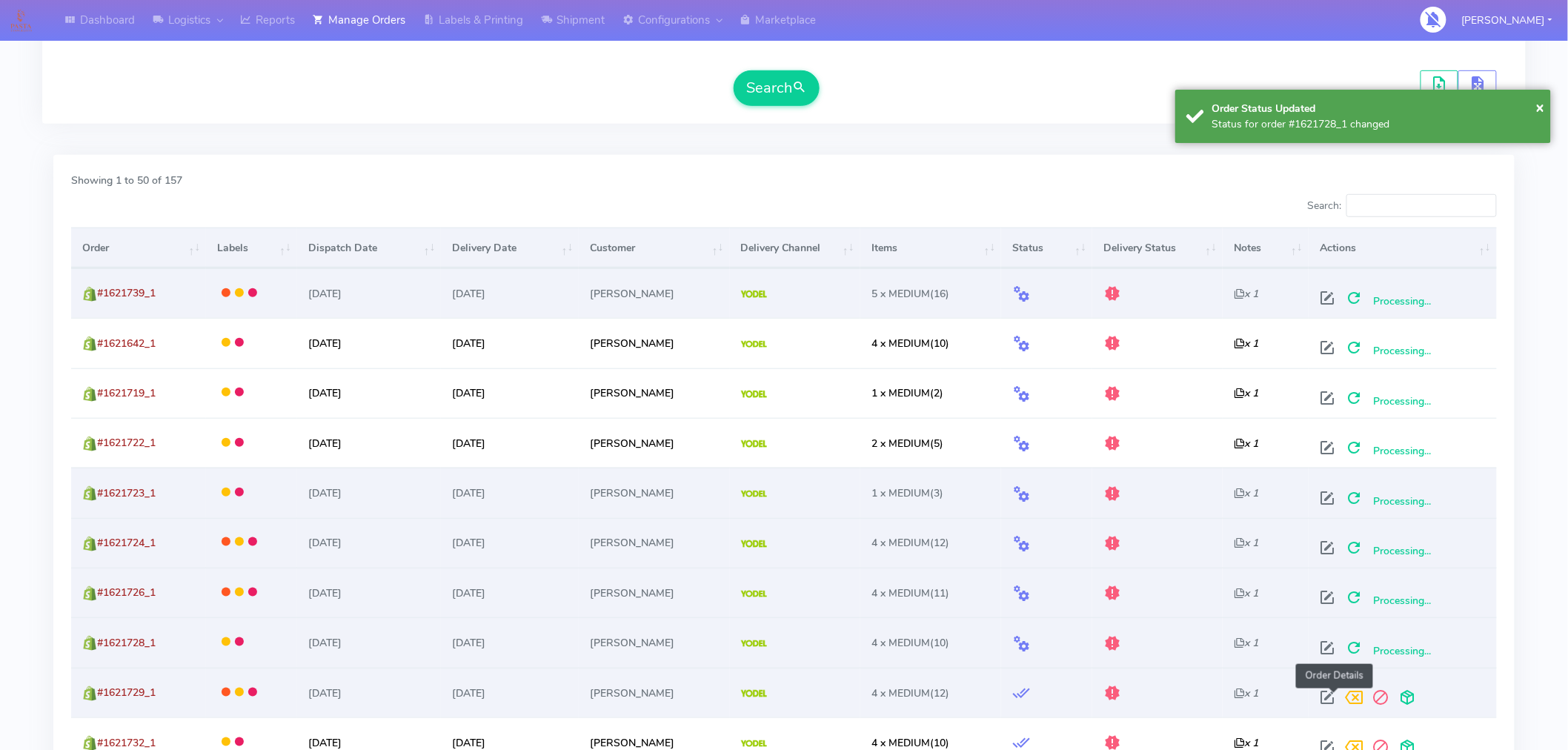
click at [1339, 697] on span at bounding box center [1327, 701] width 27 height 14
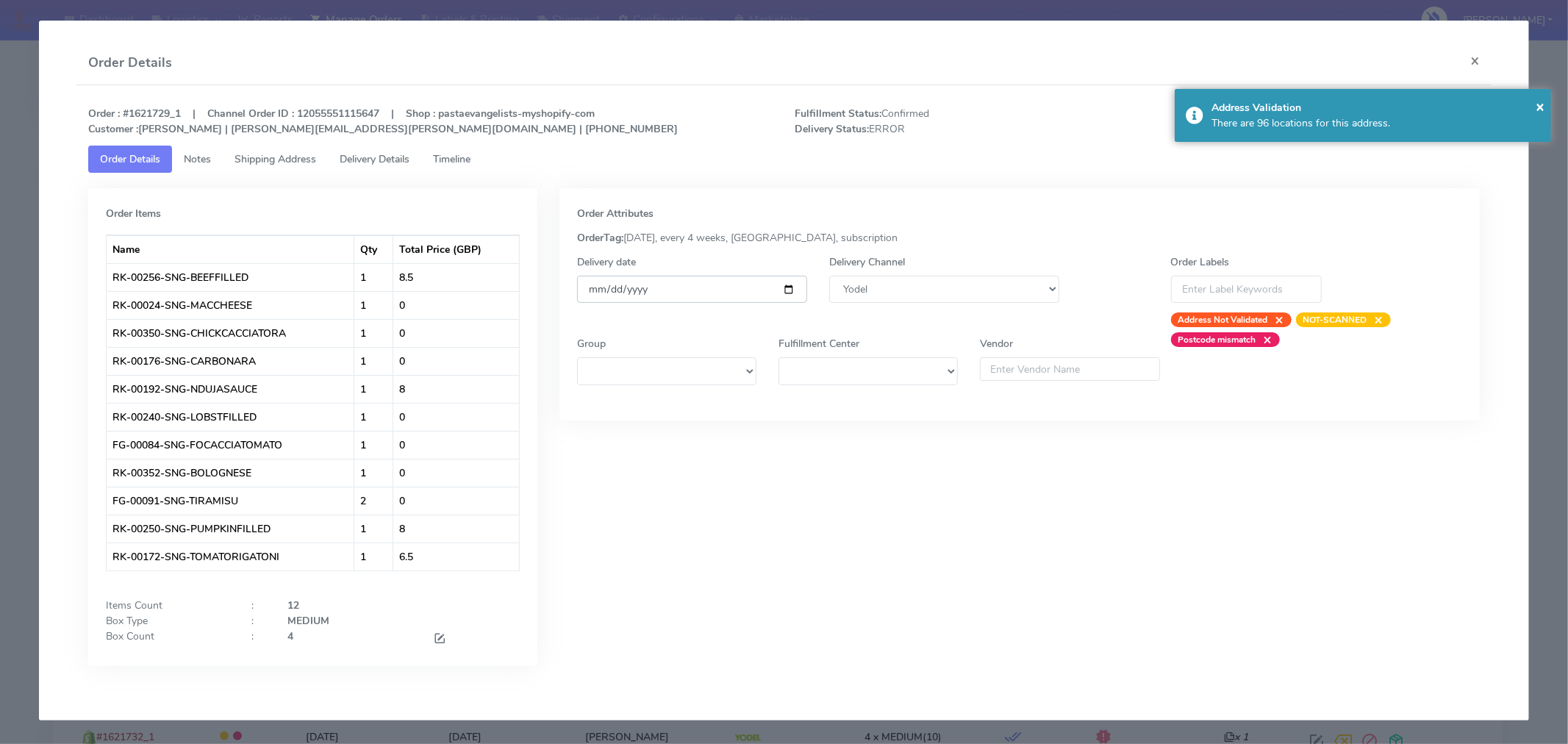
click at [779, 288] on input "[DATE]" at bounding box center [692, 289] width 230 height 27
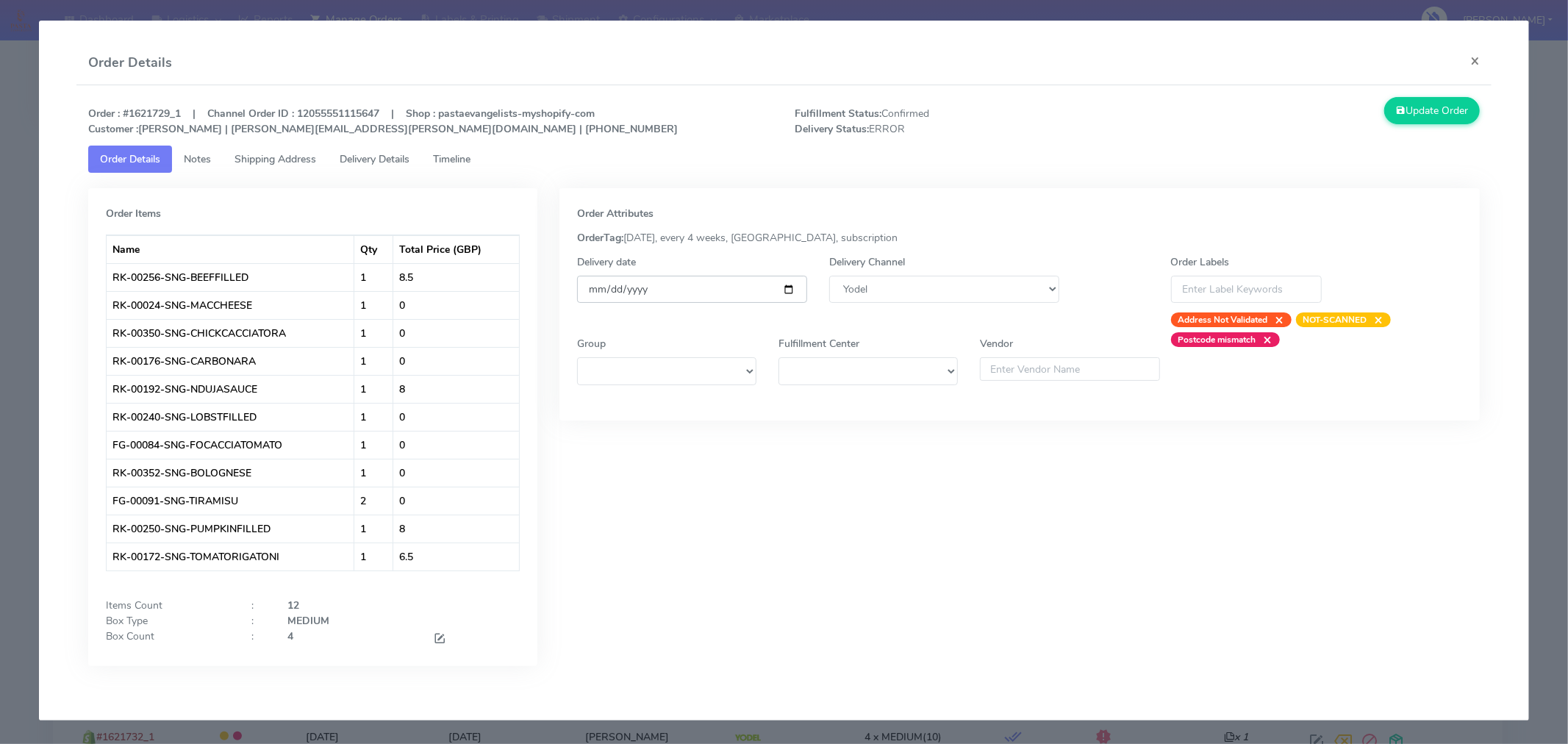
click at [784, 292] on input "[DATE]" at bounding box center [692, 289] width 230 height 27
click at [1431, 114] on button "Update Order" at bounding box center [1431, 111] width 95 height 27
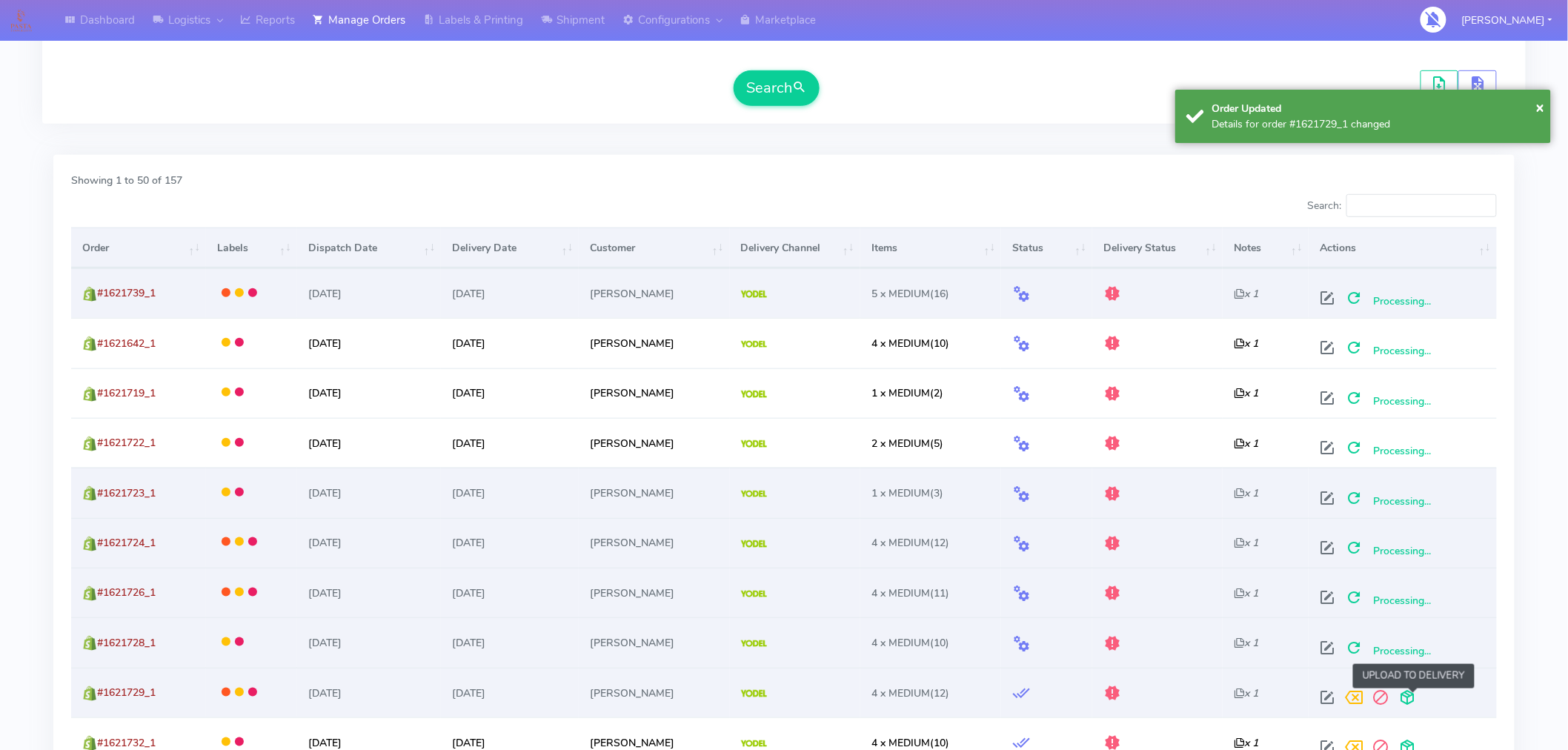
click at [1416, 702] on span at bounding box center [1407, 701] width 27 height 14
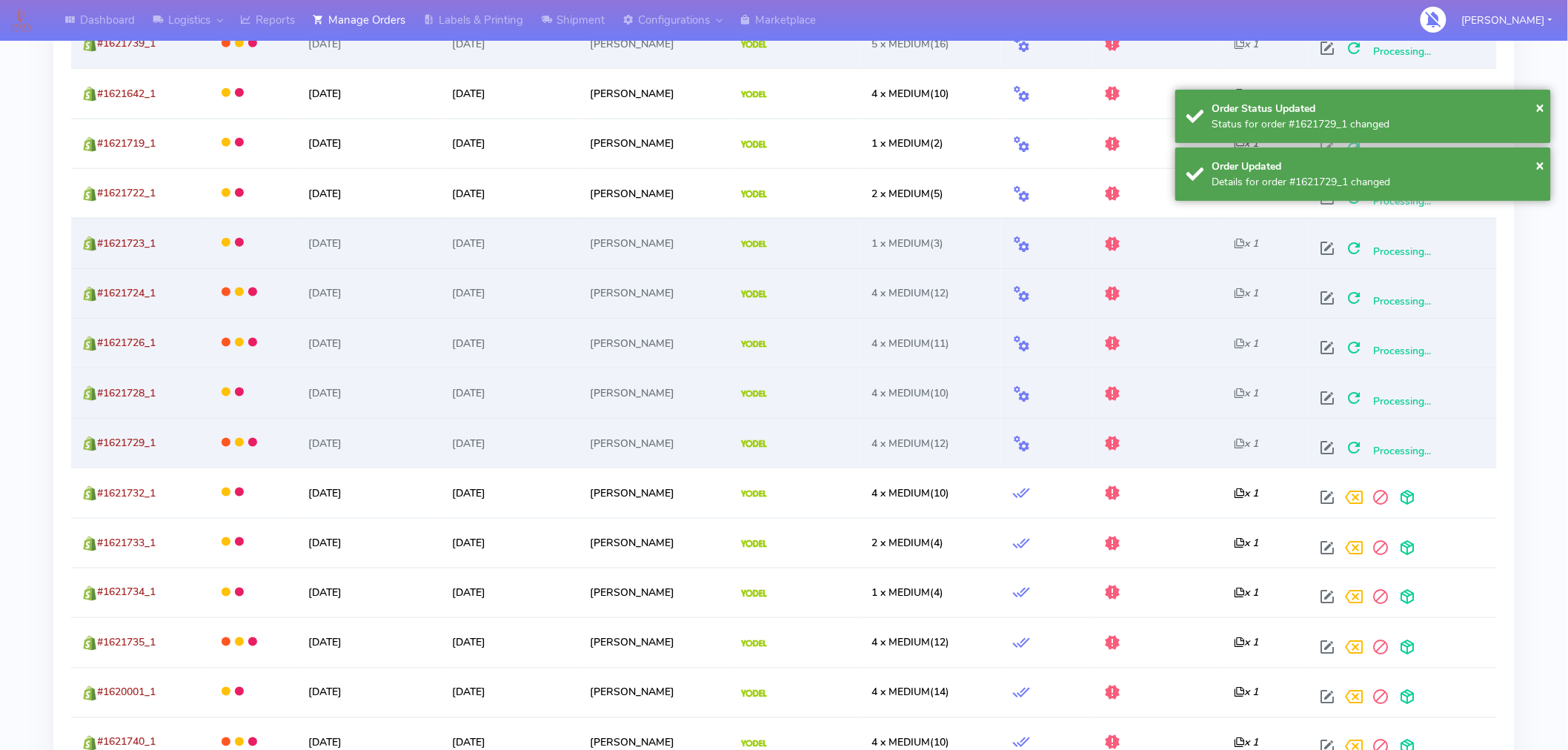
scroll to position [612, 0]
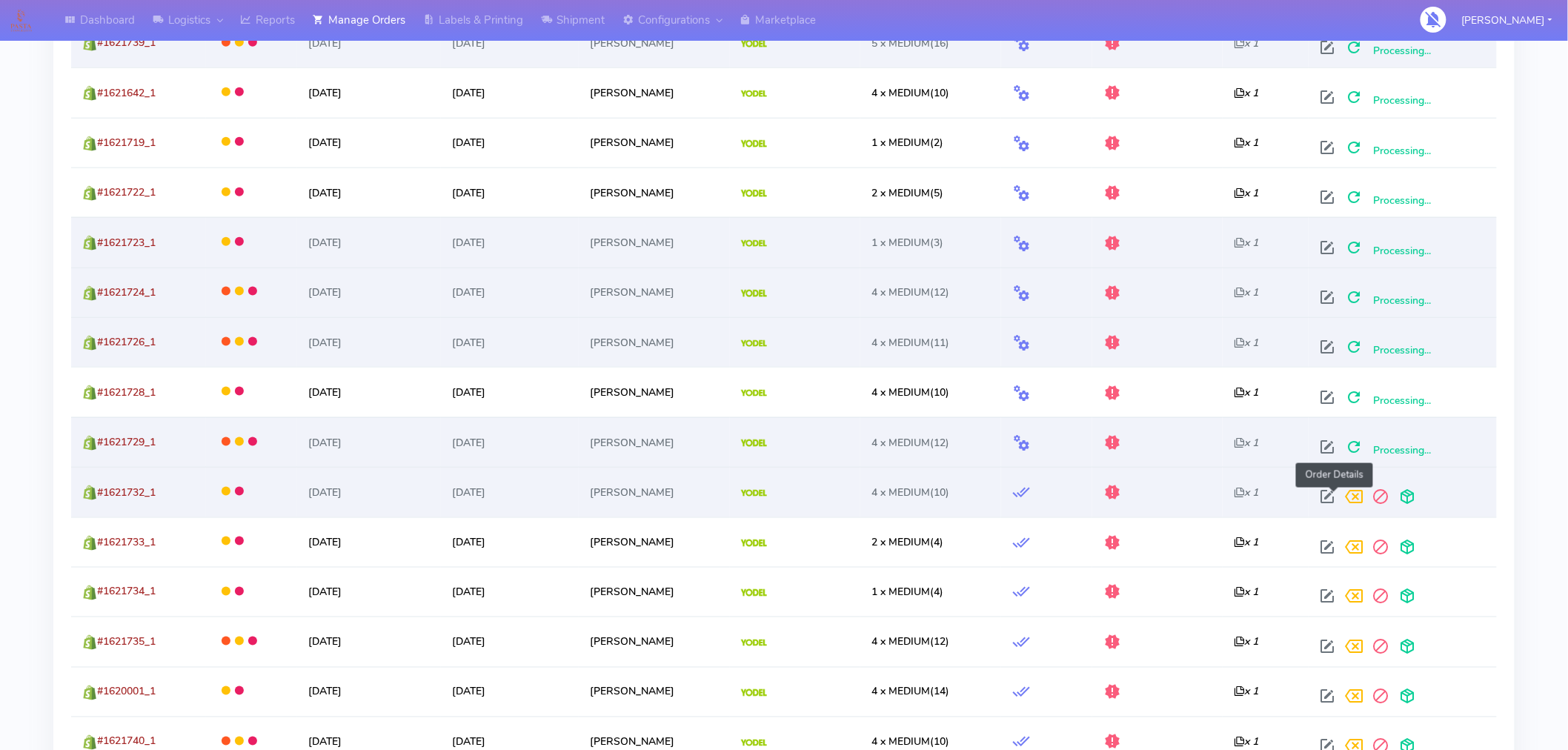
click at [1336, 493] on span at bounding box center [1327, 499] width 27 height 14
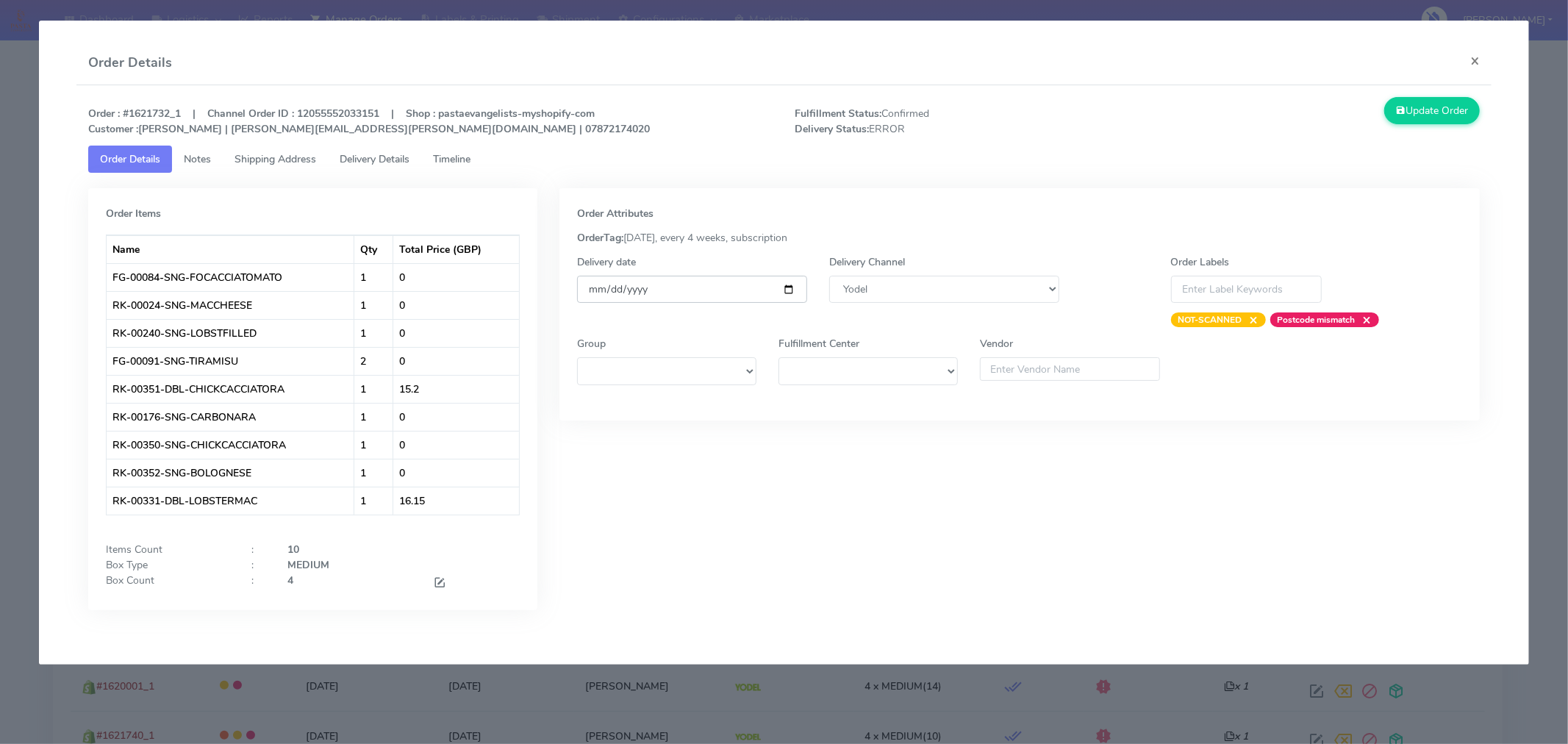
click at [790, 289] on input "[DATE]" at bounding box center [692, 289] width 230 height 27
click at [1417, 114] on button "Update Order" at bounding box center [1431, 111] width 95 height 27
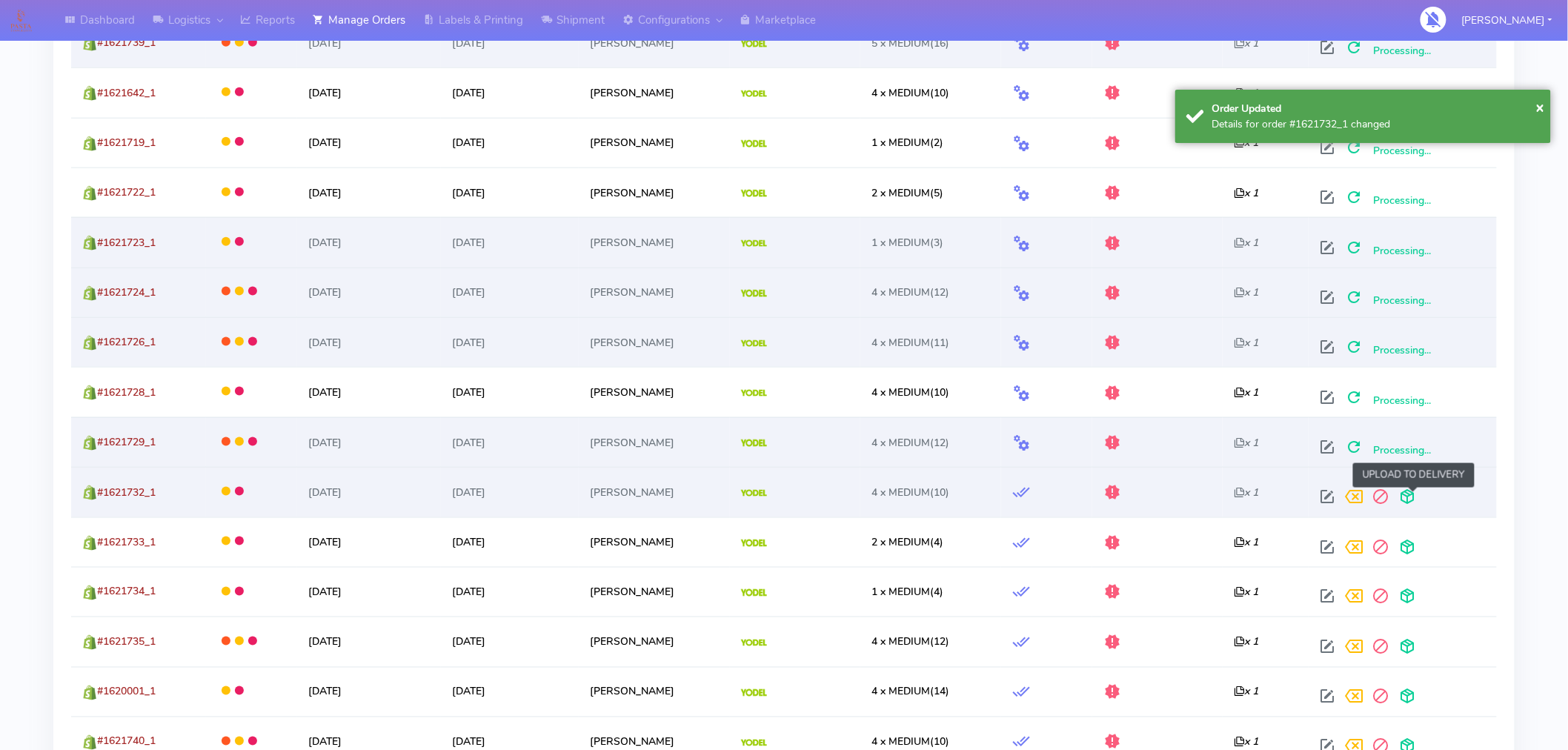
click at [1409, 494] on span at bounding box center [1407, 499] width 27 height 14
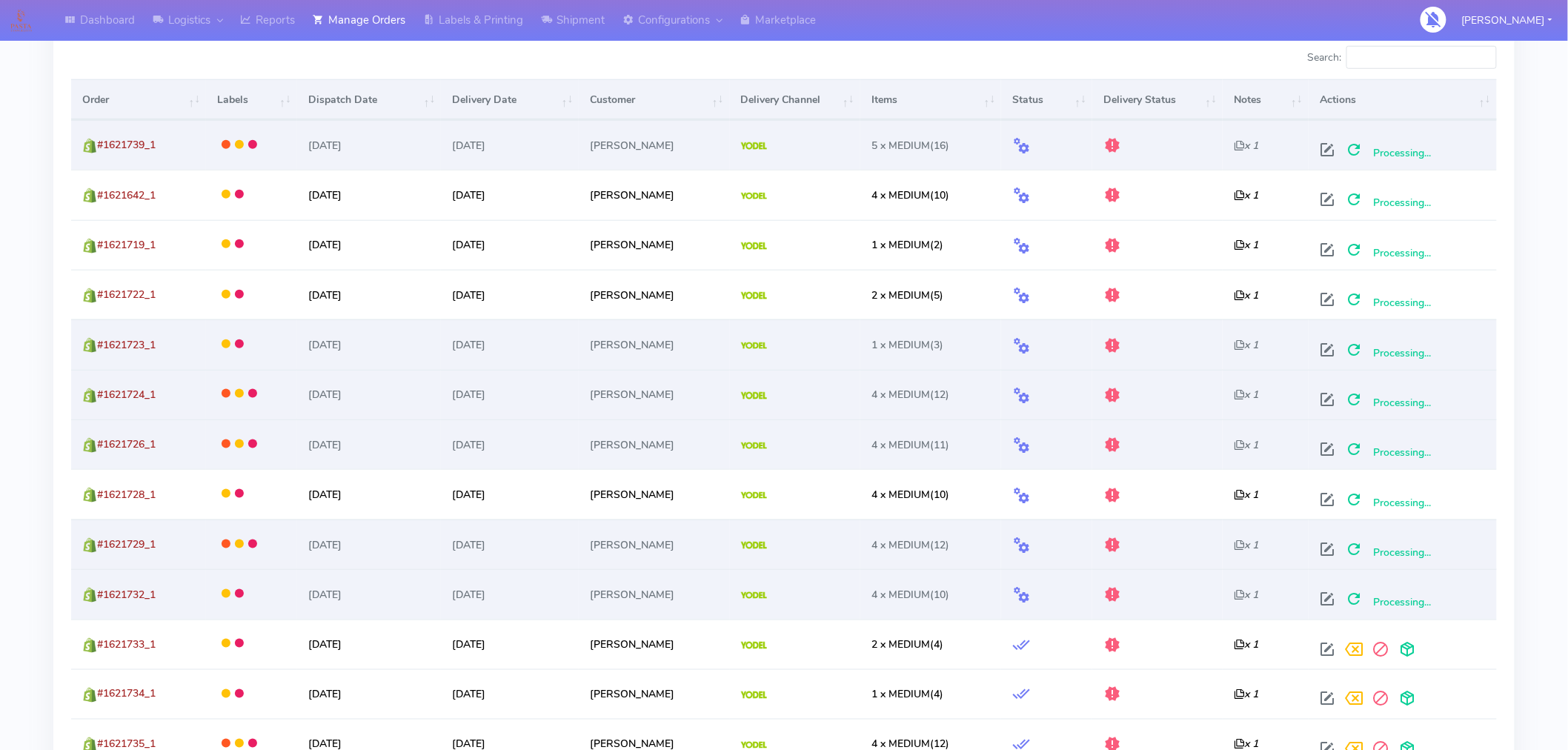
scroll to position [510, 0]
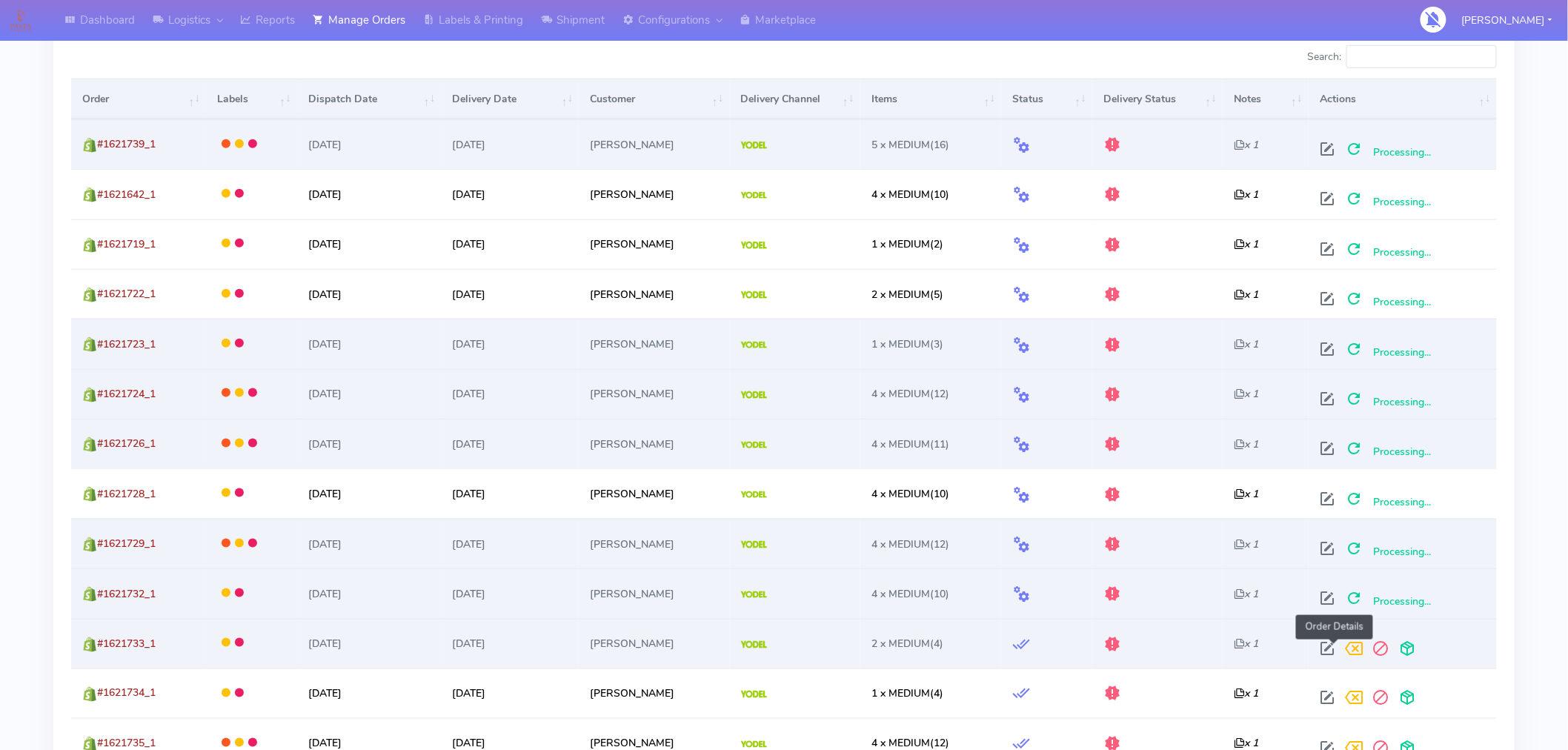
click at [1336, 649] on span at bounding box center [1327, 651] width 27 height 14
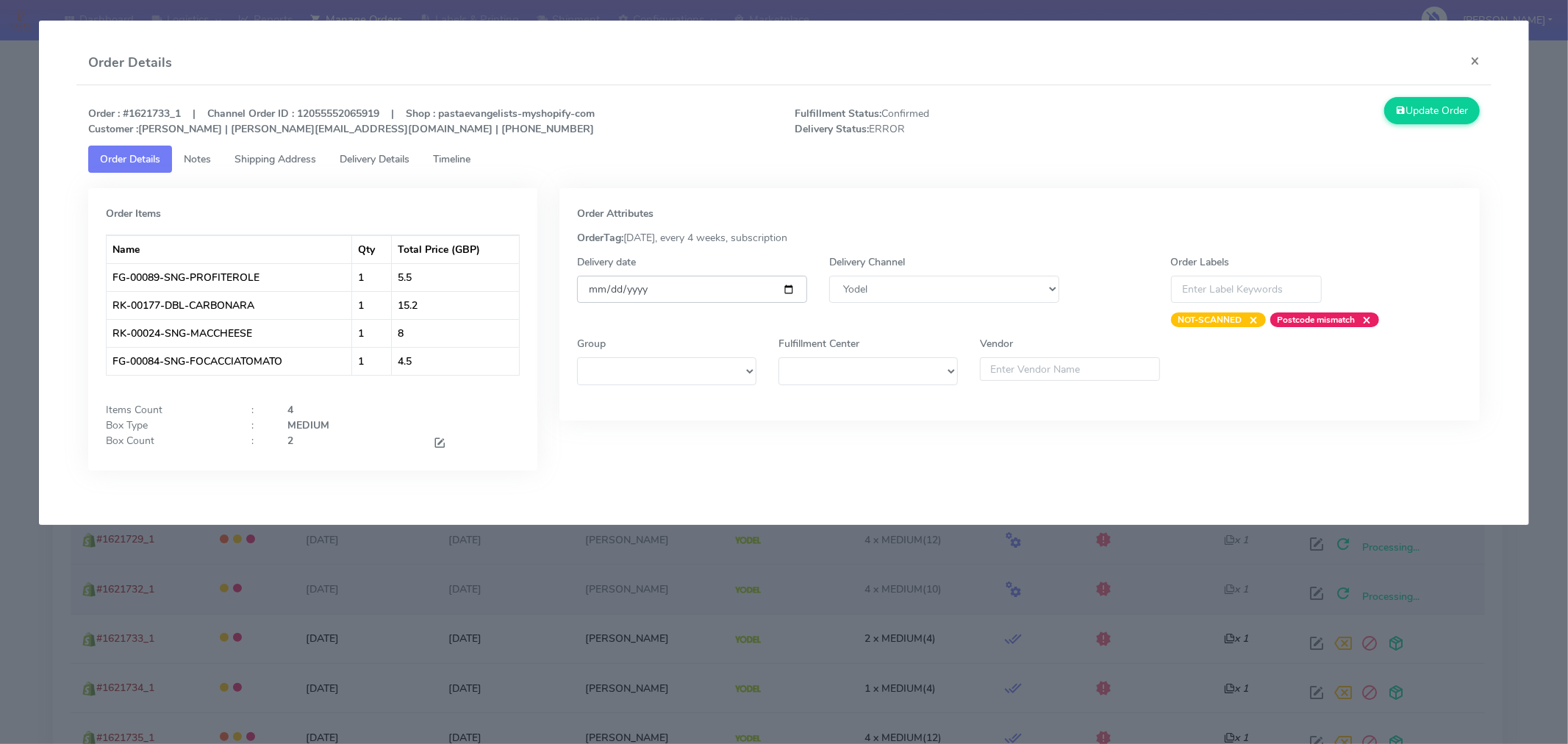
click at [791, 284] on input "[DATE]" at bounding box center [692, 289] width 230 height 27
click at [1434, 112] on button "Update Order" at bounding box center [1431, 111] width 95 height 27
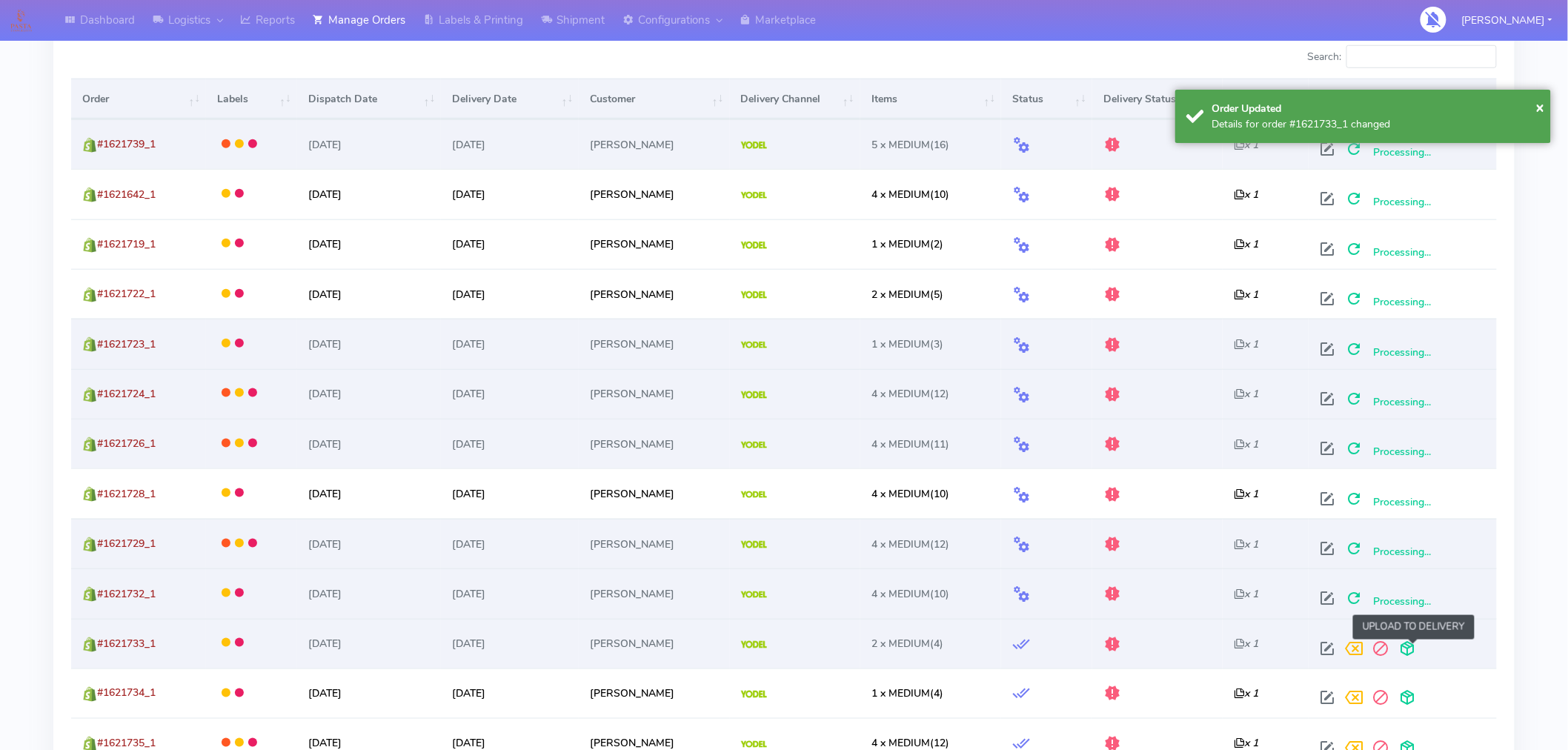
click at [1418, 653] on span at bounding box center [1407, 651] width 27 height 14
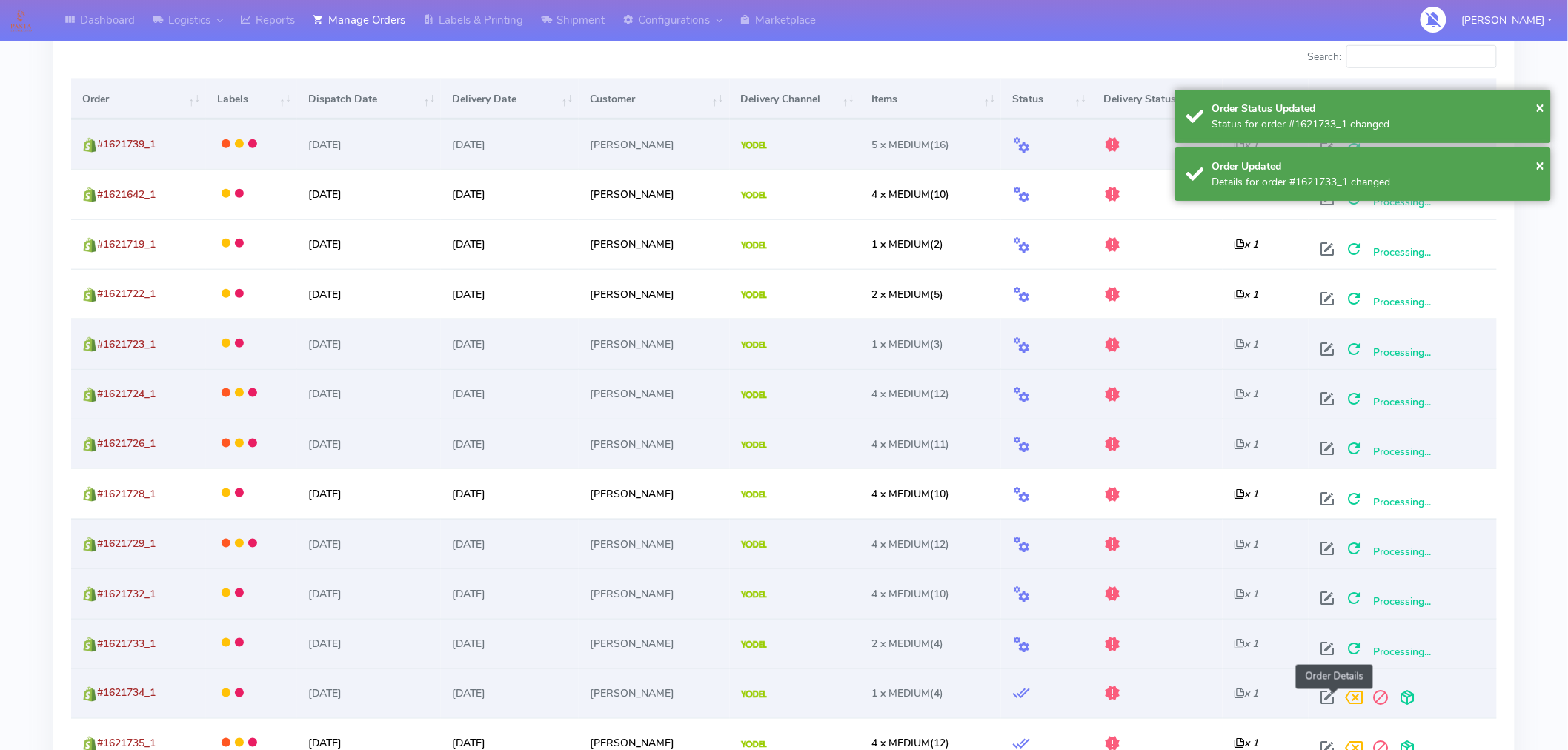
click at [1336, 699] on span at bounding box center [1327, 701] width 27 height 14
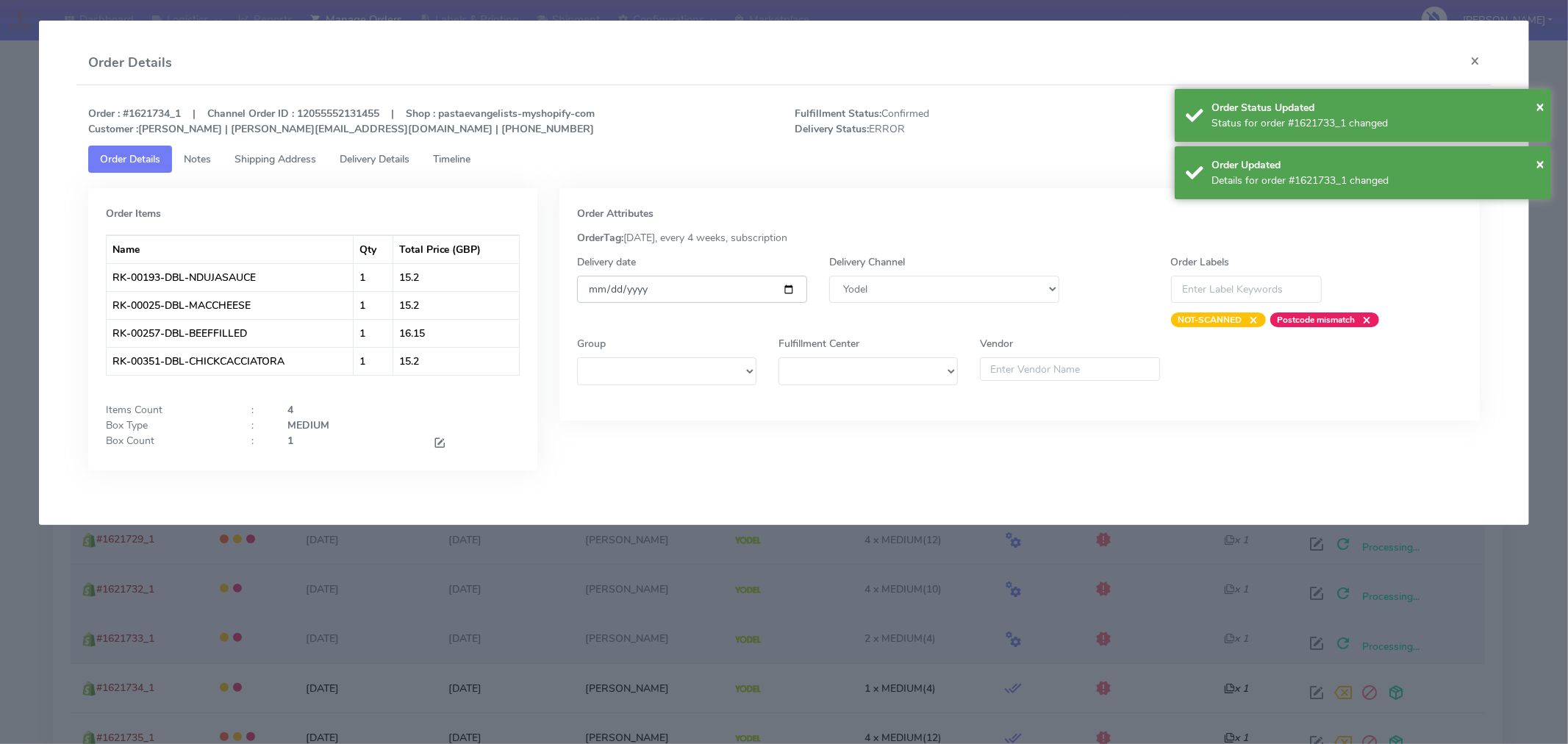
click at [789, 287] on input "[DATE]" at bounding box center [692, 289] width 230 height 27
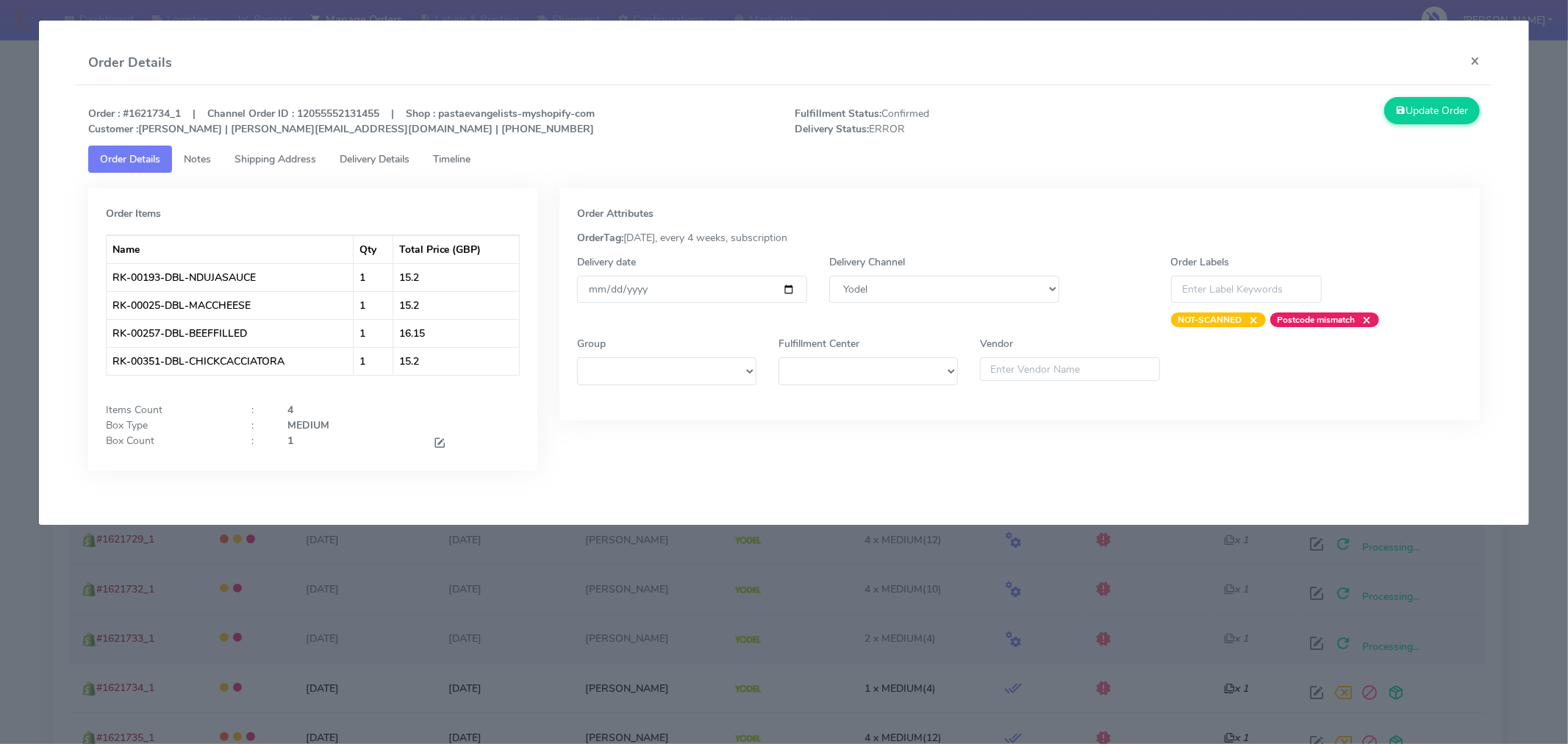
click at [1394, 177] on tab "Order Items Name Qty Total Price (GBP) RK-00193-DBL-NDUJASAUCE 1 15.2 RK-00025-…" at bounding box center [784, 332] width 1391 height 320
click at [1445, 114] on button "Update Order" at bounding box center [1431, 111] width 95 height 27
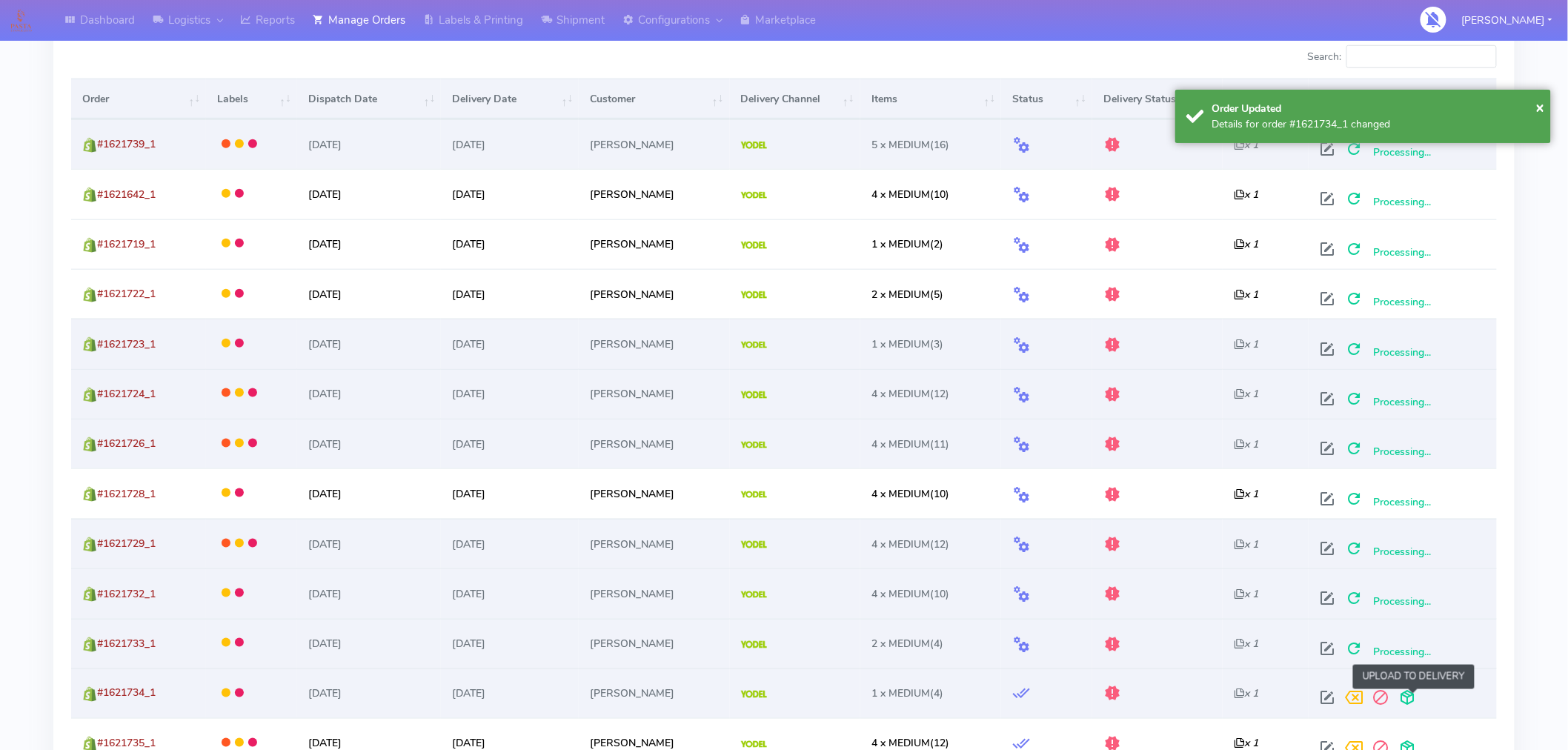
click at [1417, 697] on span at bounding box center [1407, 701] width 27 height 14
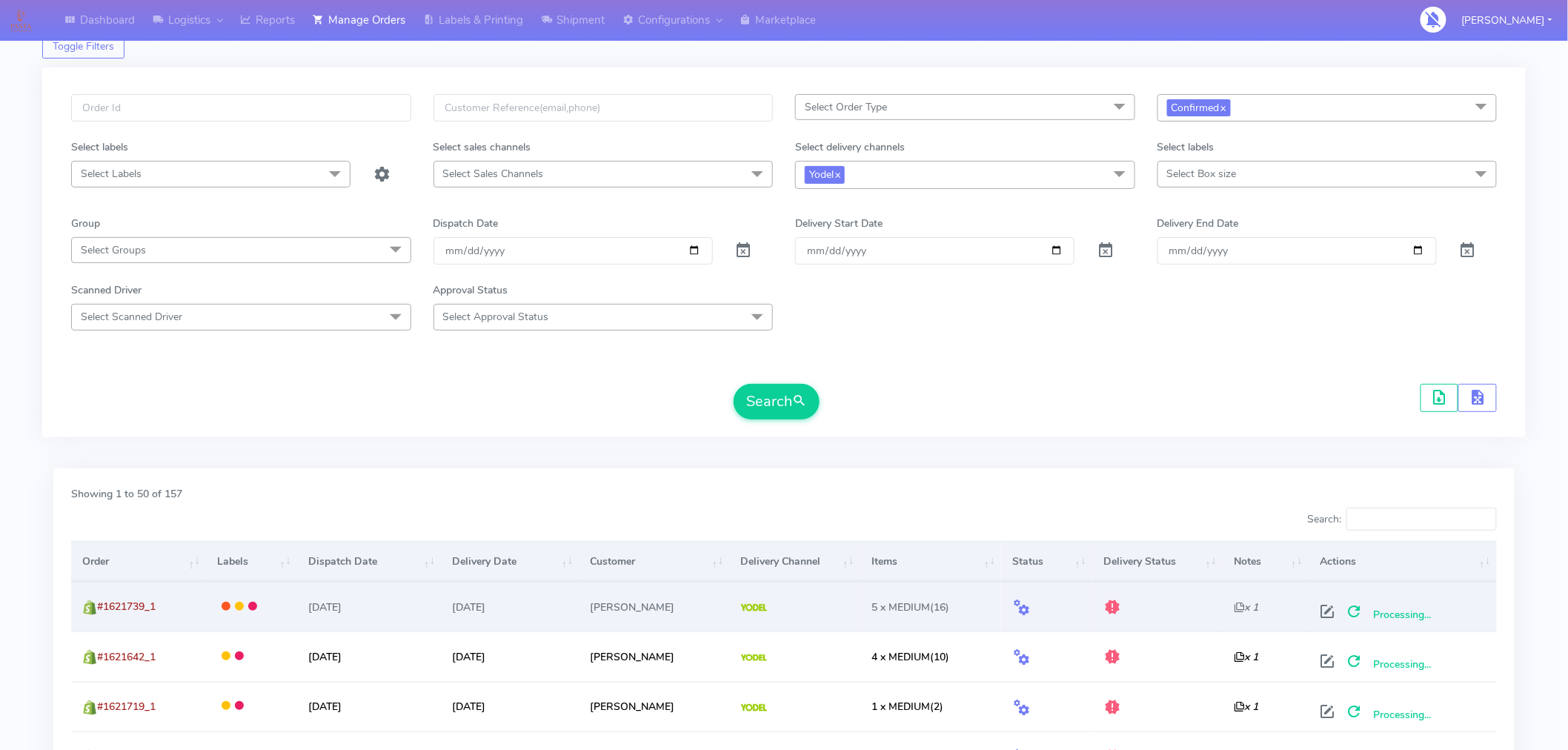
scroll to position [0, 0]
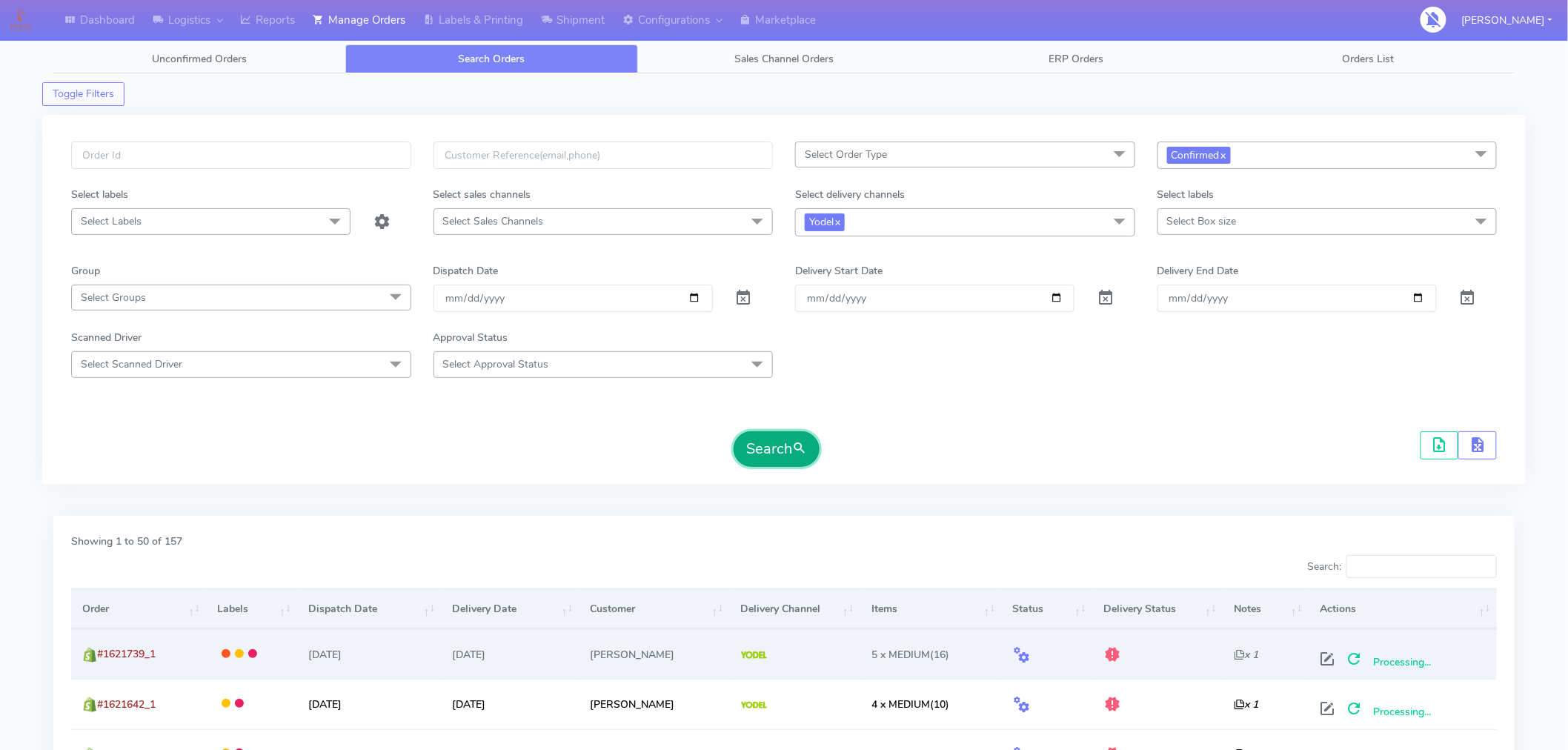
click at [781, 439] on button "Search" at bounding box center [776, 449] width 86 height 36
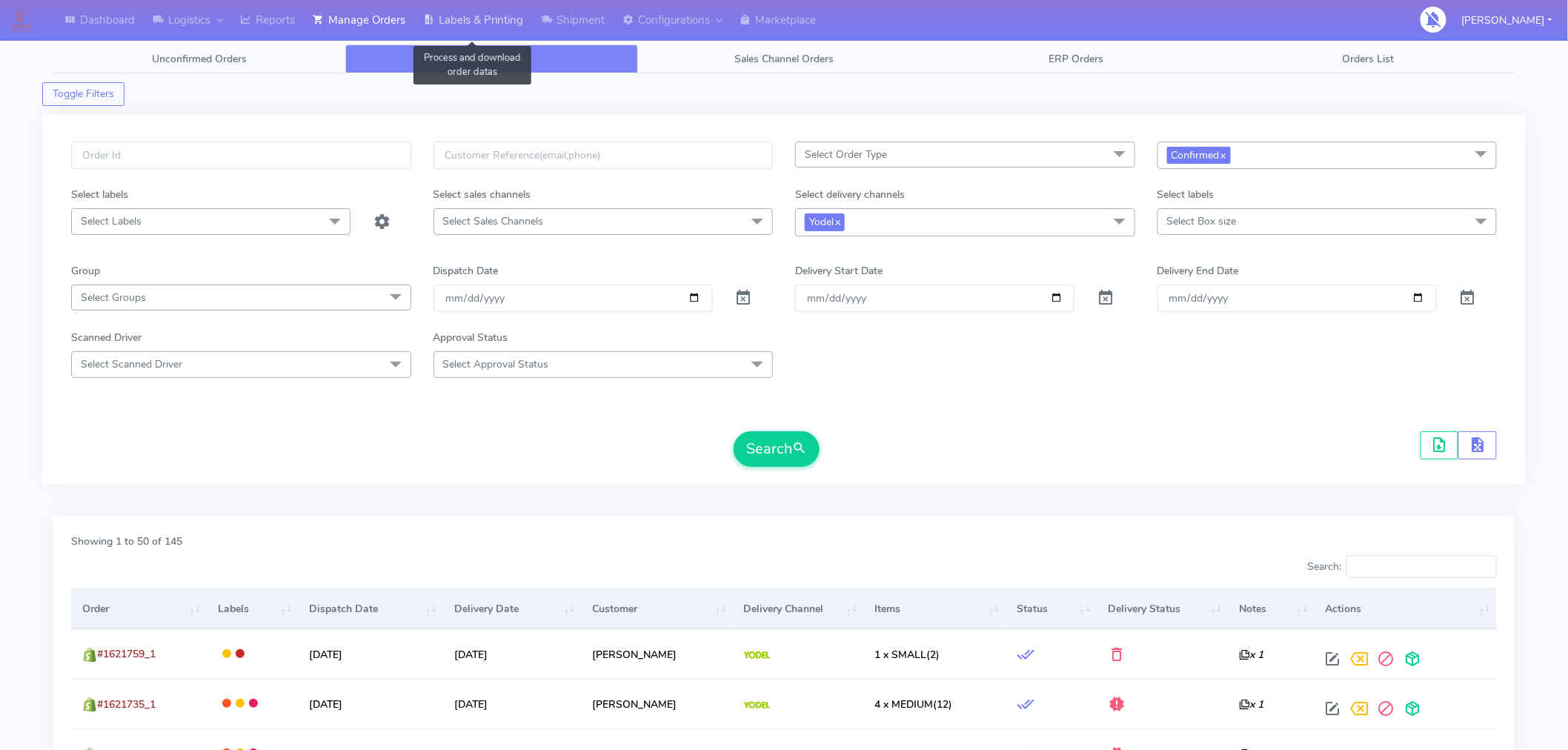
click at [487, 16] on link "Labels & Printing" at bounding box center [473, 20] width 118 height 41
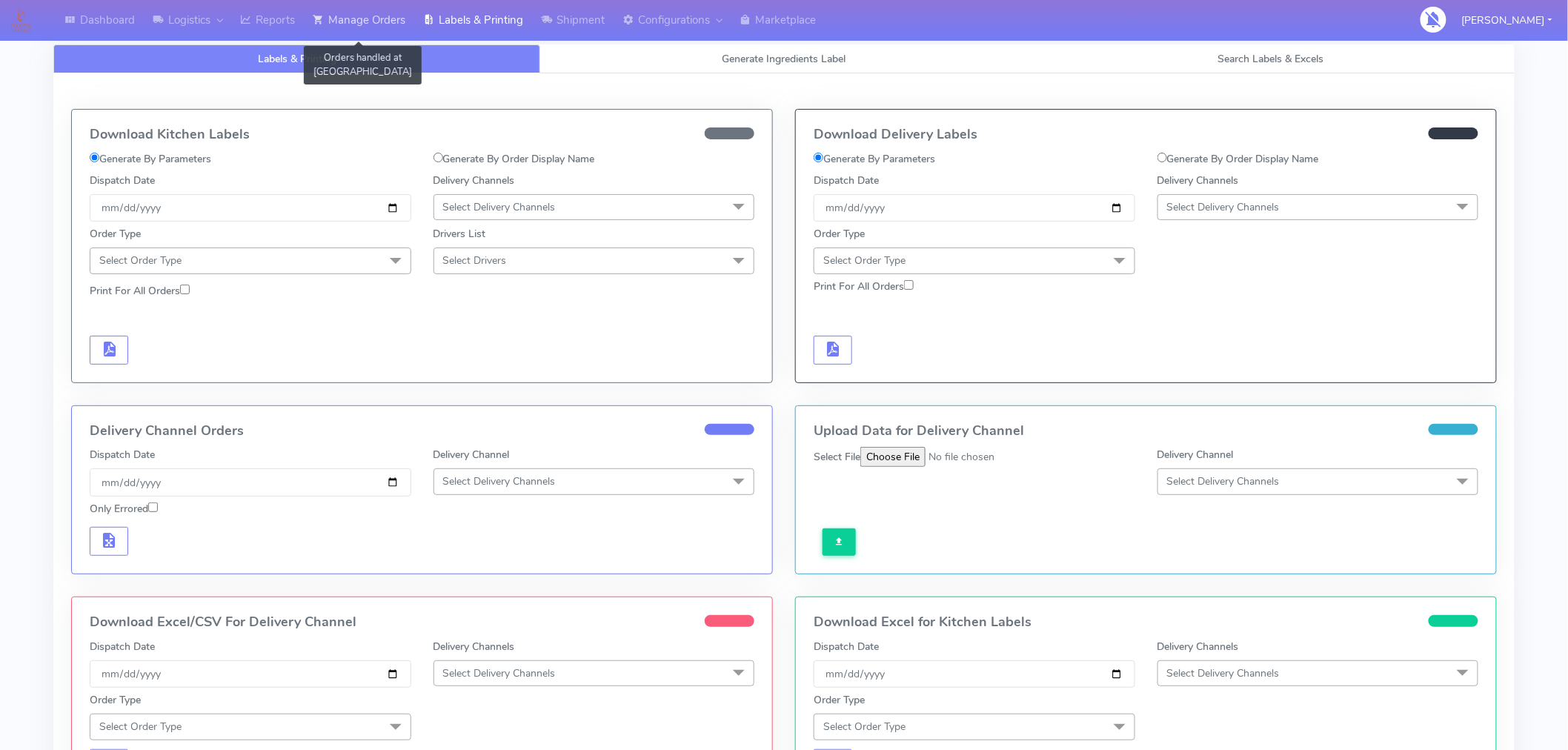
click at [352, 10] on link "Manage Orders" at bounding box center [358, 20] width 111 height 41
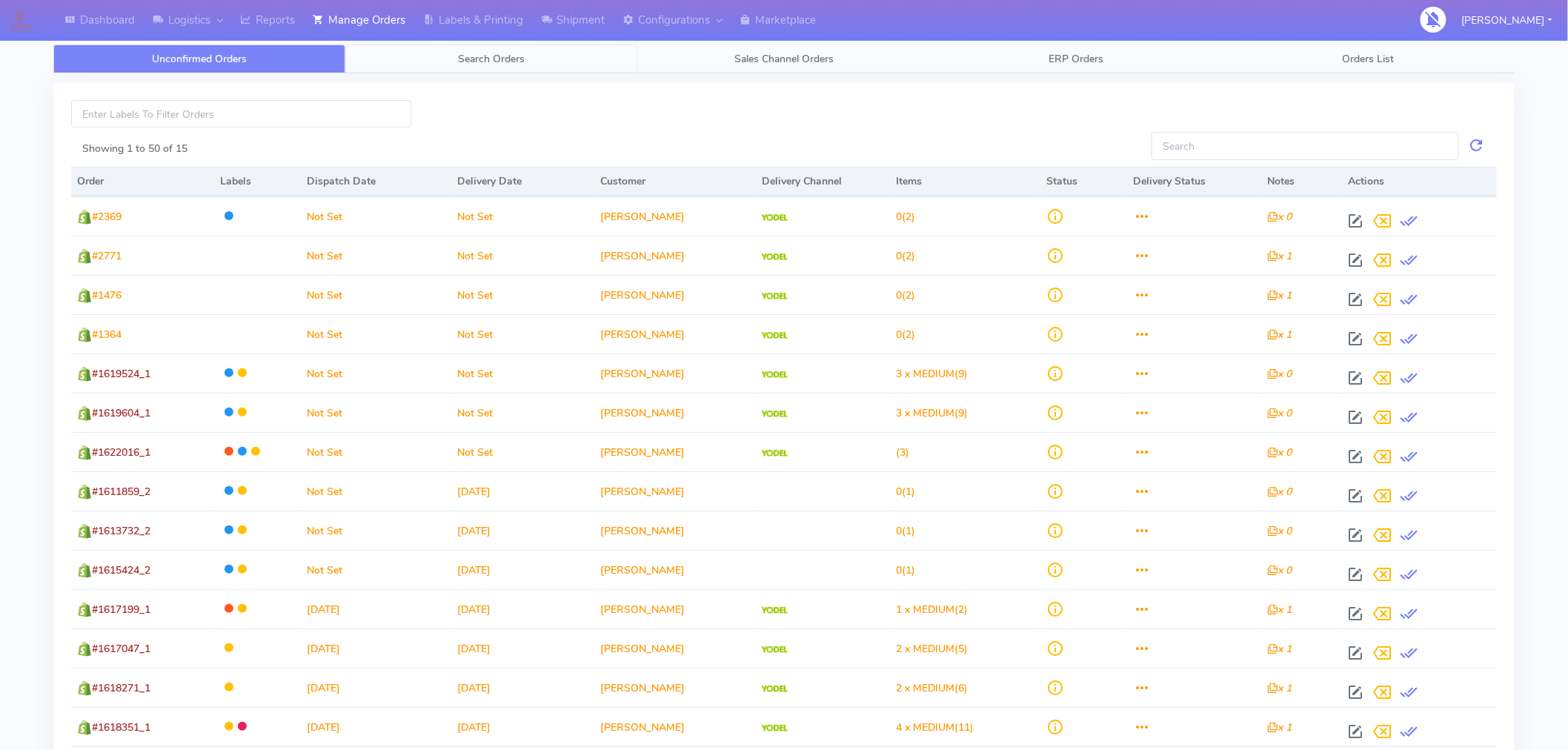
click at [485, 57] on span "Search Orders" at bounding box center [492, 59] width 67 height 14
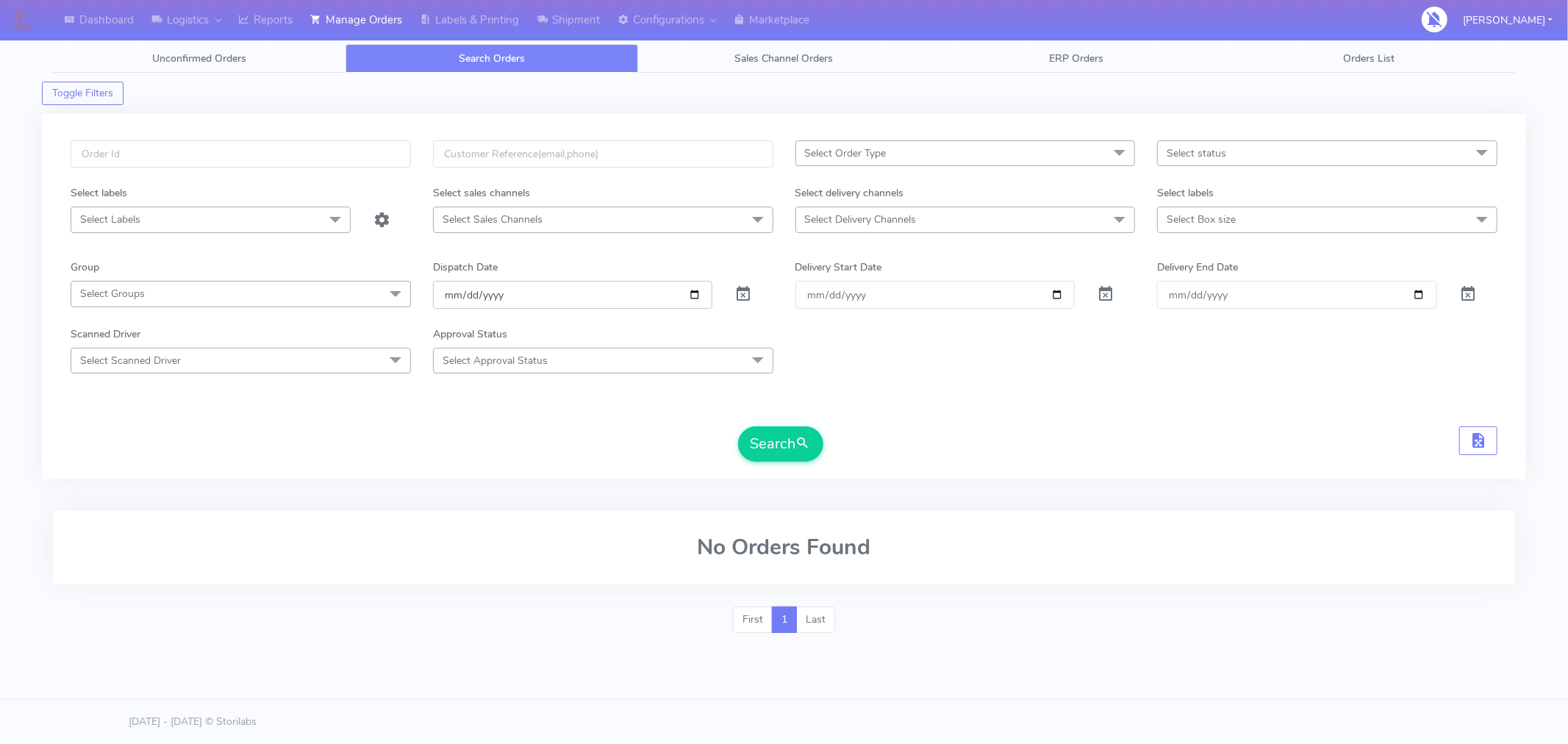
click at [692, 290] on input "[DATE]" at bounding box center [572, 295] width 280 height 27
click at [1209, 153] on span "Select status" at bounding box center [1196, 152] width 60 height 14
click at [1209, 324] on div "Sent to Delivery Channel" at bounding box center [1327, 325] width 324 height 15
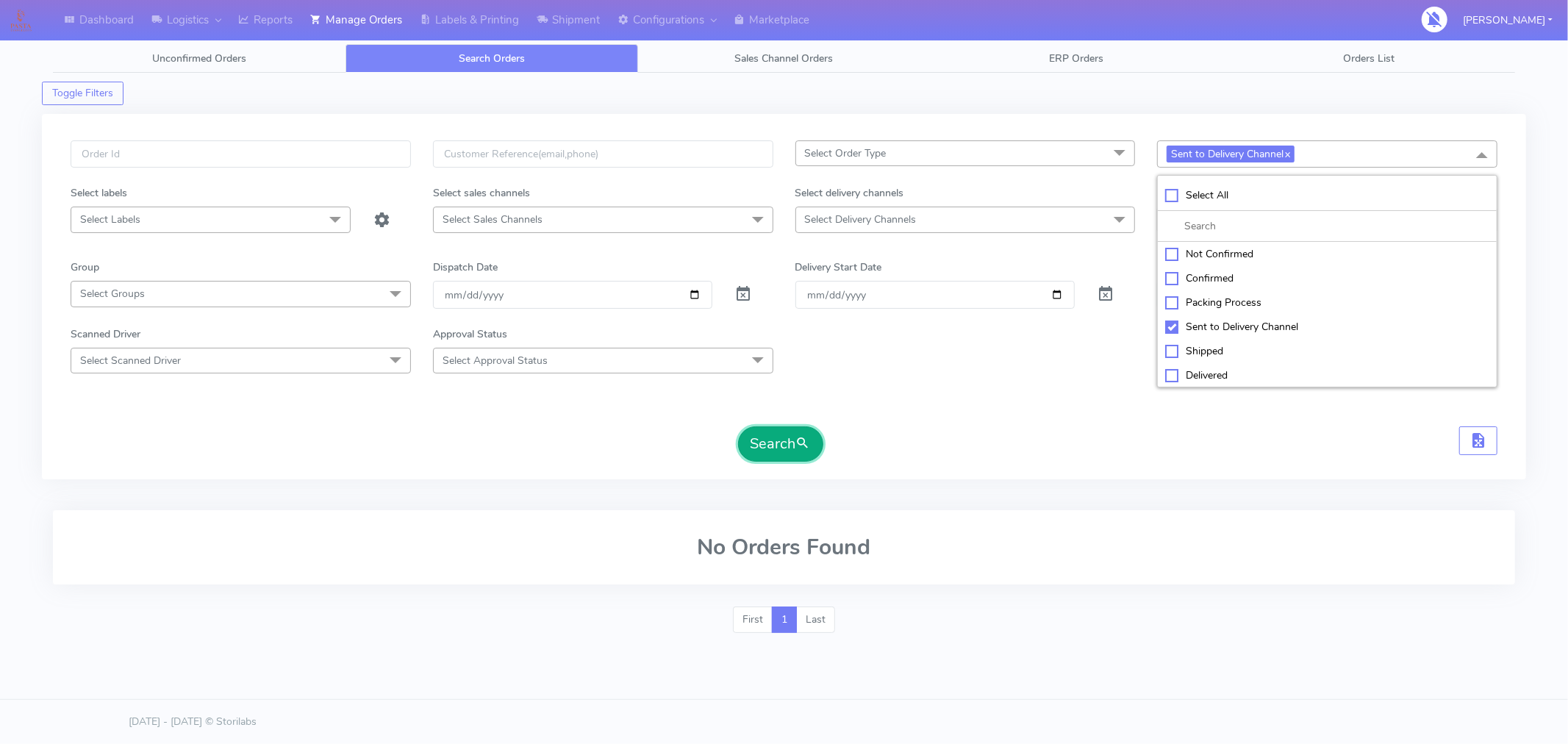
click at [776, 445] on button "Search" at bounding box center [781, 444] width 85 height 35
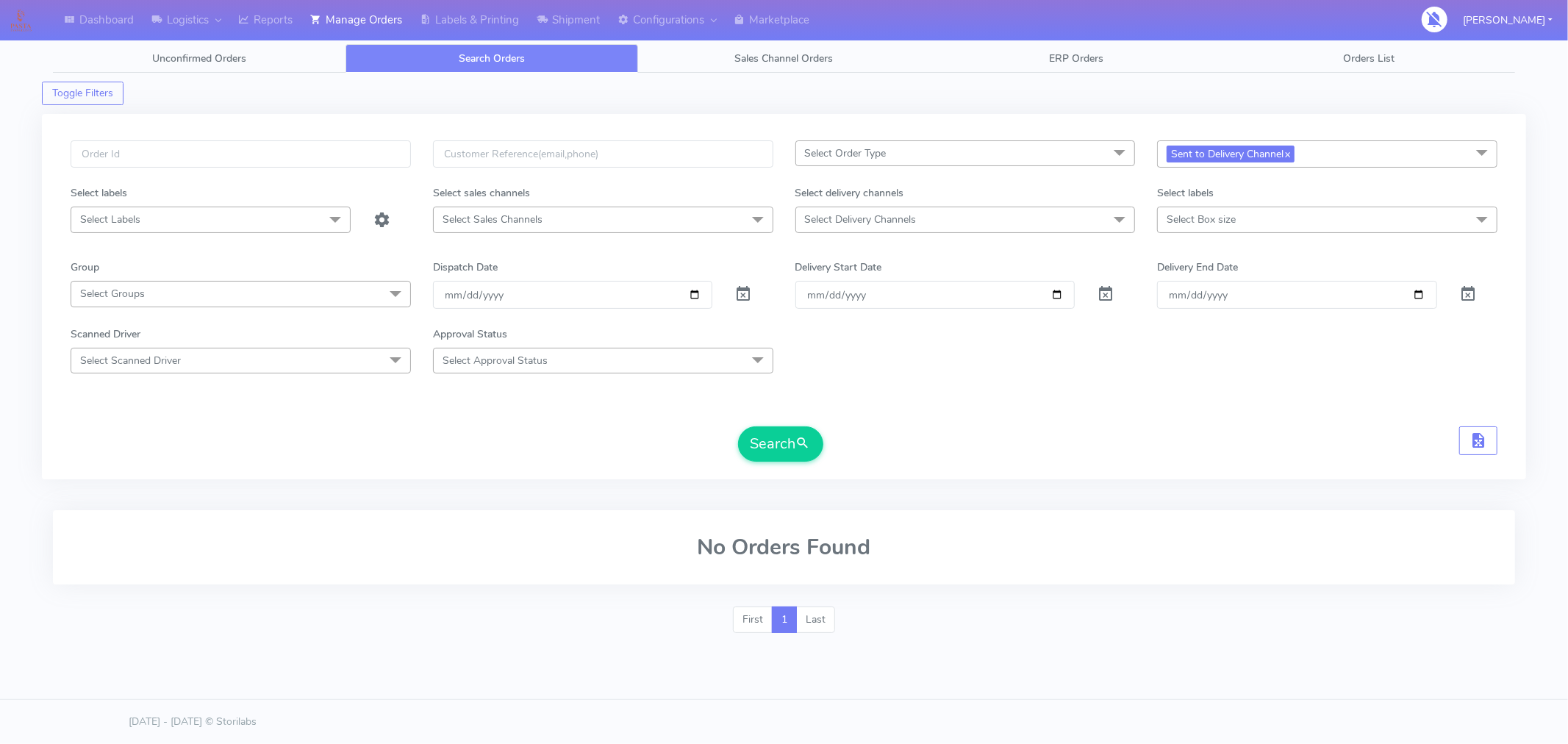
click at [1342, 154] on span "Sent to Delivery Channel x" at bounding box center [1327, 154] width 340 height 27
click at [1169, 297] on div "Packing Process" at bounding box center [1327, 302] width 324 height 15
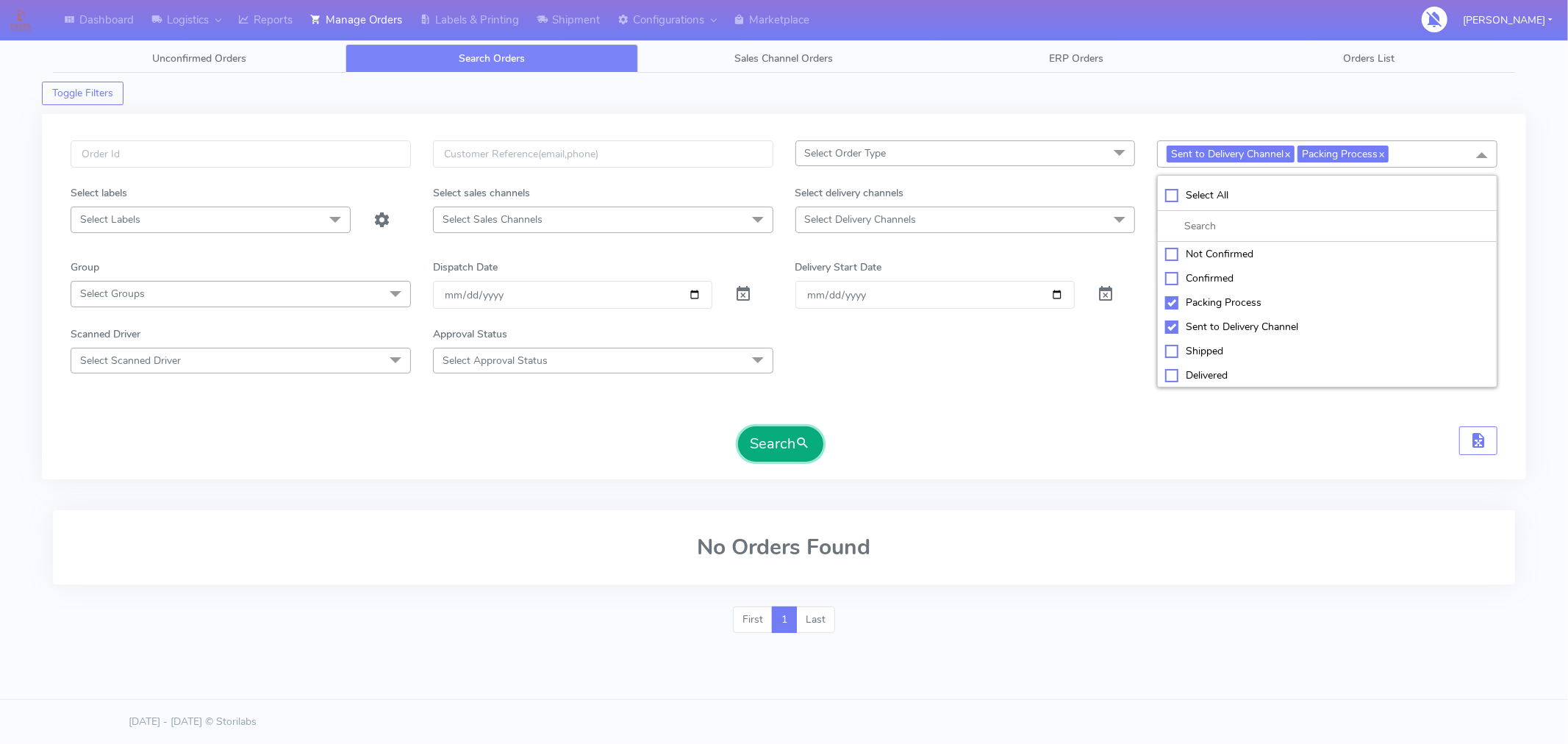
click at [782, 444] on button "Search" at bounding box center [781, 444] width 85 height 35
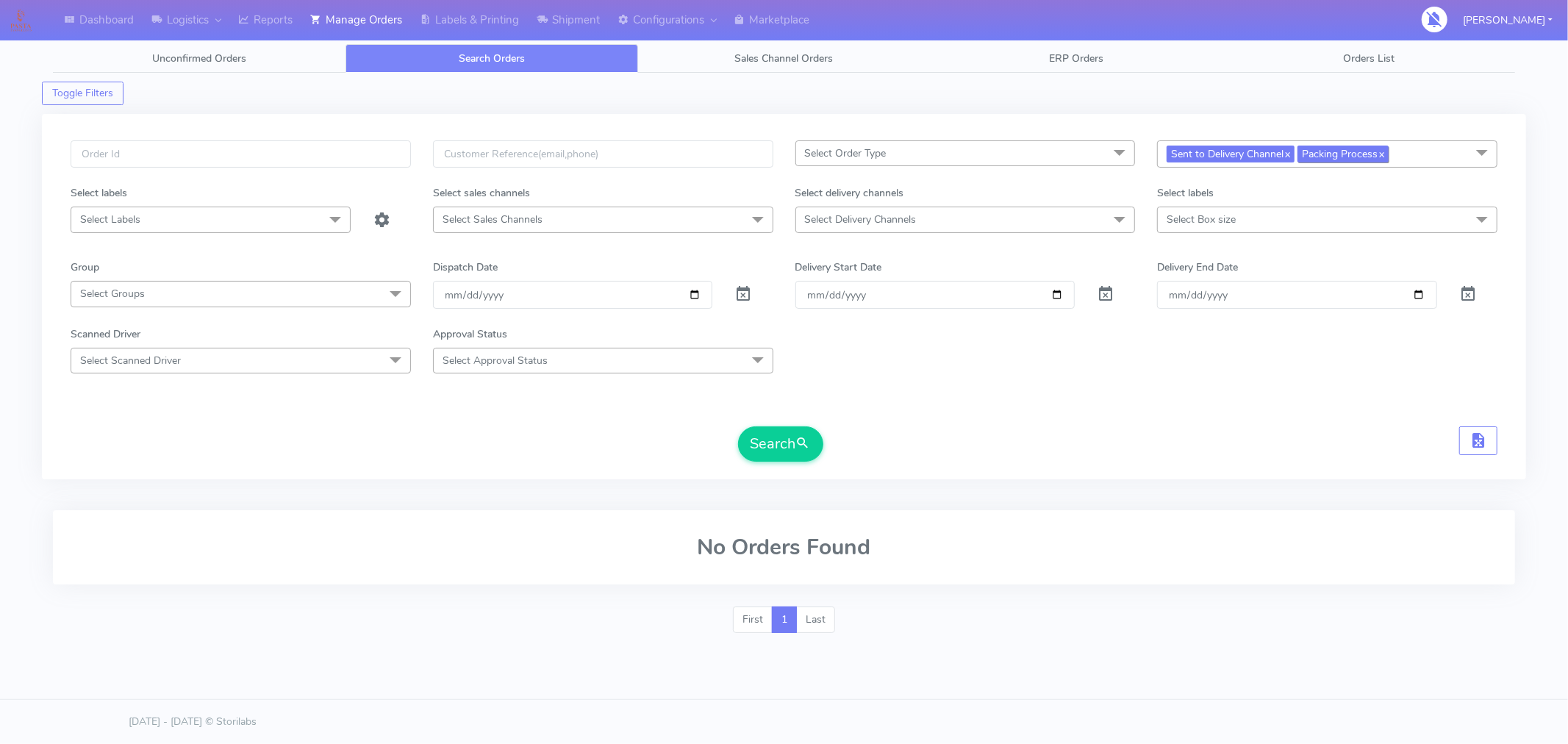
click at [1388, 155] on span "Packing Process x" at bounding box center [1343, 153] width 92 height 17
click at [1384, 152] on link "x" at bounding box center [1380, 152] width 6 height 15
click at [1284, 159] on span "Sent to Delivery Channel x" at bounding box center [1230, 153] width 128 height 17
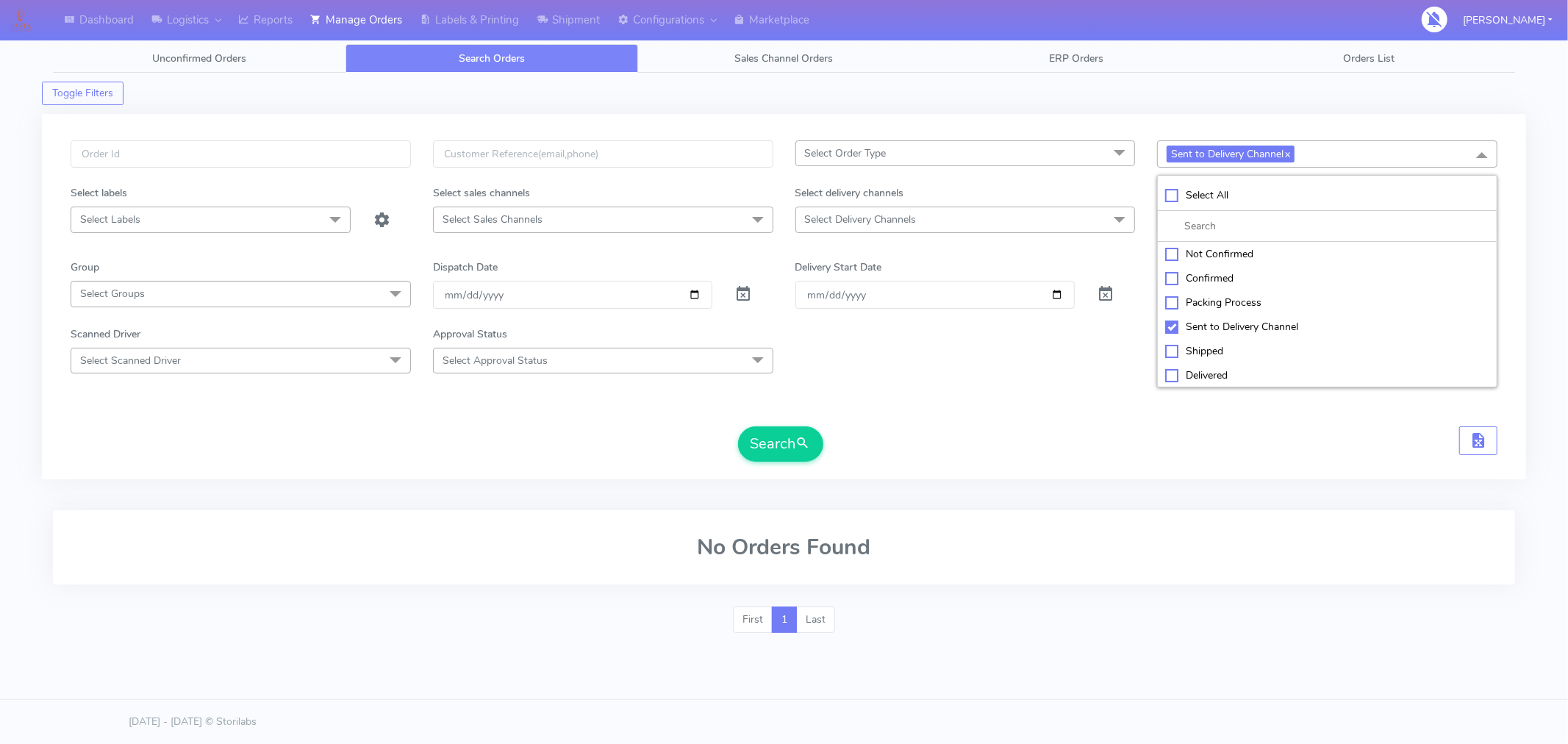
click at [919, 370] on div "Scanned Driver Select Scanned Driver Select All Test Driver [PERSON_NAME] Abdul…" at bounding box center [784, 350] width 1449 height 47
click at [693, 300] on input "[DATE]" at bounding box center [572, 295] width 280 height 27
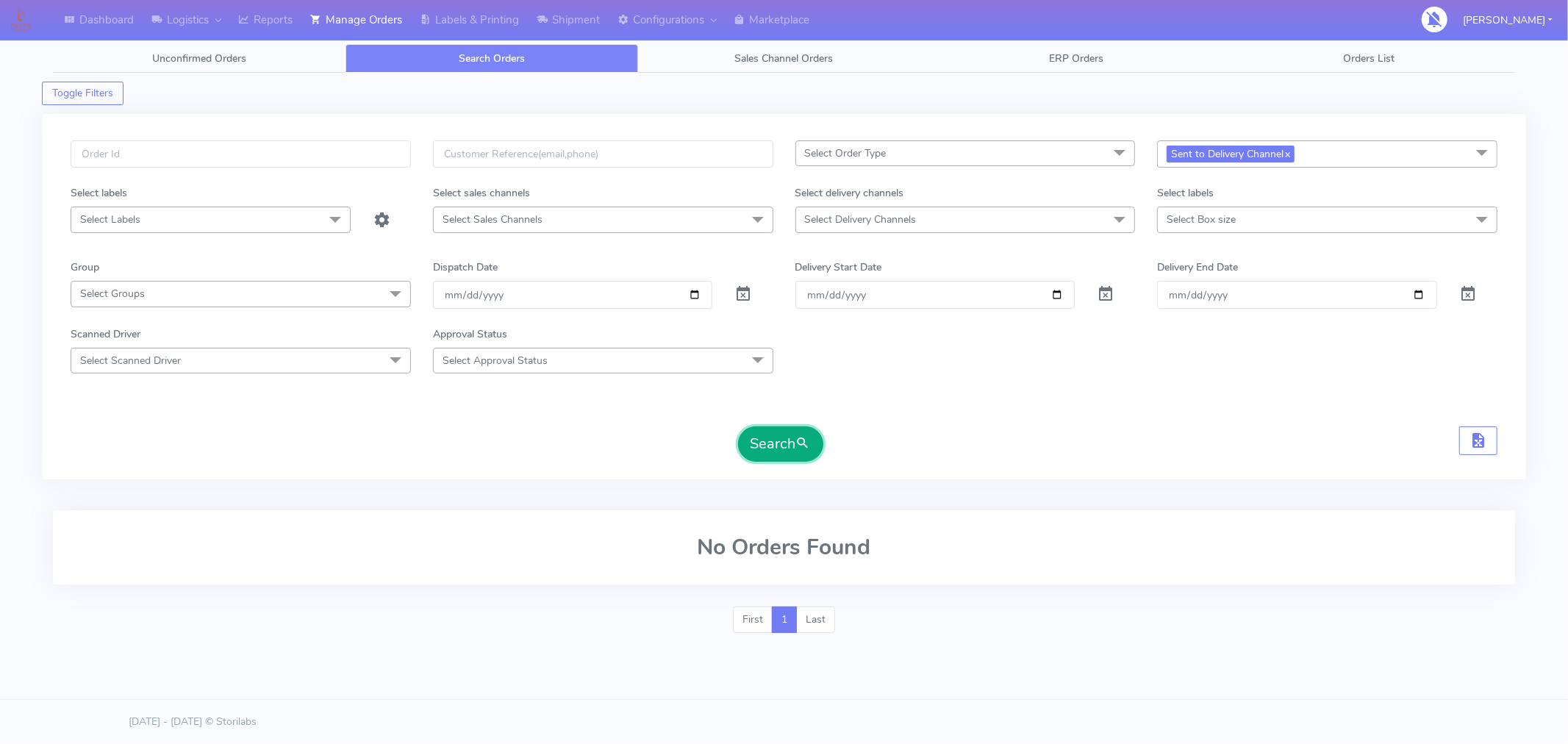
click at [770, 452] on button "Search" at bounding box center [781, 444] width 85 height 35
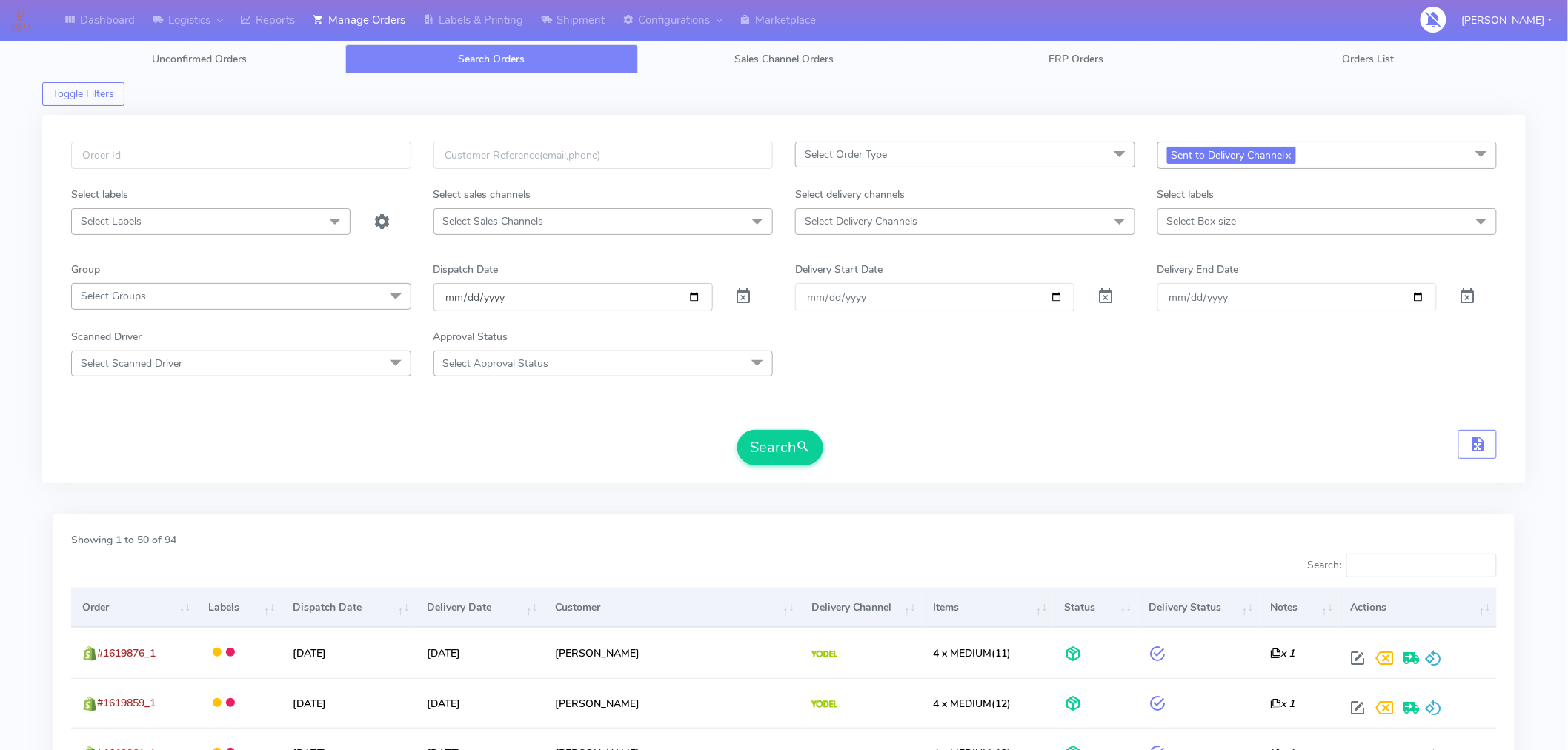
click at [691, 293] on input "[DATE]" at bounding box center [573, 297] width 280 height 27
click at [771, 454] on button "Search" at bounding box center [780, 447] width 86 height 36
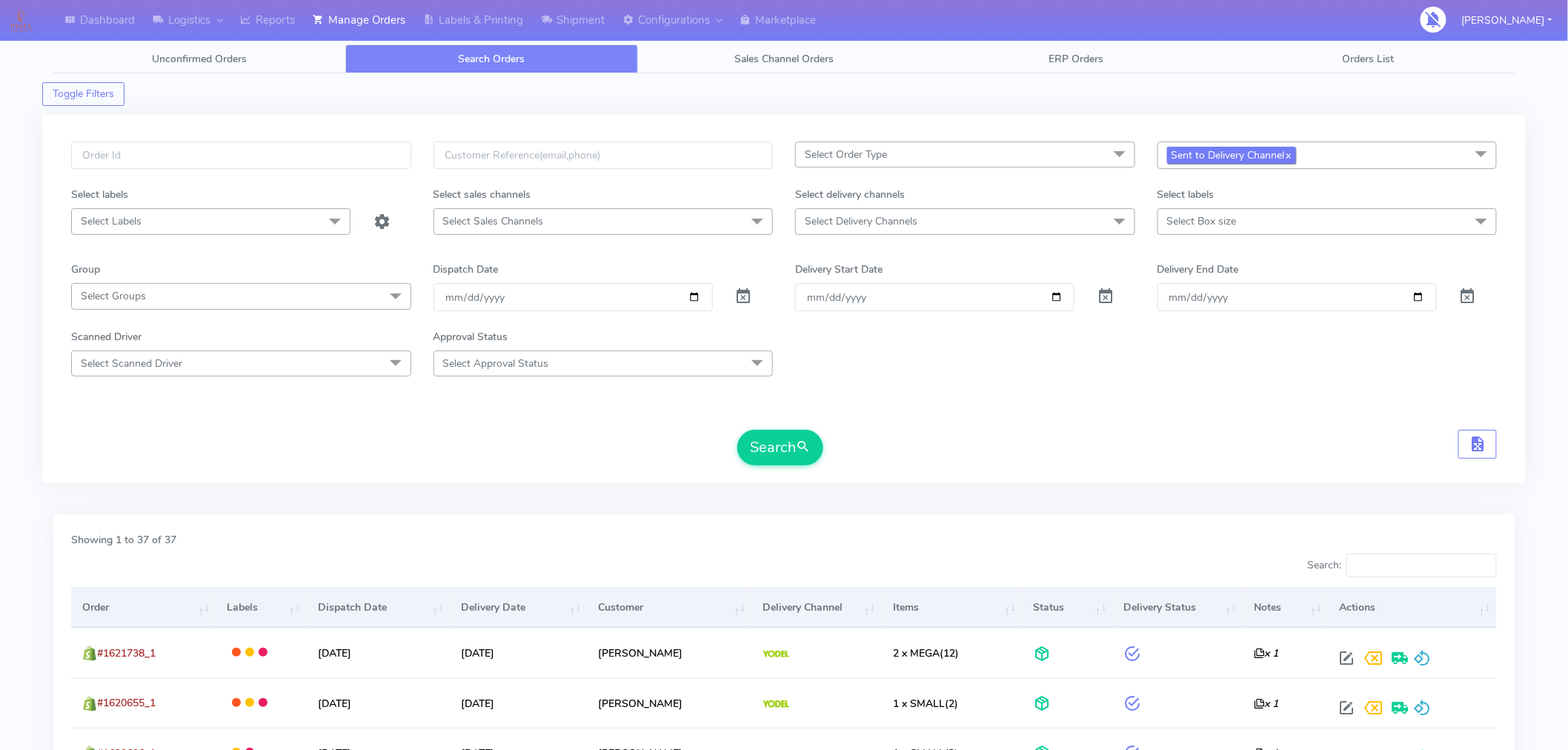
click at [1290, 156] on link "x" at bounding box center [1287, 154] width 6 height 16
click at [1290, 156] on span "Select status" at bounding box center [1328, 155] width 340 height 26
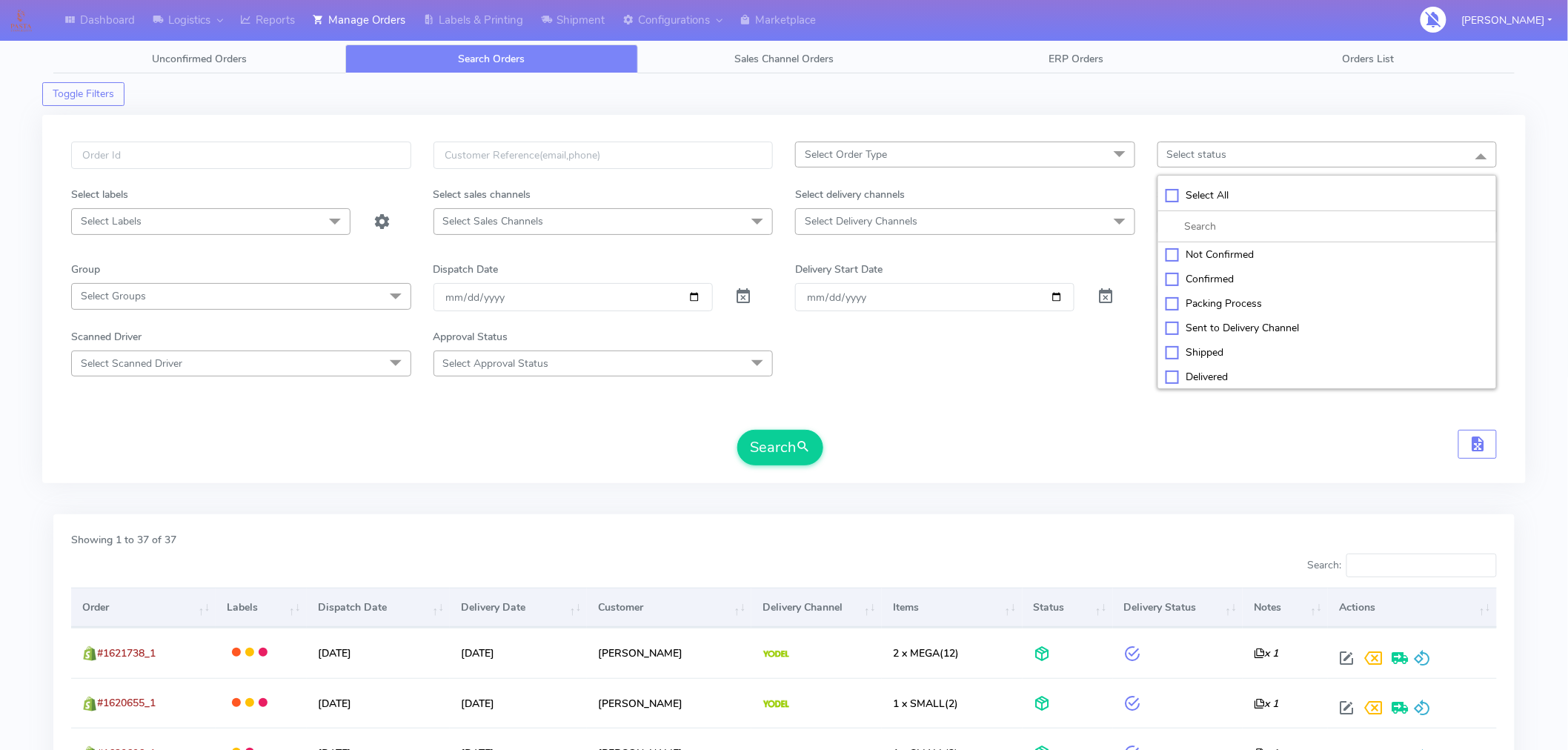
click at [1219, 283] on div "Confirmed" at bounding box center [1328, 279] width 324 height 16
click at [987, 439] on div "Search" at bounding box center [784, 447] width 1426 height 36
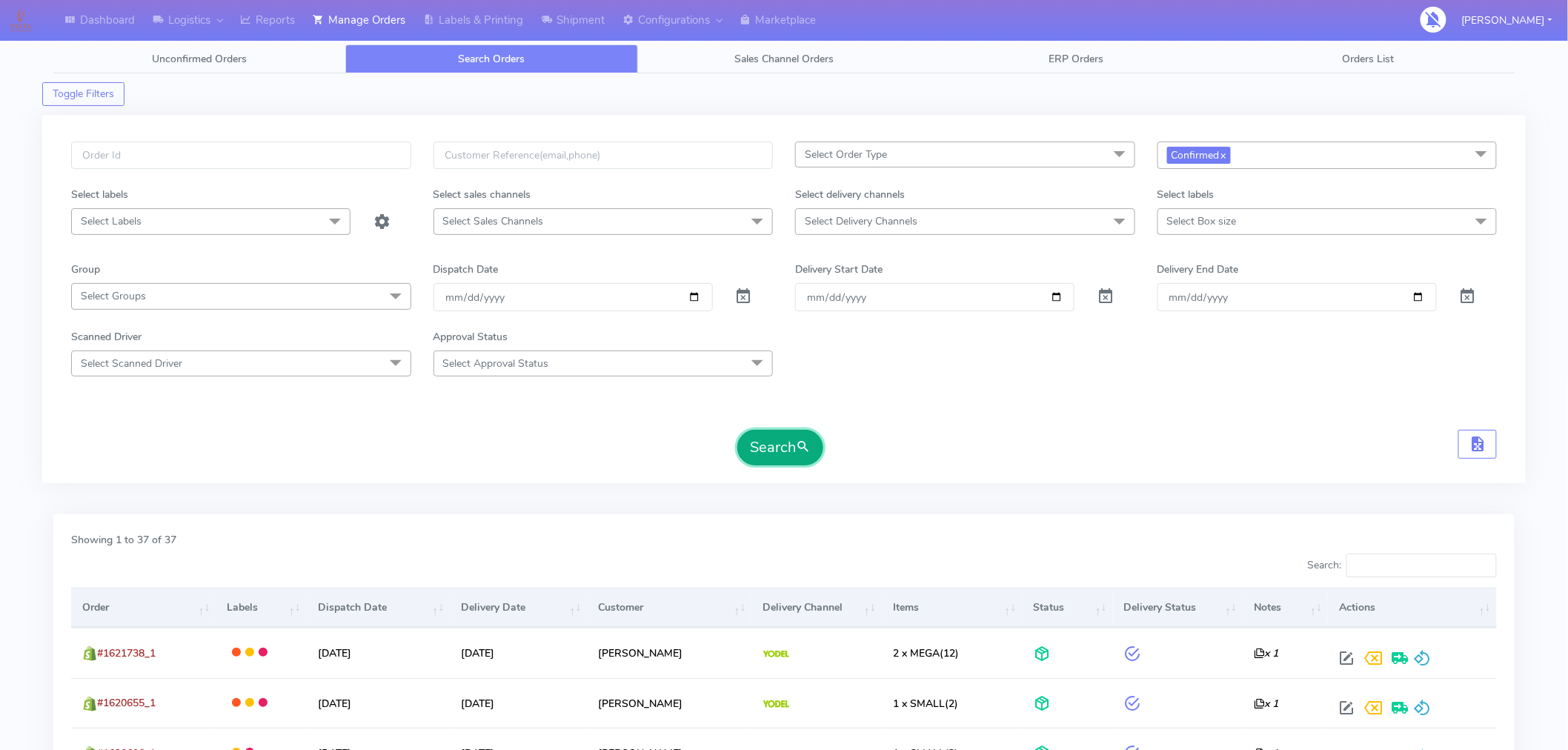
click at [811, 453] on span "submit" at bounding box center [804, 447] width 15 height 20
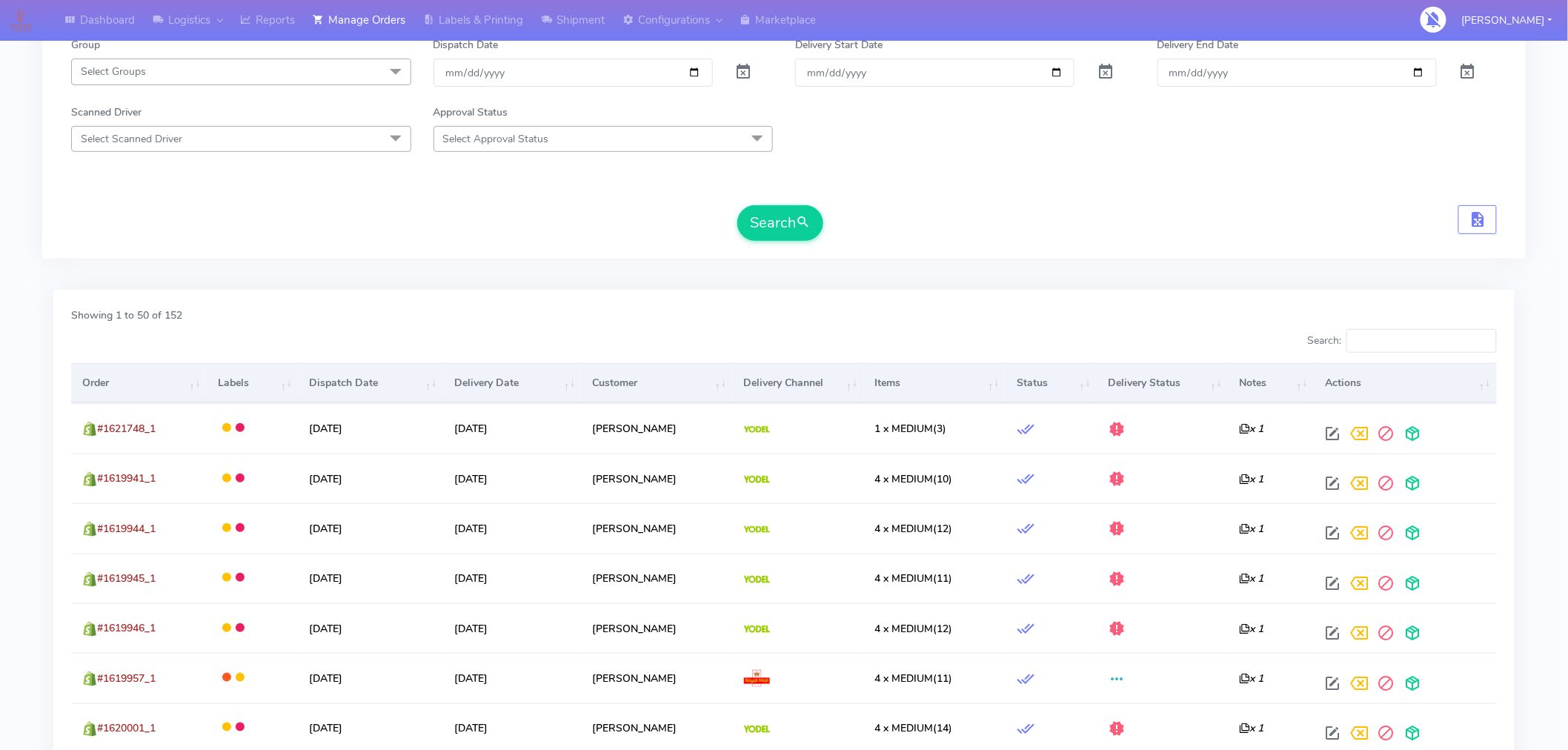
scroll to position [305, 0]
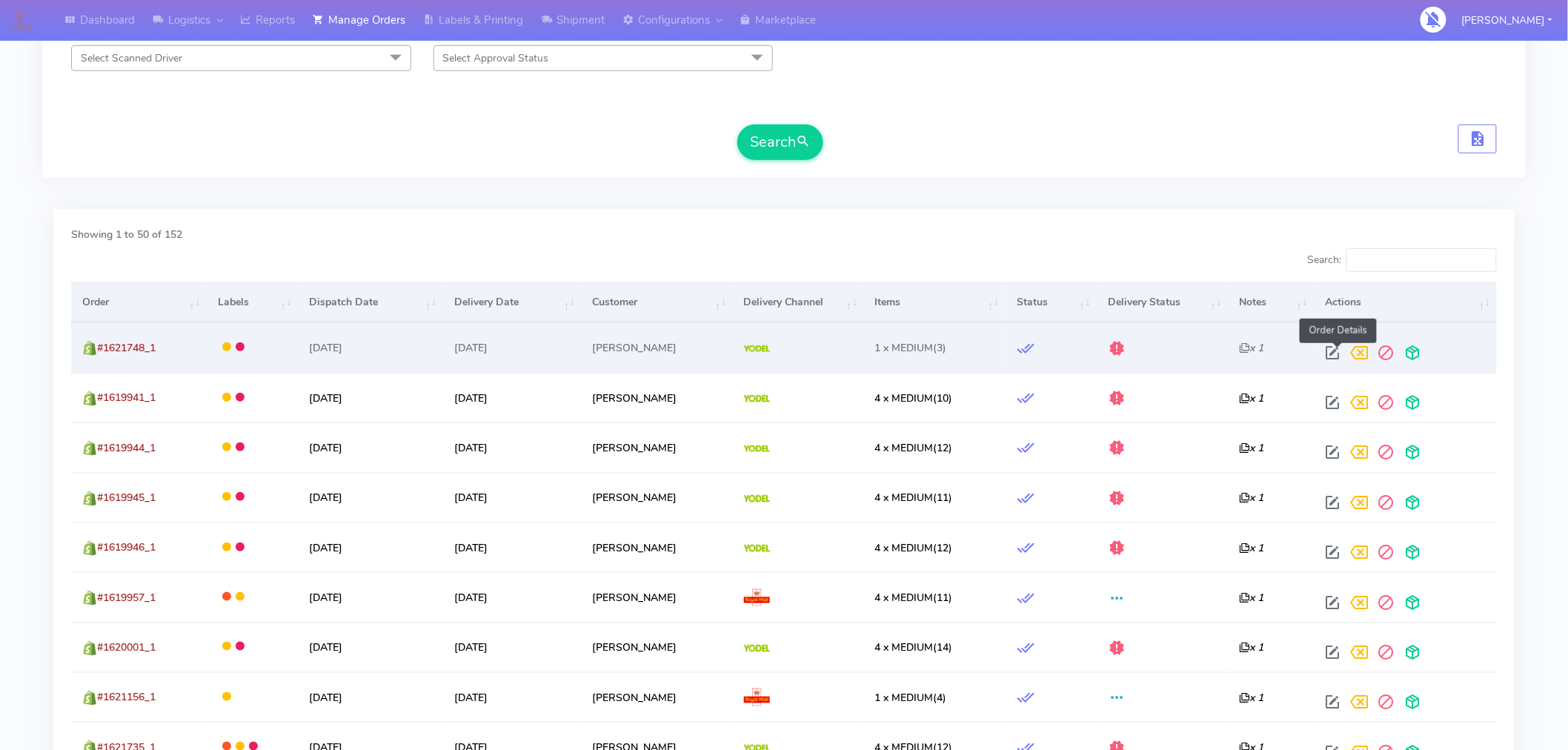
click at [1338, 358] on span at bounding box center [1333, 356] width 27 height 14
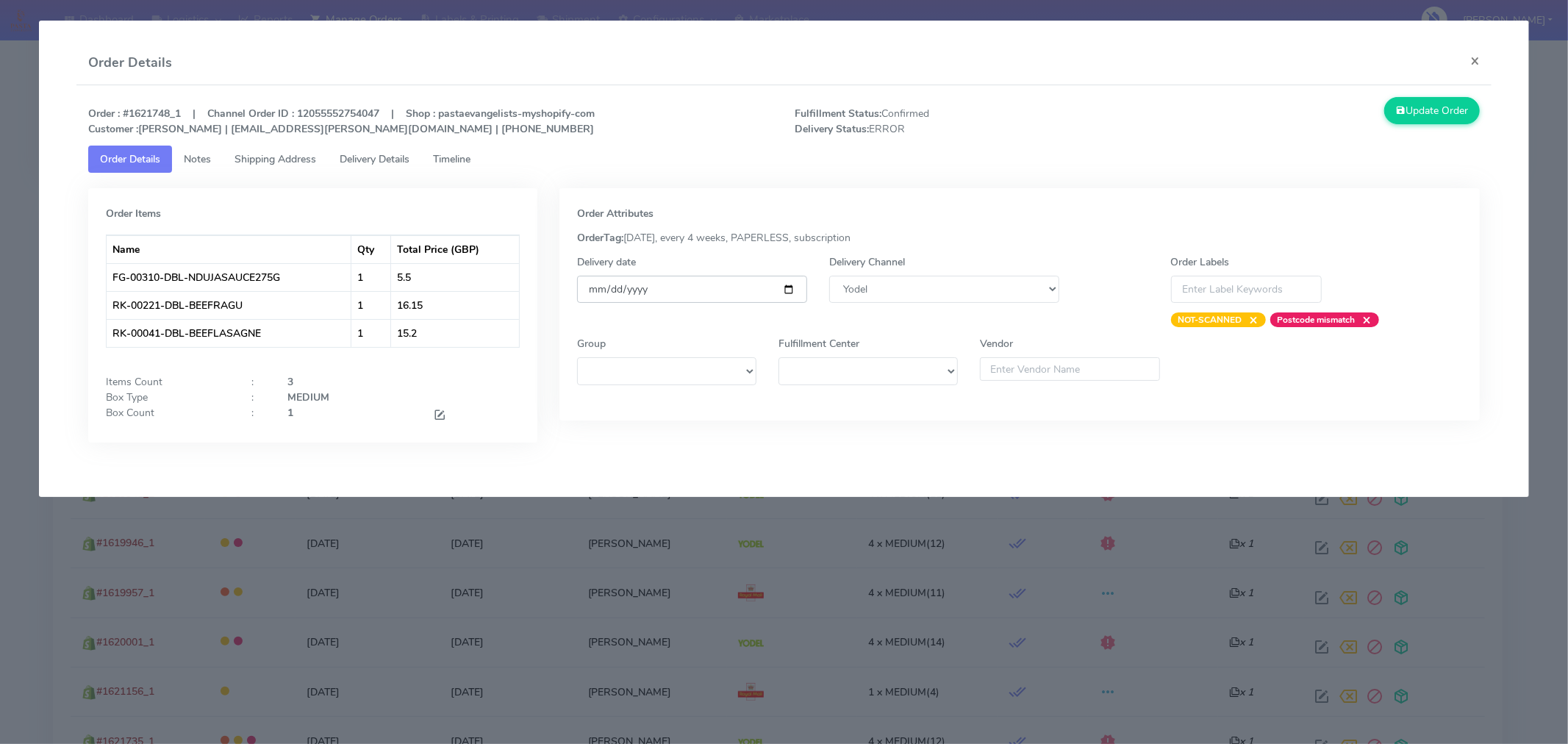
click at [791, 290] on input "[DATE]" at bounding box center [692, 289] width 230 height 27
click at [1410, 118] on button "Update Order" at bounding box center [1431, 111] width 95 height 27
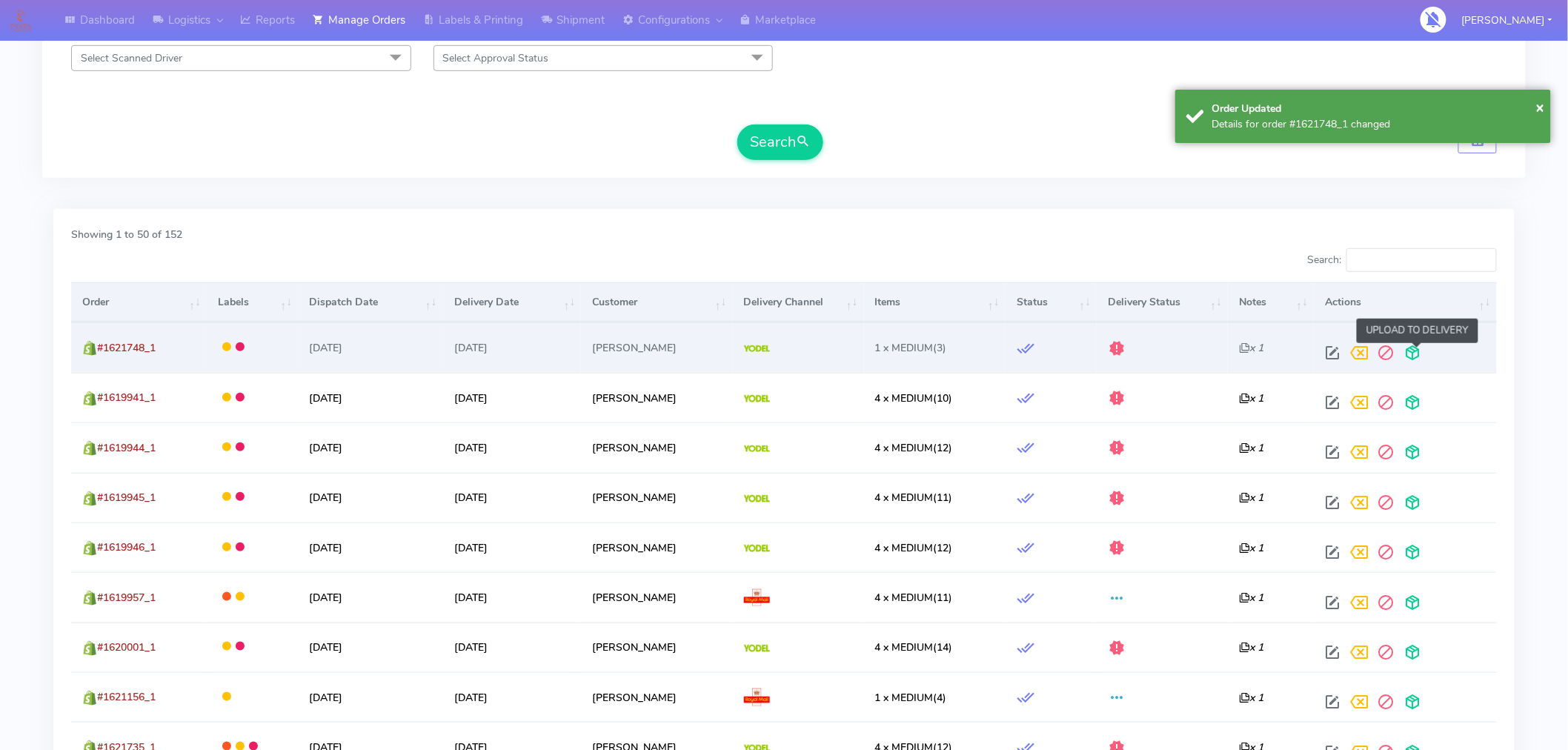
click at [1414, 349] on span at bounding box center [1413, 356] width 27 height 14
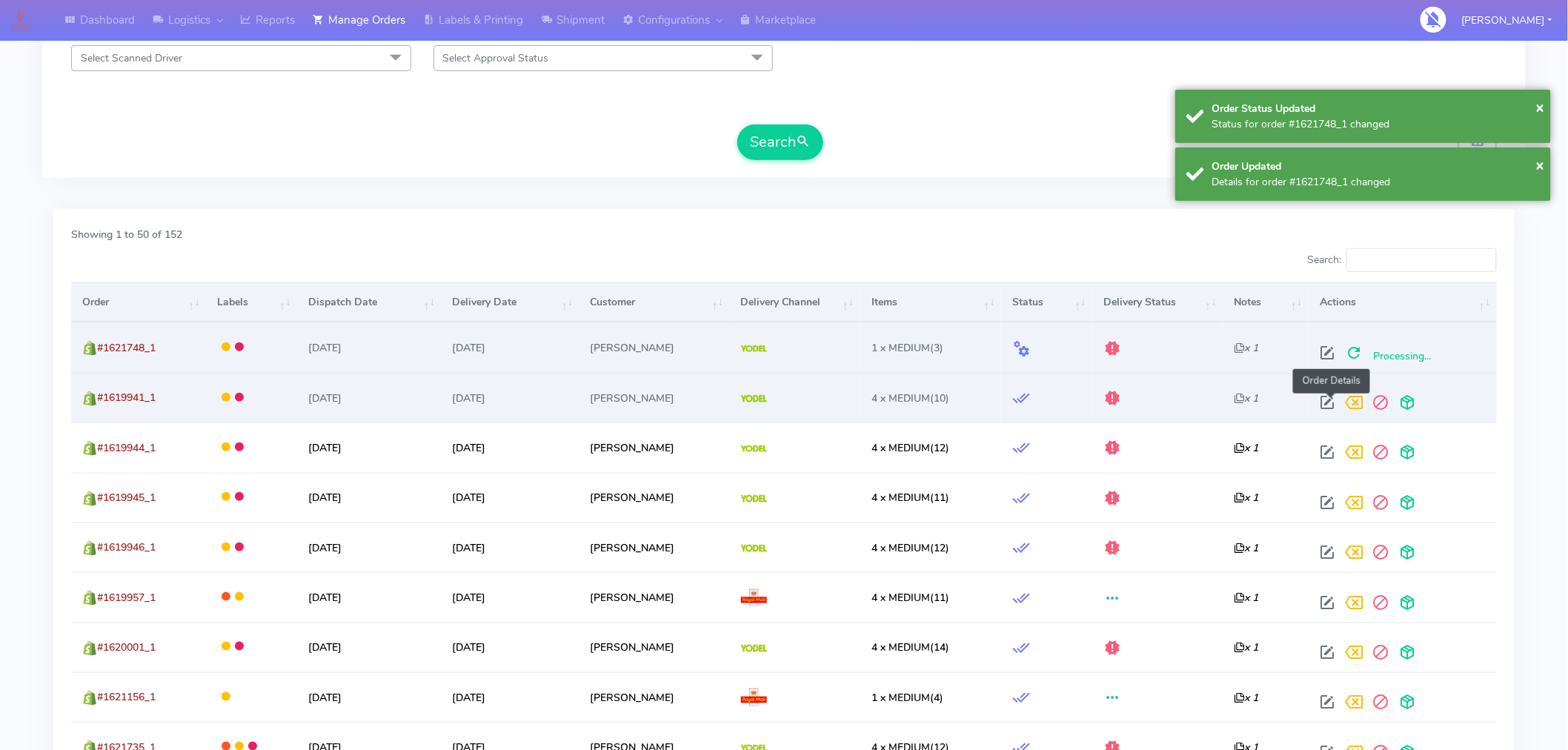
click at [1328, 409] on span at bounding box center [1327, 405] width 27 height 14
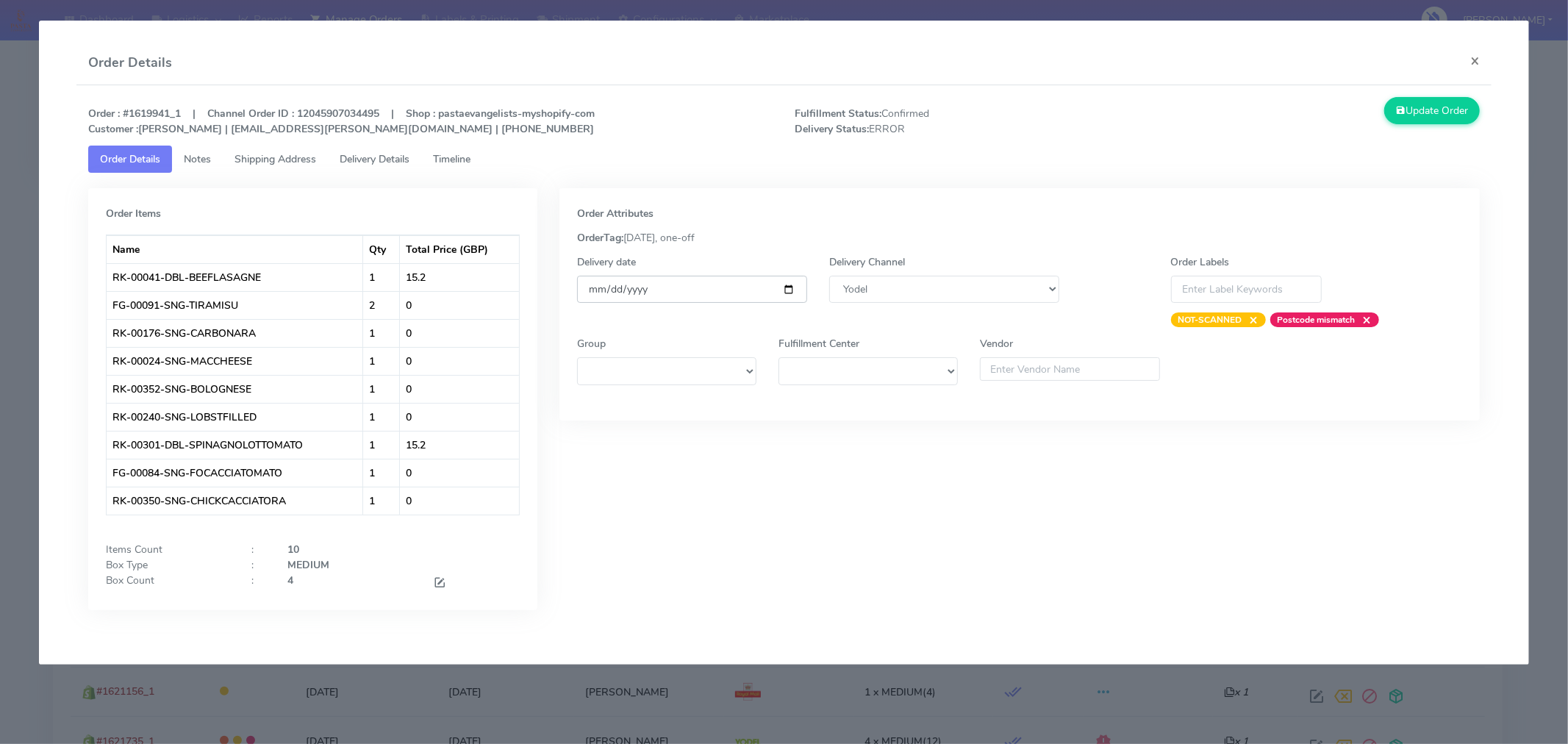
click at [787, 287] on input "[DATE]" at bounding box center [692, 289] width 230 height 27
click at [1417, 111] on button "Update Order" at bounding box center [1431, 111] width 95 height 27
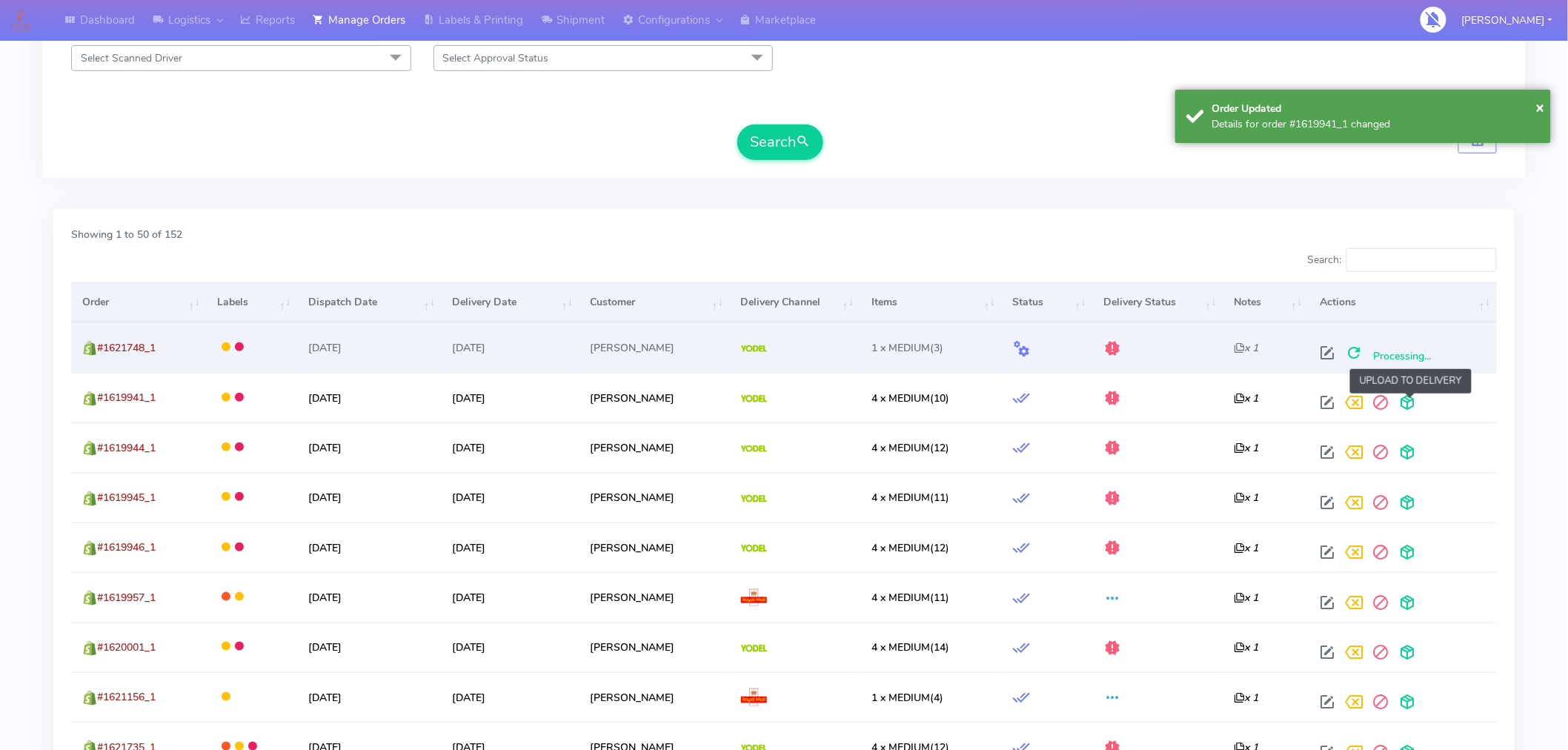
click at [1403, 402] on span at bounding box center [1407, 405] width 27 height 14
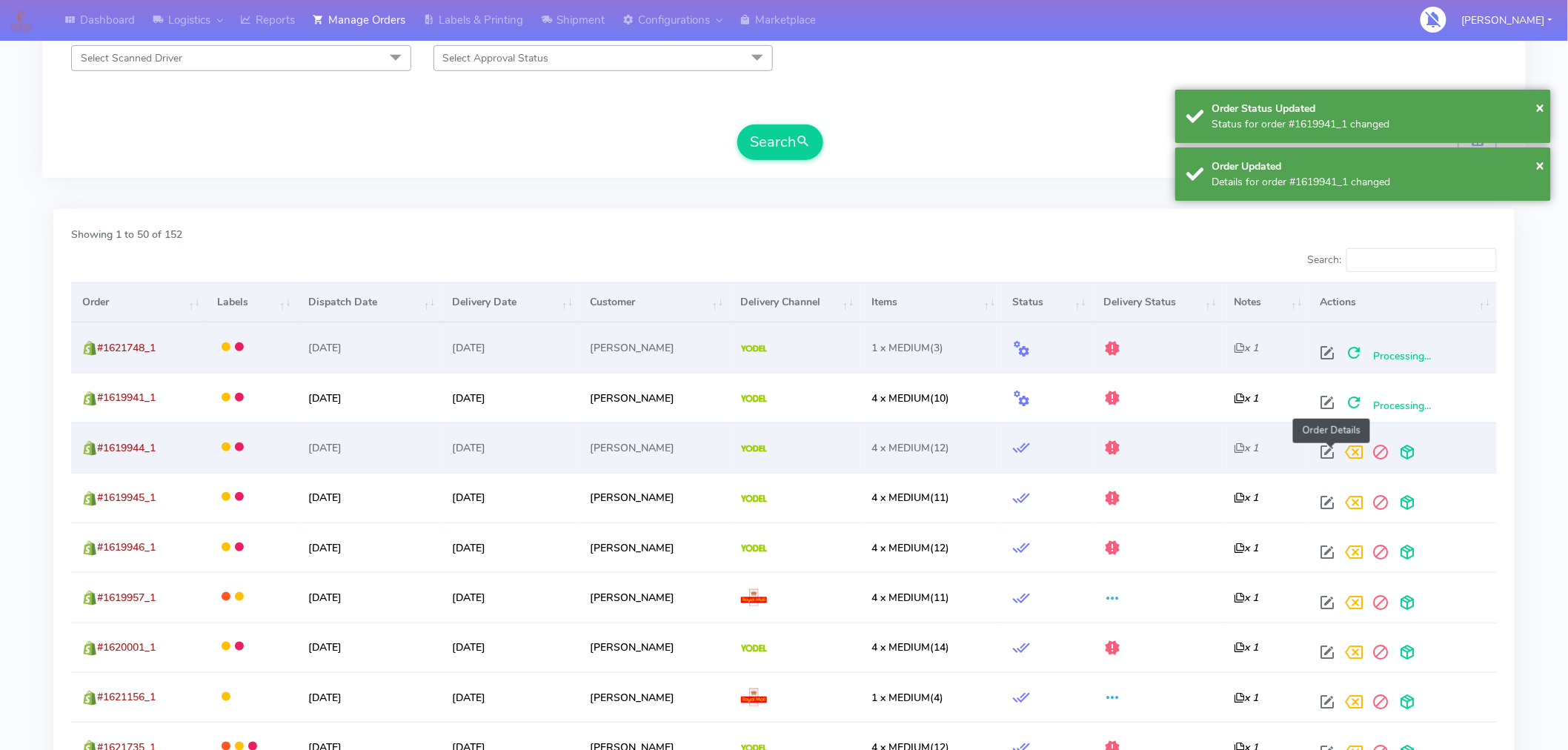
click at [1328, 454] on span at bounding box center [1327, 455] width 27 height 14
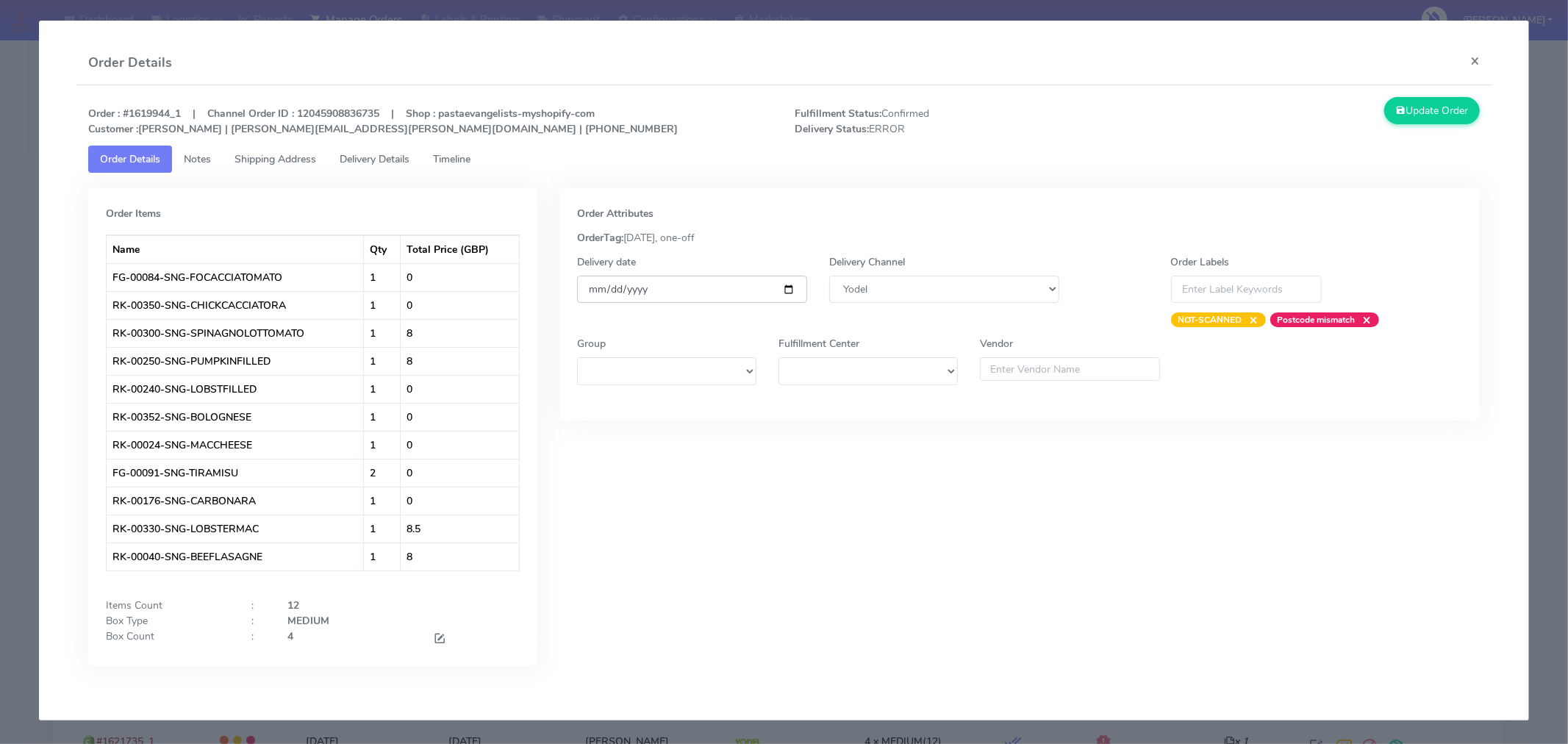
click at [783, 289] on input "[DATE]" at bounding box center [692, 289] width 230 height 27
click at [1404, 105] on button "Update Order" at bounding box center [1431, 111] width 95 height 27
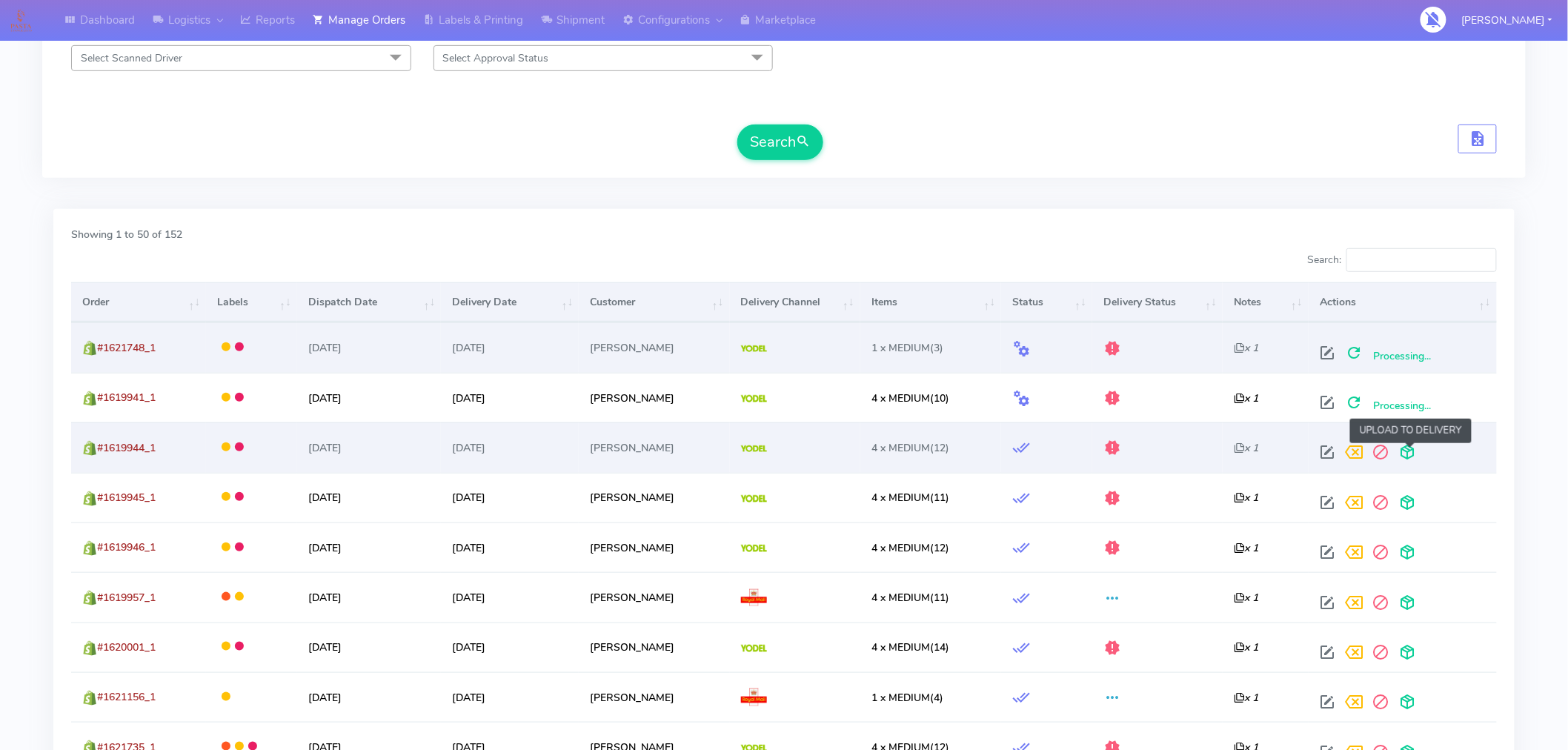
click at [1412, 456] on span at bounding box center [1407, 455] width 27 height 14
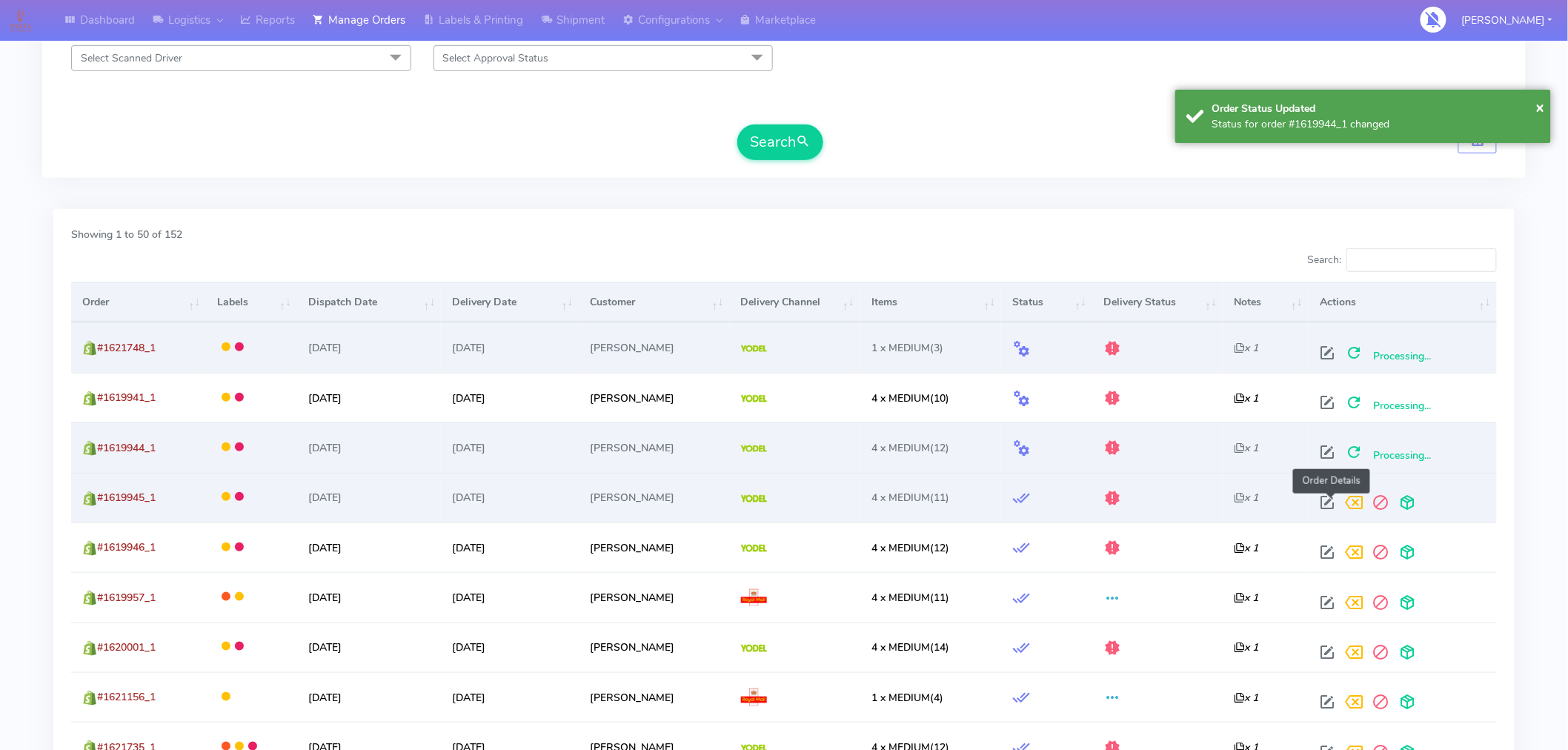
click at [1332, 504] on span at bounding box center [1327, 506] width 27 height 14
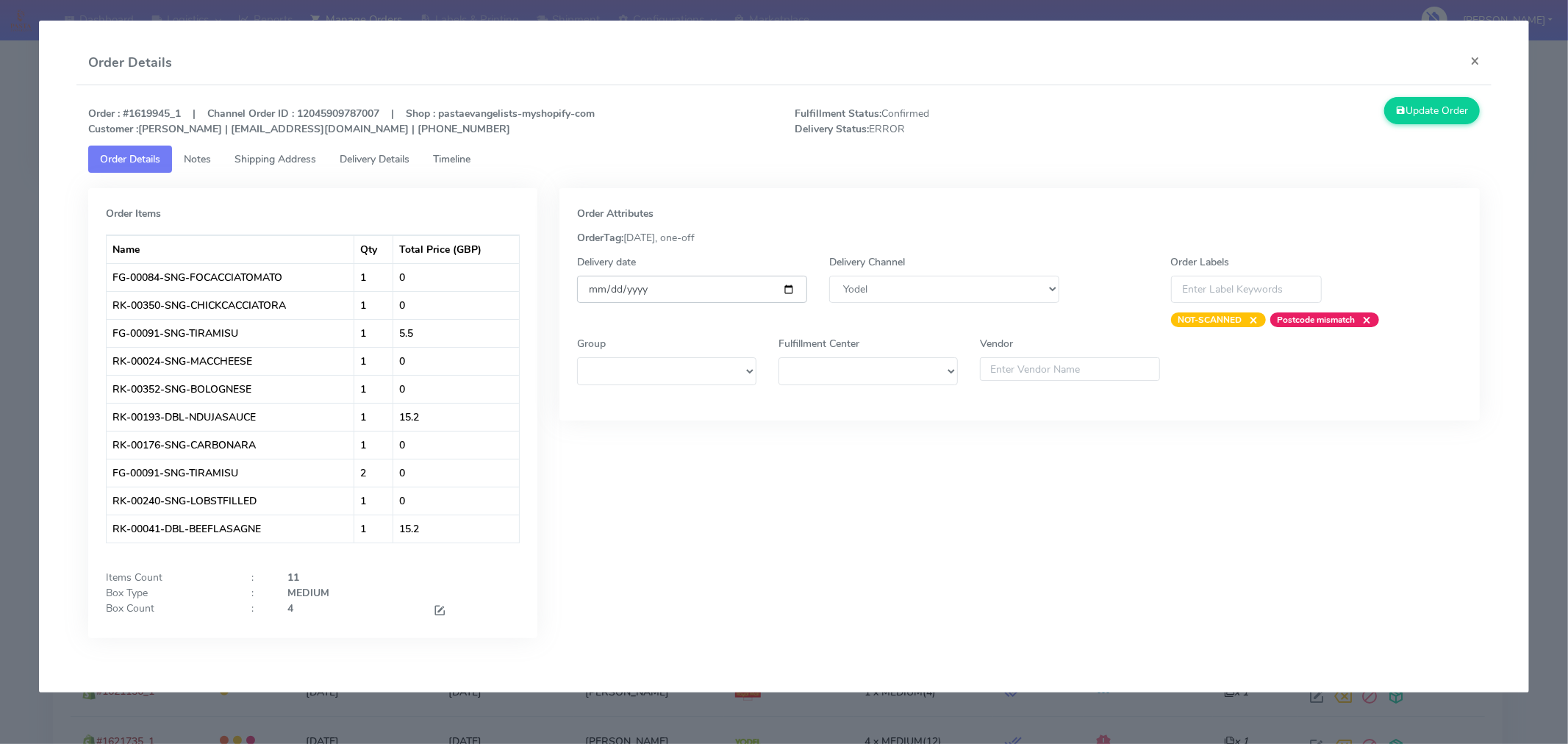
click at [783, 289] on input "[DATE]" at bounding box center [692, 289] width 230 height 27
click at [1423, 113] on button "Update Order" at bounding box center [1431, 111] width 95 height 27
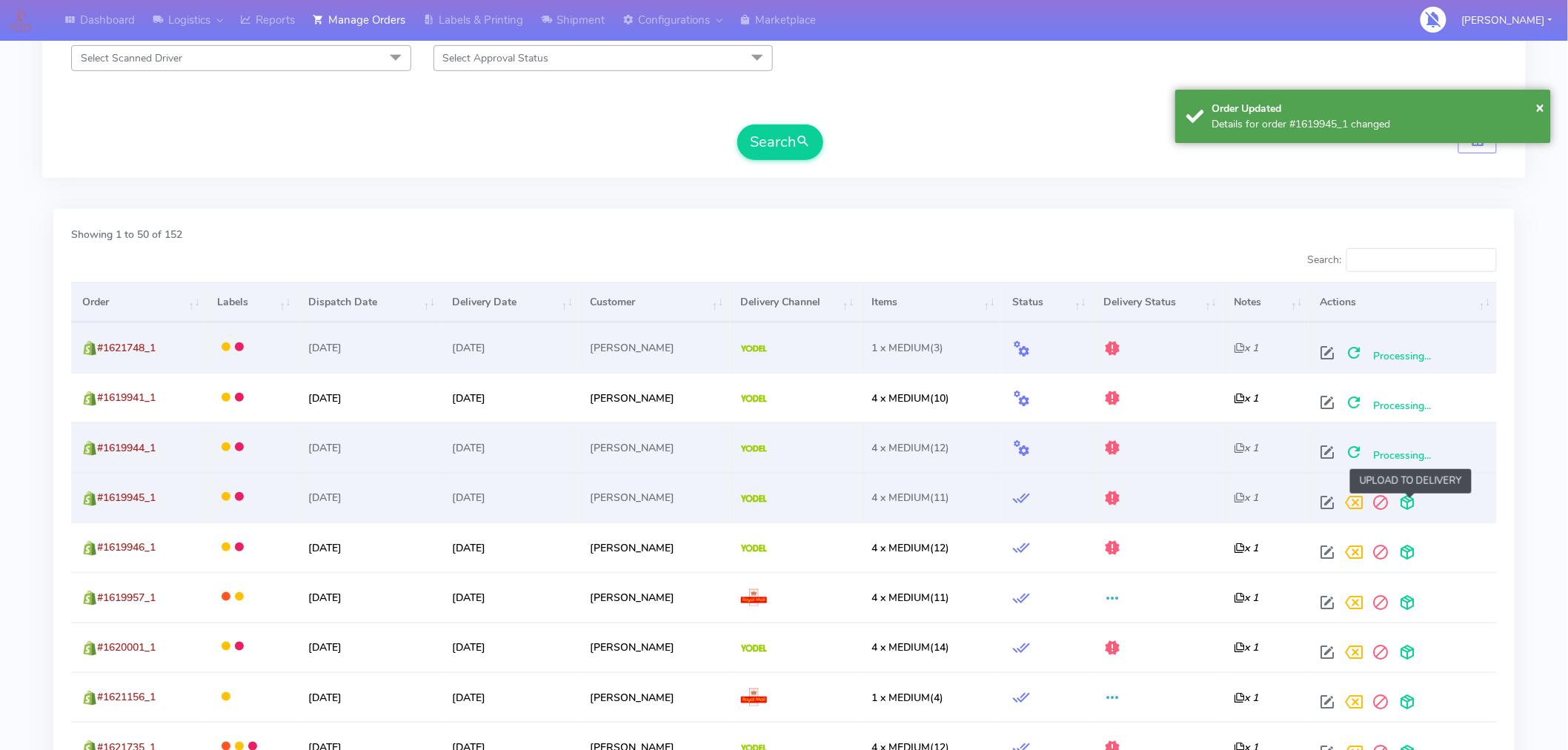
click at [1403, 505] on span at bounding box center [1407, 506] width 27 height 14
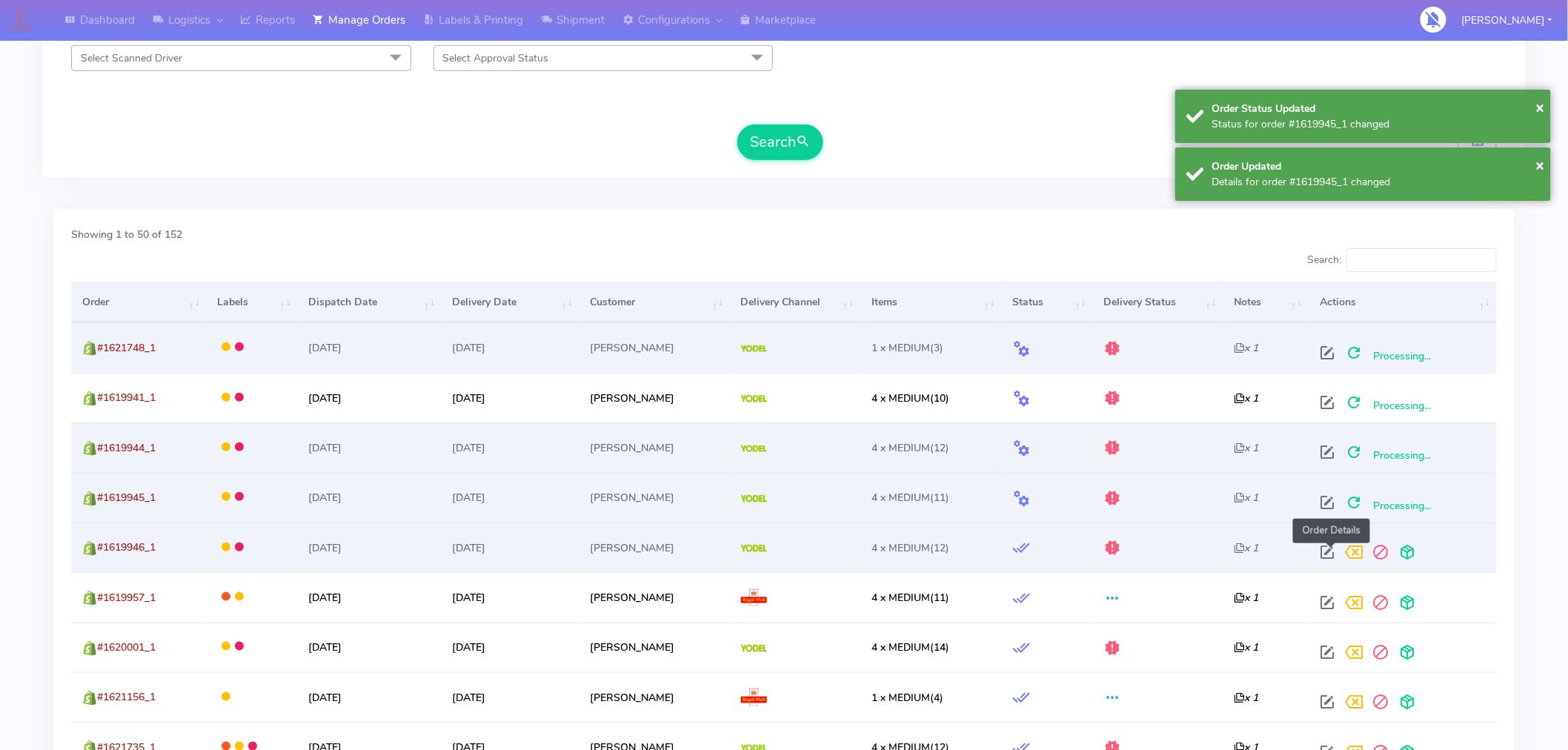
click at [1332, 551] on span at bounding box center [1327, 555] width 27 height 14
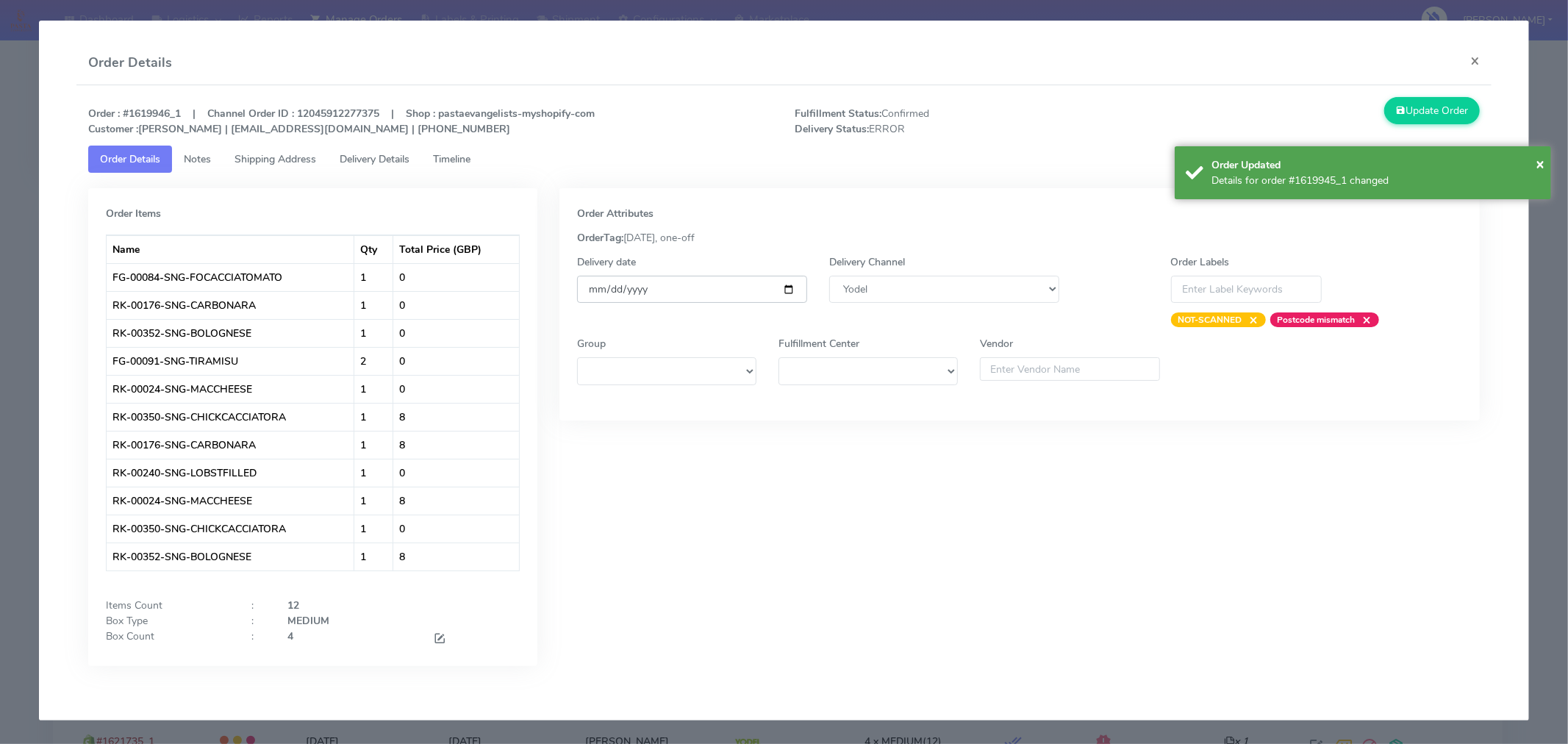
click at [790, 290] on input "[DATE]" at bounding box center [692, 289] width 230 height 27
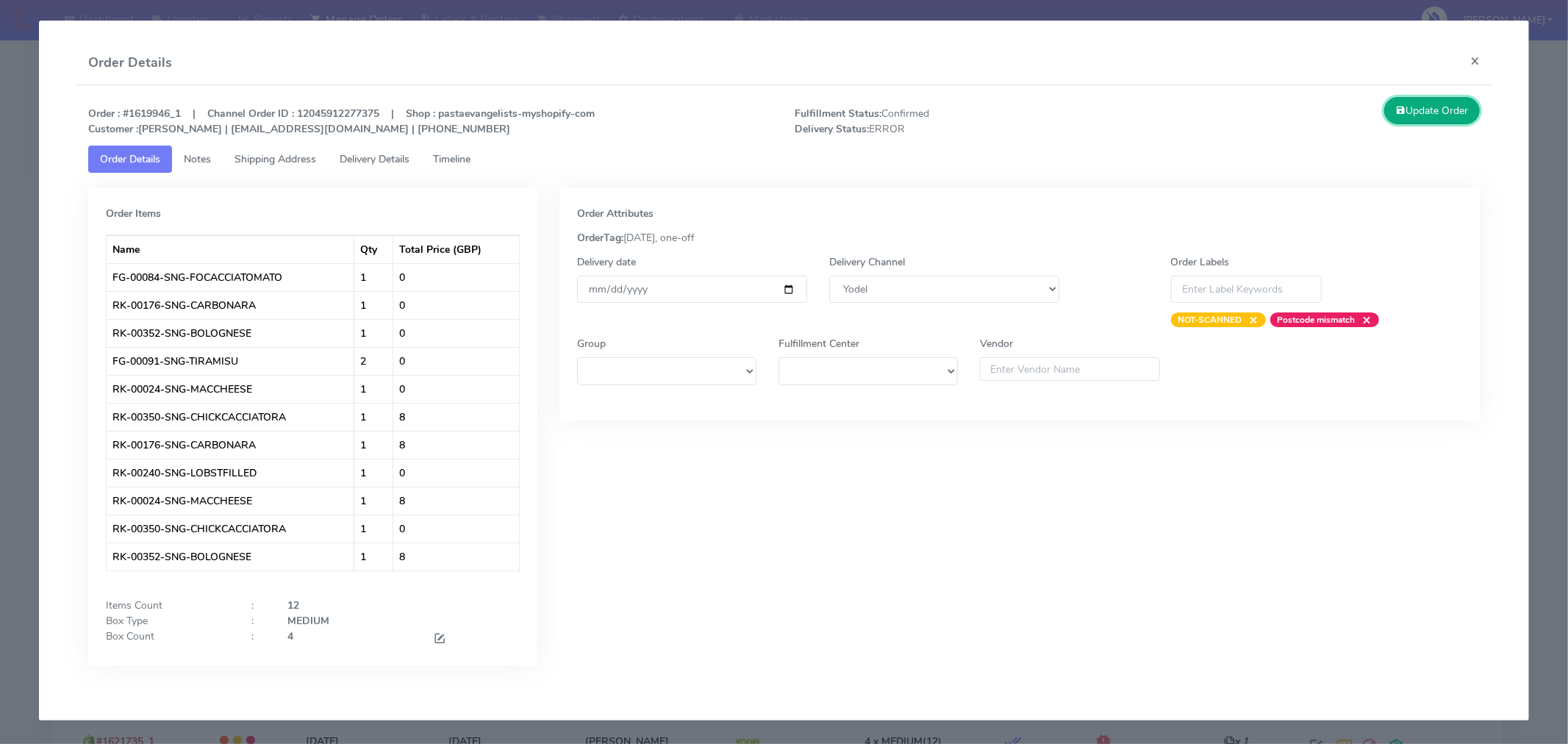
click at [1436, 113] on button "Update Order" at bounding box center [1431, 111] width 95 height 27
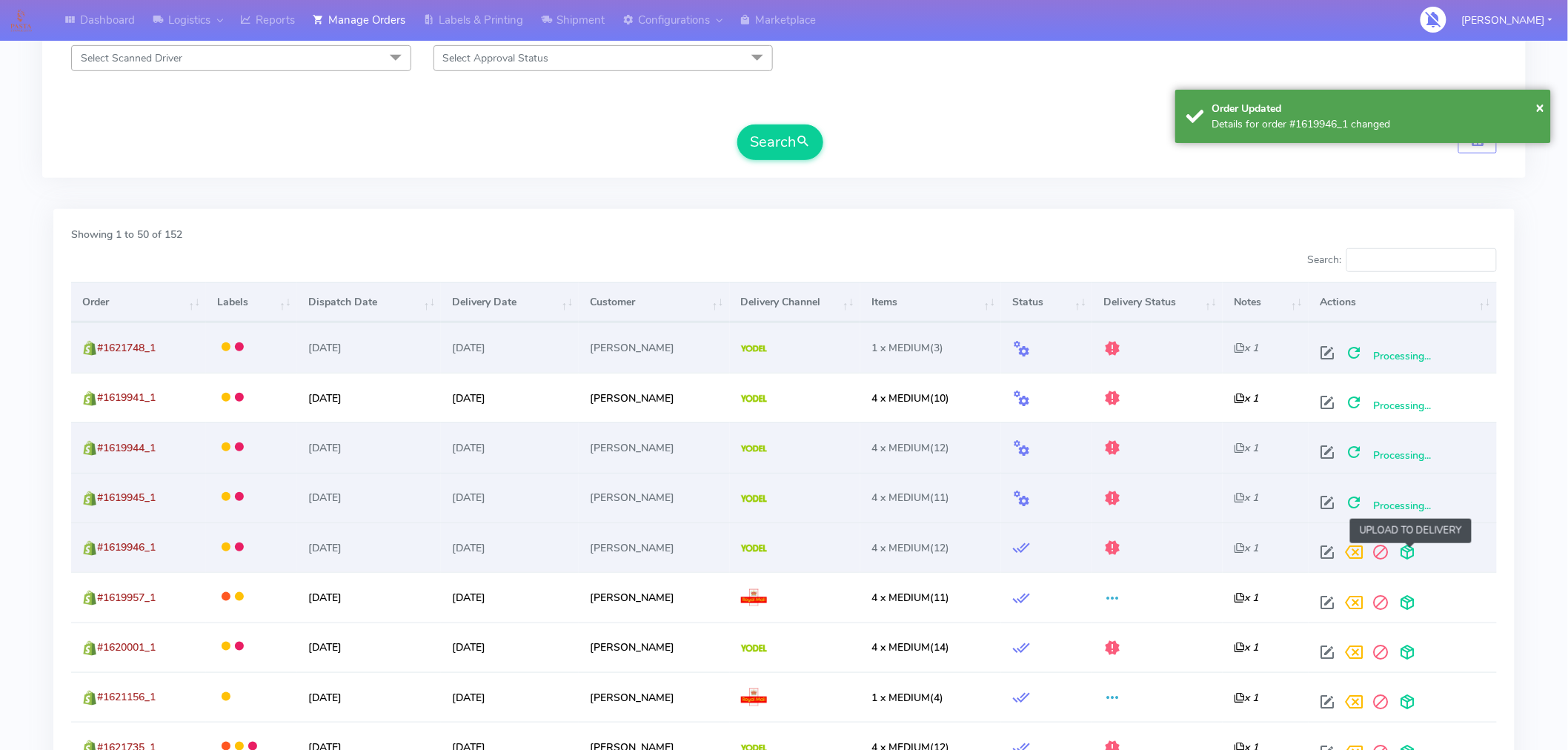
click at [1408, 557] on span at bounding box center [1407, 555] width 27 height 14
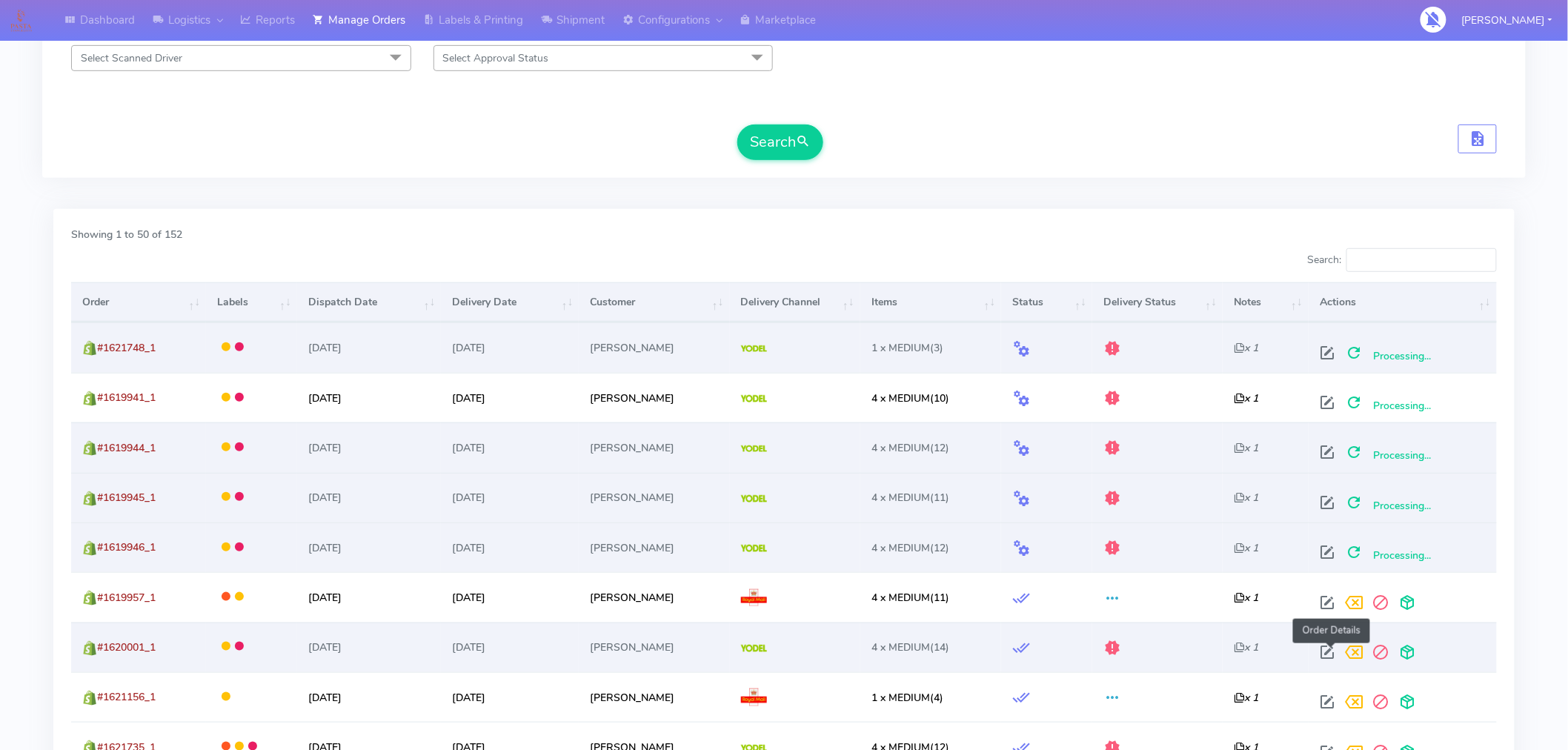
click at [1328, 650] on span at bounding box center [1327, 655] width 27 height 14
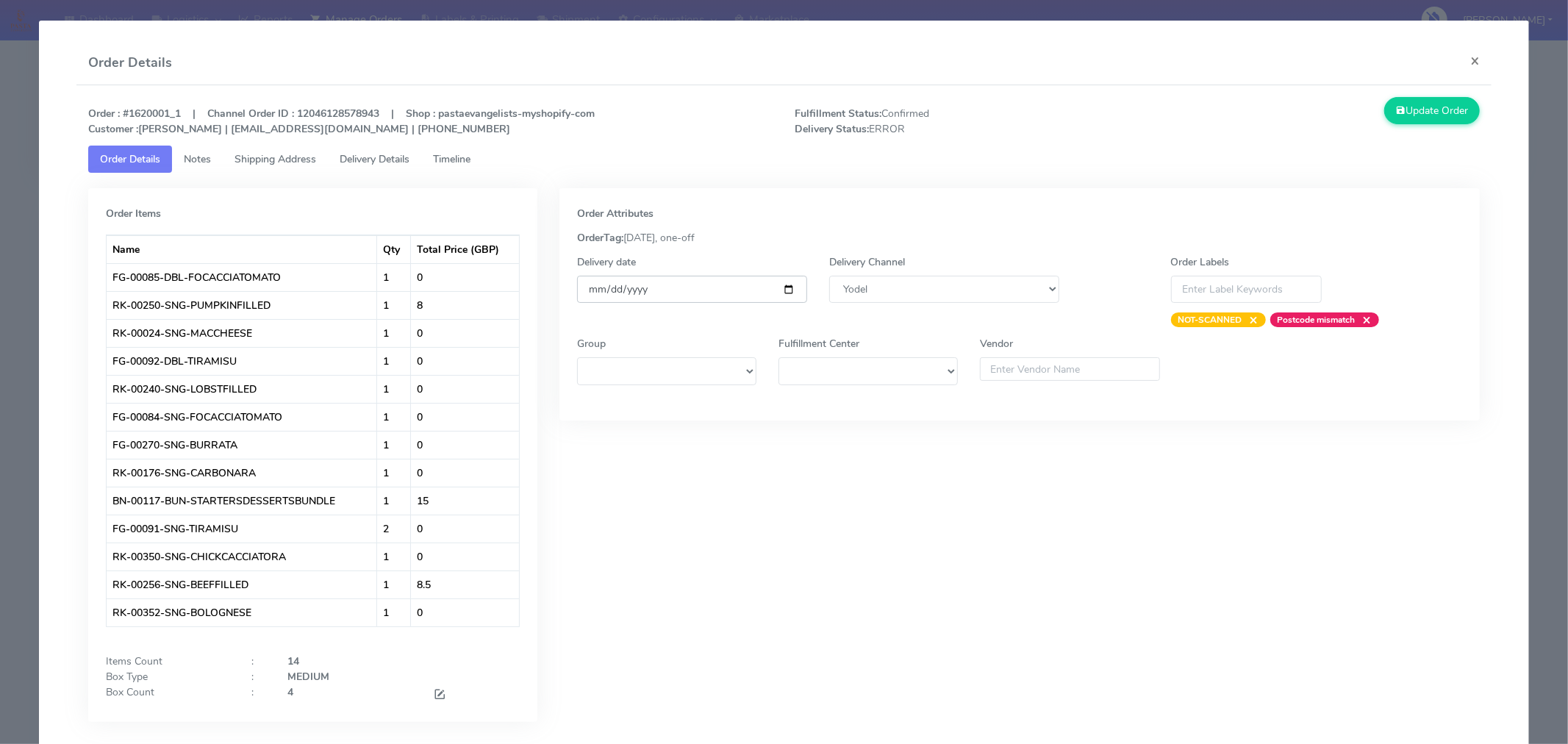
click at [784, 292] on input "[DATE]" at bounding box center [692, 289] width 230 height 27
click at [1422, 116] on button "Update Order" at bounding box center [1431, 111] width 95 height 27
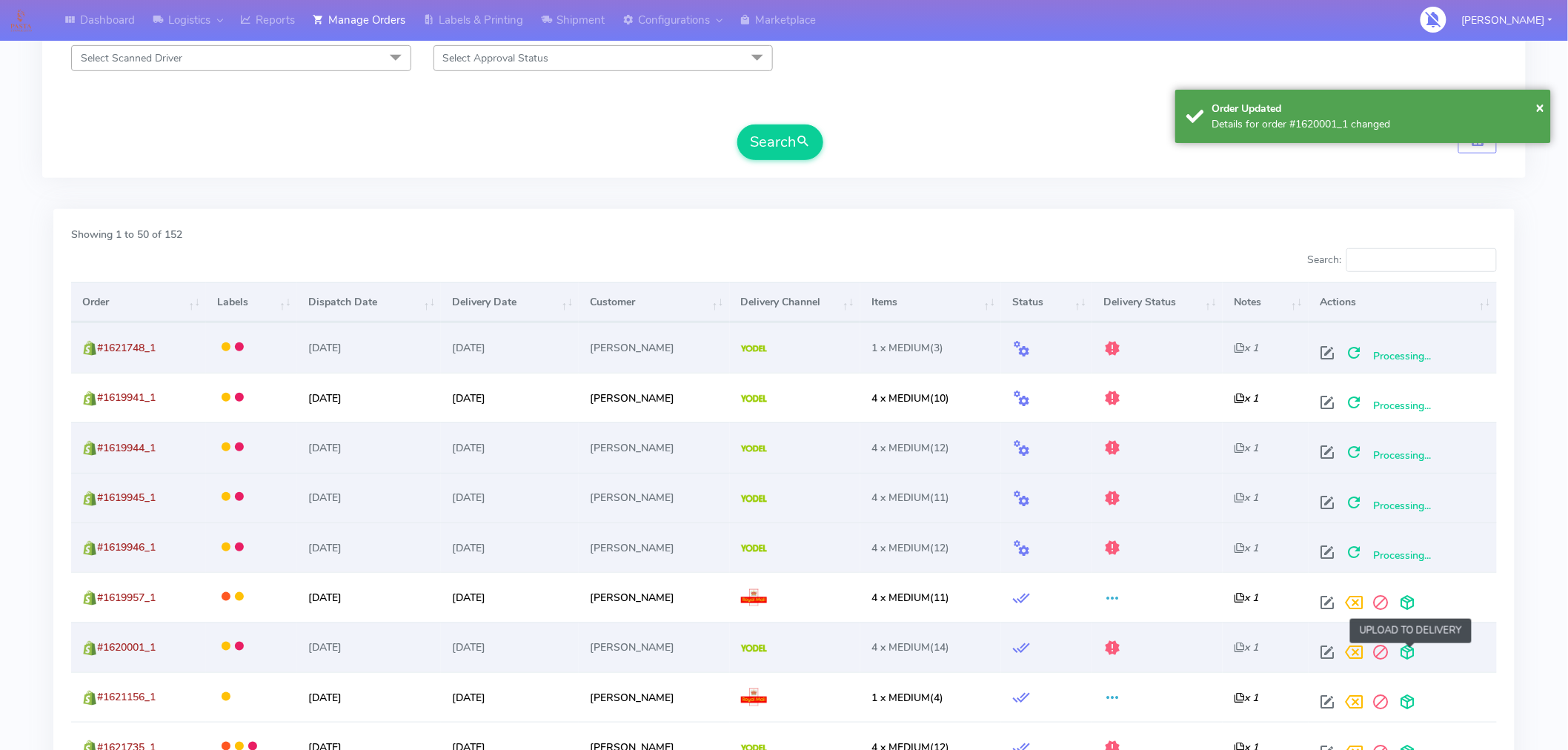
click at [1411, 659] on span at bounding box center [1407, 655] width 27 height 14
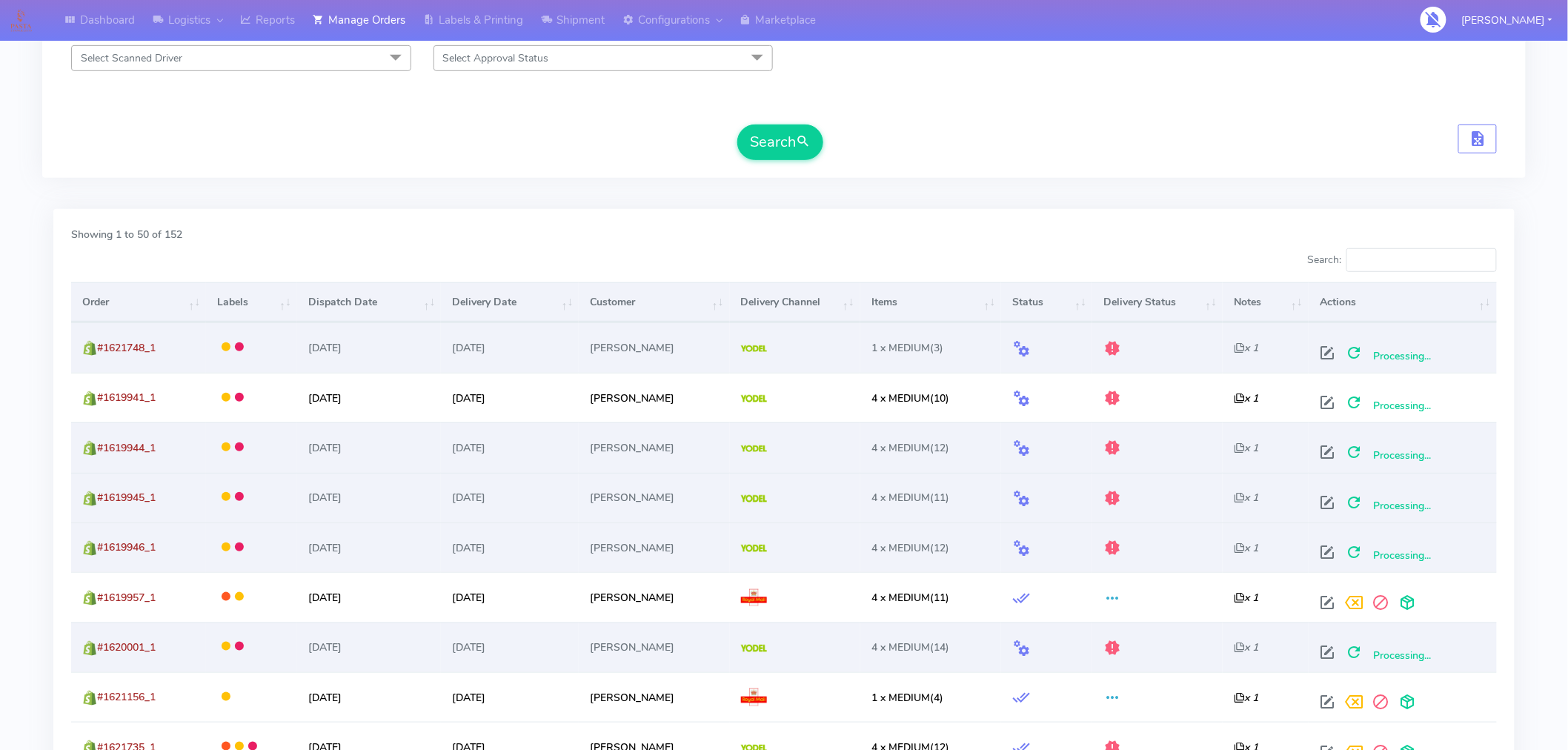
scroll to position [0, 0]
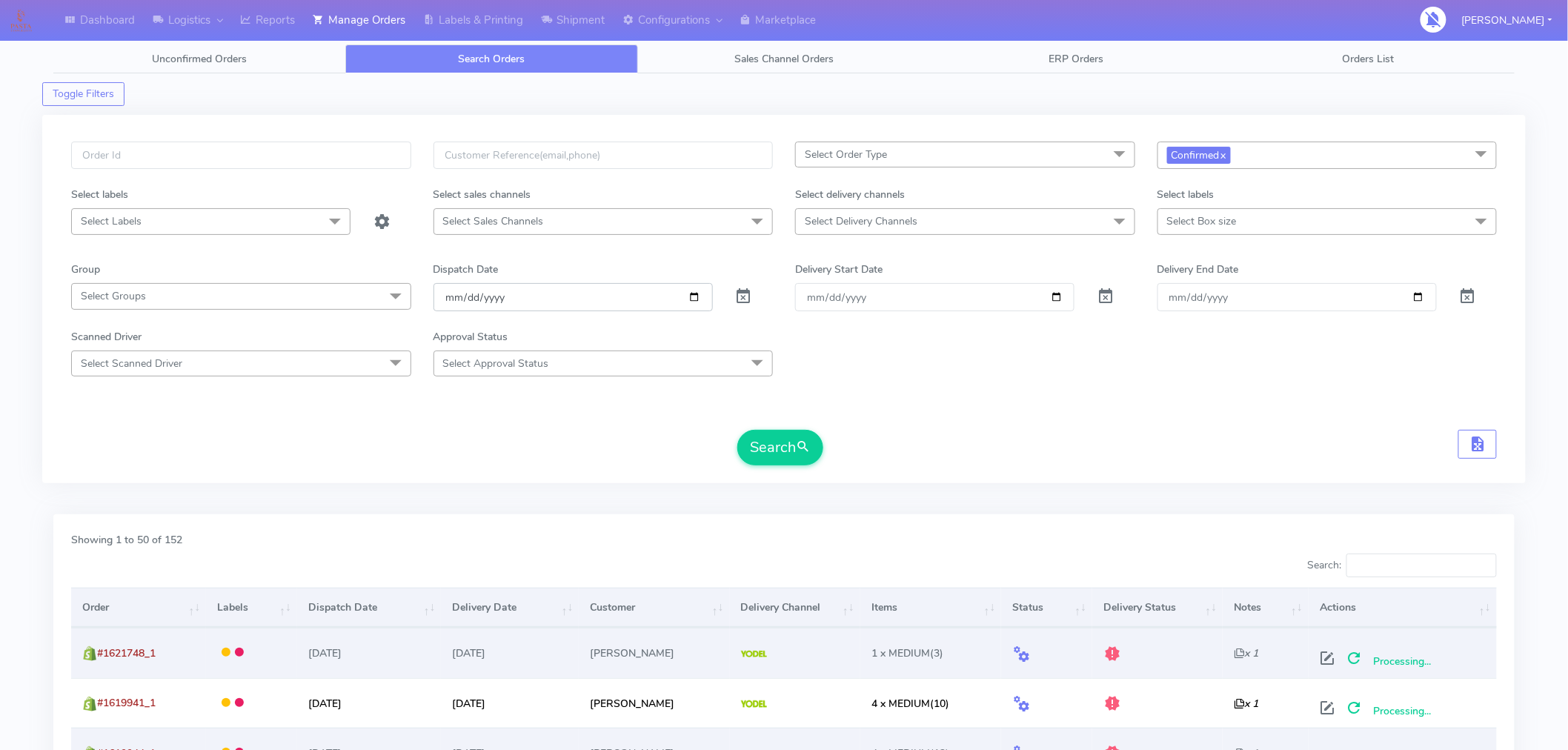
click at [687, 297] on input "[DATE]" at bounding box center [573, 297] width 280 height 27
click at [1276, 154] on span "Confirmed x" at bounding box center [1328, 155] width 340 height 27
click at [1243, 327] on div "Sent to Delivery Channel" at bounding box center [1328, 329] width 324 height 16
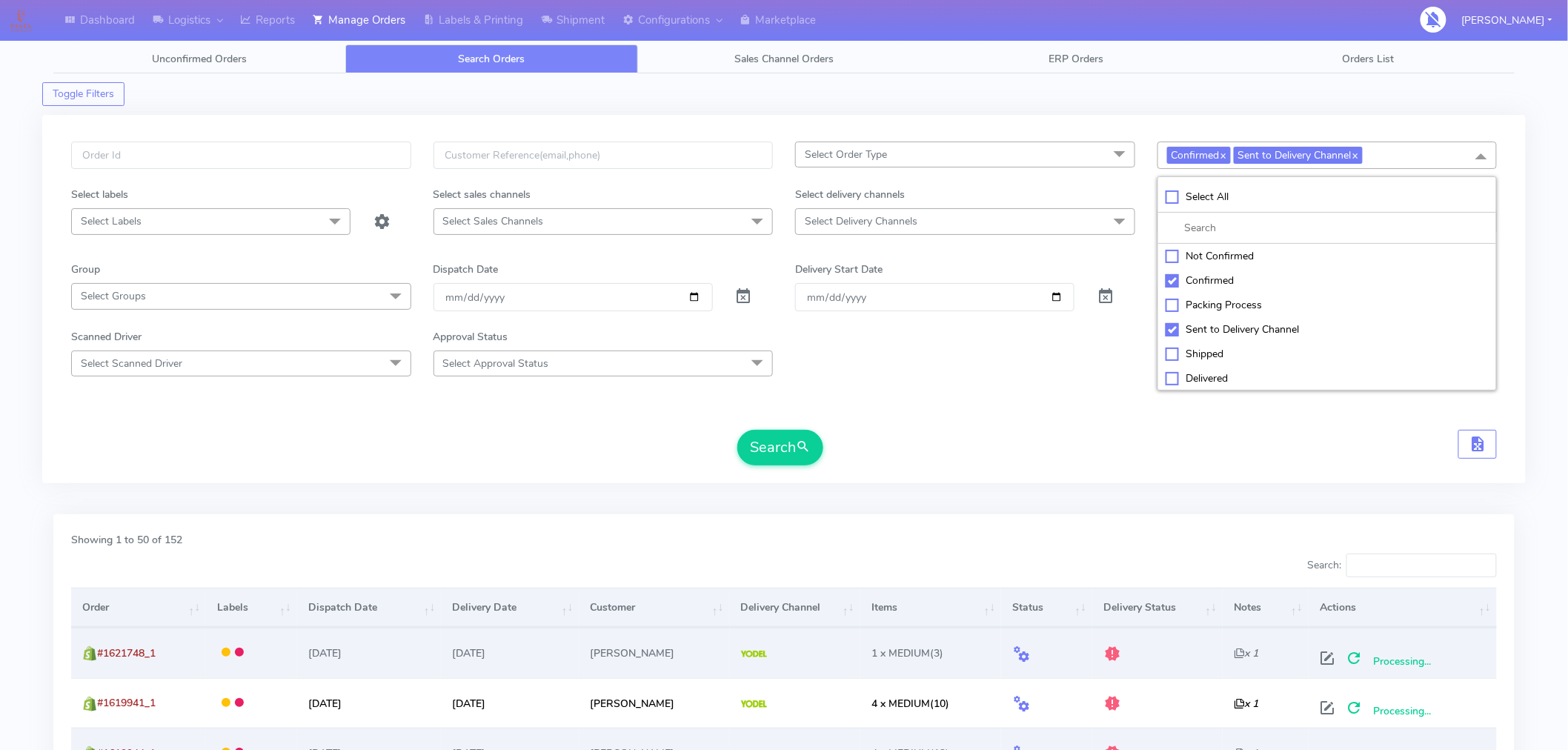
click at [1174, 279] on div "Confirmed" at bounding box center [1328, 280] width 324 height 16
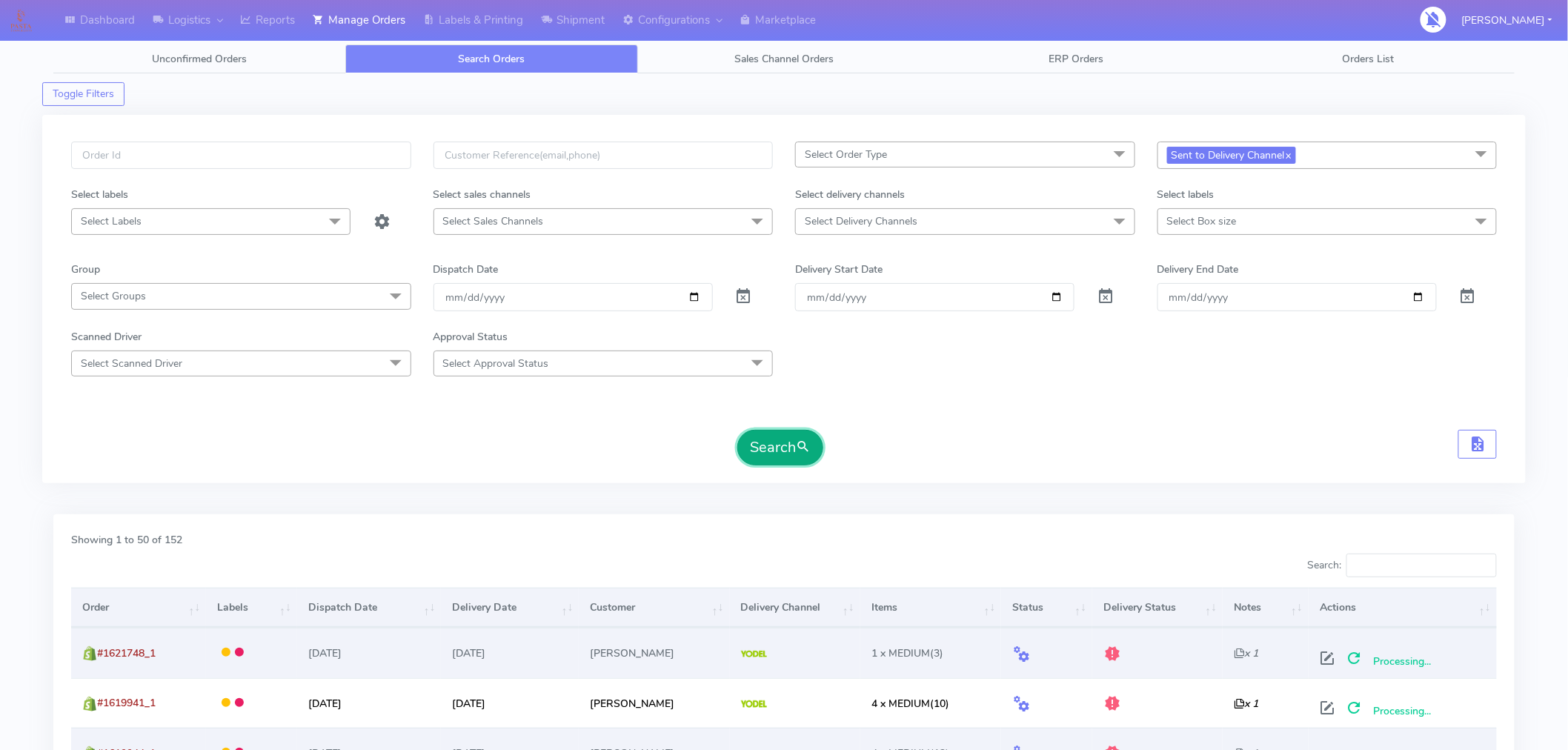
click at [792, 451] on button "Search" at bounding box center [780, 447] width 86 height 36
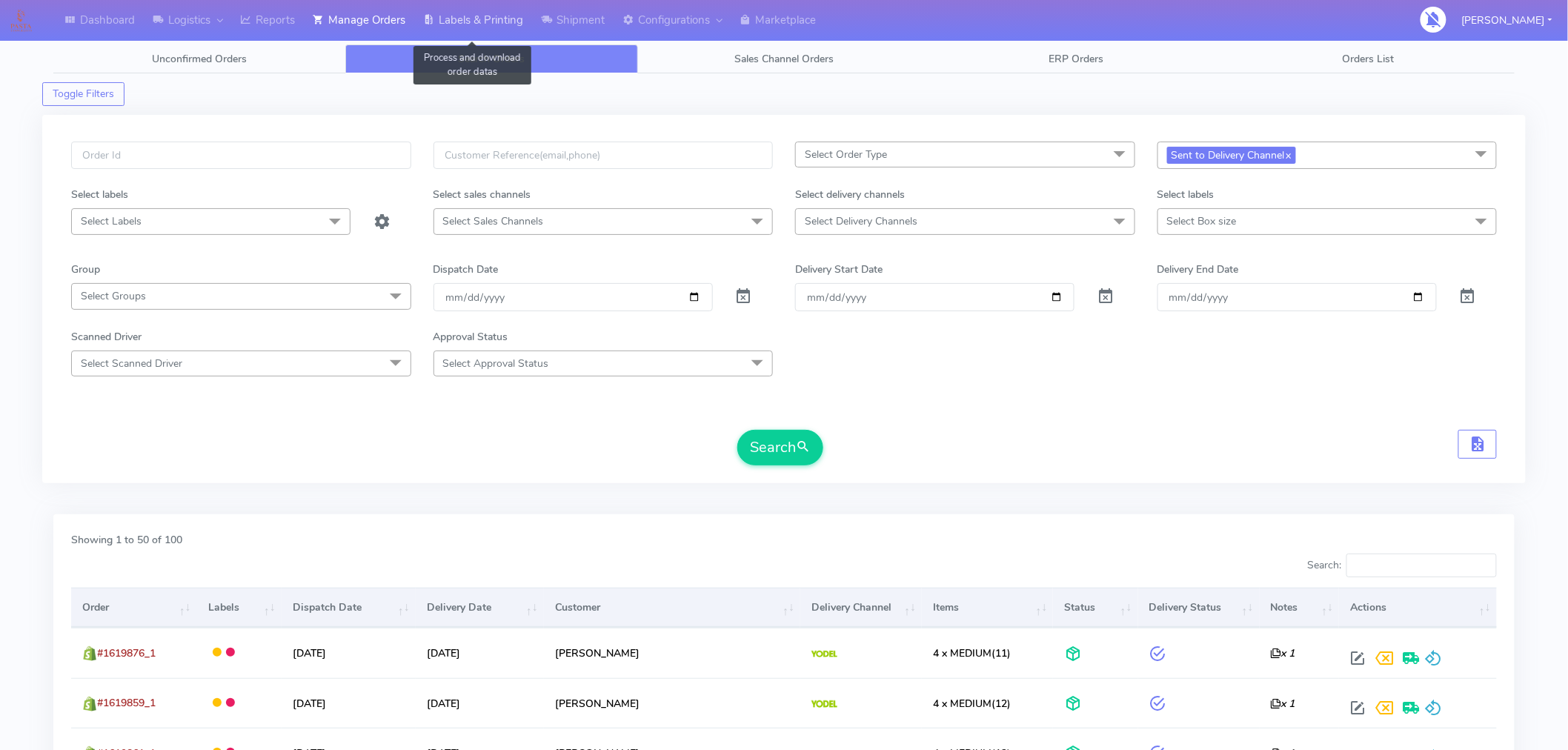
click at [517, 21] on link "Labels & Printing" at bounding box center [473, 20] width 118 height 41
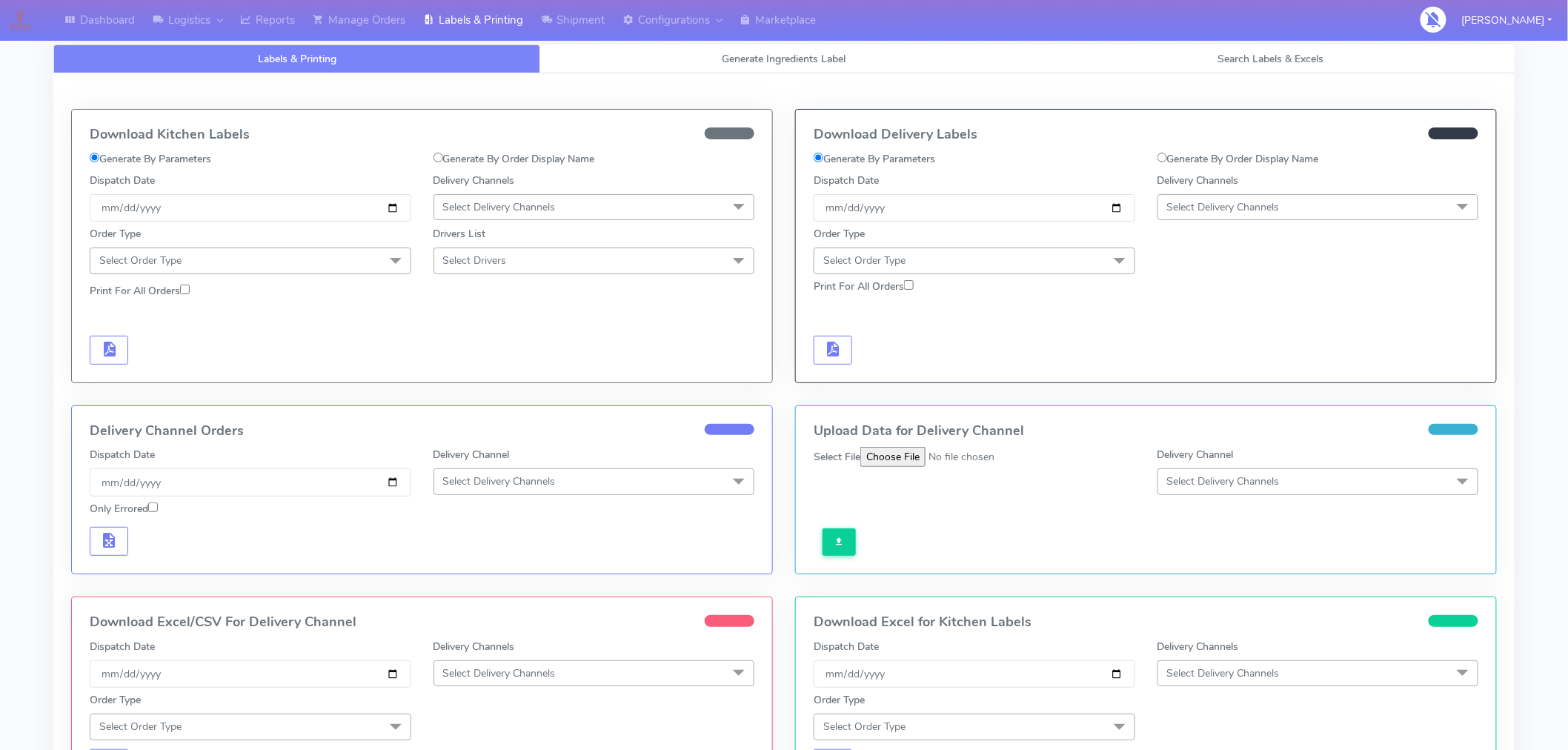
click at [1196, 212] on span "Select Delivery Channels" at bounding box center [1223, 207] width 112 height 14
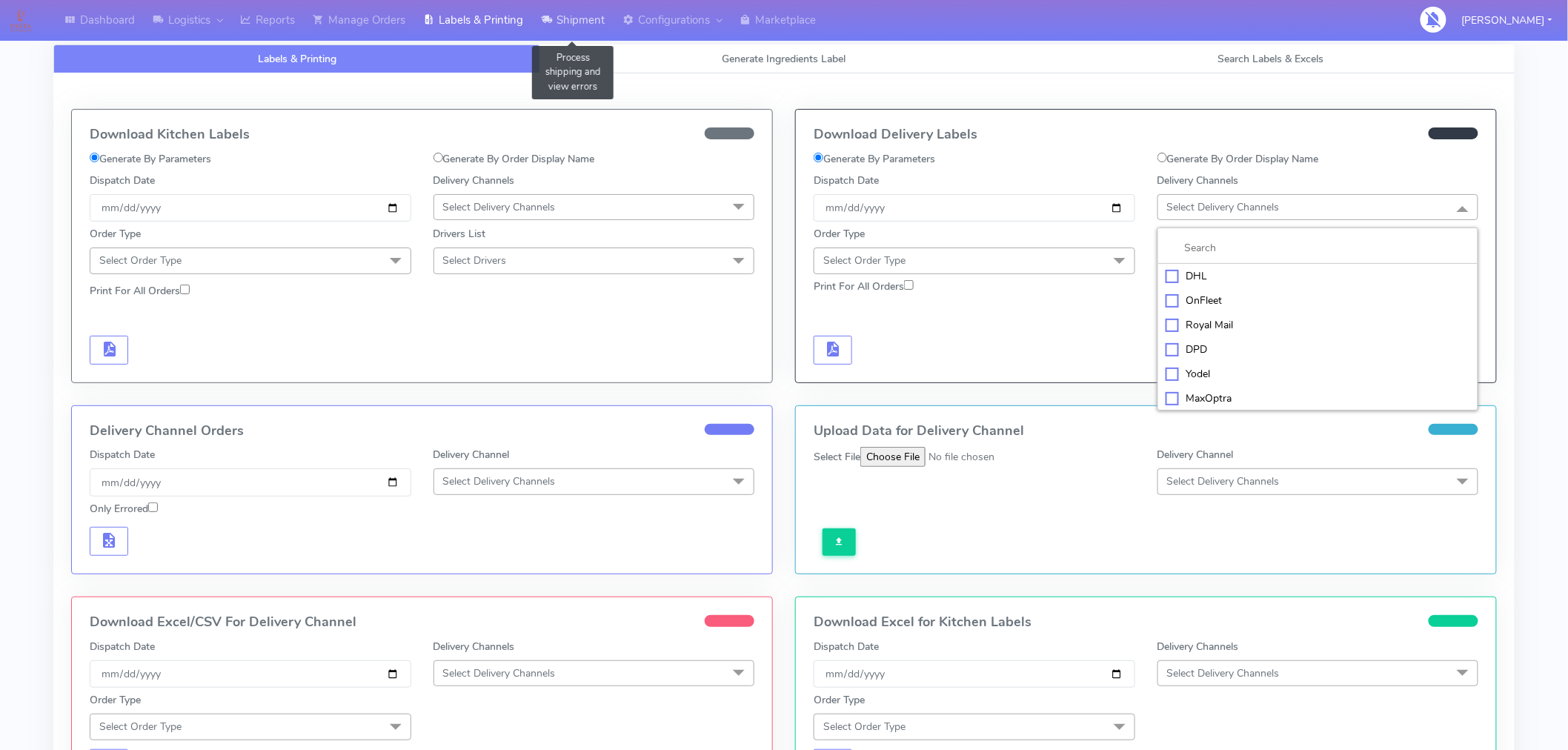
click at [589, 18] on link "Shipment" at bounding box center [572, 20] width 81 height 41
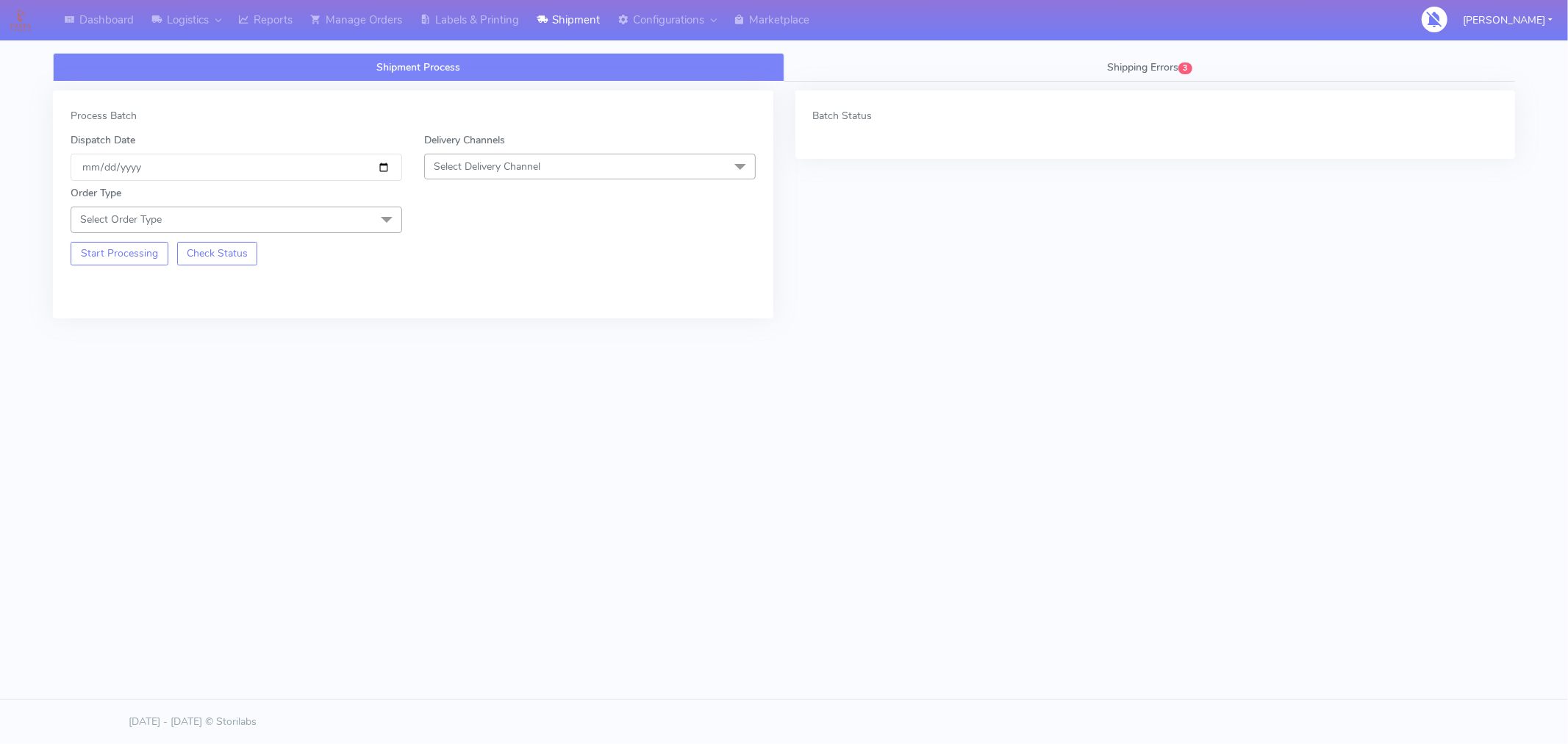
click at [528, 167] on span "Select Delivery Channel" at bounding box center [487, 166] width 107 height 14
click at [468, 332] on div "Yodel" at bounding box center [590, 331] width 316 height 15
click at [320, 213] on span "Select Order Type" at bounding box center [237, 220] width 332 height 25
click at [108, 297] on div "Meal" at bounding box center [237, 289] width 316 height 15
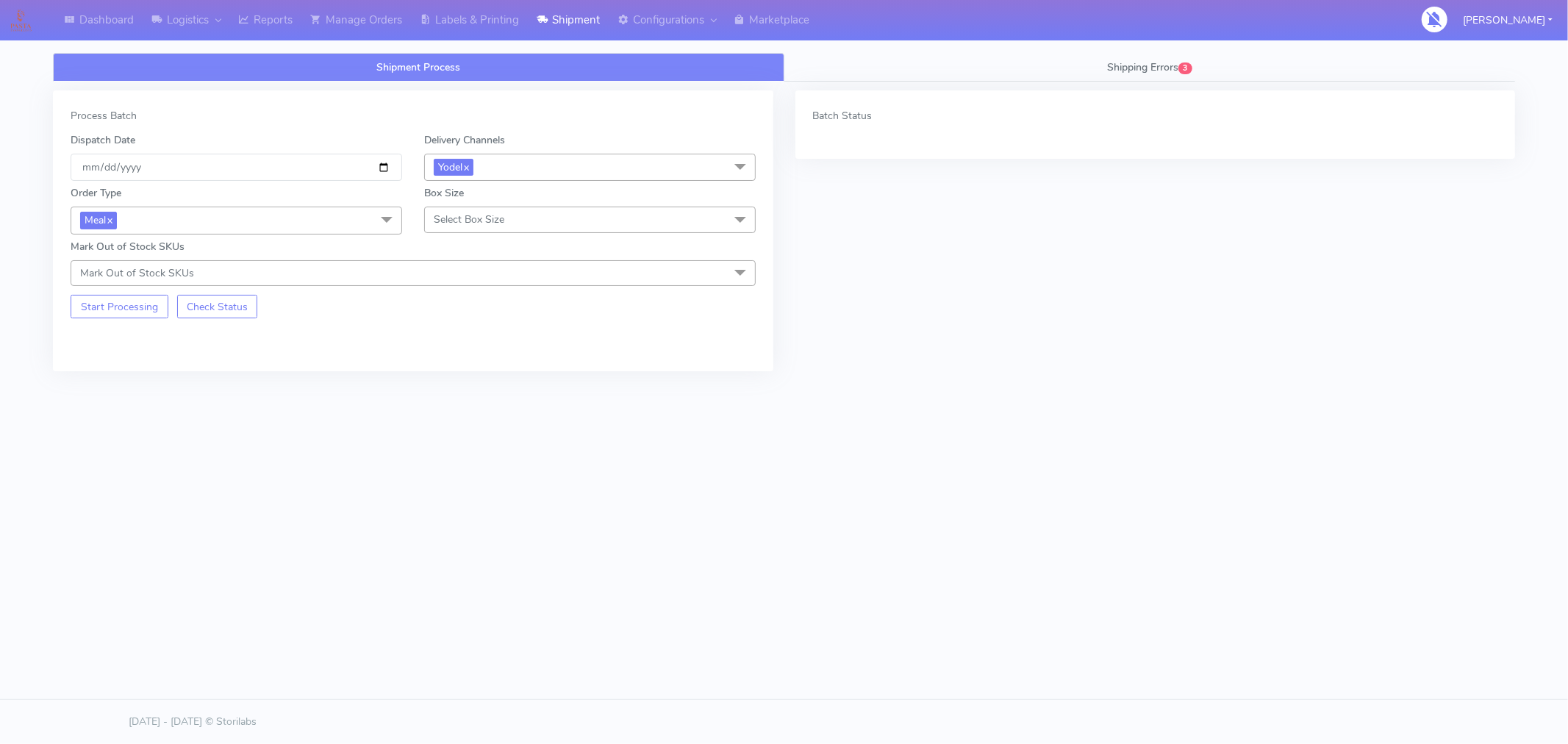
click at [479, 216] on span "Select Box Size" at bounding box center [469, 219] width 71 height 14
click at [463, 340] on div "Medium" at bounding box center [590, 337] width 316 height 15
click at [414, 274] on span "Mark Out of Stock SKUs" at bounding box center [413, 273] width 685 height 25
click at [894, 300] on div "Batch Status" at bounding box center [1155, 242] width 743 height 303
click at [497, 21] on link "Labels & Printing" at bounding box center [469, 20] width 117 height 41
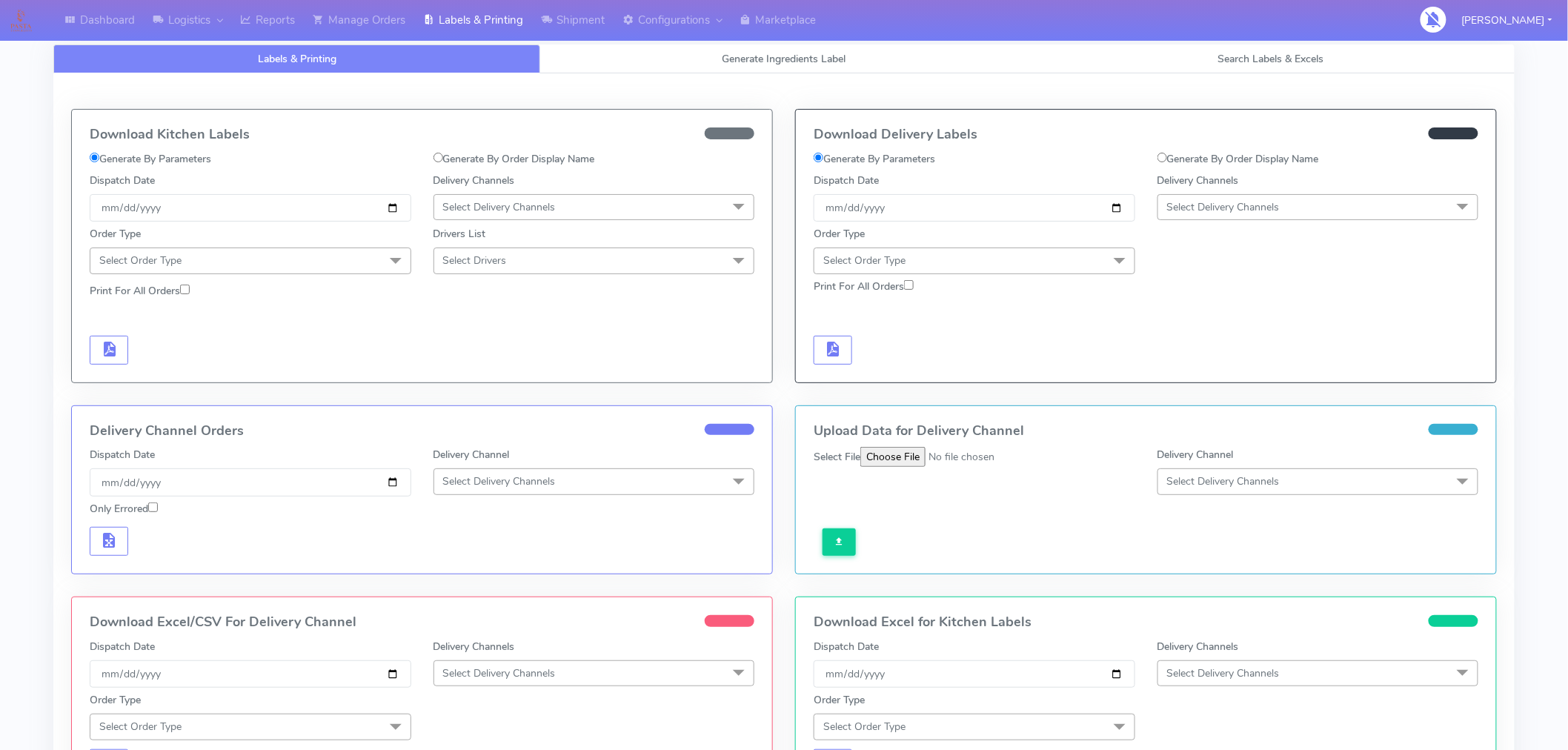
click at [1216, 206] on span "Select Delivery Channels" at bounding box center [1223, 207] width 112 height 14
click at [1202, 371] on div "Yodel" at bounding box center [1318, 373] width 305 height 16
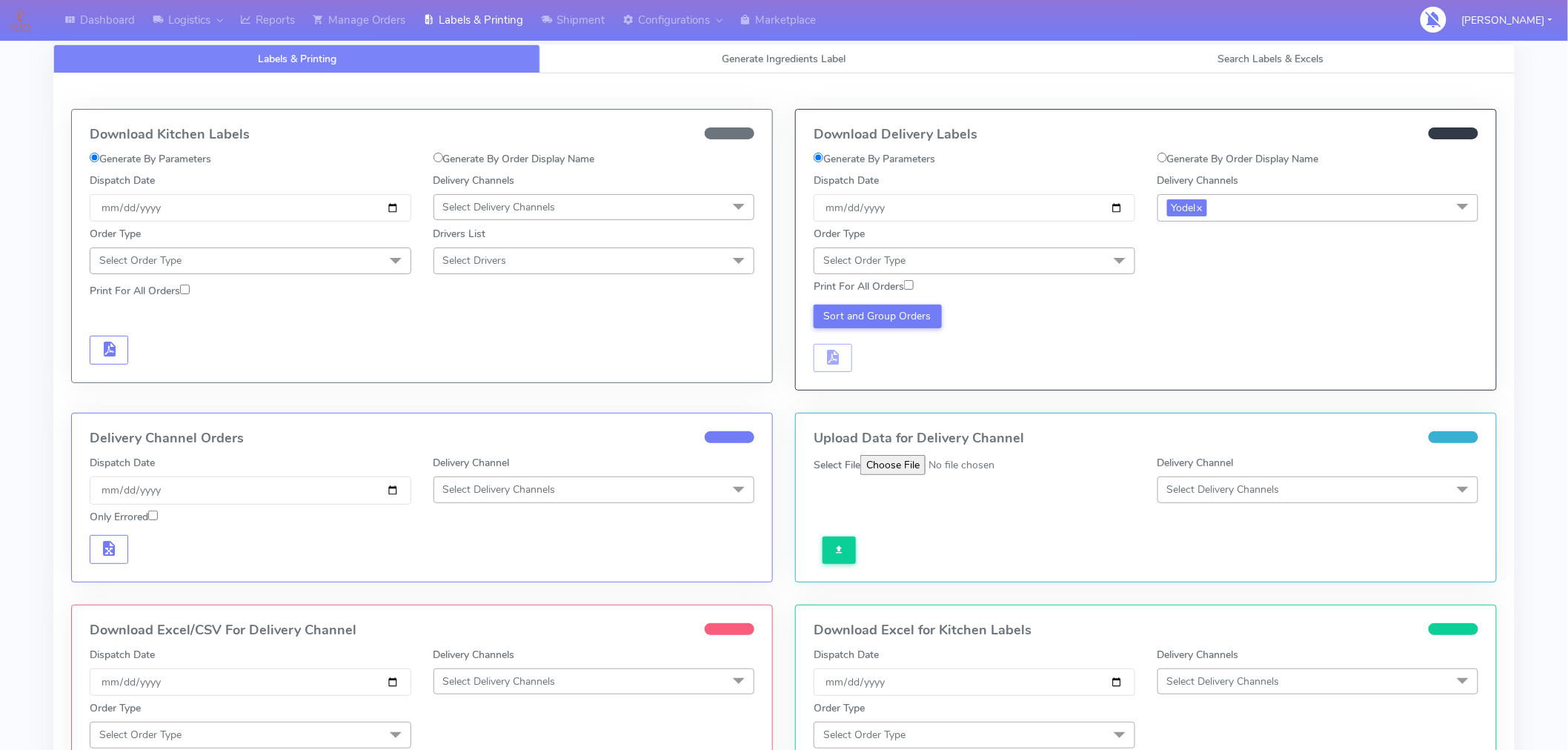
click at [1062, 260] on span "Select Order Type" at bounding box center [975, 261] width 322 height 26
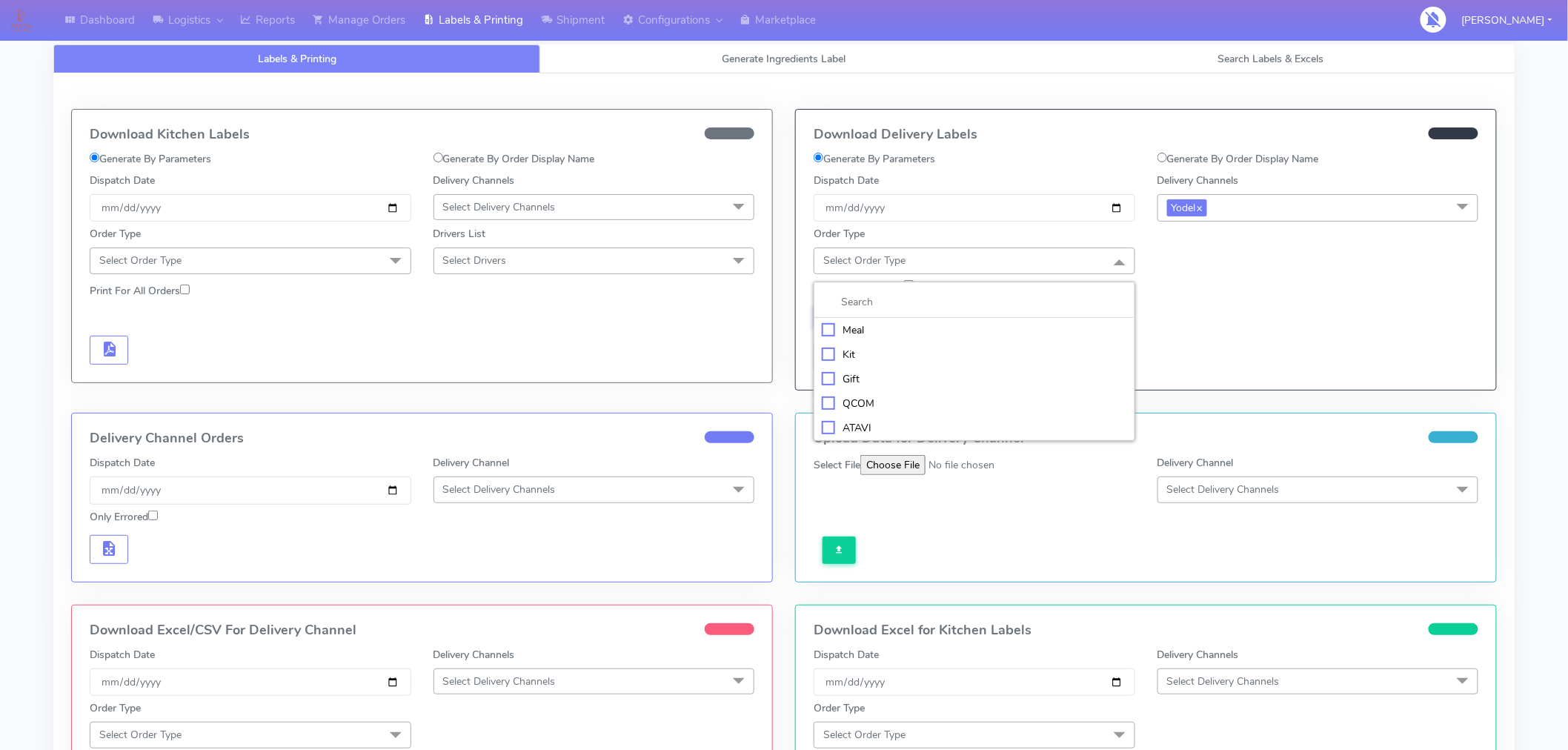
click at [850, 332] on div "Meal" at bounding box center [975, 330] width 305 height 16
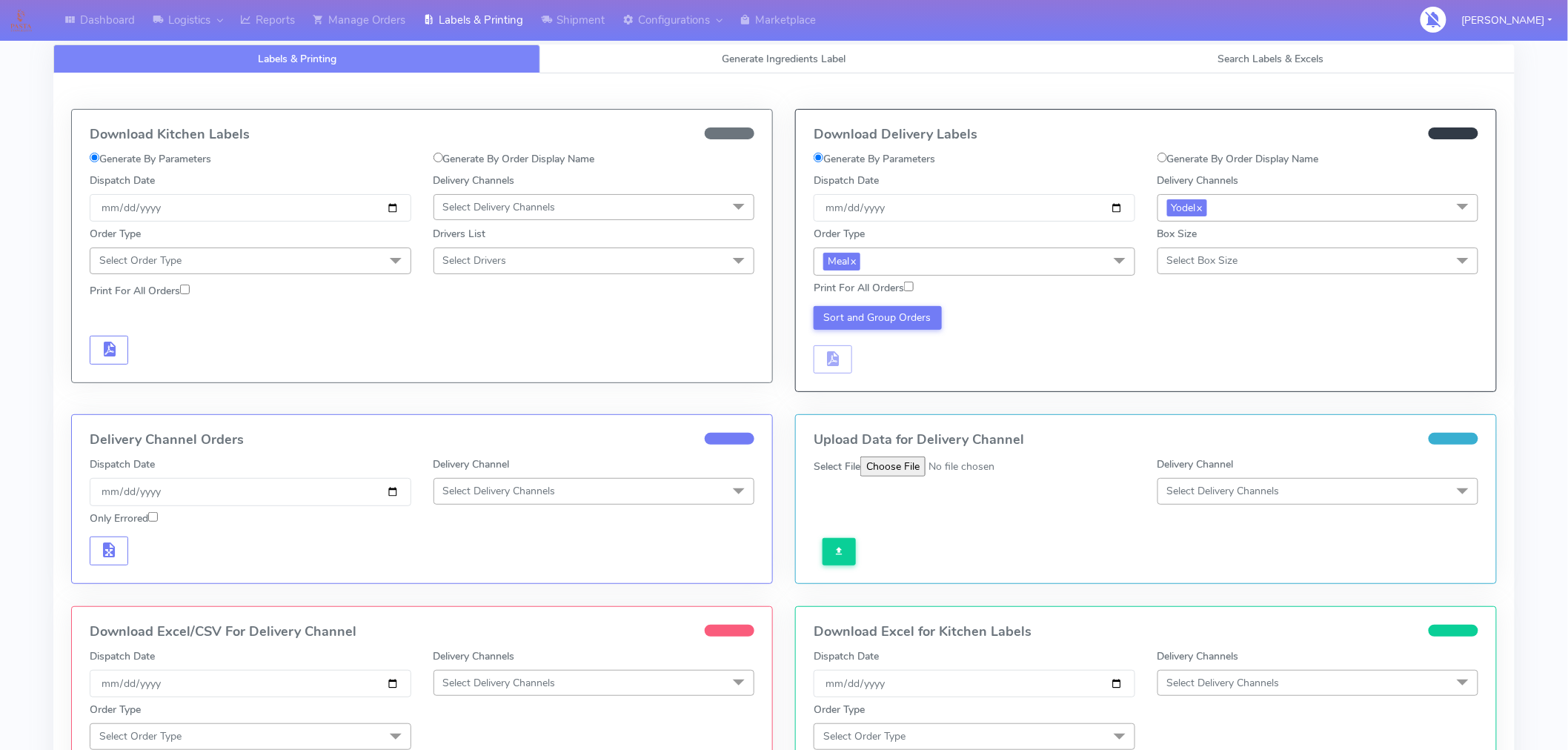
click at [1215, 267] on span "Select Box Size" at bounding box center [1203, 260] width 71 height 14
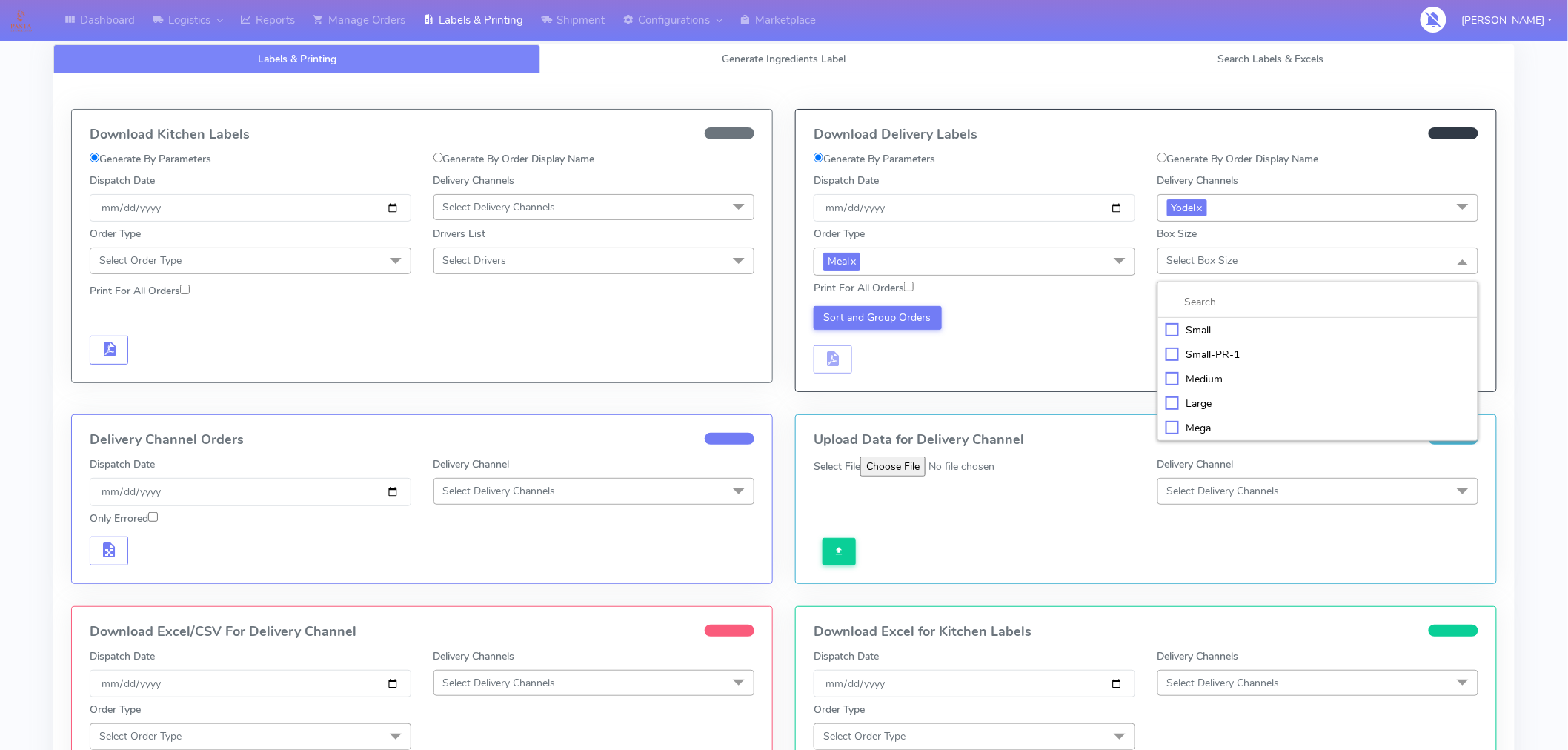
click at [1204, 378] on div "Medium" at bounding box center [1318, 379] width 305 height 16
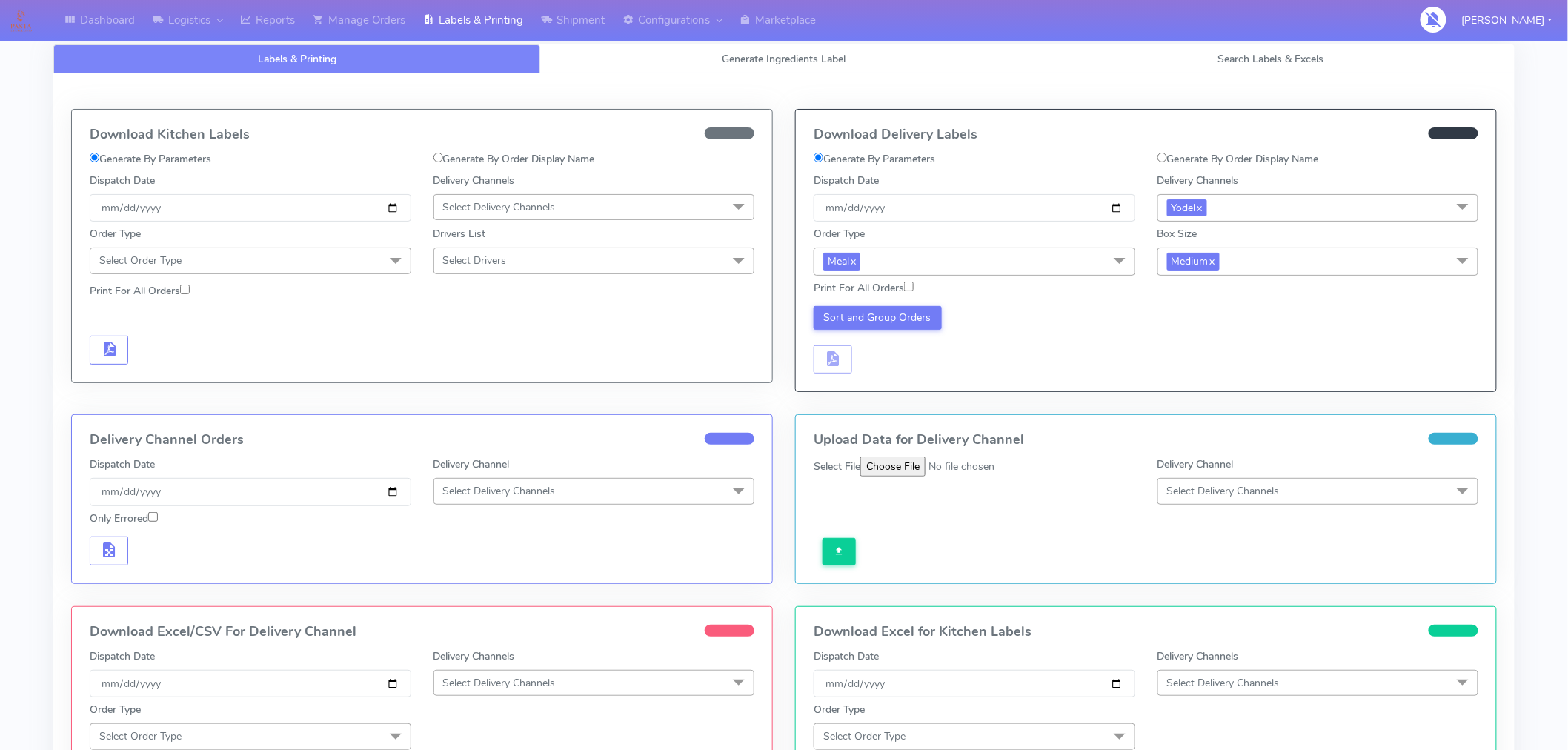
click at [1062, 343] on div "Sort and Group Orders" at bounding box center [975, 340] width 344 height 69
click at [907, 327] on button "Sort and Group Orders" at bounding box center [878, 318] width 128 height 24
click at [836, 363] on span "button" at bounding box center [832, 361] width 17 height 14
click at [884, 360] on span "button" at bounding box center [876, 361] width 17 height 14
click at [877, 355] on span "button" at bounding box center [876, 361] width 17 height 14
